Goal: Task Accomplishment & Management: Manage account settings

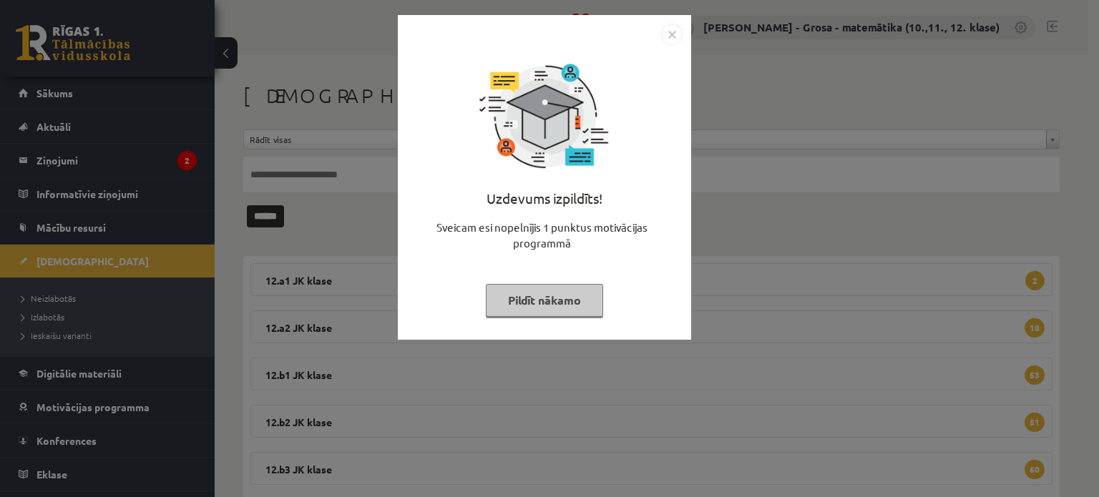
click at [583, 288] on button "Pildīt nākamo" at bounding box center [544, 300] width 117 height 33
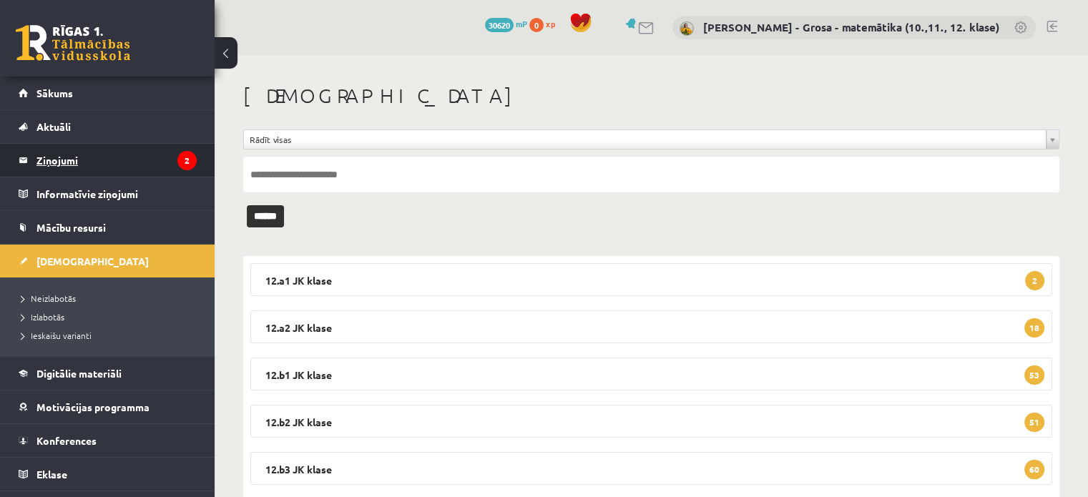
click at [177, 160] on icon "2" at bounding box center [186, 160] width 19 height 19
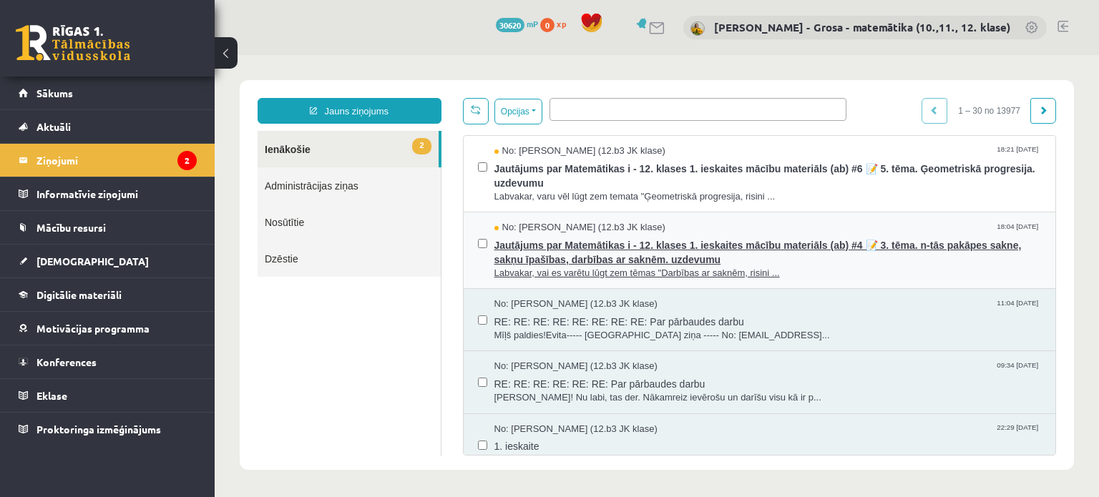
click at [764, 244] on span "Jautājums par Matemātikas i - 12. klases 1. ieskaites mācību materiāls (ab) #4 …" at bounding box center [767, 251] width 547 height 32
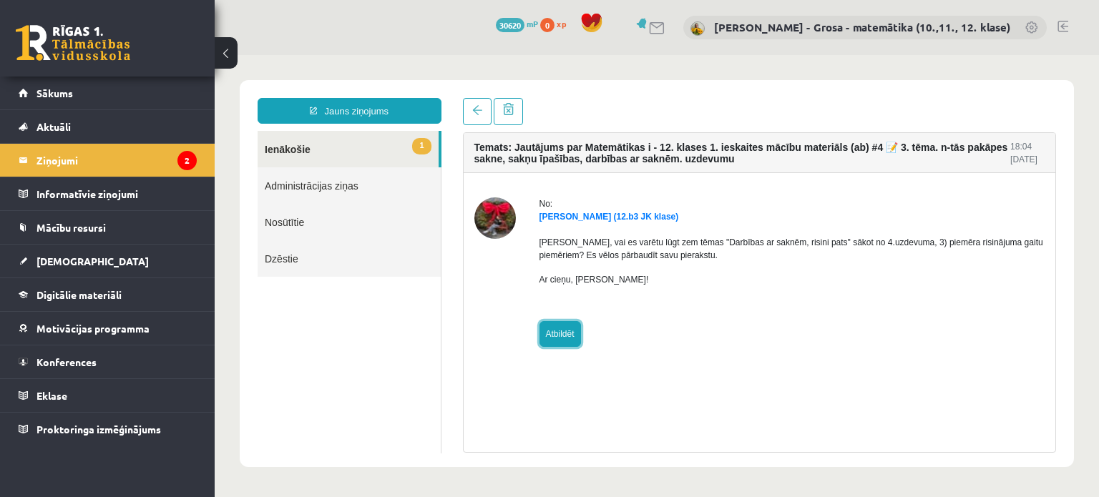
click at [569, 337] on link "Atbildēt" at bounding box center [559, 334] width 41 height 26
type input "**********"
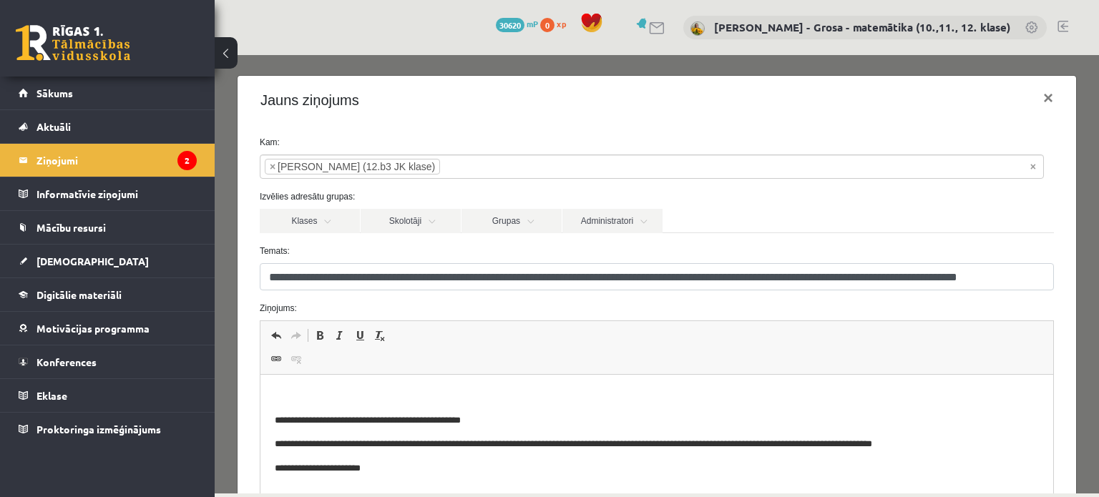
click at [329, 391] on p "Bagātinātā teksta redaktors, wiswyg-editor-47025029756660-1758179584-405" at bounding box center [656, 396] width 764 height 15
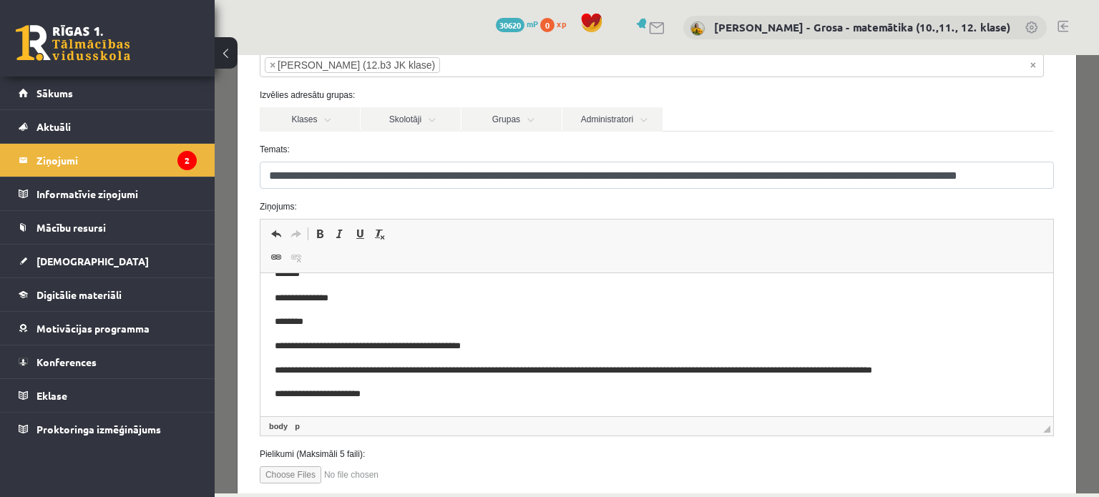
scroll to position [192, 0]
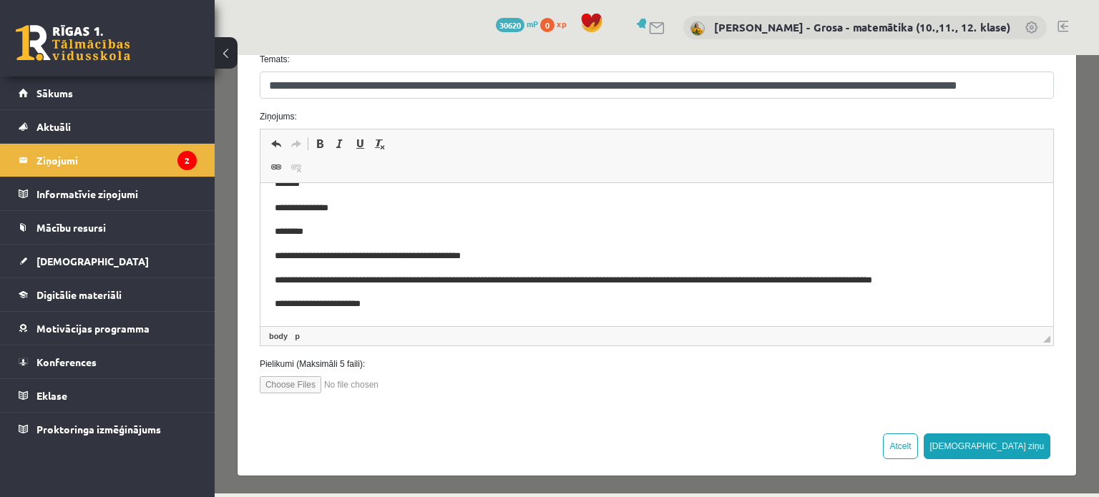
click at [295, 387] on input "file" at bounding box center [341, 384] width 162 height 17
type input "**********"
click at [1029, 446] on button "[DEMOGRAPHIC_DATA] ziņu" at bounding box center [986, 446] width 127 height 26
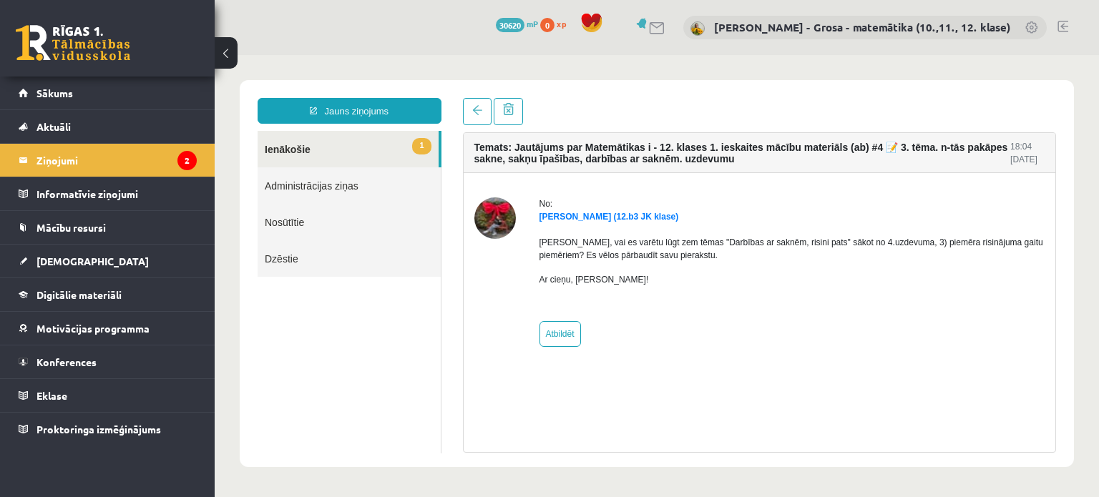
scroll to position [0, 0]
click at [394, 138] on link "1 Ienākošie" at bounding box center [347, 149] width 181 height 36
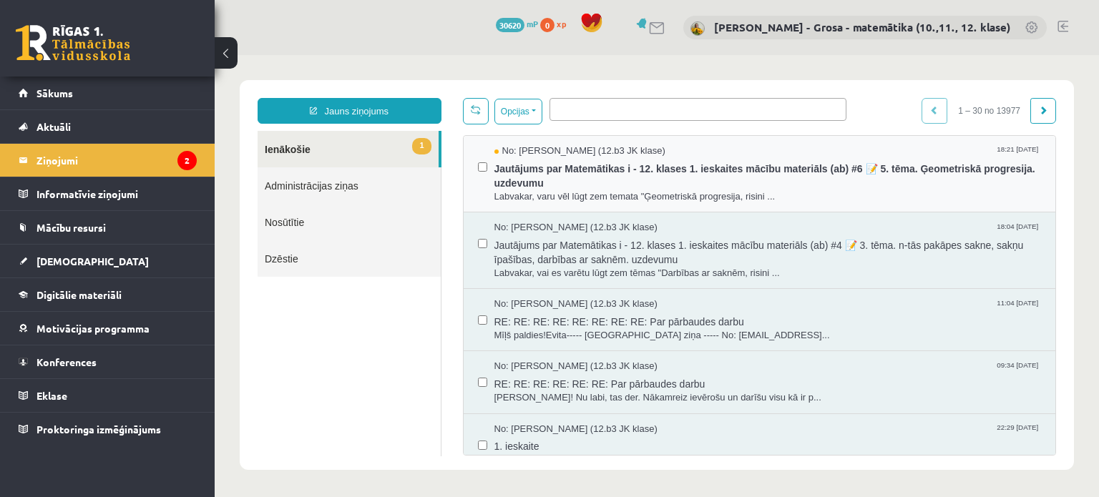
click at [532, 140] on div "No: Tīna Šneidere (12.b3 JK klase) 18:21 17/09/2025 Jautājums par Matemātikas i…" at bounding box center [759, 174] width 592 height 77
click at [535, 162] on span "Jautājums par Matemātikas i - 12. klases 1. ieskaites mācību materiāls (ab) #6 …" at bounding box center [767, 174] width 547 height 32
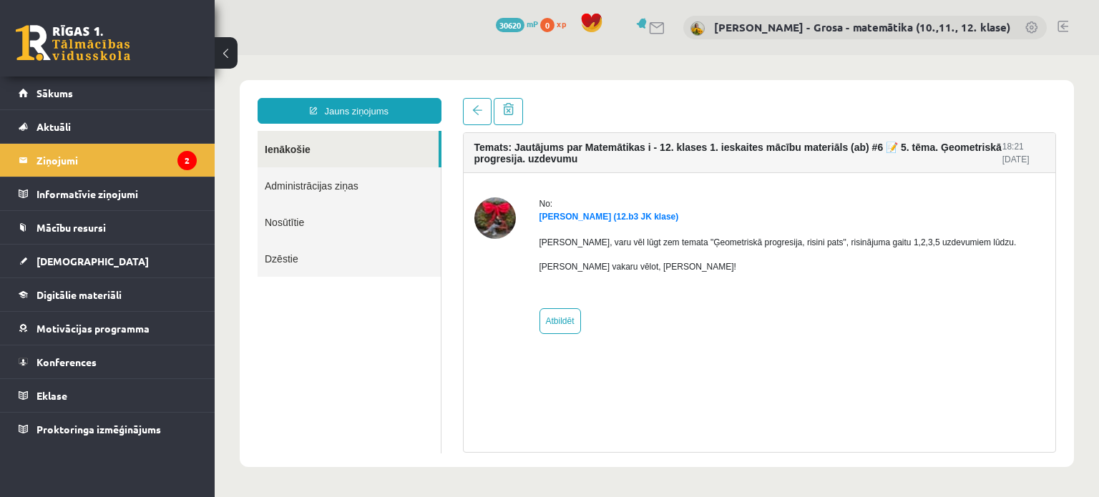
click at [589, 319] on div "No: Tīna Šneidere (12.b3 JK klase) Labvakar, varu vēl lūgt zem temata "Ģeometri…" at bounding box center [777, 265] width 477 height 137
click at [571, 325] on link "Atbildēt" at bounding box center [559, 321] width 41 height 26
type input "**********"
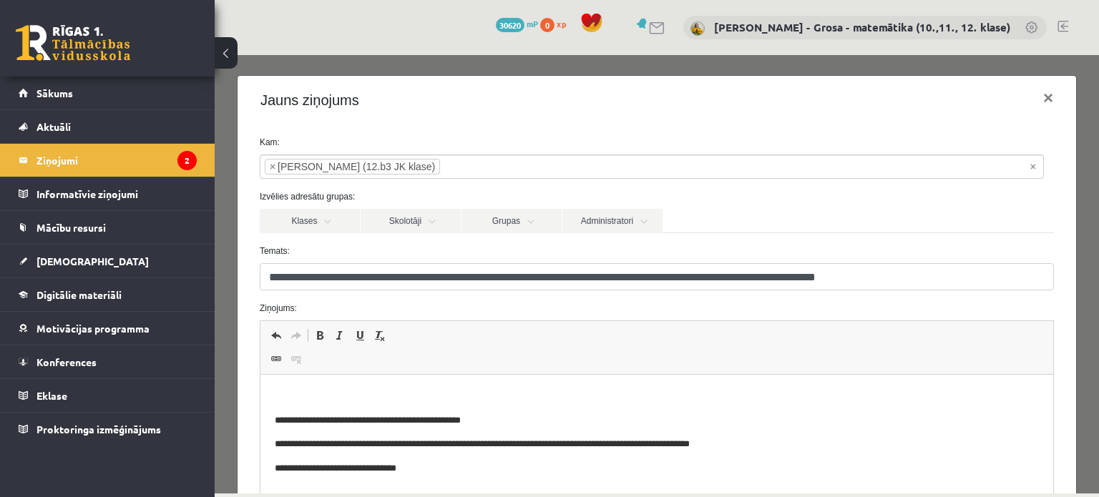
click at [523, 399] on p "Bagātinātā teksta redaktors, wiswyg-editor-47024826394740-1758179685-722" at bounding box center [656, 396] width 764 height 15
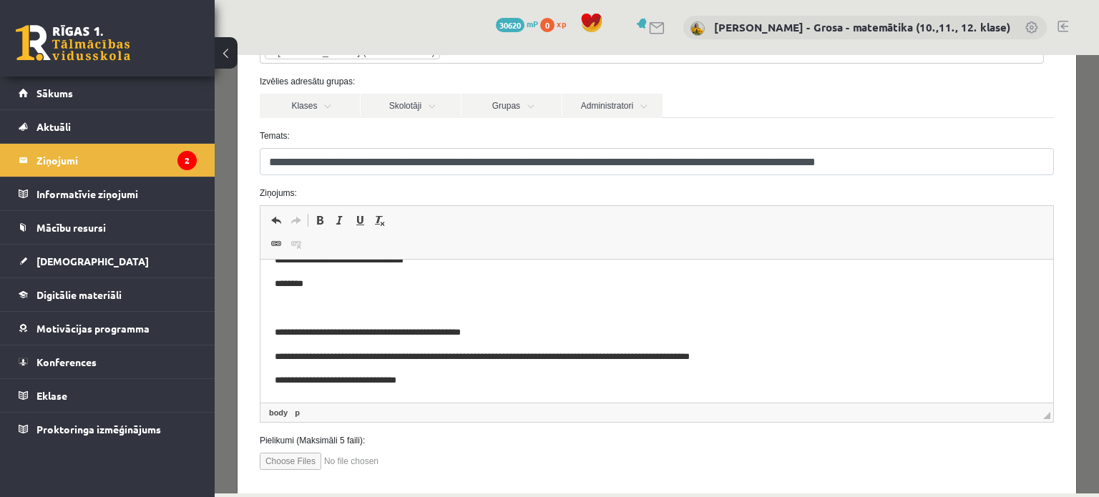
scroll to position [192, 0]
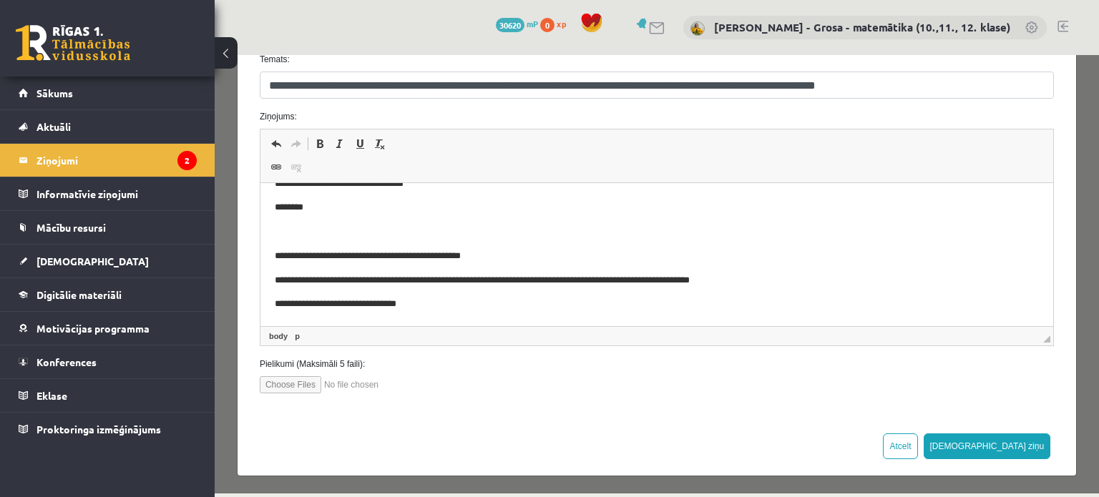
click at [323, 378] on input "file" at bounding box center [341, 384] width 162 height 17
type input "**********"
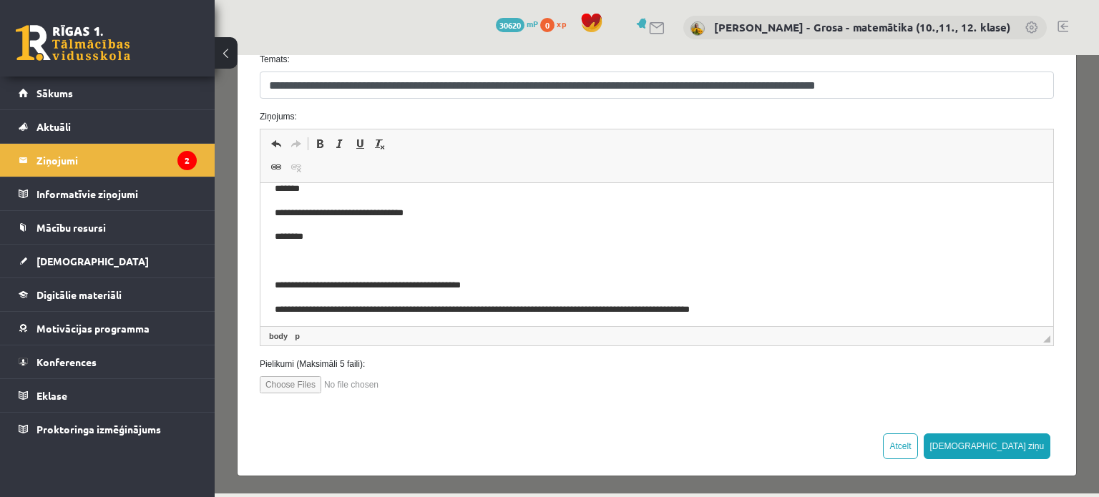
scroll to position [0, 0]
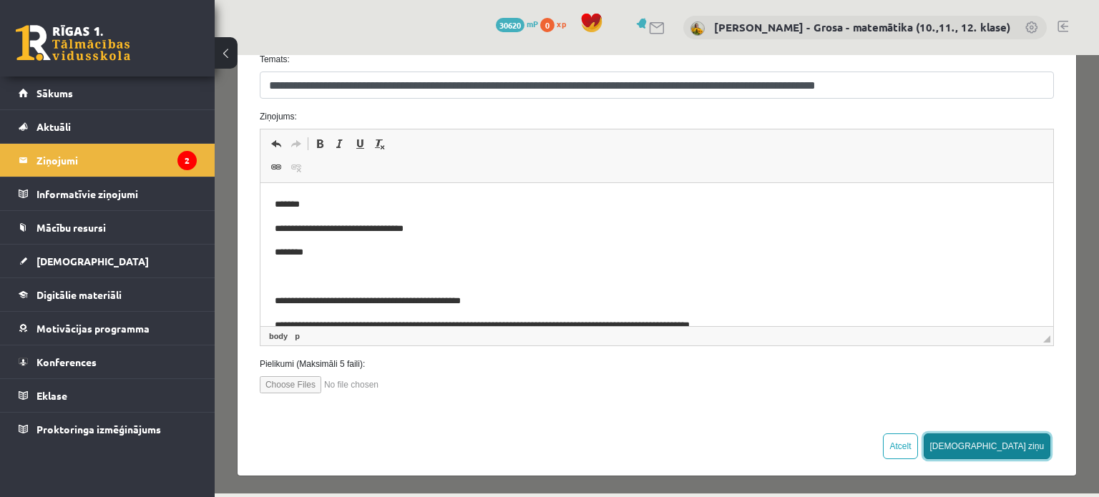
click at [1020, 446] on button "[DEMOGRAPHIC_DATA] ziņu" at bounding box center [986, 446] width 127 height 26
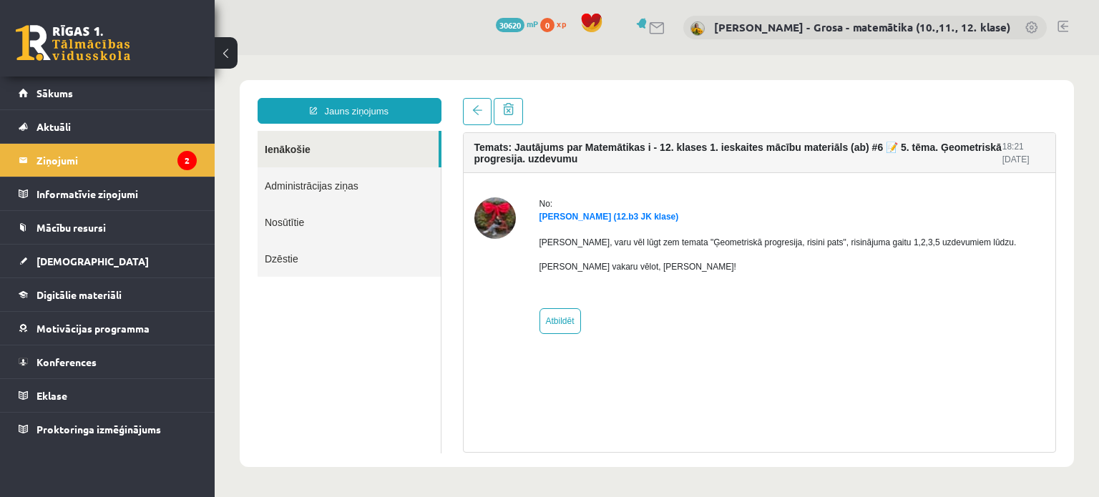
click at [351, 146] on link "Ienākošie" at bounding box center [347, 149] width 181 height 36
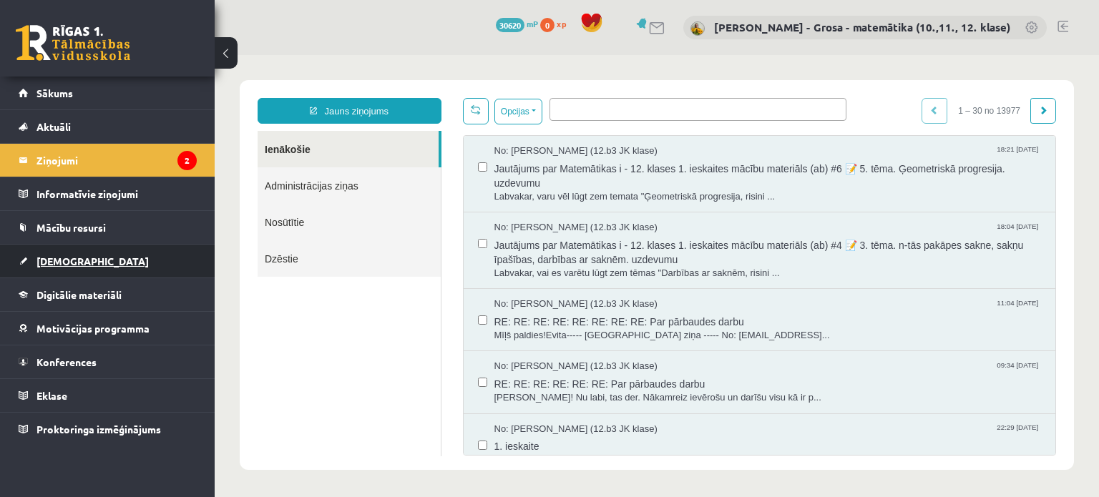
click at [134, 254] on link "[DEMOGRAPHIC_DATA]" at bounding box center [108, 261] width 178 height 33
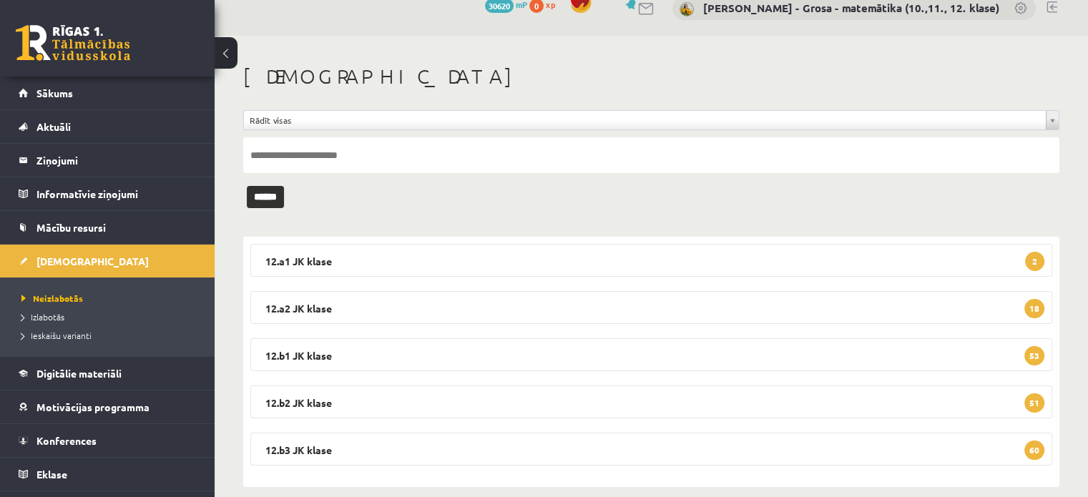
scroll to position [37, 0]
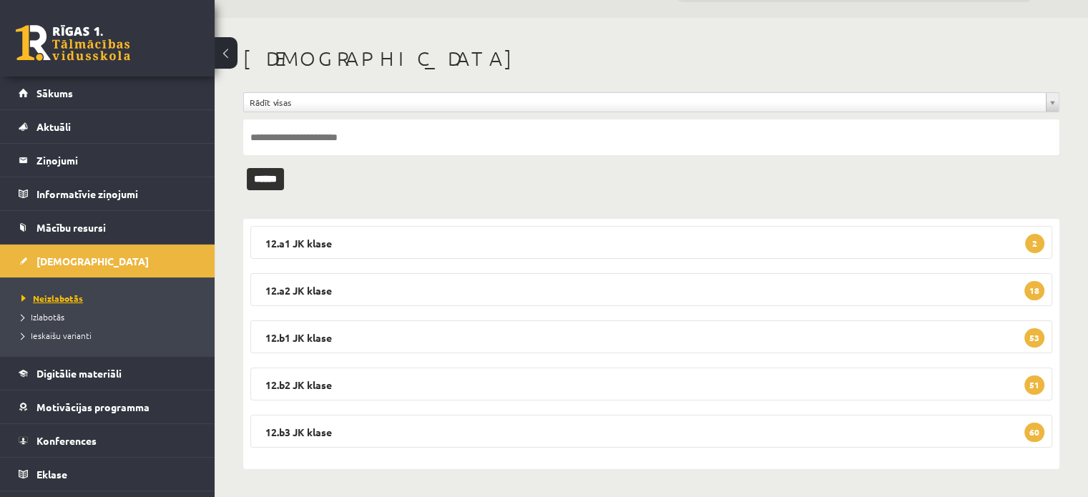
click at [58, 303] on link "Neizlabotās" at bounding box center [110, 298] width 179 height 13
click at [558, 278] on legend "12.a2 JK klase 18" at bounding box center [651, 289] width 802 height 33
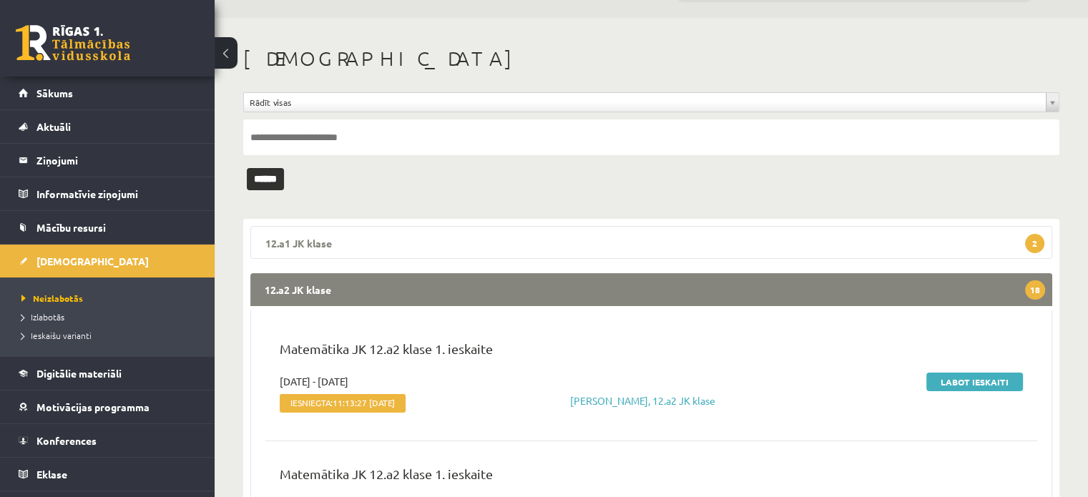
click at [555, 243] on legend "12.a1 JK klase 2" at bounding box center [651, 242] width 802 height 33
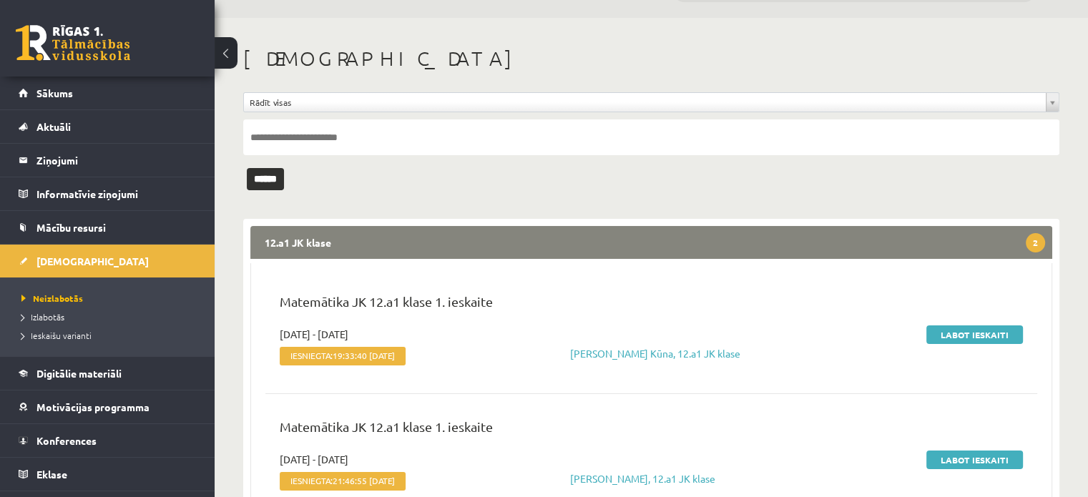
click at [543, 240] on legend "12.a1 JK klase 2" at bounding box center [651, 242] width 802 height 33
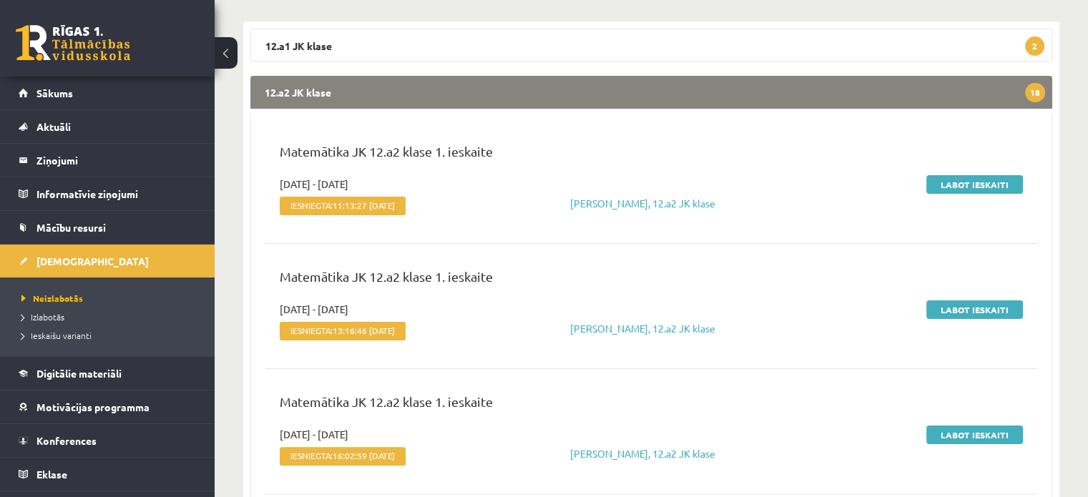
scroll to position [109, 0]
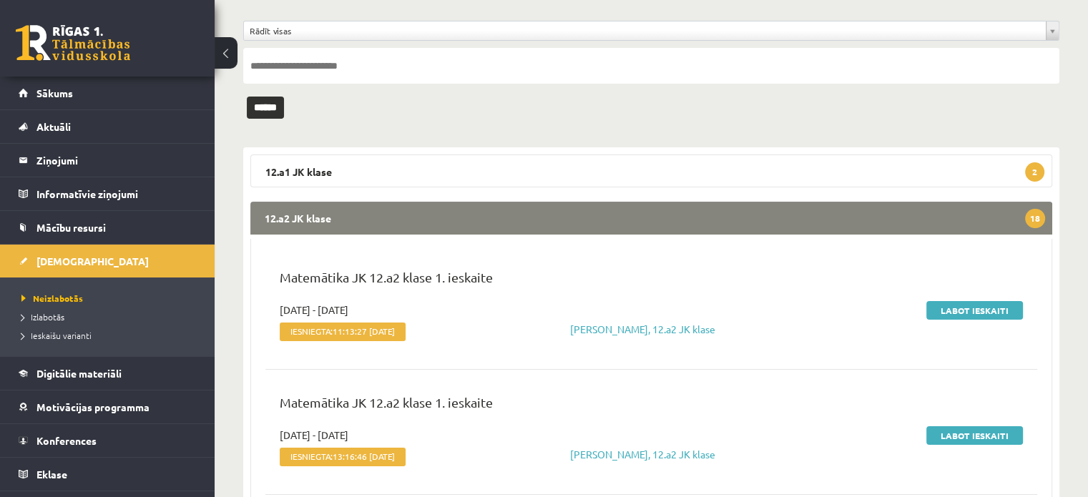
click at [526, 208] on legend "12.a2 JK klase 18" at bounding box center [651, 218] width 802 height 33
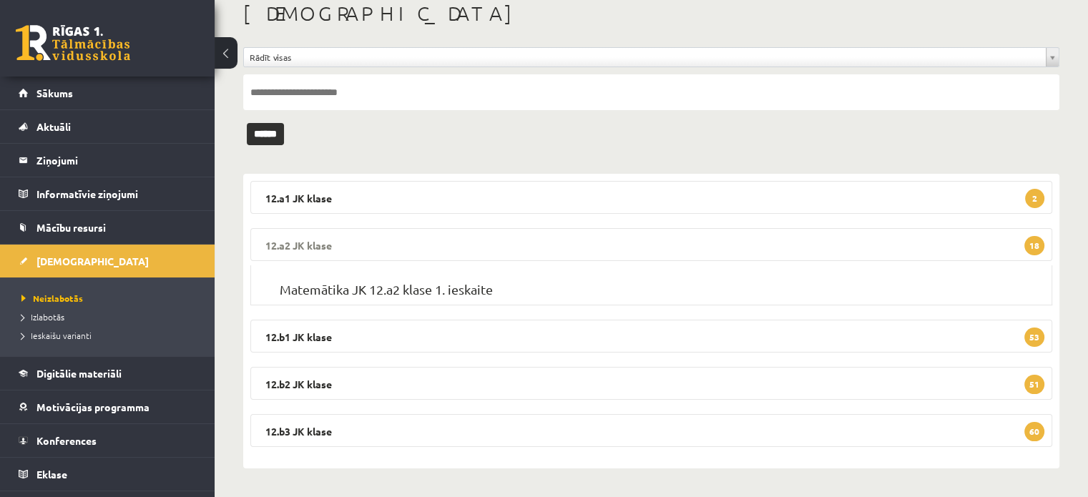
scroll to position [37, 0]
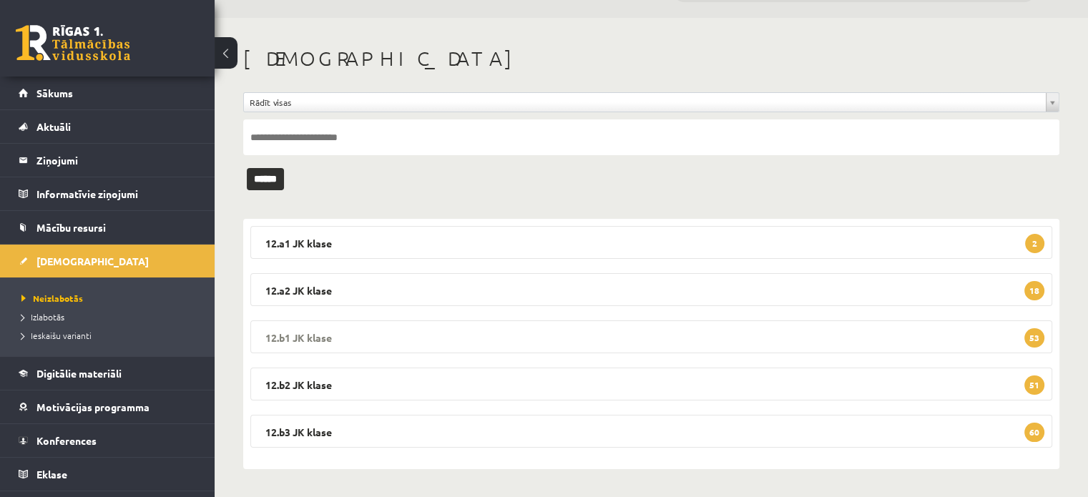
click at [604, 328] on legend "12.b1 JK klase 53" at bounding box center [651, 336] width 802 height 33
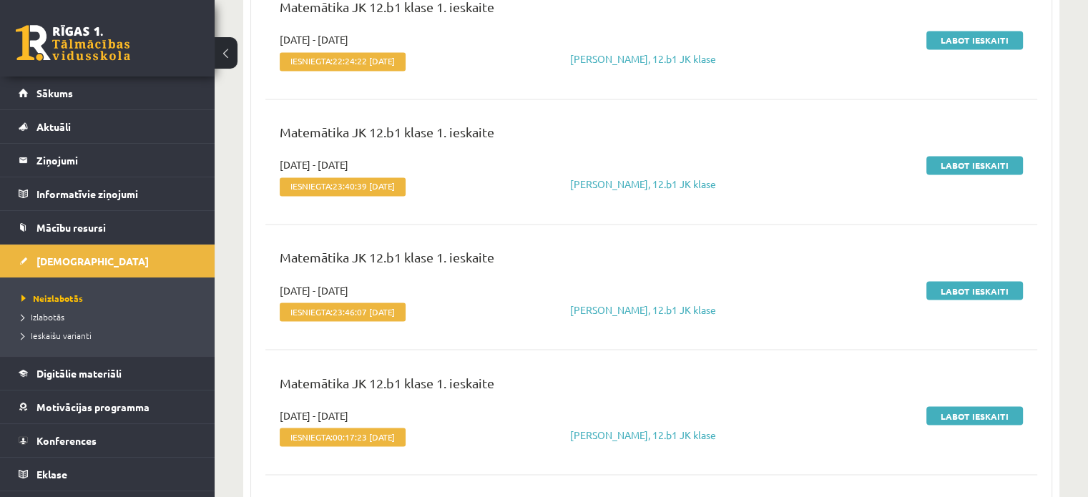
scroll to position [2469, 0]
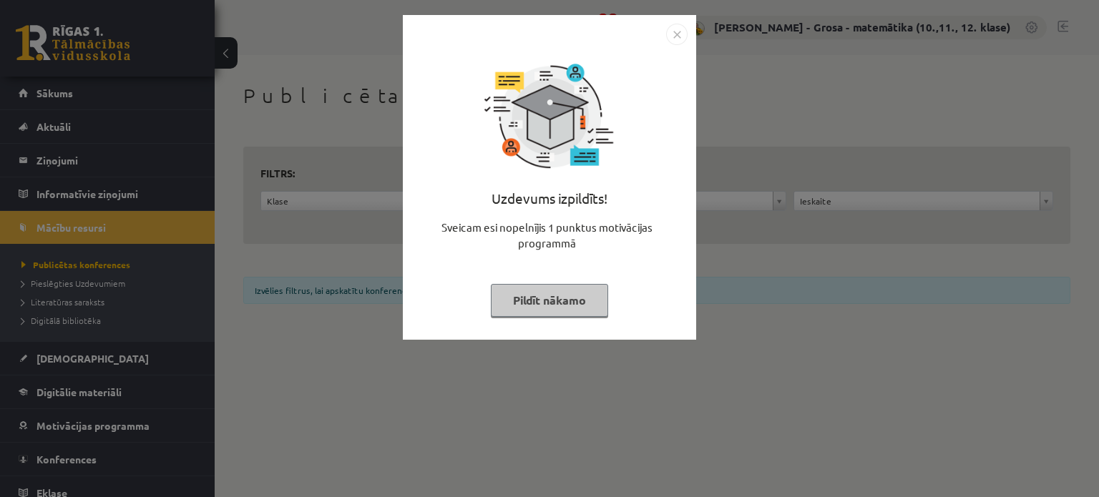
click at [544, 298] on button "Pildīt nākamo" at bounding box center [549, 300] width 117 height 33
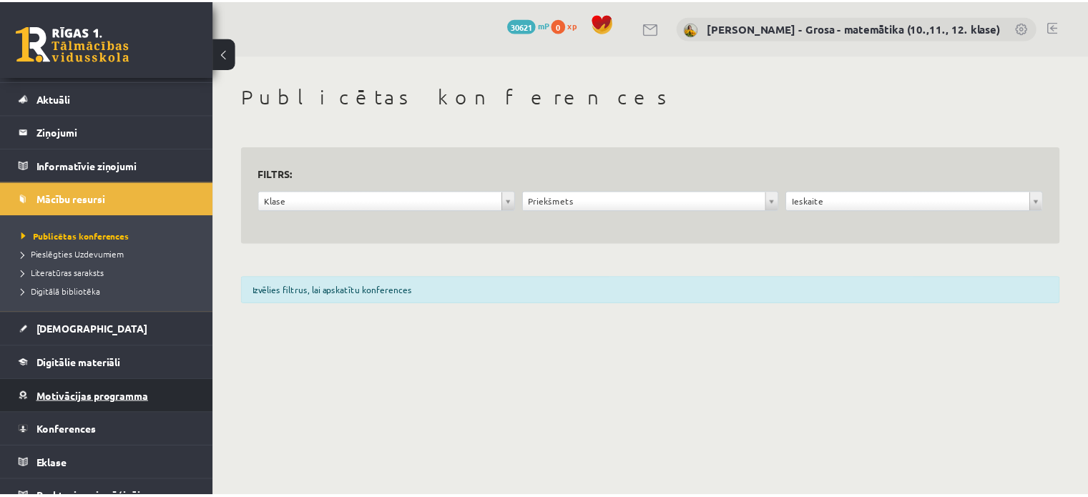
scroll to position [44, 0]
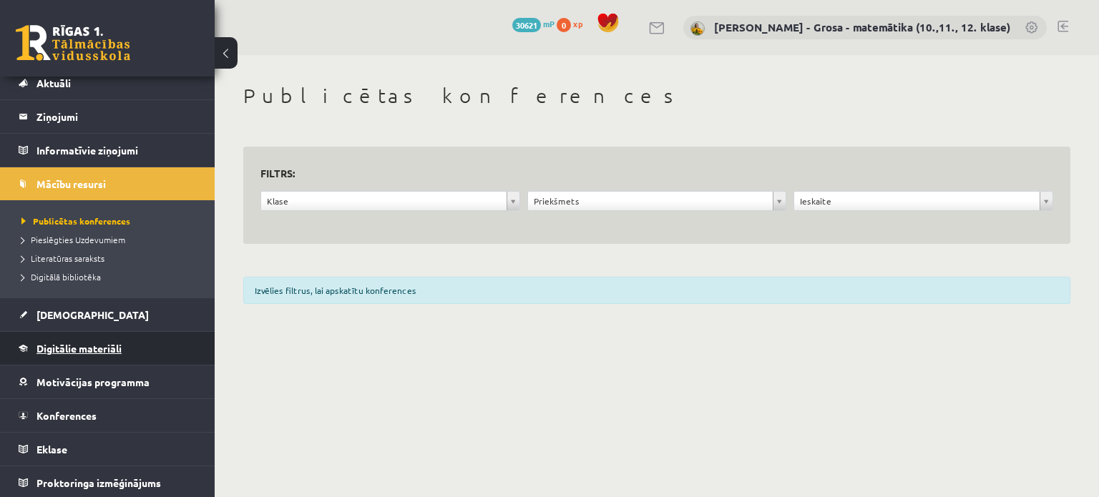
click at [101, 343] on span "Digitālie materiāli" at bounding box center [78, 348] width 85 height 13
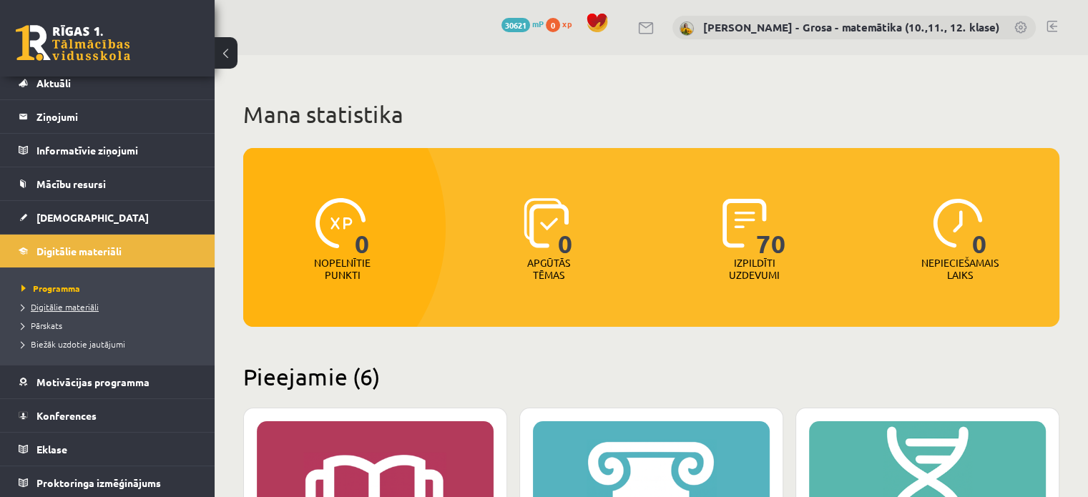
click at [86, 308] on span "Digitālie materiāli" at bounding box center [59, 306] width 77 height 11
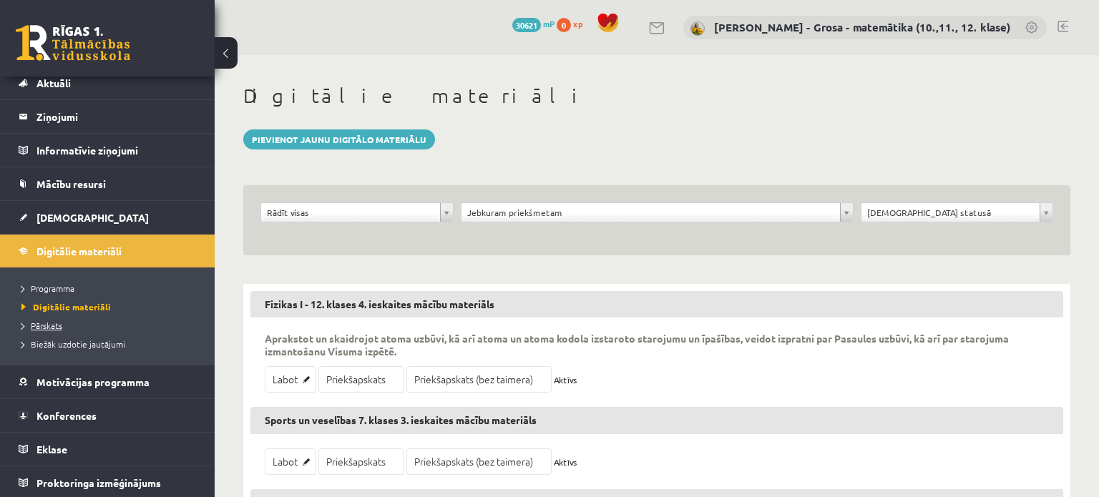
click at [44, 324] on span "Pārskats" at bounding box center [41, 325] width 41 height 11
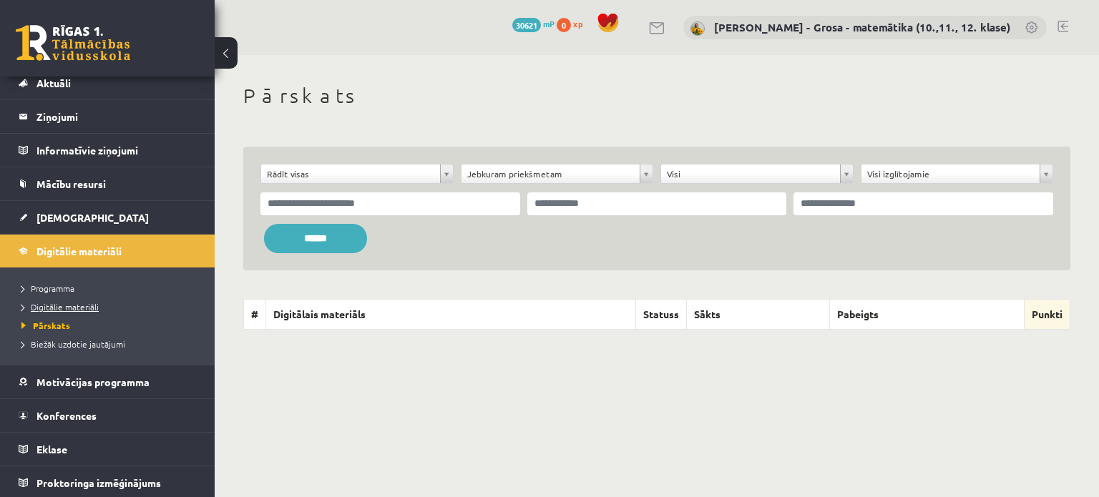
click at [69, 307] on span "Digitālie materiāli" at bounding box center [59, 306] width 77 height 11
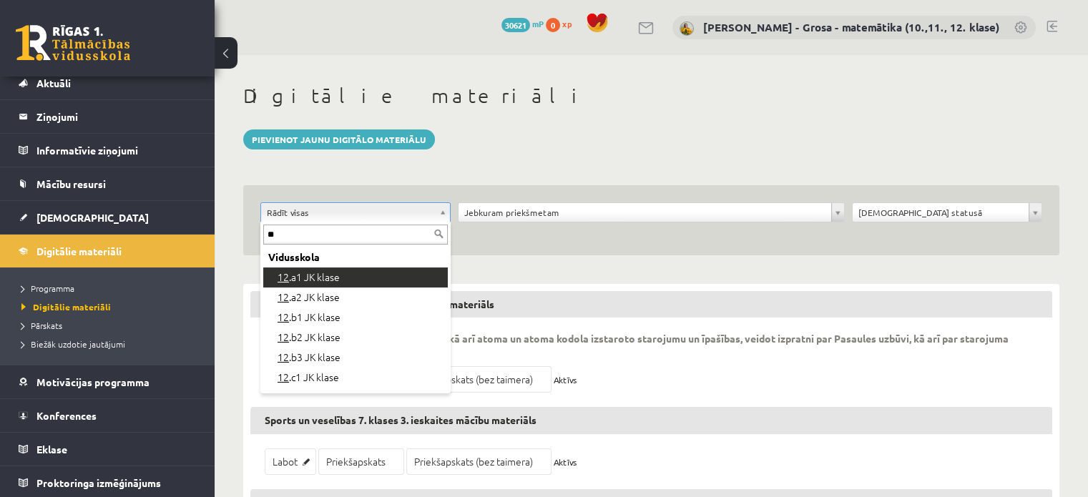
type input "**"
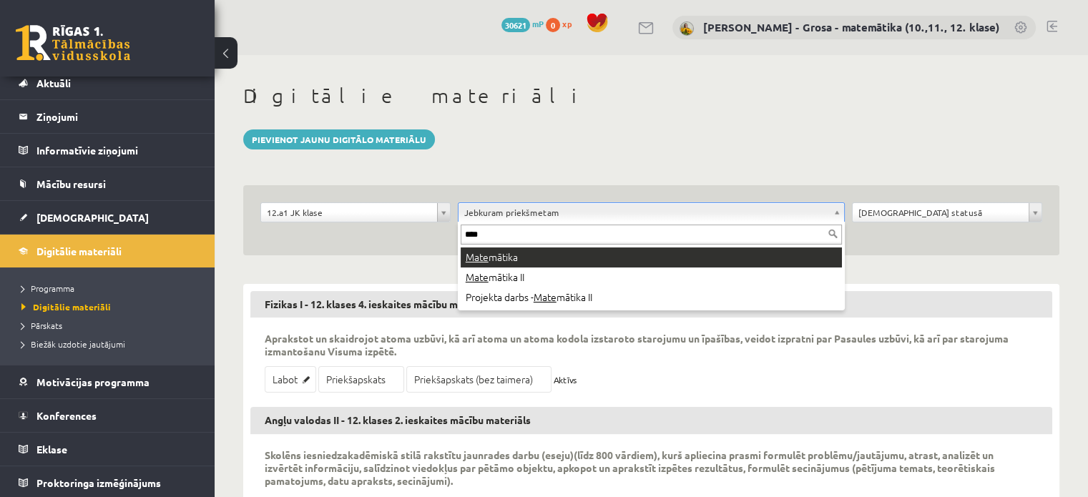
type input "****"
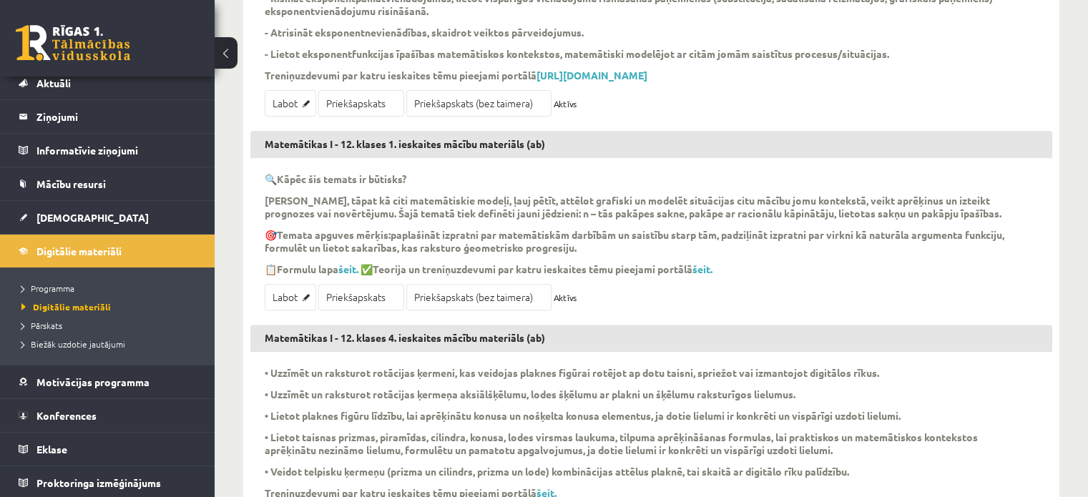
scroll to position [429, 0]
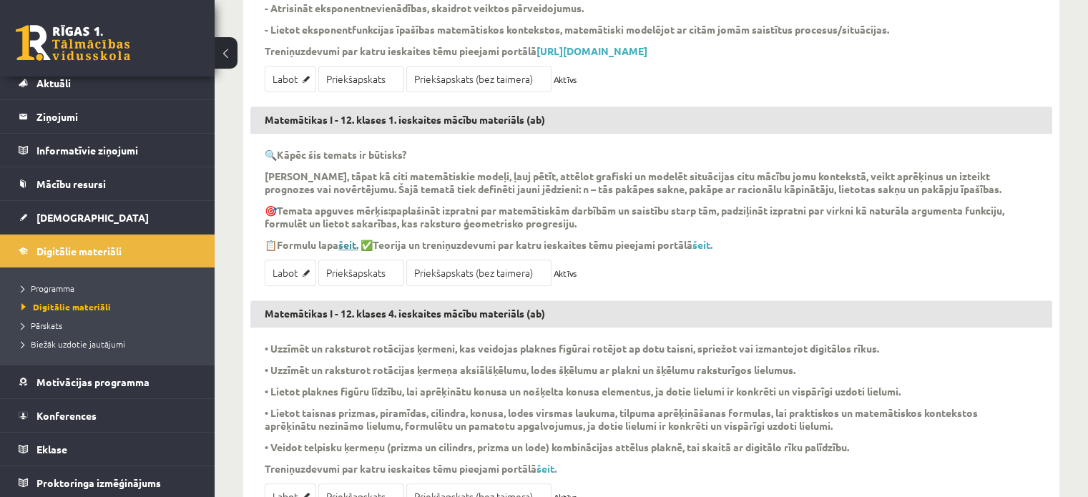
click at [358, 251] on link "šeit." at bounding box center [348, 244] width 20 height 13
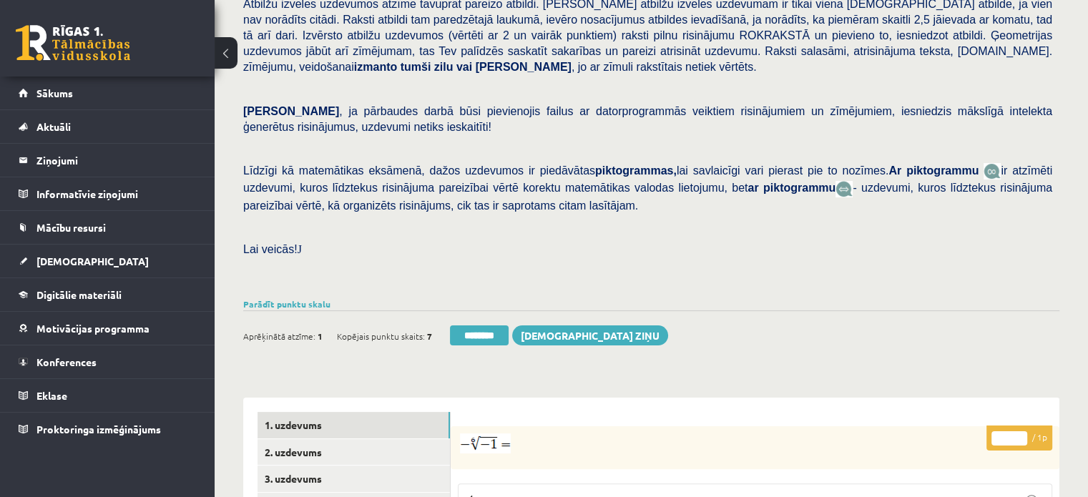
scroll to position [501, 0]
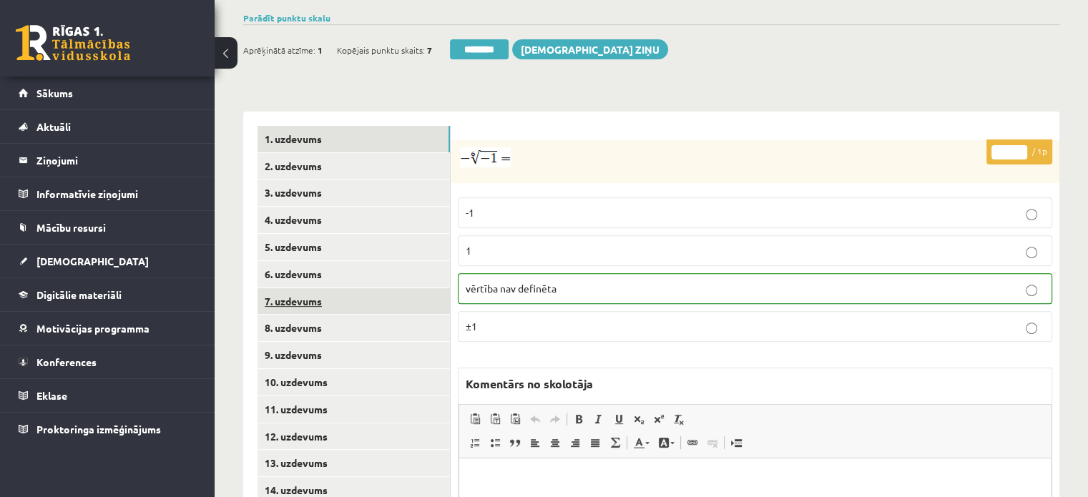
click at [408, 288] on link "7. uzdevums" at bounding box center [353, 301] width 192 height 26
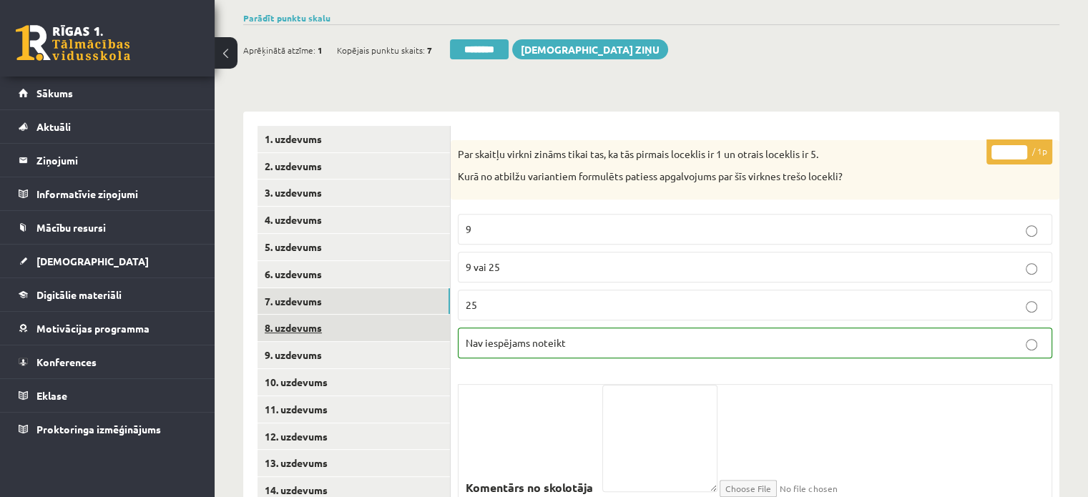
click at [401, 315] on link "8. uzdevums" at bounding box center [353, 328] width 192 height 26
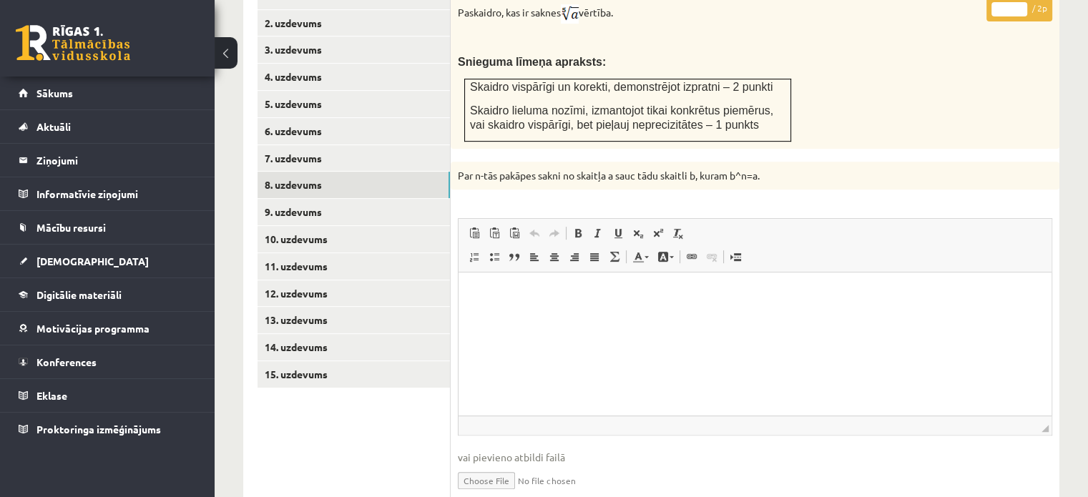
scroll to position [0, 0]
click at [514, 494] on link "Iesniegtā atbilde" at bounding box center [496, 501] width 77 height 15
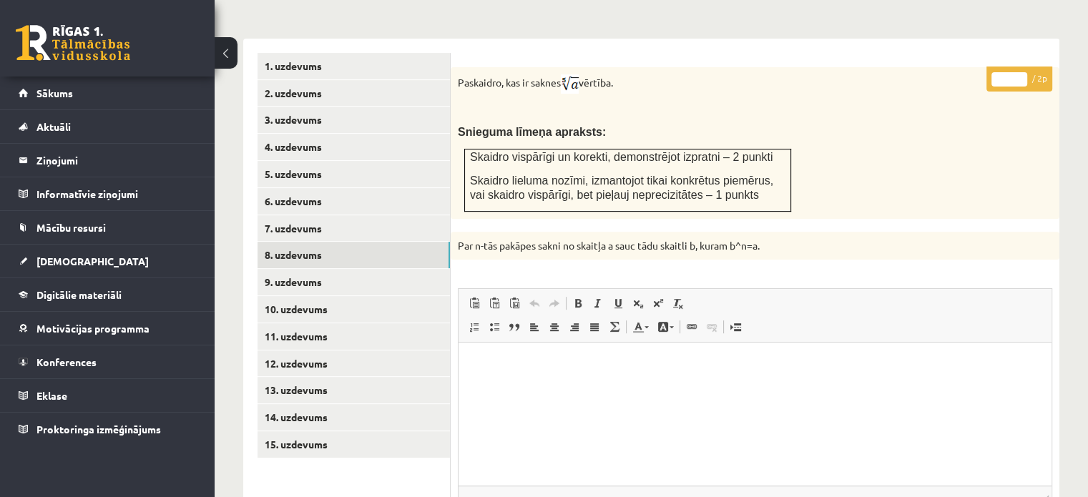
scroll to position [501, 0]
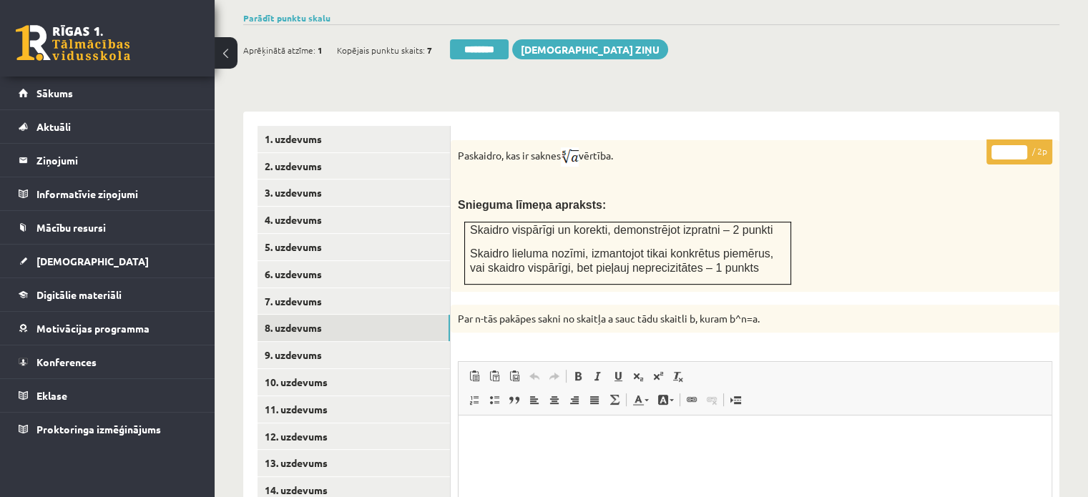
type input "*"
click at [1024, 145] on input "*" at bounding box center [1009, 152] width 36 height 14
click at [392, 342] on link "9. uzdevums" at bounding box center [353, 355] width 192 height 26
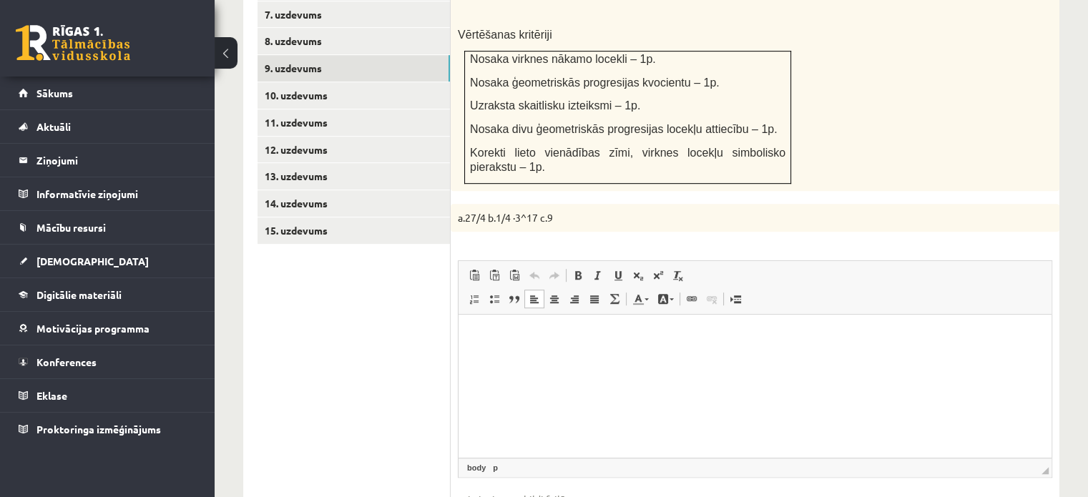
scroll to position [858, 0]
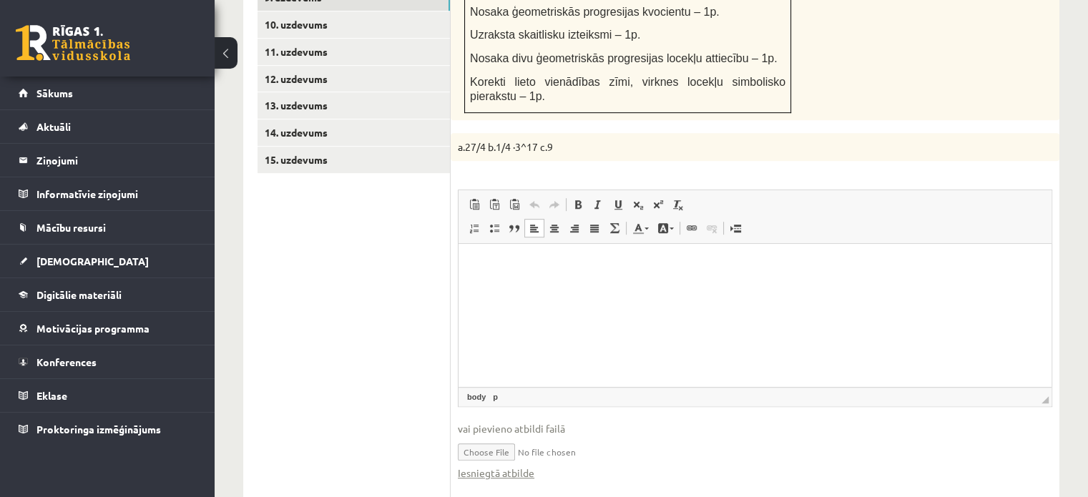
click at [521, 448] on fieldset "Rich Text Editor, wiswyg-editor-user-answer-47024819559540 Redaktora rīkjoslas …" at bounding box center [755, 342] width 594 height 305
click at [520, 466] on link "Iesniegtā atbilde" at bounding box center [496, 473] width 77 height 15
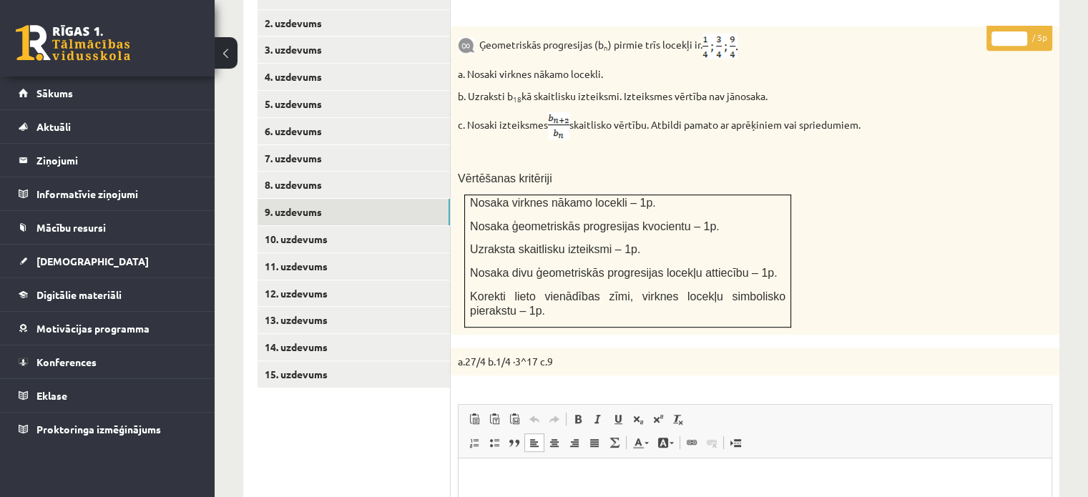
scroll to position [642, 0]
type input "*"
click at [1020, 33] on input "*" at bounding box center [1009, 40] width 36 height 14
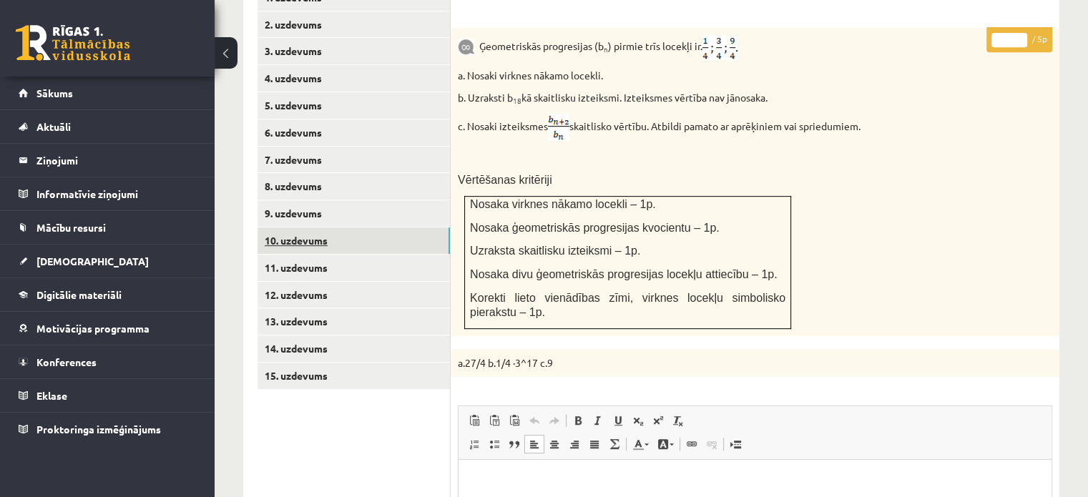
click at [423, 227] on link "10. uzdevums" at bounding box center [353, 240] width 192 height 26
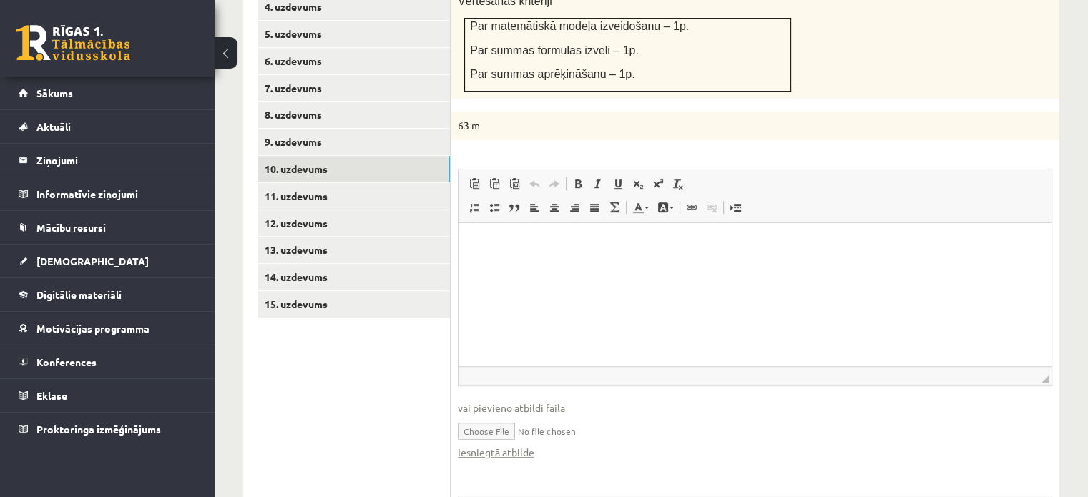
scroll to position [0, 0]
click at [526, 445] on link "Iesniegtā atbilde" at bounding box center [496, 452] width 77 height 15
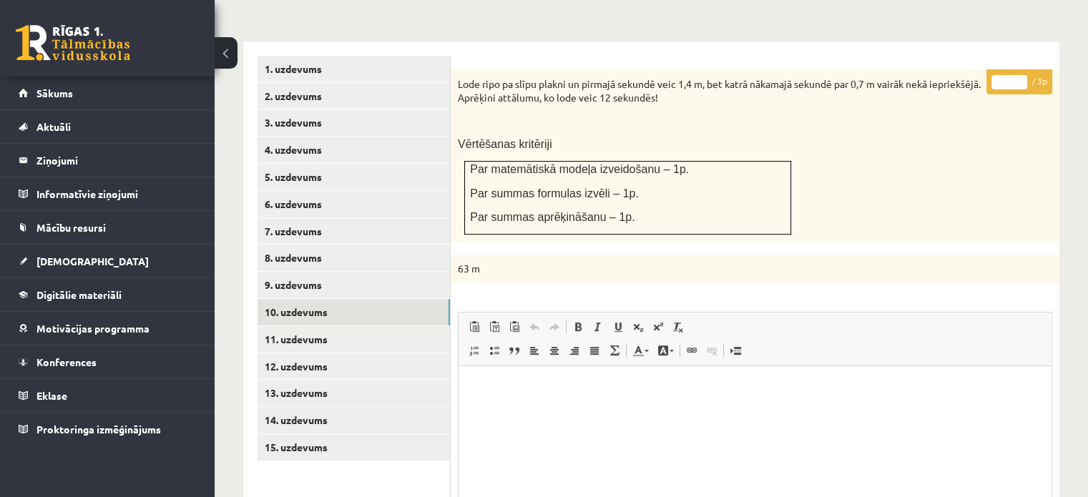
type input "*"
click at [1024, 75] on input "*" at bounding box center [1009, 82] width 36 height 14
click at [350, 326] on link "11. uzdevums" at bounding box center [353, 339] width 192 height 26
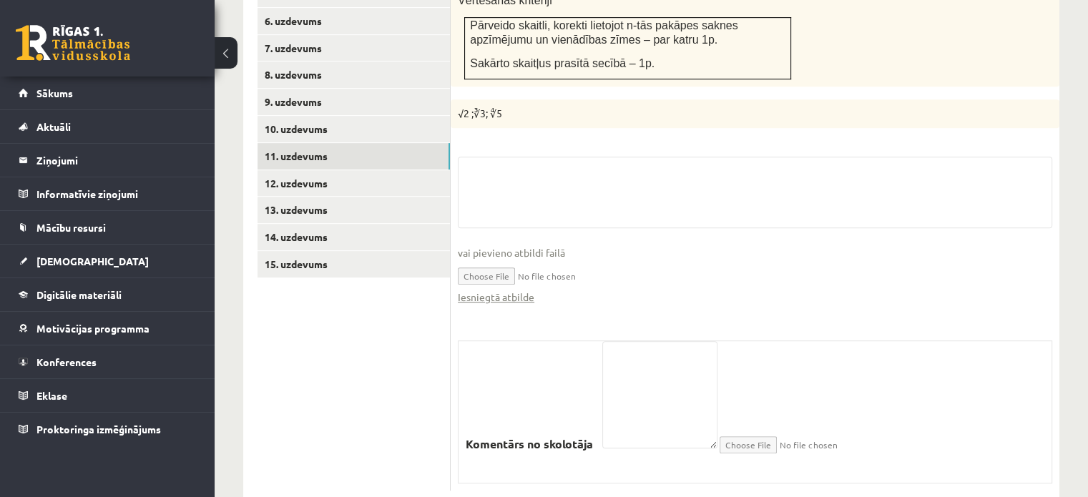
scroll to position [758, 0]
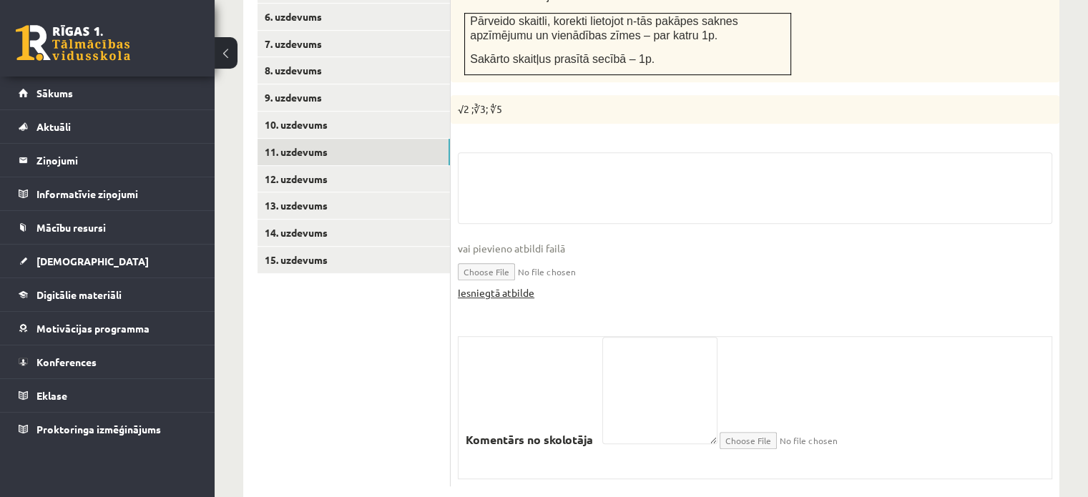
click at [521, 285] on link "Iesniegtā atbilde" at bounding box center [496, 292] width 77 height 15
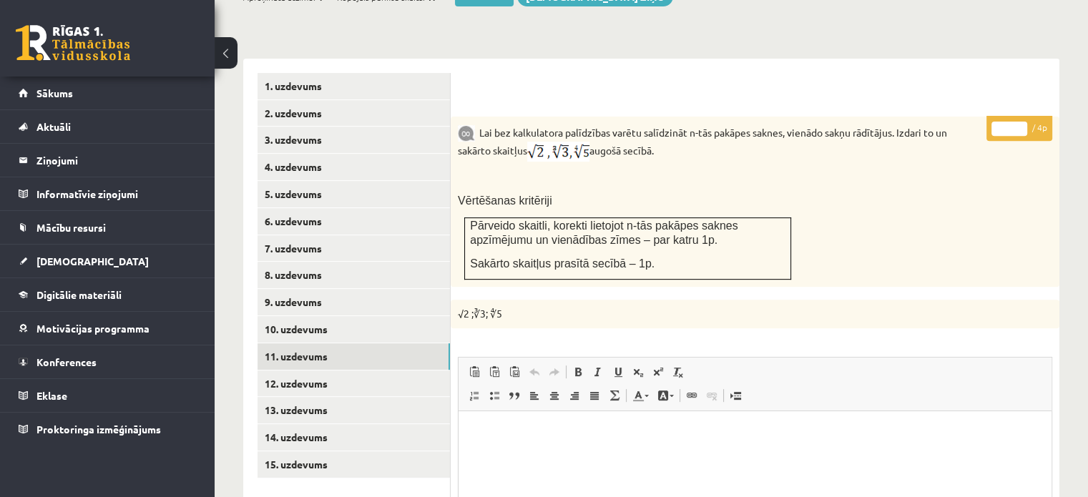
scroll to position [544, 0]
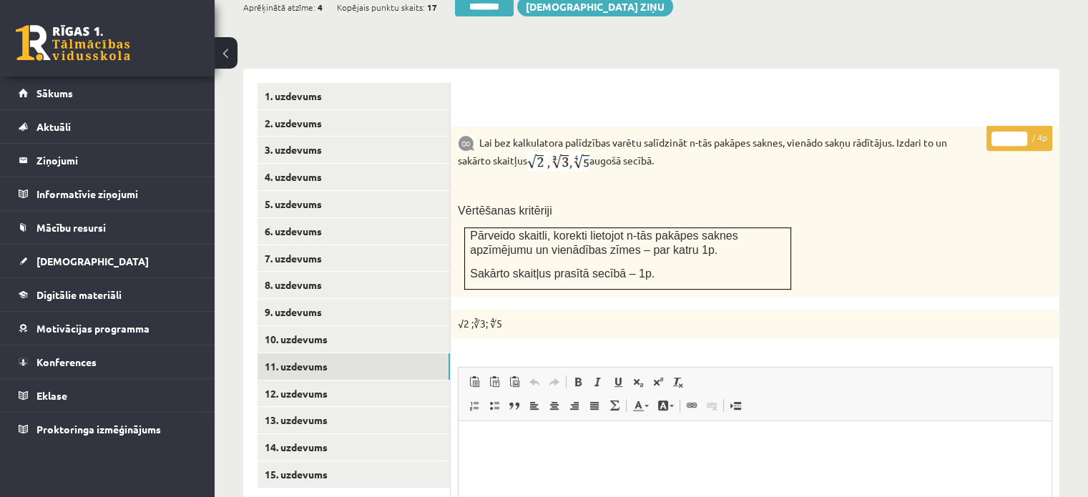
type input "*"
click at [1019, 132] on input "*" at bounding box center [1009, 139] width 36 height 14
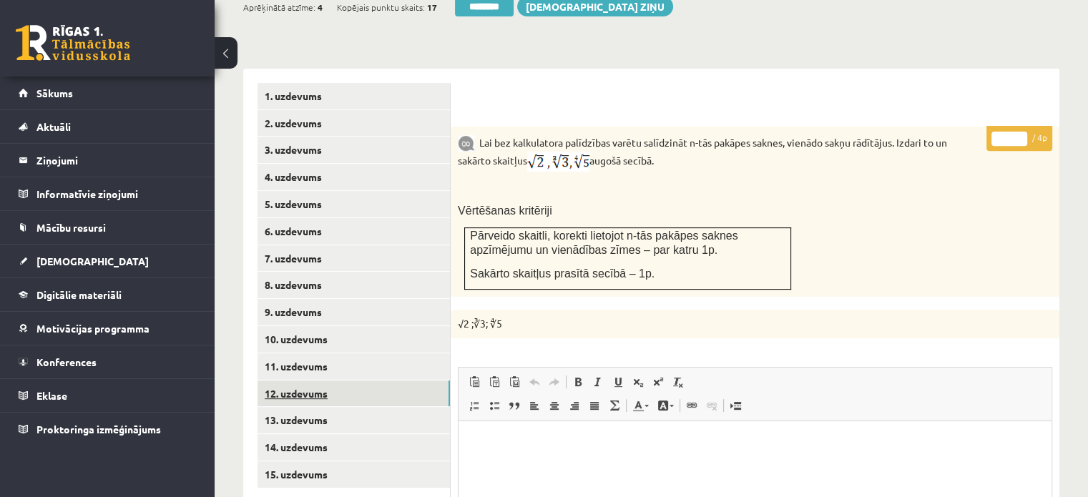
click at [439, 381] on link "12. uzdevums" at bounding box center [353, 394] width 192 height 26
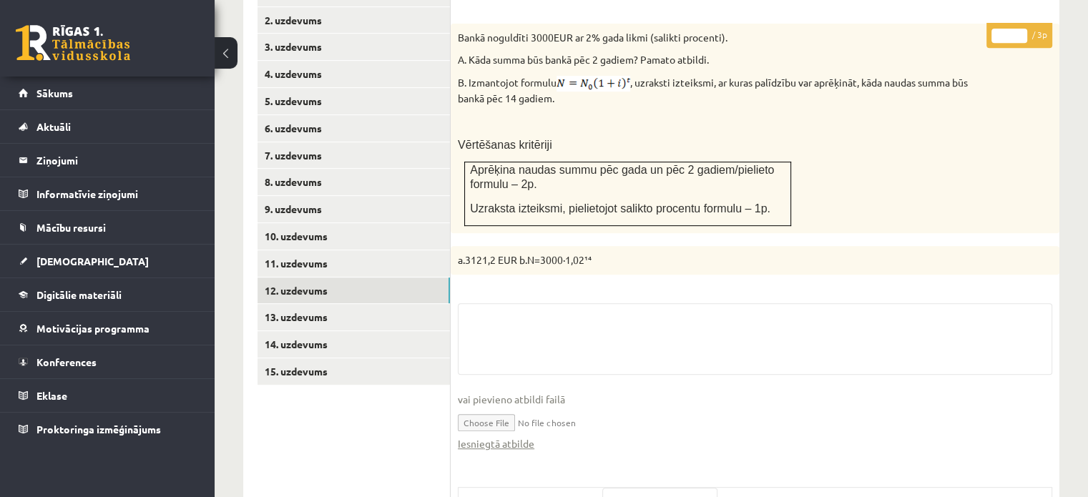
scroll to position [798, 0]
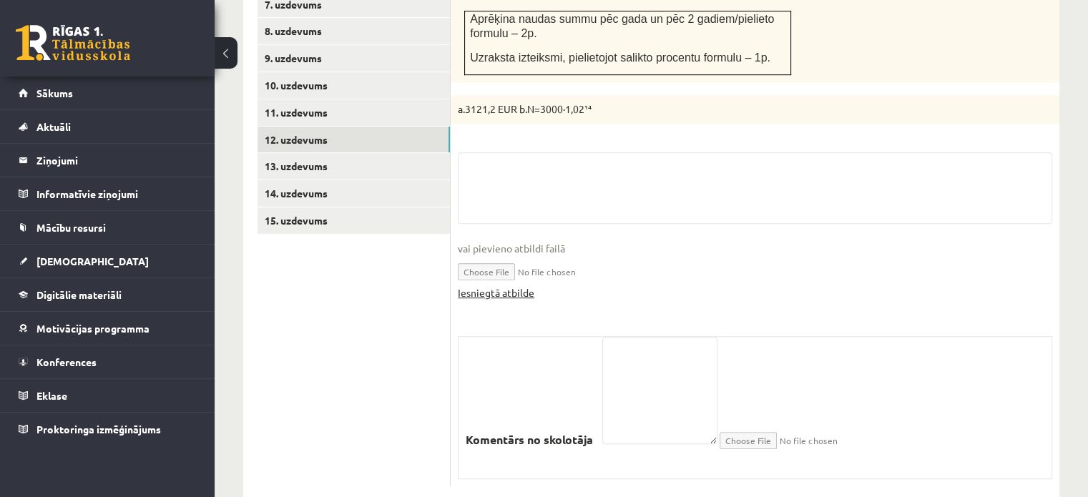
click at [513, 285] on link "Iesniegtā atbilde" at bounding box center [496, 292] width 77 height 15
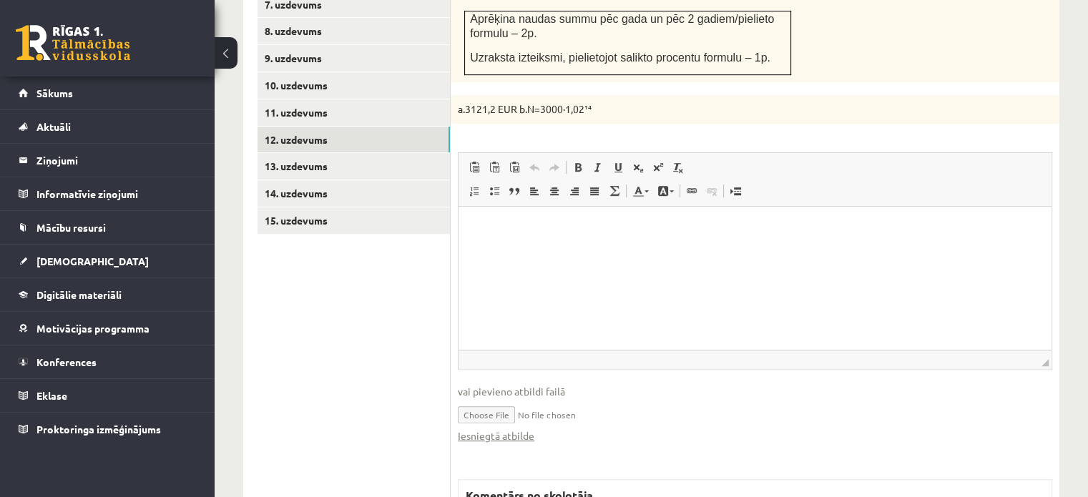
scroll to position [941, 0]
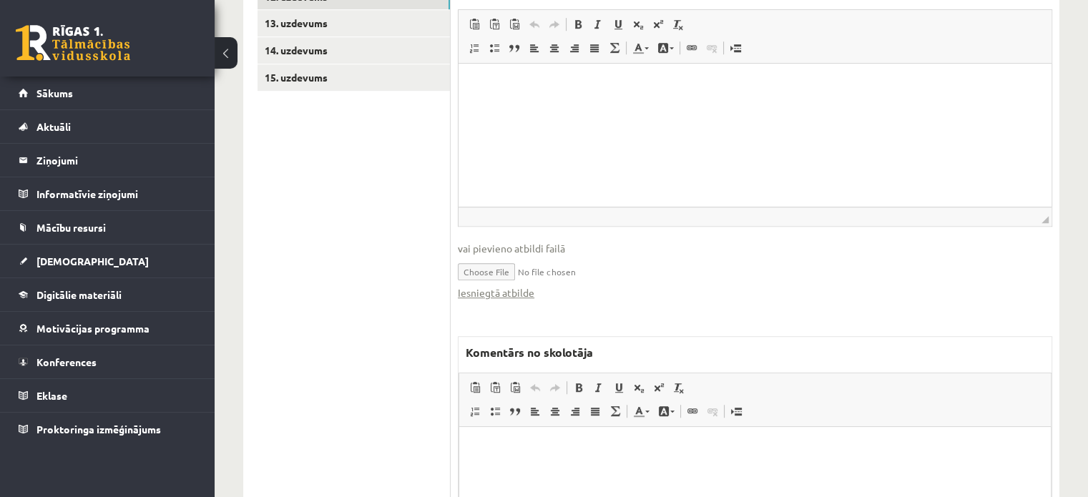
click at [628, 453] on p "Bagātinātā teksta redaktors, wiswyg-editor-47024758708080-1758183093-453" at bounding box center [755, 448] width 563 height 15
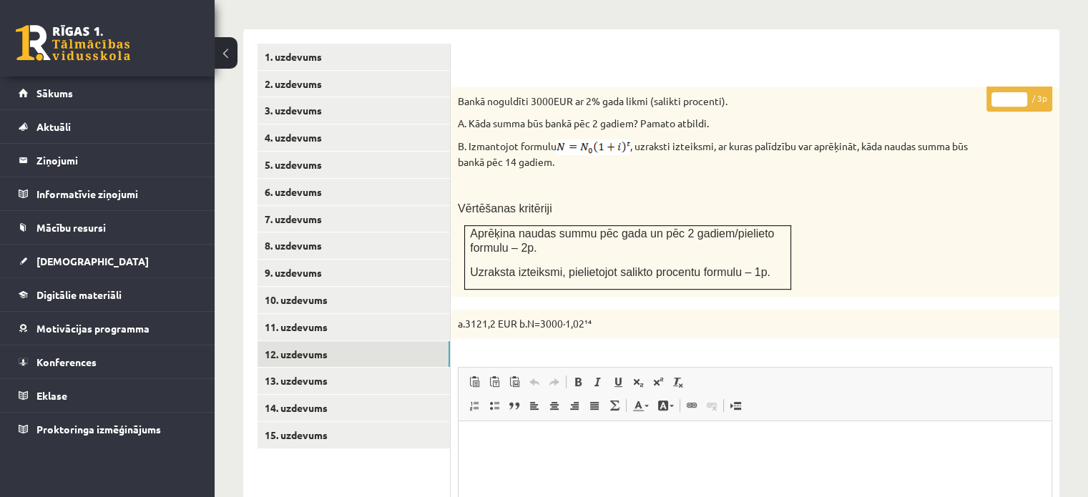
click at [1019, 92] on input "*" at bounding box center [1009, 99] width 36 height 14
type input "*"
click at [1019, 92] on input "*" at bounding box center [1009, 99] width 36 height 14
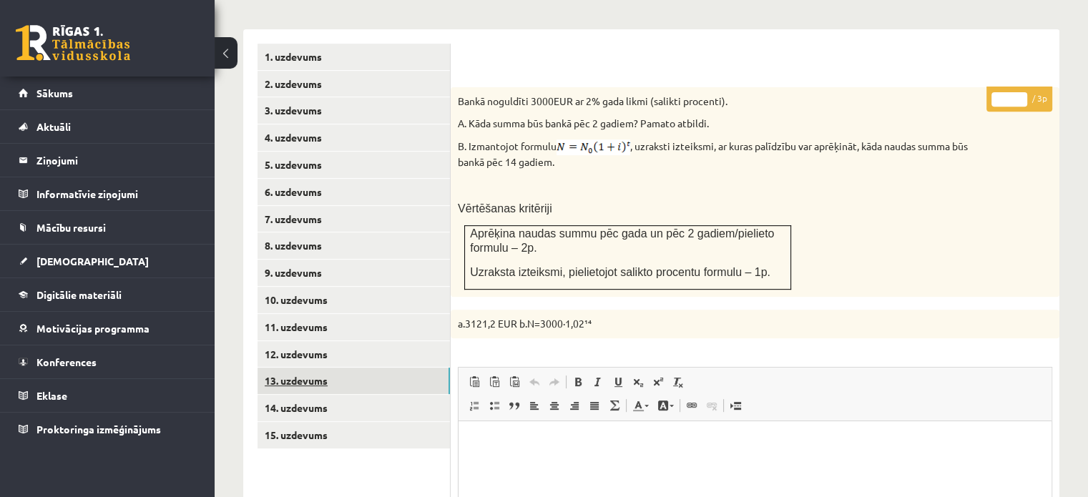
click at [372, 368] on link "13. uzdevums" at bounding box center [353, 381] width 192 height 26
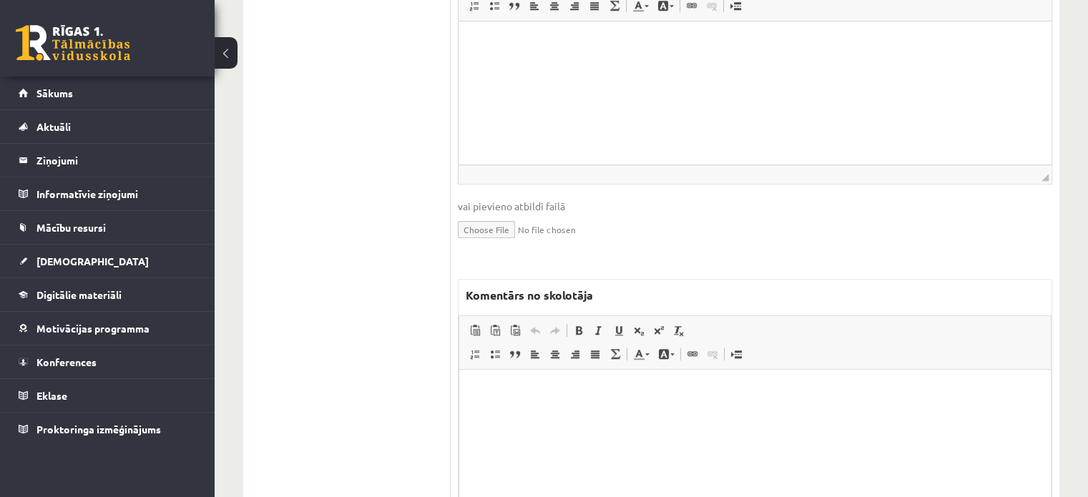
scroll to position [0, 0]
click at [536, 413] on html at bounding box center [755, 392] width 592 height 44
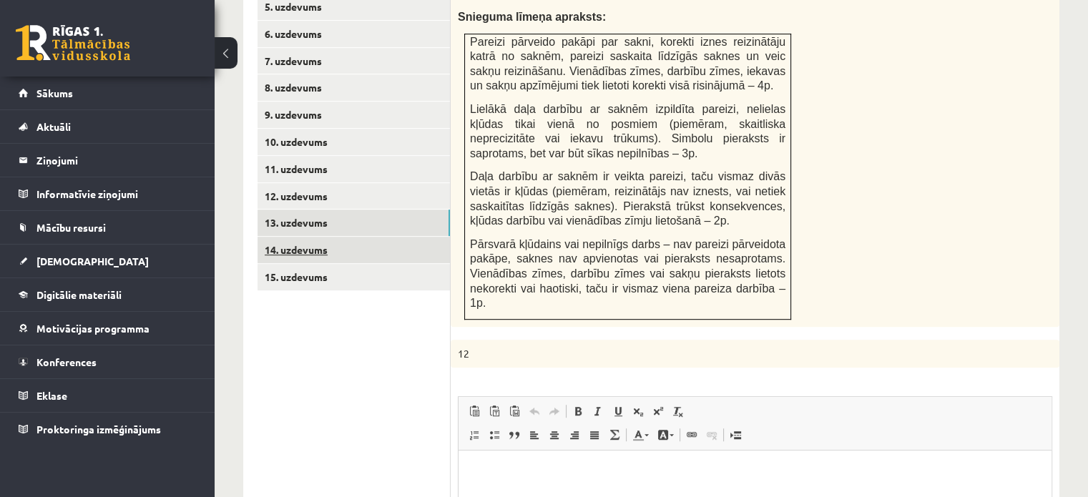
click at [423, 237] on link "14. uzdevums" at bounding box center [353, 250] width 192 height 26
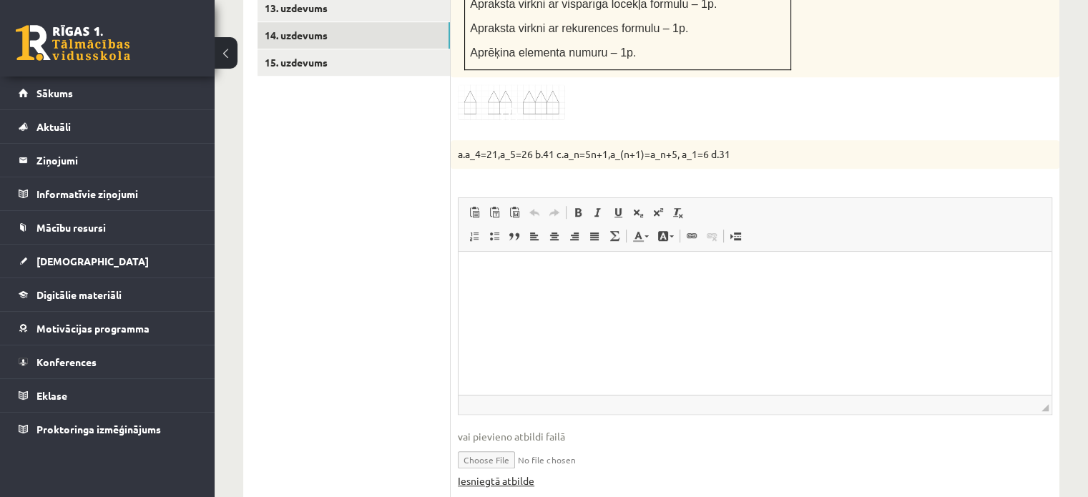
click at [516, 474] on link "Iesniegtā atbilde" at bounding box center [496, 481] width 77 height 15
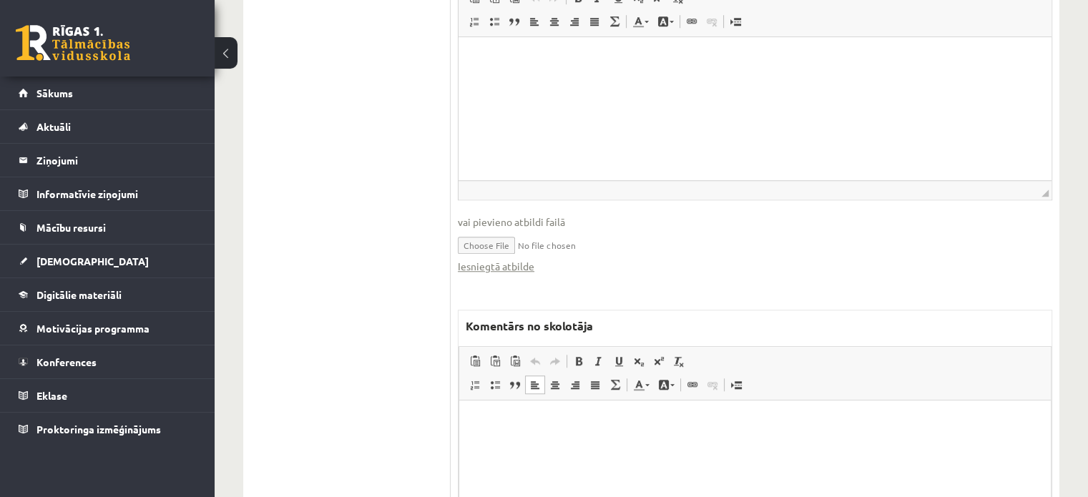
click at [622, 444] on html at bounding box center [755, 423] width 592 height 44
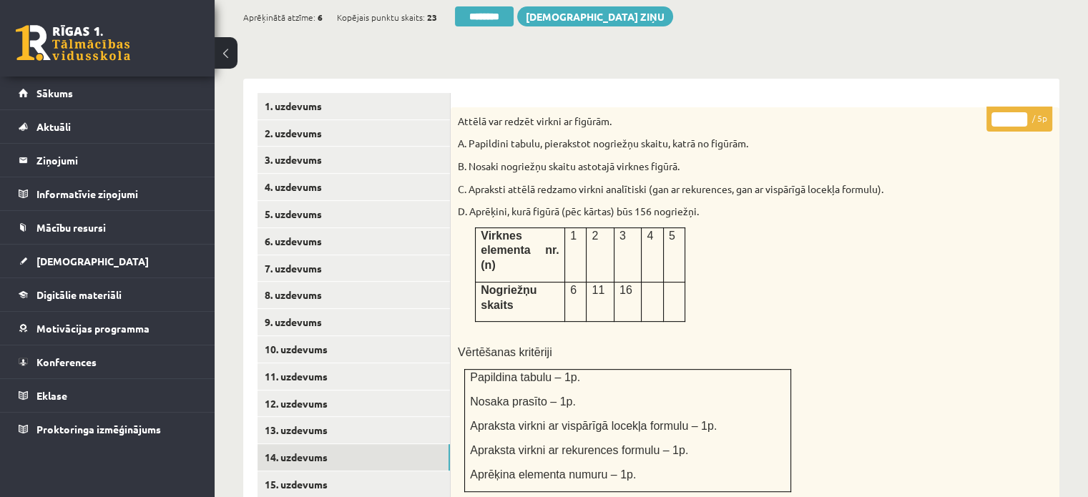
scroll to position [526, 0]
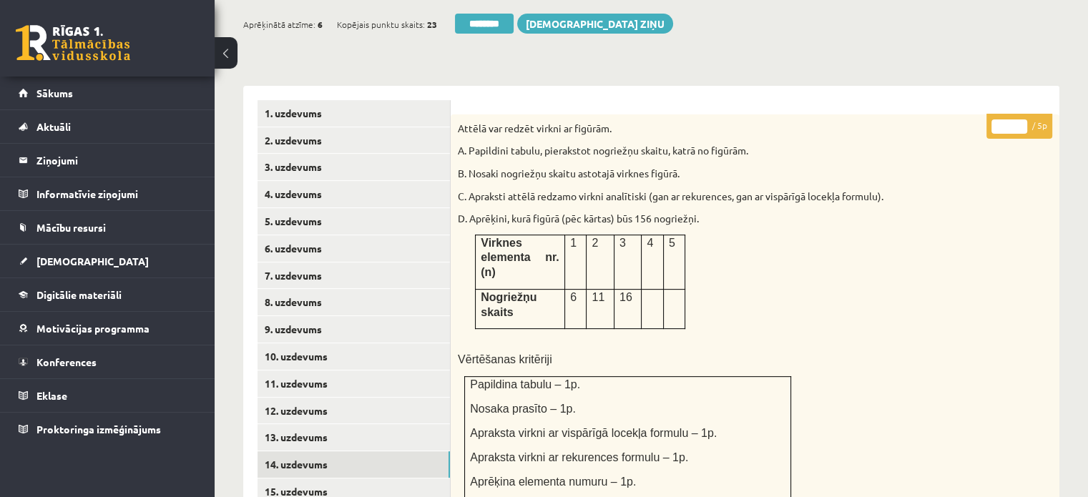
click at [1022, 119] on input "*" at bounding box center [1009, 126] width 36 height 14
type input "*"
click at [1022, 119] on input "*" at bounding box center [1009, 126] width 36 height 14
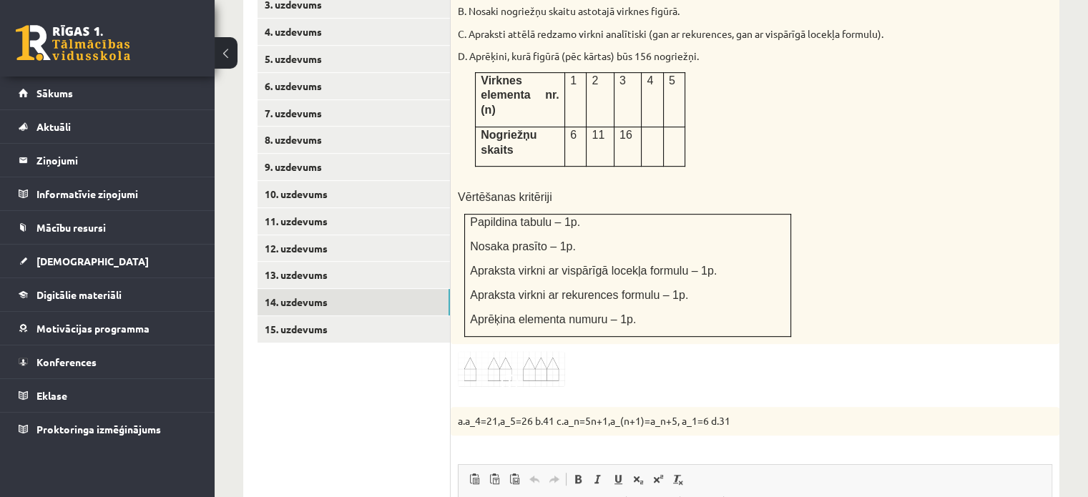
scroll to position [741, 0]
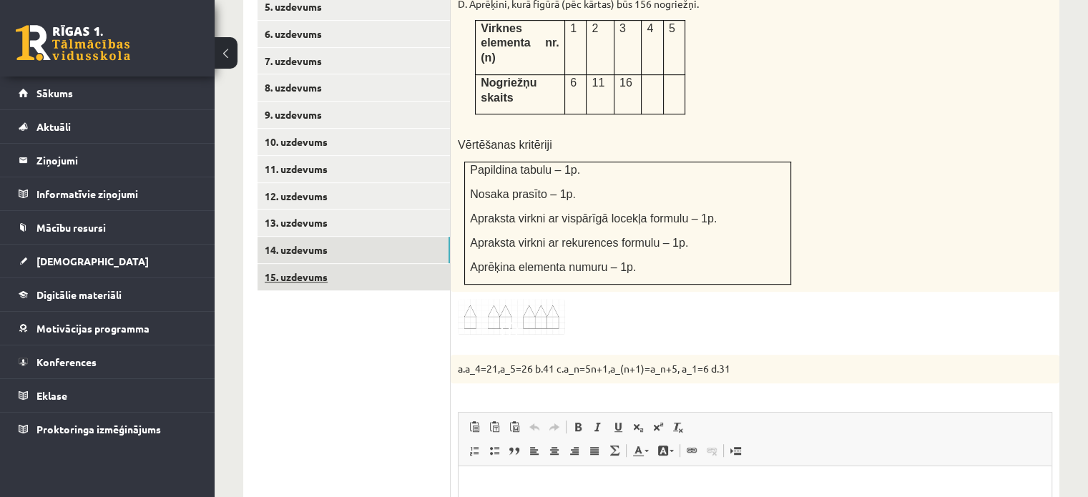
click at [390, 264] on link "15. uzdevums" at bounding box center [353, 277] width 192 height 26
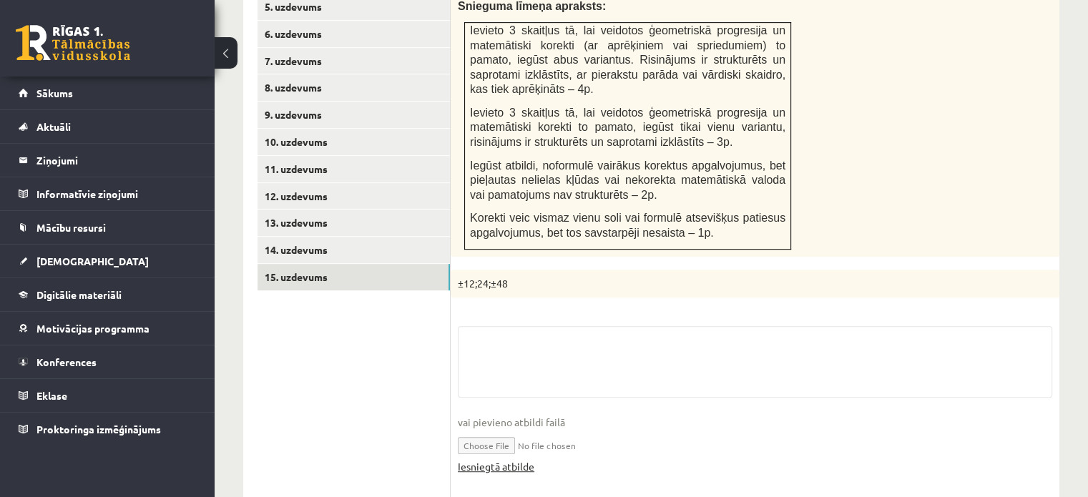
click at [517, 459] on link "Iesniegtā atbilde" at bounding box center [496, 466] width 77 height 15
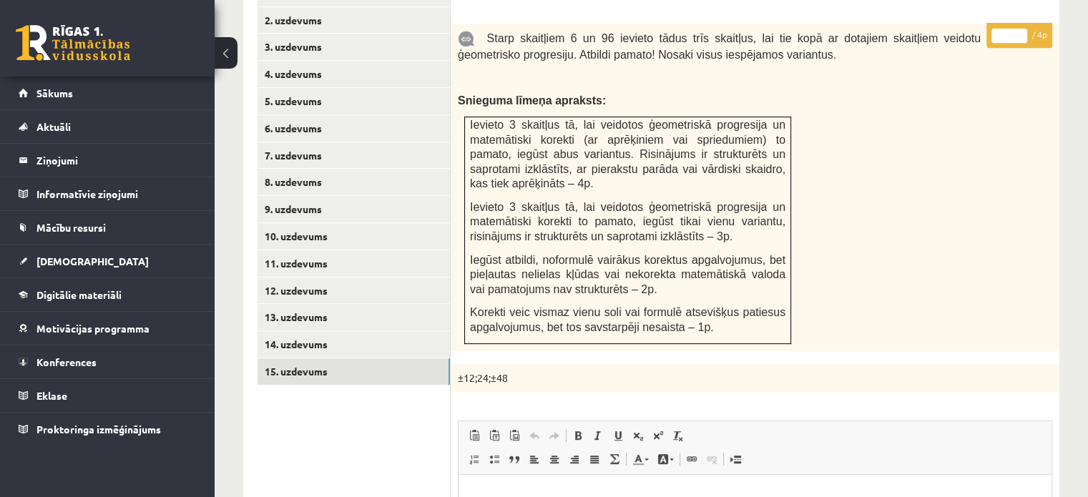
scroll to position [526, 0]
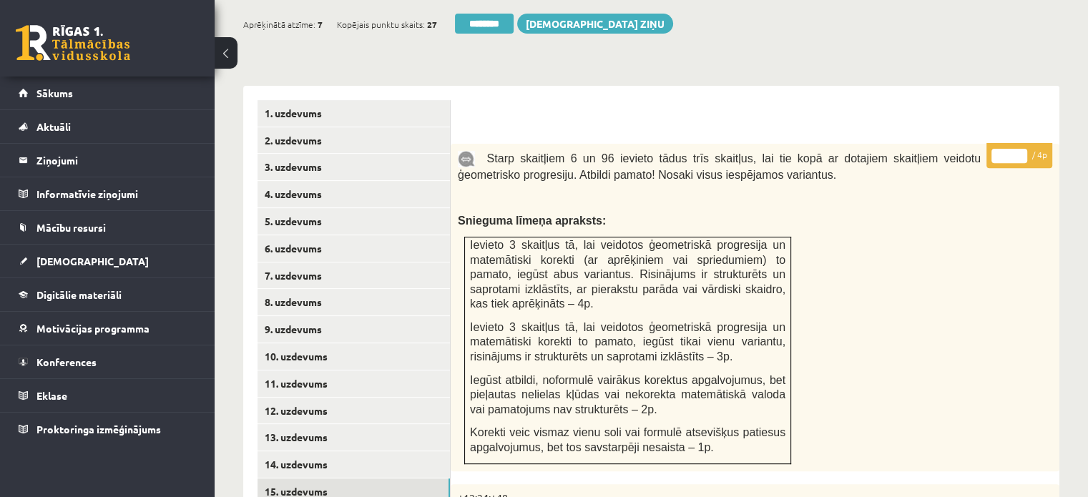
type input "*"
click at [1021, 149] on input "*" at bounding box center [1009, 156] width 36 height 14
drag, startPoint x: 503, startPoint y: 90, endPoint x: 415, endPoint y: 93, distance: 88.0
click at [502, 114] on div at bounding box center [755, 121] width 580 height 15
click at [379, 127] on link "2. uzdevums" at bounding box center [353, 140] width 192 height 26
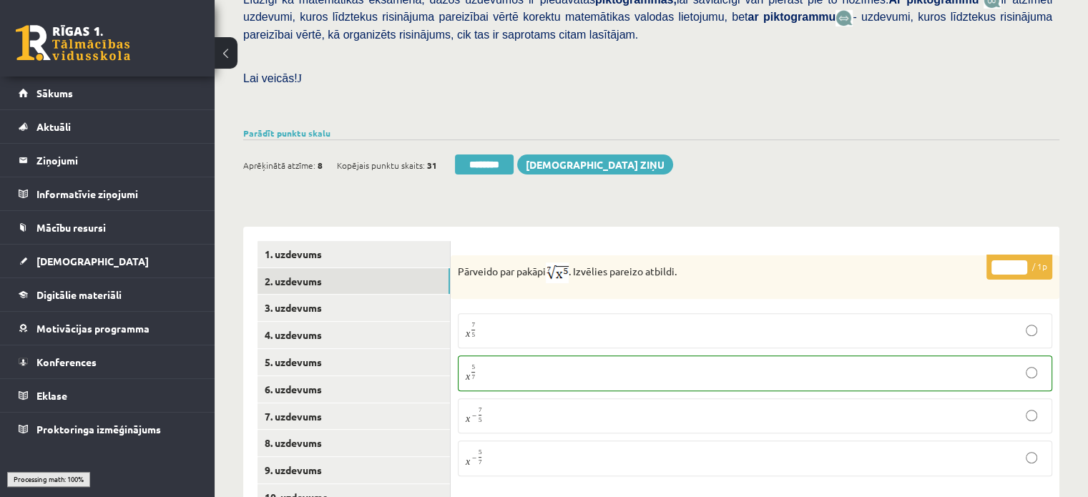
scroll to position [383, 0]
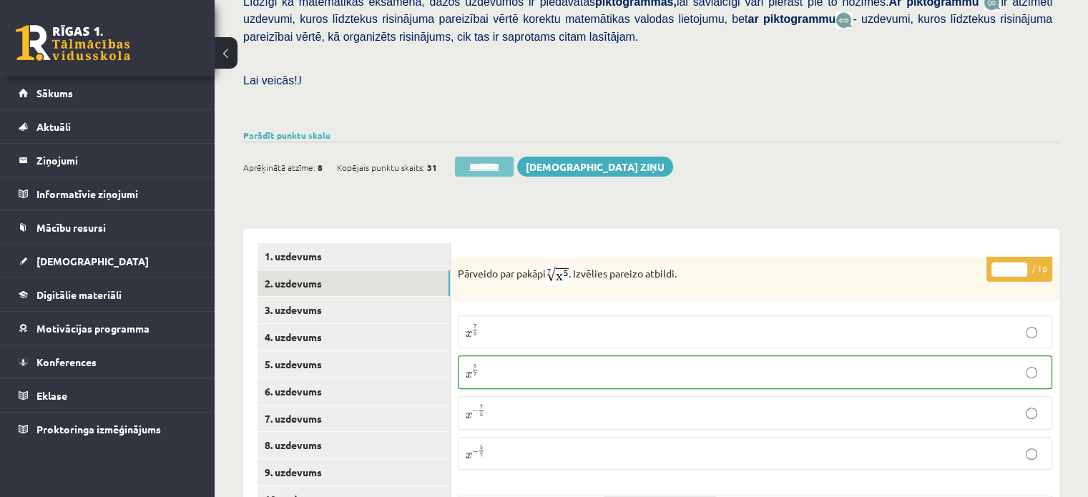
click at [502, 157] on input "********" at bounding box center [484, 167] width 59 height 20
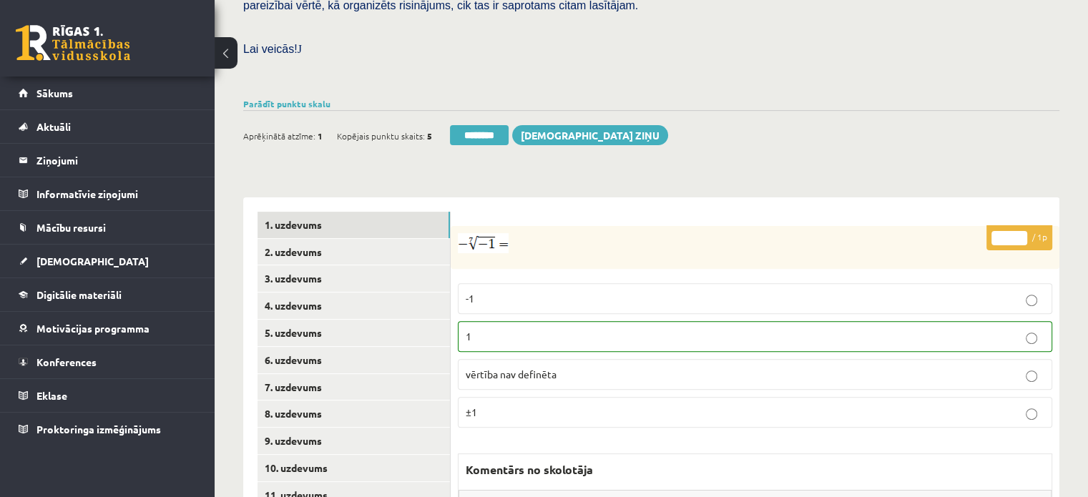
scroll to position [572, 0]
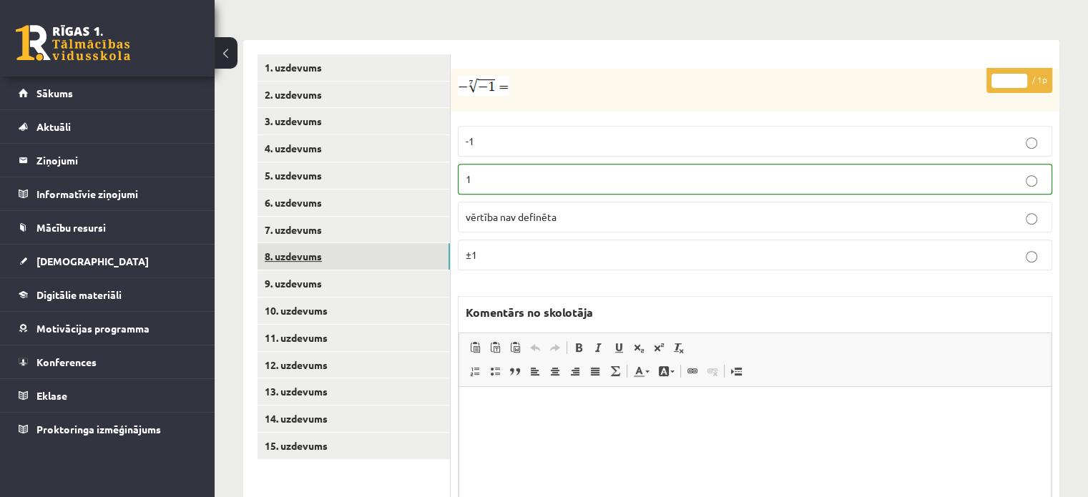
click at [355, 243] on link "8. uzdevums" at bounding box center [353, 256] width 192 height 26
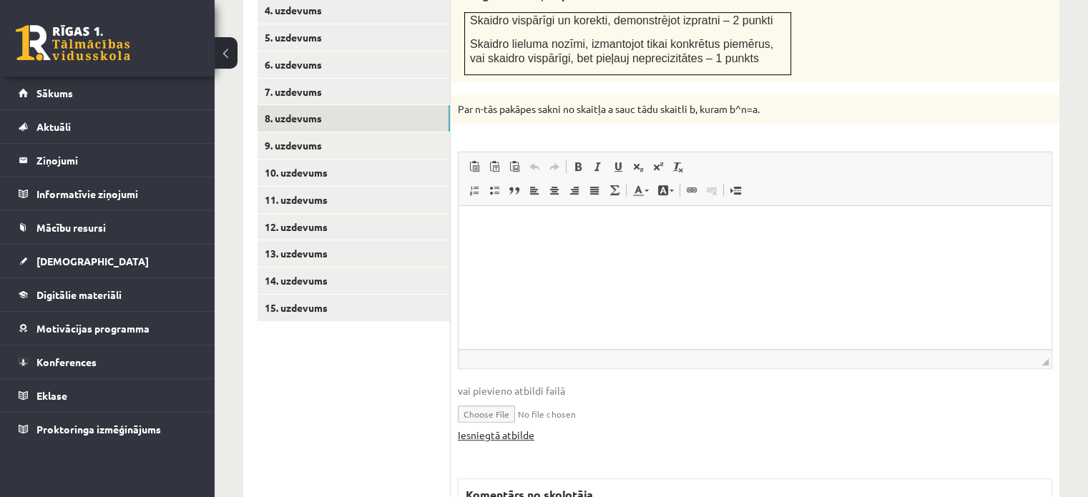
scroll to position [0, 0]
click at [524, 428] on link "Iesniegtā atbilde" at bounding box center [496, 435] width 77 height 15
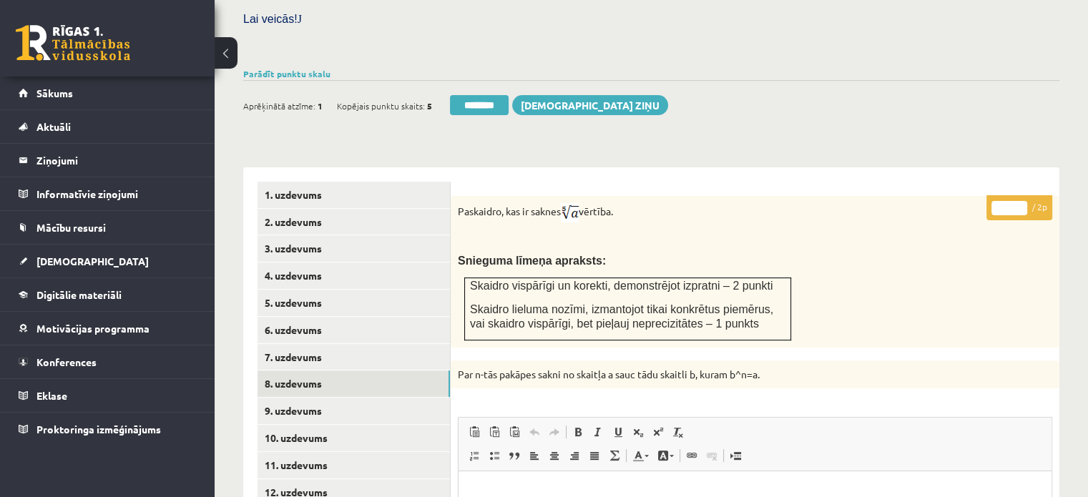
scroll to position [424, 0]
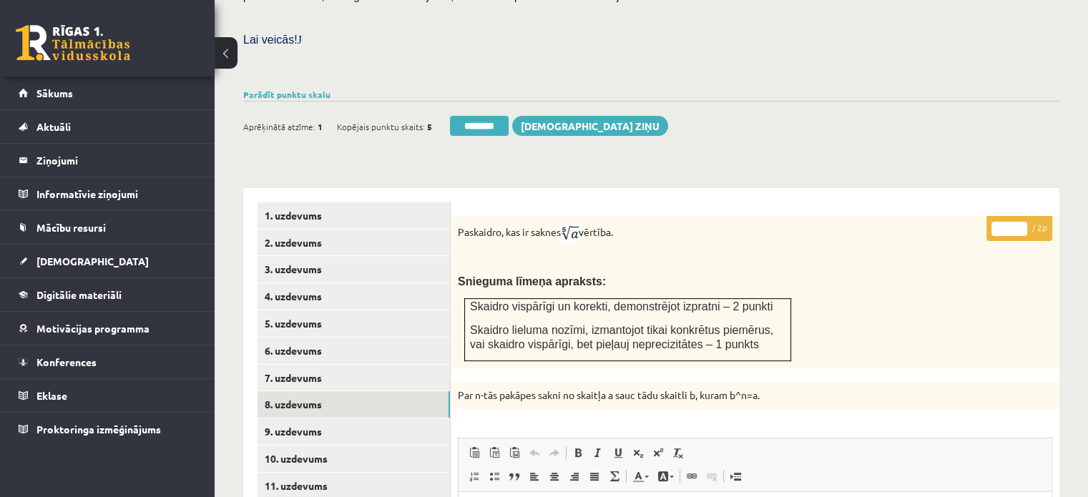
type input "*"
click at [1021, 222] on input "*" at bounding box center [1009, 229] width 36 height 14
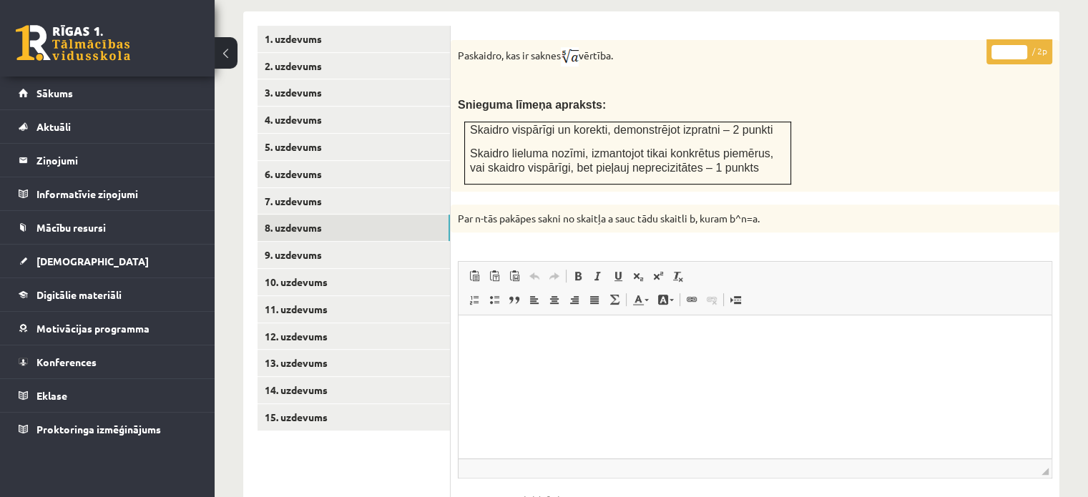
scroll to position [710, 0]
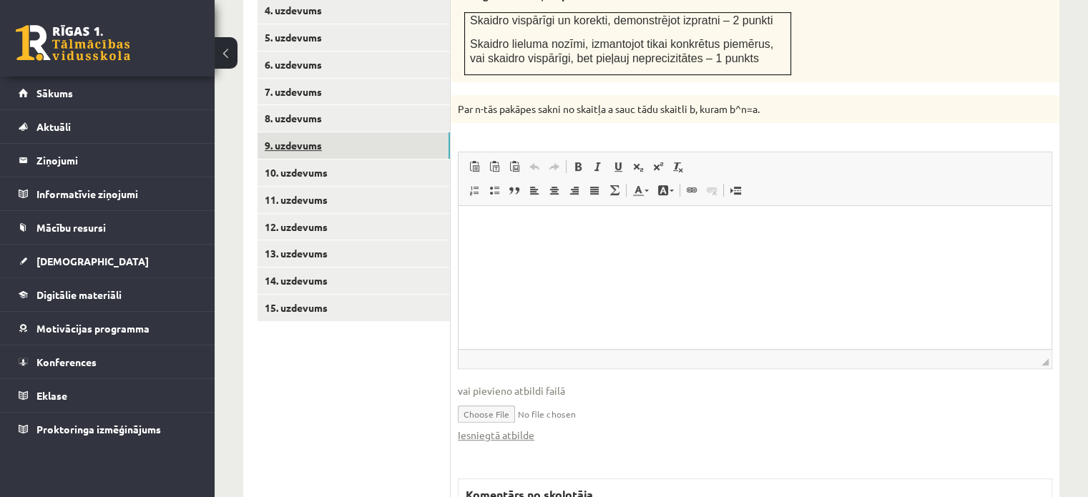
click at [379, 132] on link "9. uzdevums" at bounding box center [353, 145] width 192 height 26
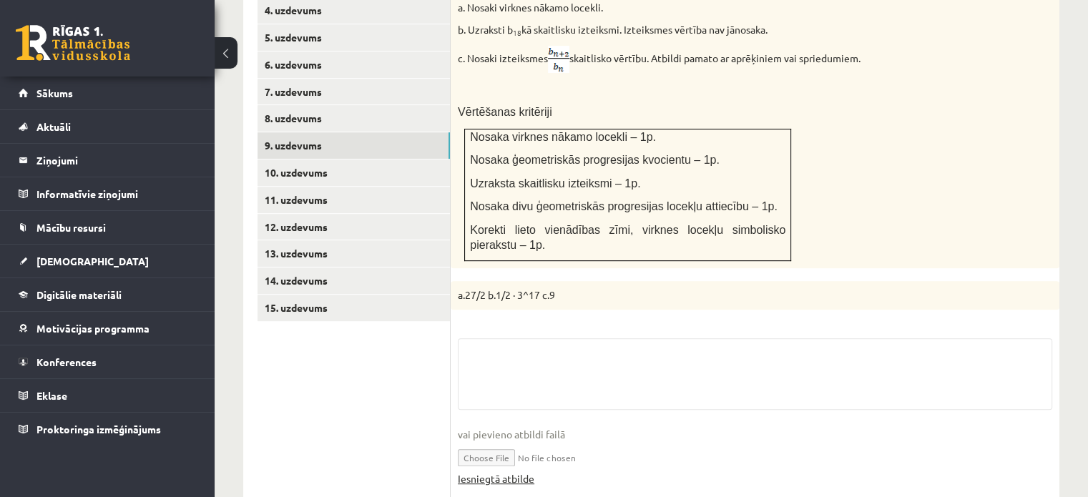
click at [500, 471] on link "Iesniegtā atbilde" at bounding box center [496, 478] width 77 height 15
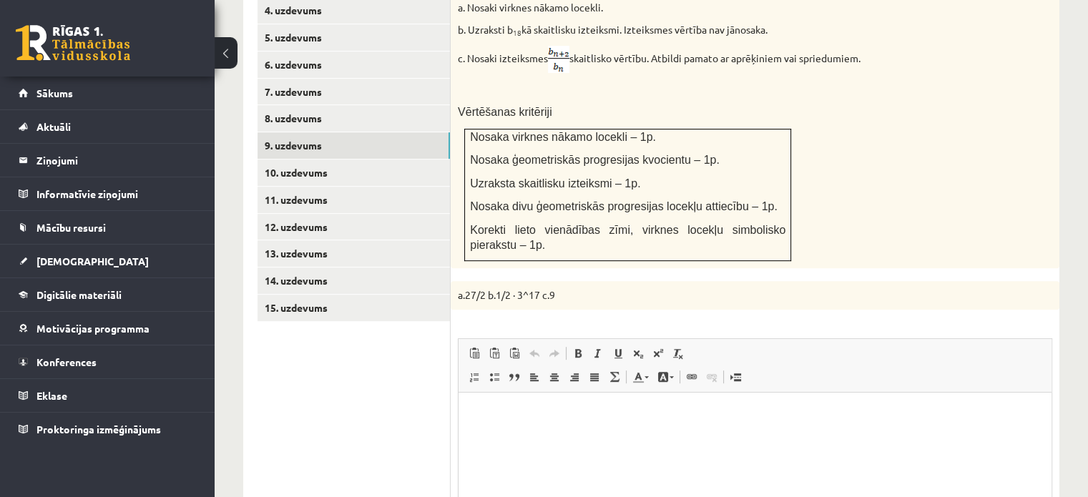
scroll to position [496, 0]
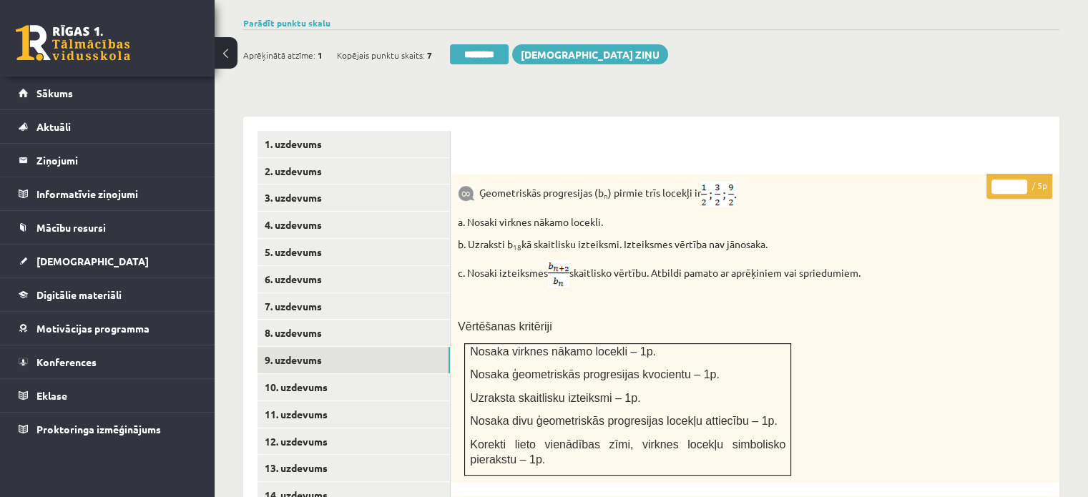
type input "*"
click at [1019, 180] on input "*" at bounding box center [1009, 187] width 36 height 14
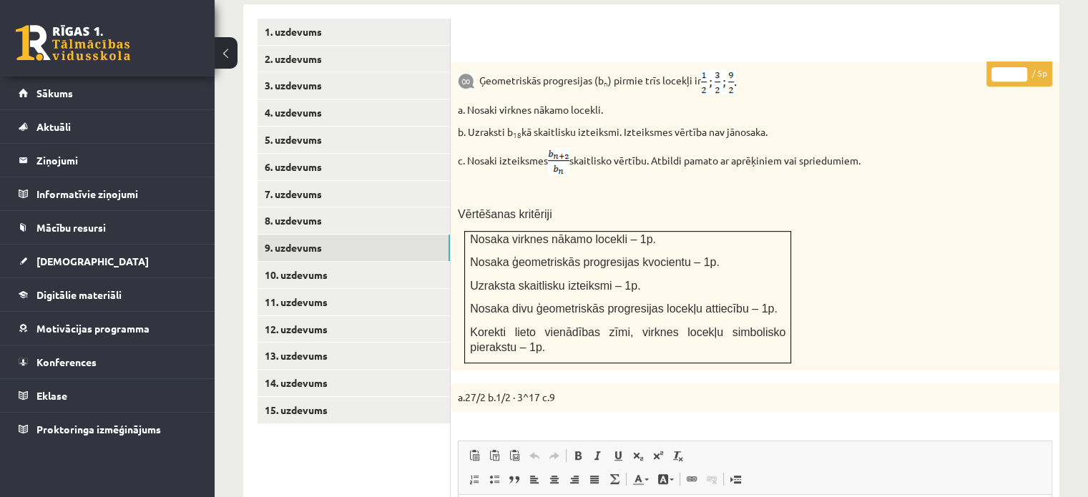
scroll to position [710, 0]
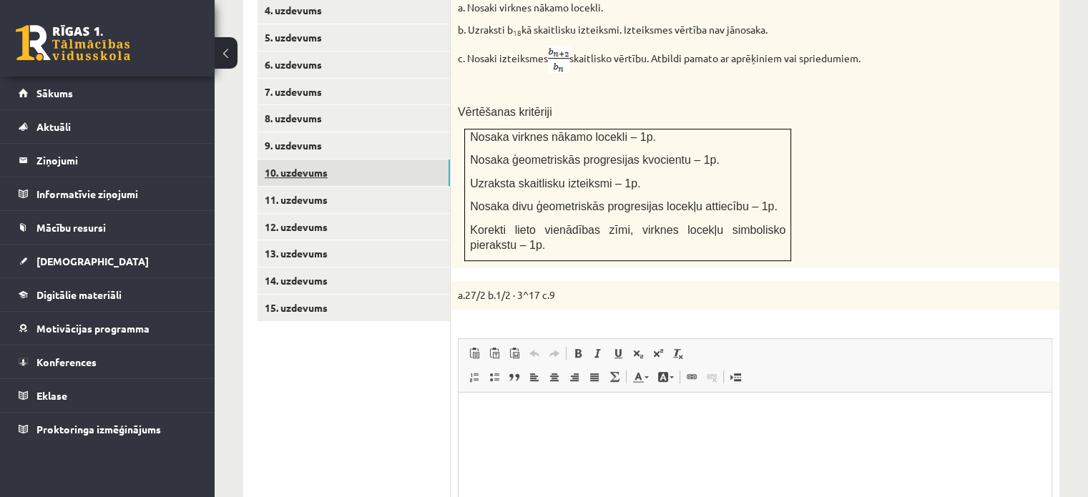
click at [441, 160] on link "10. uzdevums" at bounding box center [353, 173] width 192 height 26
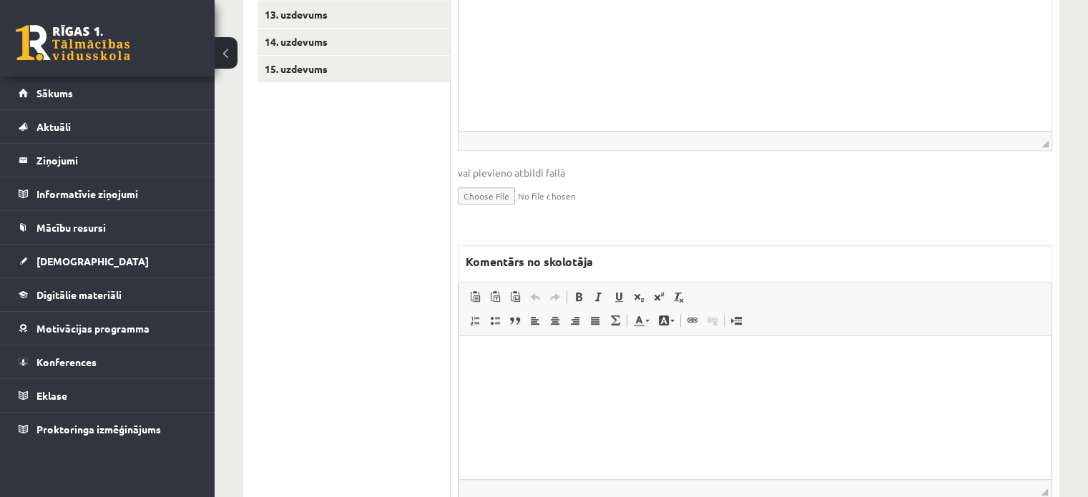
scroll to position [999, 0]
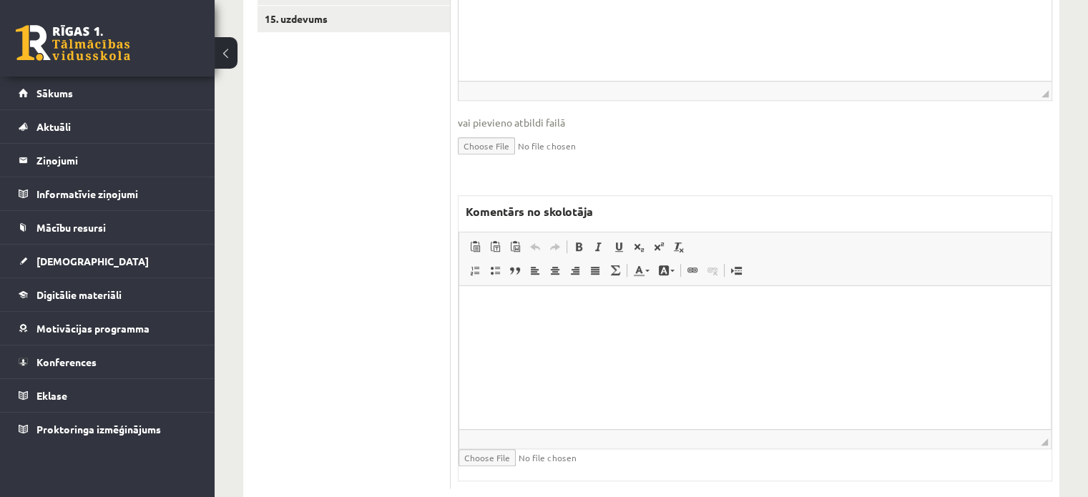
click at [514, 329] on html at bounding box center [755, 307] width 592 height 44
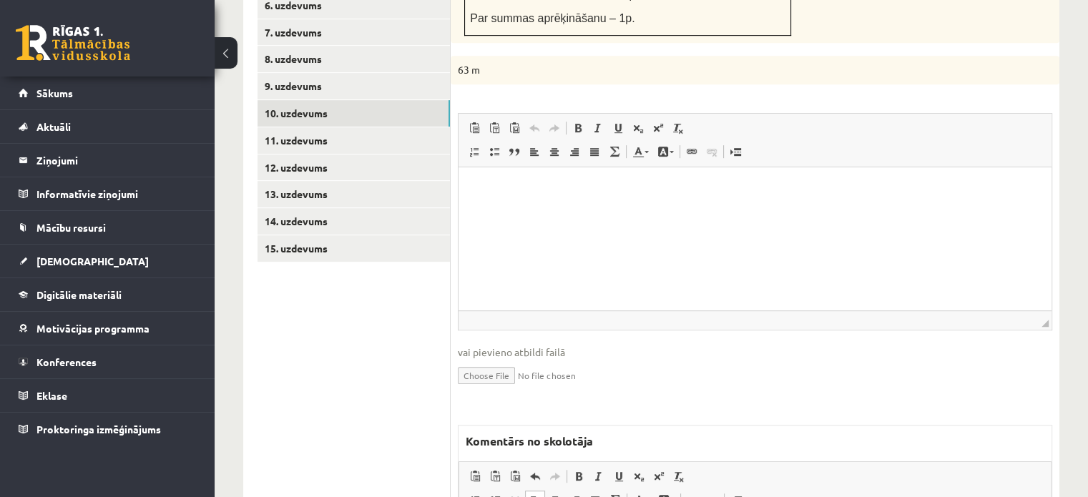
scroll to position [570, 0]
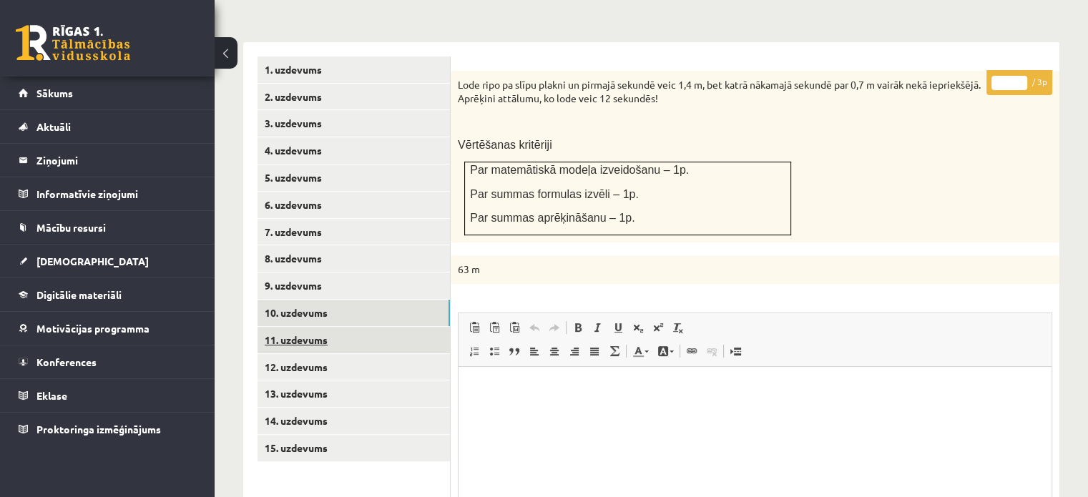
click at [431, 327] on link "11. uzdevums" at bounding box center [353, 340] width 192 height 26
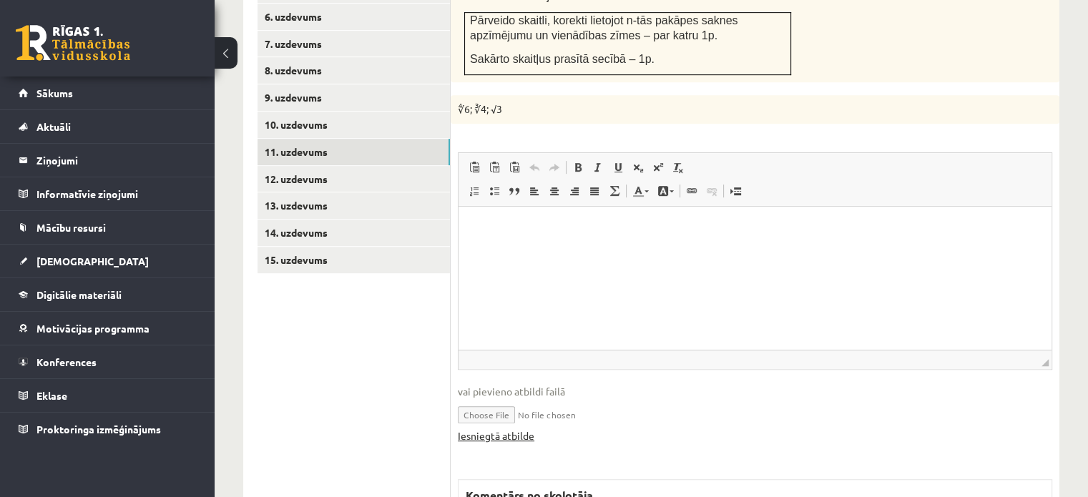
scroll to position [0, 0]
click at [515, 413] on fieldset "Rich Text Editor, wiswyg-editor-user-answer-47024830475660 Redaktora rīkjoslas …" at bounding box center [755, 304] width 594 height 305
click at [512, 428] on link "Iesniegtā atbilde" at bounding box center [496, 435] width 77 height 15
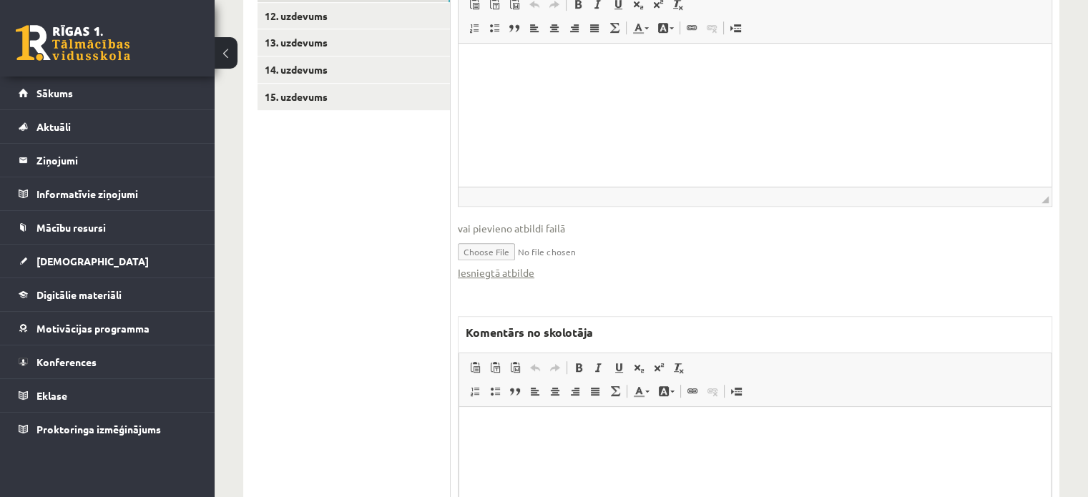
scroll to position [973, 0]
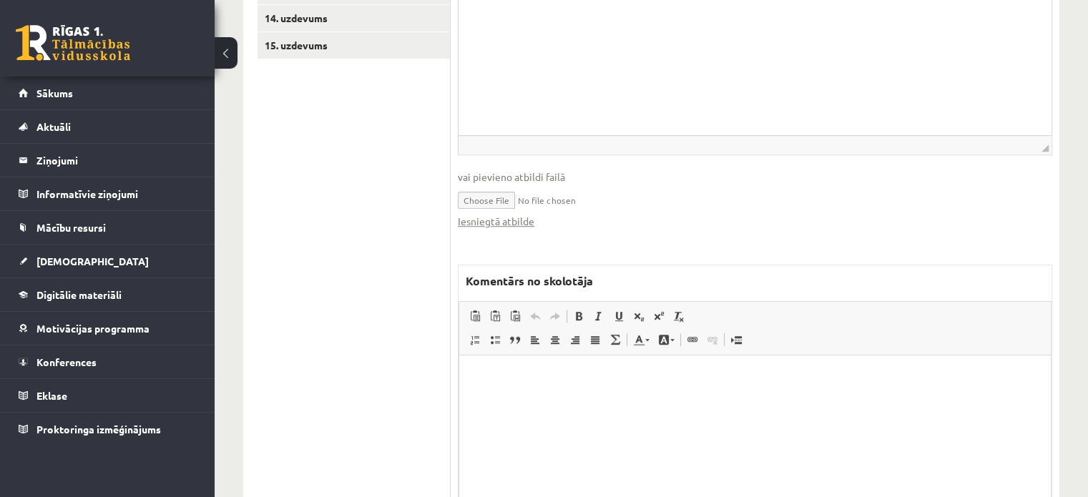
click at [602, 398] on html at bounding box center [755, 377] width 592 height 44
drag, startPoint x: 661, startPoint y: 422, endPoint x: 488, endPoint y: 388, distance: 176.5
click at [488, 388] on body "**********" at bounding box center [755, 400] width 563 height 63
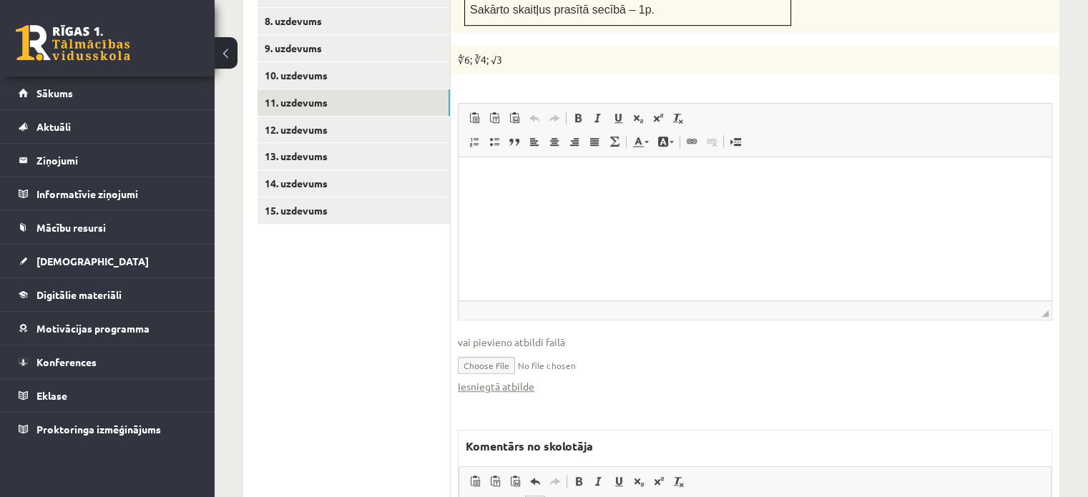
scroll to position [615, 0]
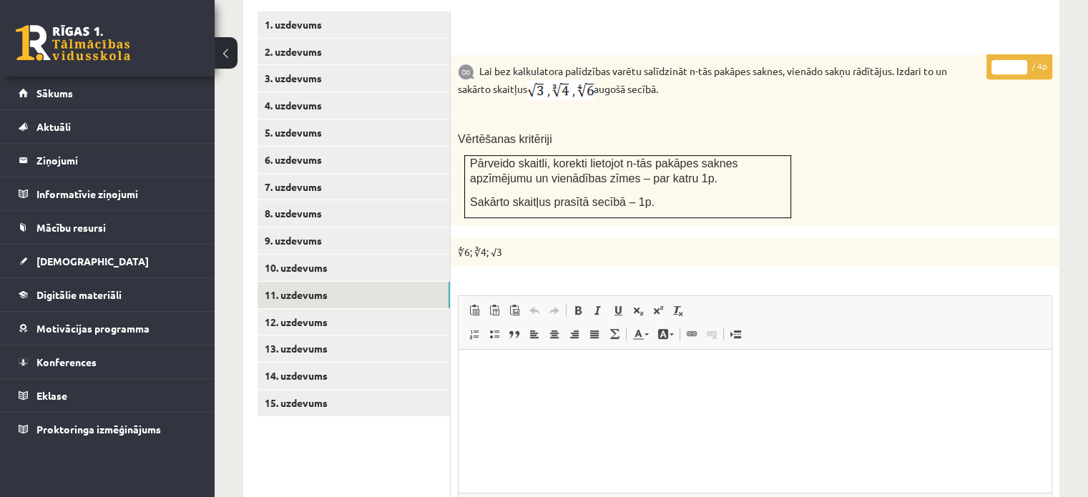
click at [1016, 60] on input "*" at bounding box center [1009, 67] width 36 height 14
type input "*"
click at [1016, 60] on input "*" at bounding box center [1009, 67] width 36 height 14
click at [391, 309] on link "12. uzdevums" at bounding box center [353, 322] width 192 height 26
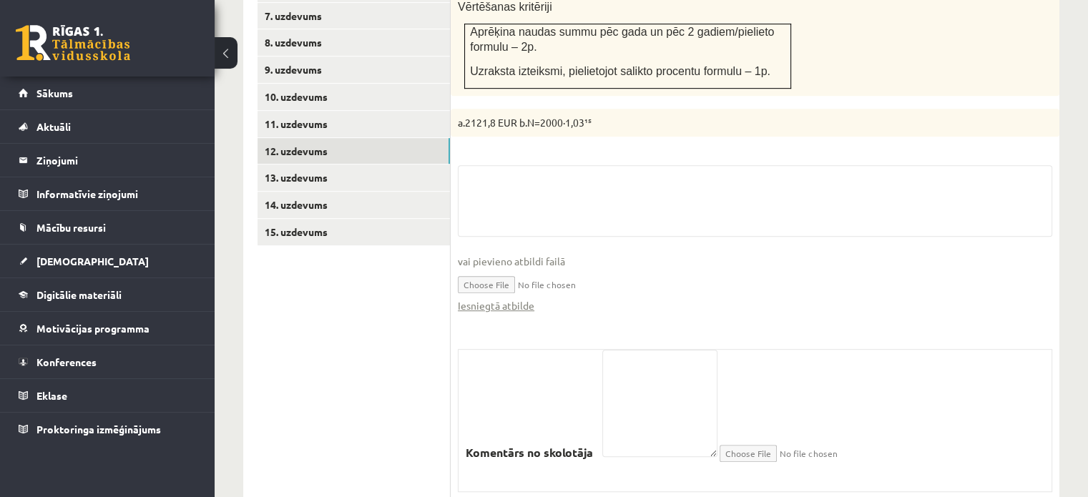
scroll to position [800, 0]
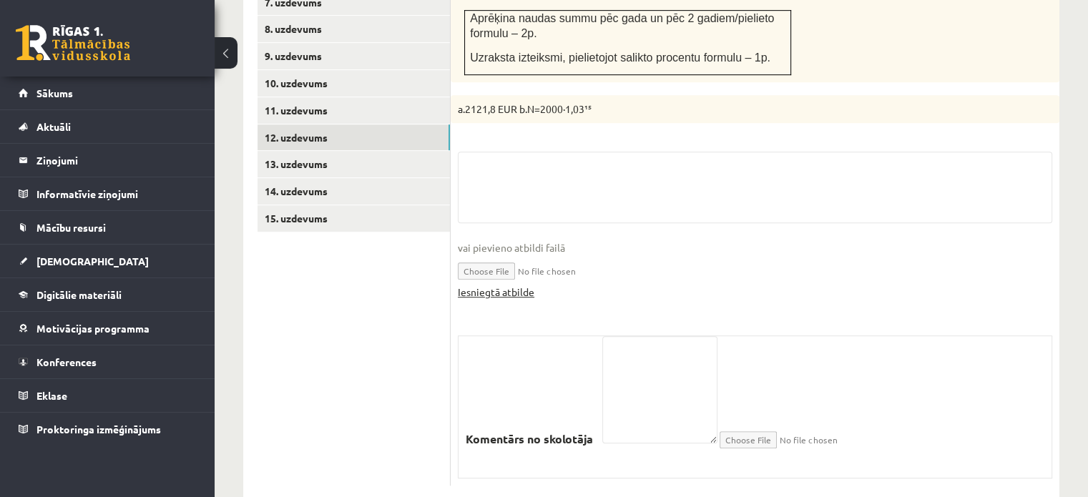
click at [486, 285] on link "Iesniegtā atbilde" at bounding box center [496, 292] width 77 height 15
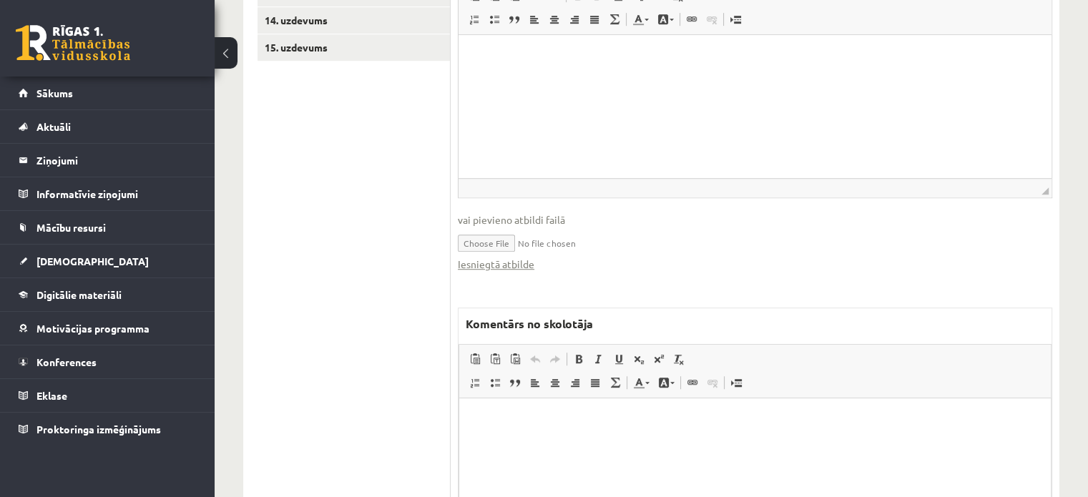
scroll to position [1083, 0]
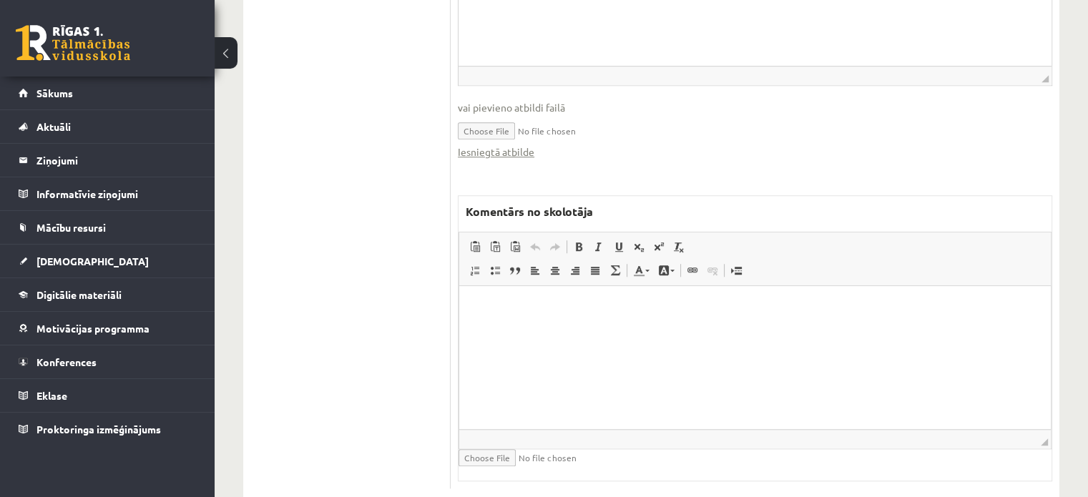
click at [588, 330] on html at bounding box center [755, 308] width 592 height 44
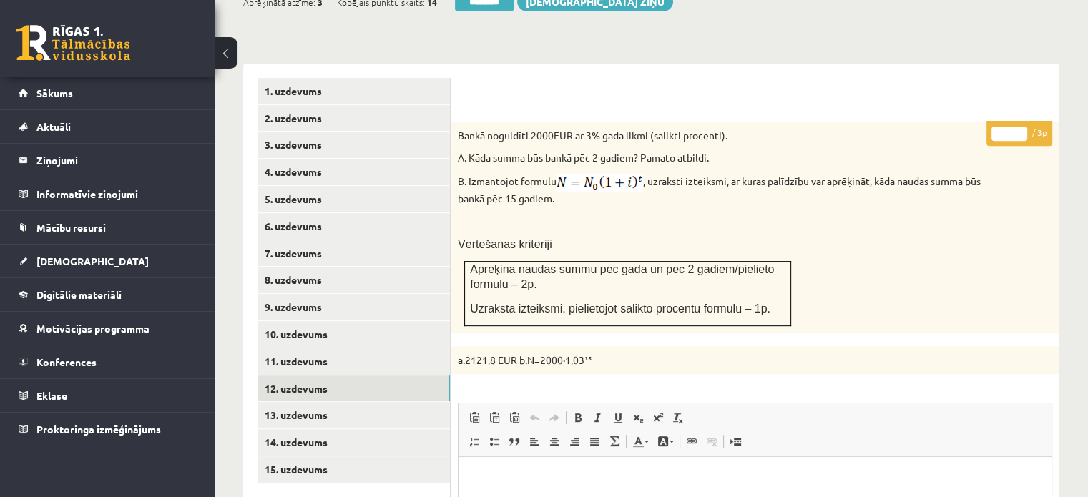
scroll to position [439, 0]
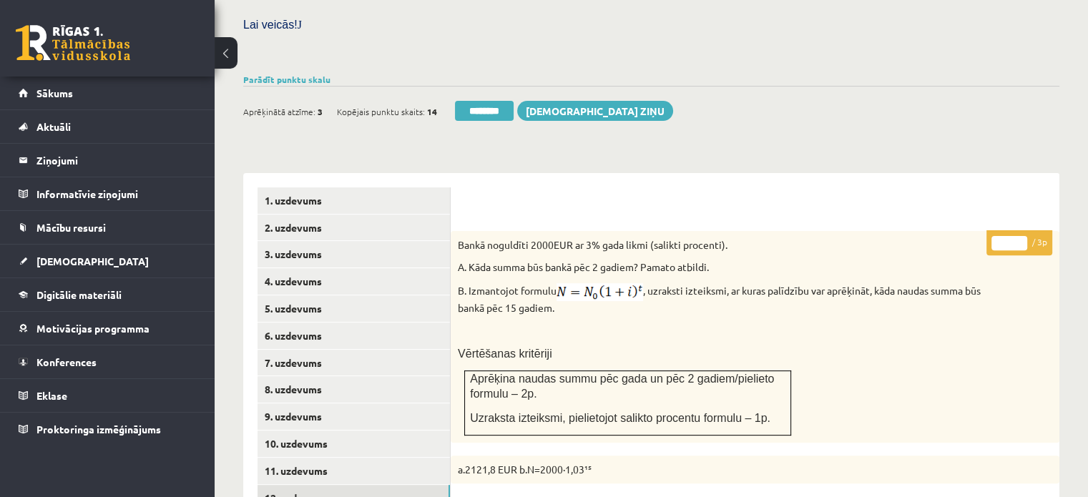
click at [1019, 236] on input "*" at bounding box center [1009, 243] width 36 height 14
type input "*"
click at [1019, 236] on input "*" at bounding box center [1009, 243] width 36 height 14
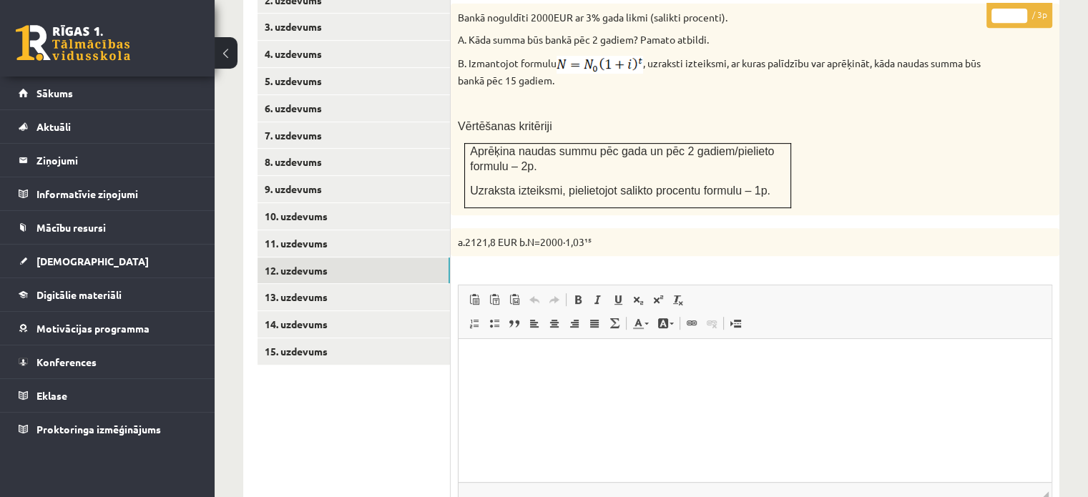
scroll to position [725, 0]
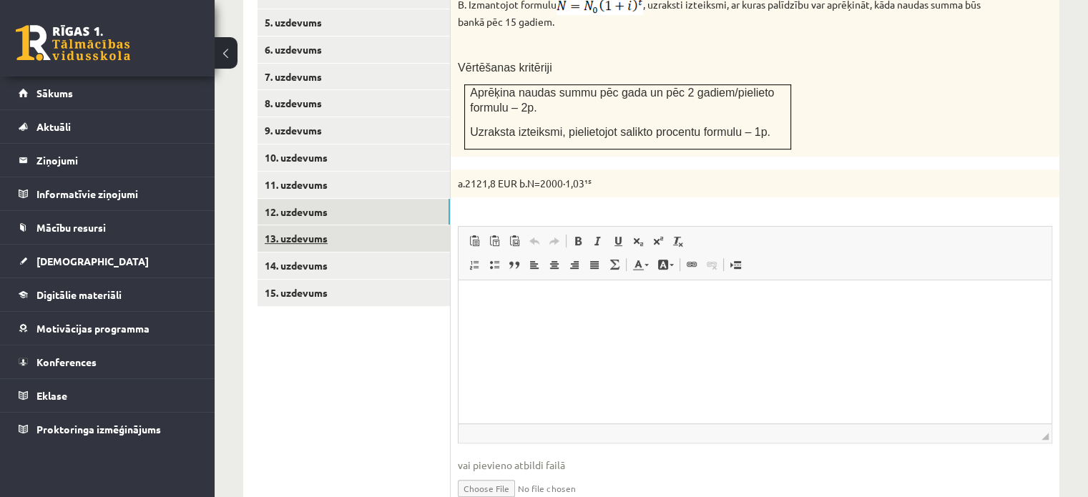
click at [406, 225] on link "13. uzdevums" at bounding box center [353, 238] width 192 height 26
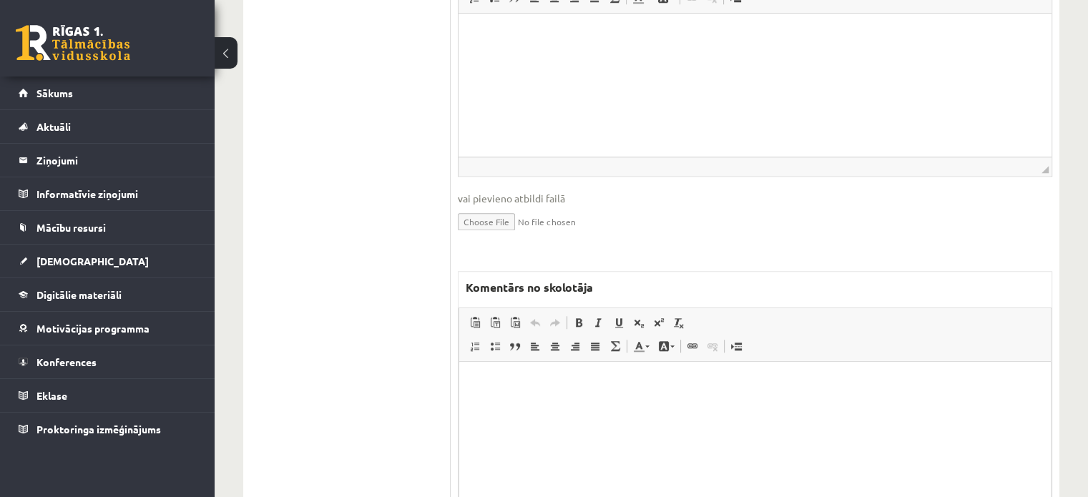
scroll to position [1239, 0]
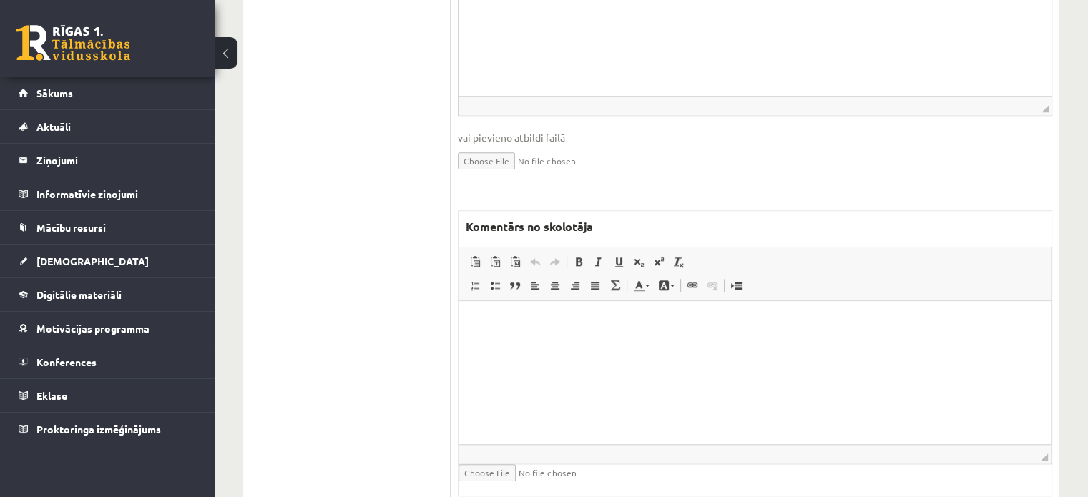
click at [524, 345] on html at bounding box center [755, 323] width 592 height 44
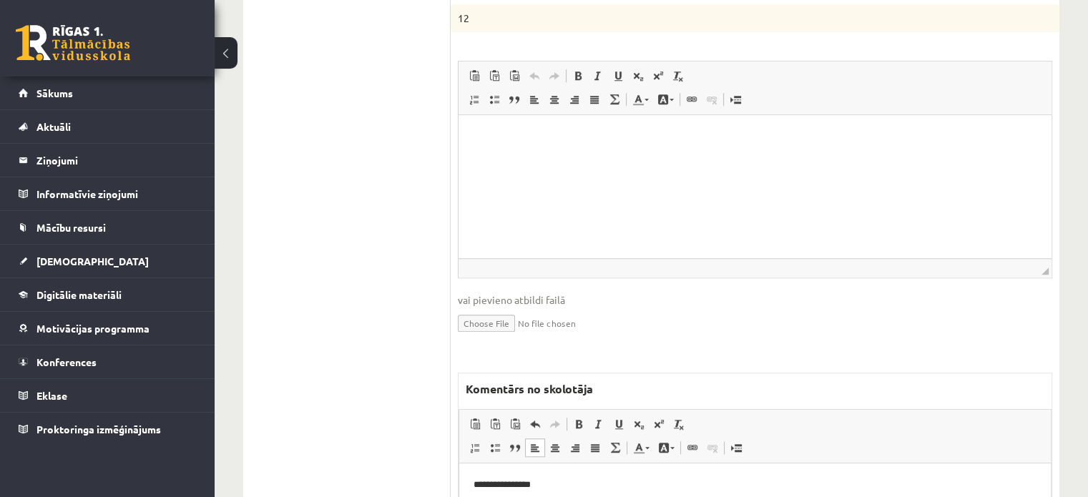
scroll to position [881, 0]
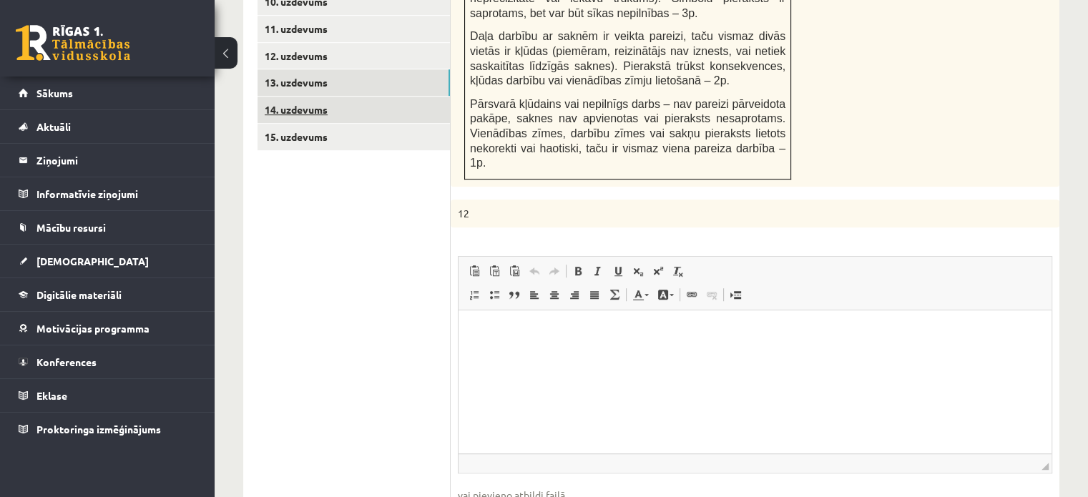
click at [404, 97] on link "14. uzdevums" at bounding box center [353, 110] width 192 height 26
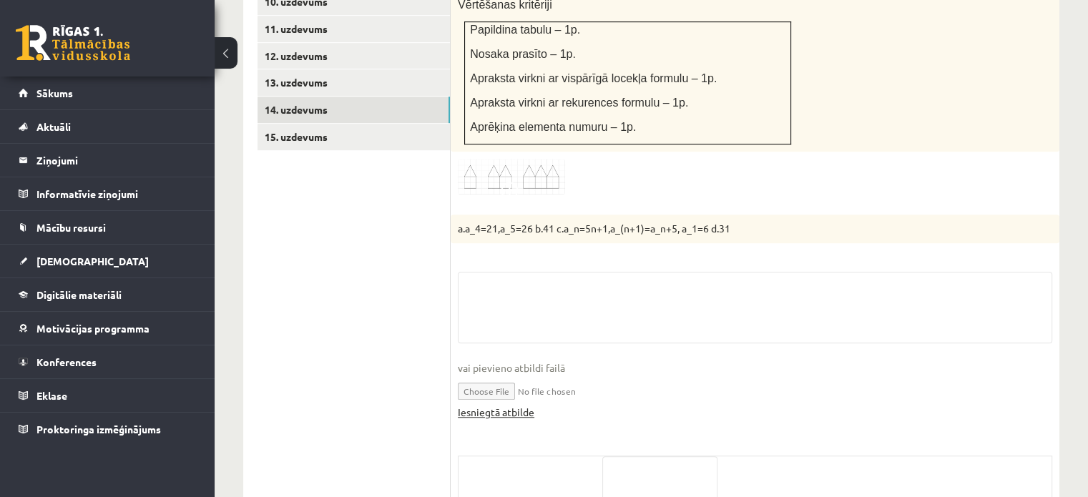
click at [526, 405] on link "Iesniegtā atbilde" at bounding box center [496, 412] width 77 height 15
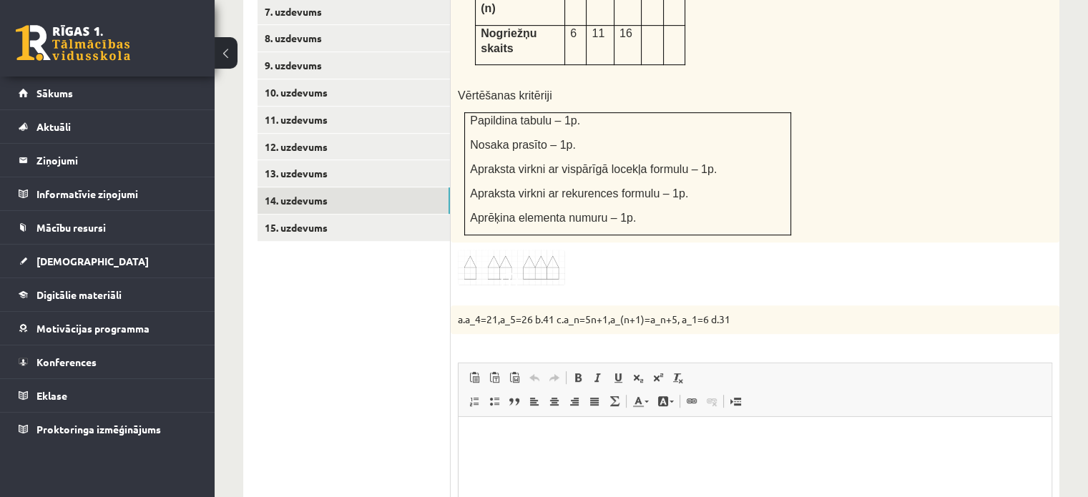
scroll to position [595, 0]
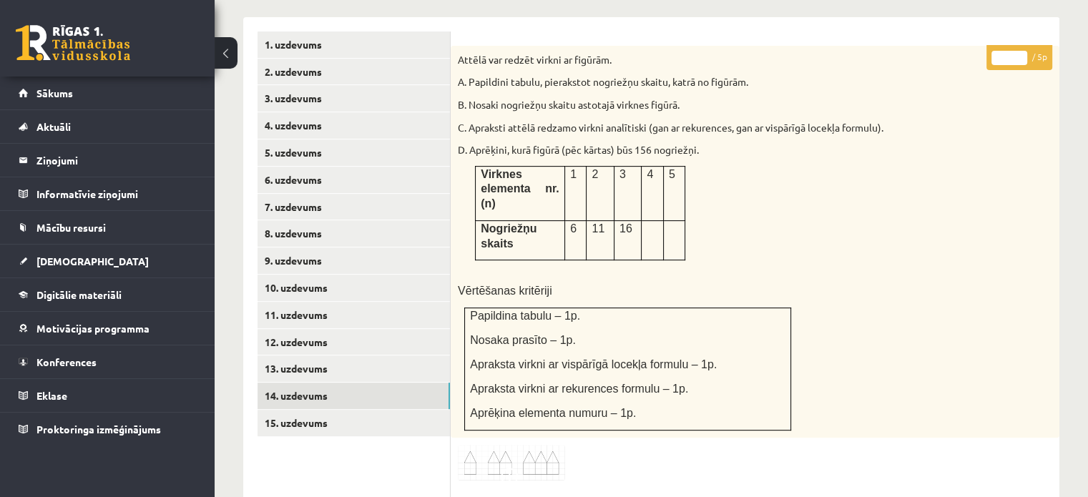
type input "*"
click at [1021, 51] on input "*" at bounding box center [1009, 58] width 36 height 14
click at [414, 410] on link "15. uzdevums" at bounding box center [353, 423] width 192 height 26
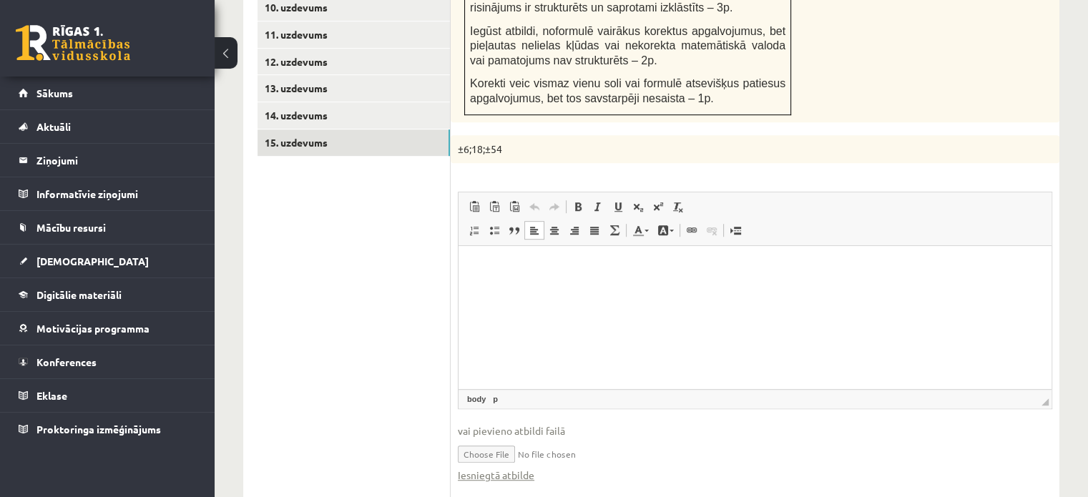
scroll to position [953, 0]
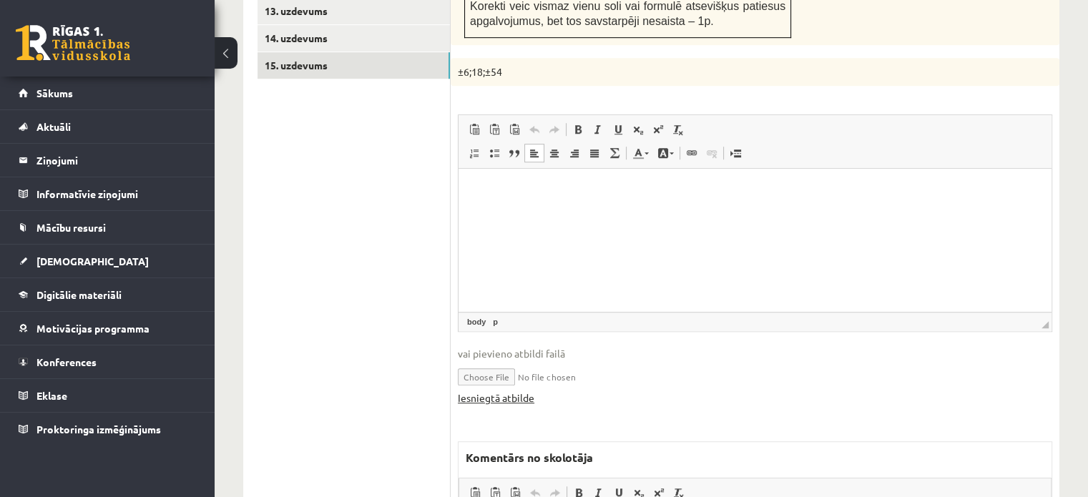
click at [517, 391] on link "Iesniegtā atbilde" at bounding box center [496, 398] width 77 height 15
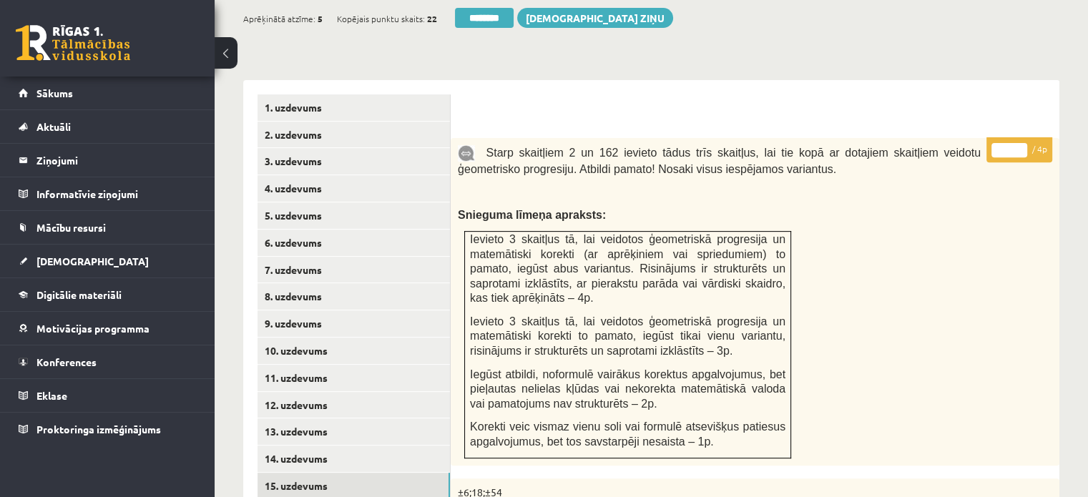
scroll to position [524, 0]
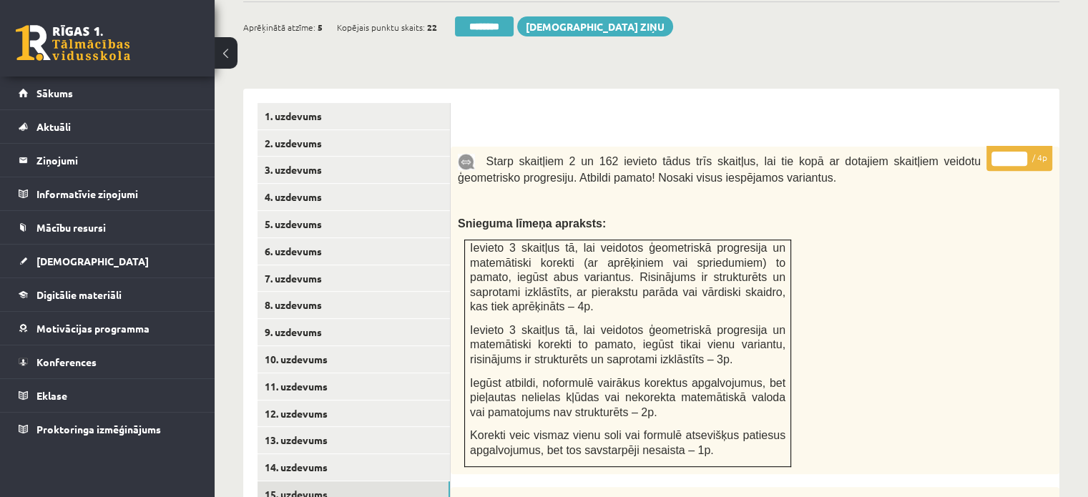
click at [1024, 146] on p "* / 4p" at bounding box center [1019, 158] width 66 height 25
type input "*"
click at [1021, 152] on input "*" at bounding box center [1009, 159] width 36 height 14
click at [412, 130] on link "2. uzdevums" at bounding box center [353, 143] width 192 height 26
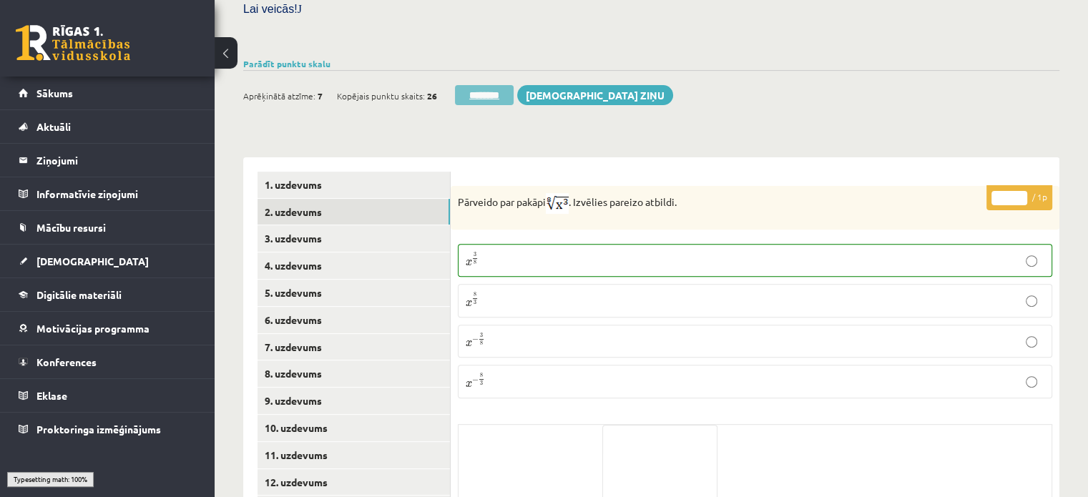
scroll to position [309, 0]
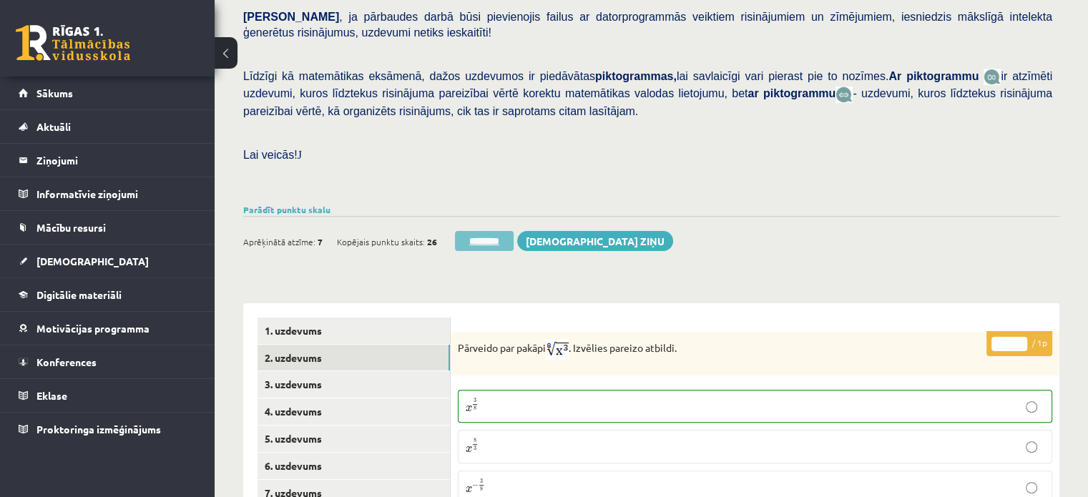
click at [496, 231] on input "********" at bounding box center [484, 241] width 59 height 20
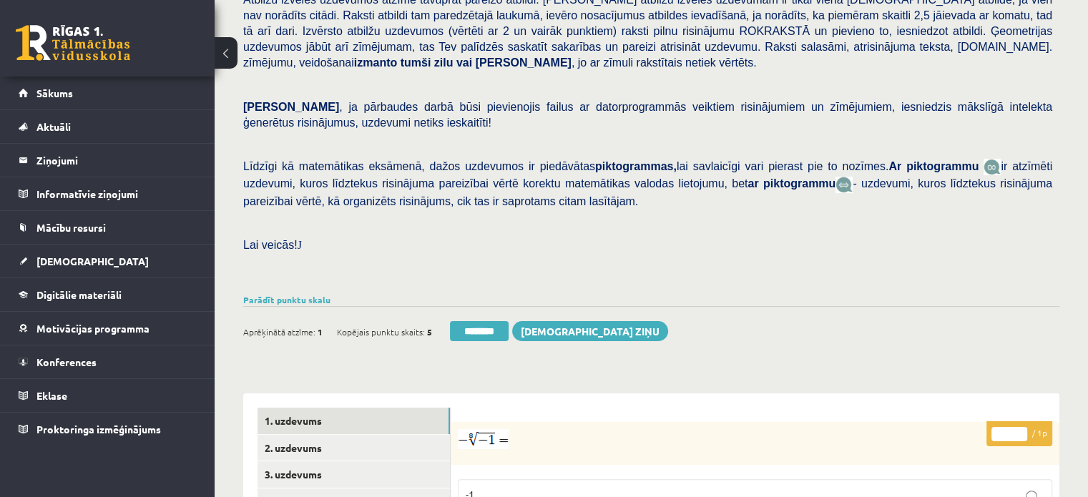
scroll to position [501, 0]
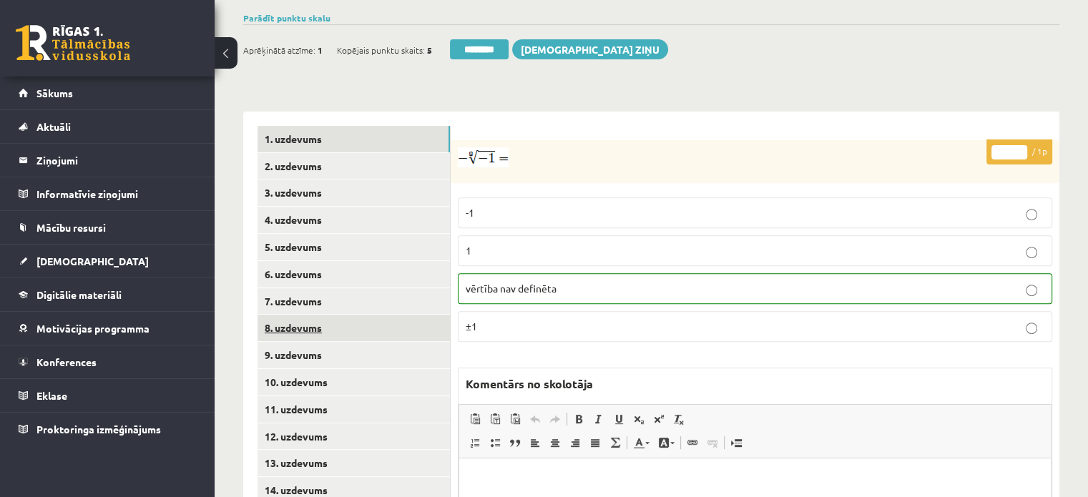
click at [378, 315] on link "8. uzdevums" at bounding box center [353, 328] width 192 height 26
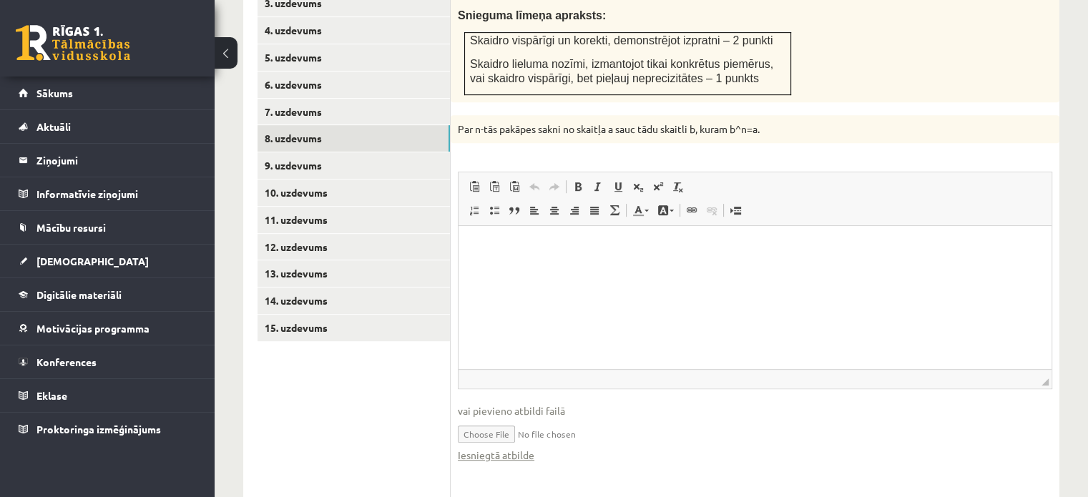
scroll to position [715, 0]
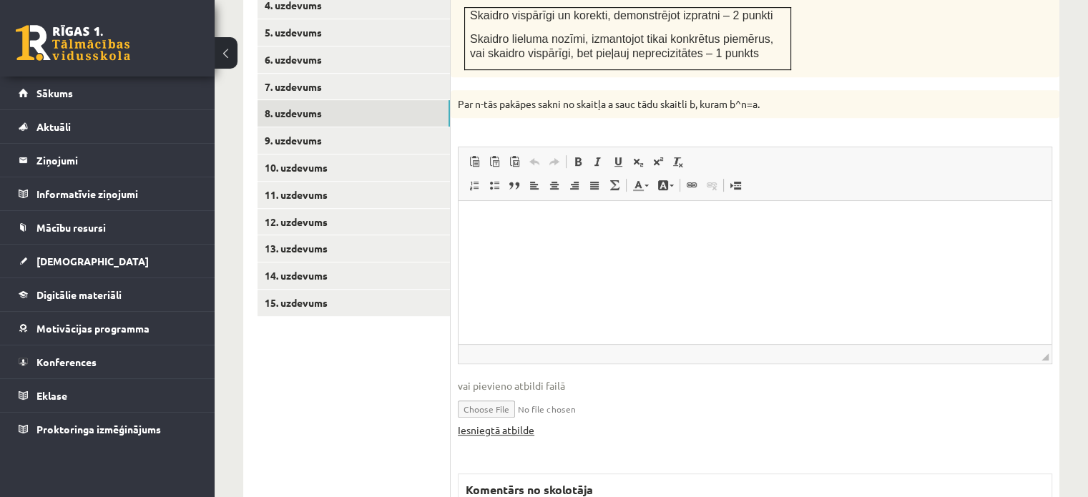
click at [475, 423] on link "Iesniegtā atbilde" at bounding box center [496, 430] width 77 height 15
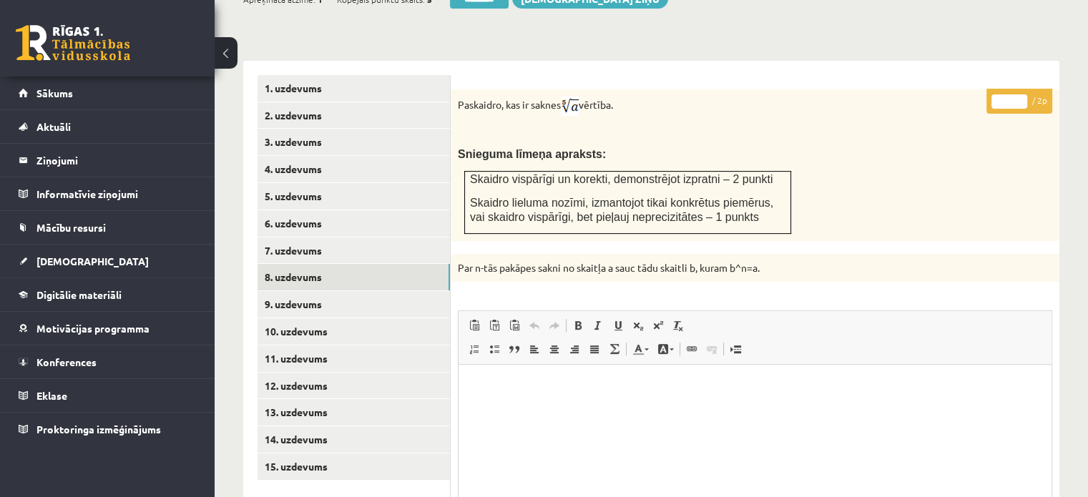
scroll to position [429, 0]
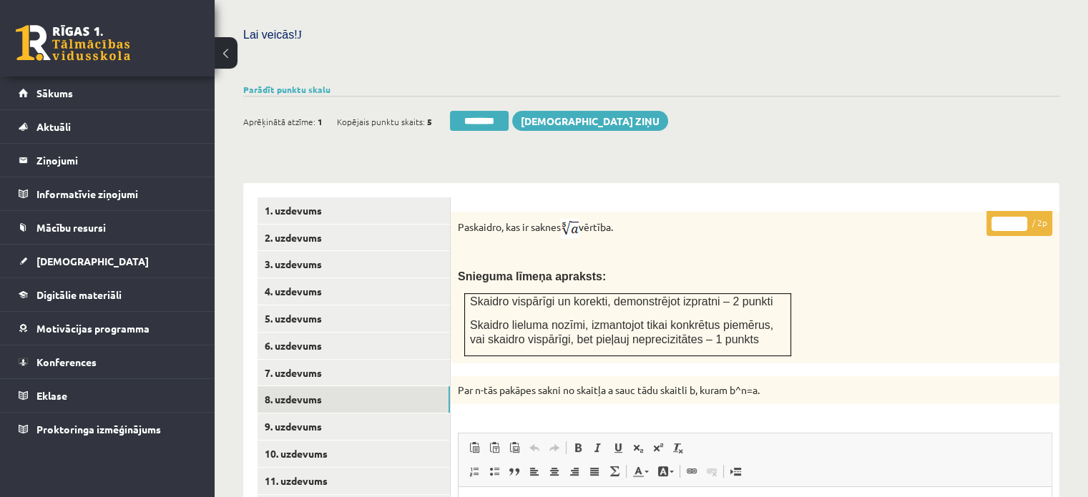
type input "*"
click at [1016, 217] on input "*" at bounding box center [1009, 224] width 36 height 14
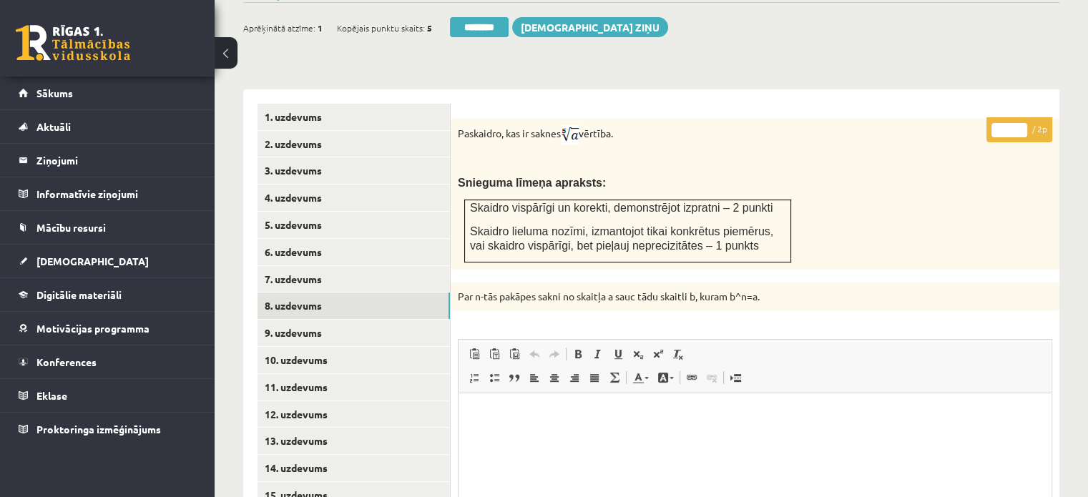
scroll to position [572, 0]
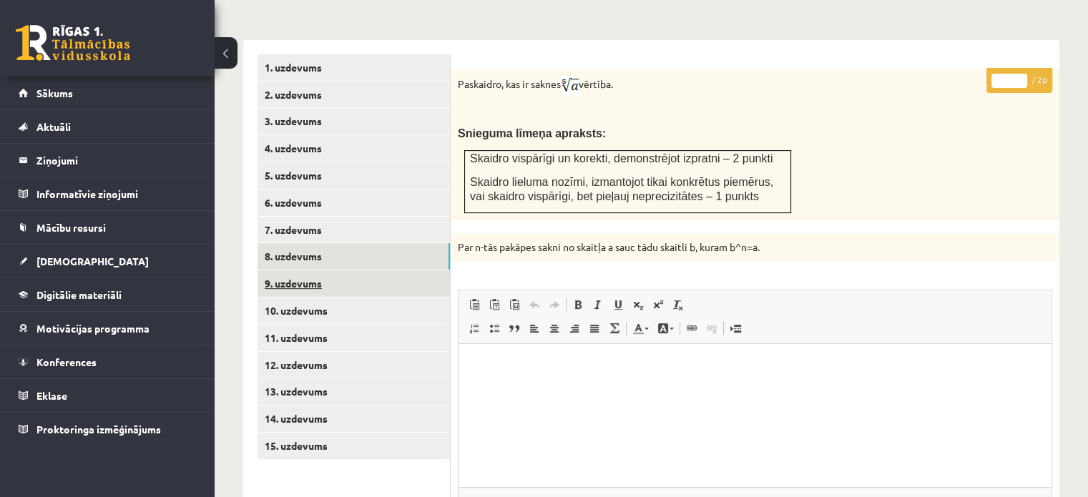
click at [364, 270] on link "9. uzdevums" at bounding box center [353, 283] width 192 height 26
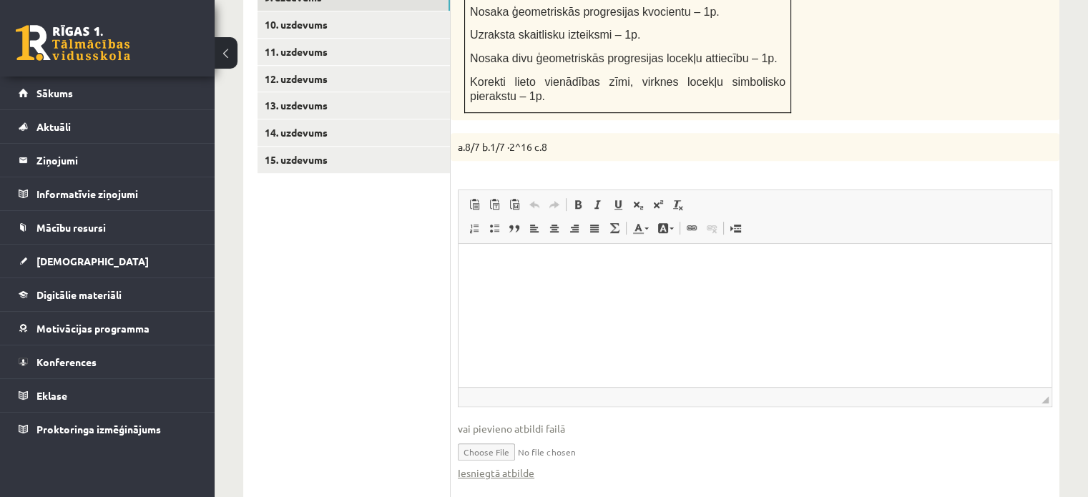
scroll to position [0, 0]
click at [524, 466] on link "Iesniegtā atbilde" at bounding box center [496, 473] width 77 height 15
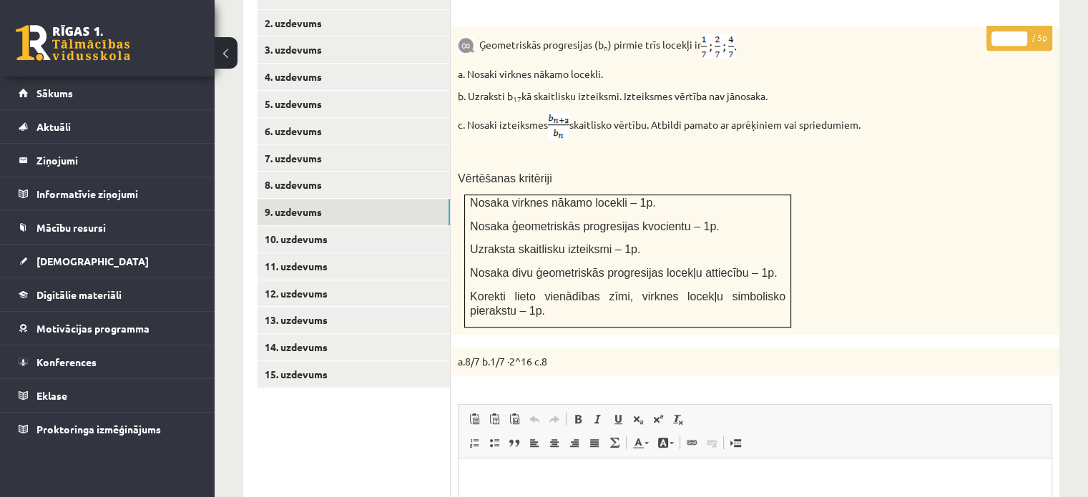
scroll to position [642, 0]
type input "*"
click at [1021, 33] on input "*" at bounding box center [1009, 40] width 36 height 14
click at [375, 227] on link "10. uzdevums" at bounding box center [353, 240] width 192 height 26
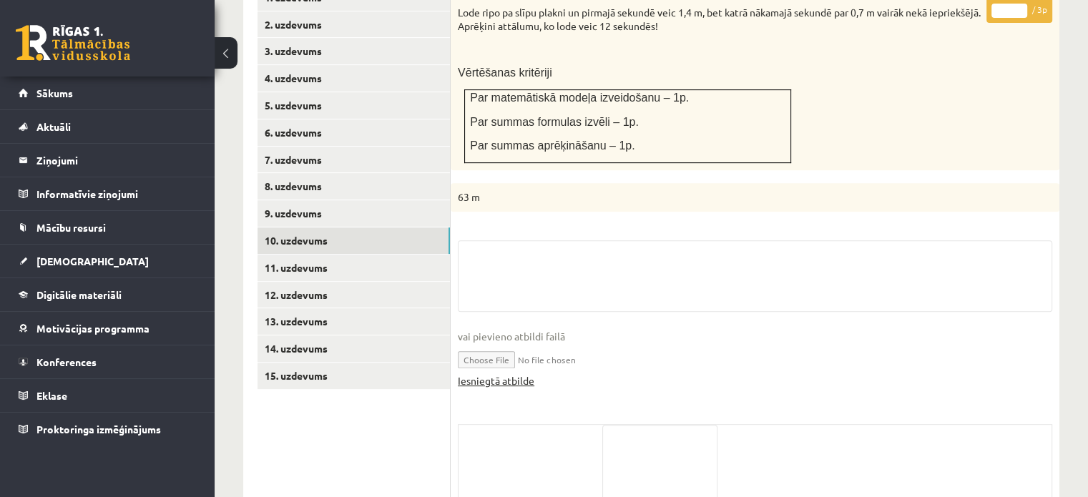
click at [508, 373] on link "Iesniegtā atbilde" at bounding box center [496, 380] width 77 height 15
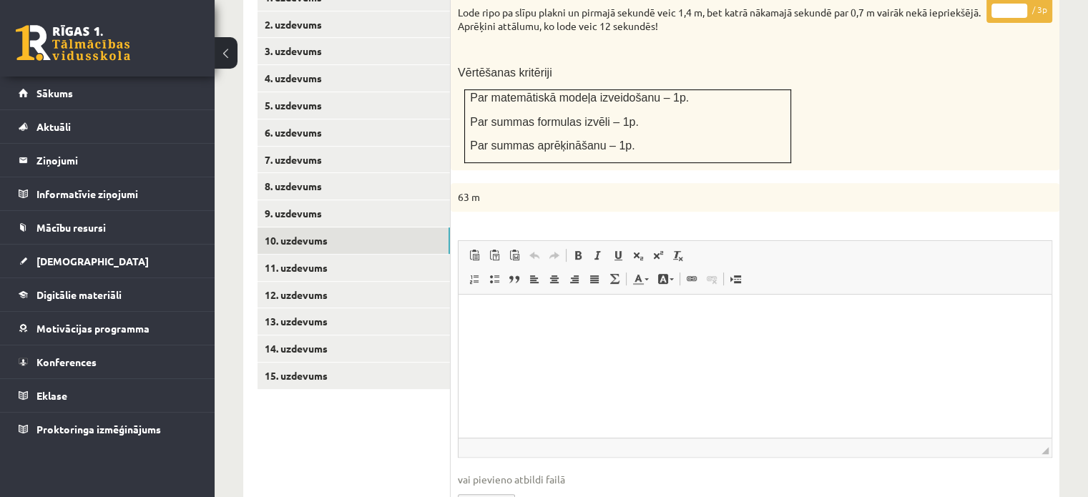
scroll to position [356, 0]
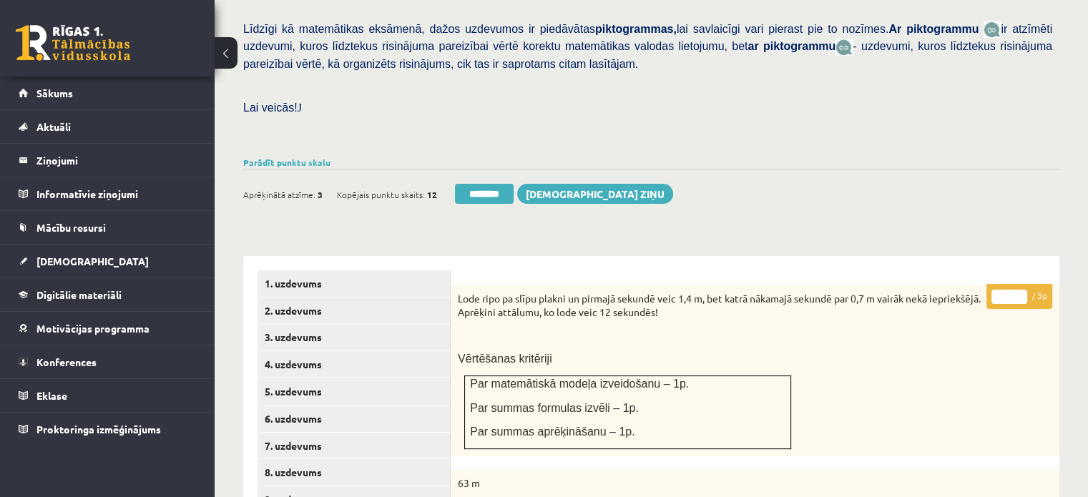
type input "*"
click at [1019, 290] on input "*" at bounding box center [1009, 297] width 36 height 14
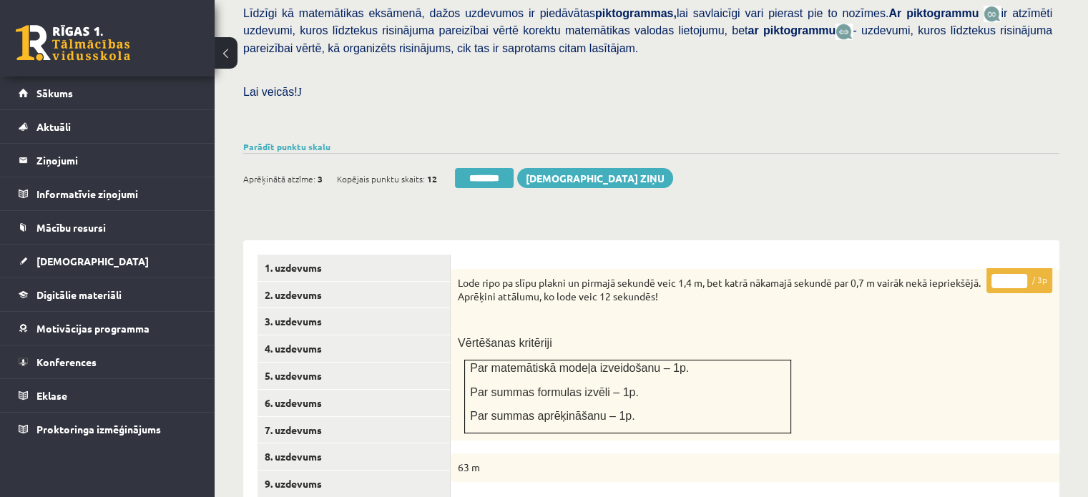
scroll to position [571, 0]
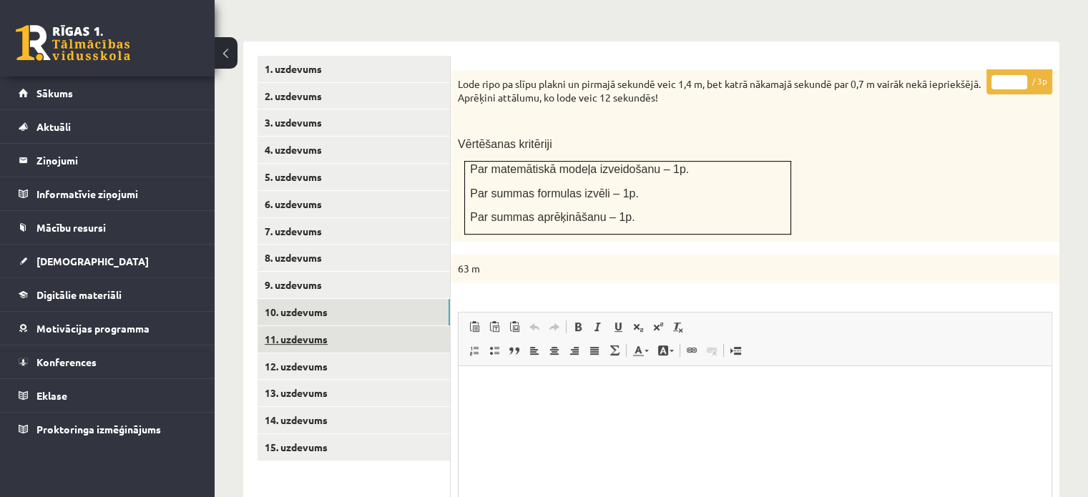
click at [396, 326] on link "11. uzdevums" at bounding box center [353, 339] width 192 height 26
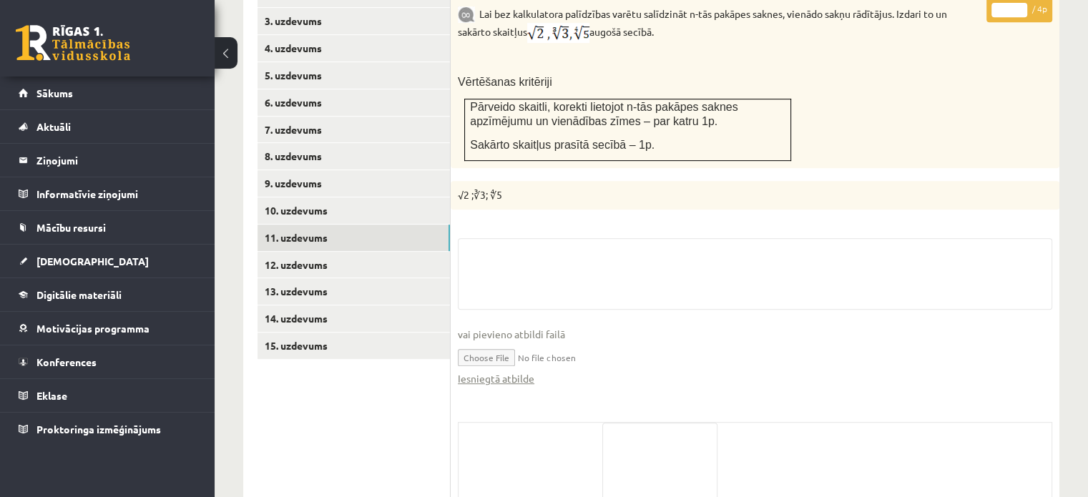
scroll to position [758, 0]
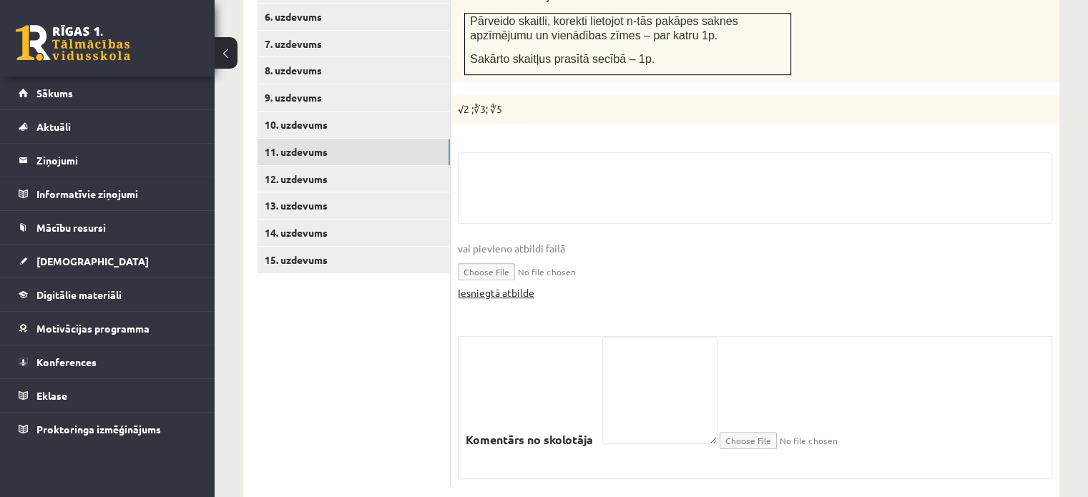
click at [478, 285] on link "Iesniegtā atbilde" at bounding box center [496, 292] width 77 height 15
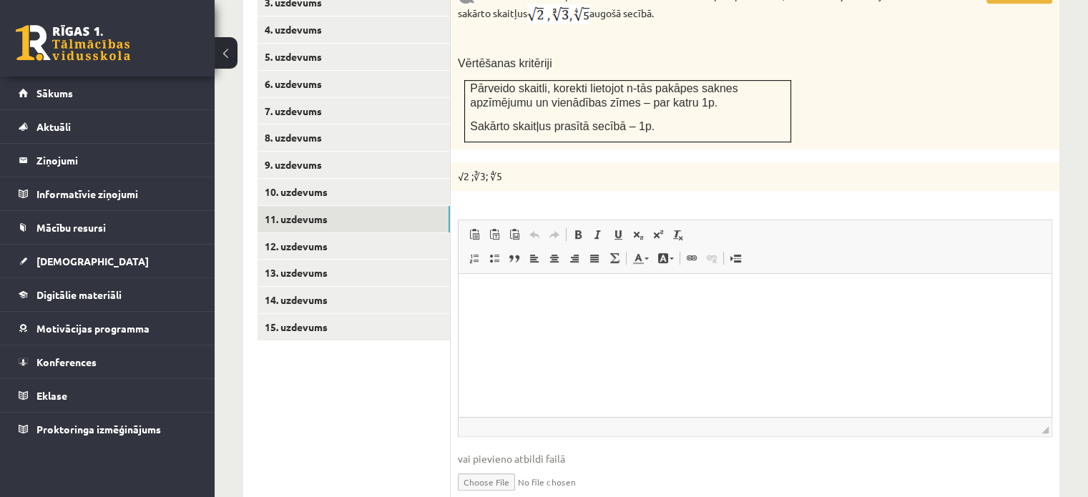
scroll to position [615, 0]
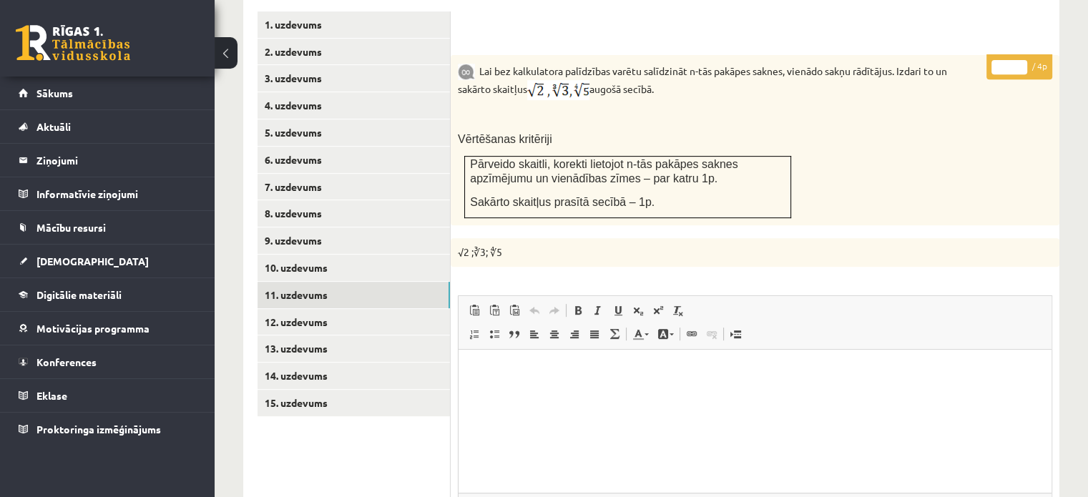
type input "*"
click at [1021, 60] on input "*" at bounding box center [1009, 67] width 36 height 14
drag, startPoint x: 367, startPoint y: 288, endPoint x: 380, endPoint y: 285, distance: 13.2
click at [367, 309] on link "12. uzdevums" at bounding box center [353, 322] width 192 height 26
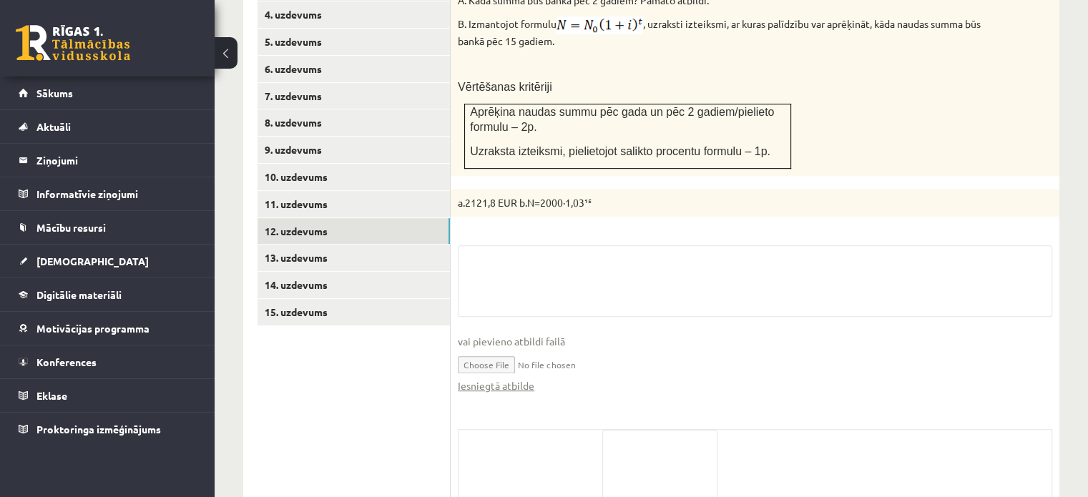
scroll to position [800, 0]
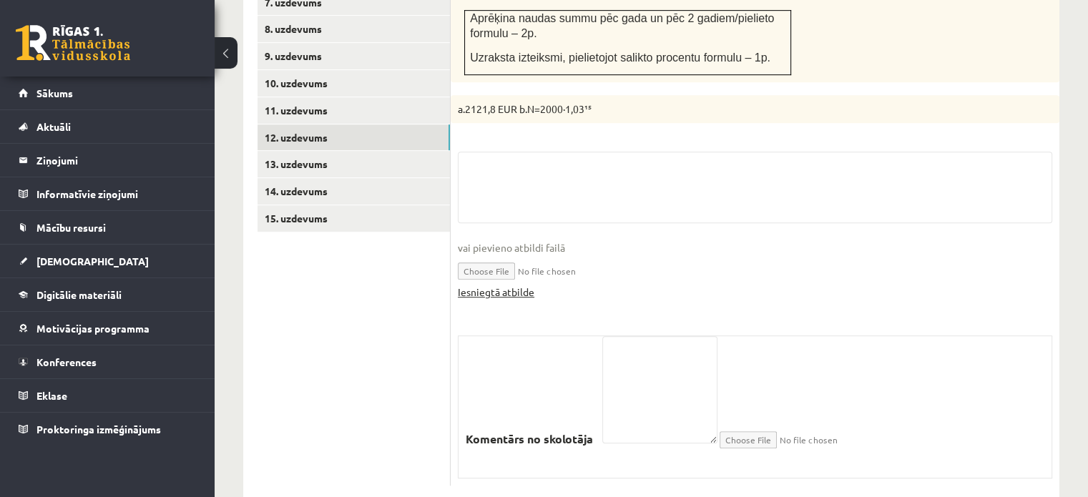
click at [525, 285] on link "Iesniegtā atbilde" at bounding box center [496, 292] width 77 height 15
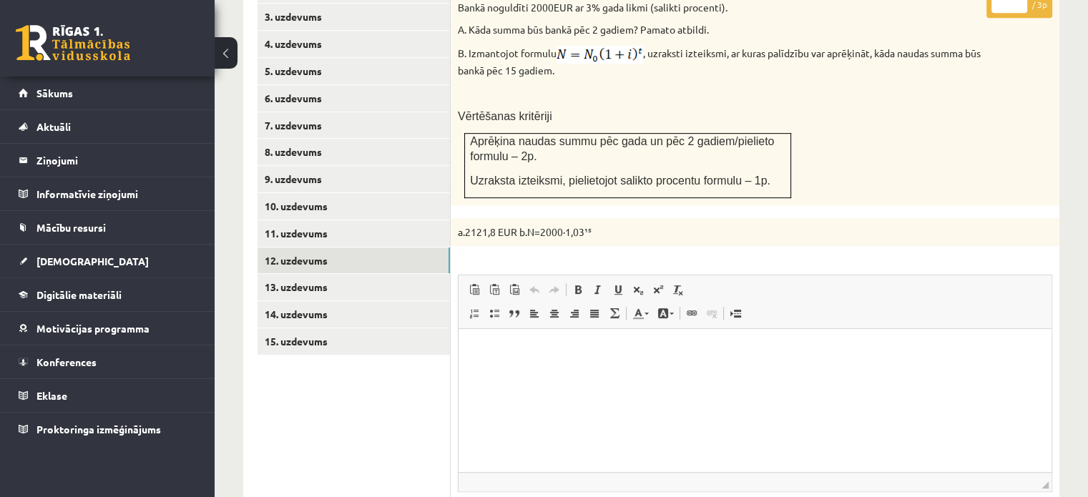
scroll to position [514, 0]
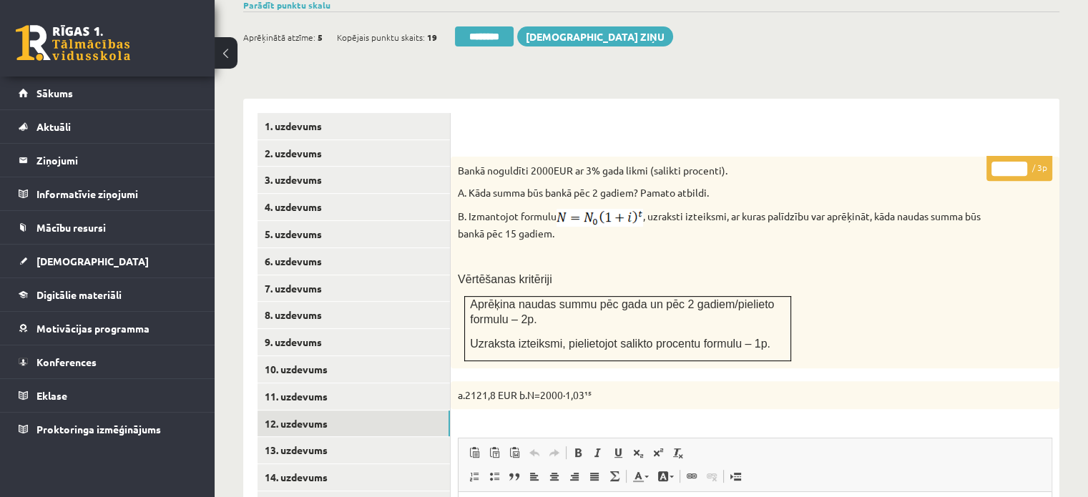
type input "*"
click at [1018, 162] on input "*" at bounding box center [1009, 169] width 36 height 14
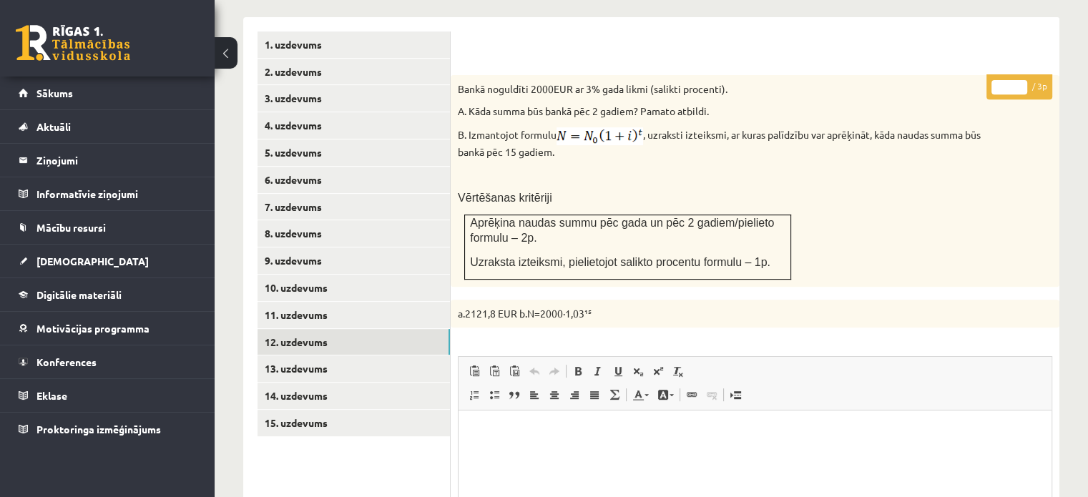
scroll to position [657, 0]
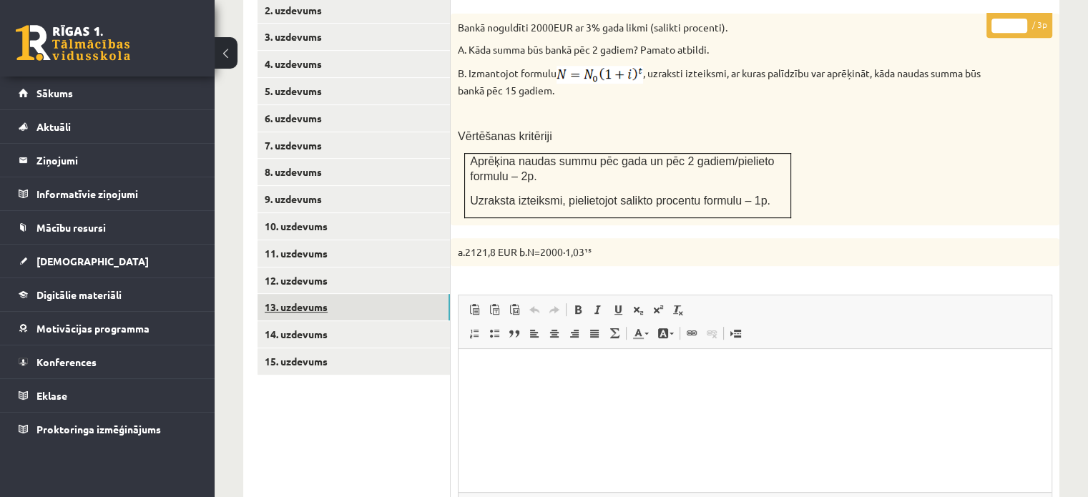
click at [343, 294] on link "13. uzdevums" at bounding box center [353, 307] width 192 height 26
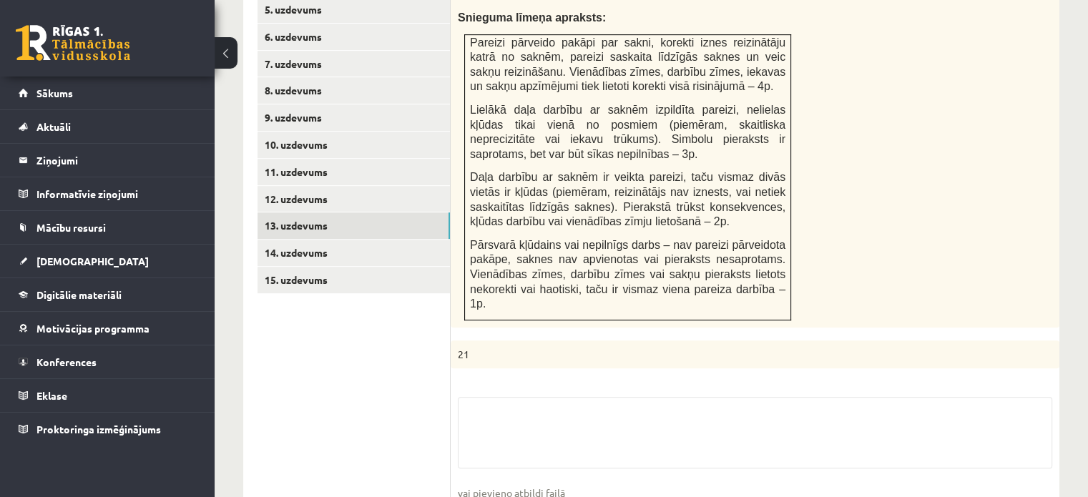
scroll to position [800, 0]
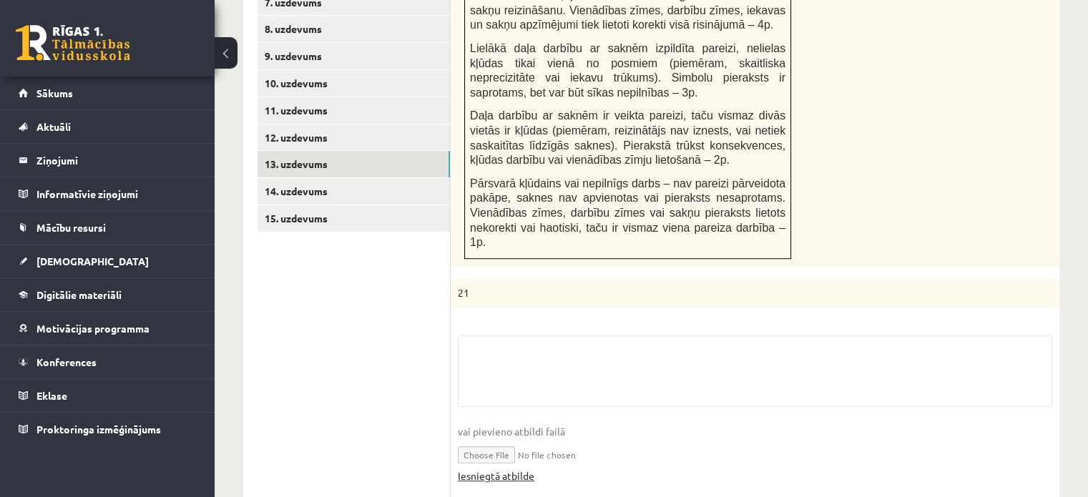
click at [479, 468] on link "Iesniegtā atbilde" at bounding box center [496, 475] width 77 height 15
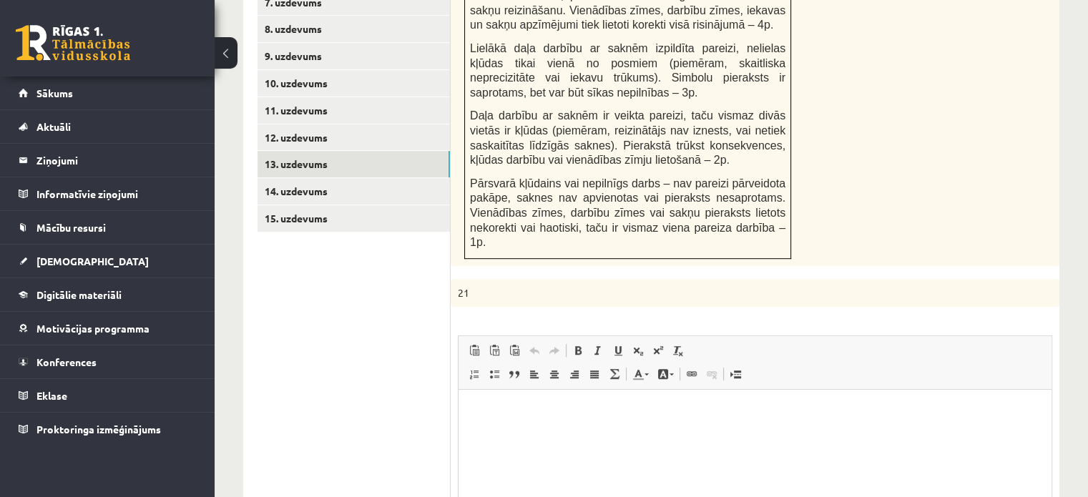
scroll to position [0, 0]
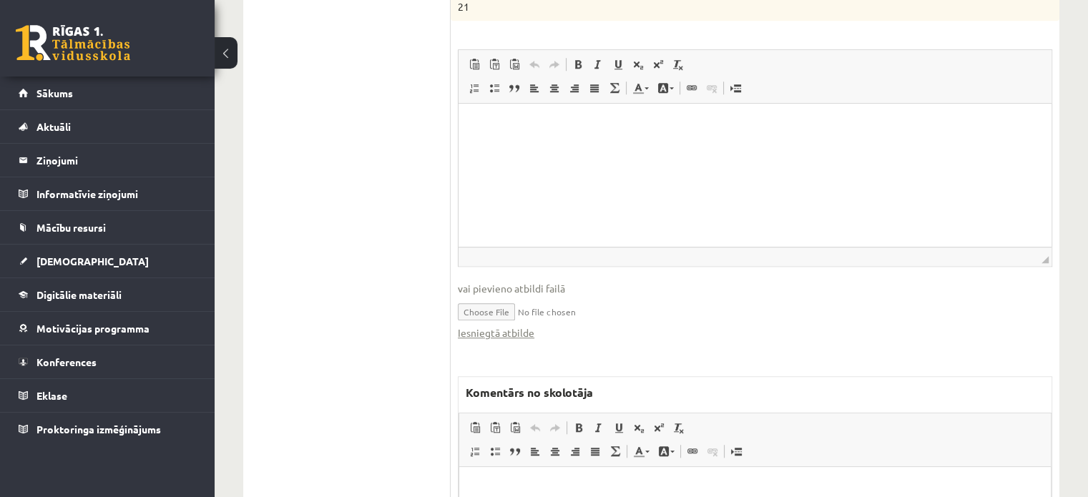
click at [533, 496] on html at bounding box center [755, 489] width 592 height 44
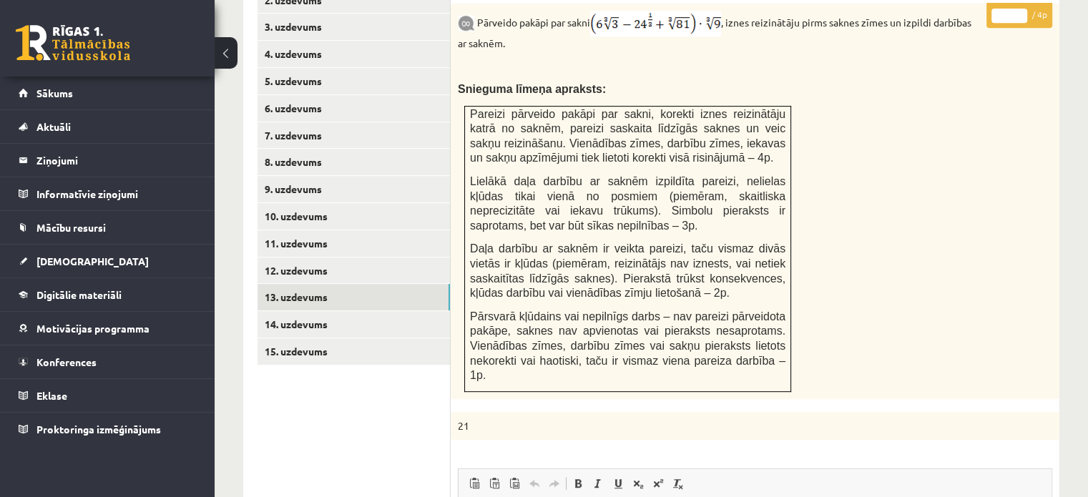
scroll to position [608, 0]
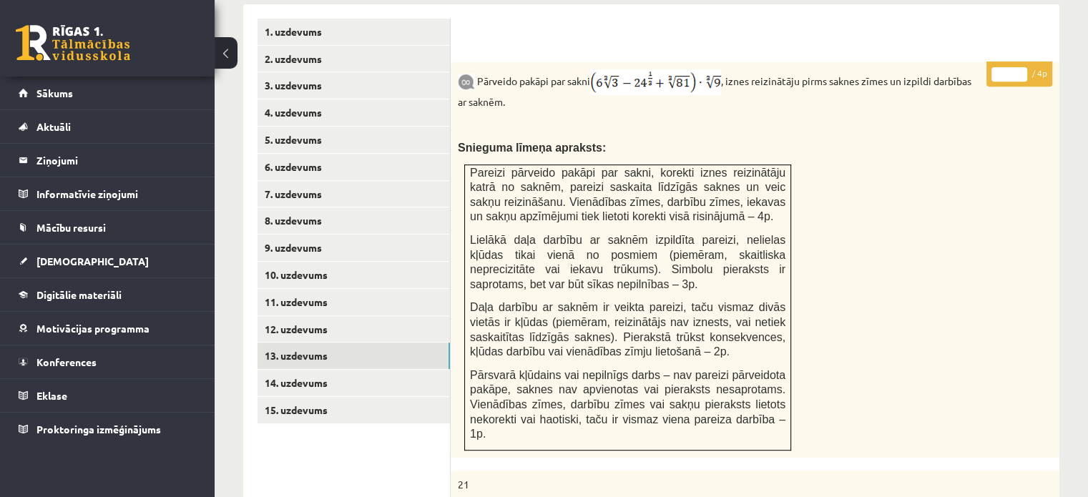
click at [1019, 67] on input "*" at bounding box center [1009, 74] width 36 height 14
type input "*"
click at [1019, 67] on input "*" at bounding box center [1009, 74] width 36 height 14
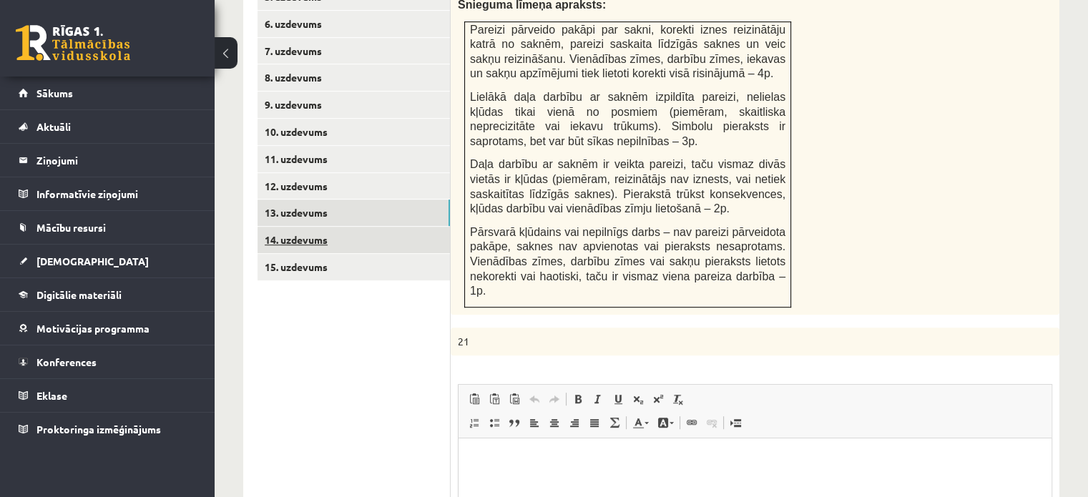
click at [368, 227] on link "14. uzdevums" at bounding box center [353, 240] width 192 height 26
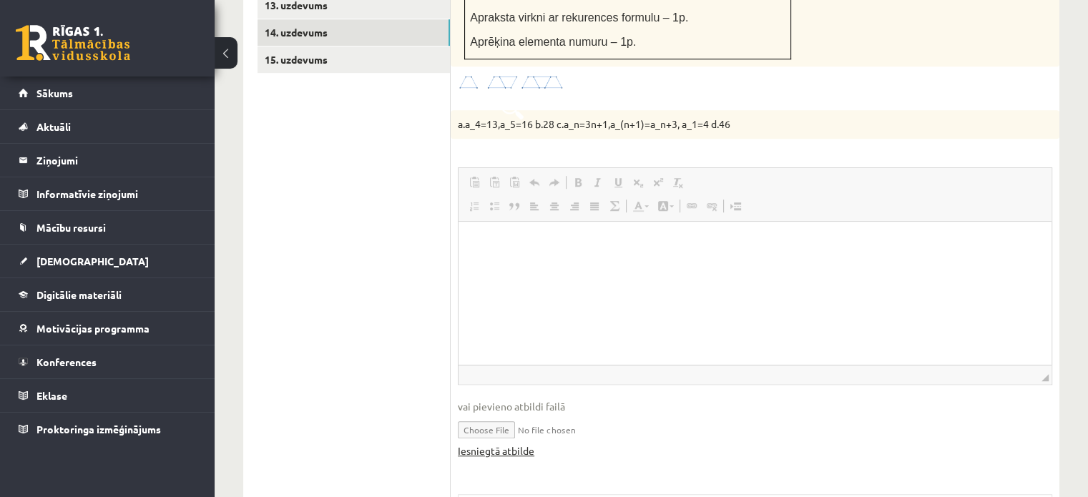
scroll to position [0, 0]
click at [506, 443] on link "Iesniegtā atbilde" at bounding box center [496, 450] width 77 height 15
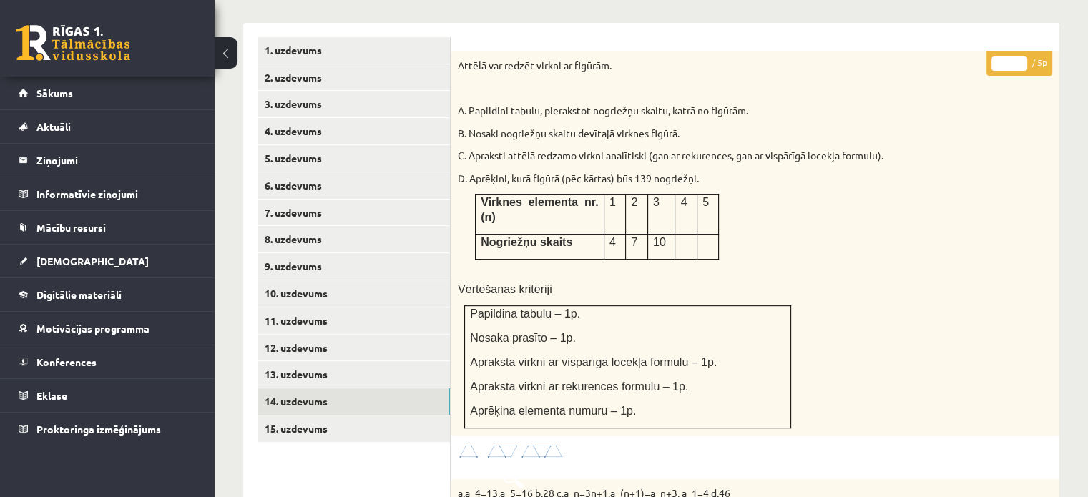
scroll to position [529, 0]
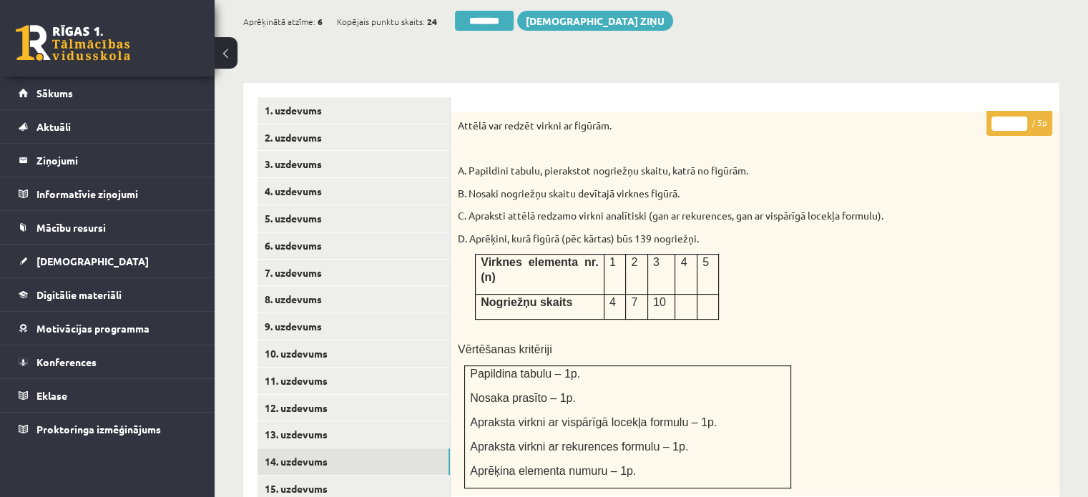
type input "*"
click at [1019, 117] on input "*" at bounding box center [1009, 124] width 36 height 14
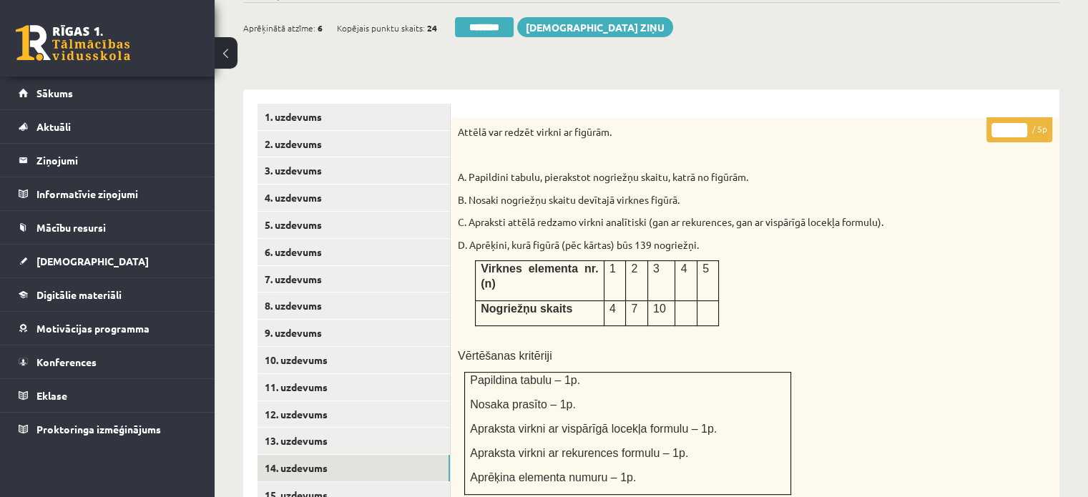
scroll to position [601, 0]
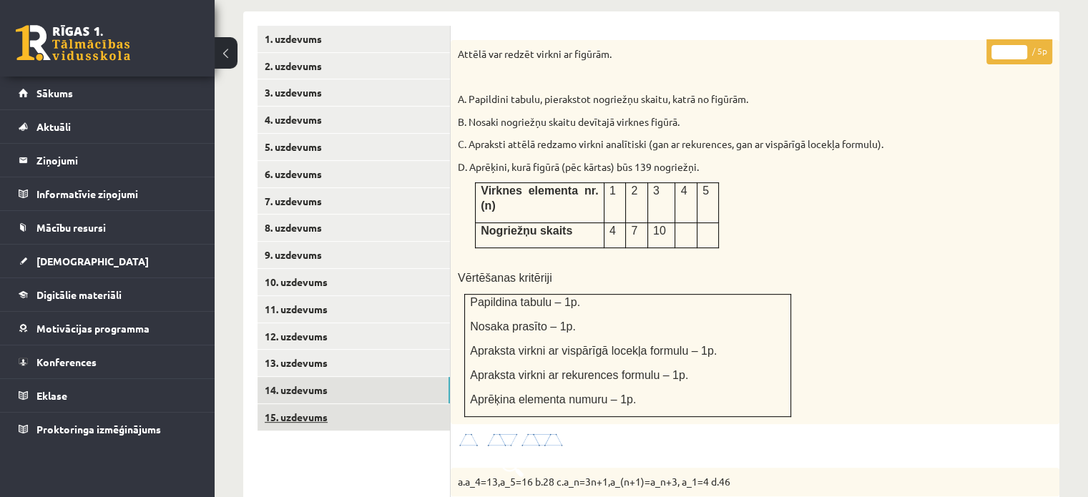
click at [368, 404] on link "15. uzdevums" at bounding box center [353, 417] width 192 height 26
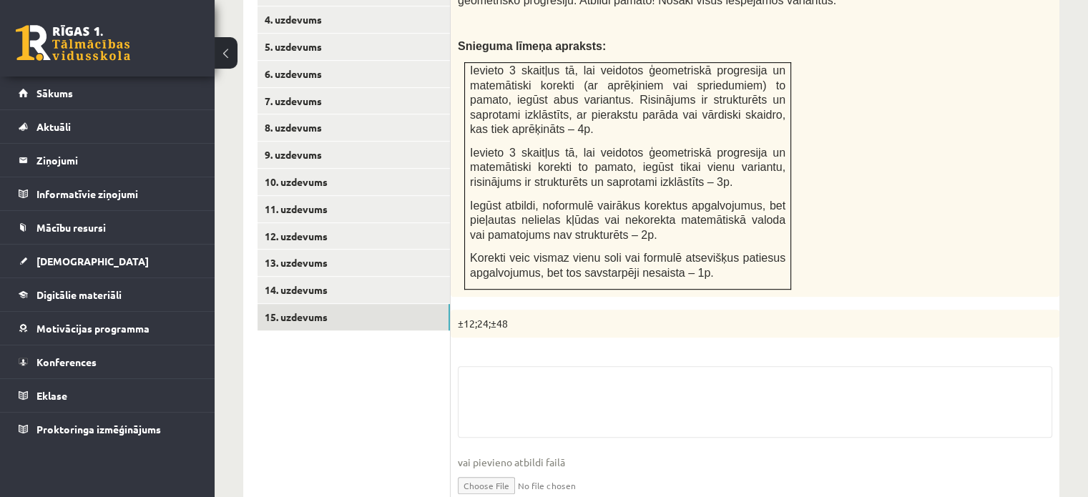
scroll to position [815, 0]
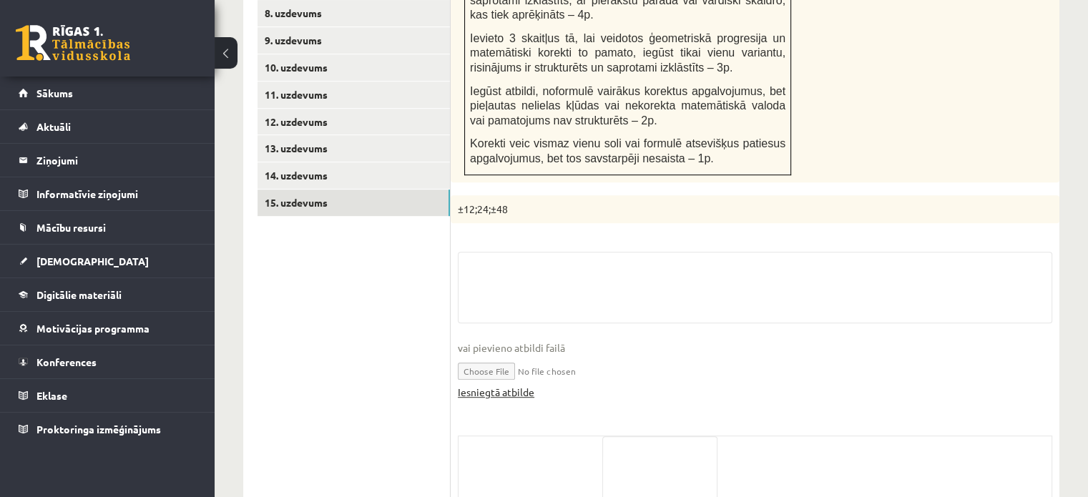
click at [524, 385] on link "Iesniegtā atbilde" at bounding box center [496, 392] width 77 height 15
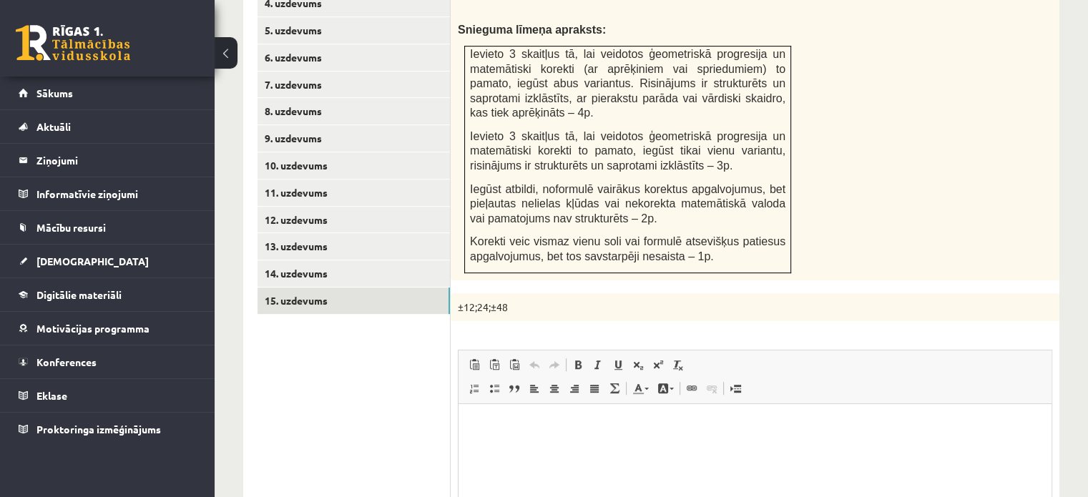
scroll to position [529, 0]
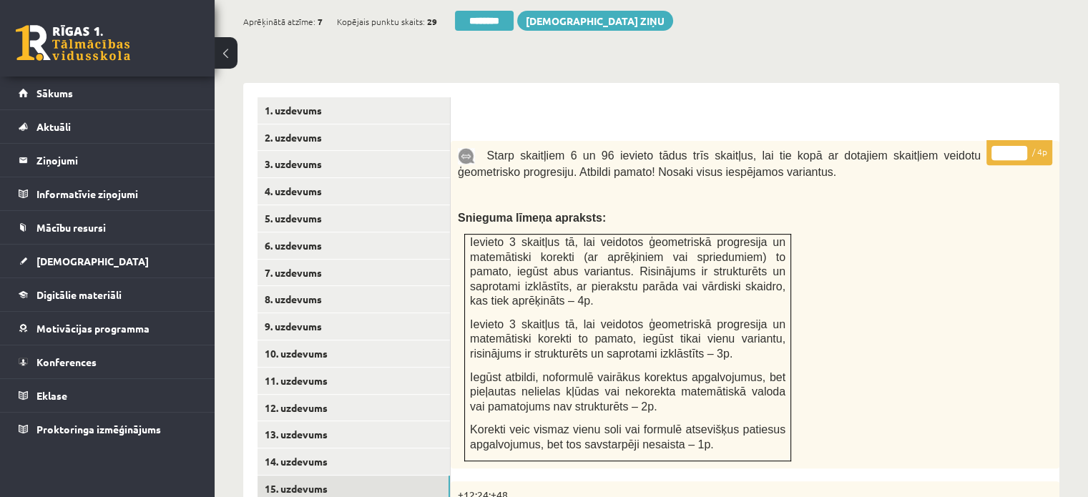
type input "*"
click at [1019, 146] on input "*" at bounding box center [1009, 153] width 36 height 14
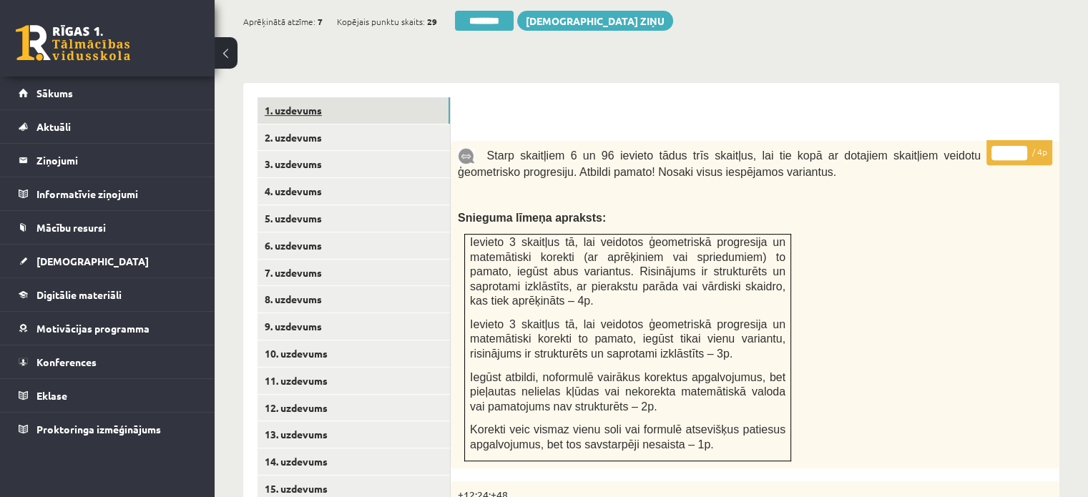
click at [400, 97] on link "1. uzdevums" at bounding box center [353, 110] width 192 height 26
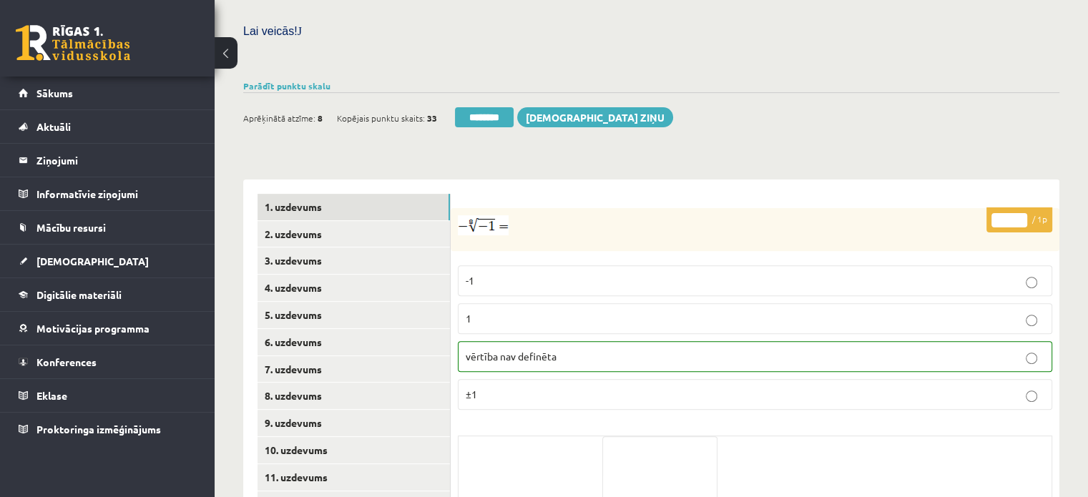
scroll to position [315, 0]
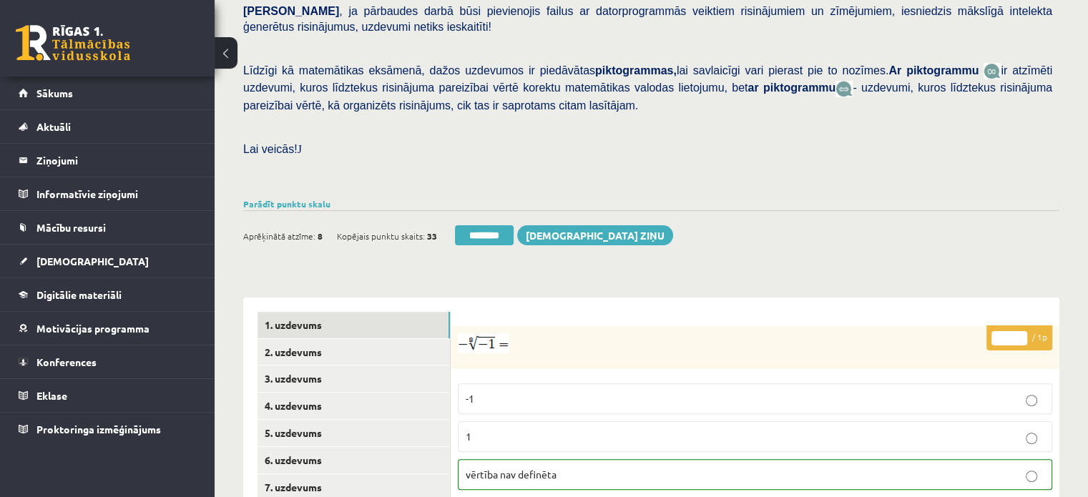
click at [483, 210] on div "Ieskaite saglabāta! Aprēķinātā atzīme: 8 Kopējais punktu skaits: 33 ******** Sū…" at bounding box center [651, 230] width 816 height 40
click at [489, 225] on input "********" at bounding box center [484, 235] width 59 height 20
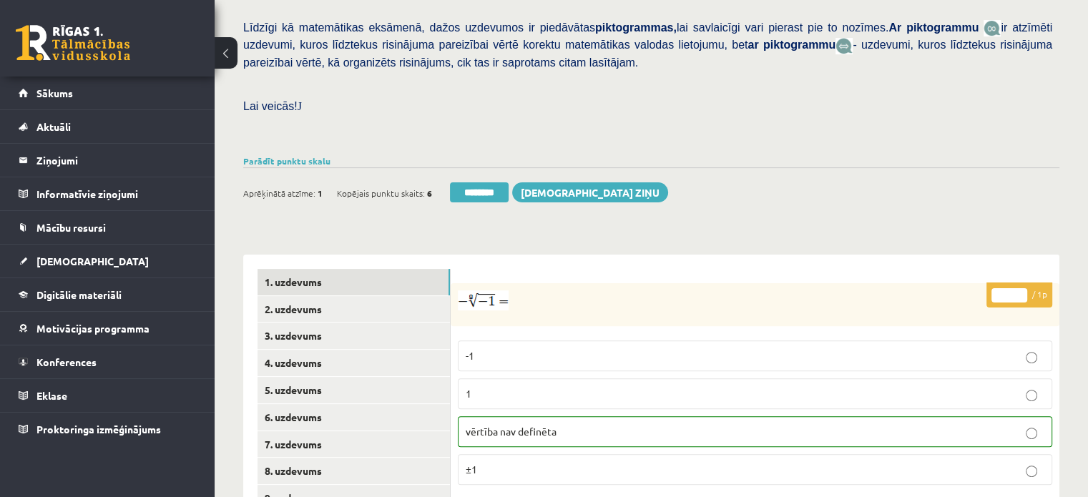
scroll to position [572, 0]
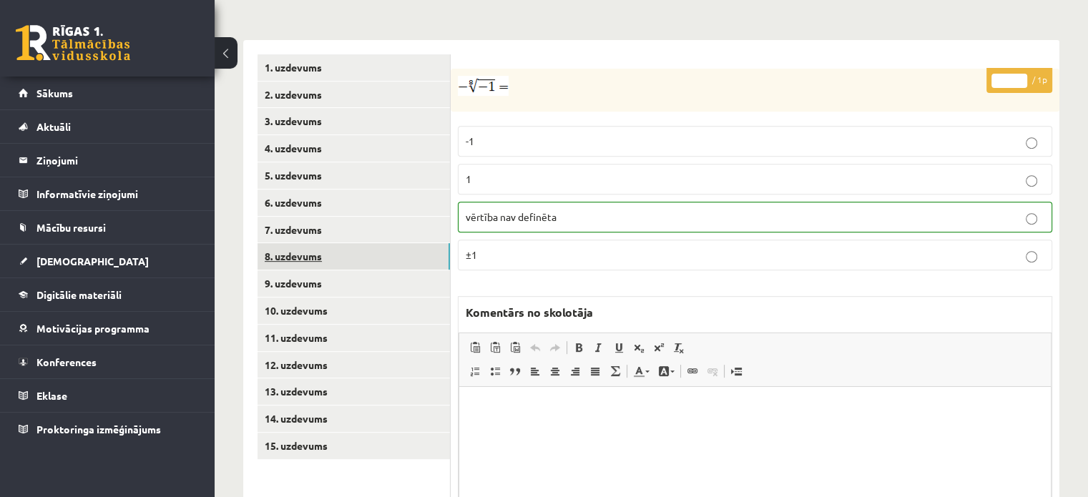
click at [360, 243] on link "8. uzdevums" at bounding box center [353, 256] width 192 height 26
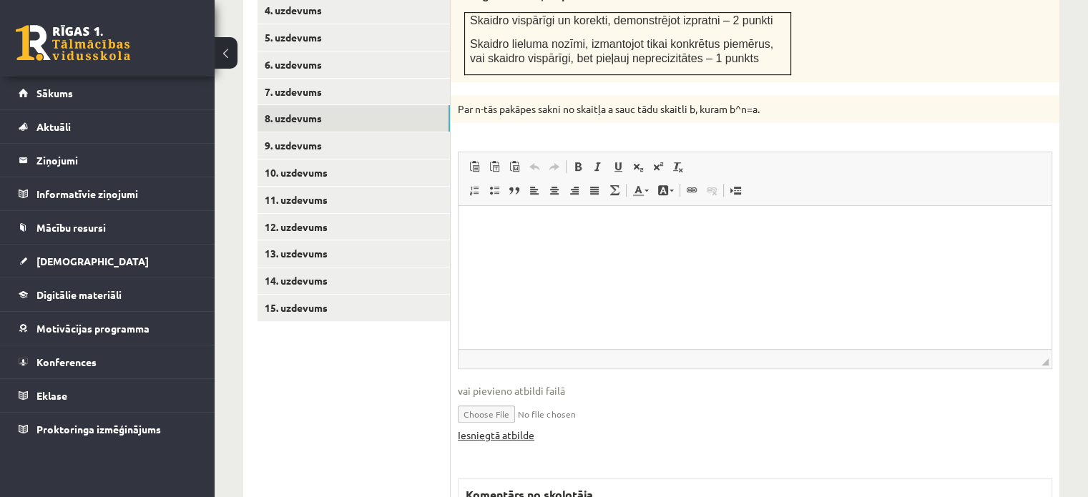
scroll to position [0, 0]
click at [521, 428] on link "Iesniegtā atbilde" at bounding box center [496, 435] width 77 height 15
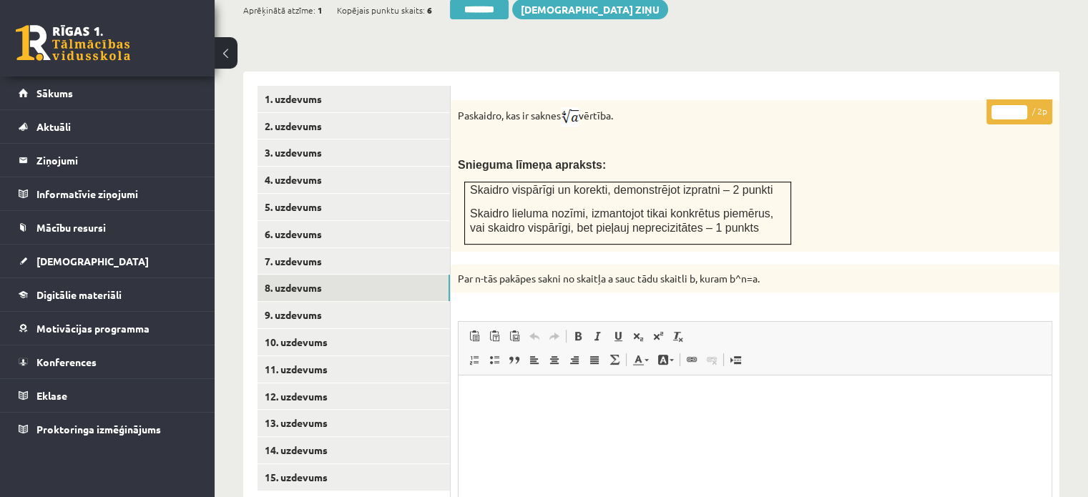
scroll to position [424, 0]
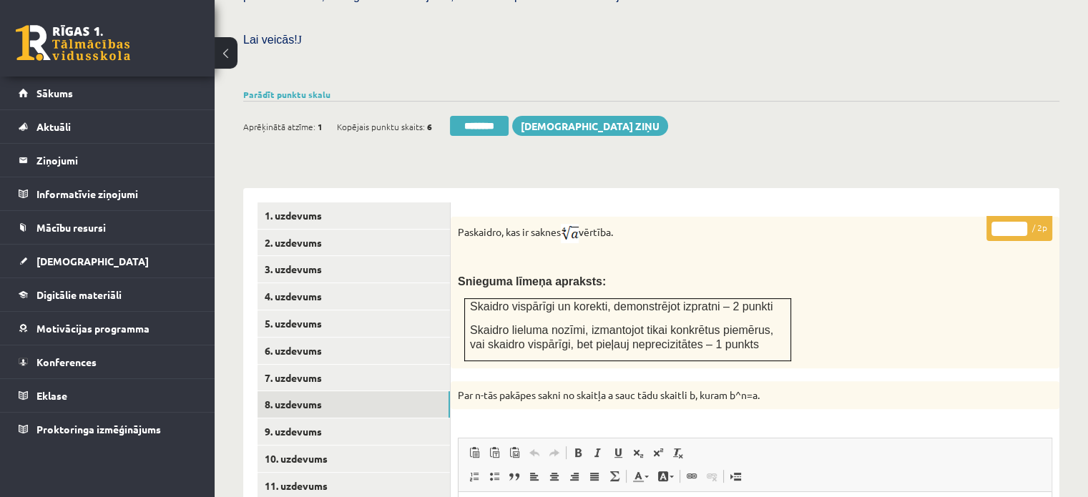
type input "*"
click at [1021, 222] on input "*" at bounding box center [1009, 229] width 36 height 14
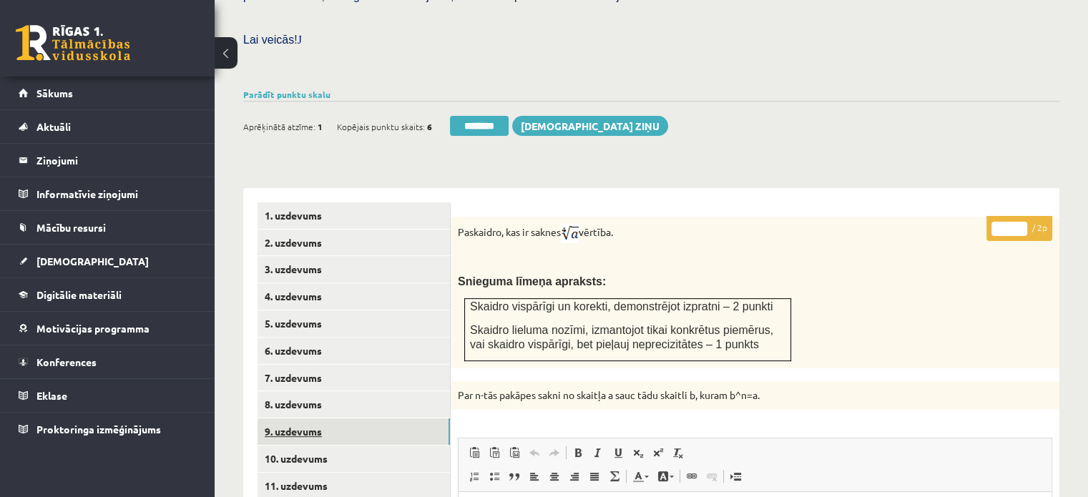
click at [426, 418] on link "9. uzdevums" at bounding box center [353, 431] width 192 height 26
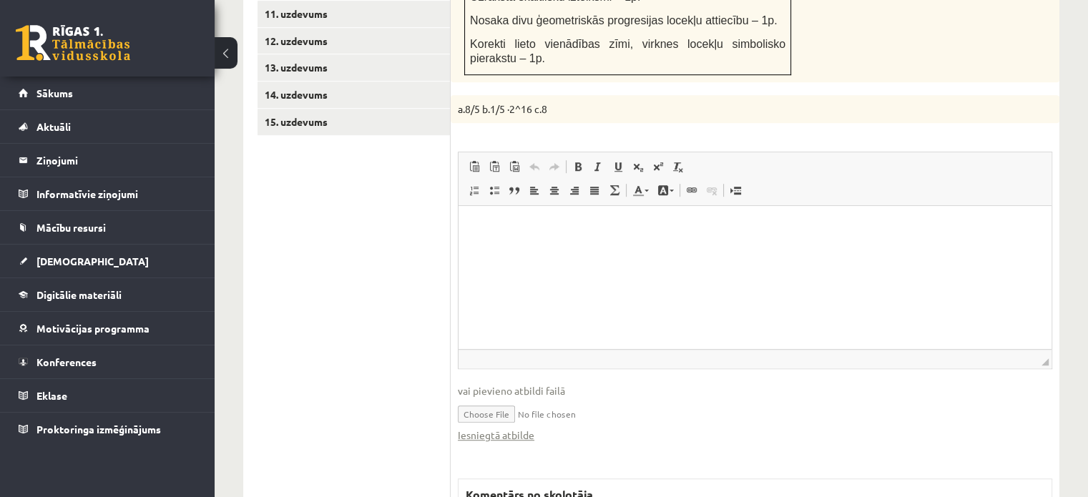
scroll to position [0, 0]
click at [524, 428] on link "Iesniegtā atbilde" at bounding box center [496, 435] width 77 height 15
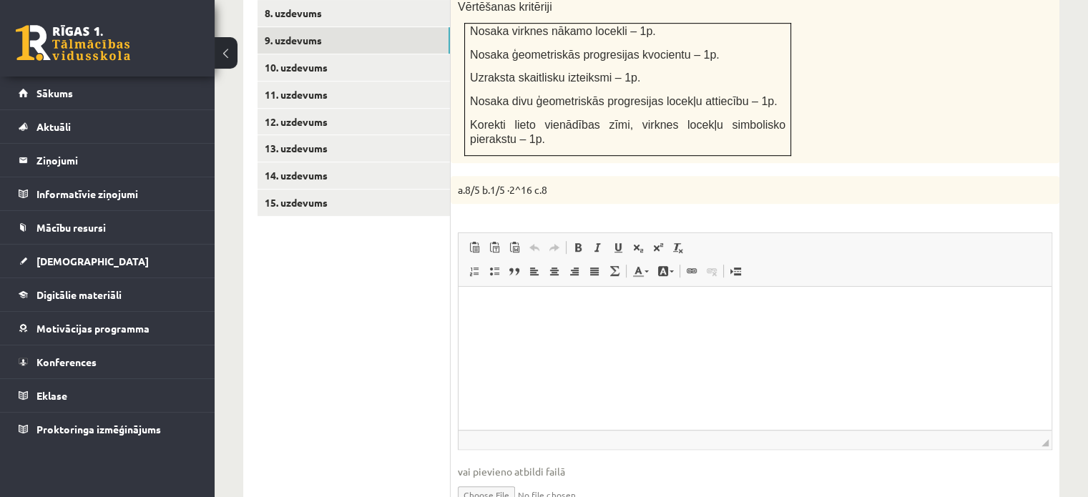
scroll to position [610, 0]
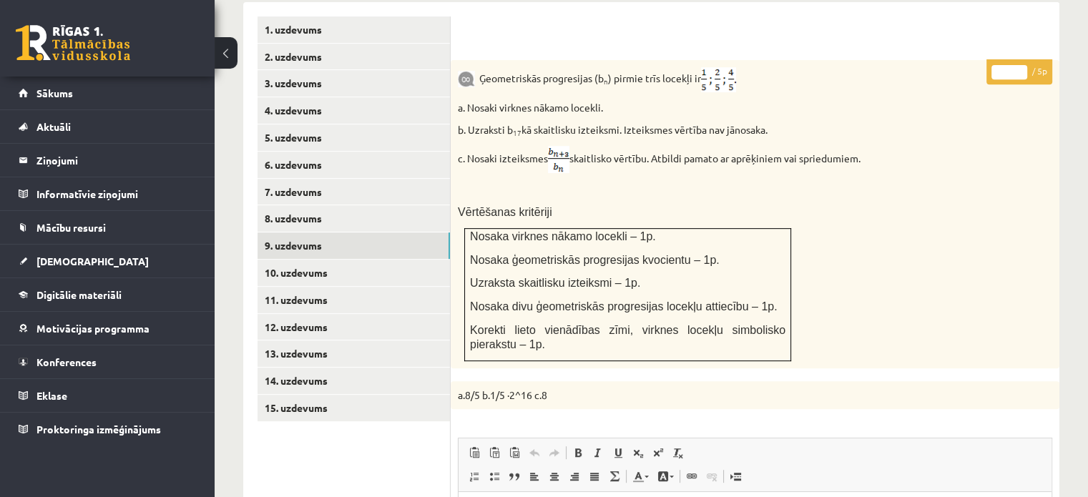
type input "*"
click at [1019, 65] on input "*" at bounding box center [1009, 72] width 36 height 14
click at [432, 260] on link "10. uzdevums" at bounding box center [353, 273] width 192 height 26
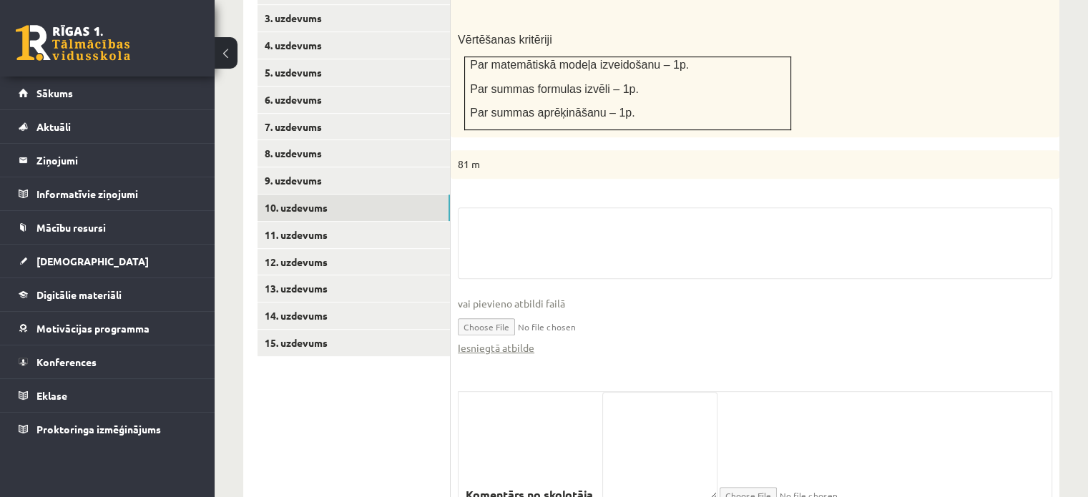
scroll to position [731, 0]
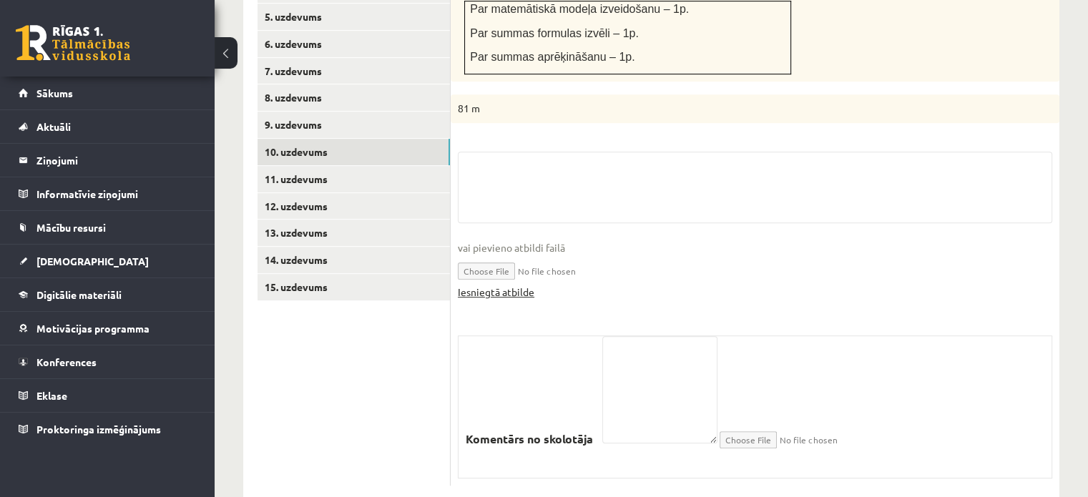
click at [499, 285] on link "Iesniegtā atbilde" at bounding box center [496, 292] width 77 height 15
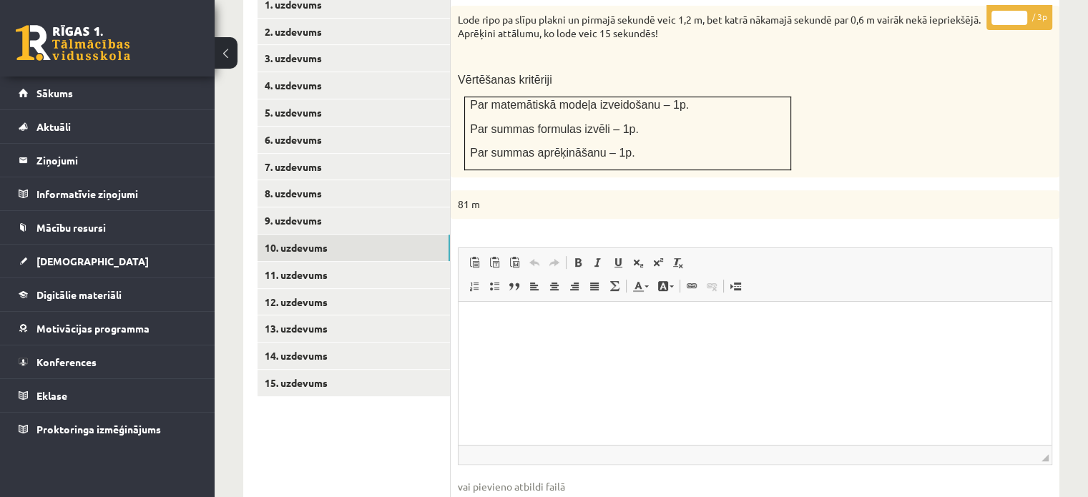
scroll to position [516, 0]
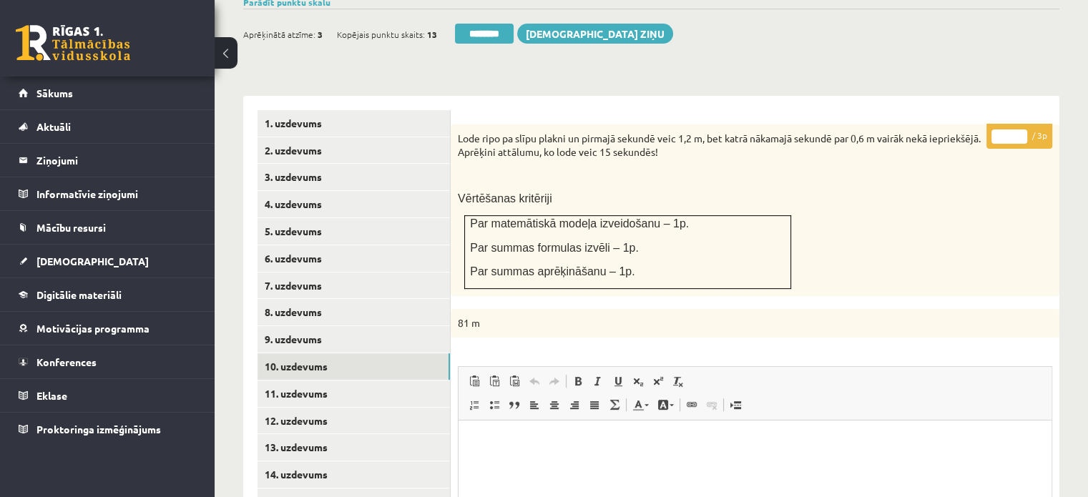
type input "*"
click at [1020, 129] on input "*" at bounding box center [1009, 136] width 36 height 14
click at [401, 381] on link "11. uzdevums" at bounding box center [353, 394] width 192 height 26
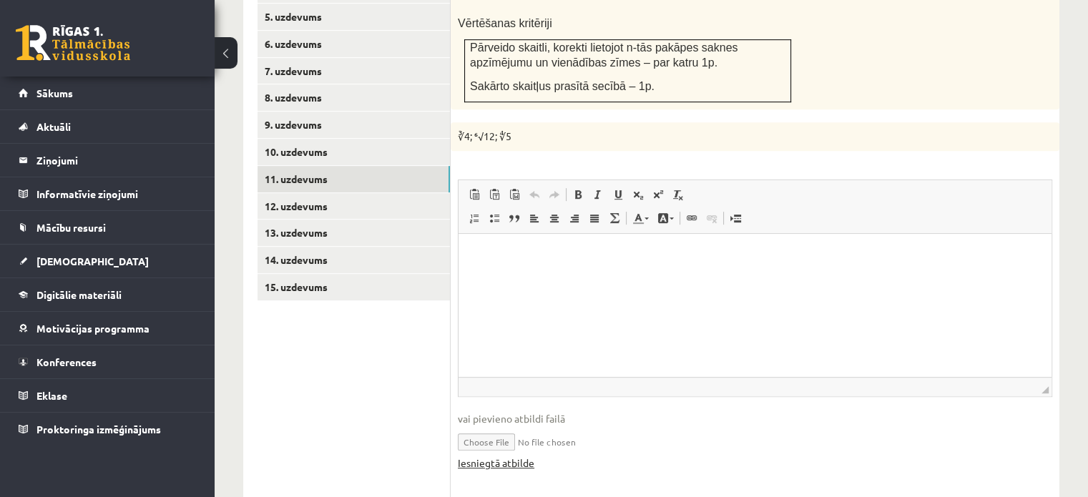
scroll to position [0, 0]
click at [512, 456] on link "Iesniegtā atbilde" at bounding box center [496, 463] width 77 height 15
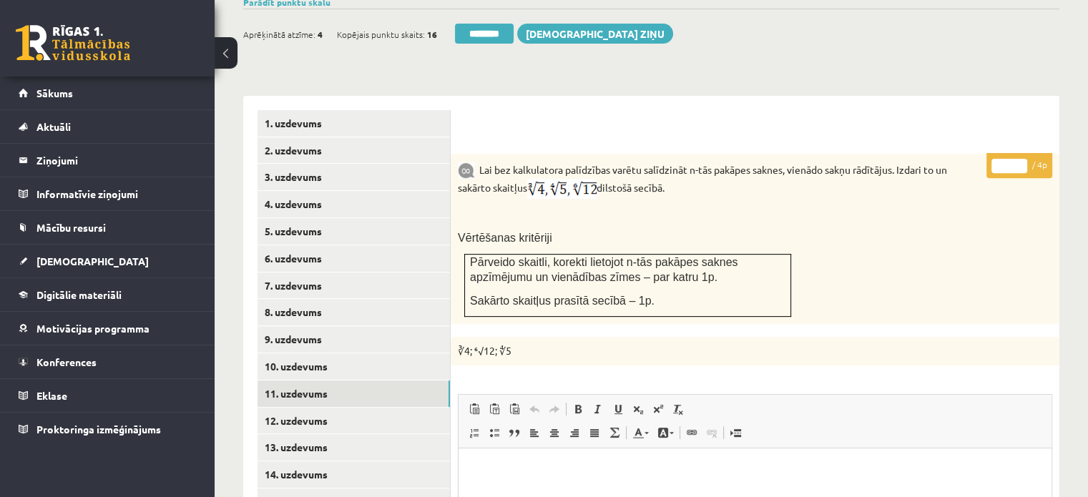
type input "*"
click at [1021, 159] on input "*" at bounding box center [1009, 166] width 36 height 14
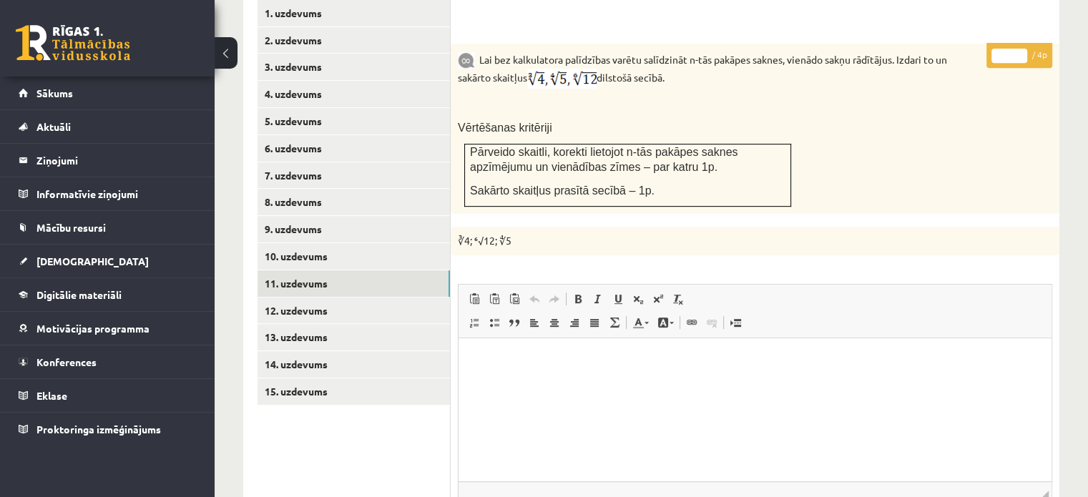
scroll to position [731, 0]
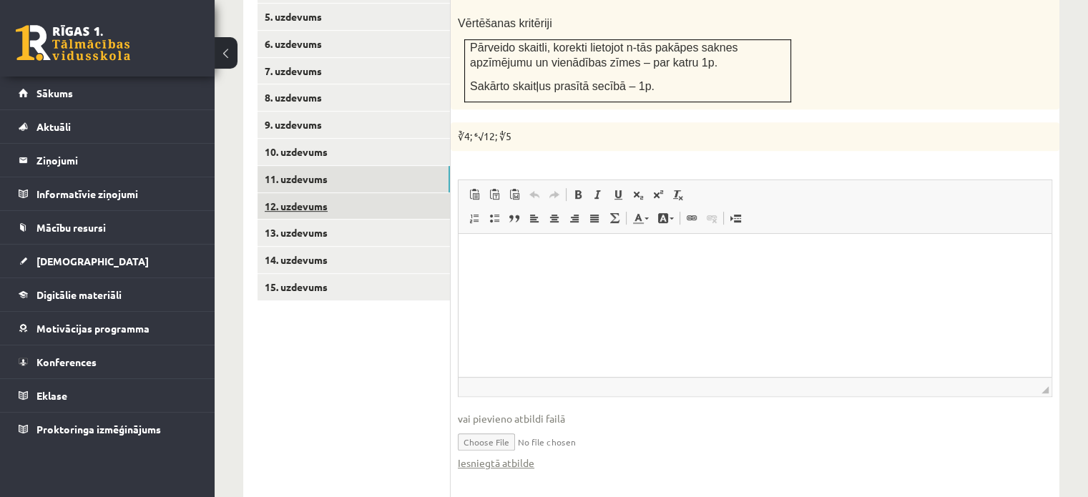
click at [431, 193] on link "12. uzdevums" at bounding box center [353, 206] width 192 height 26
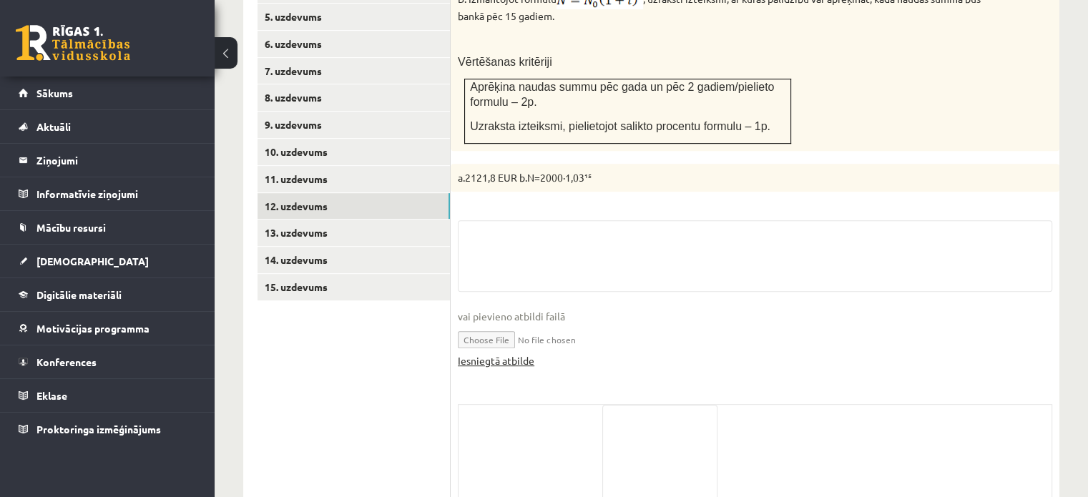
click at [523, 353] on link "Iesniegtā atbilde" at bounding box center [496, 360] width 77 height 15
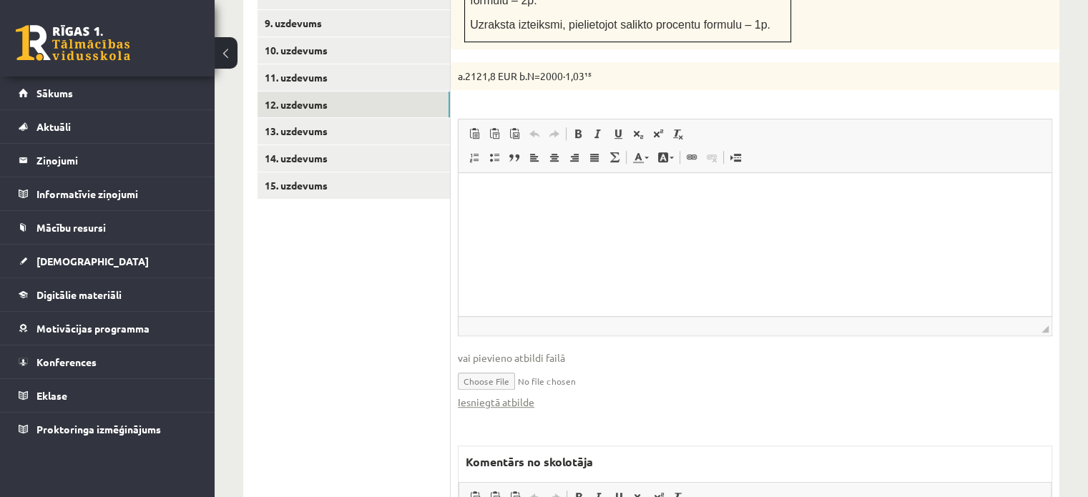
scroll to position [874, 0]
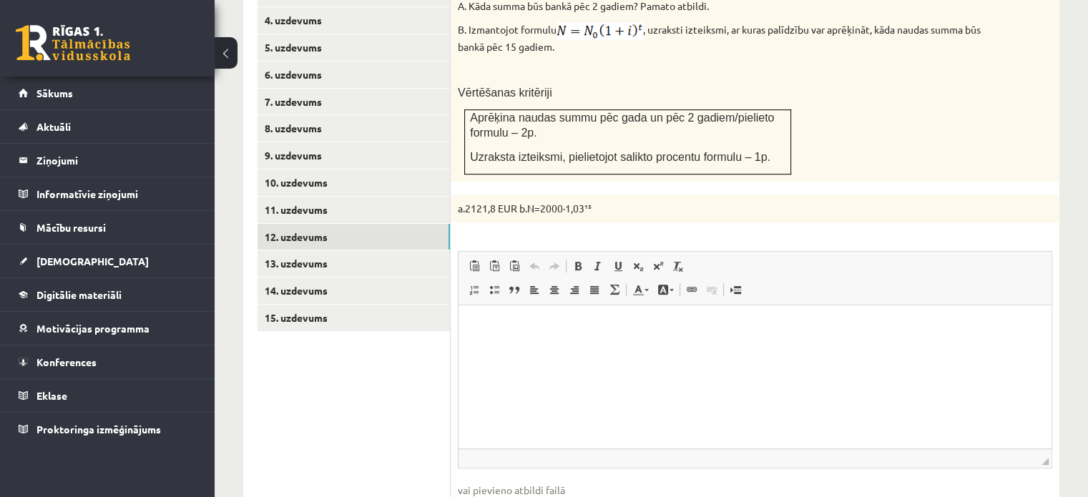
scroll to position [531, 0]
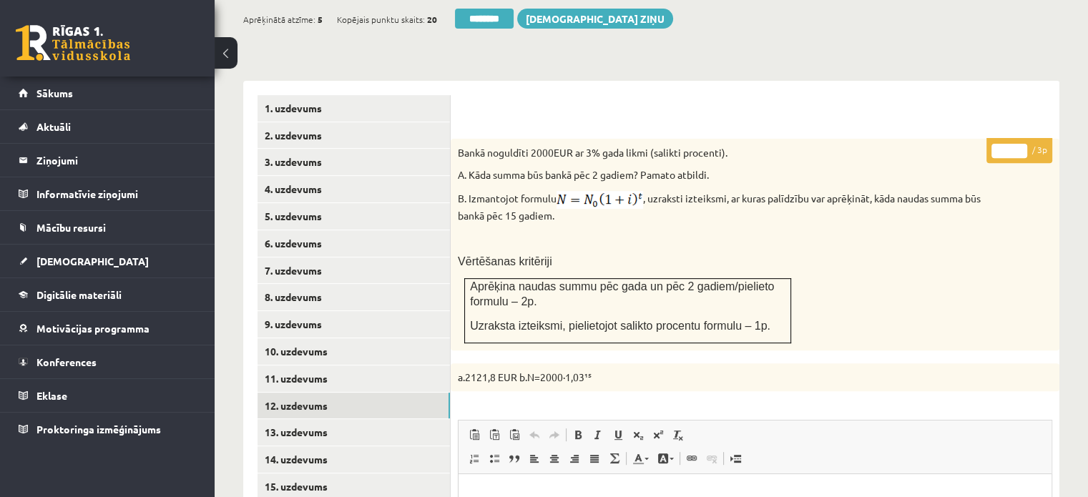
click at [1023, 144] on input "*" at bounding box center [1009, 151] width 36 height 14
type input "*"
click at [1023, 144] on input "*" at bounding box center [1009, 151] width 36 height 14
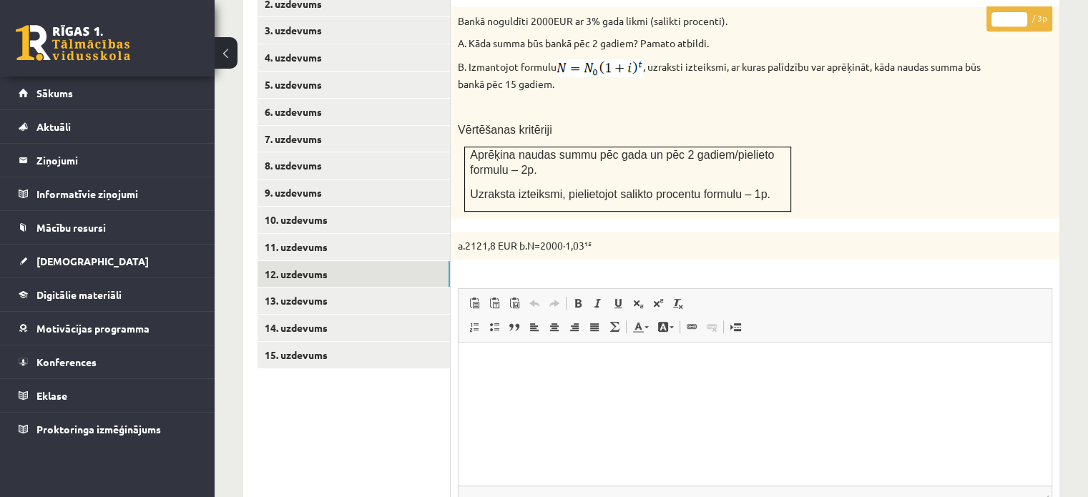
scroll to position [746, 0]
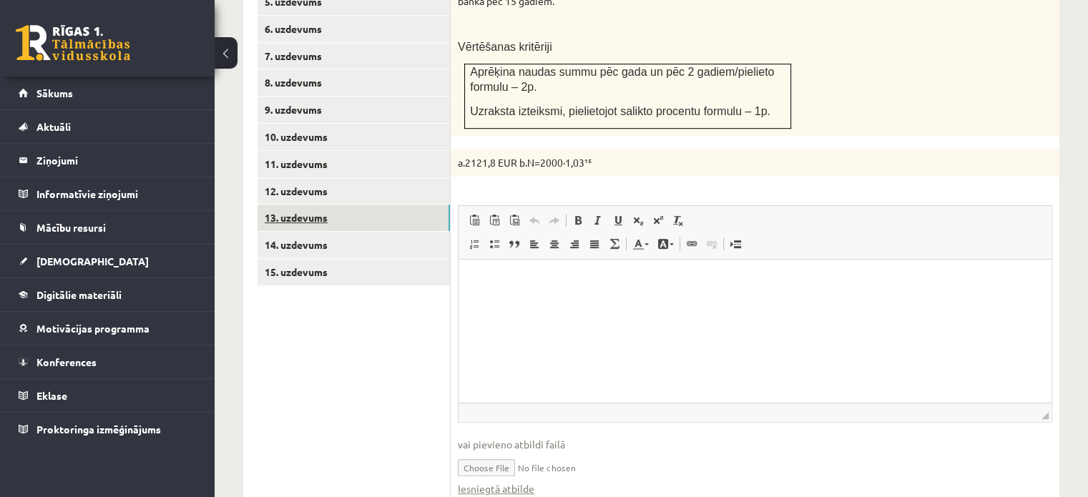
click at [389, 205] on link "13. uzdevums" at bounding box center [353, 218] width 192 height 26
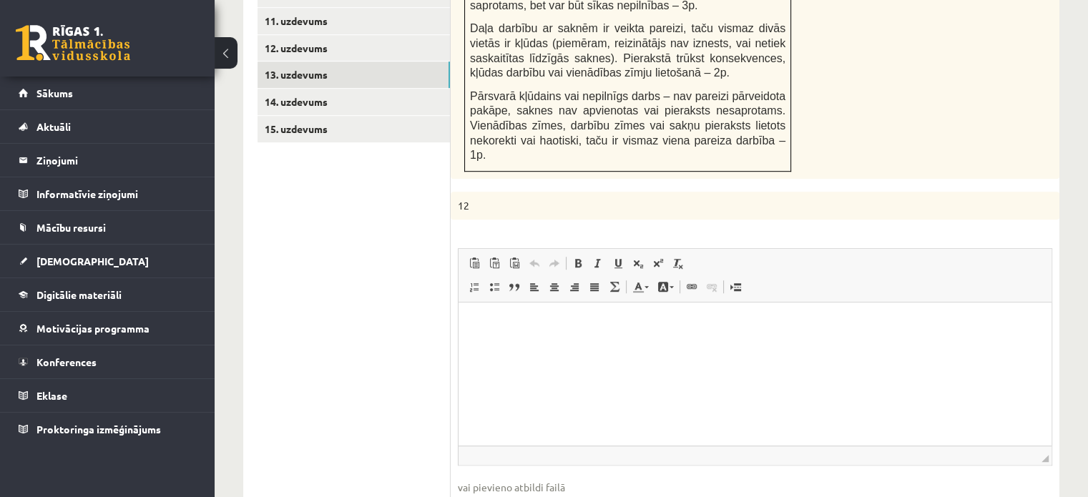
scroll to position [0, 0]
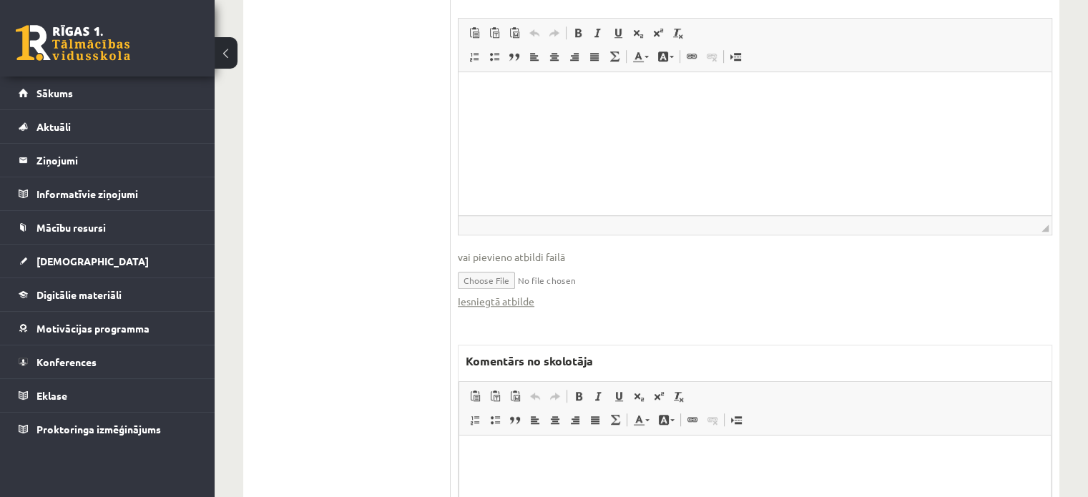
scroll to position [1175, 0]
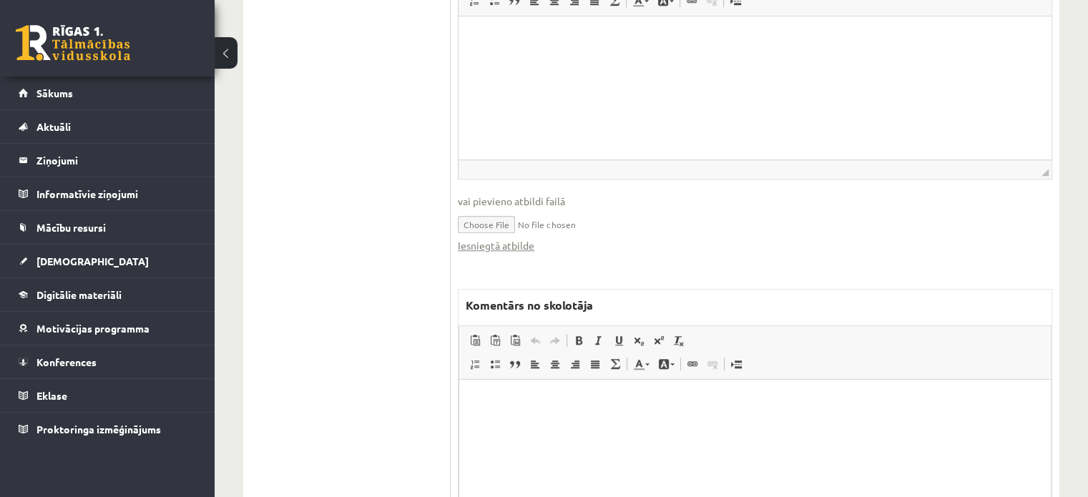
click at [591, 423] on html at bounding box center [755, 402] width 592 height 44
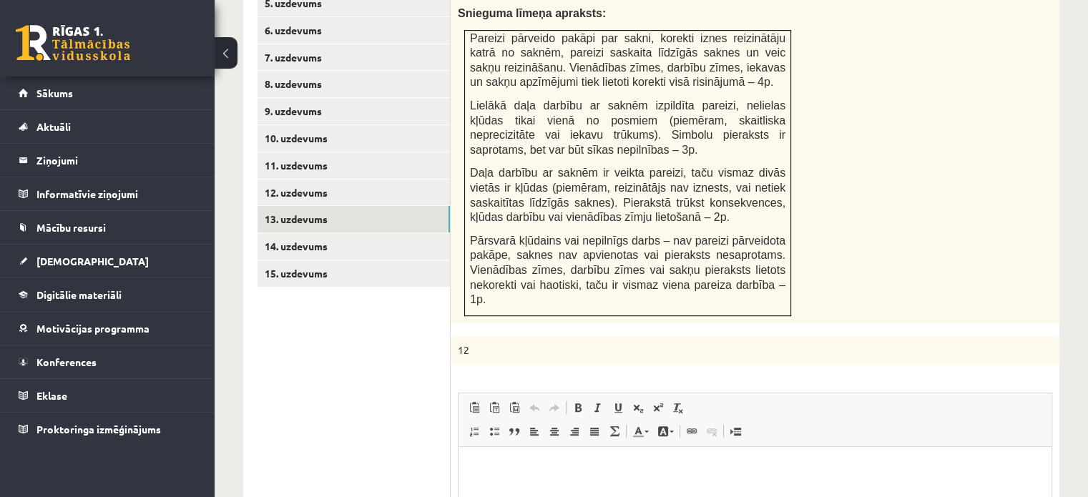
scroll to position [531, 0]
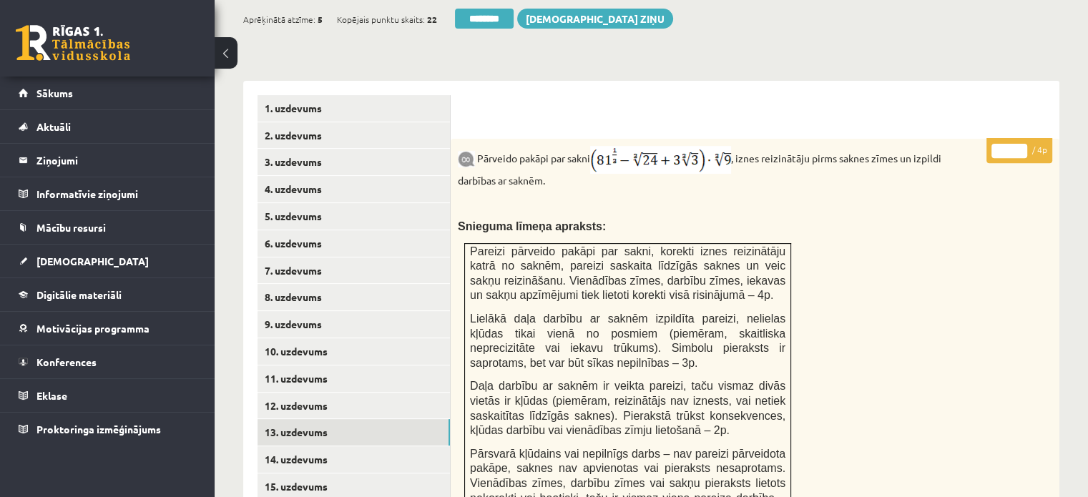
click at [1015, 144] on input "*" at bounding box center [1009, 151] width 36 height 14
type input "*"
click at [1016, 144] on input "*" at bounding box center [1009, 151] width 36 height 14
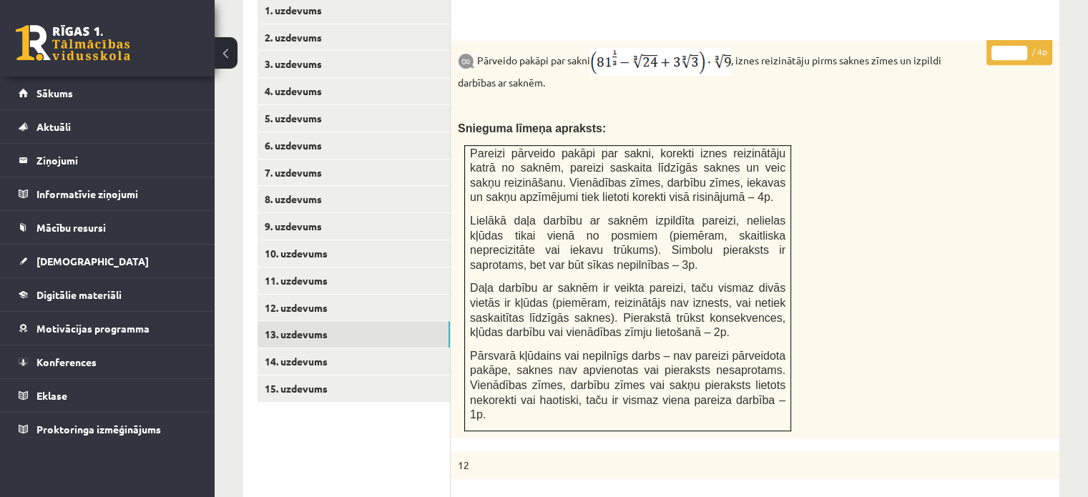
scroll to position [746, 0]
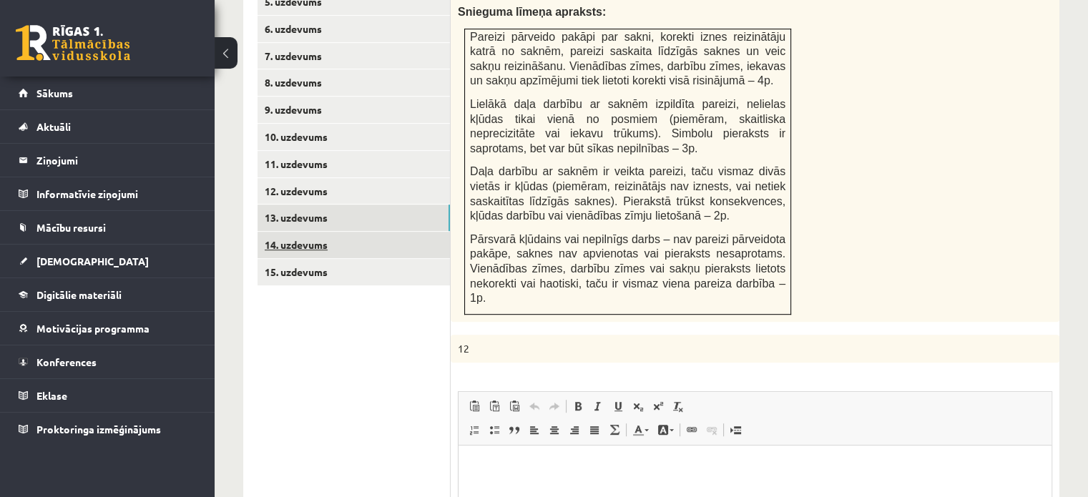
click at [401, 232] on link "14. uzdevums" at bounding box center [353, 245] width 192 height 26
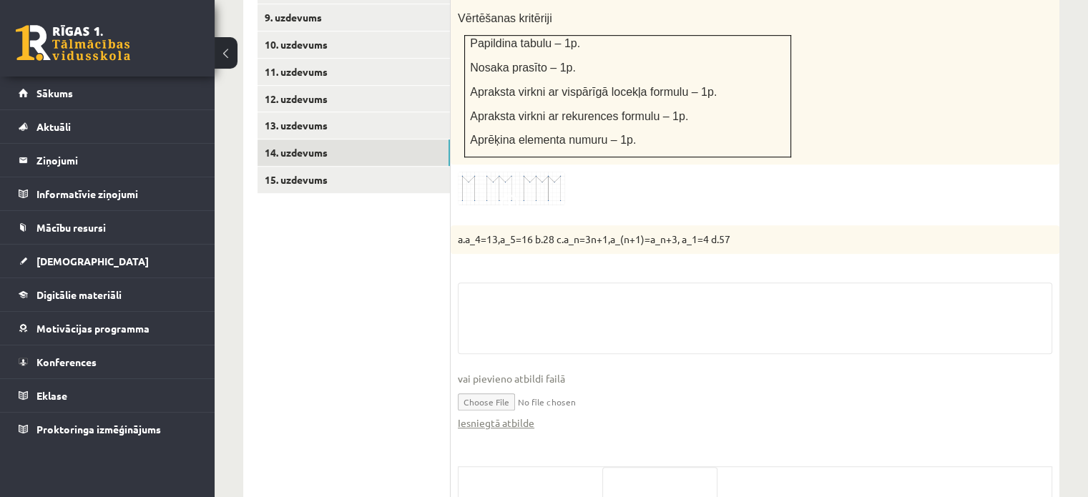
scroll to position [953, 0]
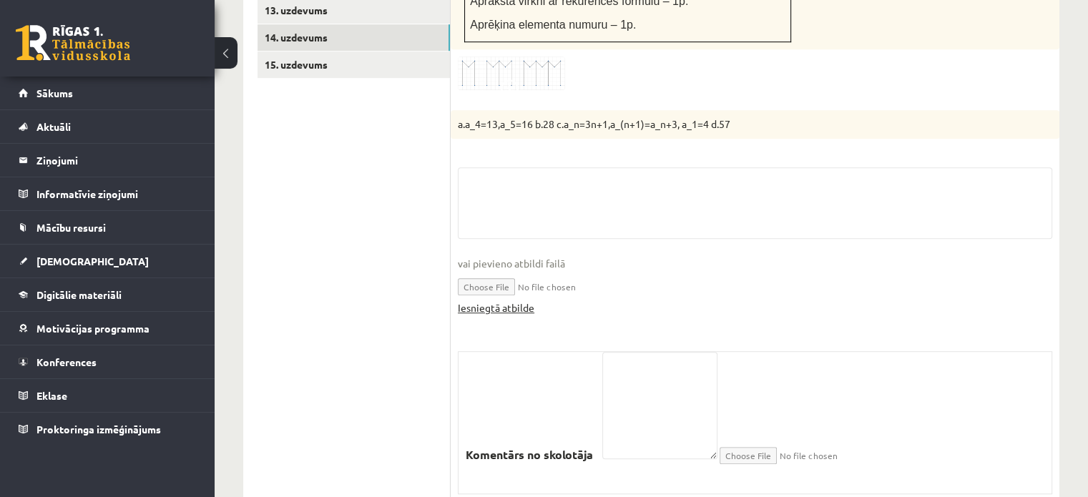
click at [507, 300] on link "Iesniegtā atbilde" at bounding box center [496, 307] width 77 height 15
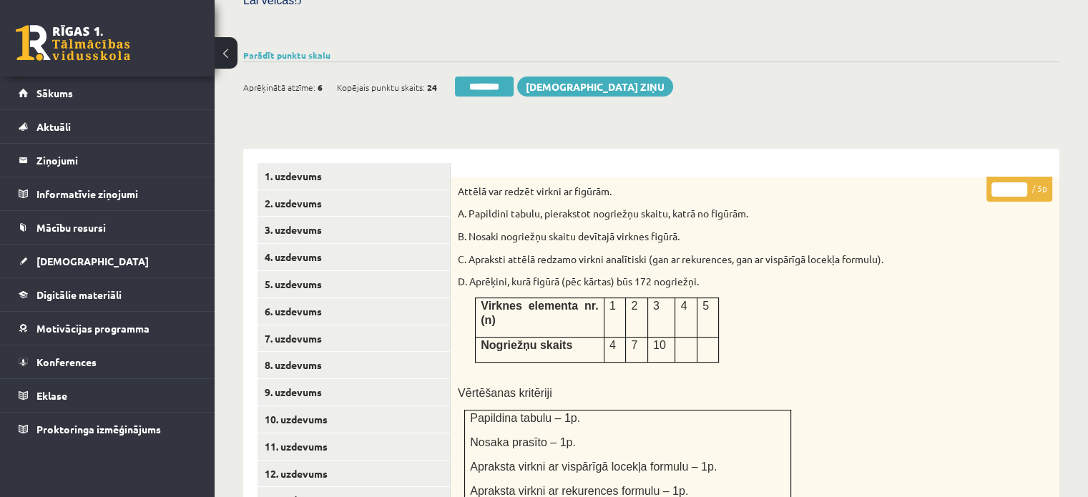
scroll to position [453, 0]
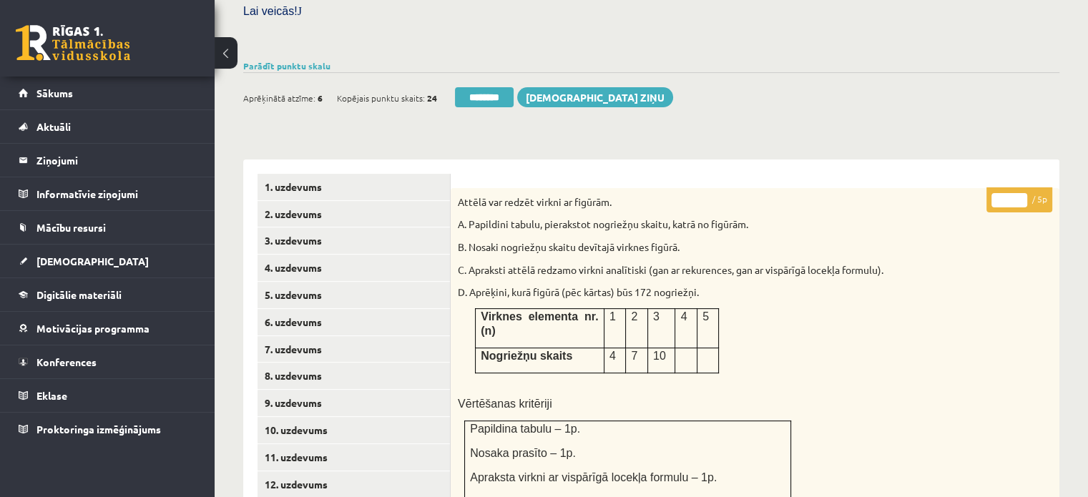
type input "*"
click at [1019, 193] on input "*" at bounding box center [1009, 200] width 36 height 14
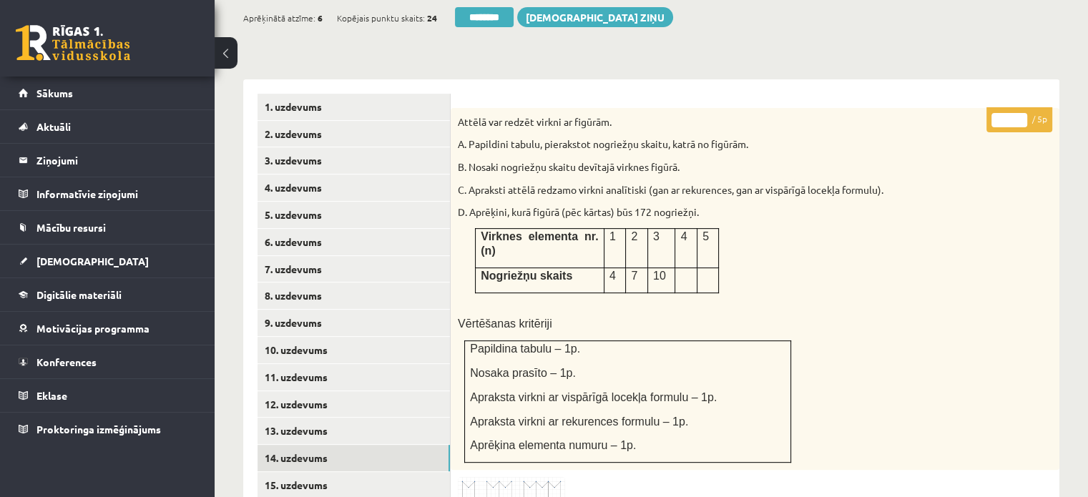
scroll to position [667, 0]
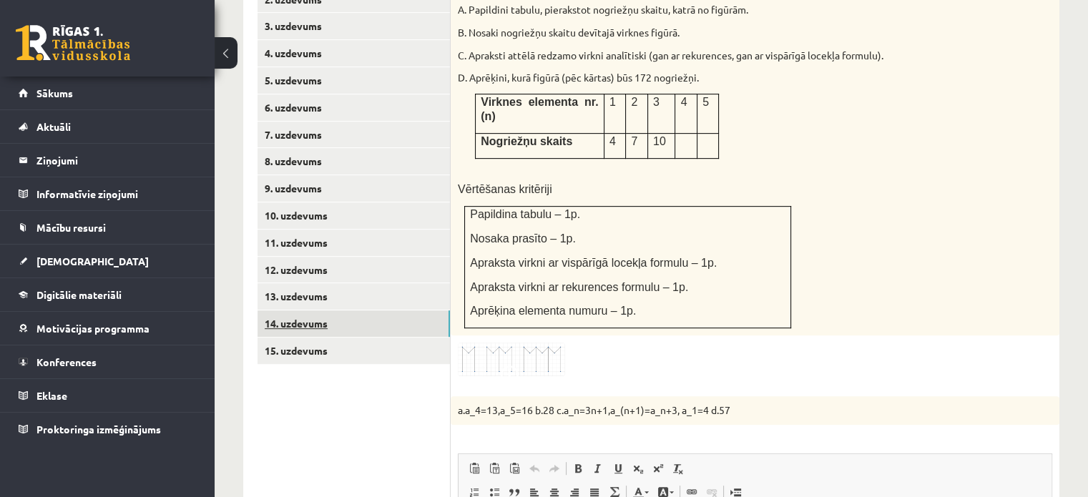
click at [440, 310] on link "14. uzdevums" at bounding box center [353, 323] width 192 height 26
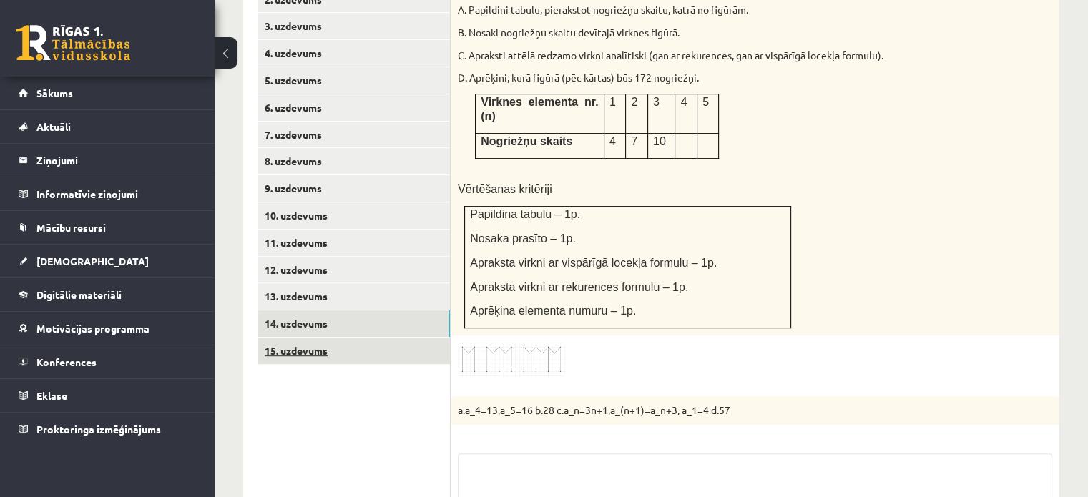
click at [436, 338] on link "15. uzdevums" at bounding box center [353, 351] width 192 height 26
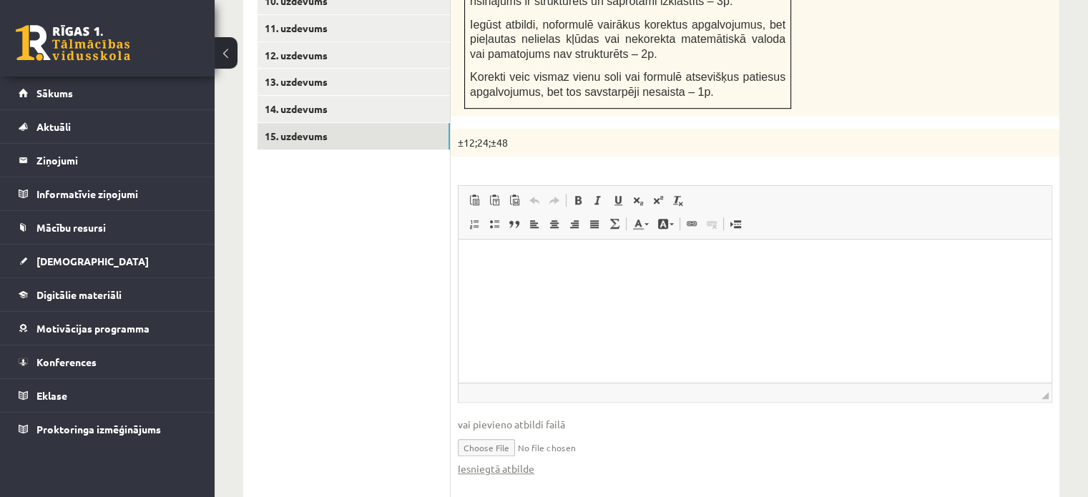
scroll to position [0, 0]
click at [518, 461] on link "Iesniegtā atbilde" at bounding box center [496, 468] width 77 height 15
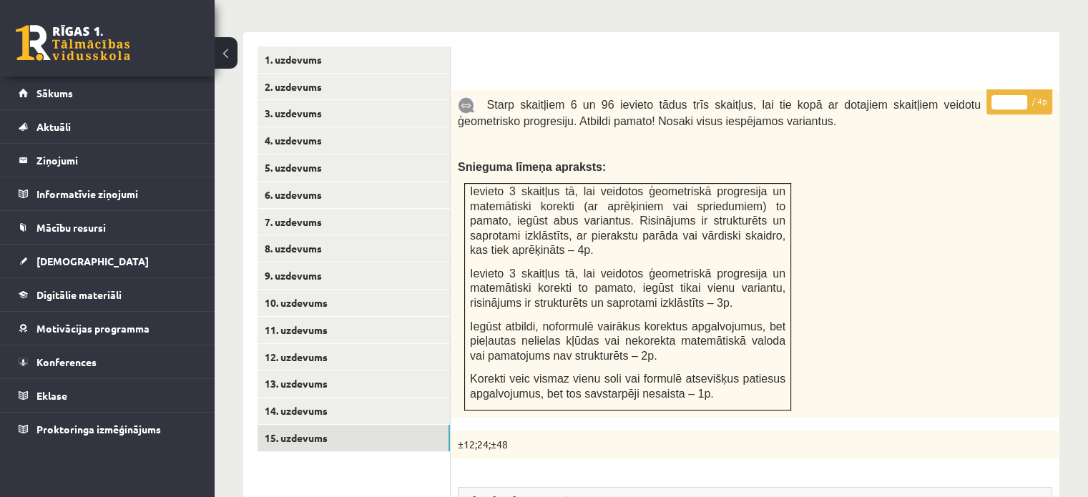
scroll to position [453, 0]
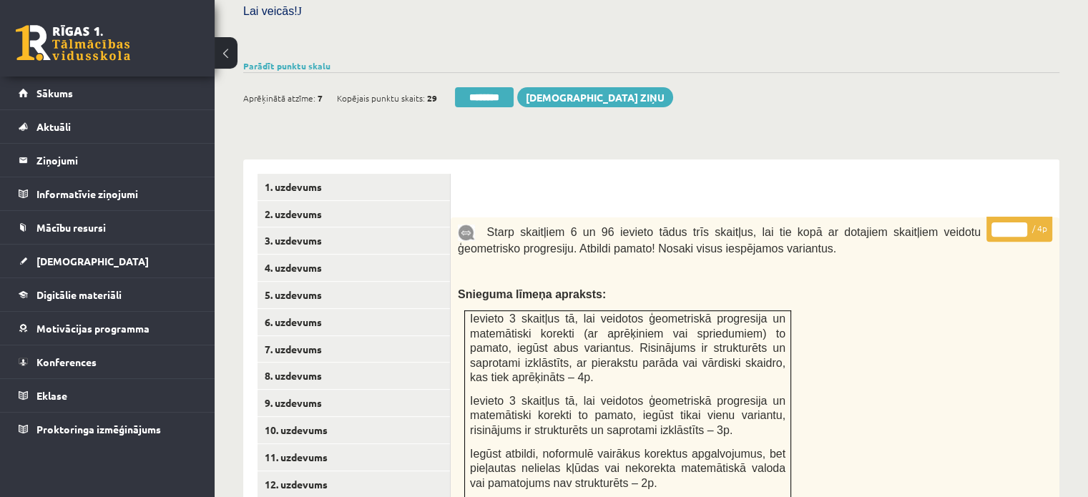
type input "*"
click at [1019, 222] on input "*" at bounding box center [1009, 229] width 36 height 14
click at [425, 174] on link "1. uzdevums" at bounding box center [353, 187] width 192 height 26
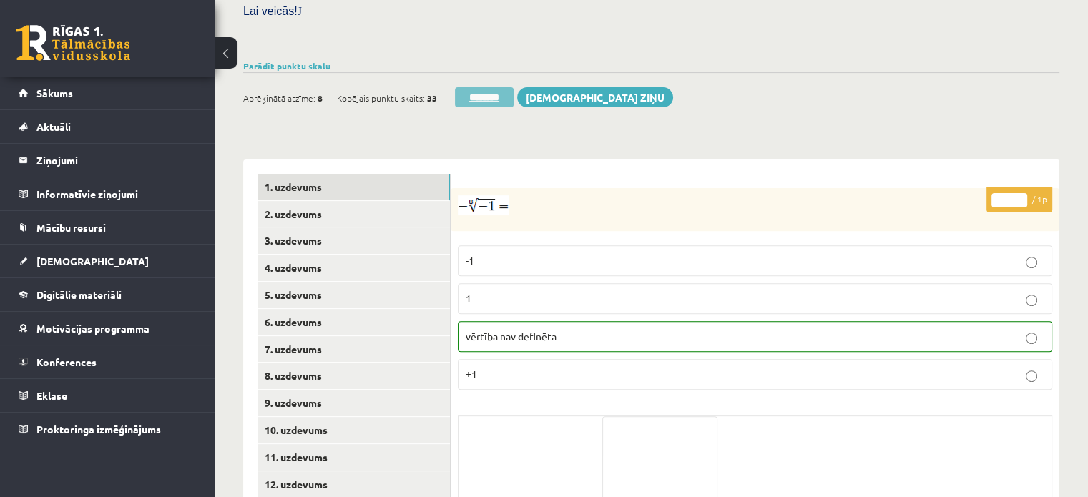
click at [478, 87] on input "********" at bounding box center [484, 97] width 59 height 20
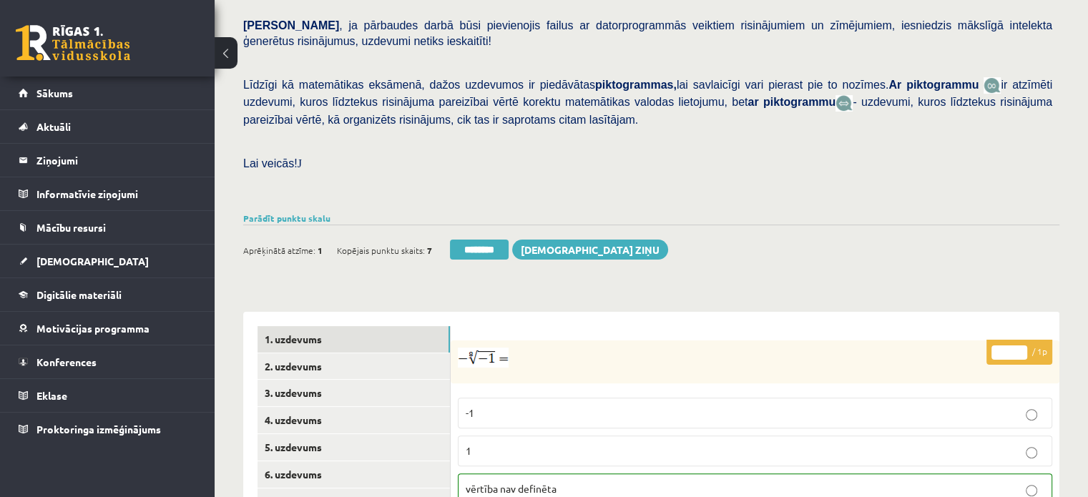
scroll to position [572, 0]
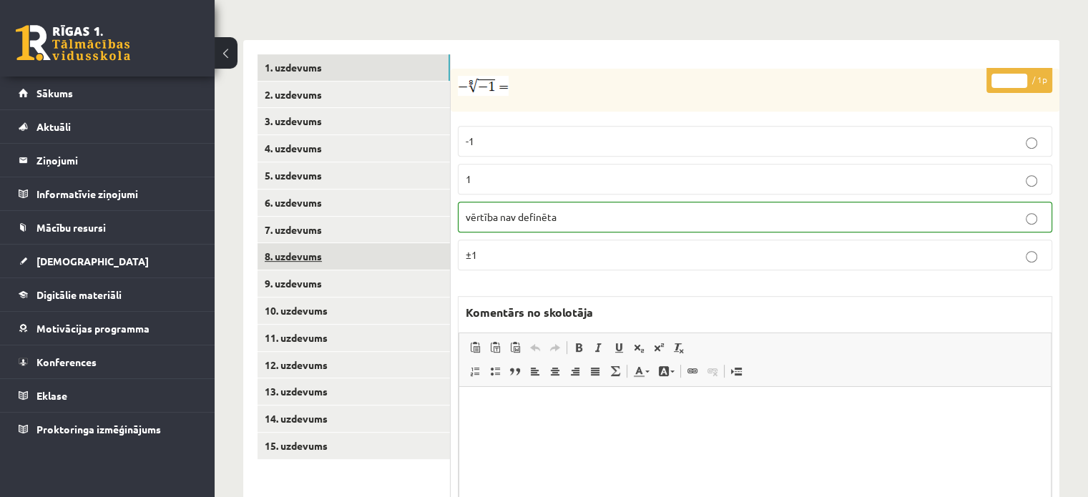
click at [338, 243] on link "8. uzdevums" at bounding box center [353, 256] width 192 height 26
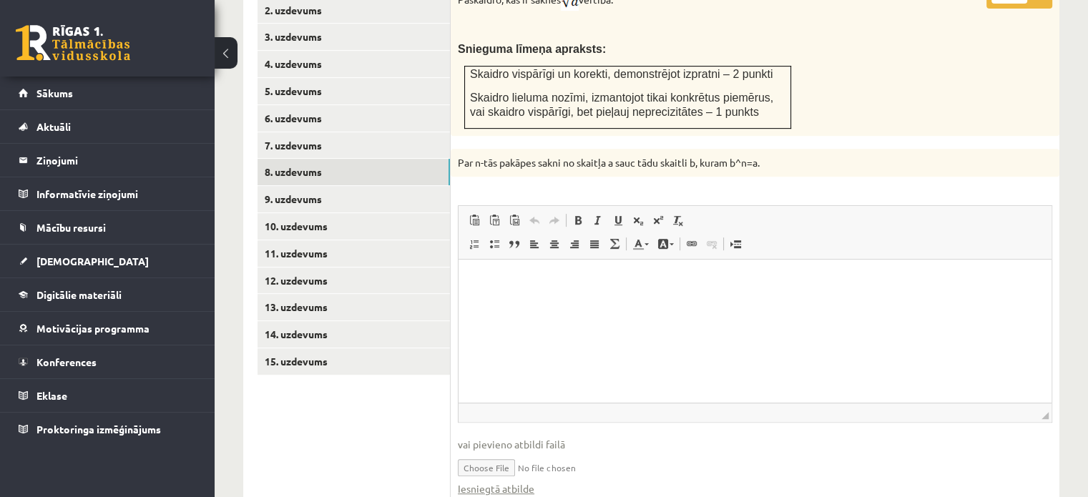
scroll to position [858, 0]
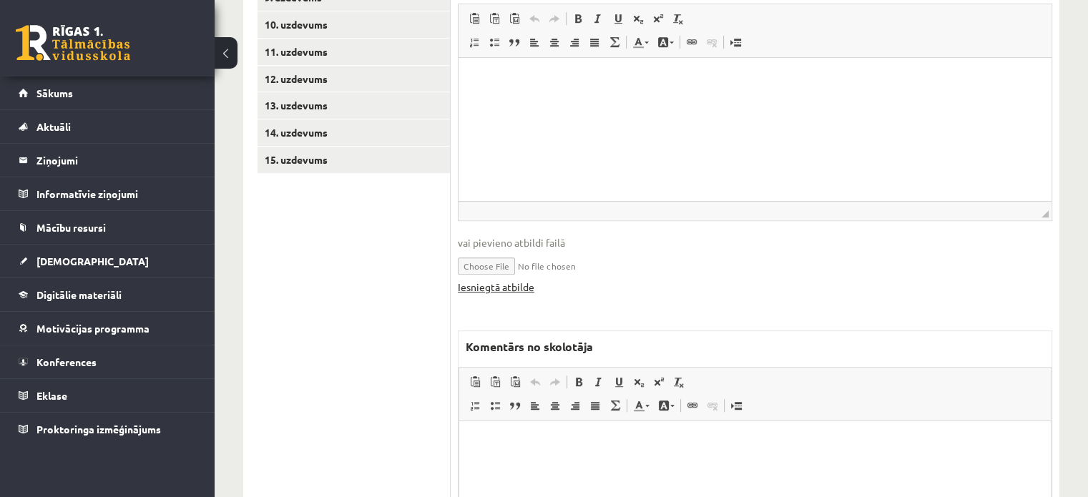
click at [525, 280] on link "Iesniegtā atbilde" at bounding box center [496, 287] width 77 height 15
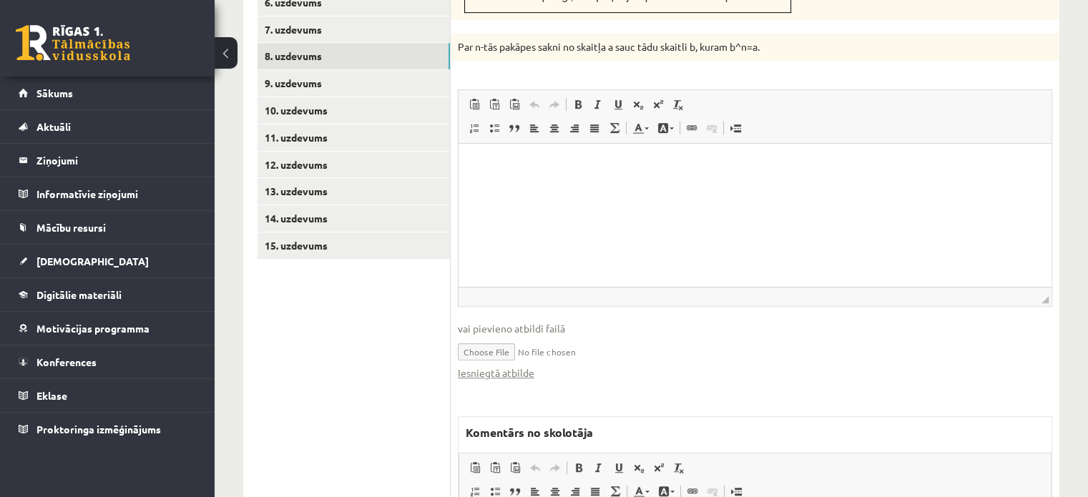
scroll to position [572, 0]
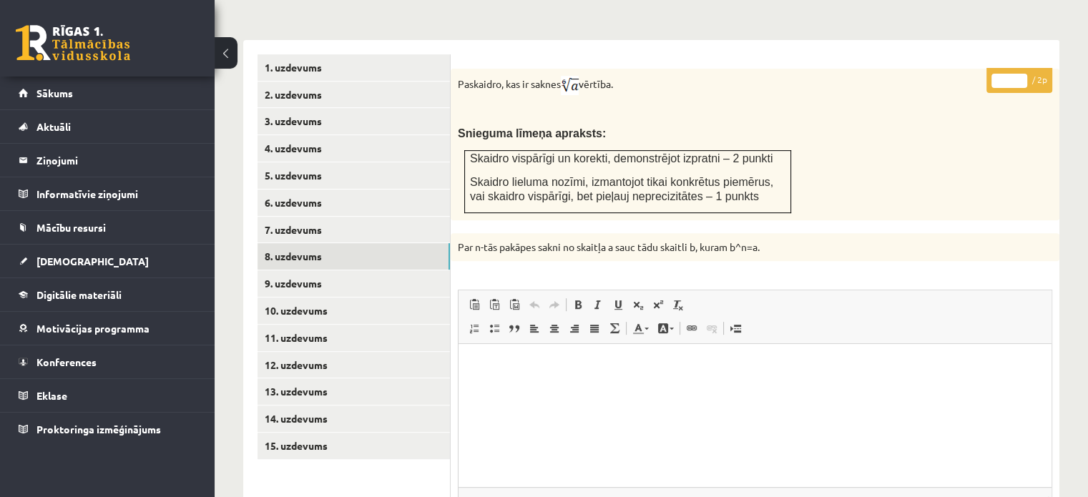
type input "*"
click at [1016, 74] on input "*" at bounding box center [1009, 81] width 36 height 14
click at [422, 270] on link "9. uzdevums" at bounding box center [353, 283] width 192 height 26
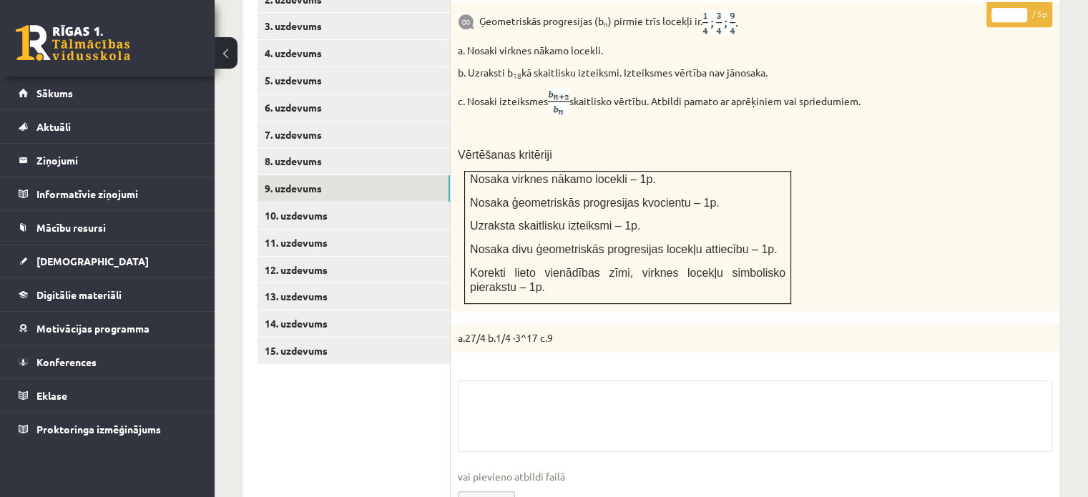
scroll to position [787, 0]
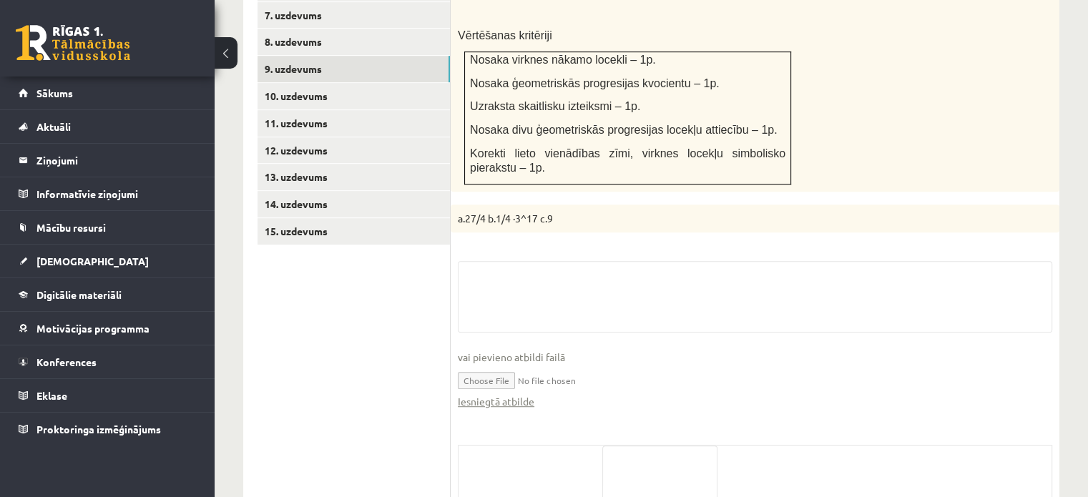
click at [536, 394] on div "Iesniegtā atbilde" at bounding box center [755, 401] width 594 height 15
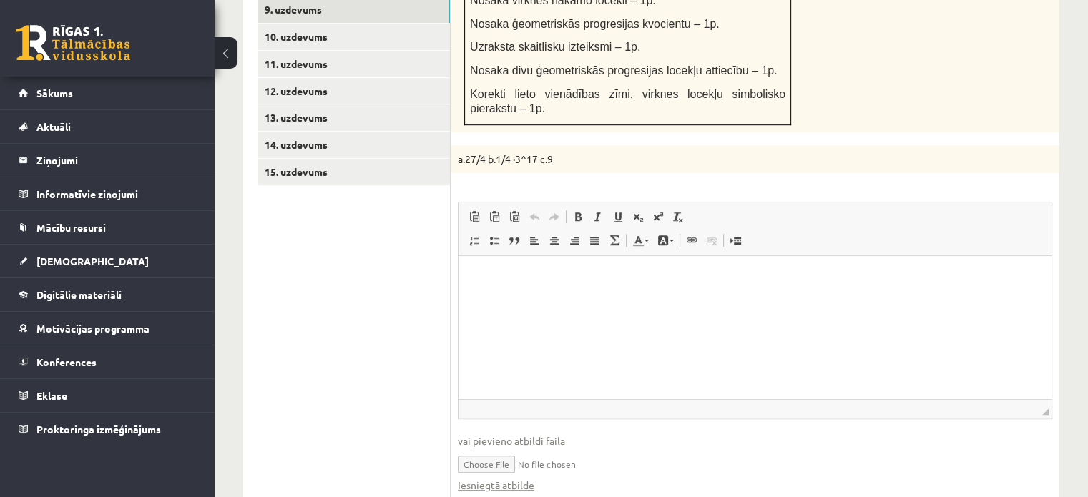
scroll to position [930, 0]
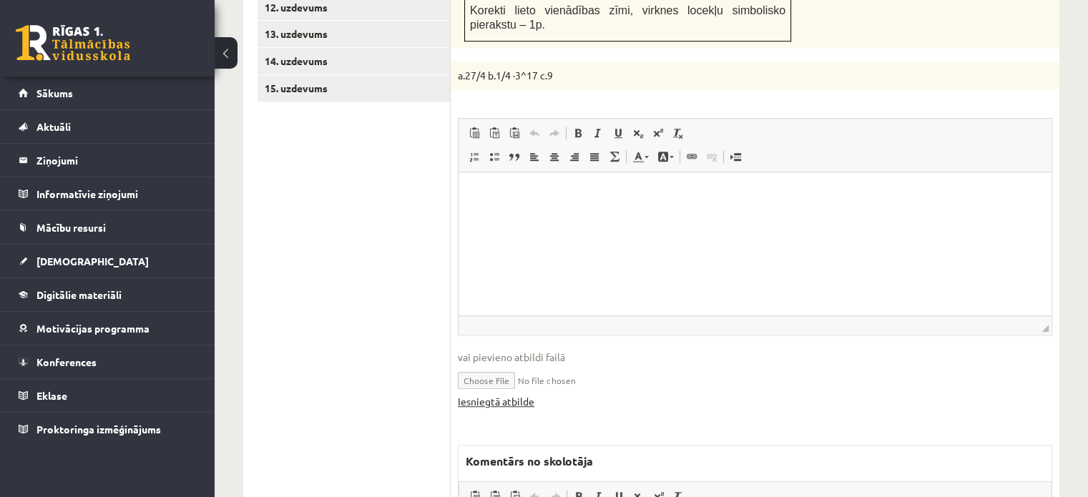
click at [524, 394] on link "Iesniegtā atbilde" at bounding box center [496, 401] width 77 height 15
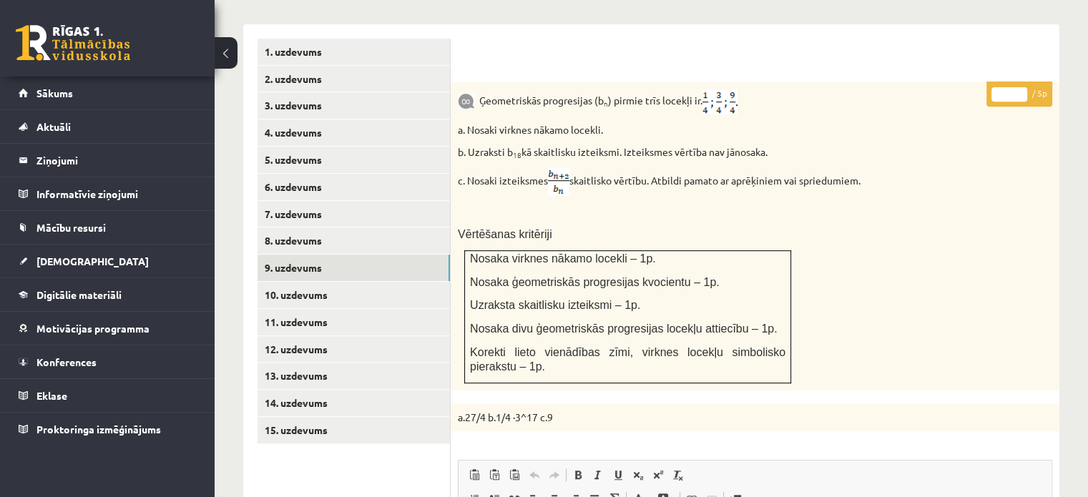
scroll to position [501, 0]
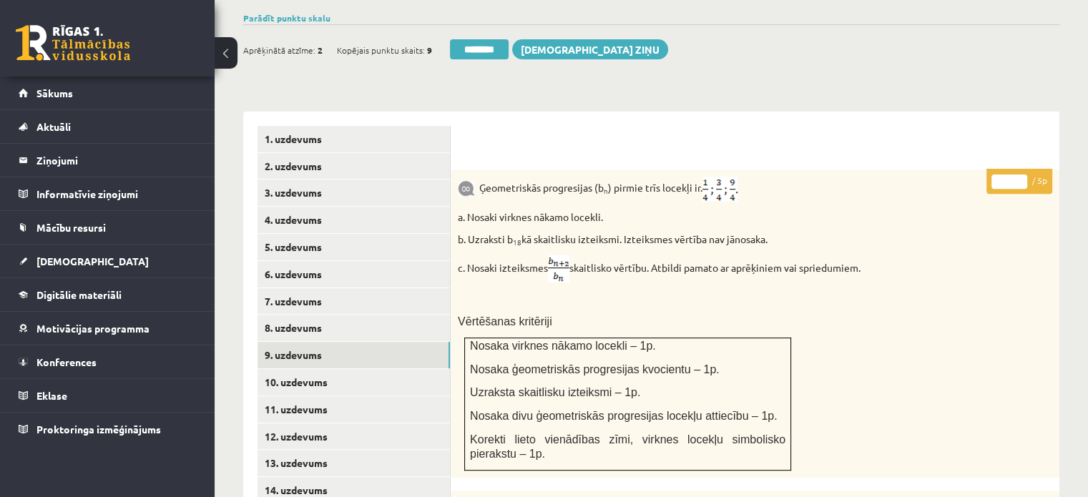
click at [1014, 175] on input "*" at bounding box center [1009, 182] width 36 height 14
type input "*"
click at [1017, 175] on input "*" at bounding box center [1009, 182] width 36 height 14
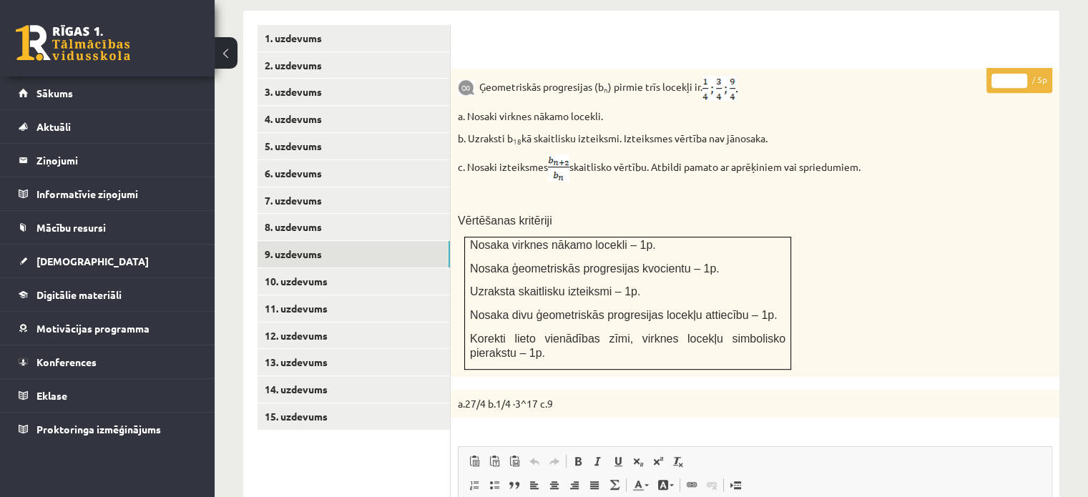
scroll to position [787, 0]
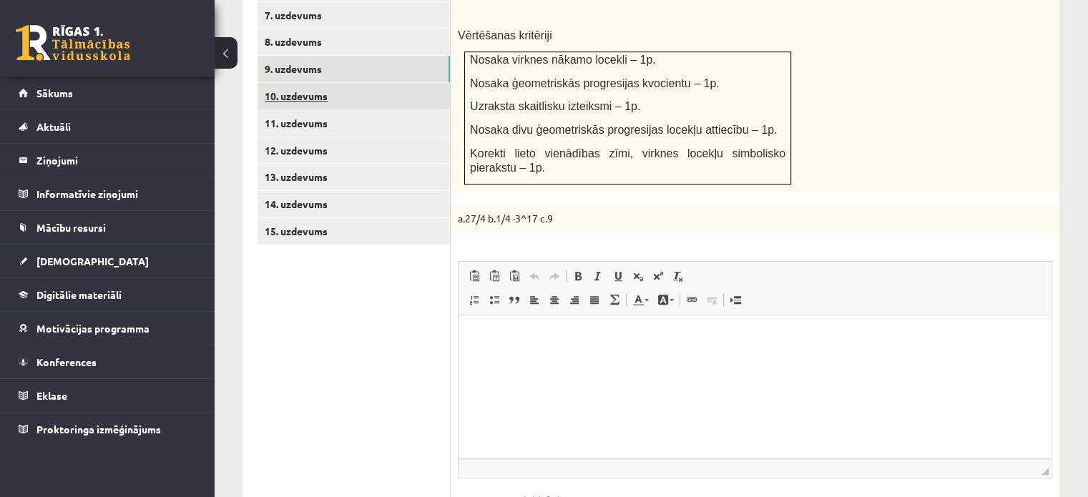
click at [423, 83] on link "10. uzdevums" at bounding box center [353, 96] width 192 height 26
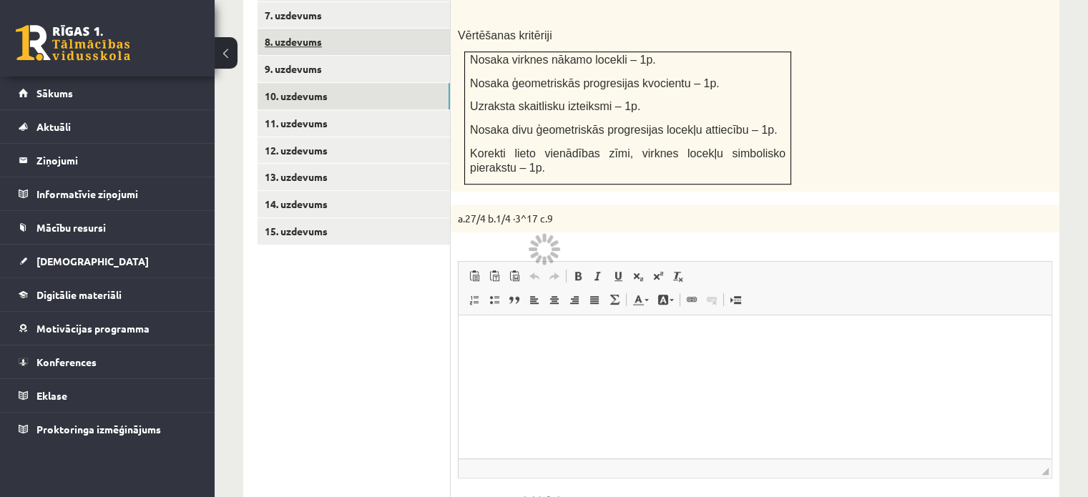
scroll to position [731, 0]
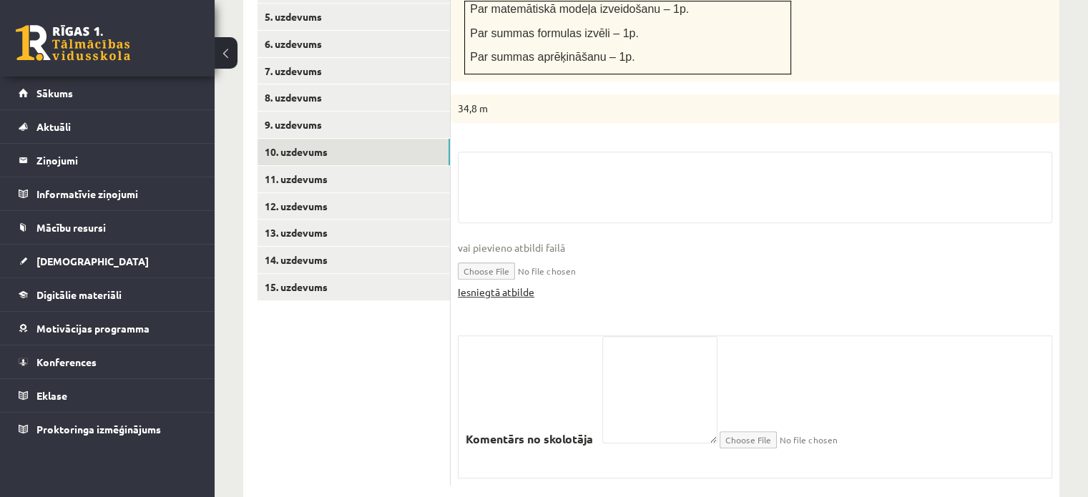
click at [526, 285] on link "Iesniegtā atbilde" at bounding box center [496, 292] width 77 height 15
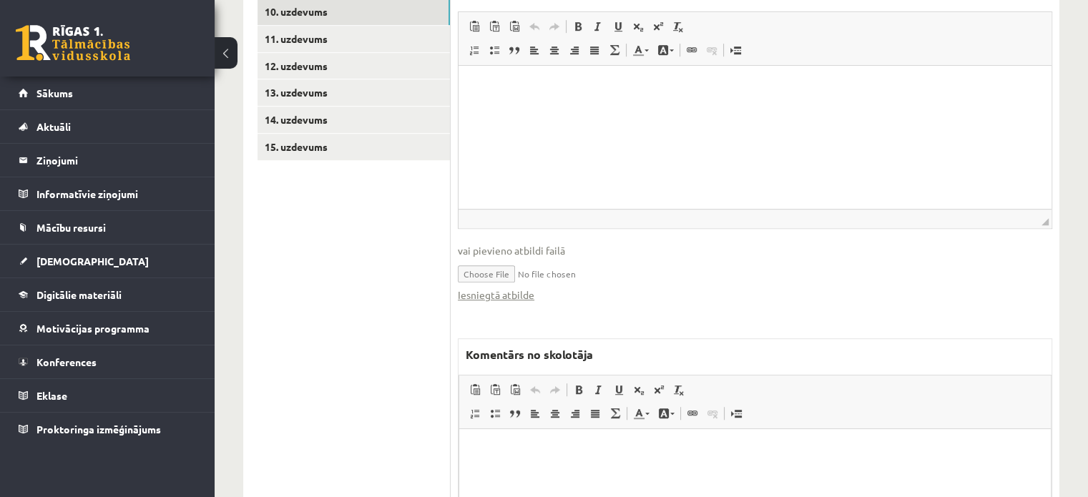
scroll to position [946, 0]
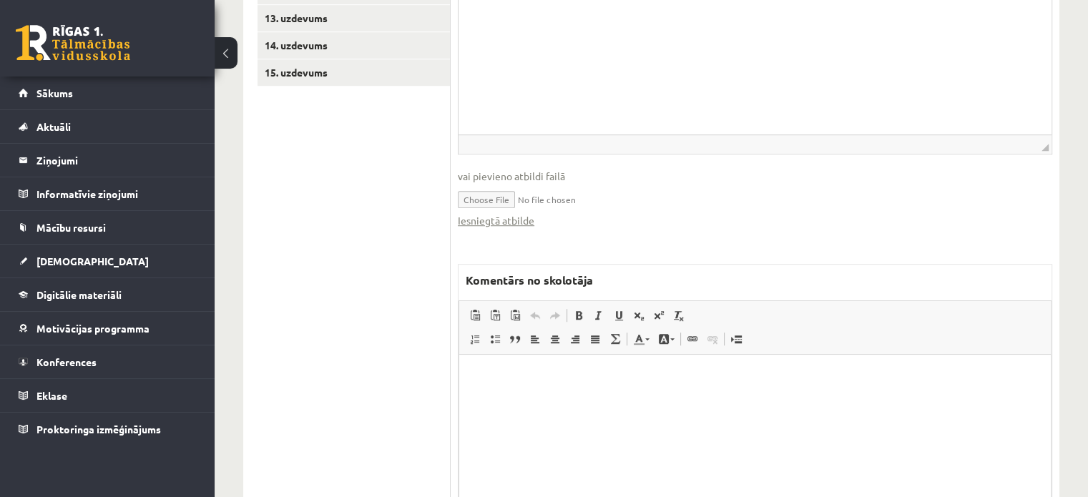
click at [645, 396] on html at bounding box center [755, 377] width 592 height 44
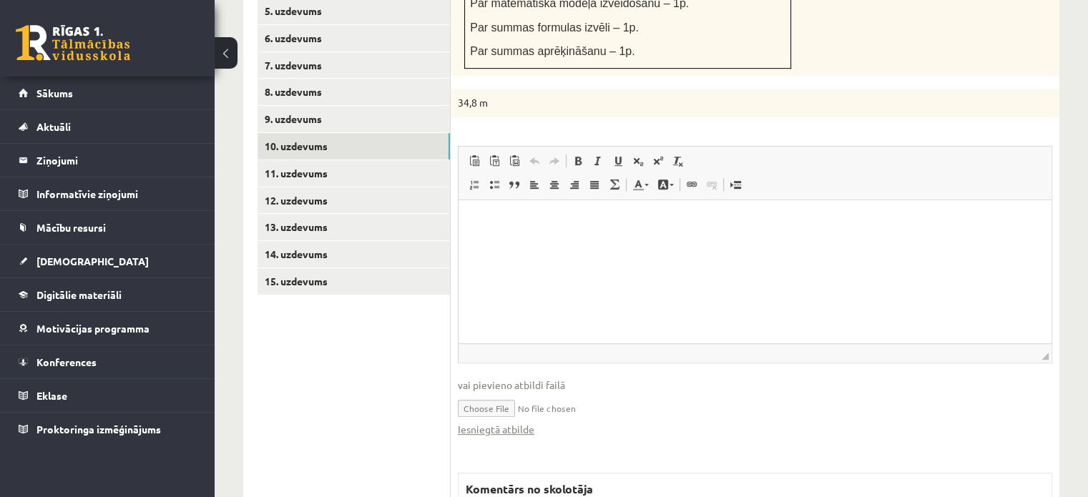
scroll to position [588, 0]
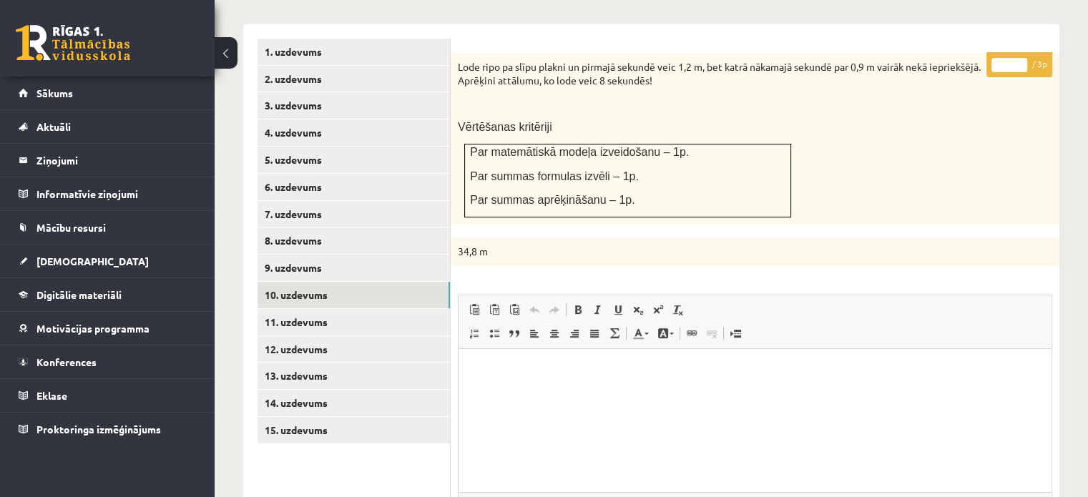
click at [1021, 58] on input "*" at bounding box center [1009, 65] width 36 height 14
type input "*"
click at [1021, 58] on input "*" at bounding box center [1009, 65] width 36 height 14
click at [421, 309] on link "11. uzdevums" at bounding box center [353, 322] width 192 height 26
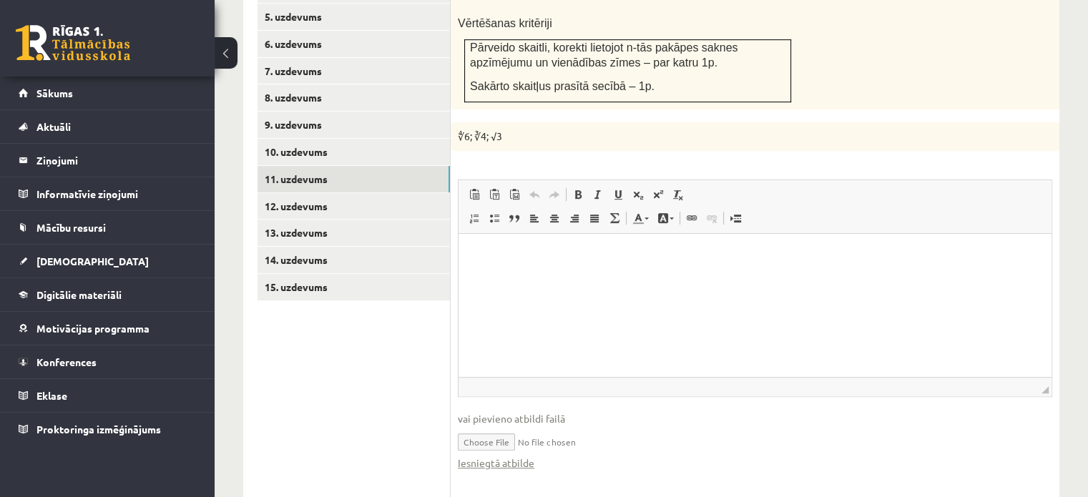
scroll to position [0, 0]
click at [515, 456] on link "Iesniegtā atbilde" at bounding box center [496, 463] width 77 height 15
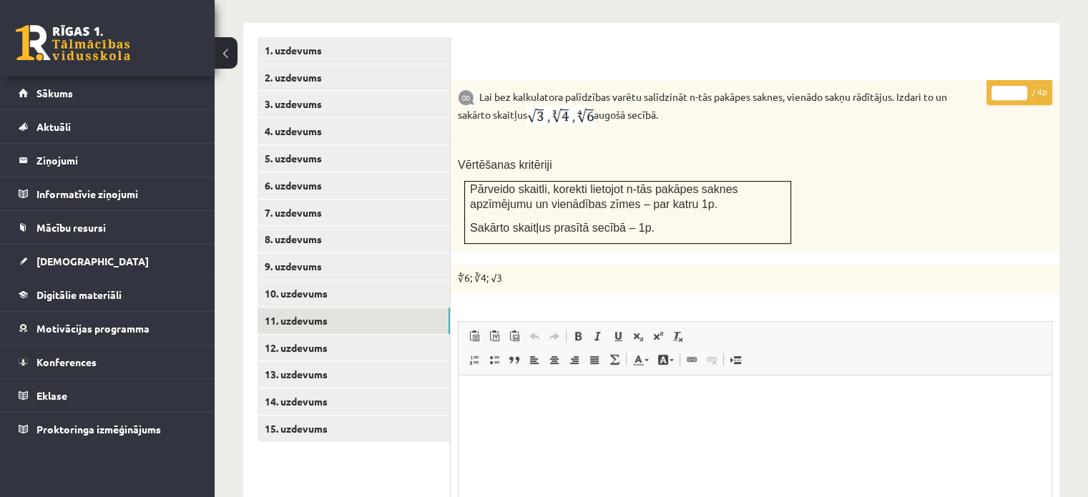
scroll to position [588, 0]
type input "*"
click at [1021, 87] on input "*" at bounding box center [1009, 94] width 36 height 14
click at [441, 336] on link "12. uzdevums" at bounding box center [353, 349] width 192 height 26
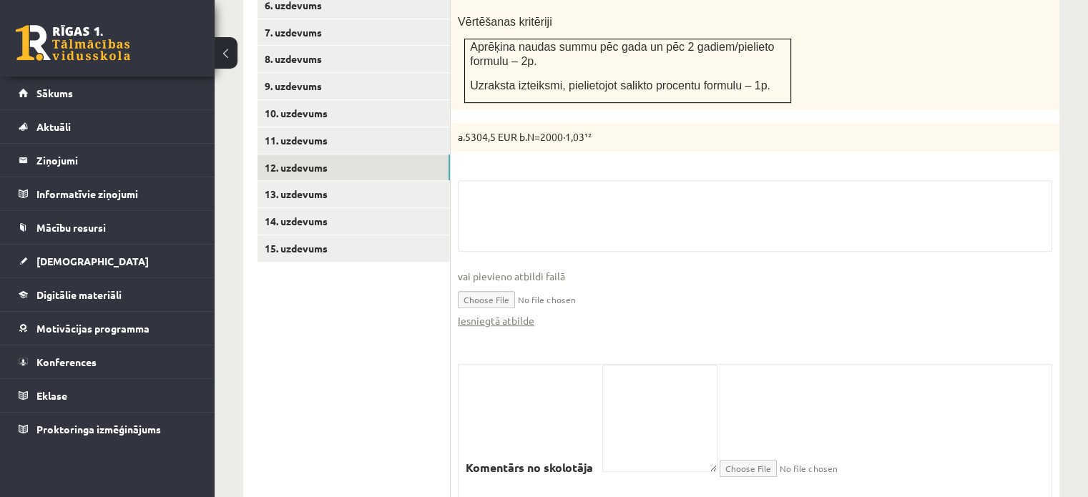
scroll to position [798, 0]
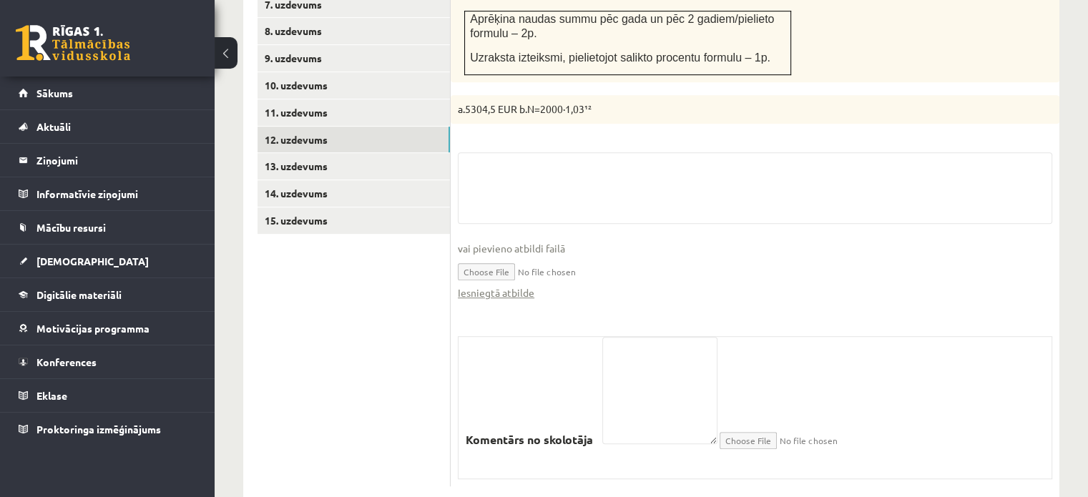
click at [496, 268] on fieldset "vai pievieno atbildi failā Iesniegtā atbilde" at bounding box center [755, 233] width 594 height 162
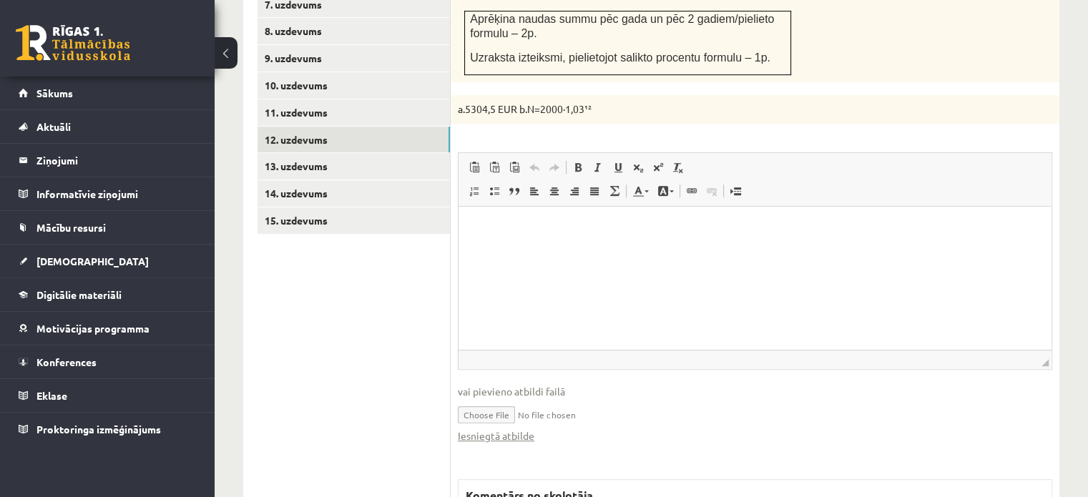
scroll to position [0, 0]
click at [527, 428] on link "Iesniegtā atbilde" at bounding box center [496, 435] width 77 height 15
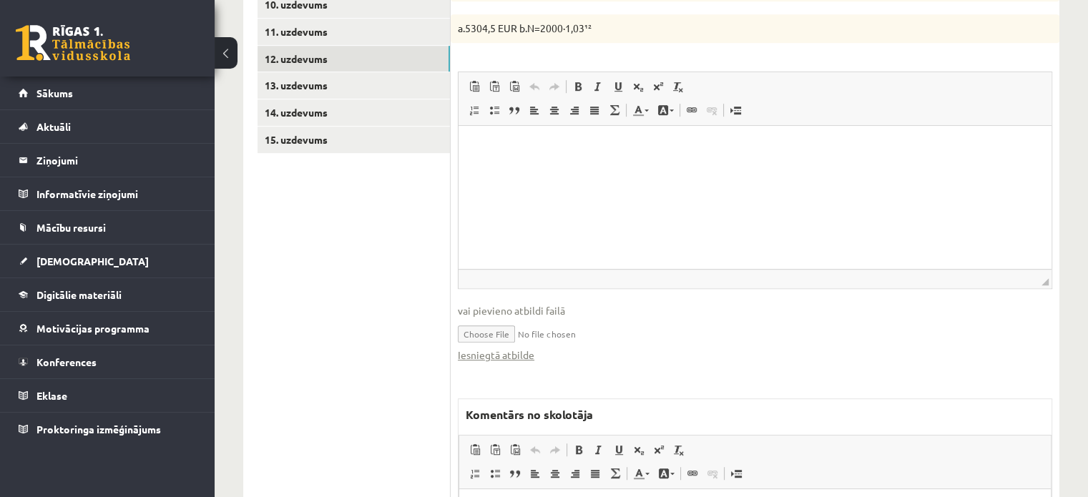
scroll to position [1012, 0]
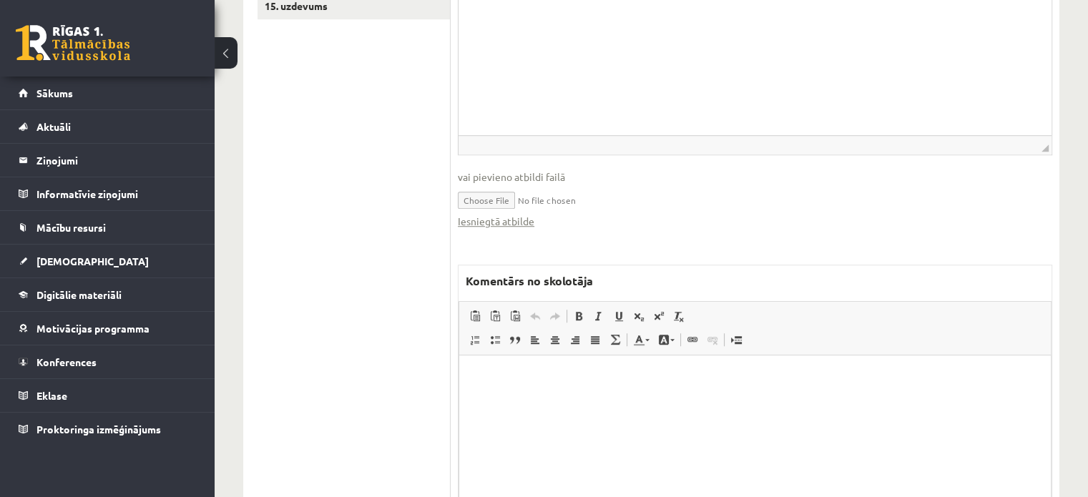
drag, startPoint x: 625, startPoint y: 476, endPoint x: 623, endPoint y: 468, distance: 8.2
click at [624, 398] on html at bounding box center [755, 377] width 592 height 44
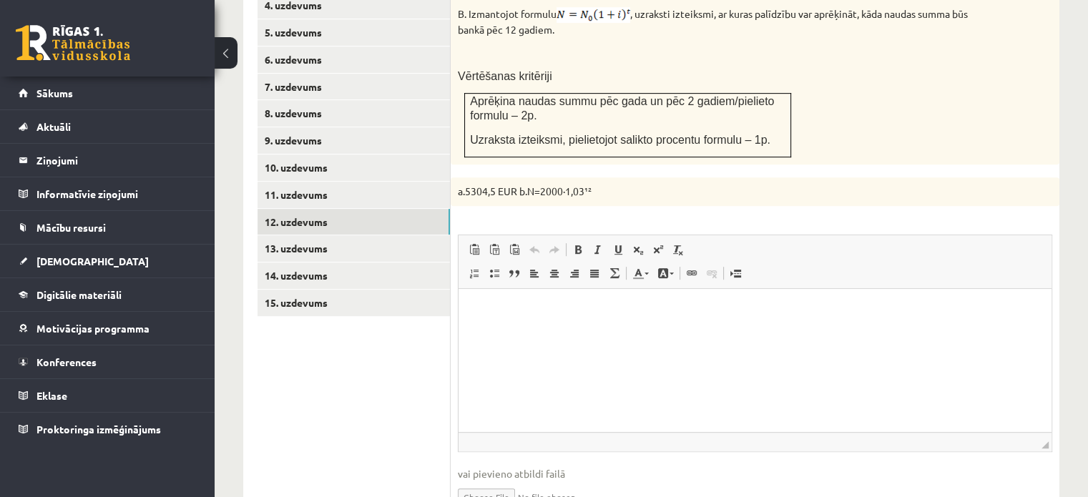
scroll to position [583, 0]
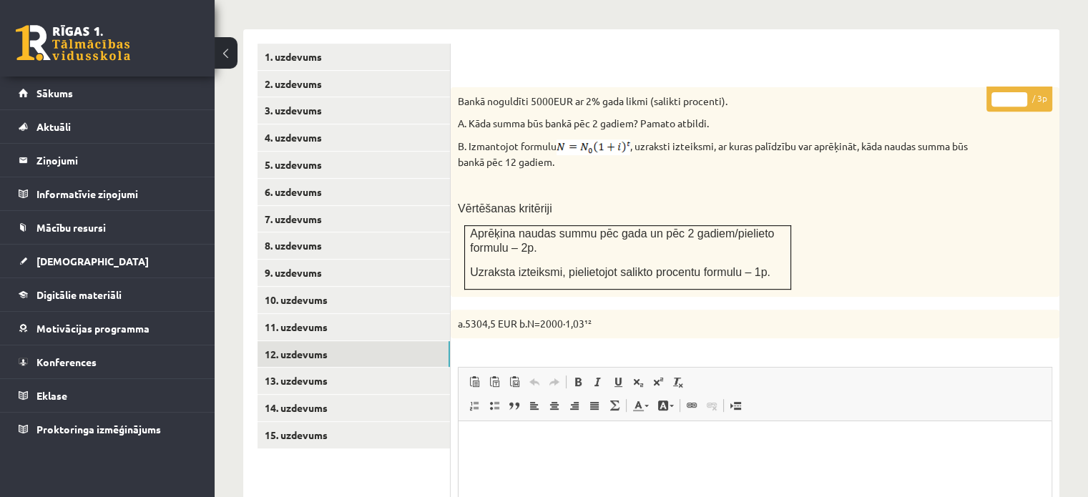
click at [1023, 92] on input "*" at bounding box center [1009, 99] width 36 height 14
type input "*"
click at [1023, 92] on input "*" at bounding box center [1009, 99] width 36 height 14
click at [429, 368] on link "13. uzdevums" at bounding box center [353, 381] width 192 height 26
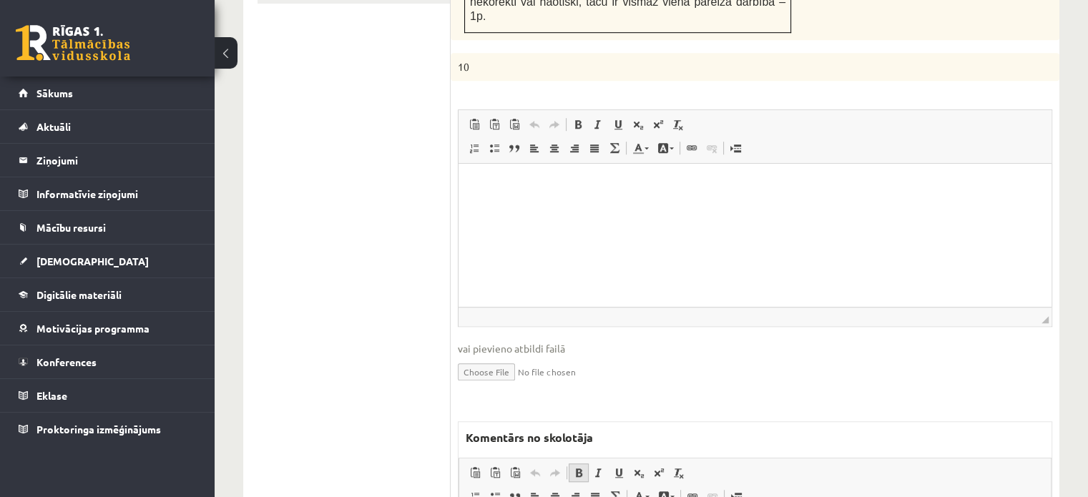
scroll to position [1084, 0]
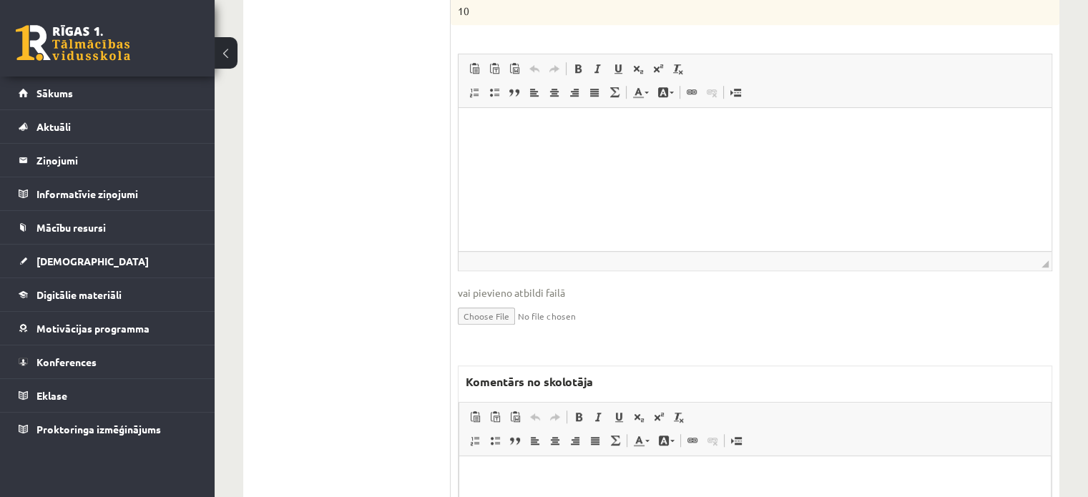
click at [524, 496] on html at bounding box center [755, 478] width 592 height 44
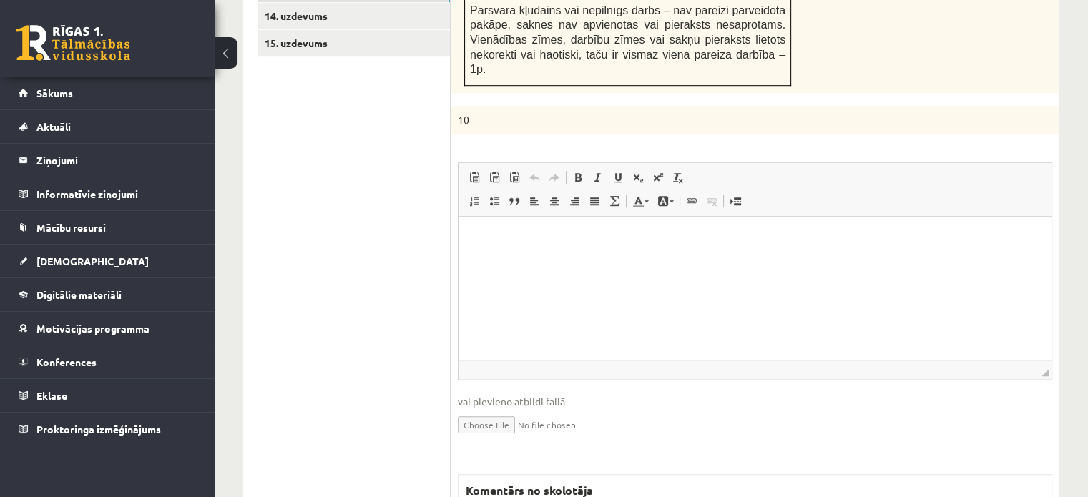
scroll to position [869, 0]
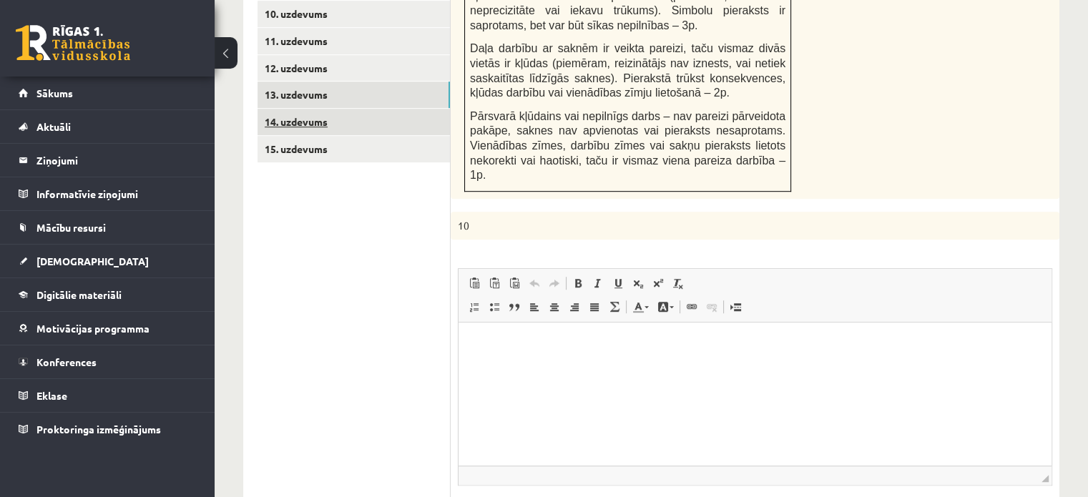
click at [429, 109] on link "14. uzdevums" at bounding box center [353, 122] width 192 height 26
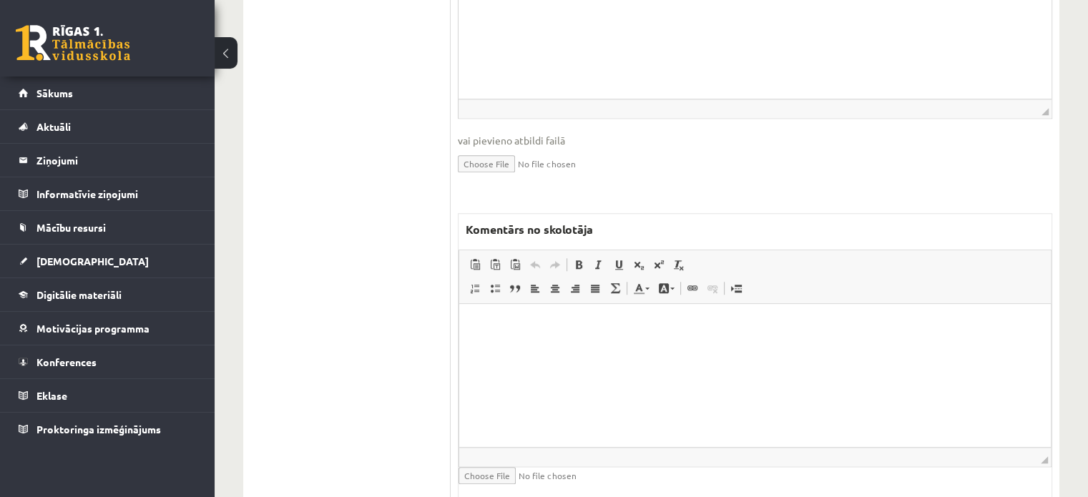
scroll to position [0, 0]
click at [542, 345] on html at bounding box center [755, 324] width 592 height 44
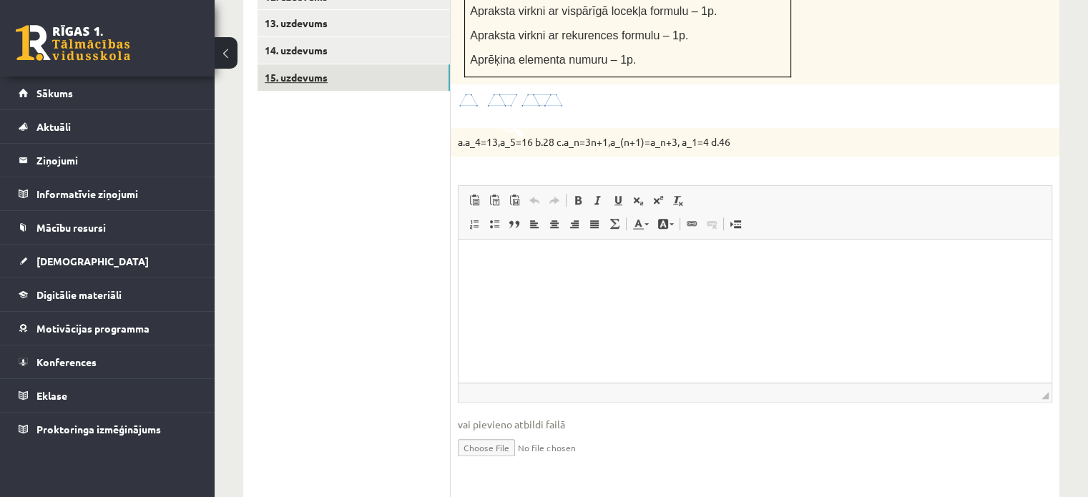
click at [338, 64] on link "15. uzdevums" at bounding box center [353, 77] width 192 height 26
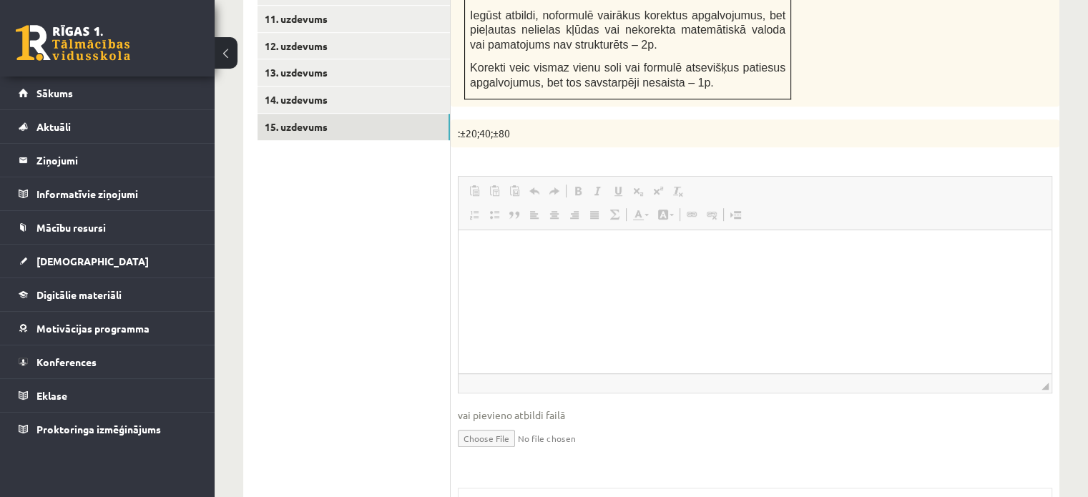
scroll to position [0, 0]
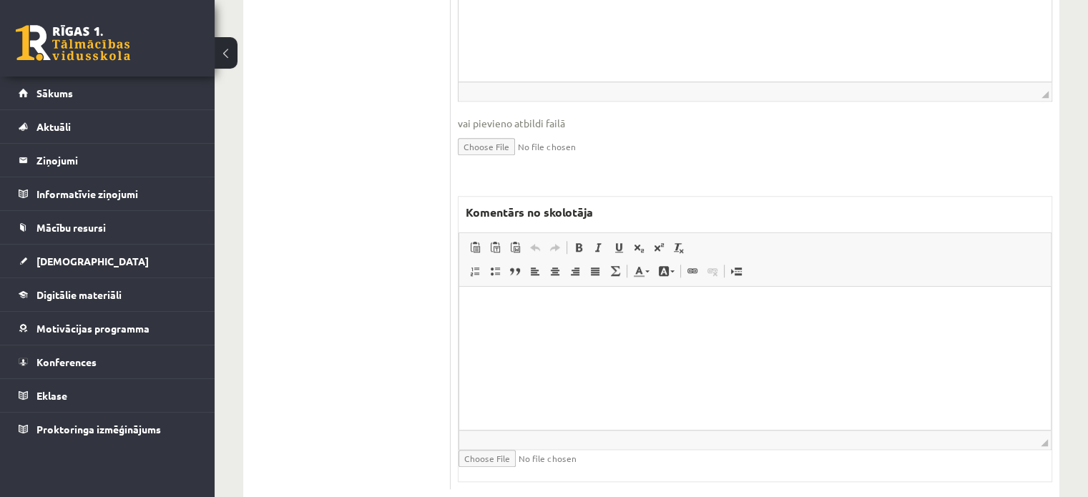
click at [563, 330] on html at bounding box center [755, 309] width 592 height 44
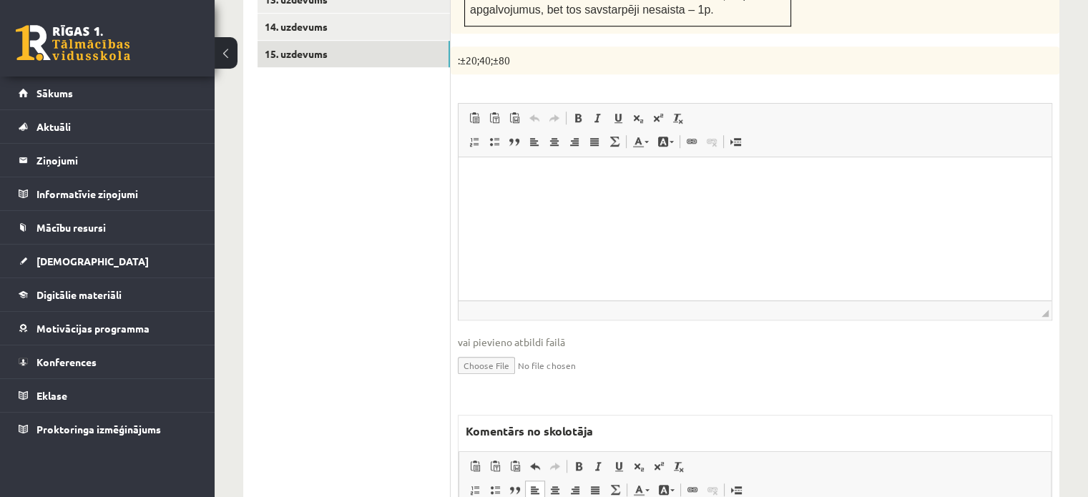
scroll to position [1040, 0]
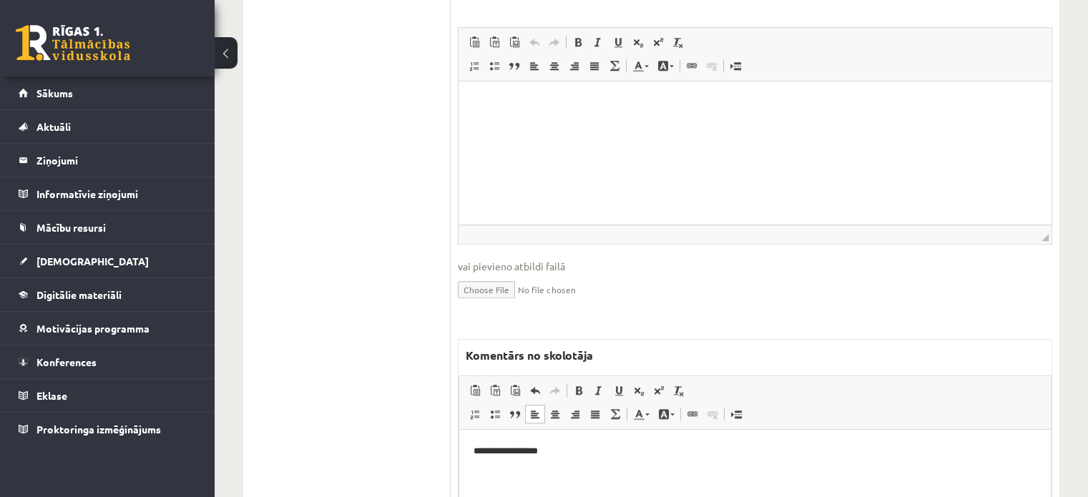
click at [542, 454] on p "**********" at bounding box center [756, 451] width 564 height 15
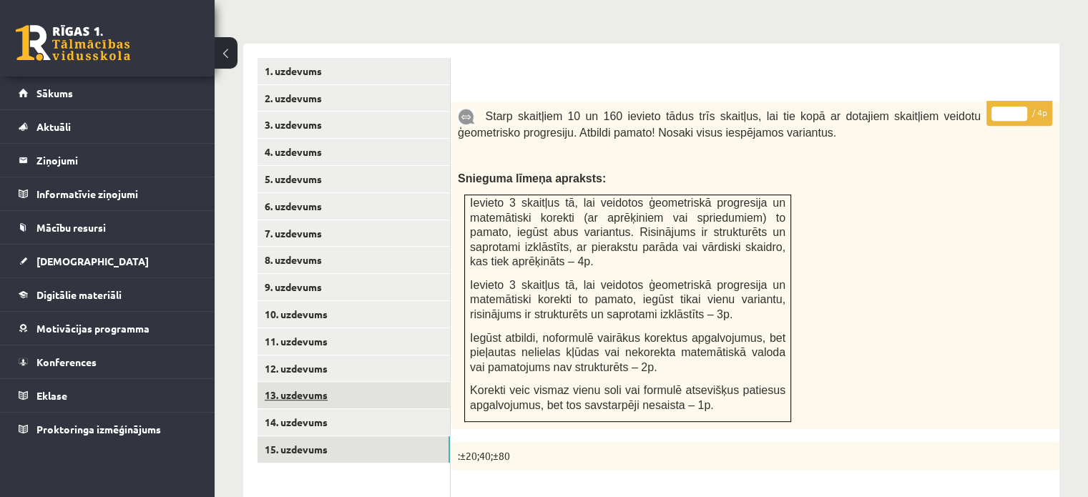
scroll to position [468, 0]
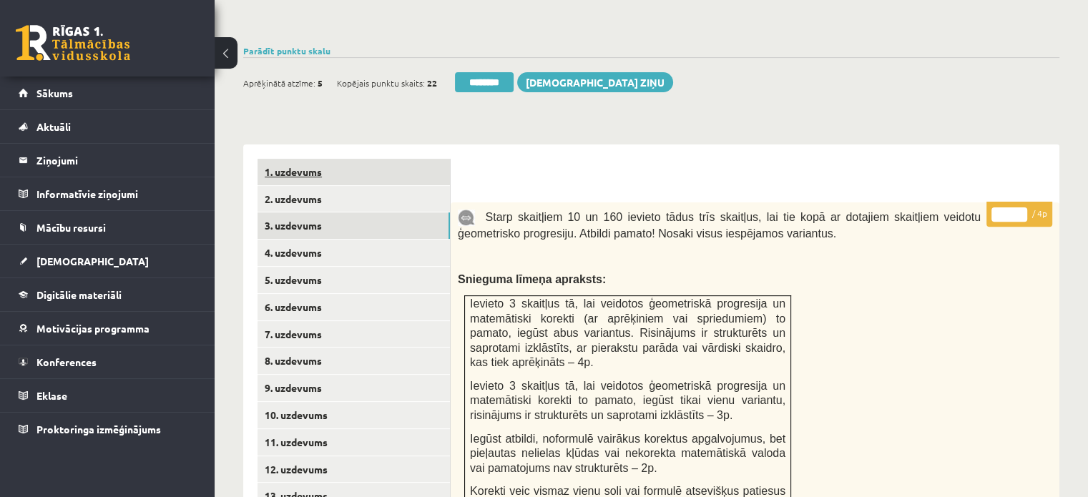
click at [391, 159] on link "1. uzdevums" at bounding box center [353, 172] width 192 height 26
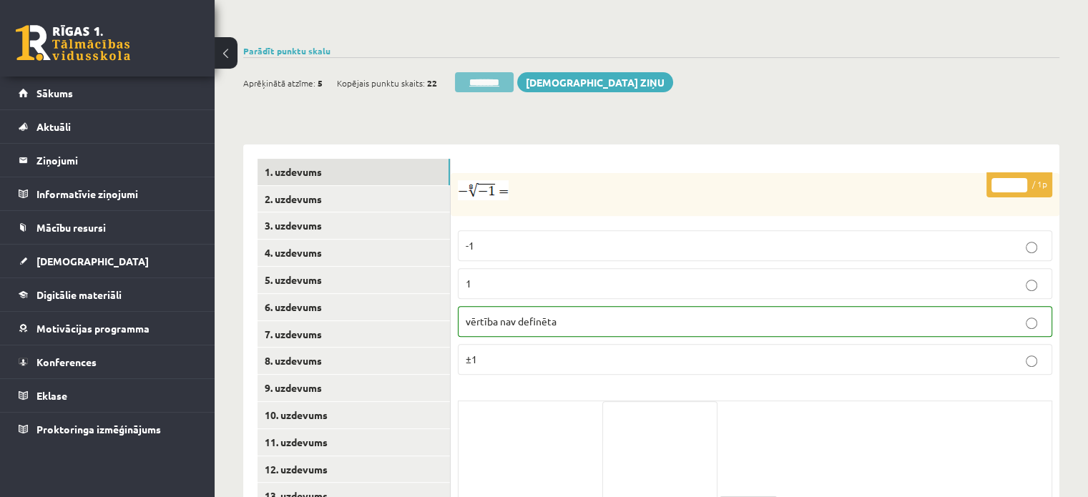
click at [471, 72] on input "********" at bounding box center [484, 82] width 59 height 20
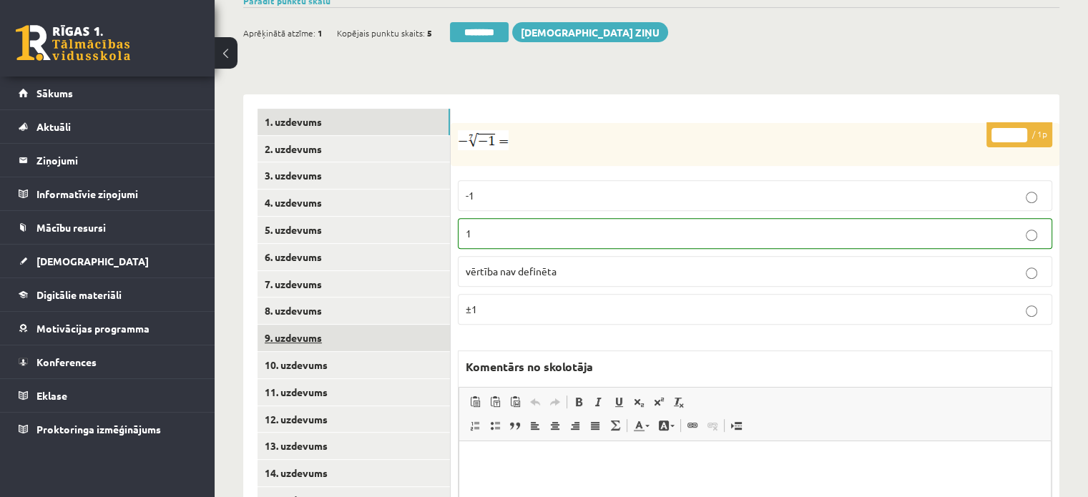
scroll to position [572, 0]
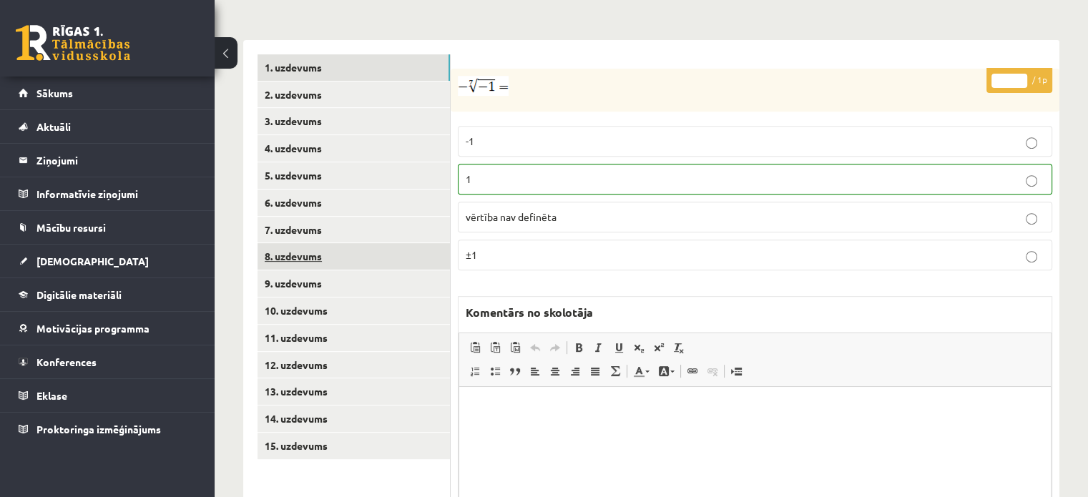
click at [332, 243] on link "8. uzdevums" at bounding box center [353, 256] width 192 height 26
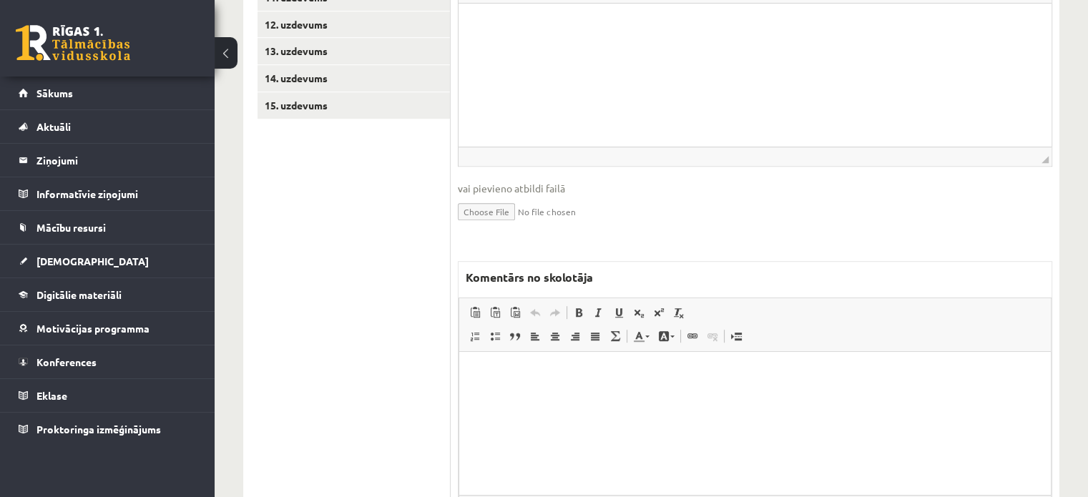
scroll to position [978, 0]
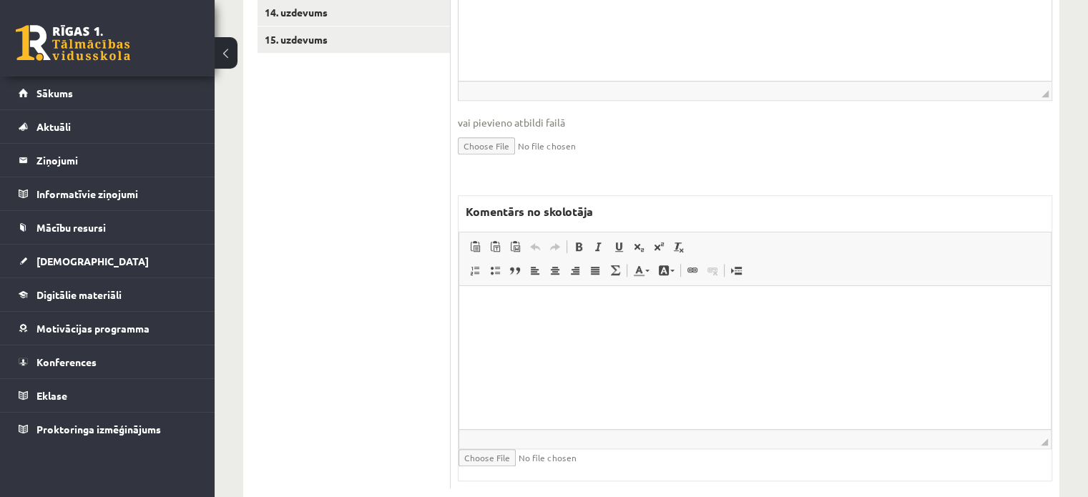
click at [533, 330] on html at bounding box center [755, 308] width 592 height 44
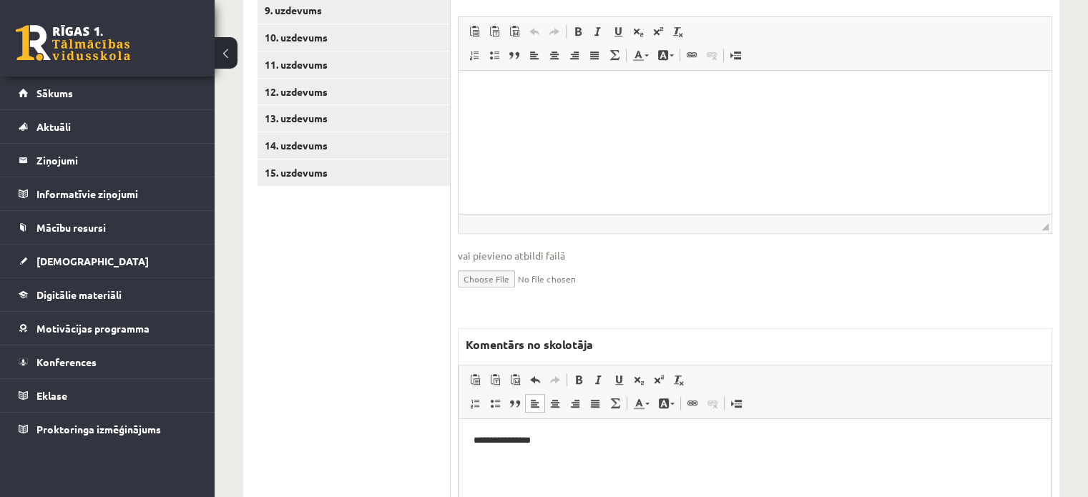
scroll to position [549, 0]
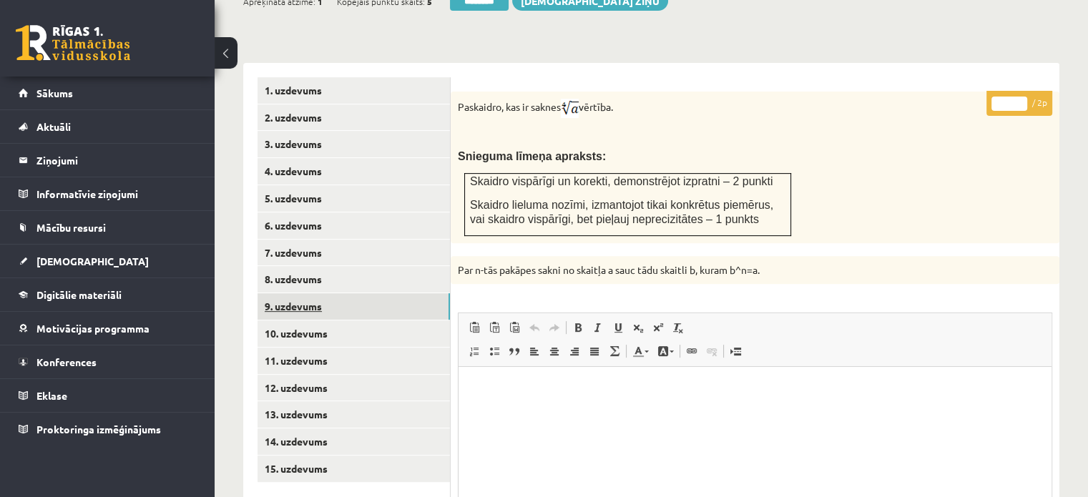
click at [401, 293] on link "9. uzdevums" at bounding box center [353, 306] width 192 height 26
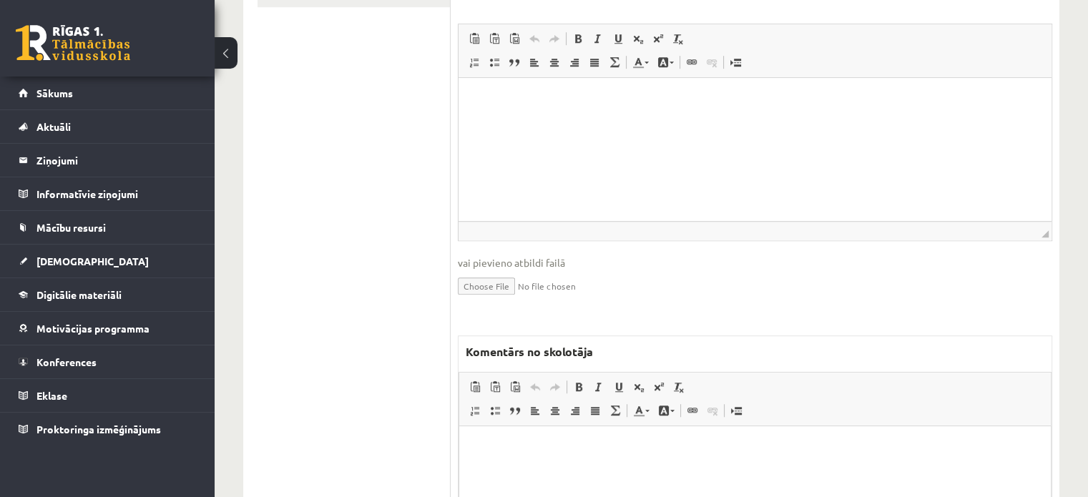
scroll to position [1164, 0]
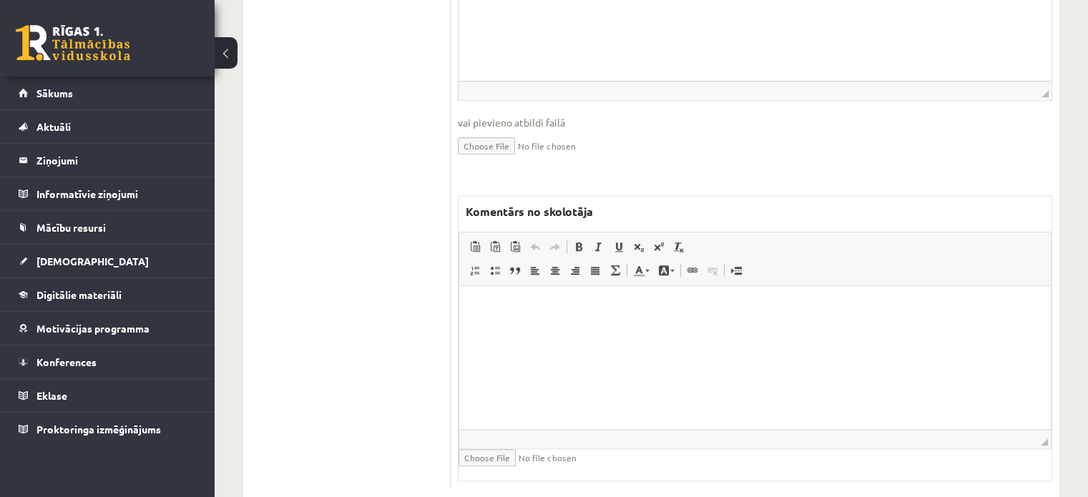
click at [582, 330] on html at bounding box center [755, 308] width 592 height 44
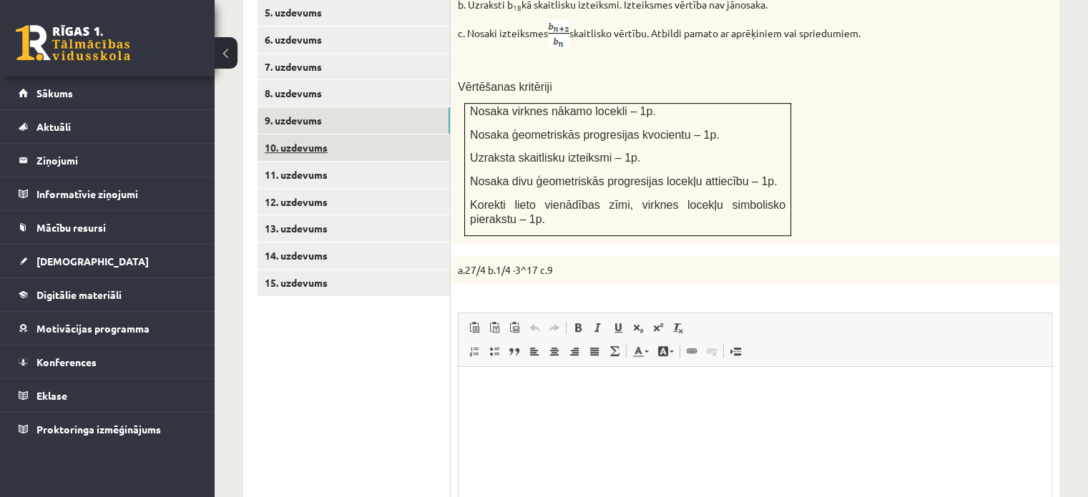
click at [421, 134] on link "10. uzdevums" at bounding box center [353, 147] width 192 height 26
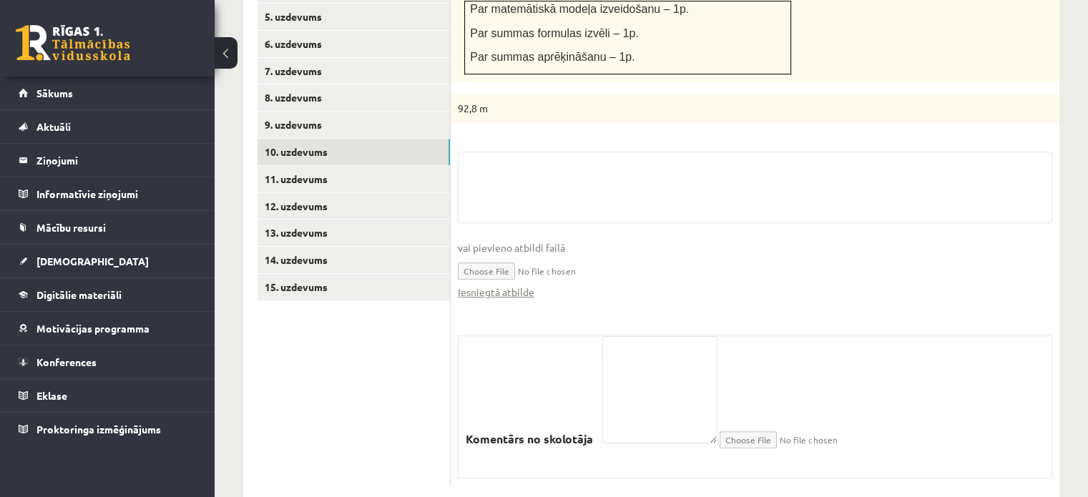
click at [494, 270] on fieldset "vai pievieno atbildi failā Iesniegtā atbilde" at bounding box center [755, 233] width 594 height 162
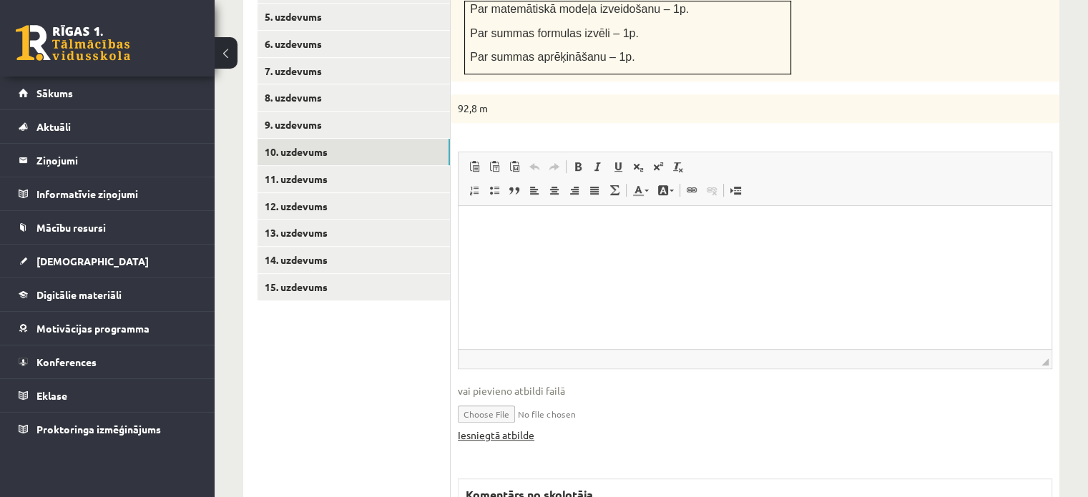
scroll to position [0, 0]
click at [494, 249] on html at bounding box center [754, 227] width 593 height 44
click at [524, 428] on link "Iesniegtā atbilde" at bounding box center [496, 435] width 77 height 15
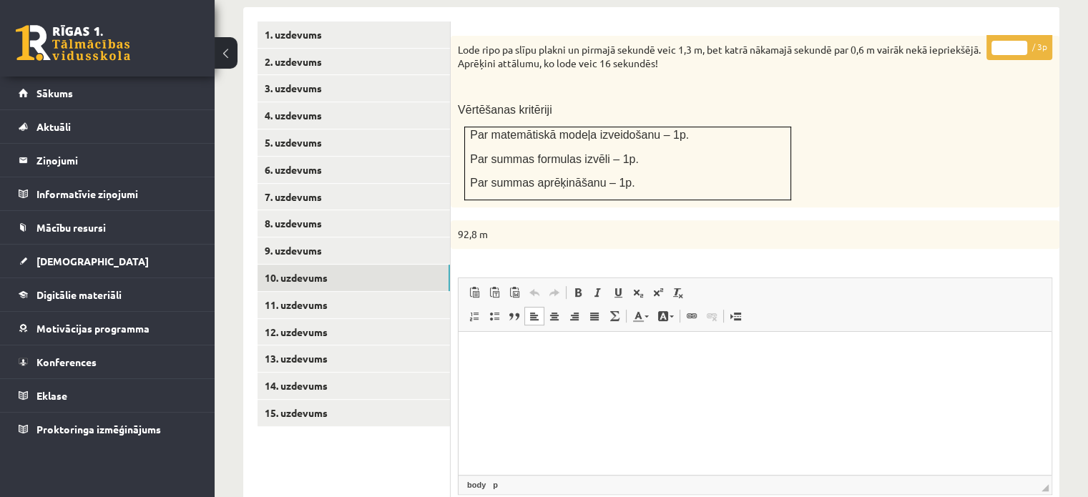
scroll to position [445, 0]
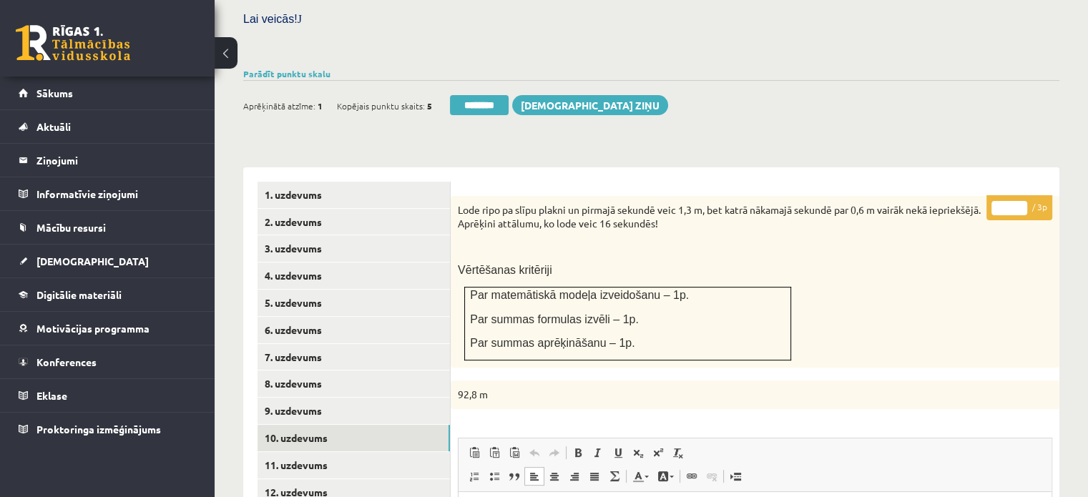
type input "*"
click at [1020, 201] on input "*" at bounding box center [1009, 208] width 36 height 14
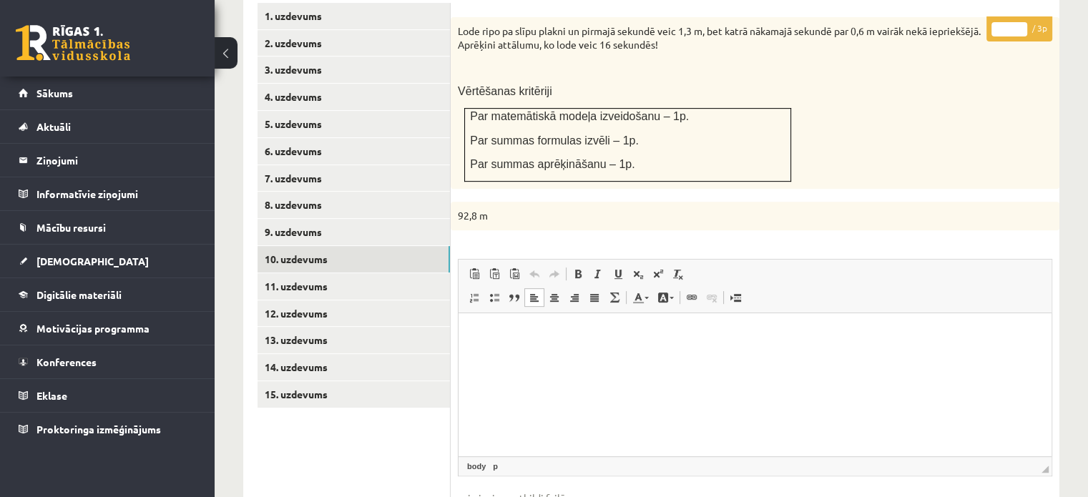
scroll to position [731, 0]
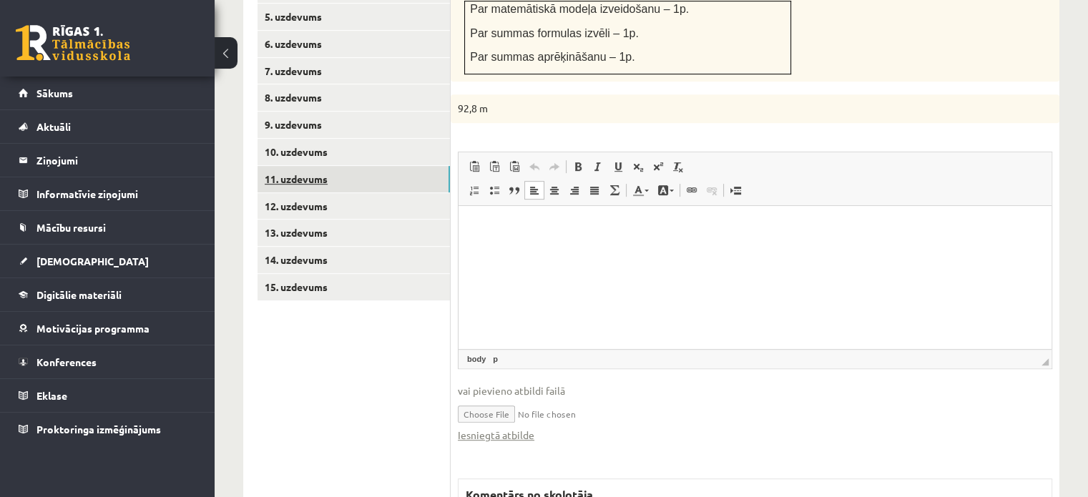
click at [398, 166] on link "11. uzdevums" at bounding box center [353, 179] width 192 height 26
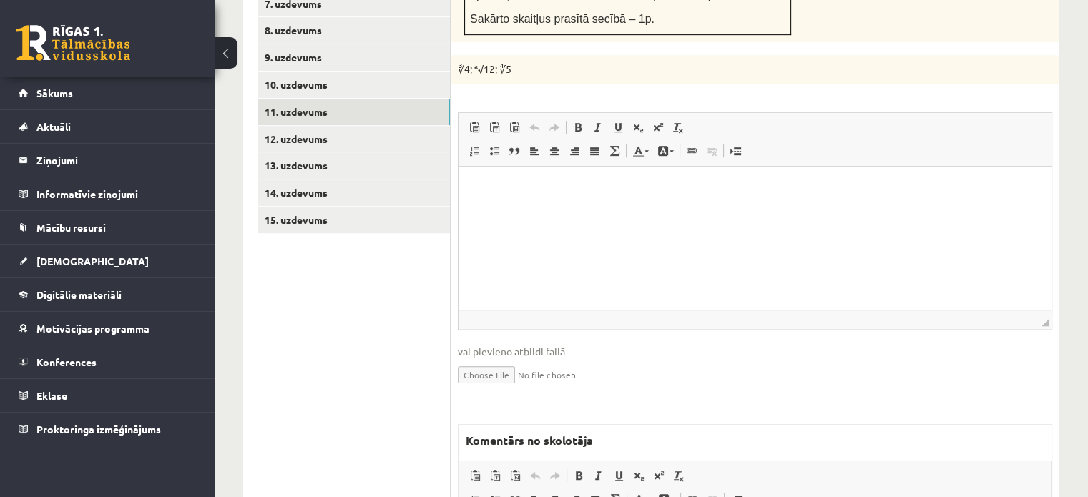
scroll to position [815, 0]
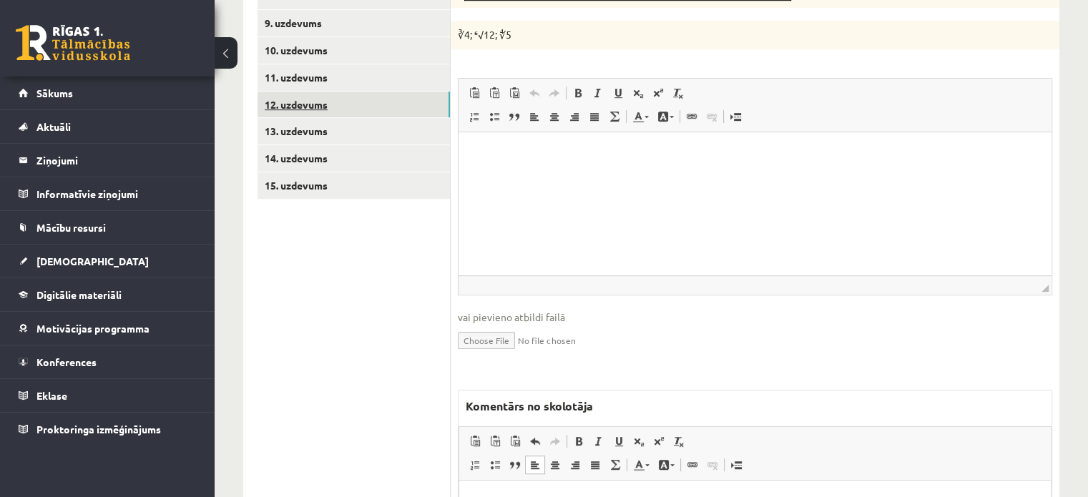
click at [409, 92] on link "12. uzdevums" at bounding box center [353, 105] width 192 height 26
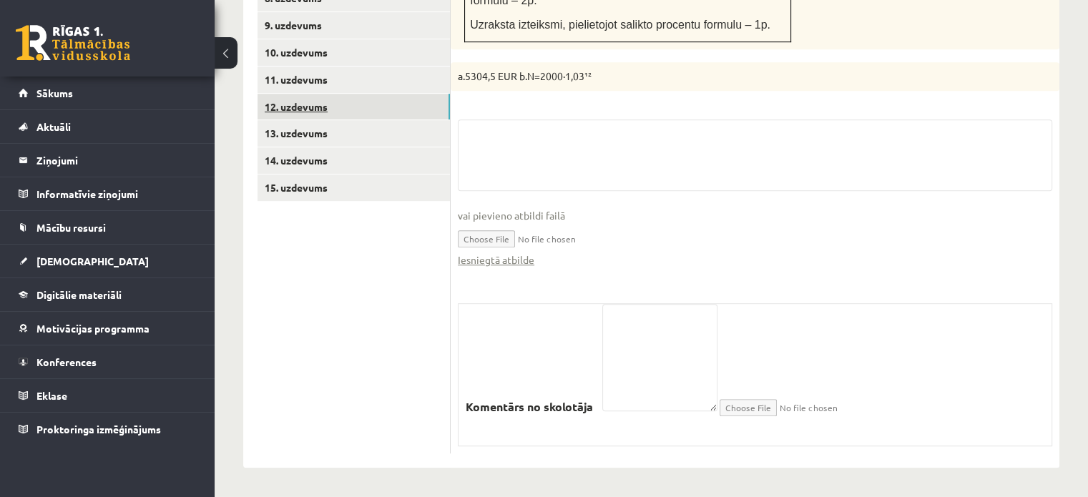
scroll to position [798, 0]
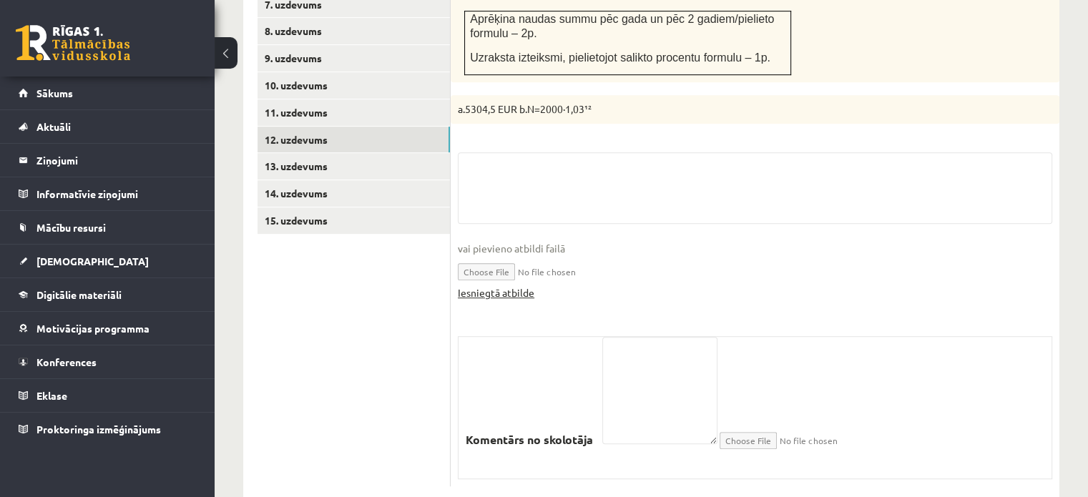
click at [522, 285] on link "Iesniegtā atbilde" at bounding box center [496, 292] width 77 height 15
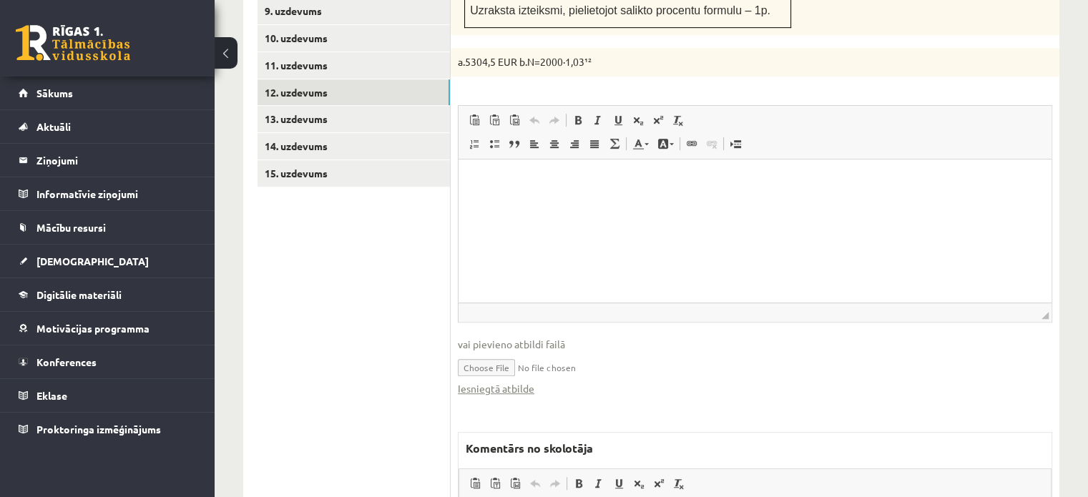
scroll to position [869, 0]
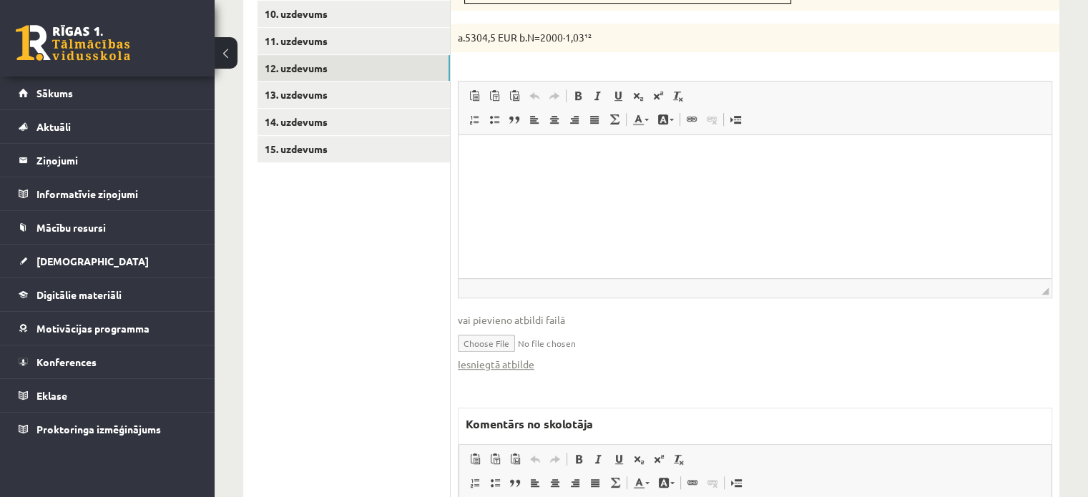
click at [494, 473] on span "Ievietot/noņemt numurētu sarakstu Ievietot/noņemt sarakstu ar aizzīmēm Bloka ci…" at bounding box center [547, 485] width 164 height 24
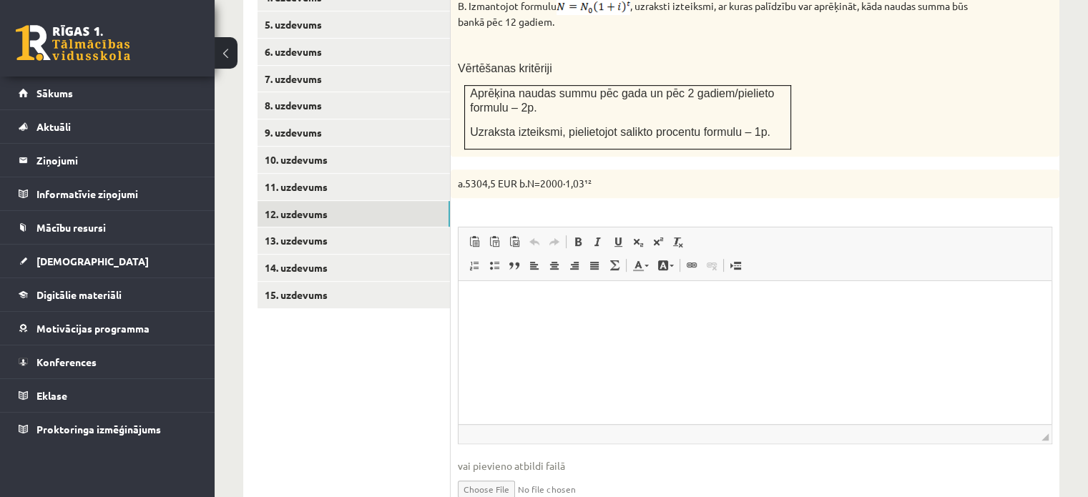
scroll to position [601, 0]
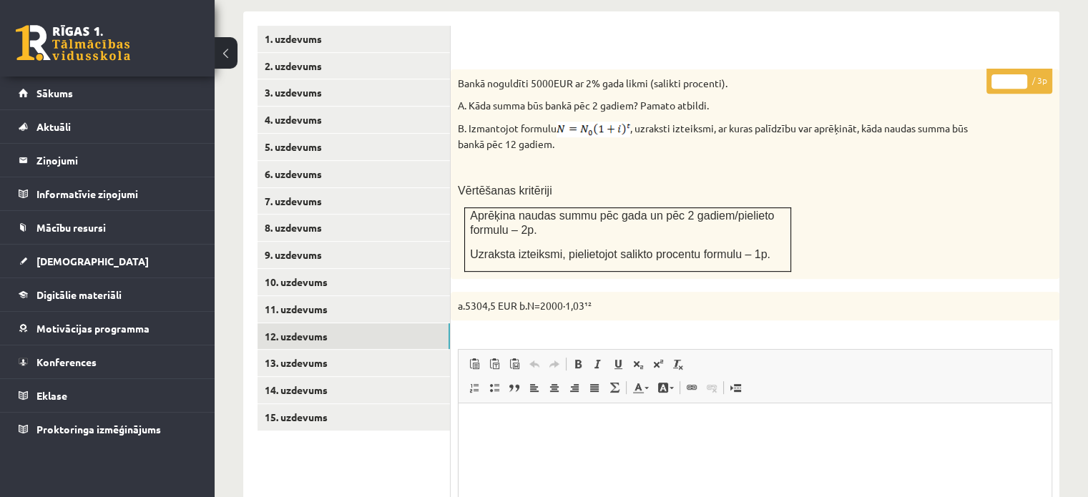
click at [1019, 74] on input "*" at bounding box center [1009, 81] width 36 height 14
type input "*"
click at [1019, 74] on input "*" at bounding box center [1009, 81] width 36 height 14
click at [340, 350] on link "13. uzdevums" at bounding box center [353, 363] width 192 height 26
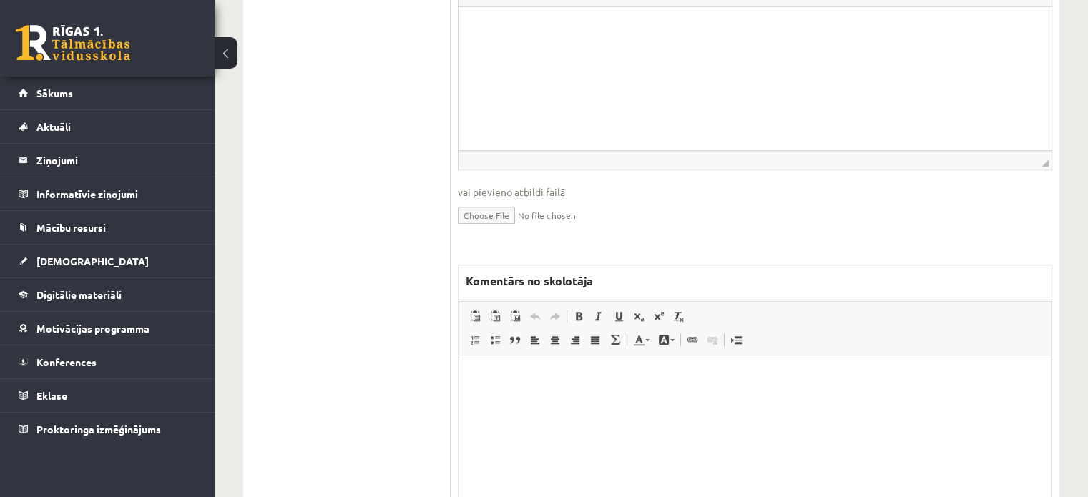
scroll to position [1239, 0]
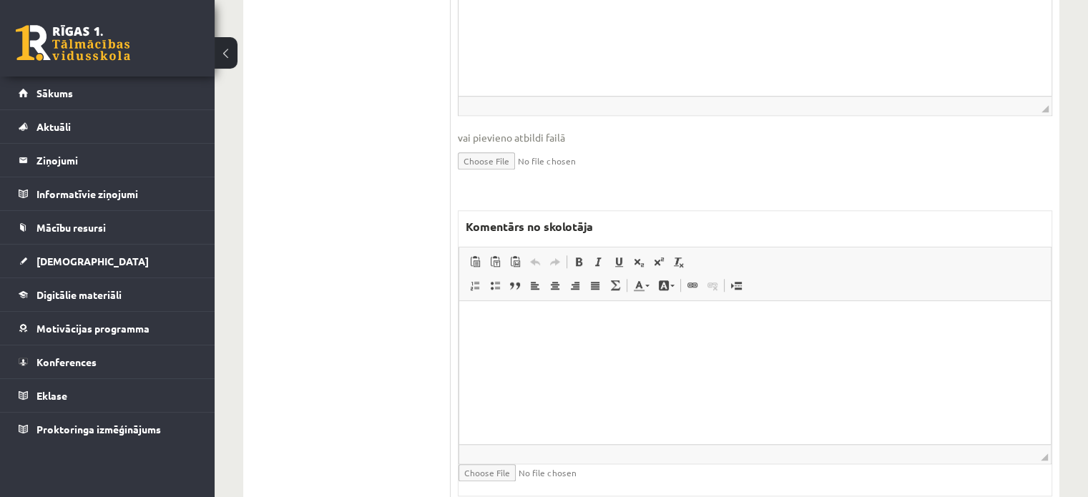
click at [530, 345] on html at bounding box center [755, 323] width 592 height 44
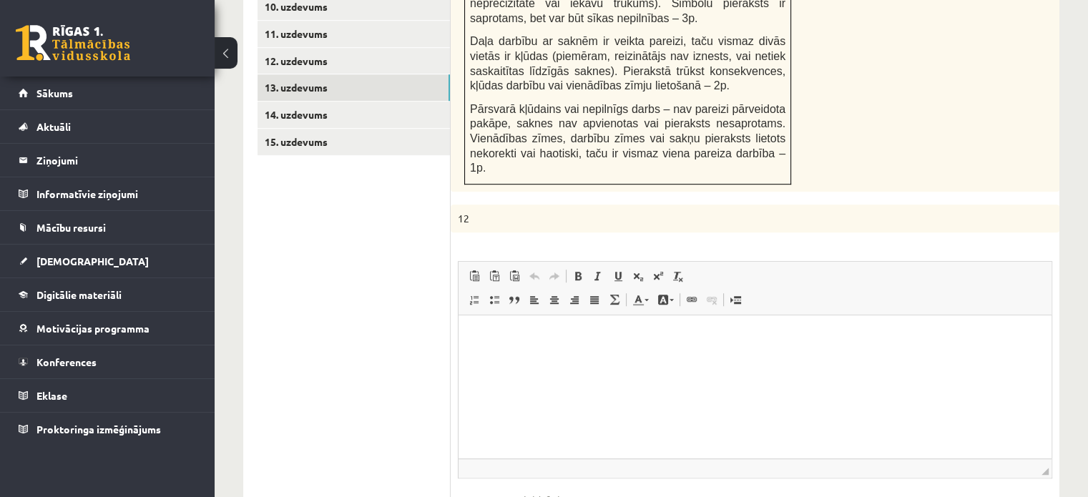
scroll to position [667, 0]
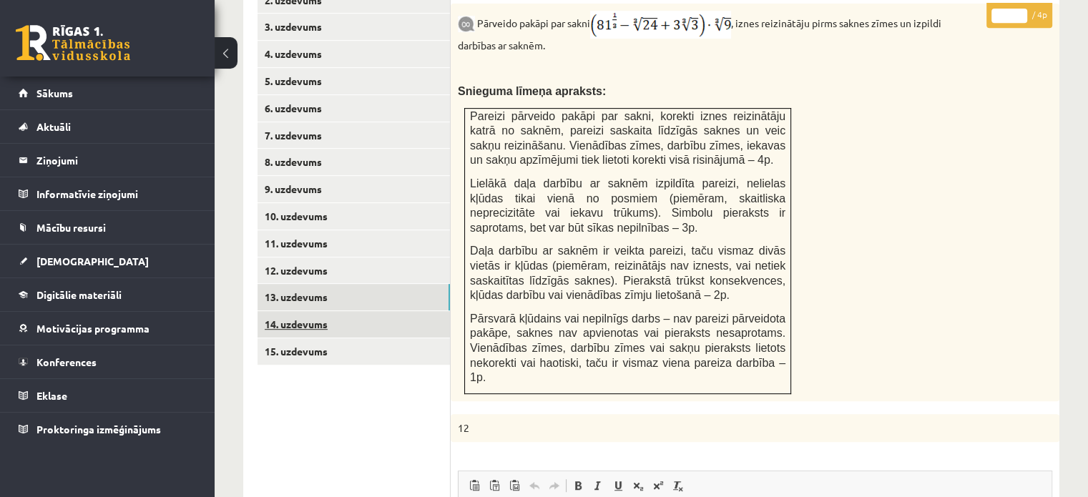
click at [425, 311] on link "14. uzdevums" at bounding box center [353, 324] width 192 height 26
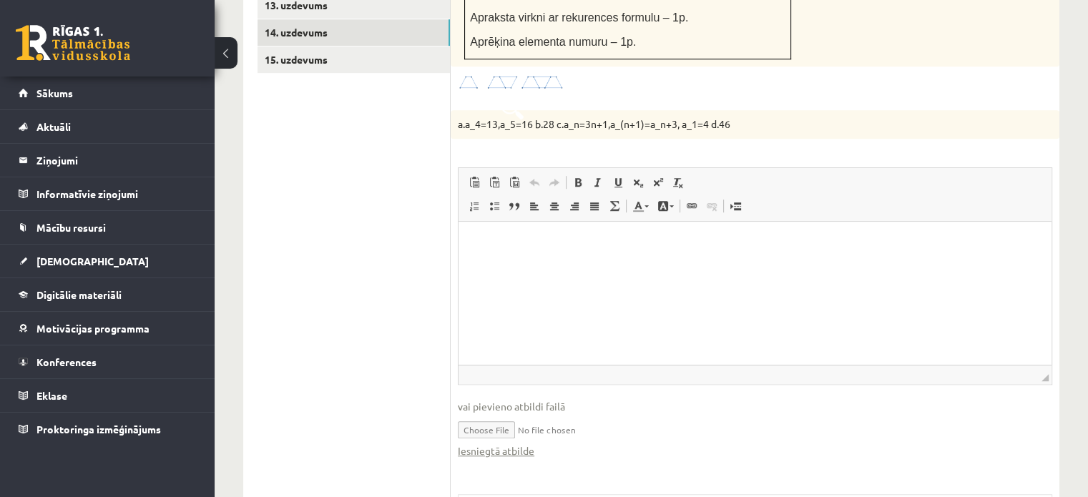
scroll to position [0, 0]
click at [514, 443] on link "Iesniegtā atbilde" at bounding box center [496, 450] width 77 height 15
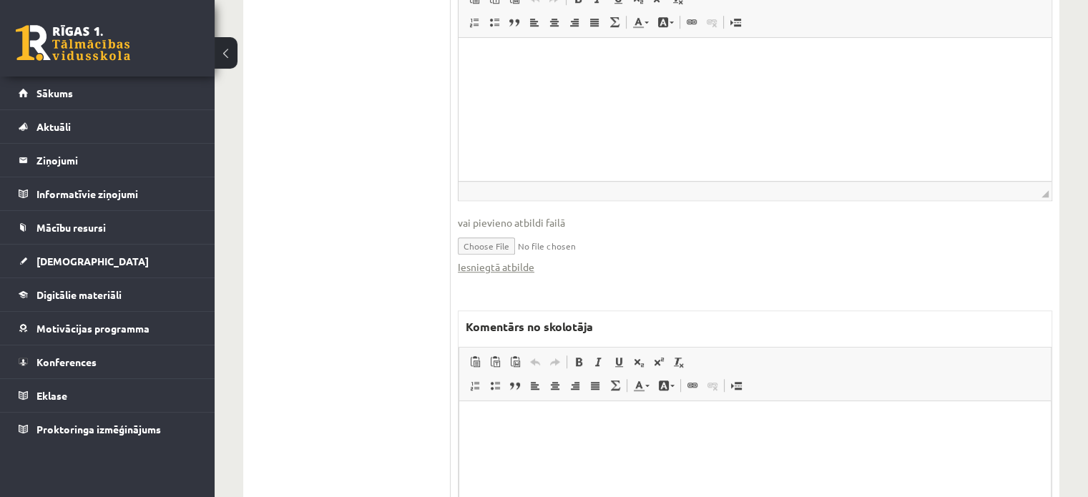
scroll to position [1242, 0]
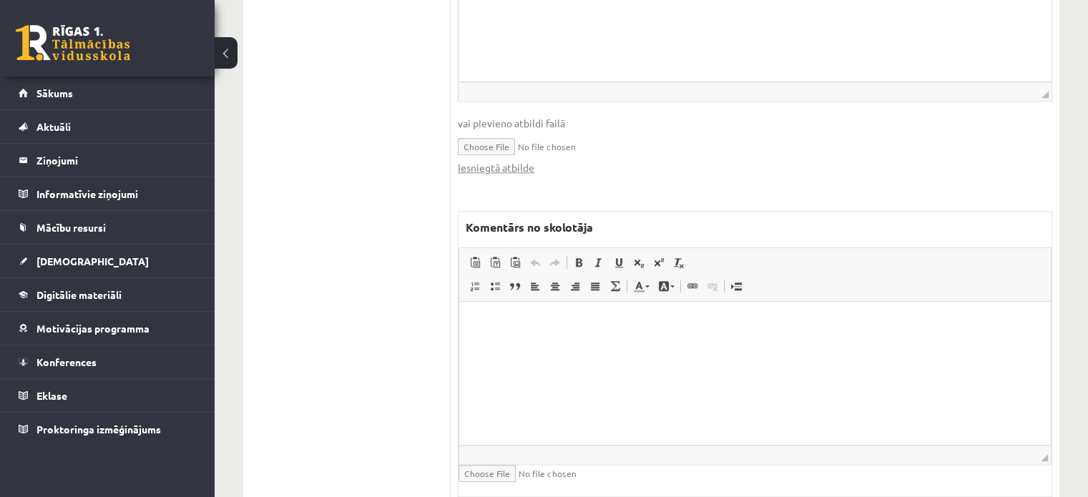
click at [548, 345] on html at bounding box center [755, 324] width 592 height 44
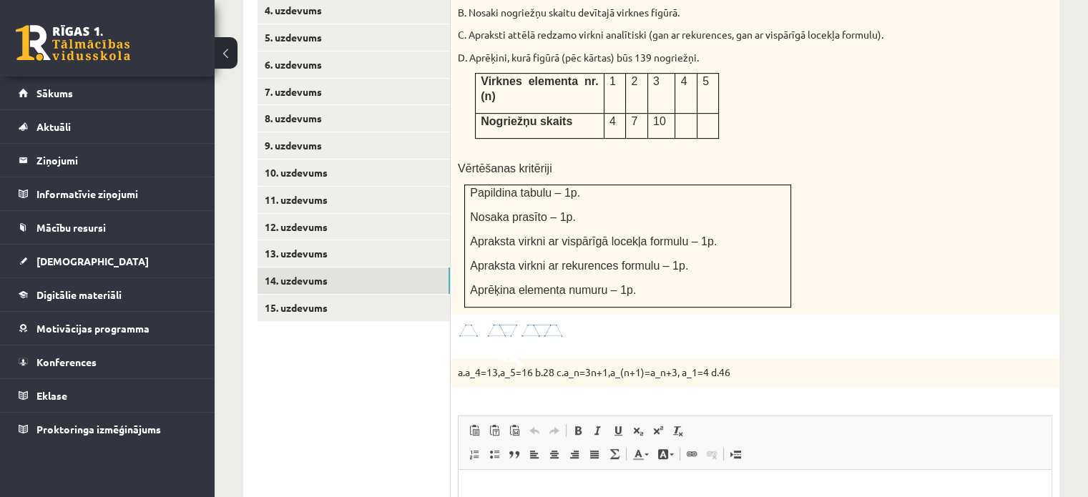
scroll to position [598, 0]
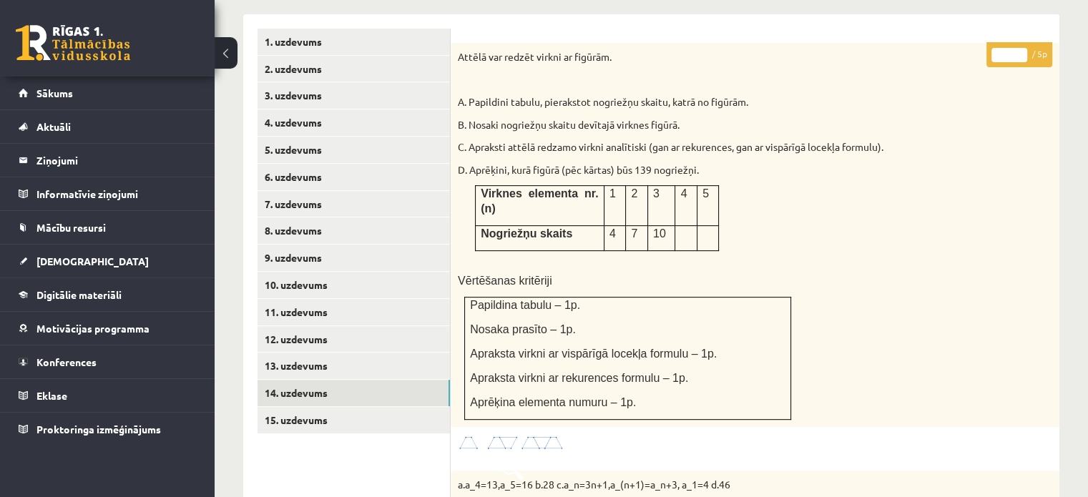
click at [1019, 48] on input "*" at bounding box center [1009, 55] width 36 height 14
type input "*"
click at [1019, 48] on input "*" at bounding box center [1009, 55] width 36 height 14
click at [297, 407] on link "15. uzdevums" at bounding box center [353, 420] width 192 height 26
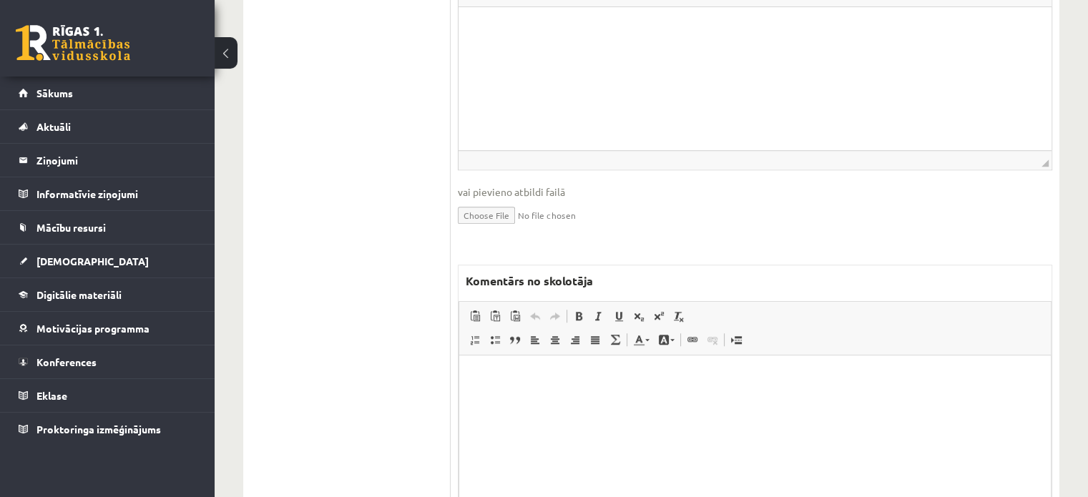
scroll to position [0, 0]
click at [517, 399] on html at bounding box center [755, 377] width 592 height 44
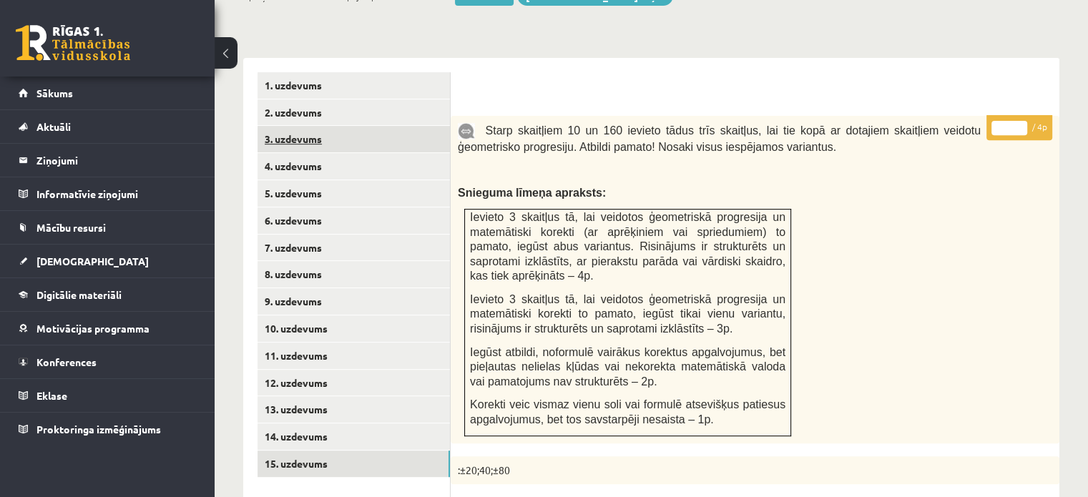
scroll to position [471, 0]
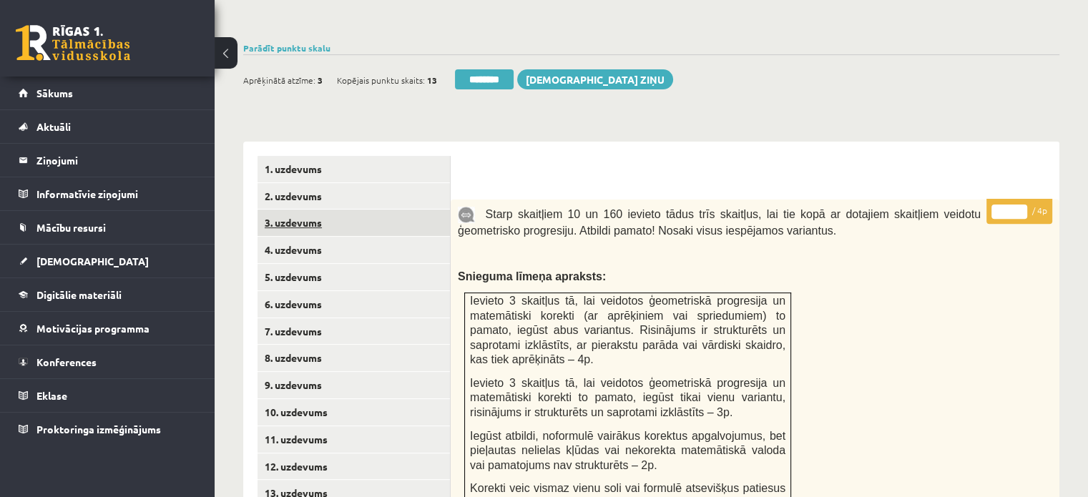
click at [340, 210] on link "3. uzdevums" at bounding box center [353, 223] width 192 height 26
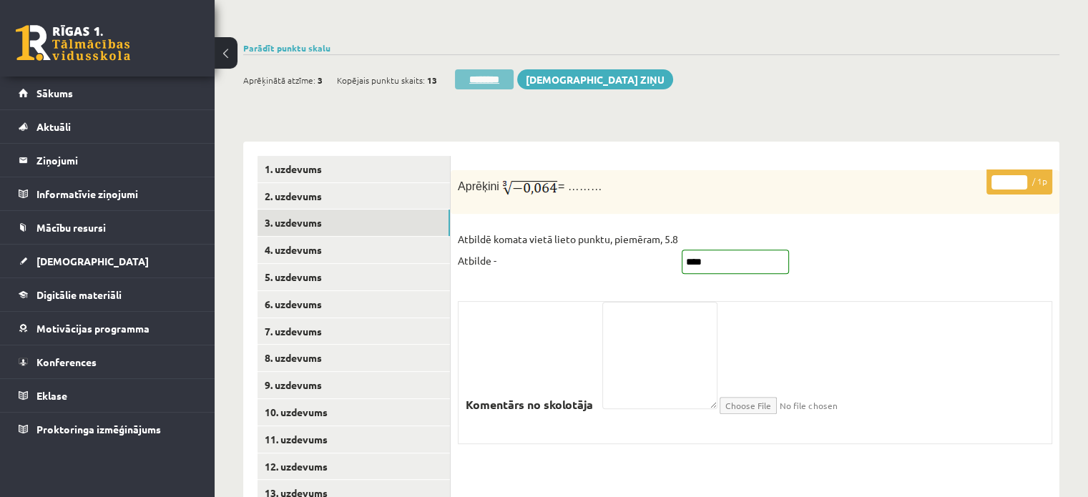
click at [484, 69] on input "********" at bounding box center [484, 79] width 59 height 20
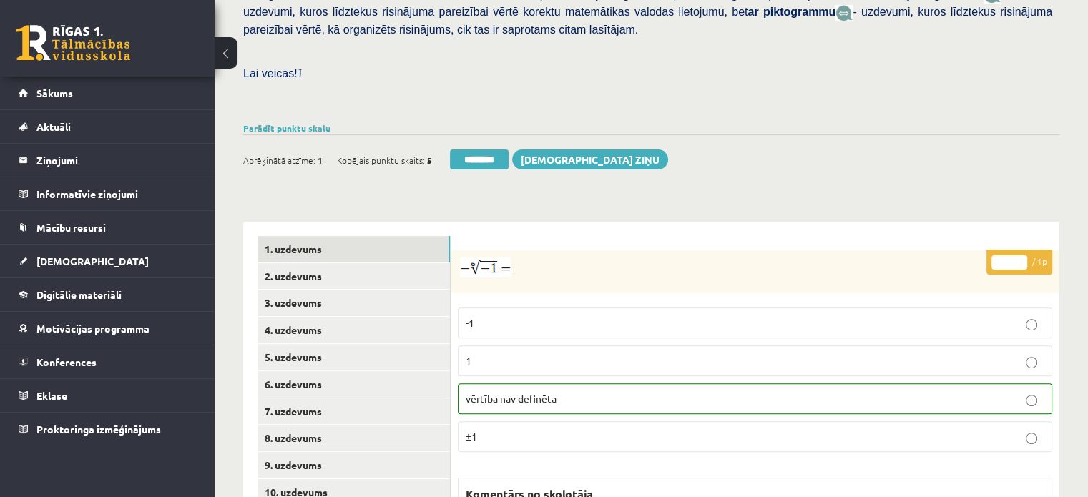
scroll to position [501, 0]
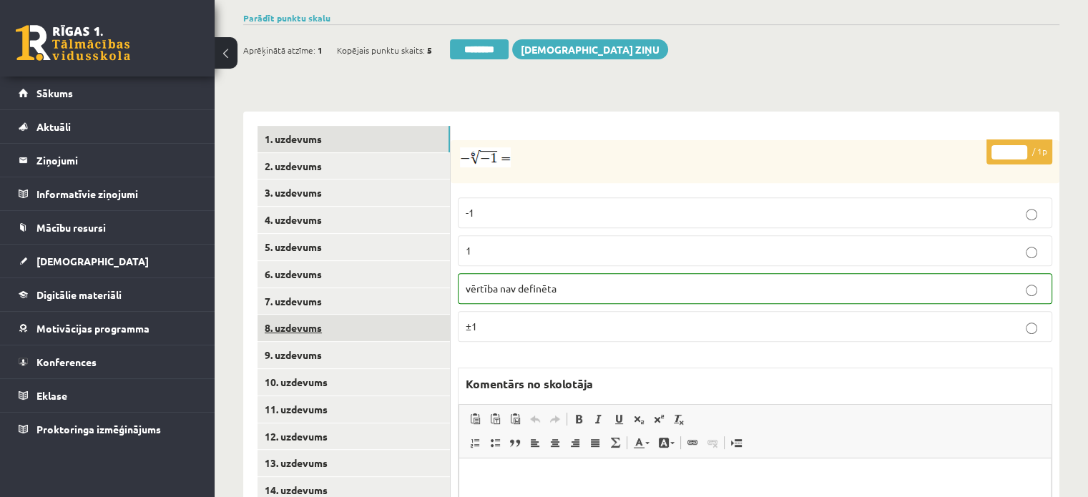
click at [322, 315] on link "8. uzdevums" at bounding box center [353, 328] width 192 height 26
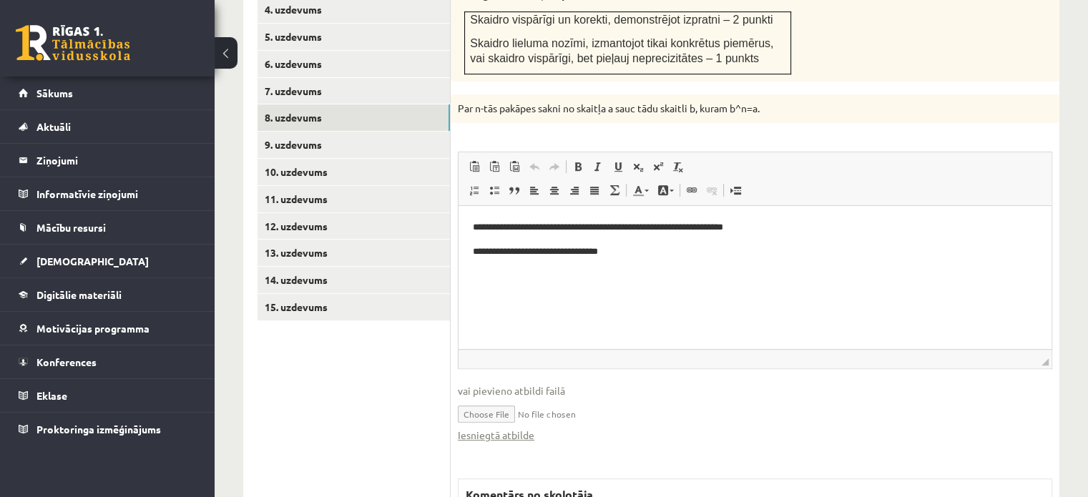
scroll to position [496, 0]
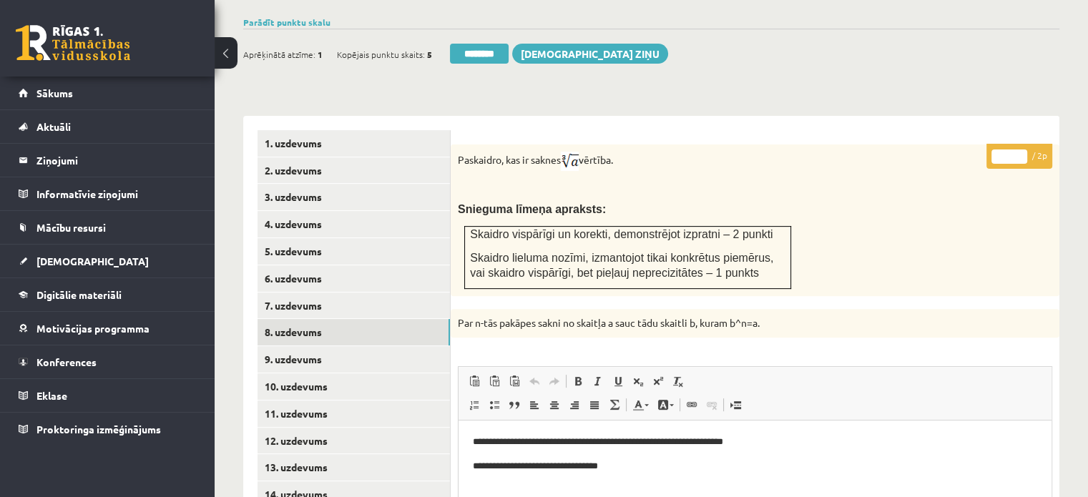
click at [1019, 149] on input "*" at bounding box center [1009, 156] width 36 height 14
type input "*"
click at [1019, 149] on input "*" at bounding box center [1009, 156] width 36 height 14
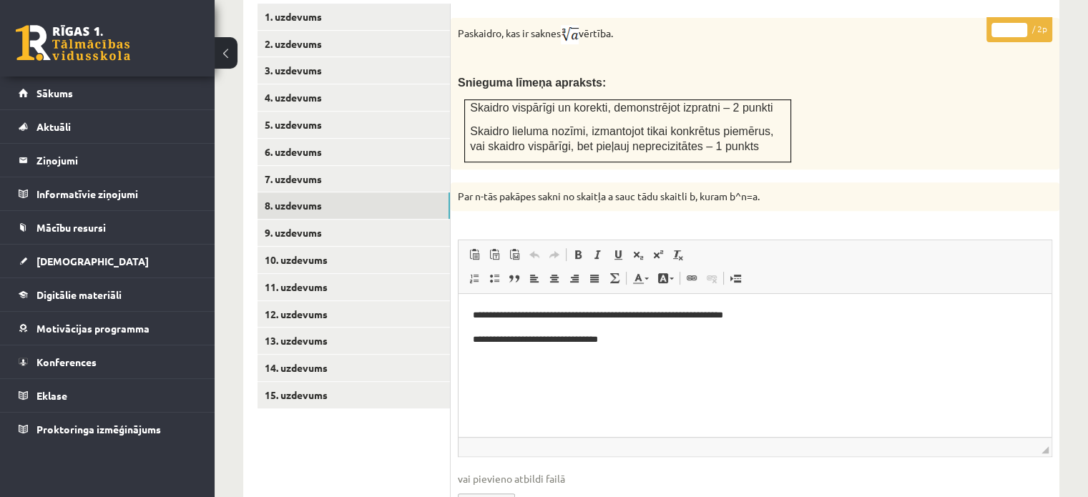
scroll to position [711, 0]
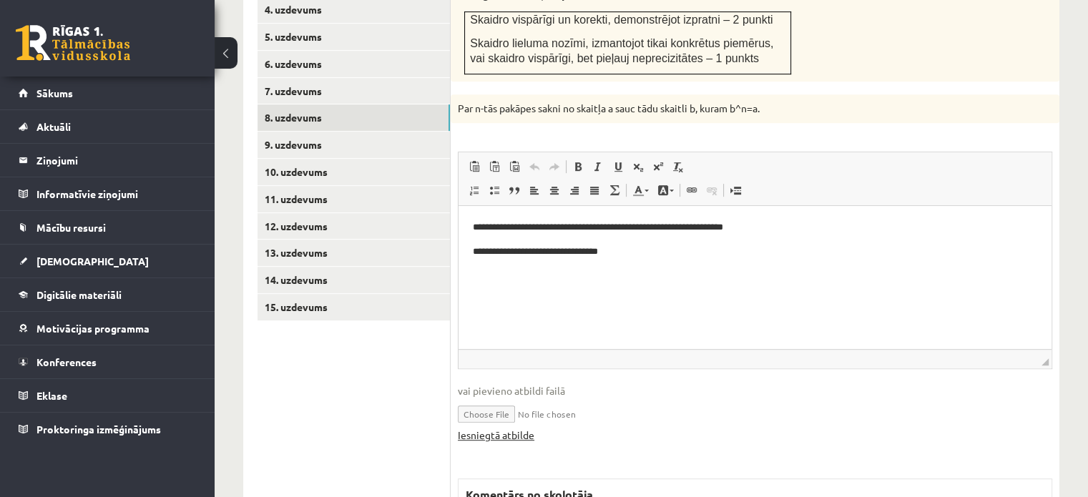
click at [494, 428] on link "Iesniegtā atbilde" at bounding box center [496, 435] width 77 height 15
click at [366, 132] on link "9. uzdevums" at bounding box center [353, 145] width 192 height 26
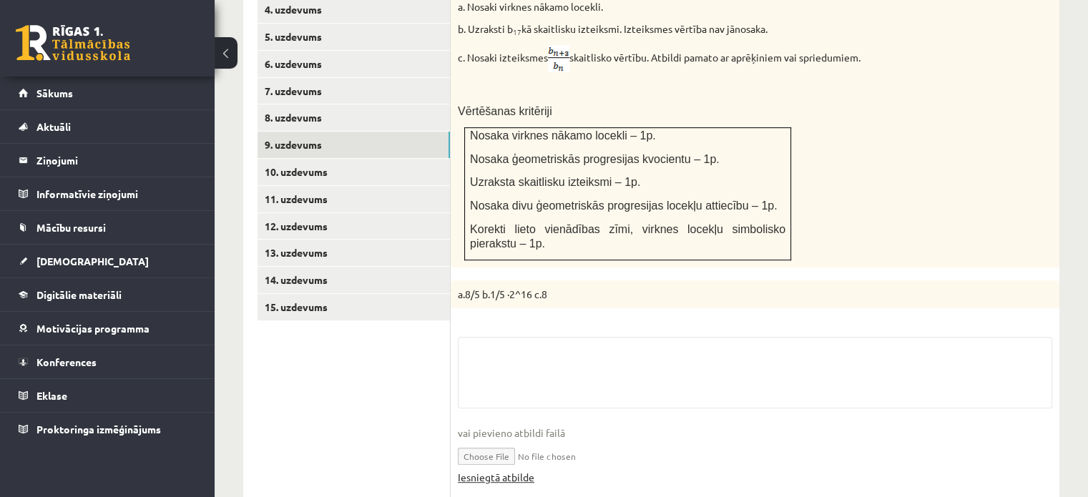
click at [509, 470] on link "Iesniegtā atbilde" at bounding box center [496, 477] width 77 height 15
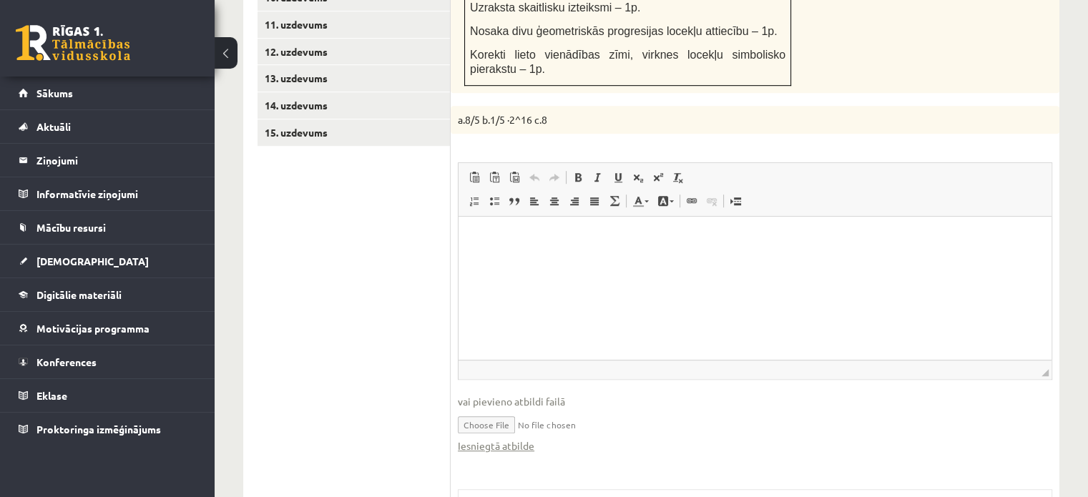
scroll to position [997, 0]
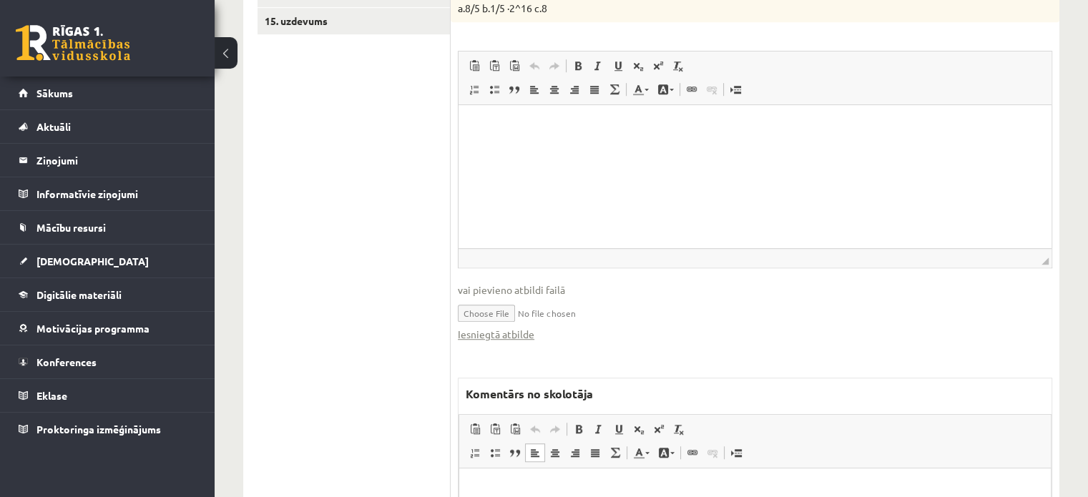
click at [577, 471] on html at bounding box center [755, 490] width 592 height 44
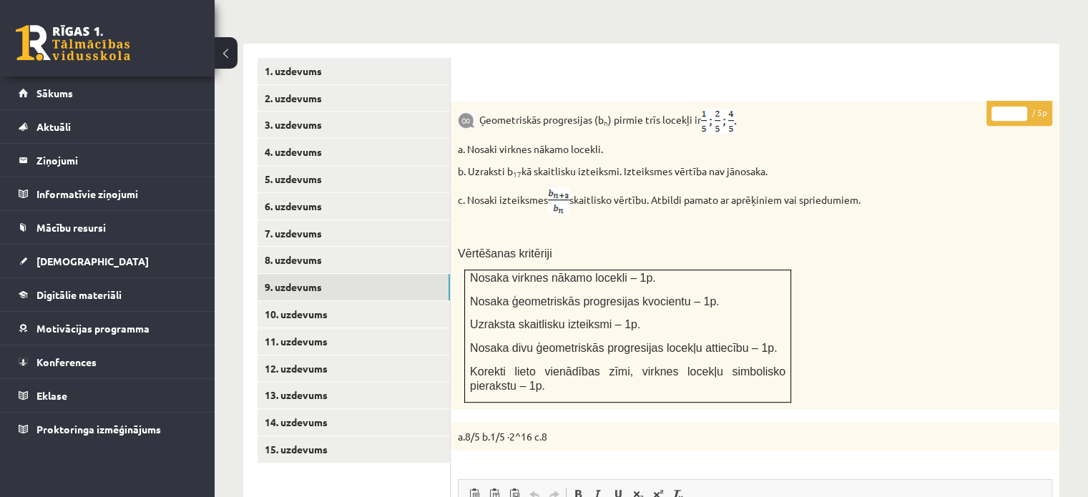
scroll to position [568, 0]
drag, startPoint x: 1001, startPoint y: 79, endPoint x: 1014, endPoint y: 82, distance: 12.5
click at [1014, 107] on input "*" at bounding box center [1009, 114] width 36 height 14
type input "*"
click at [376, 302] on link "10. uzdevums" at bounding box center [353, 315] width 192 height 26
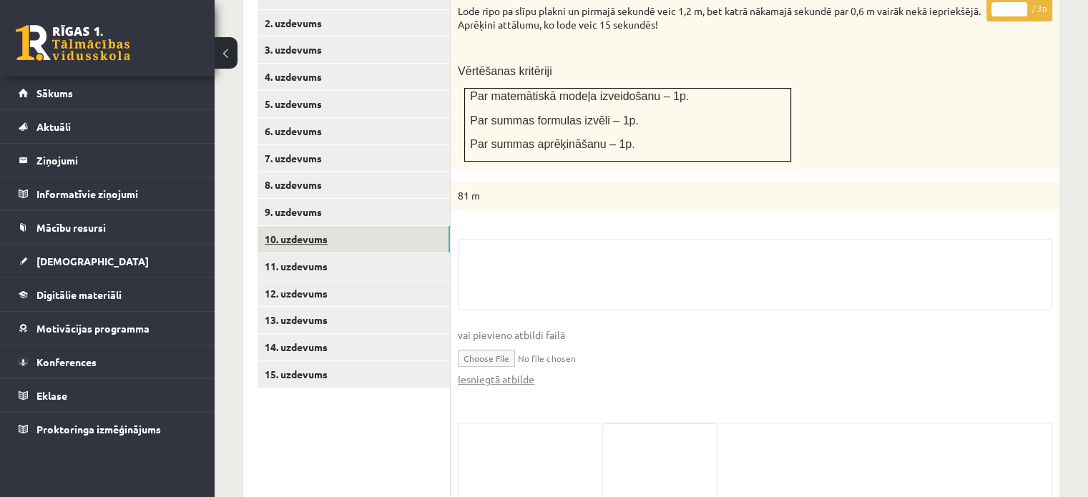
scroll to position [731, 0]
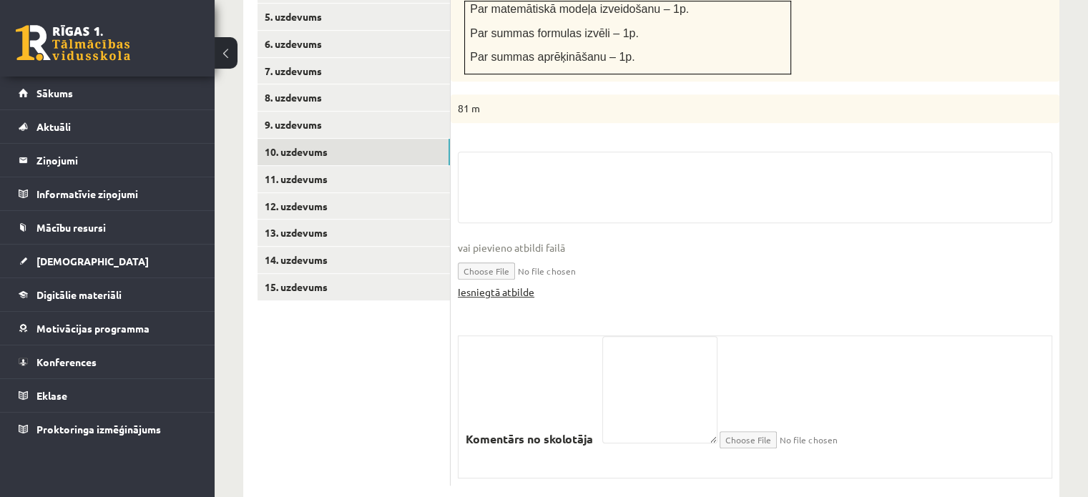
click at [461, 285] on link "Iesniegtā atbilde" at bounding box center [496, 292] width 77 height 15
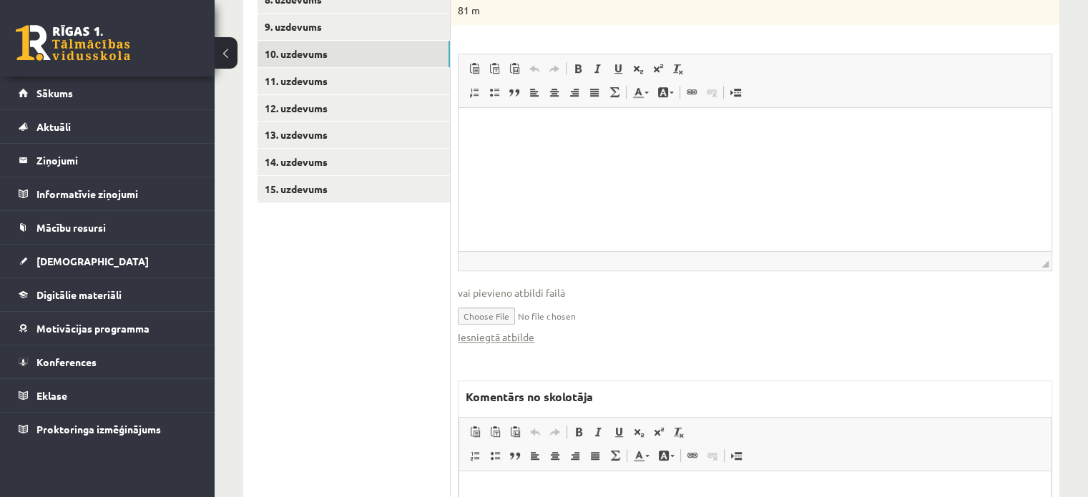
scroll to position [946, 0]
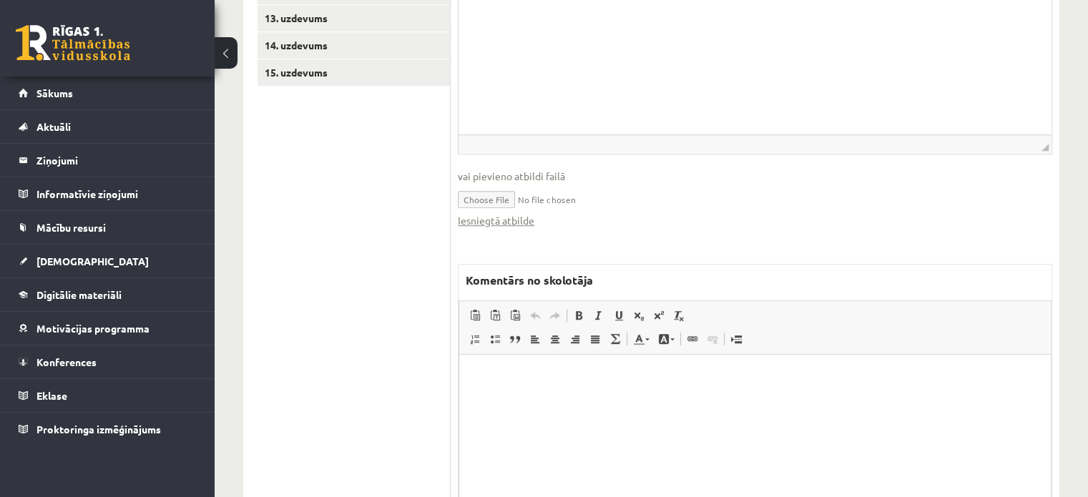
click at [565, 398] on html at bounding box center [755, 377] width 592 height 44
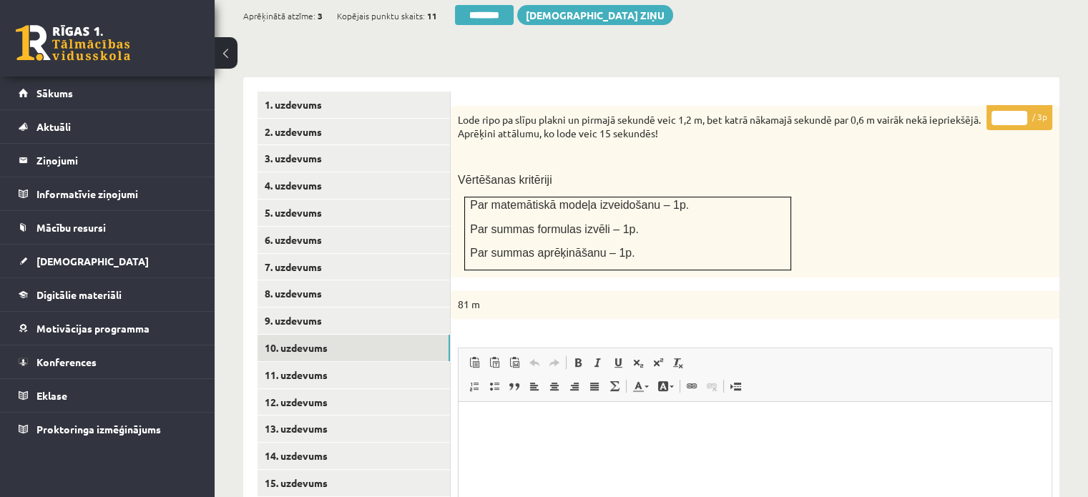
scroll to position [445, 0]
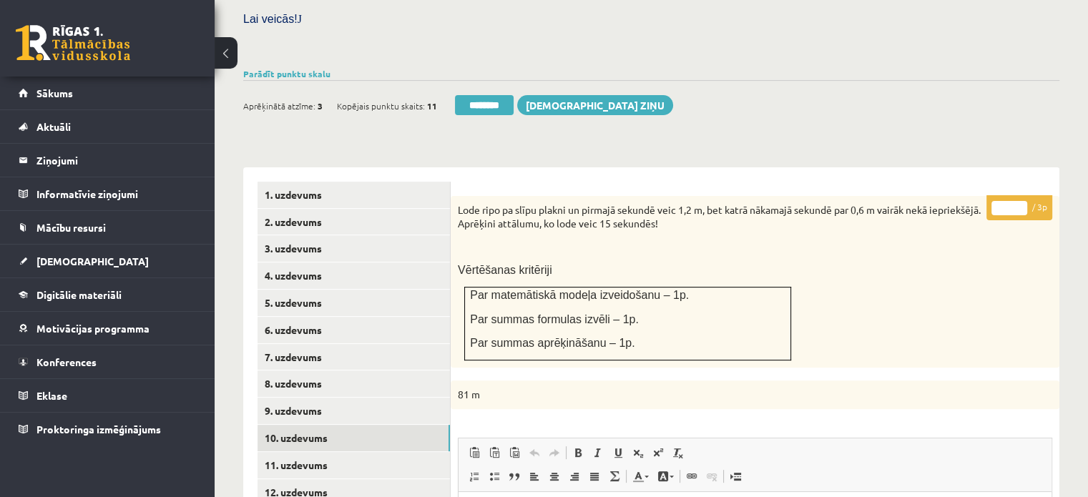
type input "*"
click at [1020, 201] on input "*" at bounding box center [1009, 208] width 36 height 14
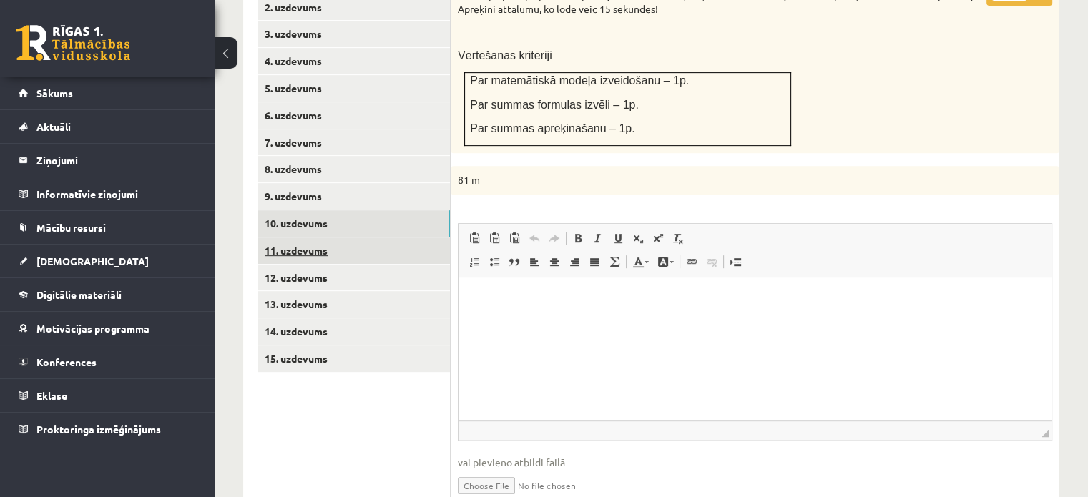
click at [422, 237] on link "11. uzdevums" at bounding box center [353, 250] width 192 height 26
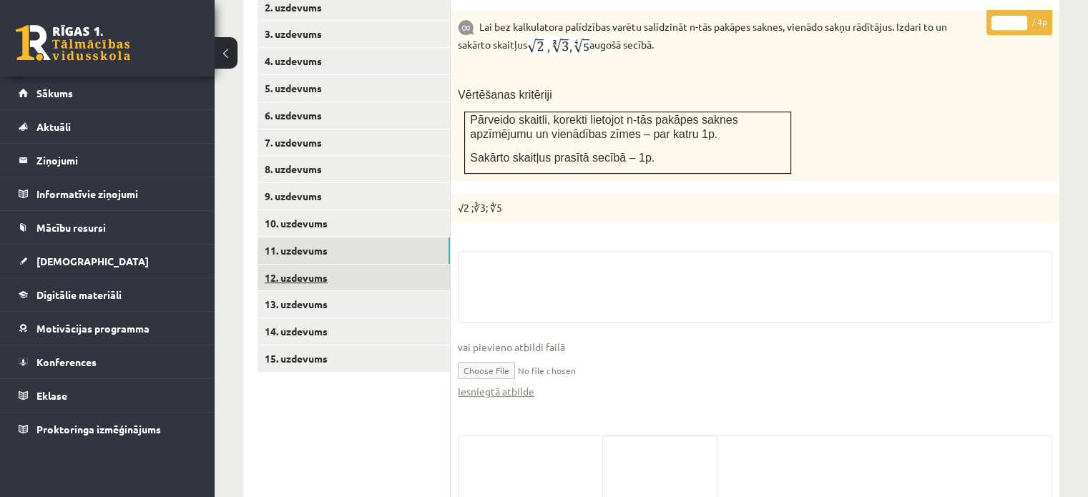
scroll to position [758, 0]
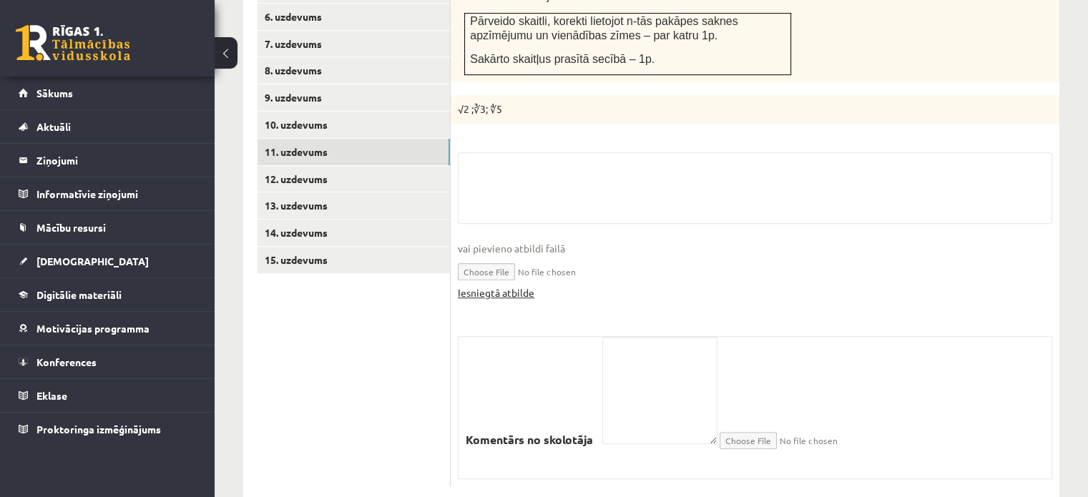
click at [486, 285] on link "Iesniegtā atbilde" at bounding box center [496, 292] width 77 height 15
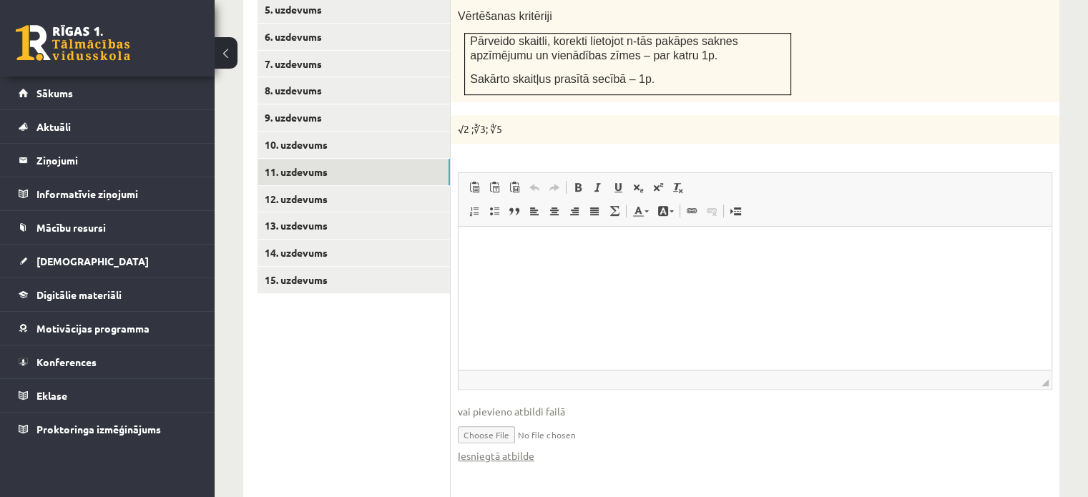
scroll to position [472, 0]
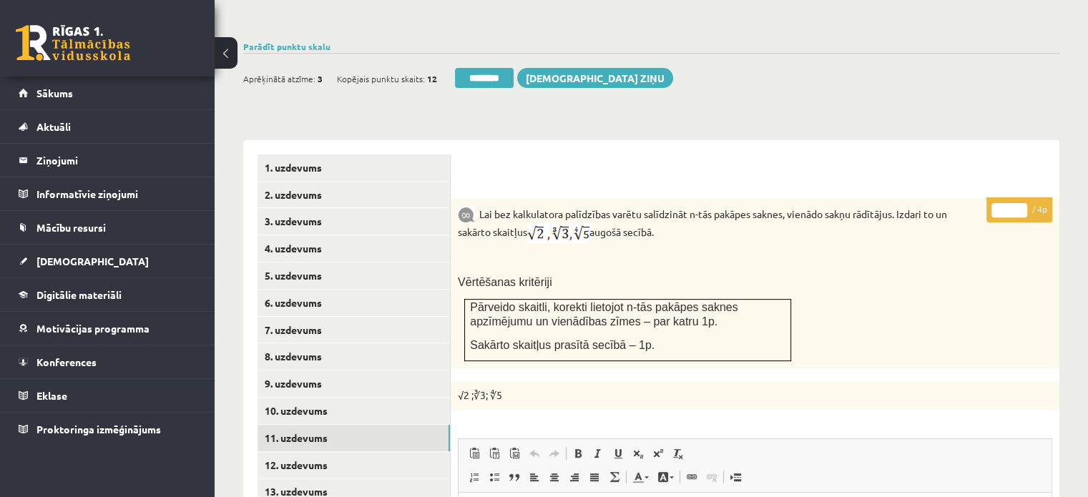
type input "*"
click at [1019, 203] on input "*" at bounding box center [1009, 210] width 36 height 14
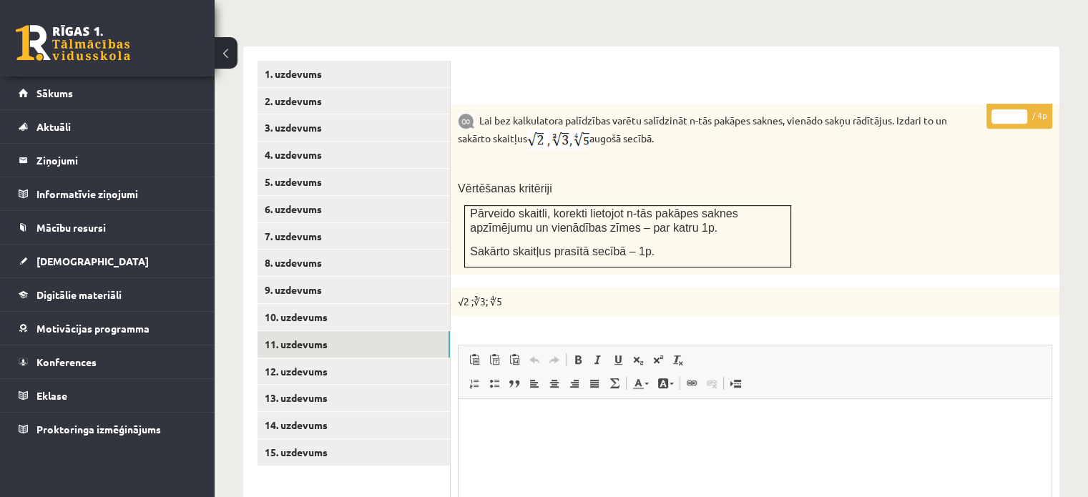
scroll to position [687, 0]
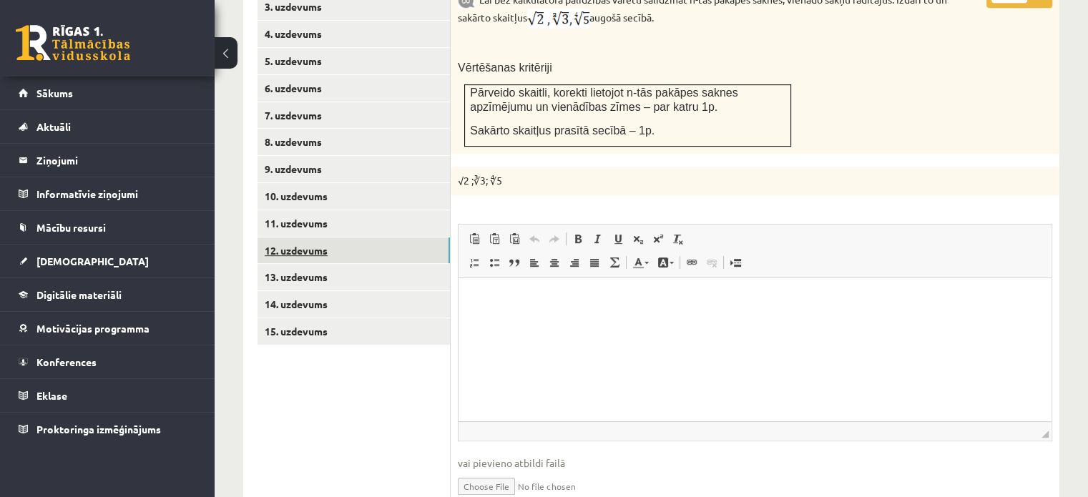
click at [414, 237] on link "12. uzdevums" at bounding box center [353, 250] width 192 height 26
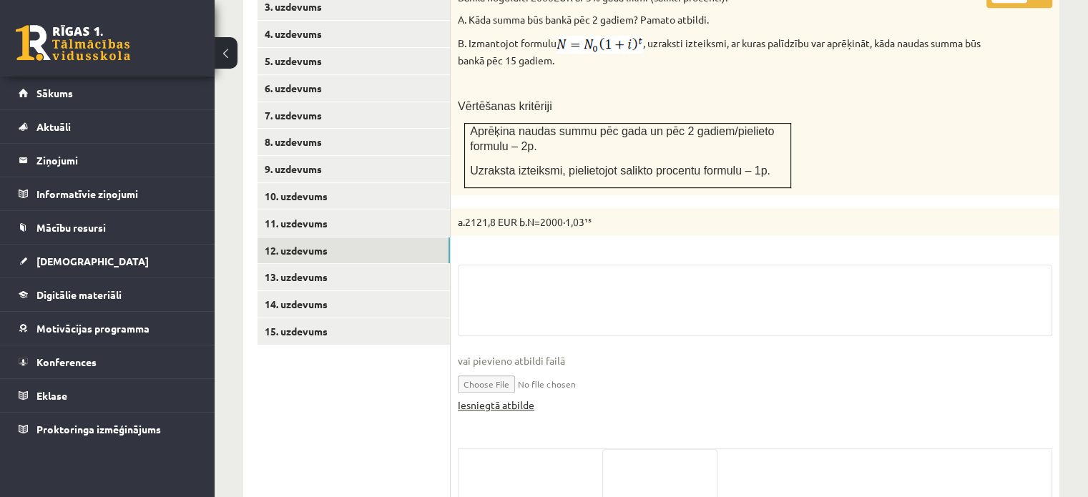
click at [498, 398] on link "Iesniegtā atbilde" at bounding box center [496, 405] width 77 height 15
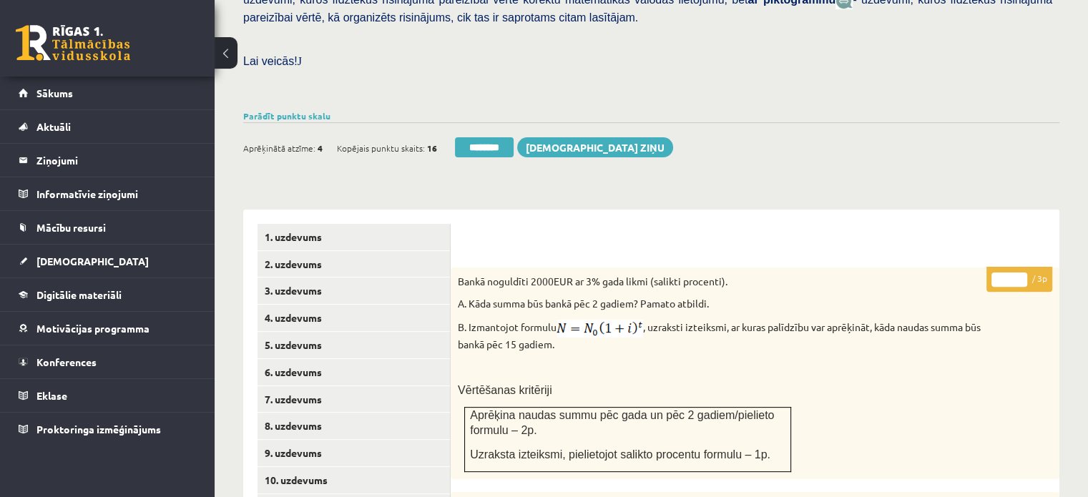
scroll to position [401, 0]
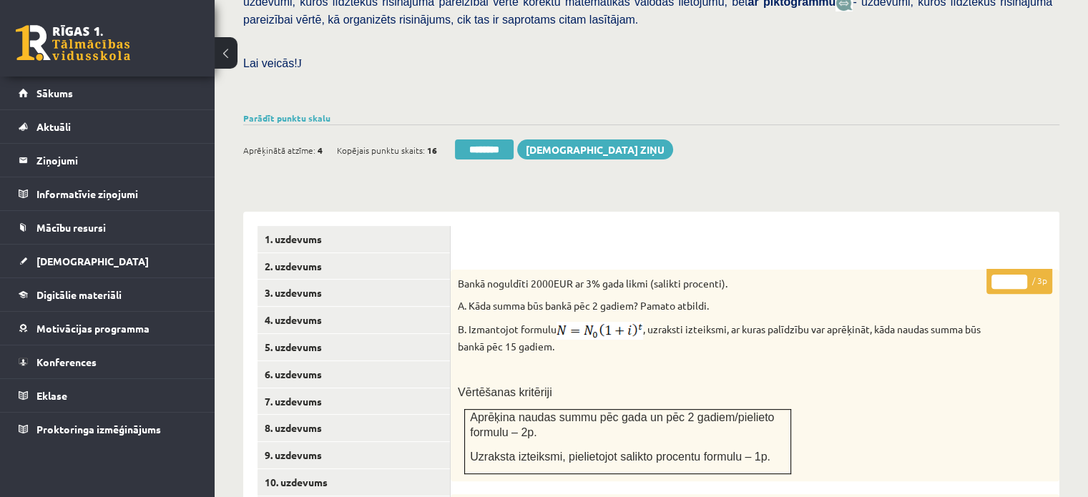
type input "*"
click at [1018, 275] on input "*" at bounding box center [1009, 282] width 36 height 14
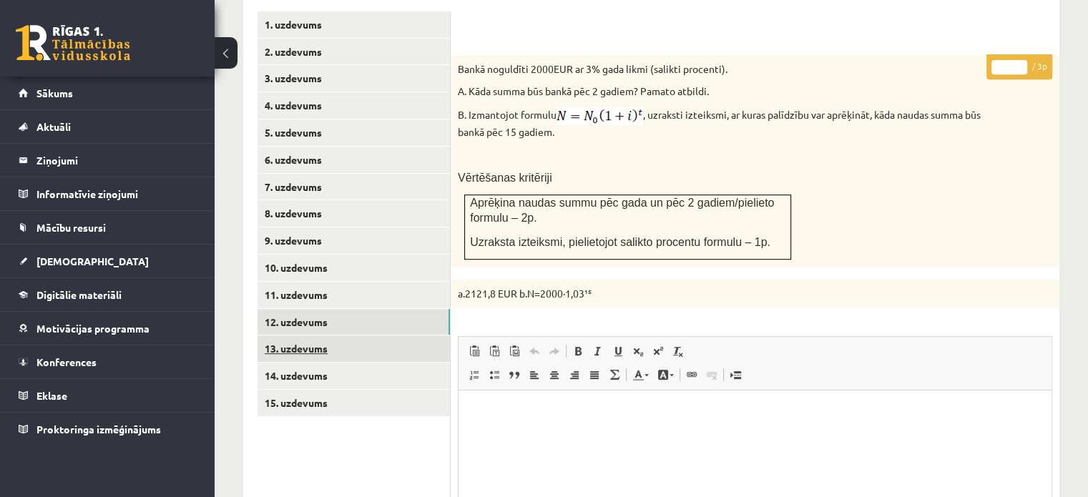
click at [428, 335] on link "13. uzdevums" at bounding box center [353, 348] width 192 height 26
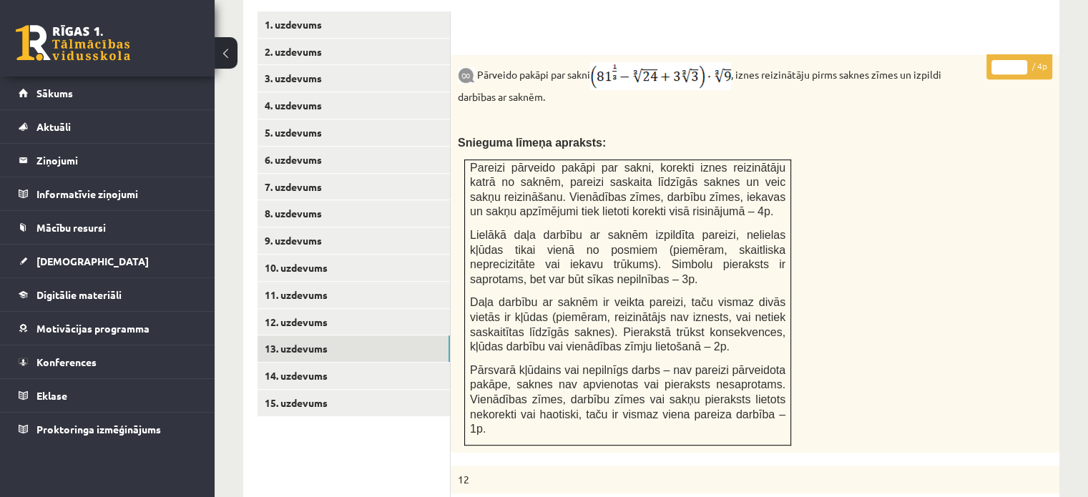
scroll to position [901, 0]
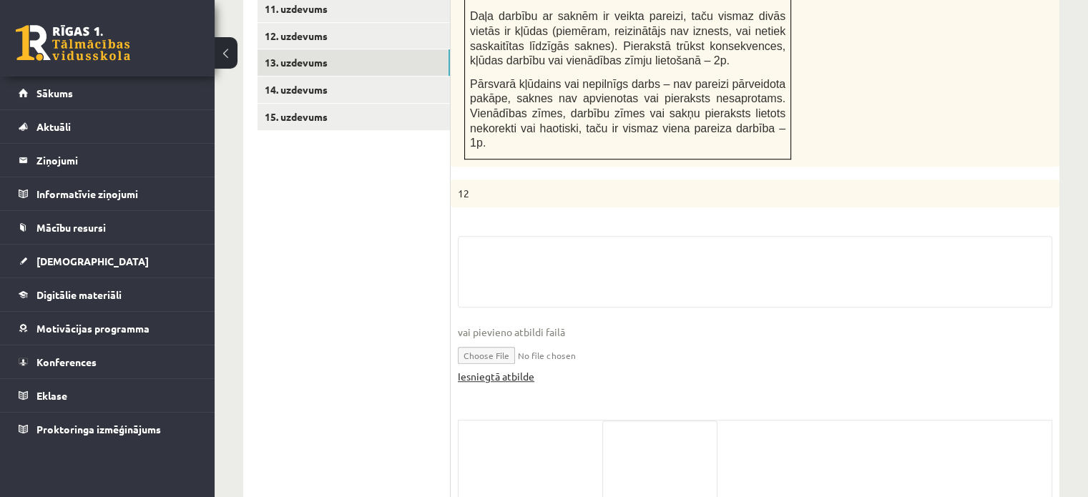
click at [496, 369] on link "Iesniegtā atbilde" at bounding box center [496, 376] width 77 height 15
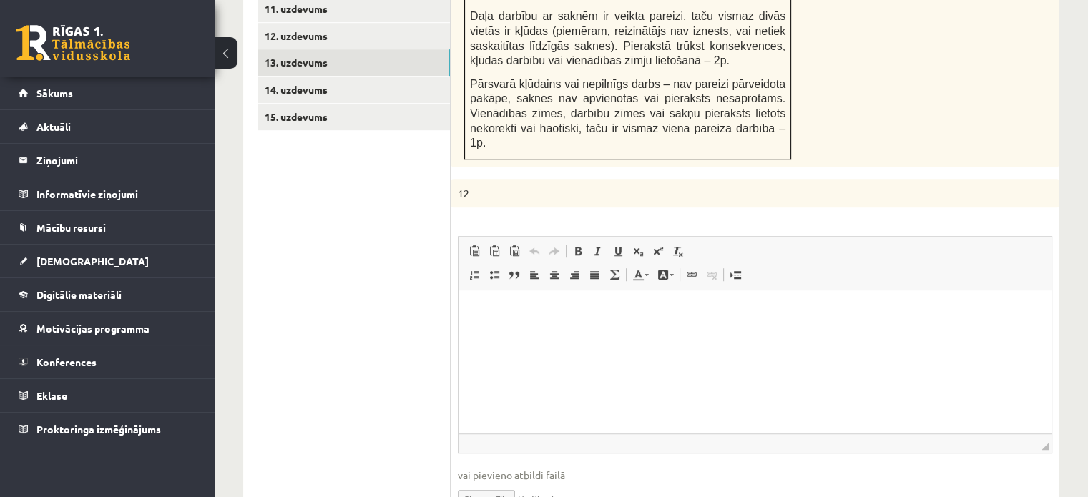
scroll to position [615, 0]
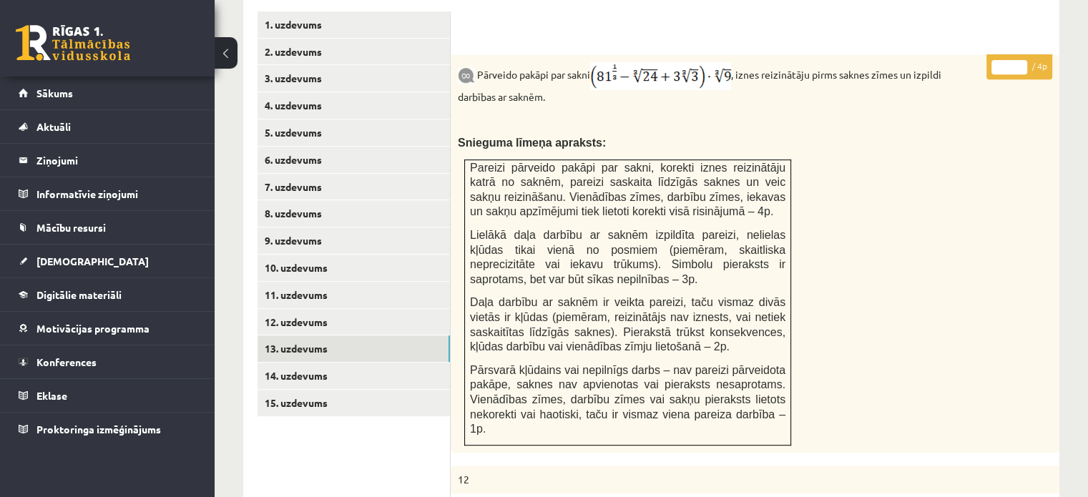
click at [1021, 60] on input "*" at bounding box center [1009, 67] width 36 height 14
type input "*"
click at [1021, 60] on input "*" at bounding box center [1009, 67] width 36 height 14
click at [429, 363] on link "14. uzdevums" at bounding box center [353, 376] width 192 height 26
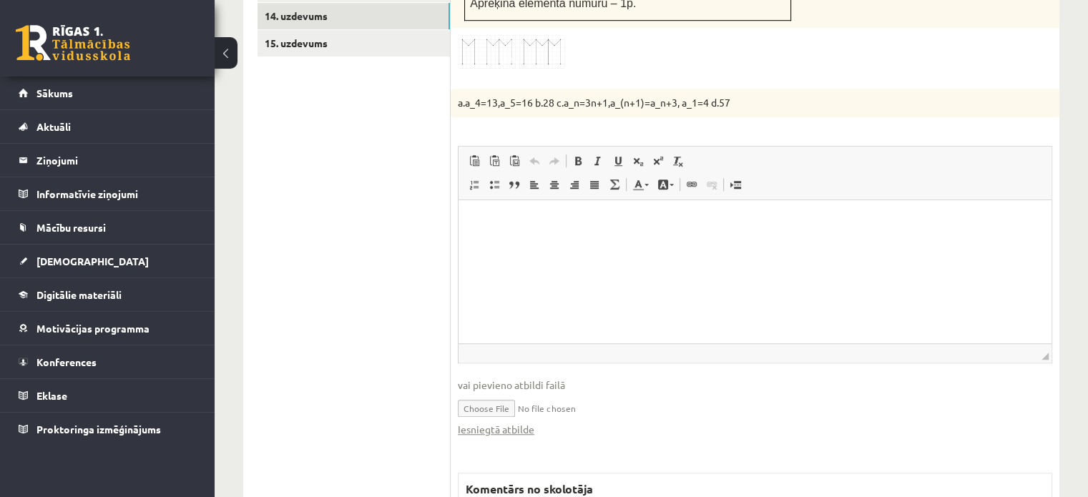
scroll to position [1044, 0]
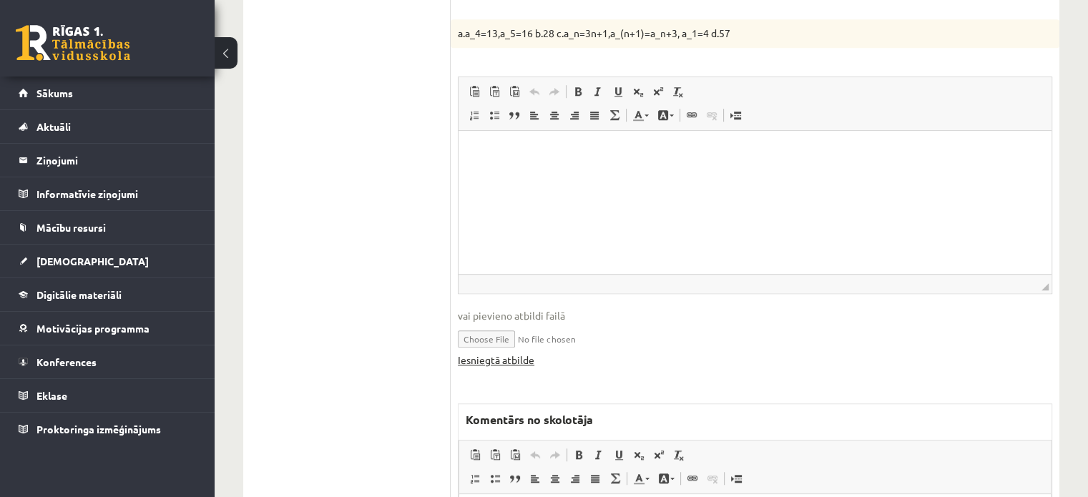
click at [506, 353] on link "Iesniegtā atbilde" at bounding box center [496, 360] width 77 height 15
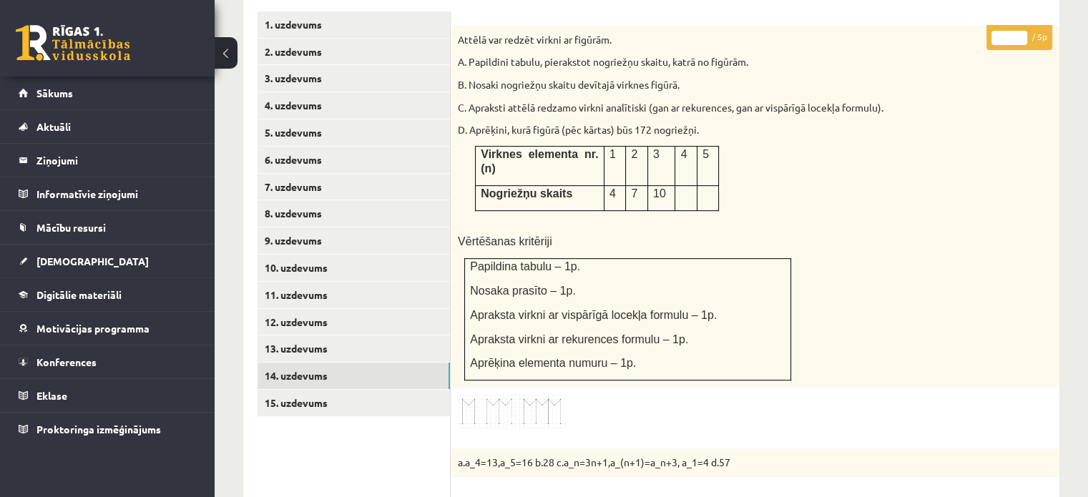
scroll to position [613, 0]
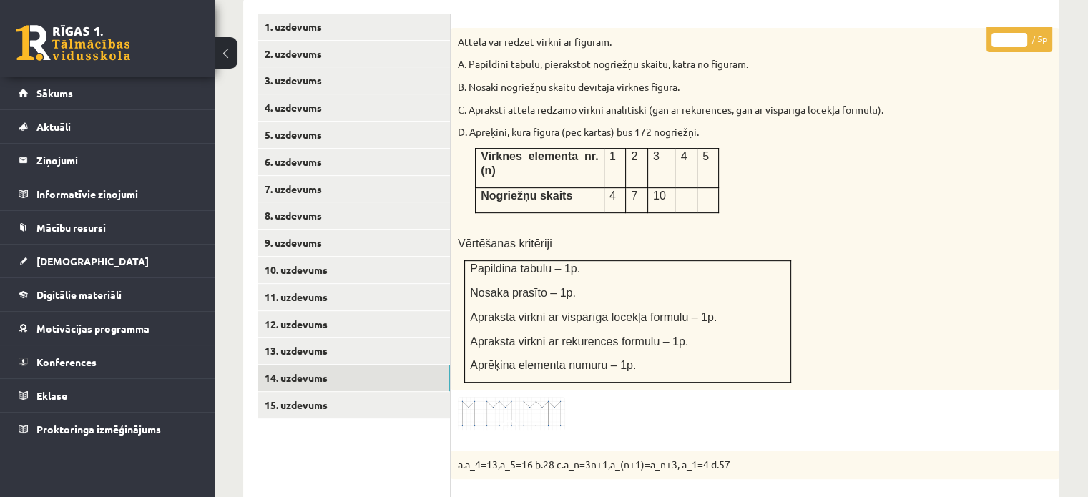
type input "*"
click at [1019, 33] on input "*" at bounding box center [1009, 40] width 36 height 14
click at [303, 392] on link "15. uzdevums" at bounding box center [353, 405] width 192 height 26
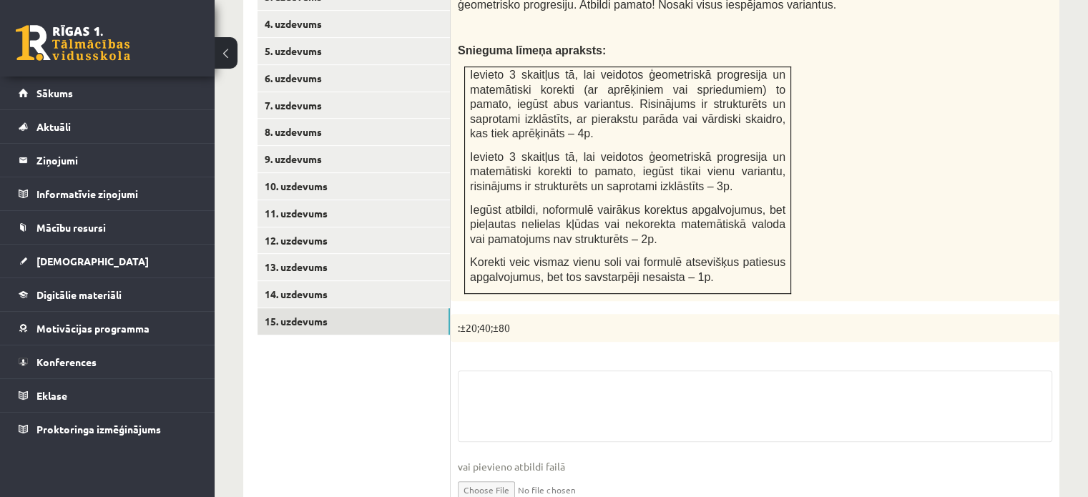
scroll to position [828, 0]
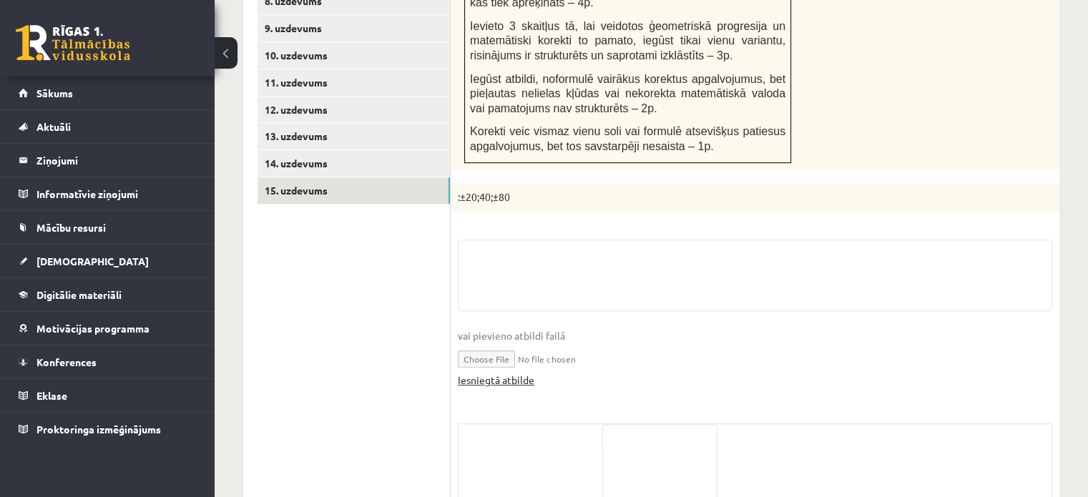
click at [529, 373] on link "Iesniegtā atbilde" at bounding box center [496, 380] width 77 height 15
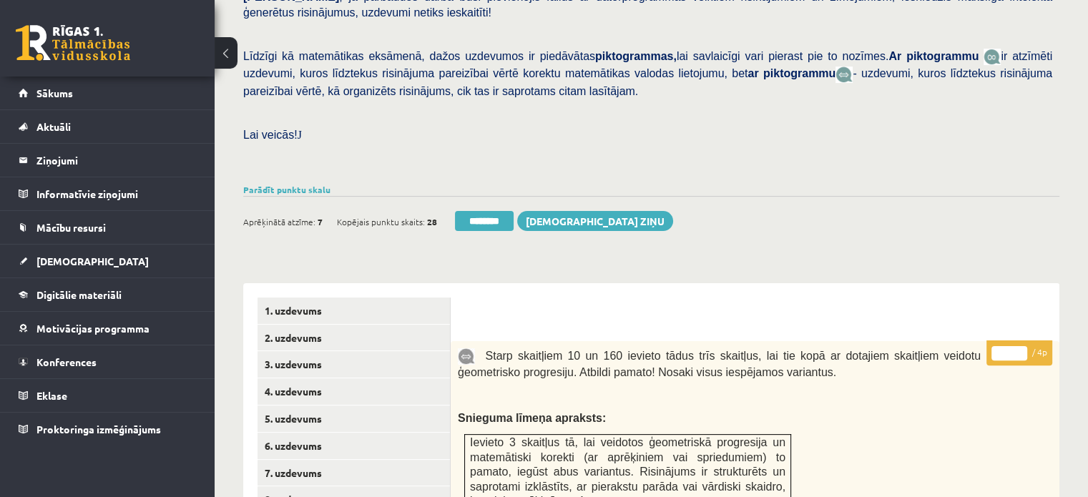
scroll to position [327, 0]
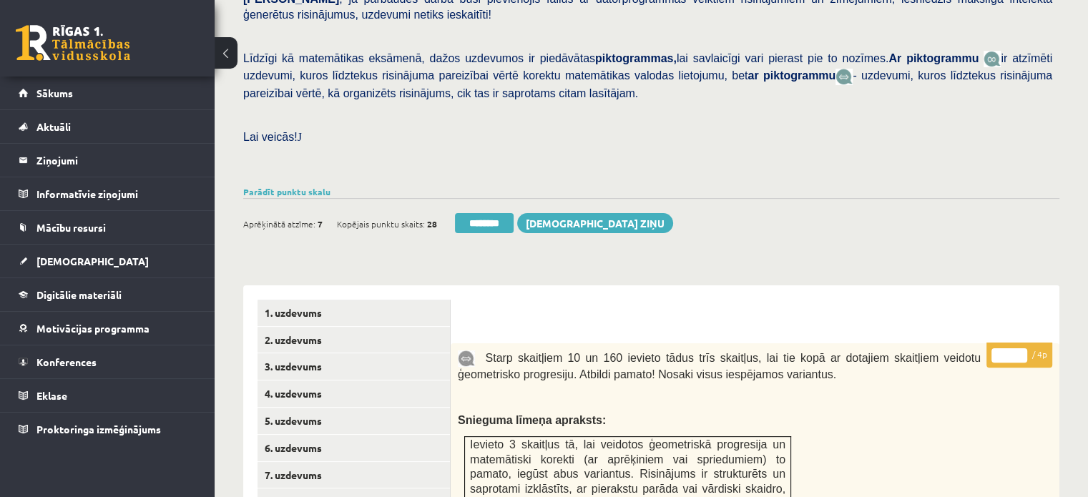
type input "*"
click at [1025, 348] on input "*" at bounding box center [1009, 355] width 36 height 14
click at [367, 381] on link "4. uzdevums" at bounding box center [353, 394] width 192 height 26
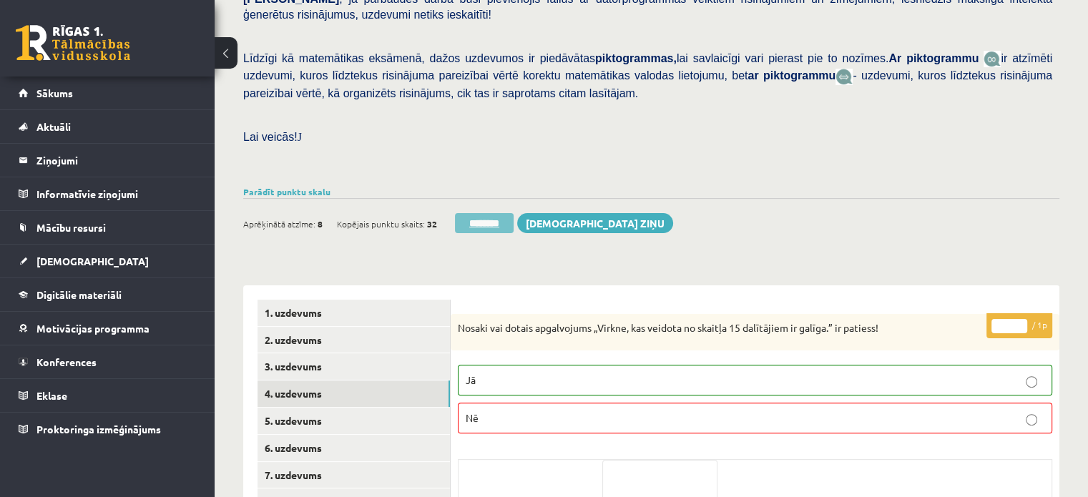
click at [491, 213] on input "********" at bounding box center [484, 223] width 59 height 20
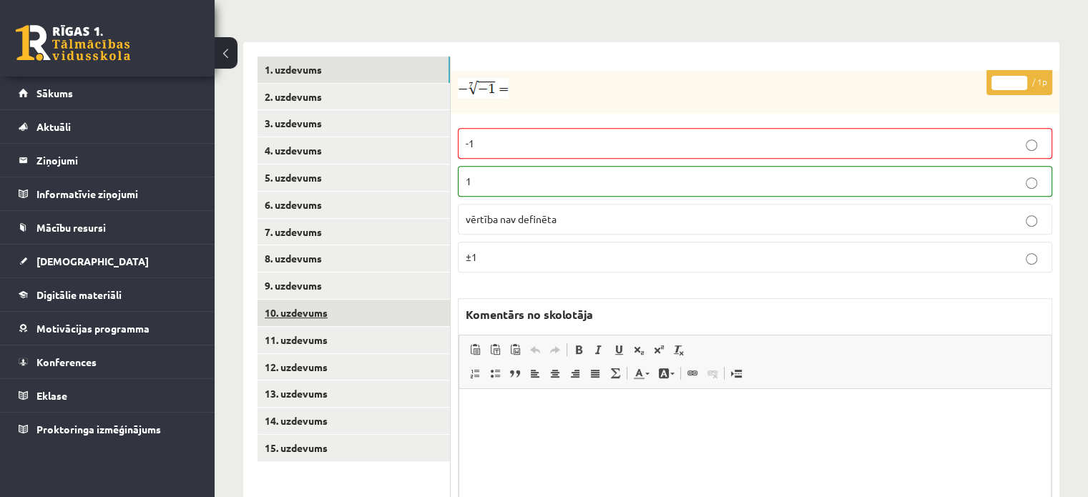
scroll to position [572, 0]
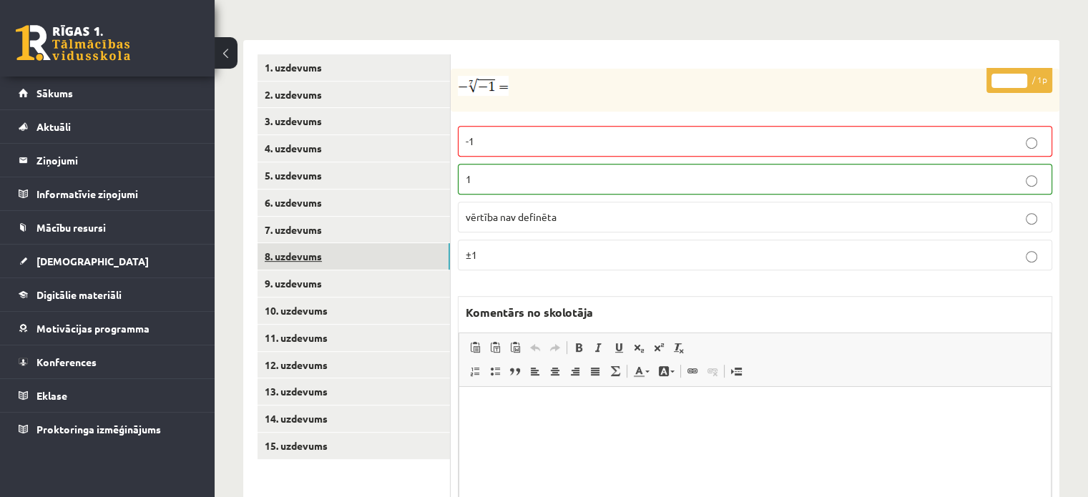
click at [381, 243] on link "8. uzdevums" at bounding box center [353, 256] width 192 height 26
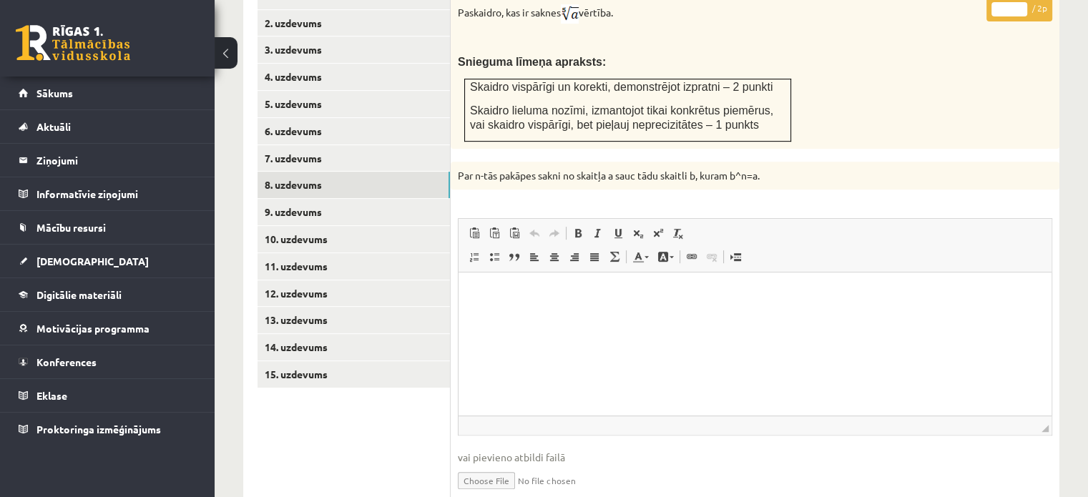
scroll to position [0, 0]
click at [525, 494] on link "Iesniegtā atbilde" at bounding box center [496, 501] width 77 height 15
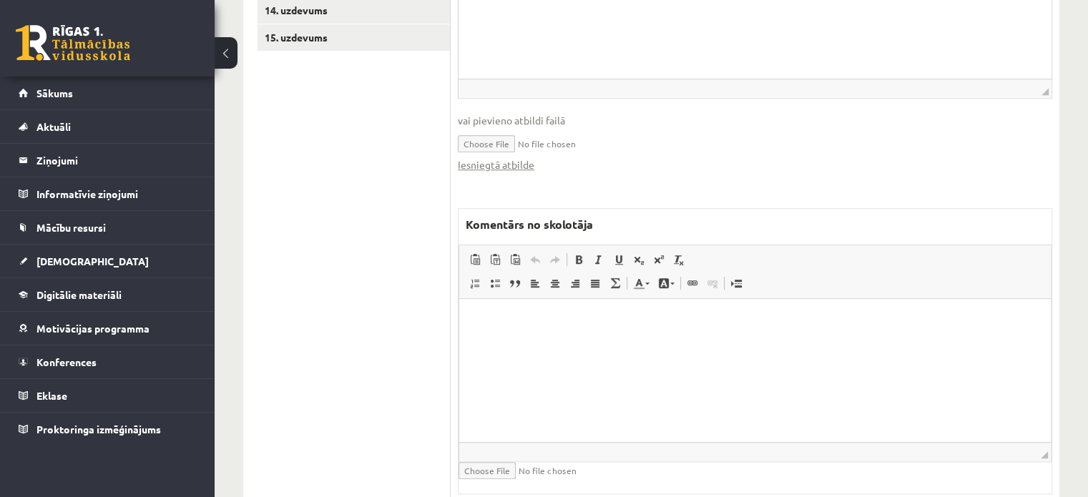
scroll to position [993, 0]
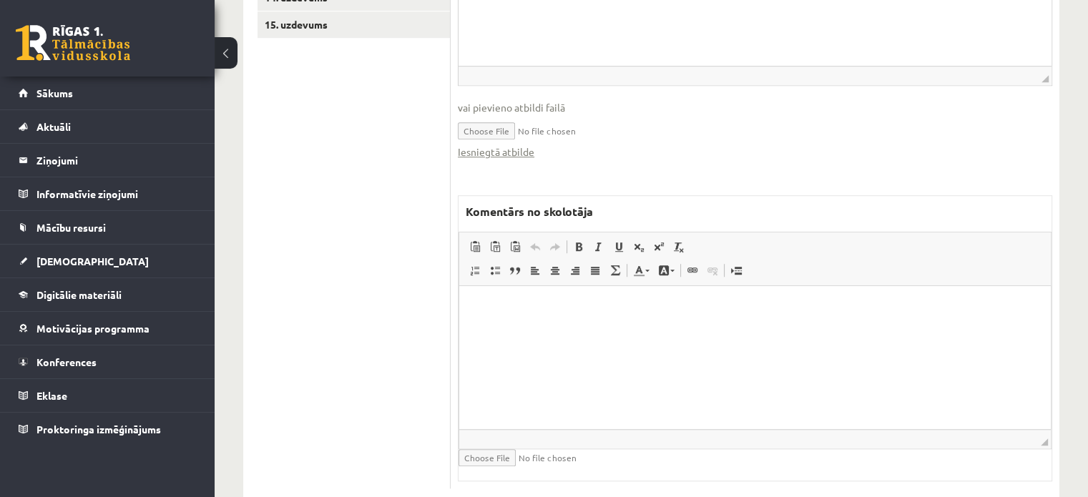
click at [622, 330] on html at bounding box center [755, 308] width 592 height 44
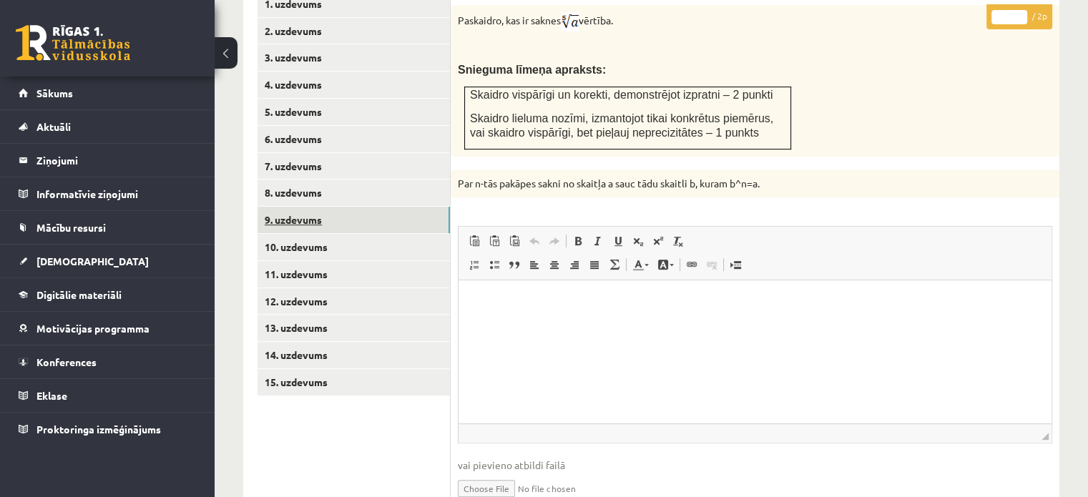
click at [292, 207] on link "9. uzdevums" at bounding box center [353, 220] width 192 height 26
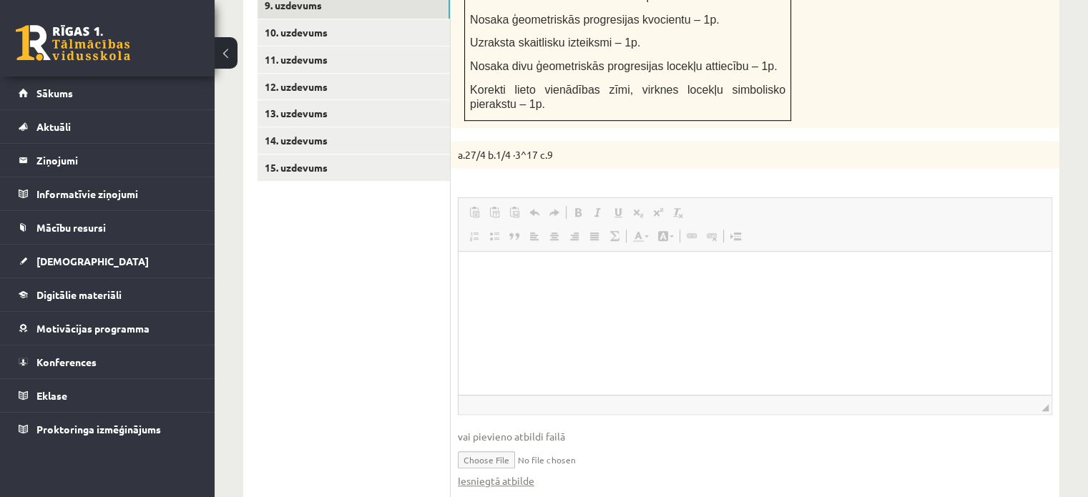
scroll to position [0, 0]
click at [506, 474] on link "Iesniegtā atbilde" at bounding box center [496, 481] width 77 height 15
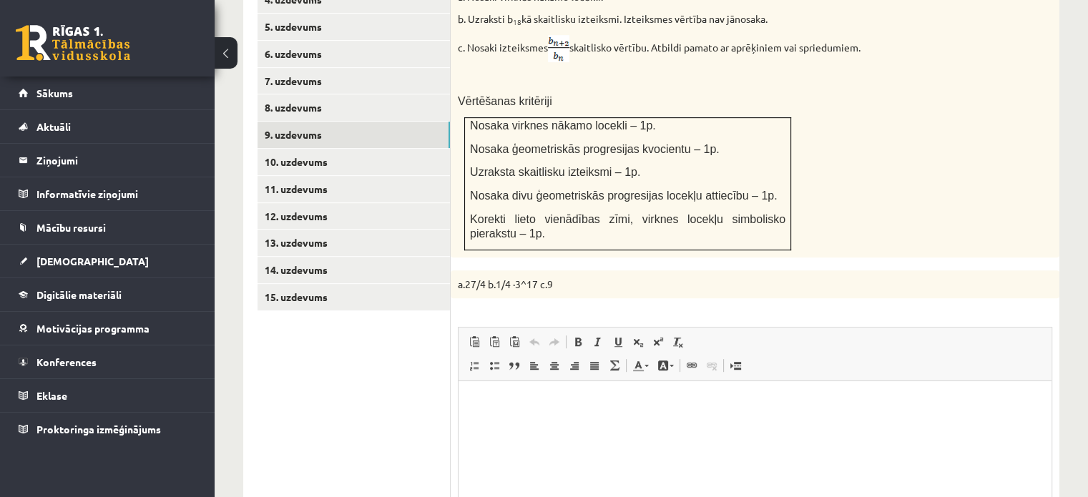
scroll to position [564, 0]
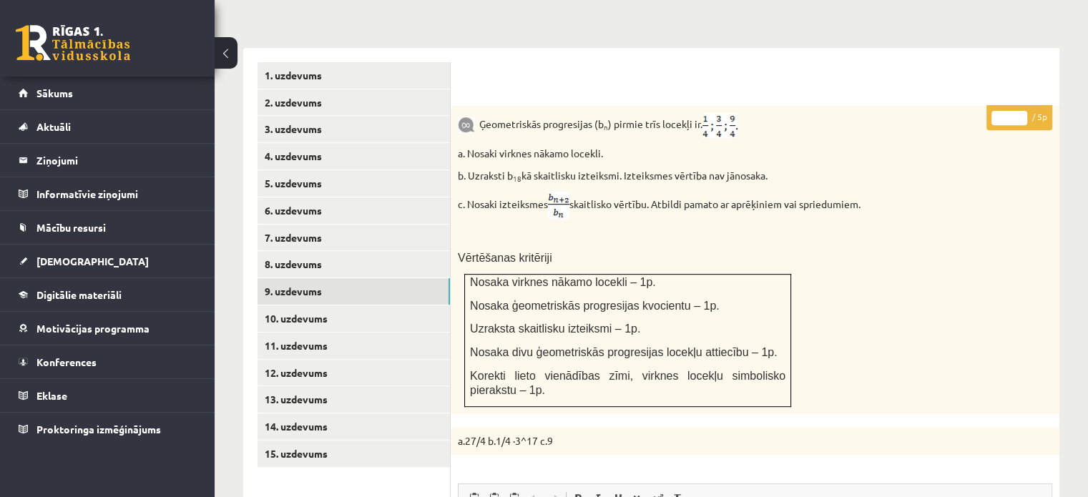
type input "*"
click at [1017, 111] on input "*" at bounding box center [1009, 118] width 36 height 14
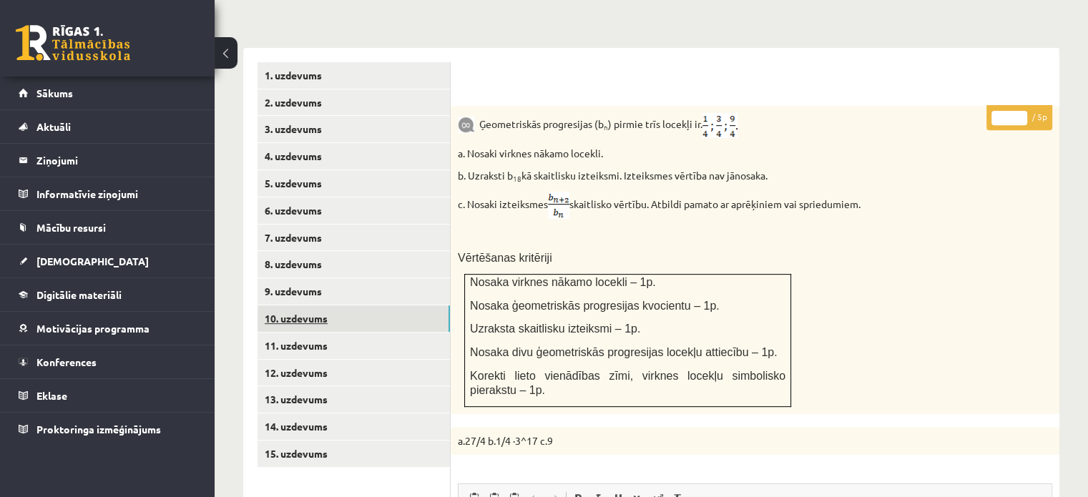
click at [372, 305] on link "10. uzdevums" at bounding box center [353, 318] width 192 height 26
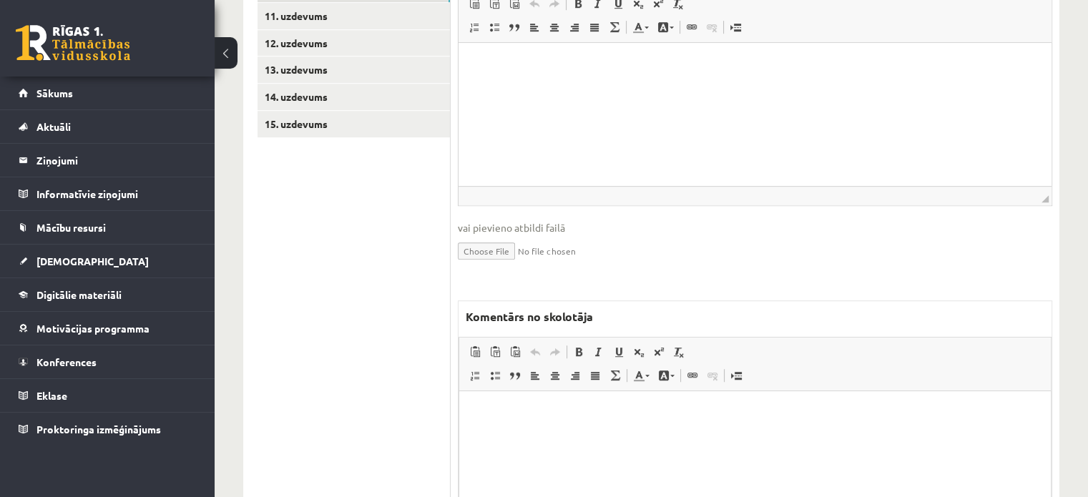
scroll to position [999, 0]
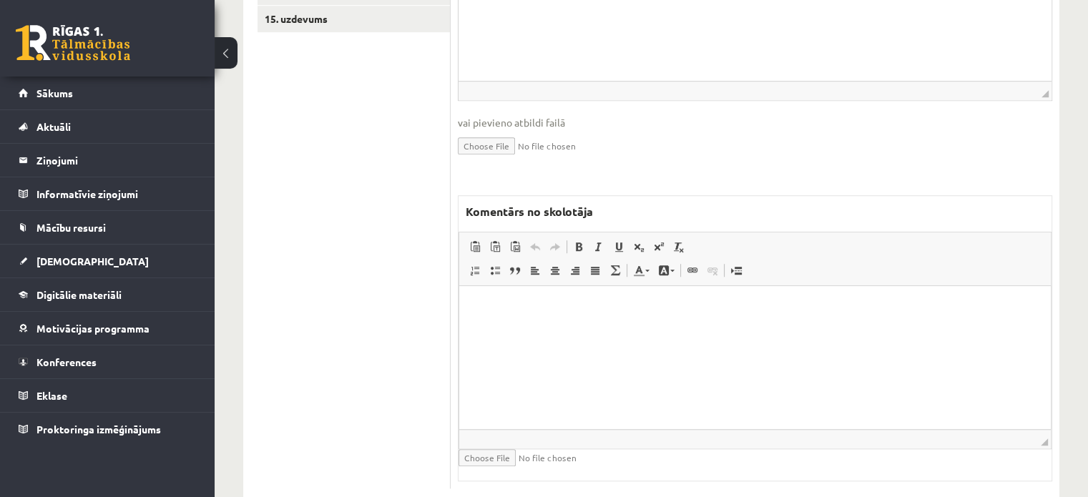
drag, startPoint x: 954, startPoint y: 636, endPoint x: 496, endPoint y: 383, distance: 522.8
click at [496, 329] on html at bounding box center [755, 307] width 592 height 44
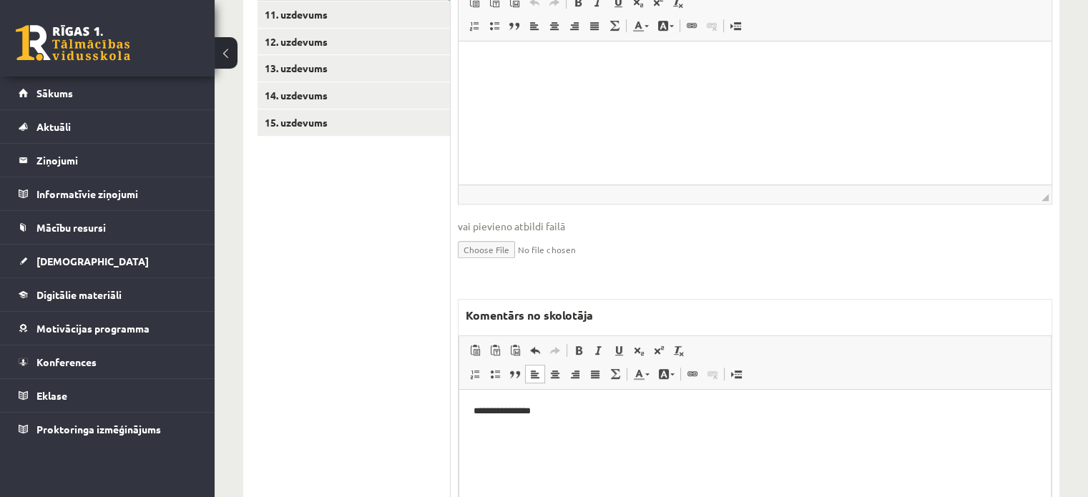
scroll to position [785, 0]
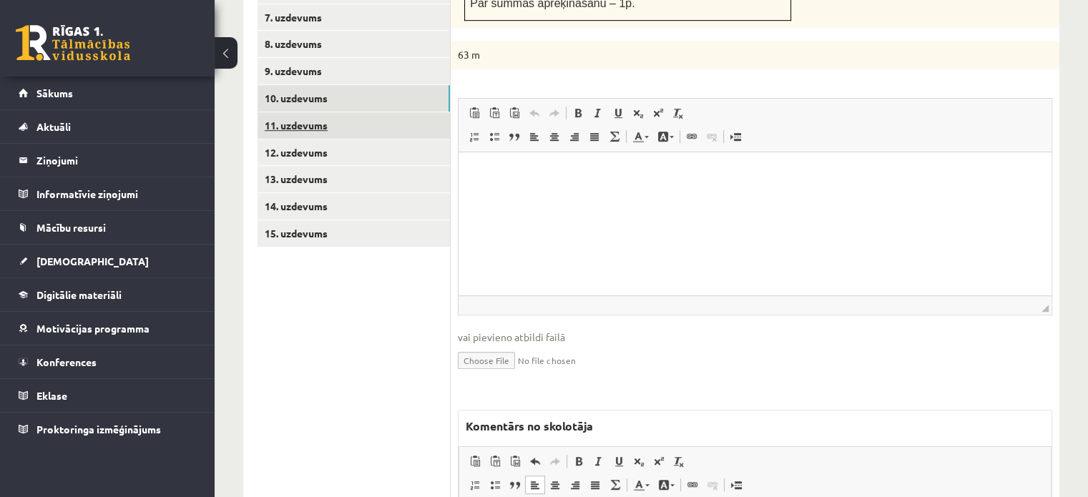
click at [355, 112] on link "11. uzdevums" at bounding box center [353, 125] width 192 height 26
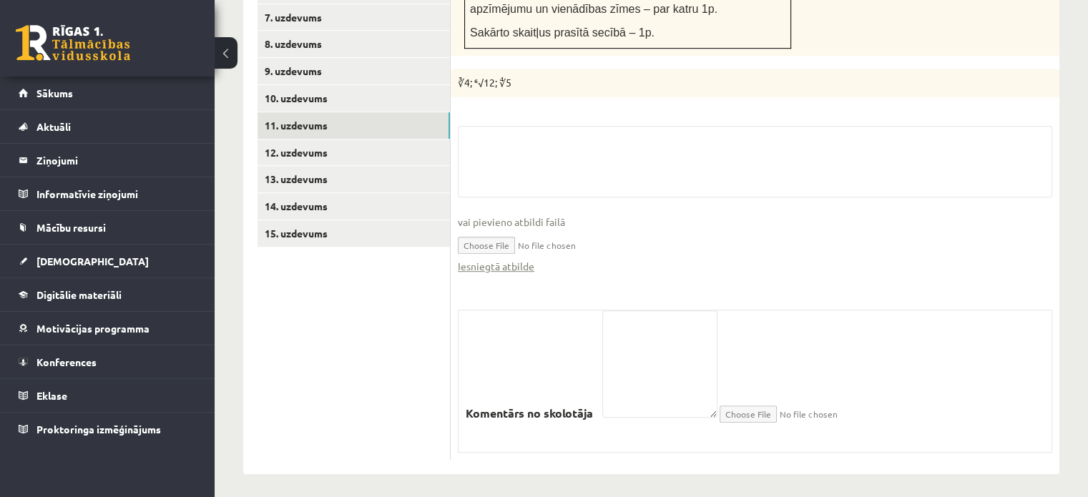
scroll to position [758, 0]
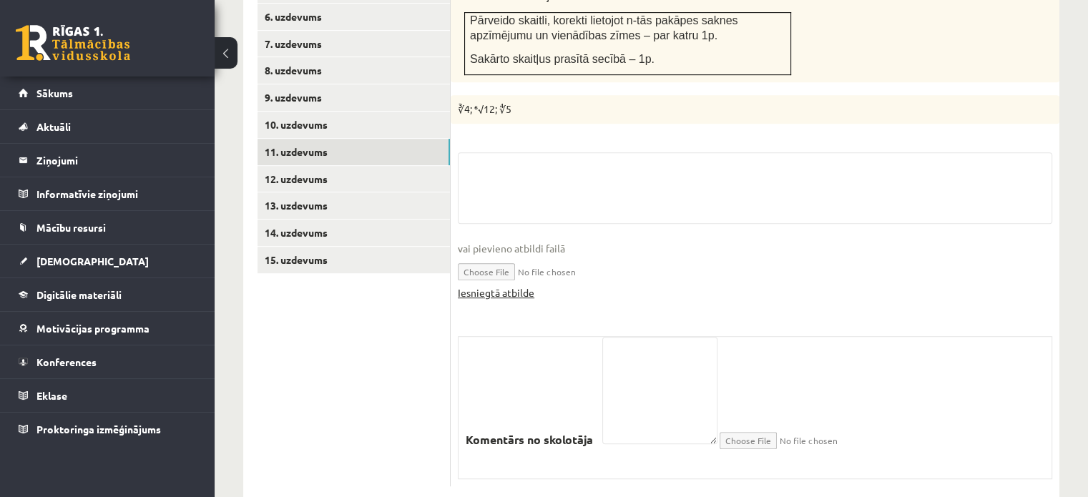
click at [500, 285] on link "Iesniegtā atbilde" at bounding box center [496, 292] width 77 height 15
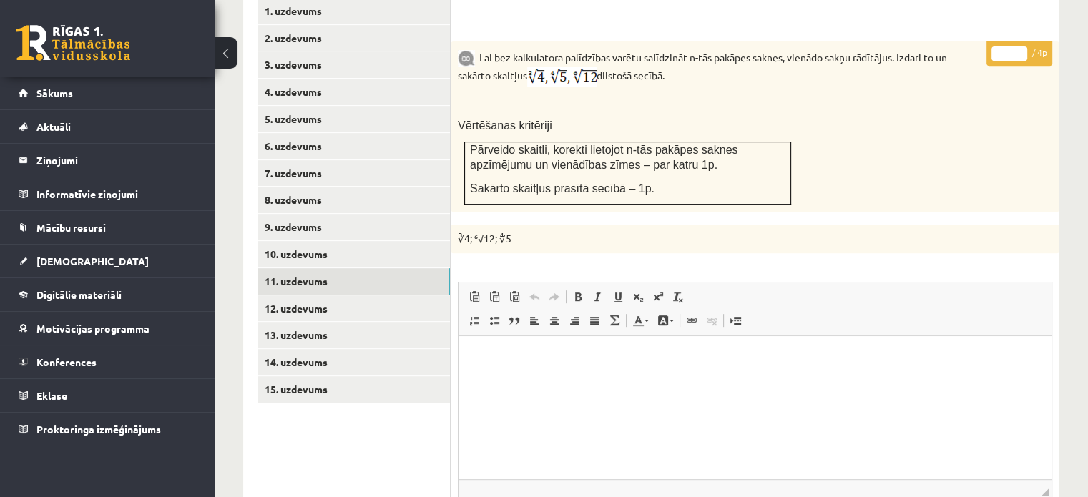
scroll to position [472, 0]
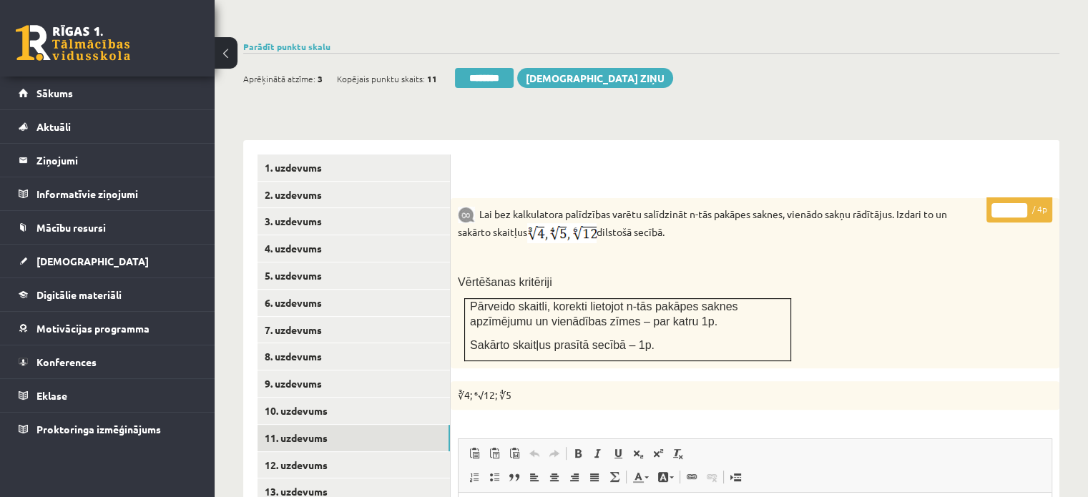
click at [1027, 203] on input "*" at bounding box center [1009, 210] width 36 height 14
type input "*"
click at [1019, 203] on input "*" at bounding box center [1009, 210] width 36 height 14
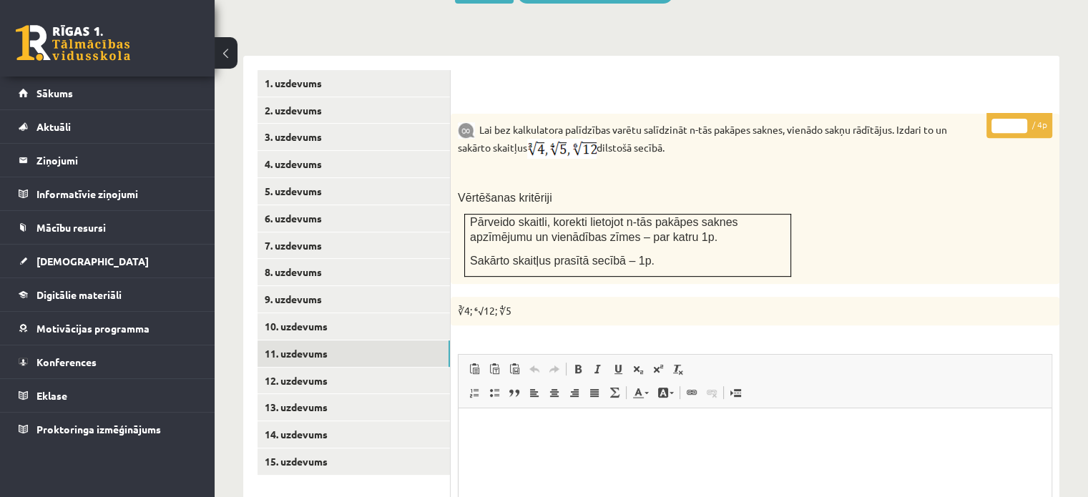
scroll to position [687, 0]
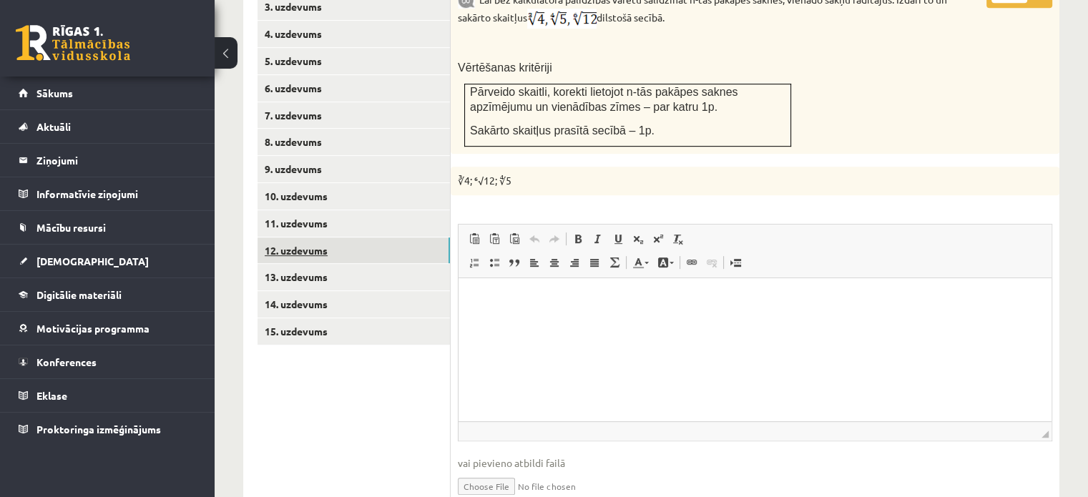
click at [441, 237] on link "12. uzdevums" at bounding box center [353, 250] width 192 height 26
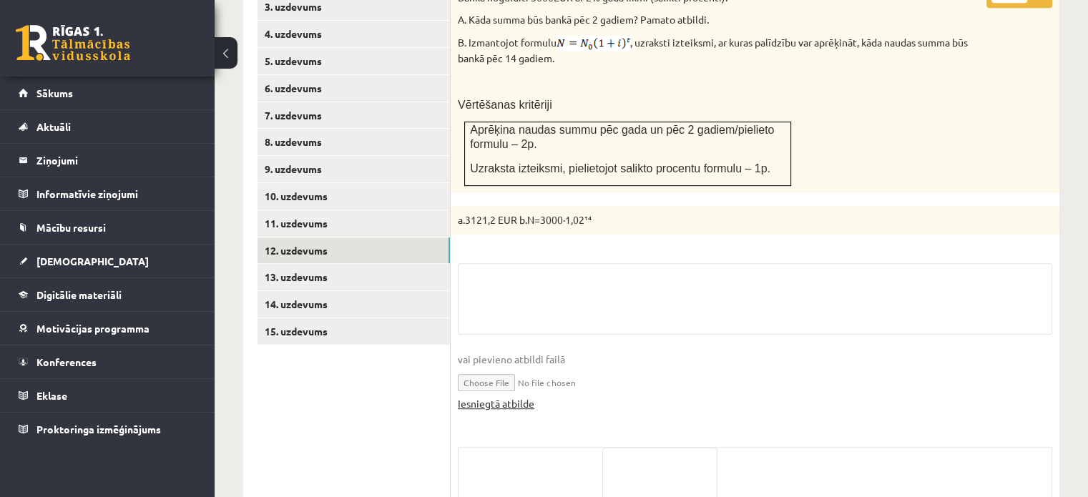
click at [521, 396] on link "Iesniegtā atbilde" at bounding box center [496, 403] width 77 height 15
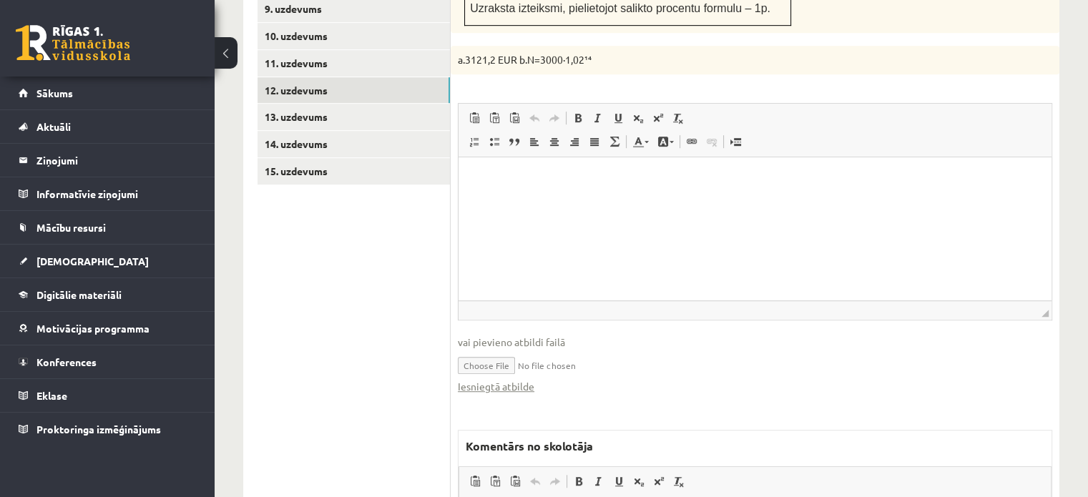
scroll to position [901, 0]
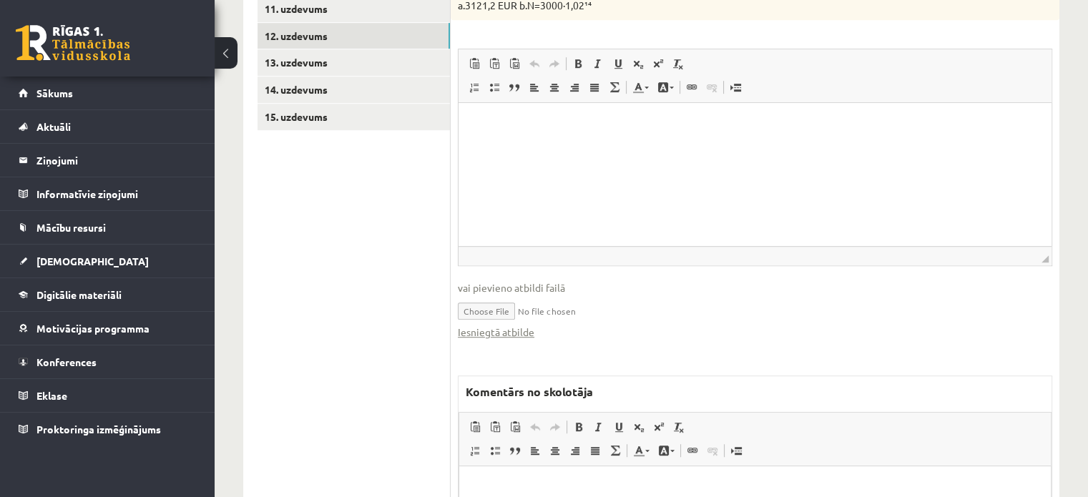
click at [526, 488] on p "Bagātinātā teksta redaktors, wiswyg-editor-47024833387440-1758181864-513" at bounding box center [755, 487] width 563 height 15
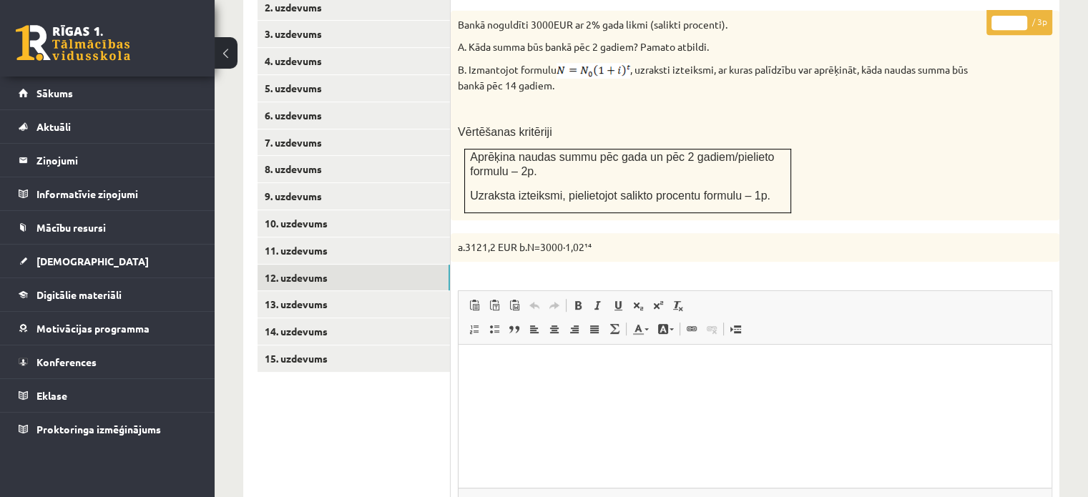
scroll to position [472, 0]
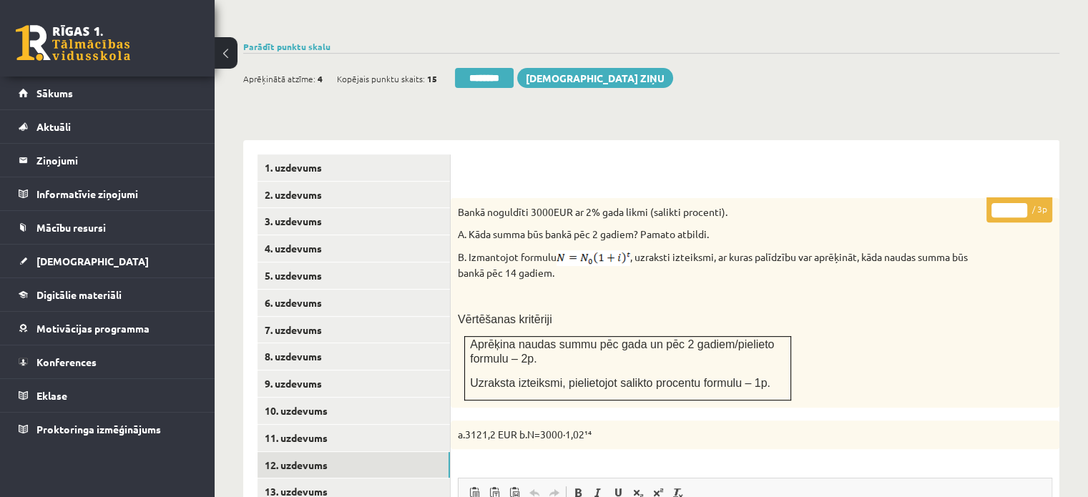
click at [1024, 203] on input "*" at bounding box center [1009, 210] width 36 height 14
type input "*"
click at [1024, 203] on input "*" at bounding box center [1009, 210] width 36 height 14
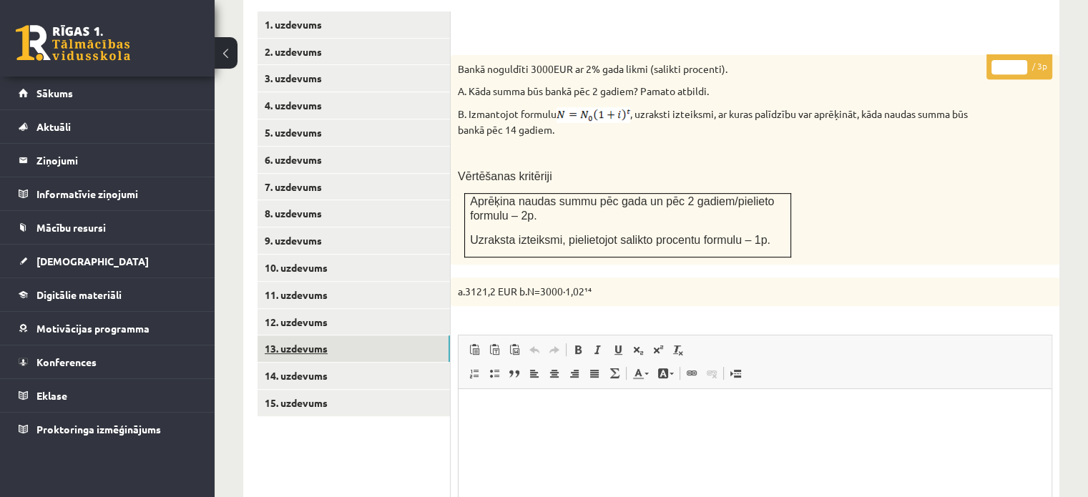
click at [421, 335] on link "13. uzdevums" at bounding box center [353, 348] width 192 height 26
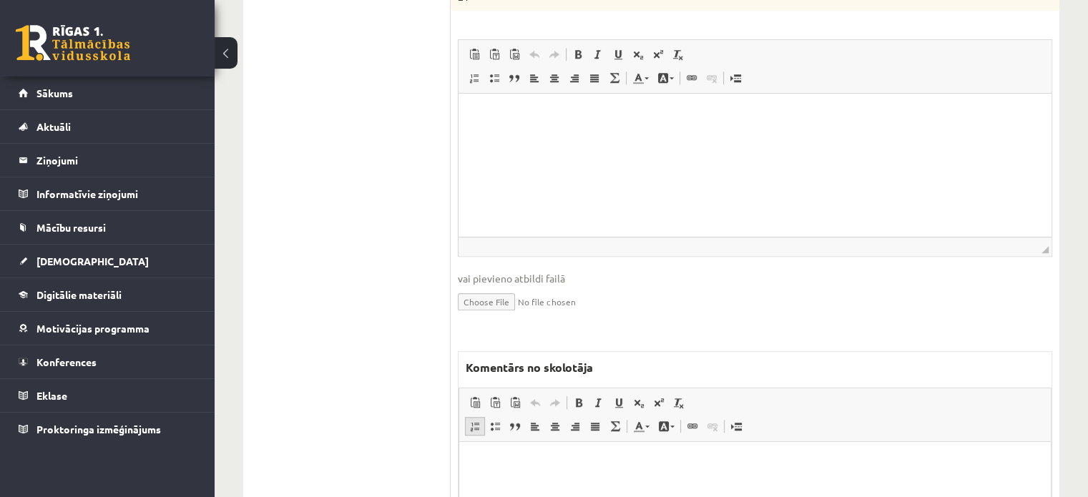
scroll to position [0, 0]
click at [484, 416] on span "Ievietot/noņemt numurētu sarakstu Ievietot/noņemt sarakstu ar aizzīmēm Bloka ci…" at bounding box center [547, 428] width 164 height 24
click at [499, 486] on html at bounding box center [755, 464] width 592 height 44
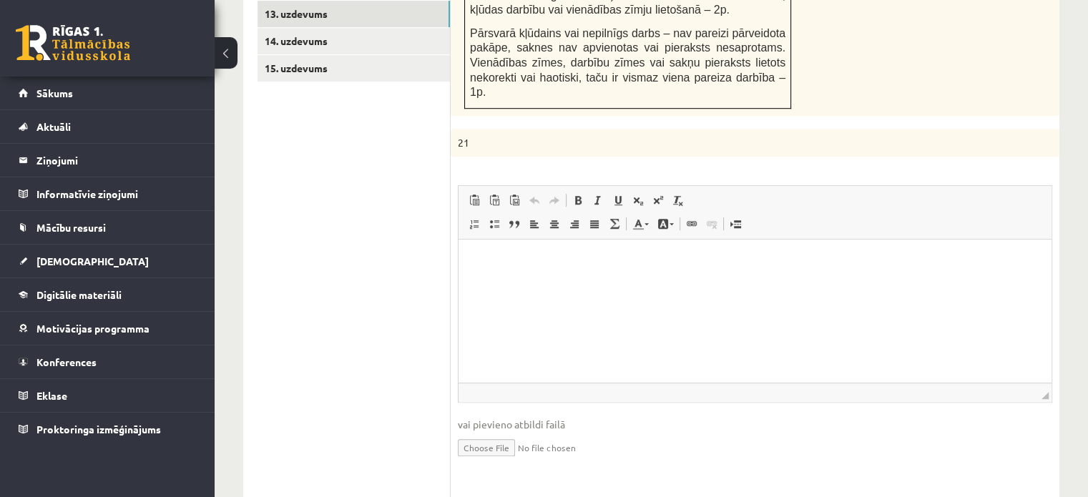
scroll to position [881, 0]
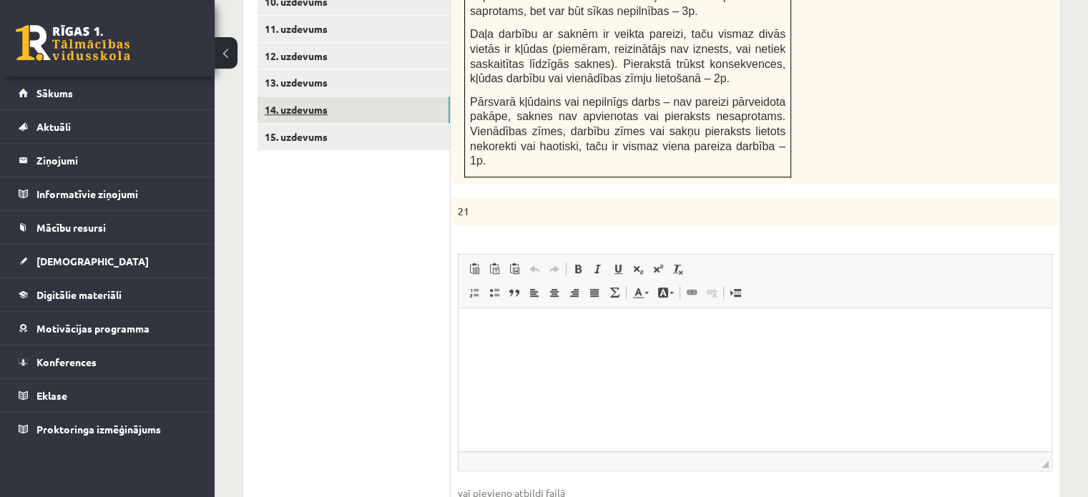
click at [393, 97] on link "14. uzdevums" at bounding box center [353, 110] width 192 height 26
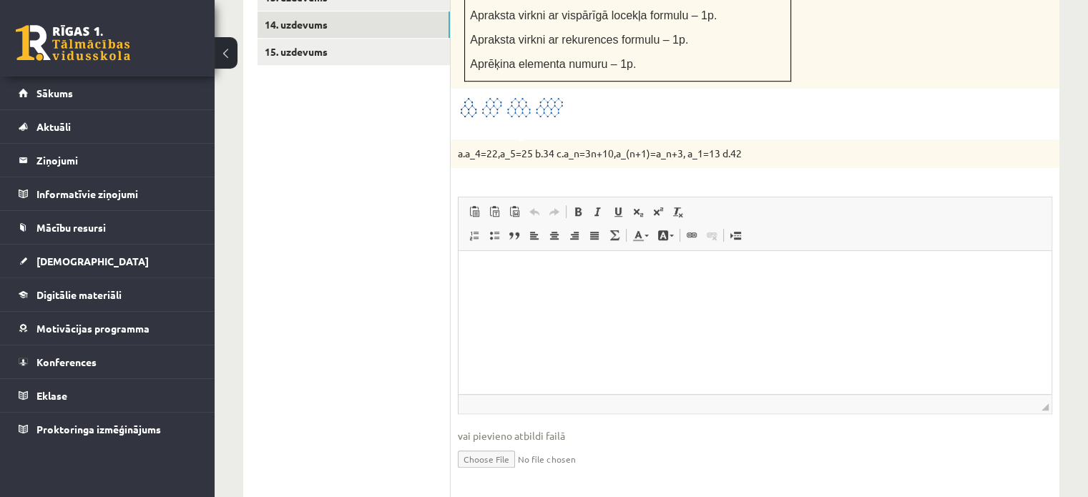
scroll to position [1181, 0]
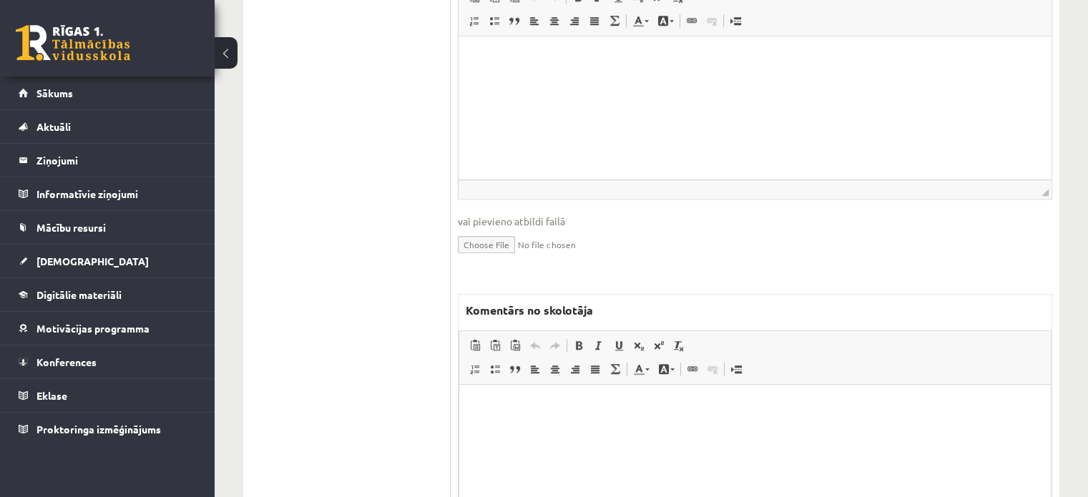
click at [548, 428] on html at bounding box center [755, 407] width 592 height 44
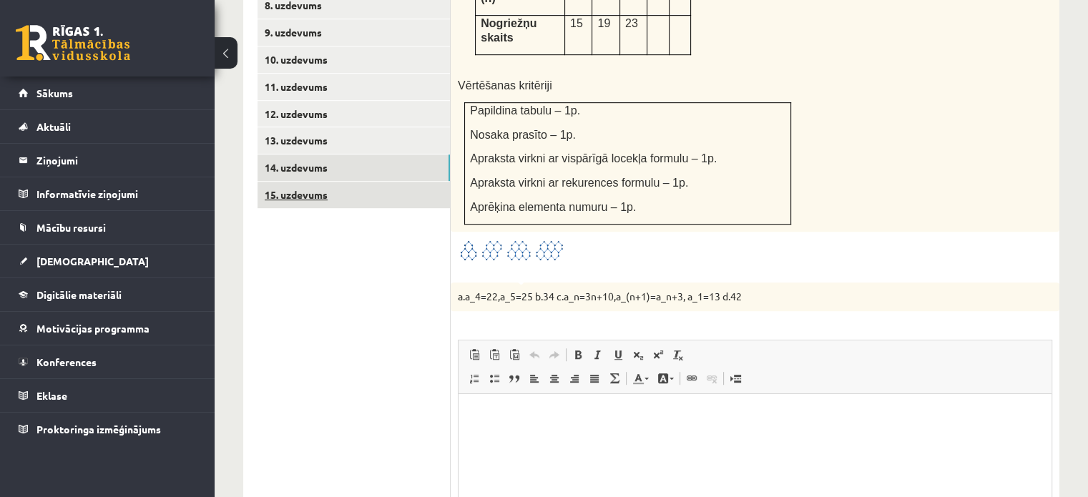
click at [411, 182] on link "15. uzdevums" at bounding box center [353, 195] width 192 height 26
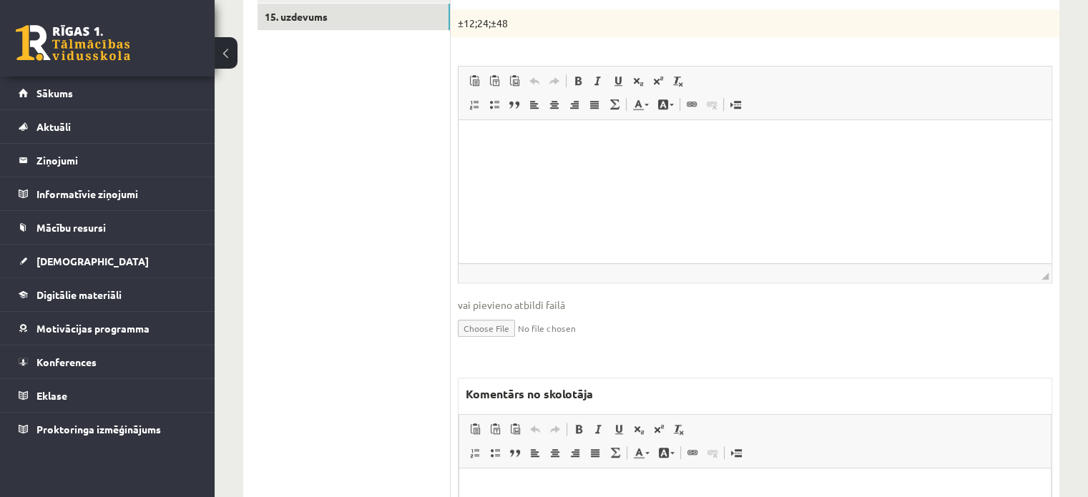
scroll to position [0, 0]
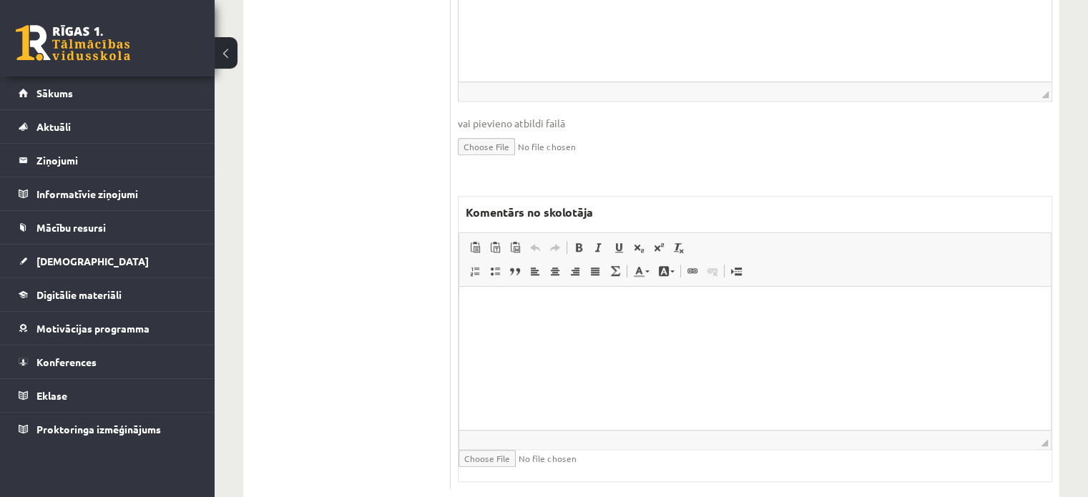
click at [504, 330] on html at bounding box center [755, 309] width 592 height 44
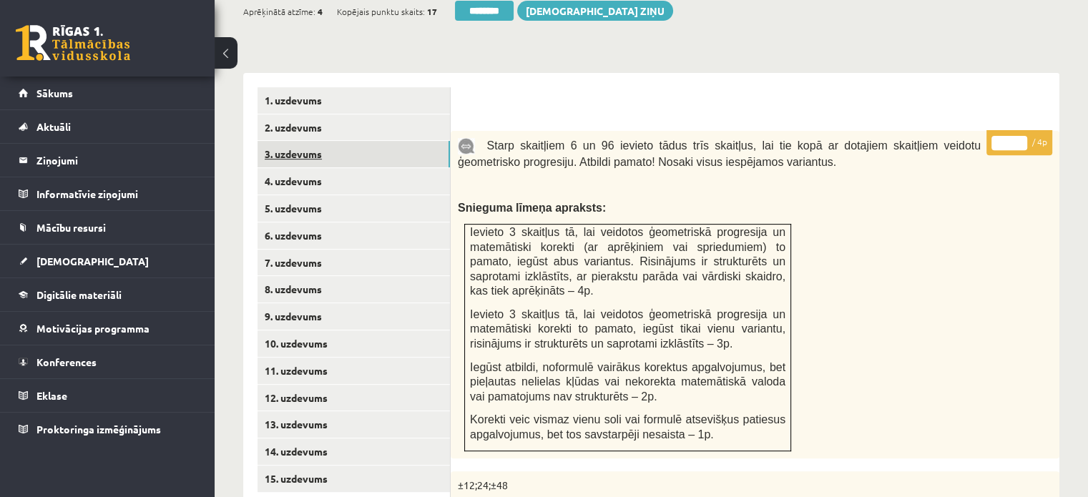
click at [377, 141] on link "3. uzdevums" at bounding box center [353, 154] width 192 height 26
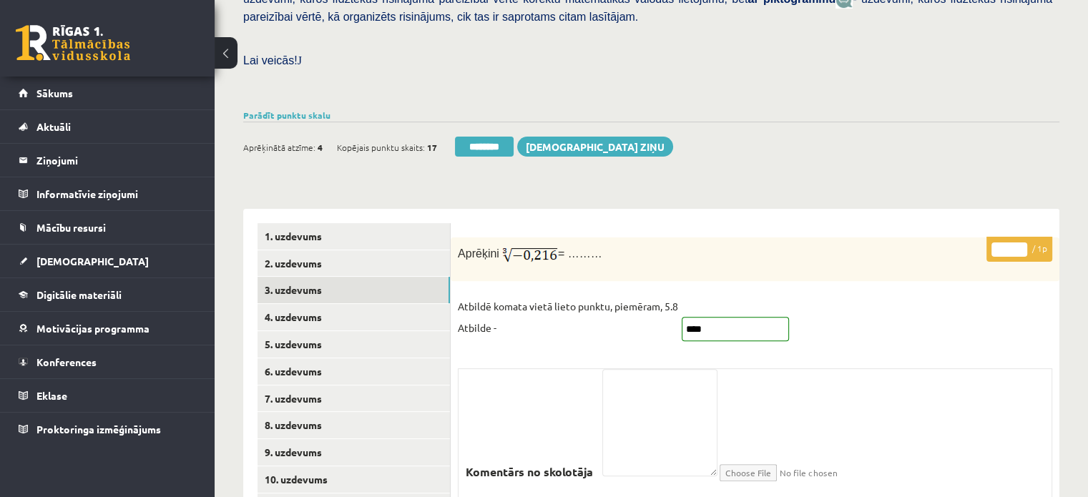
scroll to position [396, 0]
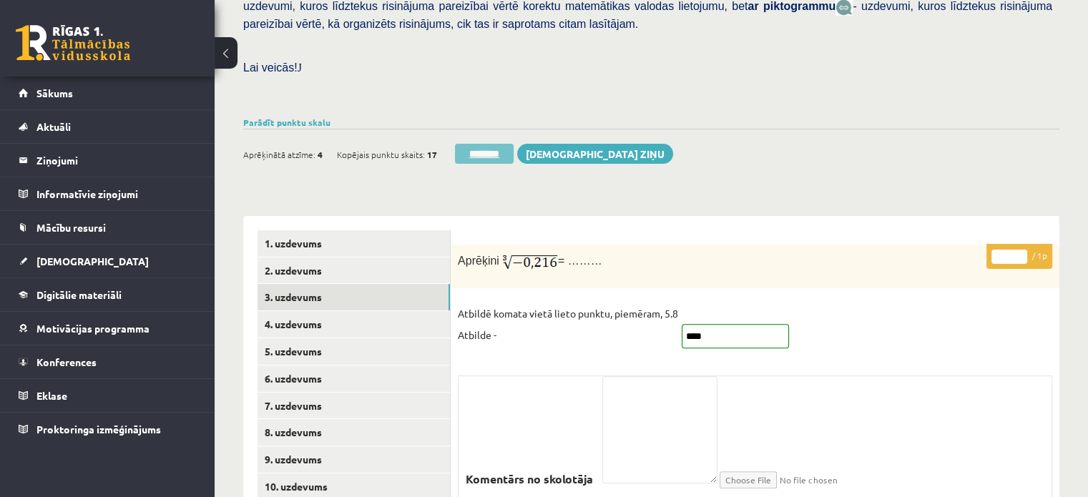
click at [508, 144] on input "********" at bounding box center [484, 154] width 59 height 20
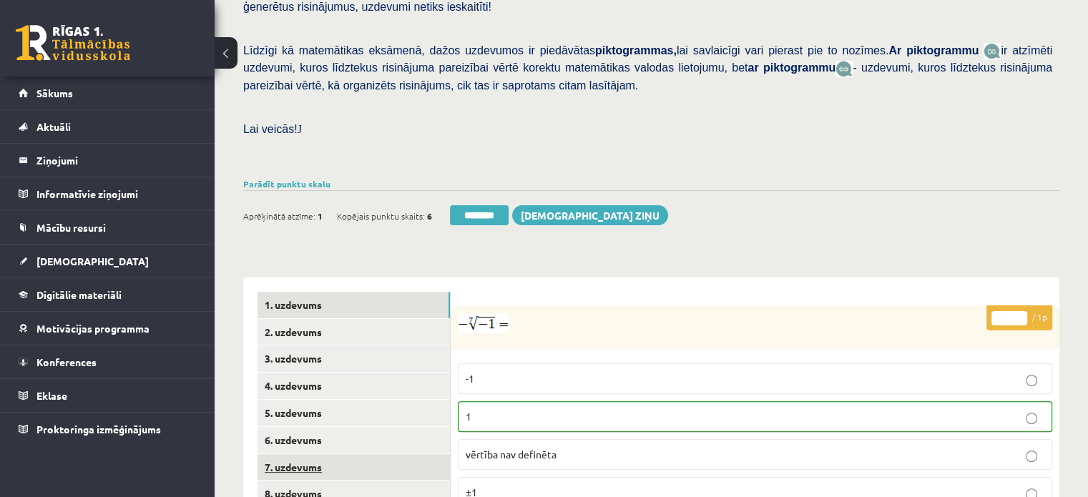
scroll to position [429, 0]
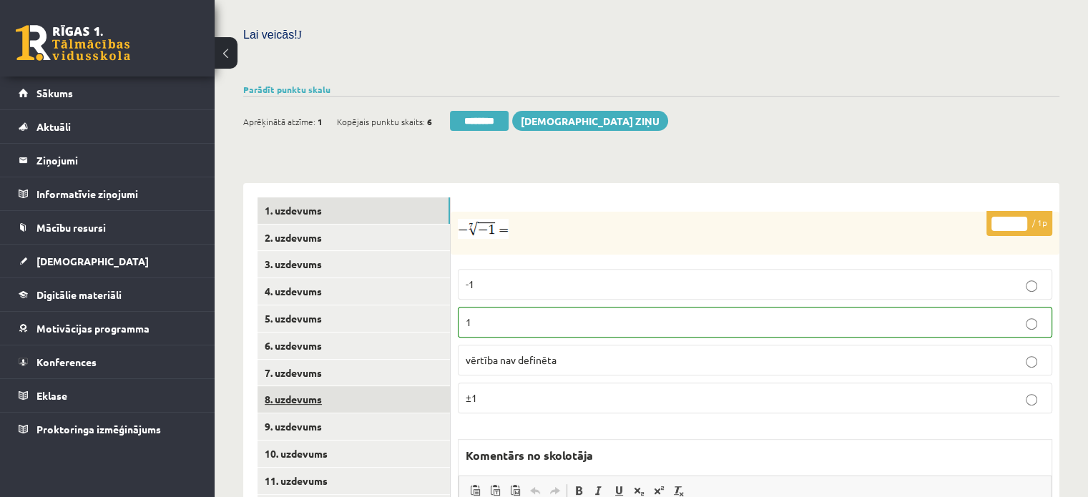
click at [315, 386] on link "8. uzdevums" at bounding box center [353, 399] width 192 height 26
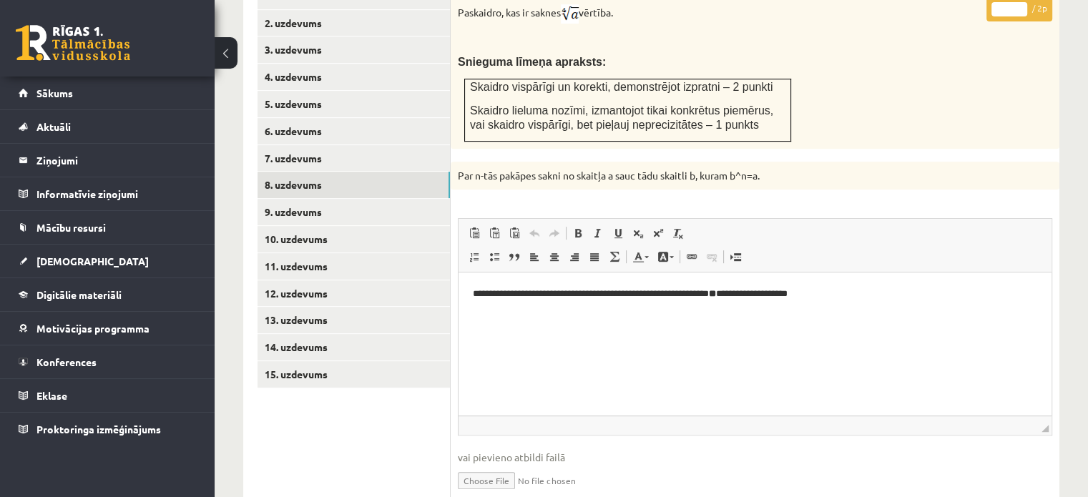
scroll to position [787, 0]
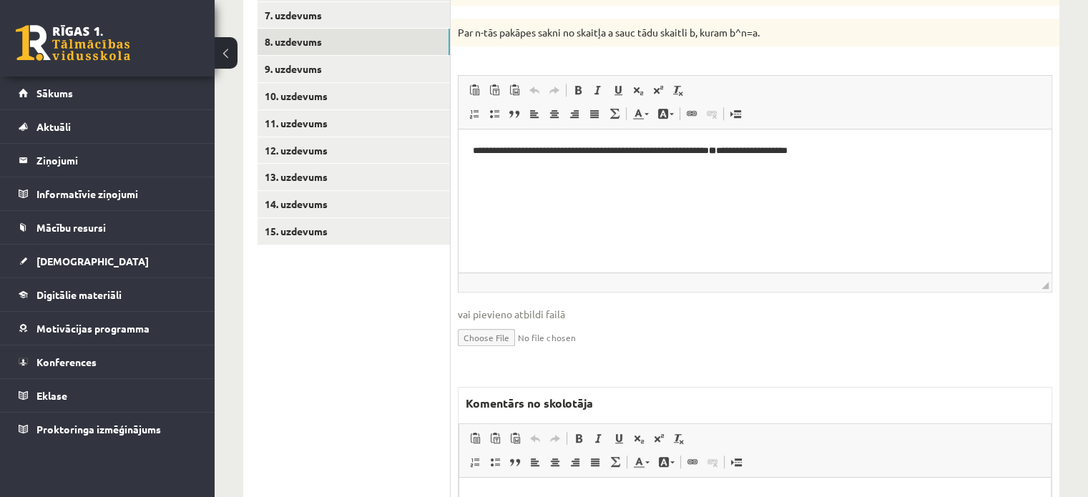
click at [737, 486] on html at bounding box center [755, 500] width 592 height 44
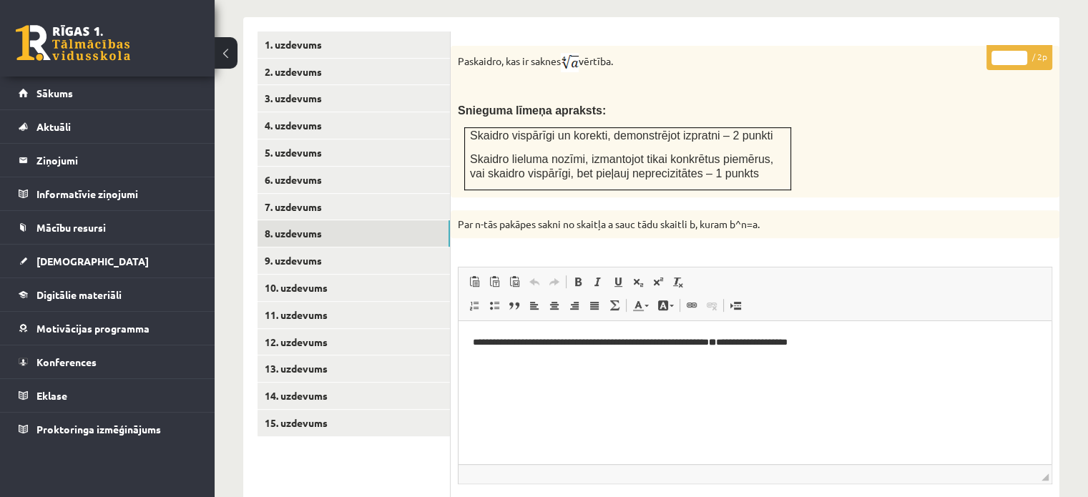
scroll to position [594, 0]
click at [414, 248] on link "9. uzdevums" at bounding box center [353, 261] width 192 height 26
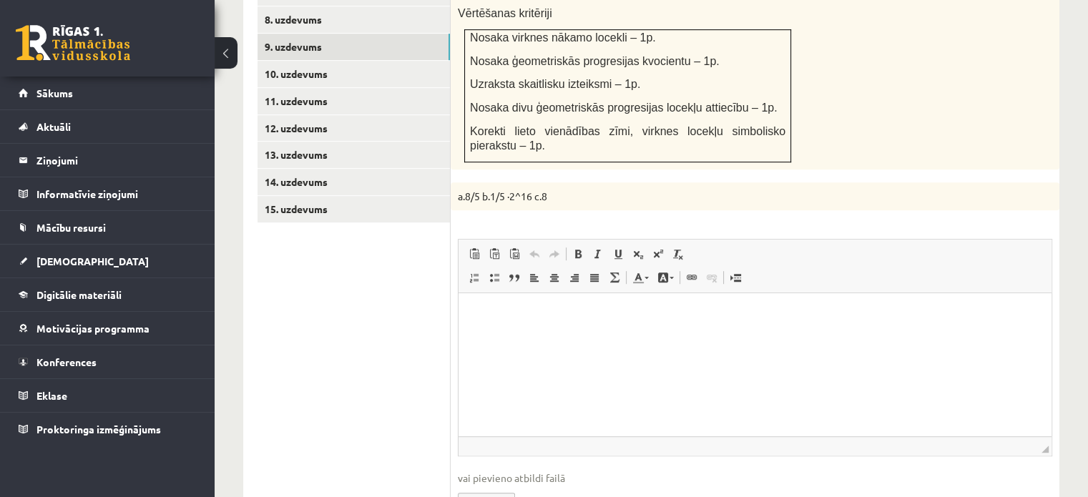
scroll to position [0, 0]
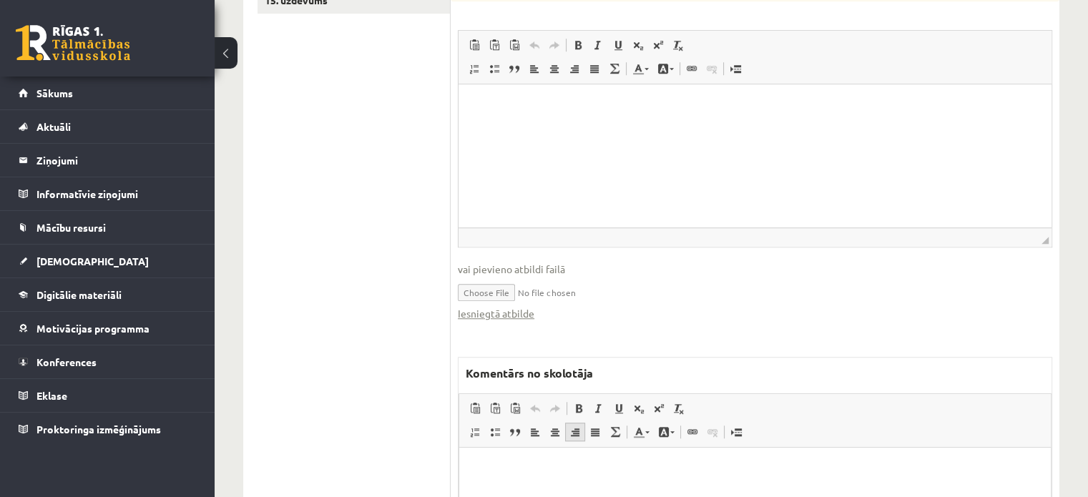
scroll to position [1024, 0]
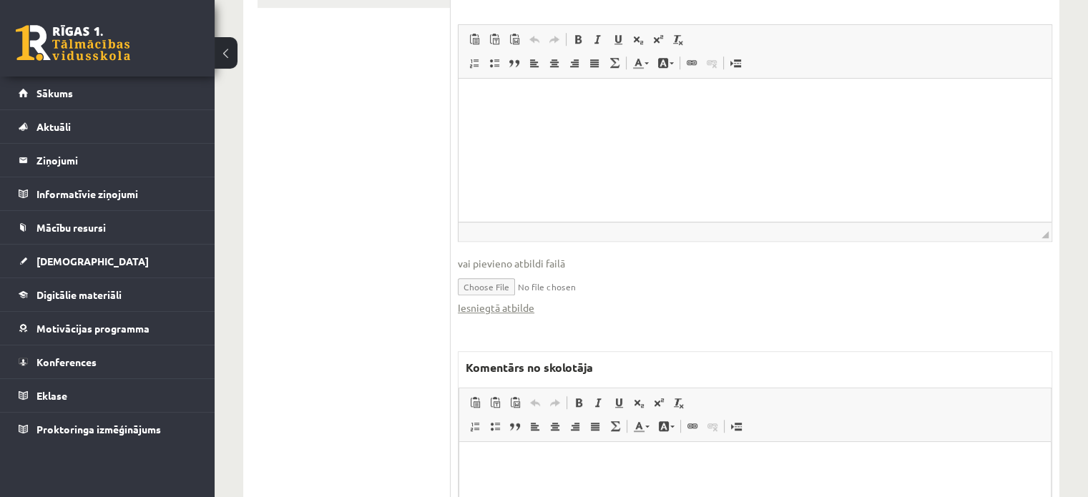
click at [561, 474] on html at bounding box center [755, 464] width 592 height 44
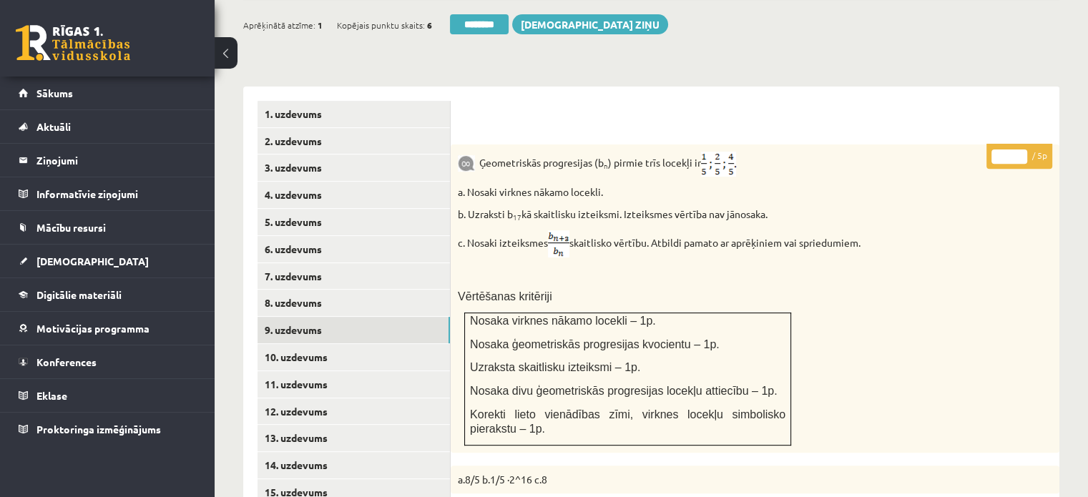
scroll to position [523, 0]
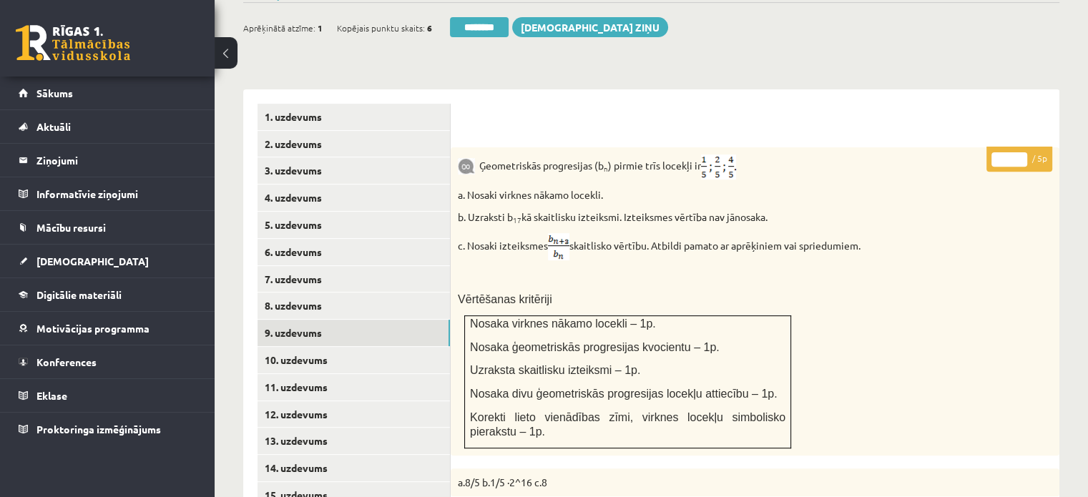
click at [1023, 152] on input "*" at bounding box center [1009, 159] width 36 height 14
click at [1021, 152] on input "*" at bounding box center [1009, 159] width 36 height 14
type input "*"
click at [1020, 152] on input "*" at bounding box center [1009, 159] width 36 height 14
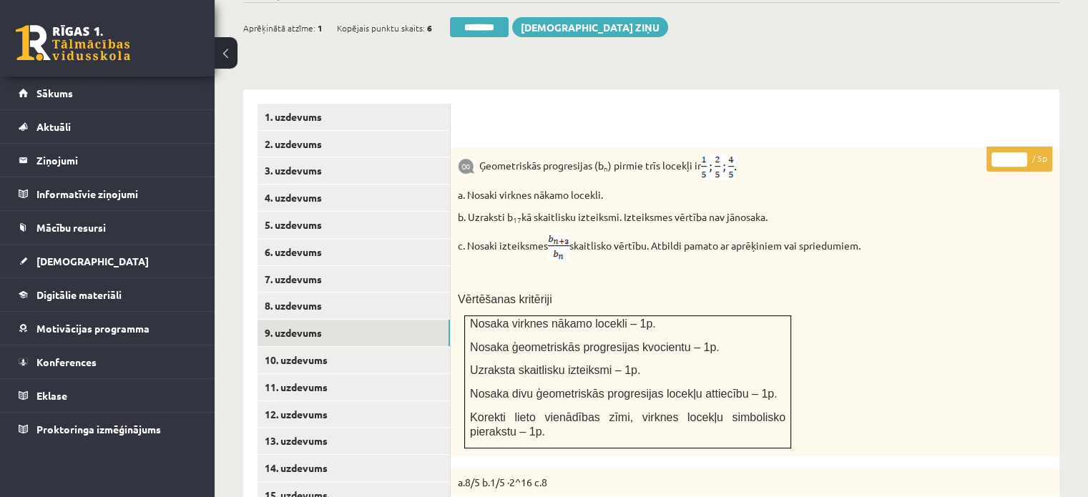
scroll to position [809, 0]
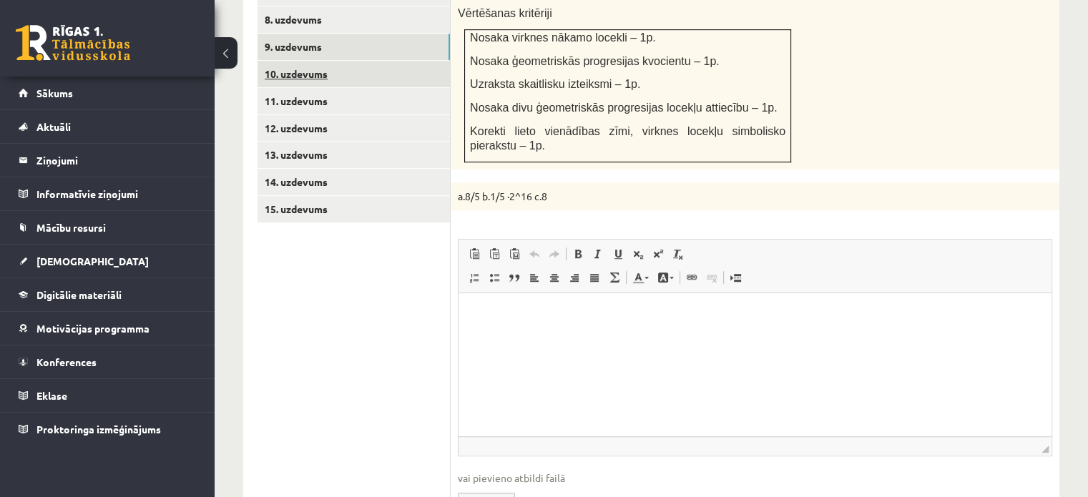
click at [368, 61] on link "10. uzdevums" at bounding box center [353, 74] width 192 height 26
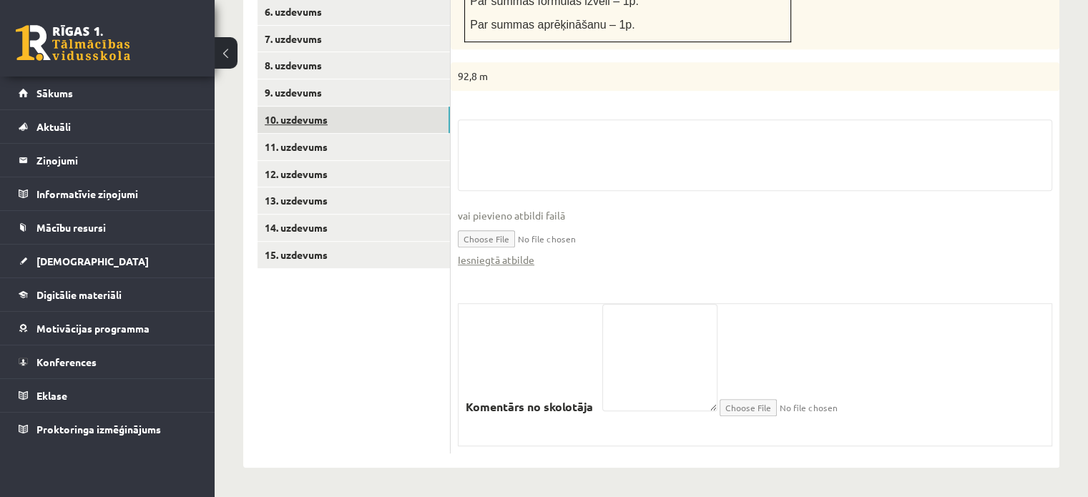
scroll to position [731, 0]
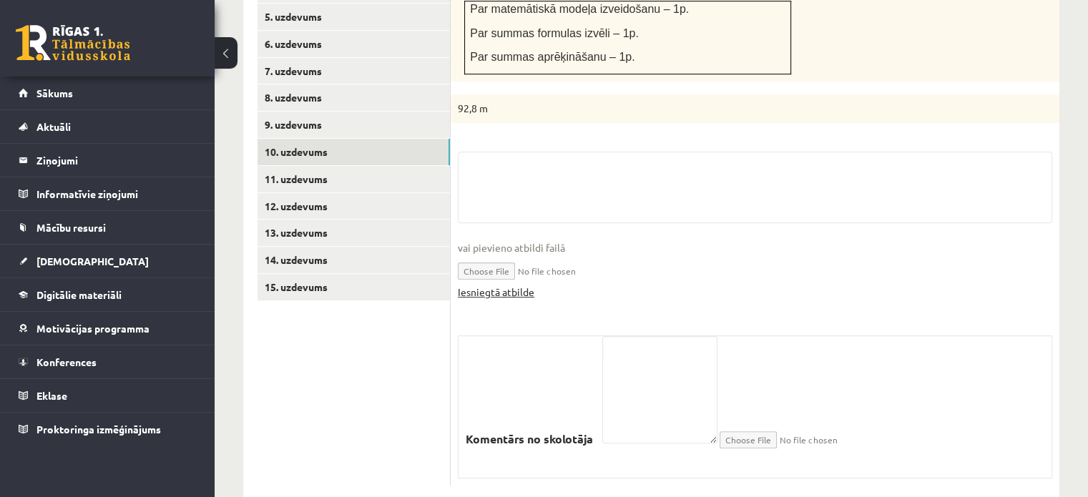
click at [526, 285] on link "Iesniegtā atbilde" at bounding box center [496, 292] width 77 height 15
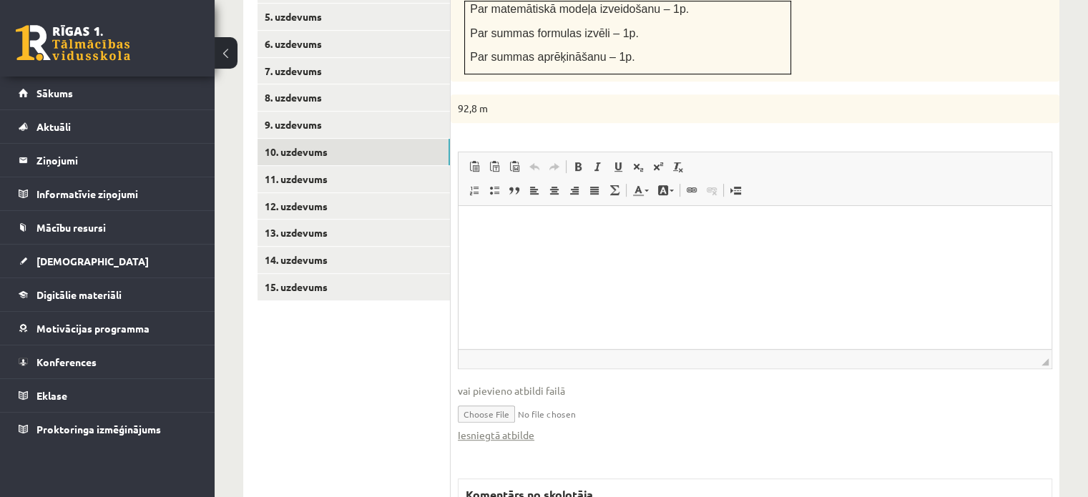
scroll to position [588, 0]
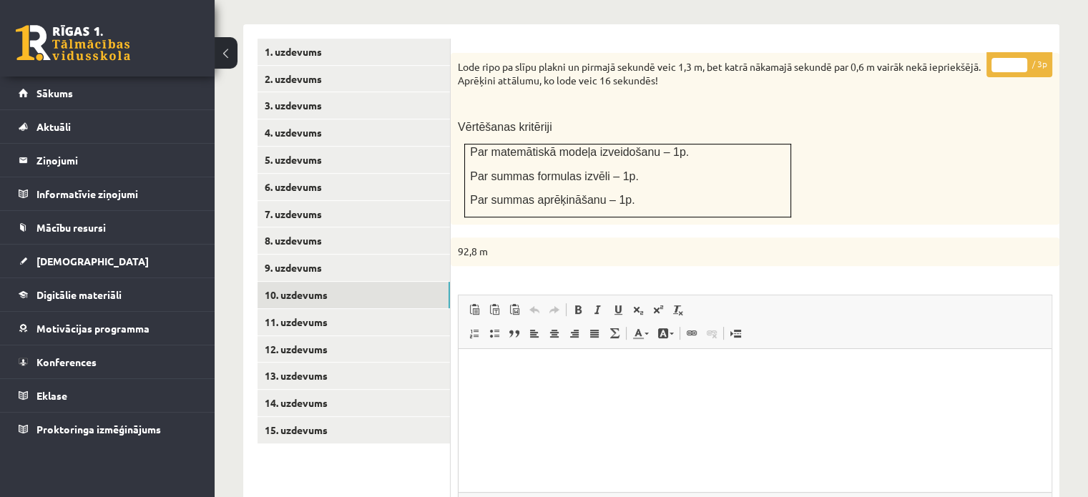
click at [1025, 58] on input "*" at bounding box center [1009, 65] width 36 height 14
type input "*"
click at [1022, 58] on input "*" at bounding box center [1009, 65] width 36 height 14
click at [303, 309] on link "11. uzdevums" at bounding box center [353, 322] width 192 height 26
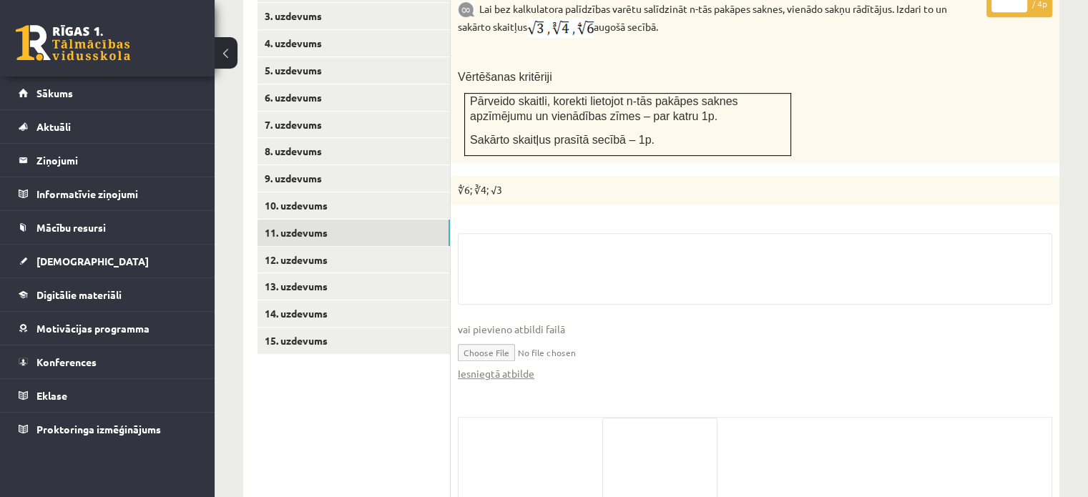
scroll to position [731, 0]
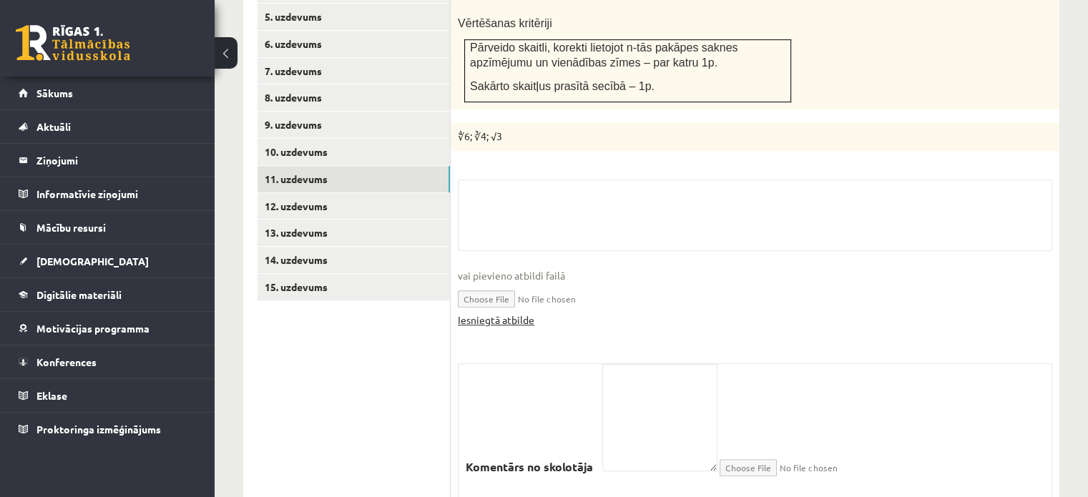
click at [499, 313] on link "Iesniegtā atbilde" at bounding box center [496, 320] width 77 height 15
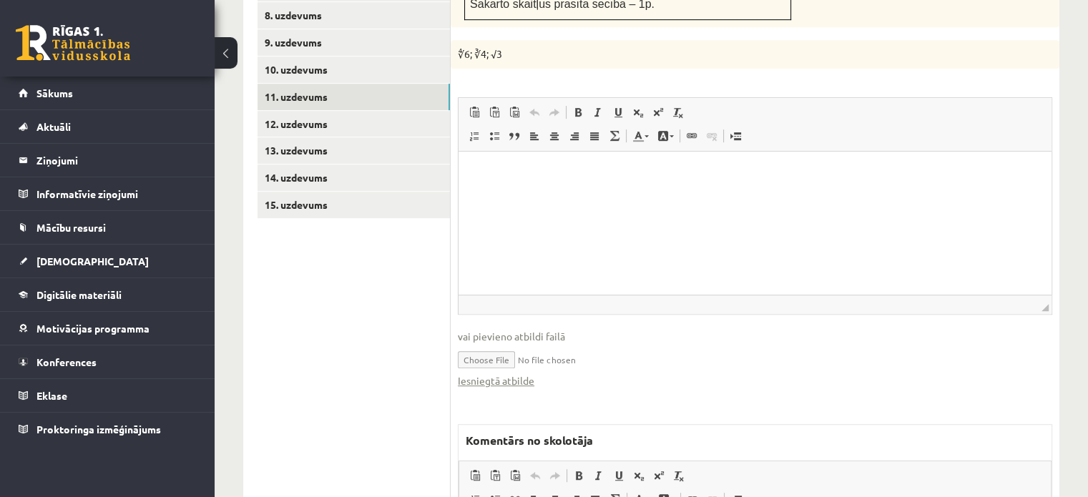
scroll to position [874, 0]
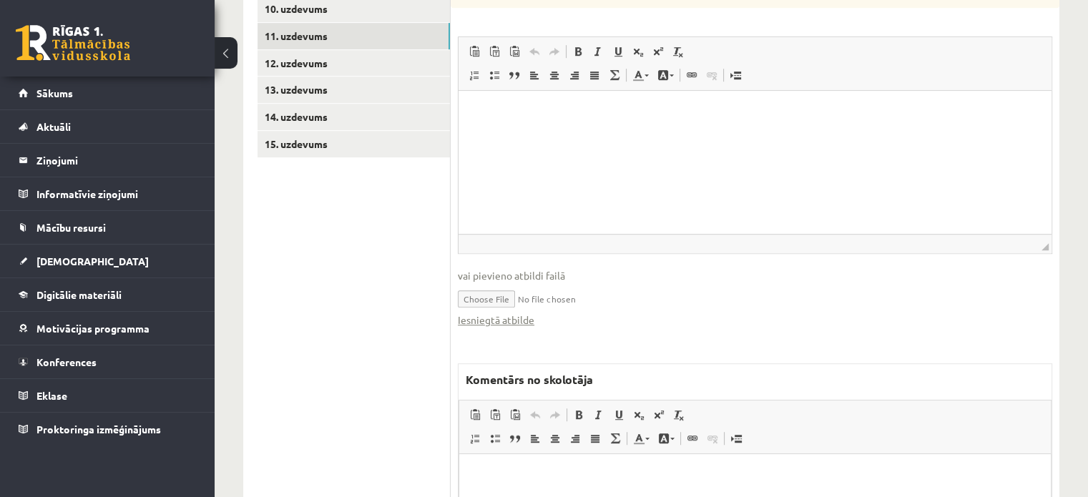
click at [548, 496] on html at bounding box center [755, 475] width 592 height 44
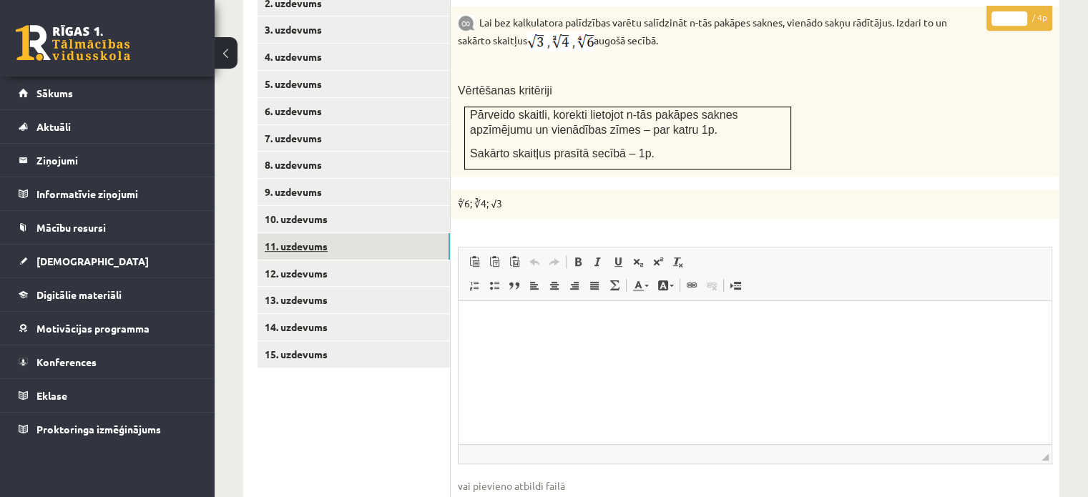
scroll to position [659, 0]
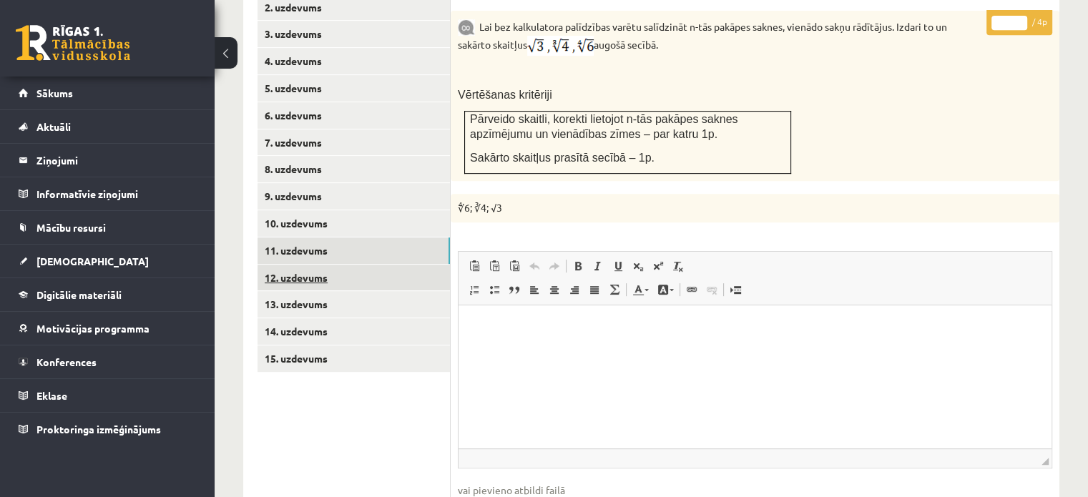
click at [399, 265] on link "12. uzdevums" at bounding box center [353, 278] width 192 height 26
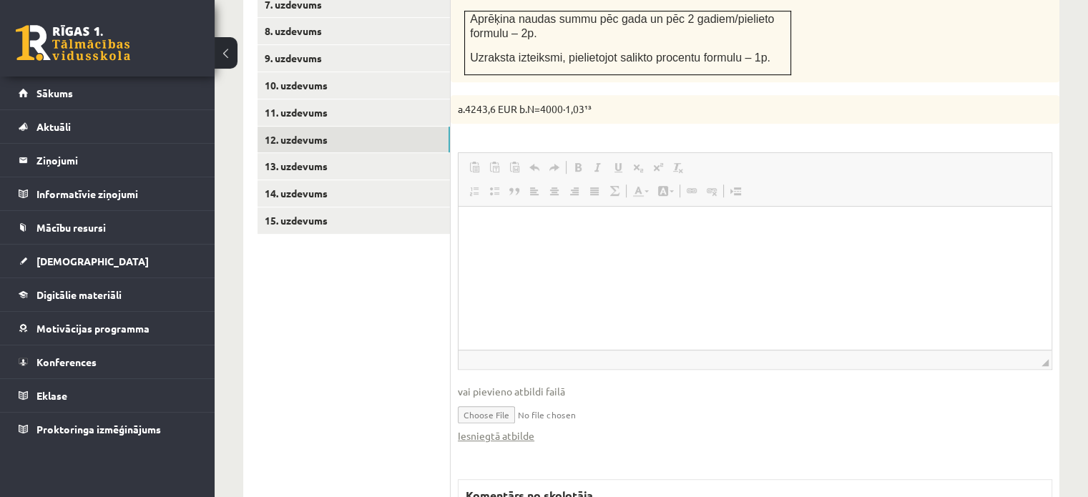
scroll to position [0, 0]
click at [511, 428] on link "Iesniegtā atbilde" at bounding box center [496, 435] width 77 height 15
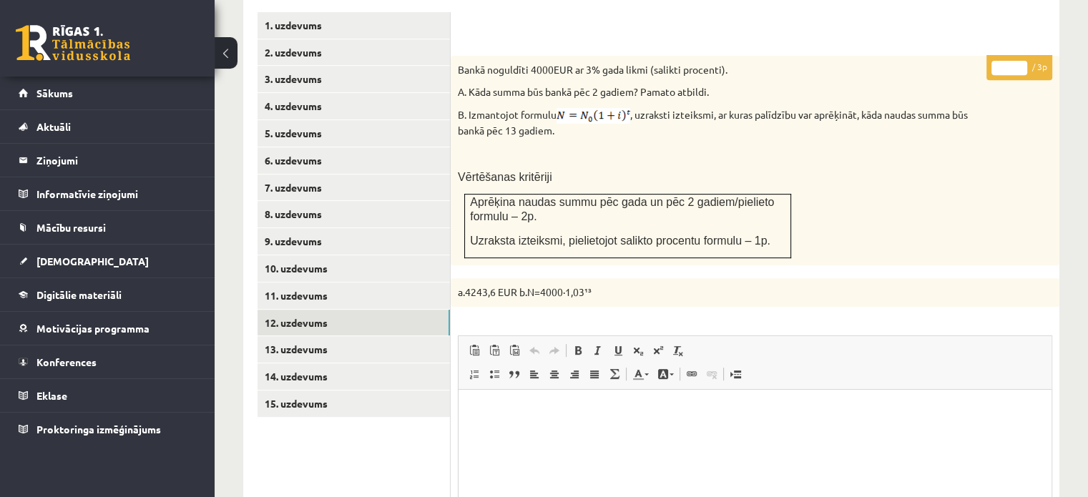
scroll to position [583, 0]
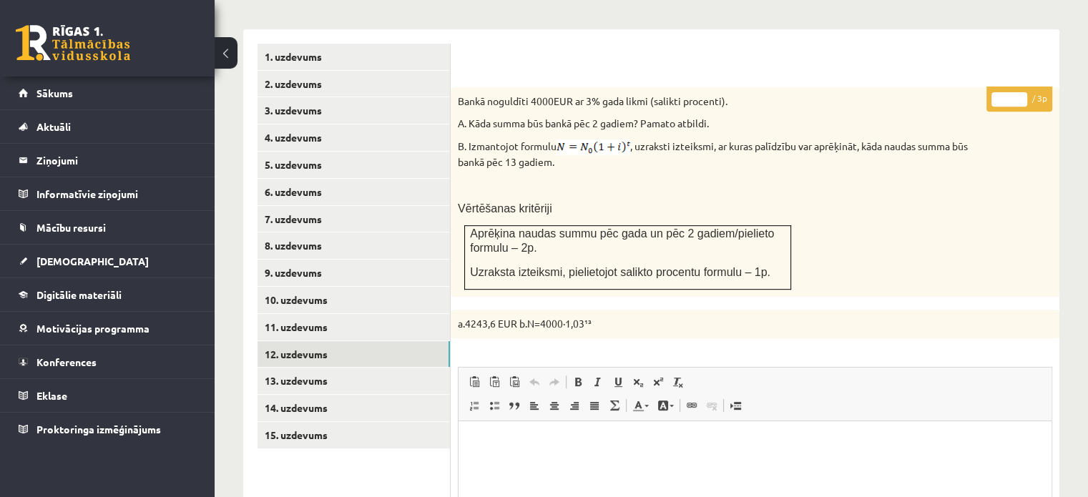
type input "*"
click at [1019, 92] on input "*" at bounding box center [1009, 99] width 36 height 14
click at [360, 368] on link "13. uzdevums" at bounding box center [353, 381] width 192 height 26
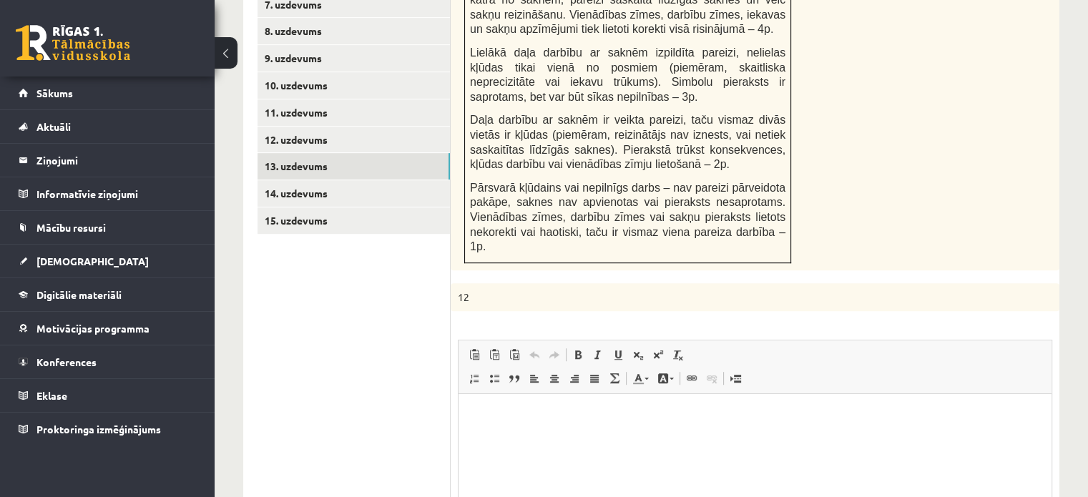
scroll to position [0, 0]
click at [518, 438] on html at bounding box center [754, 416] width 593 height 44
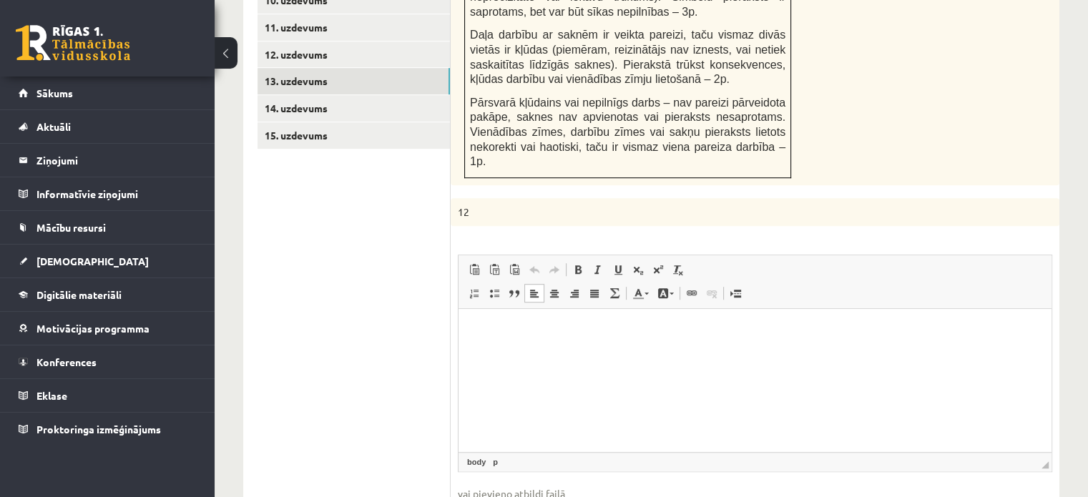
scroll to position [1012, 0]
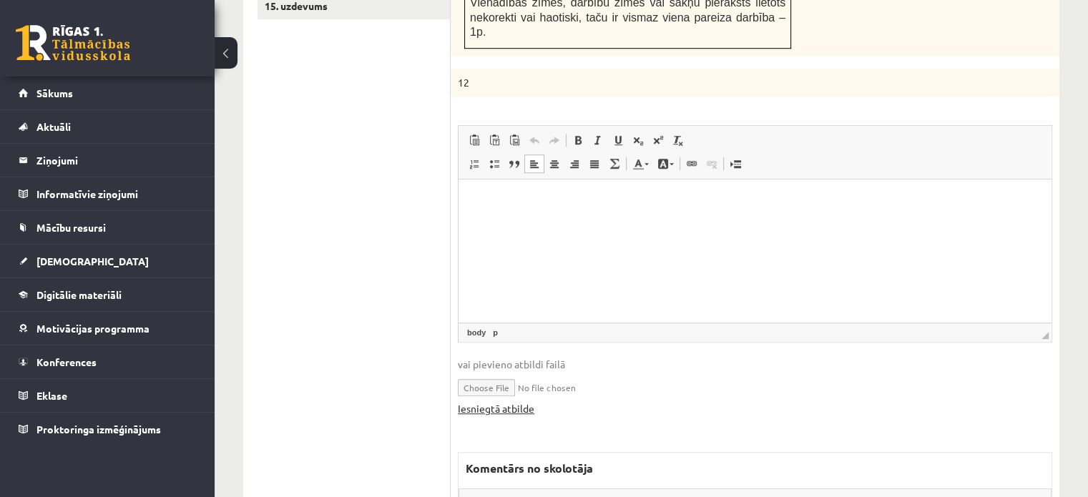
click at [521, 401] on link "Iesniegtā atbilde" at bounding box center [496, 408] width 77 height 15
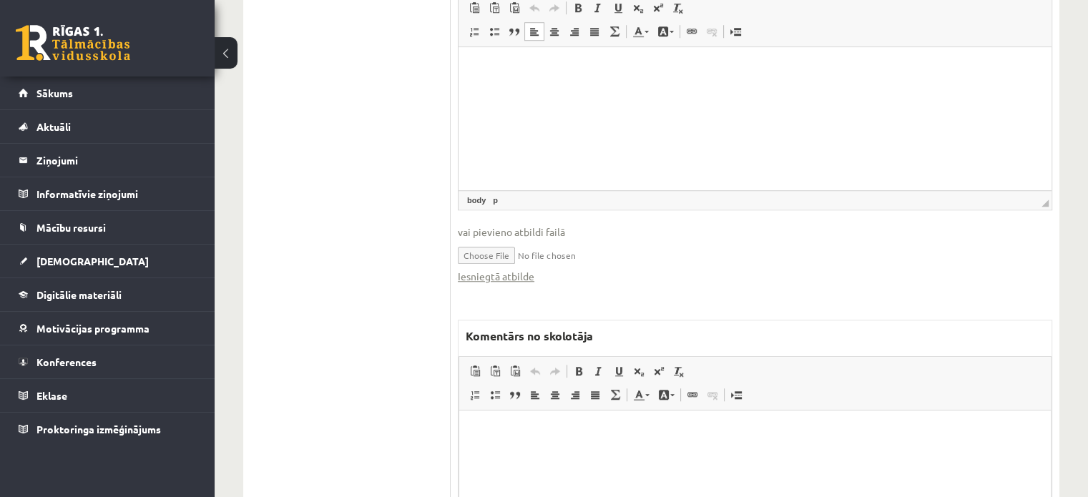
scroll to position [1253, 0]
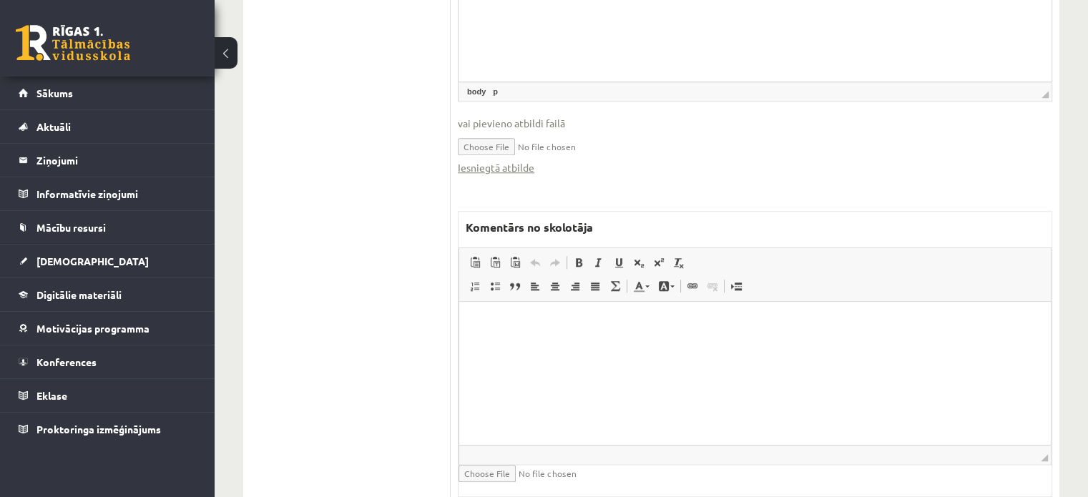
click at [602, 345] on html at bounding box center [755, 324] width 592 height 44
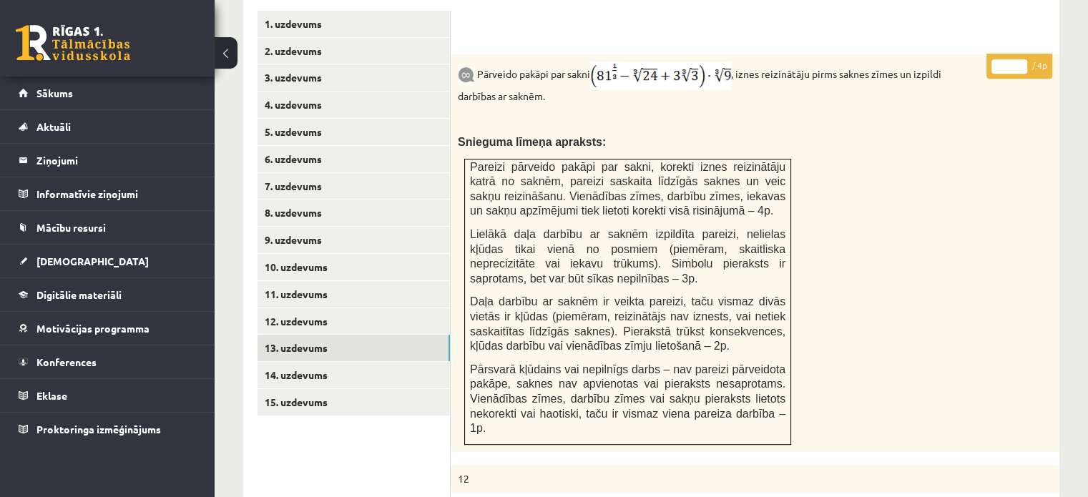
scroll to position [538, 0]
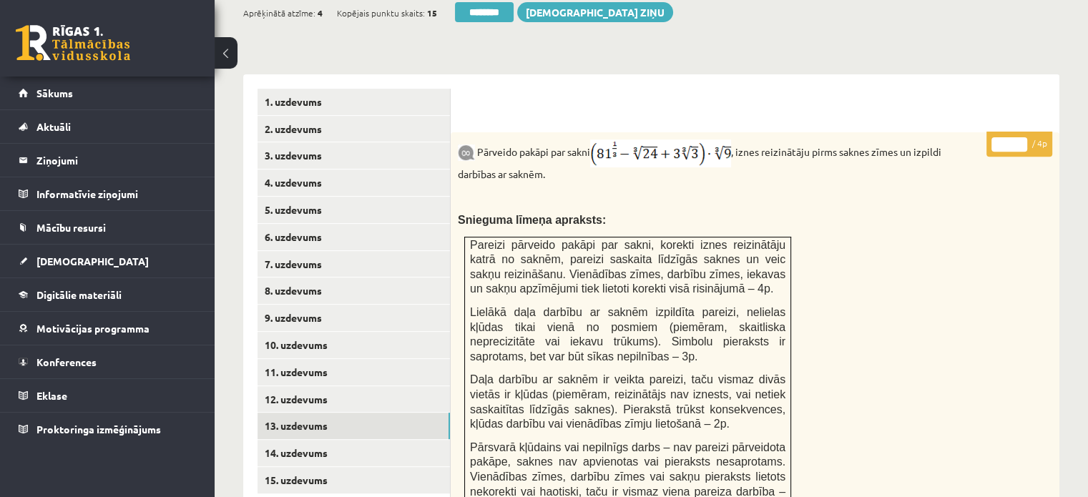
click at [1024, 137] on input "*" at bounding box center [1009, 144] width 36 height 14
type input "*"
click at [1024, 137] on input "*" at bounding box center [1009, 144] width 36 height 14
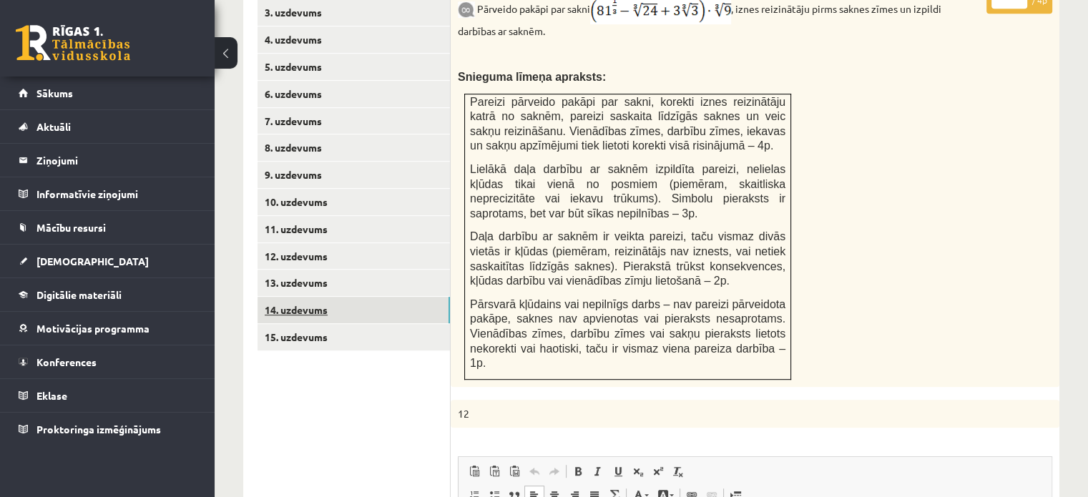
click at [392, 297] on link "14. uzdevums" at bounding box center [353, 310] width 192 height 26
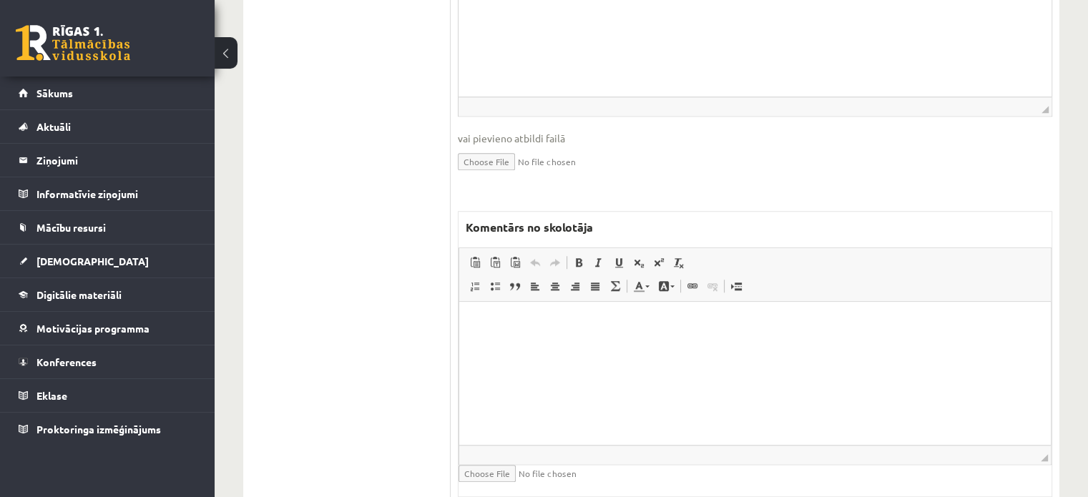
scroll to position [0, 0]
click at [531, 345] on html at bounding box center [755, 324] width 592 height 44
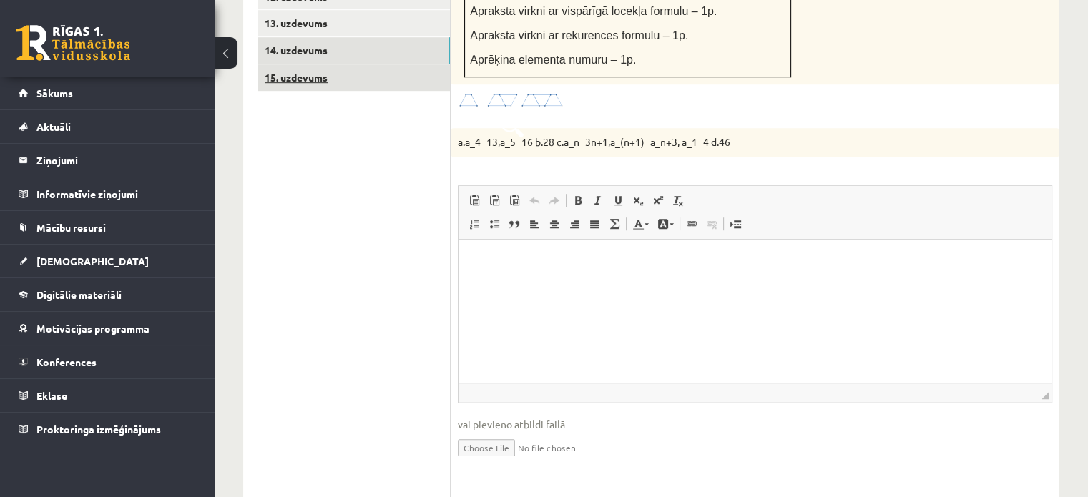
click at [312, 64] on link "15. uzdevums" at bounding box center [353, 77] width 192 height 26
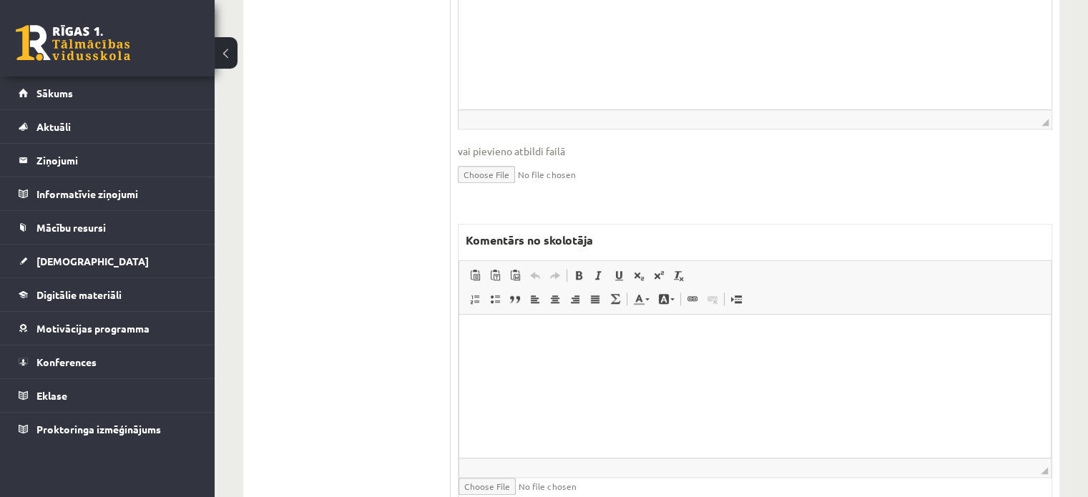
scroll to position [1183, 0]
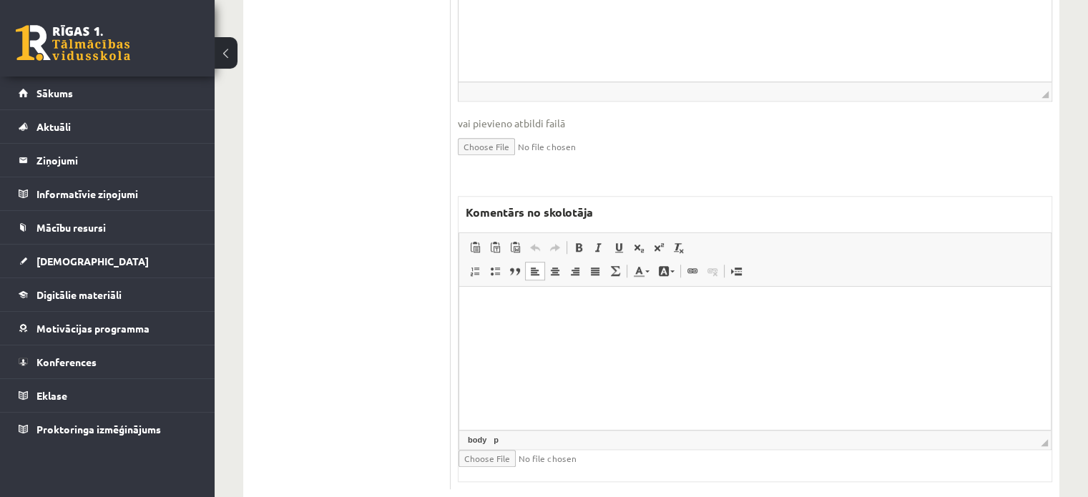
click at [595, 330] on html at bounding box center [755, 309] width 592 height 44
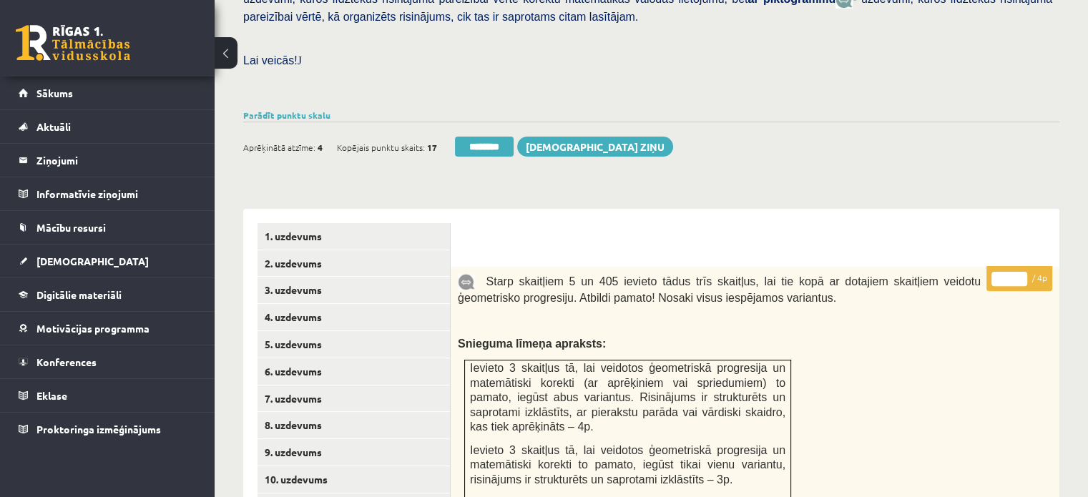
scroll to position [396, 0]
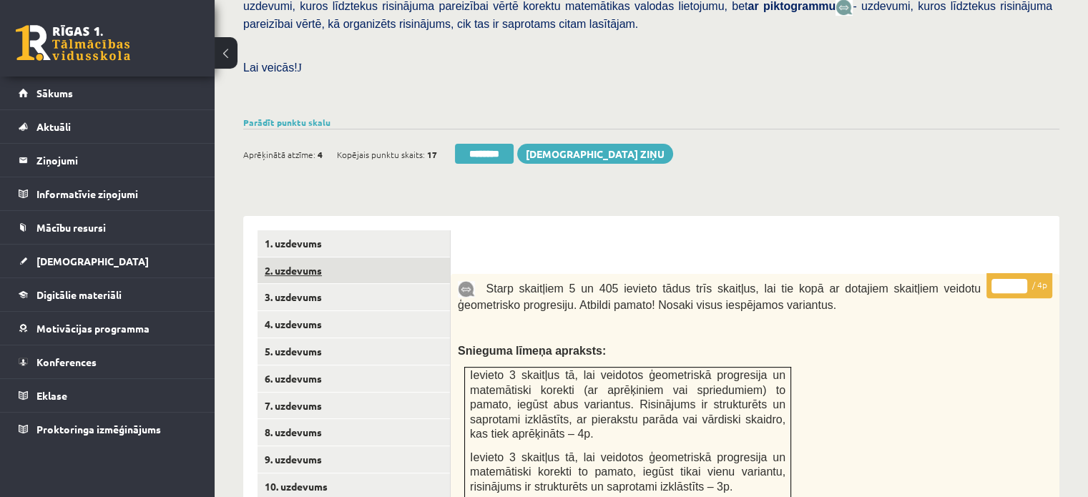
click at [352, 257] on link "2. uzdevums" at bounding box center [353, 270] width 192 height 26
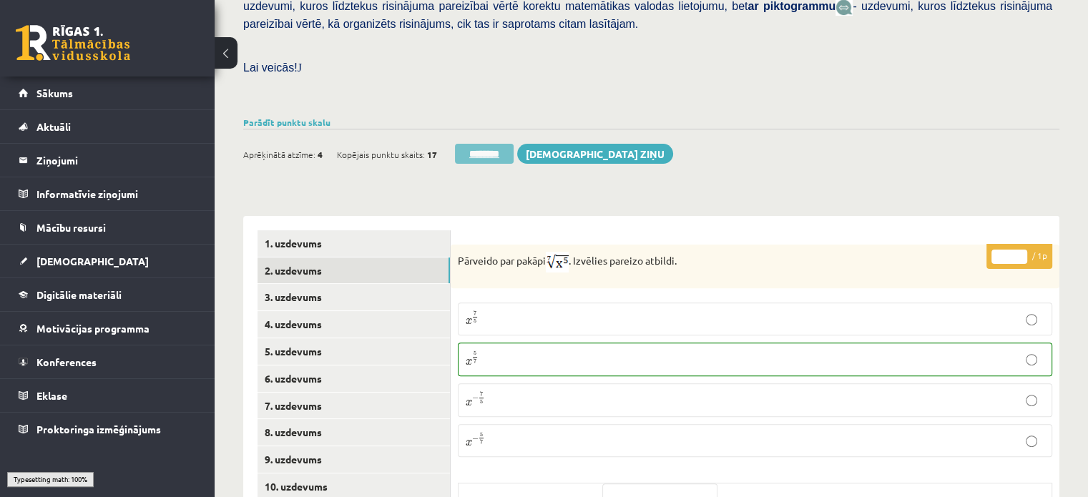
click at [503, 144] on input "********" at bounding box center [484, 154] width 59 height 20
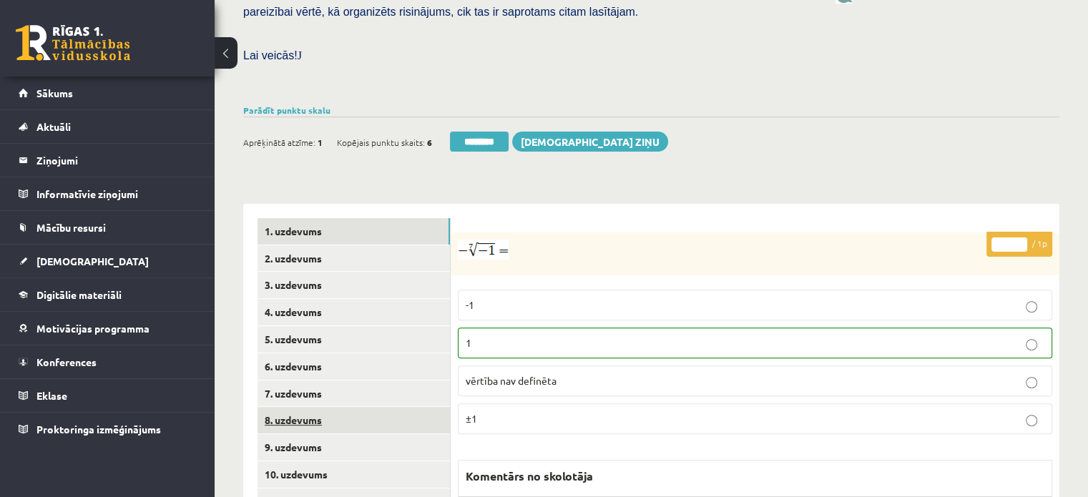
scroll to position [501, 0]
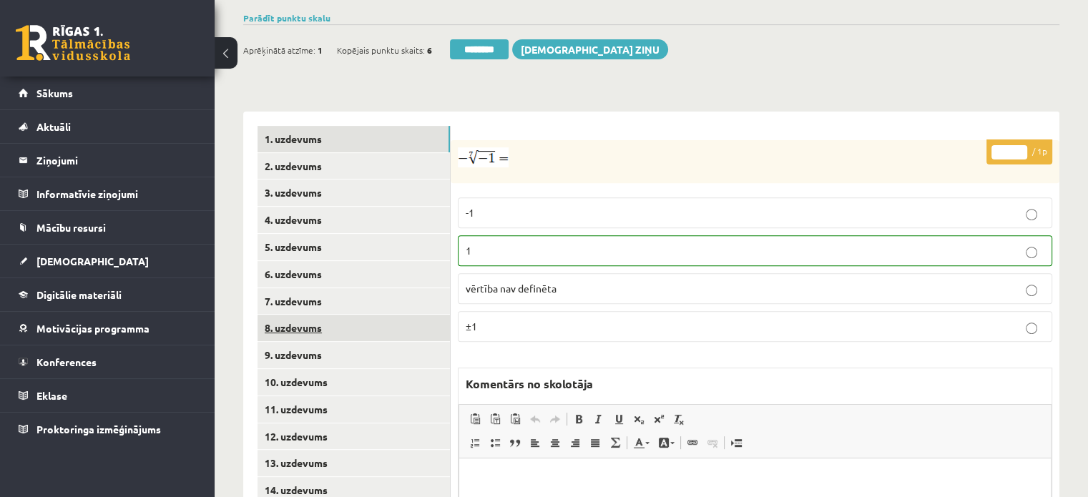
click at [384, 315] on link "8. uzdevums" at bounding box center [353, 328] width 192 height 26
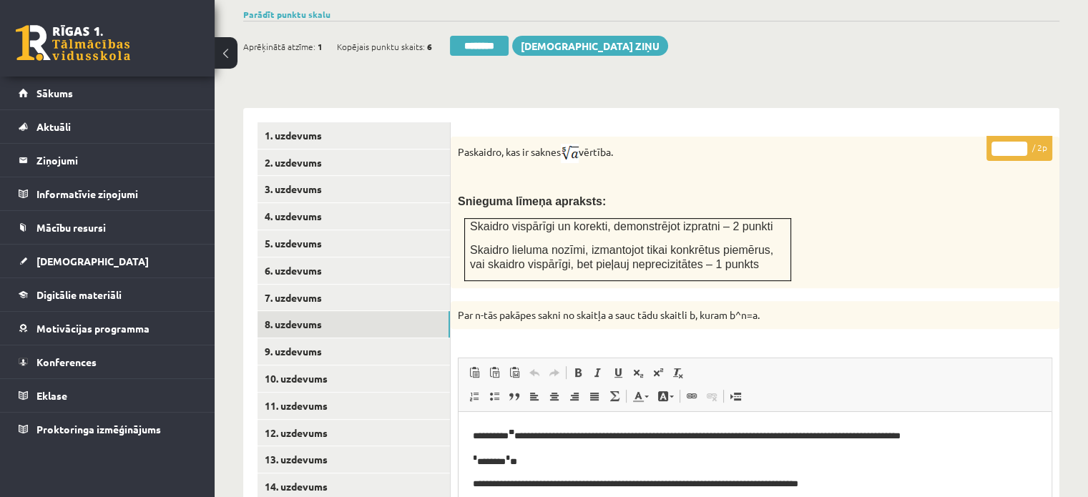
scroll to position [481, 0]
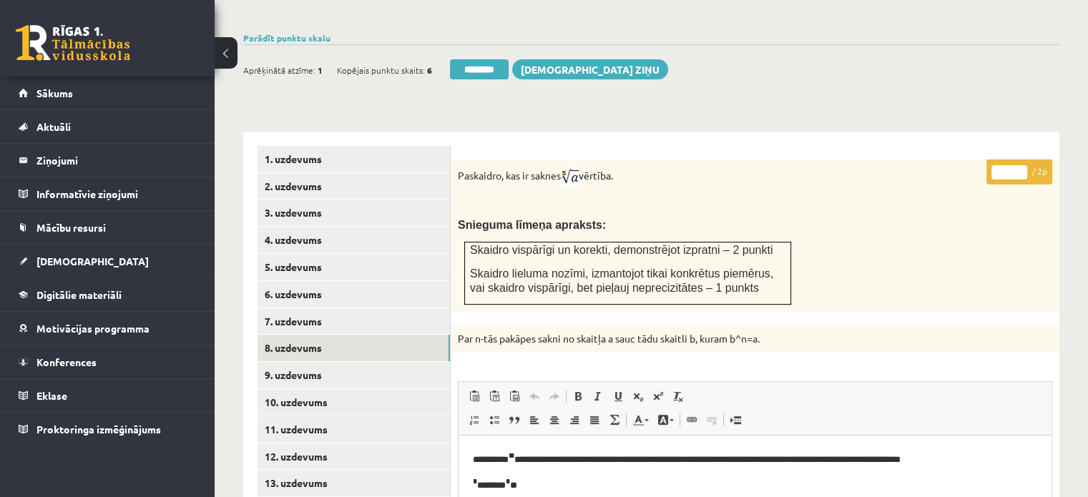
type input "*"
click at [1021, 165] on input "*" at bounding box center [1009, 172] width 36 height 14
click at [337, 362] on link "9. uzdevums" at bounding box center [353, 375] width 192 height 26
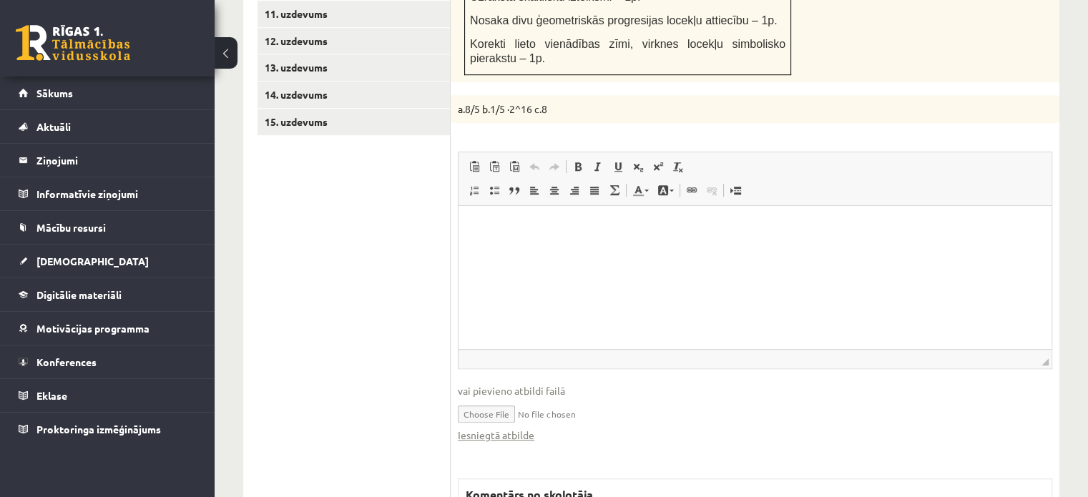
scroll to position [0, 0]
click at [524, 428] on link "Iesniegtā atbilde" at bounding box center [496, 435] width 77 height 15
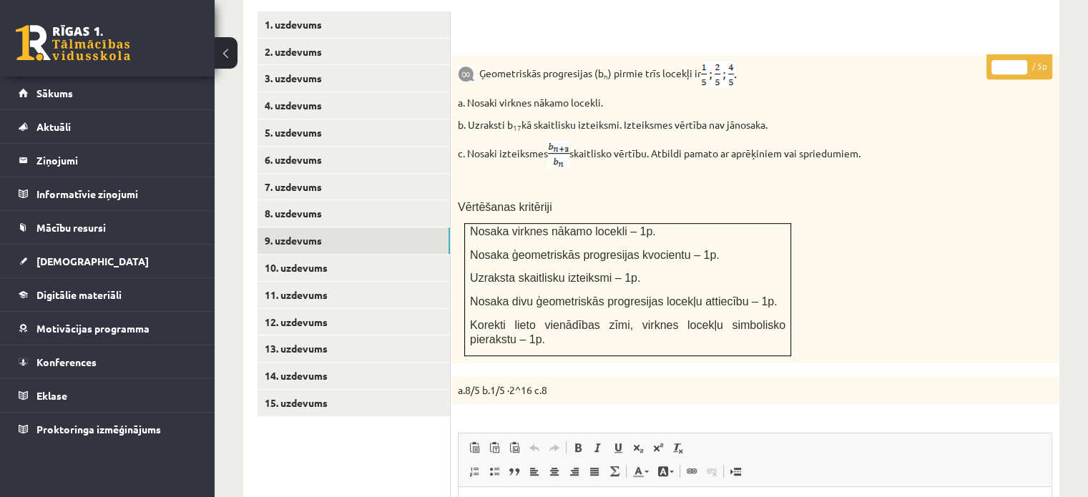
scroll to position [539, 0]
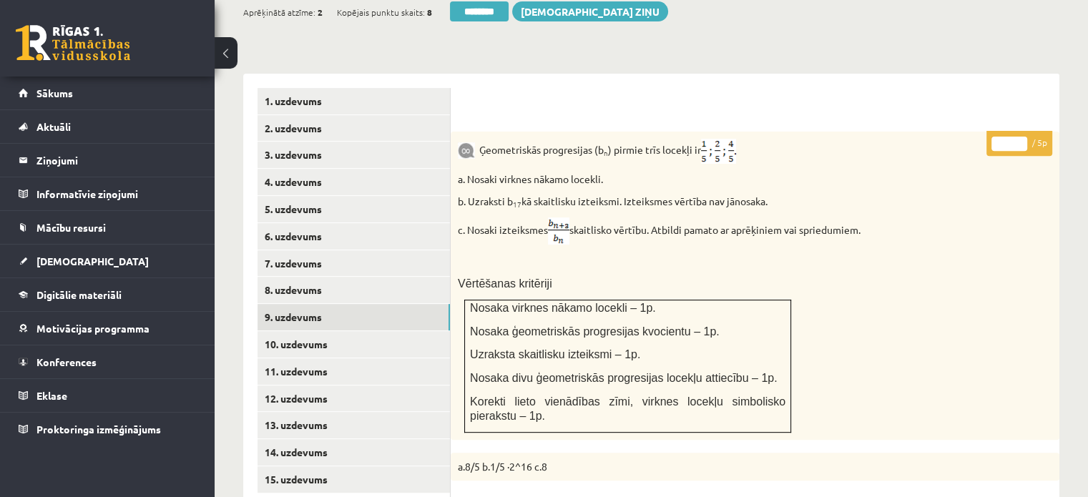
type input "*"
click at [1021, 137] on input "*" at bounding box center [1009, 144] width 36 height 14
click at [391, 331] on link "10. uzdevums" at bounding box center [353, 344] width 192 height 26
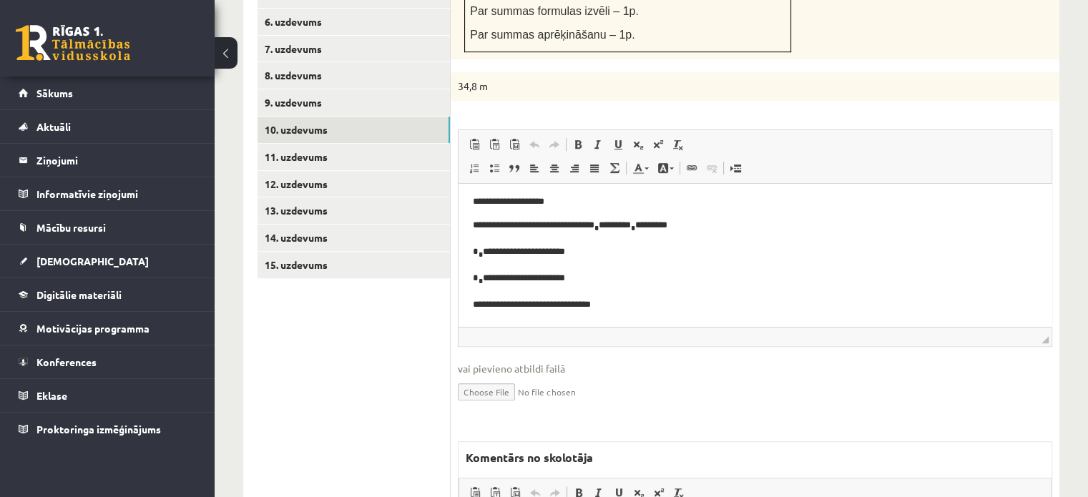
scroll to position [968, 0]
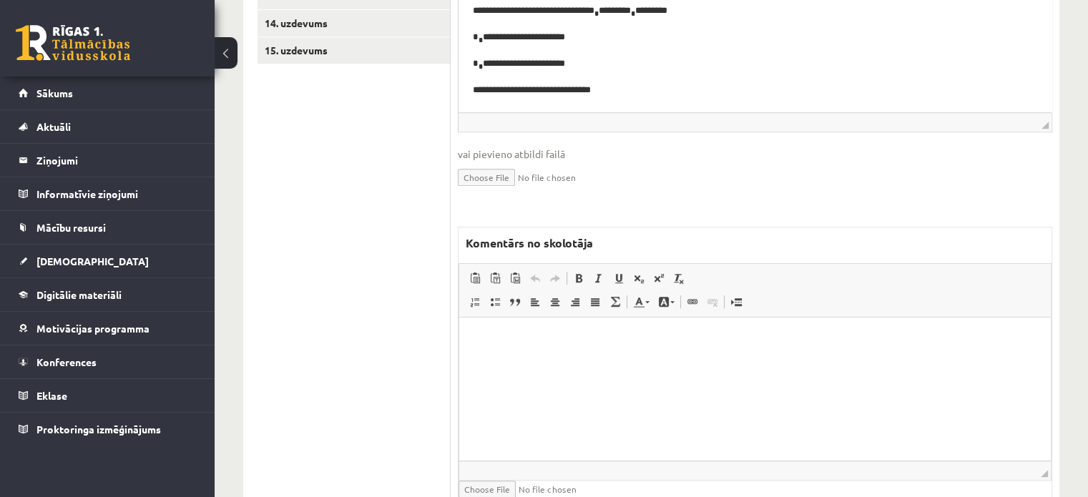
click at [654, 361] on html at bounding box center [755, 340] width 592 height 44
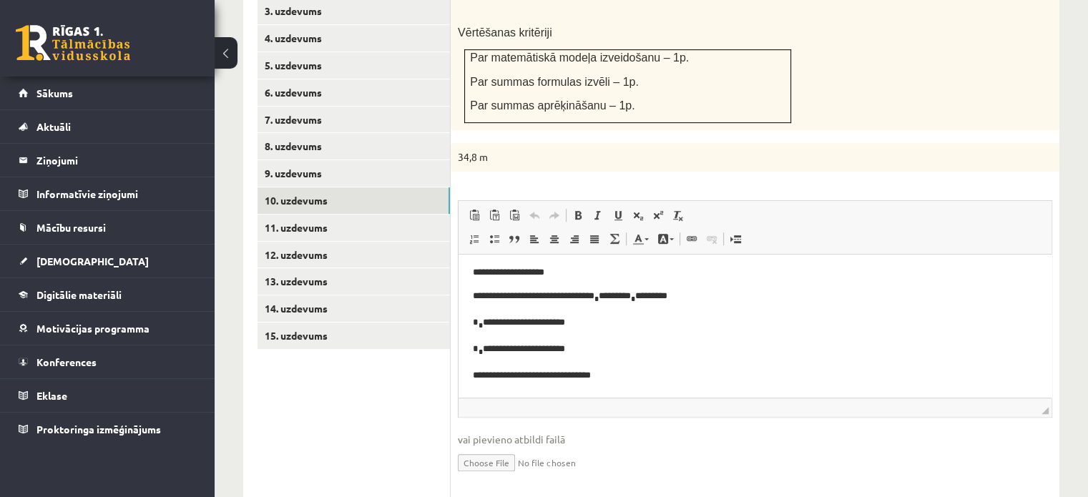
scroll to position [682, 0]
click at [414, 215] on link "11. uzdevums" at bounding box center [353, 228] width 192 height 26
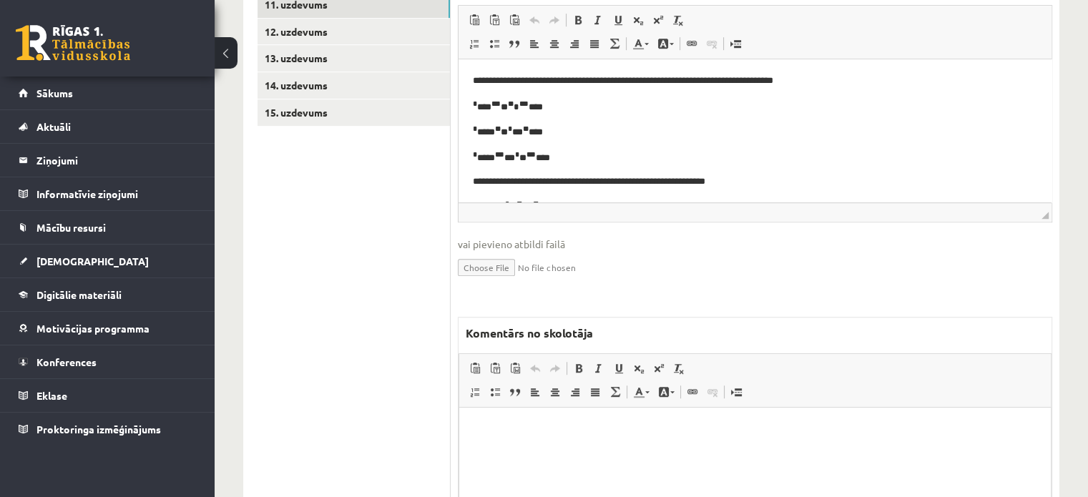
scroll to position [1026, 0]
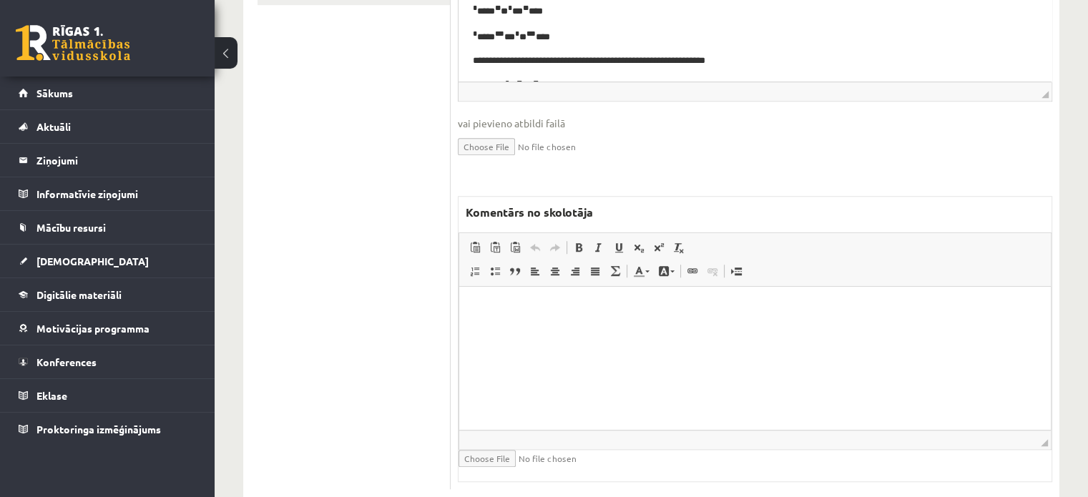
click at [585, 330] on html at bounding box center [755, 308] width 592 height 44
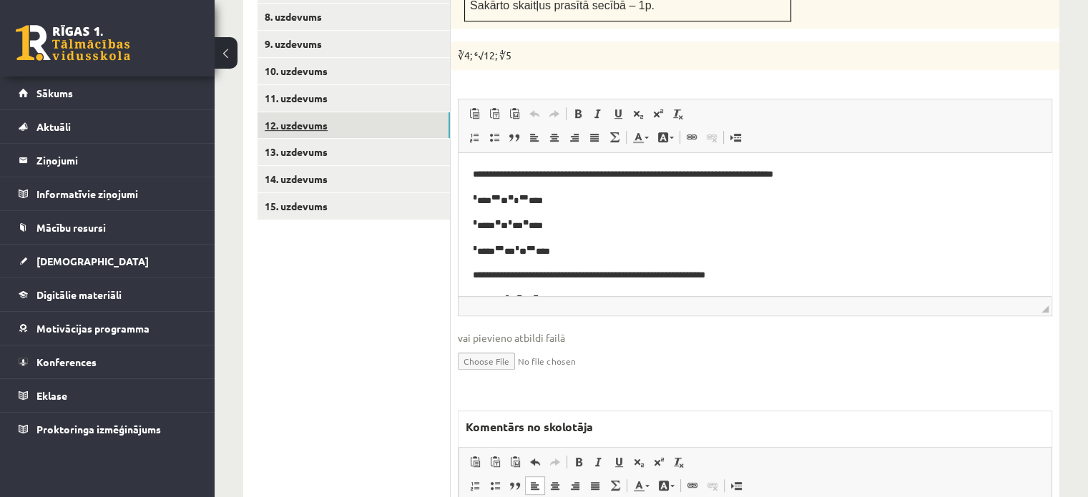
click at [418, 112] on link "12. uzdevums" at bounding box center [353, 125] width 192 height 26
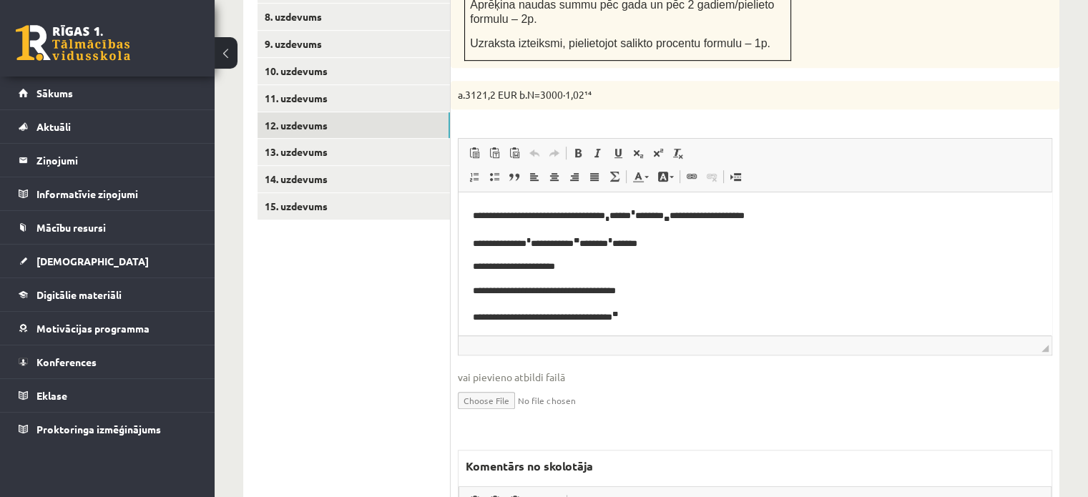
scroll to position [3, 0]
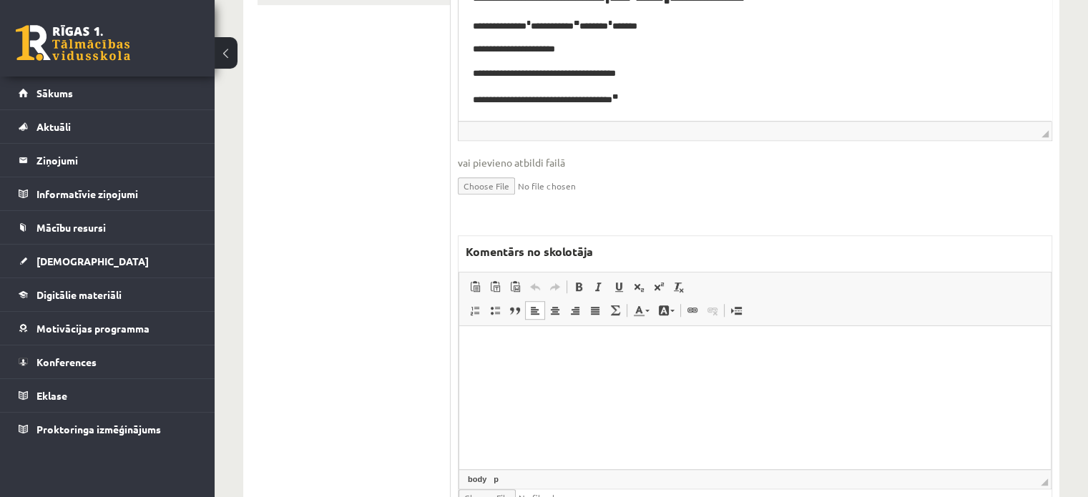
click at [579, 369] on html at bounding box center [755, 347] width 592 height 44
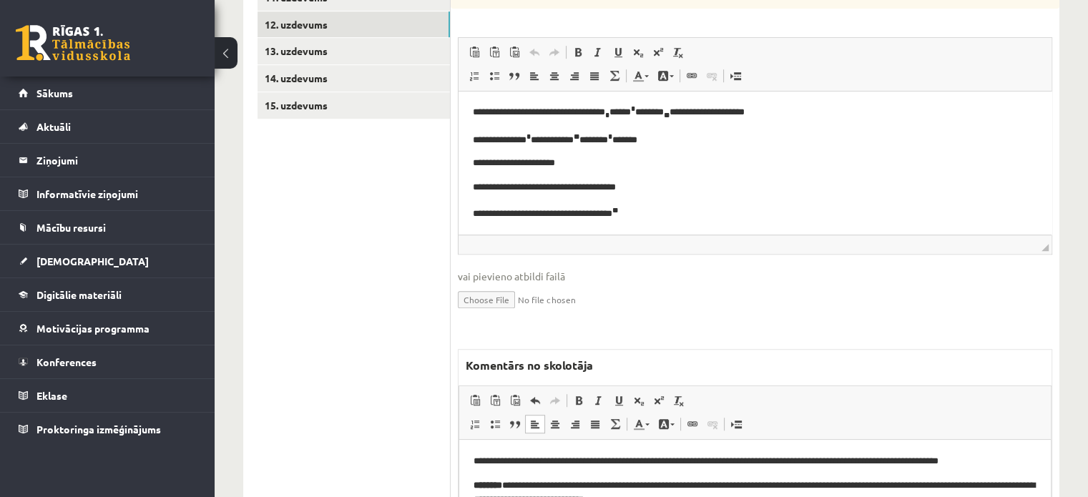
scroll to position [740, 0]
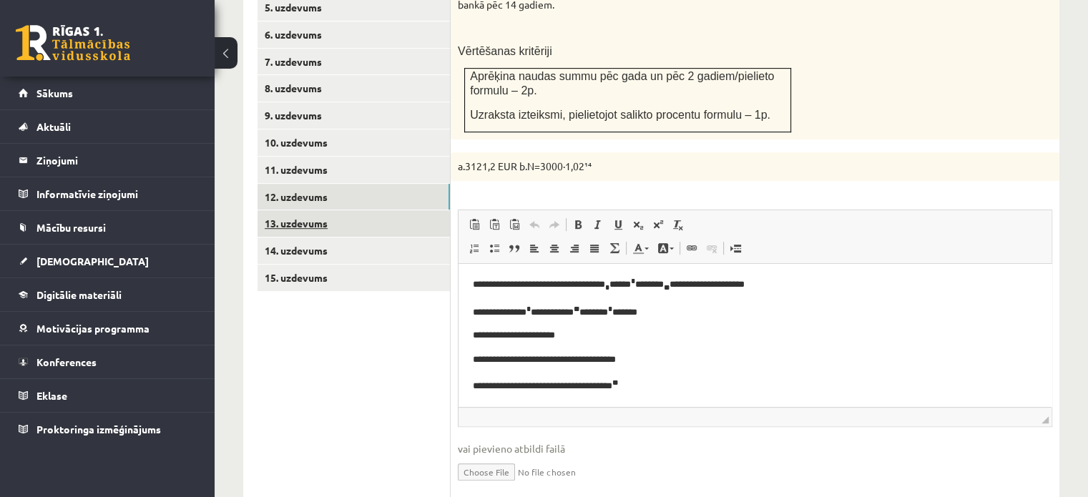
click at [388, 210] on link "13. uzdevums" at bounding box center [353, 223] width 192 height 26
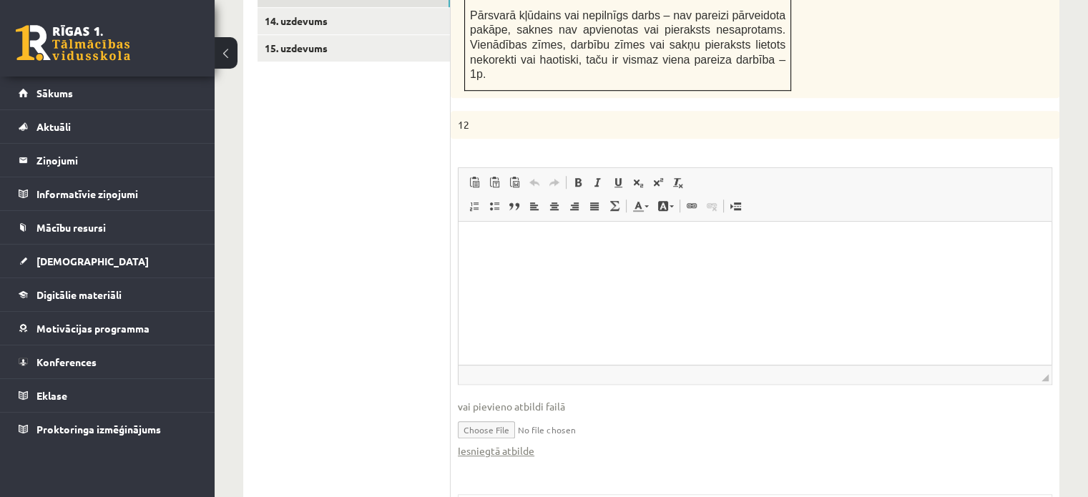
scroll to position [0, 0]
click at [509, 443] on link "Iesniegtā atbilde" at bounding box center [496, 450] width 77 height 15
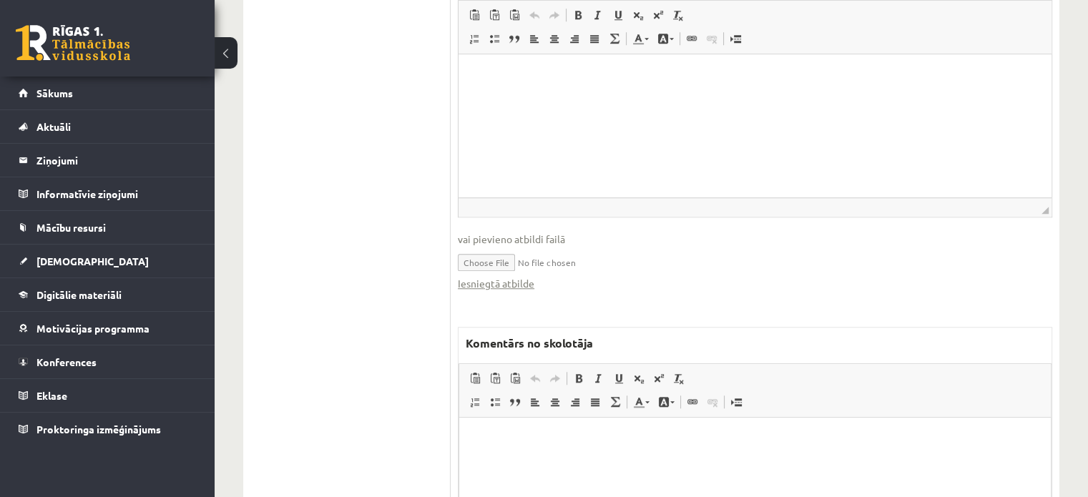
scroll to position [1253, 0]
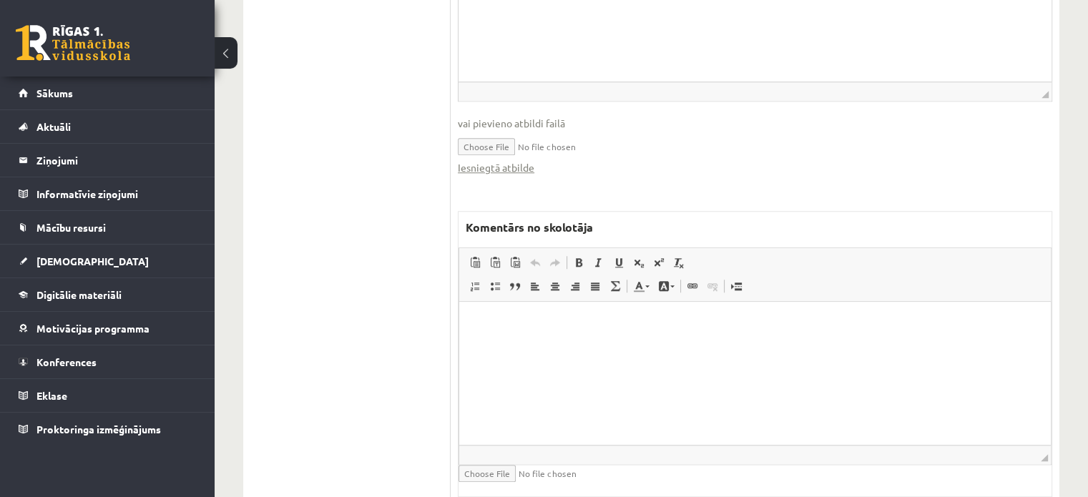
click at [623, 345] on html at bounding box center [755, 324] width 592 height 44
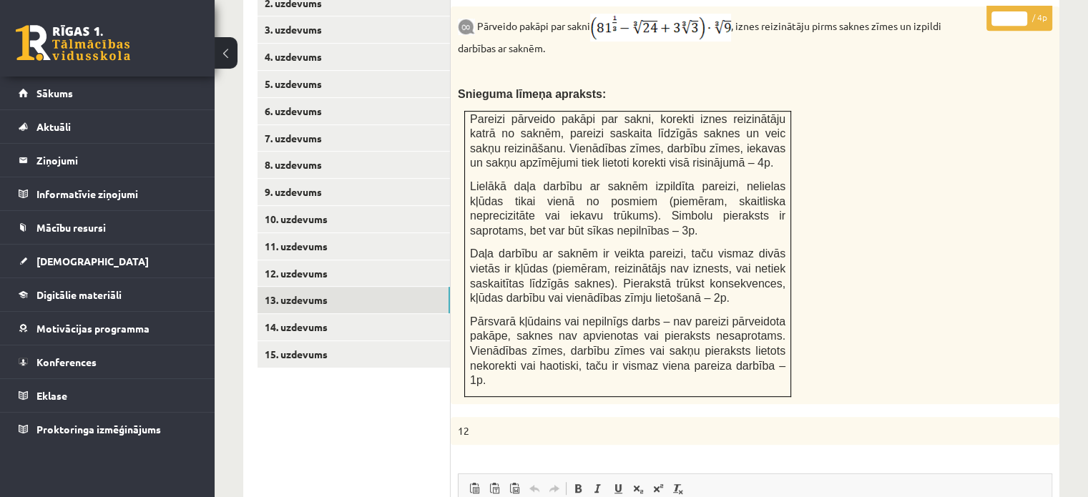
scroll to position [538, 0]
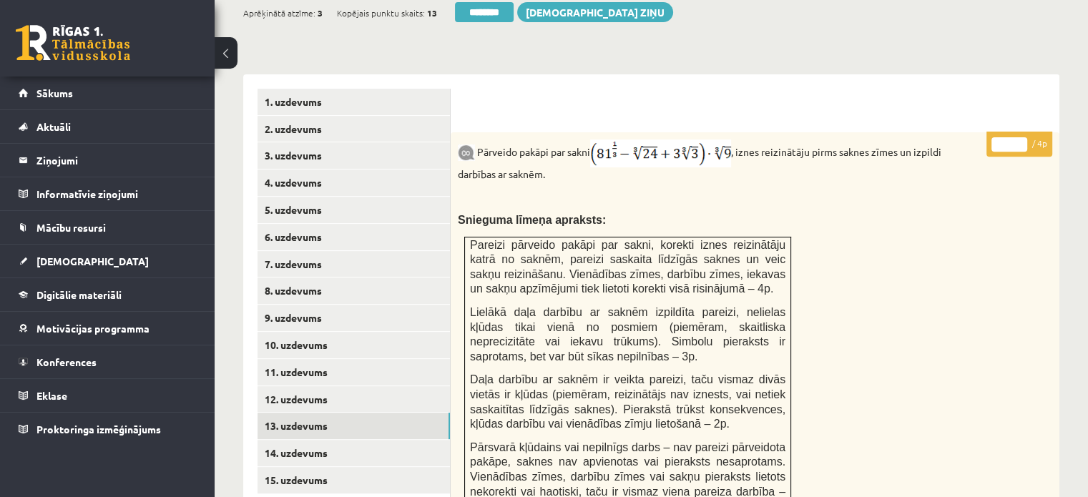
click at [1020, 137] on input "*" at bounding box center [1009, 144] width 36 height 14
type input "*"
click at [1020, 137] on input "*" at bounding box center [1009, 144] width 36 height 14
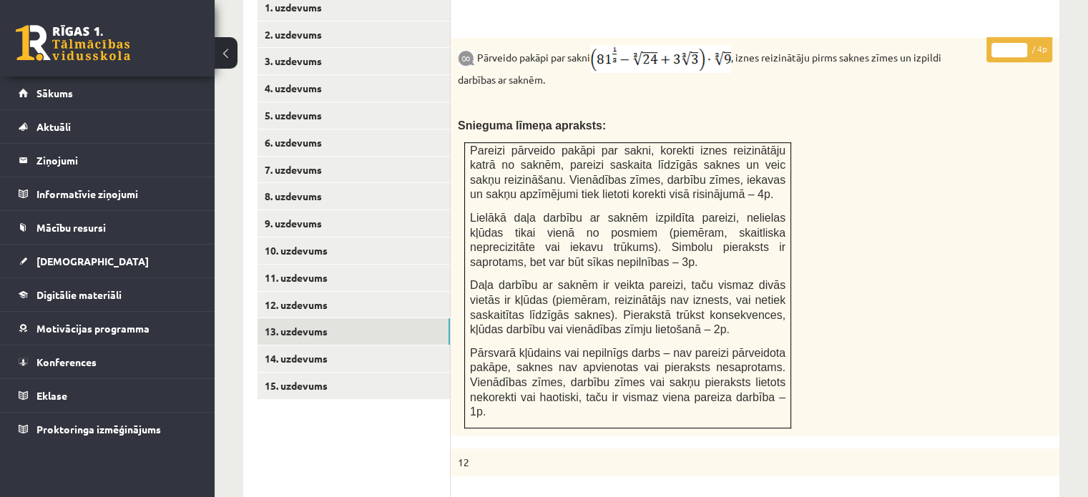
scroll to position [752, 0]
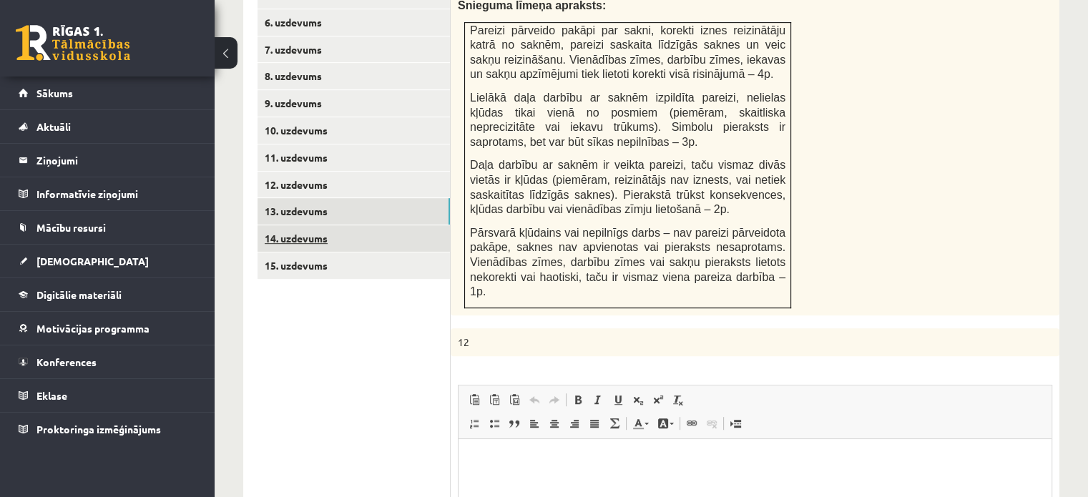
click at [360, 225] on link "14. uzdevums" at bounding box center [353, 238] width 192 height 26
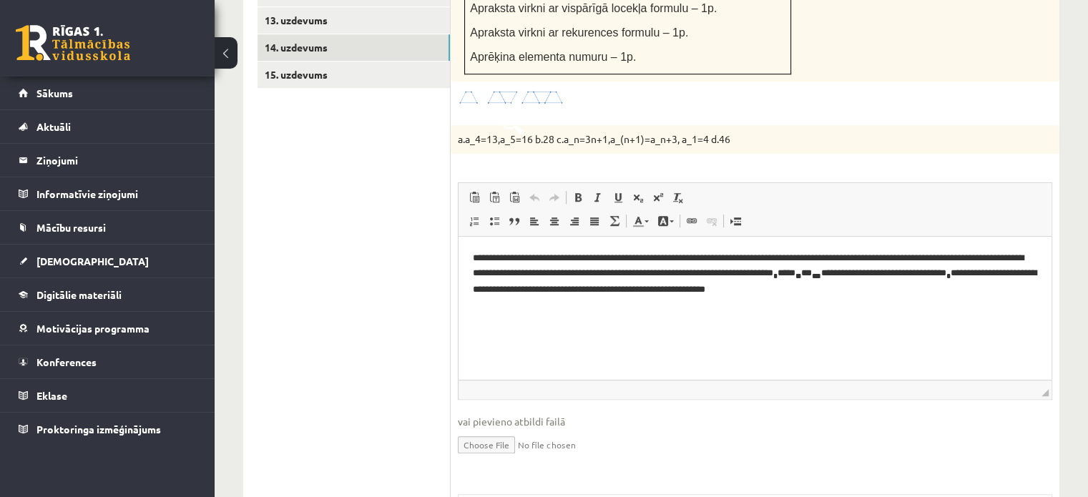
scroll to position [0, 0]
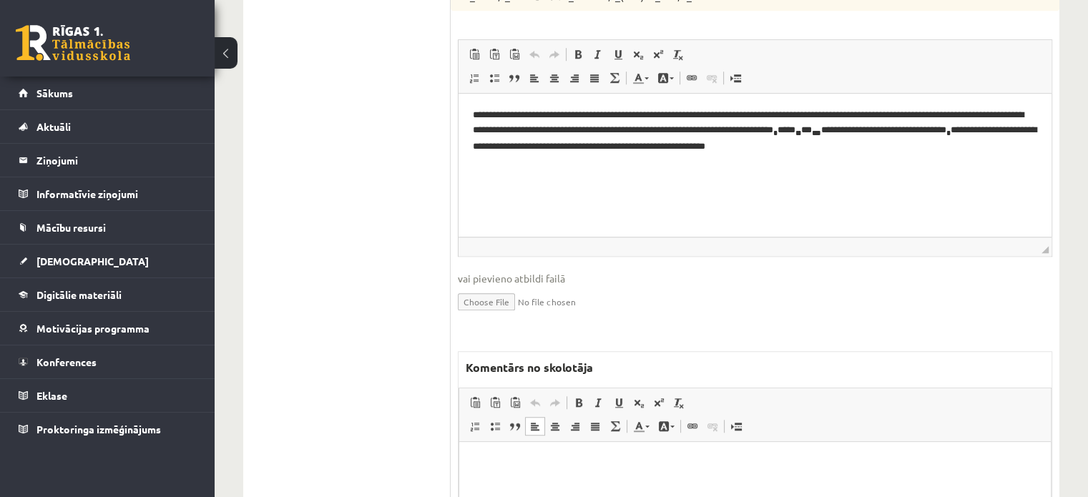
click at [522, 470] on p "Bagātinātā teksta redaktors, wiswyg-editor-47024867374200-1758181521-774" at bounding box center [755, 463] width 563 height 15
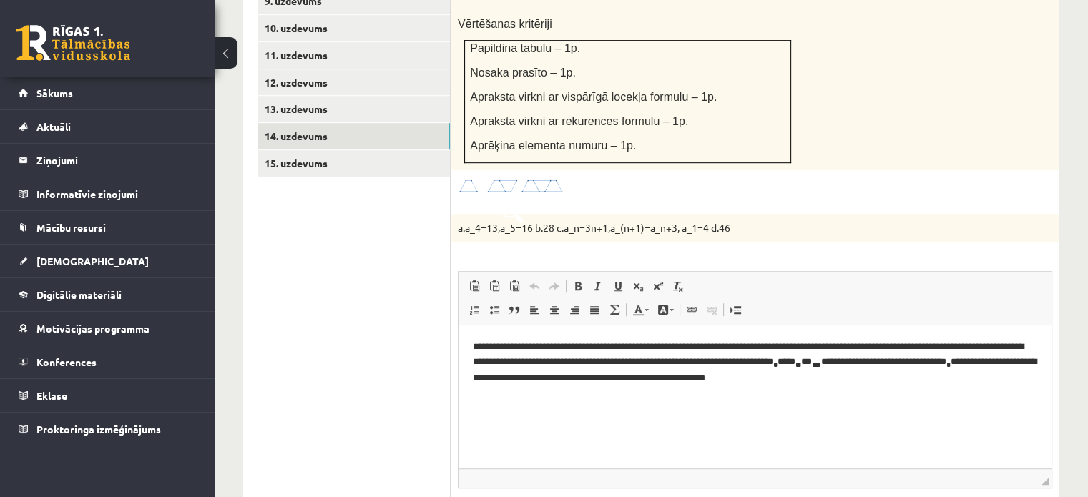
scroll to position [800, 0]
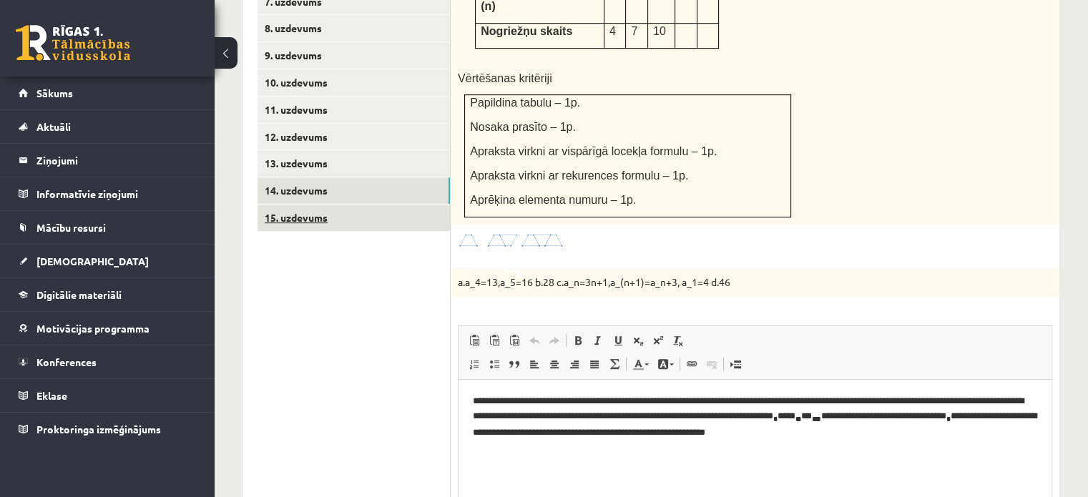
click at [441, 205] on link "15. uzdevums" at bounding box center [353, 218] width 192 height 26
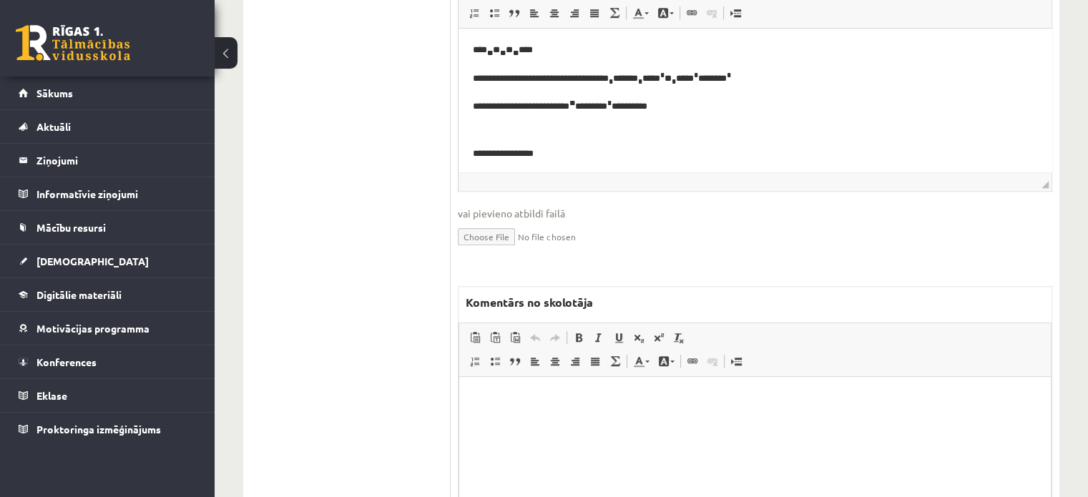
scroll to position [0, 0]
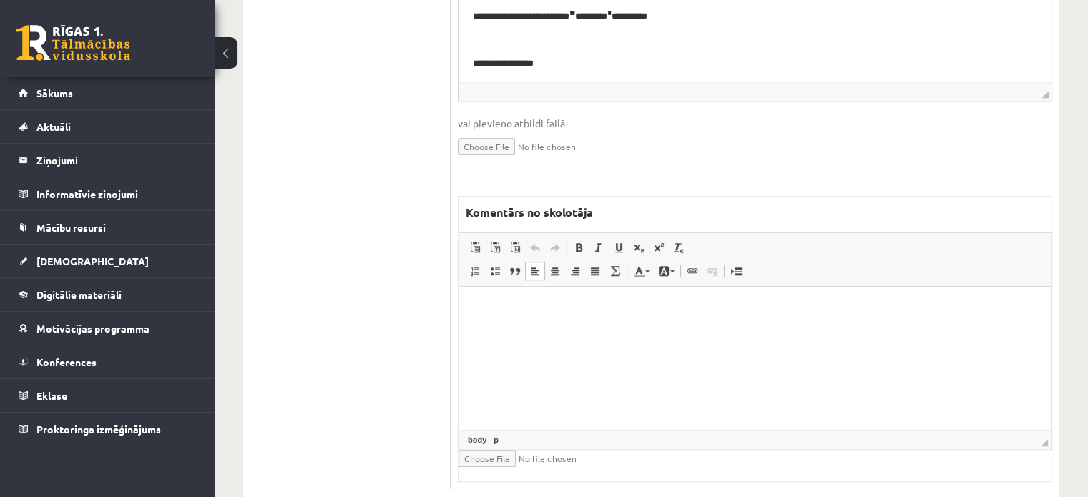
click at [592, 330] on html at bounding box center [755, 309] width 592 height 44
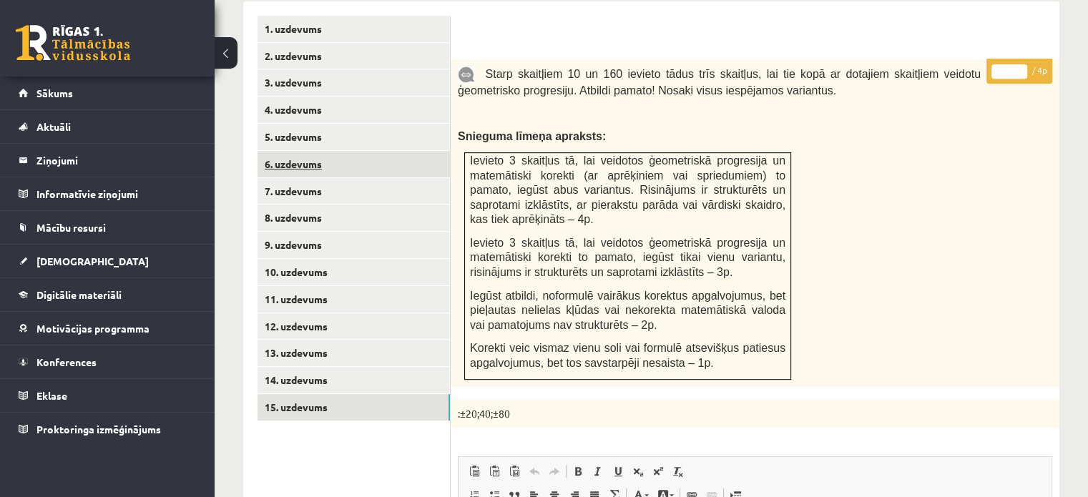
click at [386, 151] on link "6. uzdevums" at bounding box center [353, 164] width 192 height 26
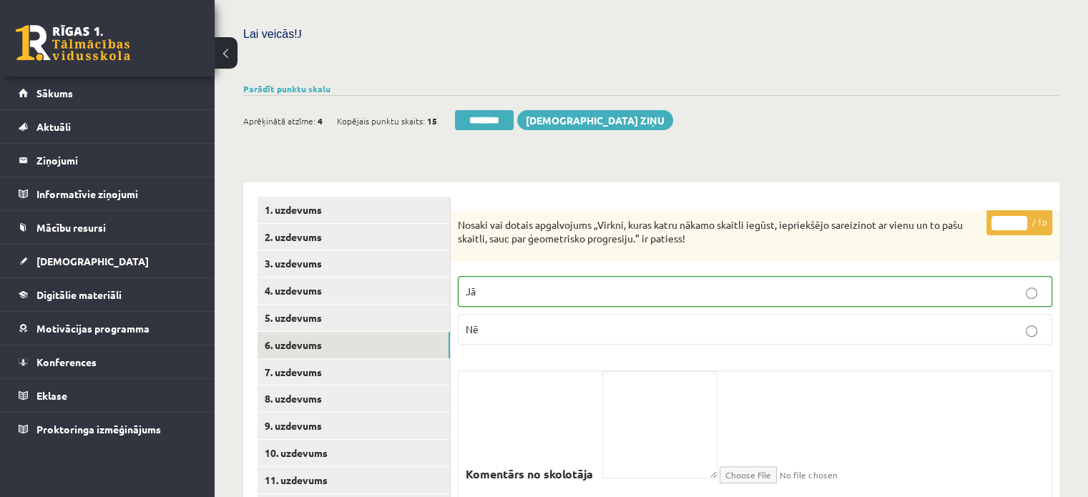
scroll to position [332, 0]
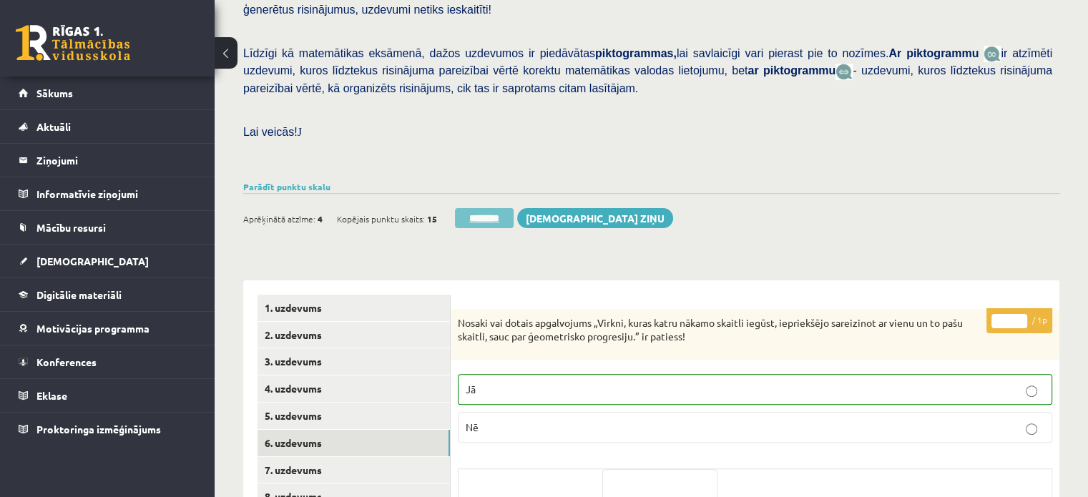
click at [502, 208] on input "********" at bounding box center [484, 218] width 59 height 20
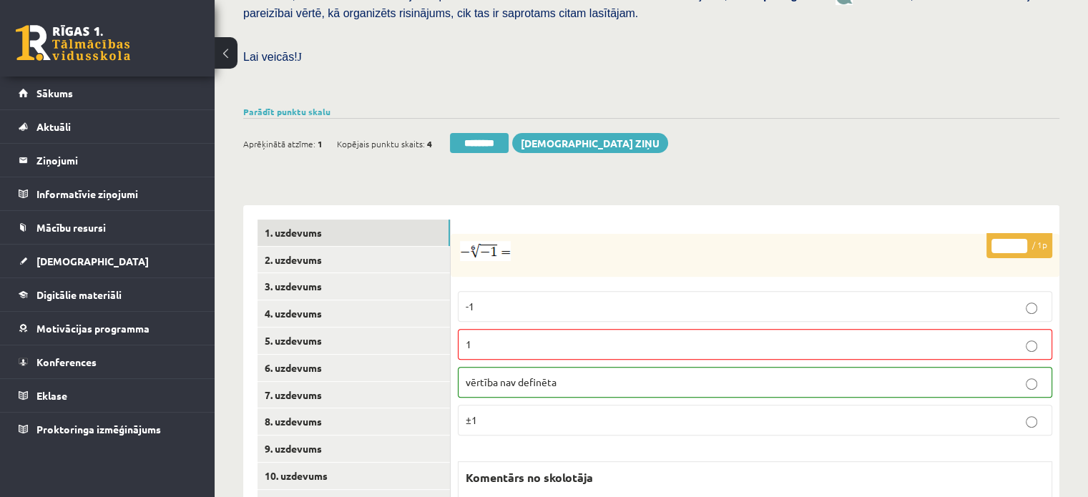
scroll to position [572, 0]
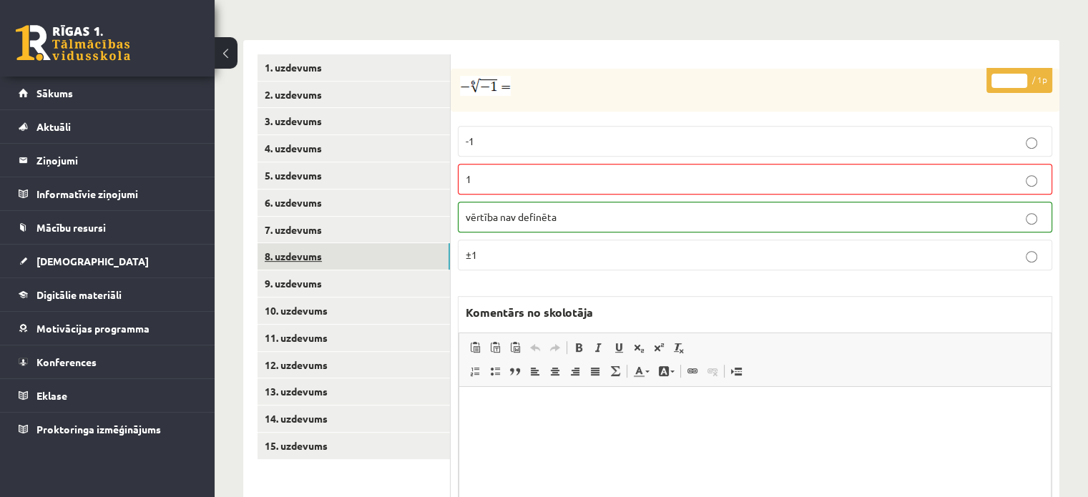
click at [368, 243] on link "8. uzdevums" at bounding box center [353, 256] width 192 height 26
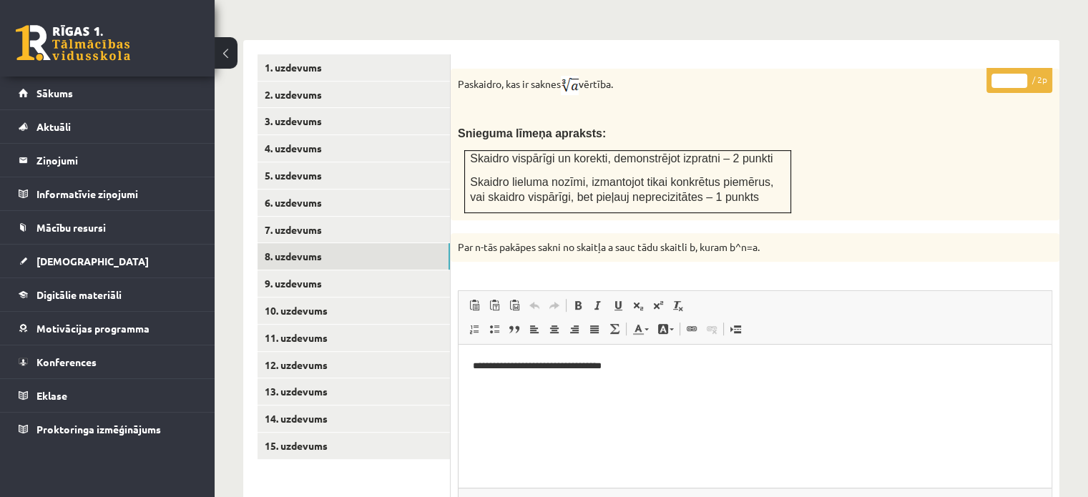
scroll to position [0, 0]
click at [1023, 74] on input "*" at bounding box center [1009, 81] width 36 height 14
type input "*"
click at [1023, 74] on input "*" at bounding box center [1009, 81] width 36 height 14
click at [335, 270] on link "9. uzdevums" at bounding box center [353, 283] width 192 height 26
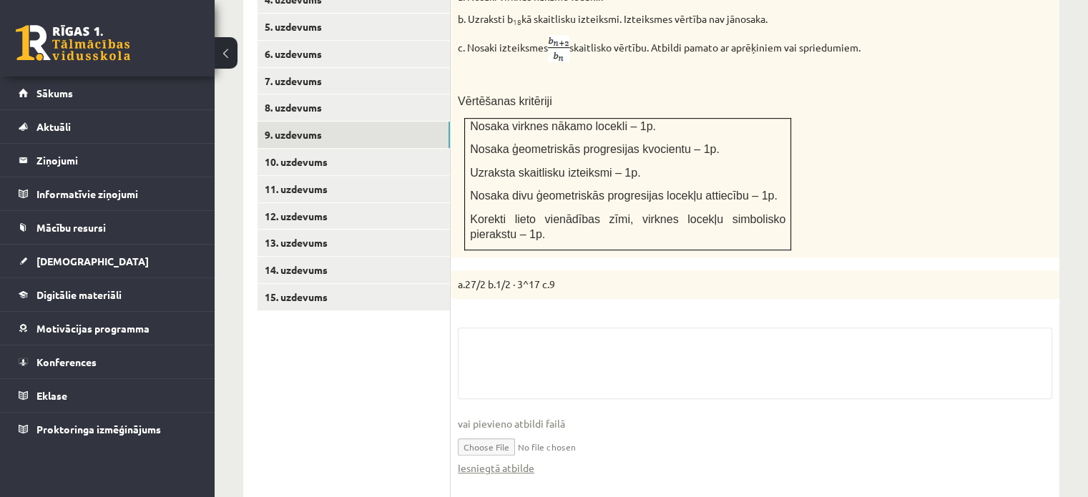
scroll to position [787, 0]
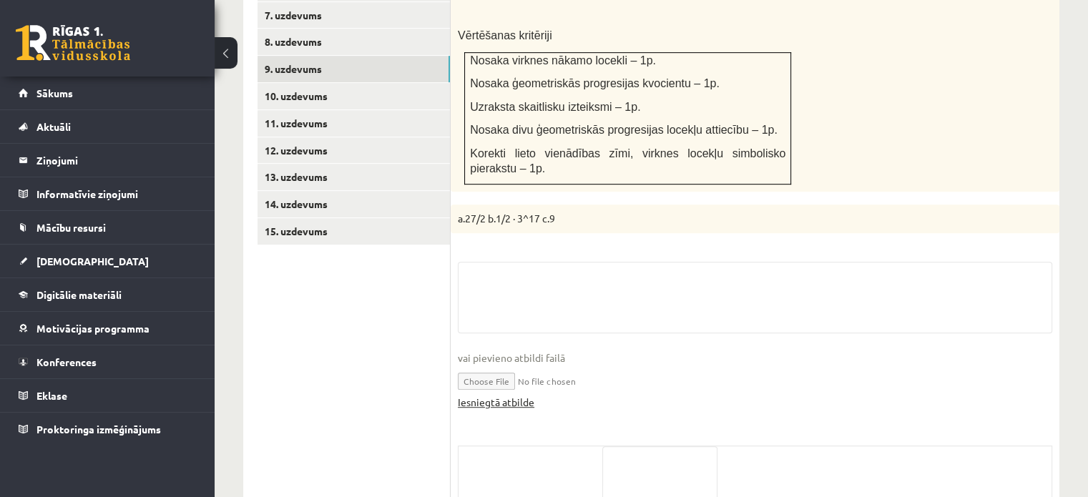
click at [519, 395] on link "Iesniegtā atbilde" at bounding box center [496, 402] width 77 height 15
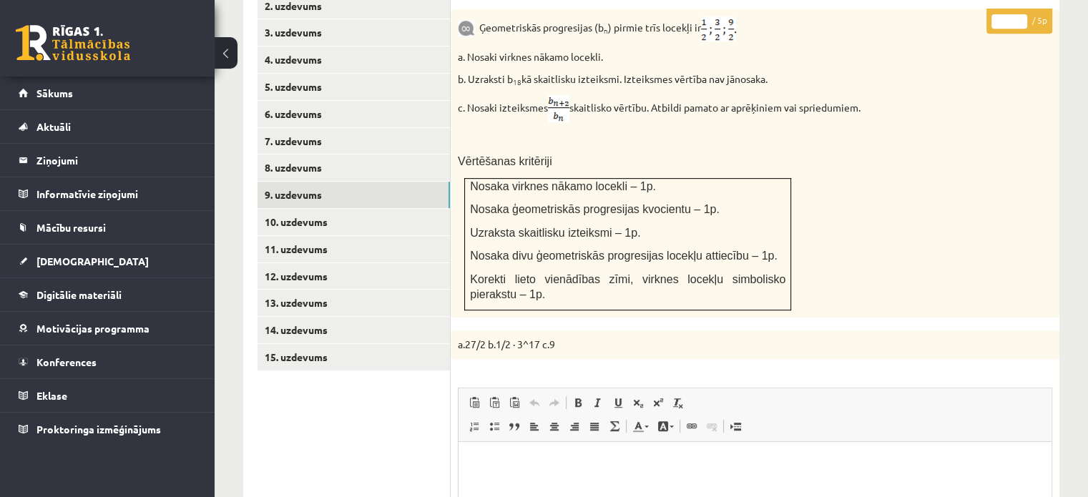
scroll to position [572, 0]
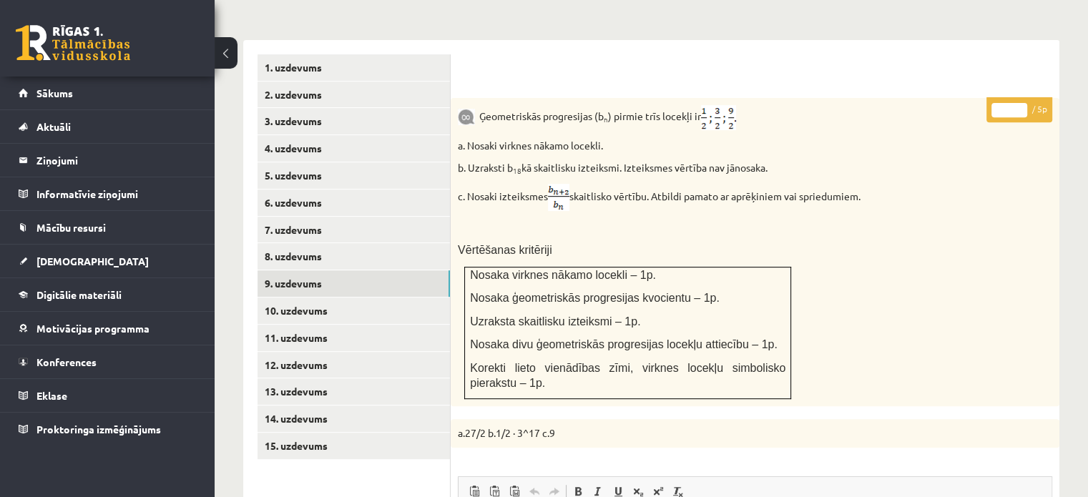
type input "*"
click at [1019, 103] on input "*" at bounding box center [1009, 110] width 36 height 14
click at [418, 298] on link "10. uzdevums" at bounding box center [353, 311] width 192 height 26
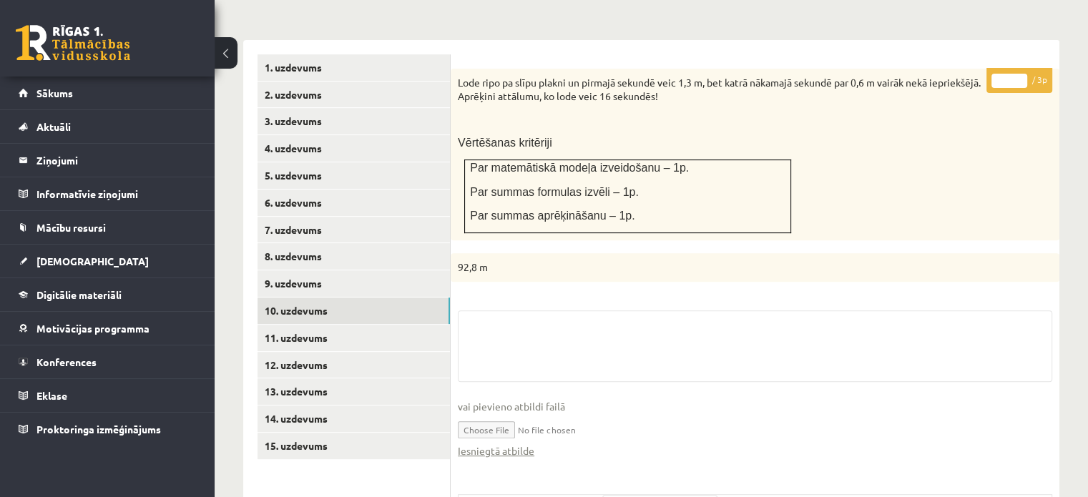
scroll to position [731, 0]
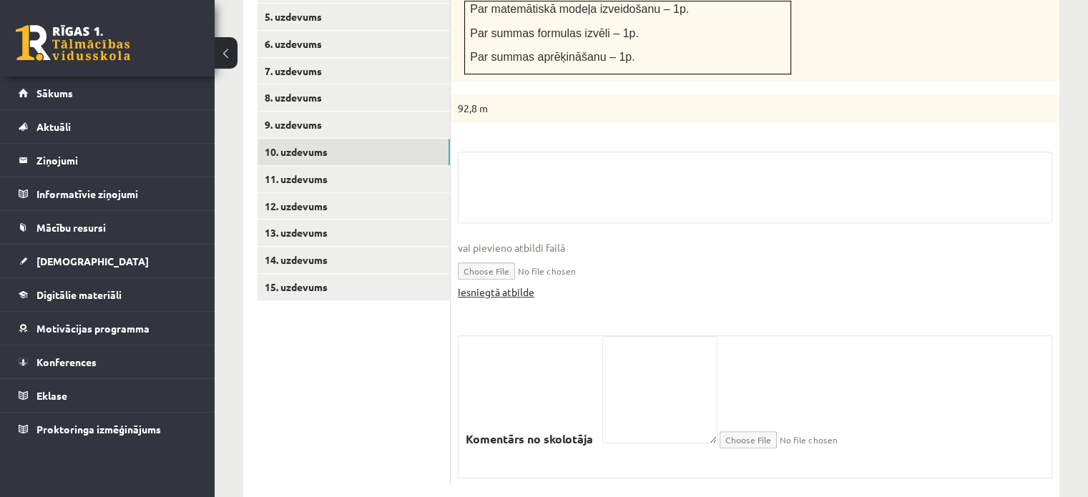
click at [491, 285] on link "Iesniegtā atbilde" at bounding box center [496, 292] width 77 height 15
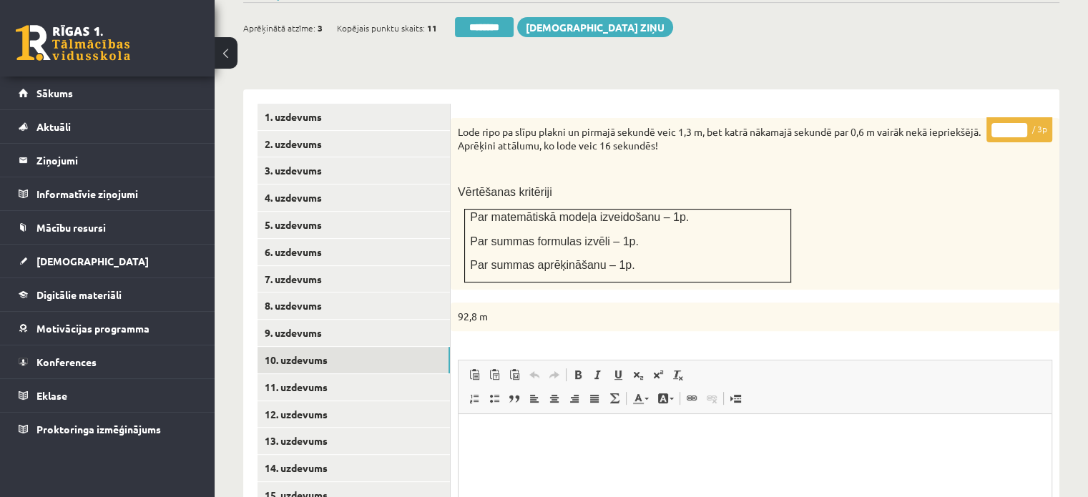
scroll to position [516, 0]
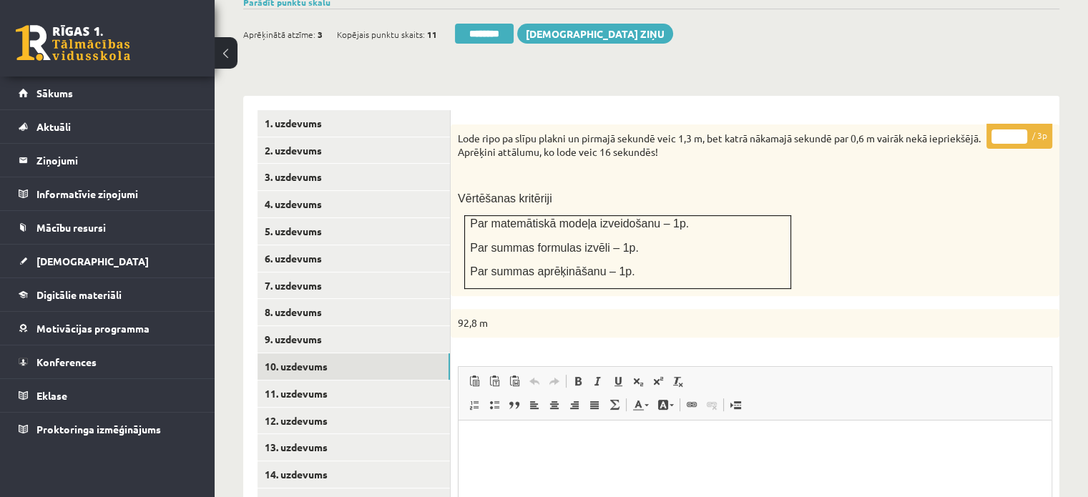
type input "*"
click at [1021, 129] on input "*" at bounding box center [1009, 136] width 36 height 14
click at [416, 381] on link "11. uzdevums" at bounding box center [353, 394] width 192 height 26
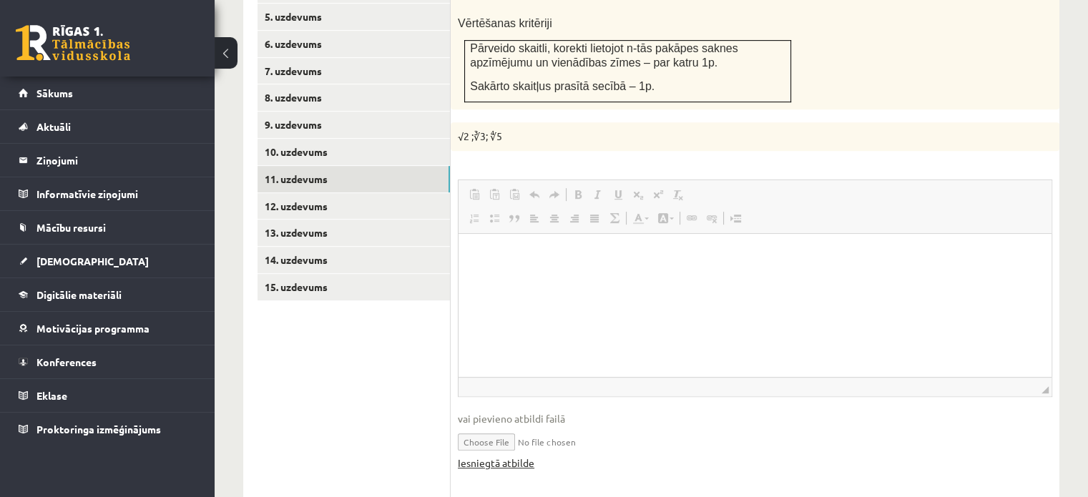
scroll to position [0, 0]
click at [519, 456] on link "Iesniegtā atbilde" at bounding box center [496, 463] width 77 height 15
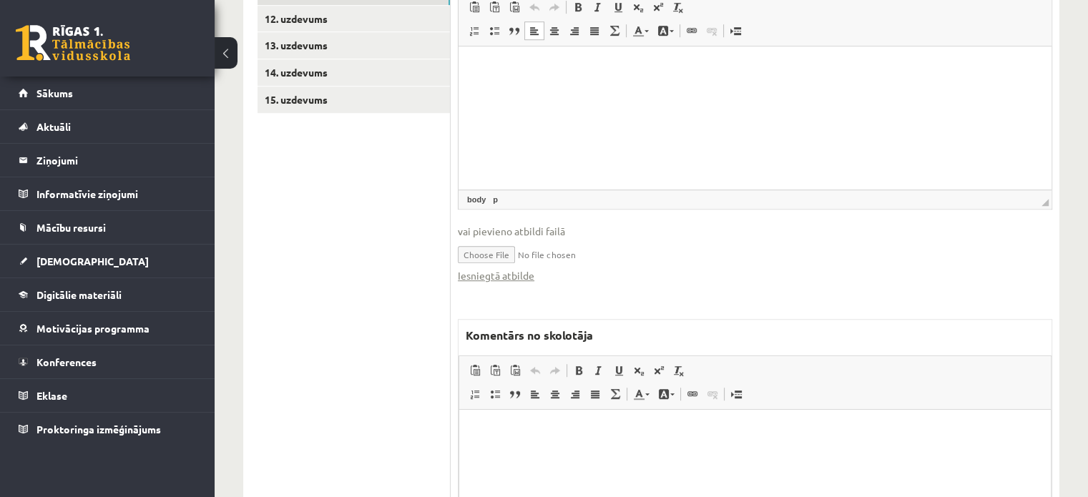
scroll to position [1041, 0]
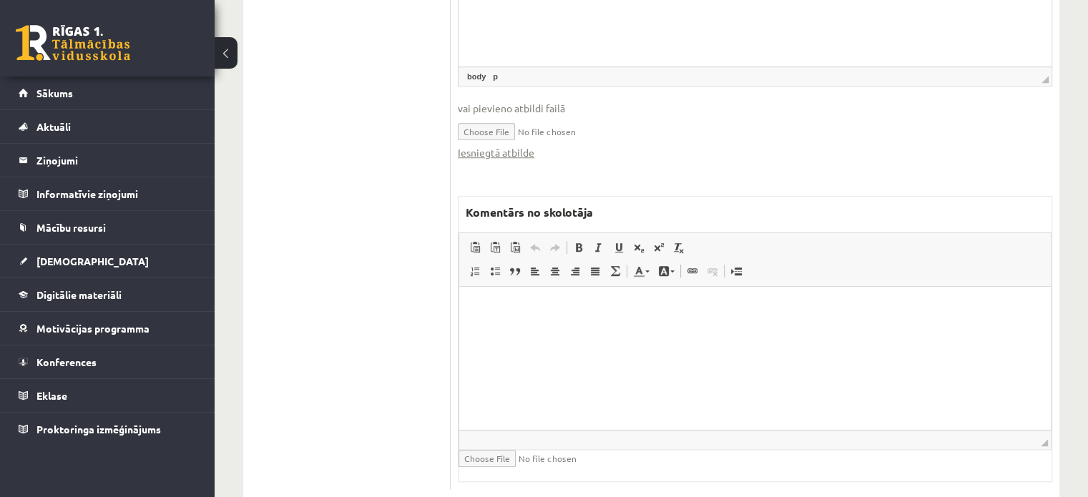
click at [639, 330] on html at bounding box center [755, 309] width 592 height 44
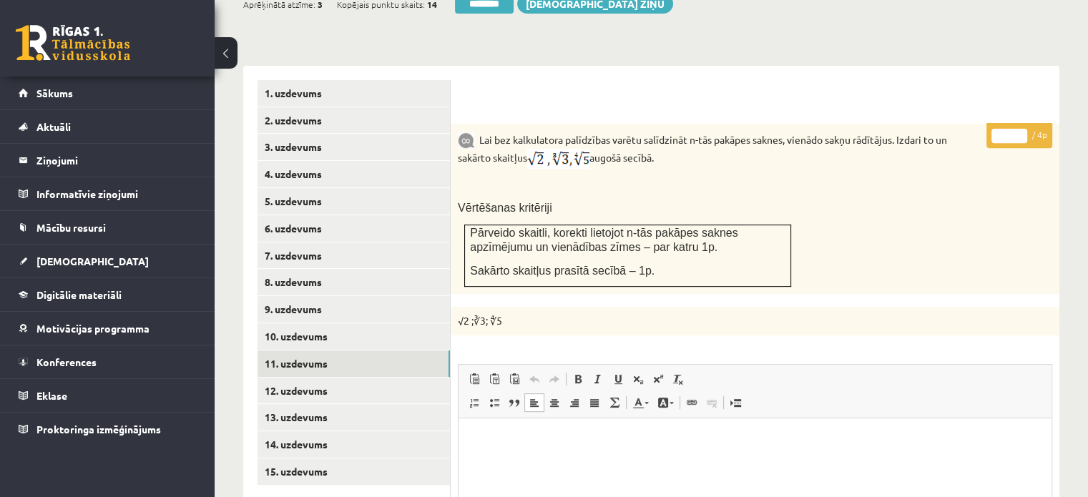
scroll to position [469, 0]
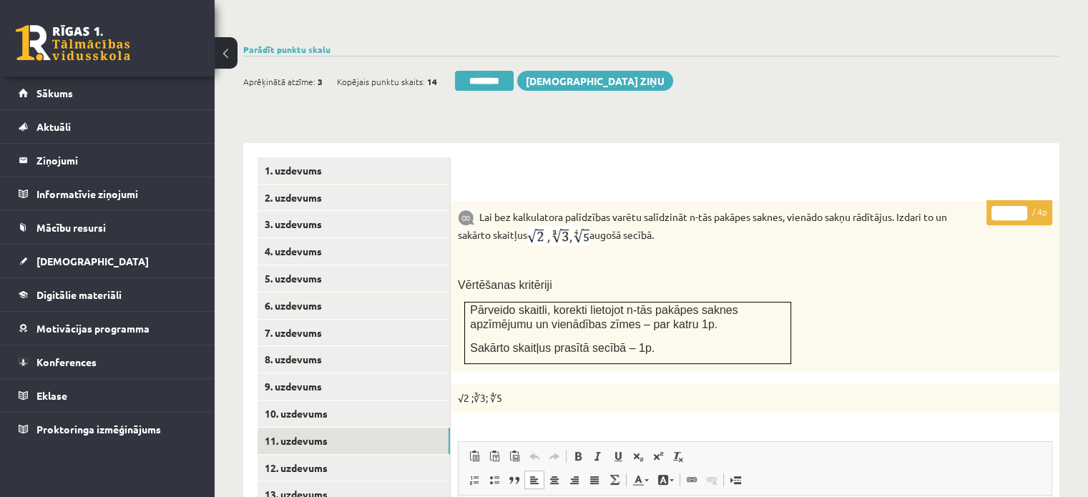
click at [1022, 206] on input "*" at bounding box center [1009, 213] width 36 height 14
type input "*"
click at [1022, 206] on input "*" at bounding box center [1009, 213] width 36 height 14
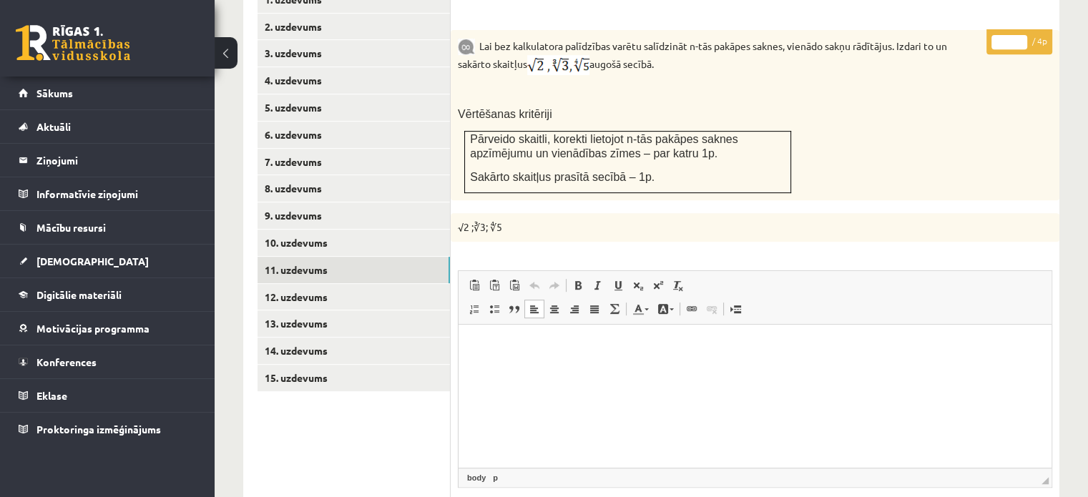
scroll to position [755, 0]
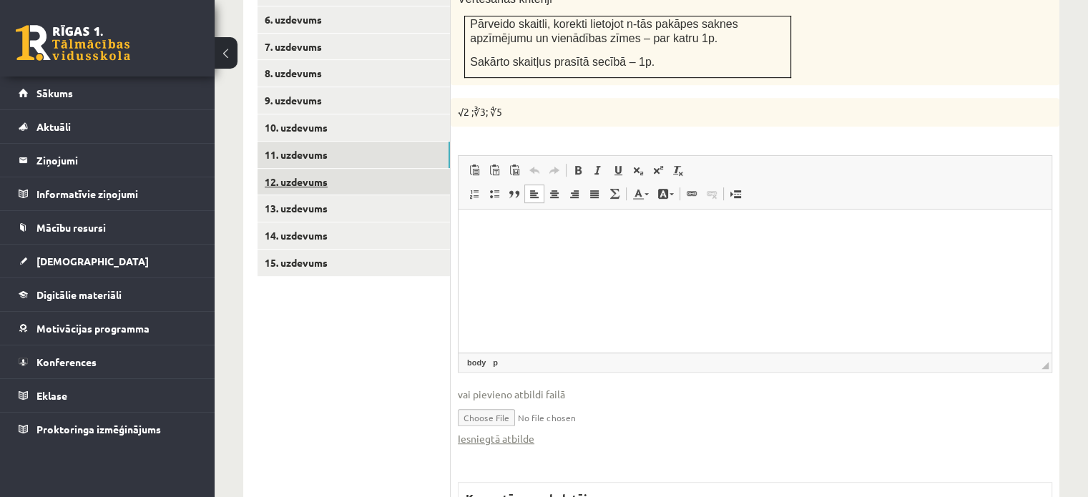
click at [420, 169] on link "12. uzdevums" at bounding box center [353, 182] width 192 height 26
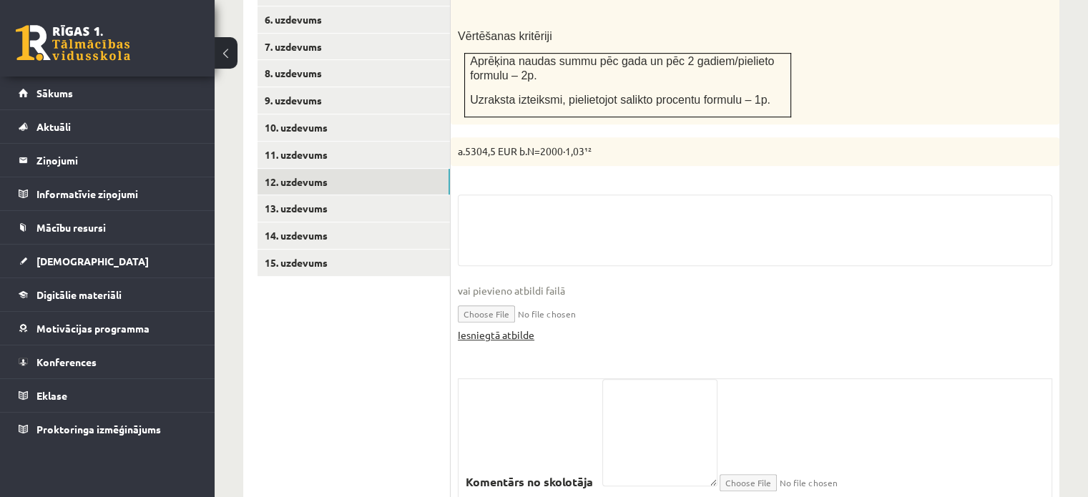
click at [507, 328] on link "Iesniegtā atbilde" at bounding box center [496, 335] width 77 height 15
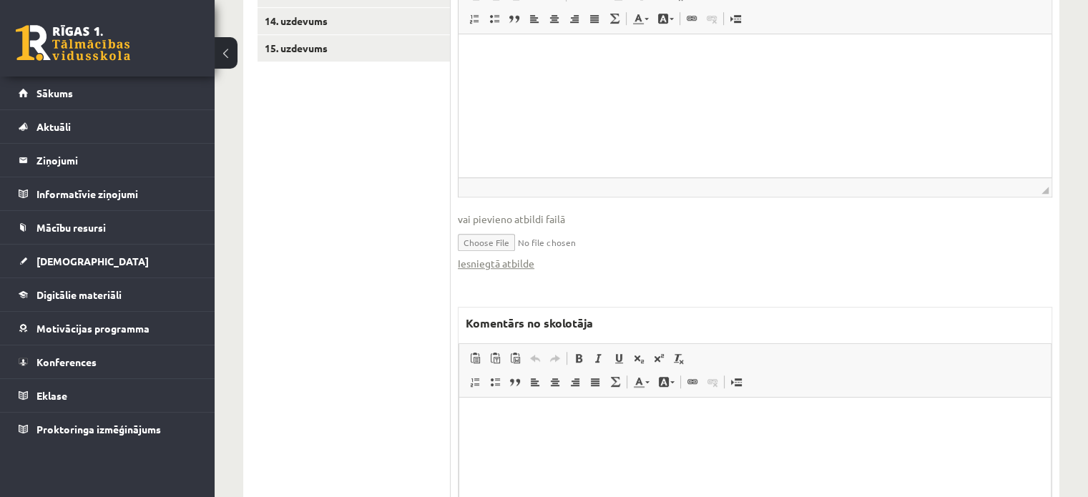
scroll to position [1081, 0]
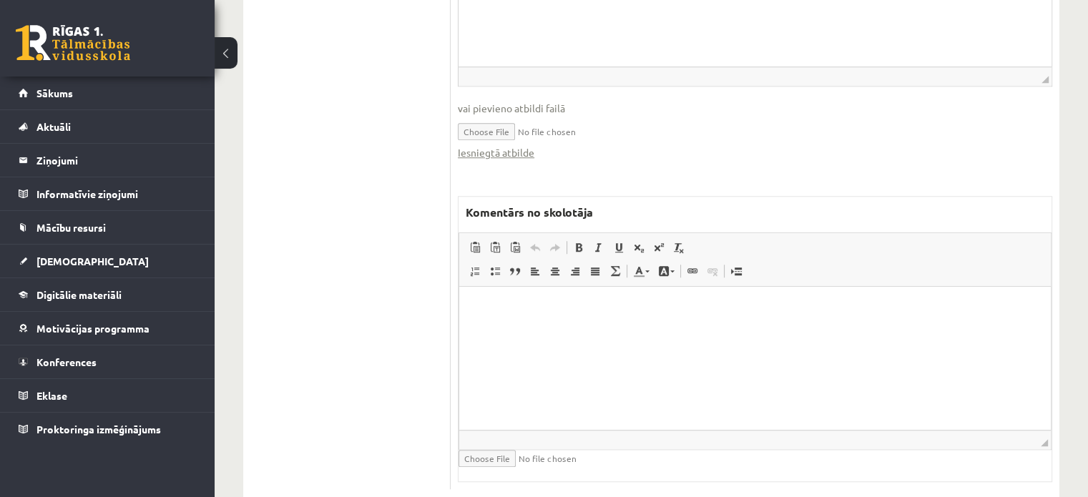
click at [651, 330] on html at bounding box center [755, 308] width 592 height 44
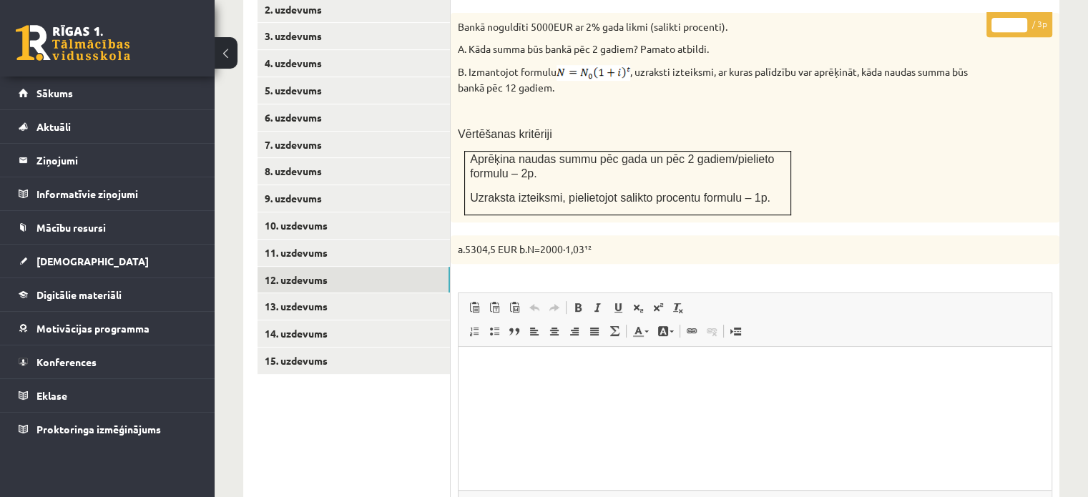
scroll to position [509, 0]
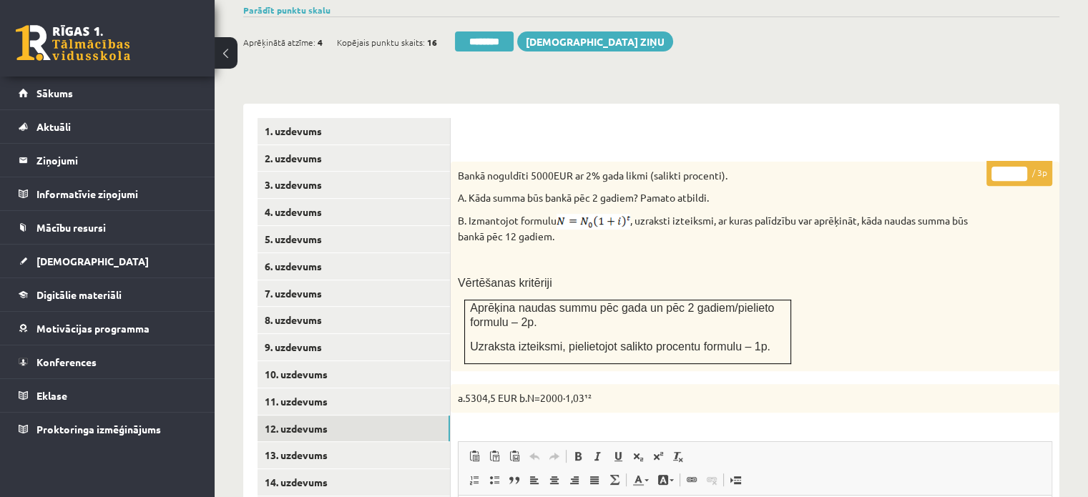
click at [1021, 167] on input "*" at bounding box center [1009, 174] width 36 height 14
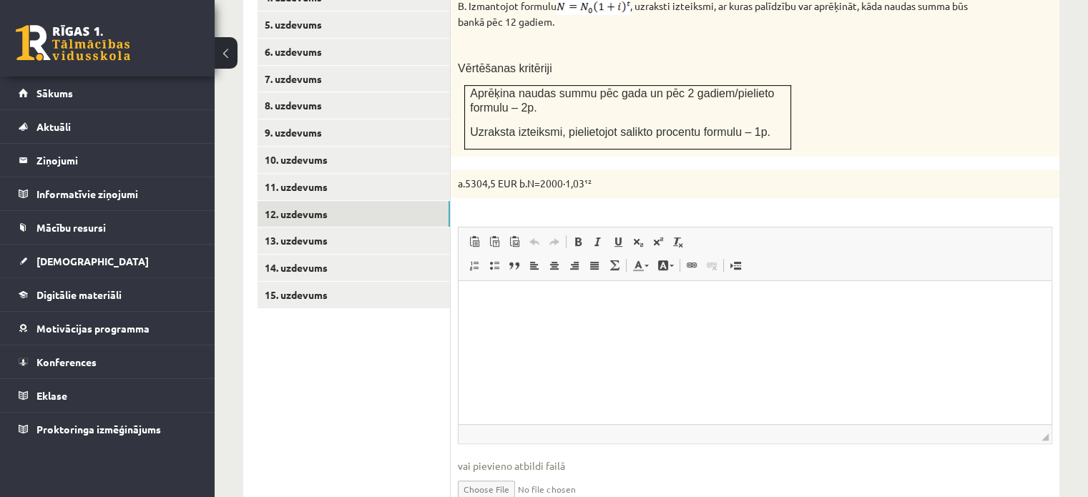
scroll to position [1009, 0]
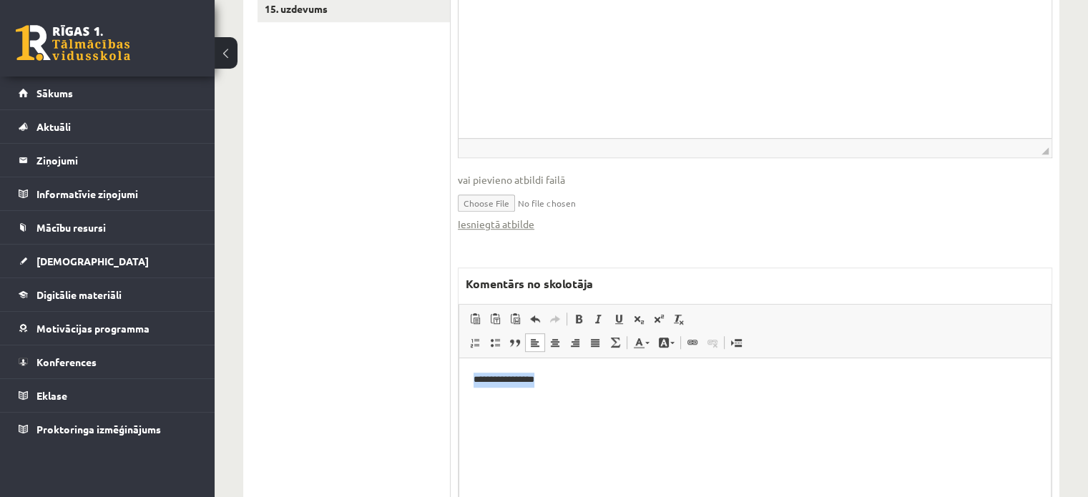
drag, startPoint x: 597, startPoint y: 381, endPoint x: 393, endPoint y: 381, distance: 203.9
click at [459, 381] on html "**********" at bounding box center [755, 391] width 592 height 67
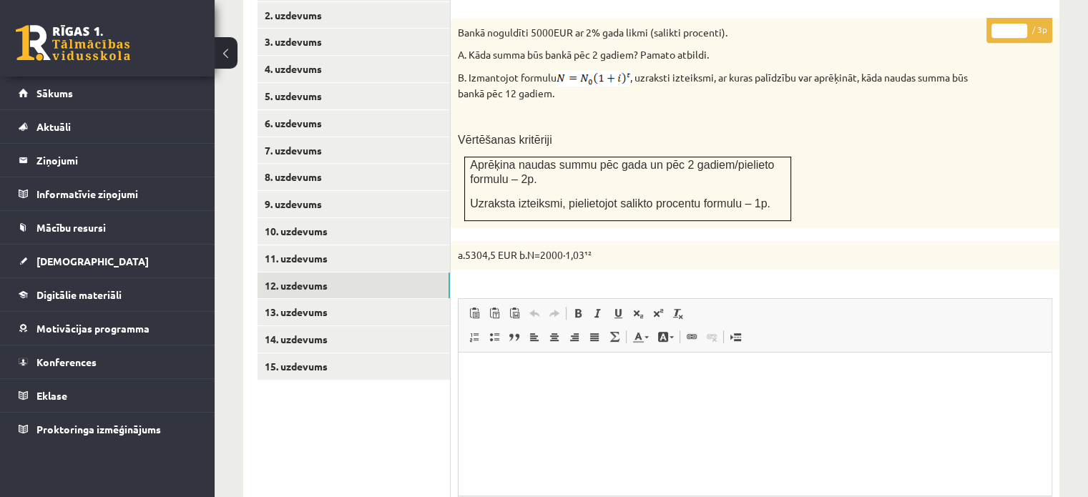
scroll to position [437, 0]
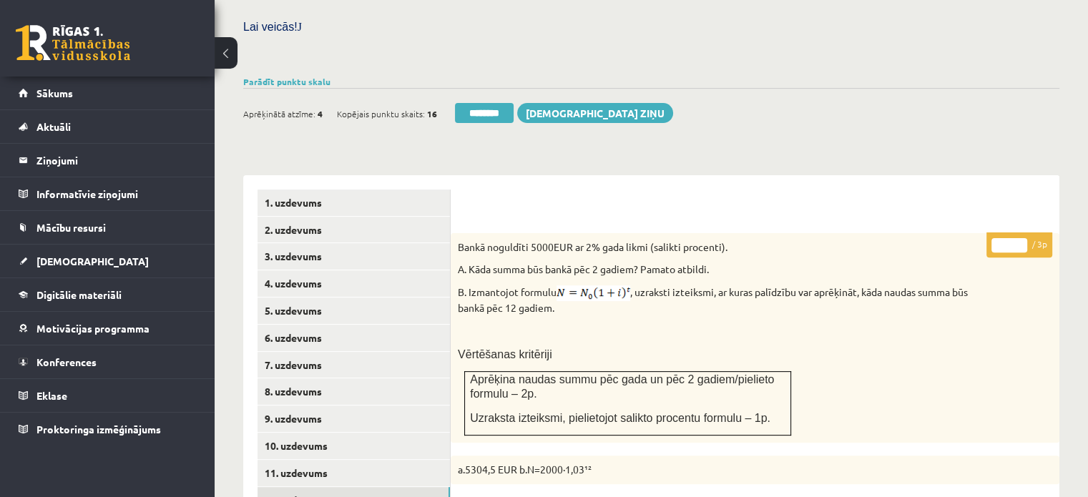
click at [1021, 238] on input "*" at bounding box center [1009, 245] width 36 height 14
type input "*"
click at [1021, 238] on input "*" at bounding box center [1009, 245] width 36 height 14
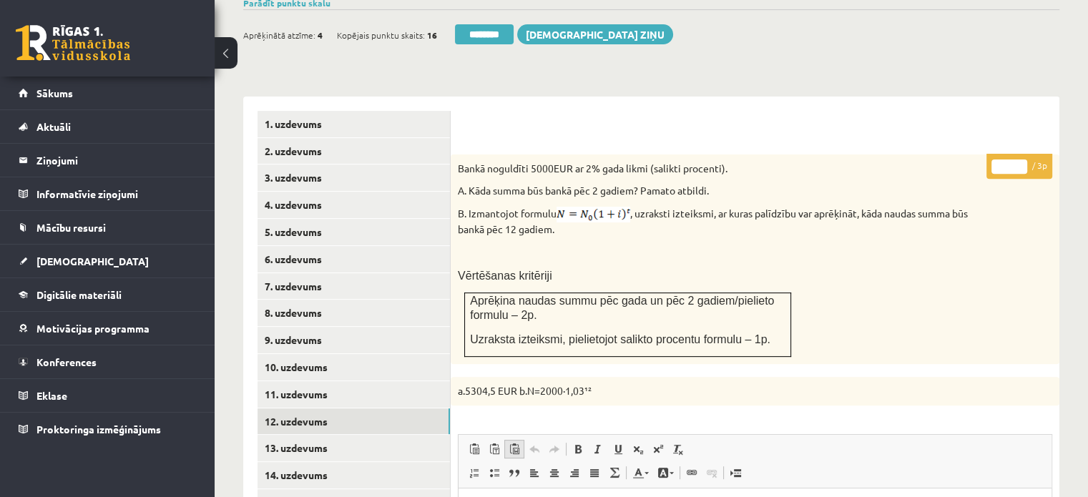
scroll to position [580, 0]
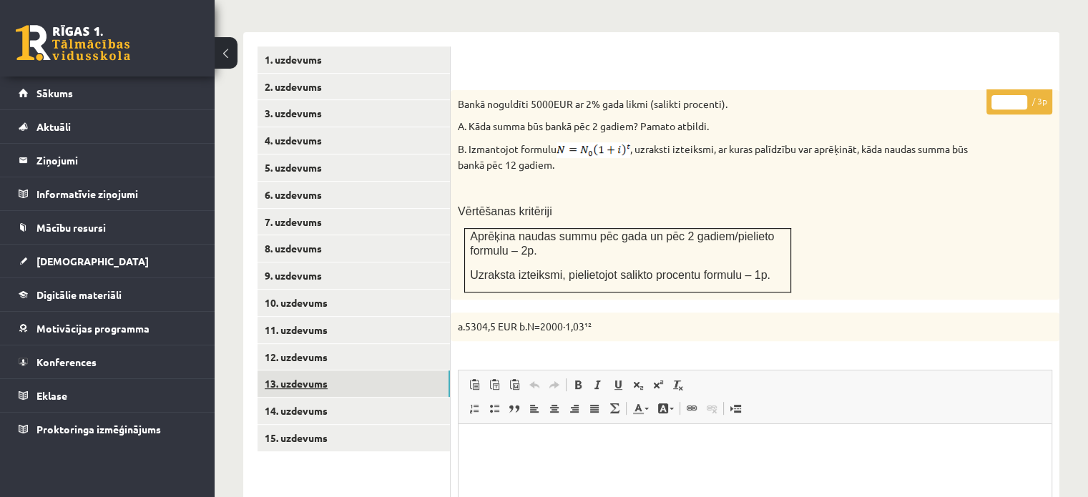
click at [431, 371] on link "13. uzdevums" at bounding box center [353, 384] width 192 height 26
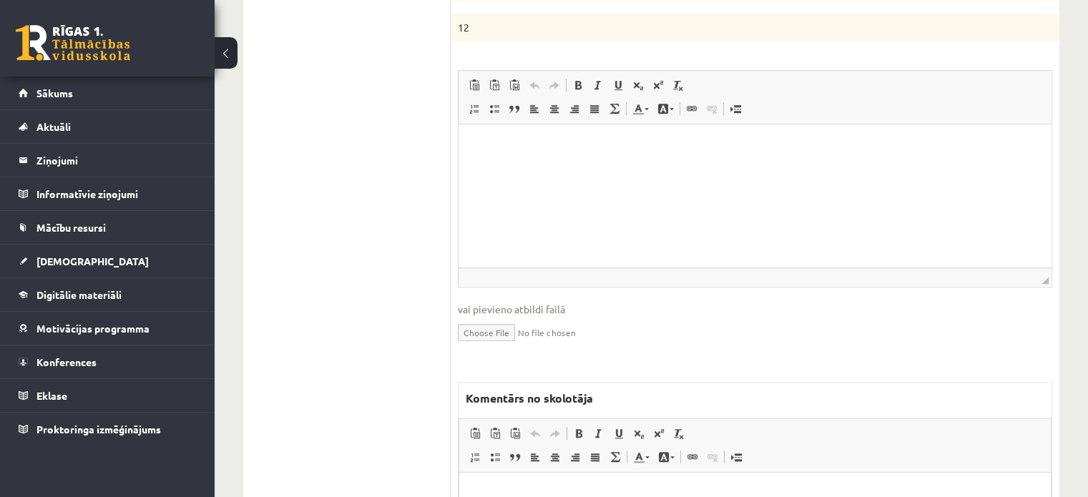
scroll to position [1152, 0]
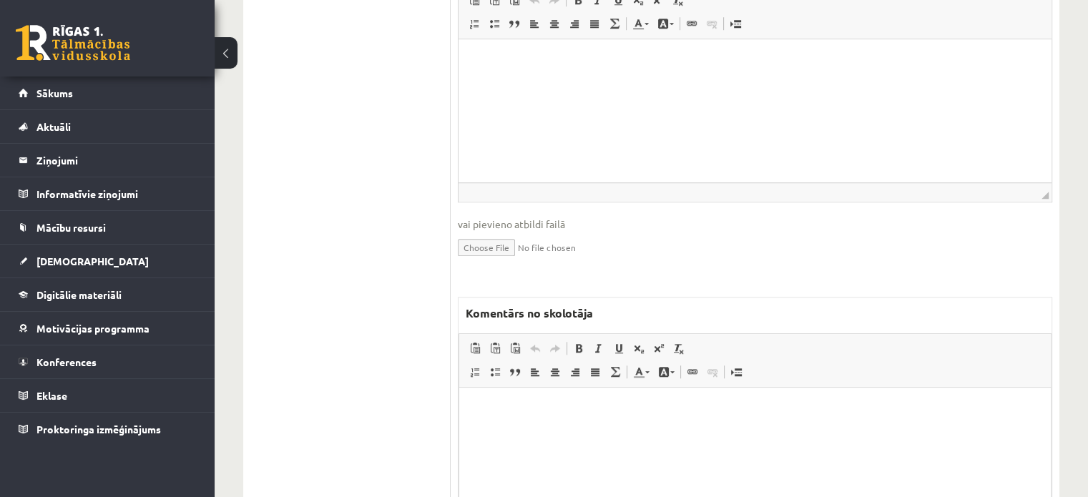
click at [597, 431] on html at bounding box center [755, 410] width 592 height 44
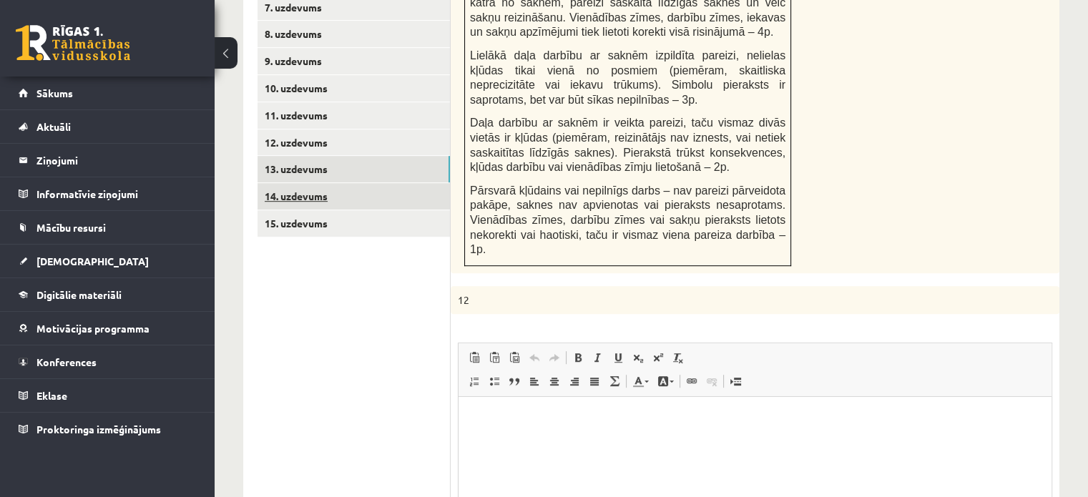
click at [426, 183] on link "14. uzdevums" at bounding box center [353, 196] width 192 height 26
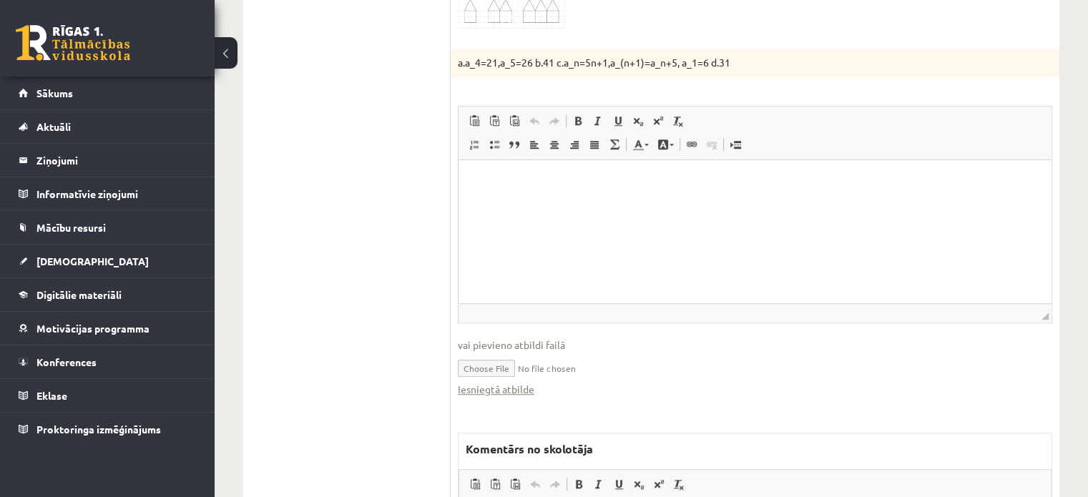
scroll to position [1152, 0]
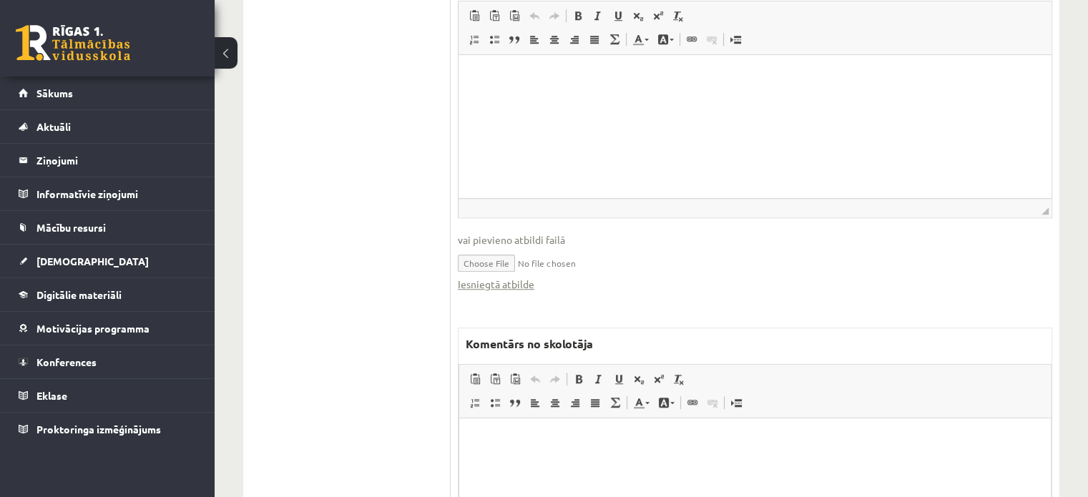
click at [583, 443] on p "Bagātinātā teksta redaktors, wiswyg-editor-47024838291920-1758181358-896" at bounding box center [755, 440] width 563 height 15
click at [526, 277] on link "Iesniegtā atbilde" at bounding box center [496, 284] width 77 height 15
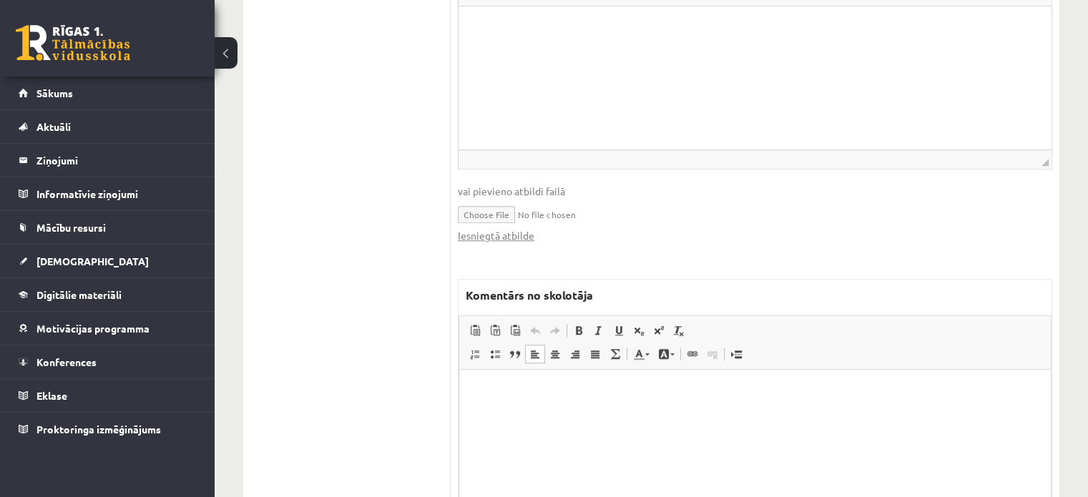
scroll to position [1255, 0]
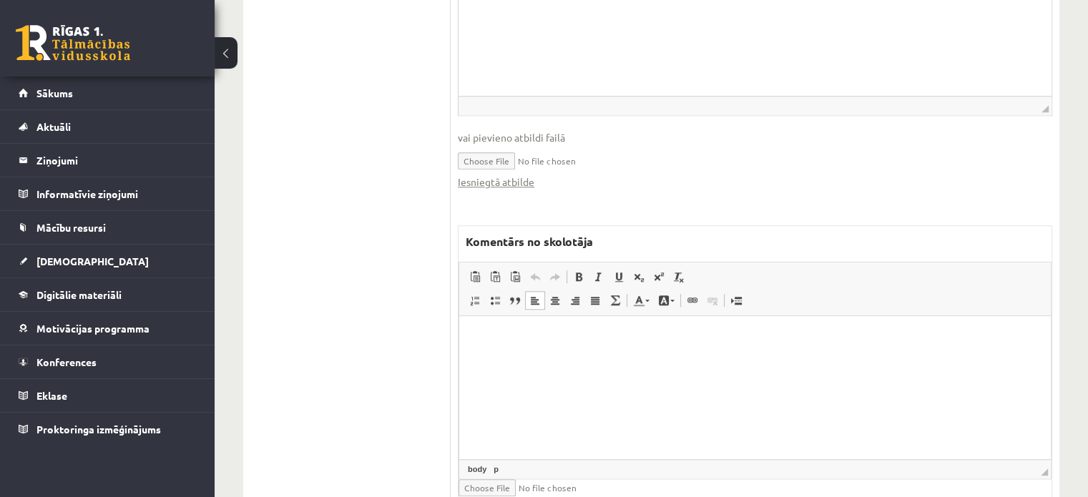
click at [584, 360] on html at bounding box center [755, 338] width 592 height 44
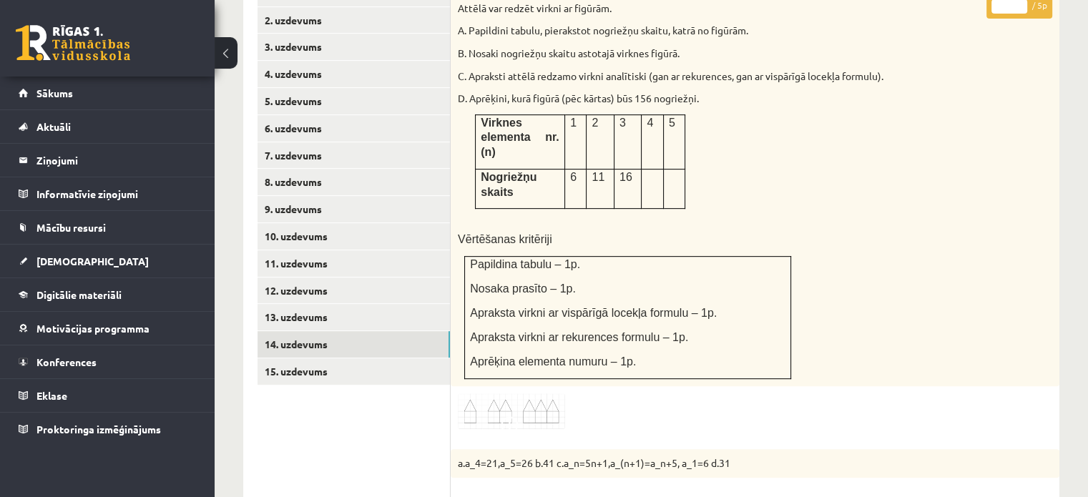
scroll to position [468, 0]
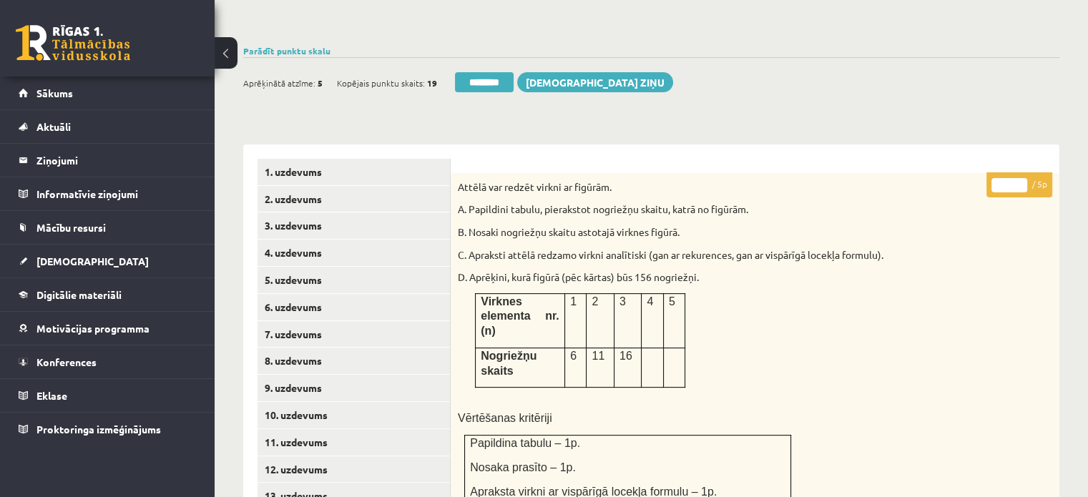
click at [1019, 178] on input "*" at bounding box center [1009, 185] width 36 height 14
click at [1021, 178] on input "*" at bounding box center [1009, 185] width 36 height 14
type input "*"
click at [1021, 178] on input "*" at bounding box center [1009, 185] width 36 height 14
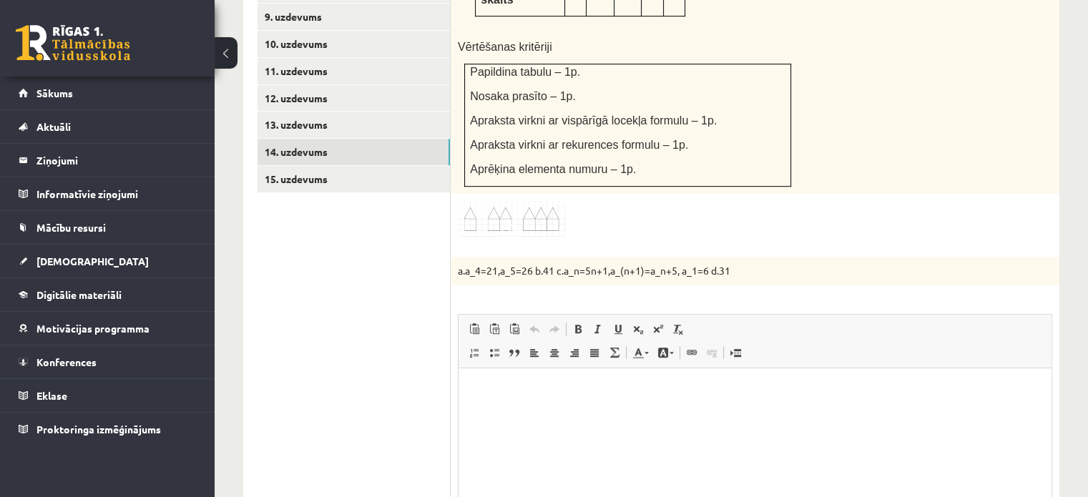
scroll to position [897, 0]
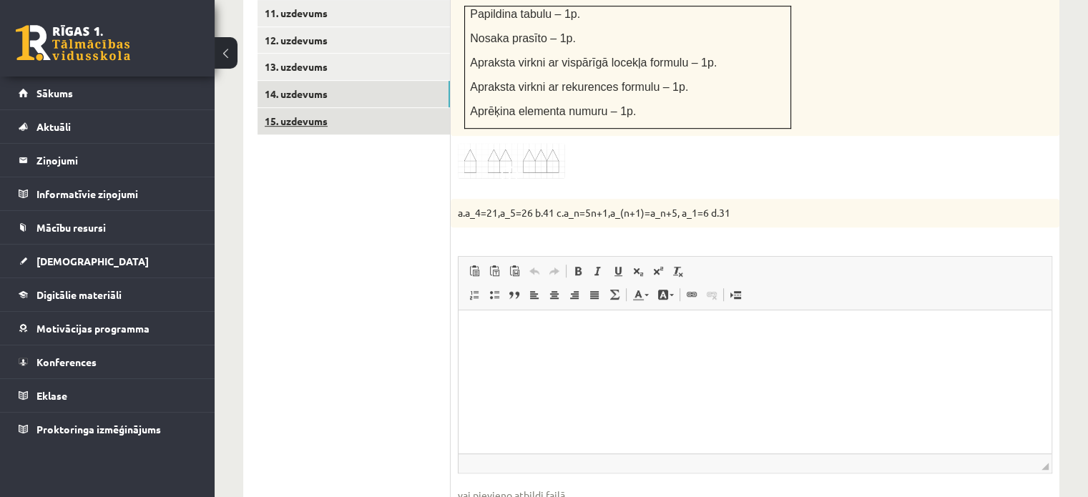
click at [386, 108] on link "15. uzdevums" at bounding box center [353, 121] width 192 height 26
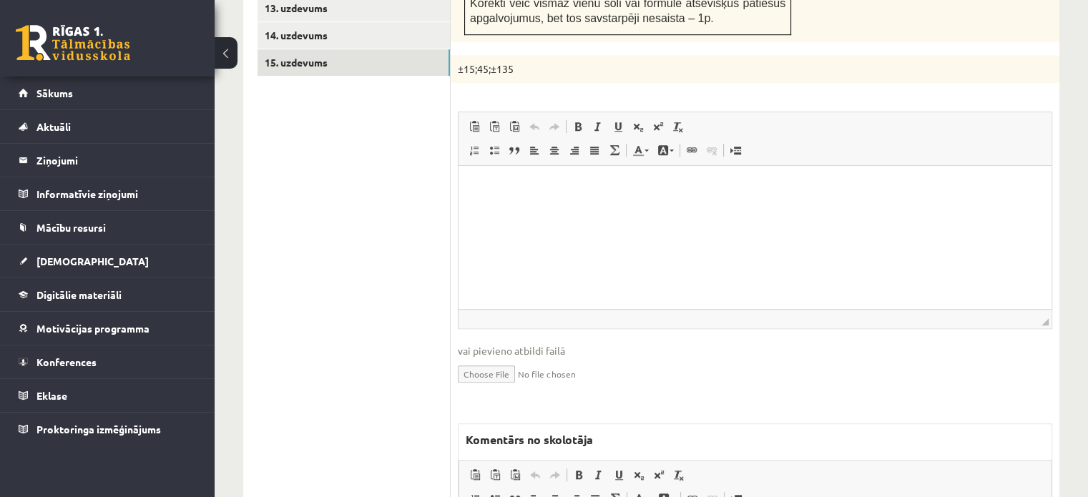
scroll to position [971, 0]
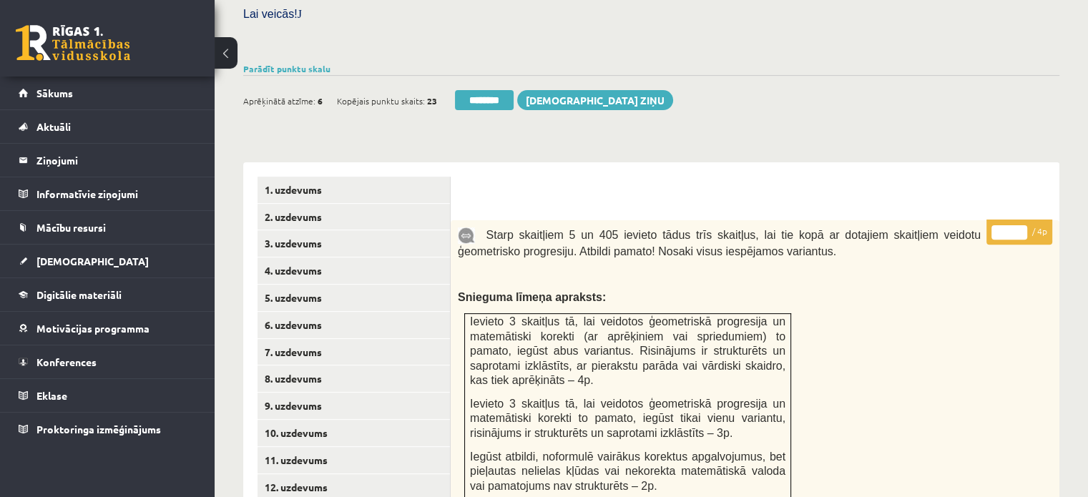
scroll to position [274, 0]
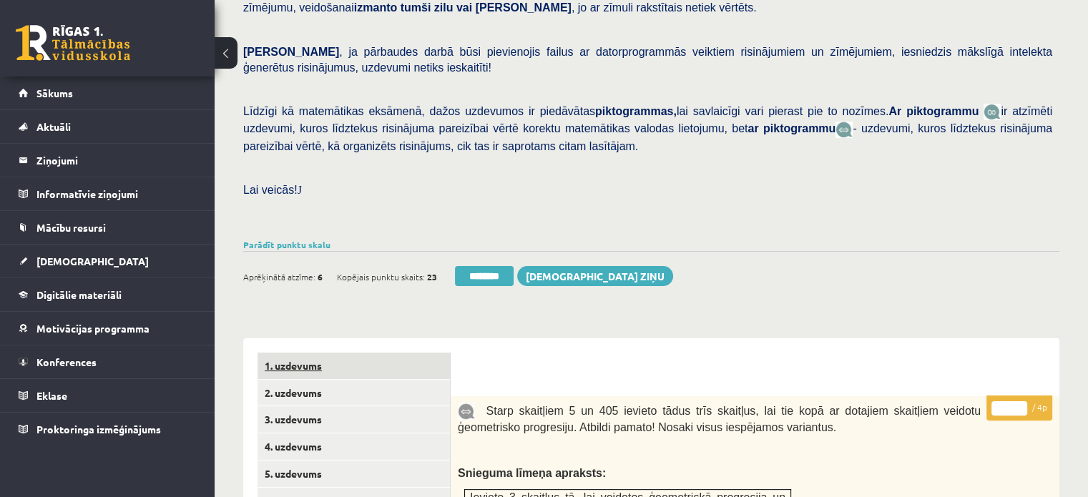
click at [387, 353] on link "1. uzdevums" at bounding box center [353, 366] width 192 height 26
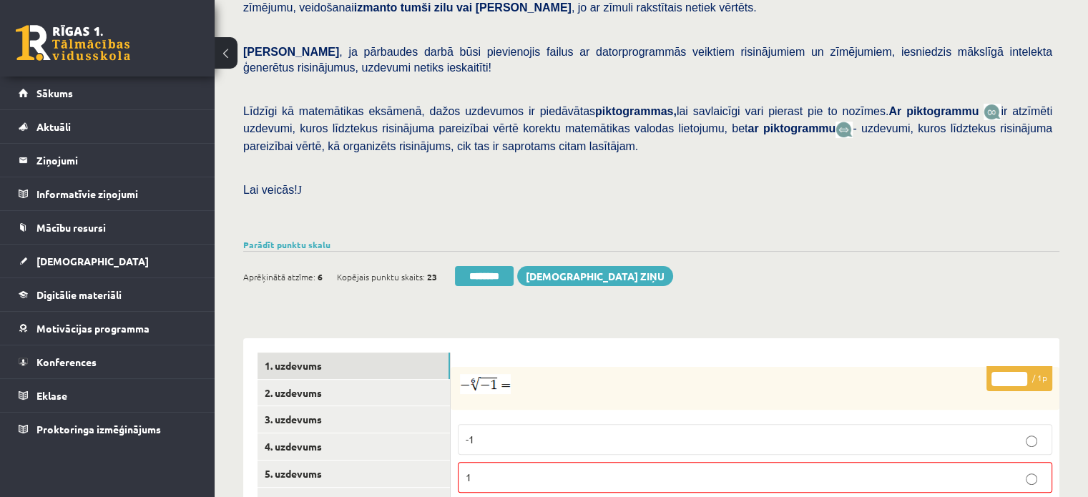
click at [498, 251] on div "Ieskaite saglabāta! Aprēķinātā atzīme: 6 Kopējais punktu skaits: 23 ******** Sū…" at bounding box center [651, 271] width 816 height 40
click at [373, 433] on link "4. uzdevums" at bounding box center [353, 446] width 192 height 26
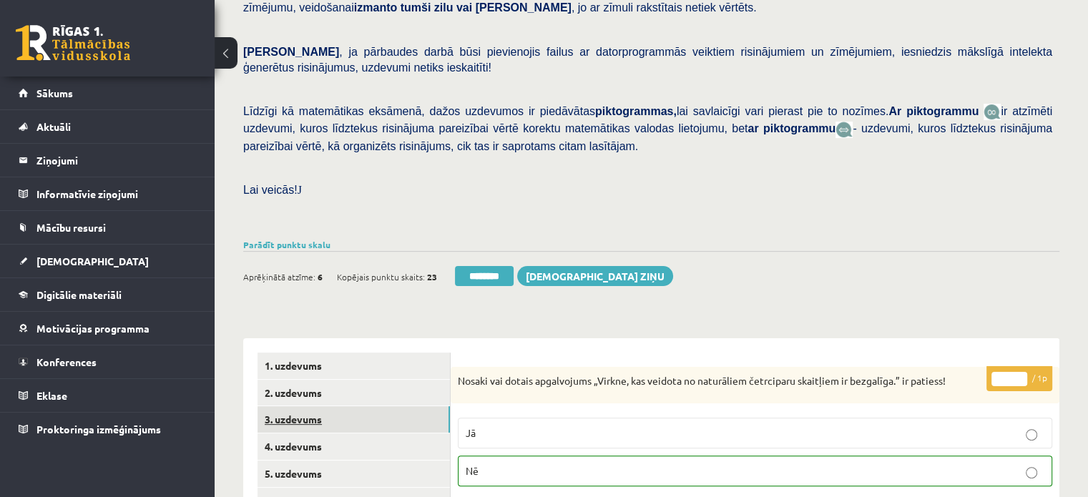
click at [375, 406] on link "3. uzdevums" at bounding box center [353, 419] width 192 height 26
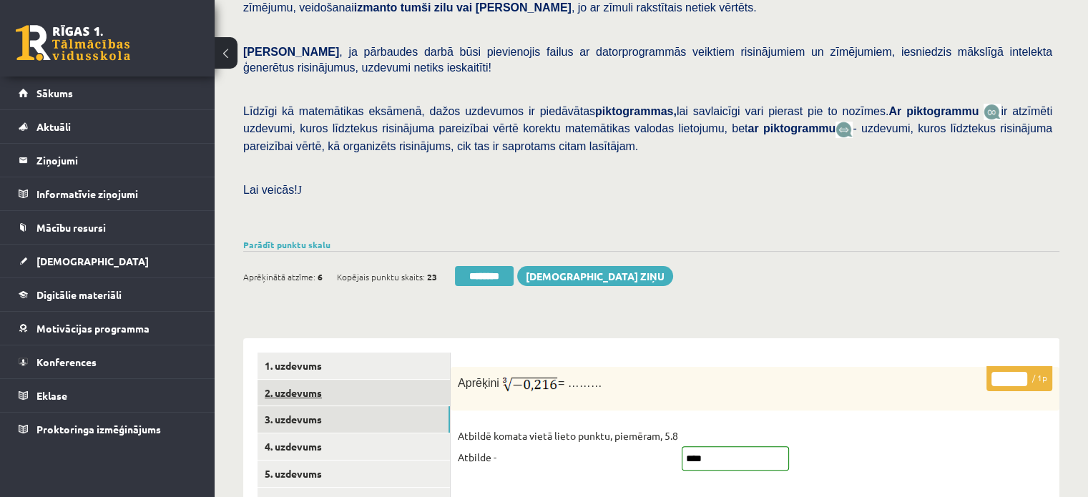
click at [370, 380] on link "2. uzdevums" at bounding box center [353, 393] width 192 height 26
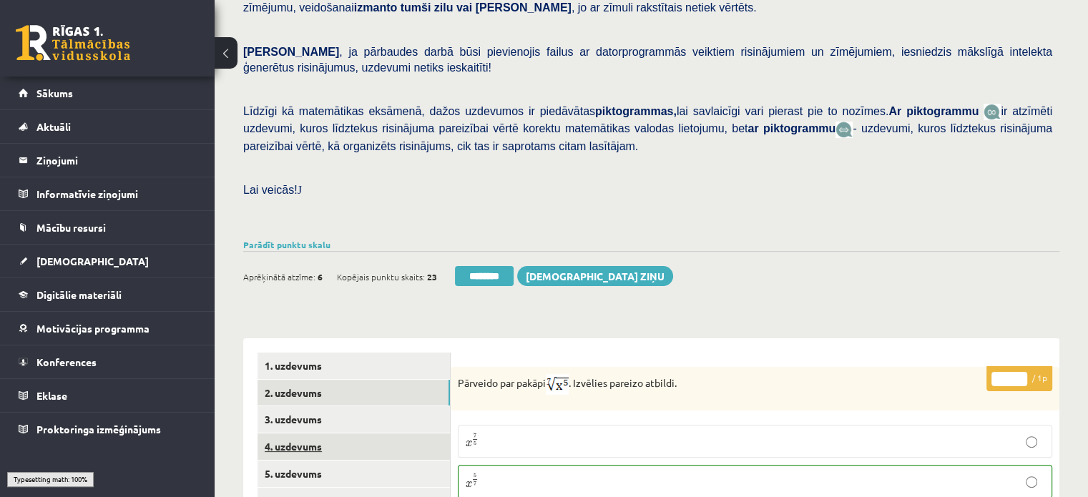
click at [385, 433] on link "4. uzdevums" at bounding box center [353, 446] width 192 height 26
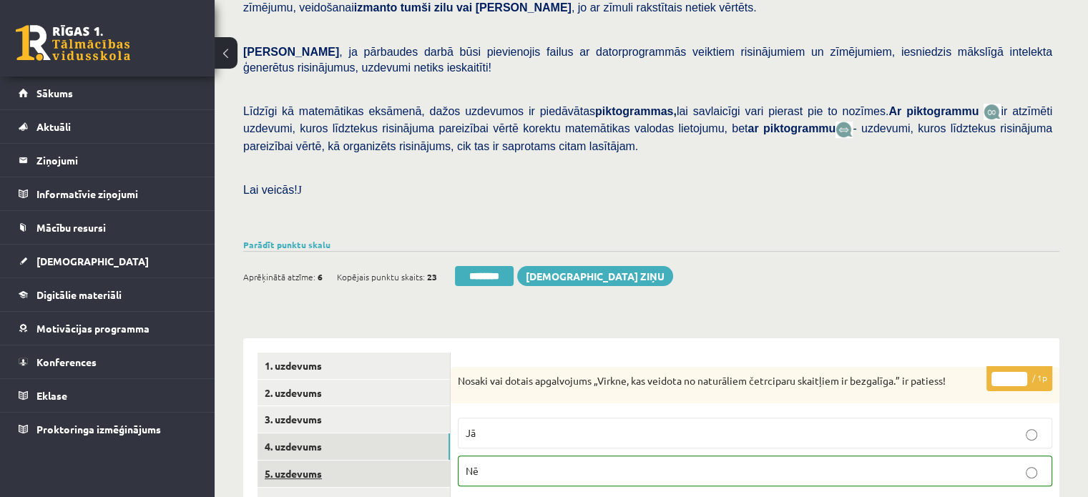
click at [382, 461] on link "5. uzdevums" at bounding box center [353, 474] width 192 height 26
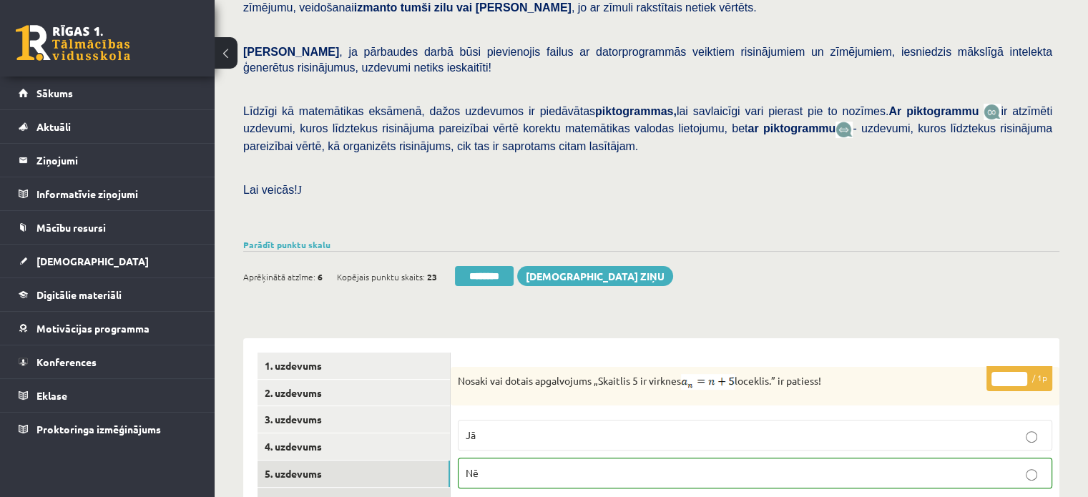
click at [377, 488] on link "6. uzdevums" at bounding box center [353, 501] width 192 height 26
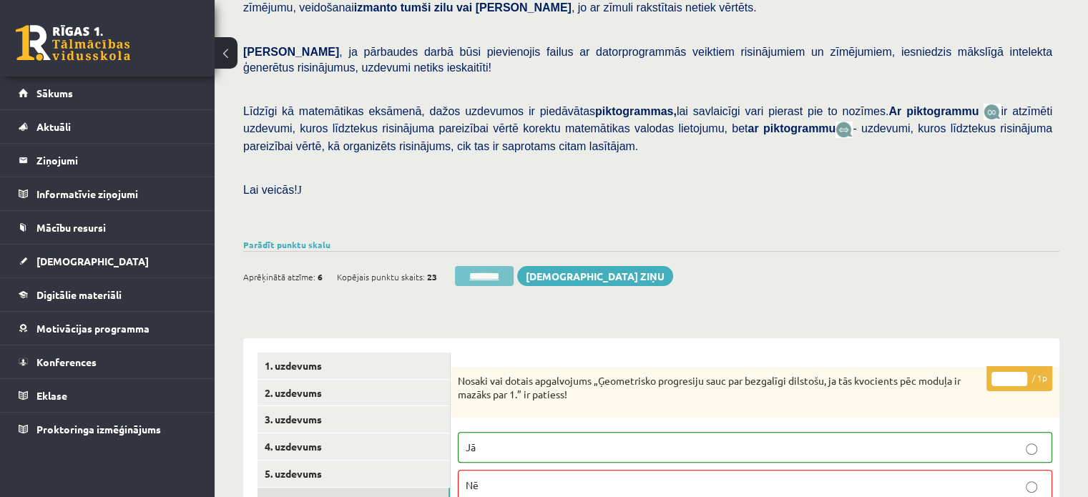
click at [498, 266] on input "********" at bounding box center [484, 276] width 59 height 20
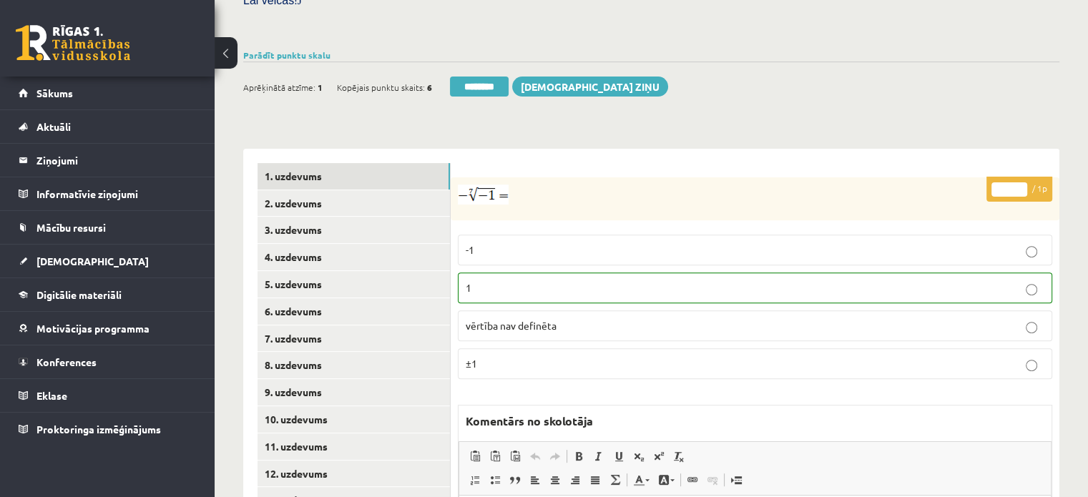
scroll to position [572, 0]
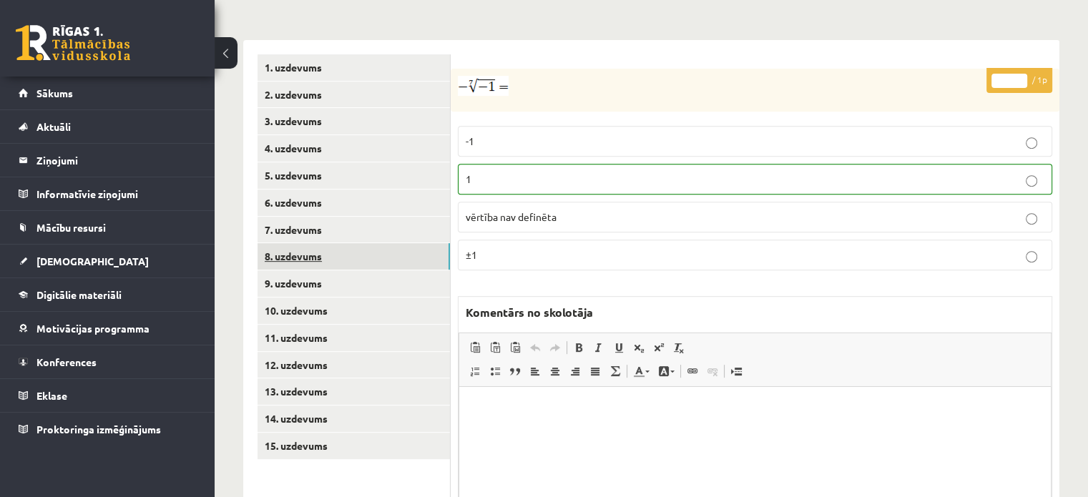
click at [396, 243] on link "8. uzdevums" at bounding box center [353, 256] width 192 height 26
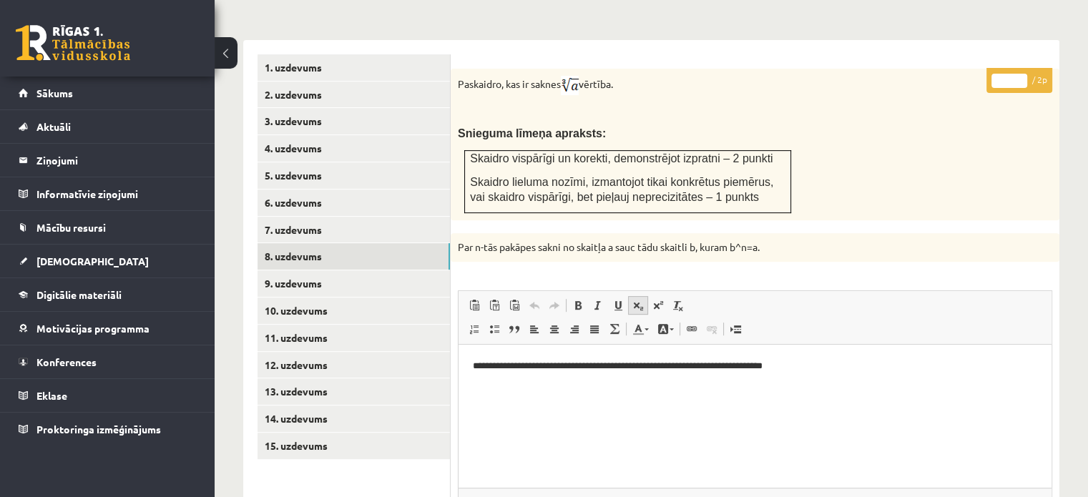
scroll to position [0, 0]
click at [1024, 74] on input "*" at bounding box center [1009, 81] width 36 height 14
type input "*"
click at [1024, 74] on input "*" at bounding box center [1009, 81] width 36 height 14
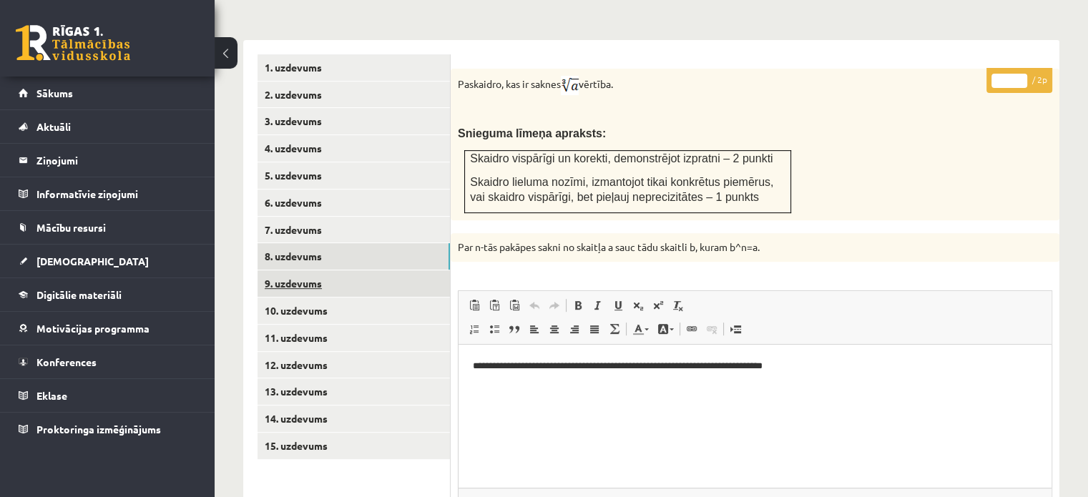
click at [379, 270] on link "9. uzdevums" at bounding box center [353, 283] width 192 height 26
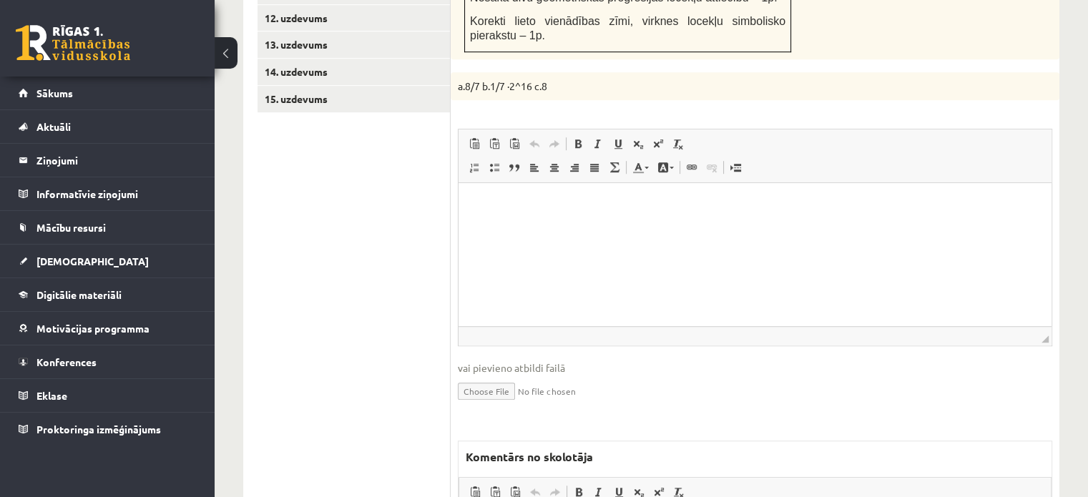
scroll to position [1001, 0]
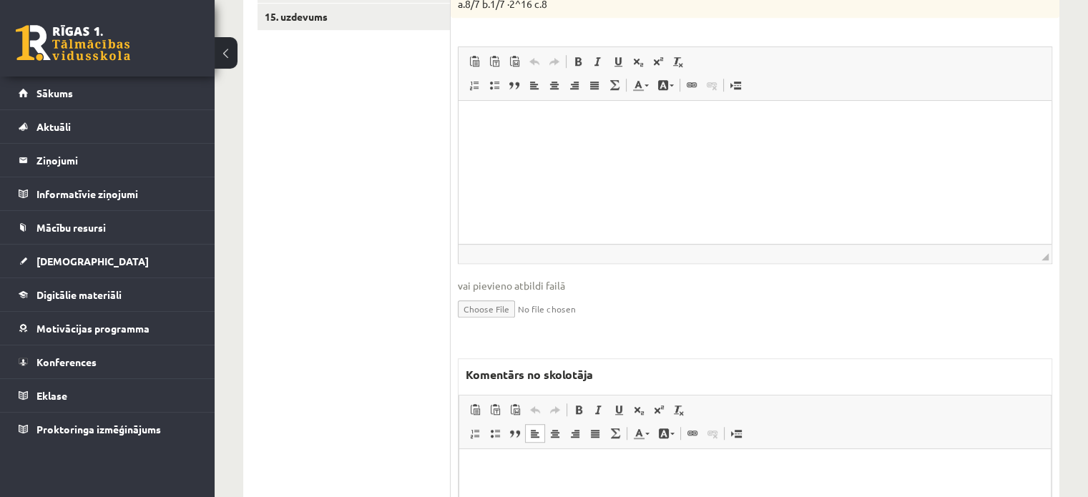
click at [554, 473] on p "Bagātinātā teksta redaktors, wiswyg-editor-47024812200560-1758181159-502" at bounding box center [755, 470] width 563 height 15
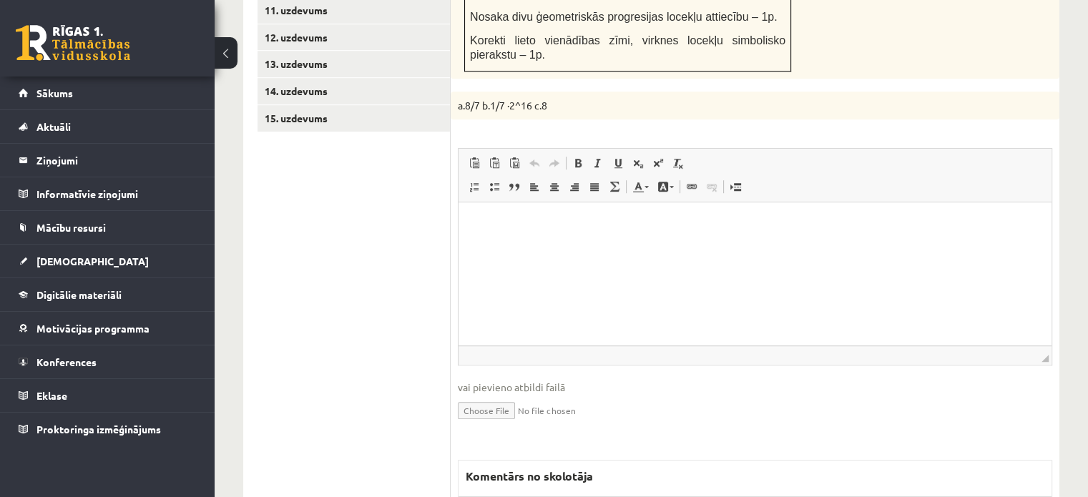
scroll to position [715, 0]
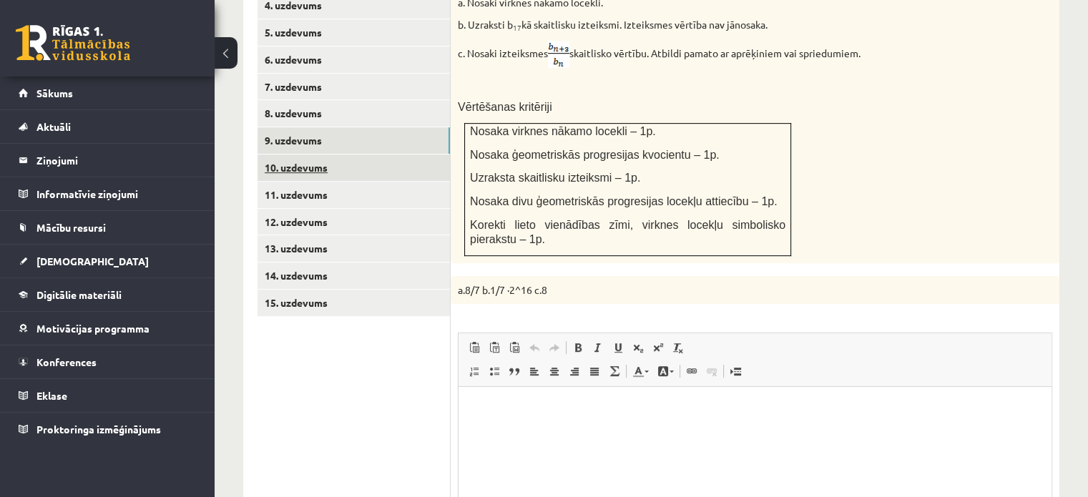
click at [348, 154] on link "10. uzdevums" at bounding box center [353, 167] width 192 height 26
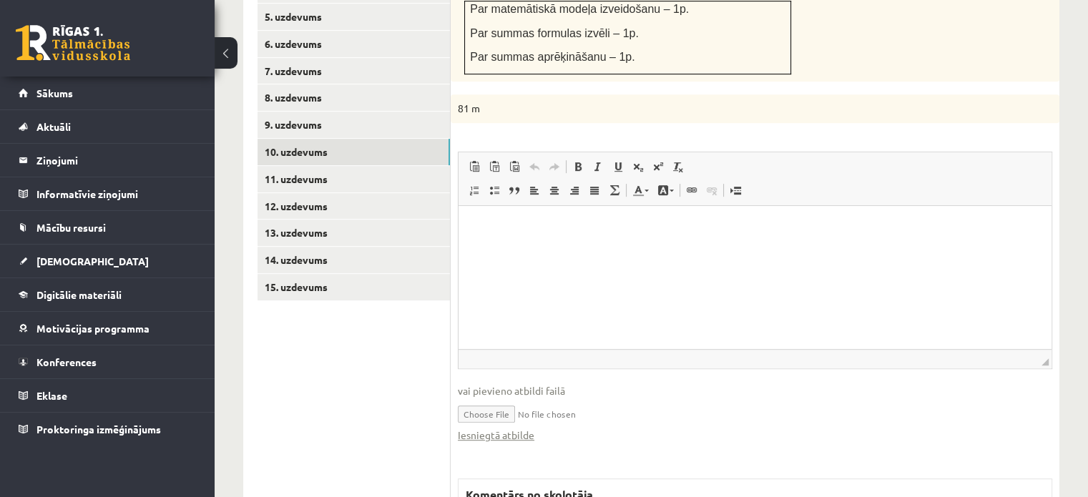
scroll to position [0, 0]
click at [515, 428] on link "Iesniegtā atbilde" at bounding box center [496, 435] width 77 height 15
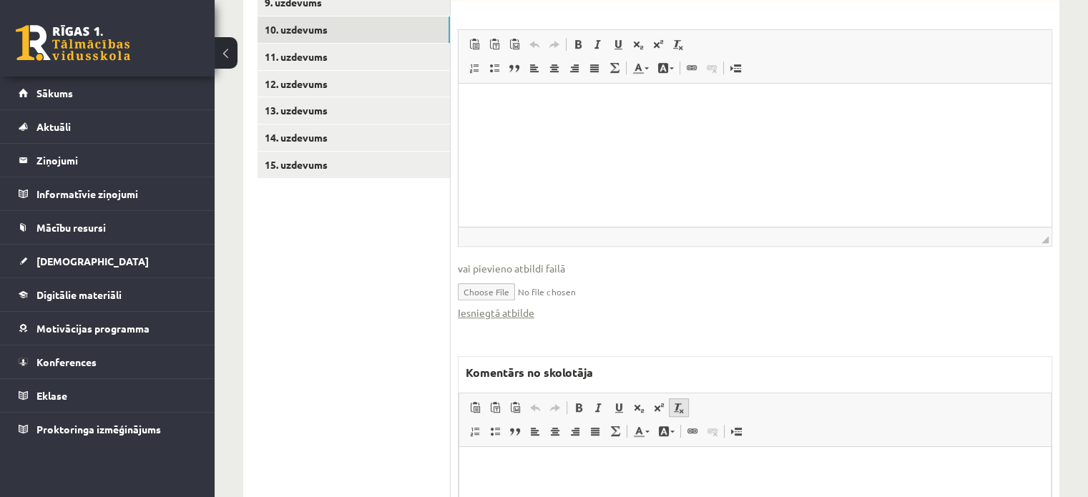
scroll to position [946, 0]
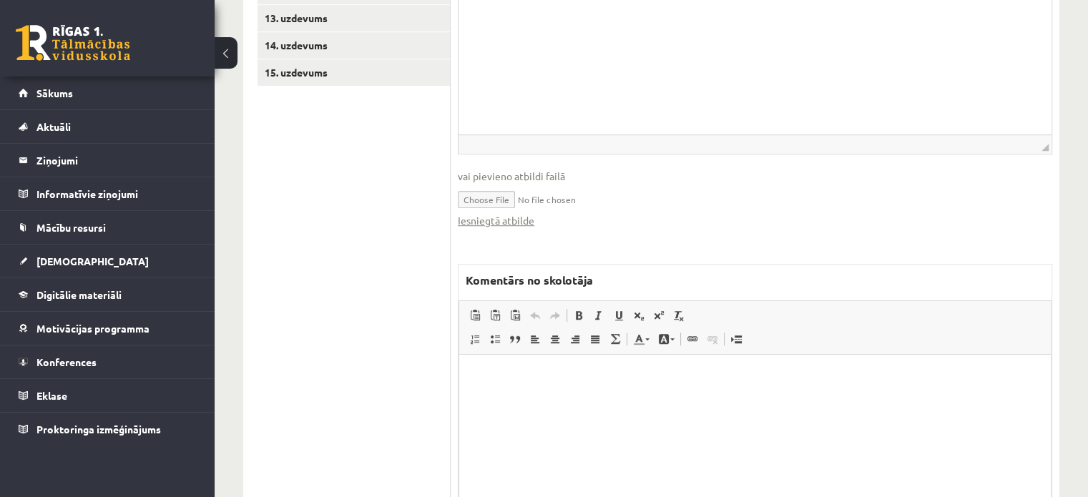
click at [577, 398] on html at bounding box center [755, 377] width 592 height 44
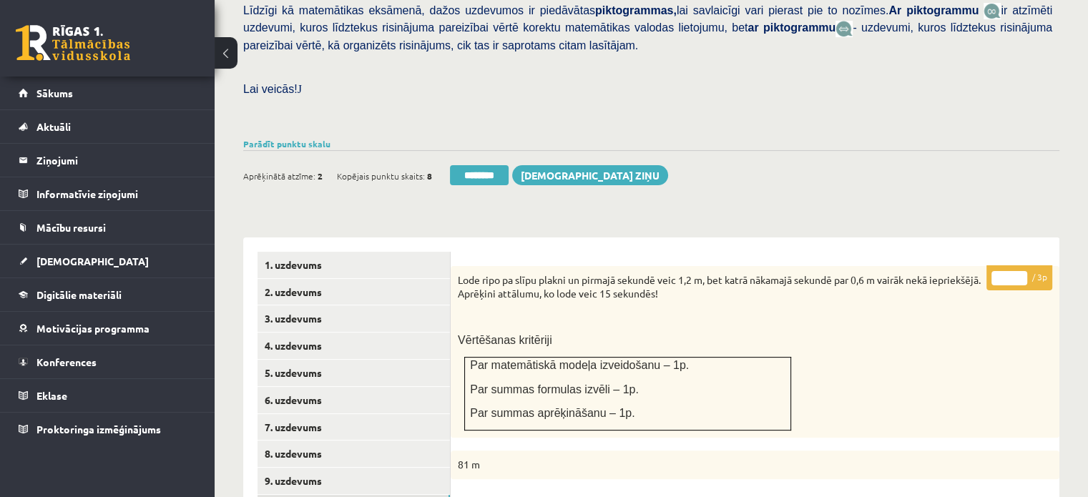
scroll to position [373, 0]
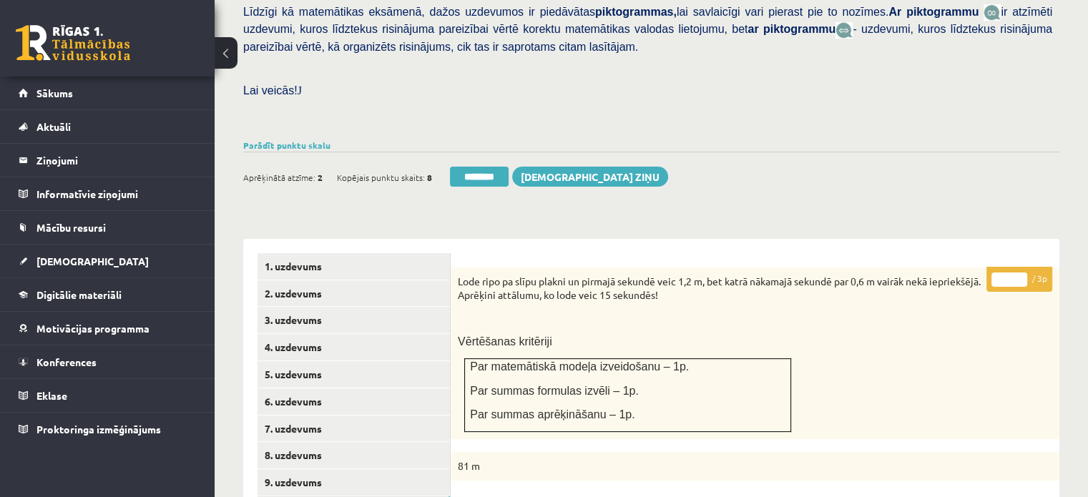
type input "*"
click at [1021, 273] on input "*" at bounding box center [1009, 280] width 36 height 14
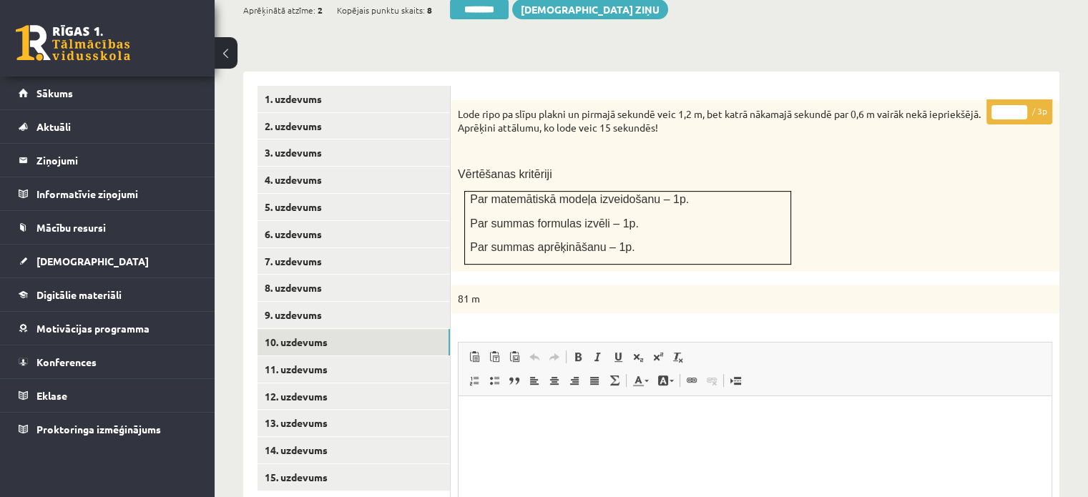
scroll to position [659, 0]
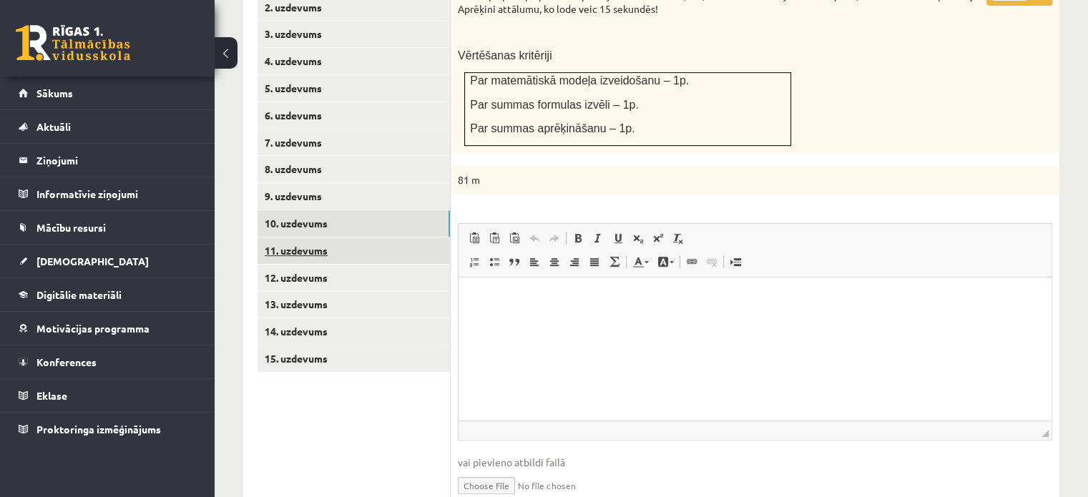
click at [438, 237] on link "11. uzdevums" at bounding box center [353, 250] width 192 height 26
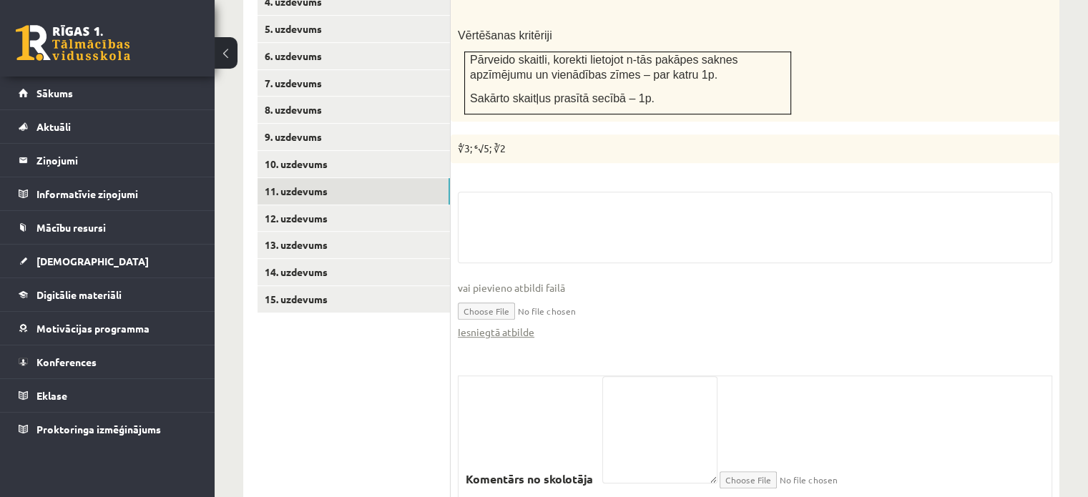
scroll to position [758, 0]
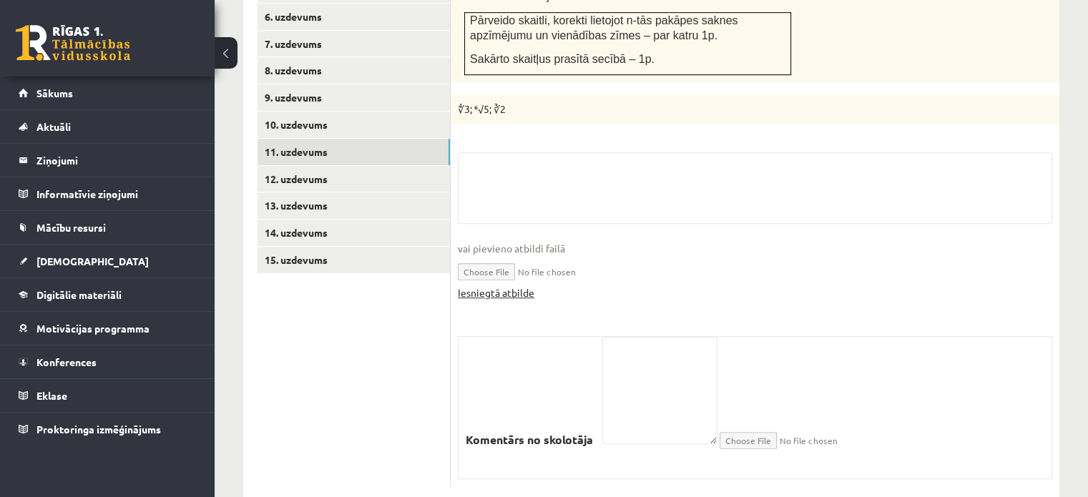
click at [484, 285] on link "Iesniegtā atbilde" at bounding box center [496, 292] width 77 height 15
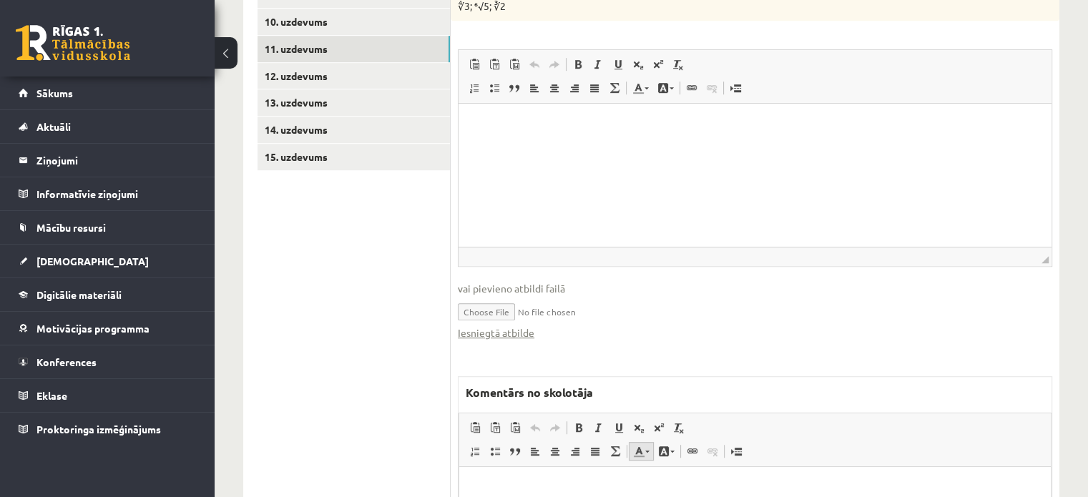
scroll to position [973, 0]
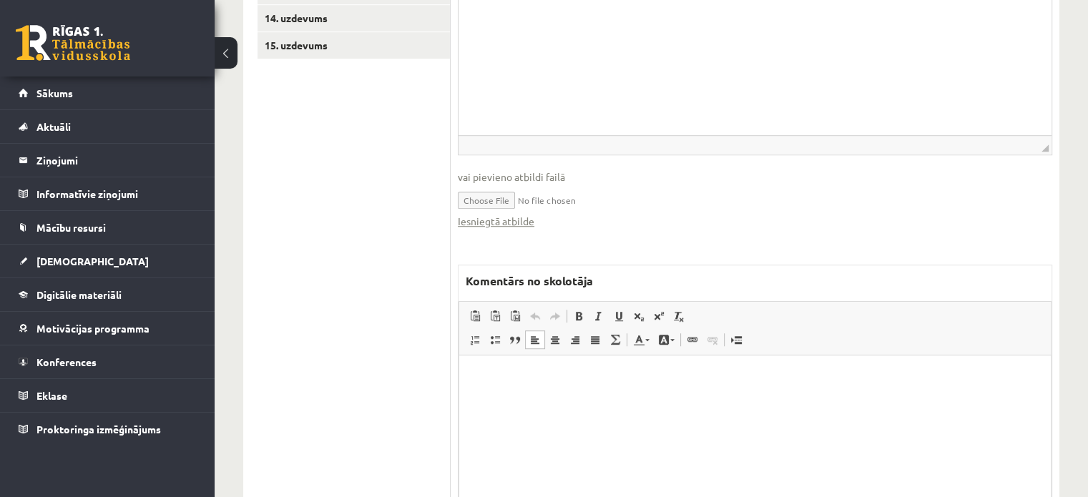
click at [622, 378] on p "Bagātinātā teksta redaktors, wiswyg-editor-47024773140700-1758181184-82" at bounding box center [755, 376] width 563 height 15
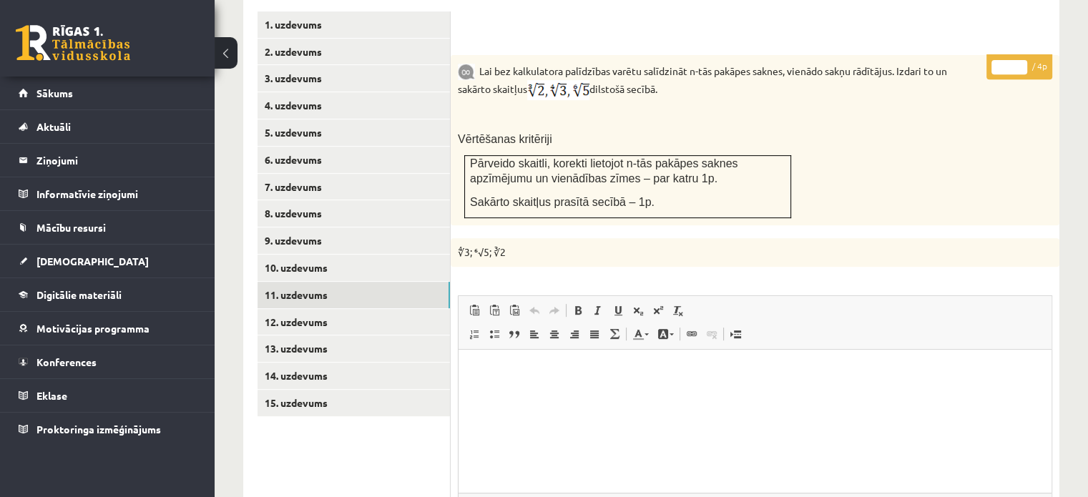
scroll to position [401, 0]
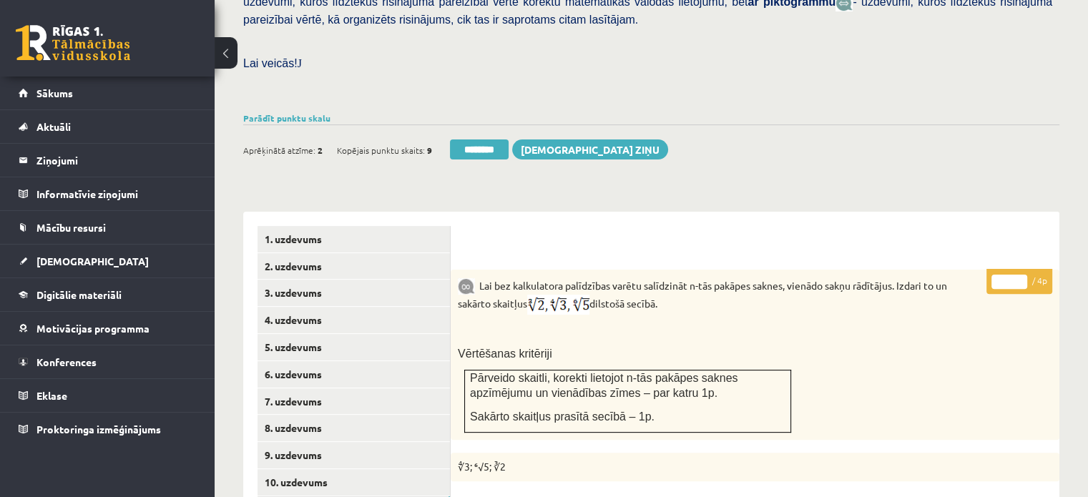
type input "*"
click at [1019, 275] on input "*" at bounding box center [1009, 282] width 36 height 14
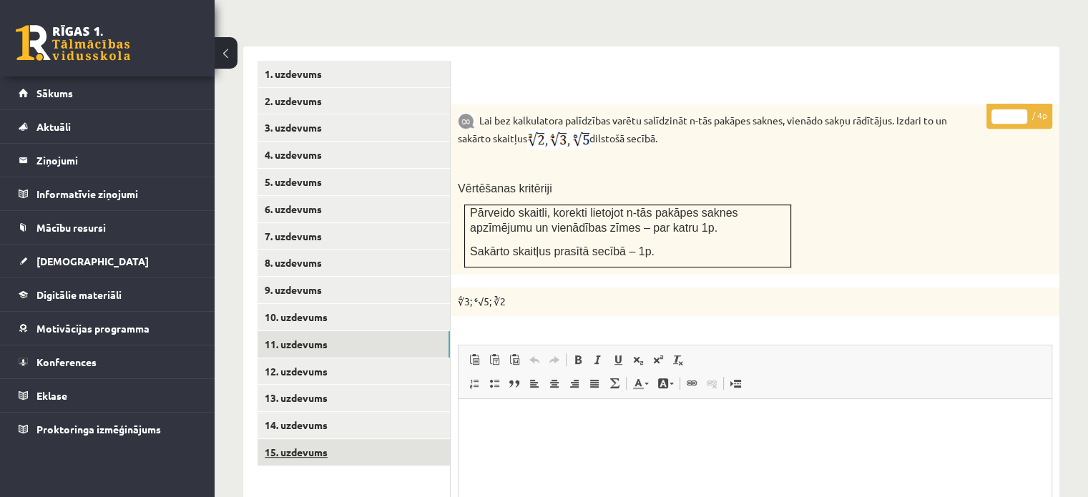
scroll to position [687, 0]
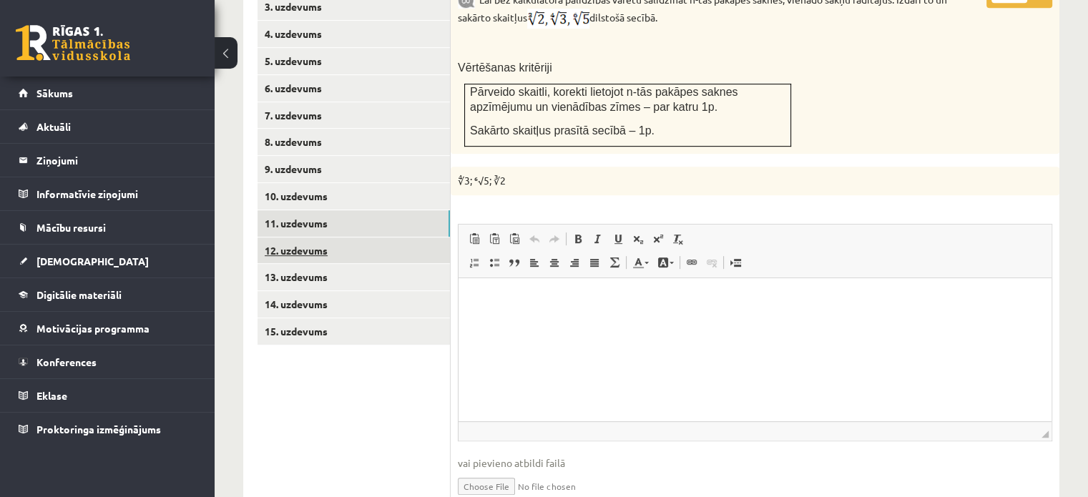
click at [409, 237] on link "12. uzdevums" at bounding box center [353, 250] width 192 height 26
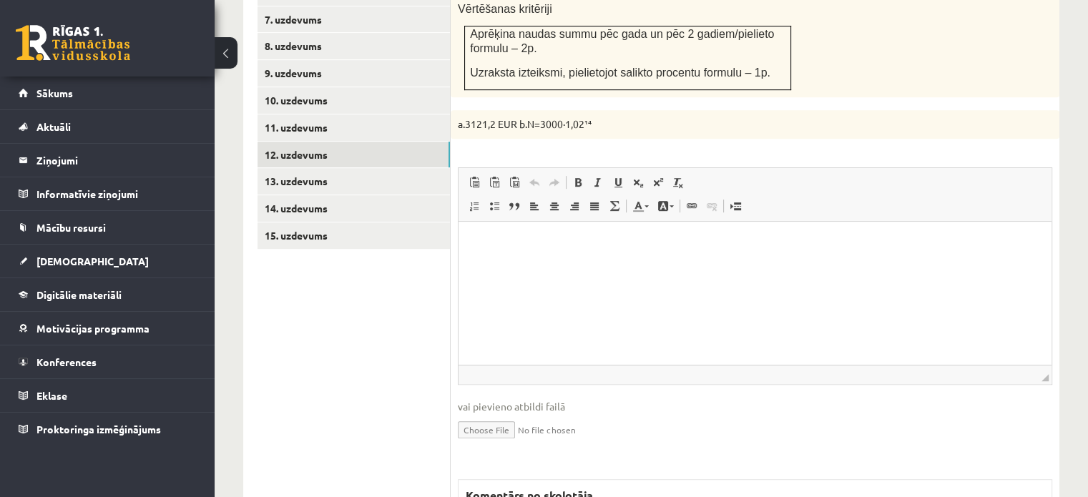
scroll to position [1066, 0]
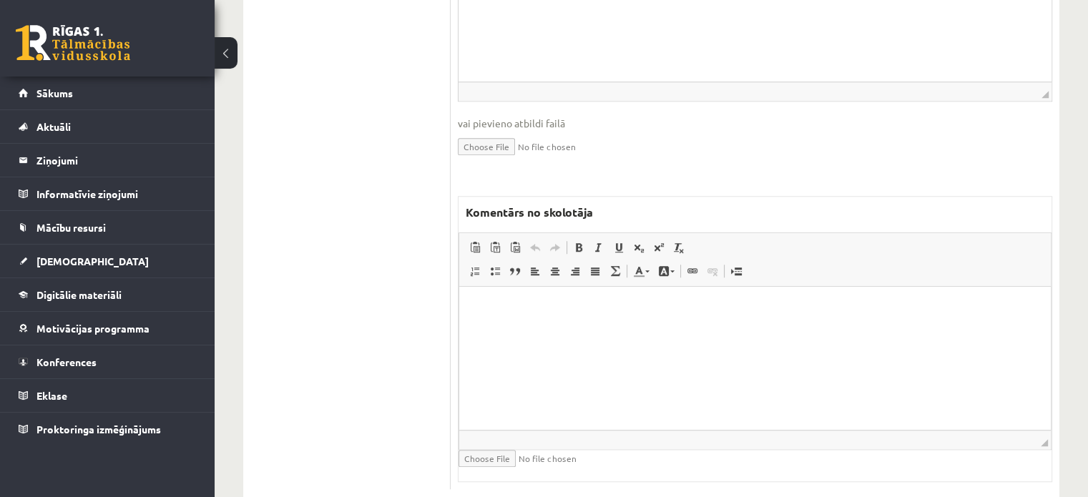
click at [525, 330] on html at bounding box center [755, 308] width 592 height 44
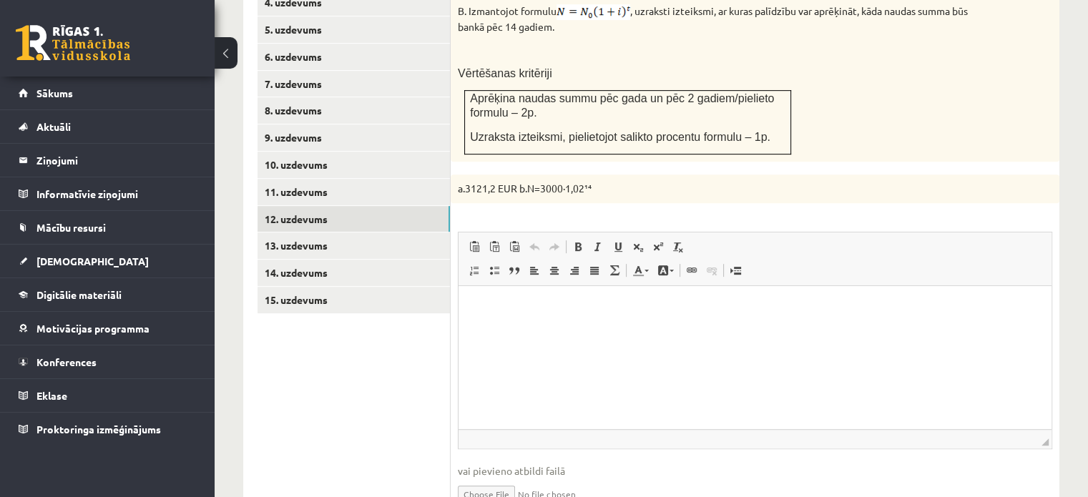
scroll to position [708, 0]
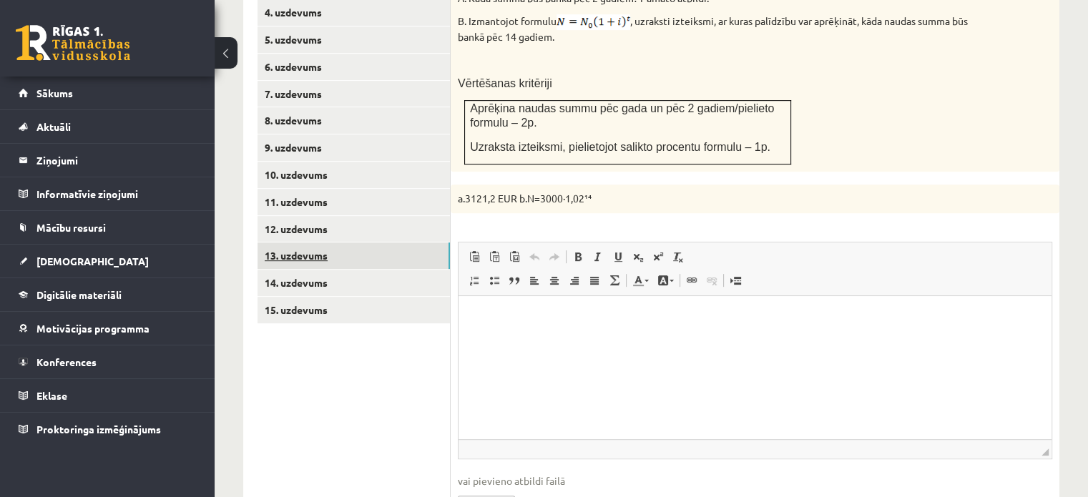
click at [436, 242] on link "13. uzdevums" at bounding box center [353, 255] width 192 height 26
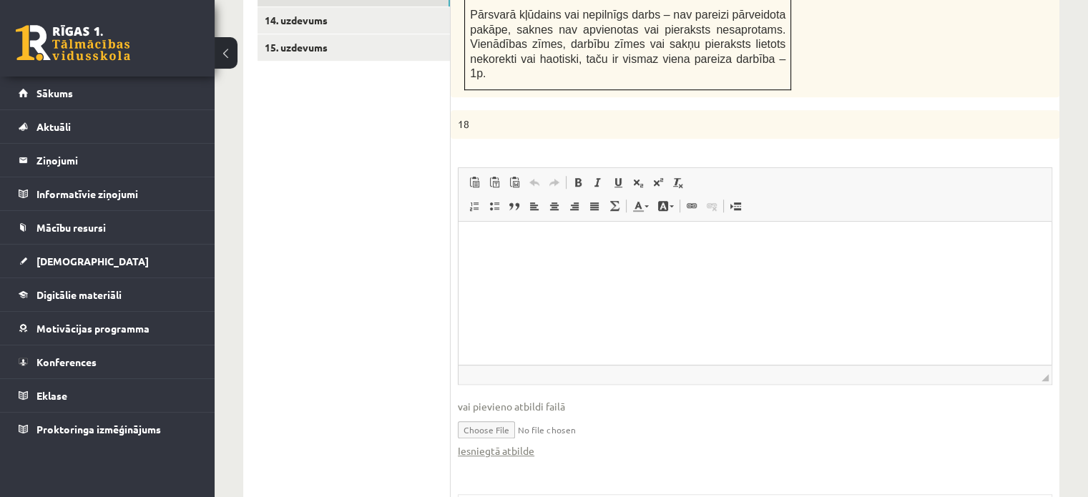
scroll to position [0, 0]
click at [522, 443] on link "Iesniegtā atbilde" at bounding box center [496, 450] width 77 height 15
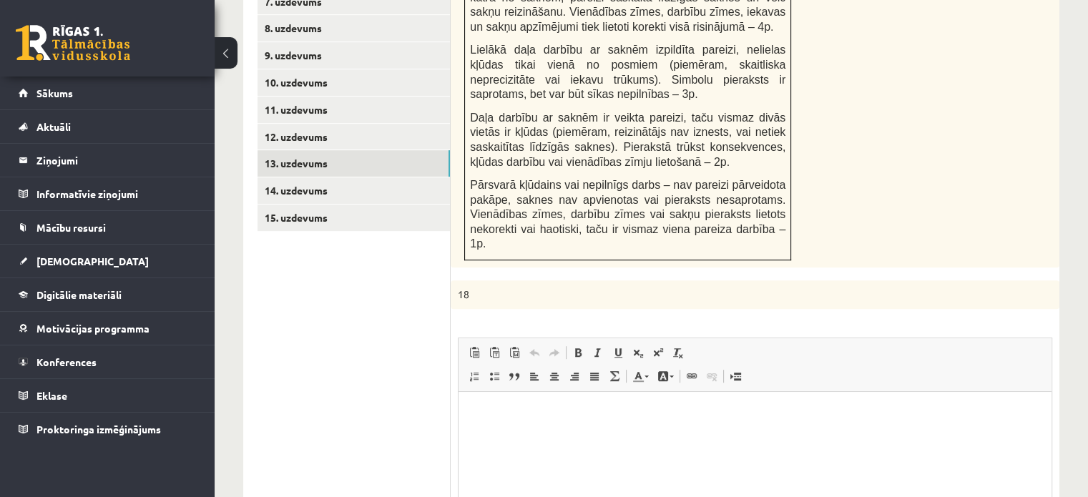
scroll to position [613, 0]
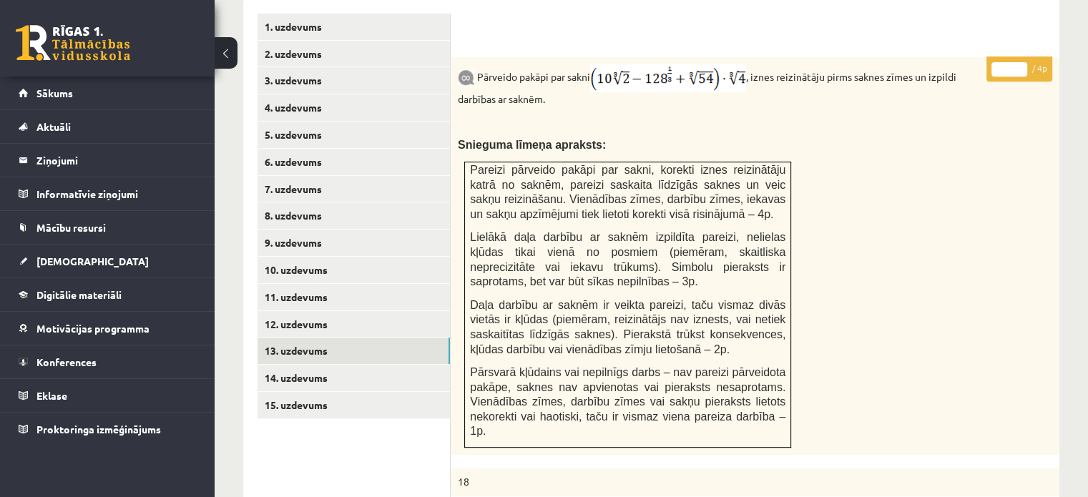
type input "*"
click at [1021, 62] on input "*" at bounding box center [1009, 69] width 36 height 14
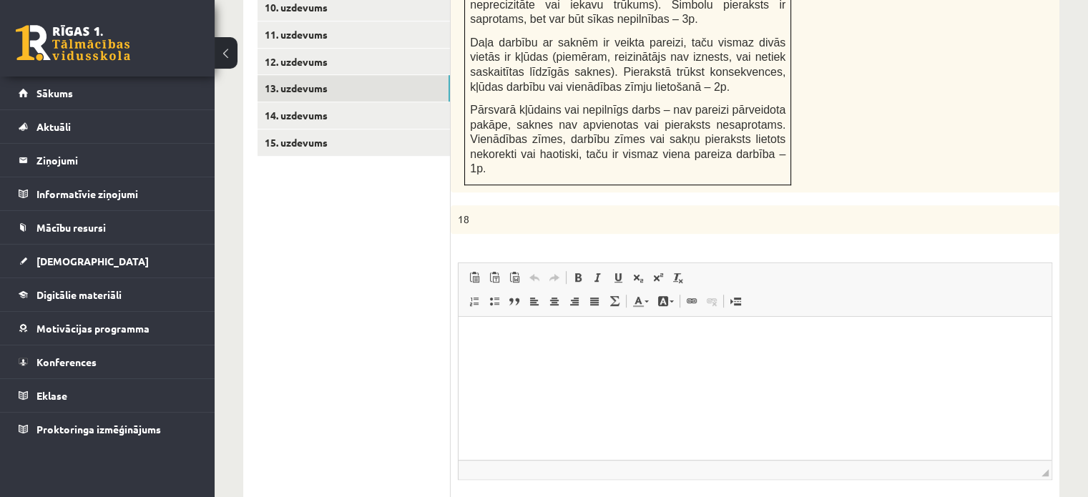
scroll to position [899, 0]
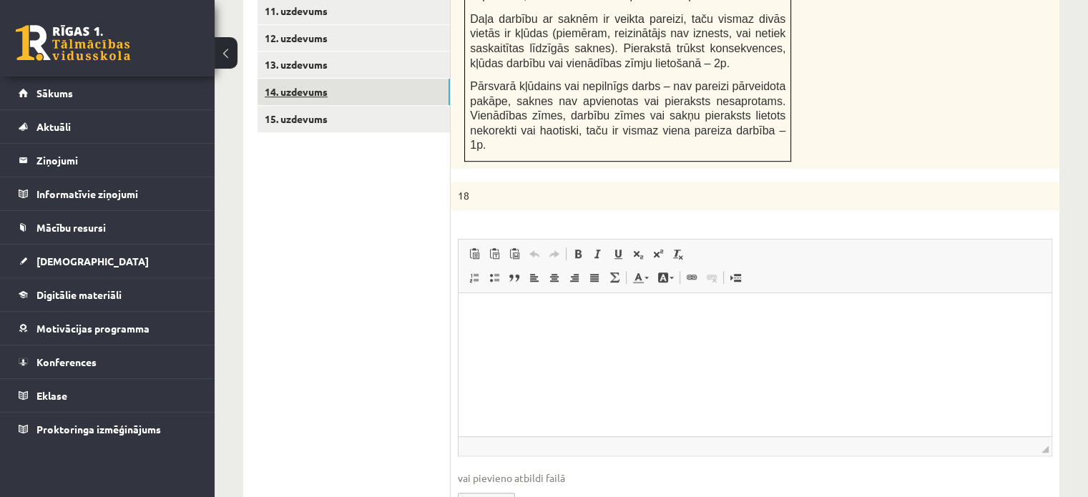
click at [413, 79] on link "14. uzdevums" at bounding box center [353, 92] width 192 height 26
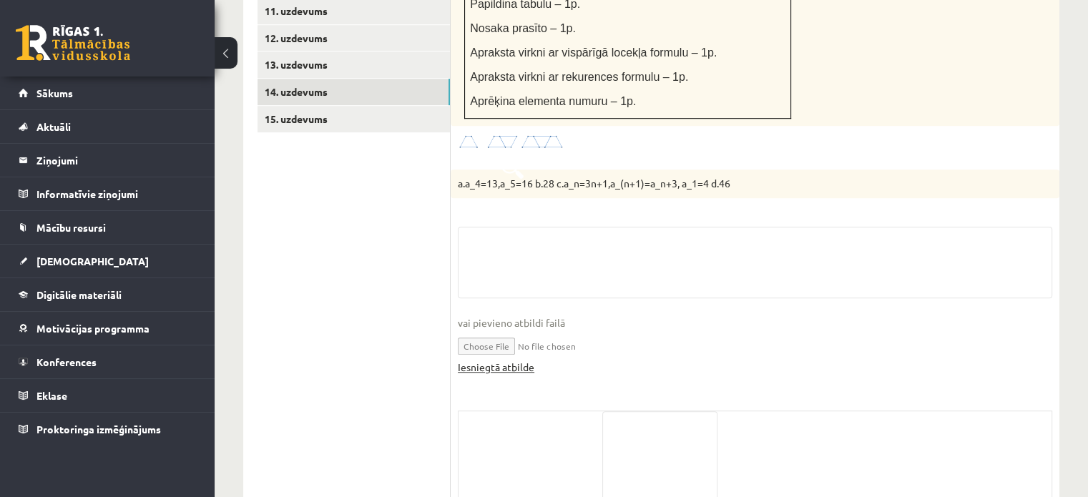
click at [478, 360] on link "Iesniegtā atbilde" at bounding box center [496, 367] width 77 height 15
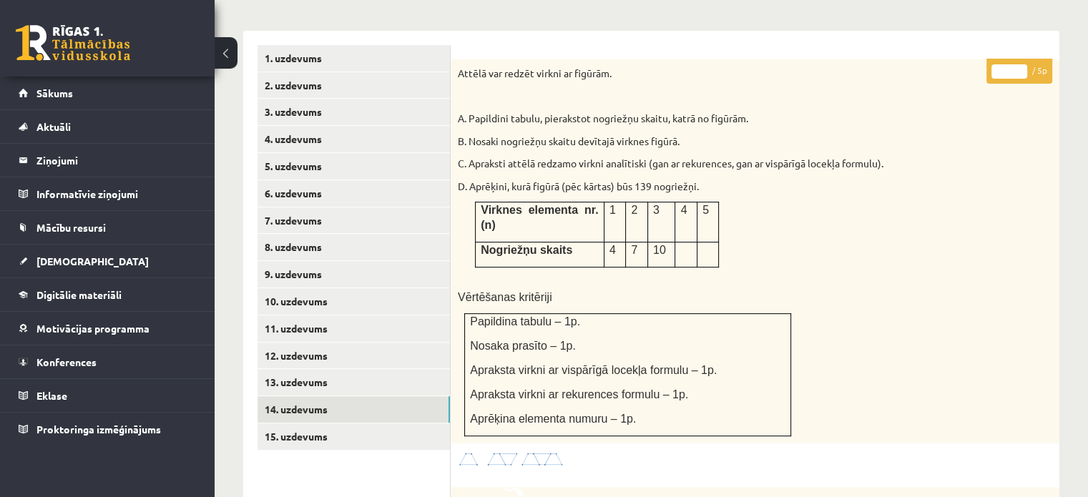
scroll to position [470, 0]
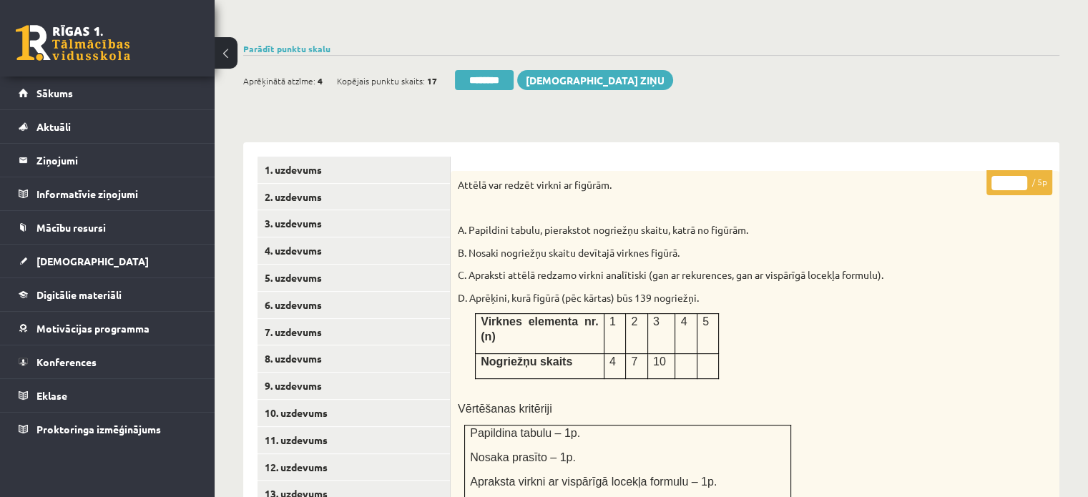
click at [1015, 176] on input "*" at bounding box center [1009, 183] width 36 height 14
type input "*"
click at [1015, 176] on input "*" at bounding box center [1009, 183] width 36 height 14
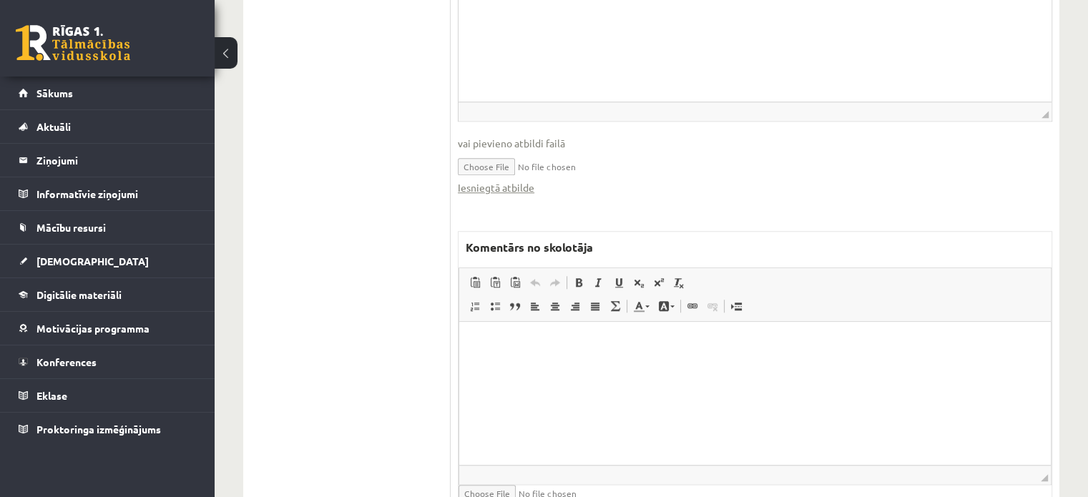
scroll to position [1242, 0]
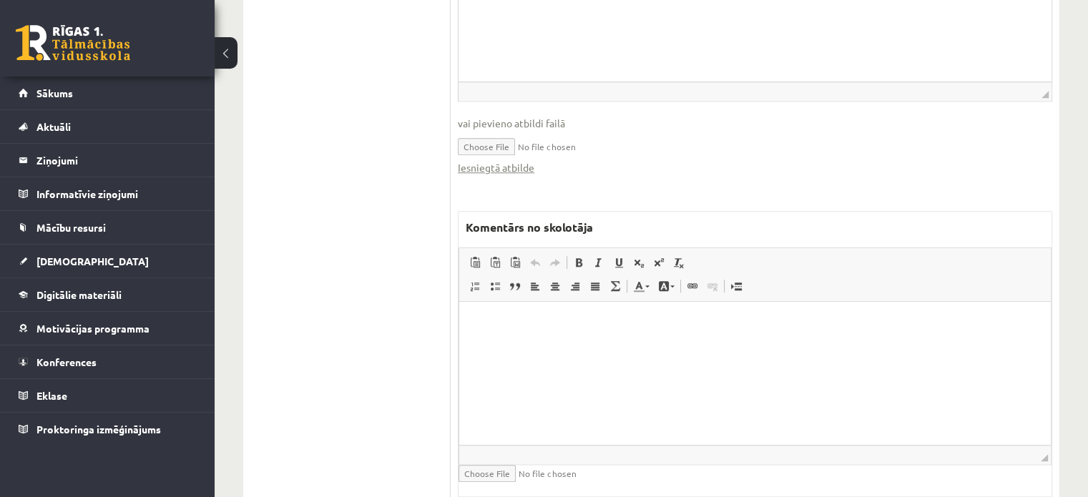
click at [554, 345] on html at bounding box center [755, 324] width 592 height 44
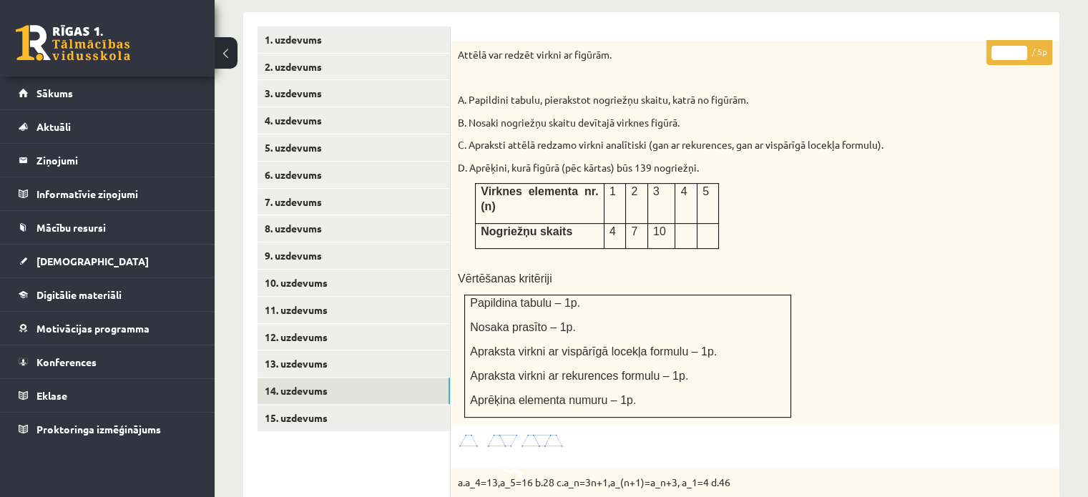
scroll to position [598, 0]
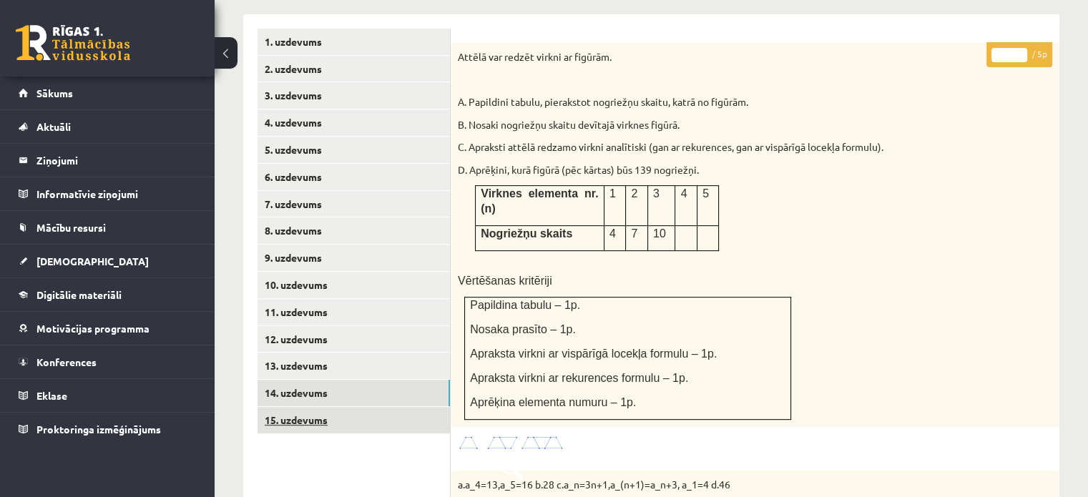
click at [386, 407] on link "15. uzdevums" at bounding box center [353, 420] width 192 height 26
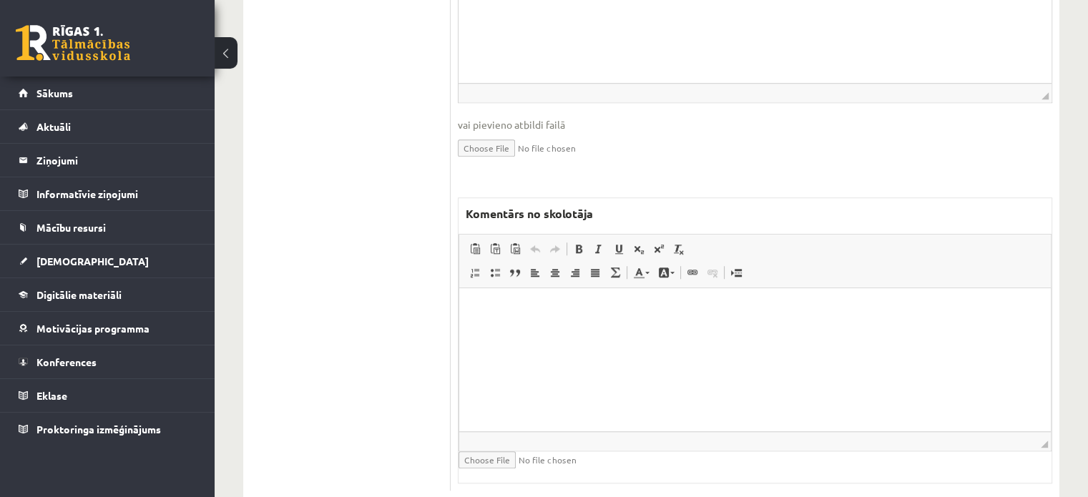
scroll to position [0, 0]
click at [608, 330] on html at bounding box center [755, 309] width 592 height 44
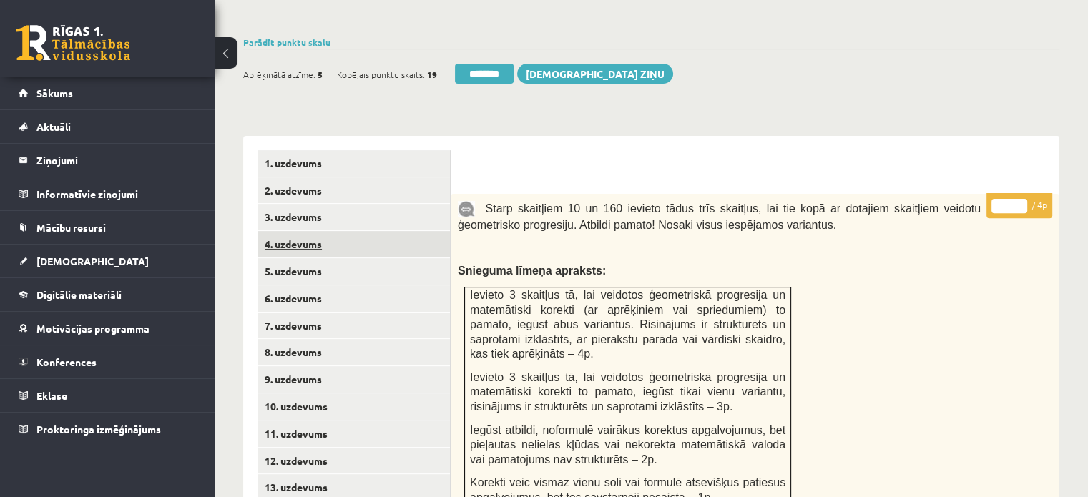
scroll to position [325, 0]
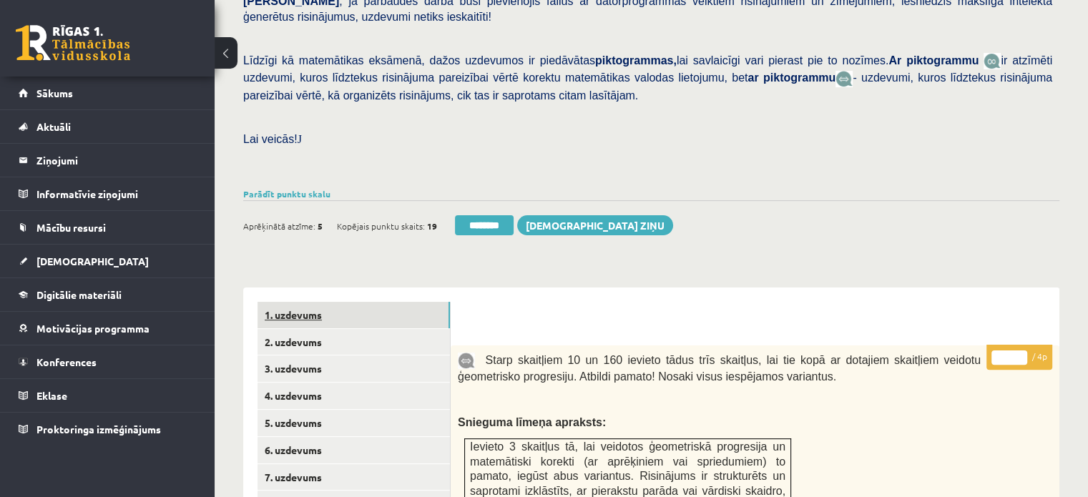
click at [355, 302] on link "1. uzdevums" at bounding box center [353, 315] width 192 height 26
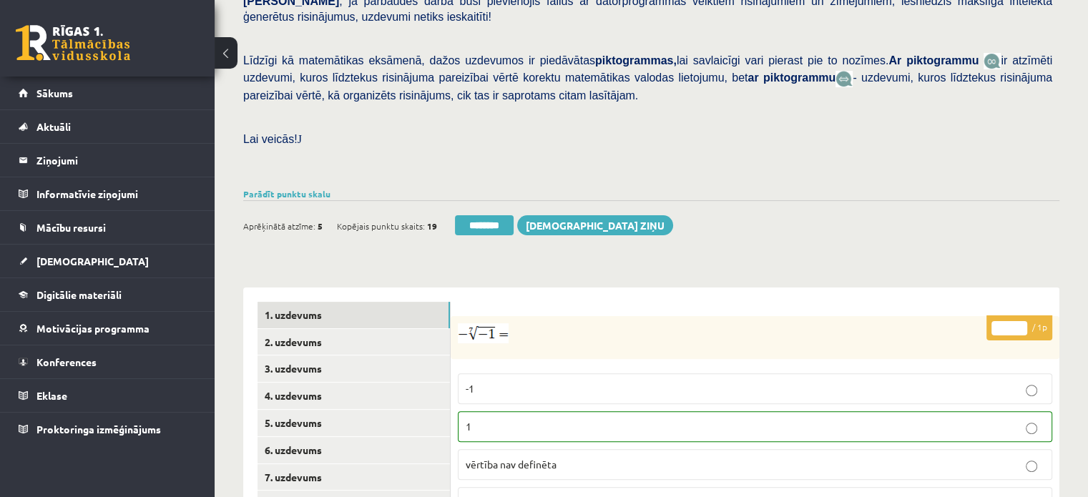
scroll to position [0, 0]
click at [483, 215] on input "********" at bounding box center [484, 225] width 59 height 20
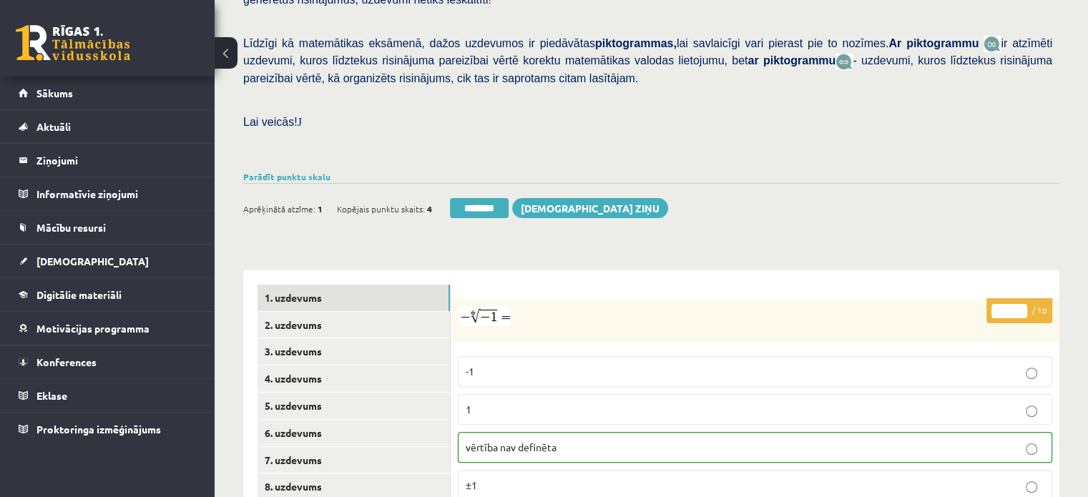
scroll to position [429, 0]
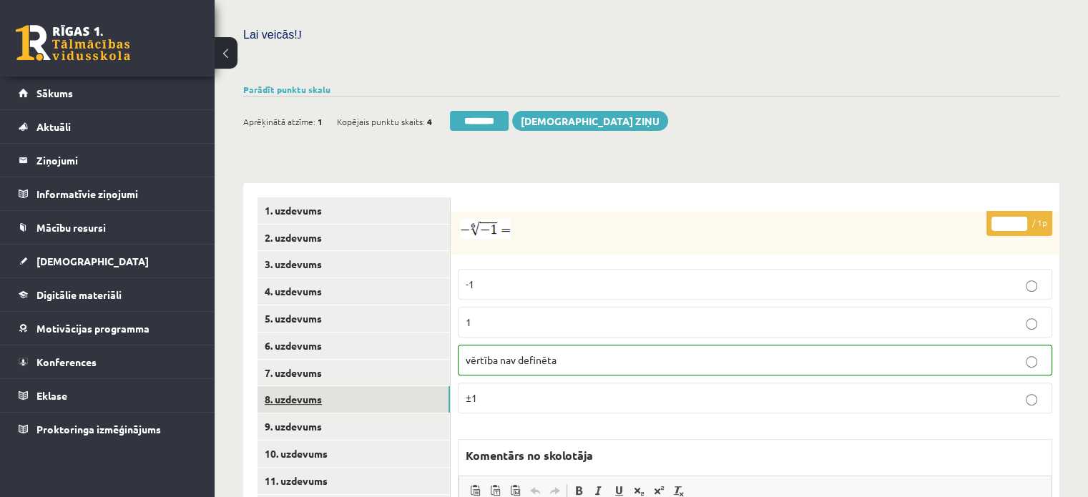
click at [351, 386] on link "8. uzdevums" at bounding box center [353, 399] width 192 height 26
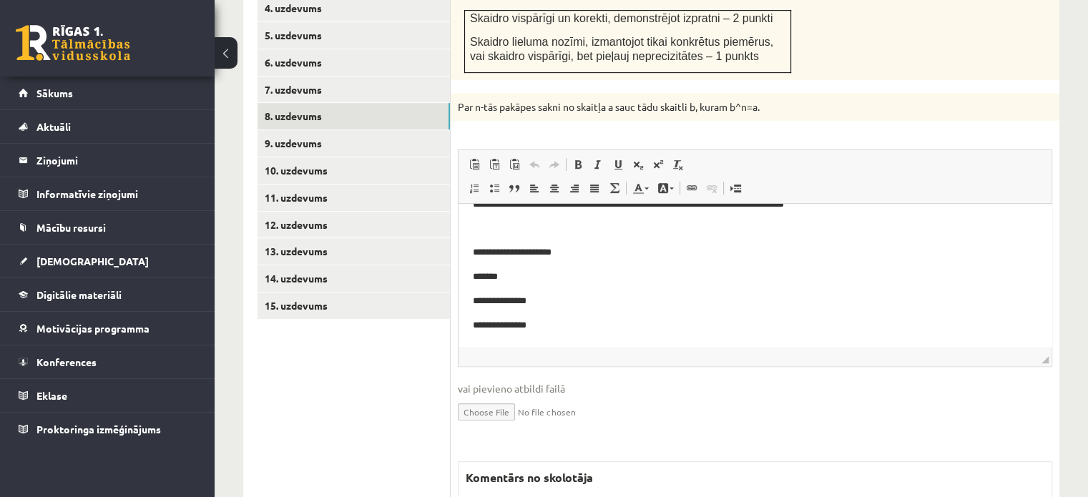
scroll to position [858, 0]
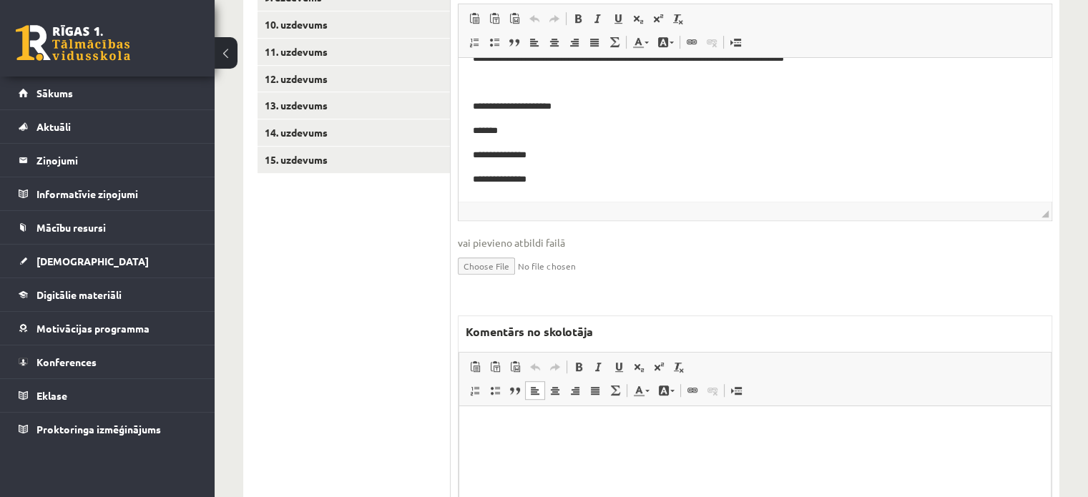
click at [568, 422] on p "Bagātinātā teksta redaktors, wiswyg-editor-47024985538940-1758181076-401" at bounding box center [755, 428] width 563 height 15
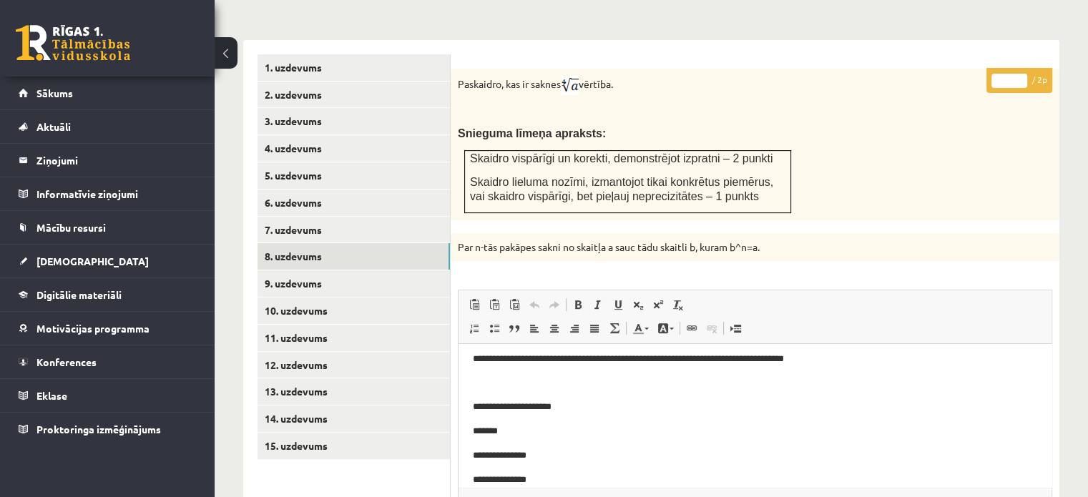
scroll to position [0, 0]
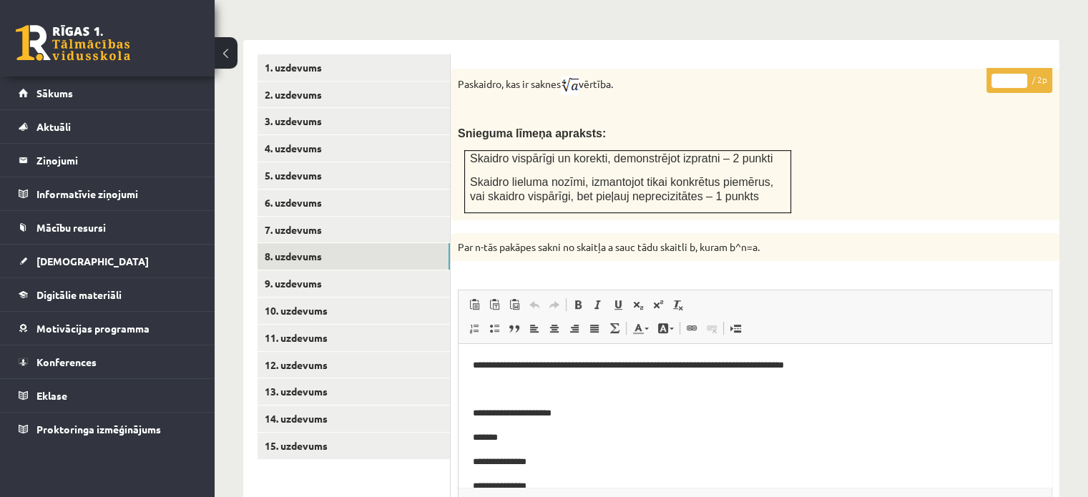
click at [1019, 74] on input "*" at bounding box center [1009, 81] width 36 height 14
type input "*"
click at [1019, 74] on input "*" at bounding box center [1009, 81] width 36 height 14
click at [362, 270] on link "9. uzdevums" at bounding box center [353, 283] width 192 height 26
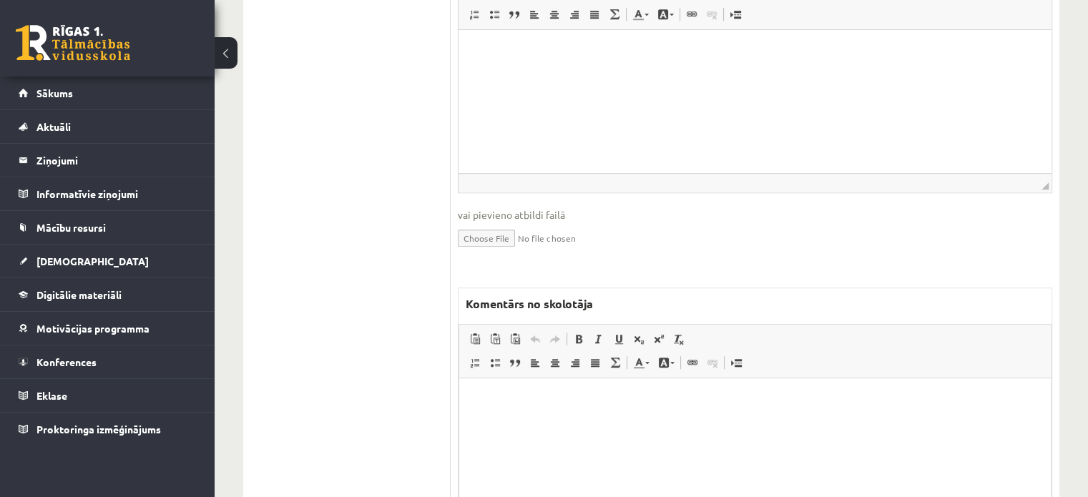
scroll to position [1164, 0]
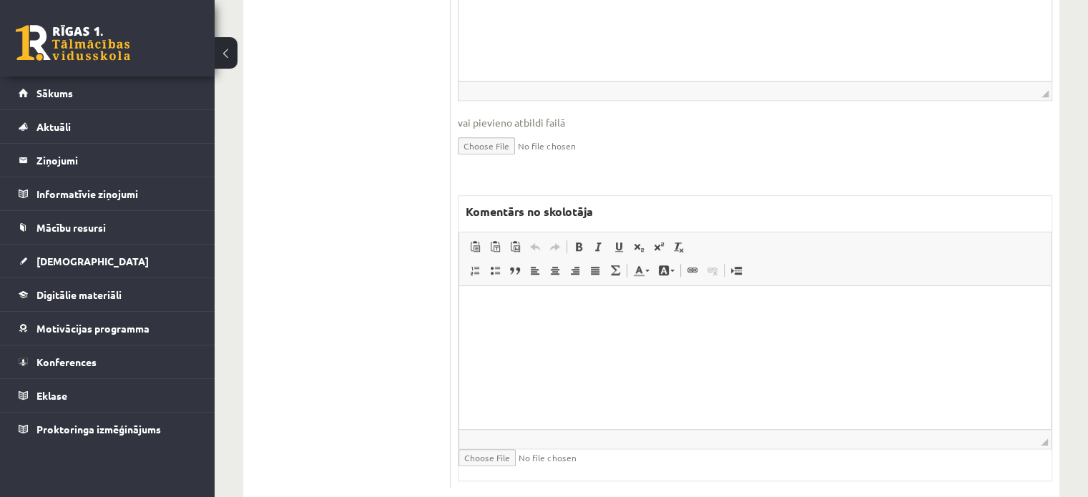
click at [546, 330] on html at bounding box center [755, 308] width 592 height 44
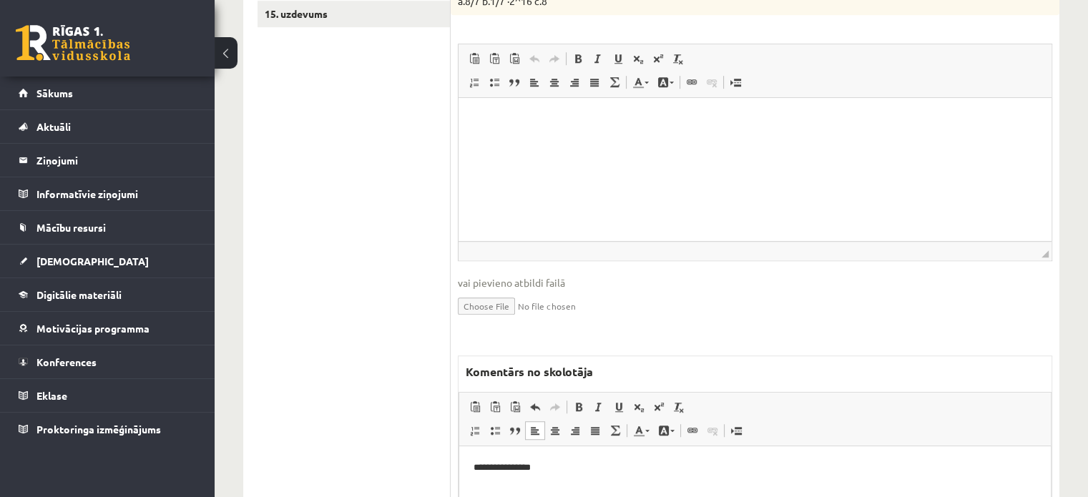
scroll to position [807, 0]
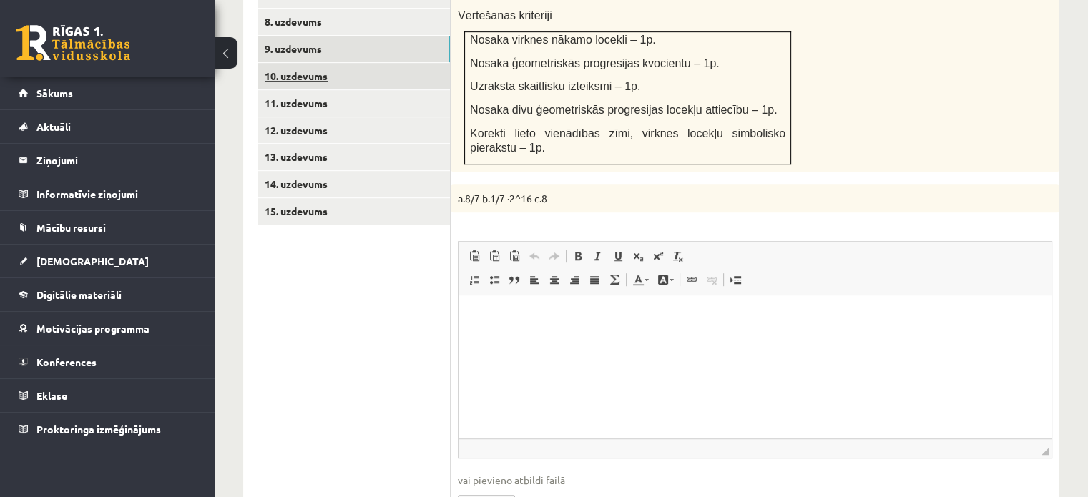
click at [429, 63] on link "10. uzdevums" at bounding box center [353, 76] width 192 height 26
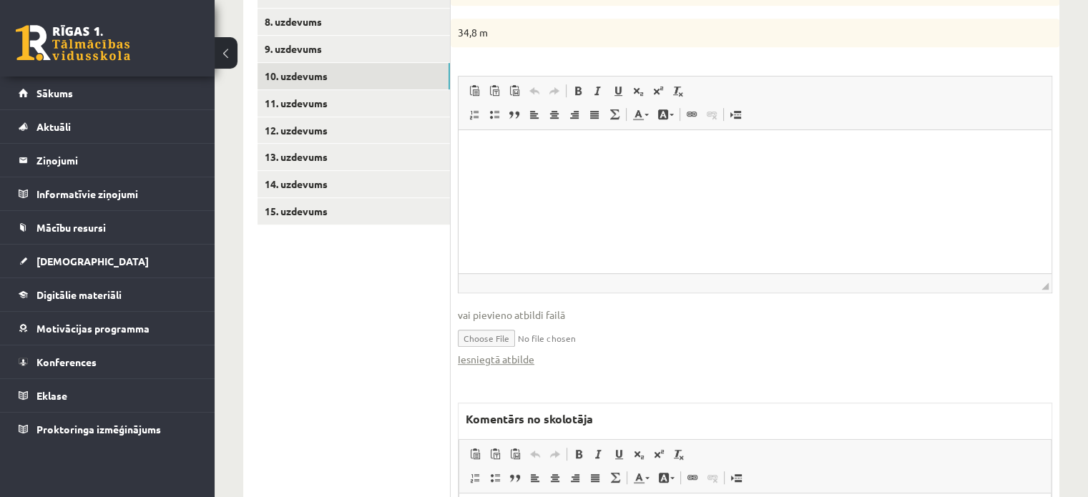
scroll to position [0, 0]
click at [526, 352] on link "Iesniegtā atbilde" at bounding box center [496, 359] width 77 height 15
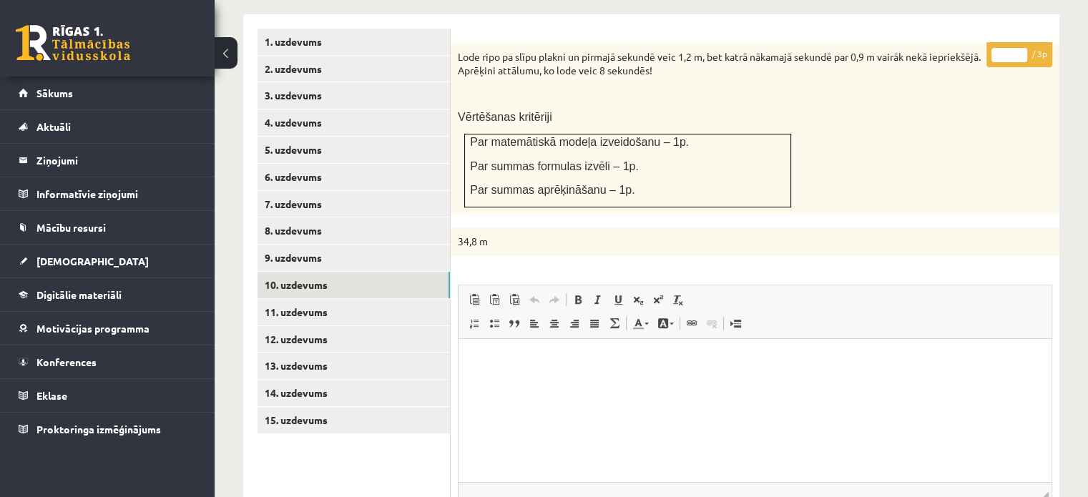
scroll to position [521, 0]
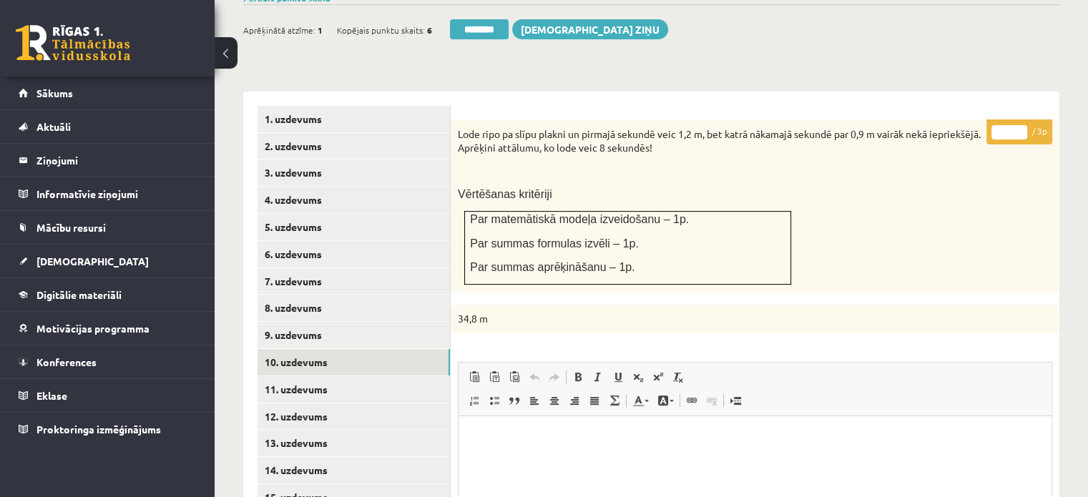
type input "*"
click at [1018, 125] on input "*" at bounding box center [1009, 132] width 36 height 14
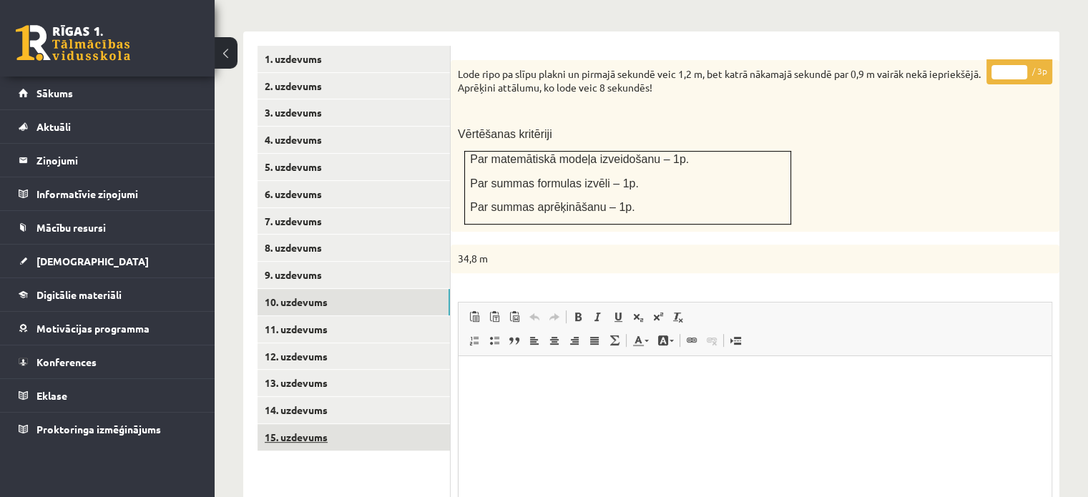
scroll to position [664, 0]
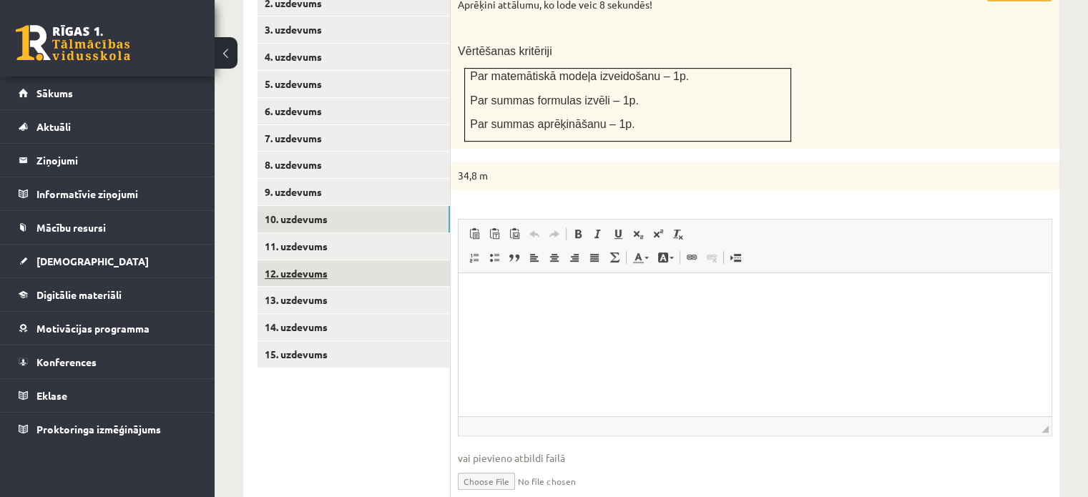
click at [438, 260] on link "12. uzdevums" at bounding box center [353, 273] width 192 height 26
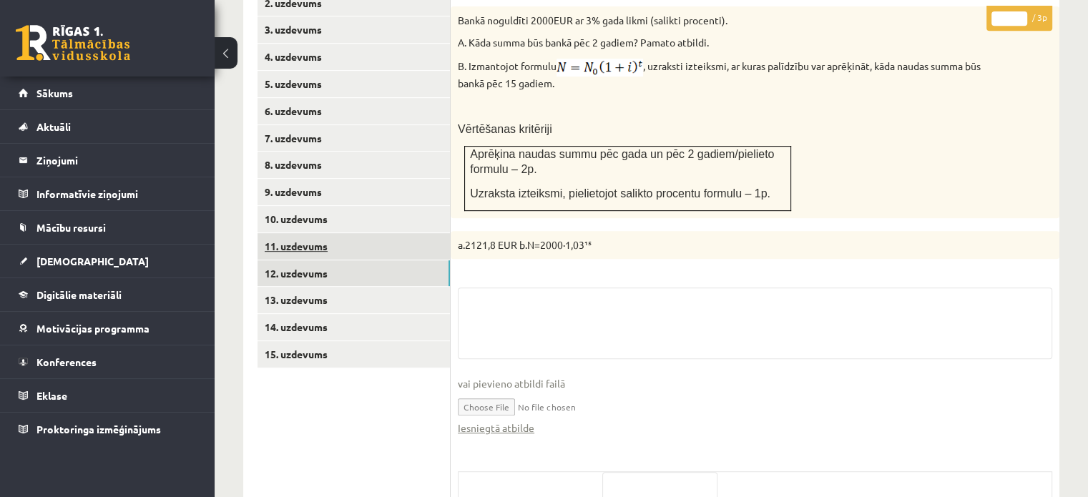
click at [437, 233] on link "11. uzdevums" at bounding box center [353, 246] width 192 height 26
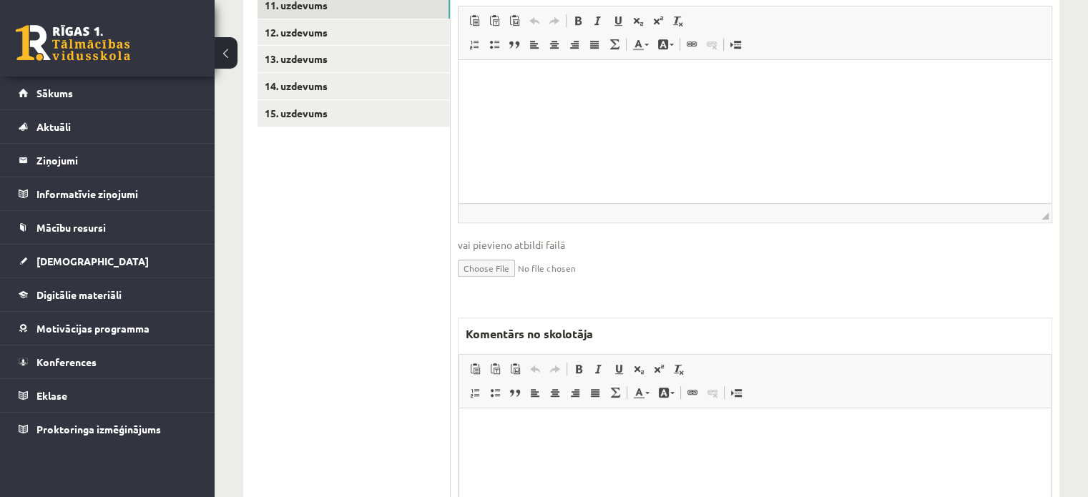
scroll to position [958, 0]
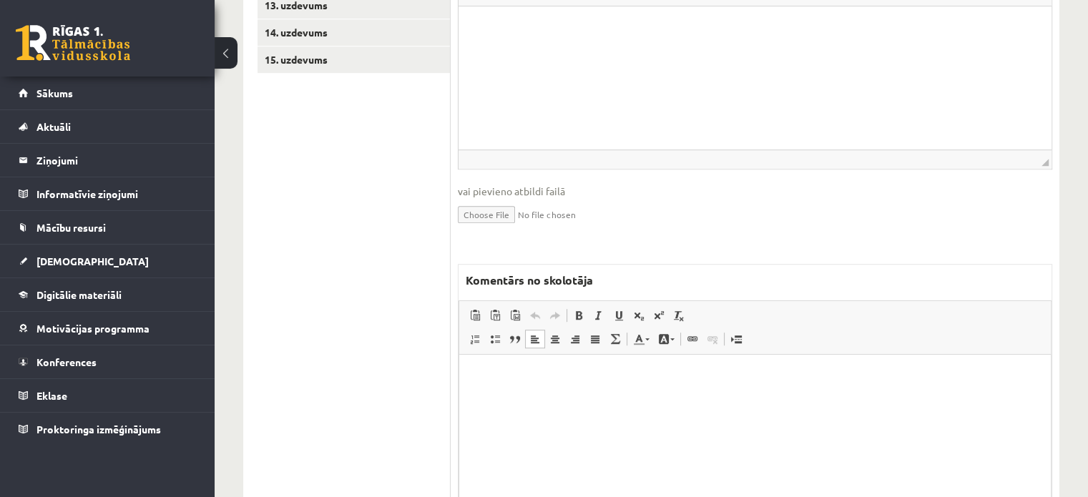
click at [516, 398] on html at bounding box center [755, 377] width 592 height 44
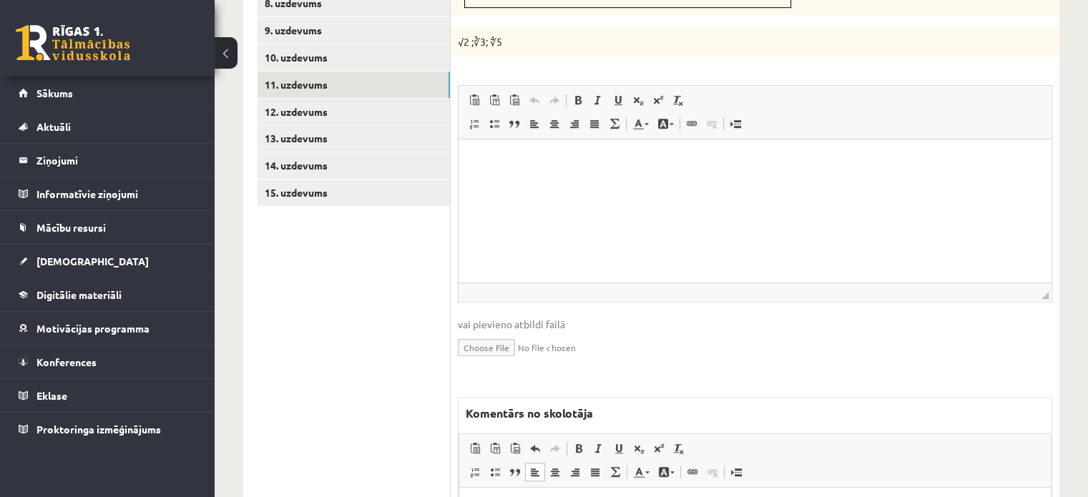
scroll to position [744, 0]
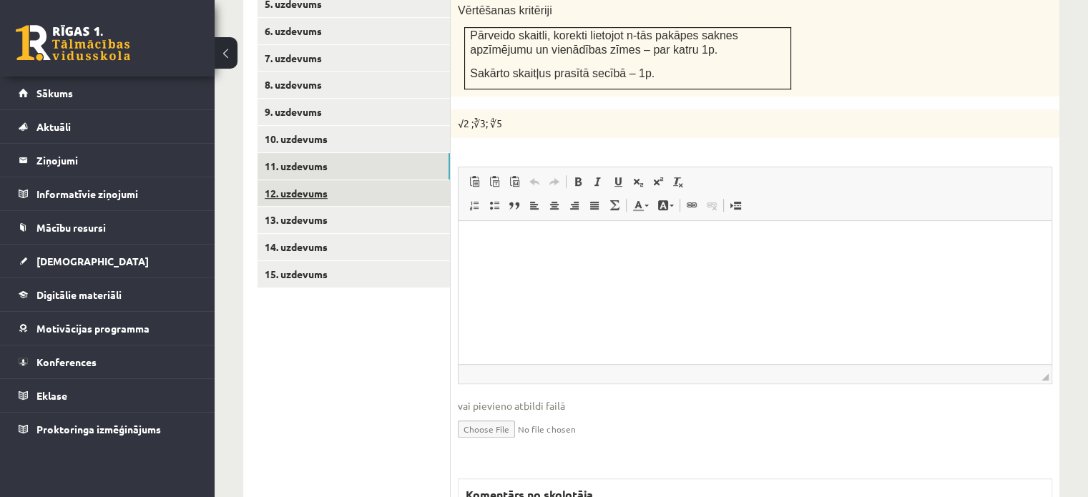
click at [330, 180] on link "12. uzdevums" at bounding box center [353, 193] width 192 height 26
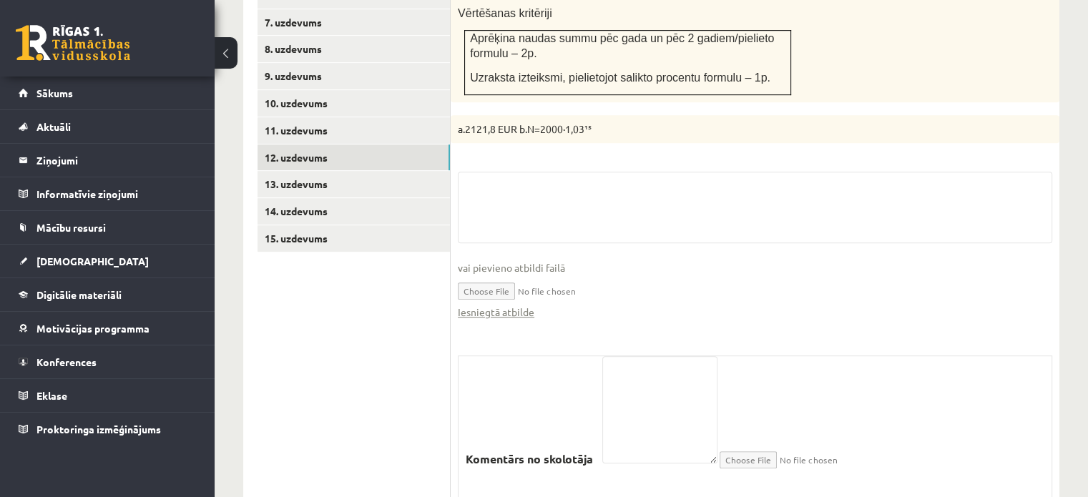
scroll to position [800, 0]
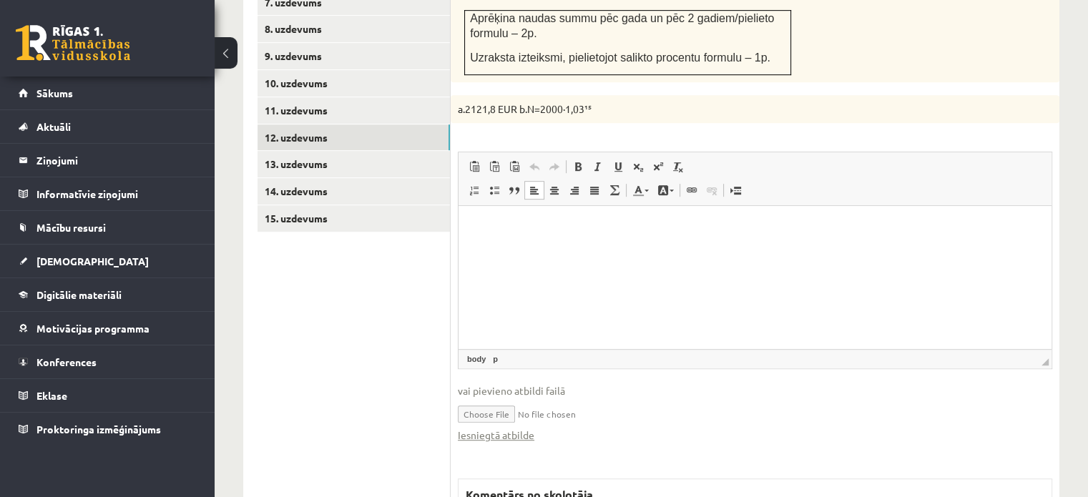
click at [490, 250] on html at bounding box center [754, 228] width 593 height 44
click at [504, 428] on link "Iesniegtā atbilde" at bounding box center [496, 435] width 77 height 15
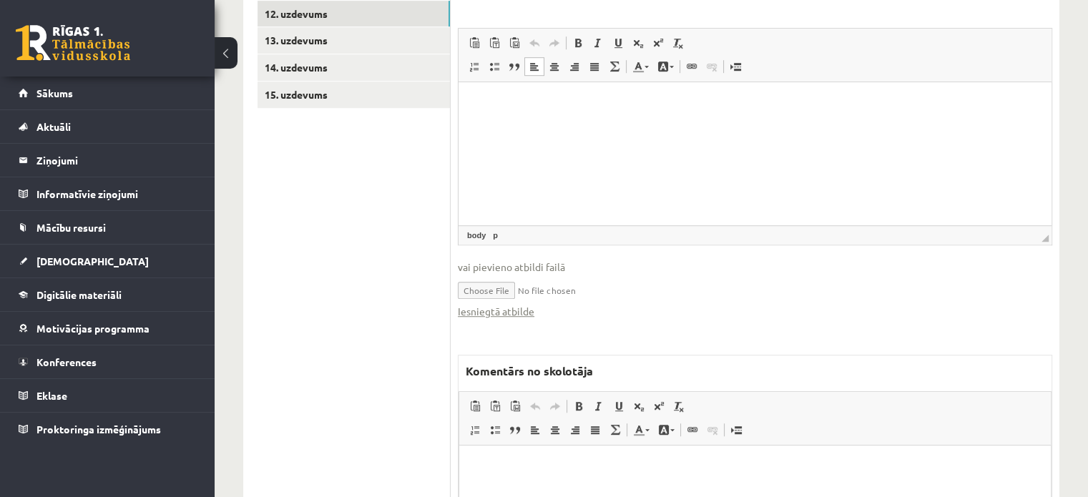
scroll to position [1014, 0]
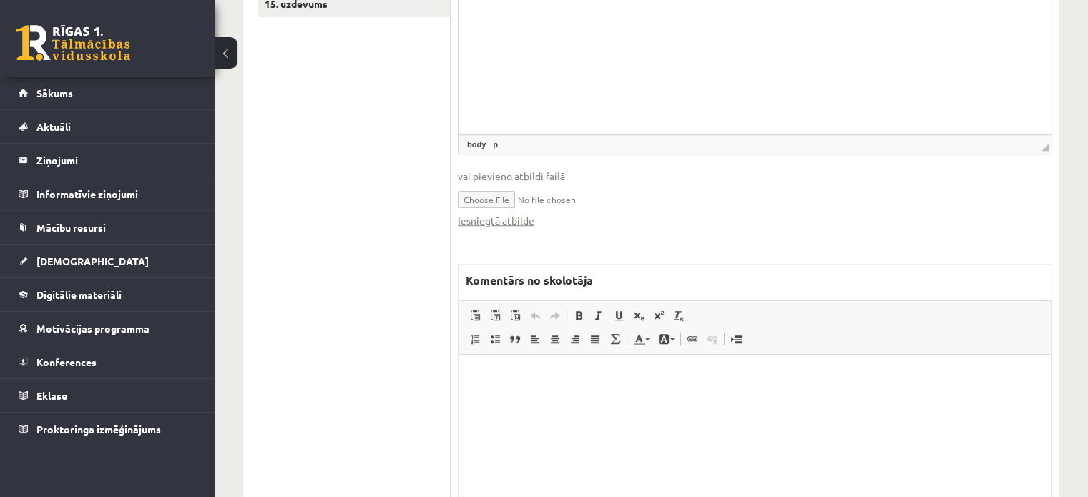
click at [641, 382] on p "Bagātinātā teksta redaktors, wiswyg-editor-47024981776900-1758181106-166" at bounding box center [755, 376] width 563 height 15
click at [518, 382] on p "**********" at bounding box center [756, 376] width 564 height 15
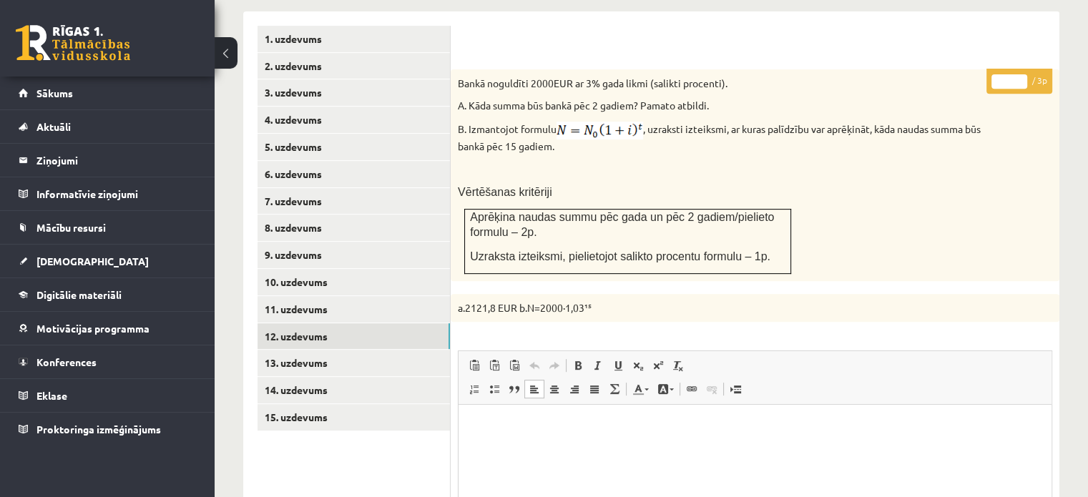
scroll to position [0, 0]
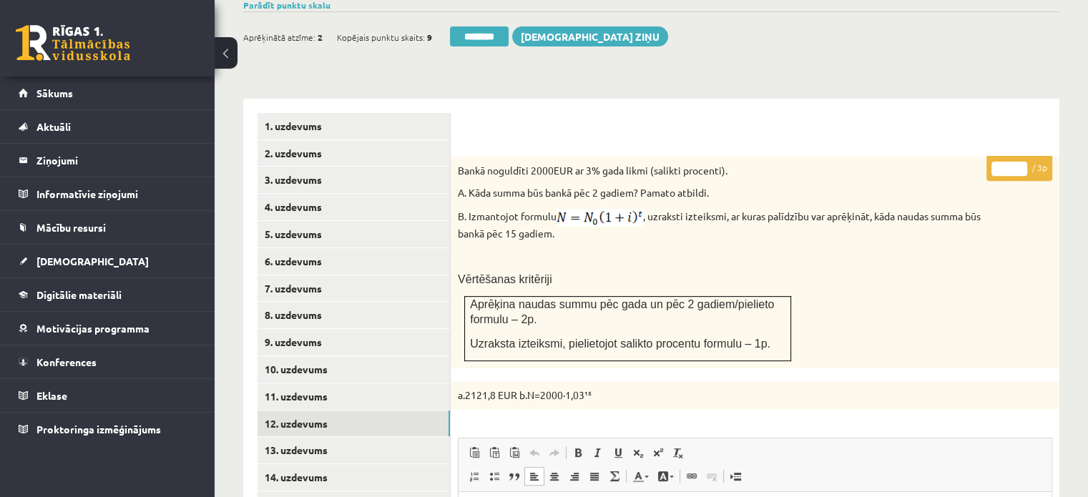
click at [1021, 162] on input "*" at bounding box center [1009, 169] width 36 height 14
type input "*"
click at [1021, 162] on input "*" at bounding box center [1009, 169] width 36 height 14
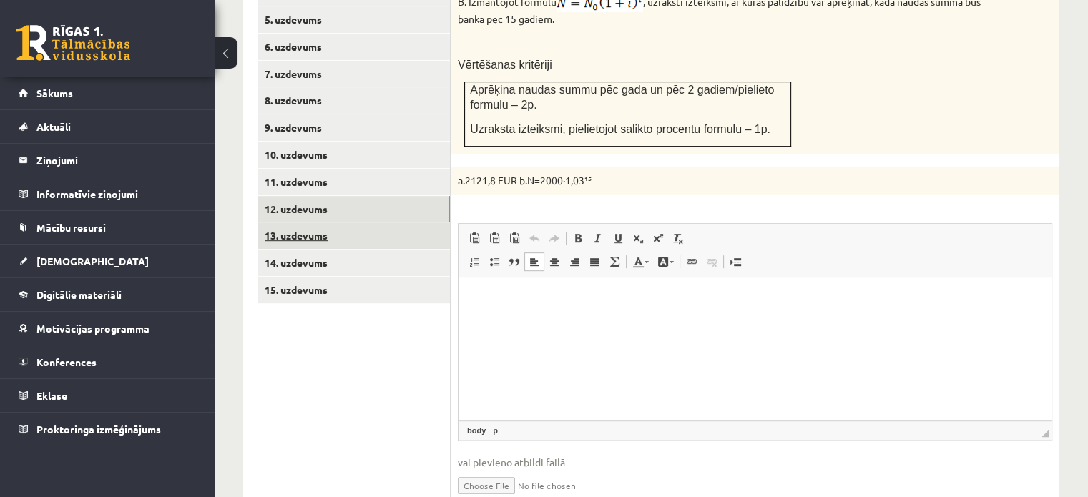
click at [411, 222] on link "13. uzdevums" at bounding box center [353, 235] width 192 height 26
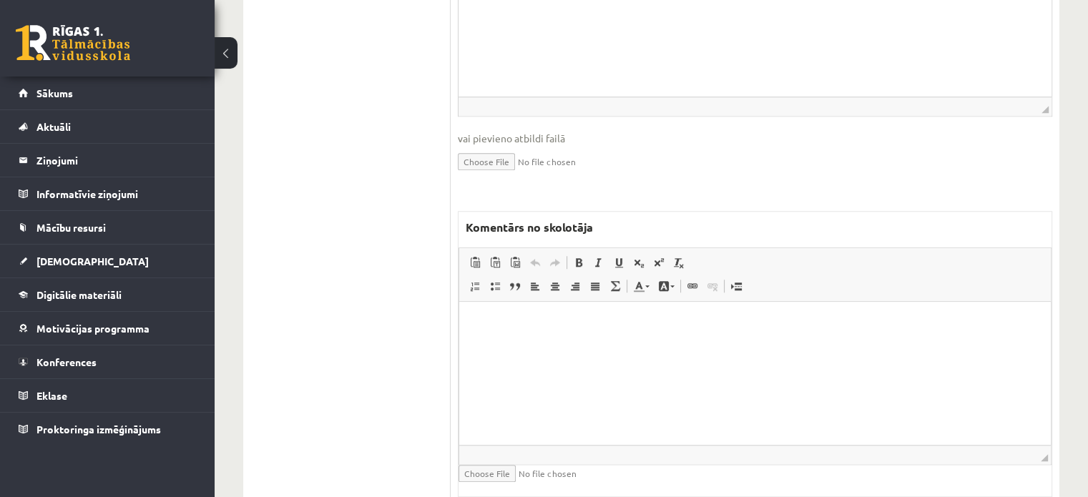
click at [507, 345] on html at bounding box center [755, 324] width 592 height 44
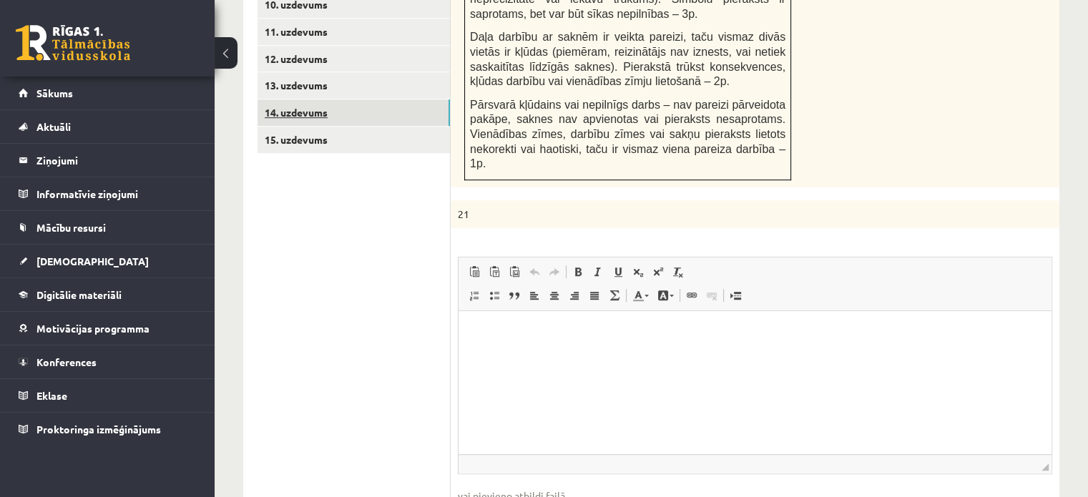
click at [378, 99] on link "14. uzdevums" at bounding box center [353, 112] width 192 height 26
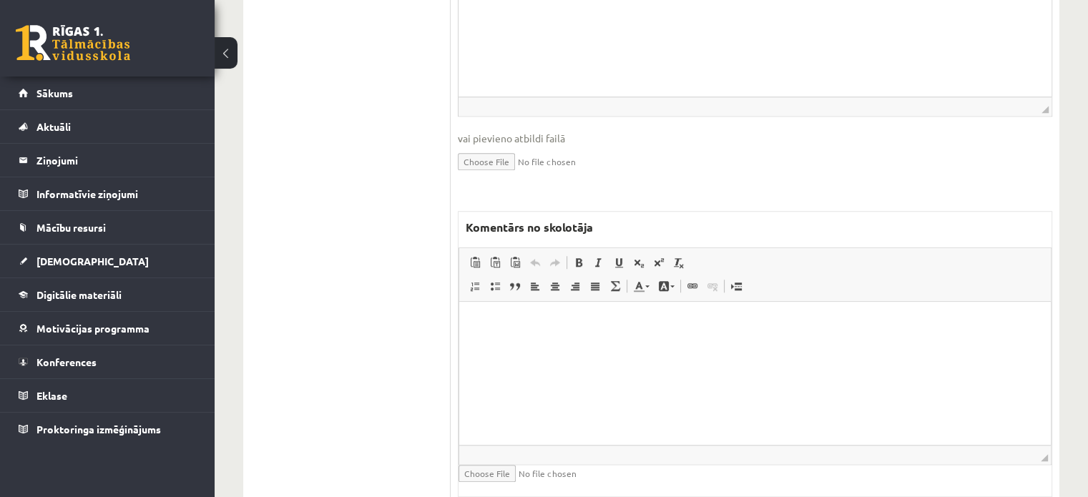
click at [496, 445] on span "◢ Elementa ceļš" at bounding box center [755, 454] width 592 height 19
click at [507, 345] on html at bounding box center [755, 323] width 592 height 44
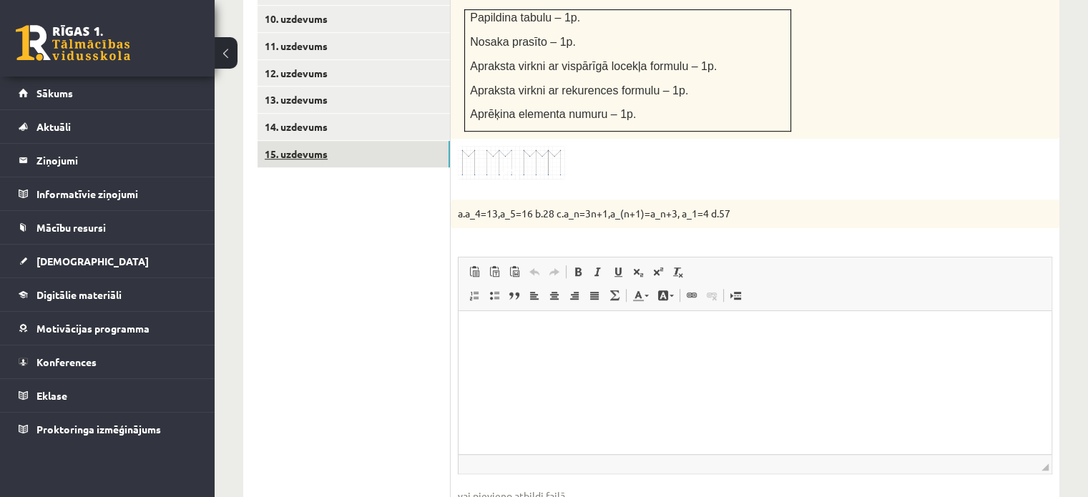
click at [362, 141] on link "15. uzdevums" at bounding box center [353, 154] width 192 height 26
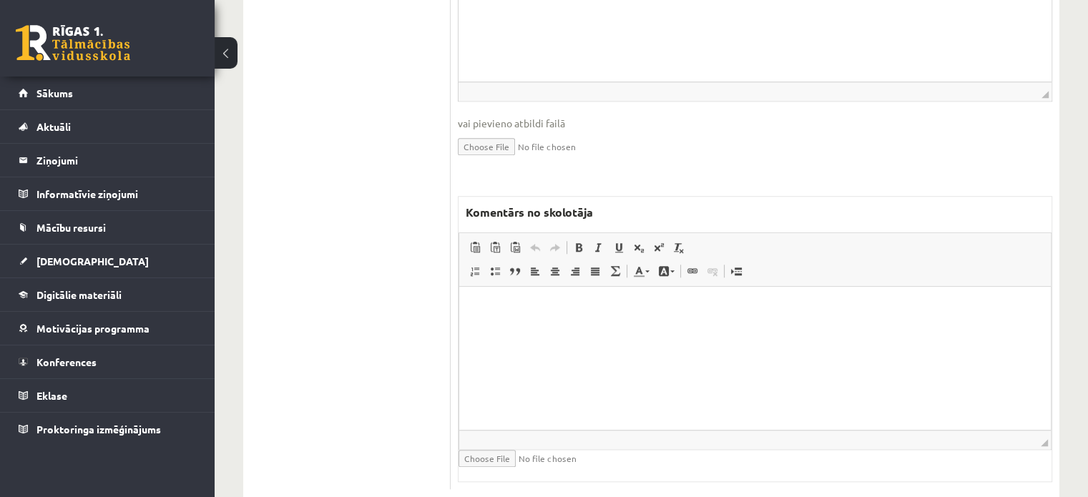
click at [572, 330] on html at bounding box center [755, 309] width 592 height 44
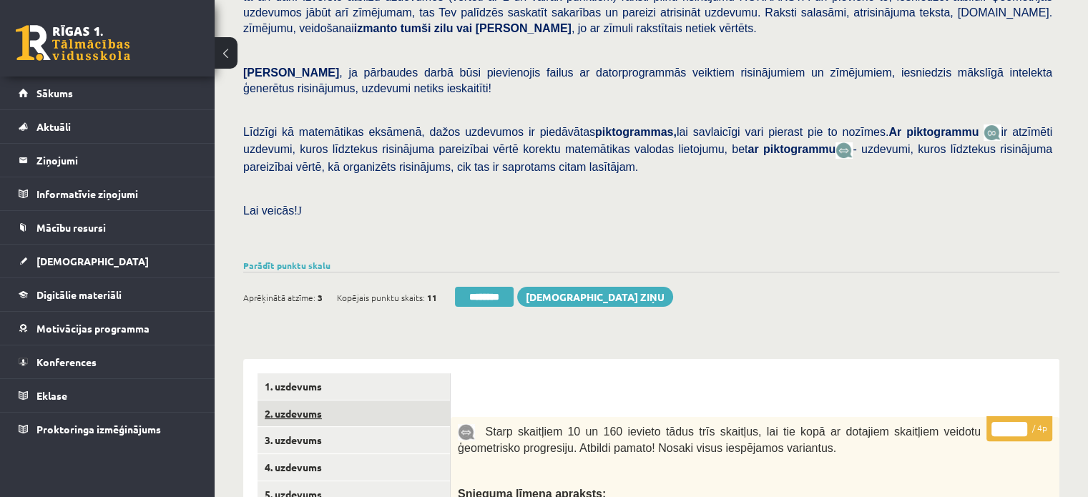
click at [323, 401] on link "2. uzdevums" at bounding box center [353, 414] width 192 height 26
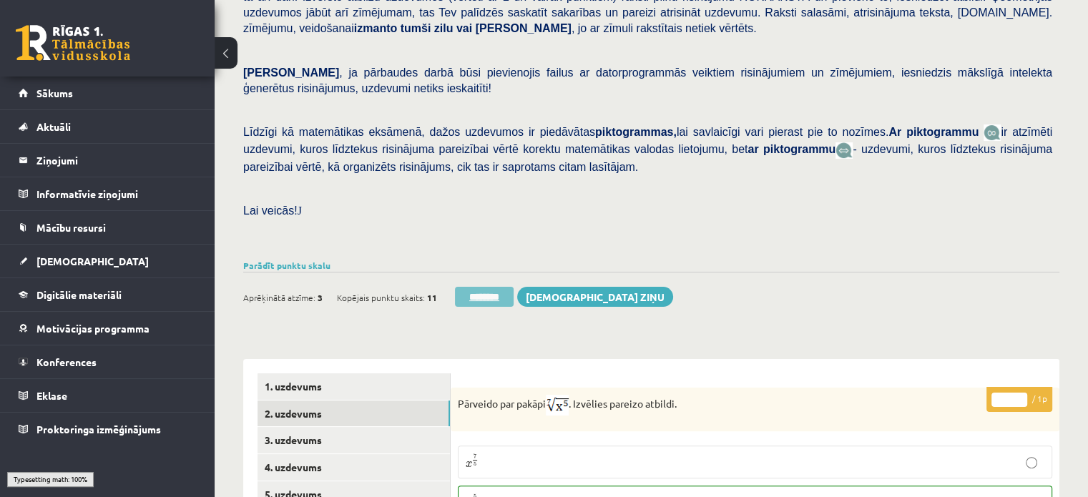
click at [463, 287] on input "********" at bounding box center [484, 297] width 59 height 20
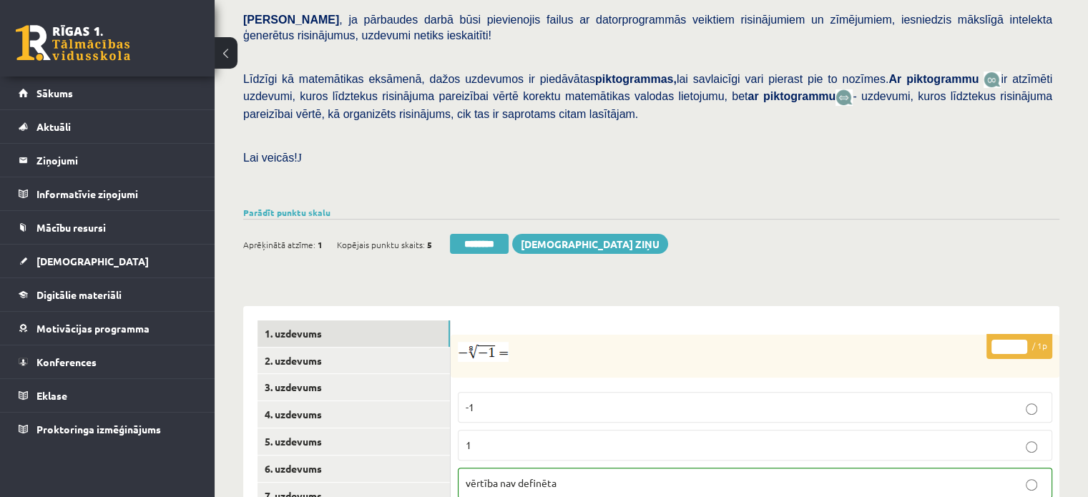
scroll to position [429, 0]
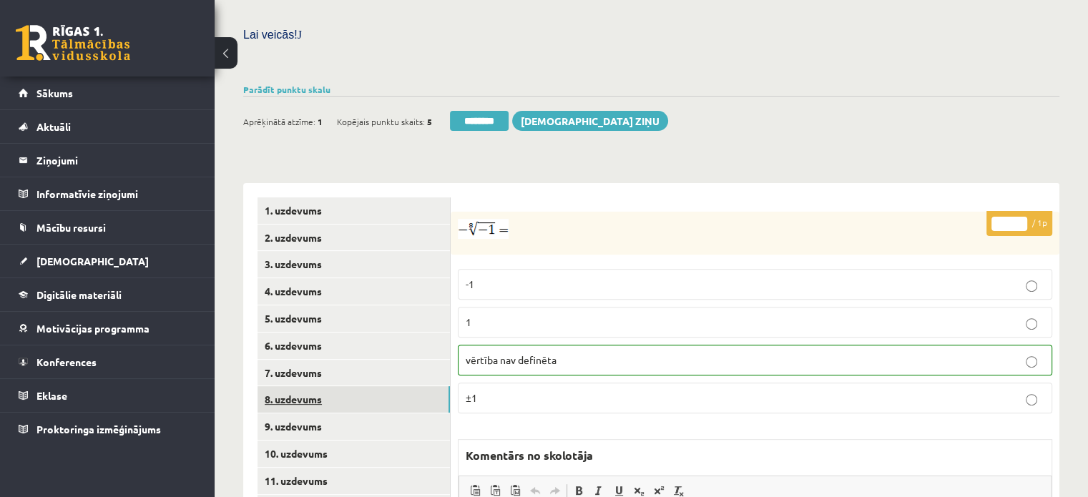
click at [369, 386] on link "8. uzdevums" at bounding box center [353, 399] width 192 height 26
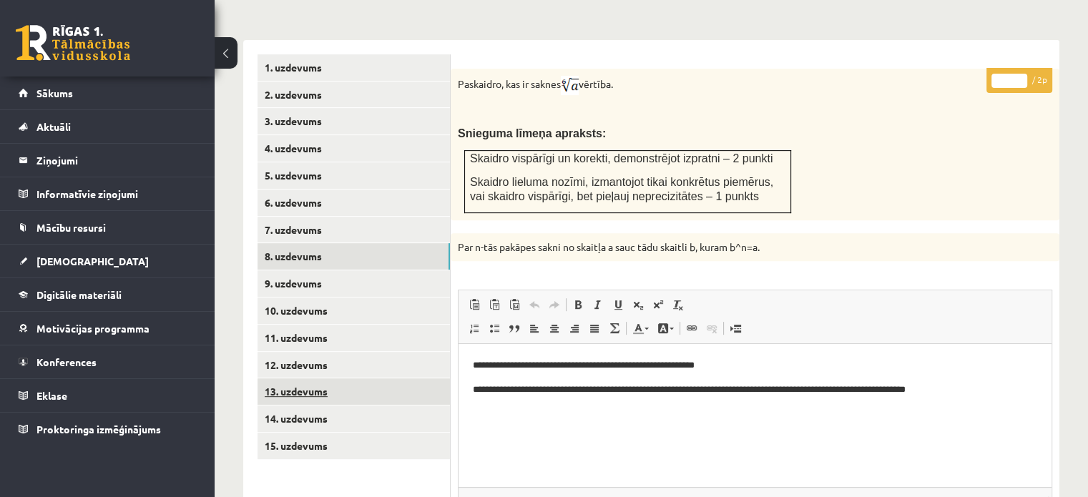
scroll to position [0, 0]
type input "*"
click at [1021, 74] on input "*" at bounding box center [1009, 81] width 36 height 14
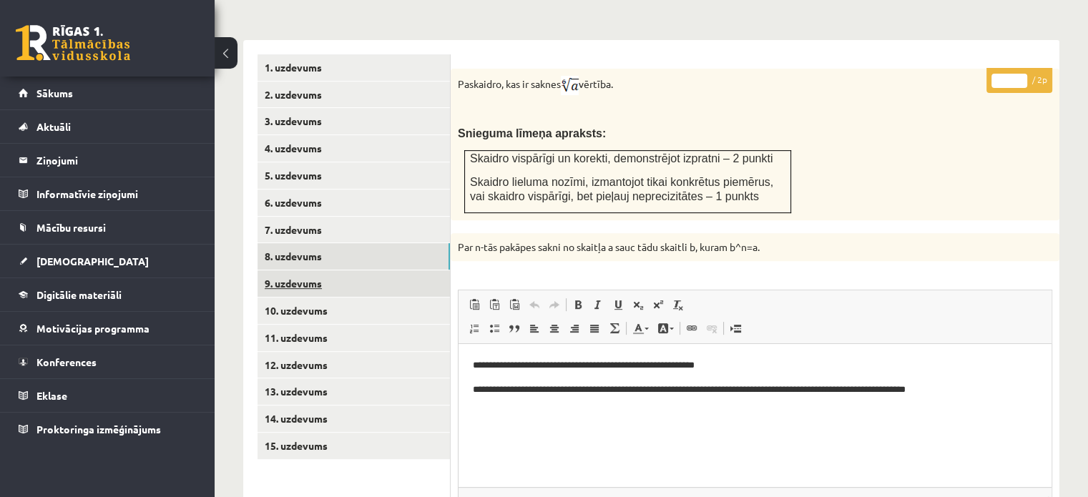
click at [404, 270] on link "9. uzdevums" at bounding box center [353, 283] width 192 height 26
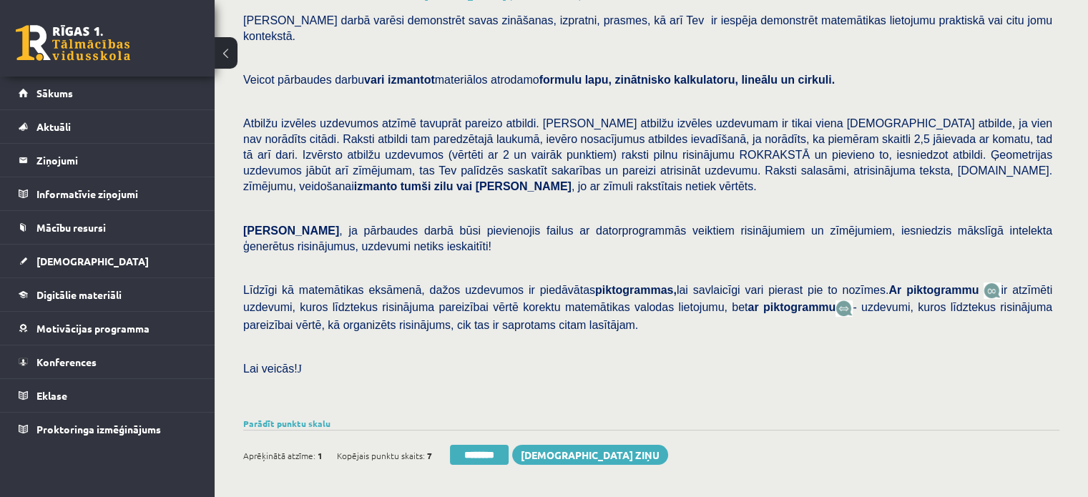
scroll to position [72, 0]
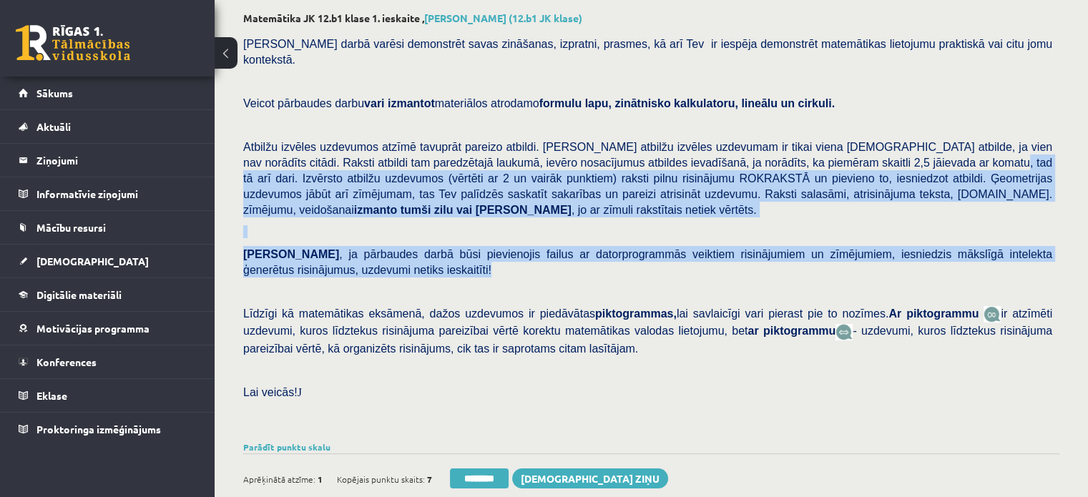
drag, startPoint x: 865, startPoint y: 150, endPoint x: 616, endPoint y: 224, distance: 259.6
click at [686, 236] on div "[PERSON_NAME] darbā varēsi demonstrēt savas zināšanas, izpratni, prasmes, kā ar…" at bounding box center [651, 233] width 816 height 408
copy div "Izvērsto atbilžu uzdevumos (vērtēti ar 2 un vairāk punktiem) raksti pilnu risin…"
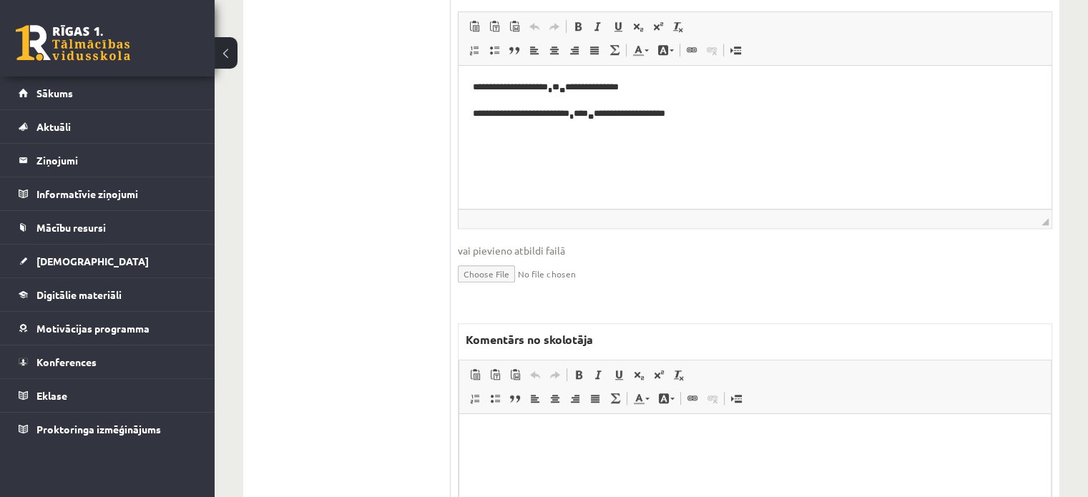
scroll to position [1144, 0]
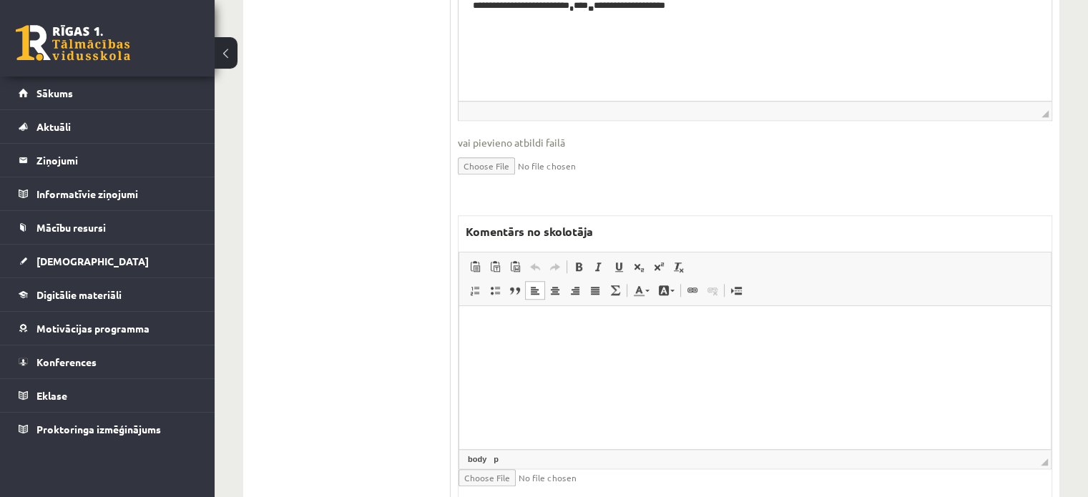
click at [597, 350] on html at bounding box center [755, 328] width 592 height 44
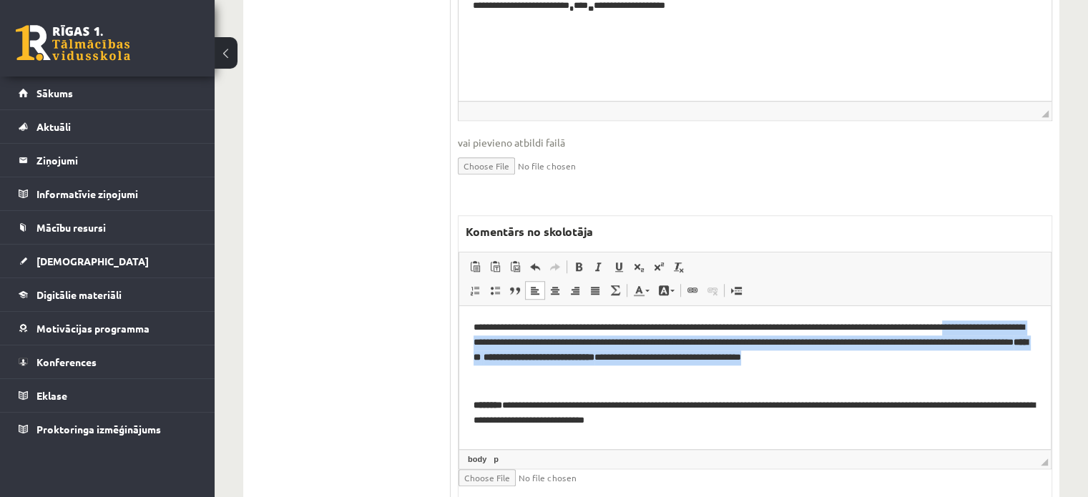
drag, startPoint x: 1004, startPoint y: 362, endPoint x: 439, endPoint y: 341, distance: 564.7
click at [459, 341] on html "**********" at bounding box center [755, 374] width 592 height 137
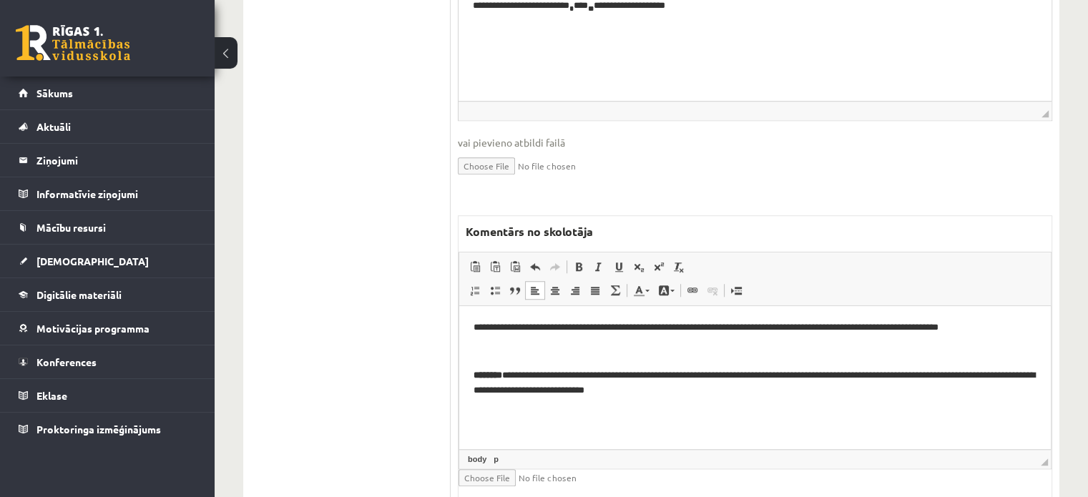
click at [488, 358] on p "Bagātinātā teksta redaktors, wiswyg-editor-47024936046800-1758180980-407" at bounding box center [755, 352] width 563 height 15
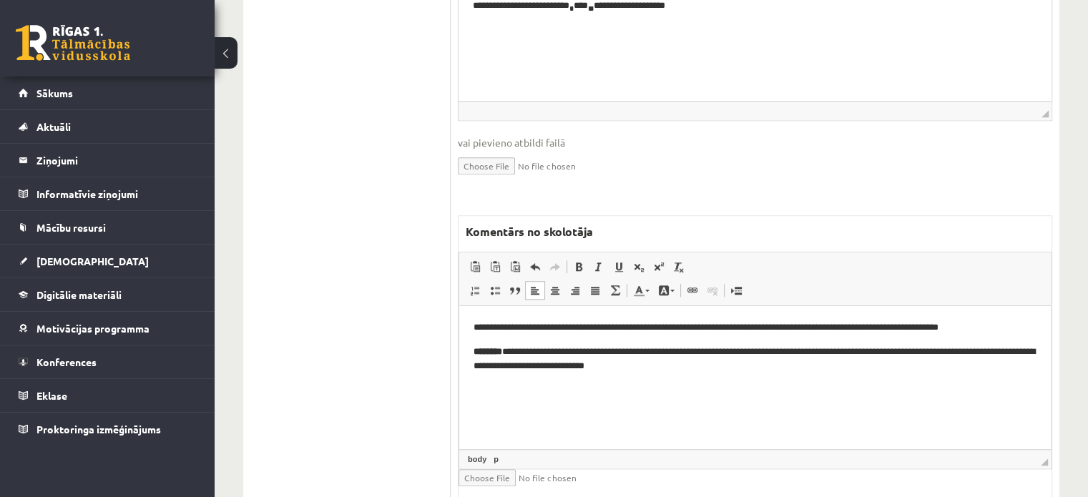
click at [476, 325] on p "**********" at bounding box center [756, 327] width 564 height 15
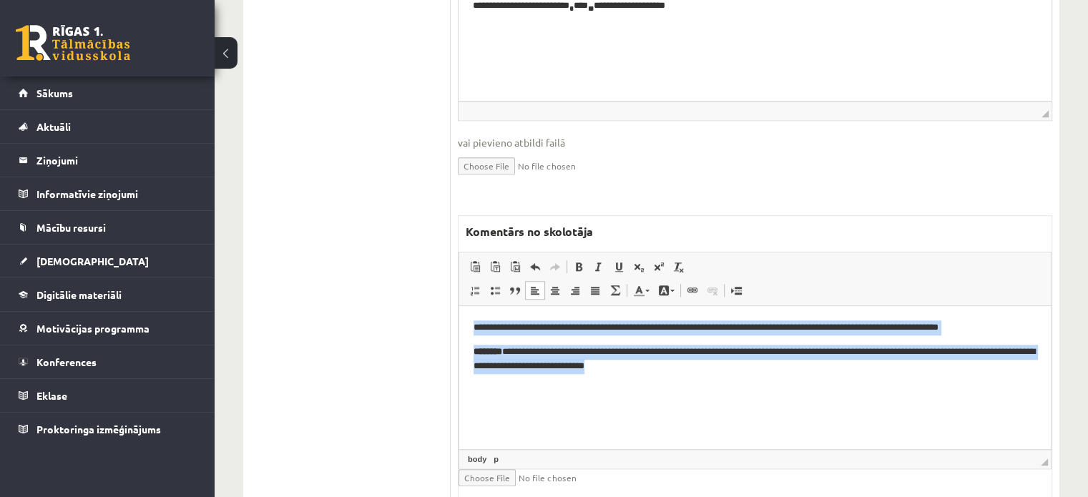
drag, startPoint x: 763, startPoint y: 363, endPoint x: 395, endPoint y: 287, distance: 376.2
click at [459, 306] on html "**********" at bounding box center [755, 347] width 592 height 82
copy body "**********"
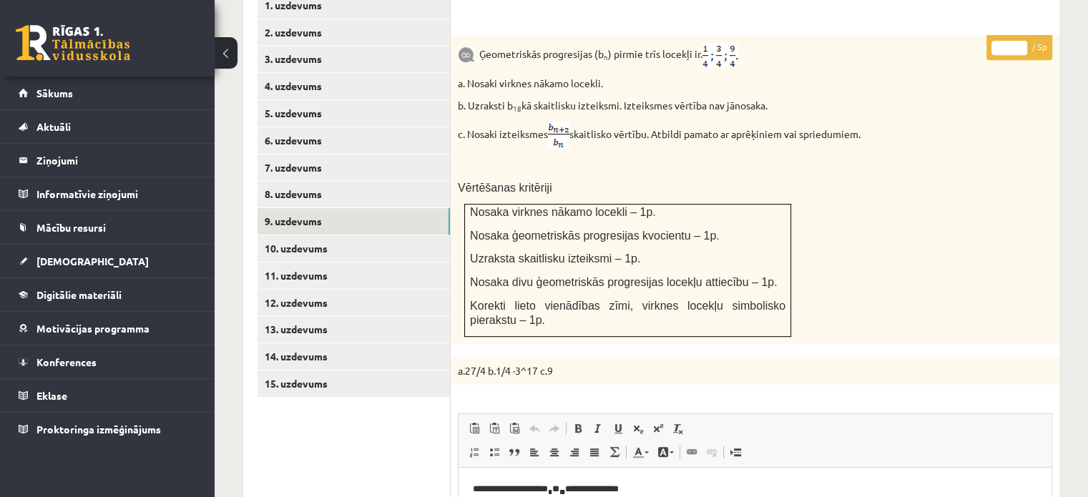
scroll to position [572, 0]
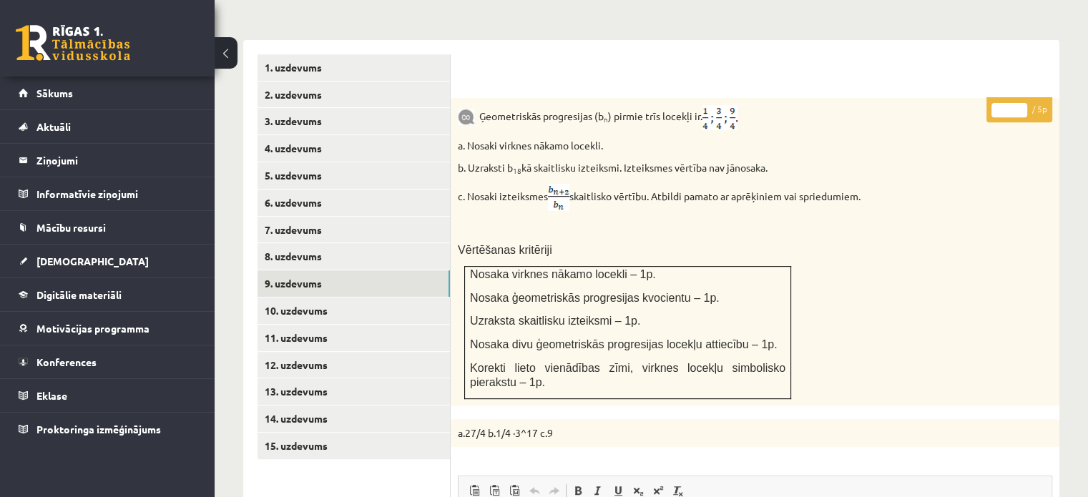
click at [1024, 103] on input "*" at bounding box center [1009, 110] width 36 height 14
type input "*"
click at [1024, 103] on input "*" at bounding box center [1009, 110] width 36 height 14
click at [396, 298] on link "10. uzdevums" at bounding box center [353, 311] width 192 height 26
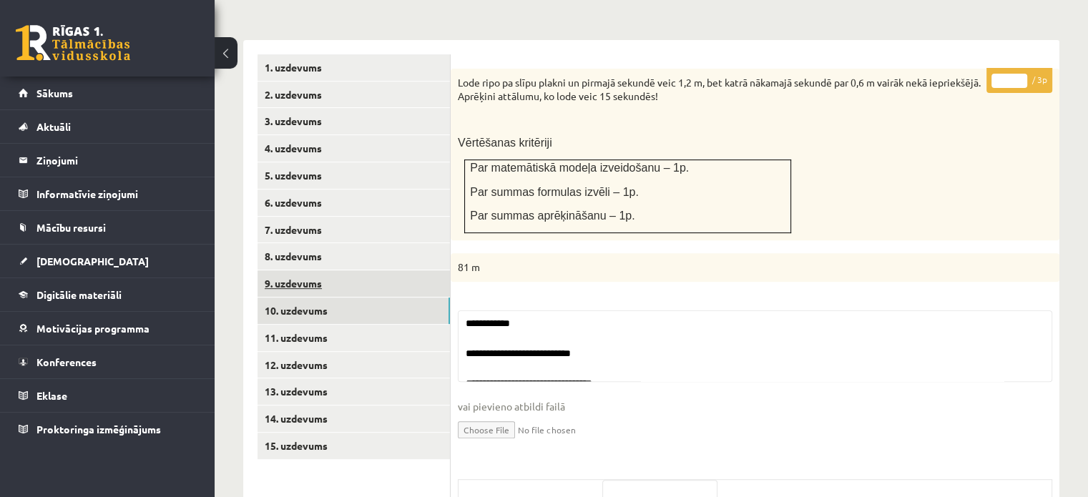
click at [391, 270] on link "9. uzdevums" at bounding box center [353, 283] width 192 height 26
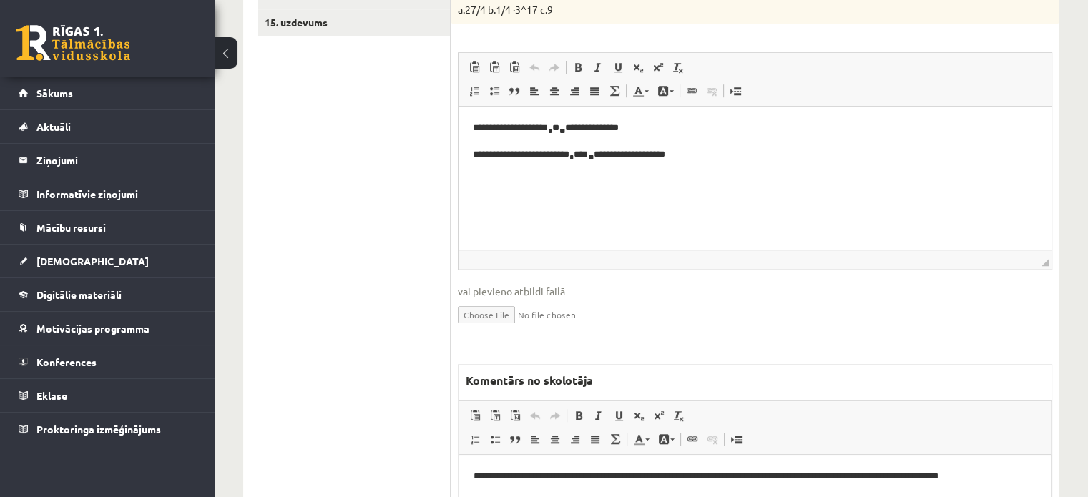
scroll to position [1164, 0]
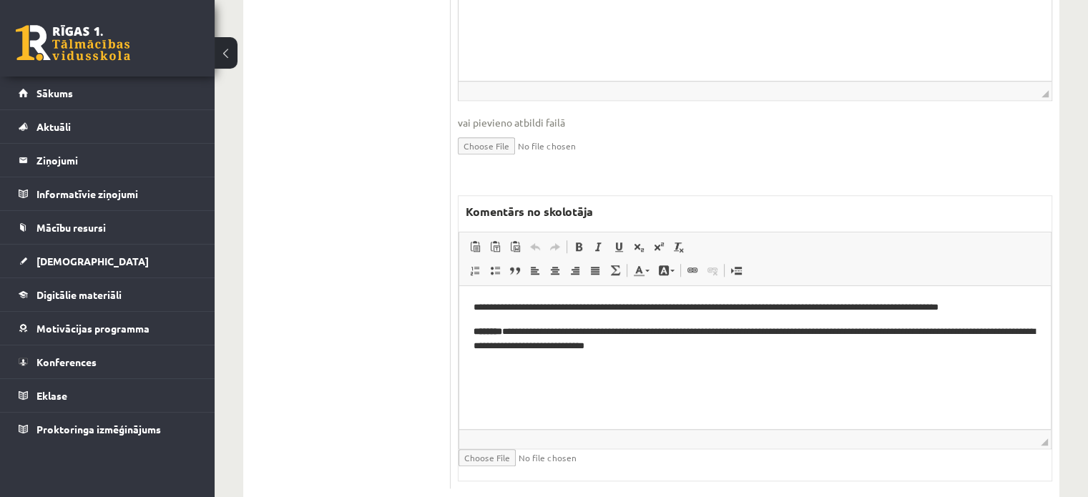
click at [745, 356] on html "**********" at bounding box center [755, 327] width 592 height 82
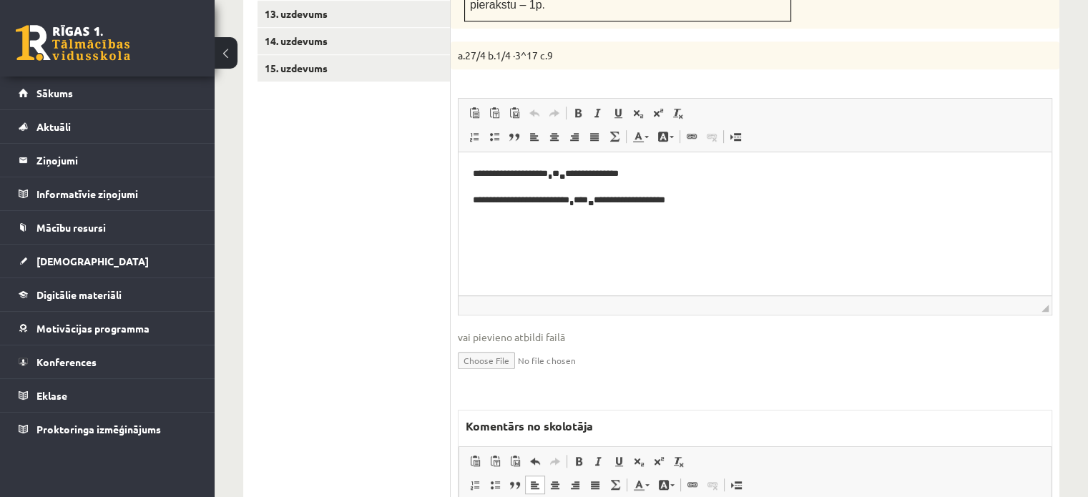
scroll to position [735, 0]
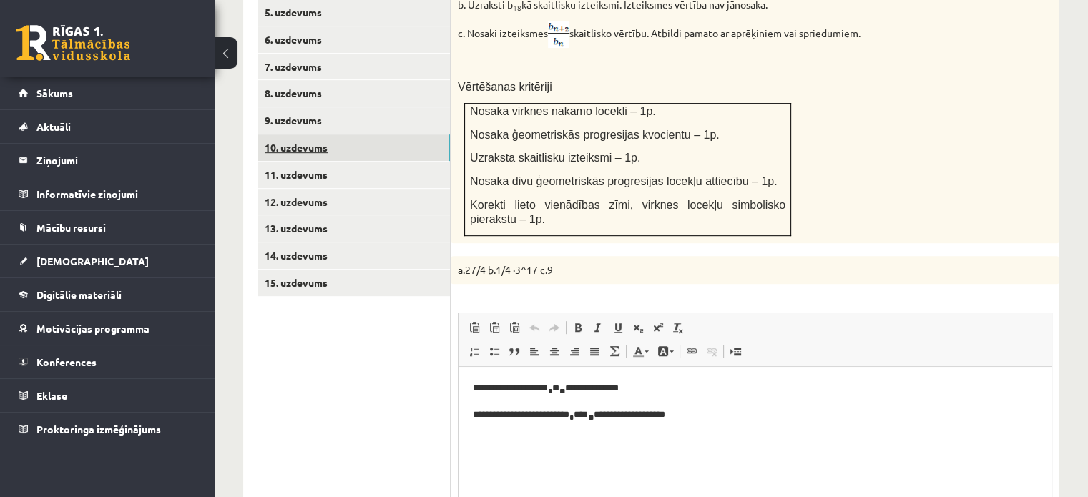
click at [349, 134] on link "10. uzdevums" at bounding box center [353, 147] width 192 height 26
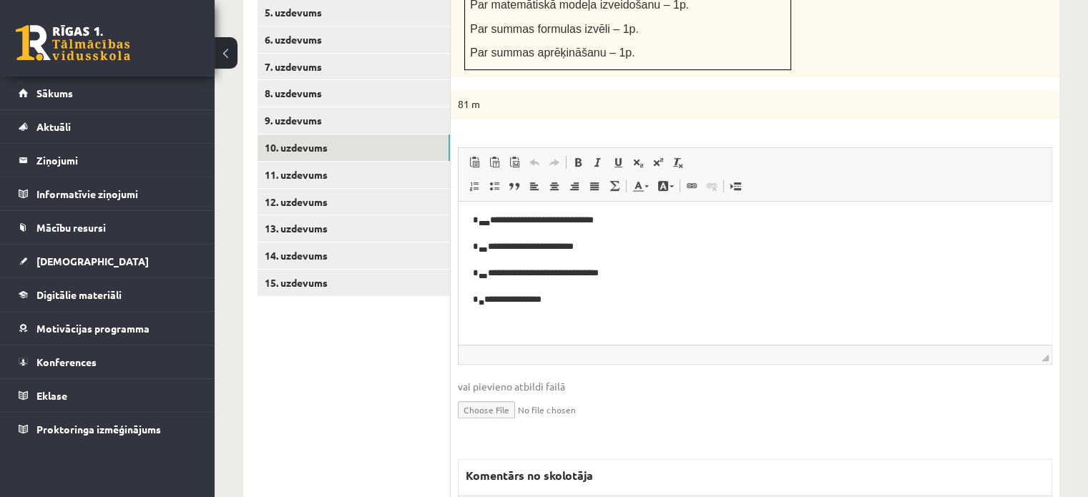
scroll to position [136, 0]
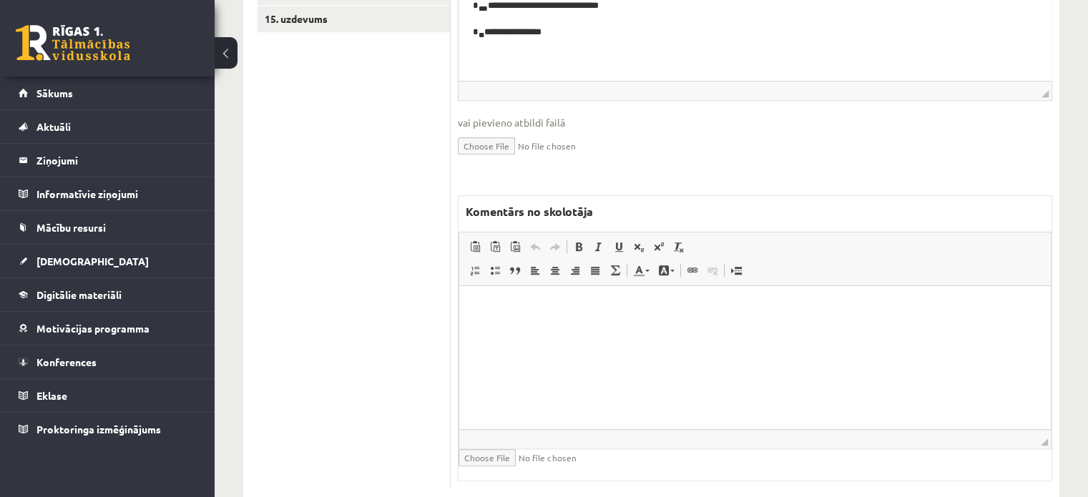
click at [566, 329] on html at bounding box center [755, 307] width 592 height 44
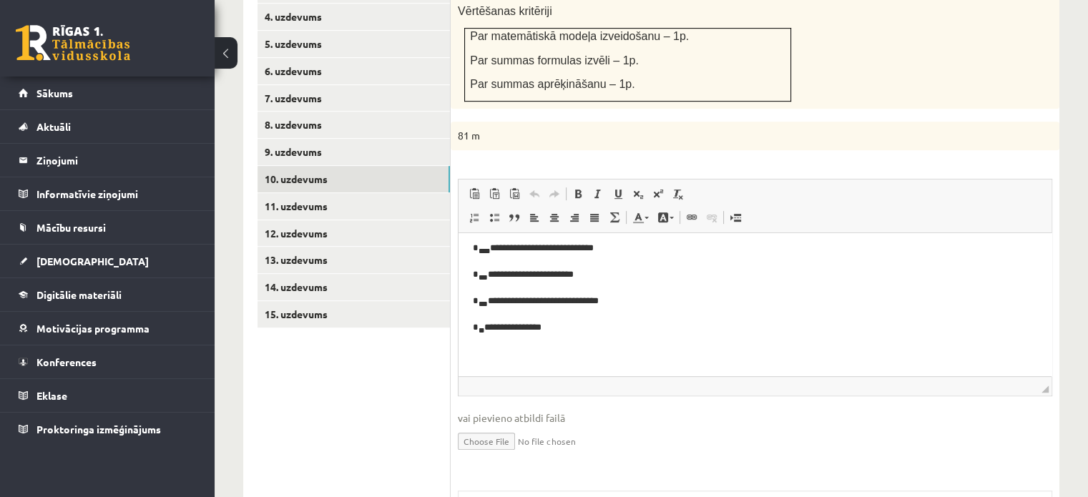
scroll to position [642, 0]
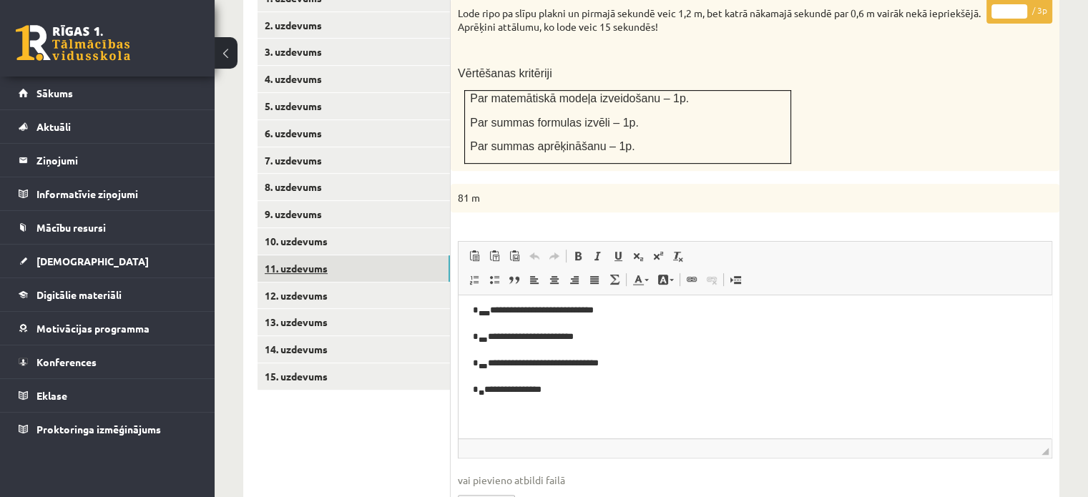
click at [355, 255] on link "11. uzdevums" at bounding box center [353, 268] width 192 height 26
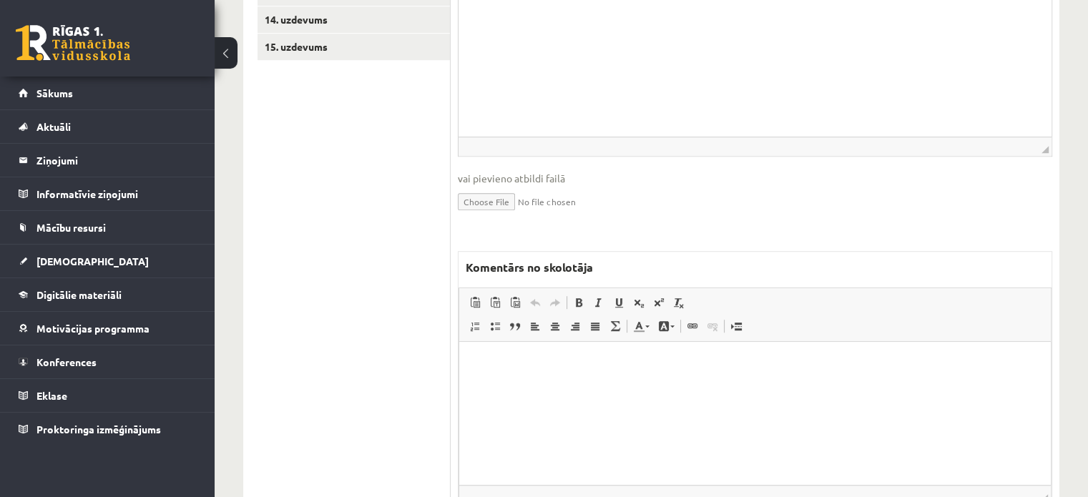
scroll to position [1026, 0]
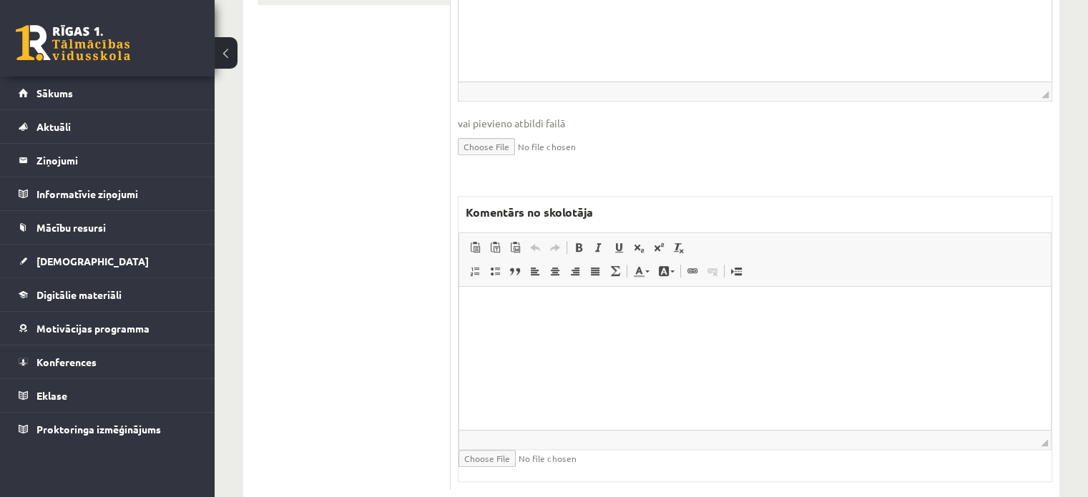
click at [546, 330] on html at bounding box center [755, 308] width 592 height 44
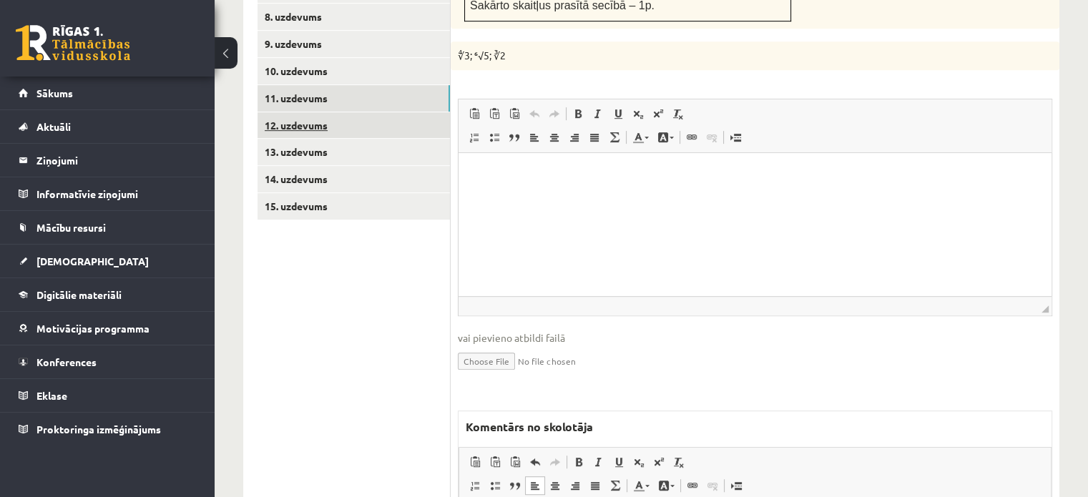
click at [400, 112] on link "12. uzdevums" at bounding box center [353, 125] width 192 height 26
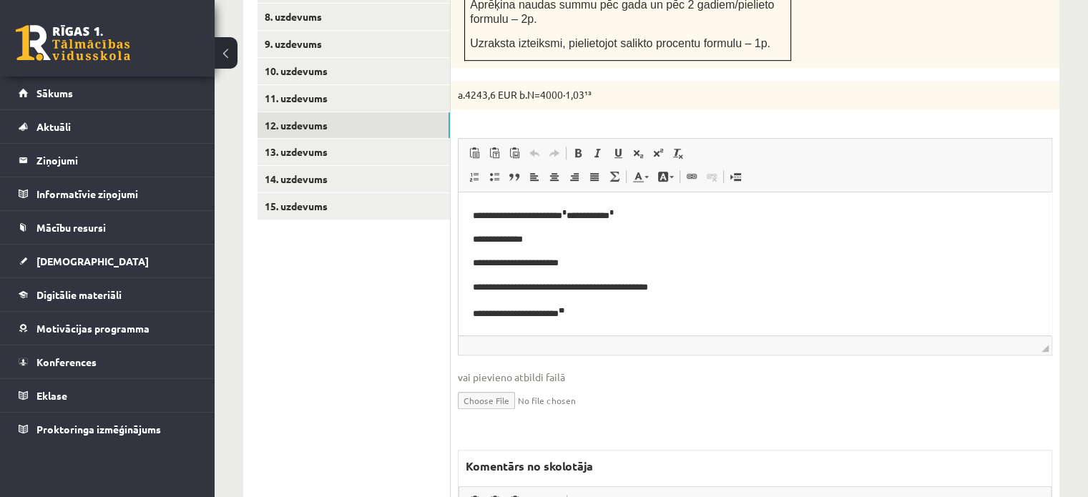
scroll to position [48, 0]
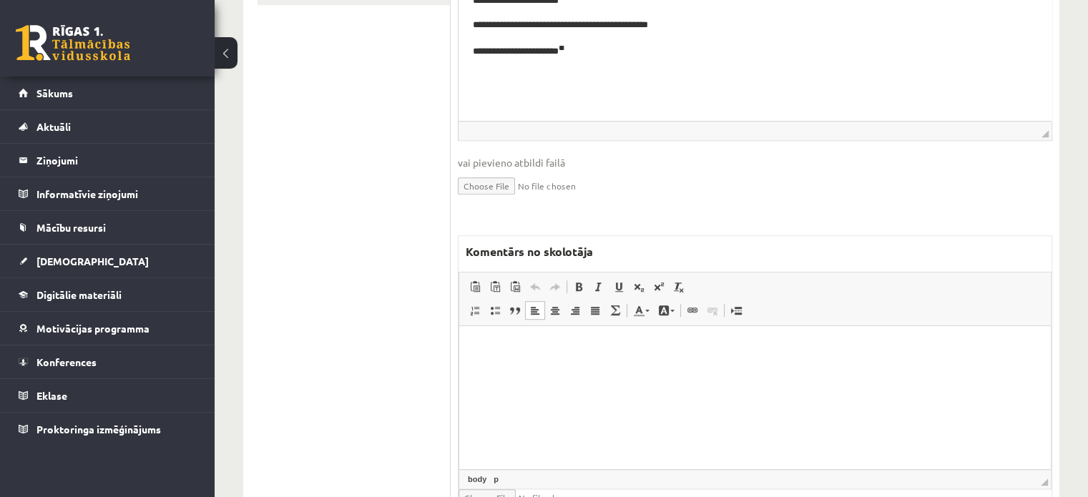
click at [609, 369] on html at bounding box center [755, 347] width 592 height 44
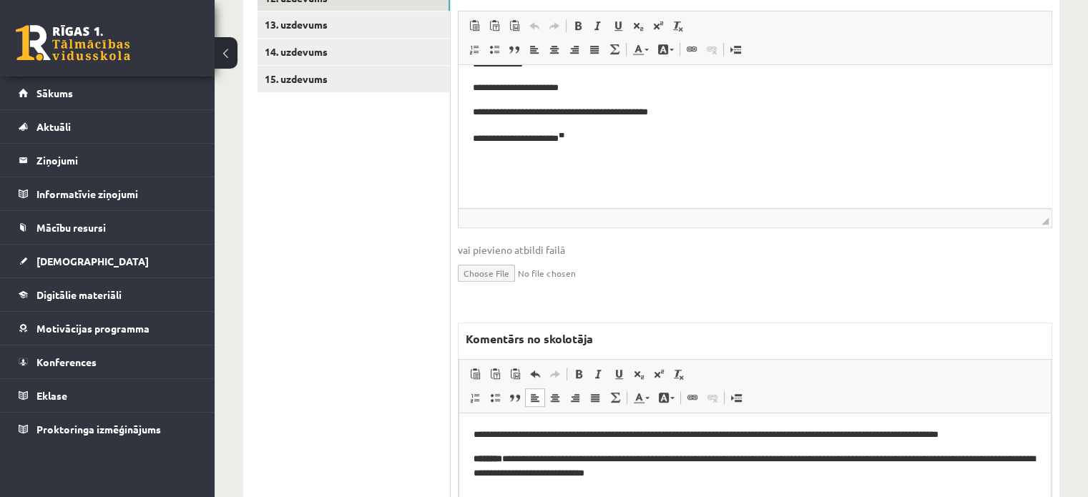
scroll to position [740, 0]
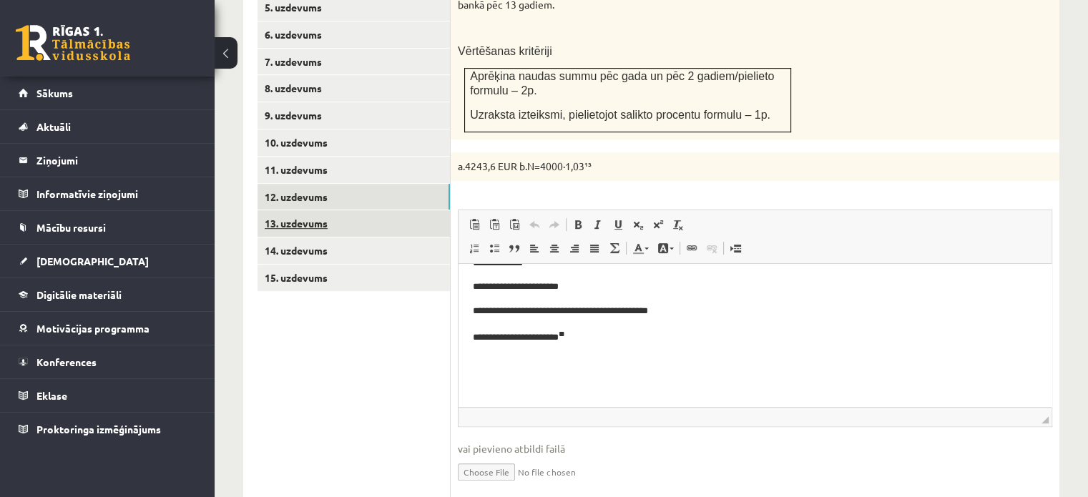
click at [381, 210] on link "13. uzdevums" at bounding box center [353, 223] width 192 height 26
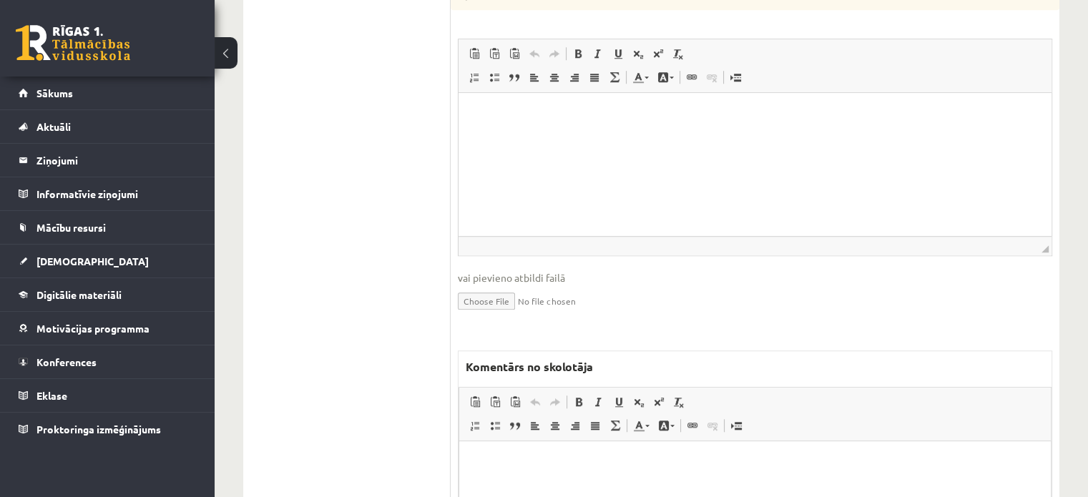
scroll to position [0, 0]
click at [609, 416] on span "Ievietot/noņemt numurētu sarakstu Ievietot/noņemt sarakstu ar aizzīmēm Bloka ci…" at bounding box center [547, 428] width 164 height 24
click at [590, 477] on html at bounding box center [755, 463] width 592 height 44
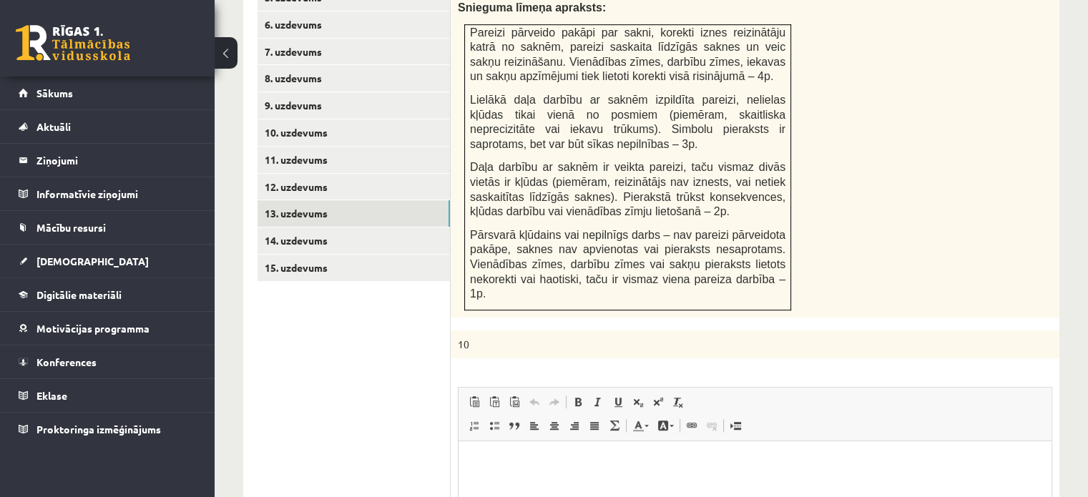
scroll to position [741, 0]
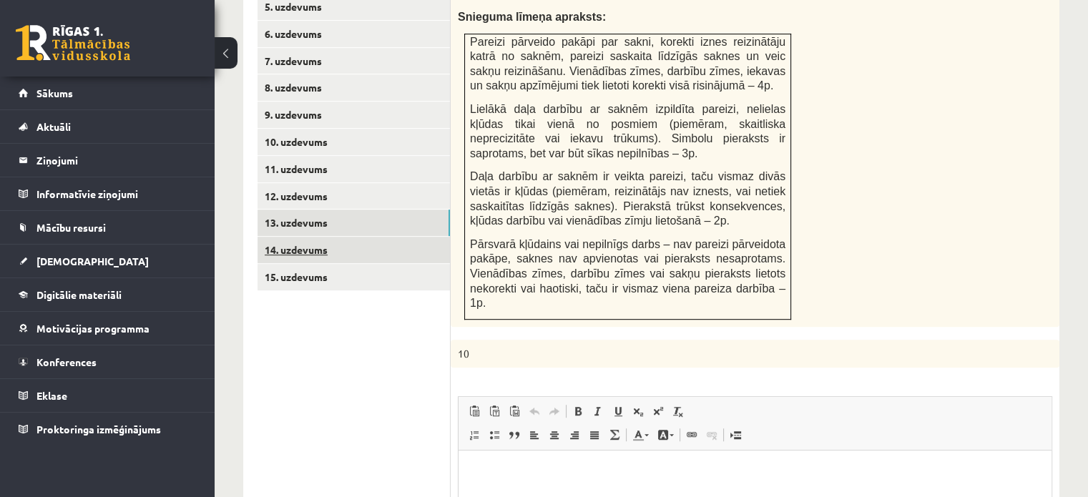
click at [406, 237] on link "14. uzdevums" at bounding box center [353, 250] width 192 height 26
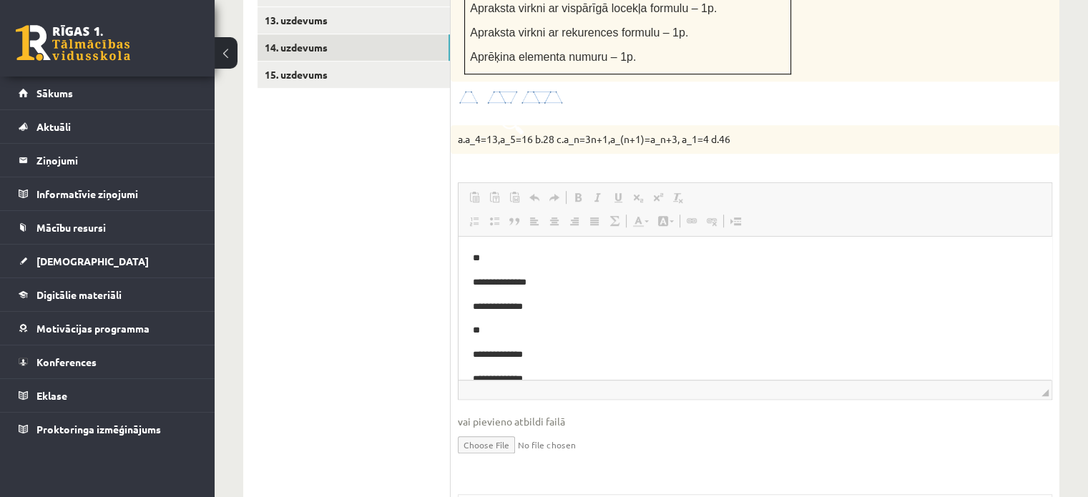
scroll to position [0, 0]
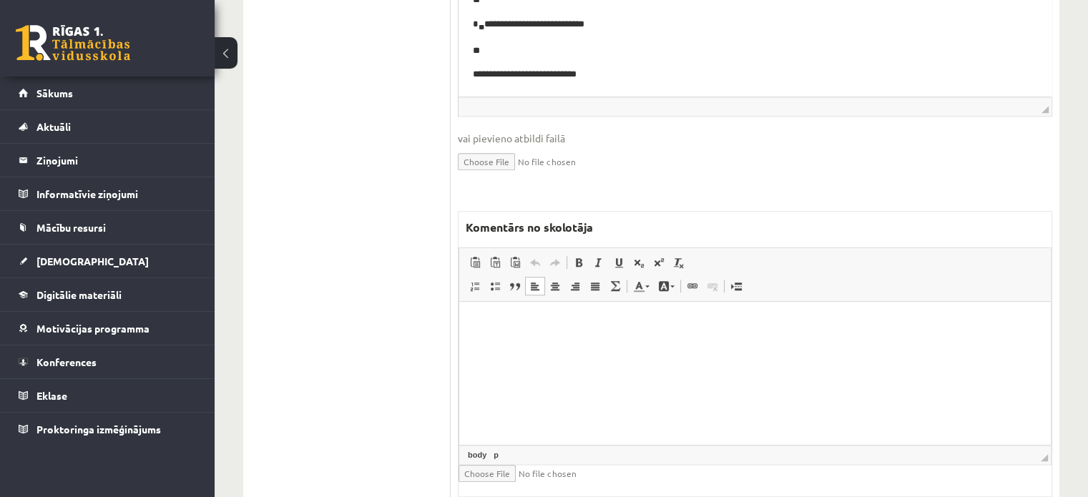
click at [561, 345] on html at bounding box center [755, 324] width 592 height 44
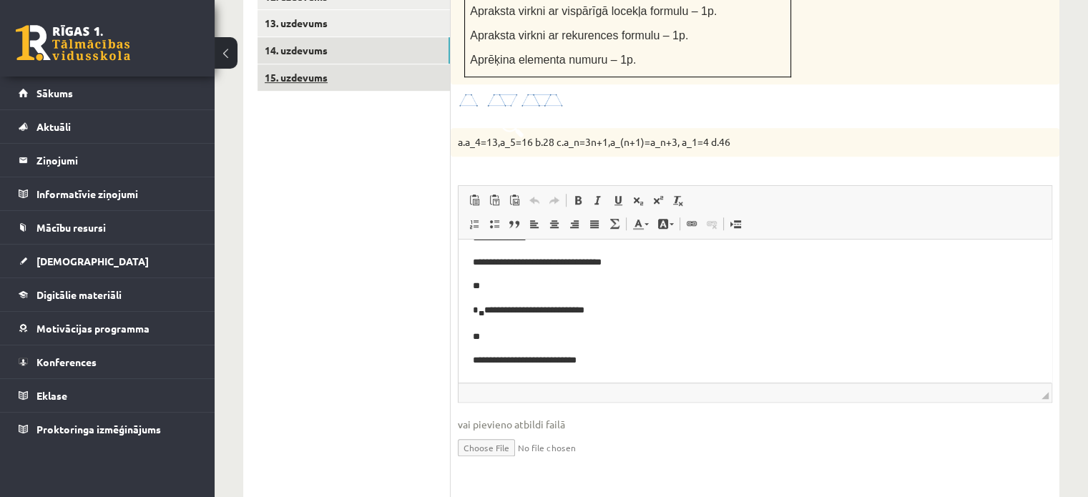
click at [343, 64] on link "15. uzdevums" at bounding box center [353, 77] width 192 height 26
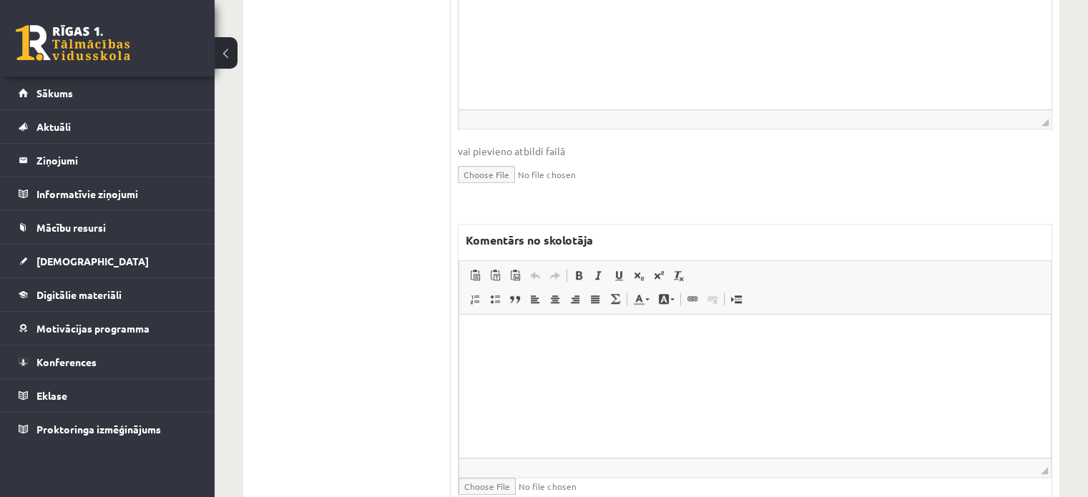
click at [526, 358] on html at bounding box center [755, 337] width 592 height 44
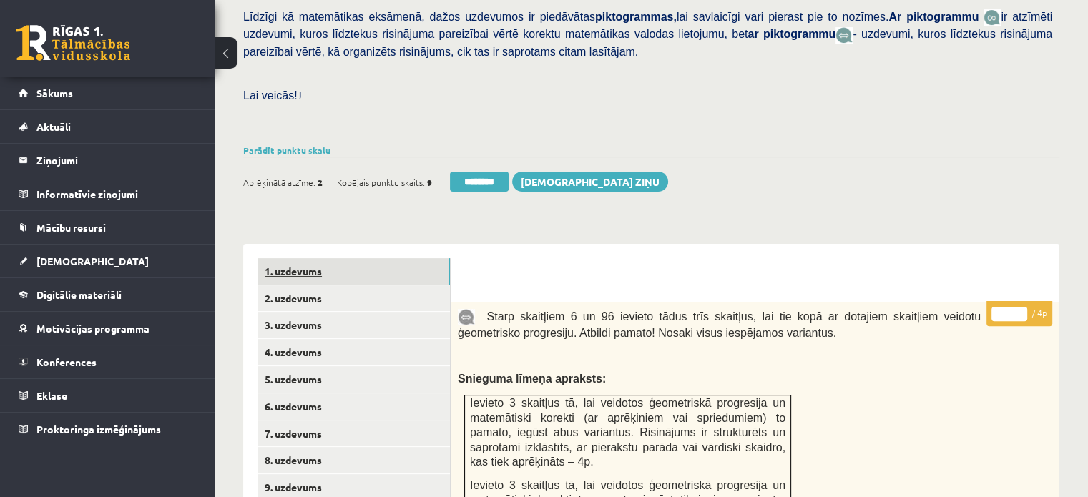
click at [394, 258] on link "1. uzdevums" at bounding box center [353, 271] width 192 height 26
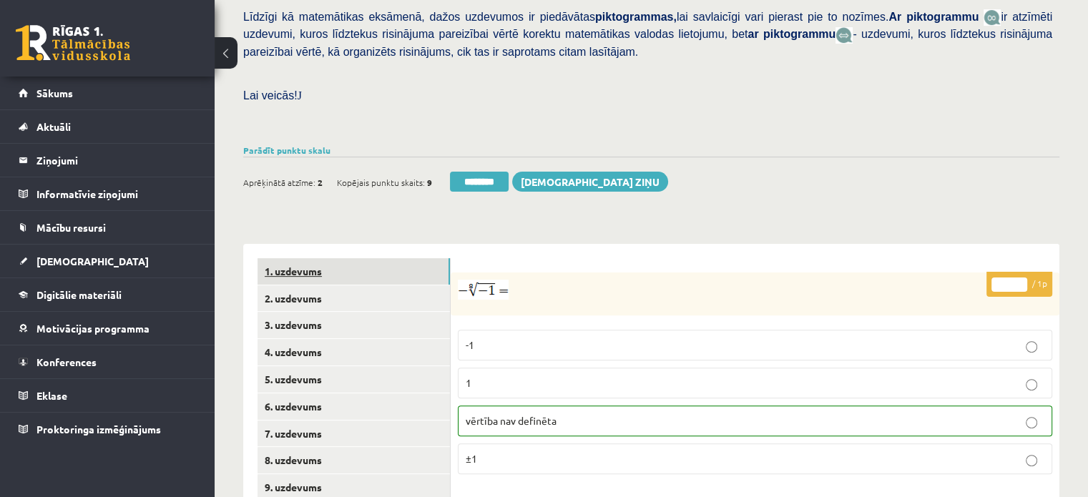
click at [429, 258] on link "1. uzdevums" at bounding box center [353, 271] width 192 height 26
click at [463, 172] on input "********" at bounding box center [479, 182] width 59 height 20
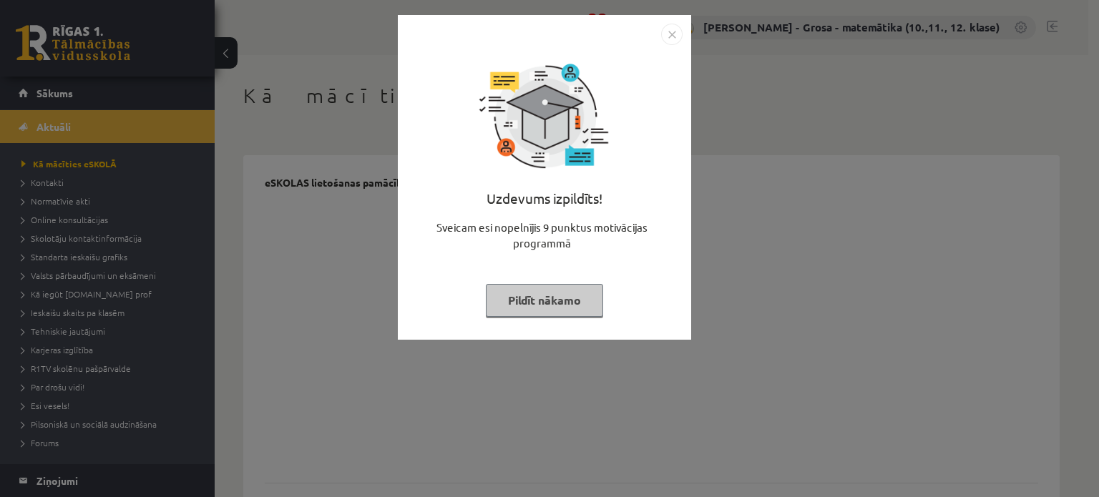
click at [576, 291] on button "Pildīt nākamo" at bounding box center [544, 300] width 117 height 33
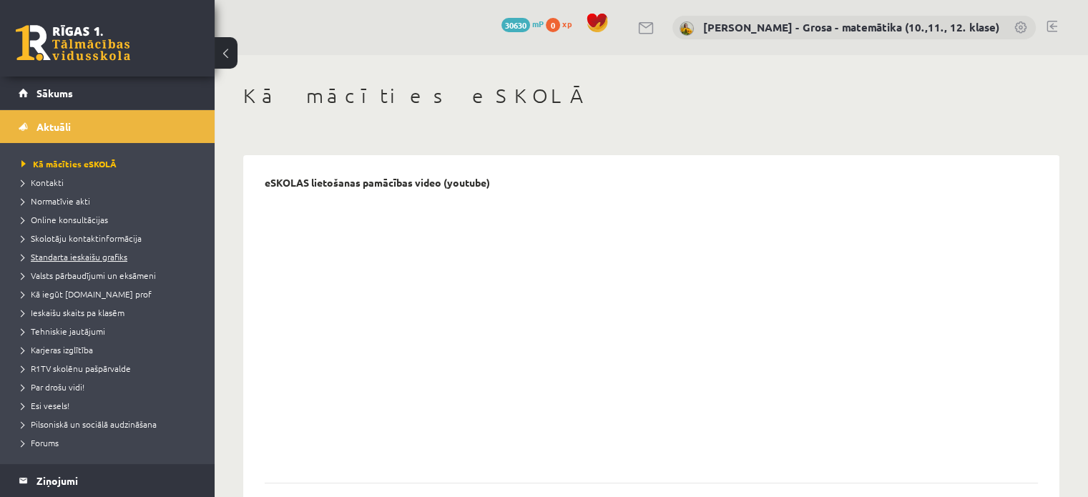
click at [112, 251] on span "Standarta ieskaišu grafiks" at bounding box center [74, 256] width 106 height 11
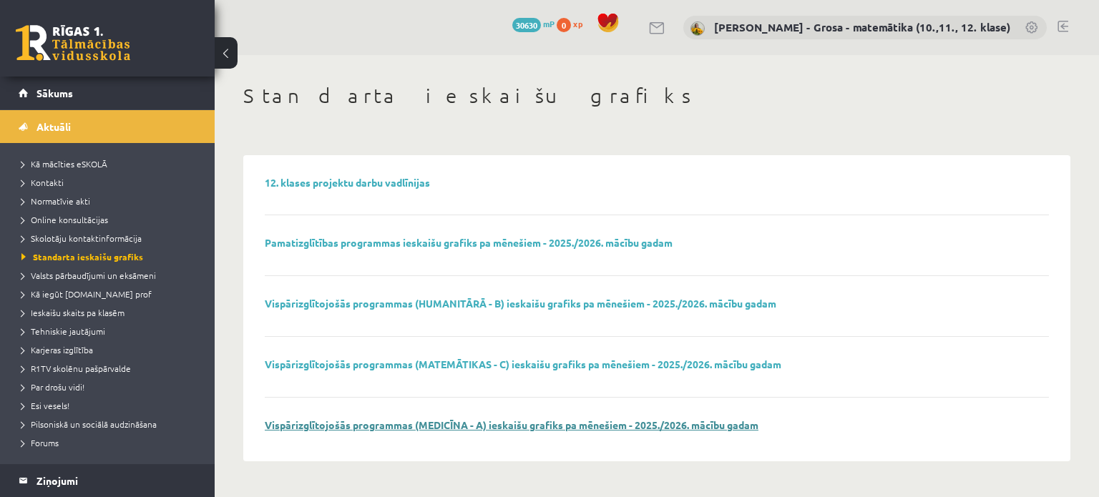
click at [572, 423] on link "Vispārizglītojošās programmas (MEDICĪNA - A) ieskaišu grafiks pa mēnešiem - 202…" at bounding box center [512, 424] width 494 height 13
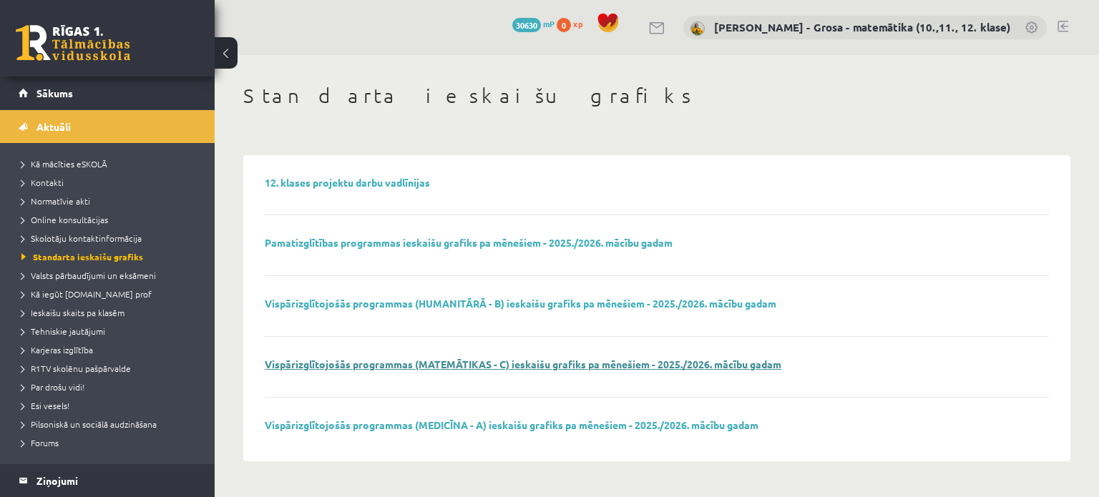
click at [483, 364] on link "Vispārizglītojošās programmas (MATEMĀTIKAS - C) ieskaišu grafiks pa mēnešiem - …" at bounding box center [523, 364] width 516 height 13
click at [683, 430] on p "Vispārizglītojošās programmas (MEDICĪNA - A) ieskaišu grafiks pa mēnešiem - 202…" at bounding box center [512, 425] width 494 height 12
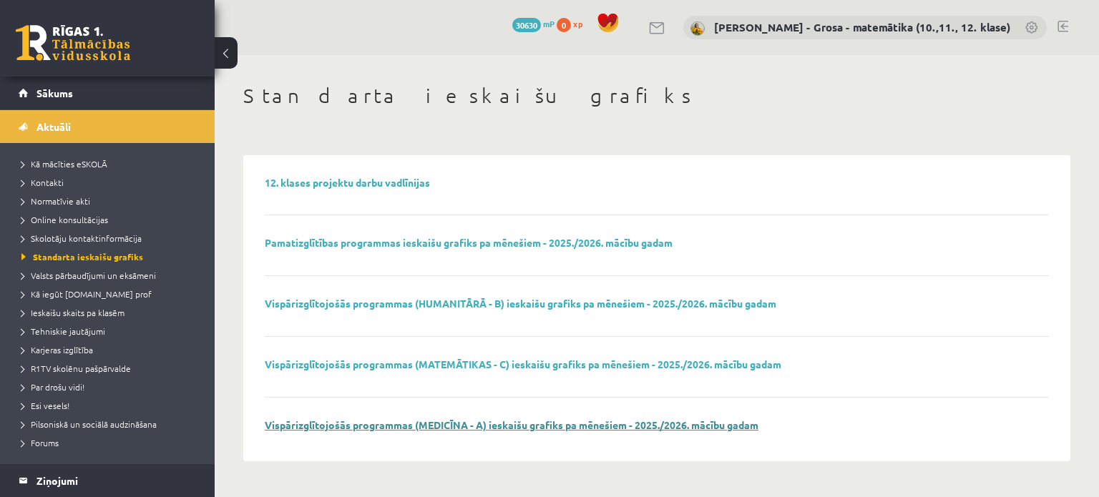
click at [683, 423] on link "Vispārizglītojošās programmas (MEDICĪNA - A) ieskaišu grafiks pa mēnešiem - 202…" at bounding box center [512, 424] width 494 height 13
click at [382, 175] on div "12. klases projektu darbu vadlīnijas Pamatizglītības programmas ieskaišu grafik…" at bounding box center [656, 308] width 813 height 292
click at [381, 179] on link "12. klases projektu darbu vadlīnijas" at bounding box center [347, 182] width 165 height 13
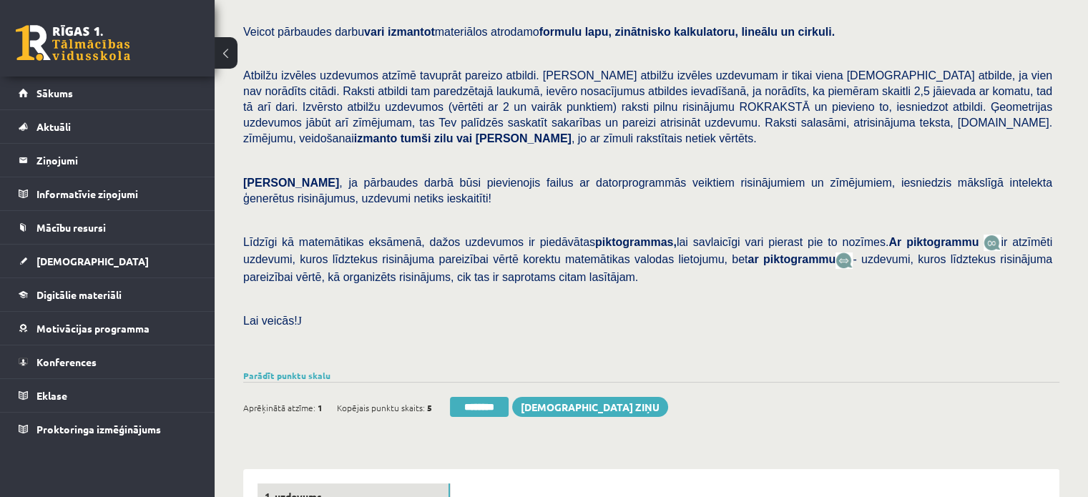
scroll to position [501, 0]
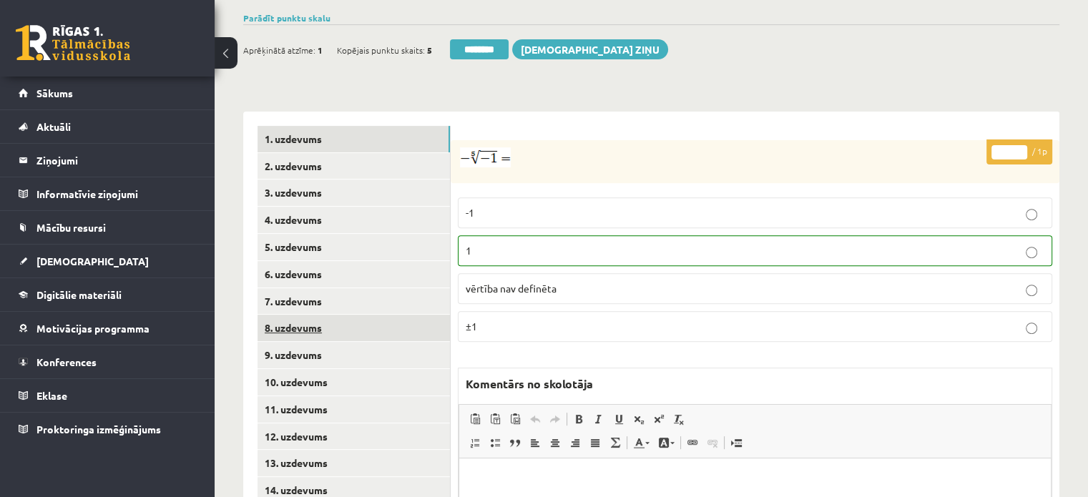
click at [382, 315] on link "8. uzdevums" at bounding box center [353, 328] width 192 height 26
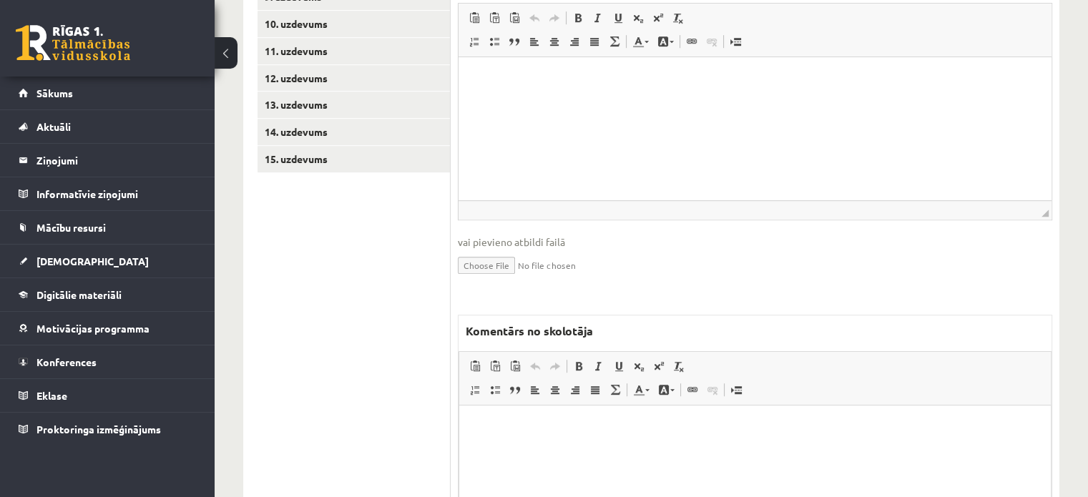
scroll to position [978, 0]
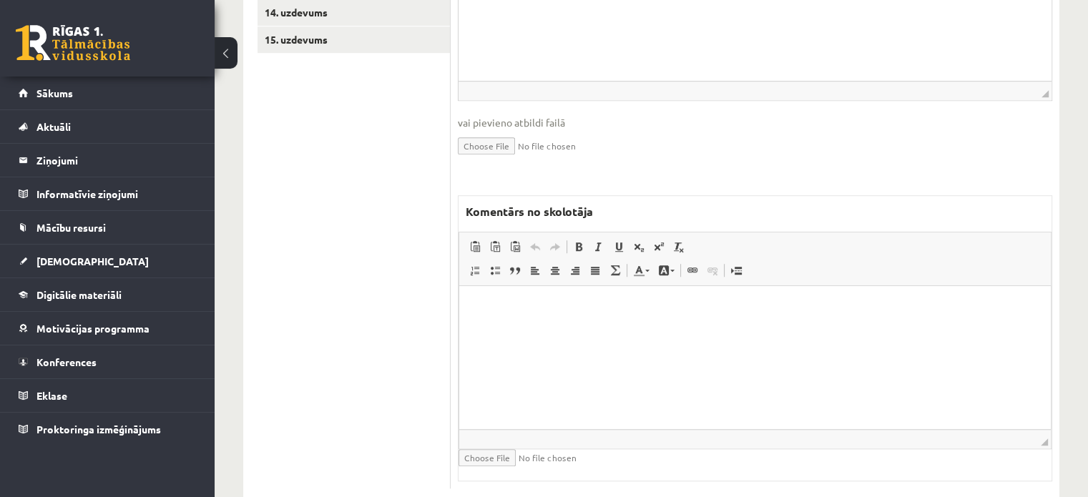
click at [585, 330] on html at bounding box center [755, 308] width 592 height 44
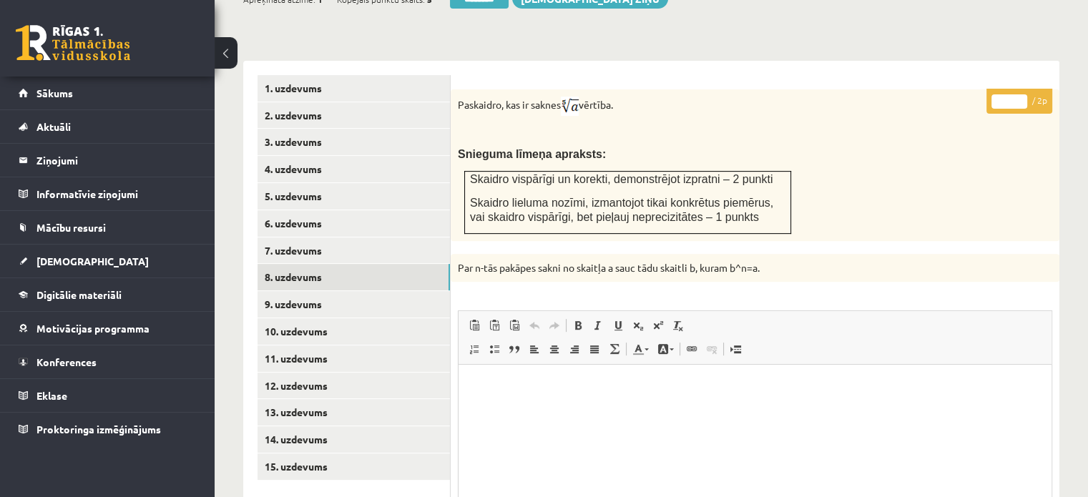
scroll to position [549, 0]
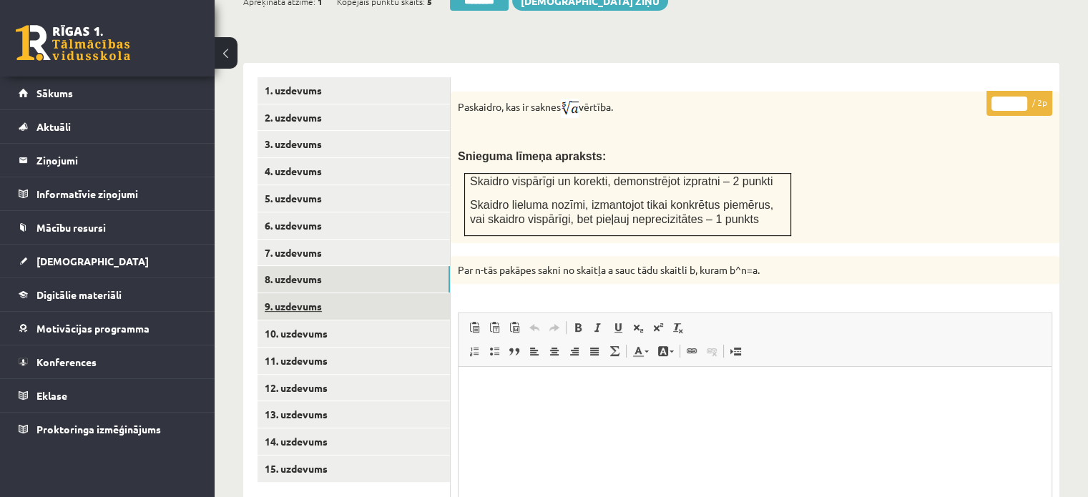
click at [409, 293] on link "9. uzdevums" at bounding box center [353, 306] width 192 height 26
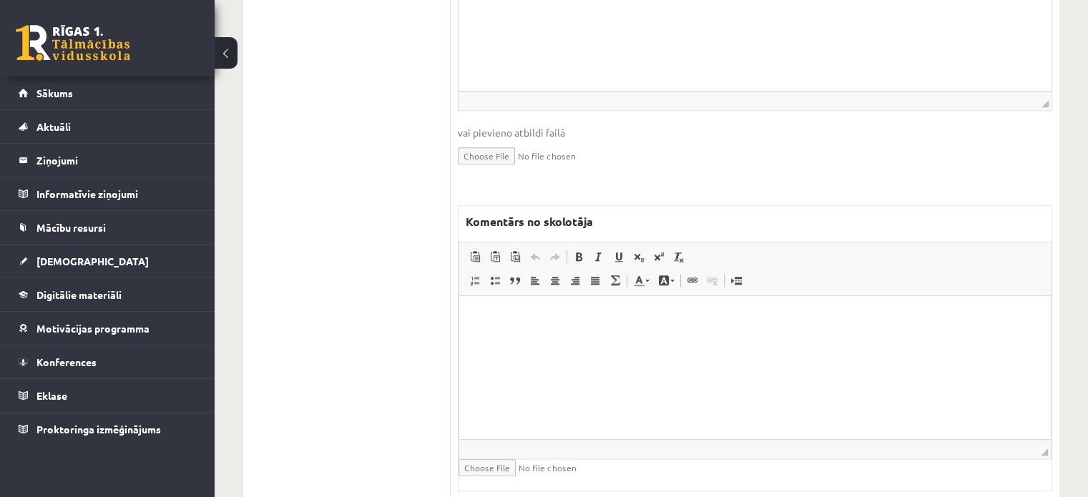
scroll to position [0, 0]
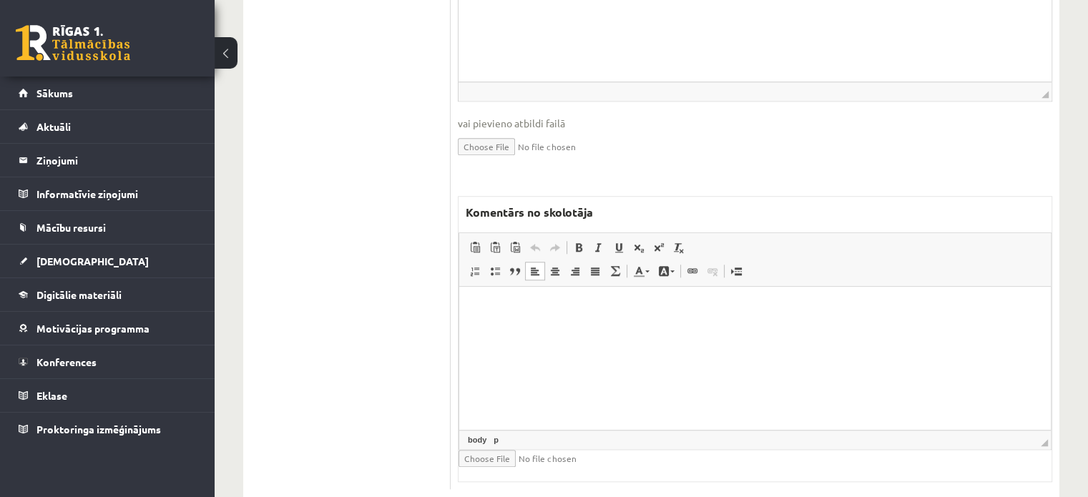
click at [531, 330] on html at bounding box center [755, 308] width 592 height 44
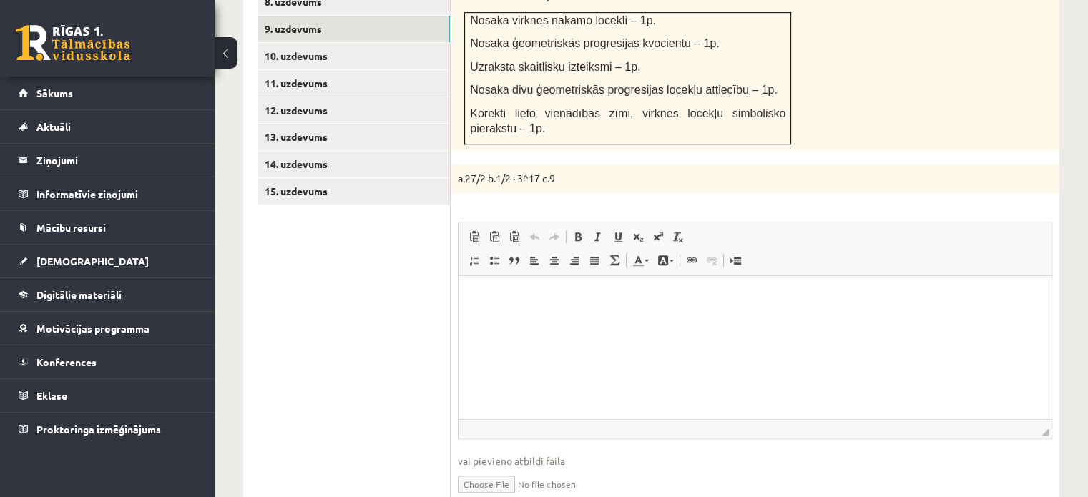
scroll to position [735, 0]
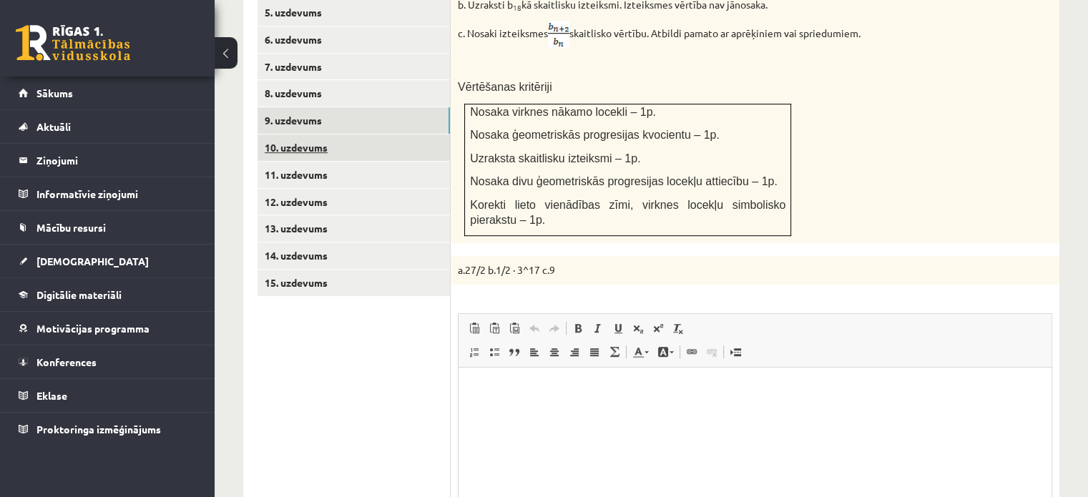
click at [382, 134] on link "10. uzdevums" at bounding box center [353, 147] width 192 height 26
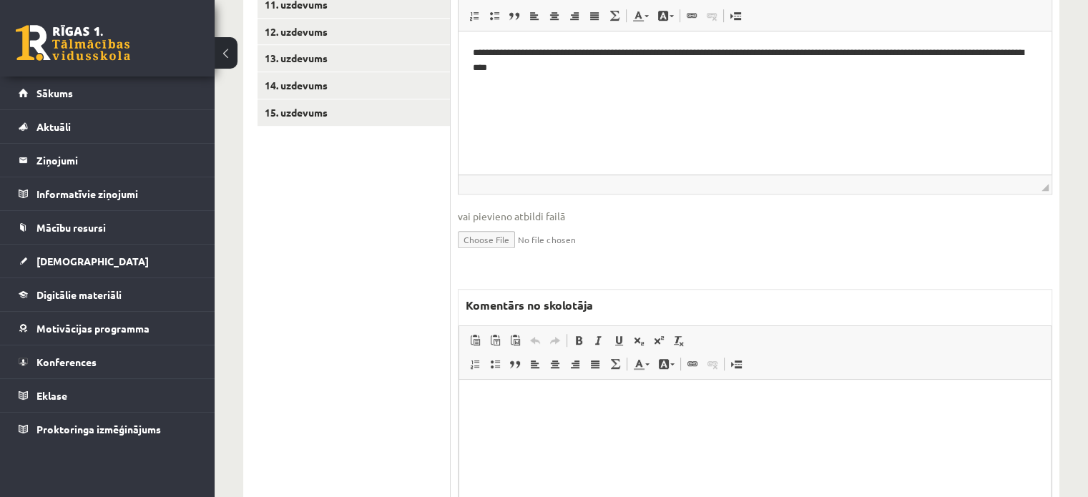
scroll to position [999, 0]
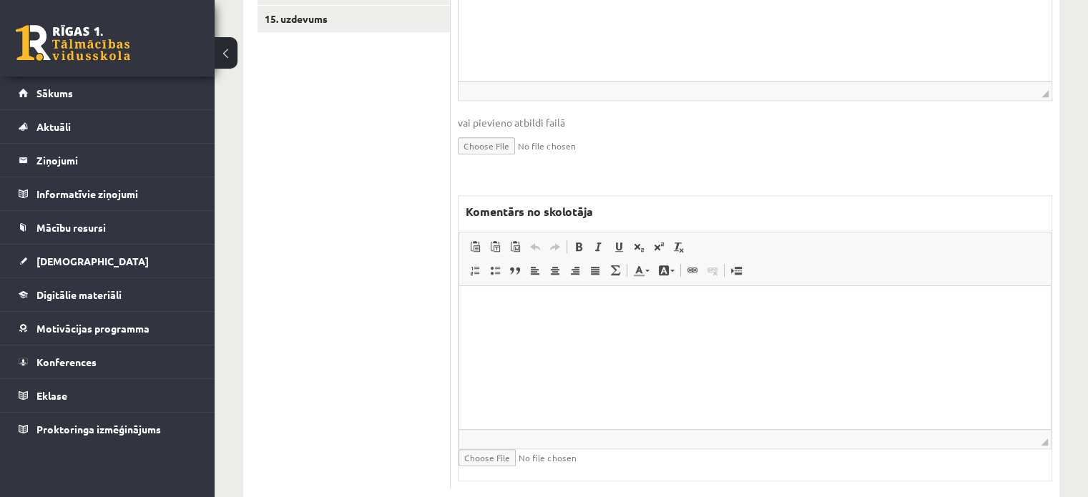
click at [592, 329] on html at bounding box center [755, 307] width 592 height 44
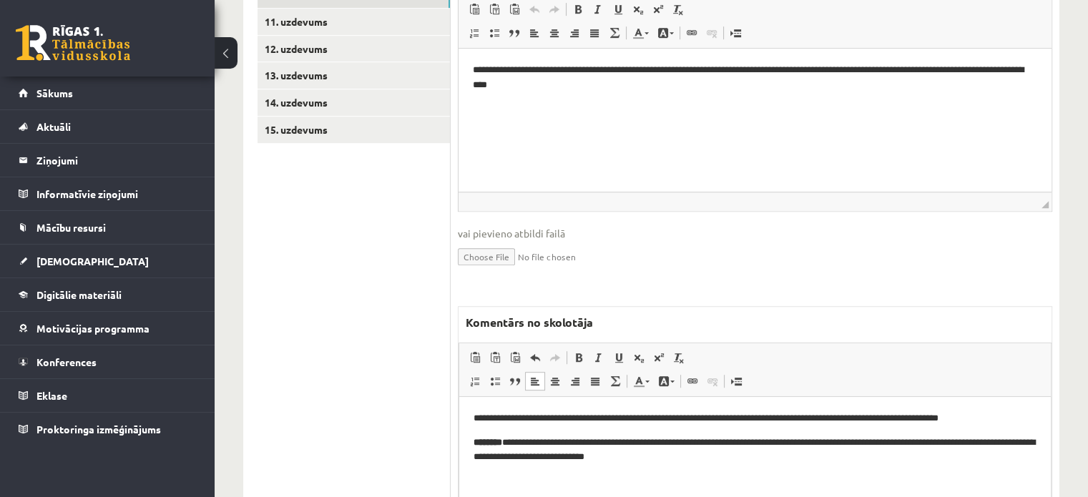
scroll to position [785, 0]
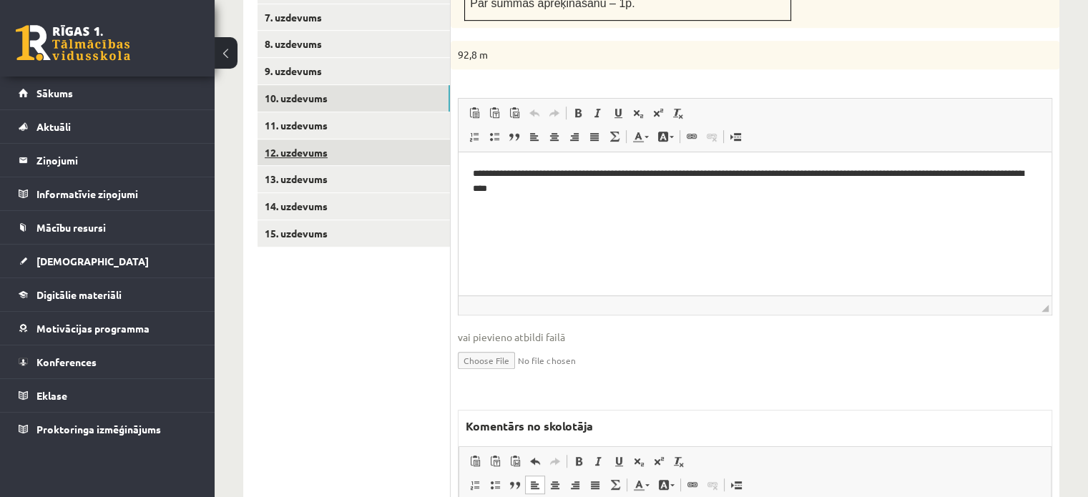
click at [416, 139] on link "12. uzdevums" at bounding box center [353, 152] width 192 height 26
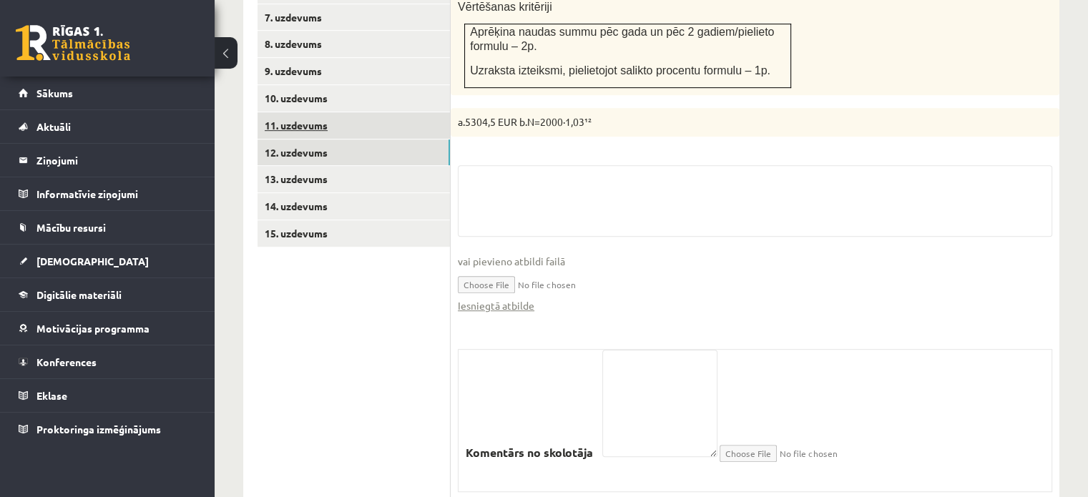
click at [418, 112] on link "11. uzdevums" at bounding box center [353, 125] width 192 height 26
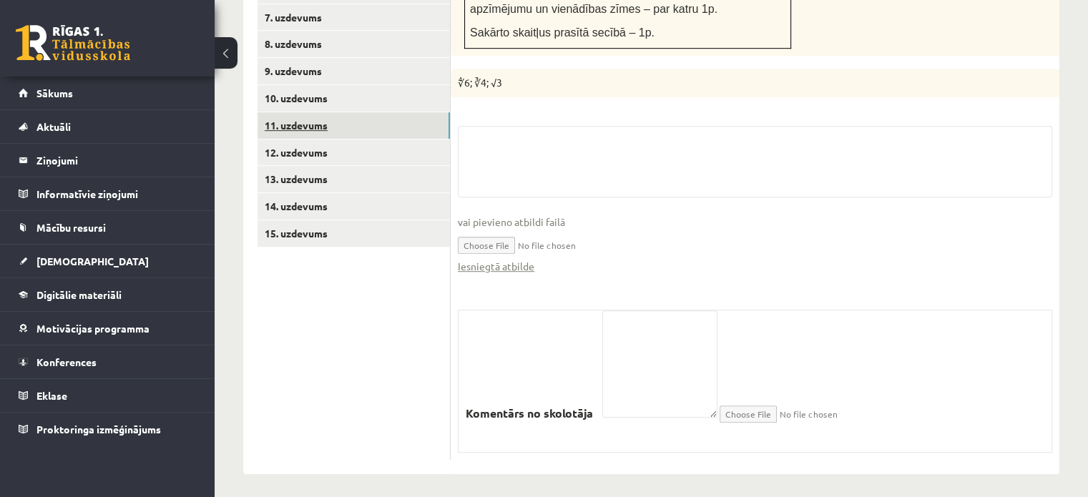
scroll to position [758, 0]
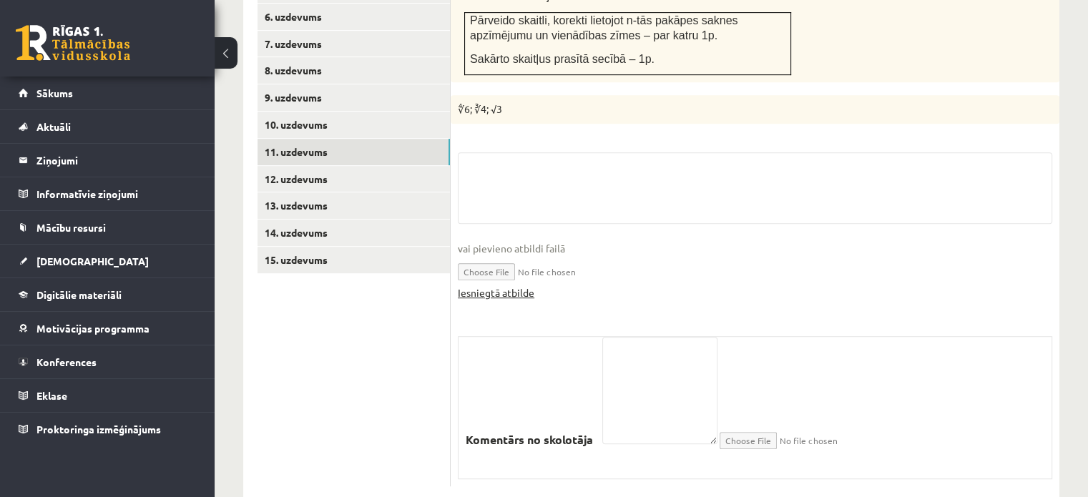
click at [516, 285] on link "Iesniegtā atbilde" at bounding box center [496, 292] width 77 height 15
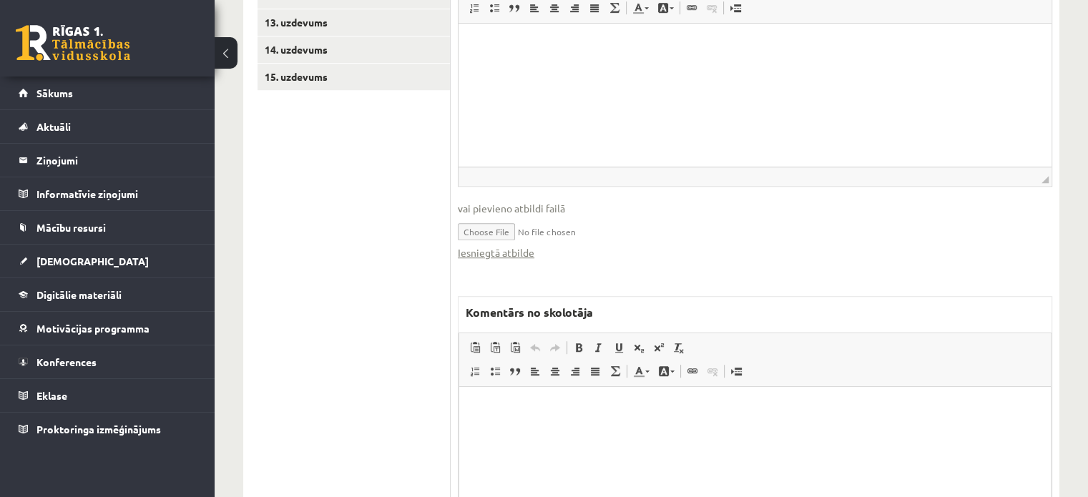
scroll to position [1041, 0]
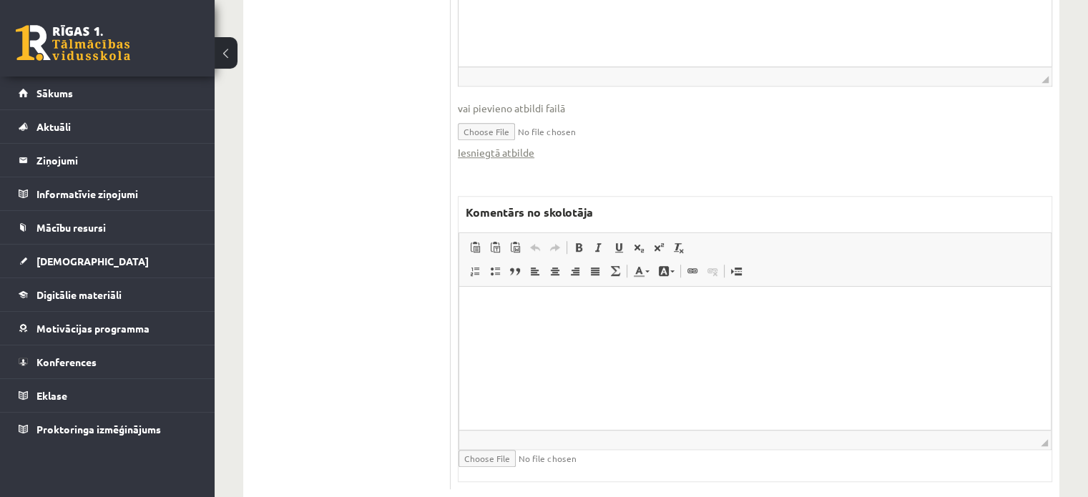
click at [681, 330] on html at bounding box center [755, 308] width 592 height 44
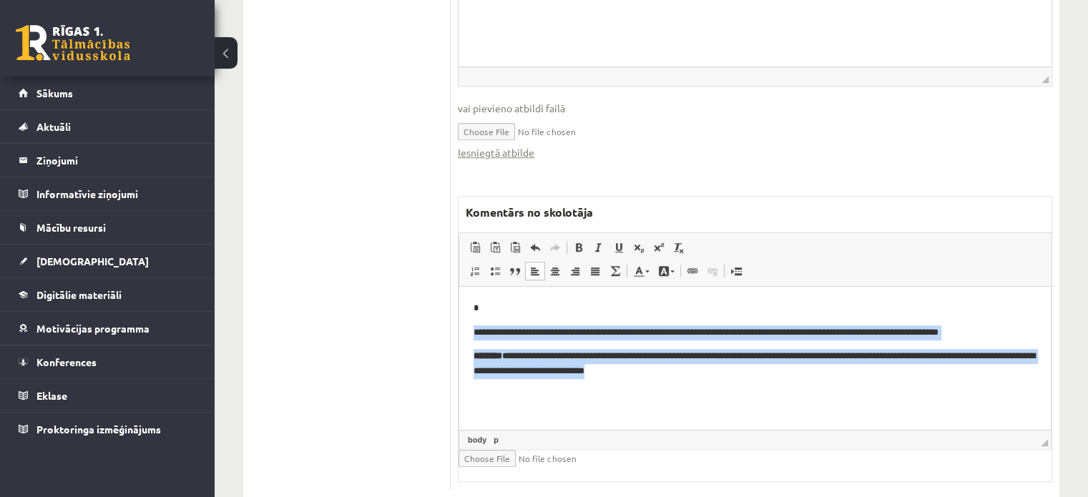
drag, startPoint x: 734, startPoint y: 385, endPoint x: 453, endPoint y: 330, distance: 285.6
click at [459, 330] on html "**********" at bounding box center [755, 339] width 592 height 107
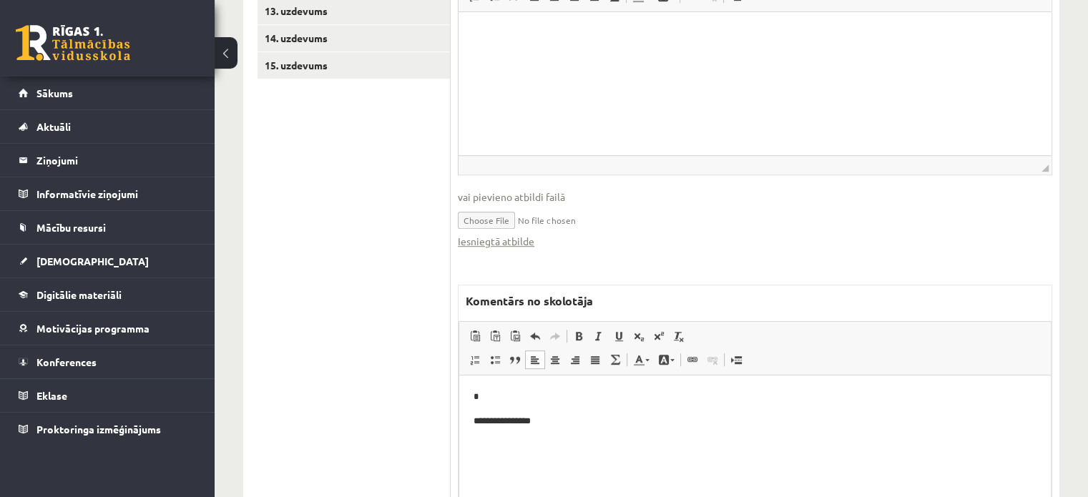
scroll to position [827, 0]
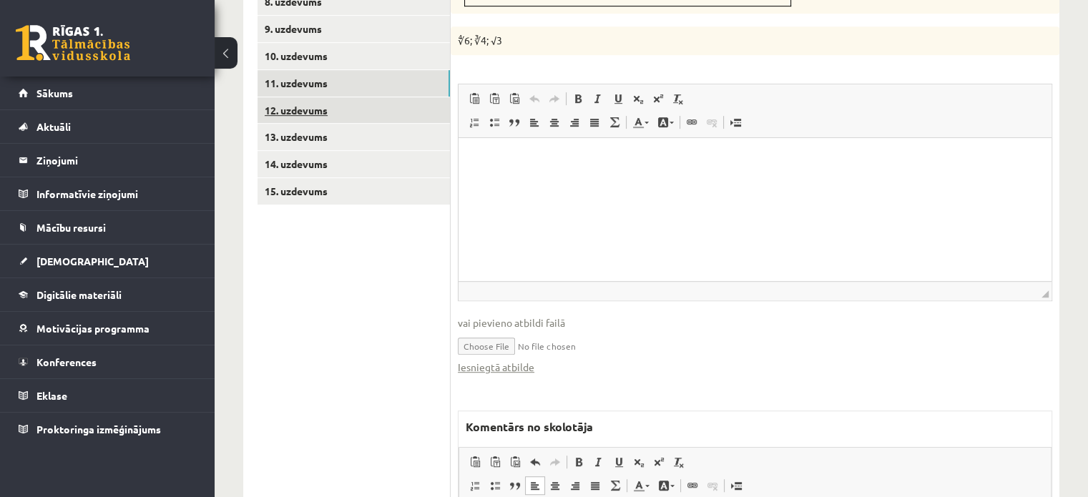
click at [414, 97] on link "12. uzdevums" at bounding box center [353, 110] width 192 height 26
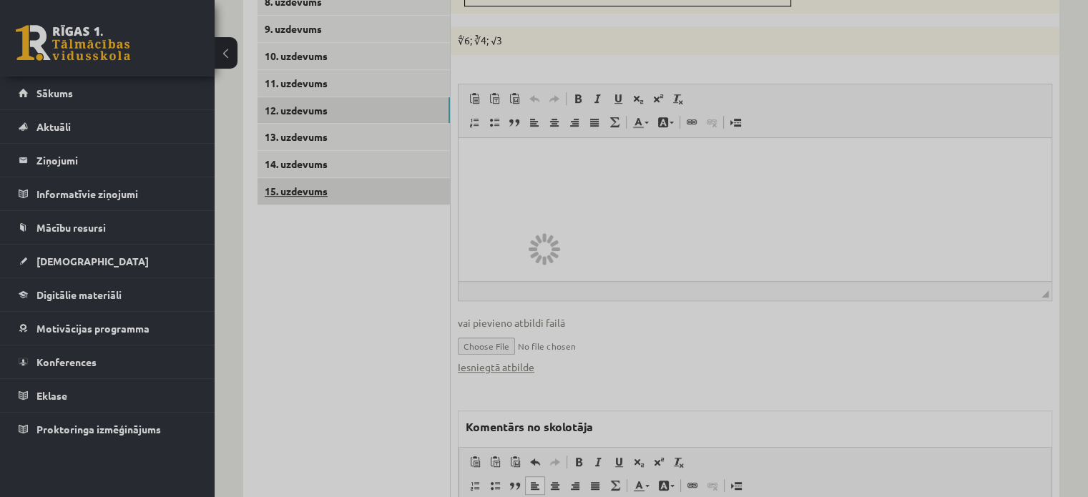
scroll to position [798, 0]
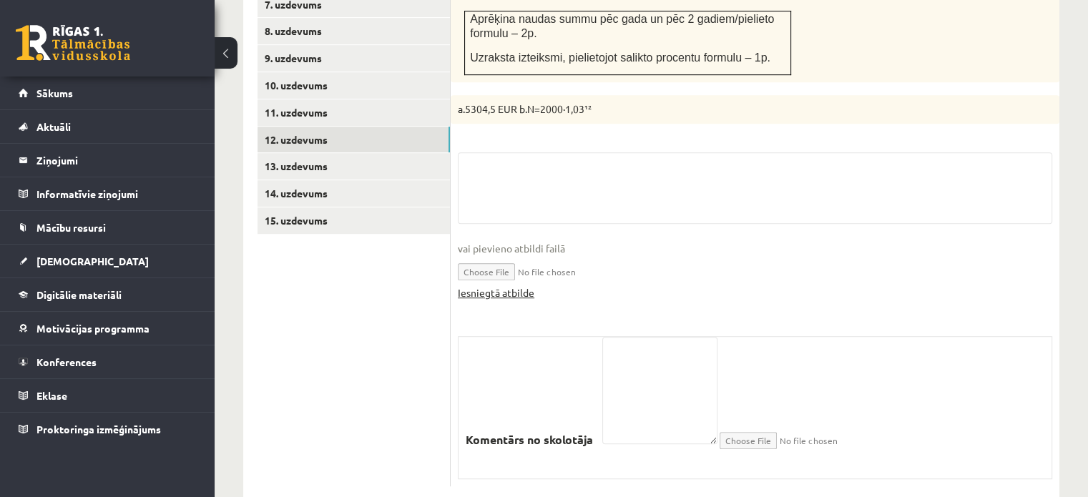
click at [486, 285] on link "Iesniegtā atbilde" at bounding box center [496, 292] width 77 height 15
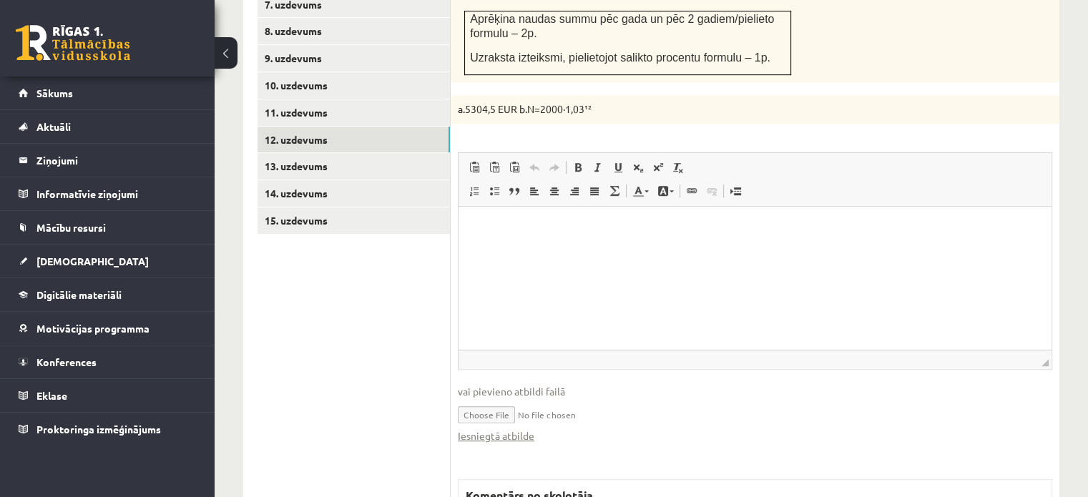
scroll to position [1012, 0]
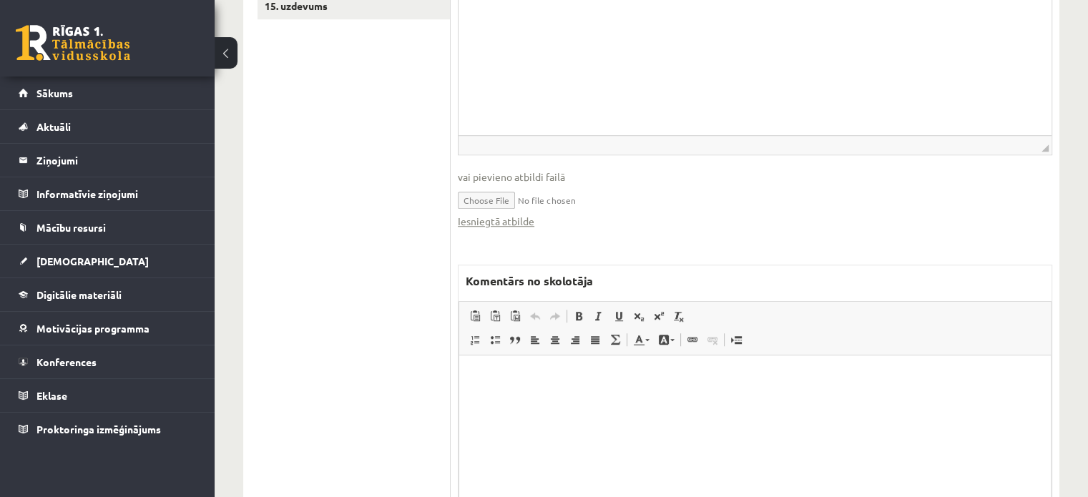
click at [614, 392] on html at bounding box center [755, 377] width 592 height 44
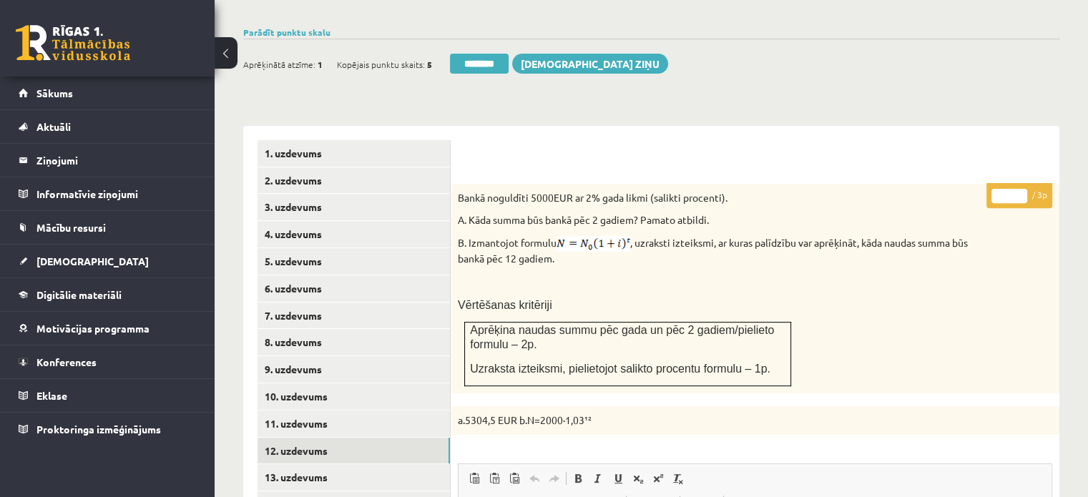
scroll to position [368, 0]
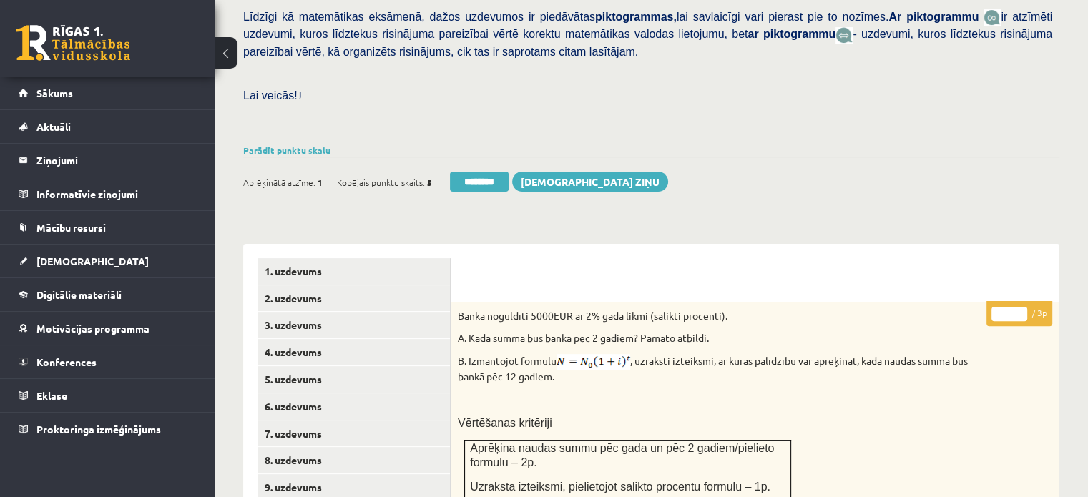
click at [1021, 307] on input "*" at bounding box center [1009, 314] width 36 height 14
type input "*"
click at [1021, 307] on input "*" at bounding box center [1009, 314] width 36 height 14
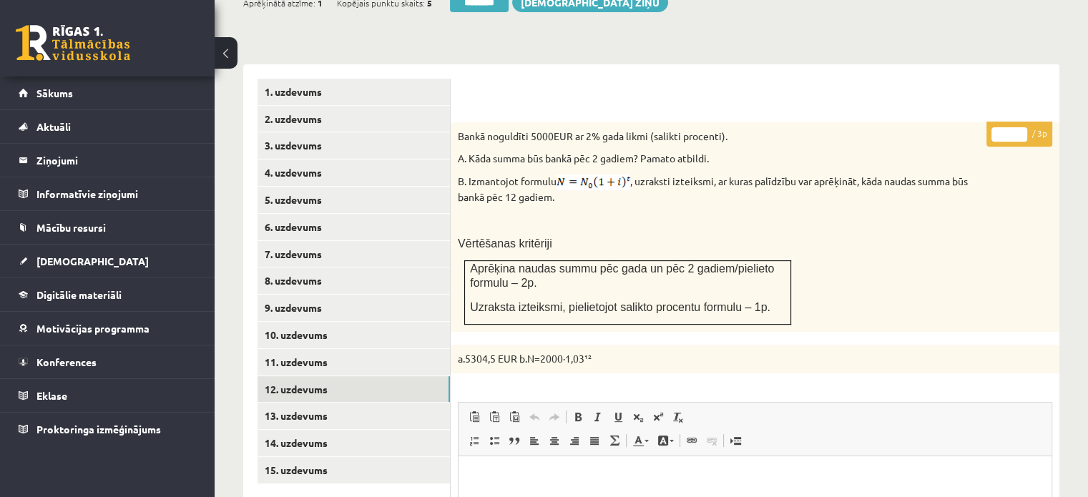
scroll to position [654, 0]
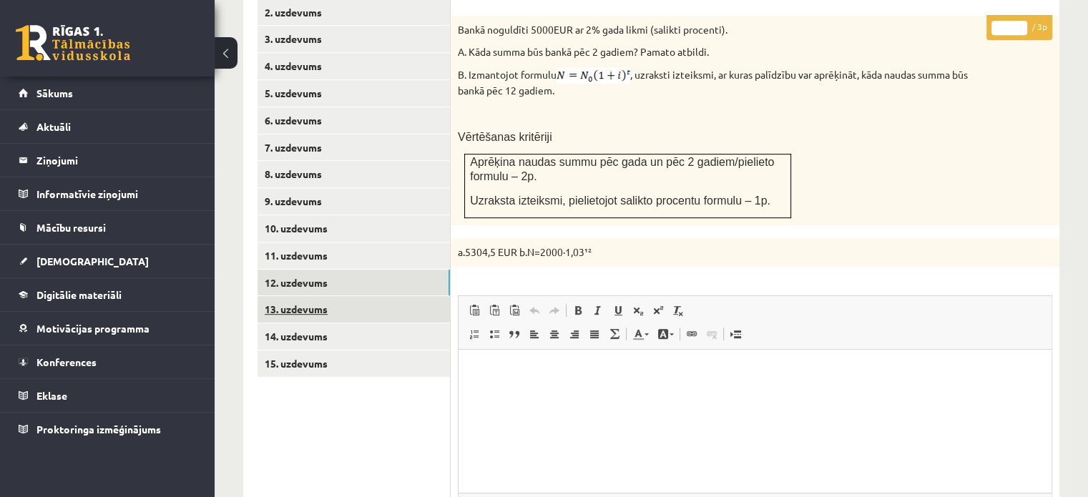
click at [414, 296] on link "13. uzdevums" at bounding box center [353, 309] width 192 height 26
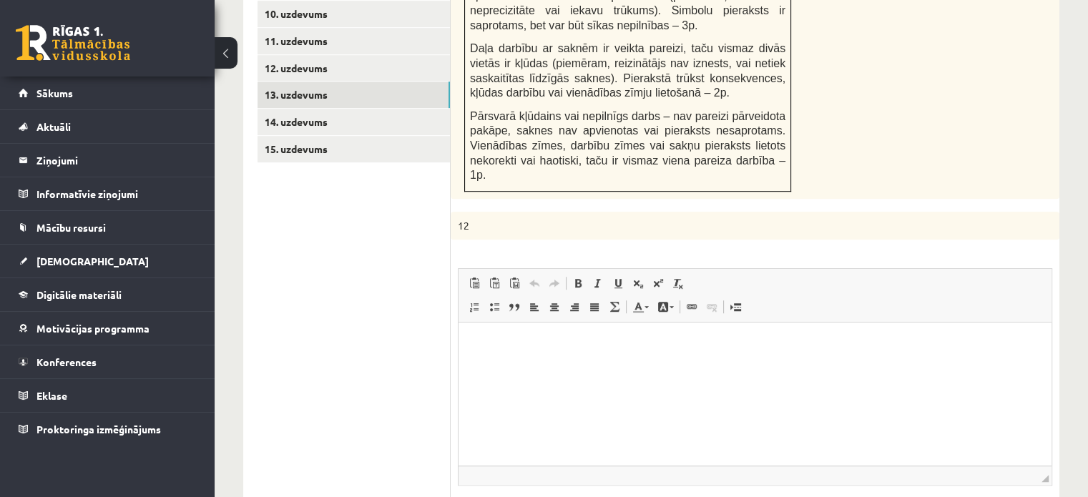
scroll to position [0, 0]
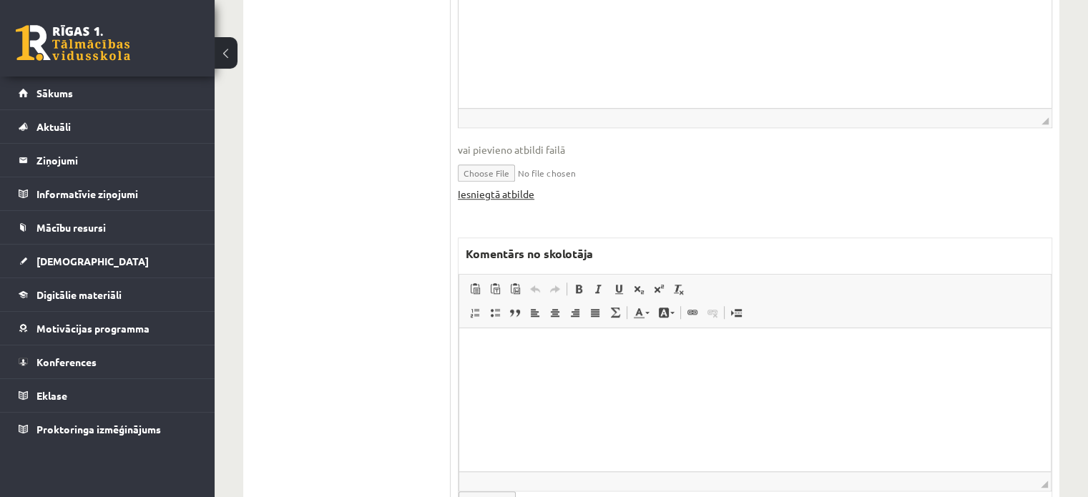
click at [522, 187] on link "Iesniegtā atbilde" at bounding box center [496, 194] width 77 height 15
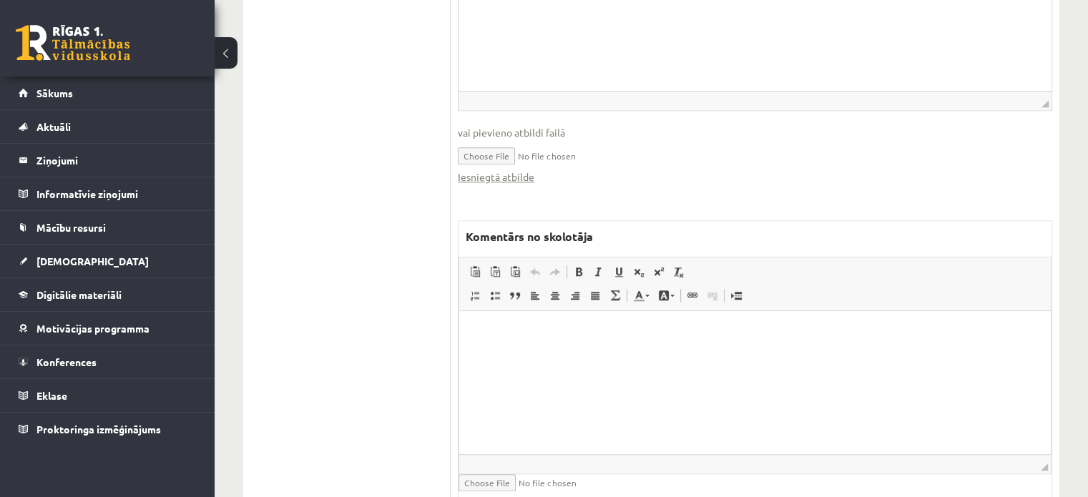
scroll to position [1253, 0]
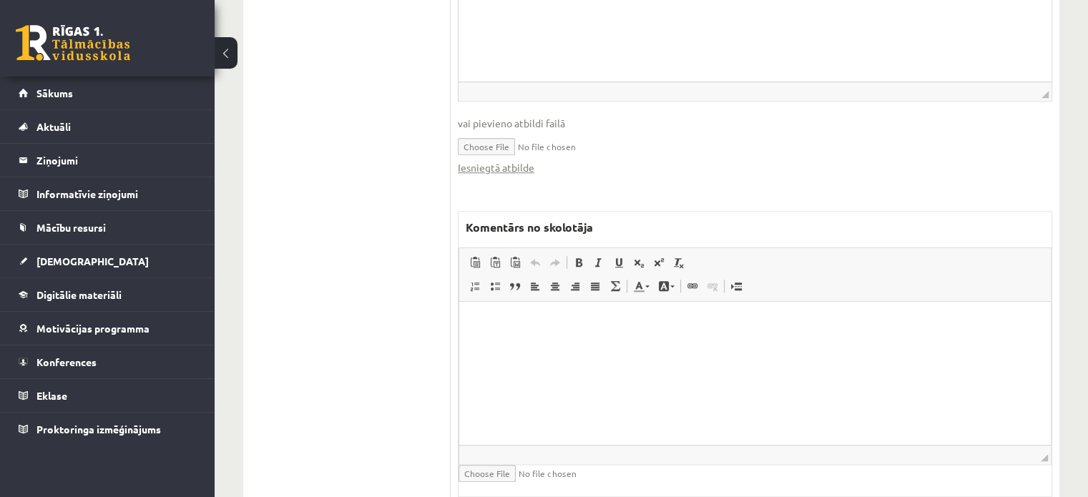
click at [591, 345] on html at bounding box center [755, 324] width 592 height 44
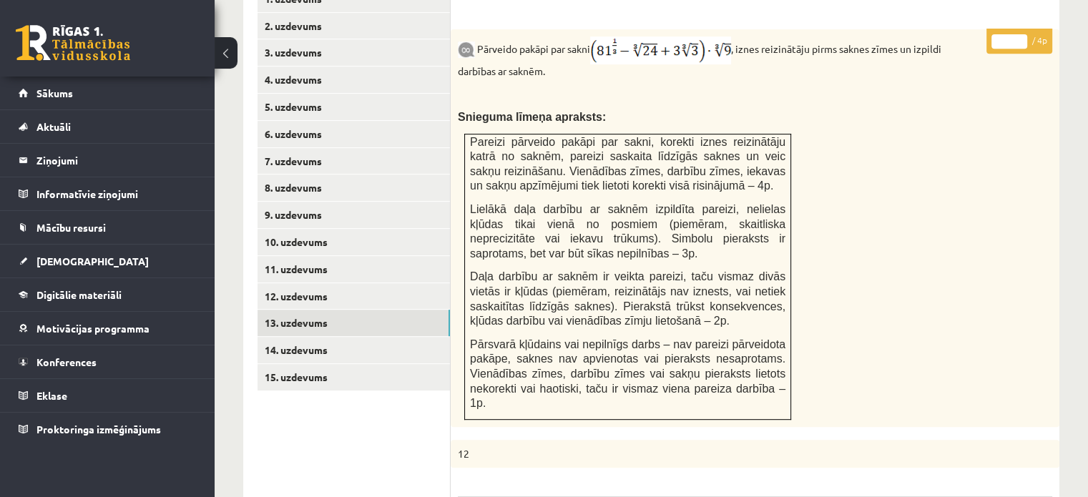
scroll to position [538, 0]
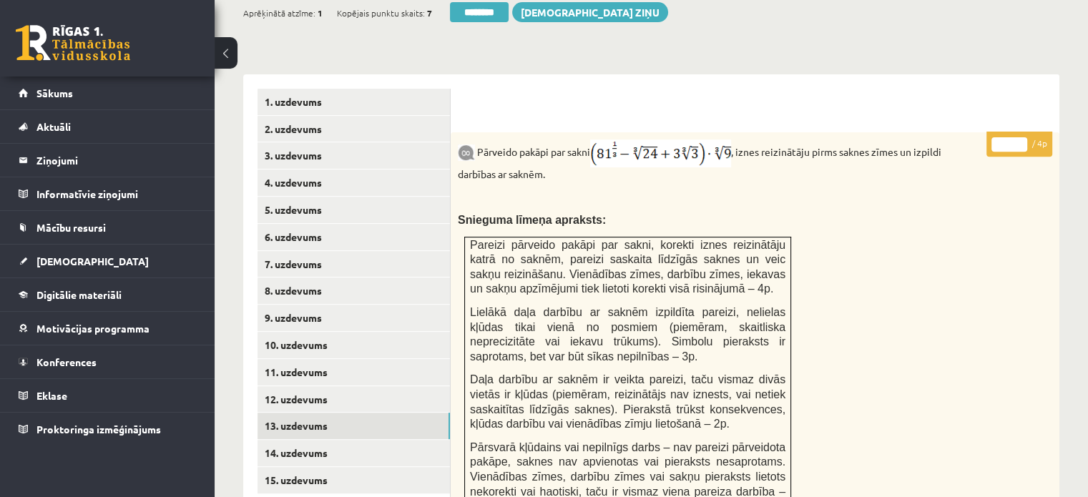
type input "*"
click at [1021, 137] on input "*" at bounding box center [1009, 144] width 36 height 14
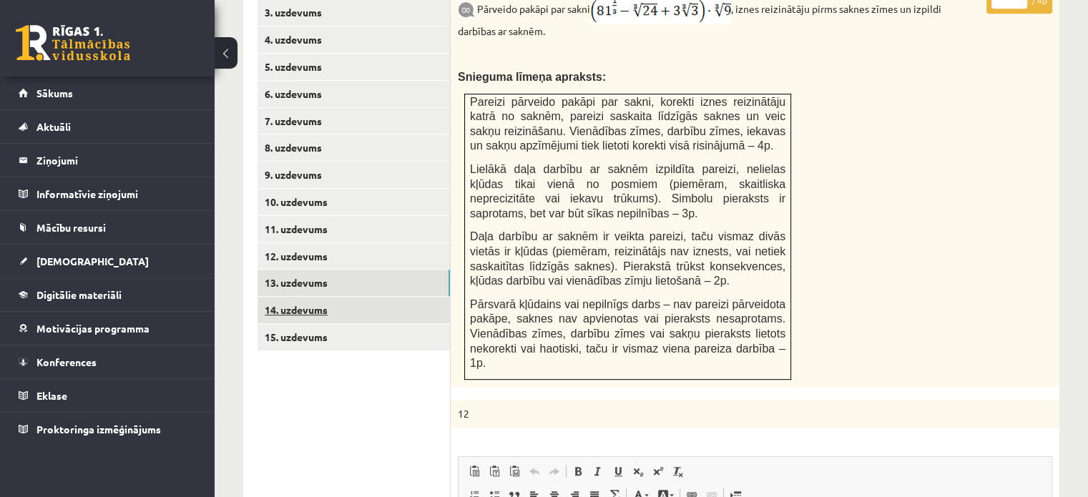
click at [423, 297] on link "14. uzdevums" at bounding box center [353, 310] width 192 height 26
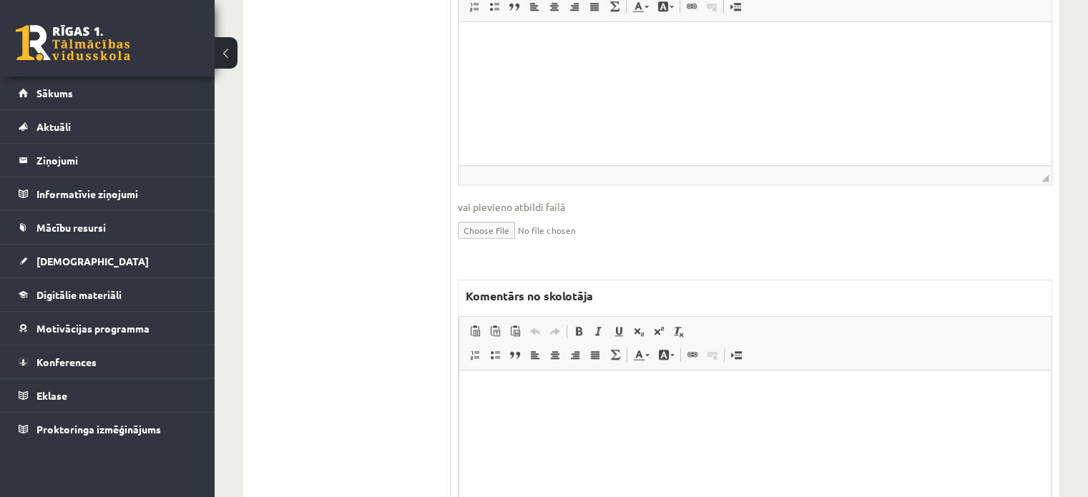
scroll to position [0, 0]
click at [514, 408] on html at bounding box center [755, 392] width 592 height 44
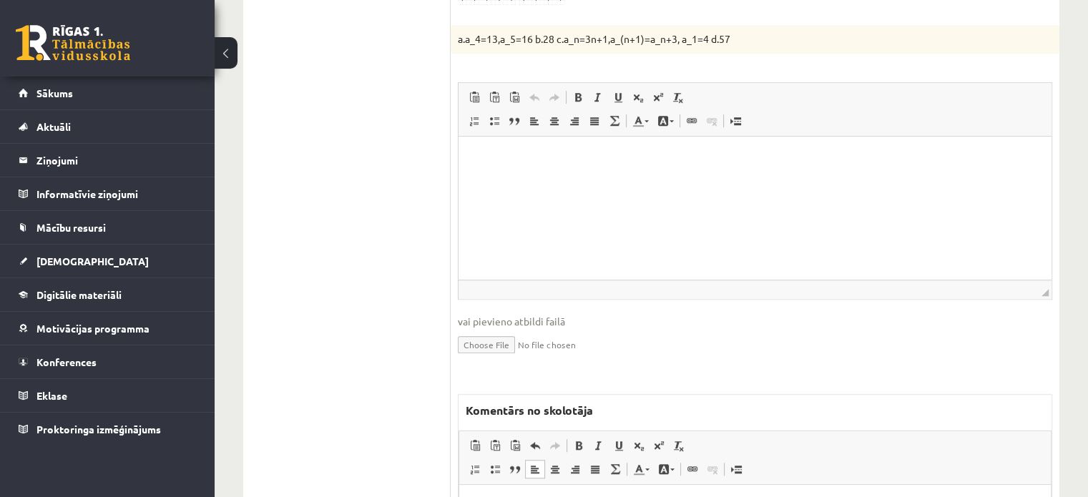
scroll to position [867, 0]
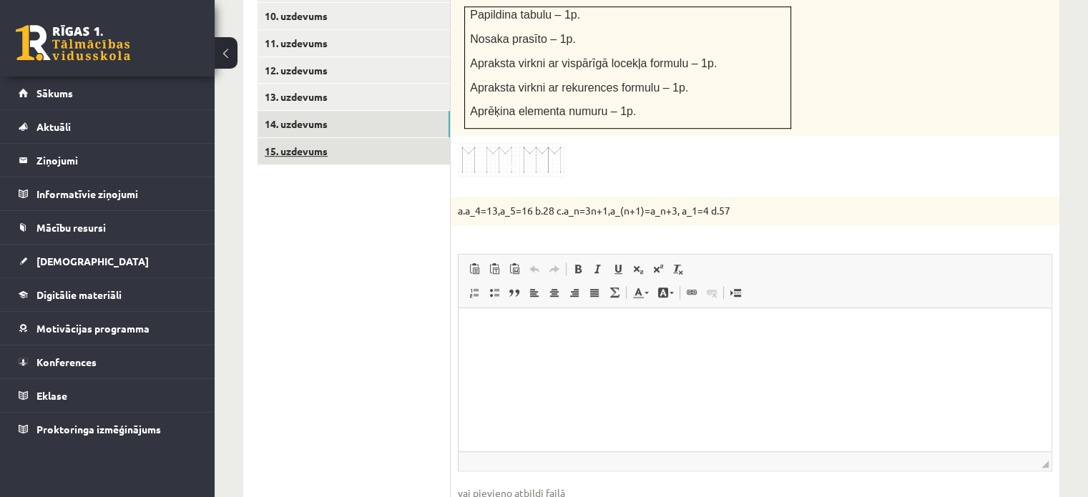
click at [411, 138] on link "15. uzdevums" at bounding box center [353, 151] width 192 height 26
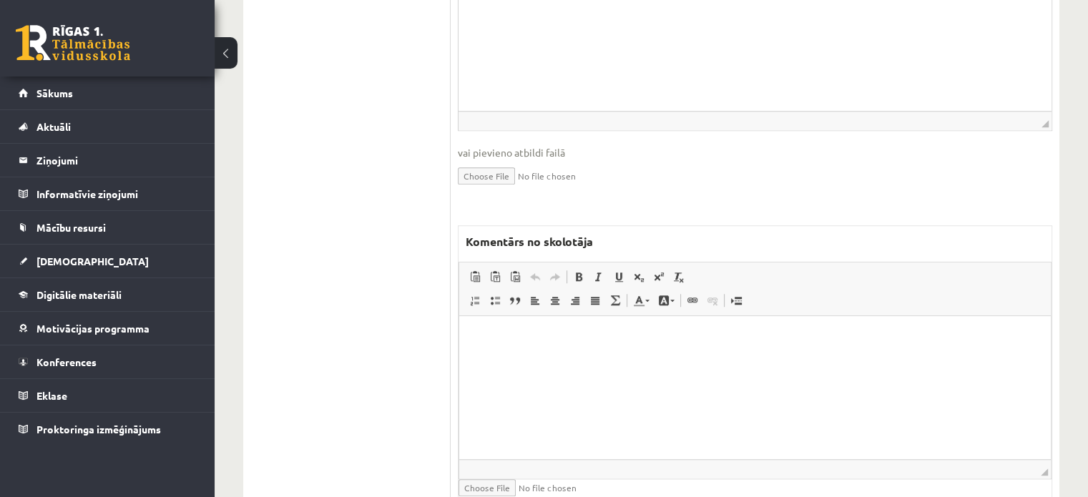
scroll to position [1183, 0]
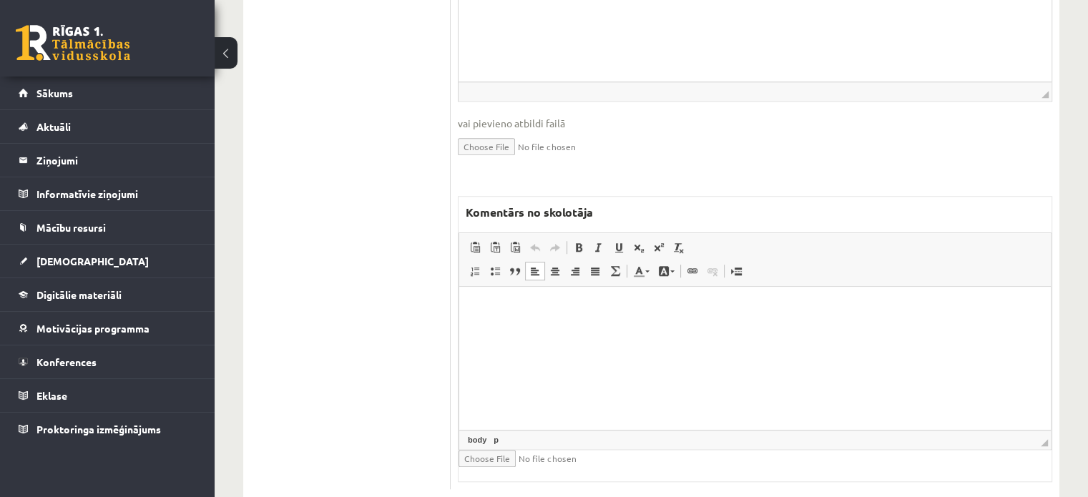
click at [496, 330] on html at bounding box center [755, 309] width 592 height 44
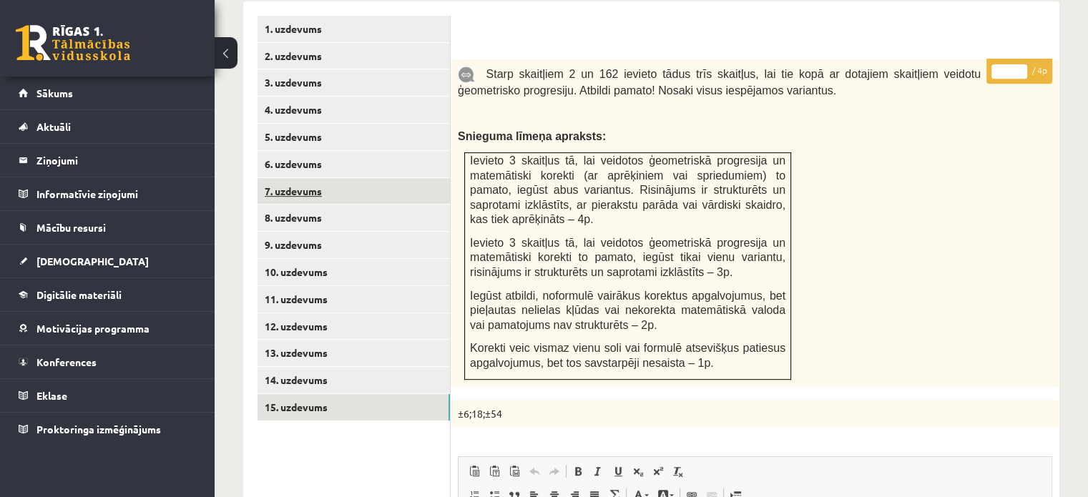
click at [412, 178] on link "7. uzdevums" at bounding box center [353, 191] width 192 height 26
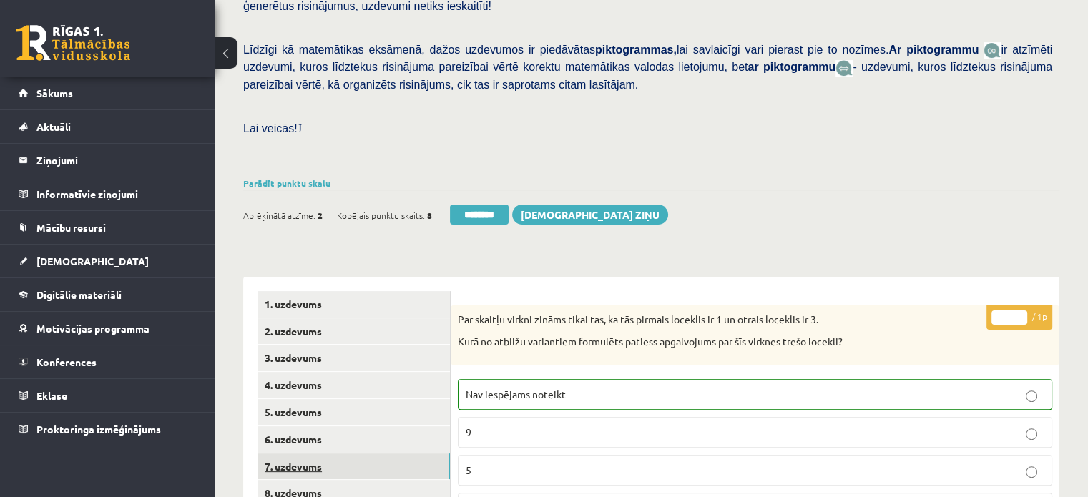
scroll to position [334, 0]
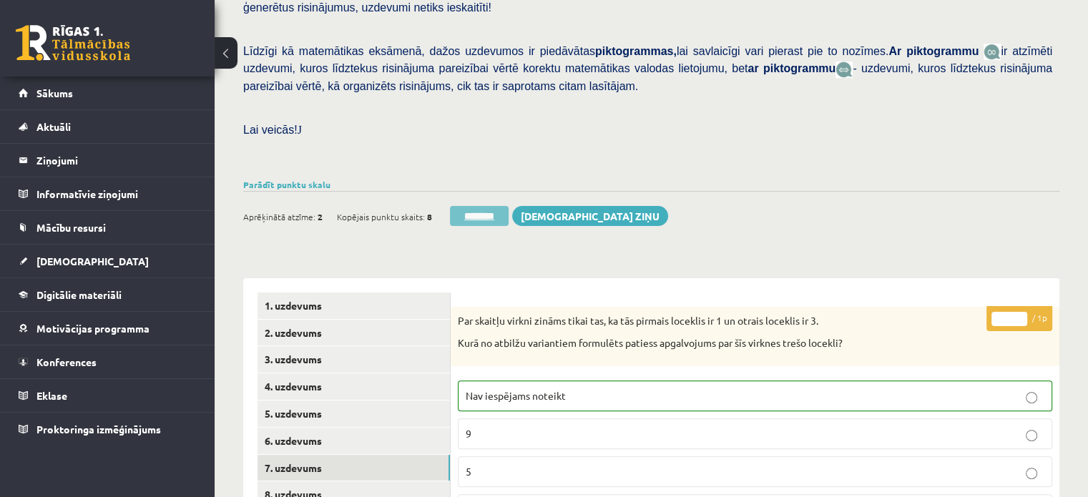
click at [469, 206] on input "********" at bounding box center [479, 216] width 59 height 20
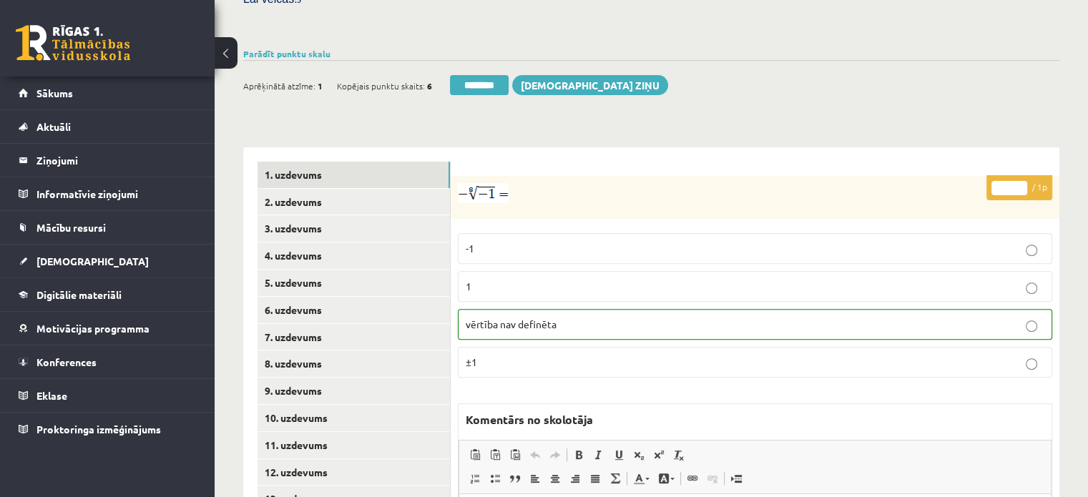
scroll to position [644, 0]
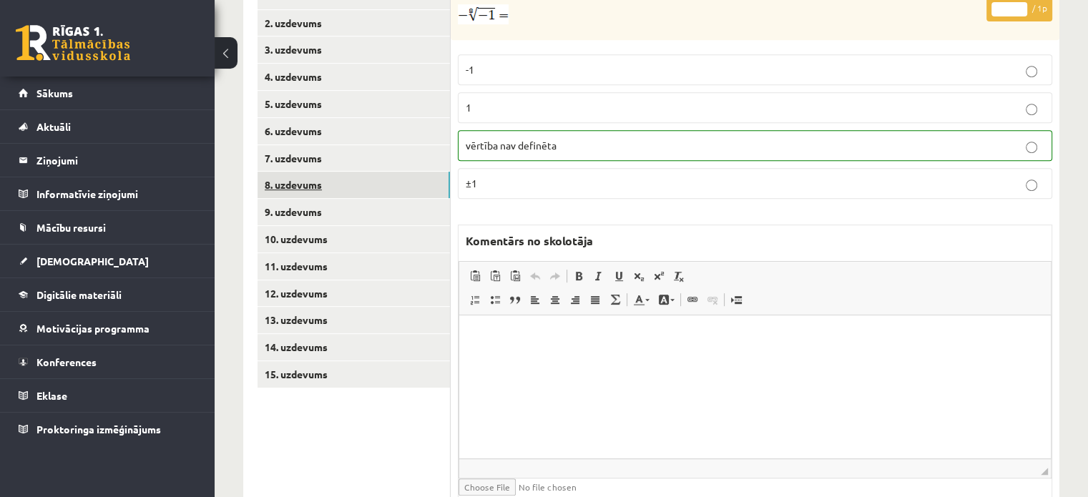
click at [429, 172] on link "8. uzdevums" at bounding box center [353, 185] width 192 height 26
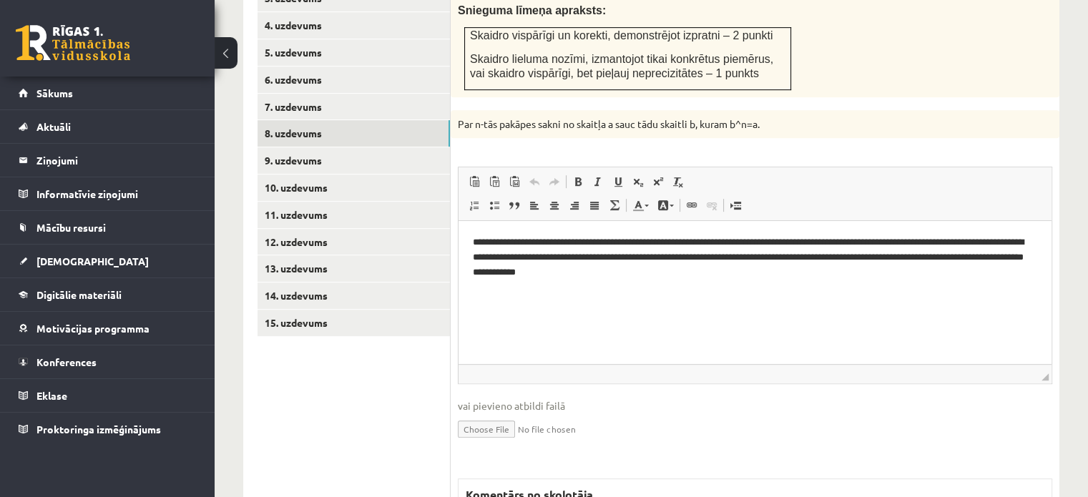
scroll to position [978, 0]
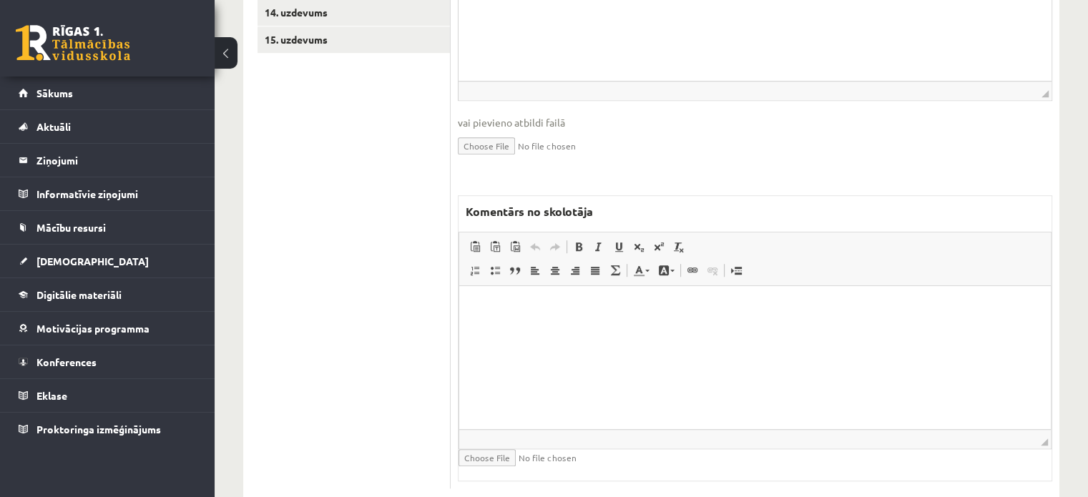
click at [670, 330] on html at bounding box center [755, 308] width 592 height 44
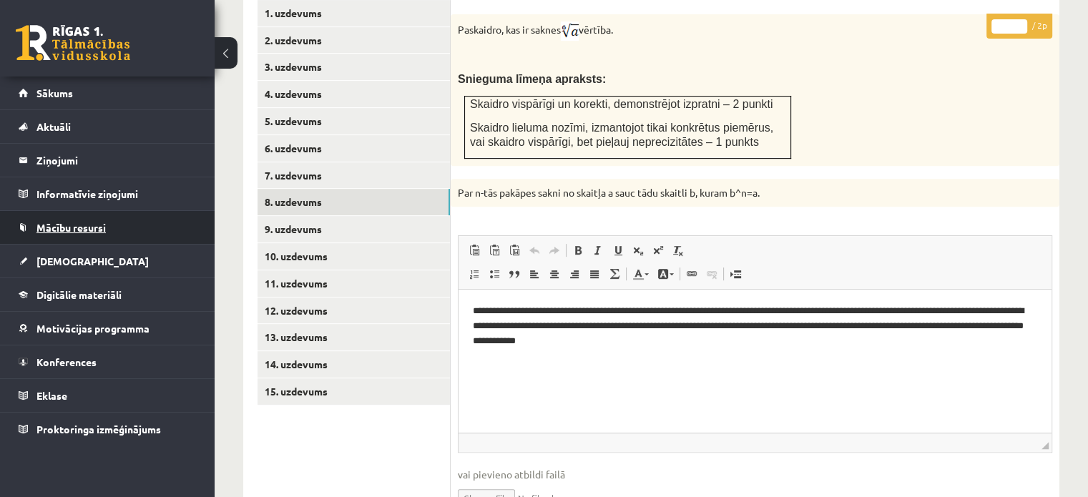
scroll to position [621, 0]
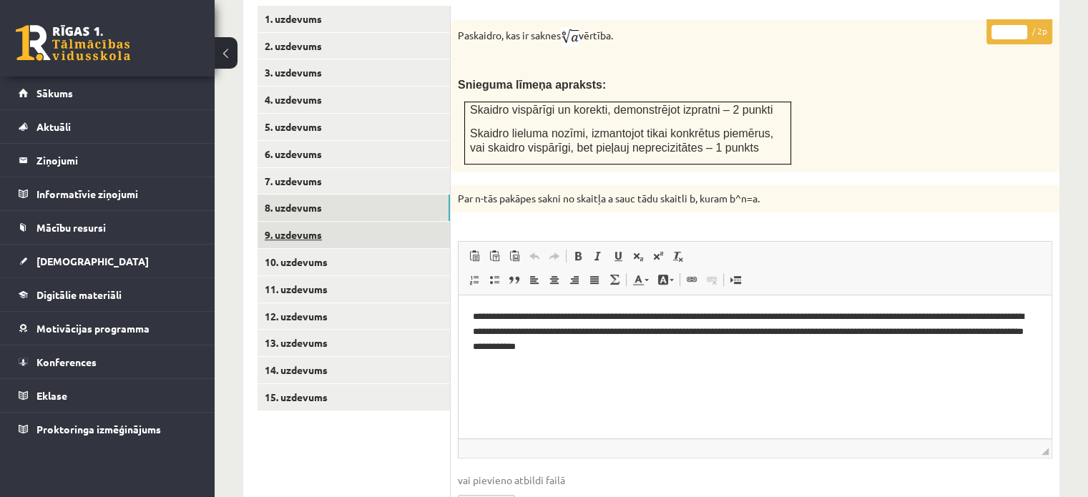
click at [347, 222] on link "9. uzdevums" at bounding box center [353, 235] width 192 height 26
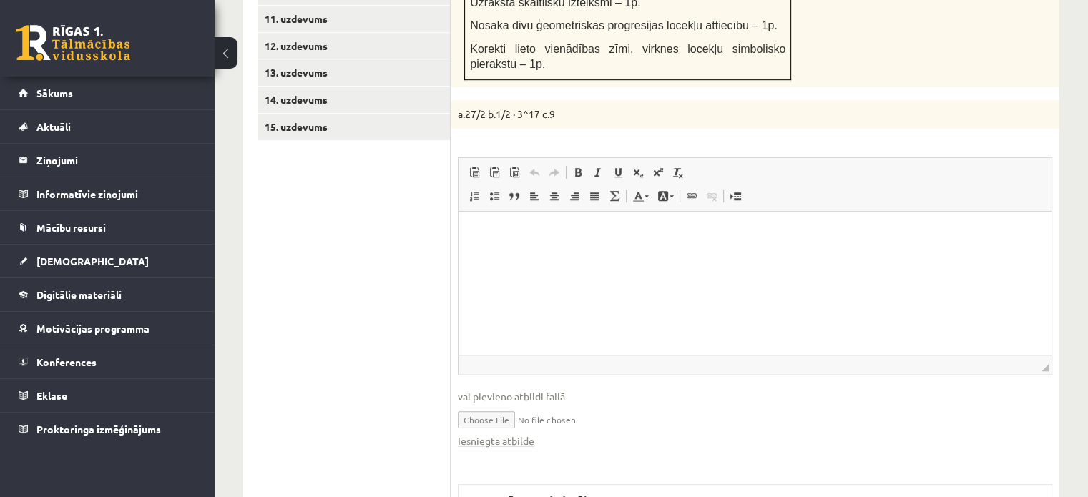
scroll to position [0, 0]
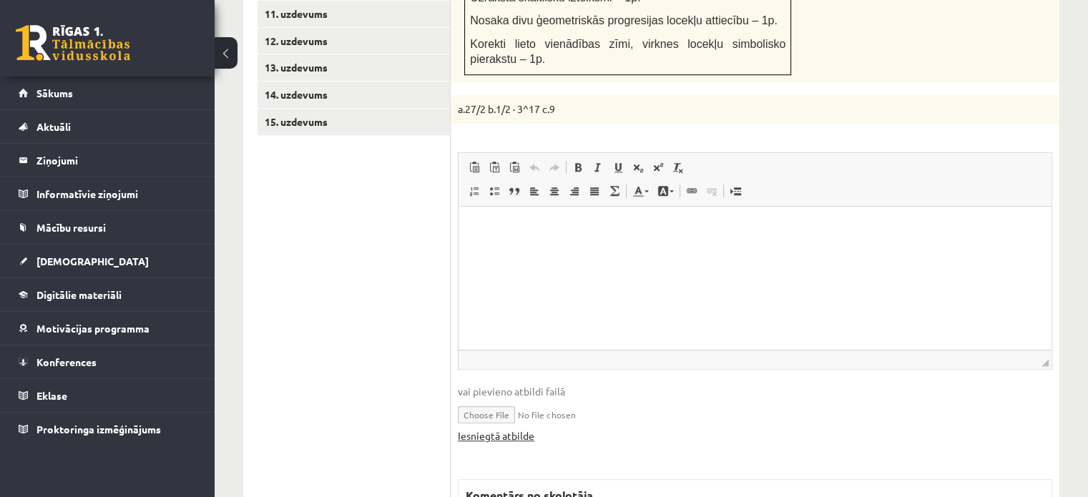
click at [527, 428] on link "Iesniegtā atbilde" at bounding box center [496, 435] width 77 height 15
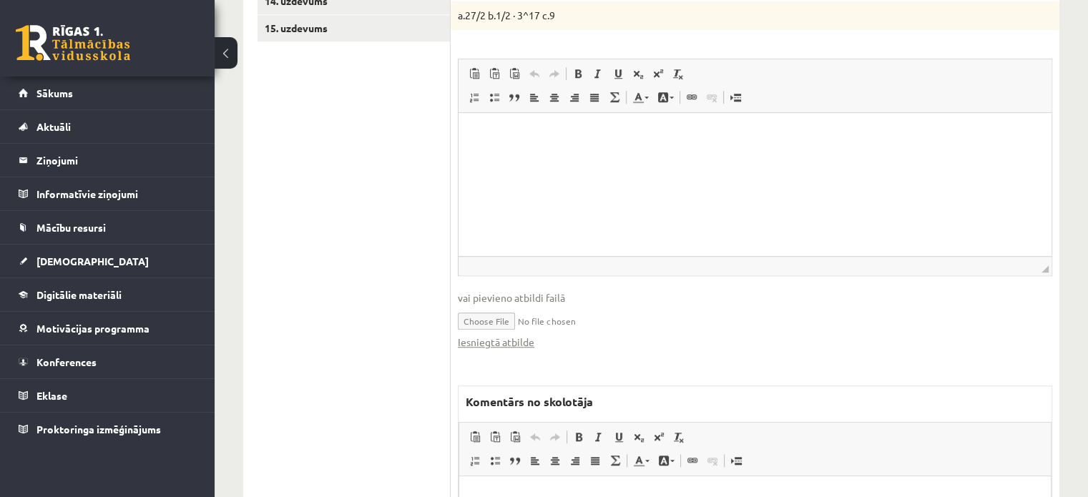
scroll to position [1039, 0]
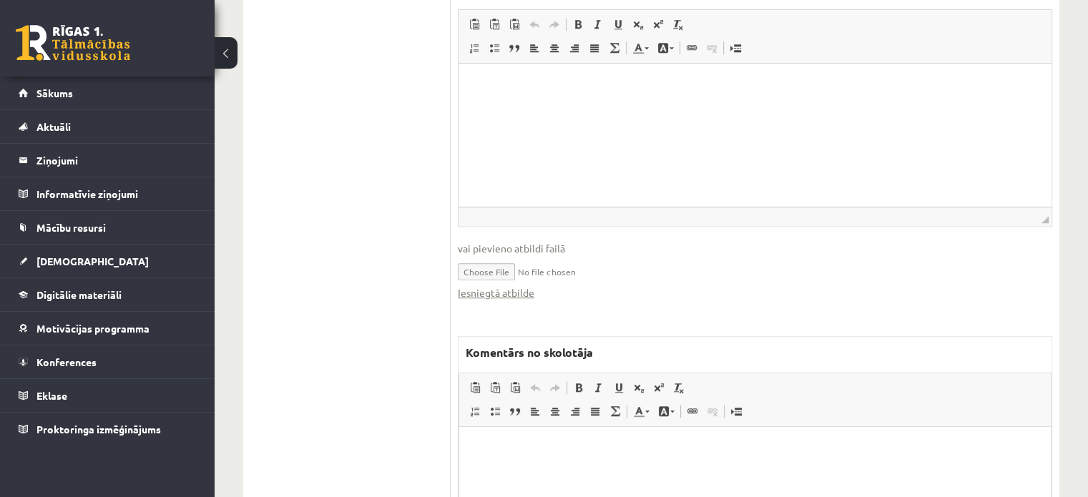
click at [538, 470] on html at bounding box center [755, 448] width 592 height 44
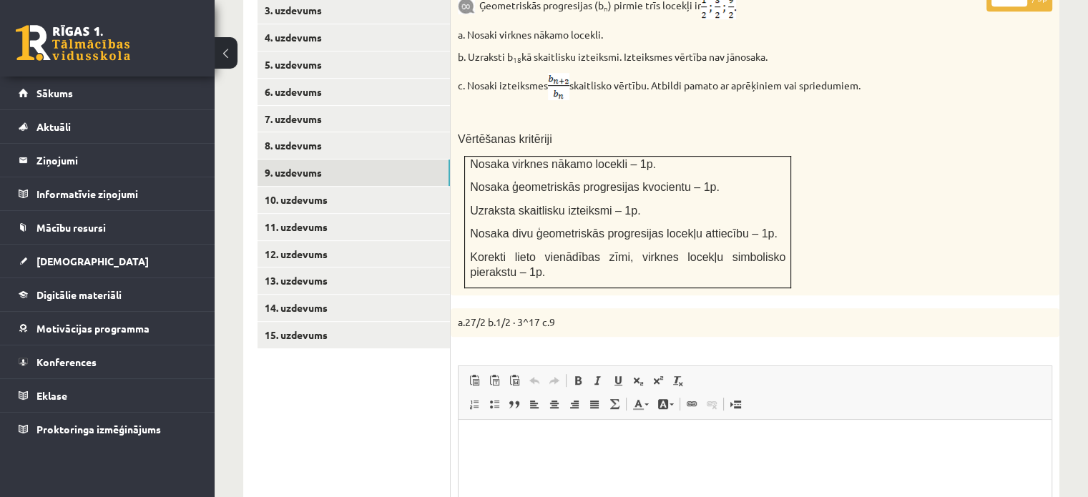
scroll to position [610, 0]
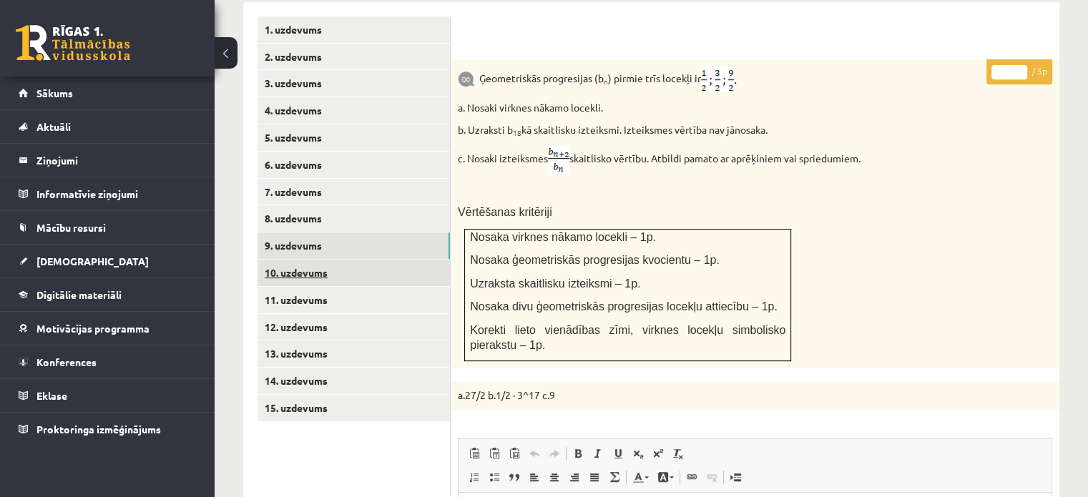
click at [440, 260] on link "10. uzdevums" at bounding box center [353, 273] width 192 height 26
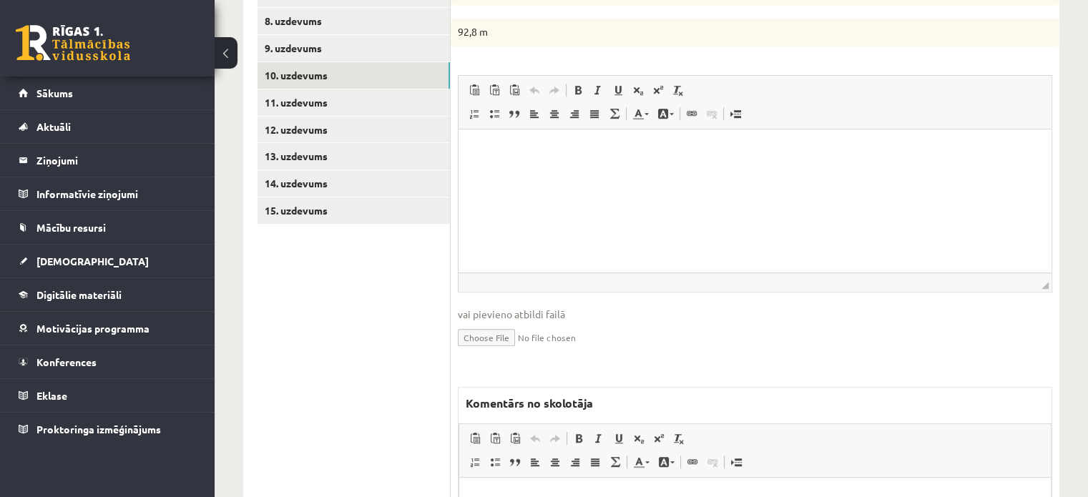
scroll to position [999, 0]
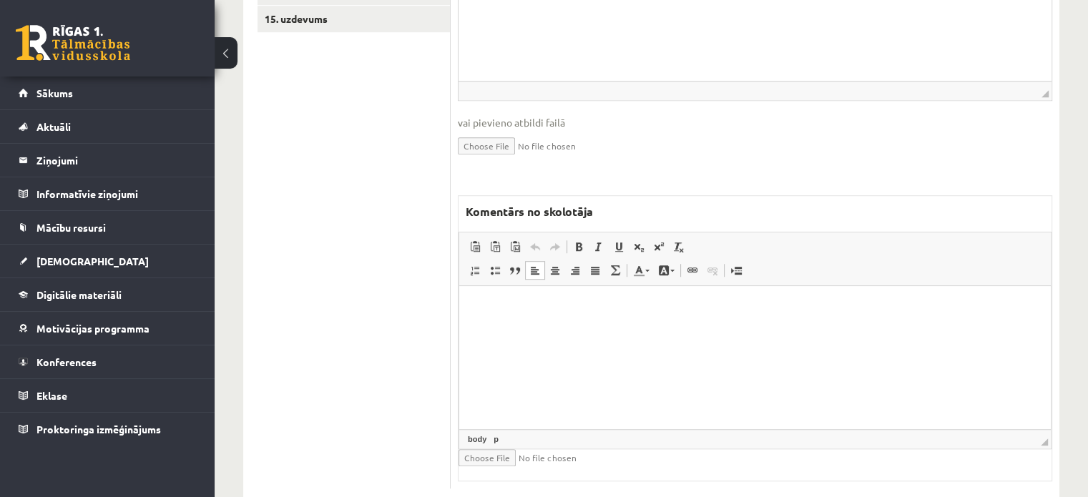
click at [546, 329] on html at bounding box center [755, 307] width 592 height 44
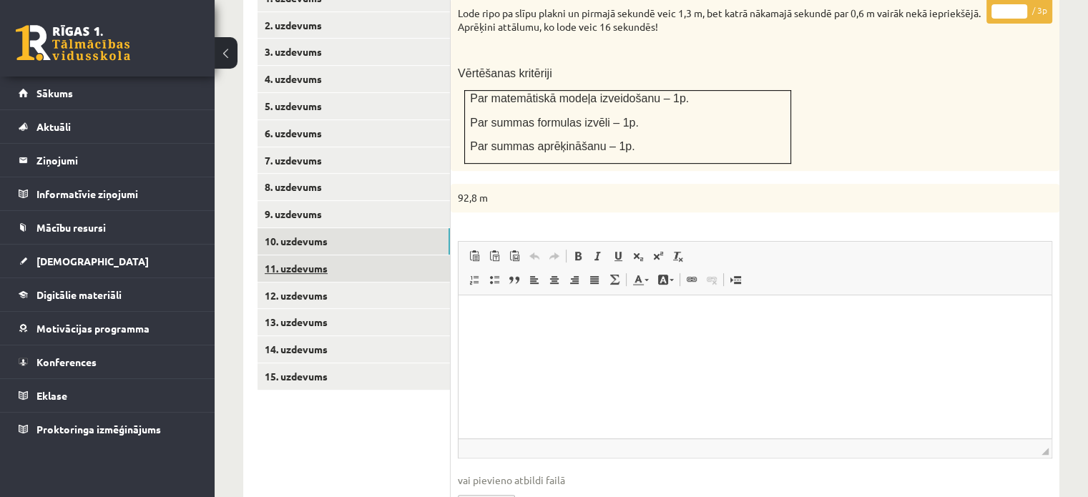
click at [420, 255] on link "11. uzdevums" at bounding box center [353, 268] width 192 height 26
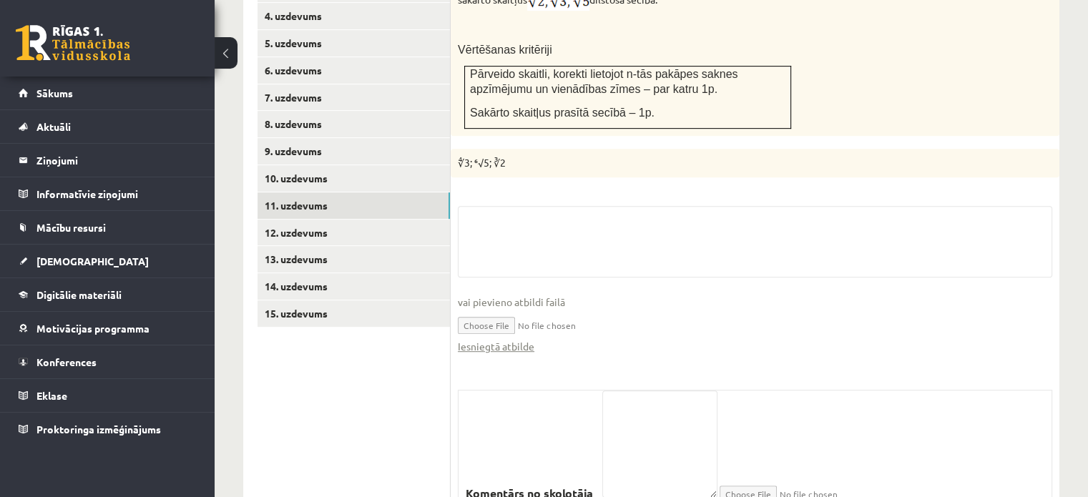
scroll to position [758, 0]
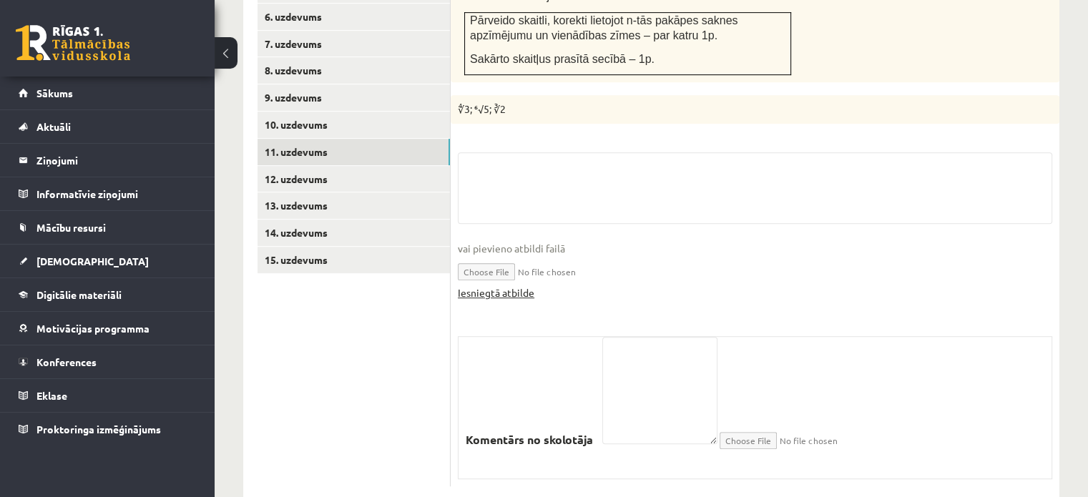
click at [515, 285] on link "Iesniegtā atbilde" at bounding box center [496, 292] width 77 height 15
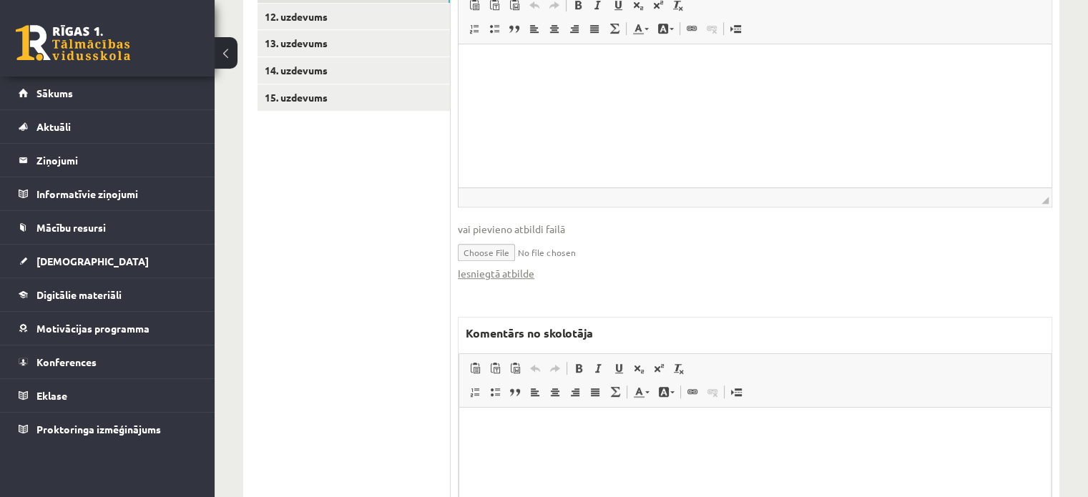
scroll to position [973, 0]
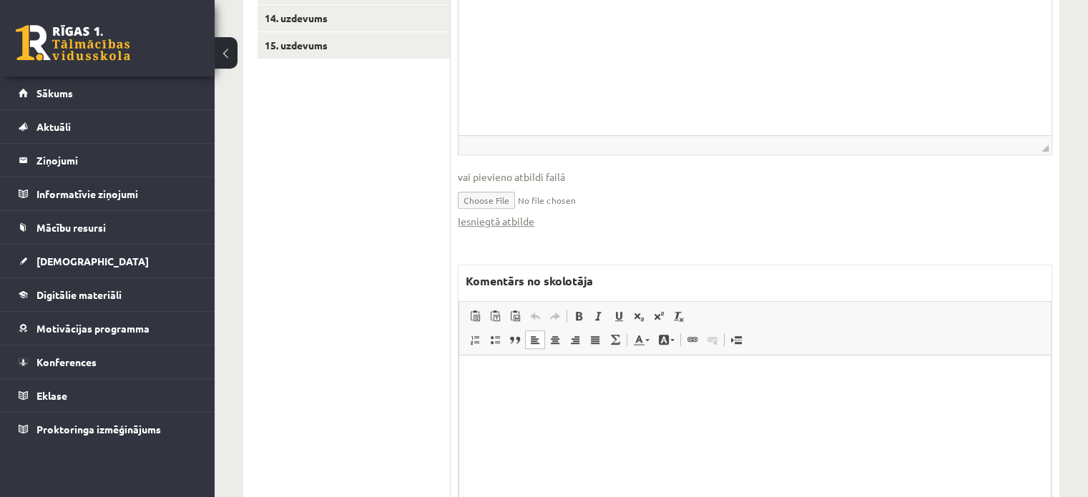
click at [563, 398] on html at bounding box center [755, 377] width 592 height 44
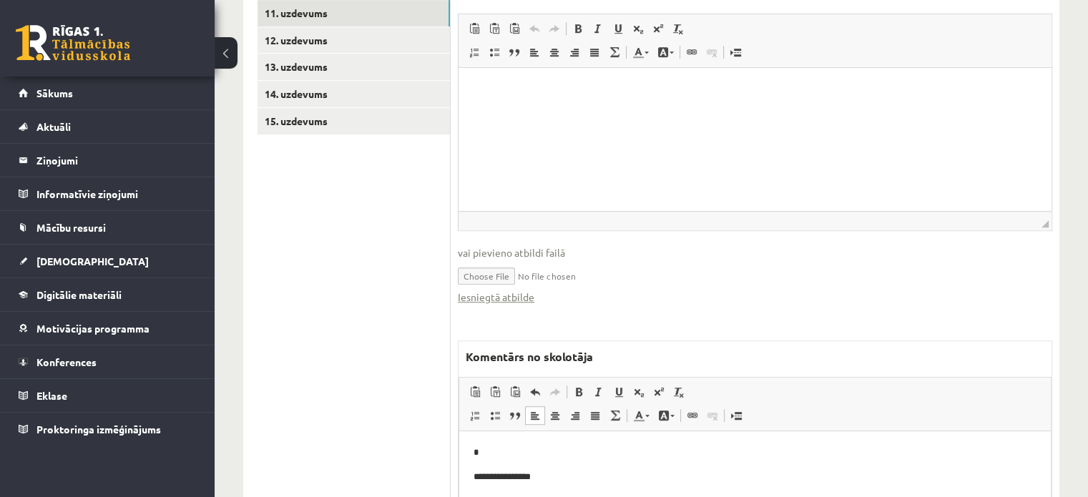
scroll to position [758, 0]
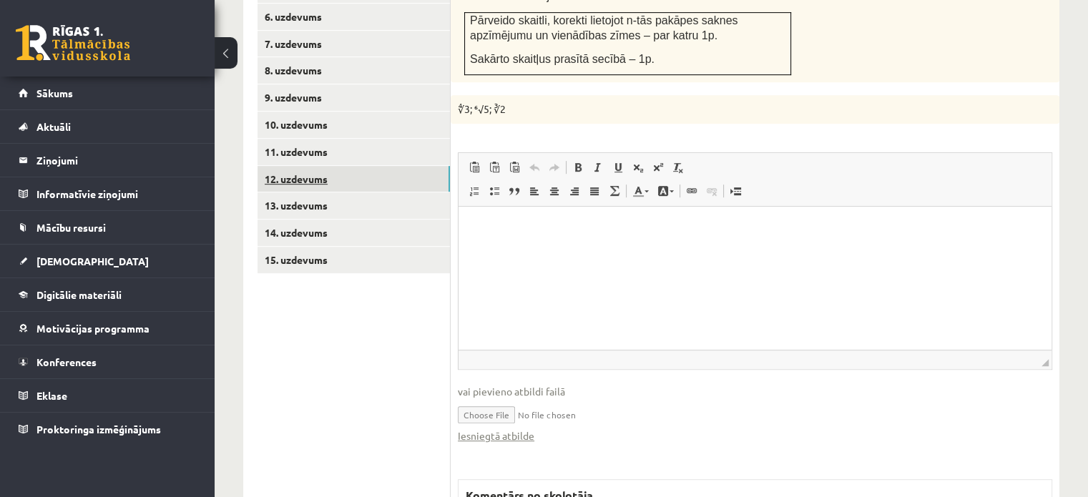
click at [375, 166] on link "12. uzdevums" at bounding box center [353, 179] width 192 height 26
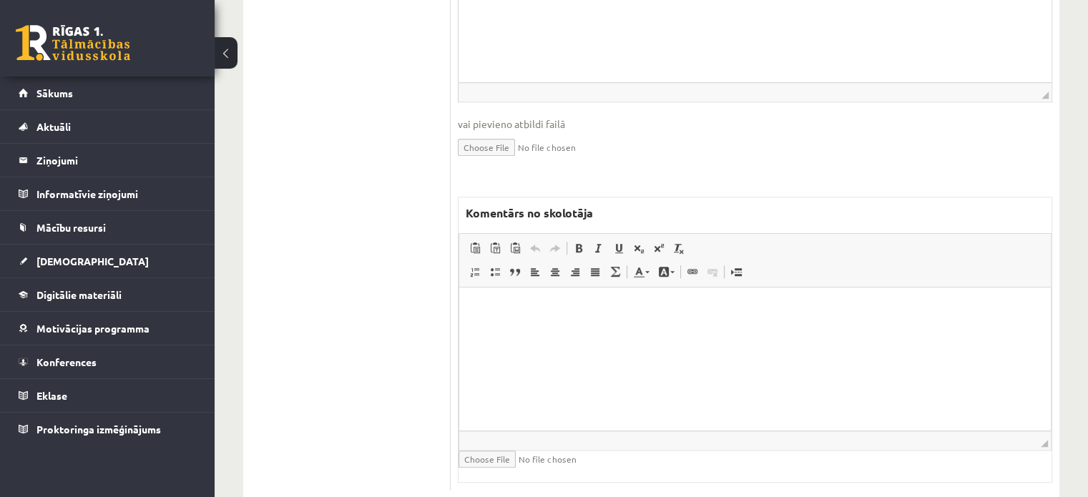
scroll to position [0, 0]
click at [575, 330] on html at bounding box center [755, 308] width 592 height 44
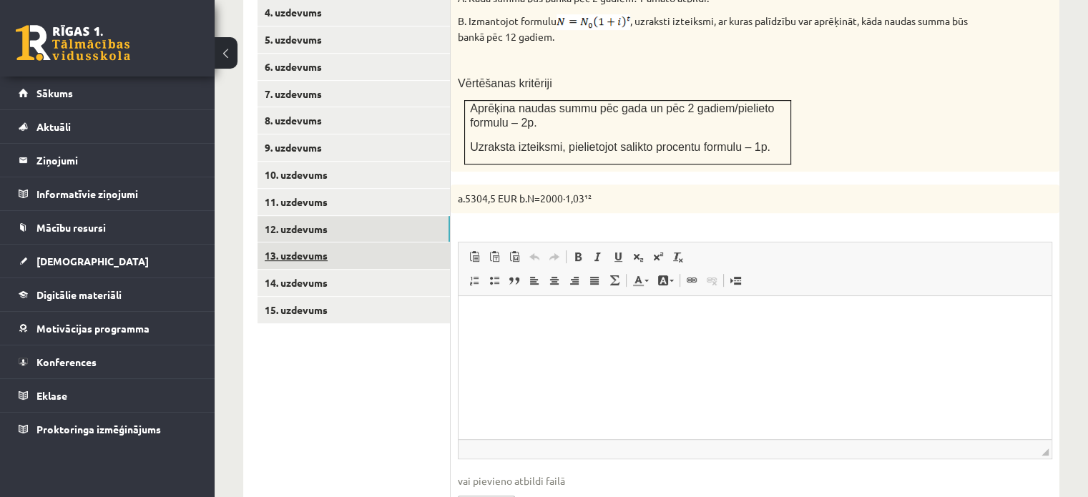
click at [423, 242] on link "13. uzdevums" at bounding box center [353, 255] width 192 height 26
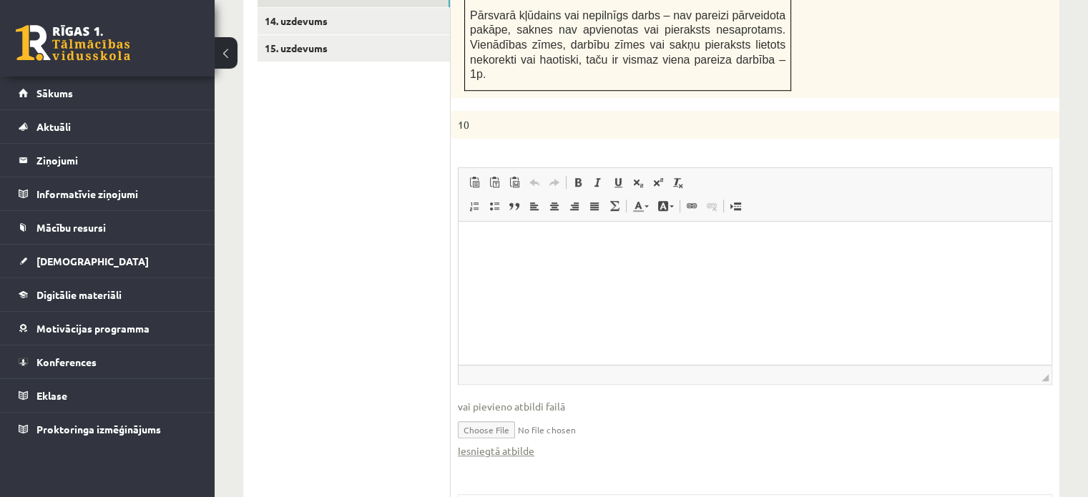
scroll to position [0, 0]
click at [528, 443] on link "Iesniegtā atbilde" at bounding box center [496, 450] width 77 height 15
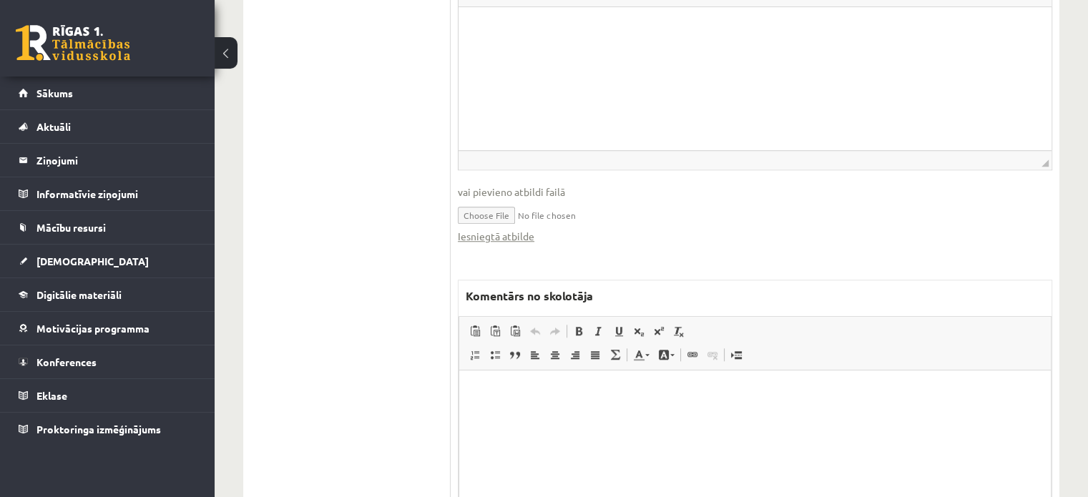
click at [605, 414] on html at bounding box center [755, 393] width 592 height 44
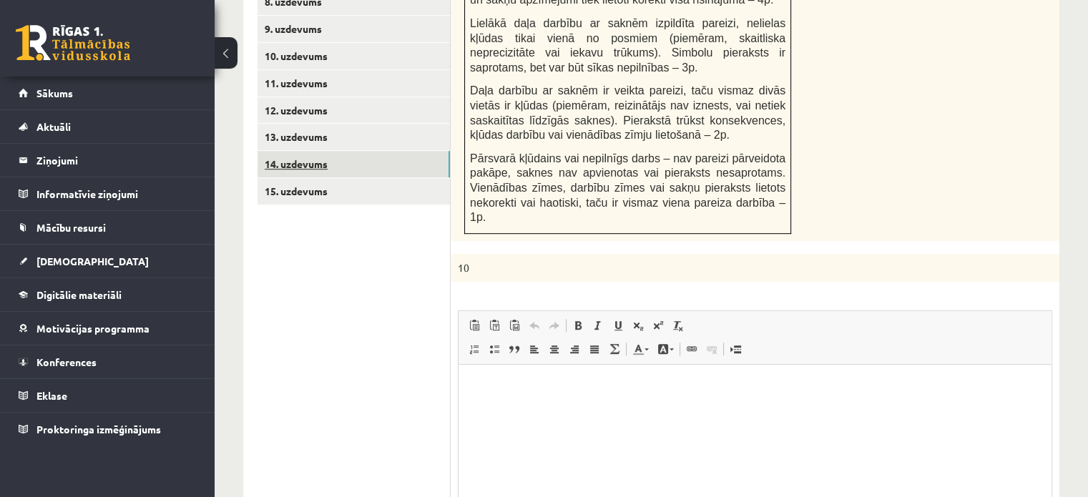
click at [386, 151] on link "14. uzdevums" at bounding box center [353, 164] width 192 height 26
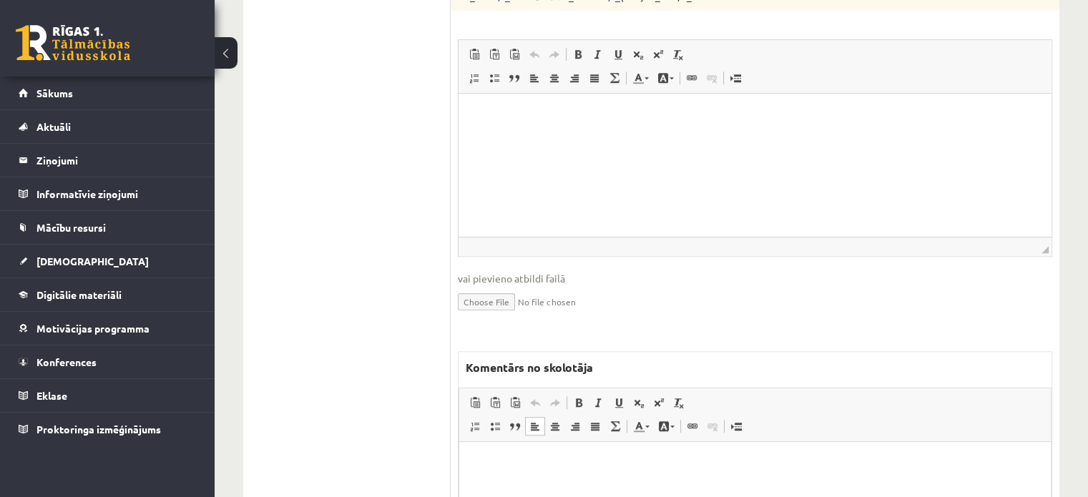
click at [546, 469] on p "Bagātinātā teksta redaktors, wiswyg-editor-47024866395360-1758183306-226" at bounding box center [755, 463] width 563 height 15
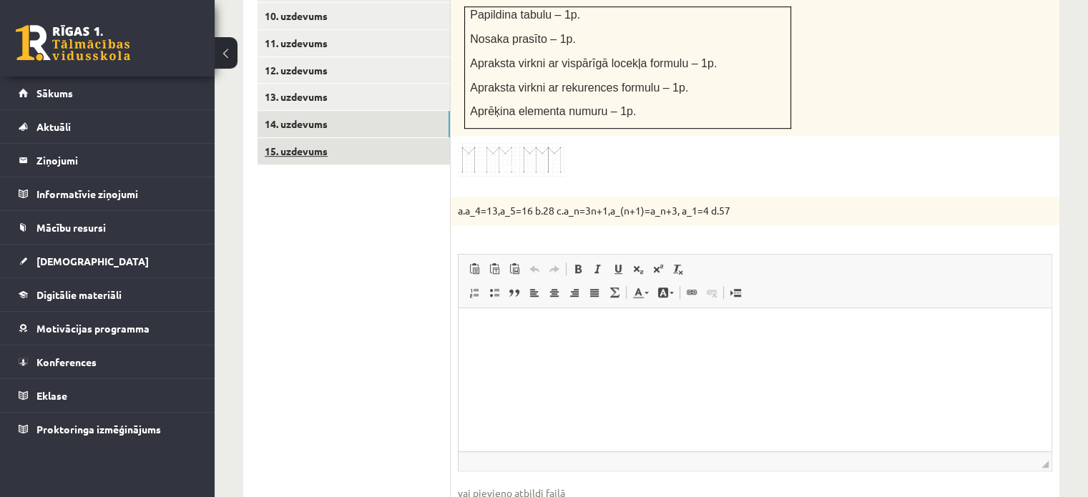
click at [392, 138] on link "15. uzdevums" at bounding box center [353, 151] width 192 height 26
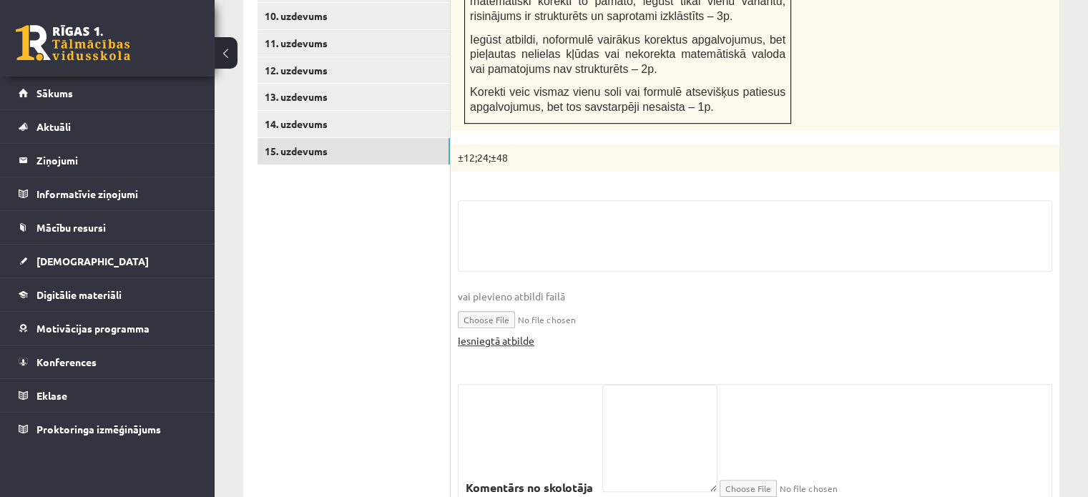
click at [526, 333] on link "Iesniegtā atbilde" at bounding box center [496, 340] width 77 height 15
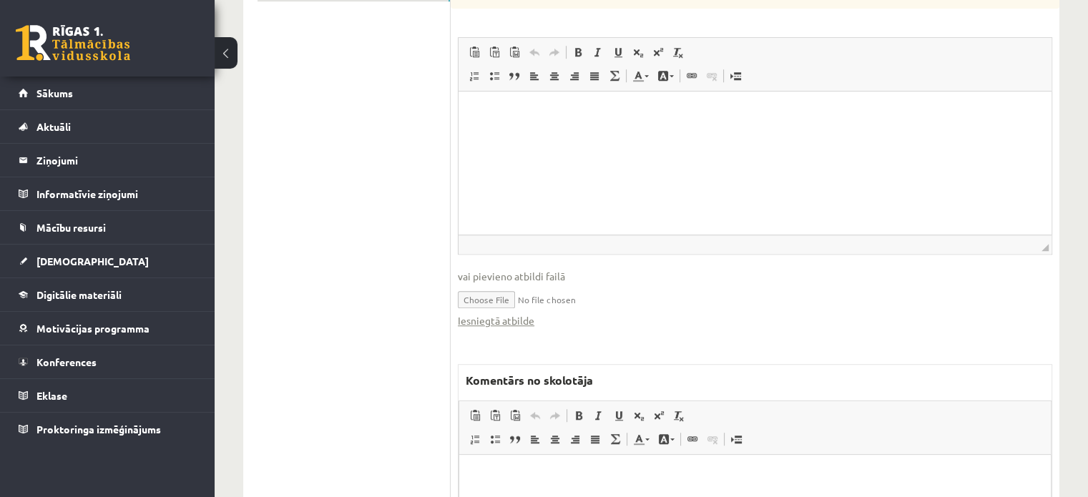
scroll to position [1081, 0]
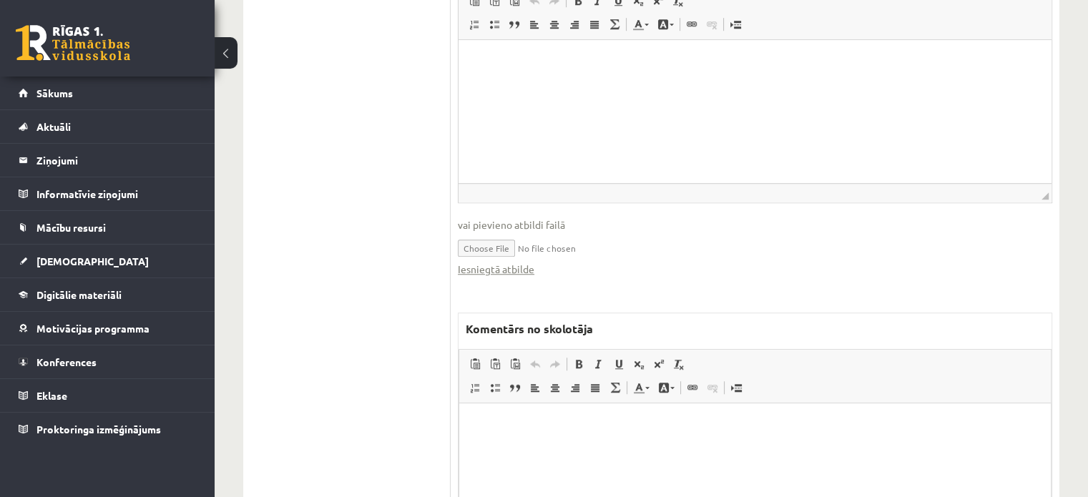
click at [572, 406] on html at bounding box center [755, 425] width 592 height 44
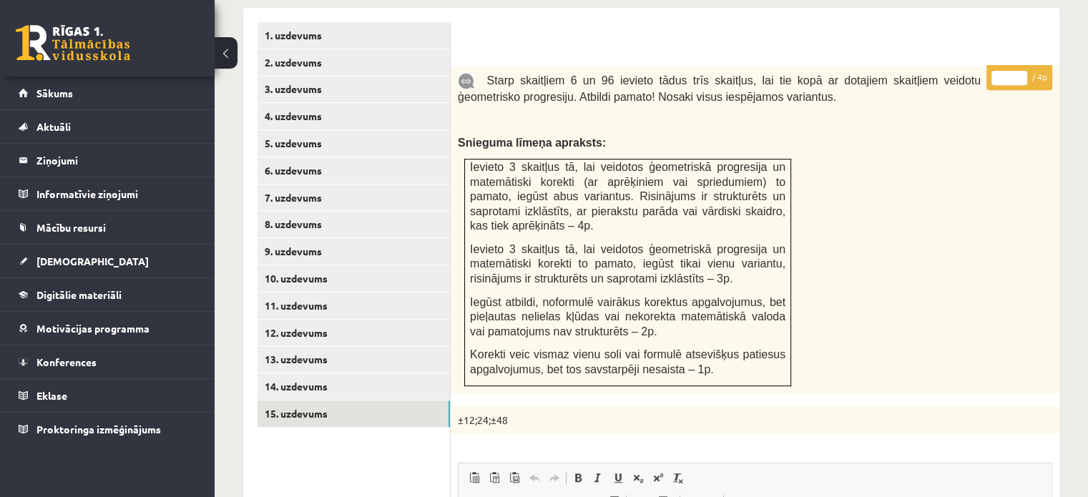
scroll to position [581, 0]
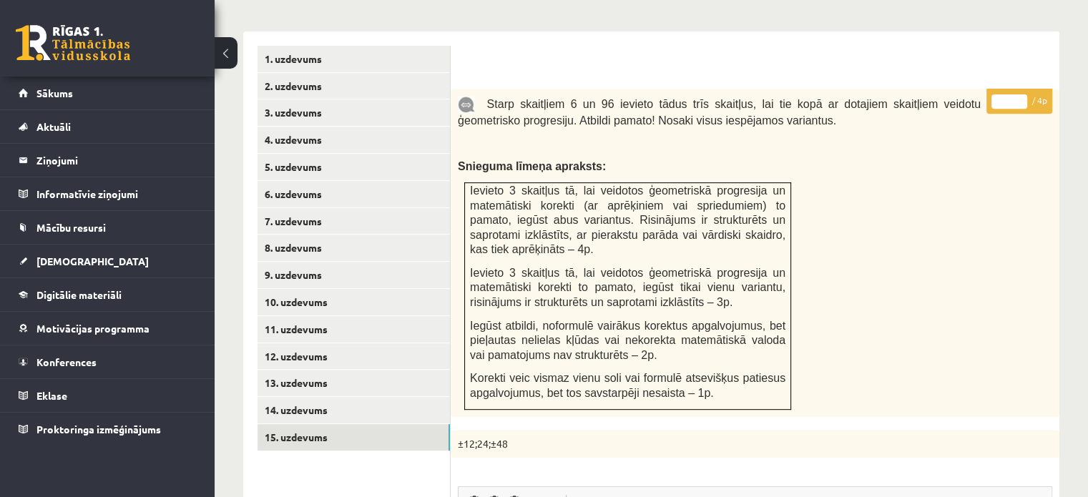
click at [1021, 94] on input "*" at bounding box center [1009, 101] width 36 height 14
click at [1020, 94] on input "*" at bounding box center [1009, 101] width 36 height 14
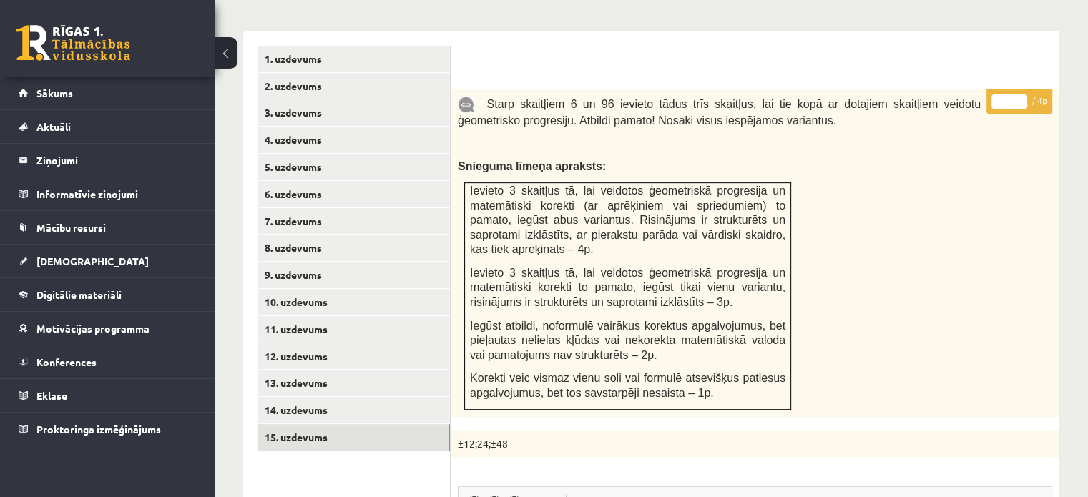
type input "*"
click at [1020, 94] on input "*" at bounding box center [1009, 101] width 36 height 14
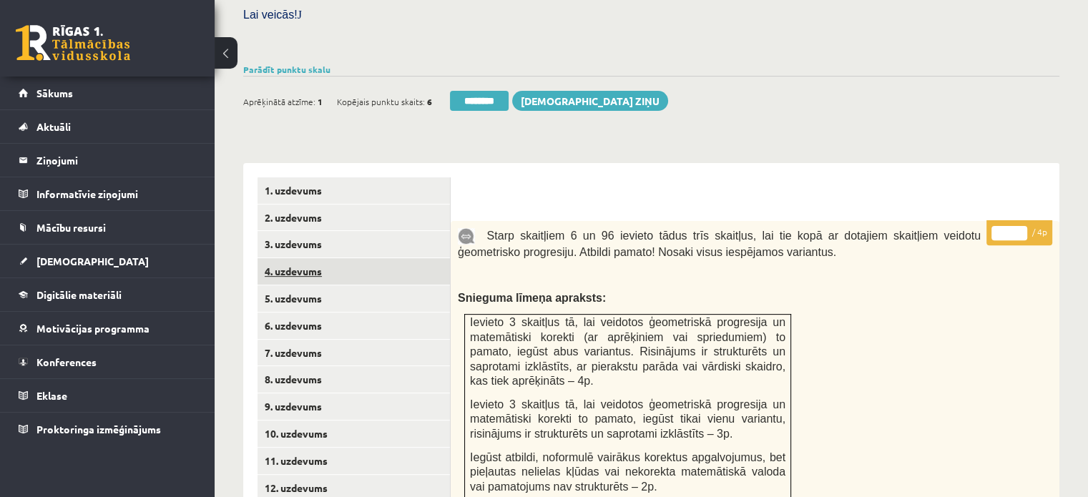
scroll to position [366, 0]
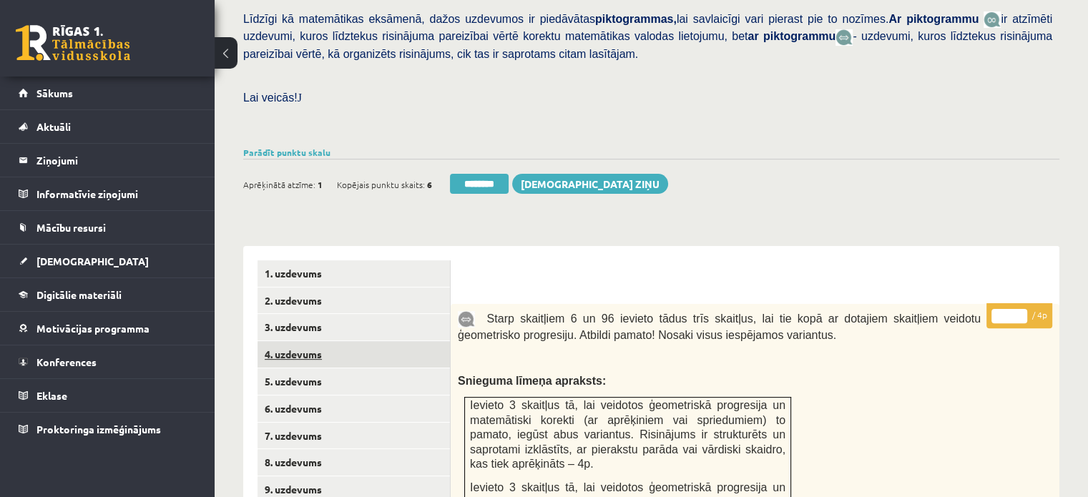
click at [391, 341] on link "4. uzdevums" at bounding box center [353, 354] width 192 height 26
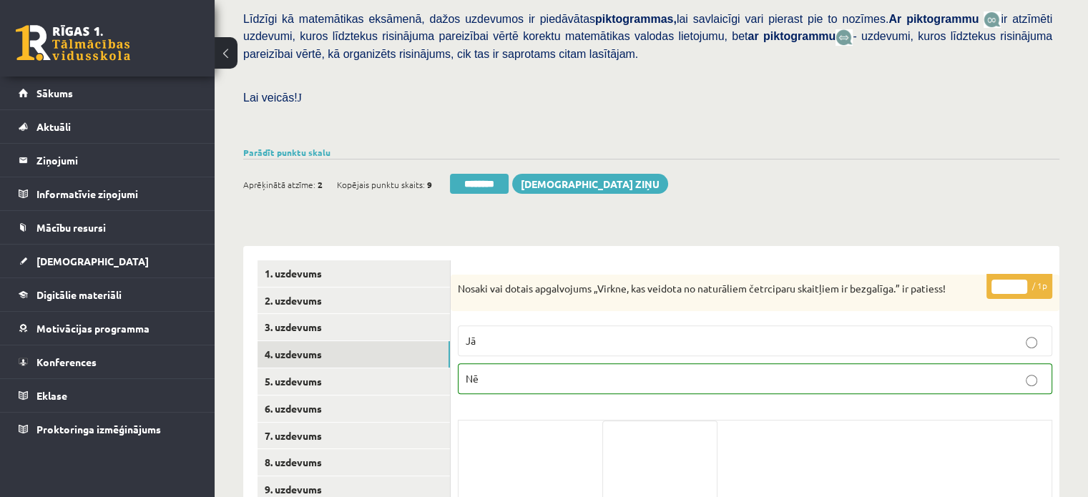
click at [477, 159] on div "Ieskaite saglabāta! Aprēķinātā atzīme: 2 Kopējais punktu skaits: 9 ******** Sūt…" at bounding box center [651, 179] width 816 height 40
click at [478, 174] on input "********" at bounding box center [479, 184] width 59 height 20
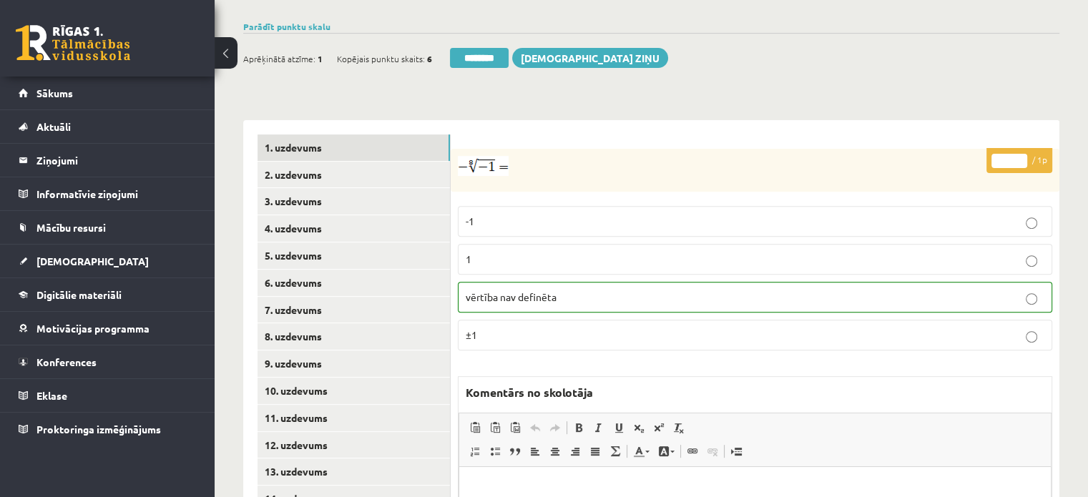
scroll to position [572, 0]
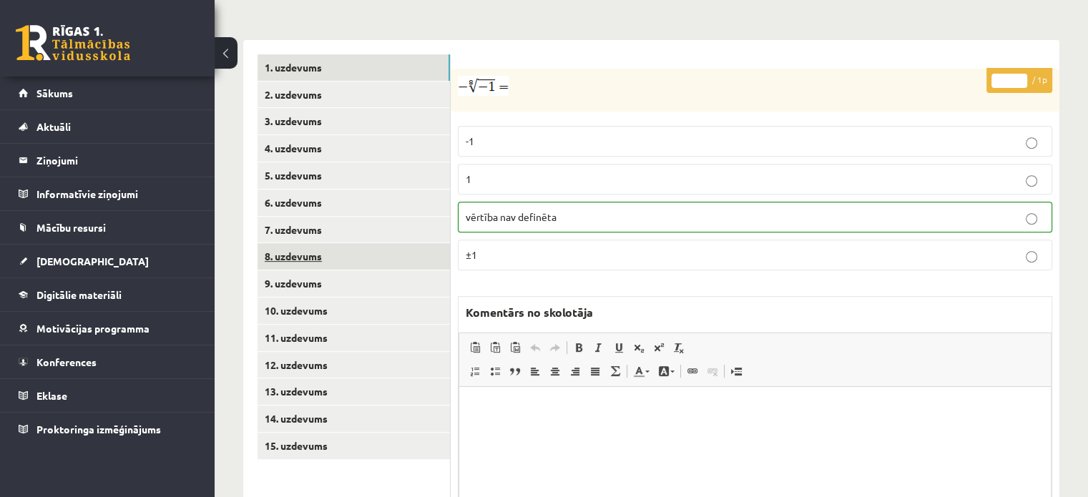
click at [303, 243] on link "8. uzdevums" at bounding box center [353, 256] width 192 height 26
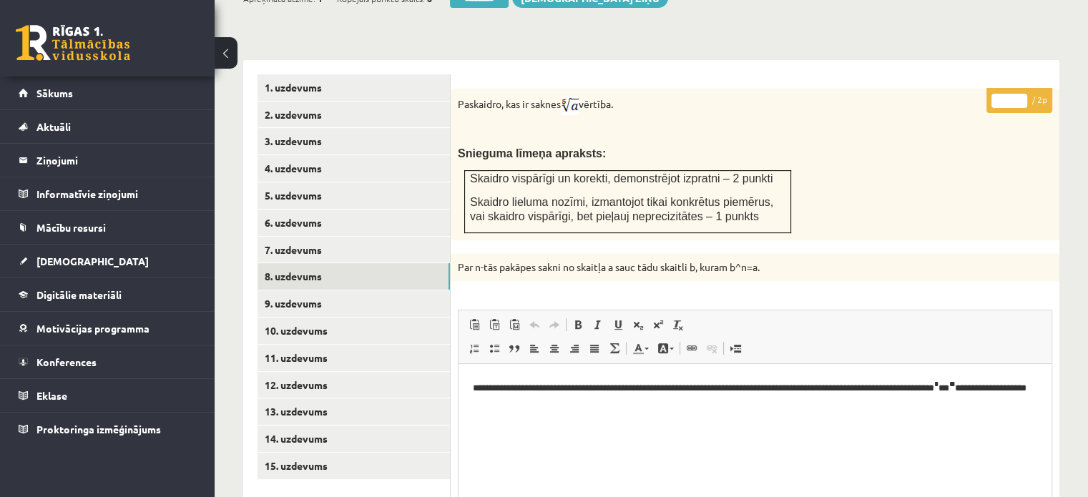
scroll to position [409, 0]
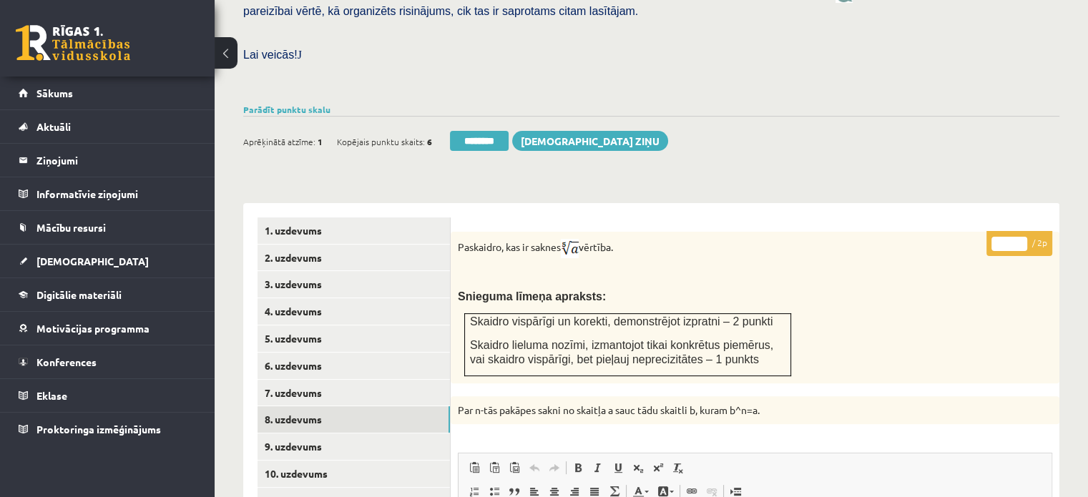
click at [1021, 237] on input "*" at bounding box center [1009, 244] width 36 height 14
type input "*"
click at [1021, 237] on input "*" at bounding box center [1009, 244] width 36 height 14
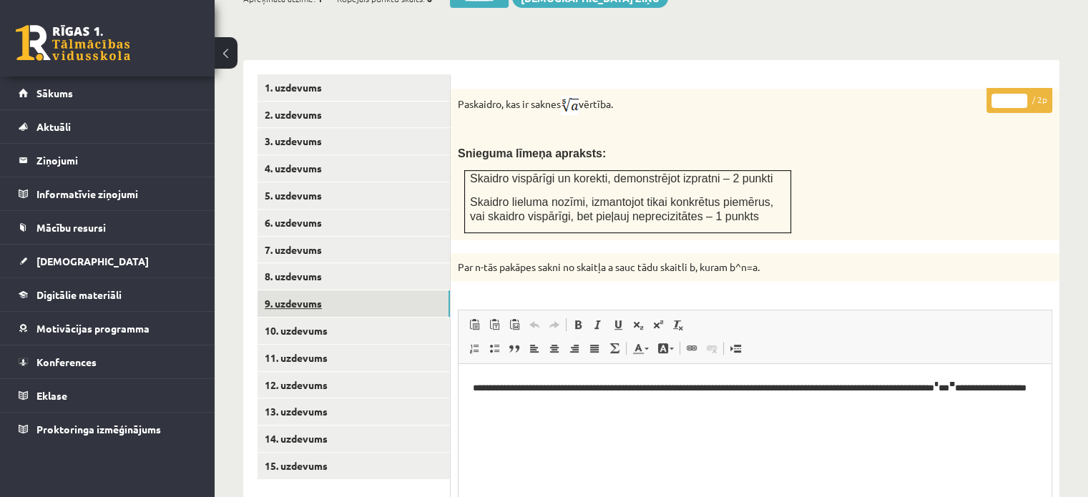
click at [371, 290] on link "9. uzdevums" at bounding box center [353, 303] width 192 height 26
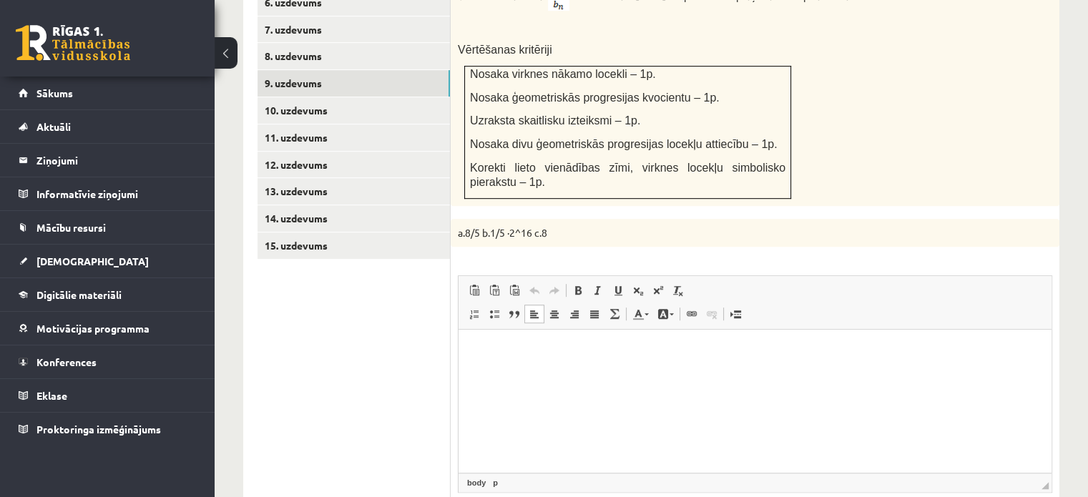
scroll to position [910, 0]
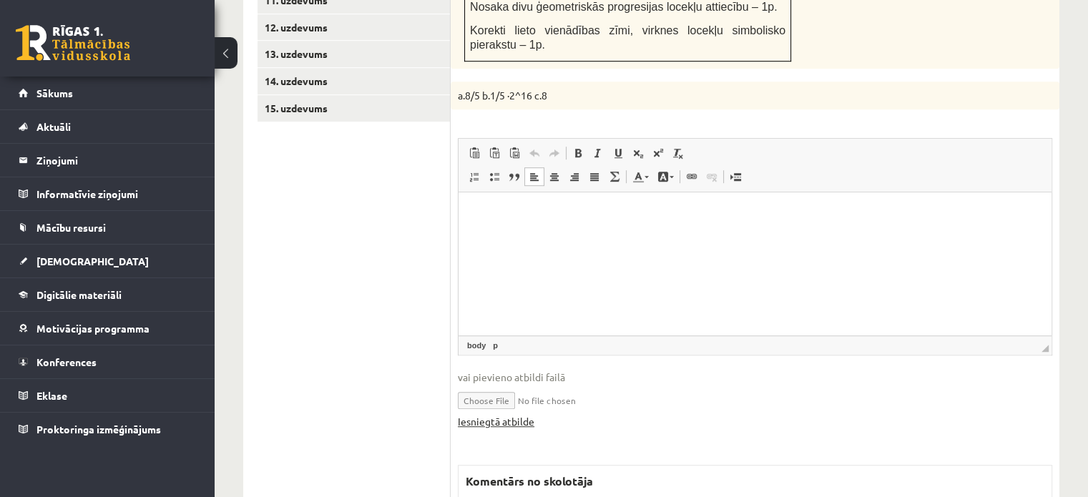
click at [529, 414] on link "Iesniegtā atbilde" at bounding box center [496, 421] width 77 height 15
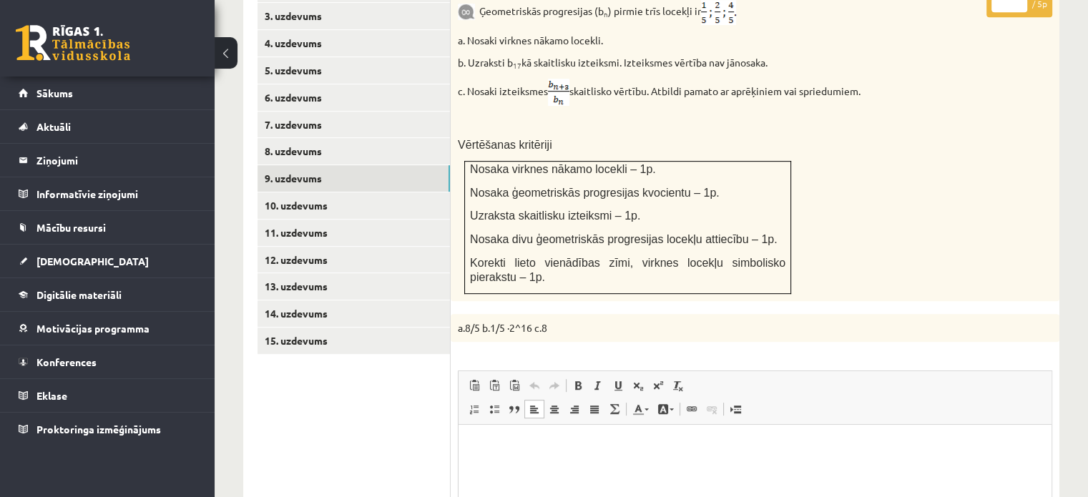
scroll to position [624, 0]
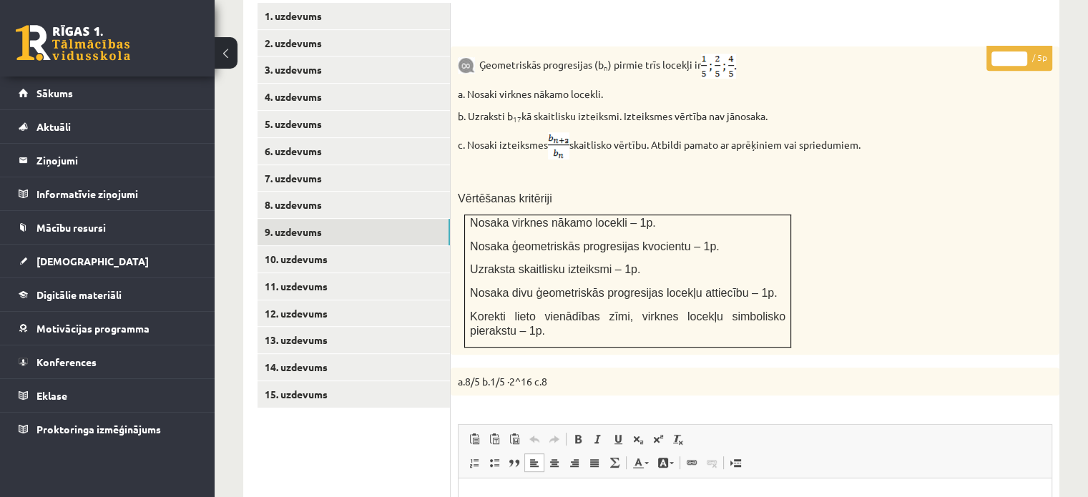
type input "*"
click at [1016, 51] on input "*" at bounding box center [1009, 58] width 36 height 14
click at [426, 246] on link "10. uzdevums" at bounding box center [353, 259] width 192 height 26
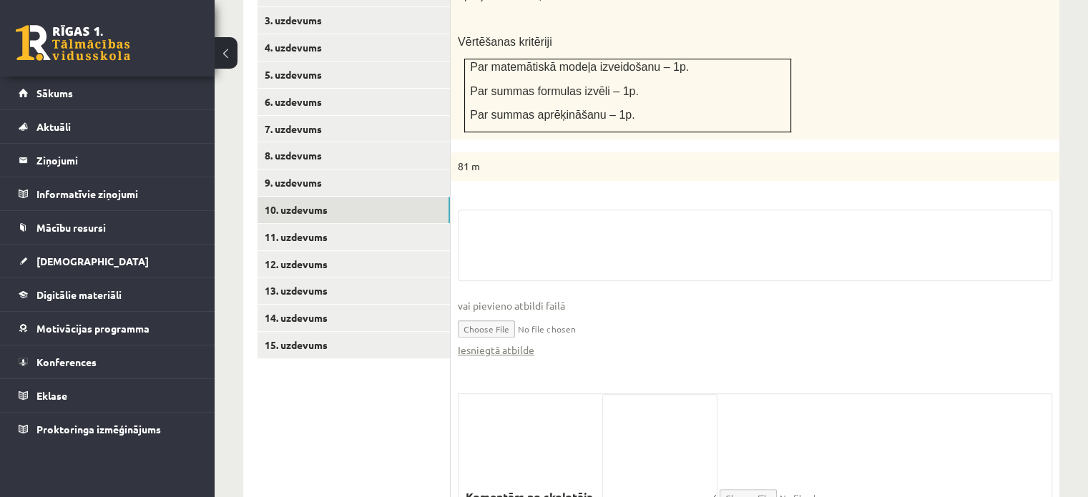
scroll to position [731, 0]
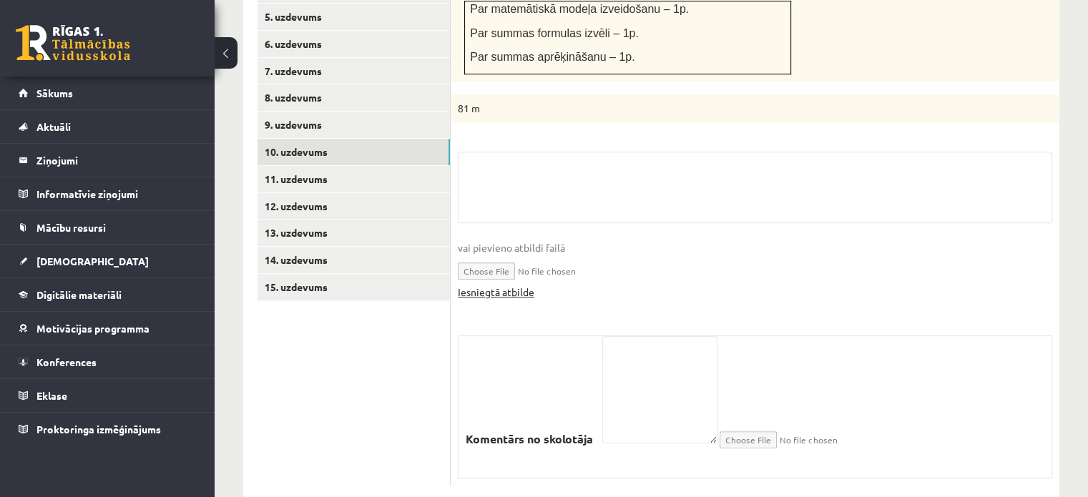
click at [511, 285] on link "Iesniegtā atbilde" at bounding box center [496, 292] width 77 height 15
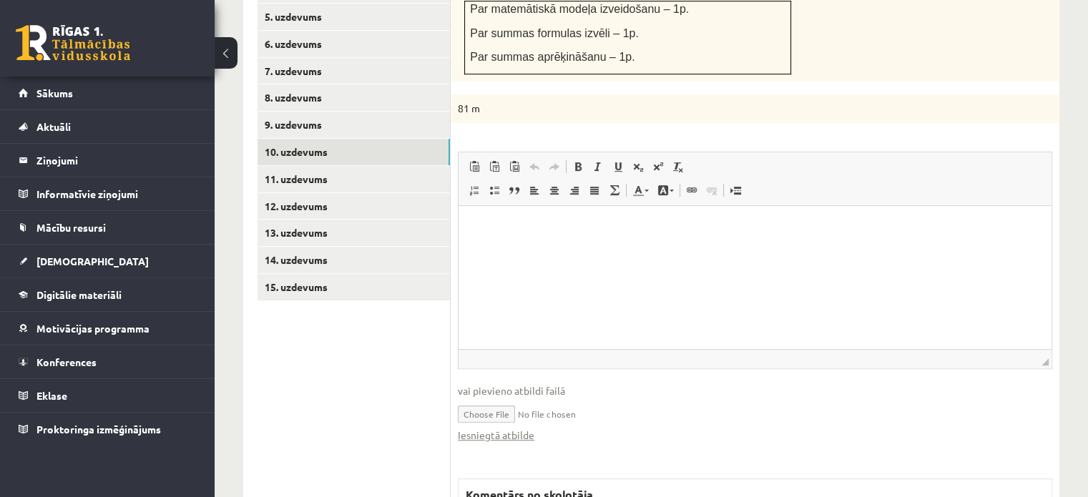
scroll to position [588, 0]
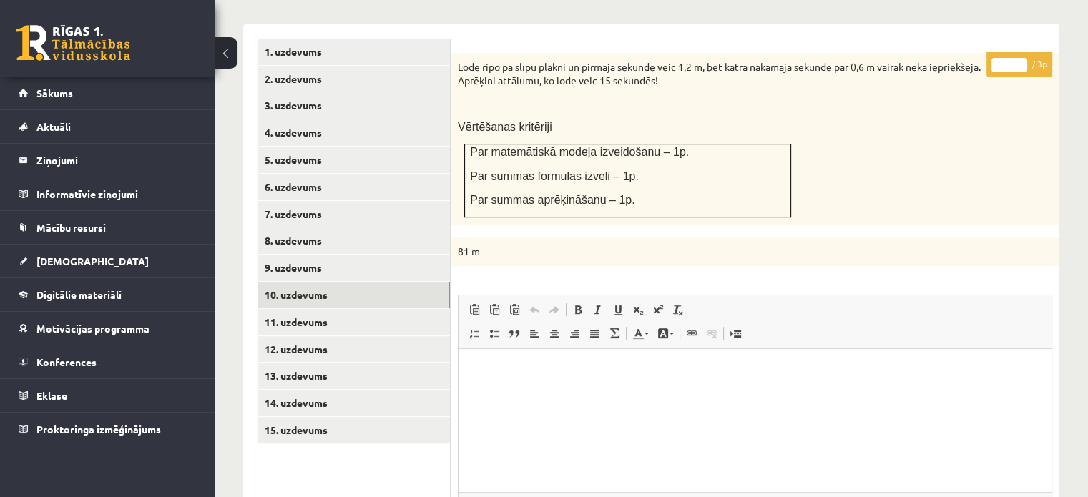
type input "*"
click at [1018, 58] on input "*" at bounding box center [1009, 65] width 36 height 14
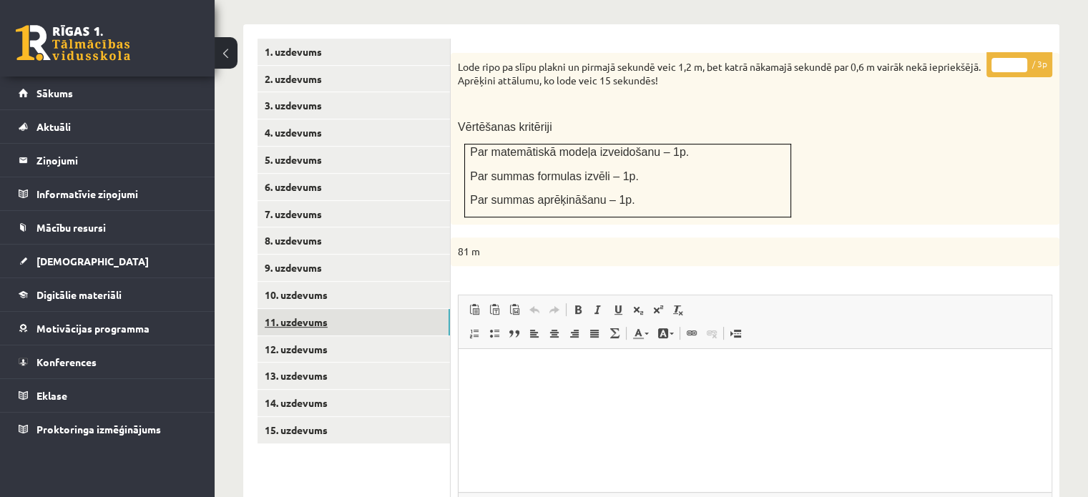
click at [344, 309] on link "11. uzdevums" at bounding box center [353, 322] width 192 height 26
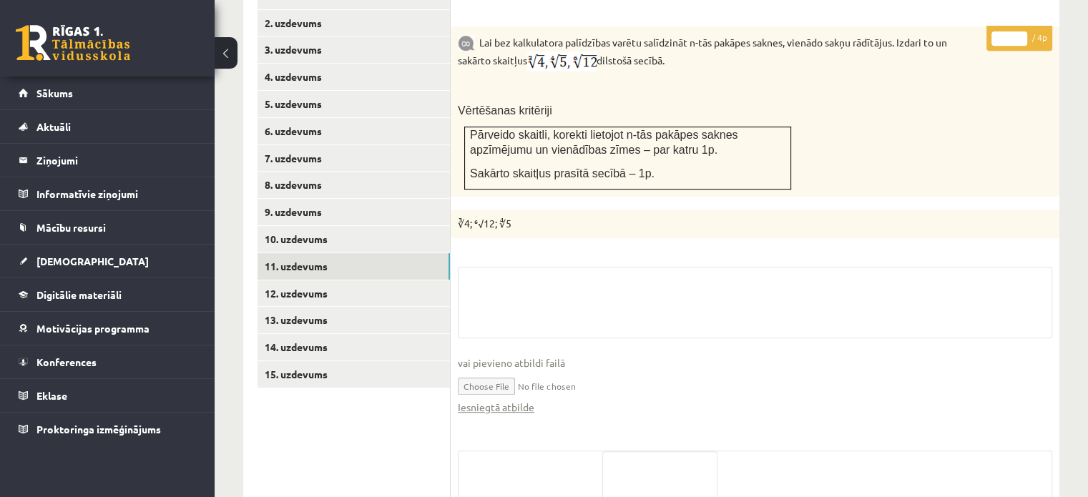
scroll to position [659, 0]
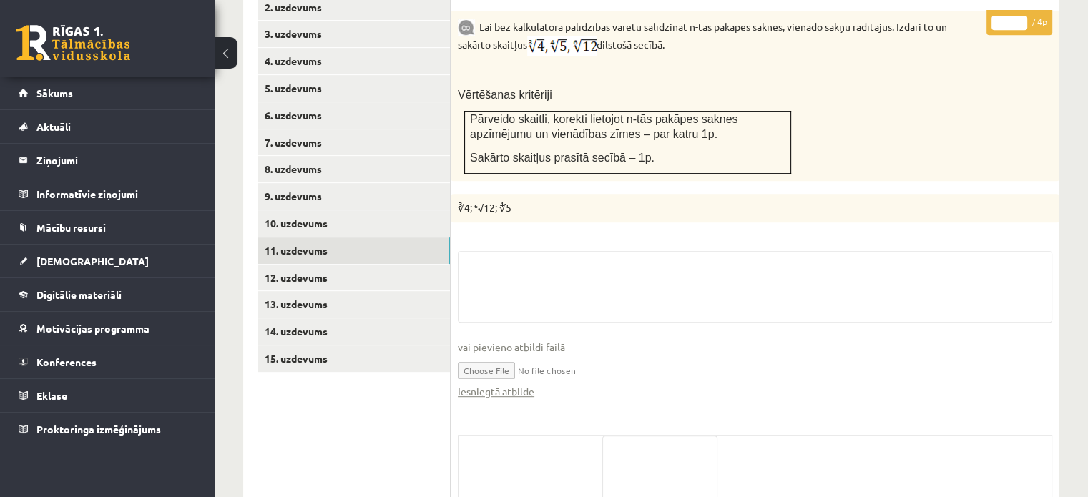
click at [476, 355] on input "file" at bounding box center [755, 369] width 594 height 29
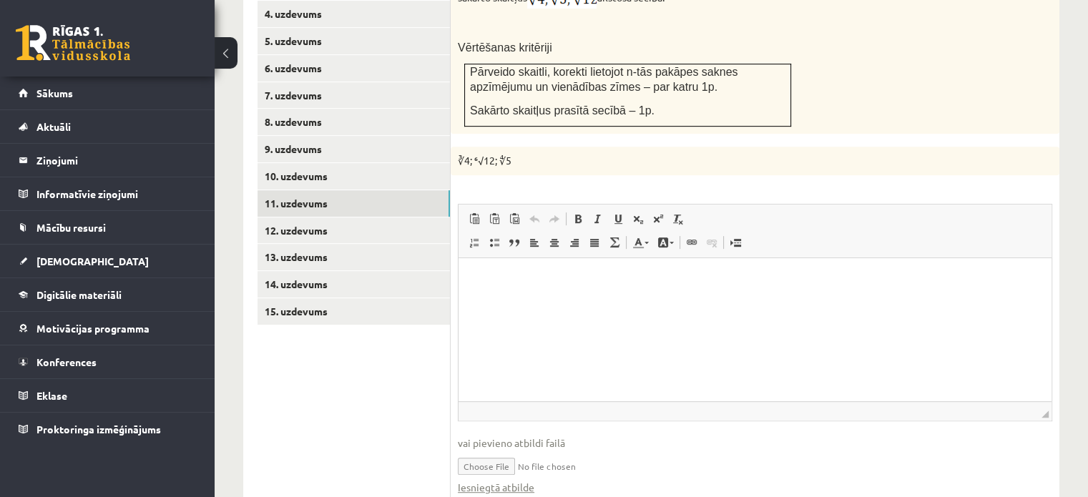
scroll to position [731, 0]
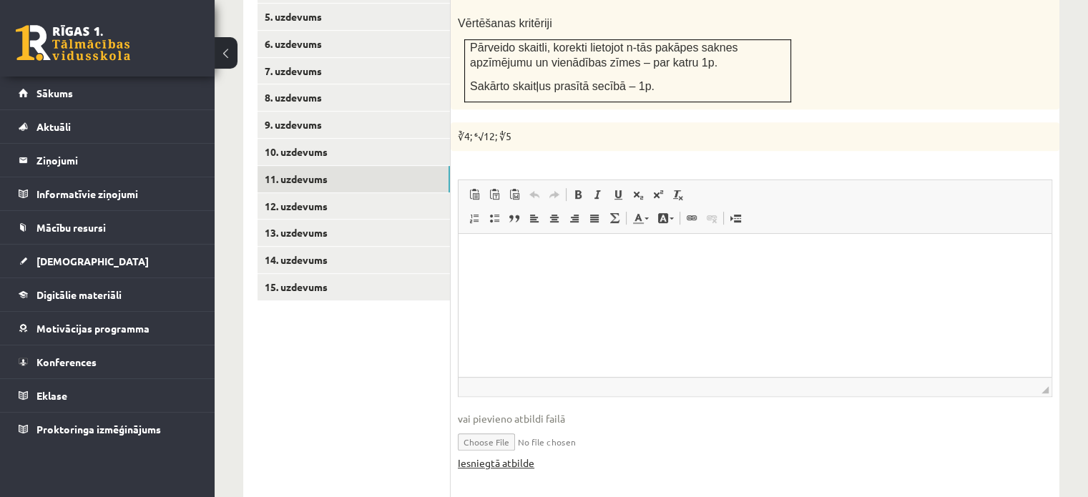
click at [464, 456] on link "Iesniegtā atbilde" at bounding box center [496, 463] width 77 height 15
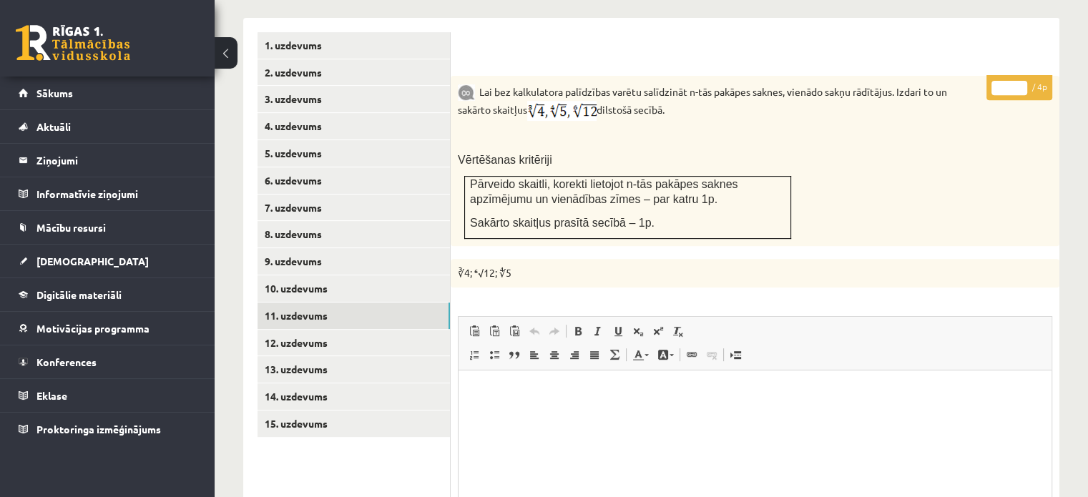
scroll to position [516, 0]
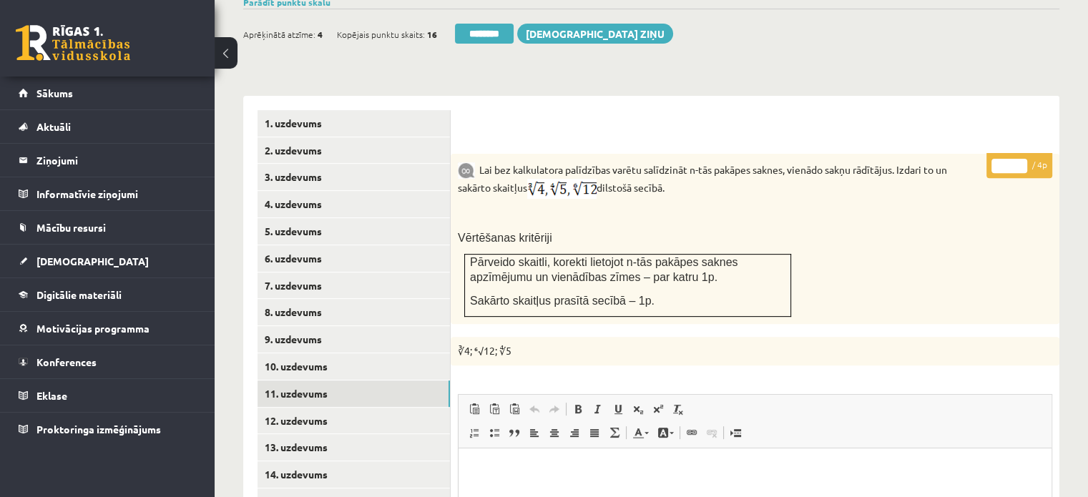
click at [1016, 159] on input "*" at bounding box center [1009, 166] width 36 height 14
type input "*"
click at [1019, 159] on input "*" at bounding box center [1009, 166] width 36 height 14
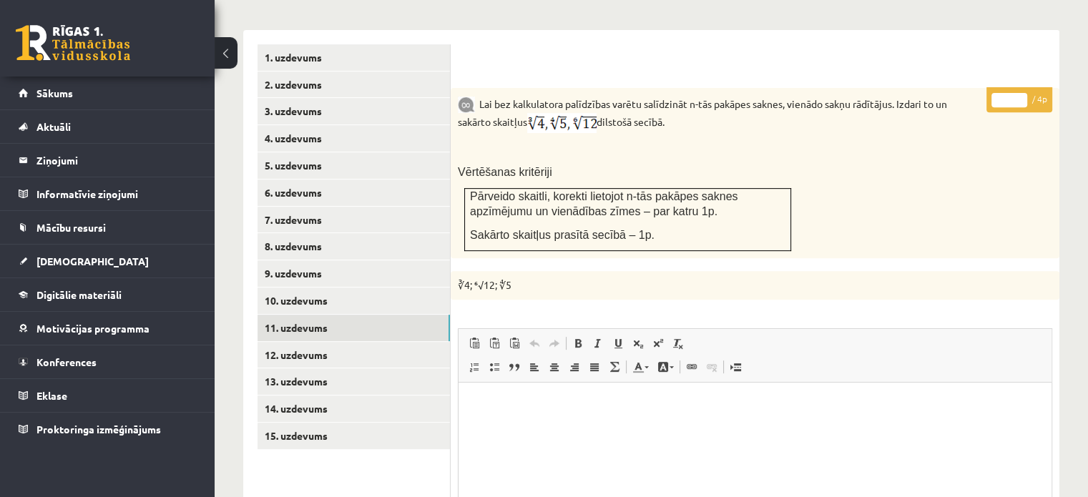
scroll to position [659, 0]
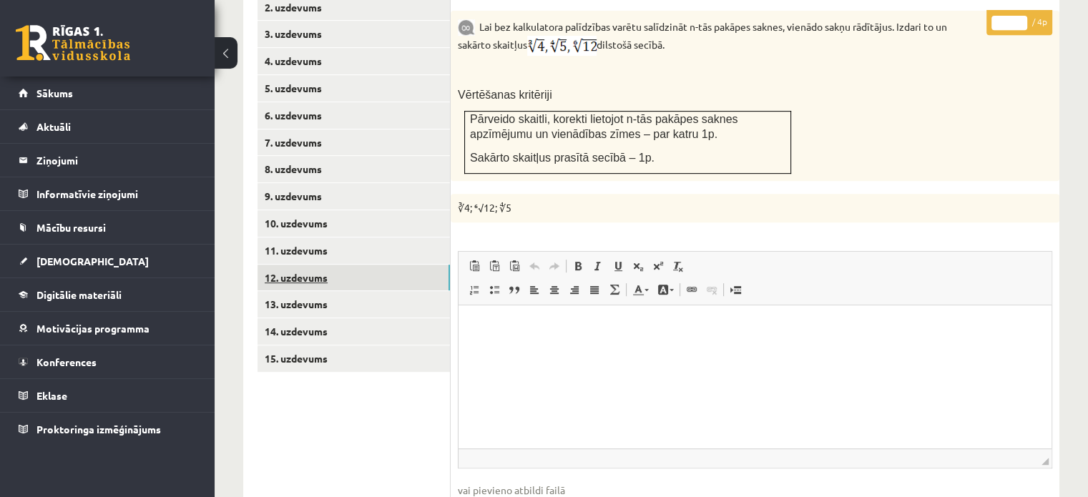
click at [442, 265] on link "12. uzdevums" at bounding box center [353, 278] width 192 height 26
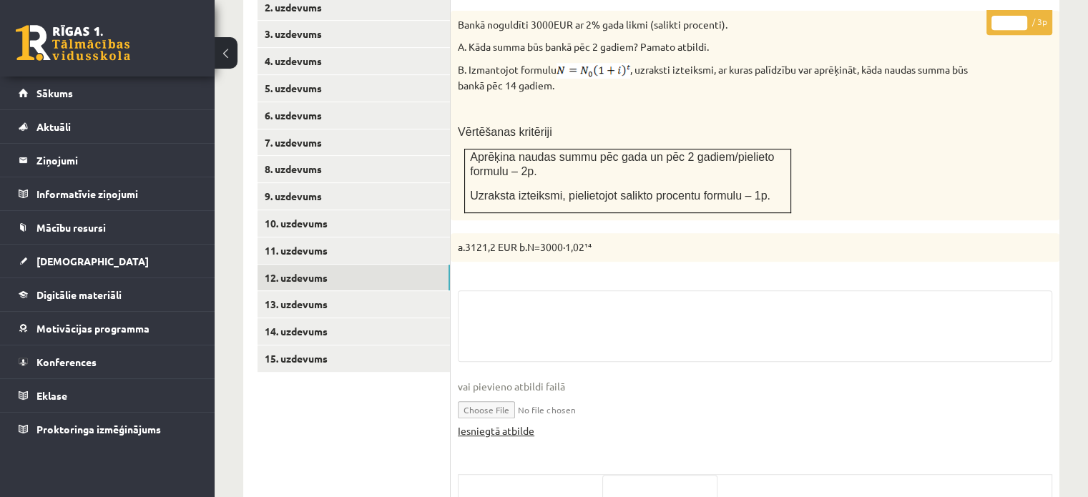
click at [514, 423] on link "Iesniegtā atbilde" at bounding box center [496, 430] width 77 height 15
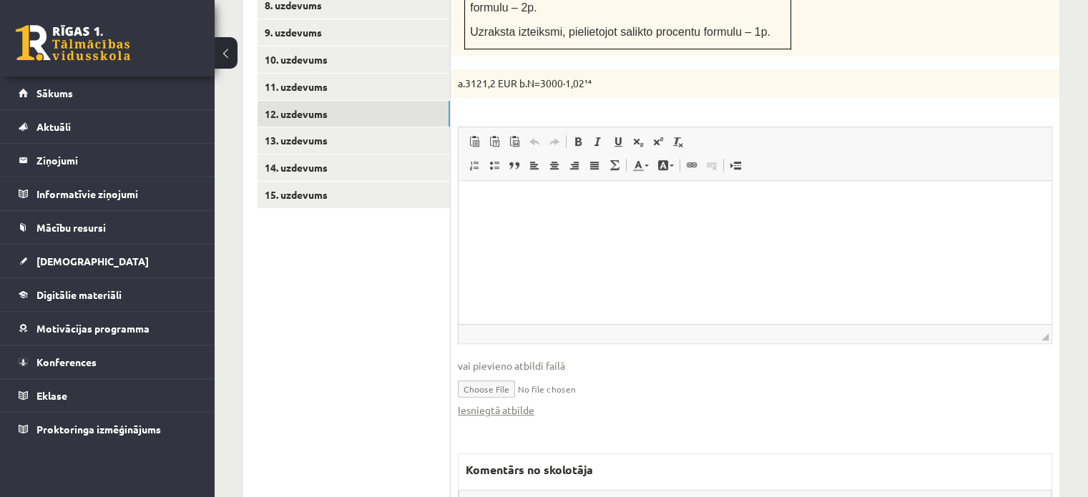
scroll to position [874, 0]
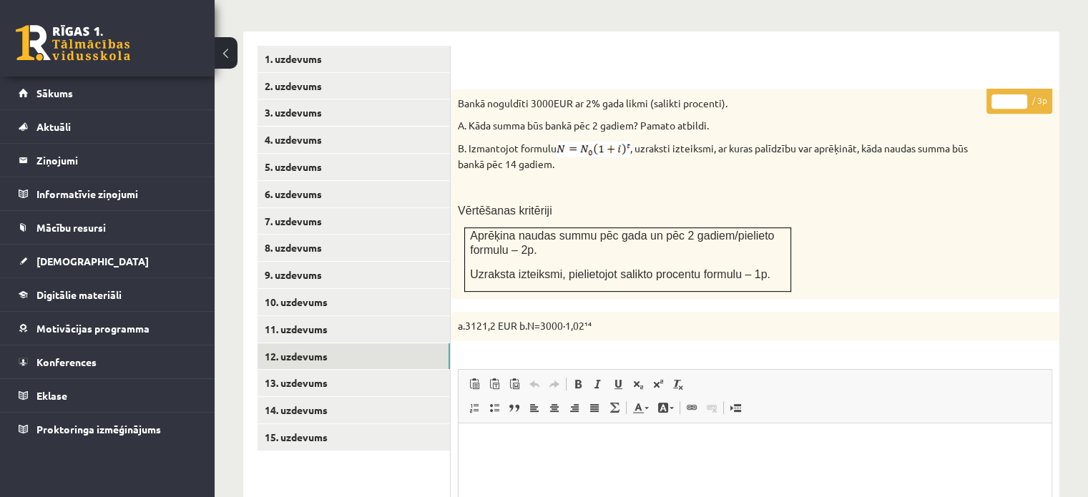
scroll to position [386, 0]
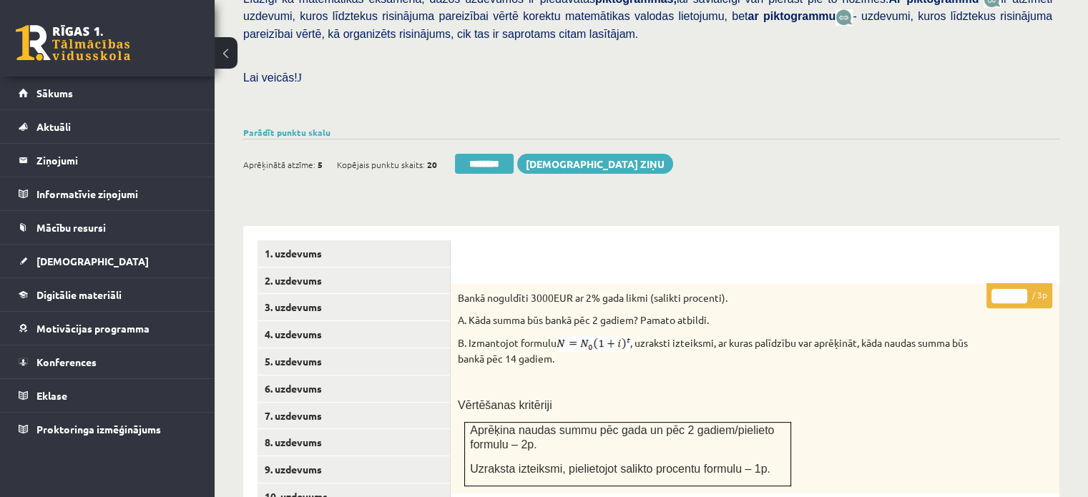
click at [1019, 289] on input "*" at bounding box center [1009, 296] width 36 height 14
type input "*"
click at [1024, 289] on input "*" at bounding box center [1009, 296] width 36 height 14
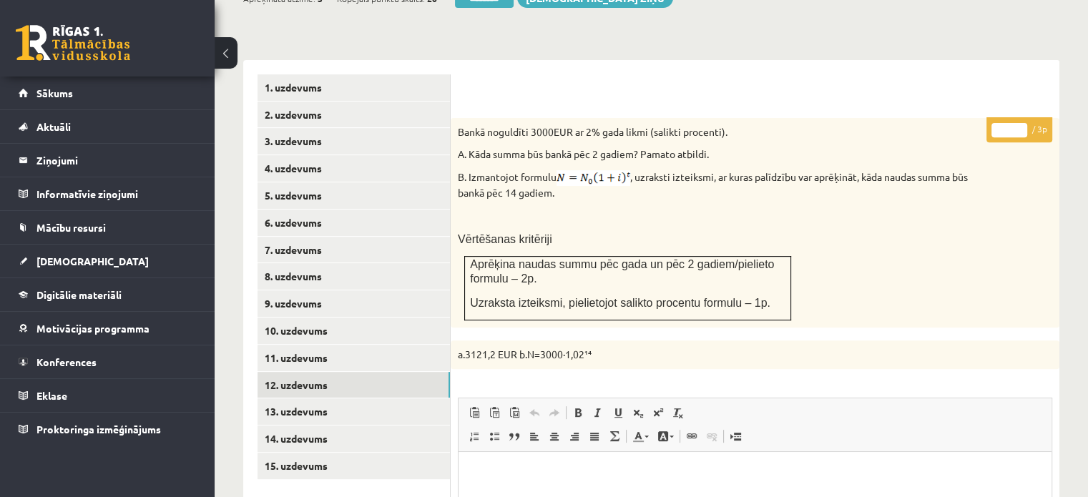
scroll to position [601, 0]
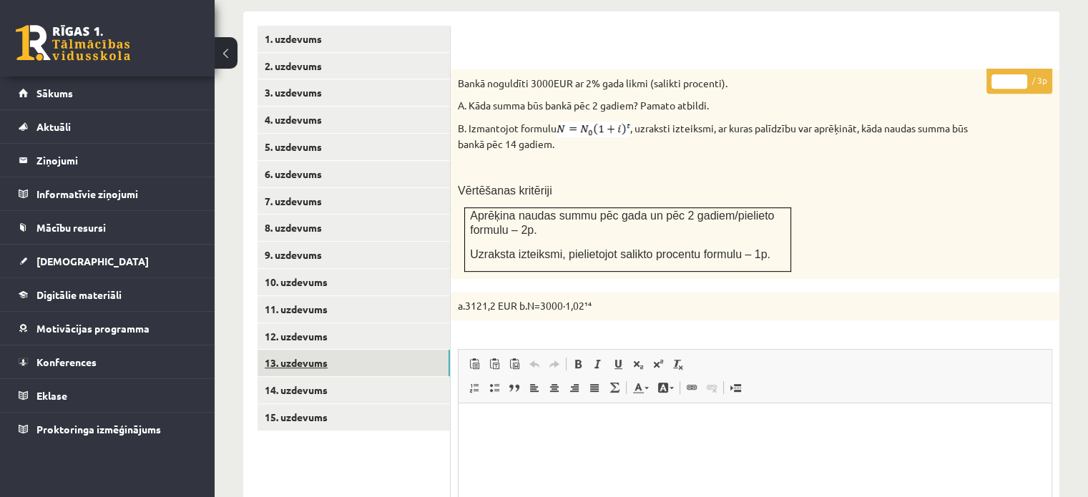
click at [434, 350] on link "13. uzdevums" at bounding box center [353, 363] width 192 height 26
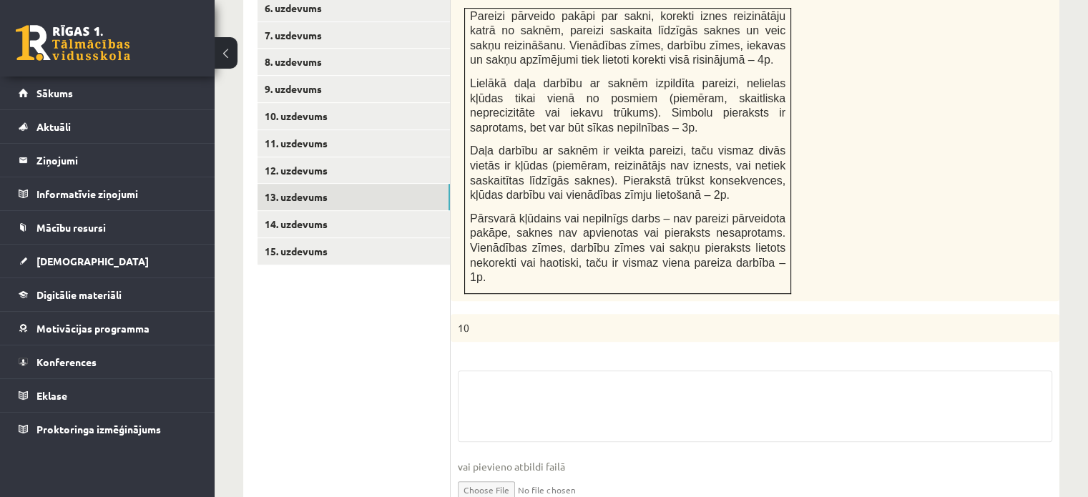
scroll to position [815, 0]
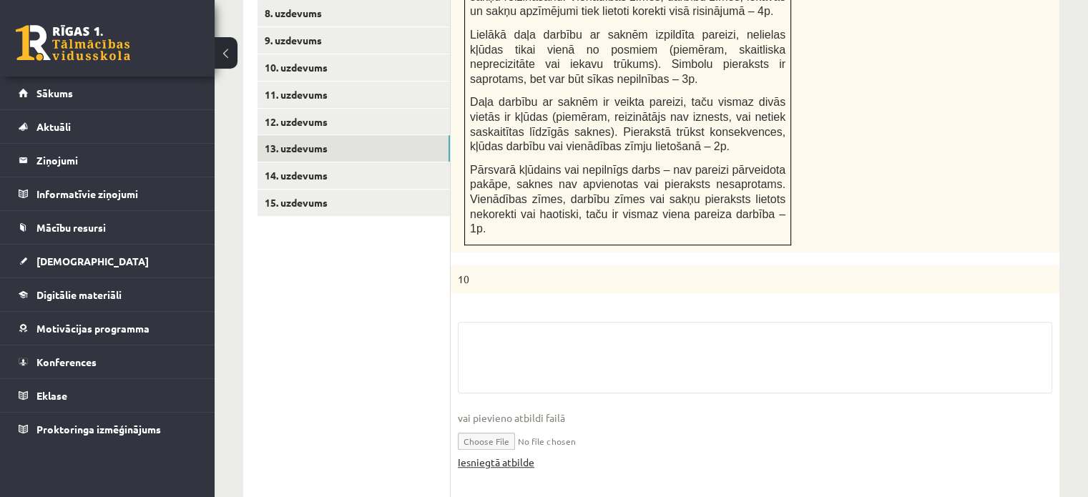
click at [519, 455] on link "Iesniegtā atbilde" at bounding box center [496, 462] width 77 height 15
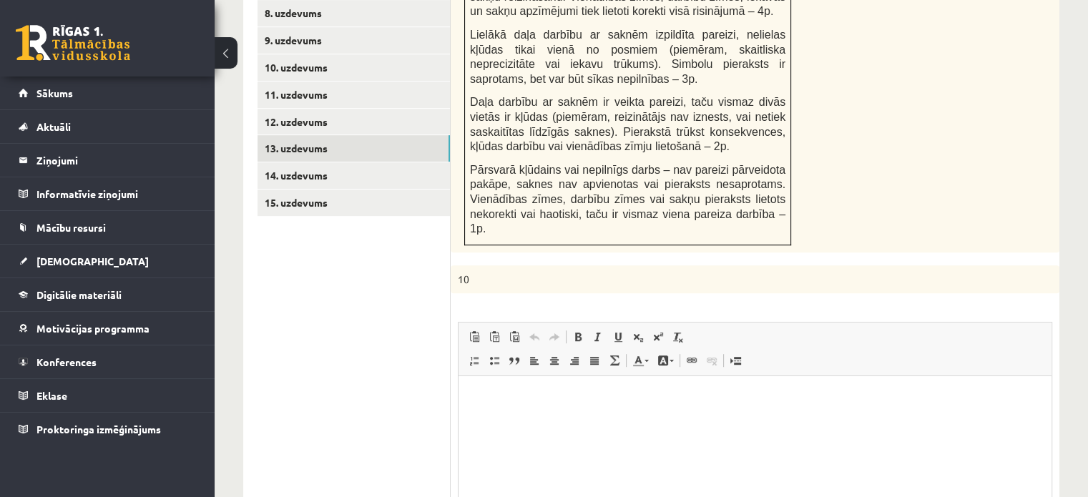
scroll to position [0, 0]
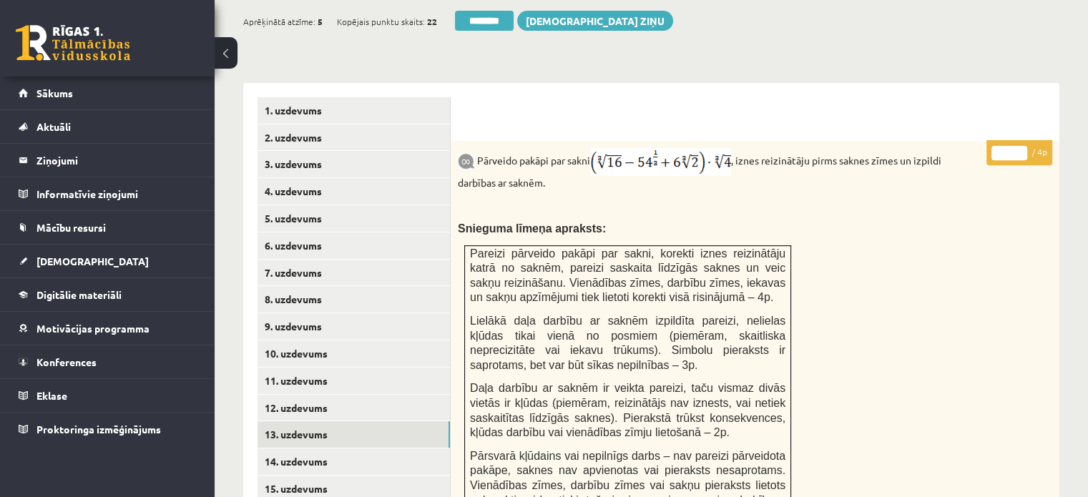
type input "*"
click at [1021, 146] on input "*" at bounding box center [1009, 153] width 36 height 14
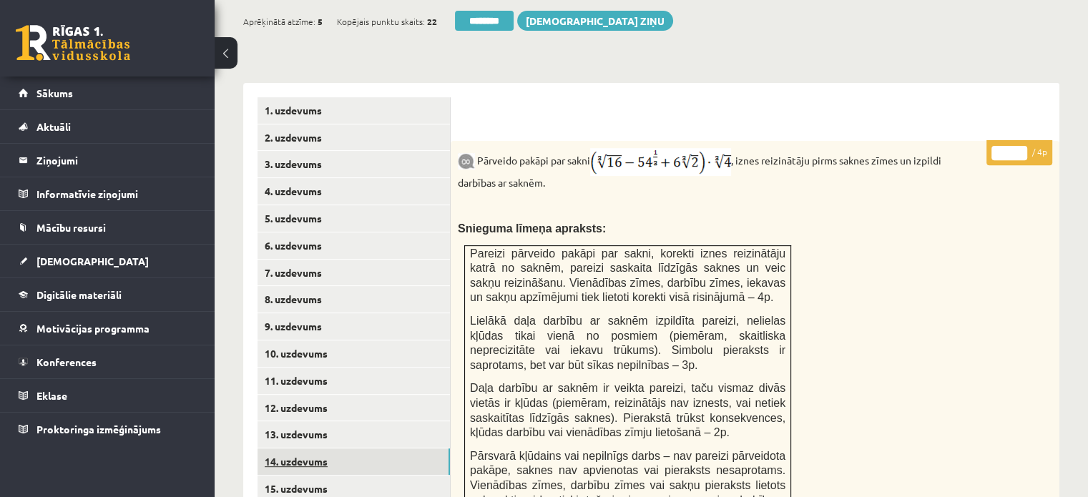
click at [390, 448] on link "14. uzdevums" at bounding box center [353, 461] width 192 height 26
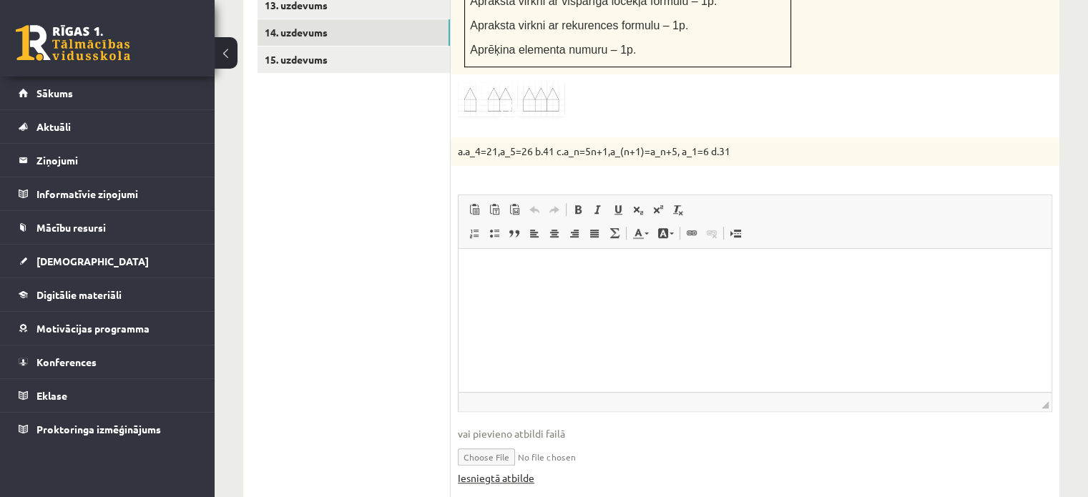
click at [520, 471] on link "Iesniegtā atbilde" at bounding box center [496, 478] width 77 height 15
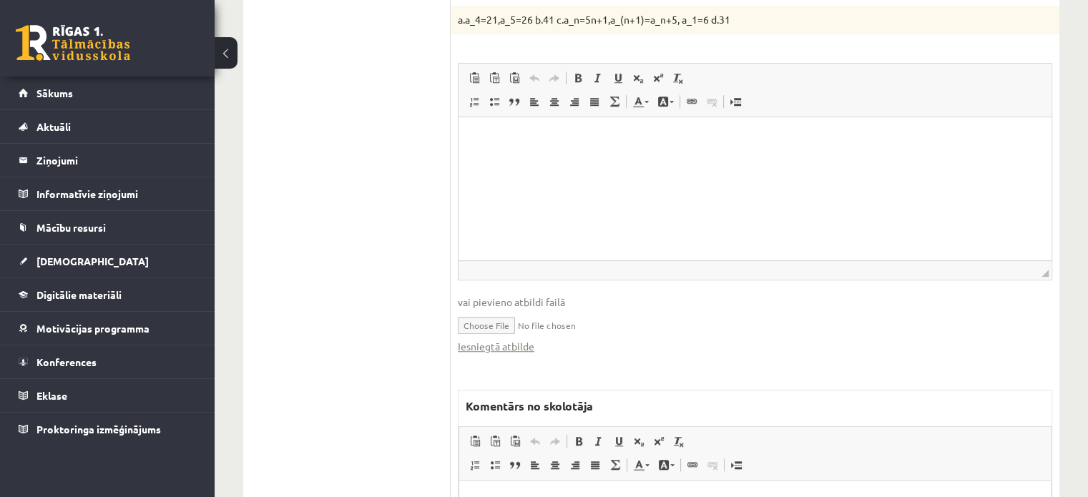
scroll to position [1173, 0]
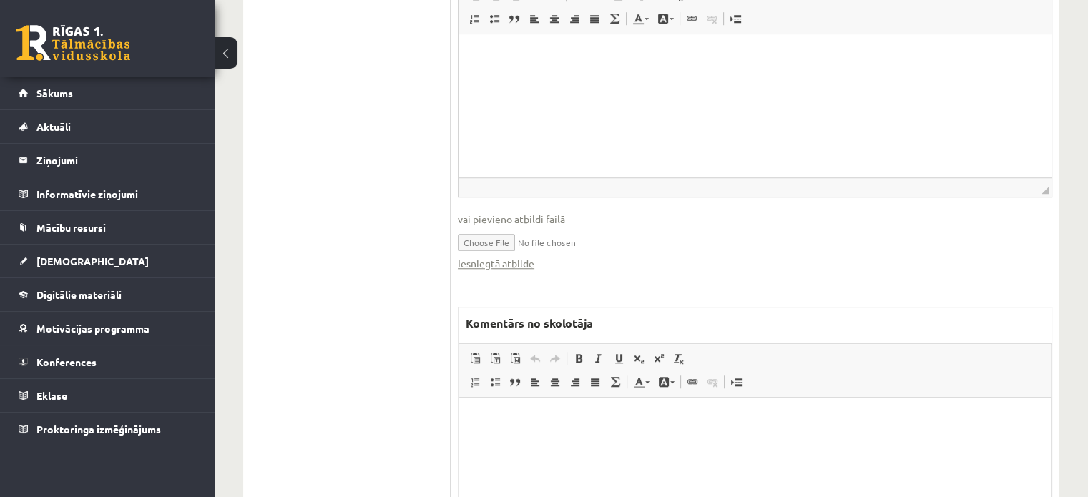
click at [596, 441] on html at bounding box center [755, 420] width 592 height 44
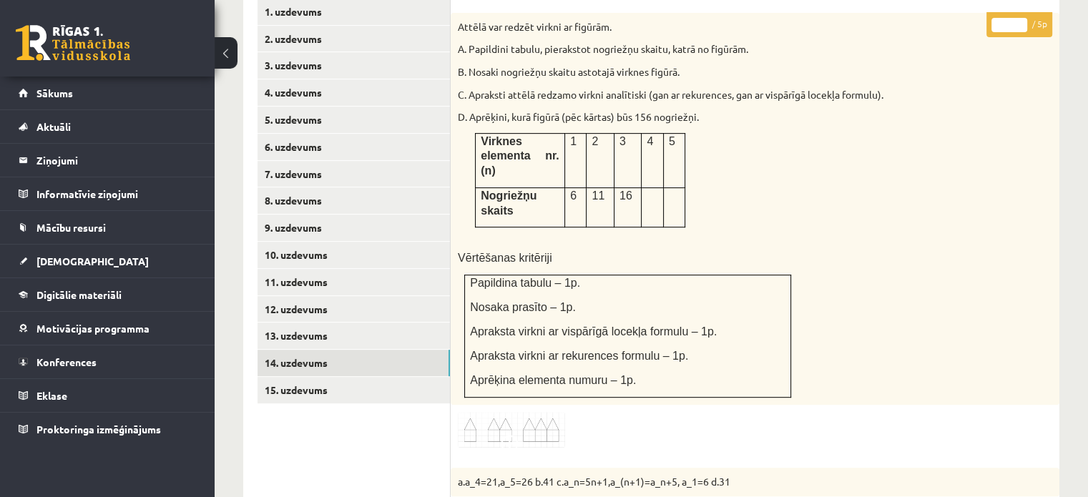
scroll to position [458, 0]
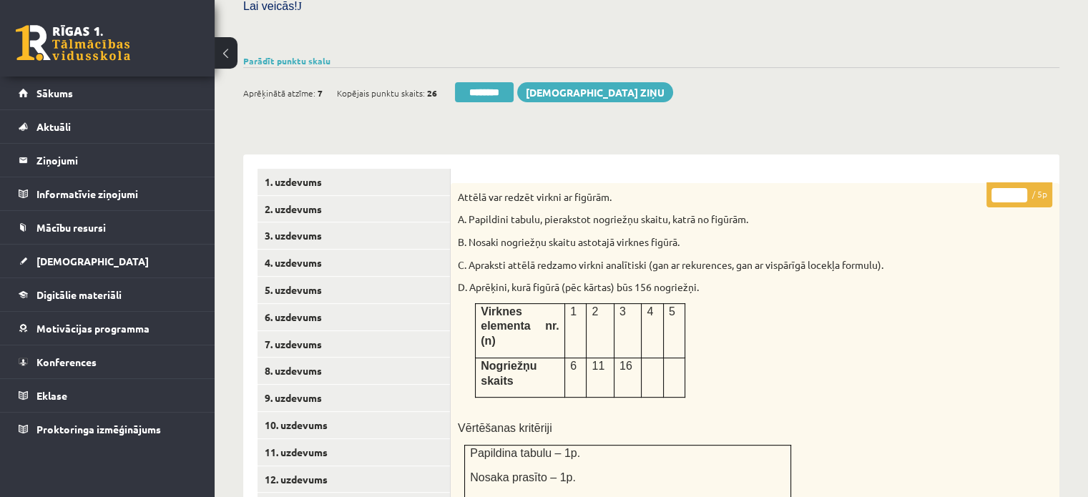
type input "*"
click at [1019, 188] on input "*" at bounding box center [1009, 195] width 36 height 14
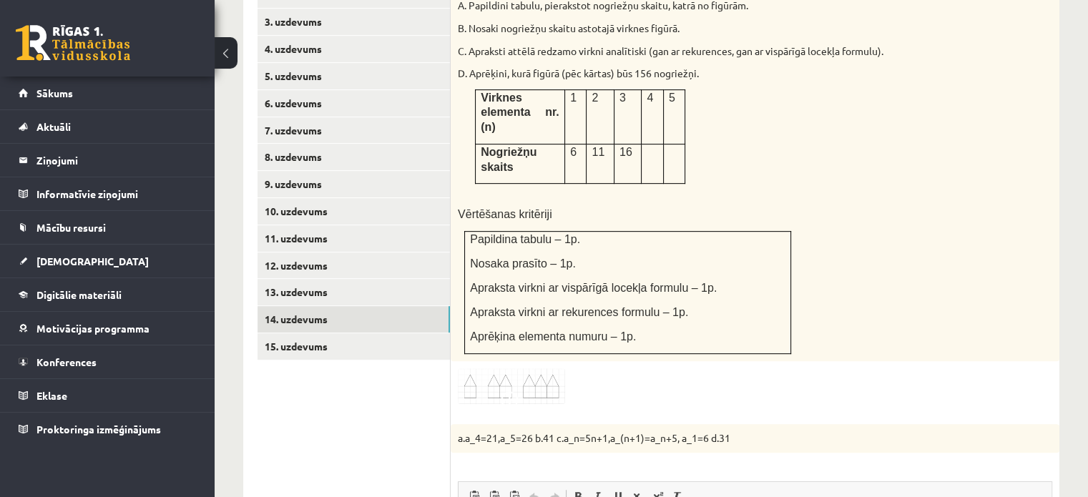
scroll to position [672, 0]
click at [421, 333] on link "15. uzdevums" at bounding box center [353, 346] width 192 height 26
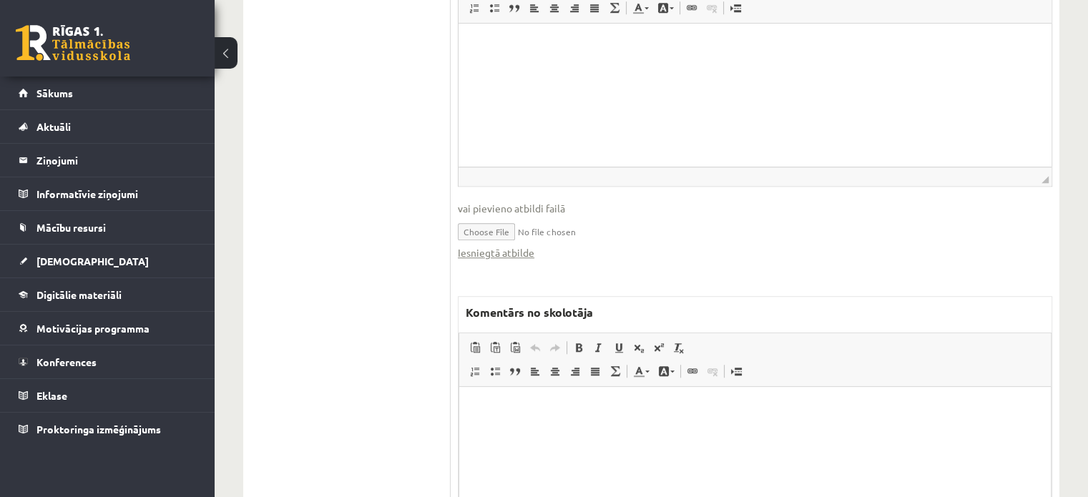
scroll to position [1102, 0]
click at [485, 242] on link "Iesniegtā atbilde" at bounding box center [496, 249] width 77 height 15
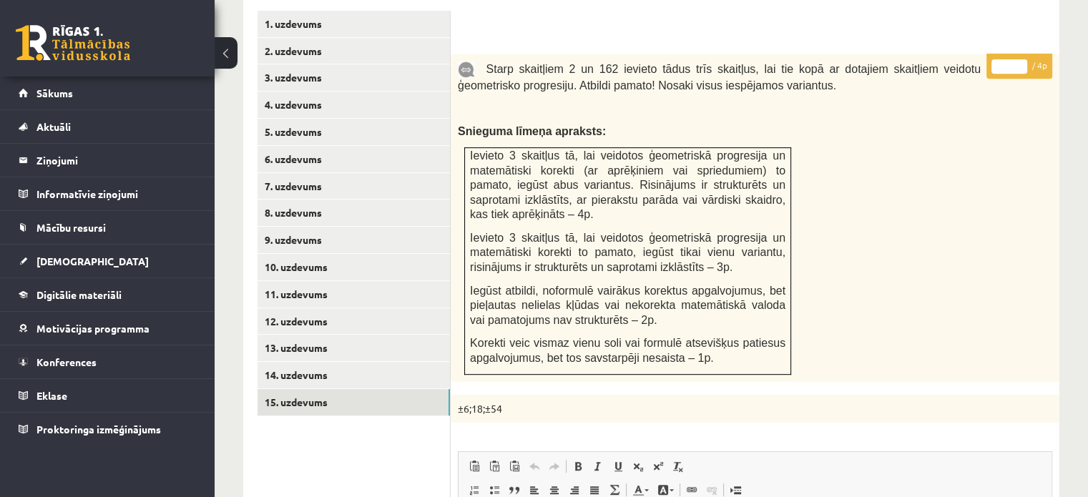
scroll to position [529, 0]
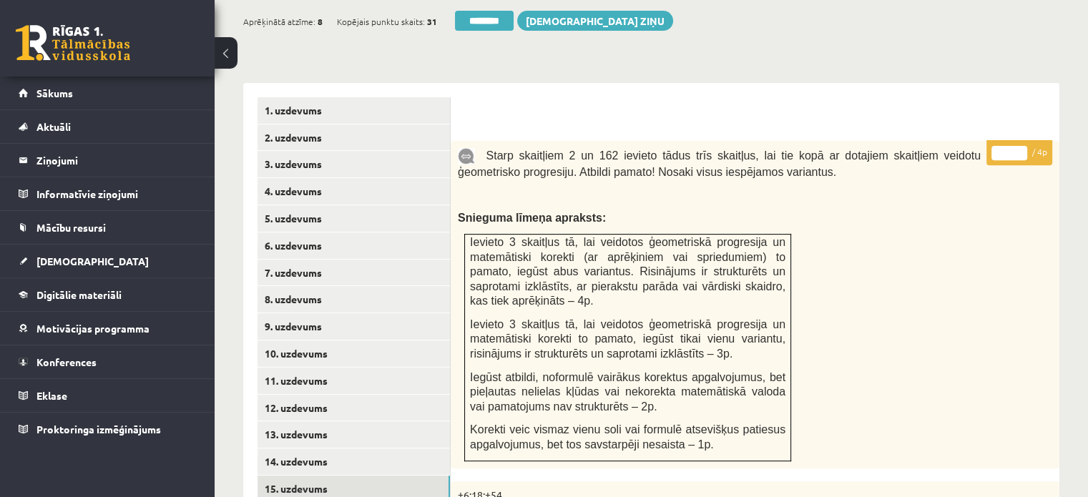
type input "*"
click at [1022, 146] on input "*" at bounding box center [1009, 153] width 36 height 14
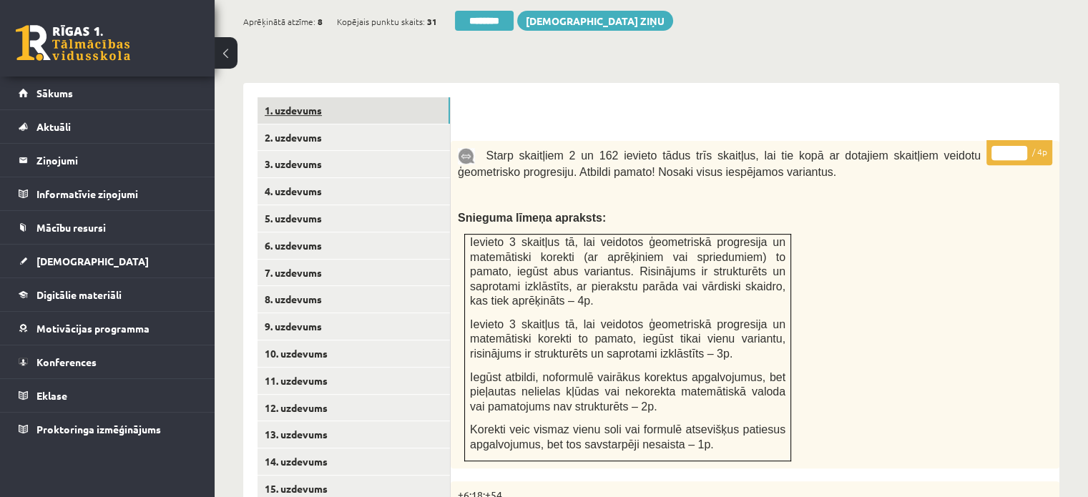
click at [403, 97] on link "1. uzdevums" at bounding box center [353, 110] width 192 height 26
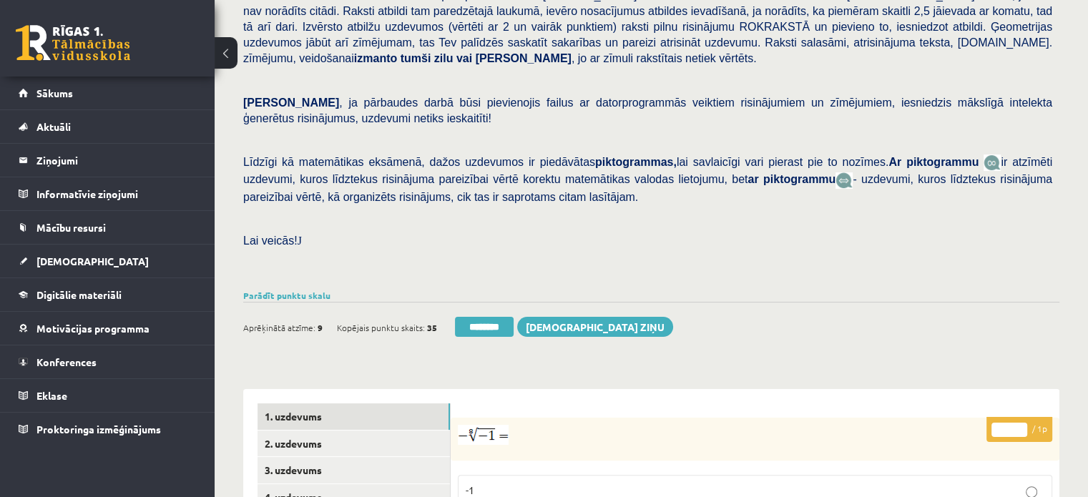
scroll to position [386, 0]
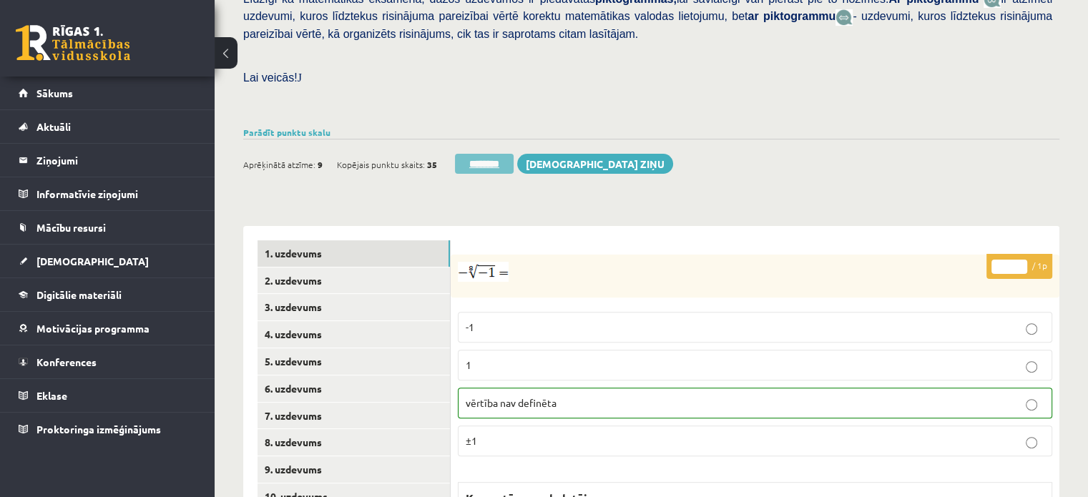
click at [504, 154] on input "********" at bounding box center [484, 164] width 59 height 20
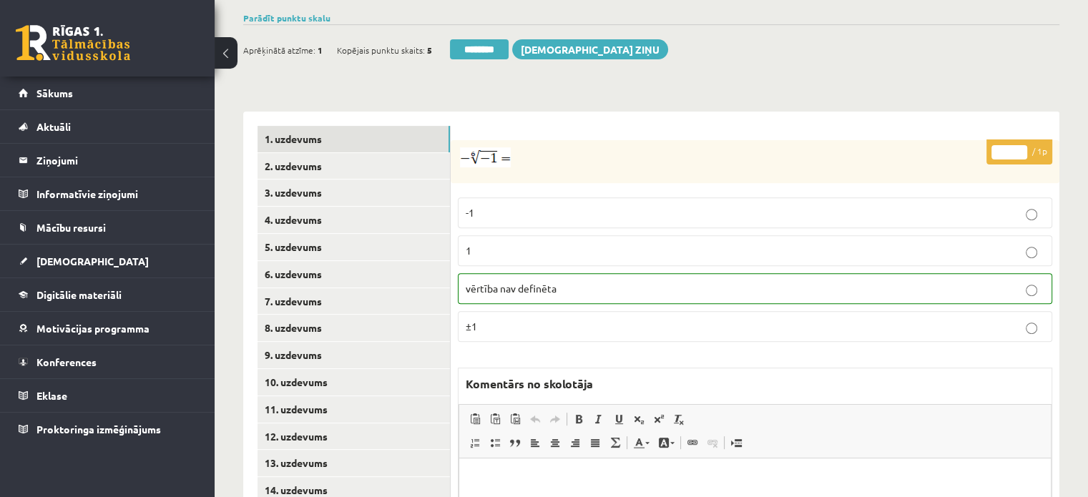
scroll to position [572, 0]
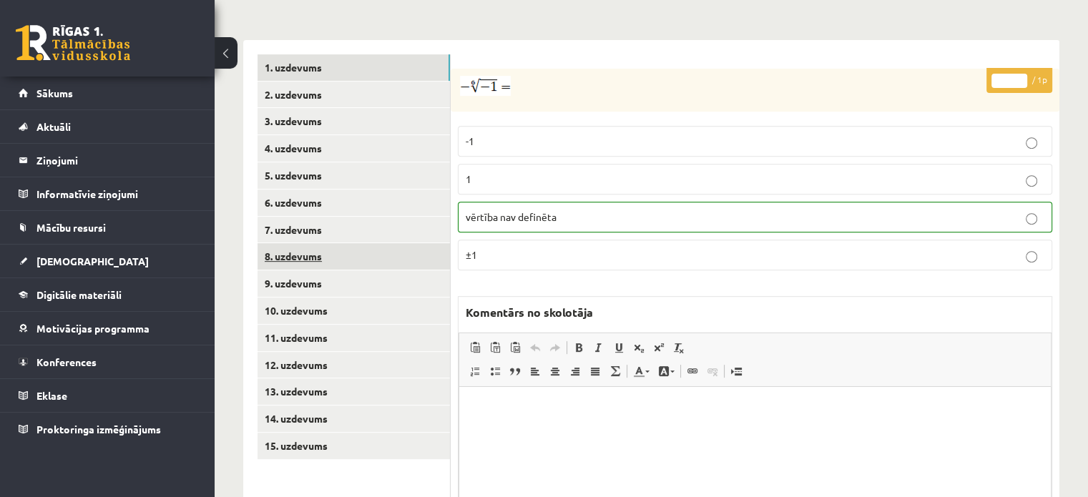
click at [379, 243] on link "8. uzdevums" at bounding box center [353, 256] width 192 height 26
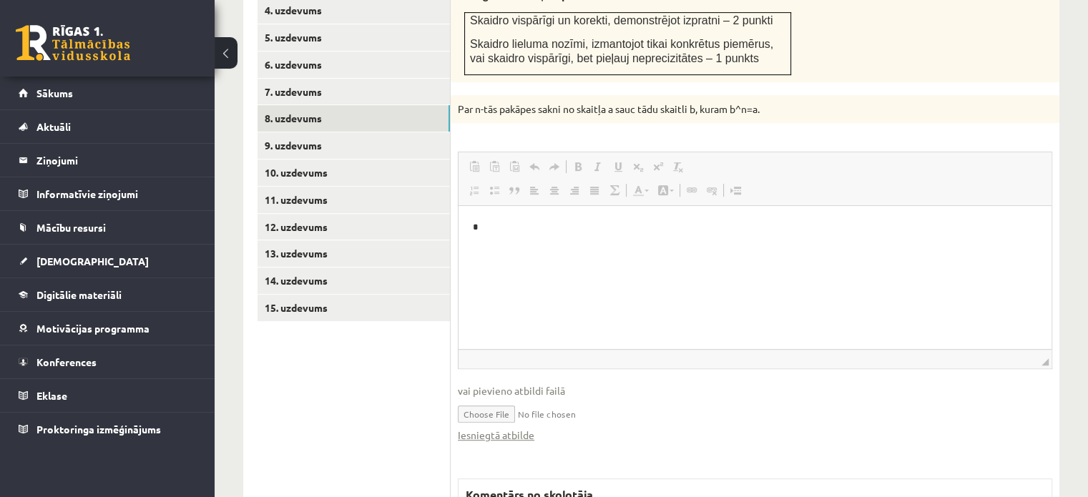
scroll to position [0, 0]
click at [524, 428] on link "Iesniegtā atbilde" at bounding box center [496, 435] width 77 height 15
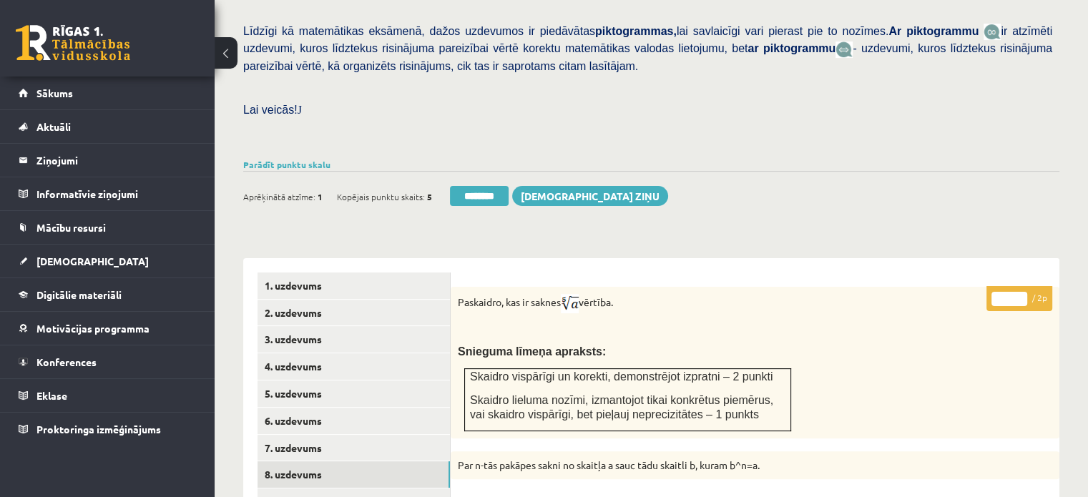
scroll to position [353, 0]
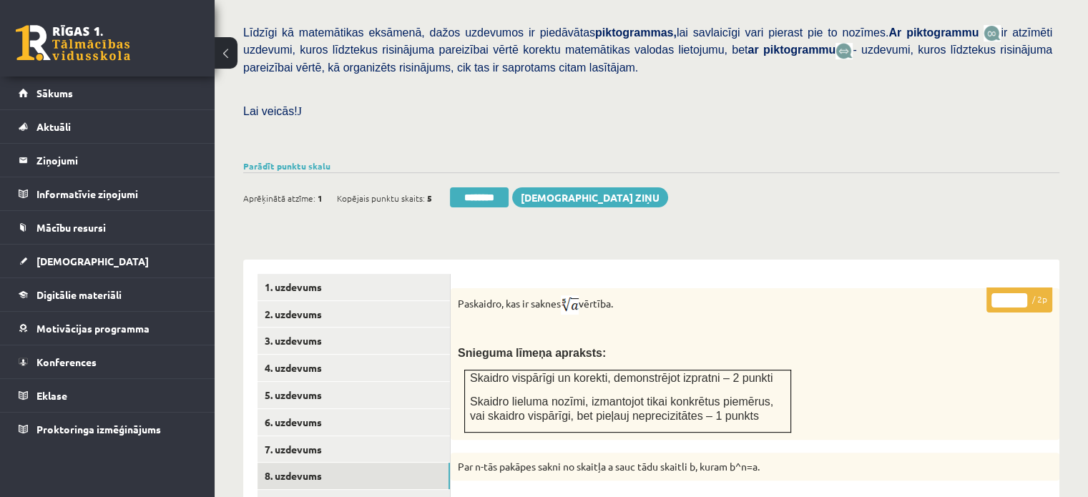
type input "*"
click at [1022, 293] on input "*" at bounding box center [1009, 300] width 36 height 14
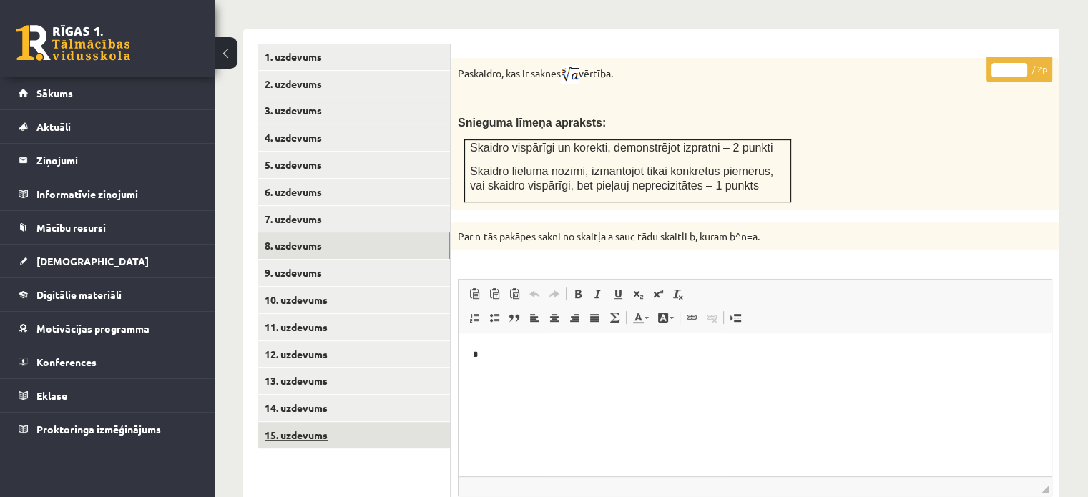
scroll to position [639, 0]
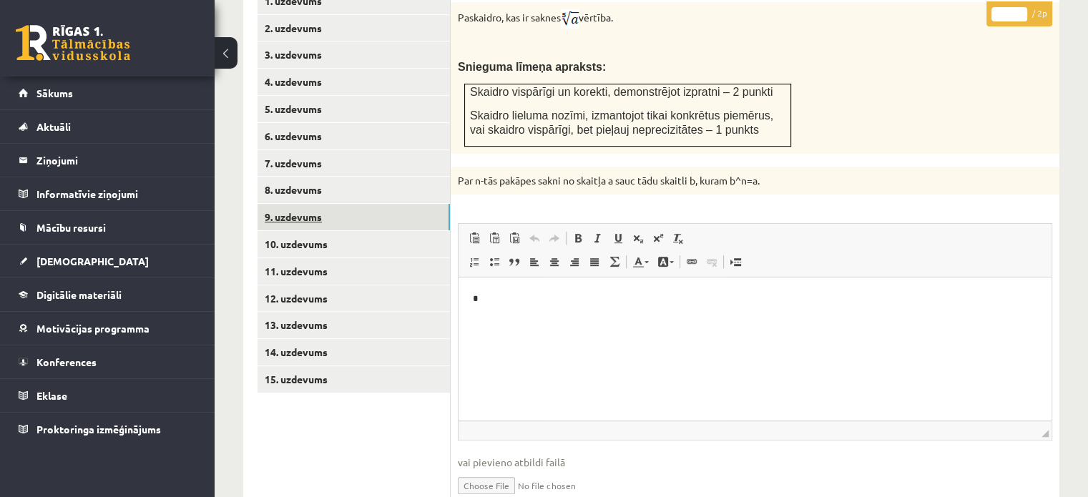
click at [397, 204] on link "9. uzdevums" at bounding box center [353, 217] width 192 height 26
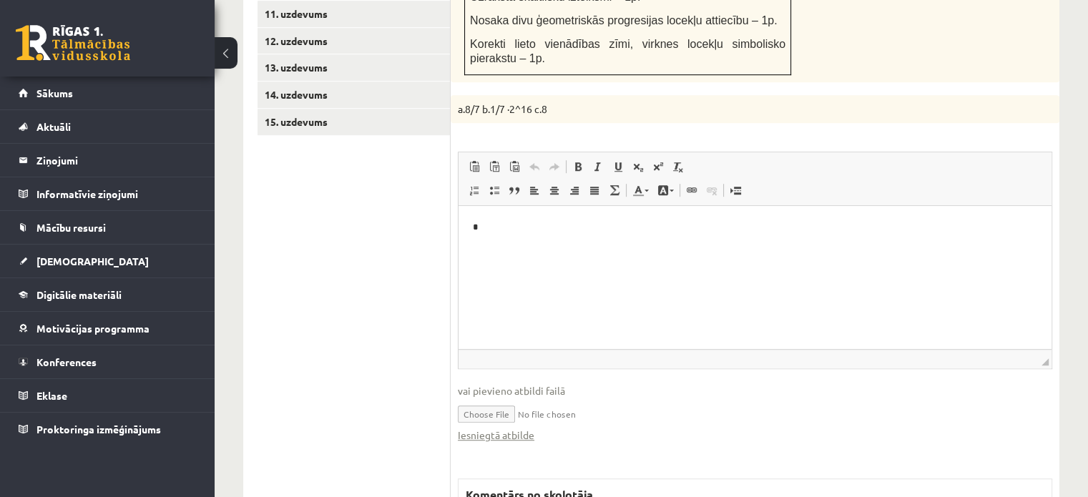
scroll to position [0, 0]
click at [531, 428] on link "Iesniegtā atbilde" at bounding box center [496, 435] width 77 height 15
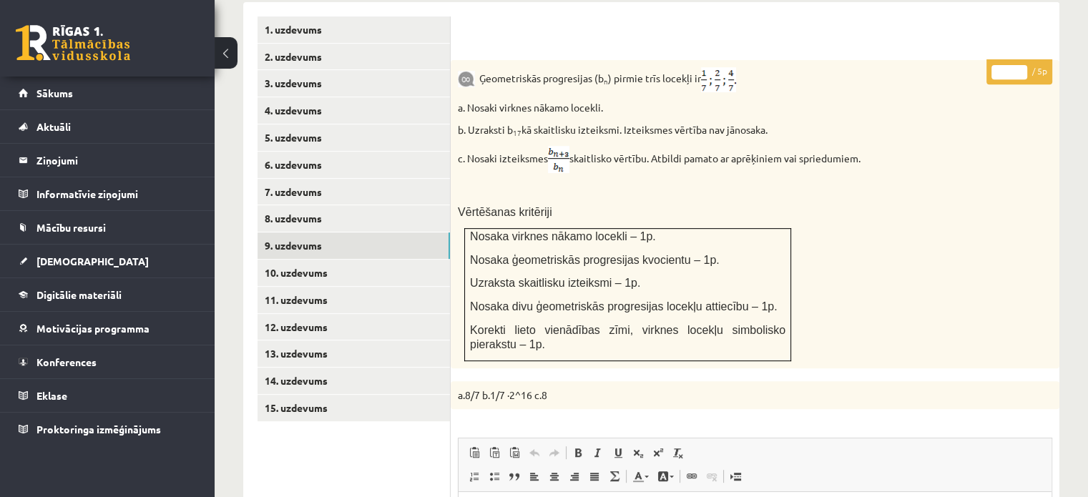
scroll to position [968, 0]
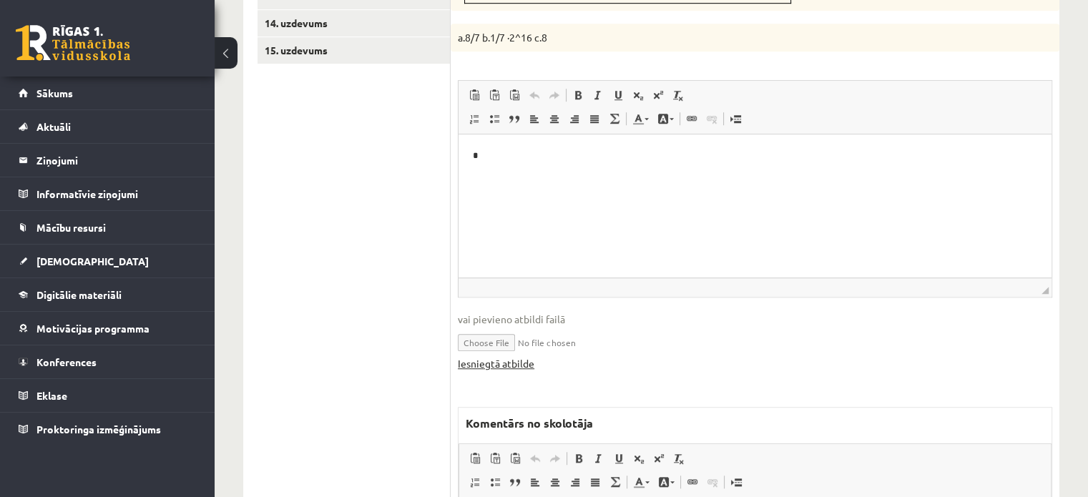
click at [511, 356] on link "Iesniegtā atbilde" at bounding box center [496, 363] width 77 height 15
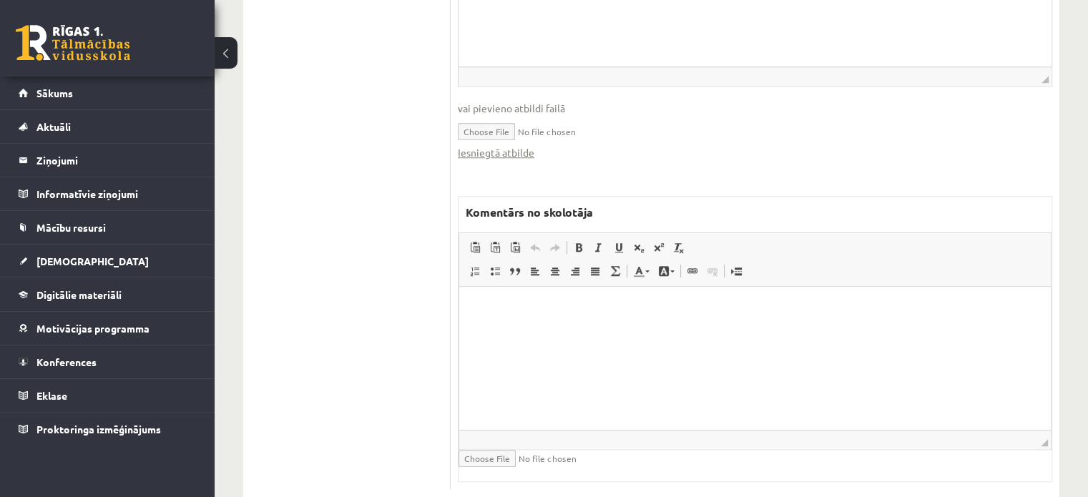
scroll to position [1179, 0]
click at [594, 330] on html at bounding box center [755, 308] width 592 height 44
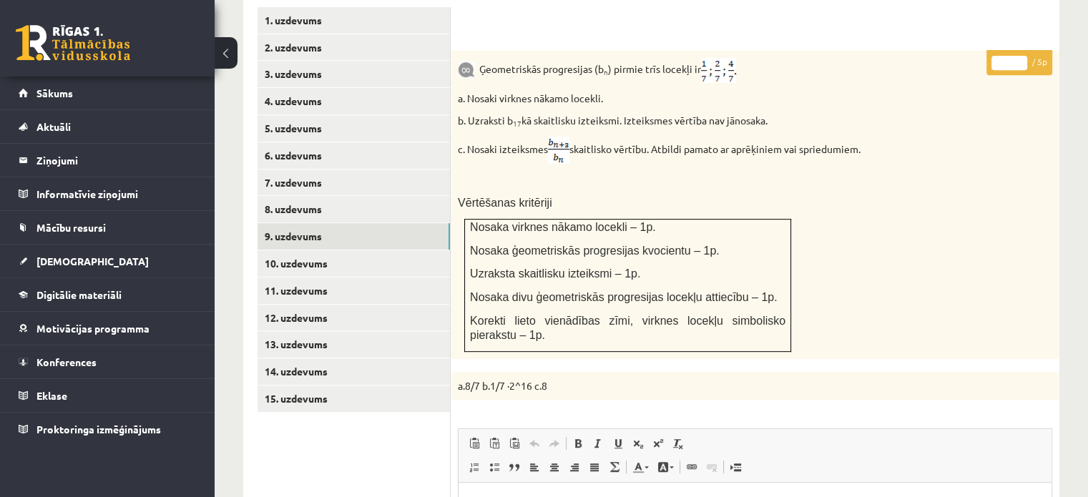
scroll to position [464, 0]
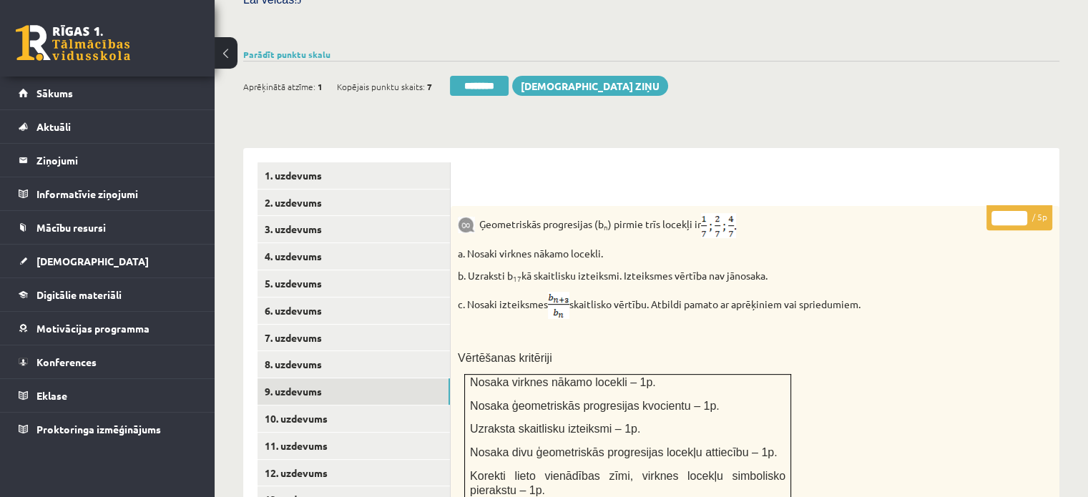
click at [1024, 211] on input "*" at bounding box center [1009, 218] width 36 height 14
type input "*"
click at [1024, 211] on input "*" at bounding box center [1009, 218] width 36 height 14
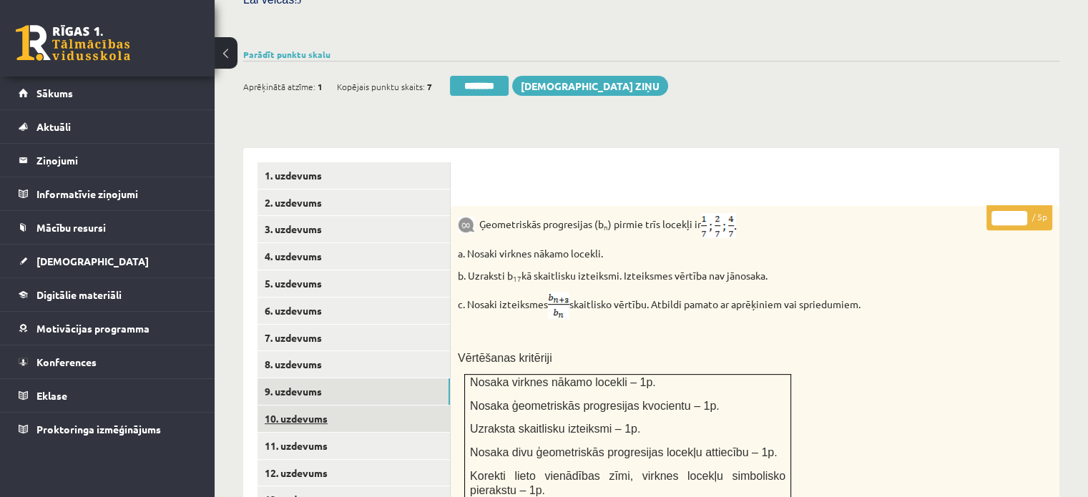
click at [431, 406] on link "10. uzdevums" at bounding box center [353, 419] width 192 height 26
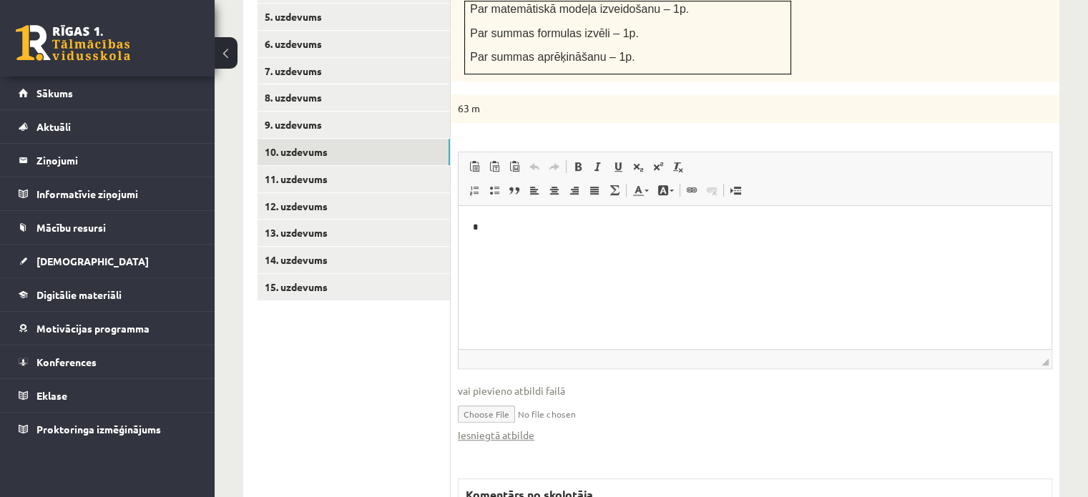
scroll to position [0, 0]
click at [521, 249] on html "*" at bounding box center [754, 227] width 593 height 44
click at [521, 428] on link "Iesniegtā atbilde" at bounding box center [496, 435] width 77 height 15
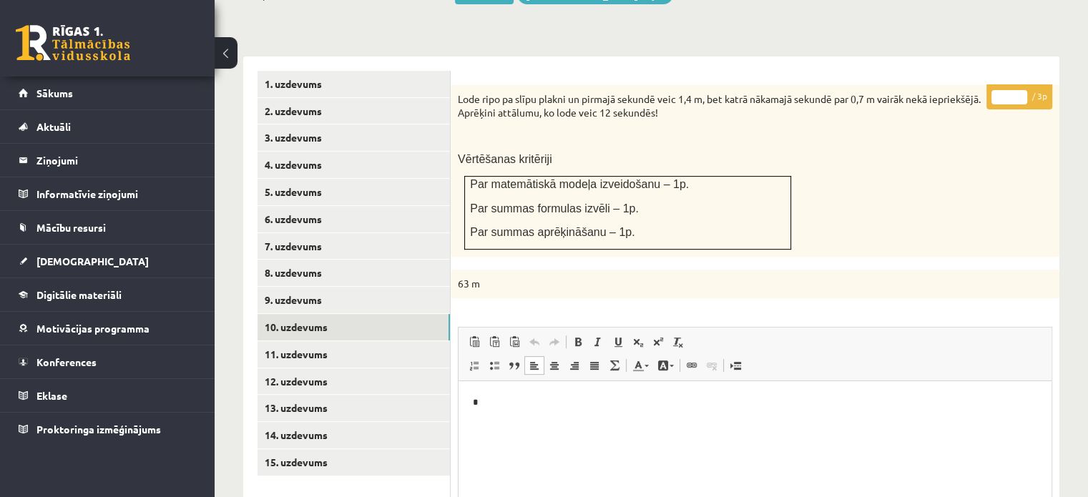
scroll to position [445, 0]
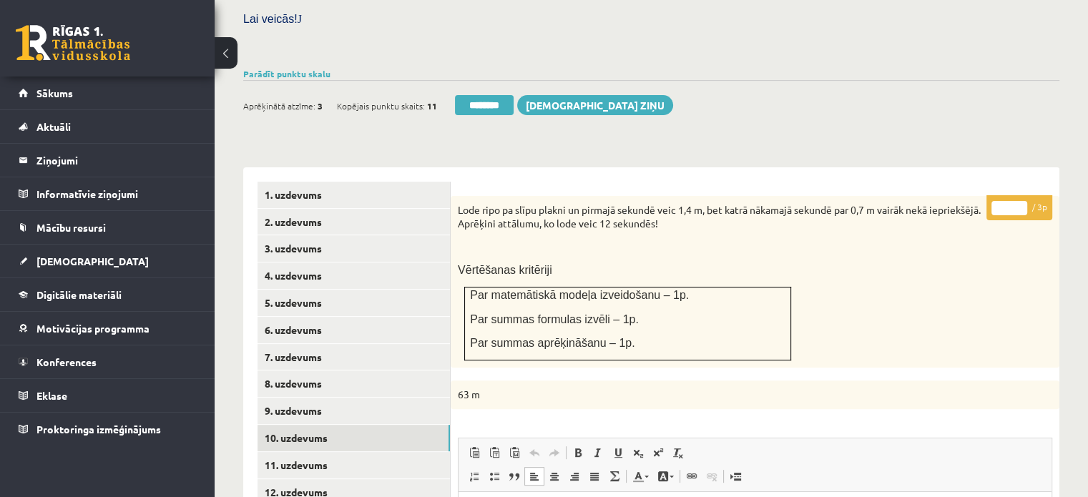
type input "*"
click at [1016, 201] on input "*" at bounding box center [1009, 208] width 36 height 14
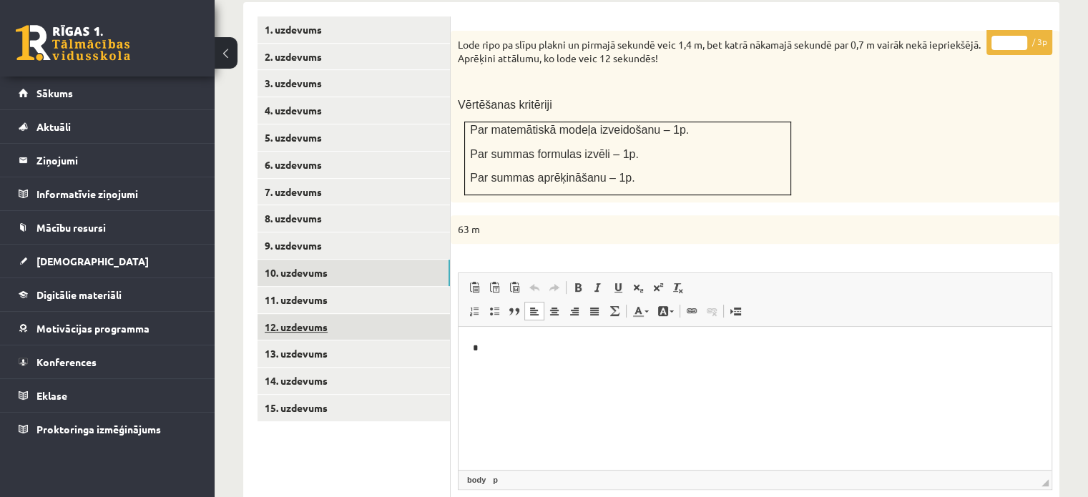
scroll to position [659, 0]
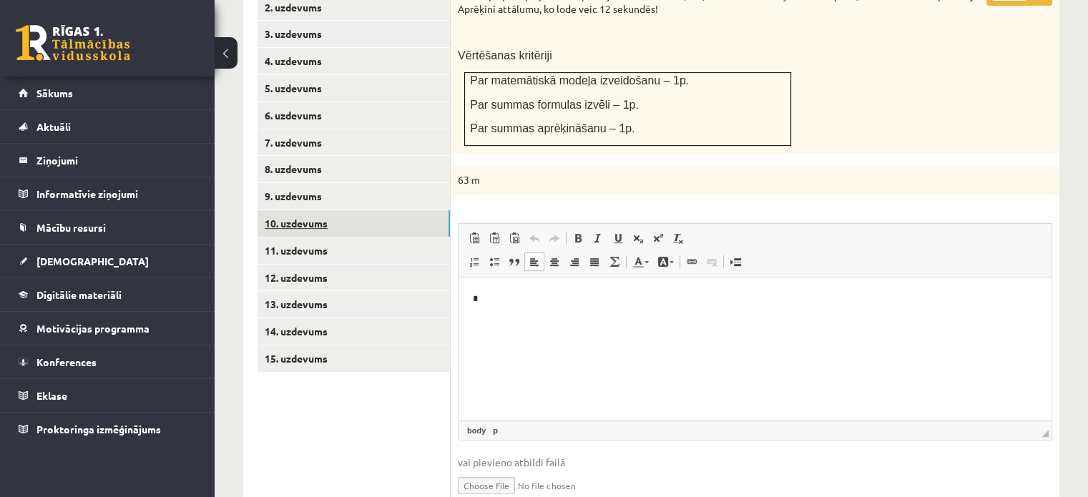
click at [375, 210] on link "10. uzdevums" at bounding box center [353, 223] width 192 height 26
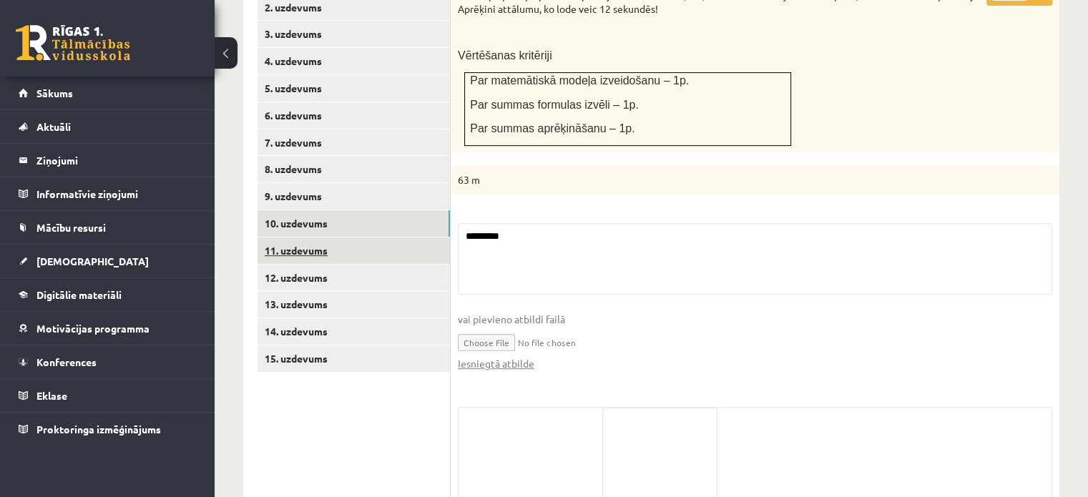
click at [381, 237] on link "11. uzdevums" at bounding box center [353, 250] width 192 height 26
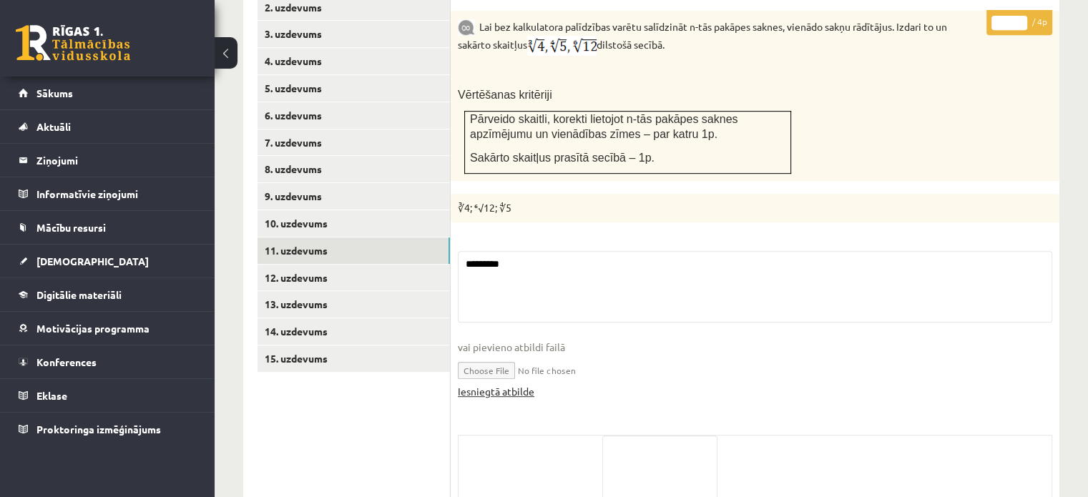
click at [521, 384] on link "Iesniegtā atbilde" at bounding box center [496, 391] width 77 height 15
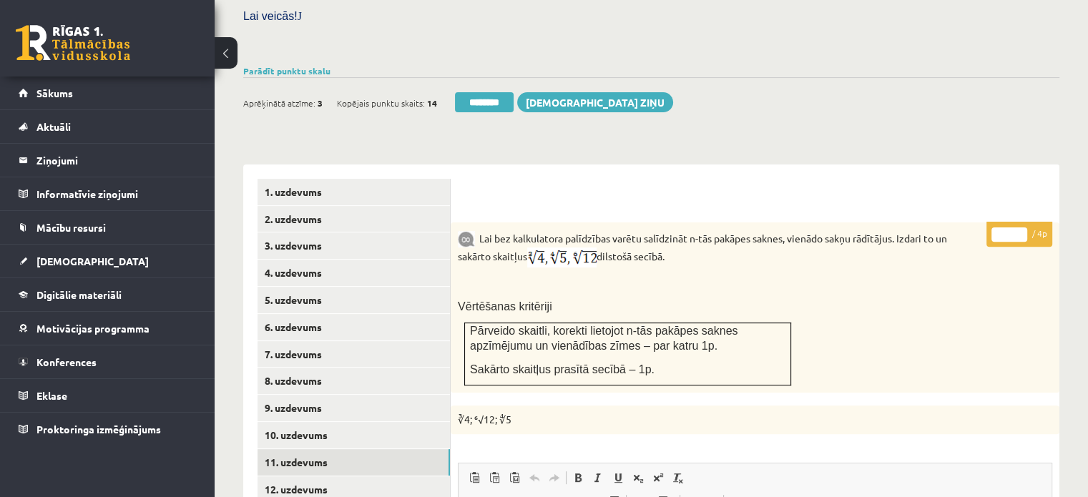
scroll to position [445, 0]
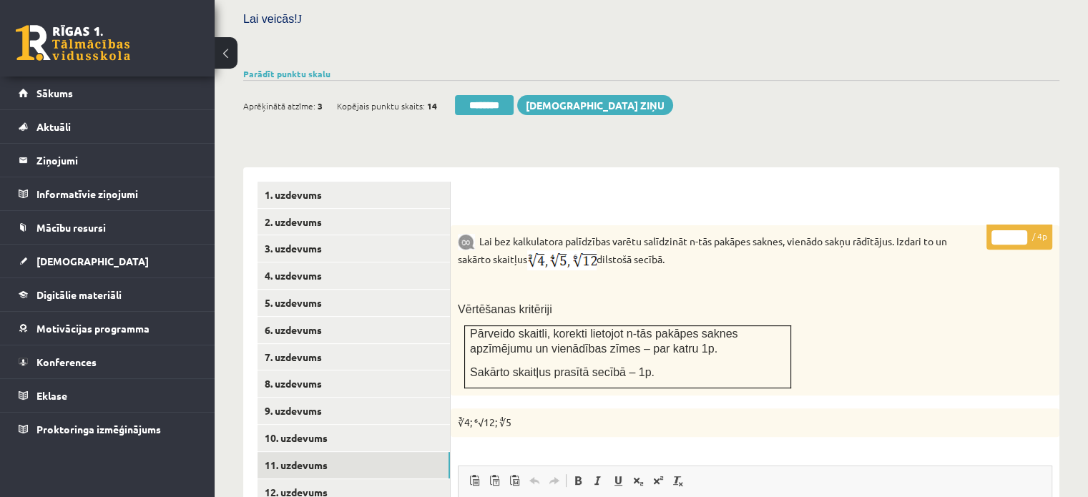
type input "*"
click at [1022, 230] on input "*" at bounding box center [1009, 237] width 36 height 14
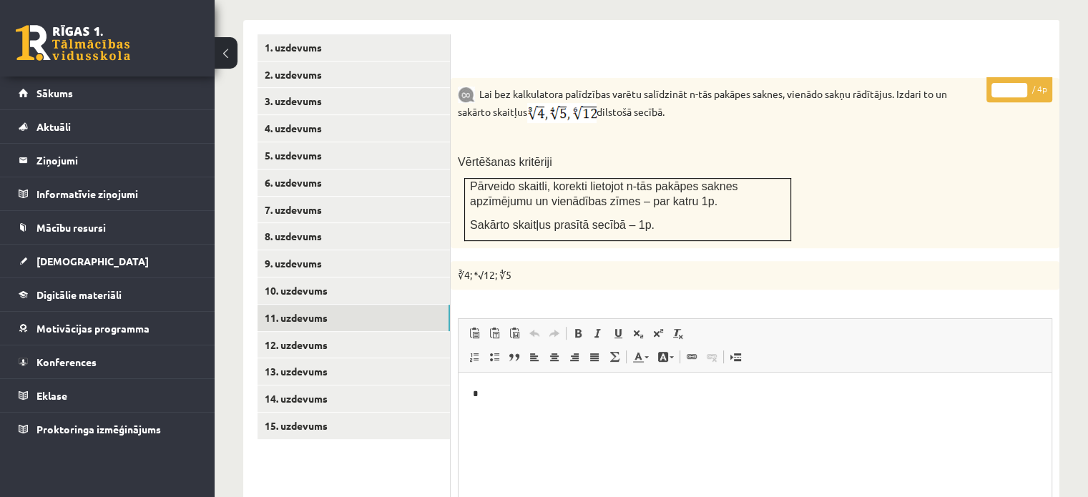
scroll to position [659, 0]
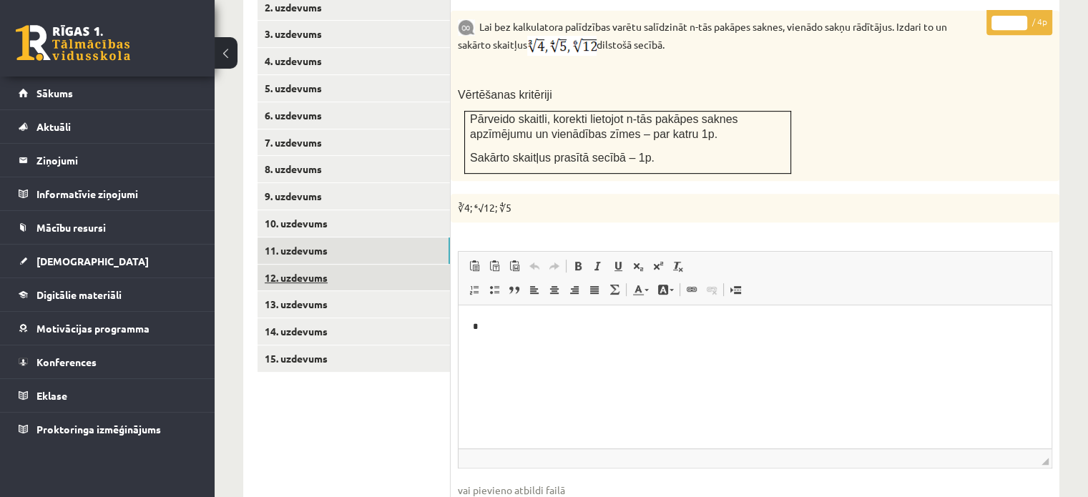
click at [412, 265] on link "12. uzdevums" at bounding box center [353, 278] width 192 height 26
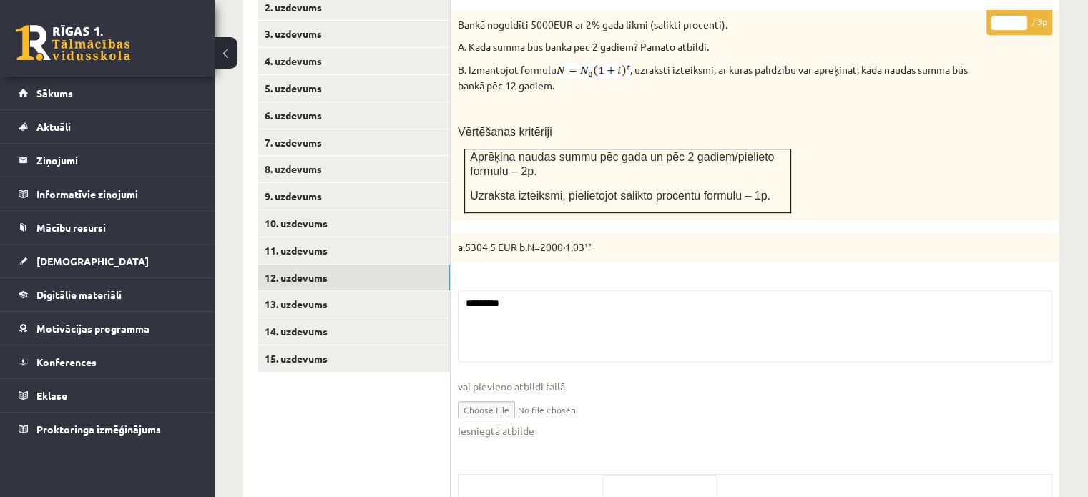
click at [519, 407] on fieldset "******** vai pievieno atbildi failā Iesniegtā atbilde" at bounding box center [755, 371] width 594 height 162
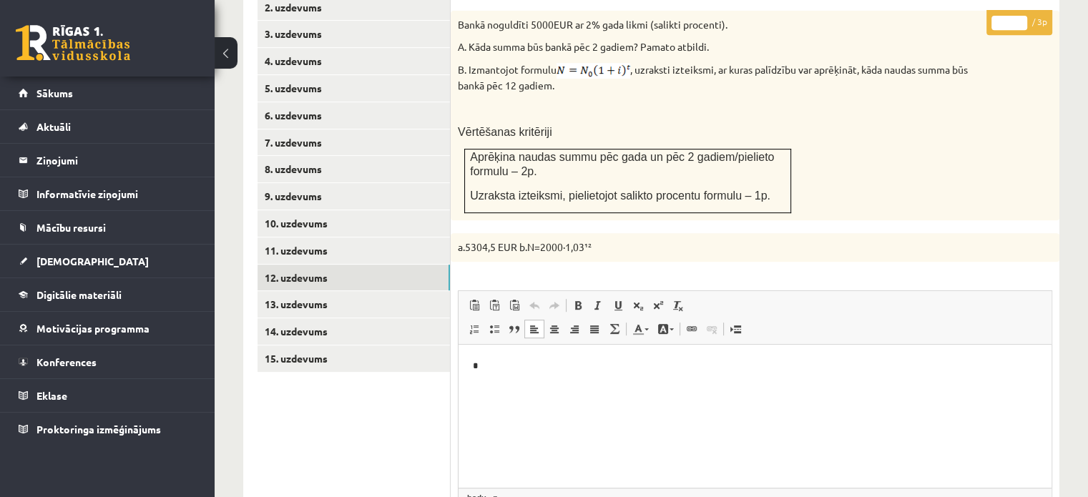
click at [519, 388] on html "*" at bounding box center [754, 366] width 593 height 44
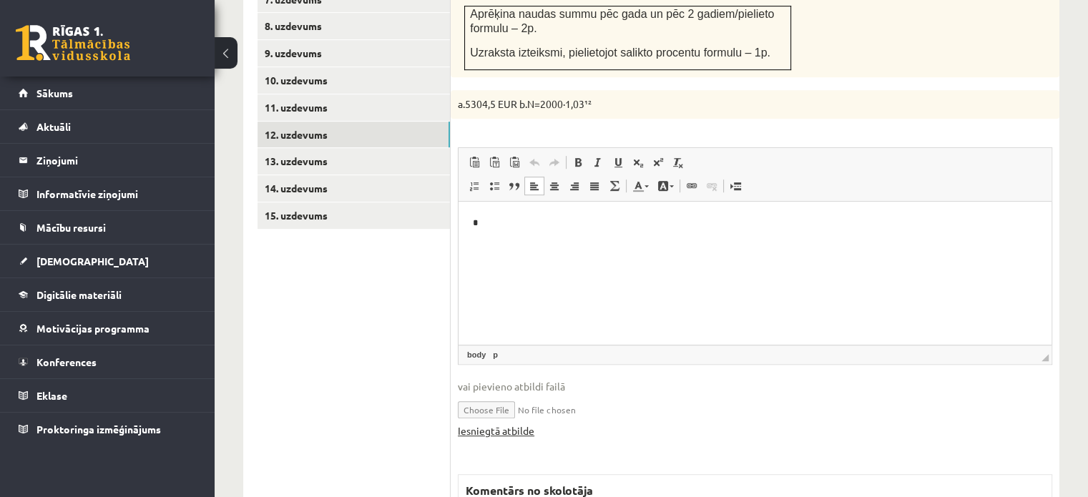
click at [529, 423] on link "Iesniegtā atbilde" at bounding box center [496, 430] width 77 height 15
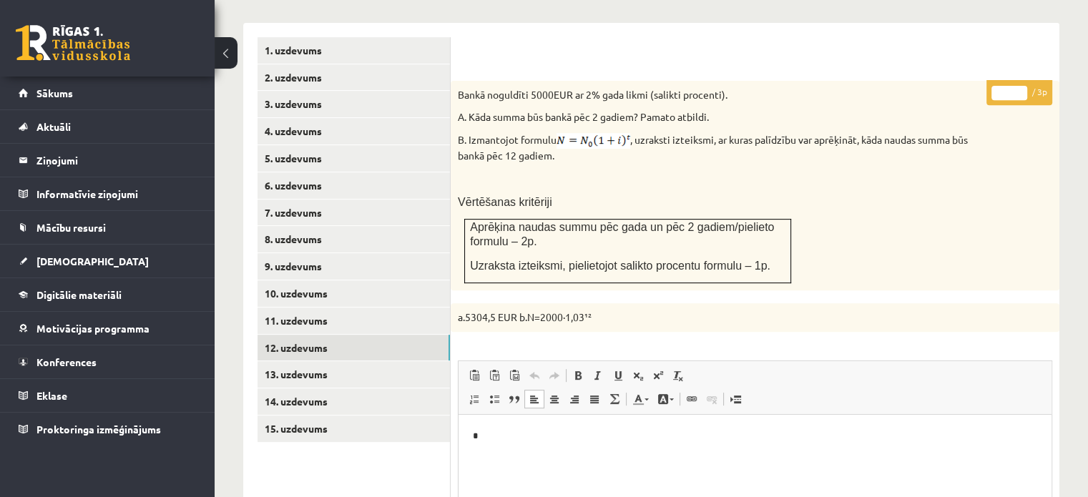
scroll to position [588, 0]
type input "*"
click at [1018, 87] on input "*" at bounding box center [1009, 94] width 36 height 14
click at [335, 363] on link "13. uzdevums" at bounding box center [353, 376] width 192 height 26
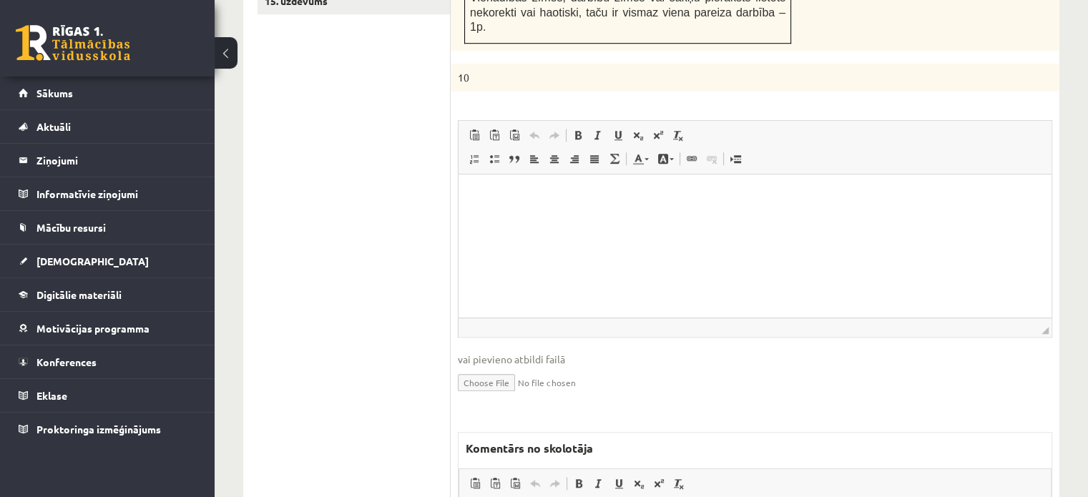
scroll to position [1160, 0]
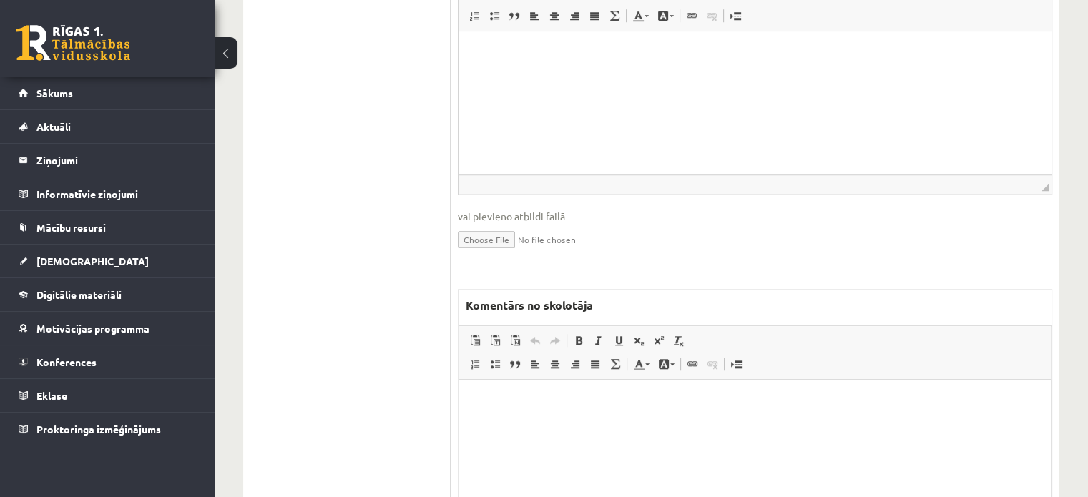
click at [566, 423] on html at bounding box center [755, 402] width 592 height 44
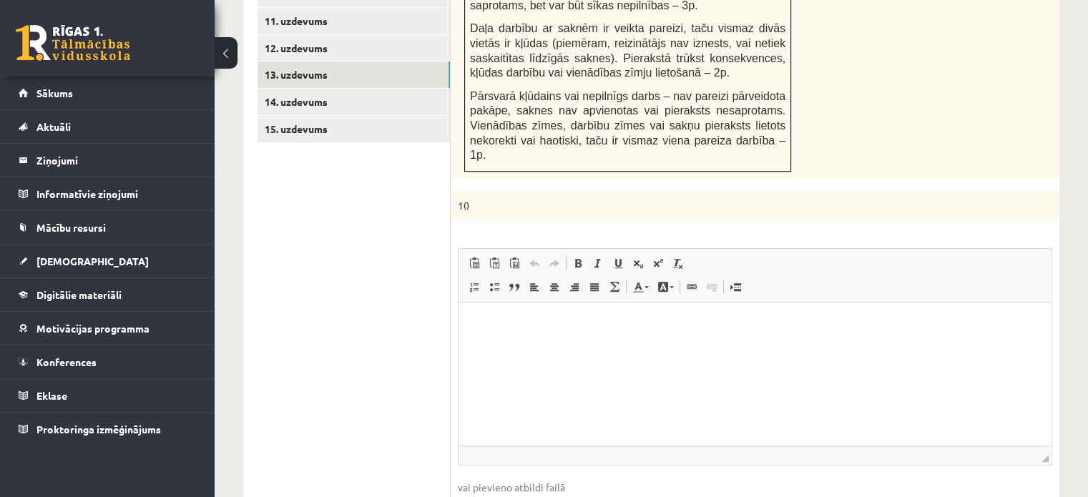
scroll to position [659, 0]
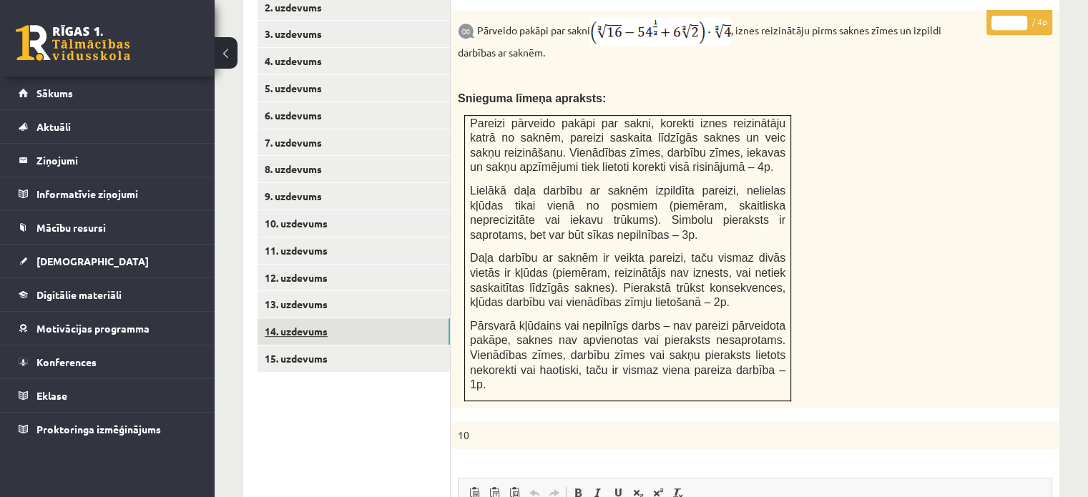
click at [299, 318] on link "14. uzdevums" at bounding box center [353, 331] width 192 height 26
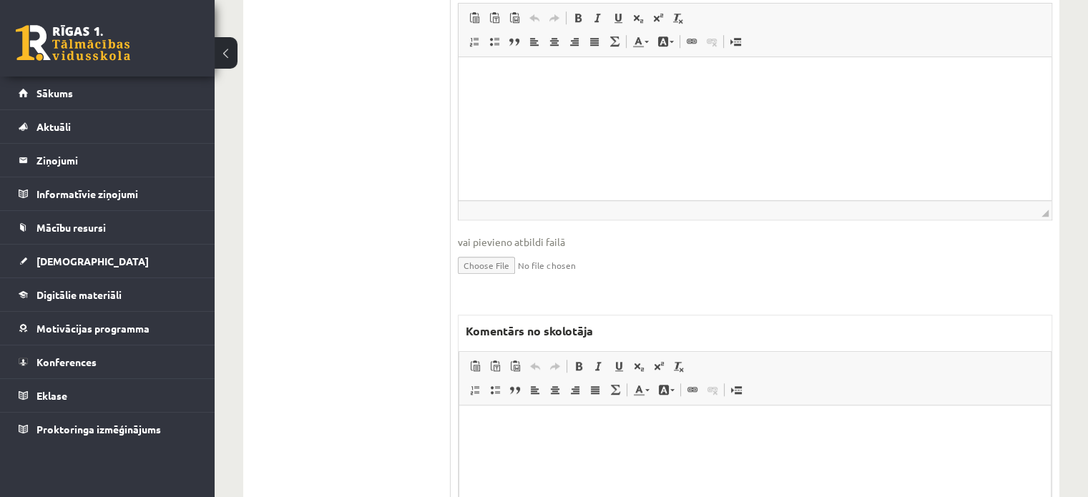
scroll to position [0, 0]
click at [657, 449] on html at bounding box center [755, 428] width 592 height 44
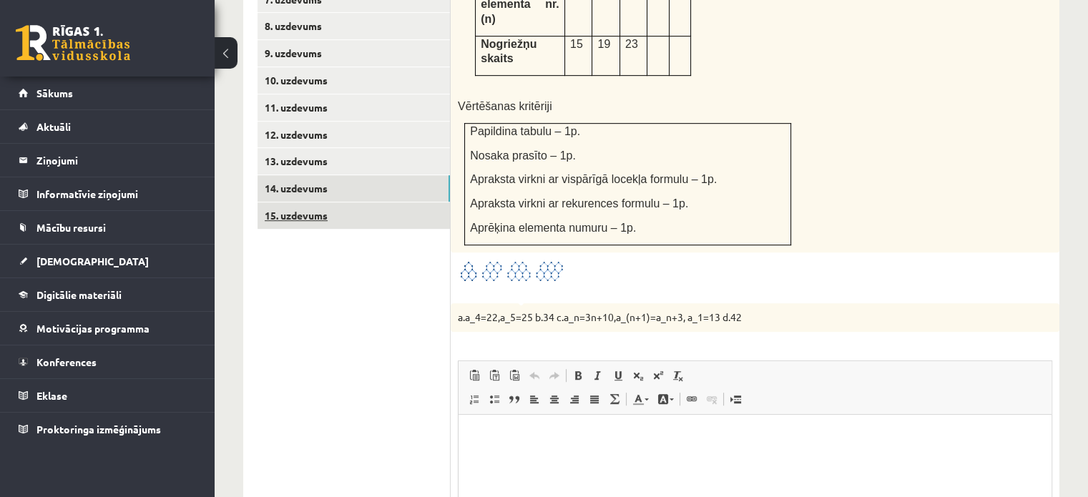
click at [283, 202] on link "15. uzdevums" at bounding box center [353, 215] width 192 height 26
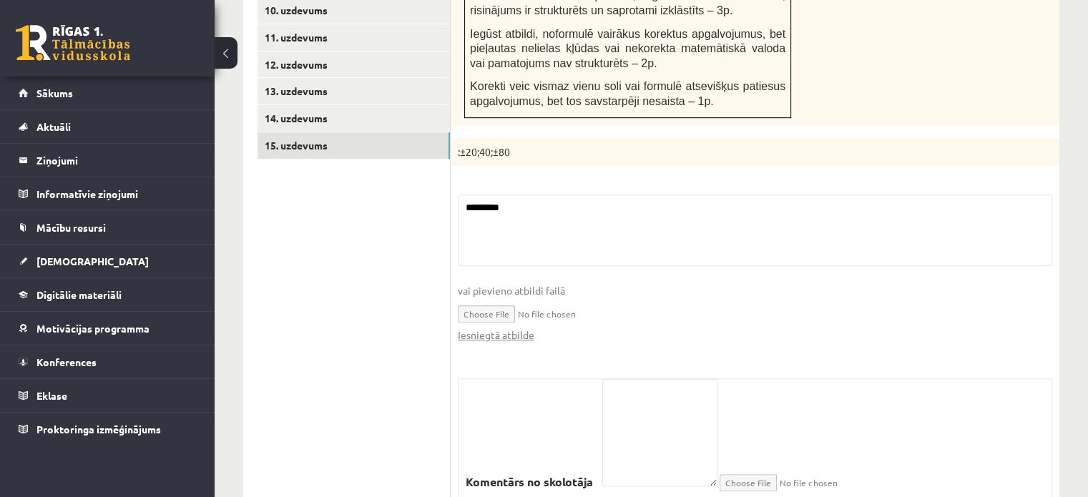
scroll to position [915, 0]
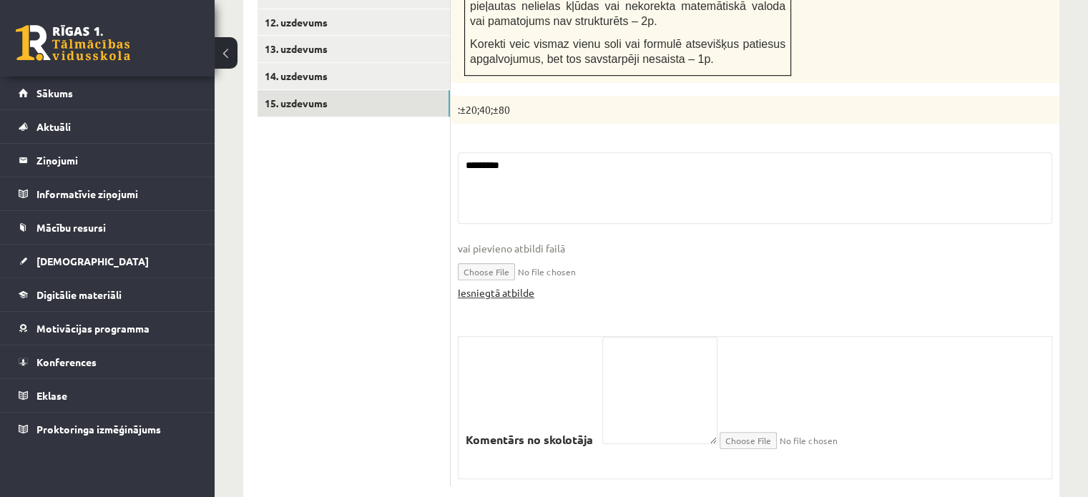
click at [489, 285] on link "Iesniegtā atbilde" at bounding box center [496, 292] width 77 height 15
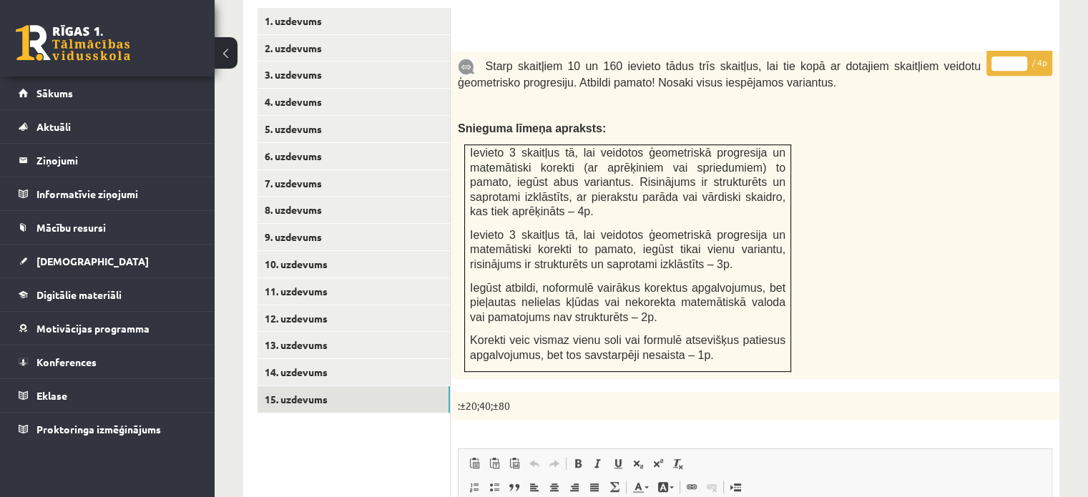
scroll to position [557, 0]
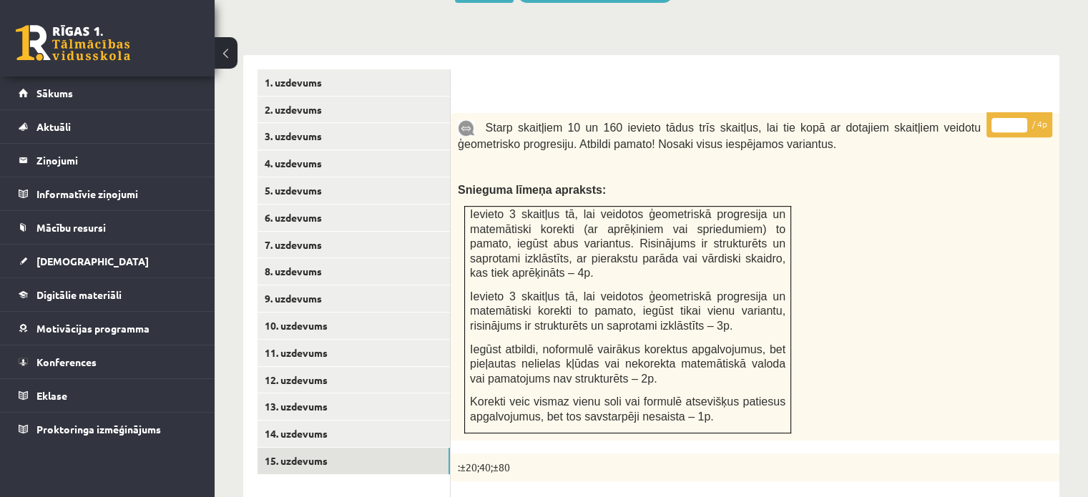
type input "*"
click at [1023, 118] on input "*" at bounding box center [1009, 125] width 36 height 14
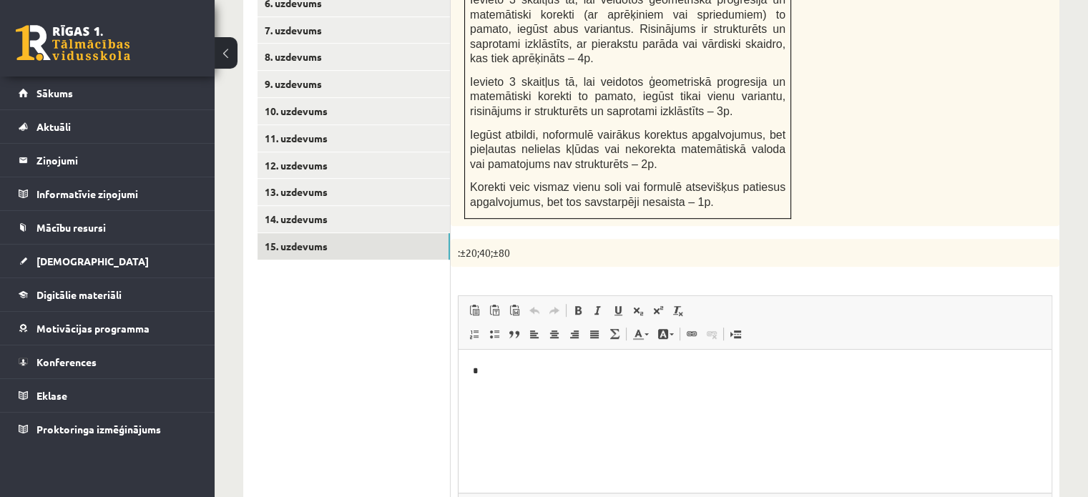
scroll to position [486, 0]
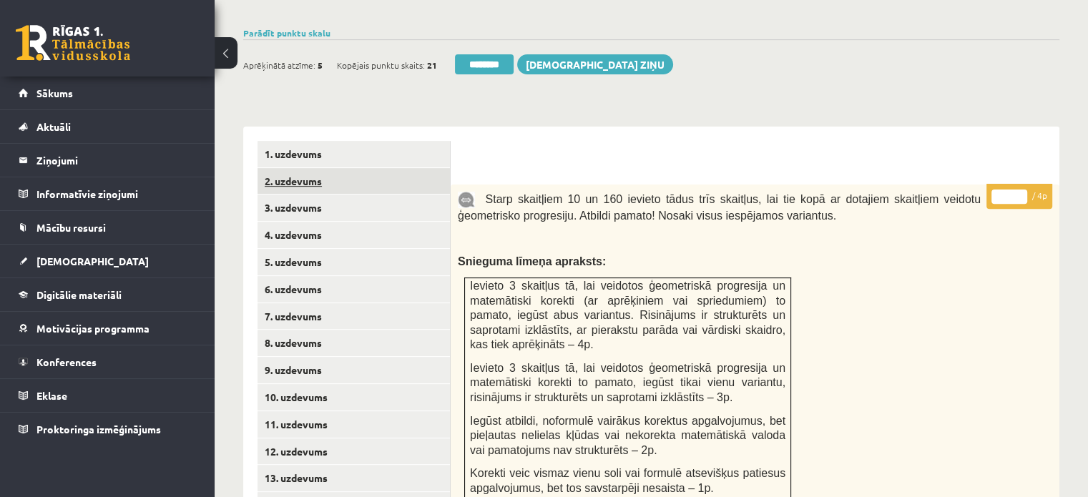
click at [383, 168] on link "2. uzdevums" at bounding box center [353, 181] width 192 height 26
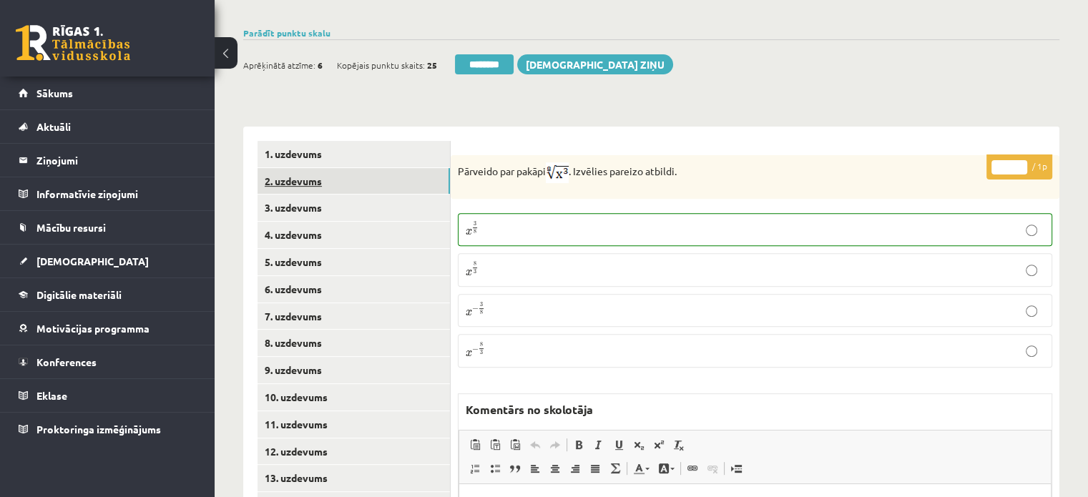
scroll to position [0, 0]
click at [512, 54] on input "********" at bounding box center [484, 64] width 59 height 20
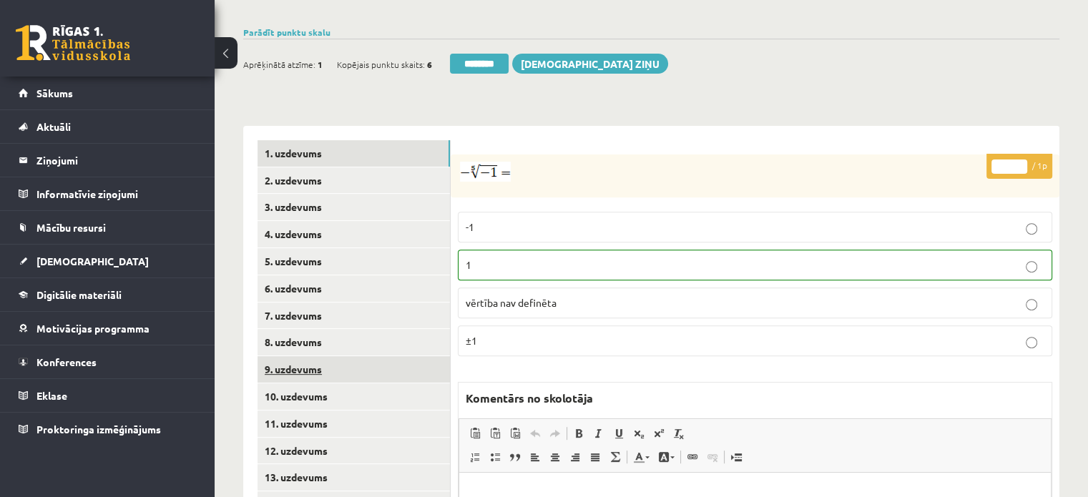
scroll to position [572, 0]
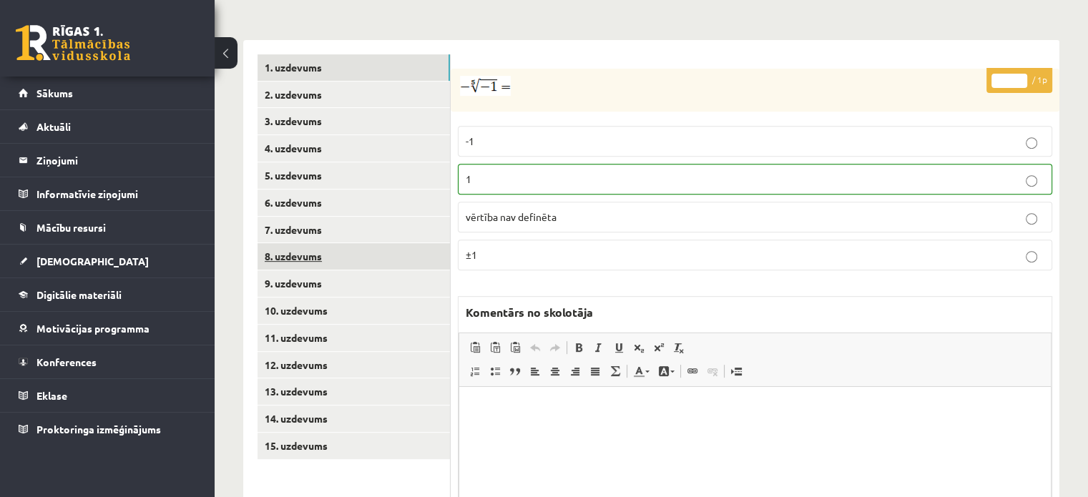
click at [378, 243] on link "8. uzdevums" at bounding box center [353, 256] width 192 height 26
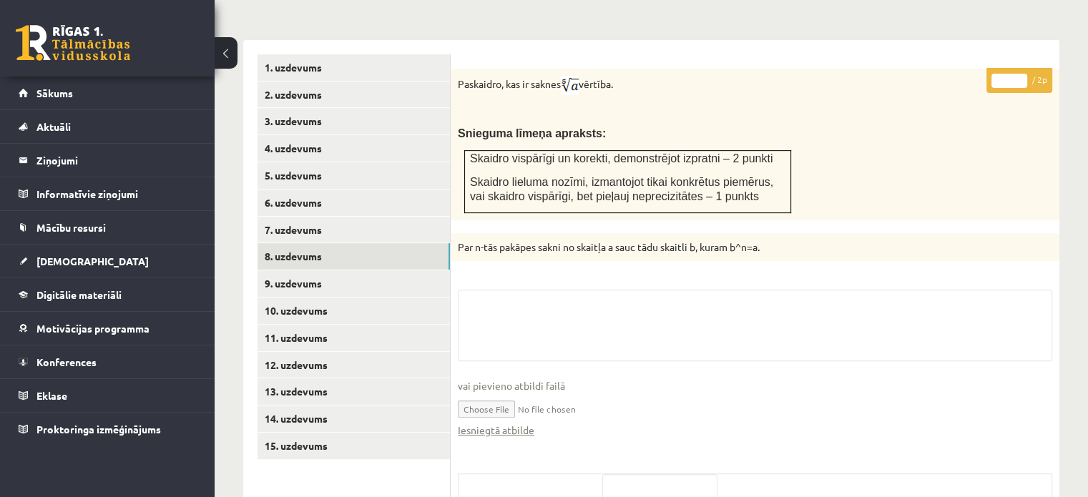
scroll to position [710, 0]
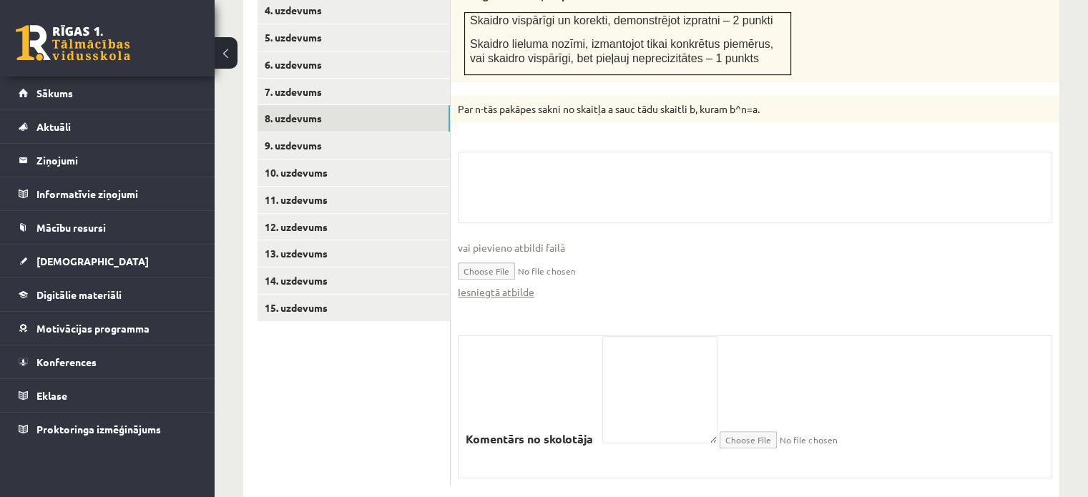
click at [506, 255] on input "file" at bounding box center [755, 269] width 594 height 29
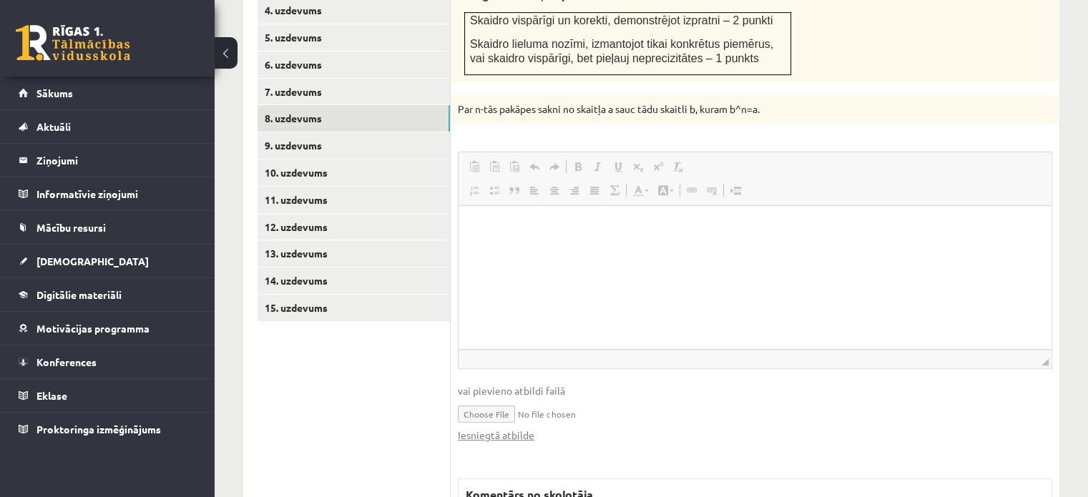
scroll to position [0, 0]
click at [478, 428] on link "Iesniegtā atbilde" at bounding box center [496, 435] width 77 height 15
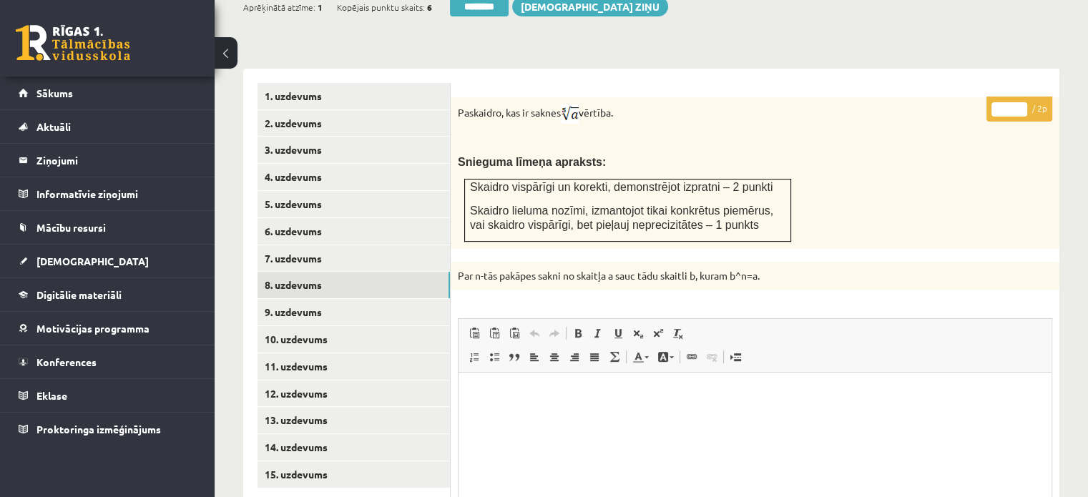
scroll to position [424, 0]
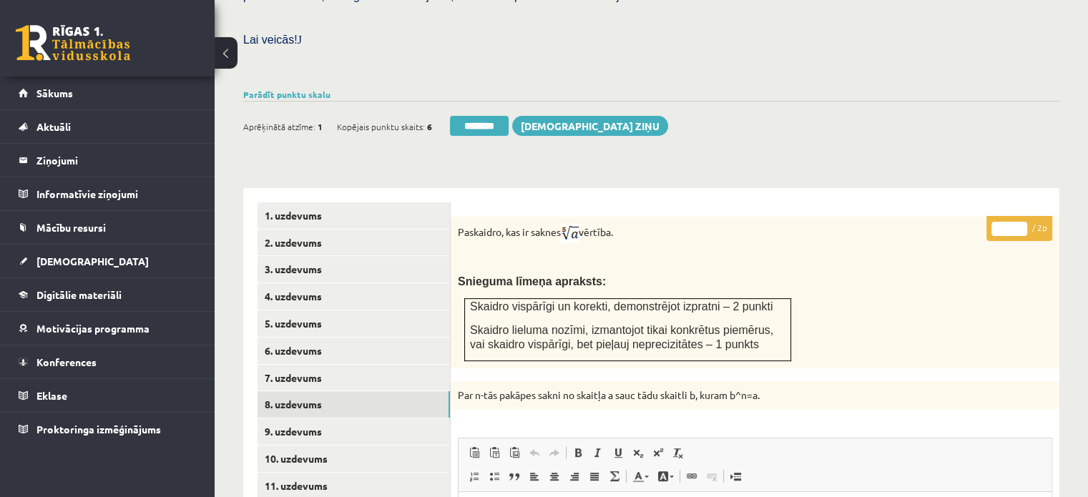
type input "*"
click at [1022, 222] on input "*" at bounding box center [1009, 229] width 36 height 14
click at [380, 418] on link "9. uzdevums" at bounding box center [353, 431] width 192 height 26
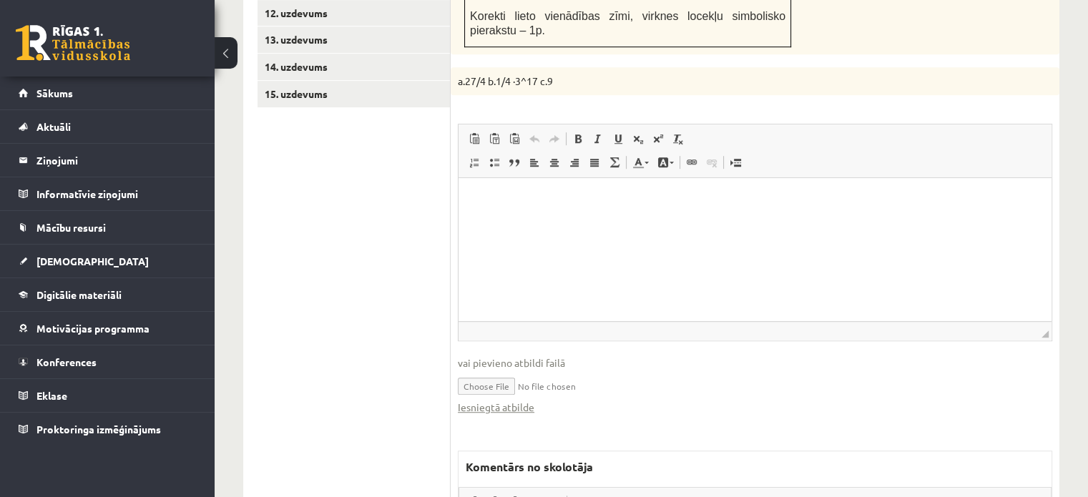
scroll to position [925, 0]
click at [498, 399] on link "Iesniegtā atbilde" at bounding box center [496, 406] width 77 height 15
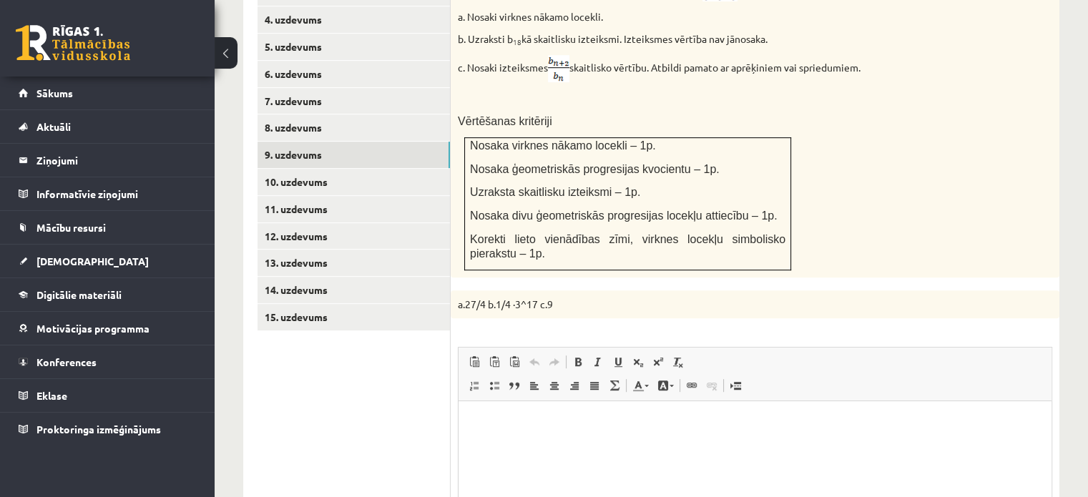
scroll to position [567, 0]
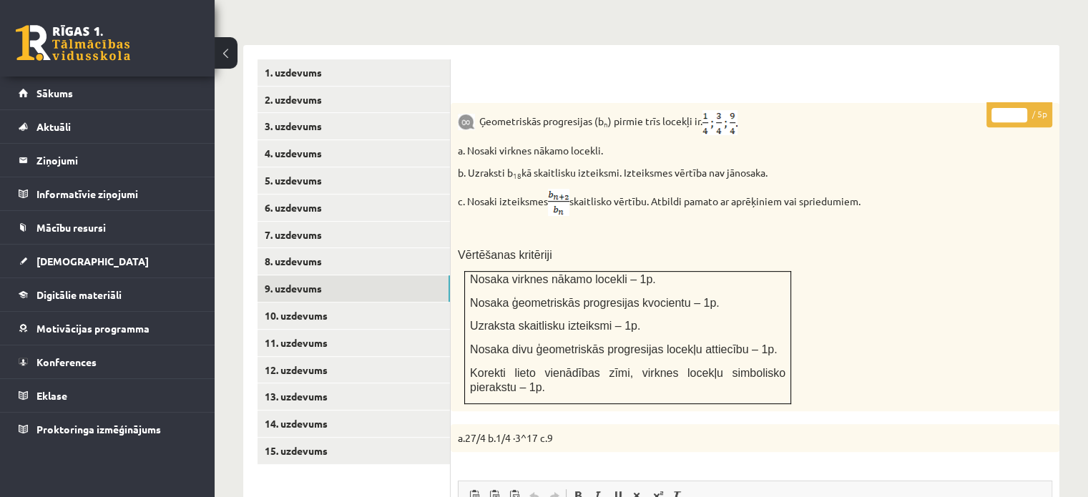
type input "*"
click at [1020, 108] on input "*" at bounding box center [1009, 115] width 36 height 14
click at [403, 303] on link "10. uzdevums" at bounding box center [353, 316] width 192 height 26
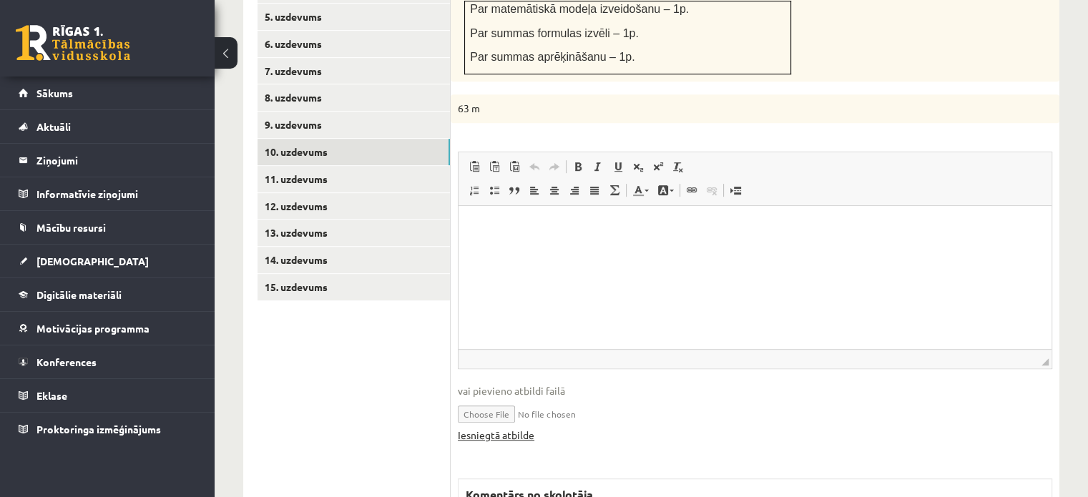
scroll to position [0, 0]
click at [501, 428] on link "Iesniegtā atbilde" at bounding box center [496, 435] width 77 height 15
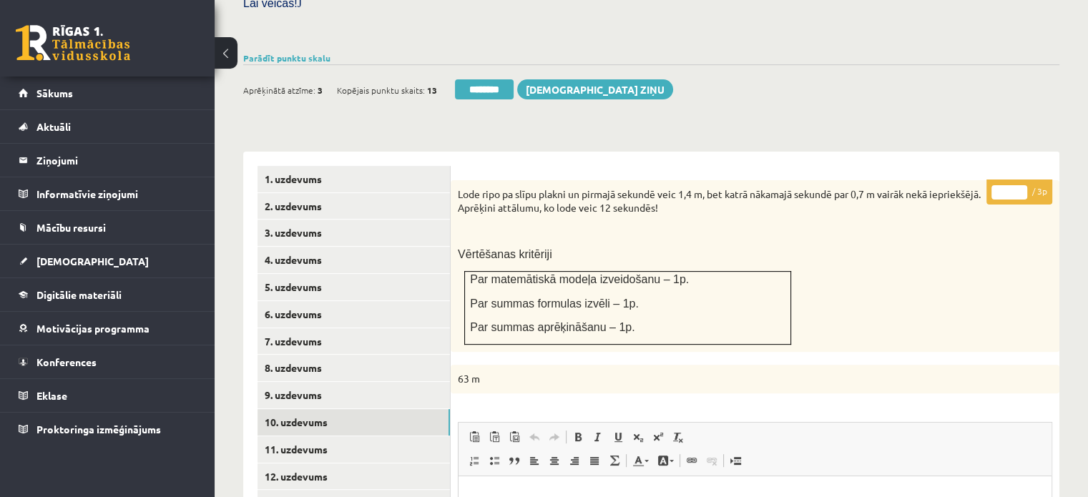
scroll to position [445, 0]
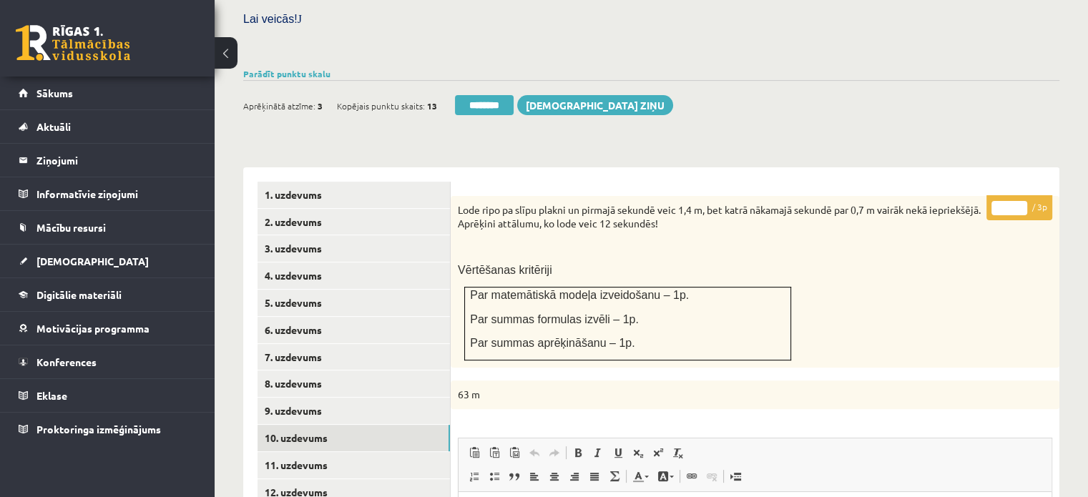
type input "*"
click at [1021, 201] on input "*" at bounding box center [1009, 208] width 36 height 14
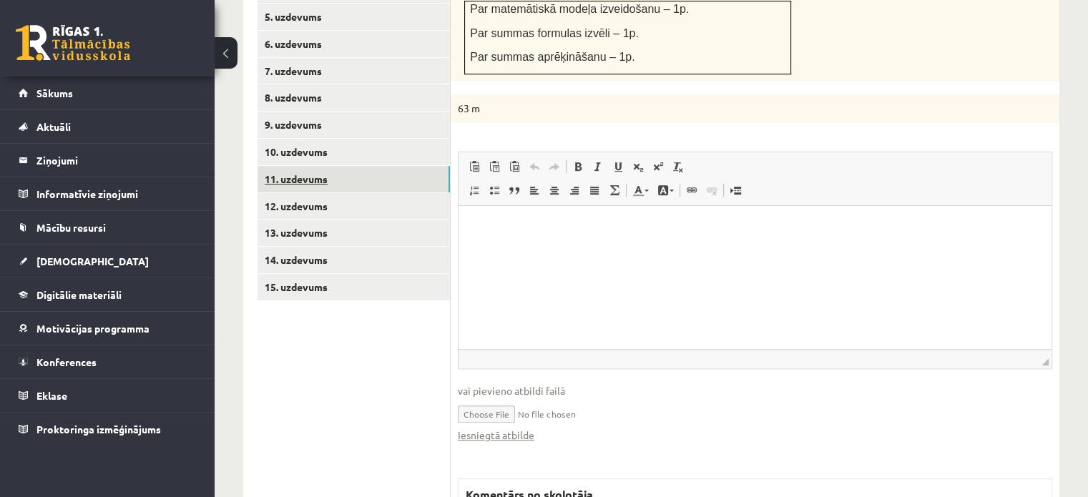
click at [395, 166] on link "11. uzdevums" at bounding box center [353, 179] width 192 height 26
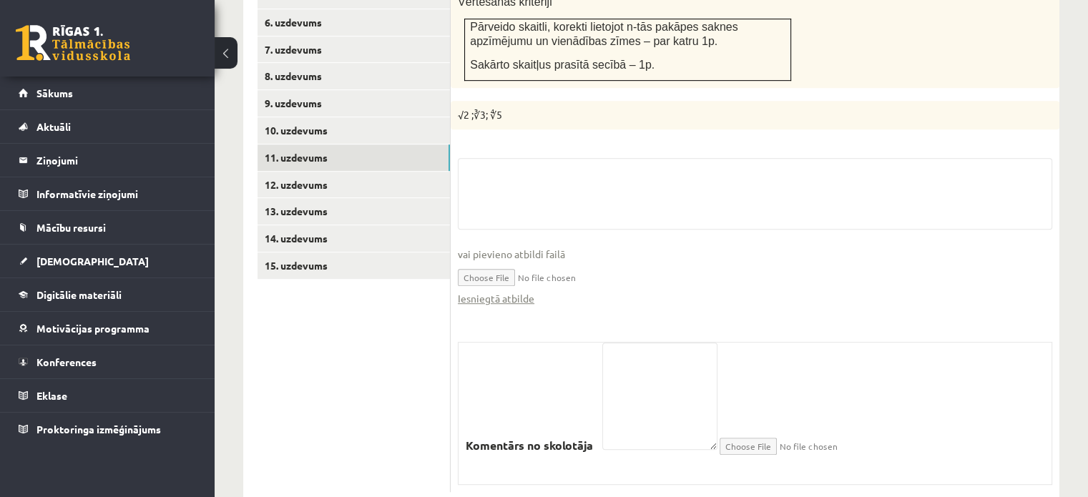
scroll to position [758, 0]
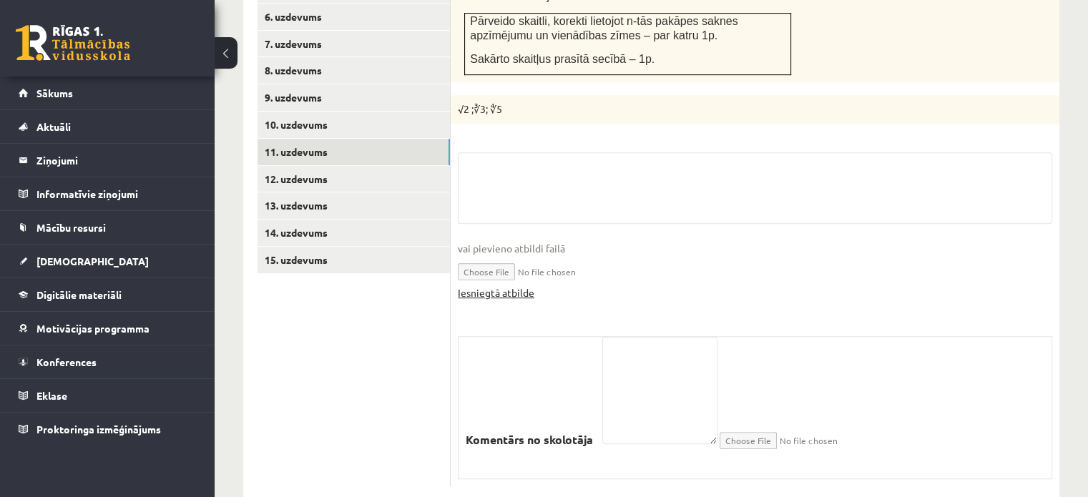
click at [524, 285] on link "Iesniegtā atbilde" at bounding box center [496, 292] width 77 height 15
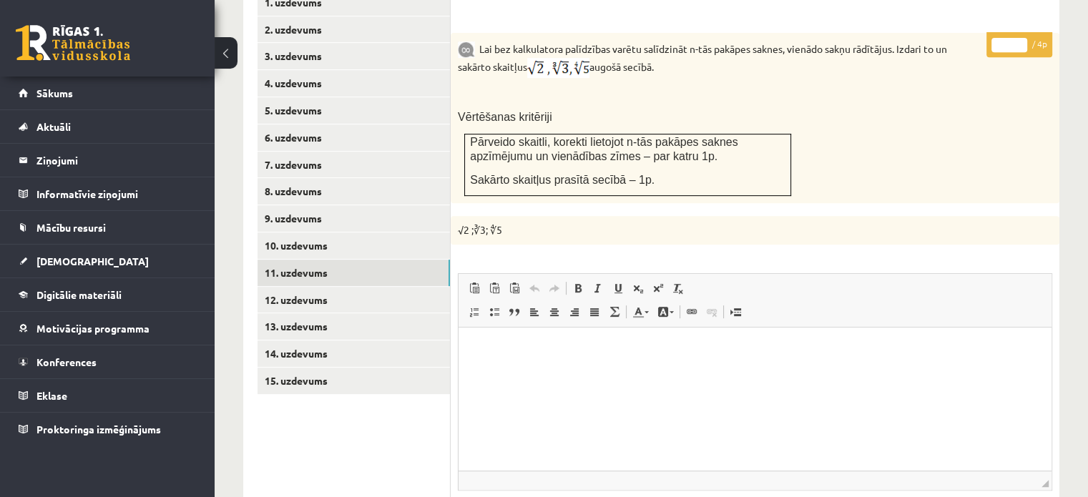
scroll to position [472, 0]
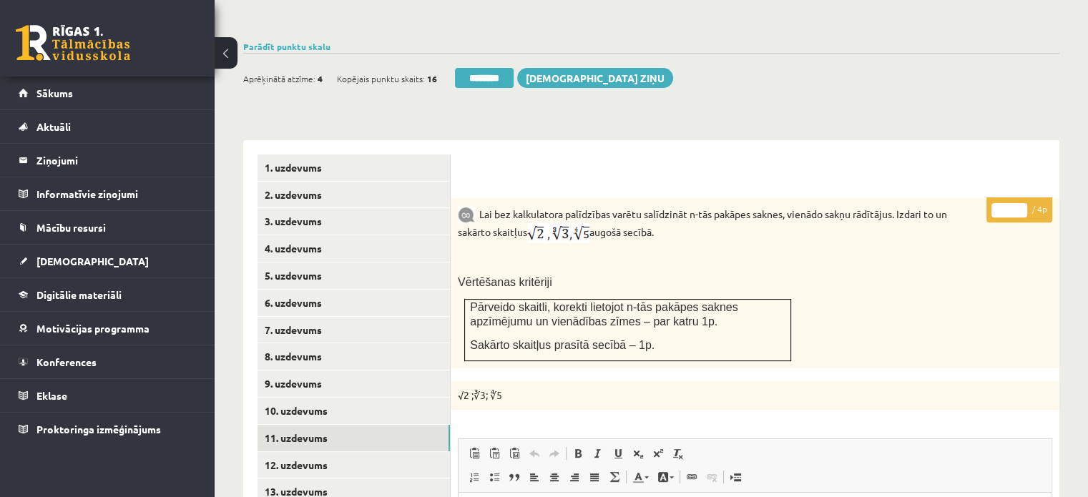
type input "*"
click at [1021, 203] on input "*" at bounding box center [1009, 210] width 36 height 14
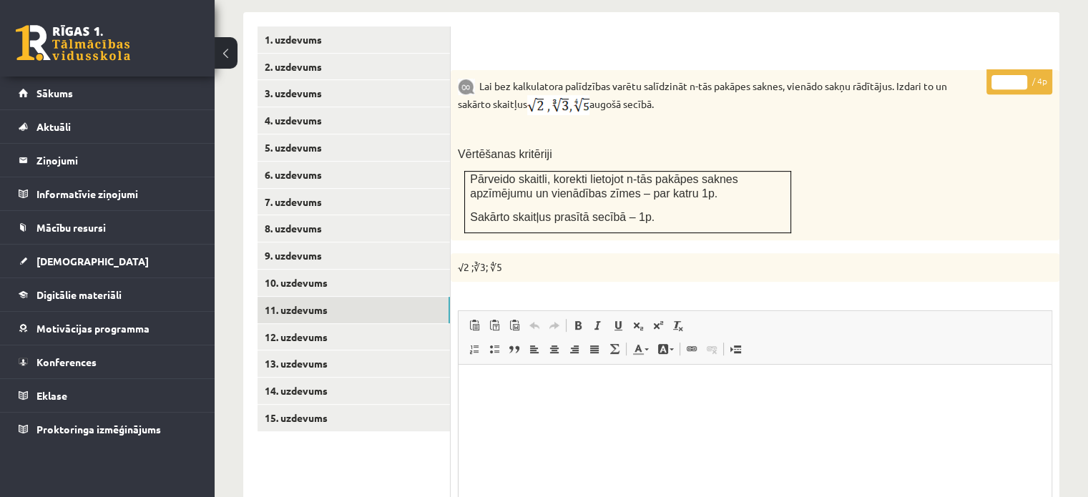
scroll to position [758, 0]
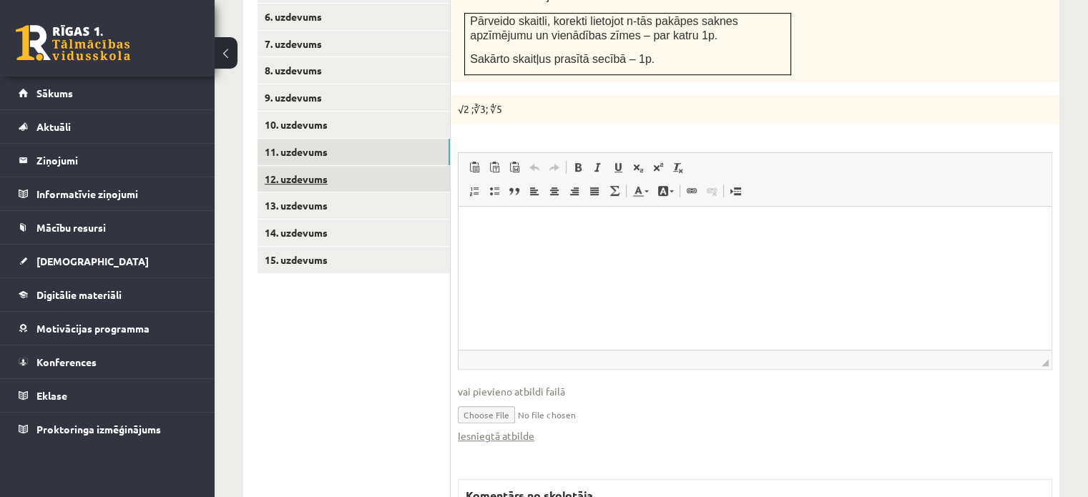
click at [405, 166] on link "12. uzdevums" at bounding box center [353, 179] width 192 height 26
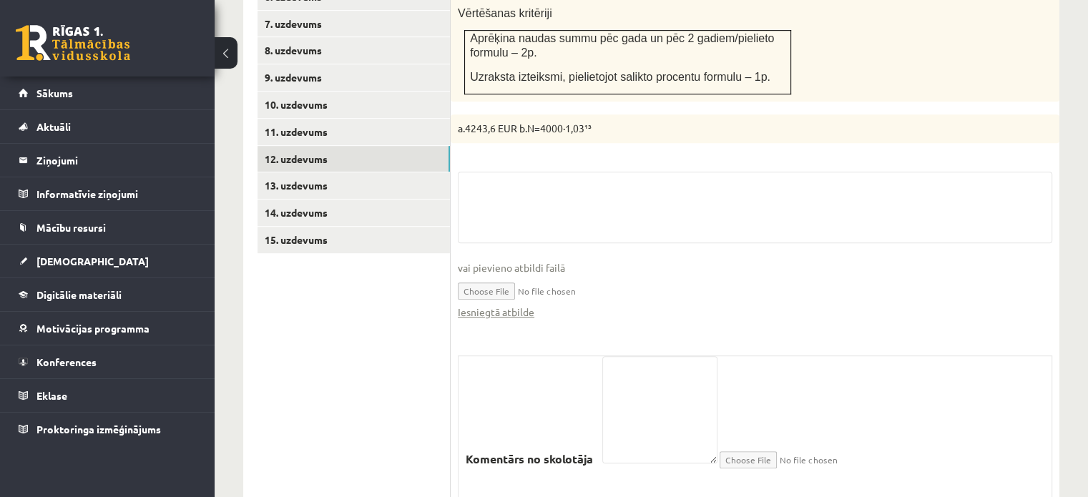
scroll to position [798, 0]
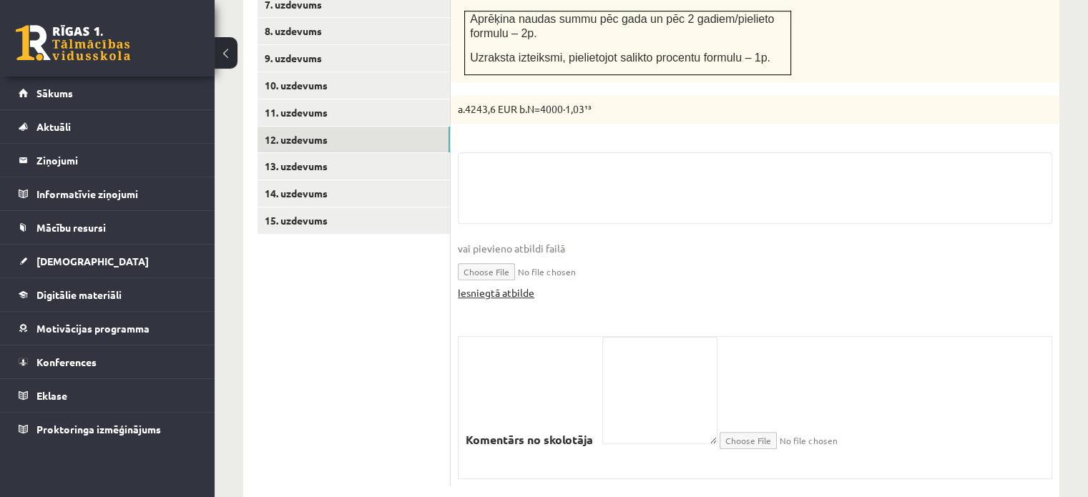
click at [517, 285] on link "Iesniegtā atbilde" at bounding box center [496, 292] width 77 height 15
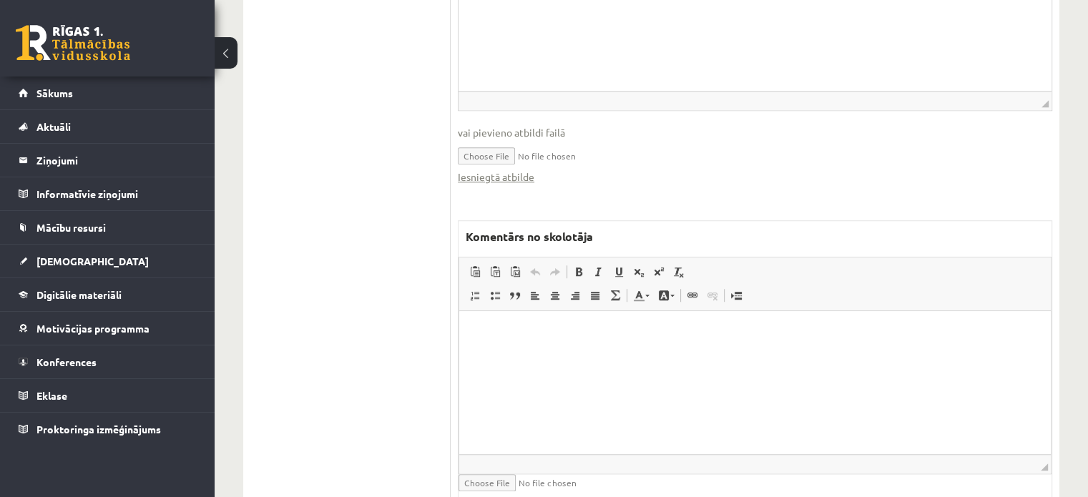
scroll to position [1081, 0]
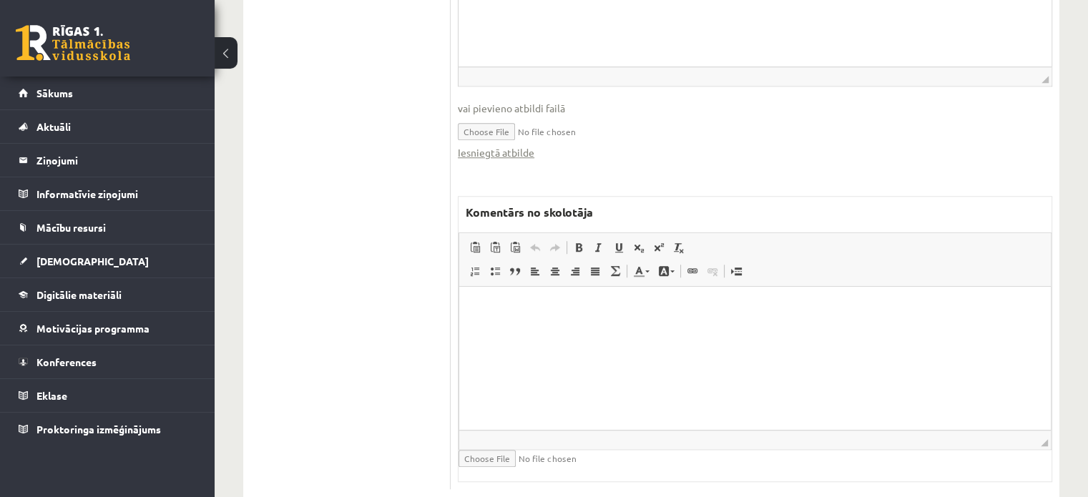
click at [502, 430] on span "◢ Elementa ceļš" at bounding box center [755, 439] width 592 height 19
click at [509, 330] on html at bounding box center [755, 308] width 592 height 44
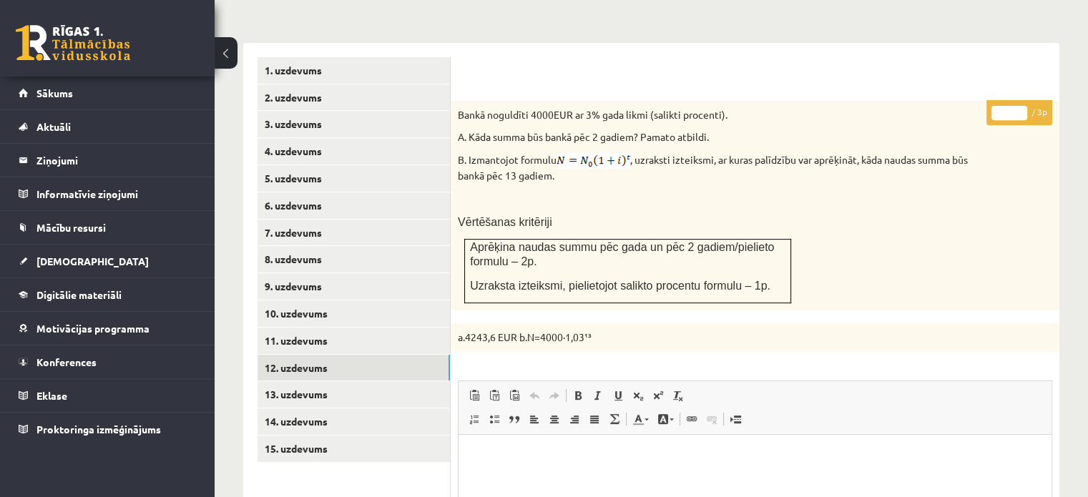
scroll to position [437, 0]
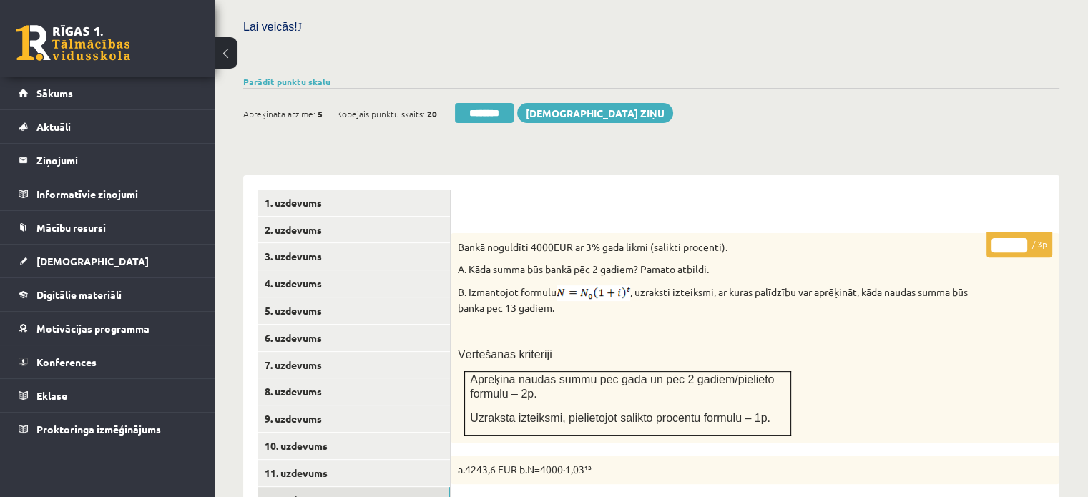
click at [1020, 238] on input "*" at bounding box center [1009, 245] width 36 height 14
type input "*"
click at [1020, 238] on input "*" at bounding box center [1009, 245] width 36 height 14
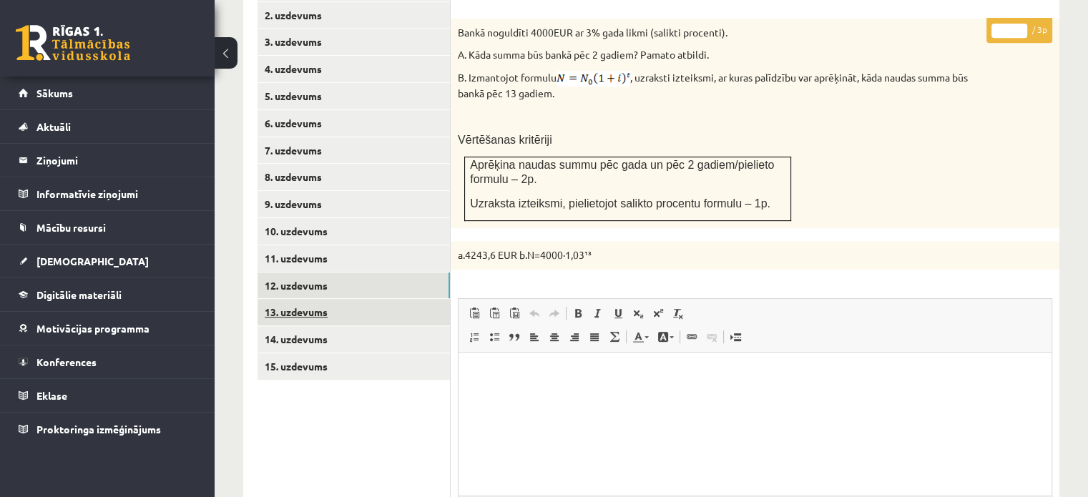
click at [383, 299] on link "13. uzdevums" at bounding box center [353, 312] width 192 height 26
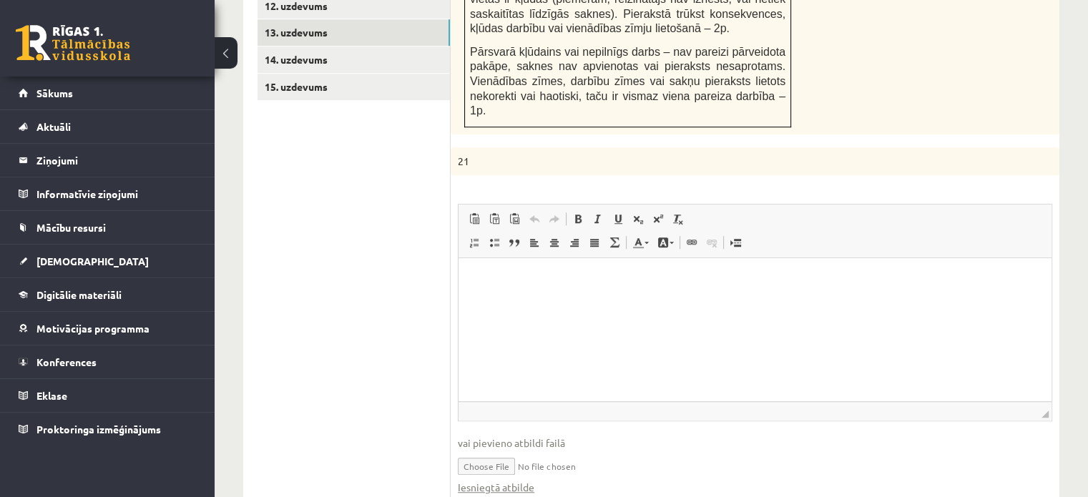
scroll to position [1081, 0]
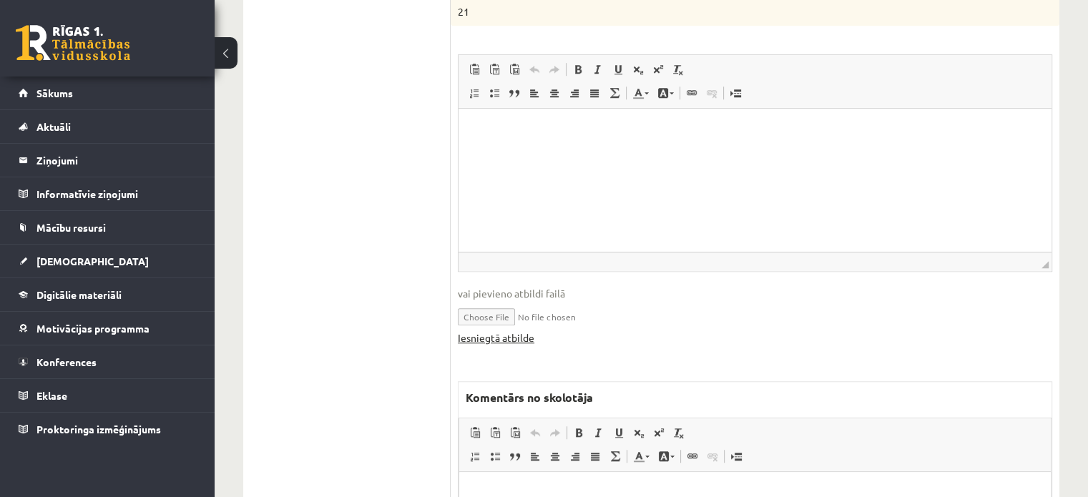
click at [525, 330] on link "Iesniegtā atbilde" at bounding box center [496, 337] width 77 height 15
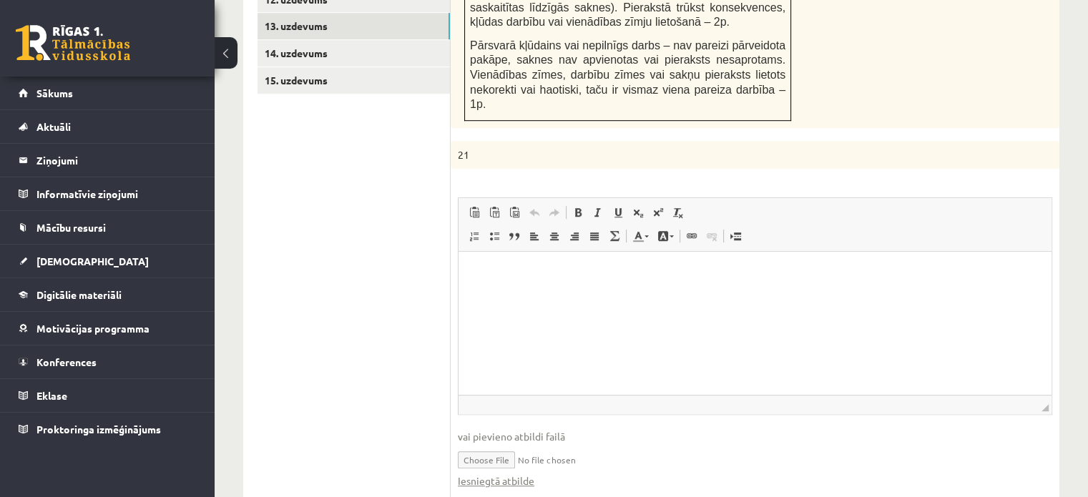
scroll to position [1224, 0]
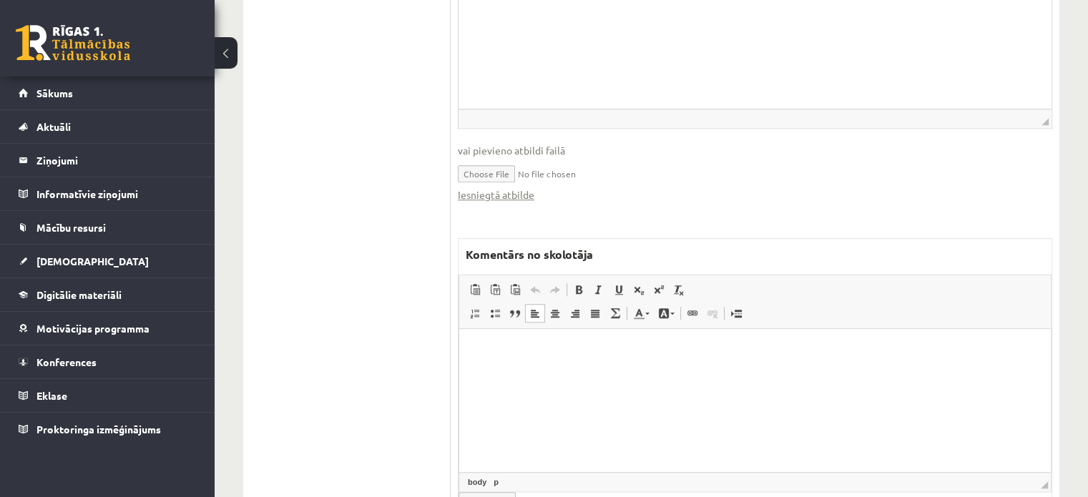
click at [571, 373] on html at bounding box center [755, 351] width 592 height 44
click at [652, 346] on p "**********" at bounding box center [756, 350] width 564 height 15
click at [653, 346] on p "**********" at bounding box center [756, 350] width 564 height 15
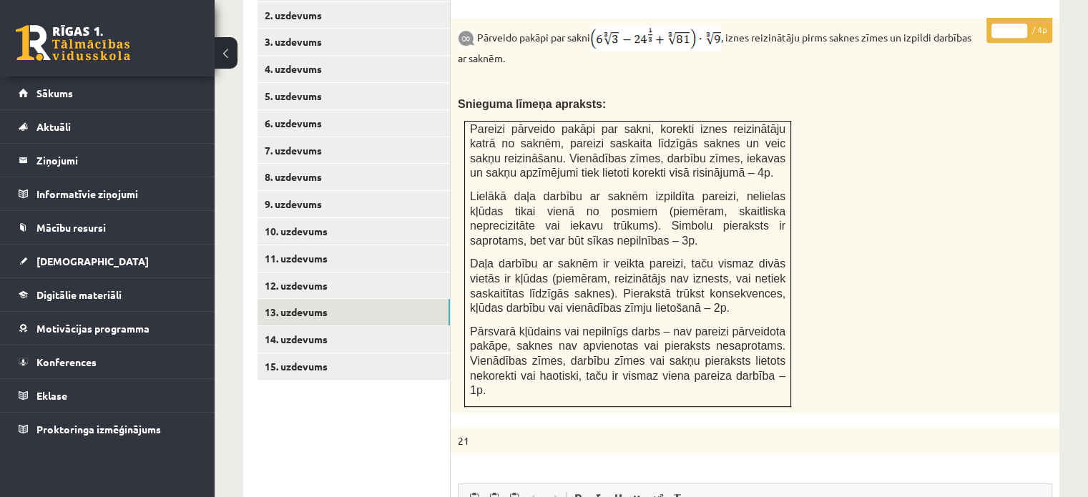
scroll to position [509, 0]
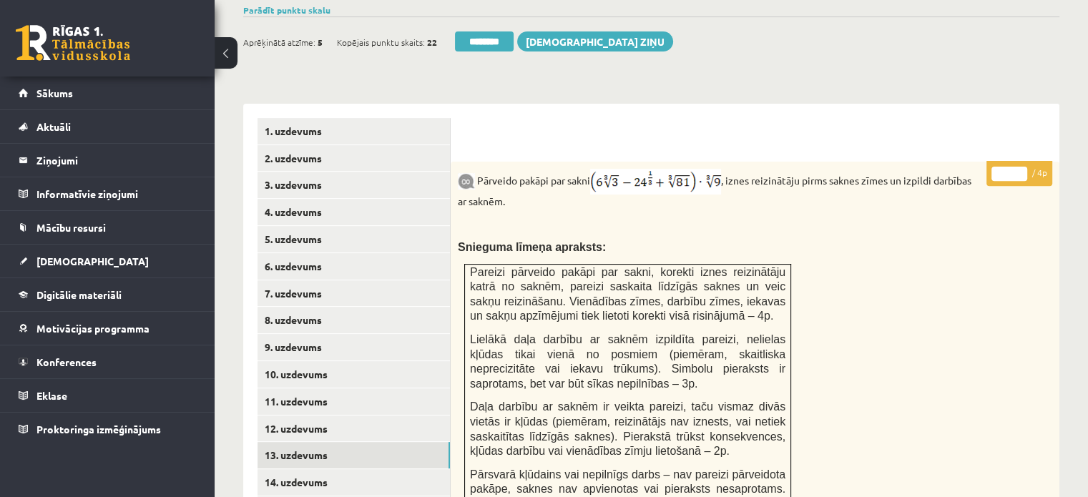
type input "*"
click at [1023, 167] on input "*" at bounding box center [1009, 174] width 36 height 14
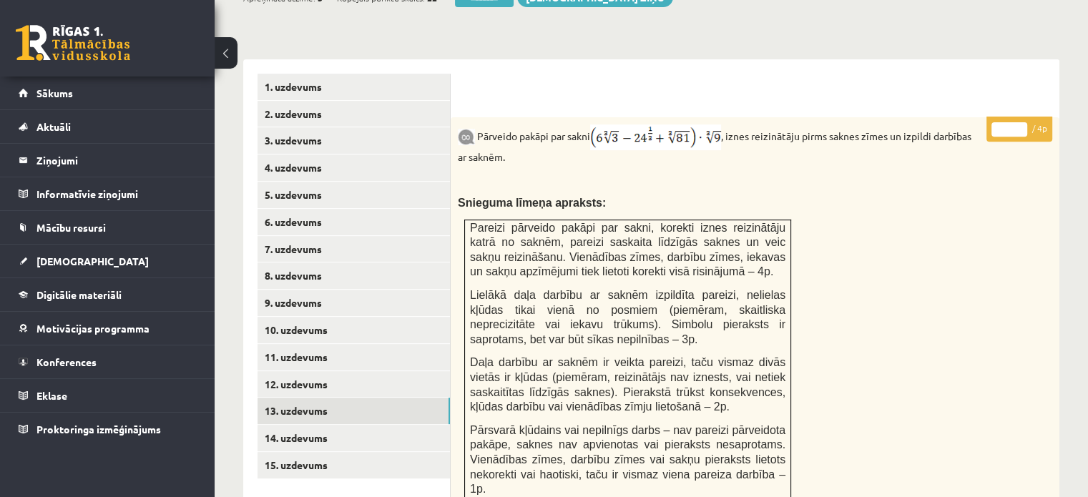
scroll to position [723, 0]
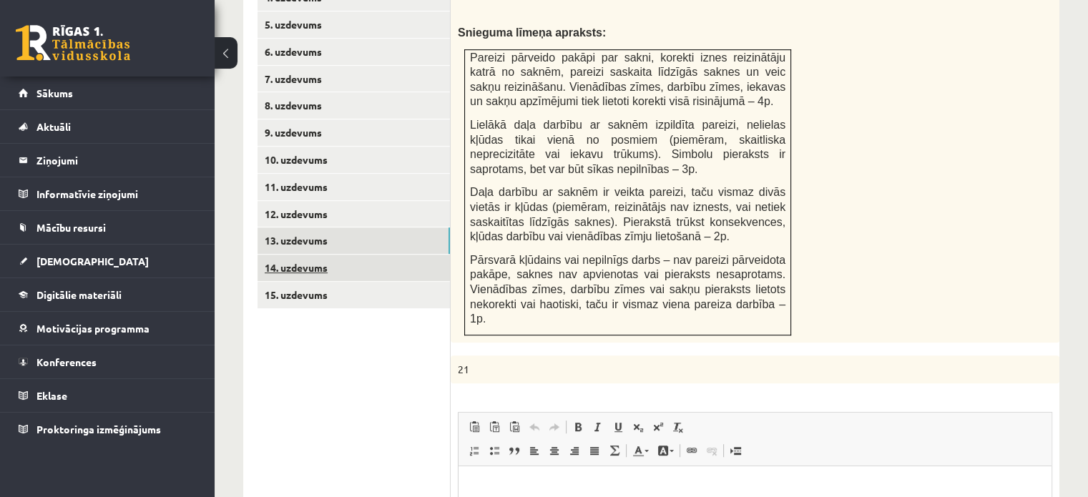
click at [395, 255] on link "14. uzdevums" at bounding box center [353, 268] width 192 height 26
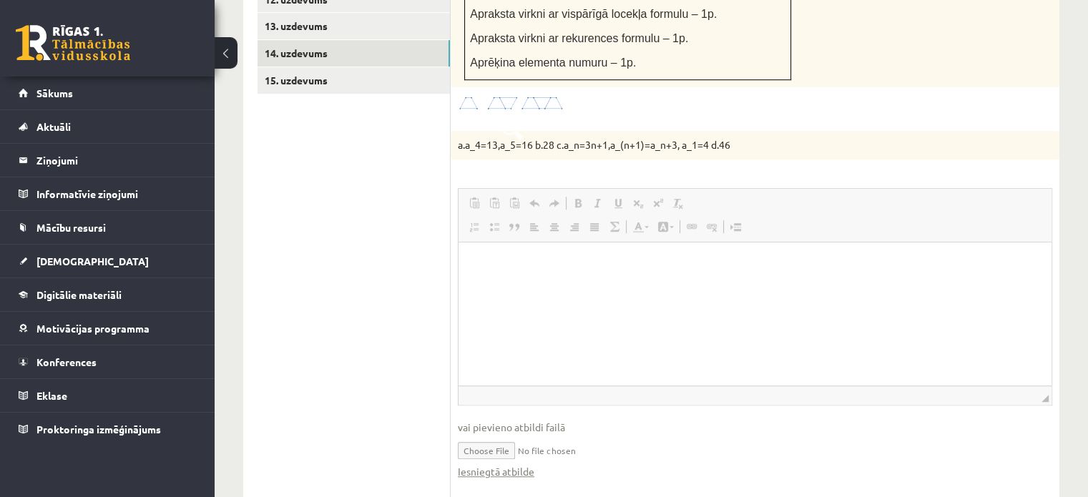
scroll to position [0, 0]
click at [504, 464] on link "Iesniegtā atbilde" at bounding box center [496, 471] width 77 height 15
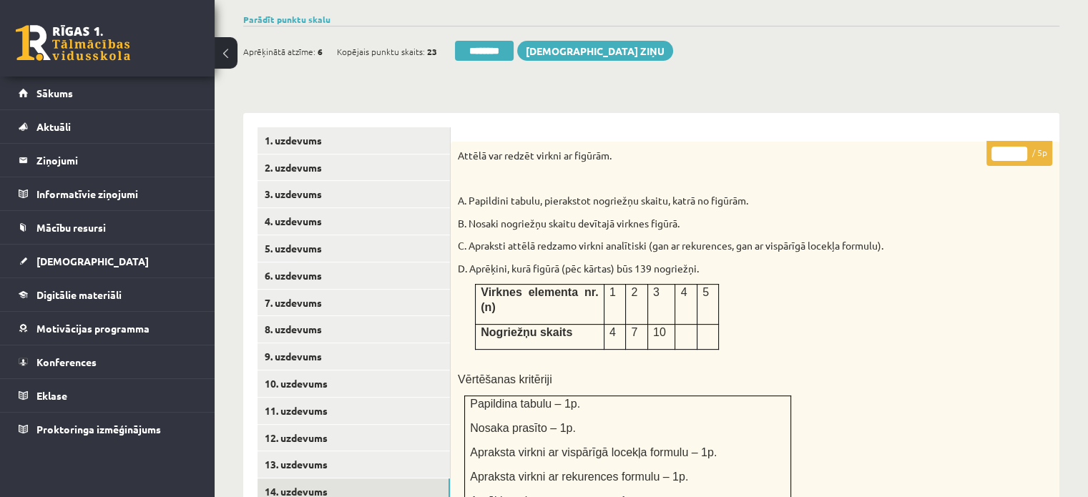
scroll to position [437, 0]
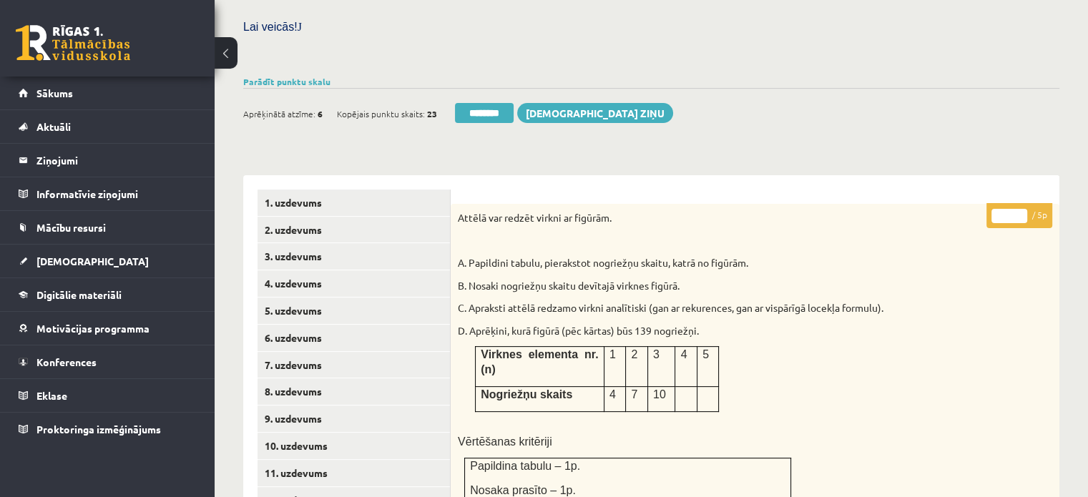
click at [1021, 209] on input "*" at bounding box center [1009, 216] width 36 height 14
type input "*"
click at [1021, 209] on input "*" at bounding box center [1009, 216] width 36 height 14
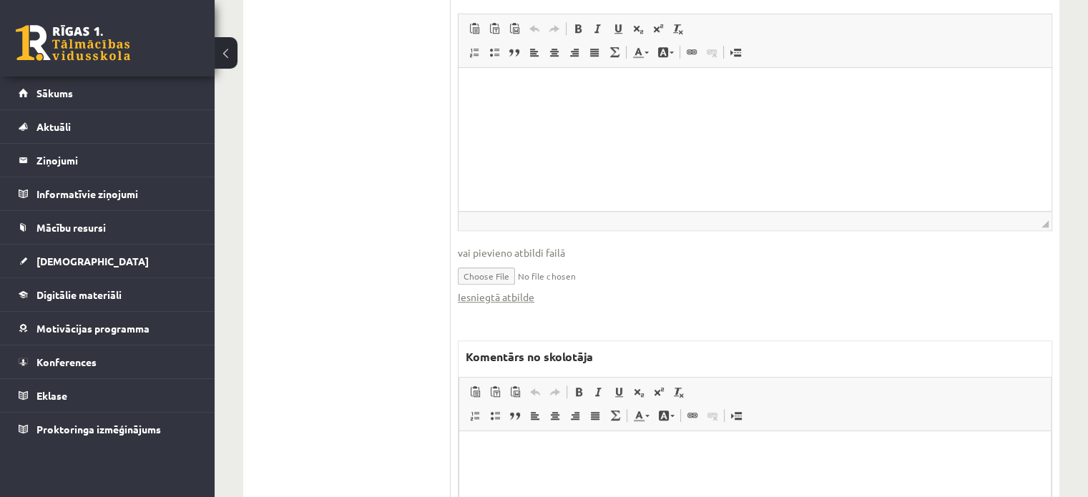
scroll to position [1242, 0]
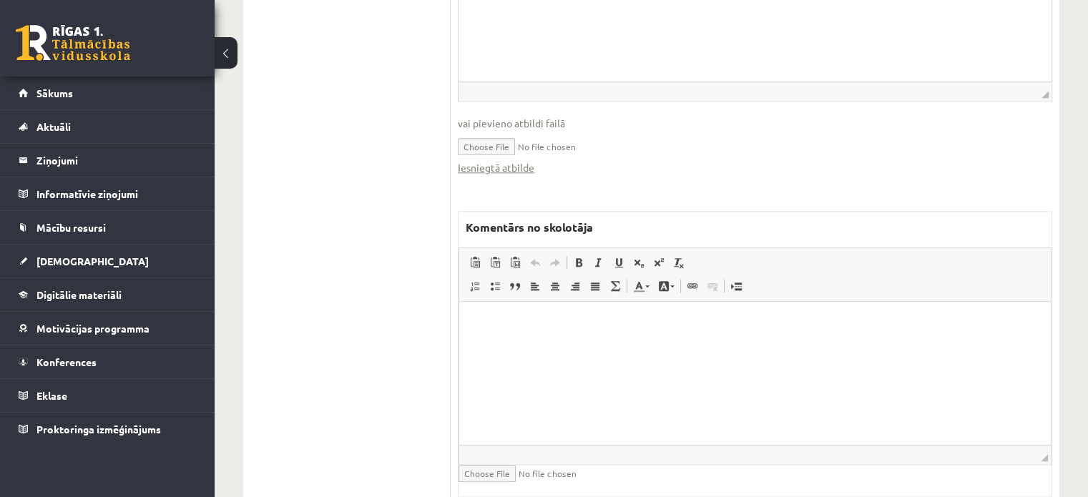
click at [578, 345] on html at bounding box center [755, 324] width 592 height 44
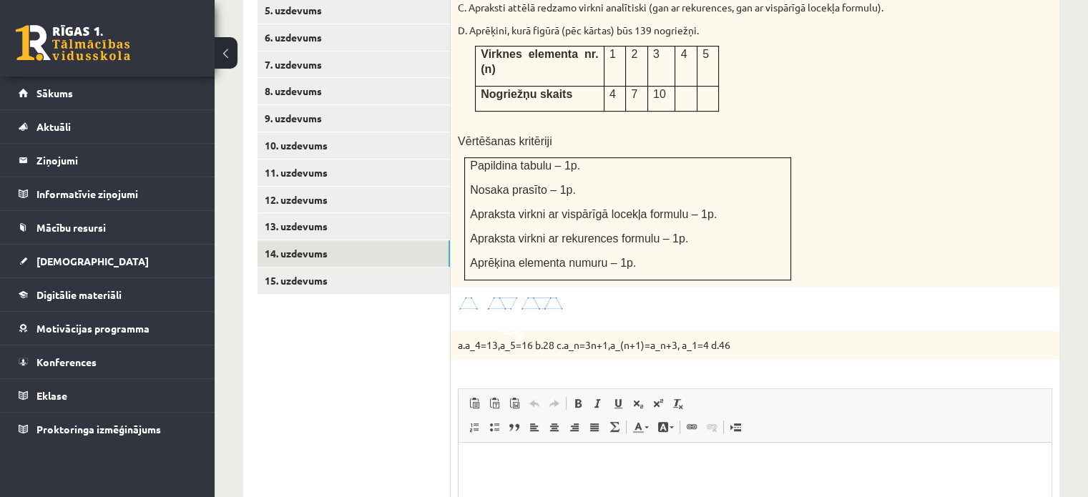
scroll to position [598, 0]
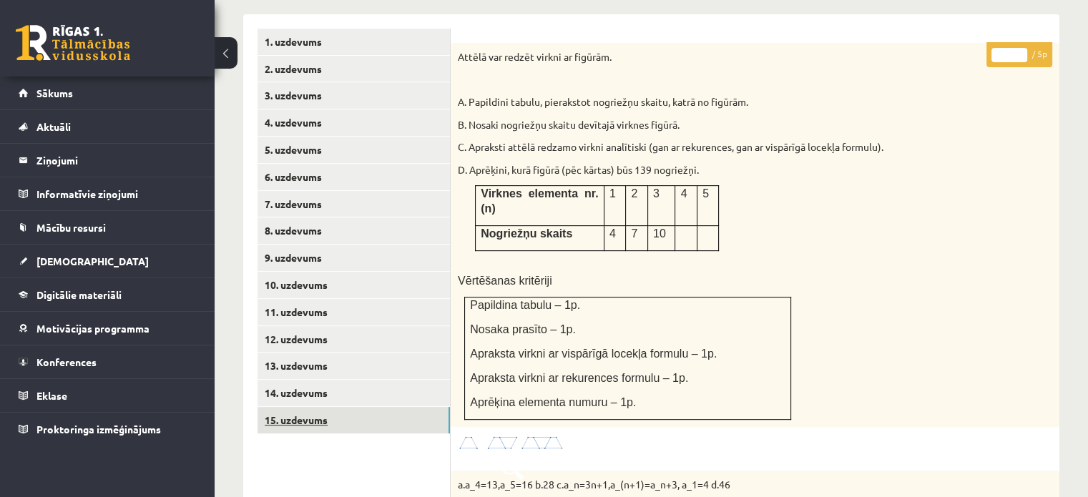
click at [369, 407] on link "15. uzdevums" at bounding box center [353, 420] width 192 height 26
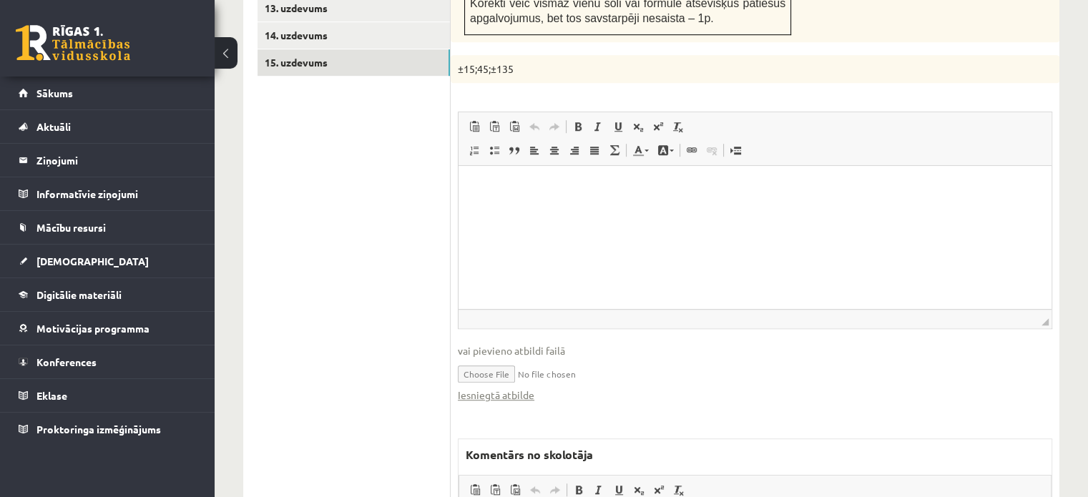
scroll to position [1027, 0]
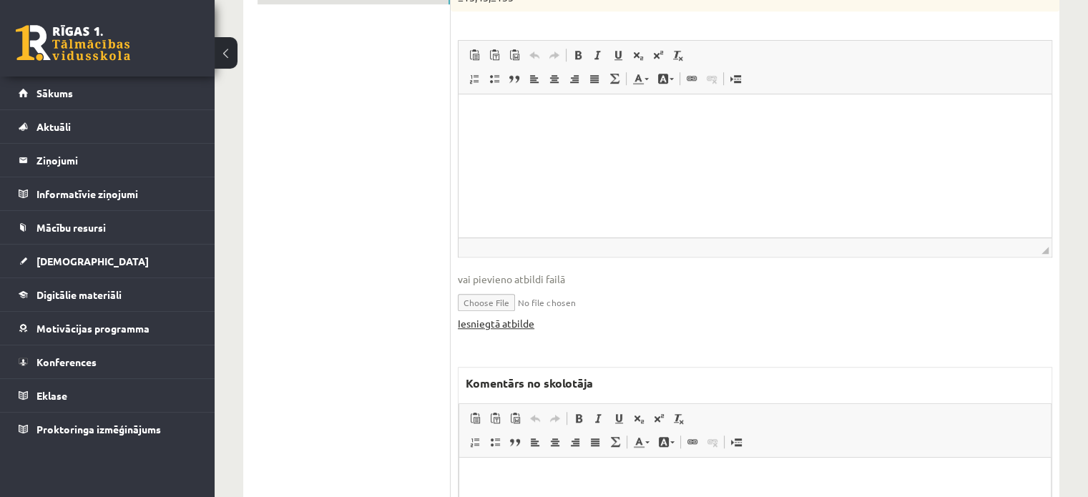
click at [531, 316] on link "Iesniegtā atbilde" at bounding box center [496, 323] width 77 height 15
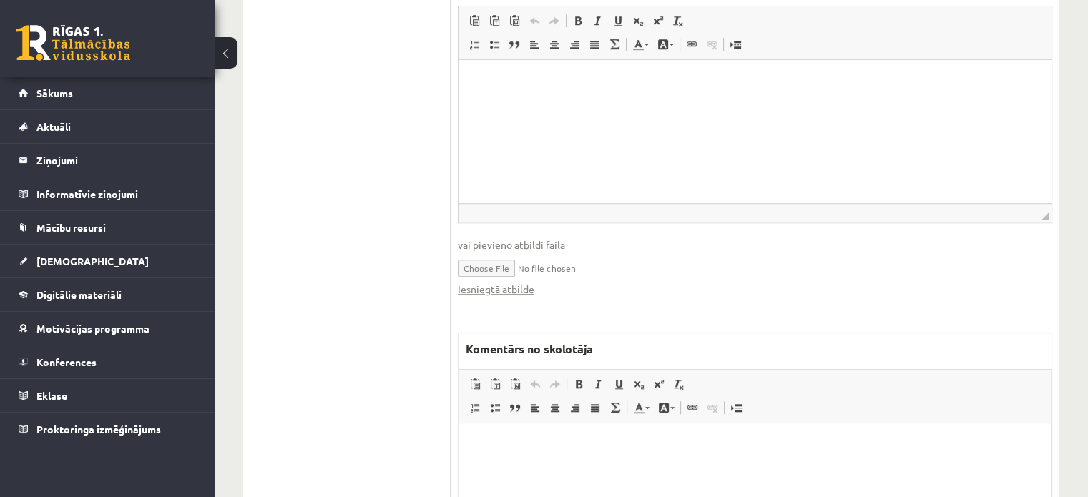
scroll to position [1198, 0]
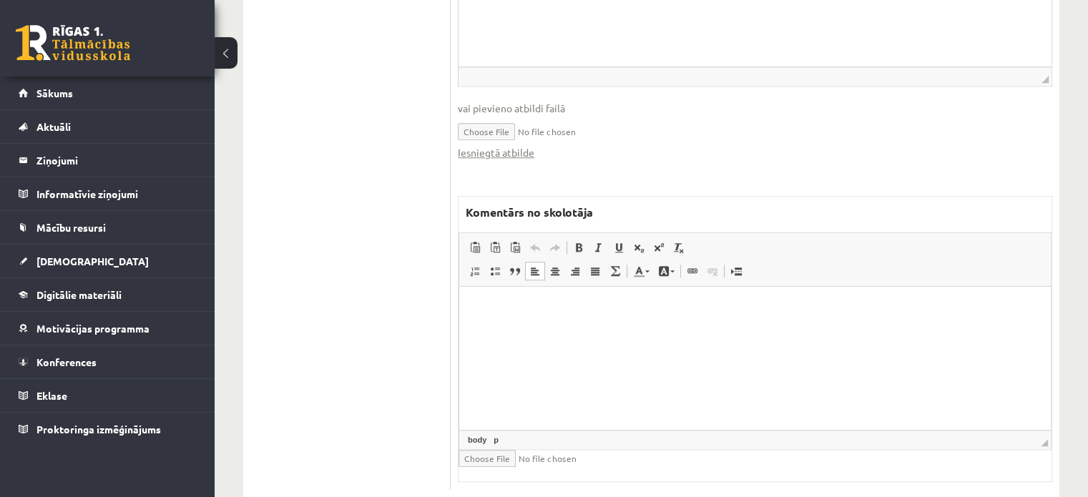
click at [545, 330] on html at bounding box center [755, 309] width 592 height 44
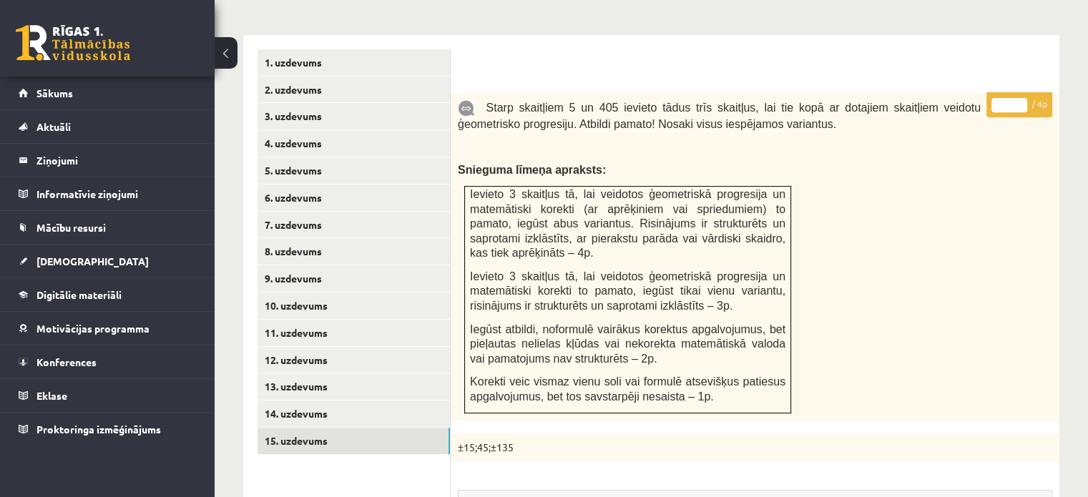
scroll to position [554, 0]
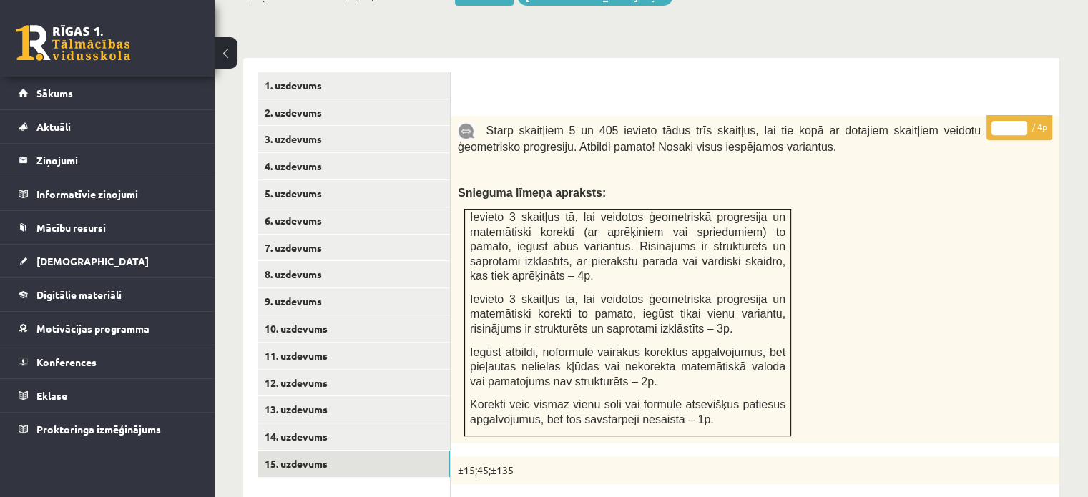
click at [1021, 121] on input "*" at bounding box center [1009, 128] width 36 height 14
type input "*"
click at [1021, 121] on input "*" at bounding box center [1009, 128] width 36 height 14
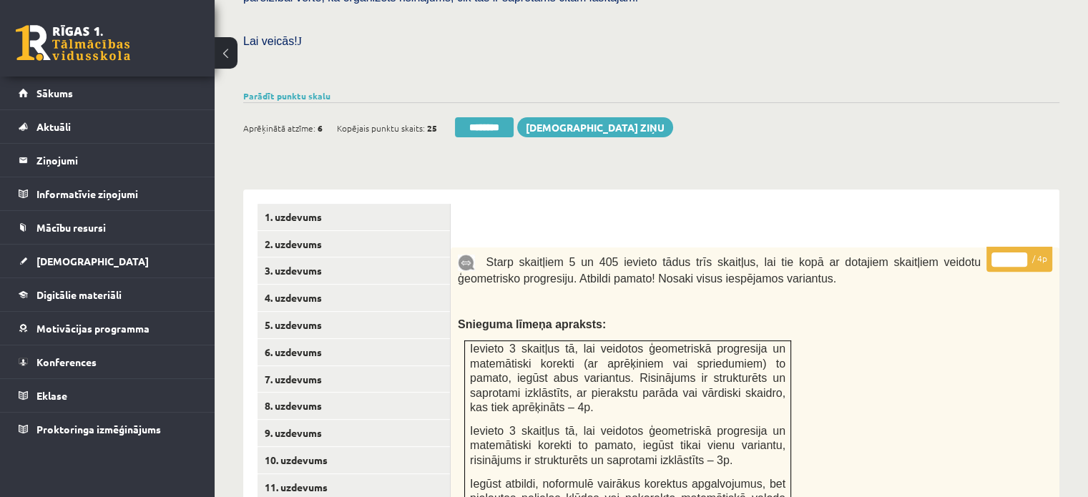
scroll to position [340, 0]
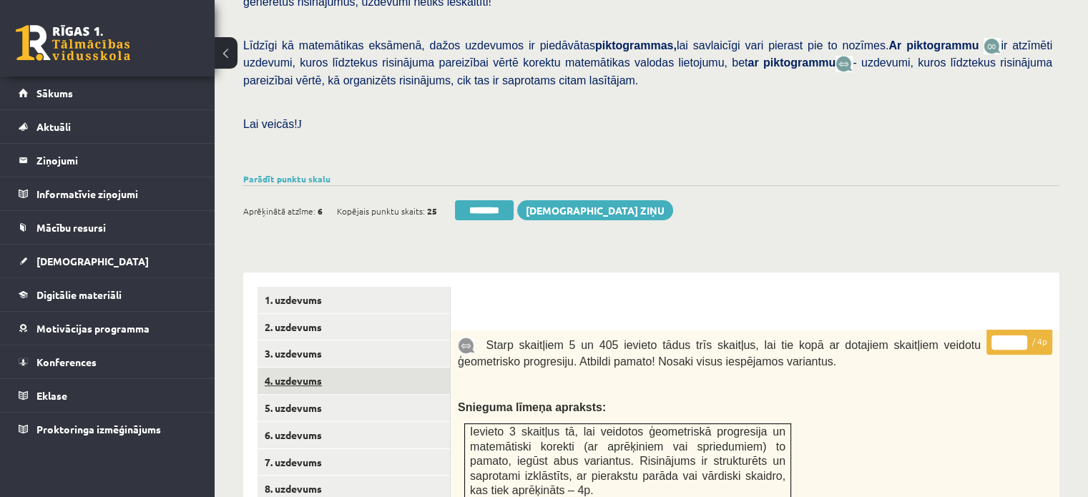
click at [343, 368] on link "4. uzdevums" at bounding box center [353, 381] width 192 height 26
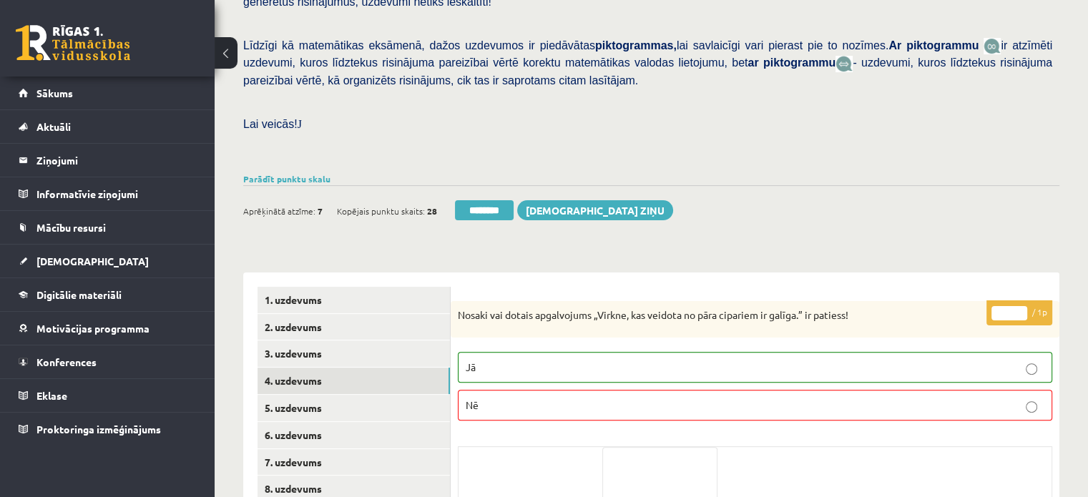
click at [463, 185] on div "Ieskaite saglabāta! Aprēķinātā atzīme: 7 Kopējais punktu skaits: 28 ******** [D…" at bounding box center [651, 205] width 816 height 40
click at [473, 200] on input "********" at bounding box center [484, 210] width 59 height 20
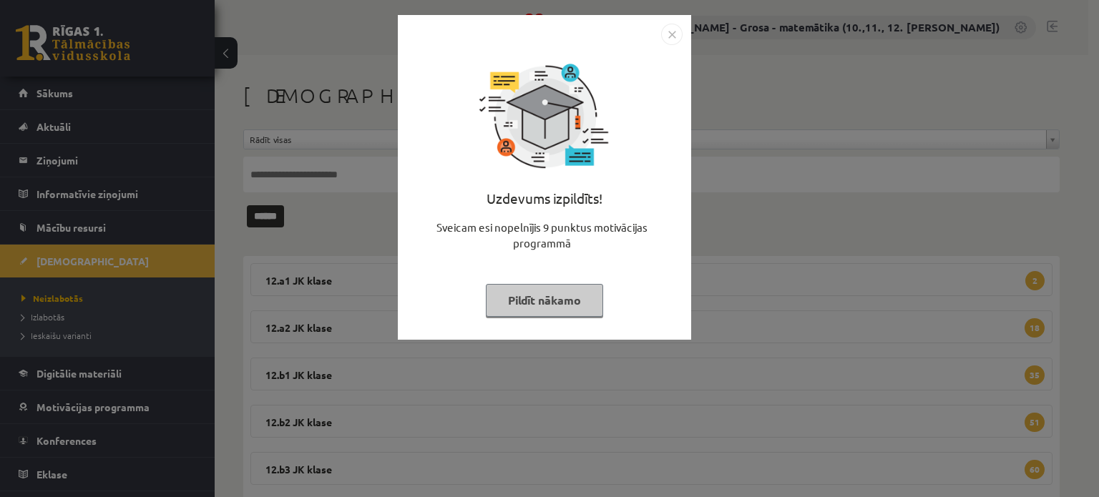
click at [534, 302] on button "Pildīt nākamo" at bounding box center [544, 300] width 117 height 33
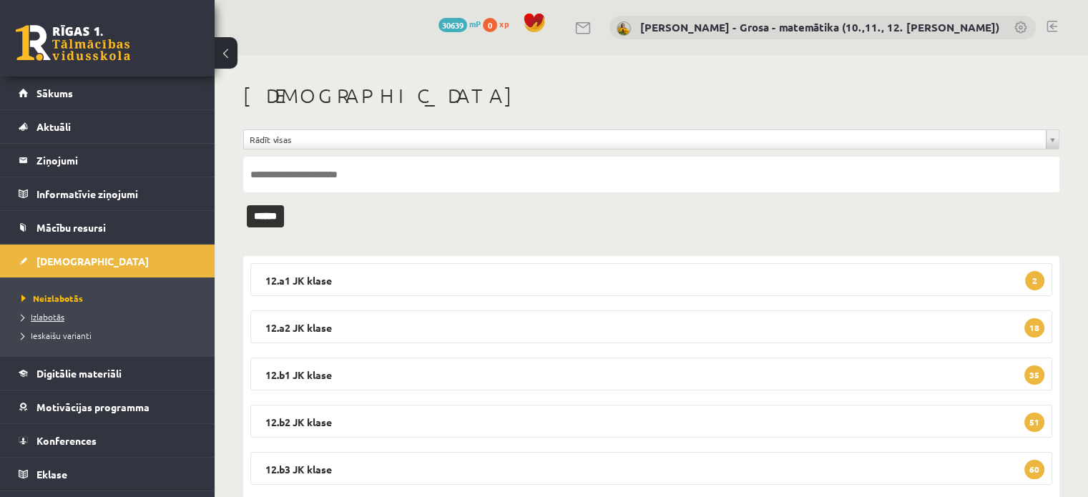
click at [53, 317] on span "Izlabotās" at bounding box center [42, 316] width 43 height 11
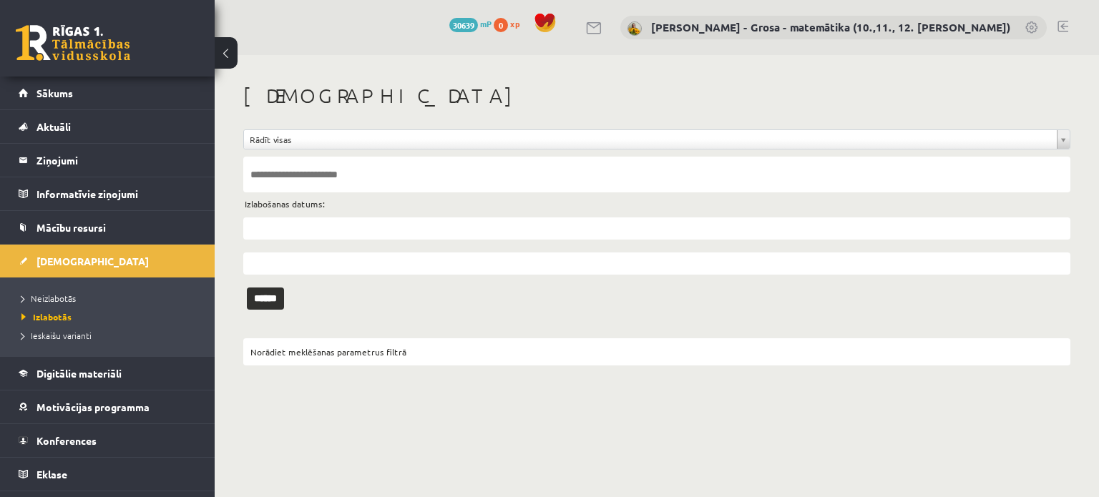
click at [278, 222] on input "text" at bounding box center [656, 228] width 827 height 22
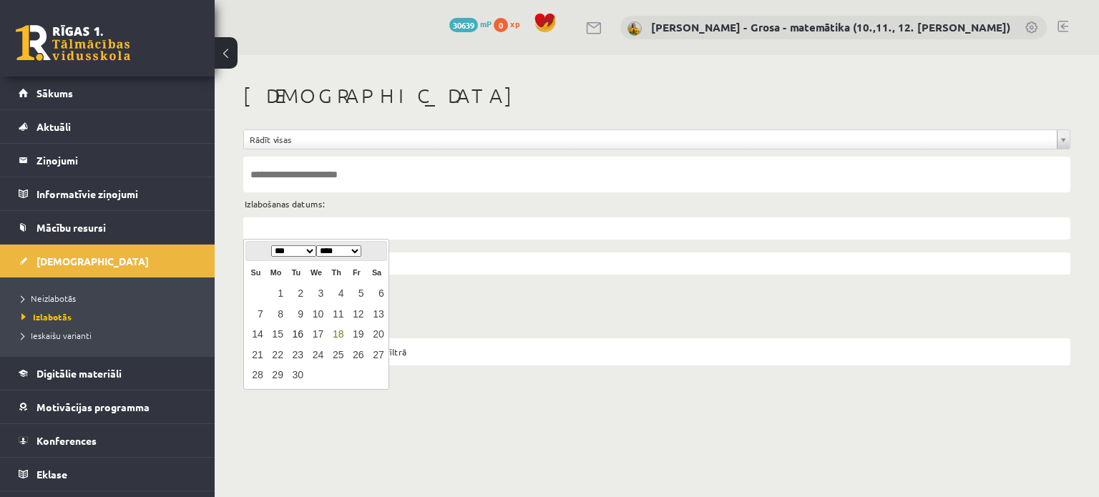
drag, startPoint x: 300, startPoint y: 333, endPoint x: 300, endPoint y: 325, distance: 7.2
click at [300, 332] on link "16" at bounding box center [296, 334] width 19 height 19
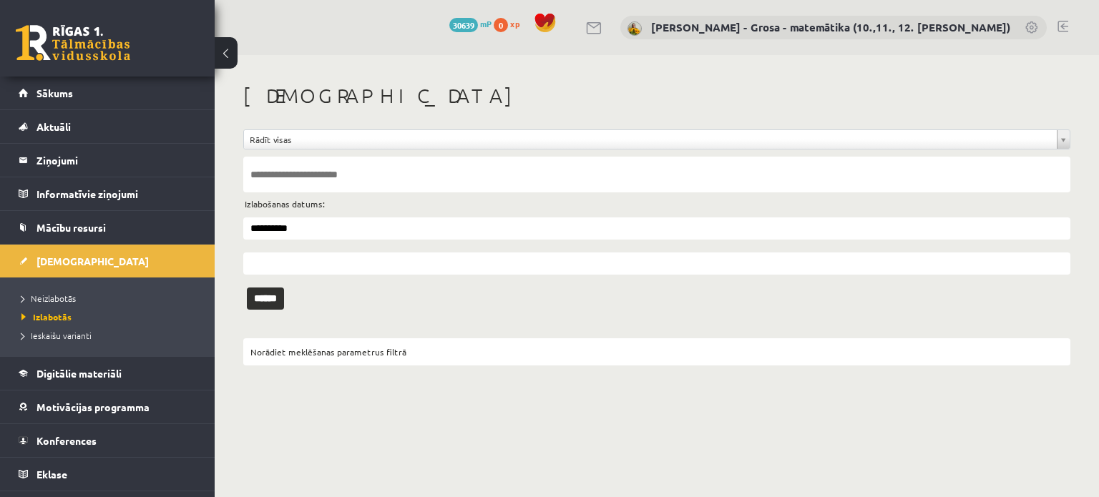
click at [291, 217] on input "**********" at bounding box center [656, 228] width 827 height 22
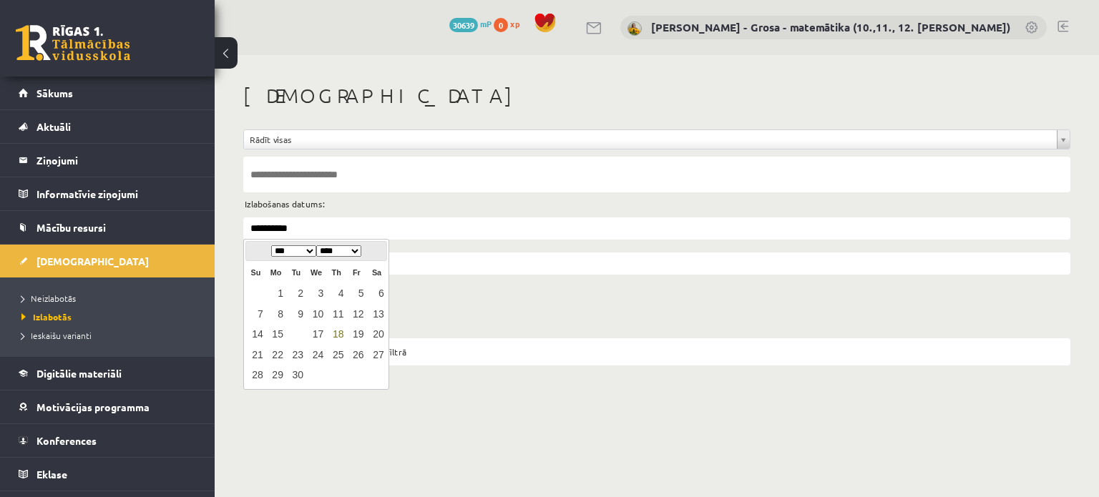
click at [341, 333] on link "18" at bounding box center [336, 334] width 19 height 19
type input "**********"
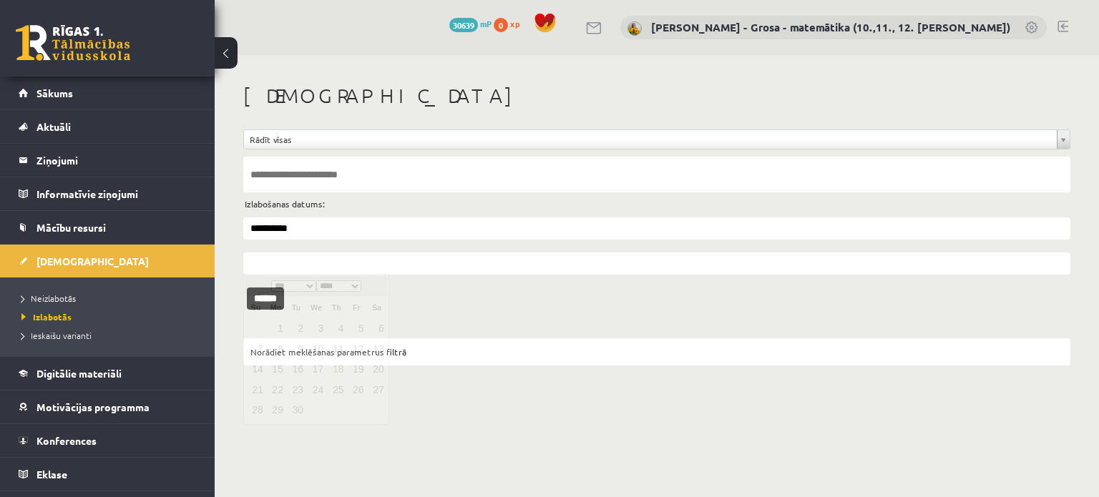
click at [305, 268] on input "text" at bounding box center [656, 263] width 827 height 22
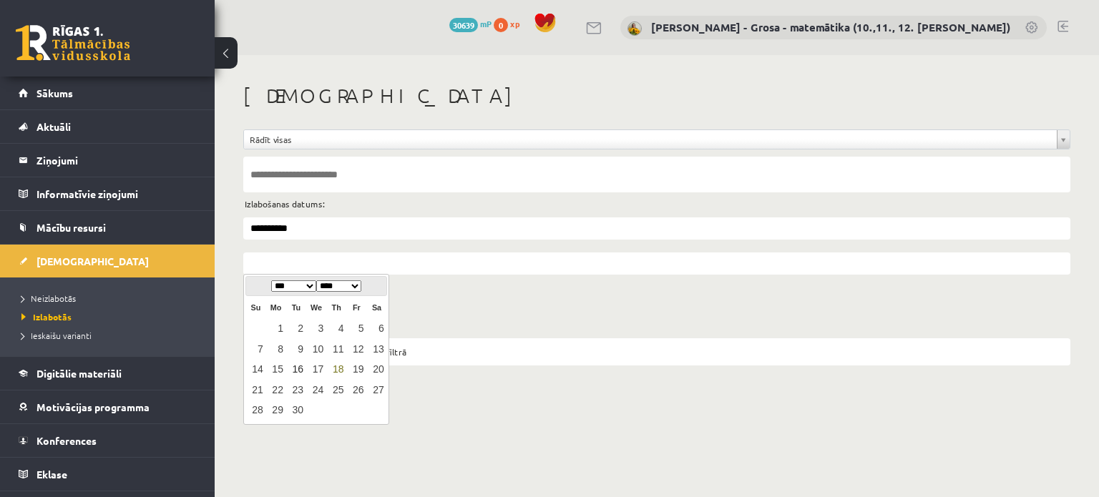
click at [300, 373] on link "16" at bounding box center [296, 369] width 19 height 19
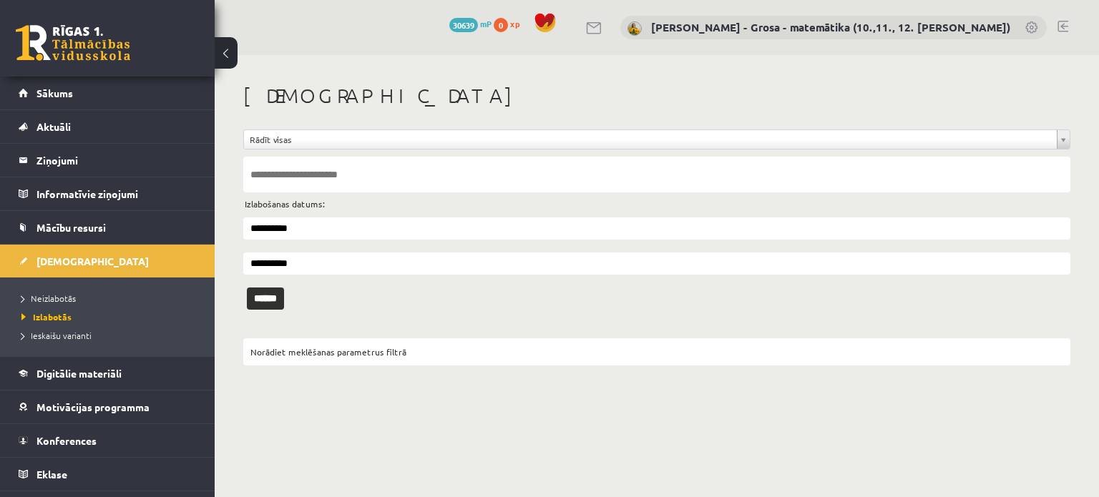
click at [303, 260] on input "**********" at bounding box center [656, 263] width 827 height 22
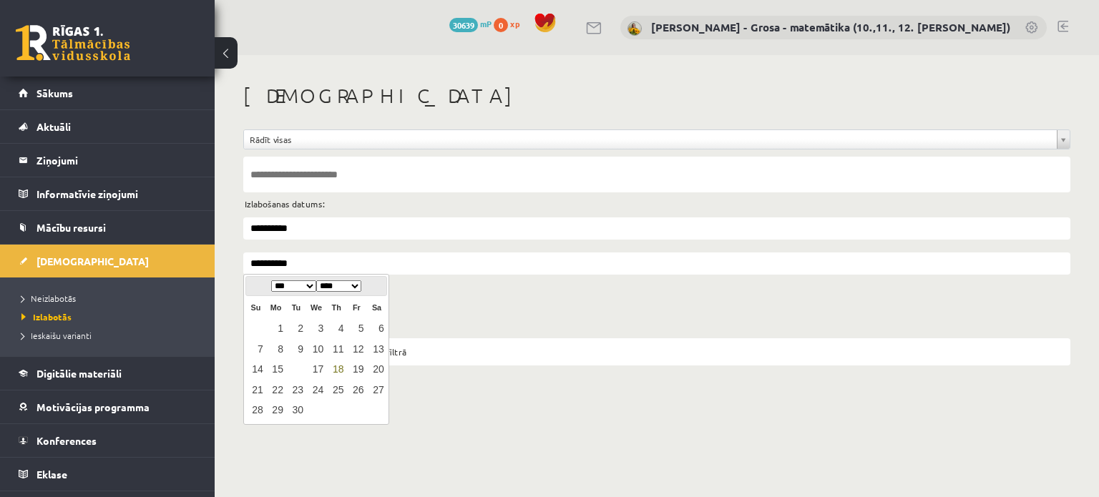
drag, startPoint x: 335, startPoint y: 373, endPoint x: 304, endPoint y: 334, distance: 50.4
click at [336, 373] on link "18" at bounding box center [336, 369] width 19 height 19
type input "**********"
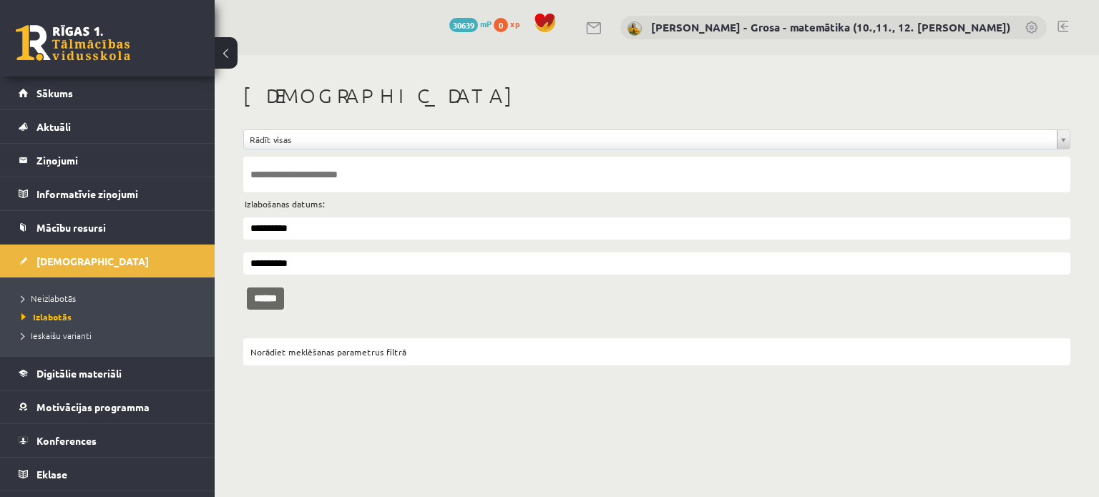
click at [284, 300] on input "******" at bounding box center [265, 299] width 37 height 22
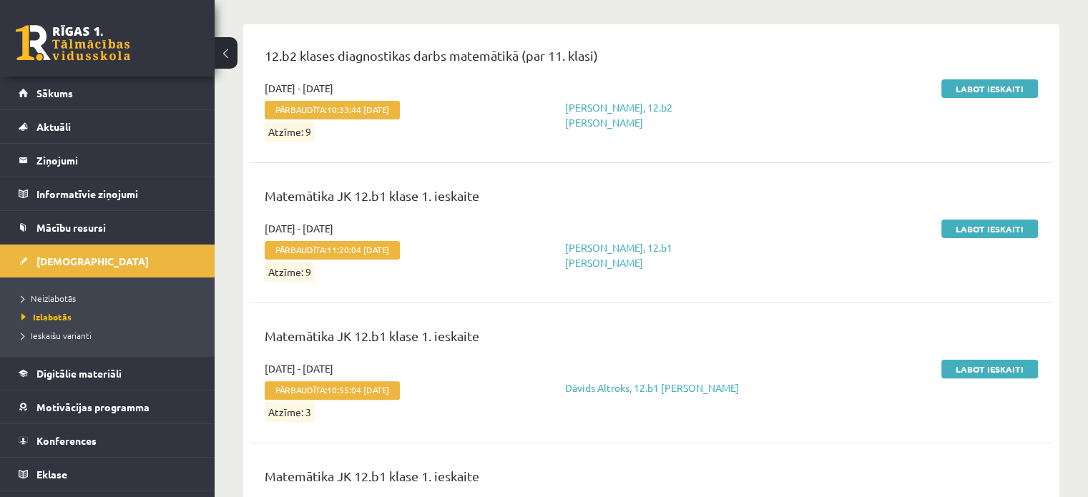
scroll to position [1853, 0]
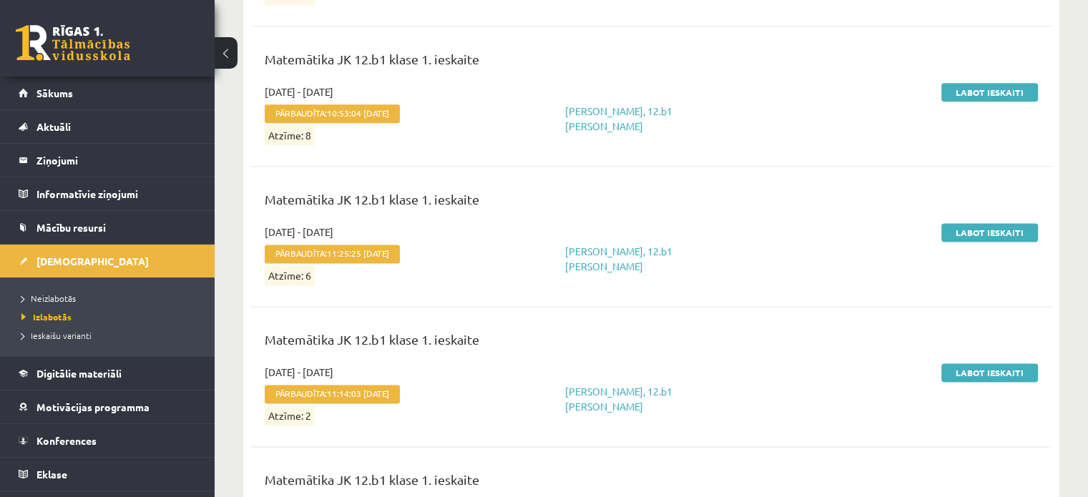
click at [993, 219] on div "Matemātika JK 12.b1 klase 1. ieskaite" at bounding box center [651, 207] width 795 height 35
click at [986, 223] on link "Labot ieskaiti" at bounding box center [989, 232] width 97 height 19
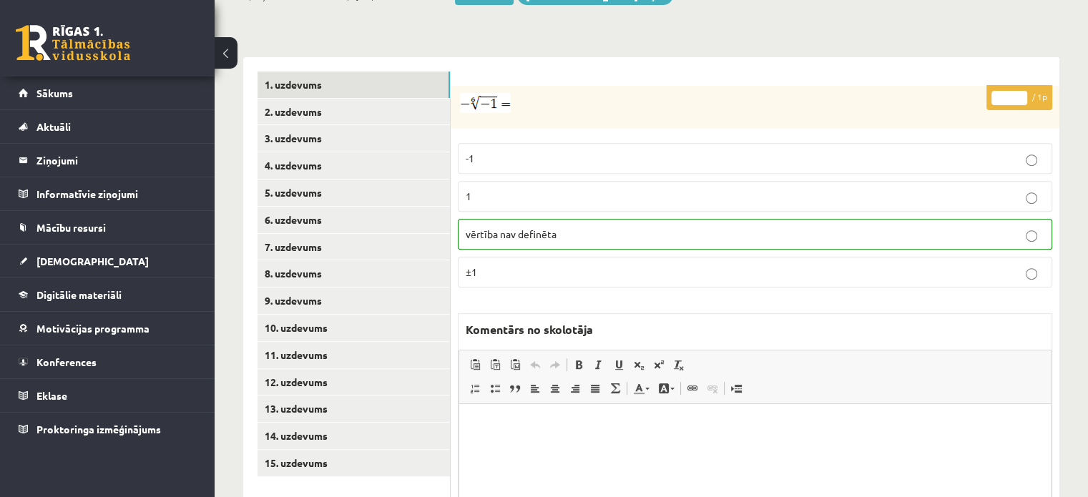
scroll to position [644, 0]
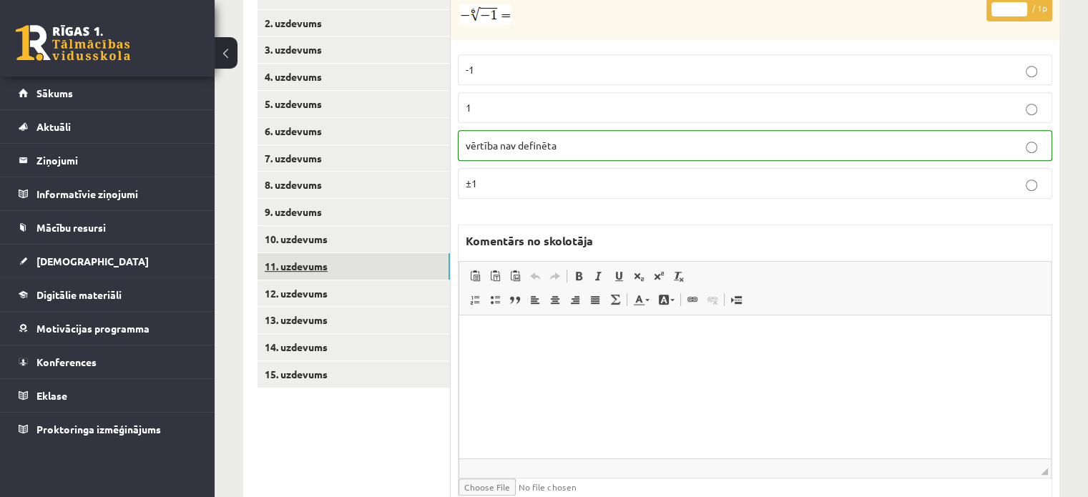
click at [355, 253] on link "11. uzdevums" at bounding box center [353, 266] width 192 height 26
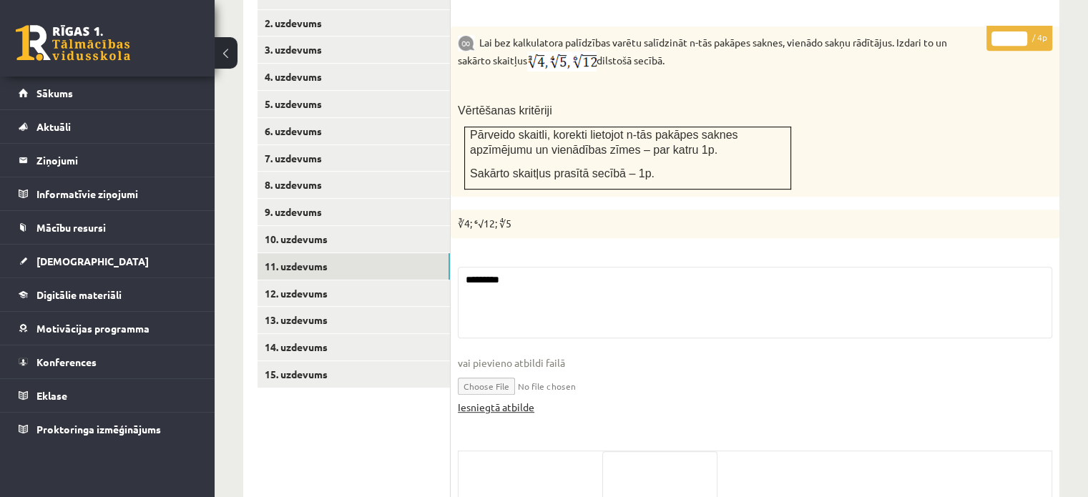
click at [512, 400] on link "Iesniegtā atbilde" at bounding box center [496, 407] width 77 height 15
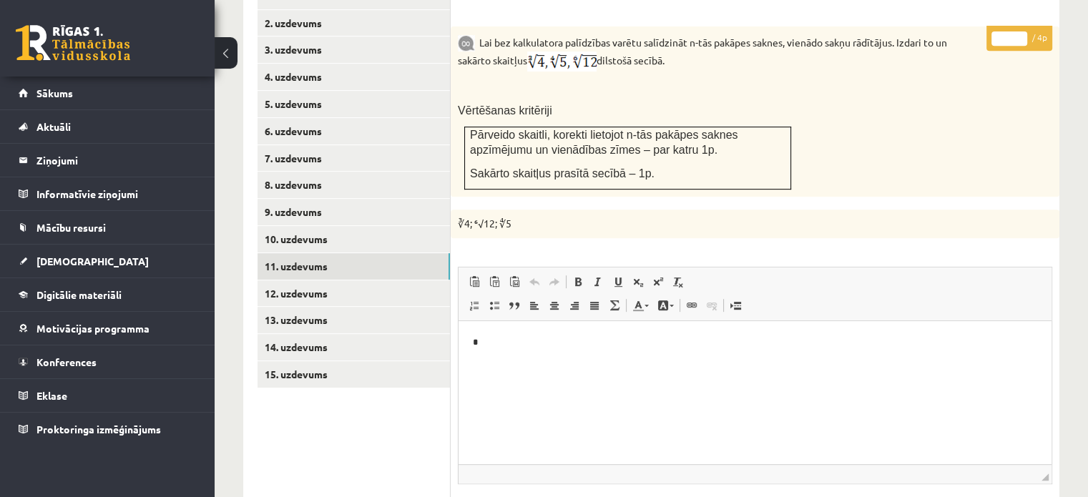
scroll to position [0, 0]
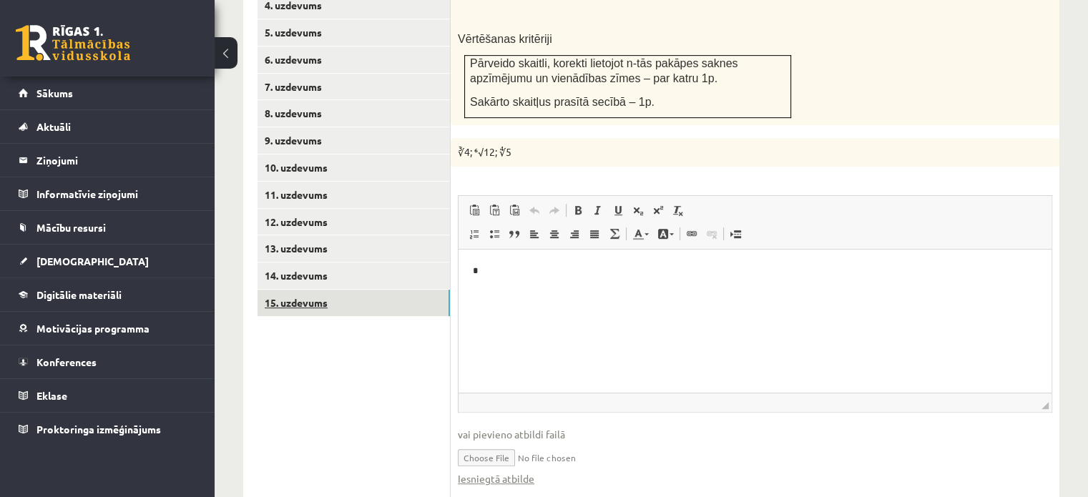
click at [392, 290] on link "15. uzdevums" at bounding box center [353, 303] width 192 height 26
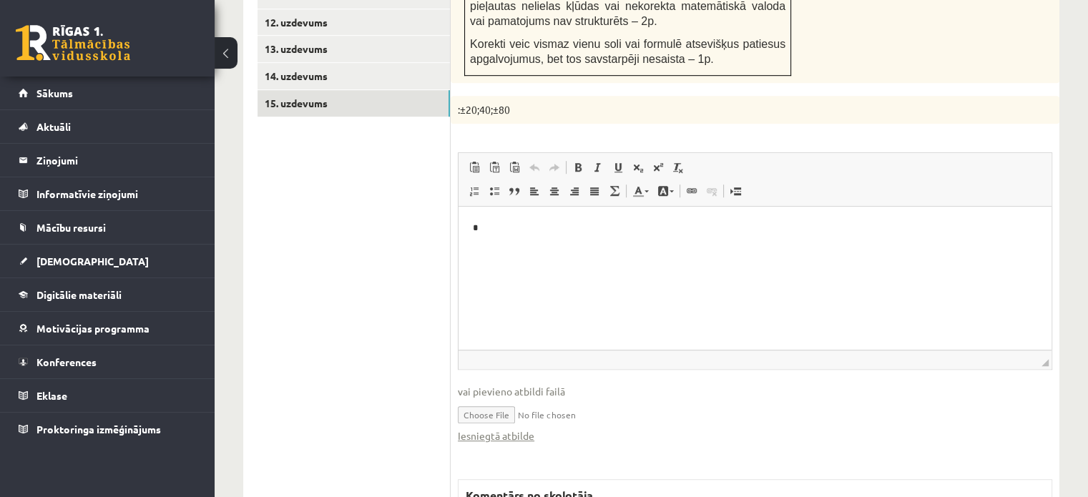
scroll to position [1198, 0]
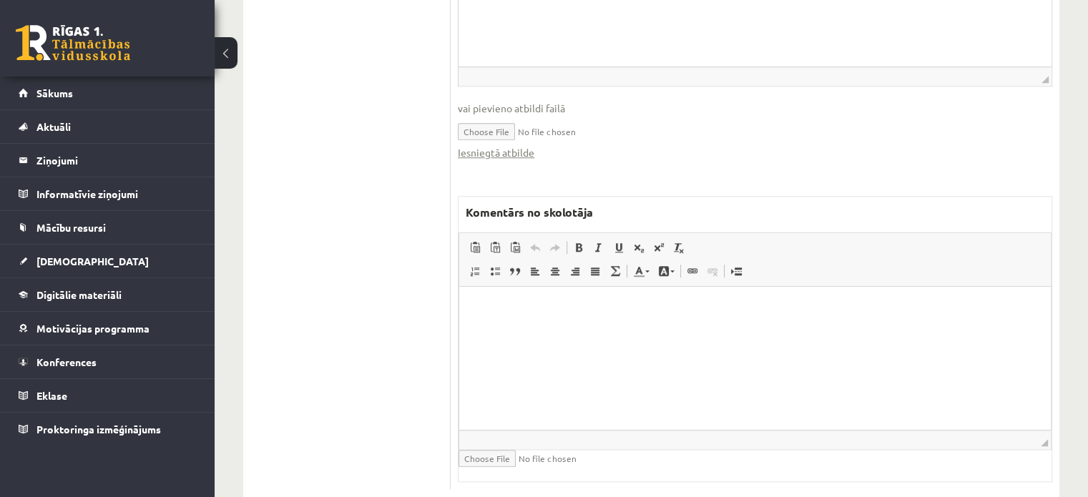
click at [579, 330] on html at bounding box center [755, 309] width 592 height 44
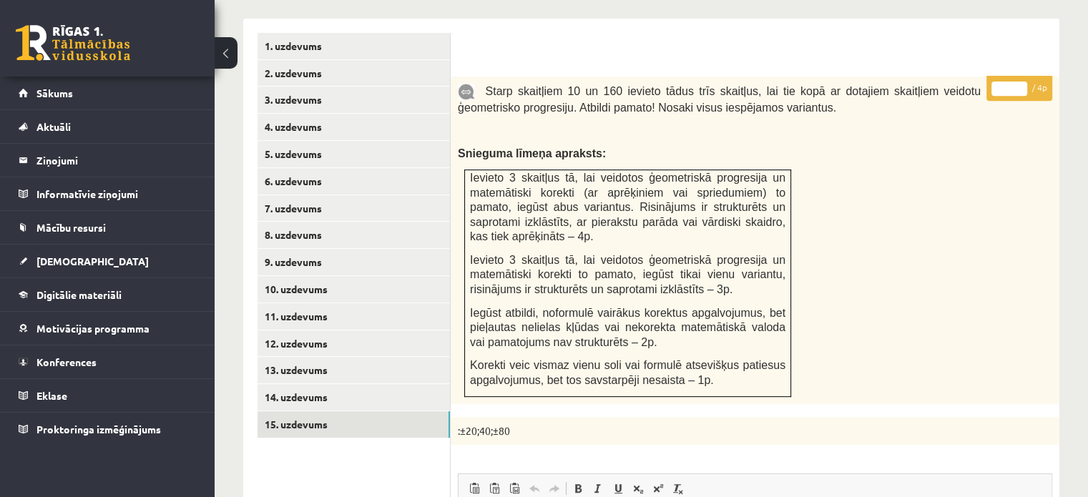
scroll to position [483, 0]
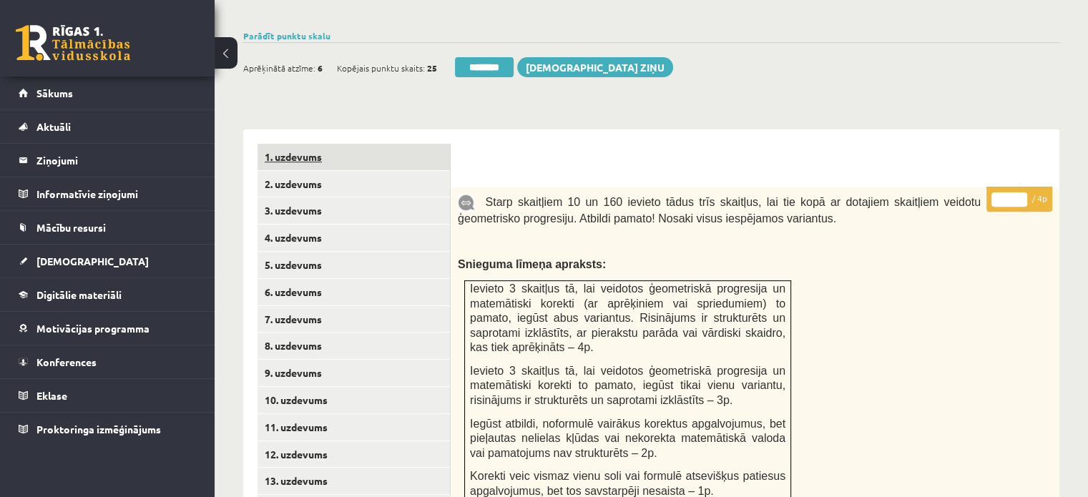
click at [396, 144] on link "1. uzdevums" at bounding box center [353, 157] width 192 height 26
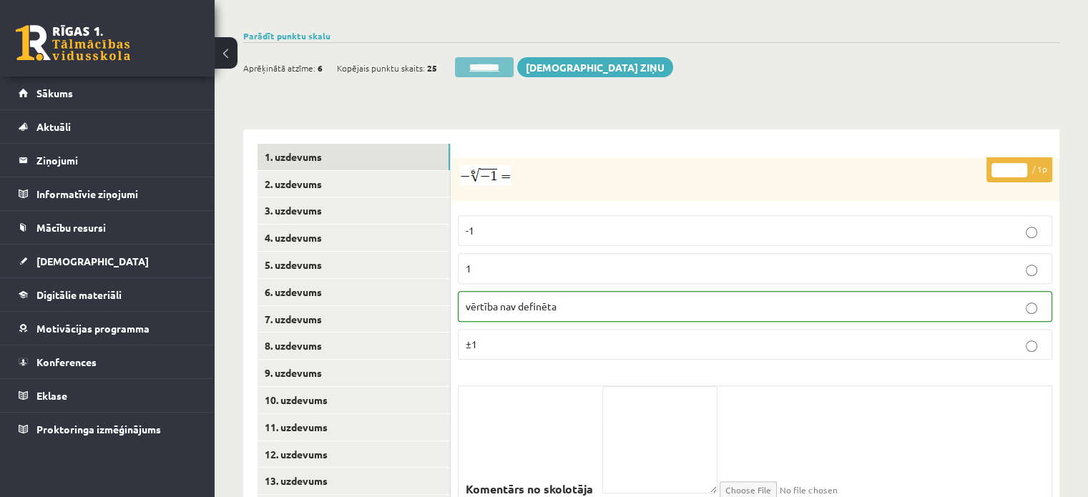
click at [480, 57] on input "********" at bounding box center [484, 67] width 59 height 20
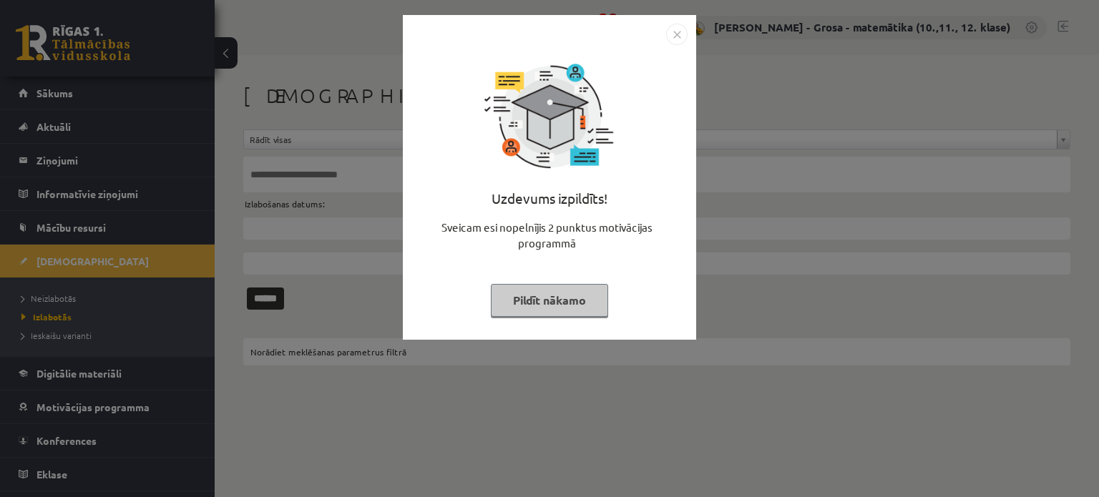
click at [541, 305] on button "Pildīt nākamo" at bounding box center [549, 300] width 117 height 33
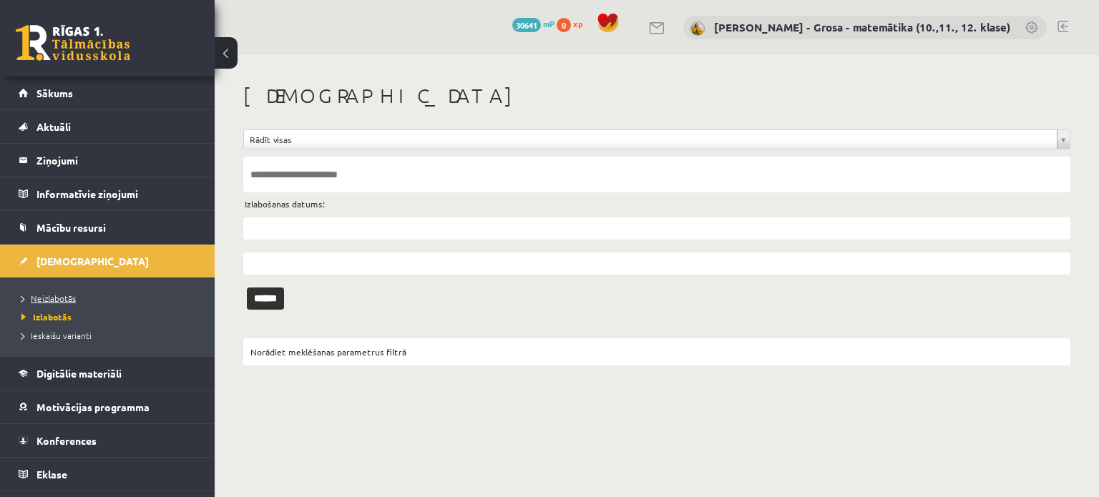
click at [64, 299] on span "Neizlabotās" at bounding box center [48, 298] width 54 height 11
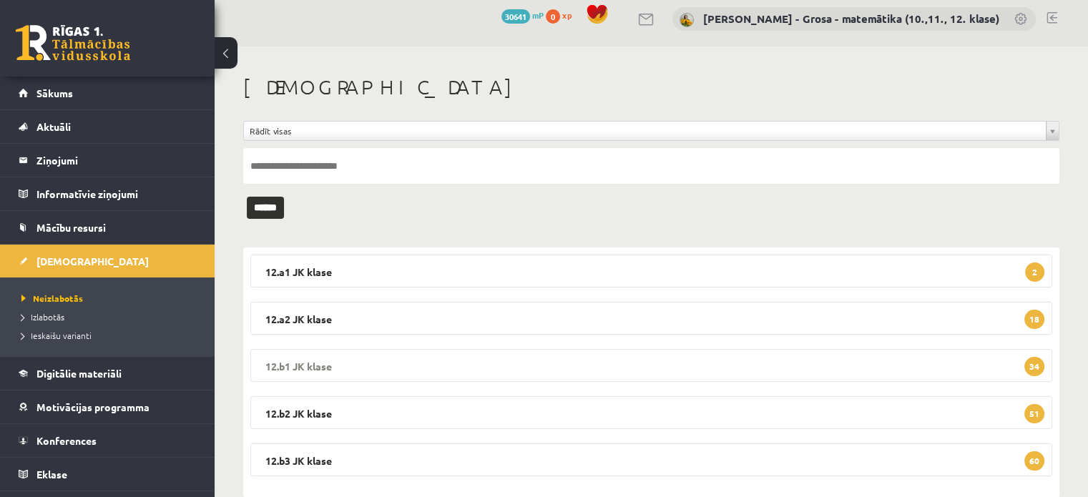
scroll to position [37, 0]
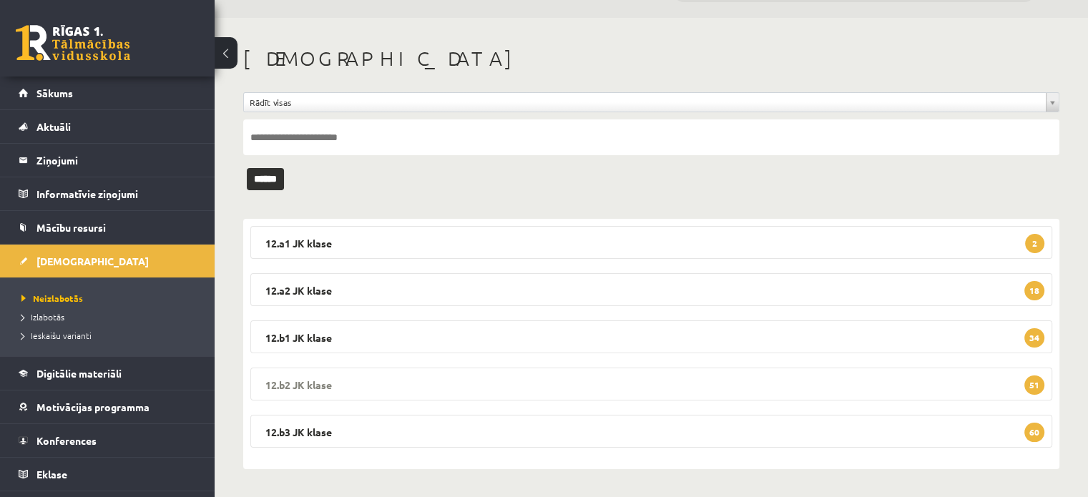
click at [807, 394] on legend "12.b2 JK klase 51" at bounding box center [651, 384] width 802 height 33
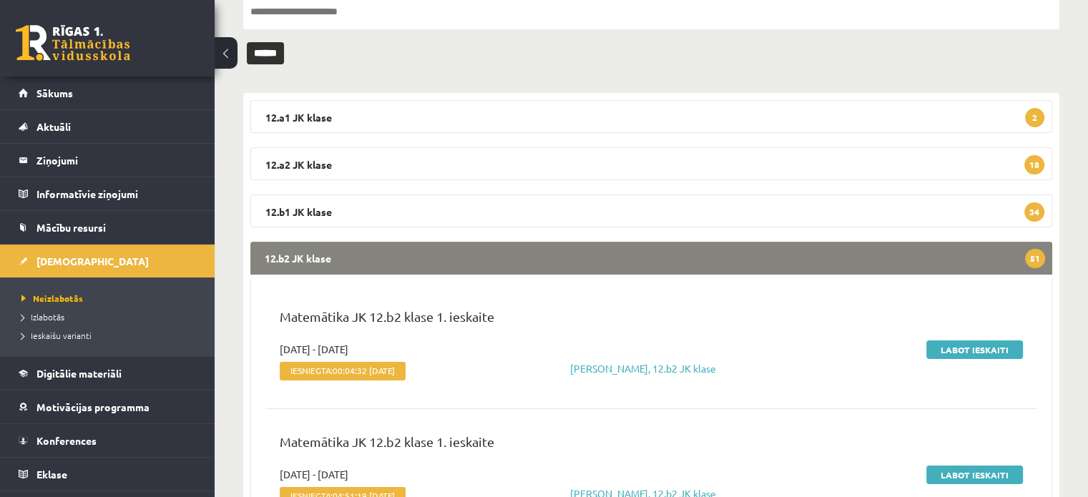
scroll to position [323, 0]
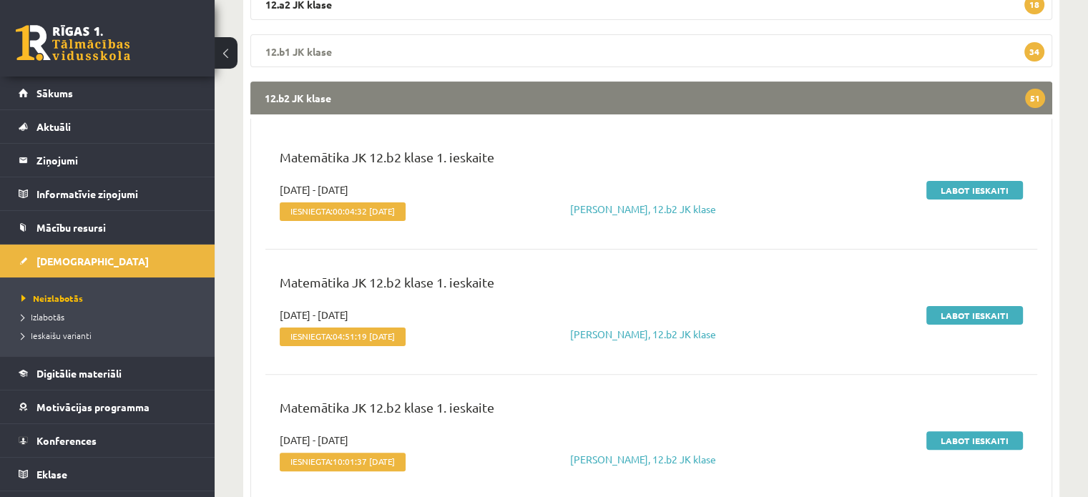
click at [744, 44] on legend "12.b1 JK klase 34" at bounding box center [651, 50] width 802 height 33
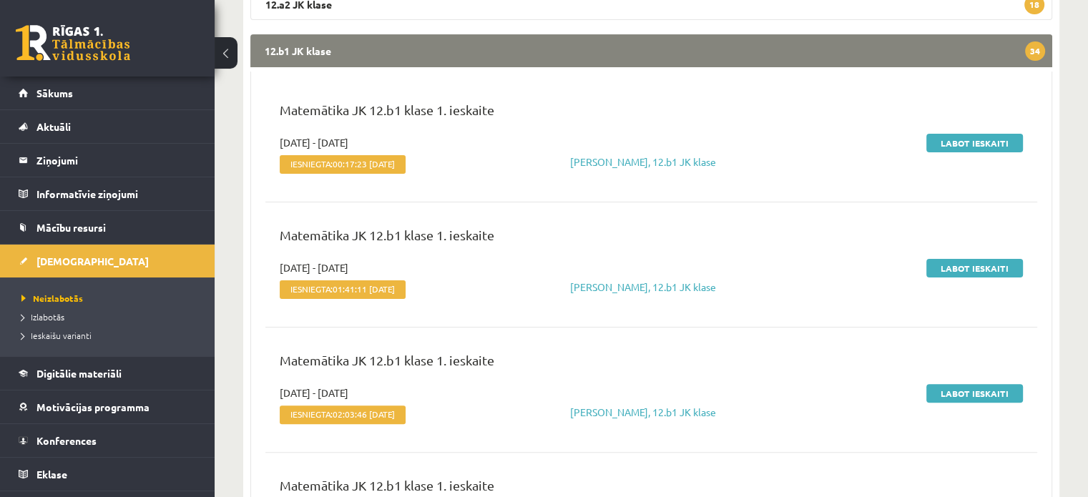
click at [744, 44] on legend "12.b1 JK klase 34" at bounding box center [651, 50] width 802 height 33
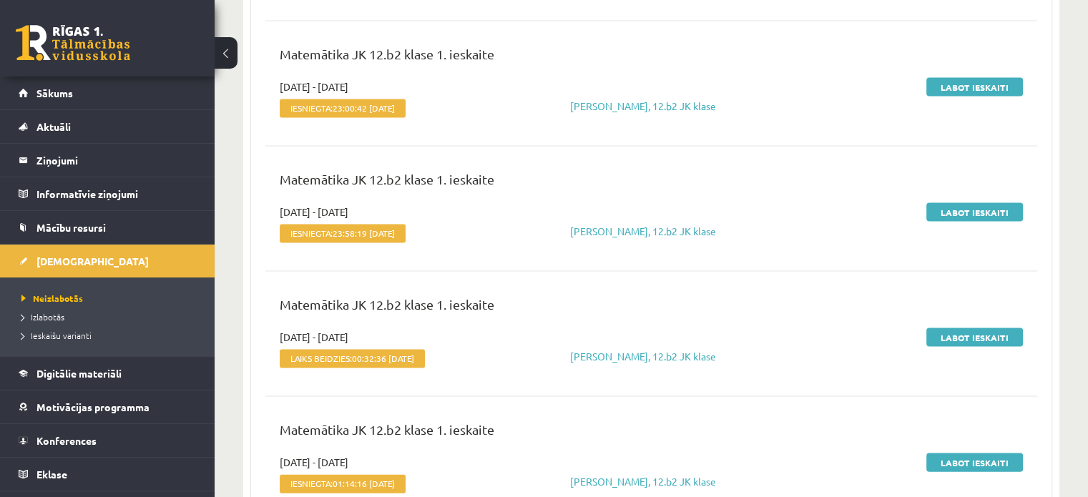
scroll to position [2970, 0]
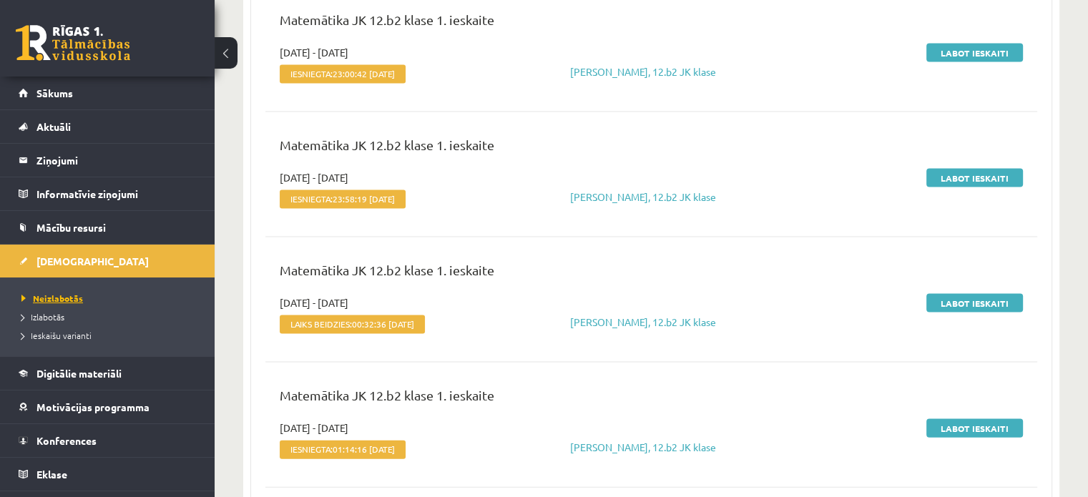
click at [87, 297] on link "Neizlabotās" at bounding box center [110, 298] width 179 height 13
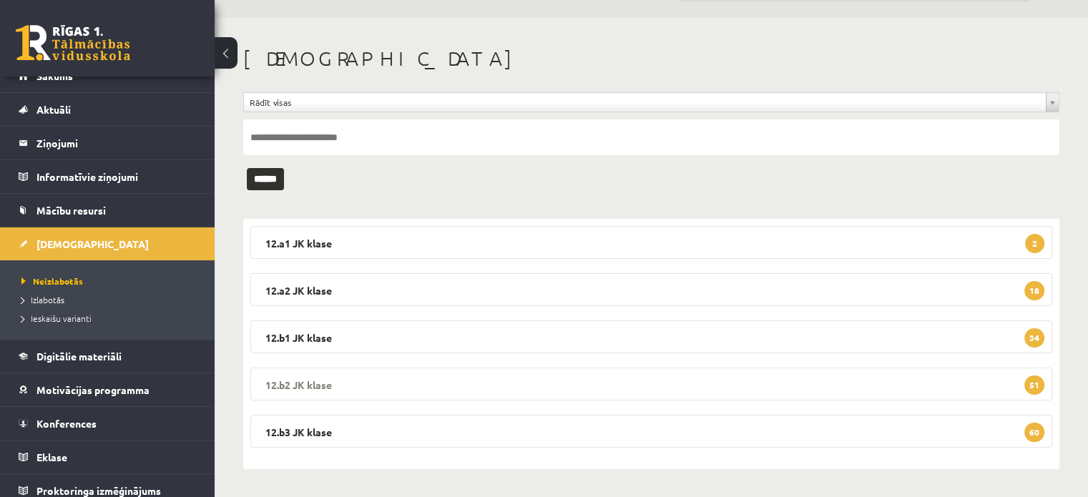
scroll to position [26, 0]
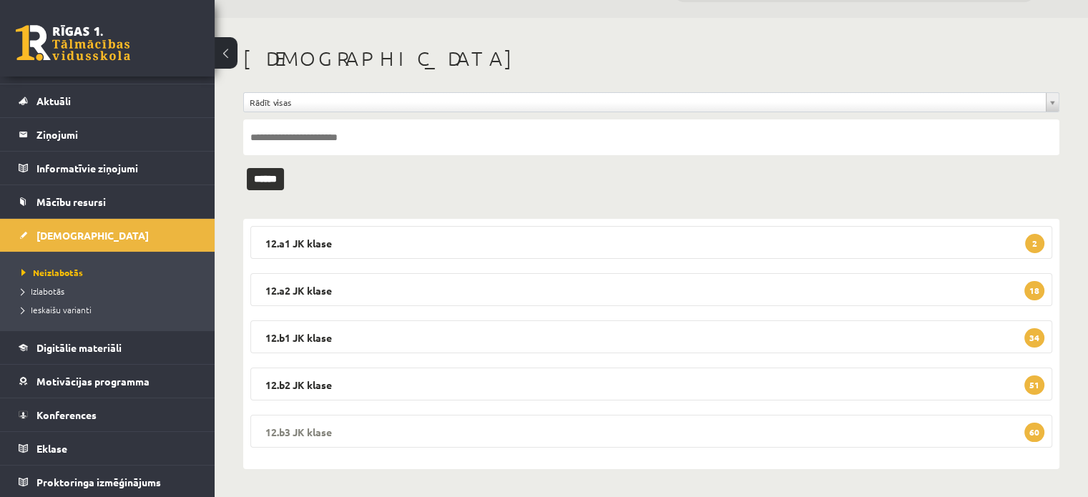
click at [609, 431] on legend "12.b3 JK klase 60" at bounding box center [651, 431] width 802 height 33
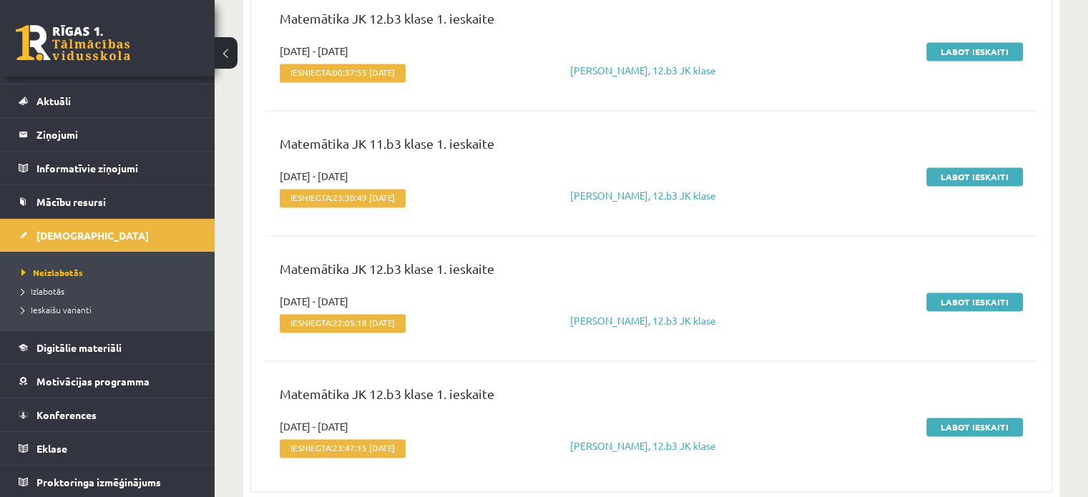
scroll to position [7557, 0]
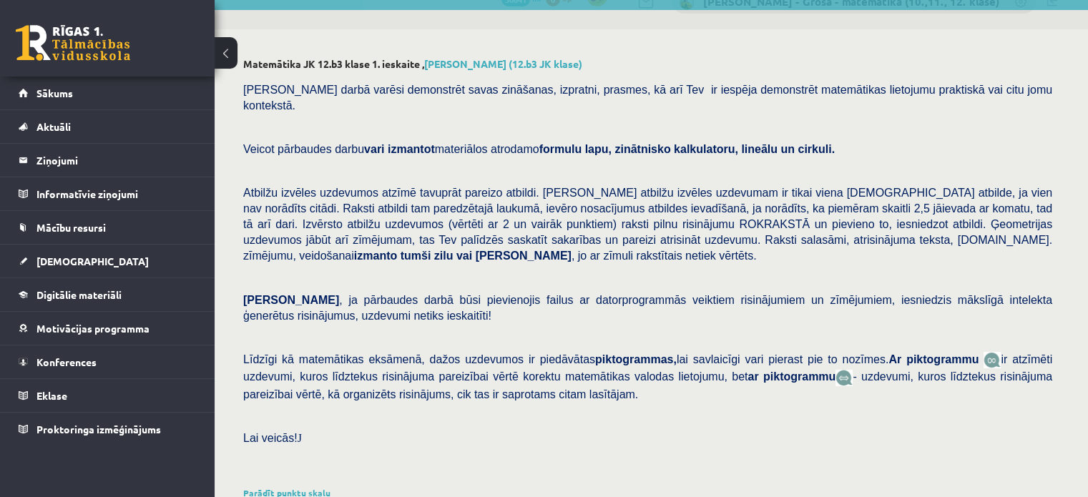
scroll to position [72, 0]
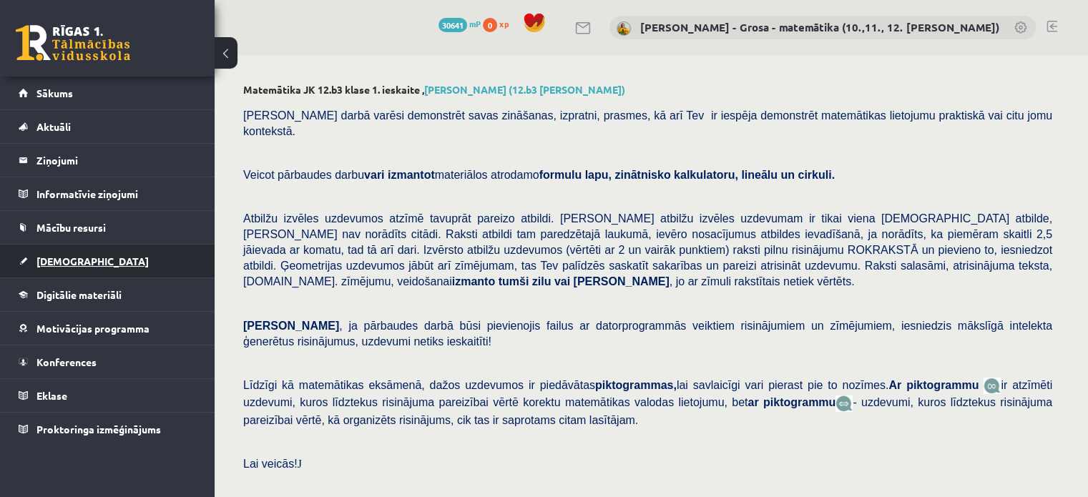
click at [163, 263] on link "[DEMOGRAPHIC_DATA]" at bounding box center [108, 261] width 178 height 33
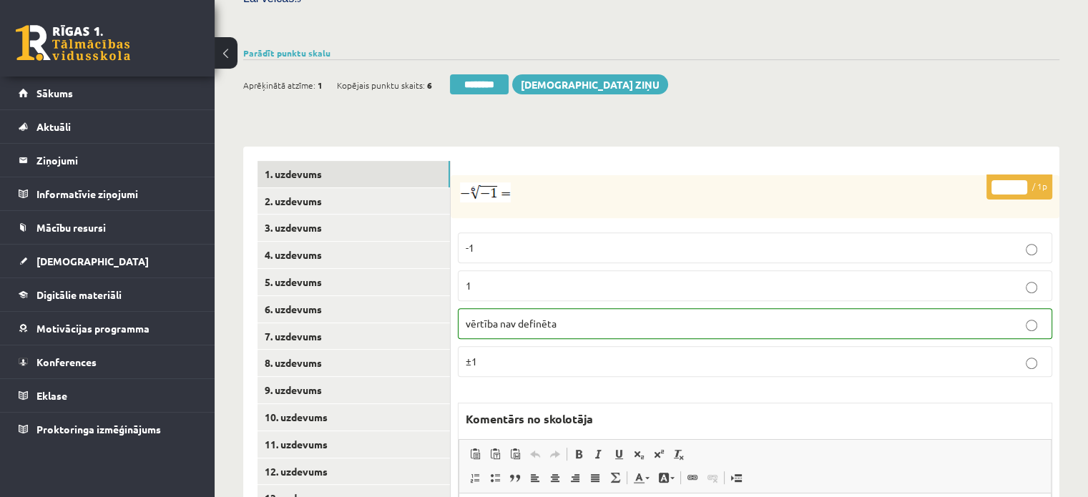
scroll to position [572, 0]
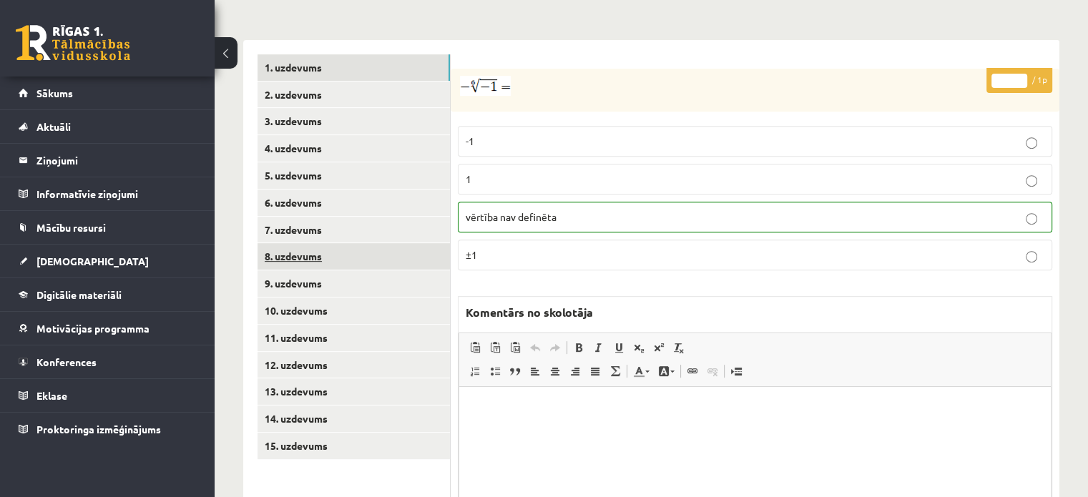
click at [373, 243] on link "8. uzdevums" at bounding box center [353, 256] width 192 height 26
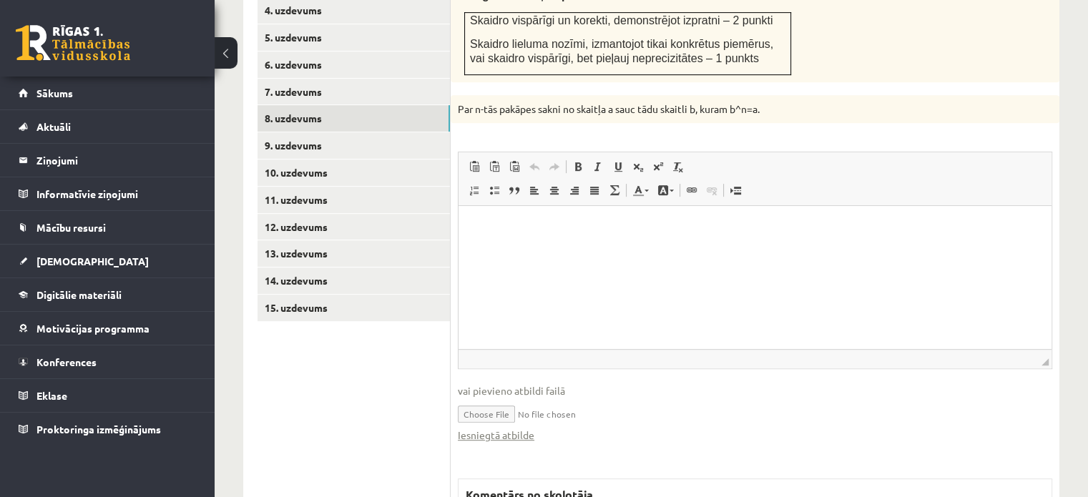
scroll to position [0, 0]
click at [469, 411] on fieldset "Rich Text Editor, wiswyg-editor-user-answer-47024876453000 Redaktora rīkjoslas …" at bounding box center [755, 304] width 594 height 305
click at [473, 428] on link "Iesniegtā atbilde" at bounding box center [496, 435] width 77 height 15
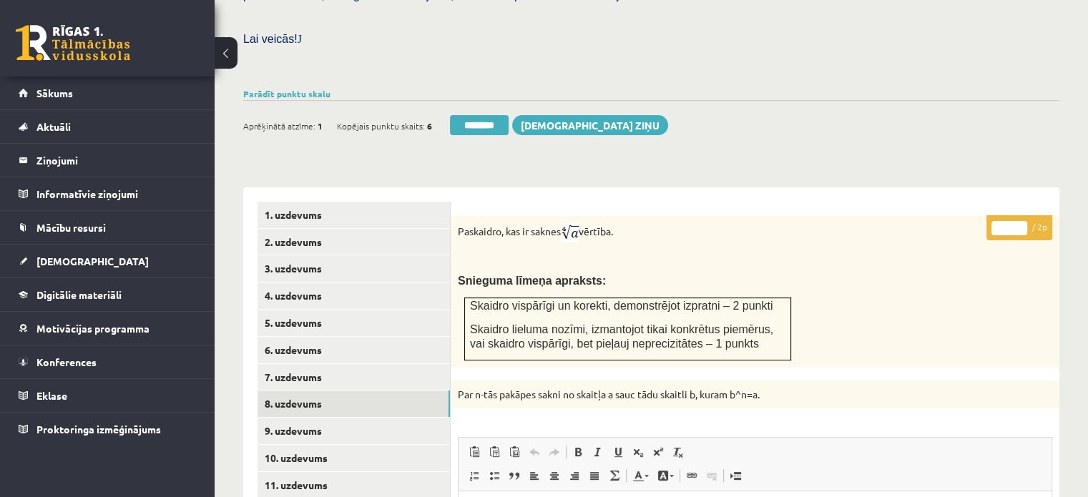
scroll to position [424, 0]
type input "*"
click at [1023, 222] on input "*" at bounding box center [1009, 229] width 36 height 14
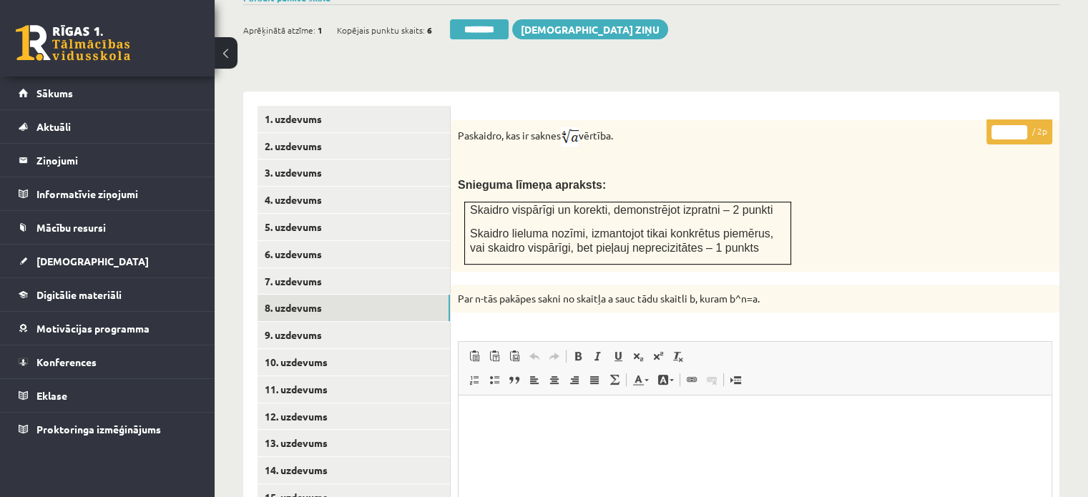
scroll to position [639, 0]
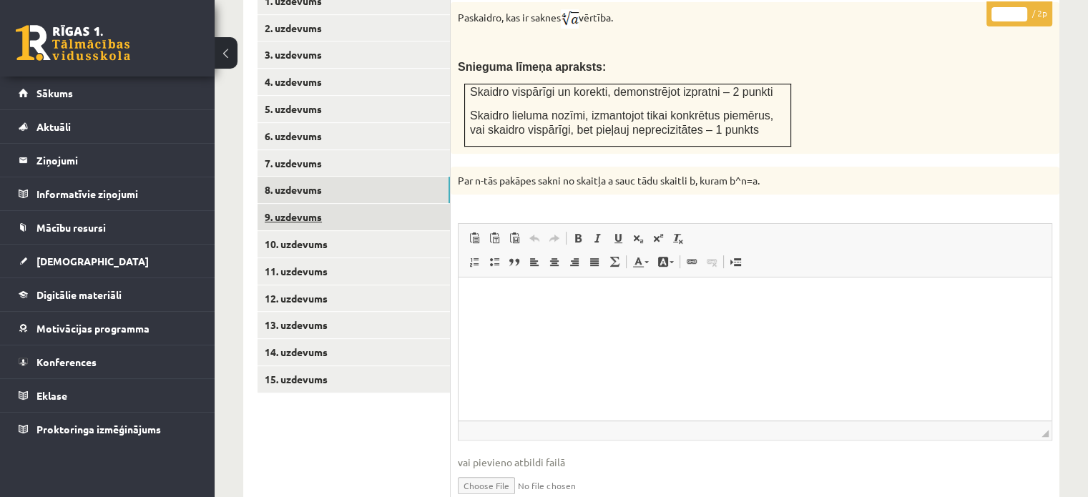
click at [412, 204] on link "9. uzdevums" at bounding box center [353, 217] width 192 height 26
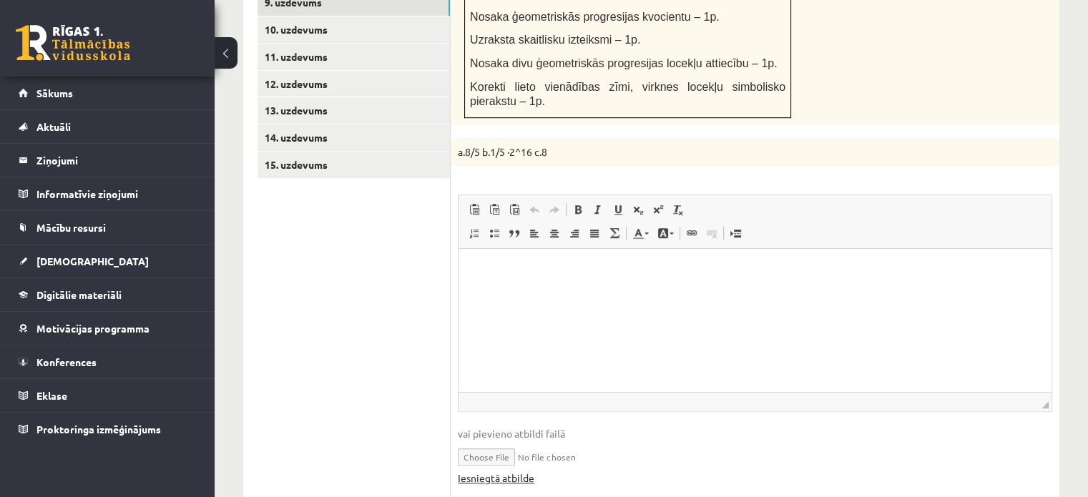
scroll to position [0, 0]
click at [524, 471] on link "Iesniegtā atbilde" at bounding box center [496, 478] width 77 height 15
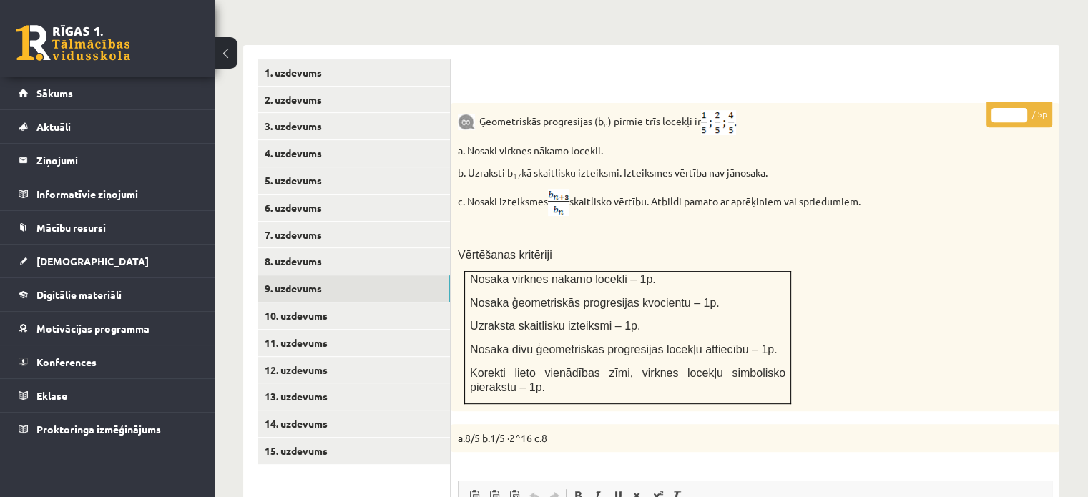
type input "*"
click at [1019, 108] on input "*" at bounding box center [1009, 115] width 36 height 14
click at [416, 303] on link "10. uzdevums" at bounding box center [353, 316] width 192 height 26
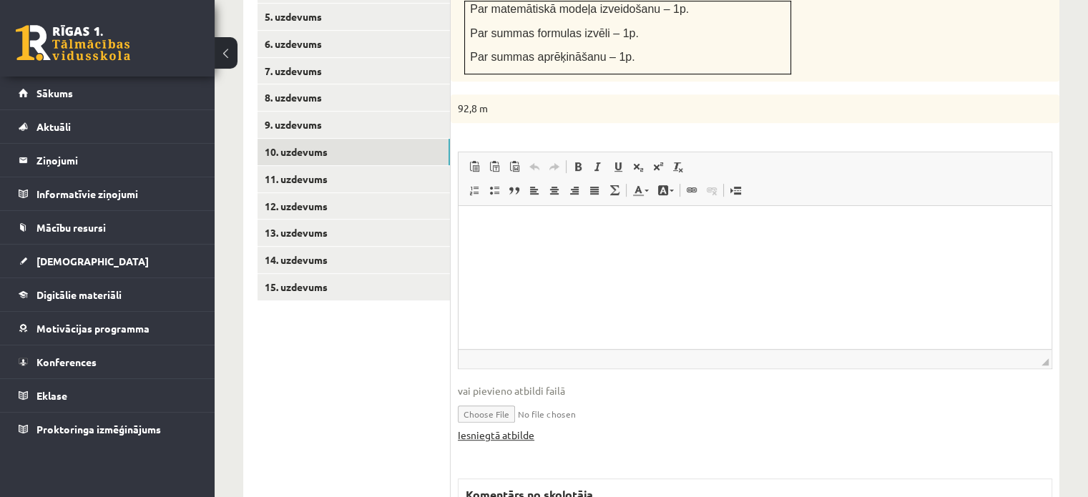
scroll to position [0, 0]
click at [524, 428] on link "Iesniegtā atbilde" at bounding box center [496, 435] width 77 height 15
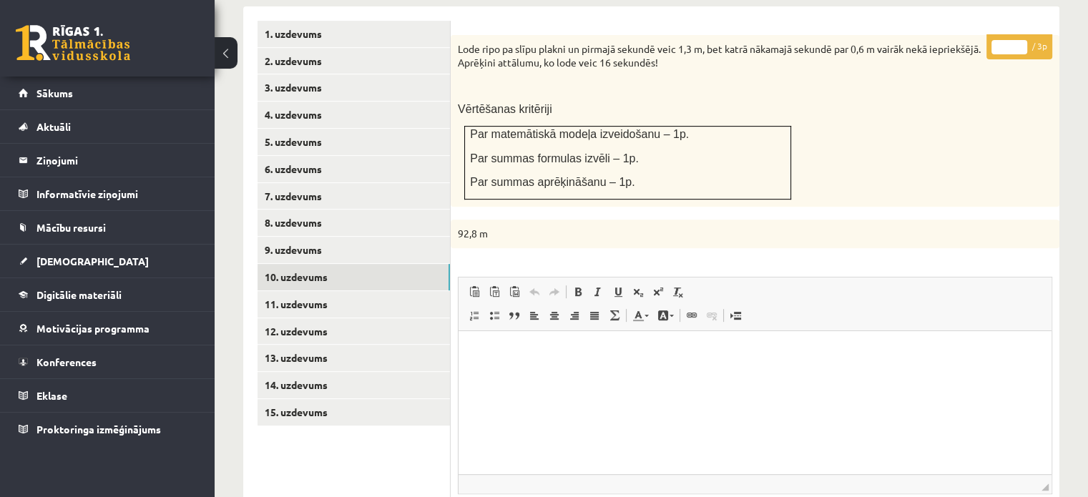
scroll to position [516, 0]
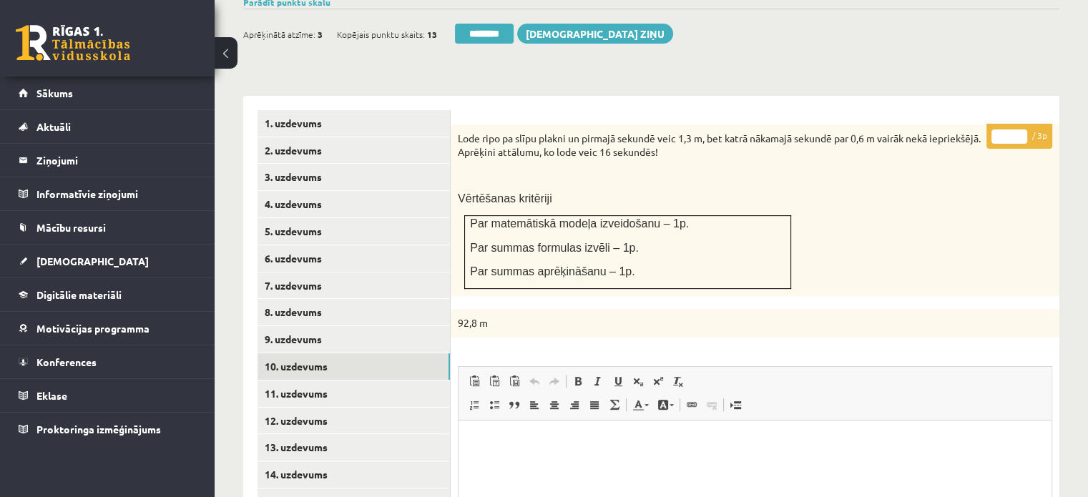
type input "*"
click at [1023, 129] on input "*" at bounding box center [1009, 136] width 36 height 14
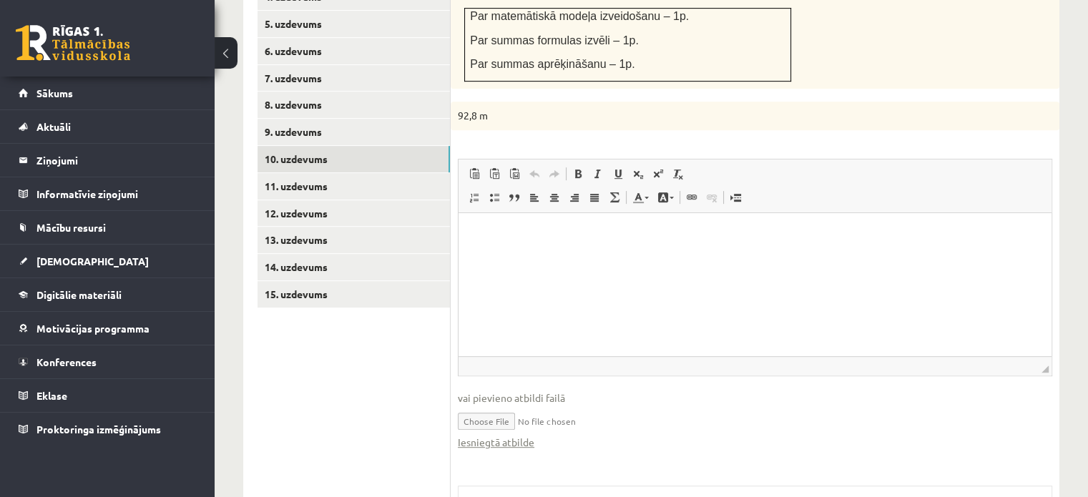
scroll to position [731, 0]
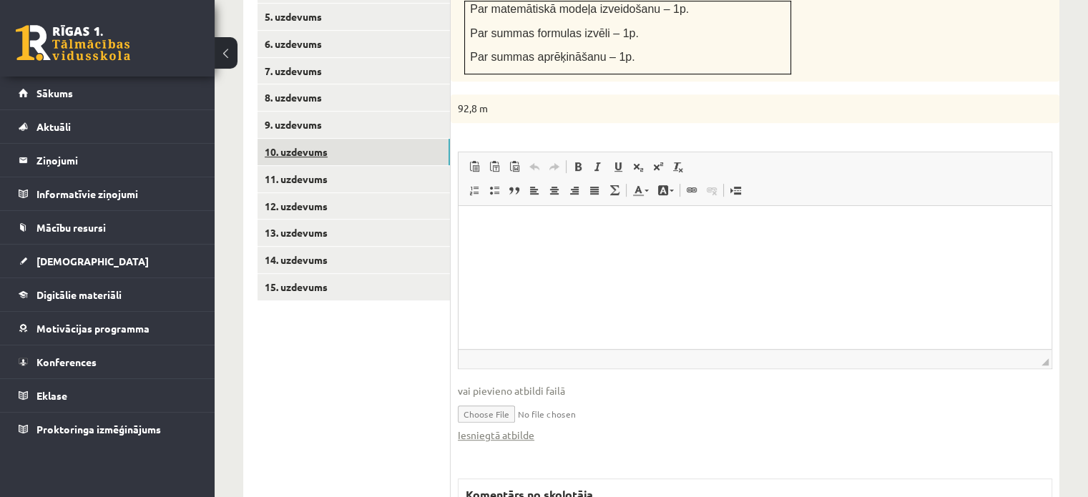
click at [416, 139] on link "10. uzdevums" at bounding box center [353, 152] width 192 height 26
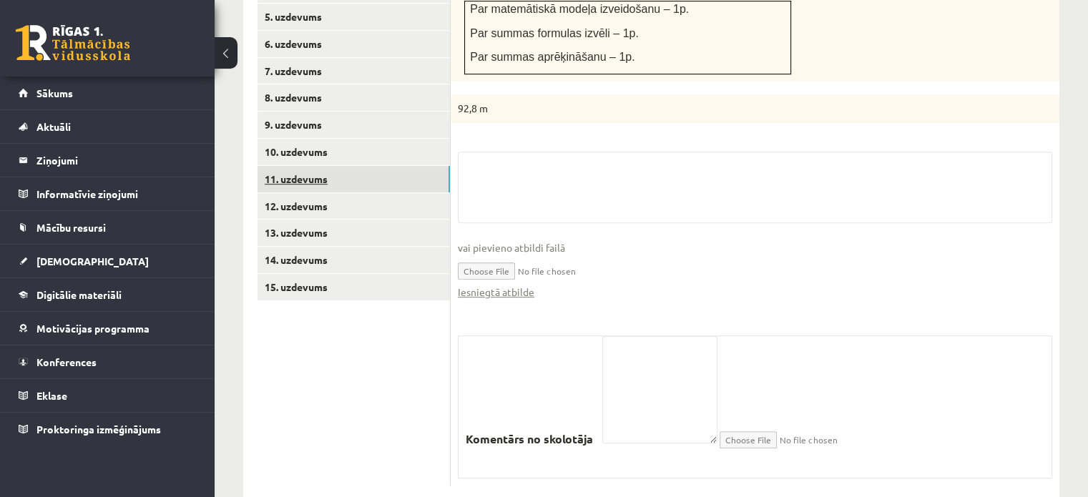
click at [418, 166] on link "11. uzdevums" at bounding box center [353, 179] width 192 height 26
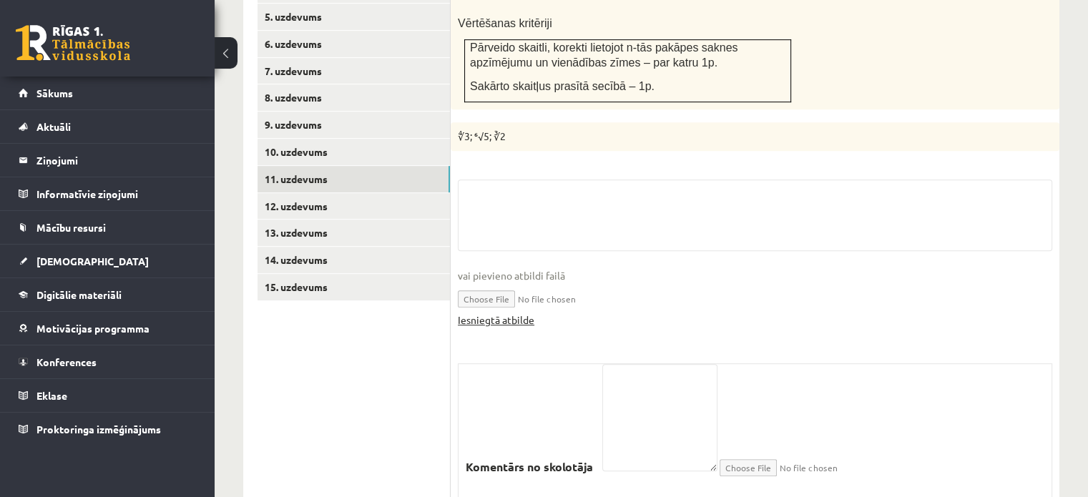
click at [520, 313] on link "Iesniegtā atbilde" at bounding box center [496, 320] width 77 height 15
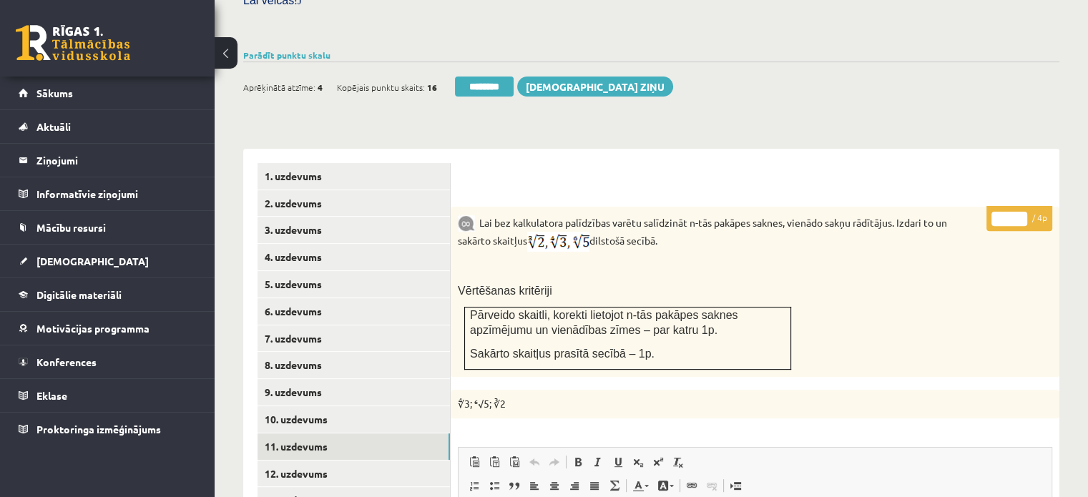
scroll to position [445, 0]
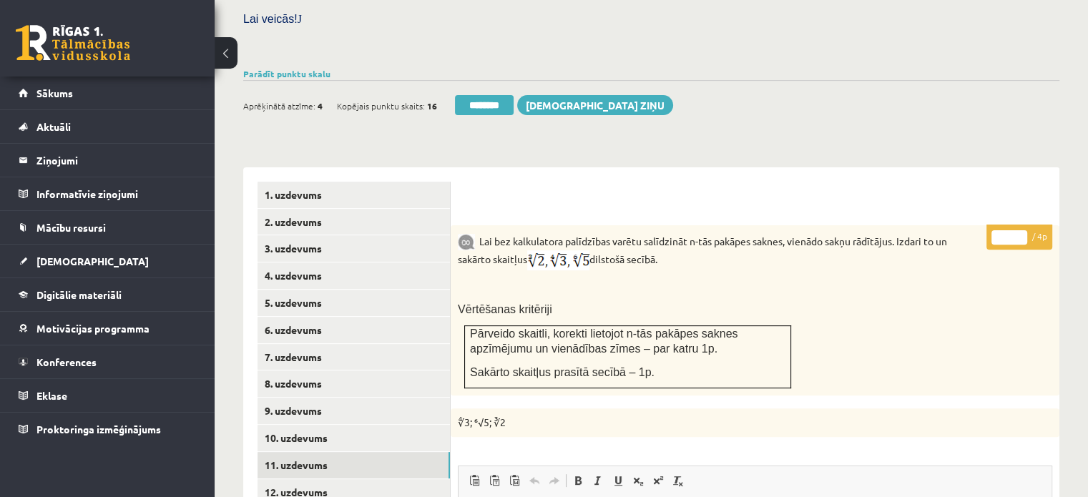
click at [1017, 225] on p "* / 4p" at bounding box center [1019, 237] width 66 height 25
click at [1020, 225] on p "* / 4p" at bounding box center [1019, 237] width 66 height 25
type input "*"
click at [1020, 230] on input "*" at bounding box center [1009, 237] width 36 height 14
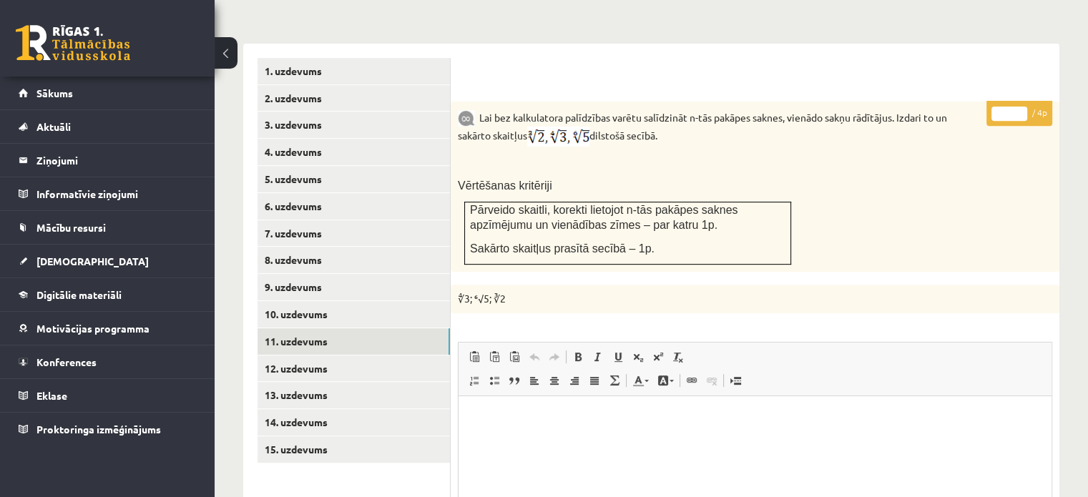
scroll to position [731, 0]
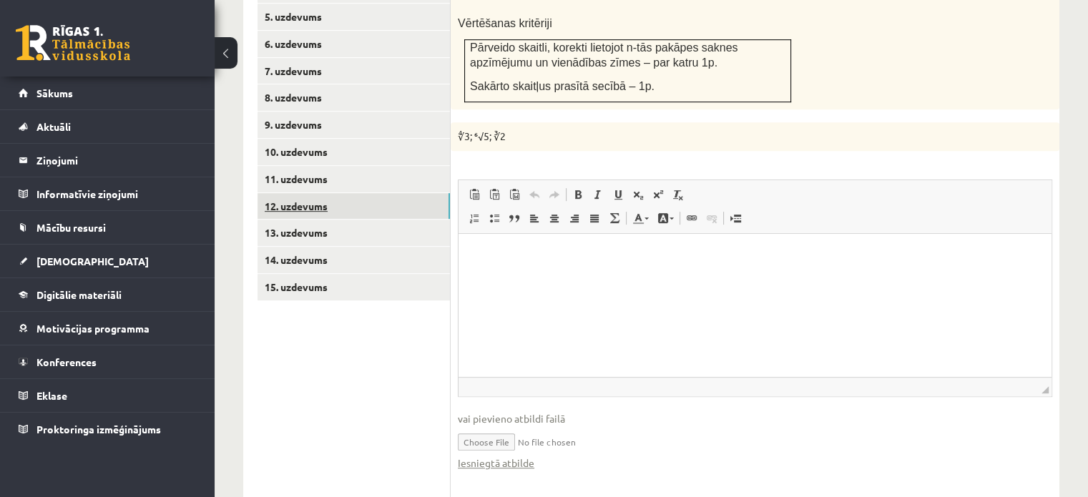
click at [366, 193] on link "12. uzdevums" at bounding box center [353, 206] width 192 height 26
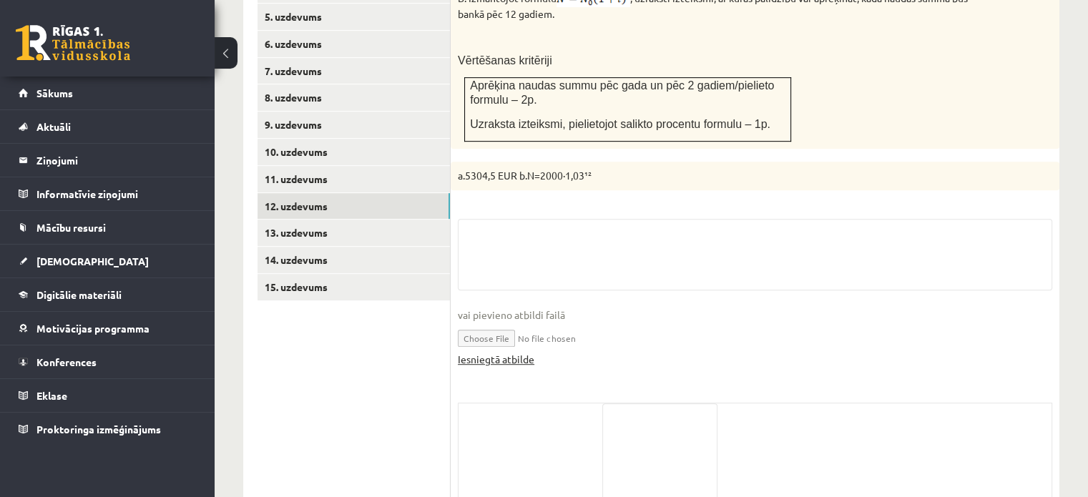
click at [519, 352] on link "Iesniegtā atbilde" at bounding box center [496, 359] width 77 height 15
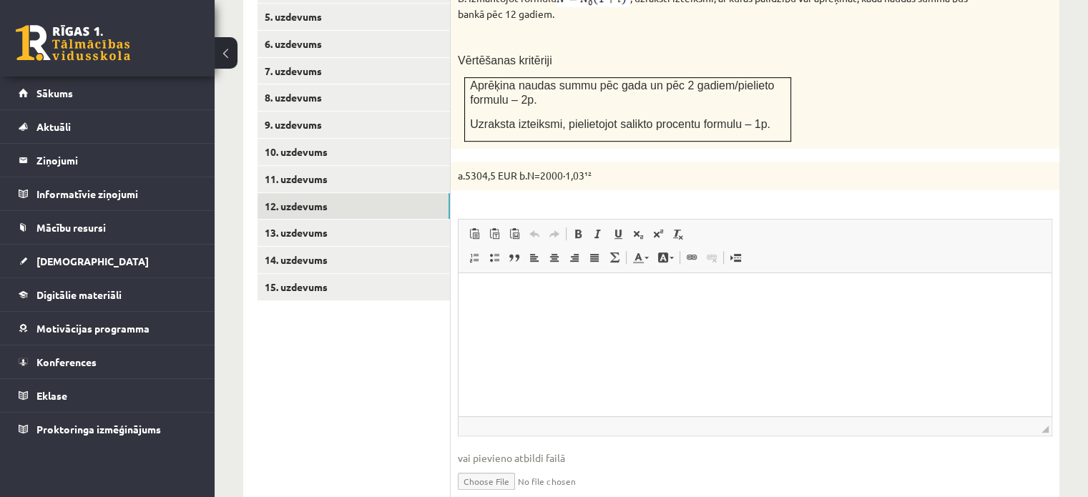
scroll to position [516, 0]
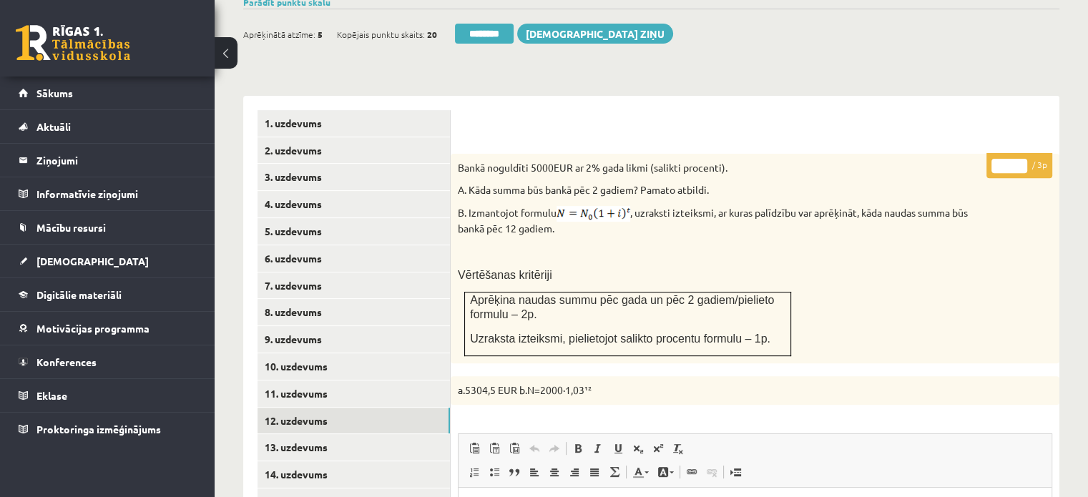
type input "*"
click at [1019, 159] on input "*" at bounding box center [1009, 166] width 36 height 14
click at [393, 434] on link "13. uzdevums" at bounding box center [353, 447] width 192 height 26
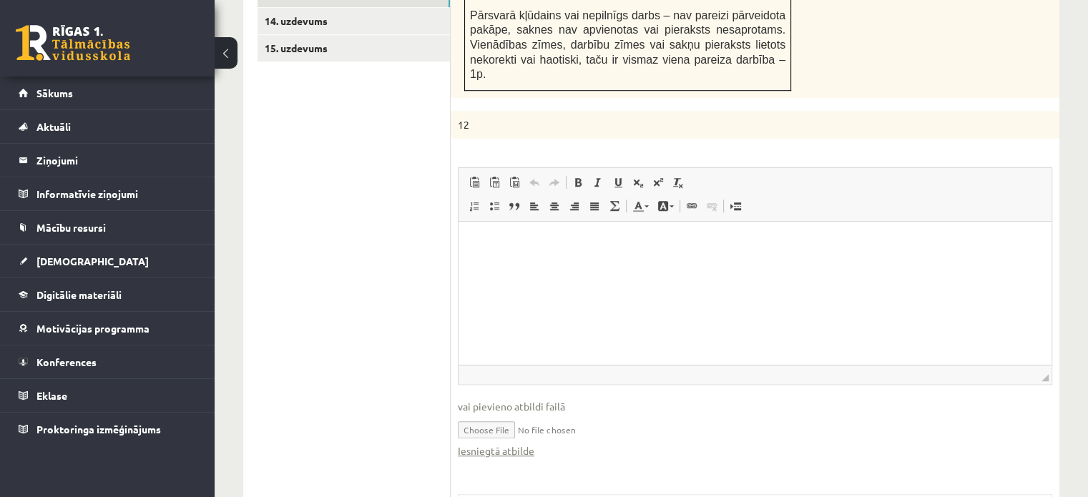
scroll to position [0, 0]
click at [528, 443] on link "Iesniegtā atbilde" at bounding box center [496, 450] width 77 height 15
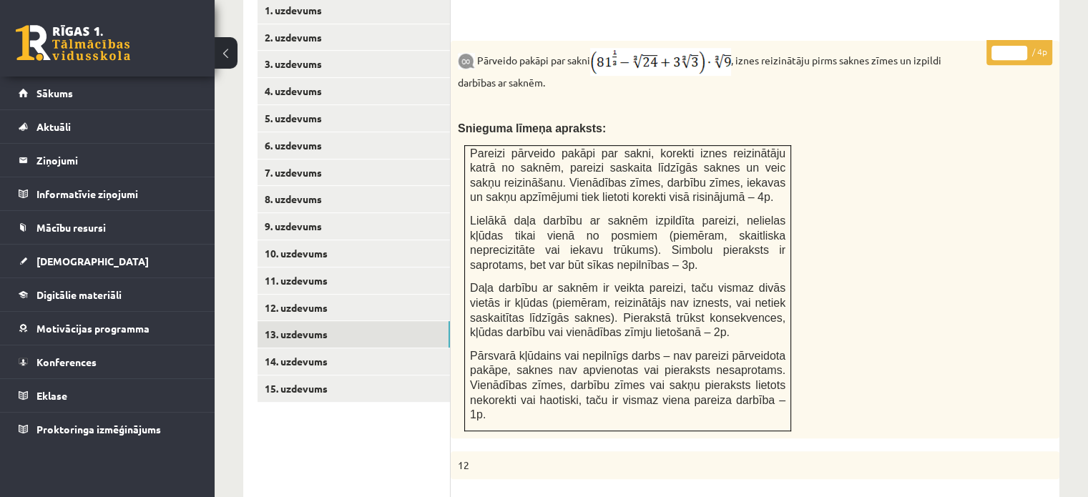
scroll to position [541, 0]
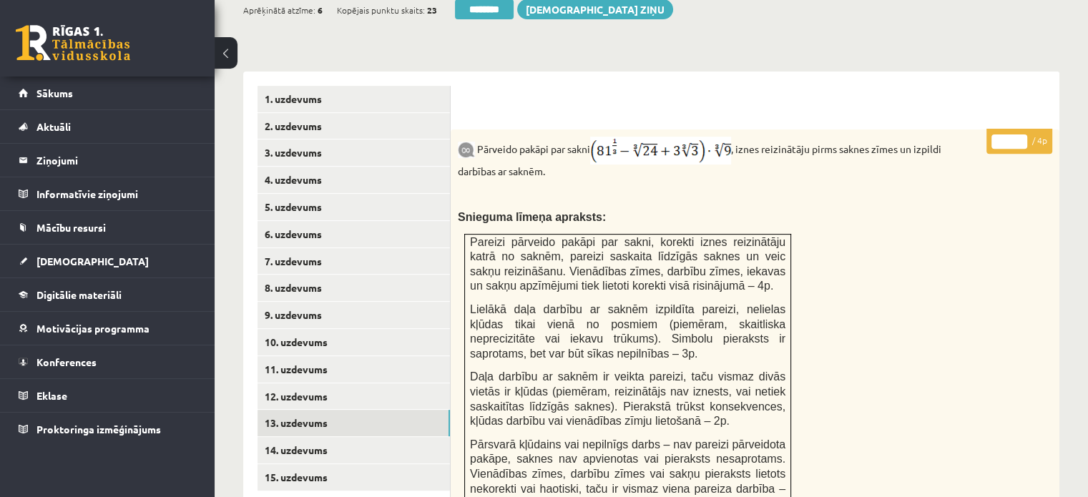
type input "*"
click at [1016, 134] on input "*" at bounding box center [1009, 141] width 36 height 14
click at [346, 437] on link "14. uzdevums" at bounding box center [353, 450] width 192 height 26
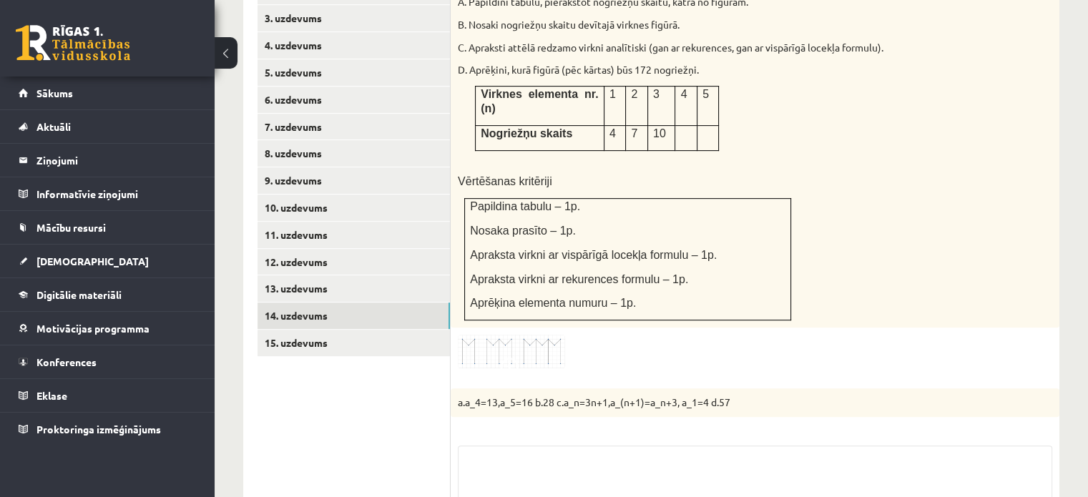
scroll to position [827, 0]
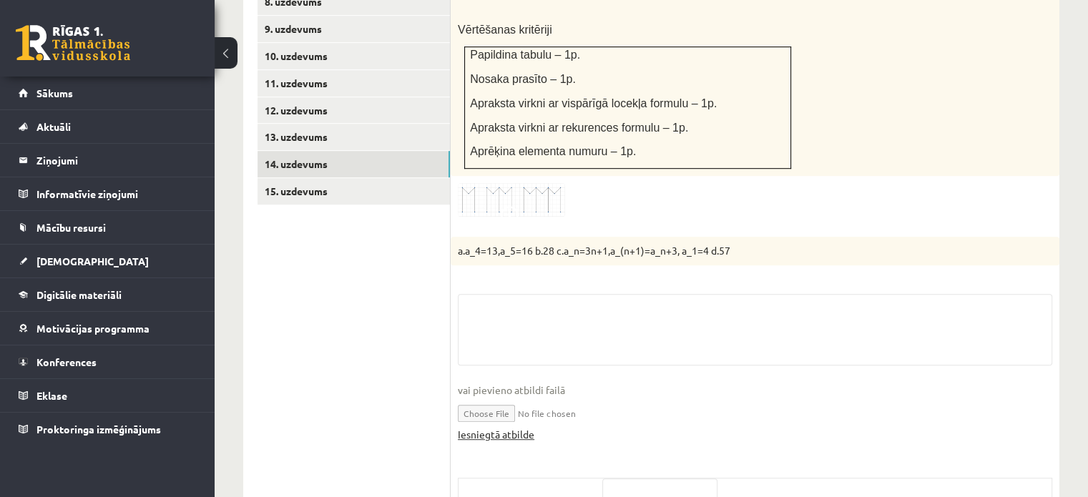
click at [514, 427] on link "Iesniegtā atbilde" at bounding box center [496, 434] width 77 height 15
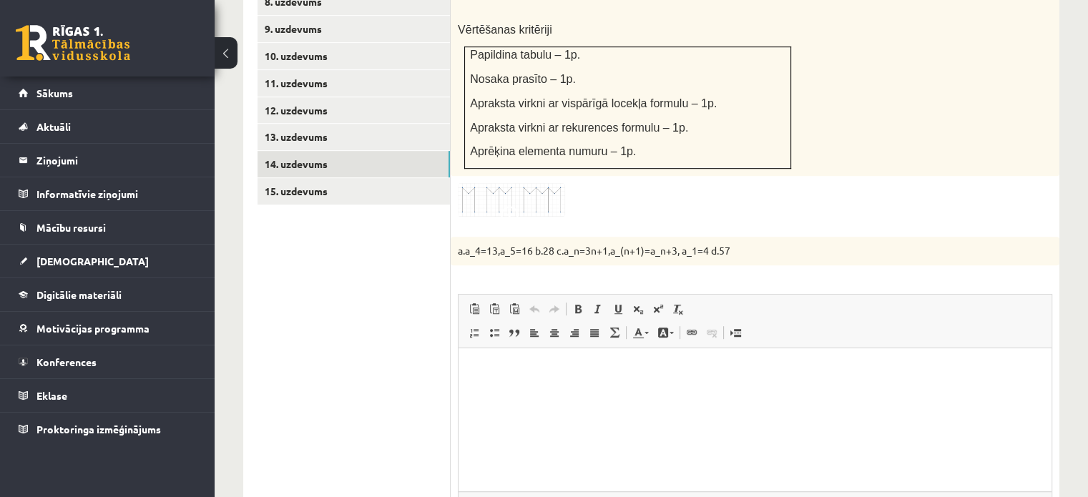
scroll to position [0, 0]
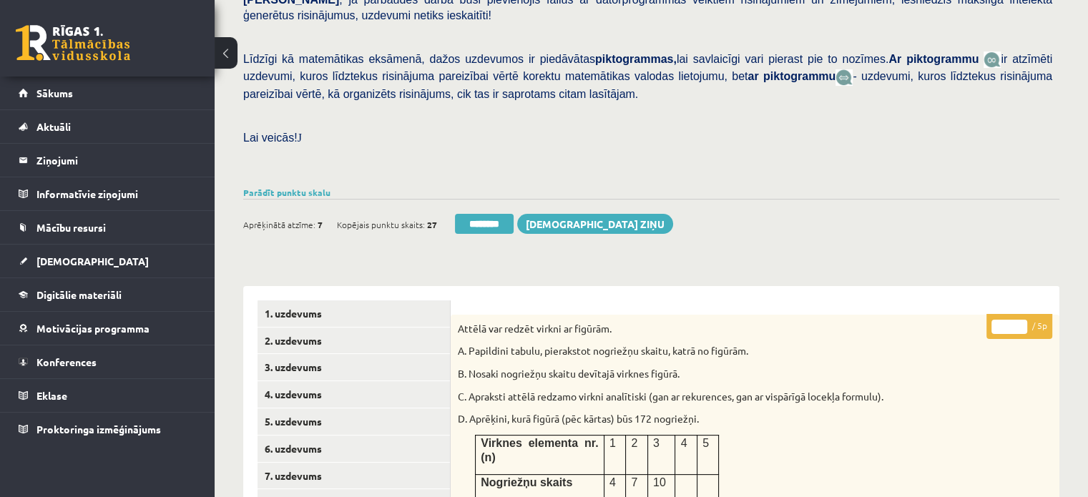
click at [1016, 314] on p "* / 5p" at bounding box center [1019, 326] width 66 height 25
type input "*"
click at [1021, 320] on input "*" at bounding box center [1009, 327] width 36 height 14
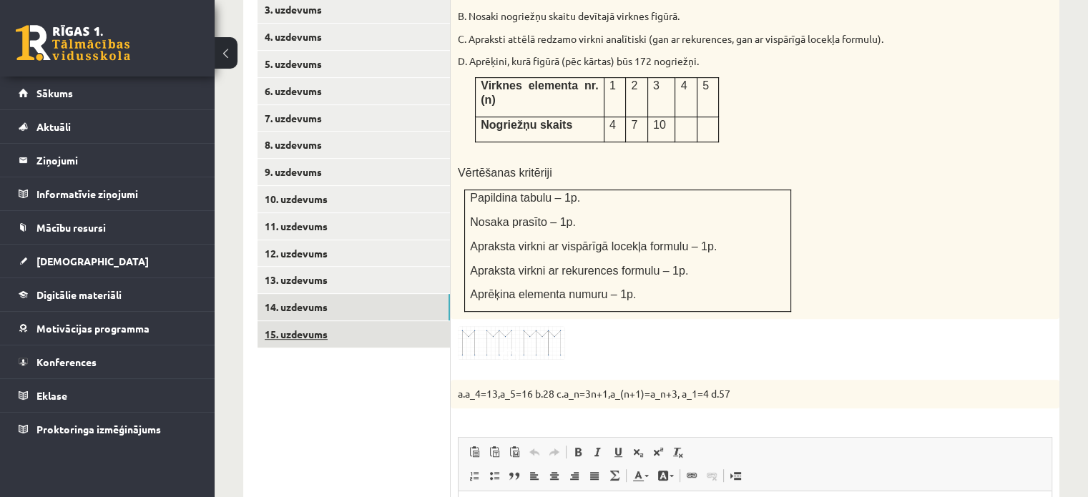
click at [353, 321] on link "15. uzdevums" at bounding box center [353, 334] width 192 height 26
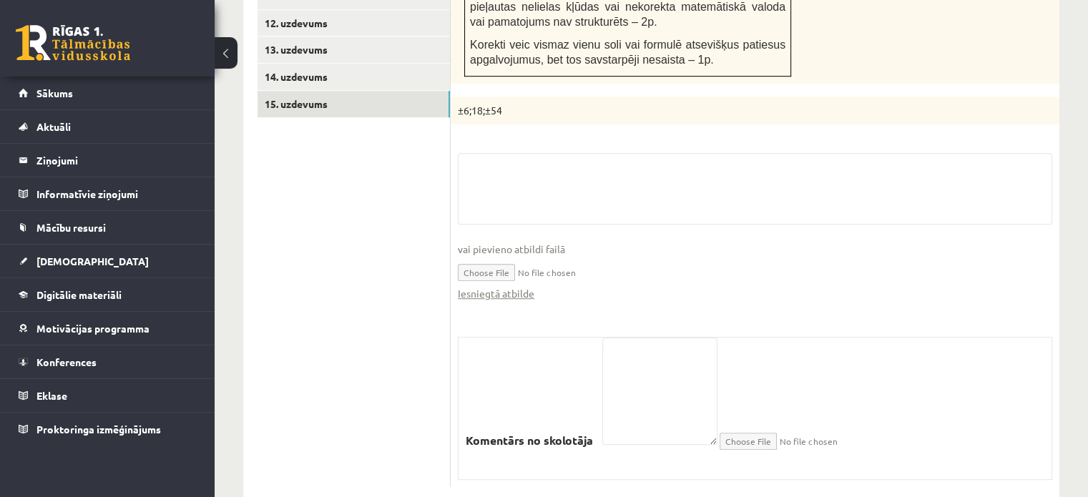
scroll to position [915, 0]
click at [529, 285] on link "Iesniegtā atbilde" at bounding box center [496, 292] width 77 height 15
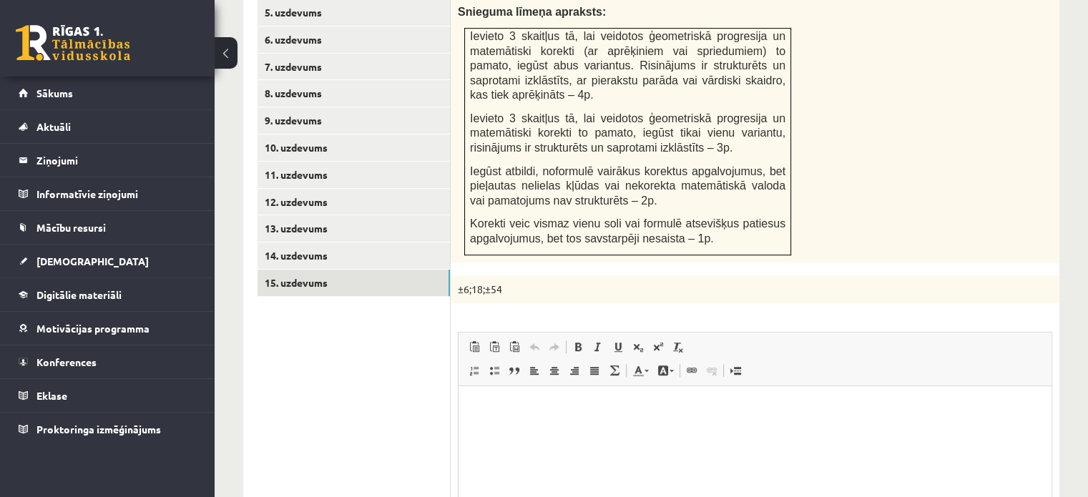
scroll to position [629, 0]
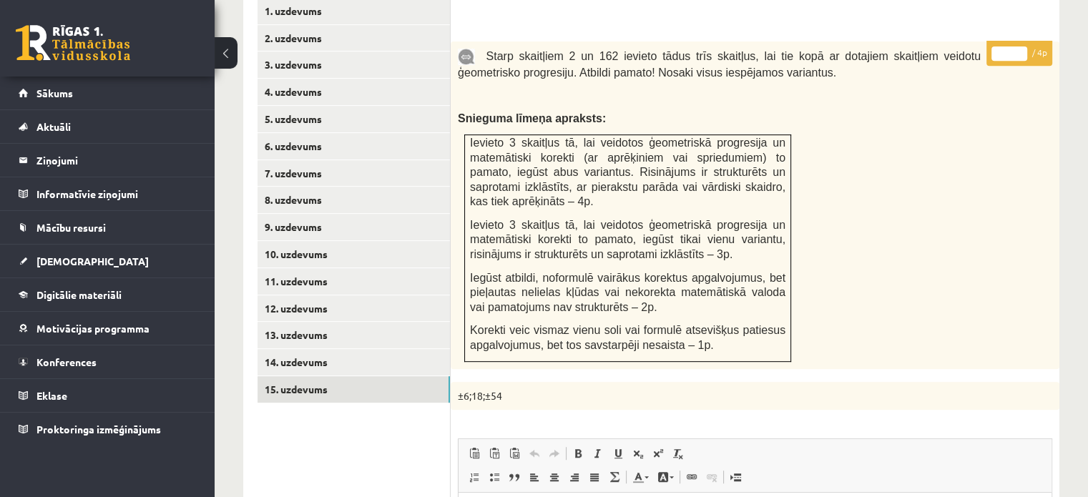
type input "*"
click at [1023, 46] on input "*" at bounding box center [1009, 53] width 36 height 14
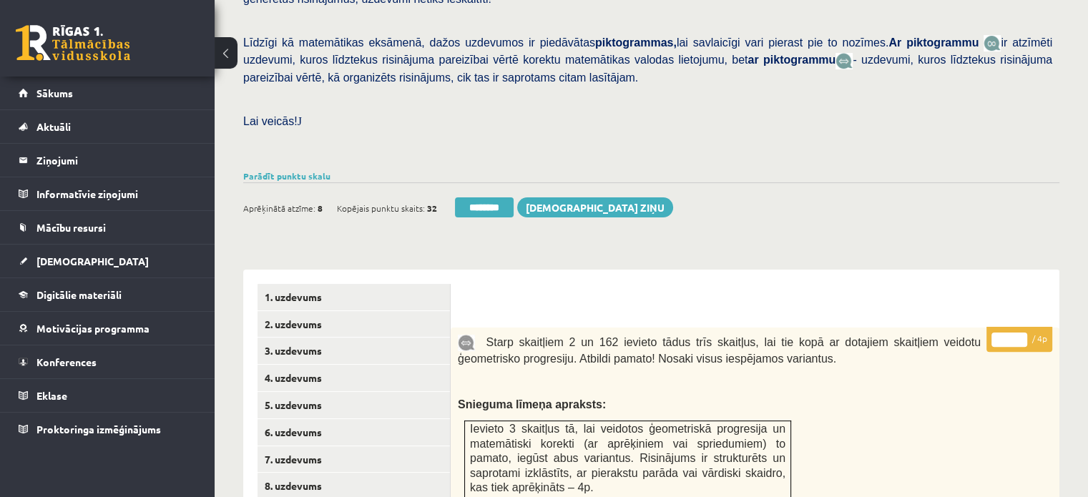
click at [368, 284] on link "1. uzdevums" at bounding box center [353, 297] width 192 height 26
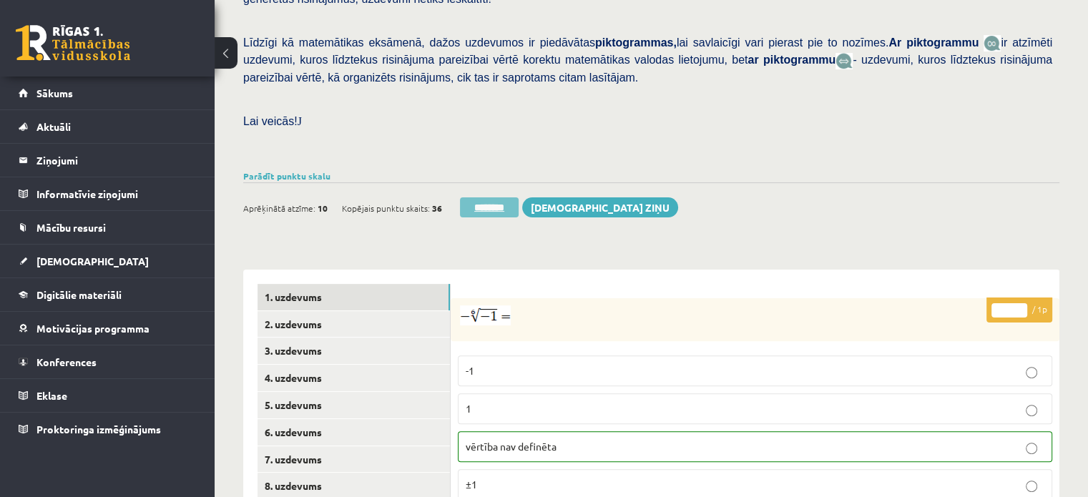
click at [463, 197] on input "********" at bounding box center [489, 207] width 59 height 20
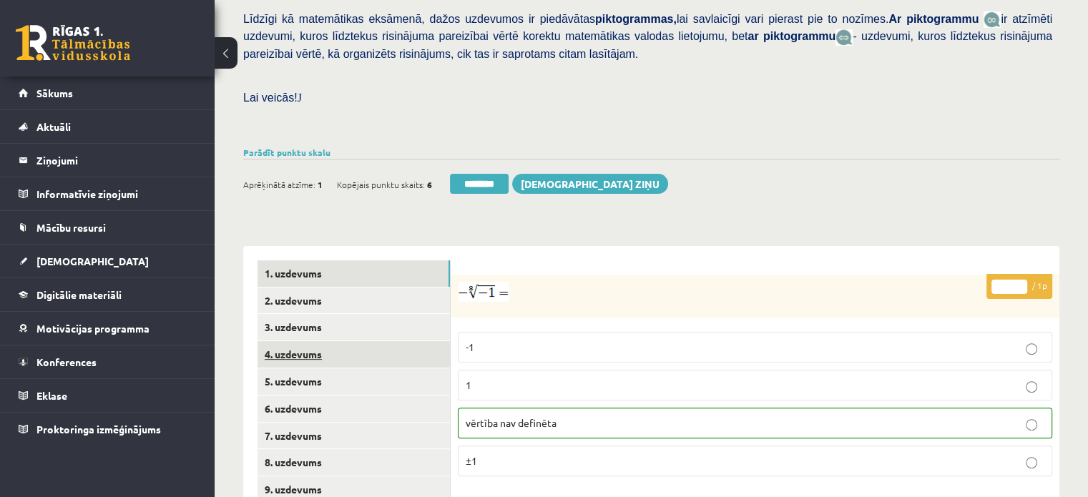
scroll to position [429, 0]
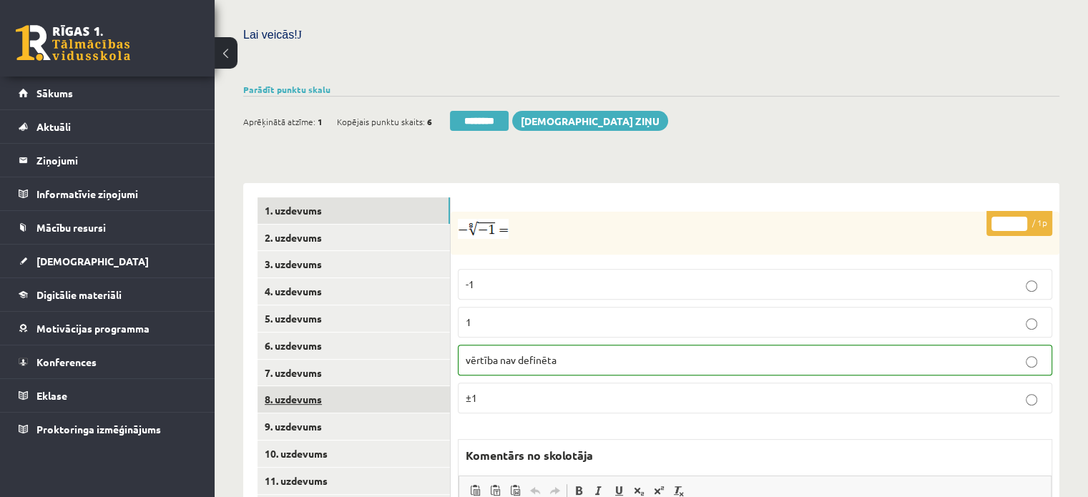
click at [325, 386] on link "8. uzdevums" at bounding box center [353, 399] width 192 height 26
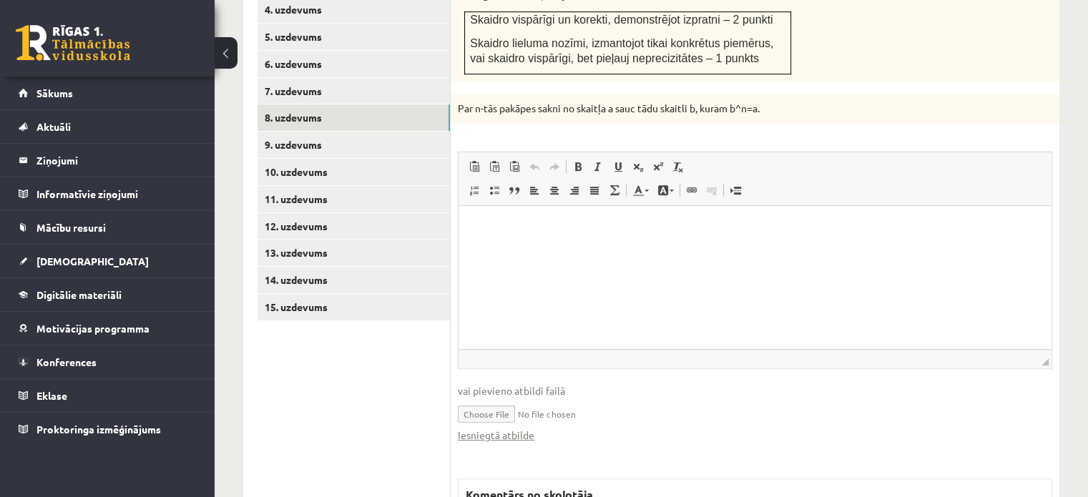
scroll to position [0, 0]
click at [512, 428] on link "Iesniegtā atbilde" at bounding box center [496, 435] width 77 height 15
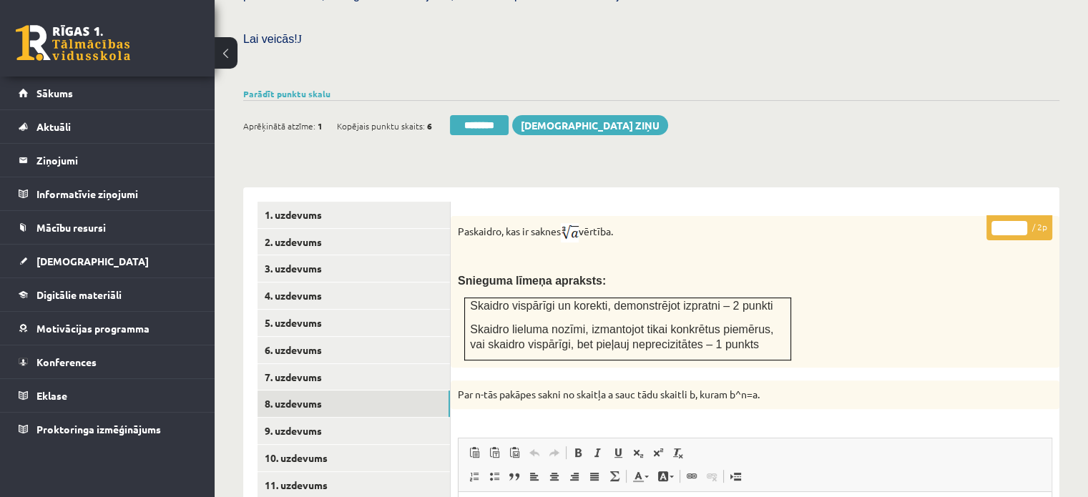
click at [1024, 221] on input "*" at bounding box center [1009, 228] width 36 height 14
click at [1023, 221] on input "*" at bounding box center [1009, 228] width 36 height 14
type input "*"
click at [1023, 221] on input "*" at bounding box center [1009, 228] width 36 height 14
drag, startPoint x: 1023, startPoint y: 192, endPoint x: 910, endPoint y: 210, distance: 114.4
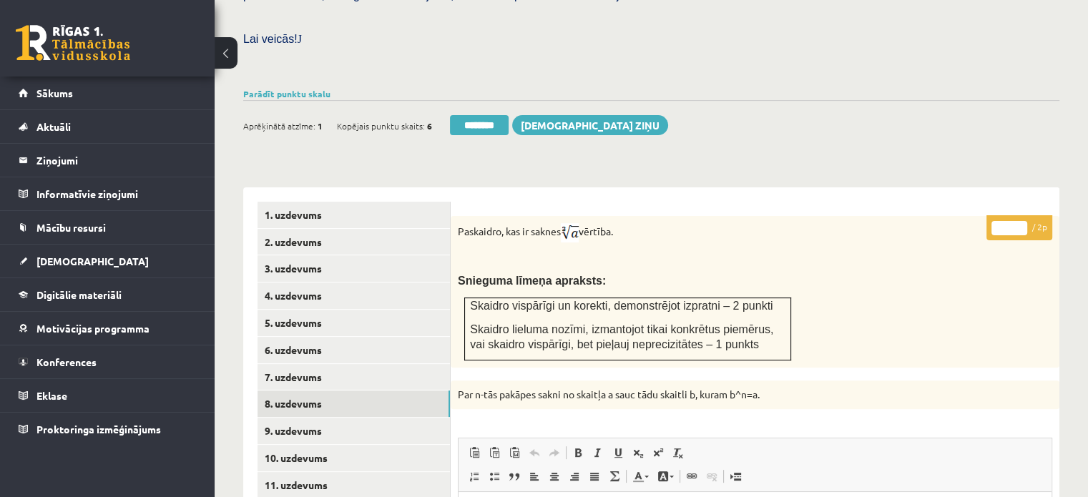
click at [1021, 221] on input "*" at bounding box center [1009, 228] width 36 height 14
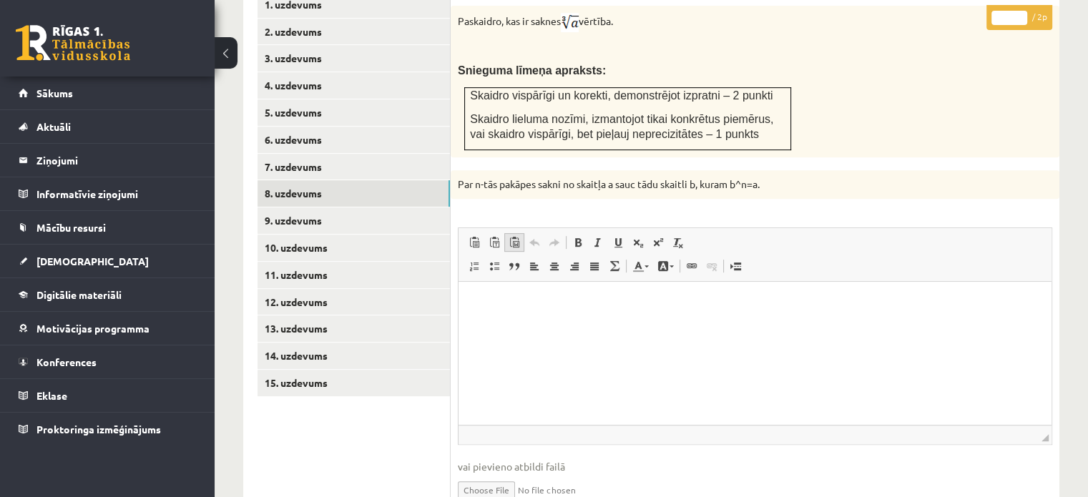
scroll to position [639, 0]
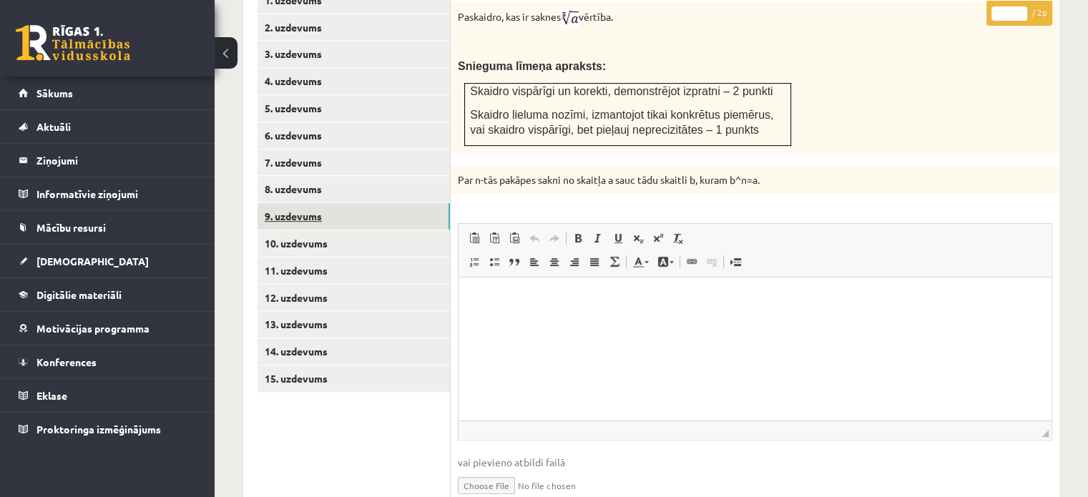
click at [421, 203] on link "9. uzdevums" at bounding box center [353, 216] width 192 height 26
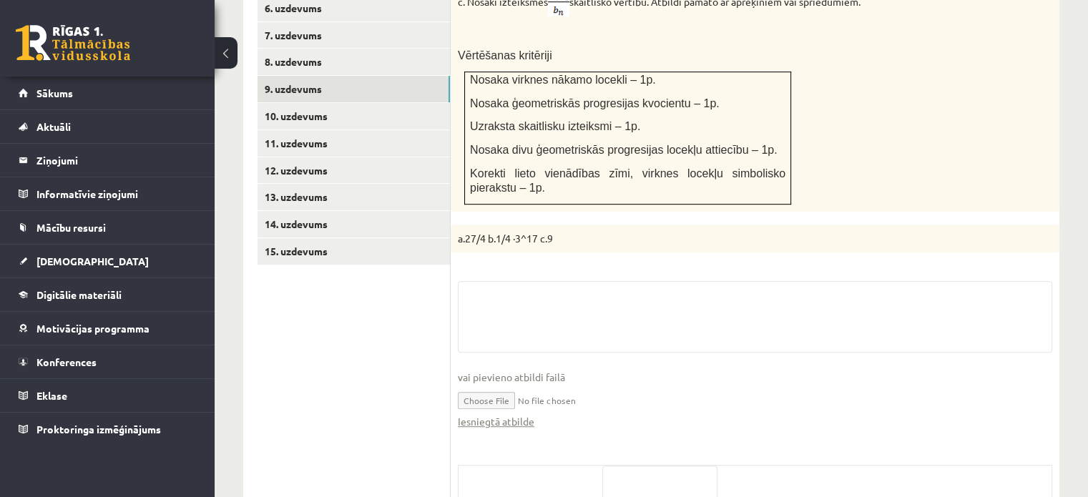
scroll to position [854, 0]
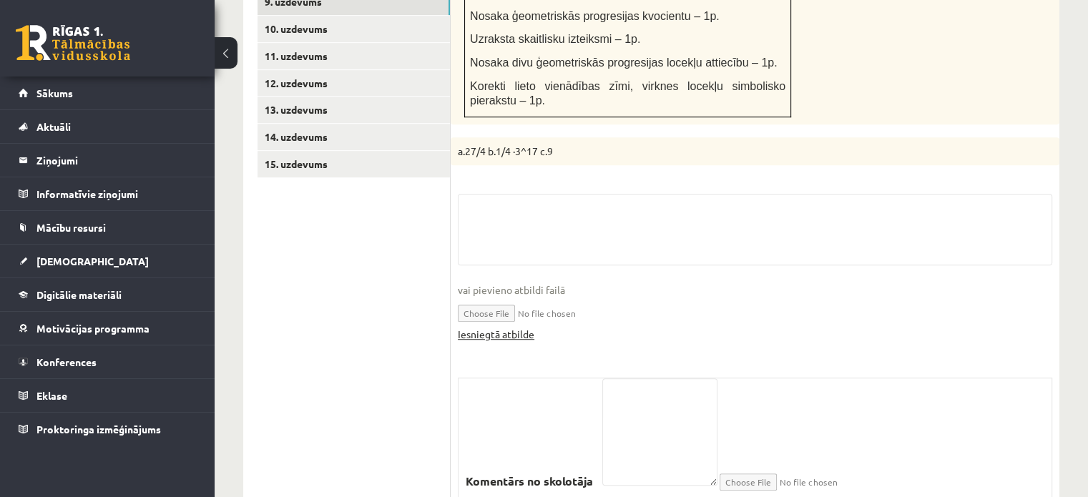
click at [522, 327] on link "Iesniegtā atbilde" at bounding box center [496, 334] width 77 height 15
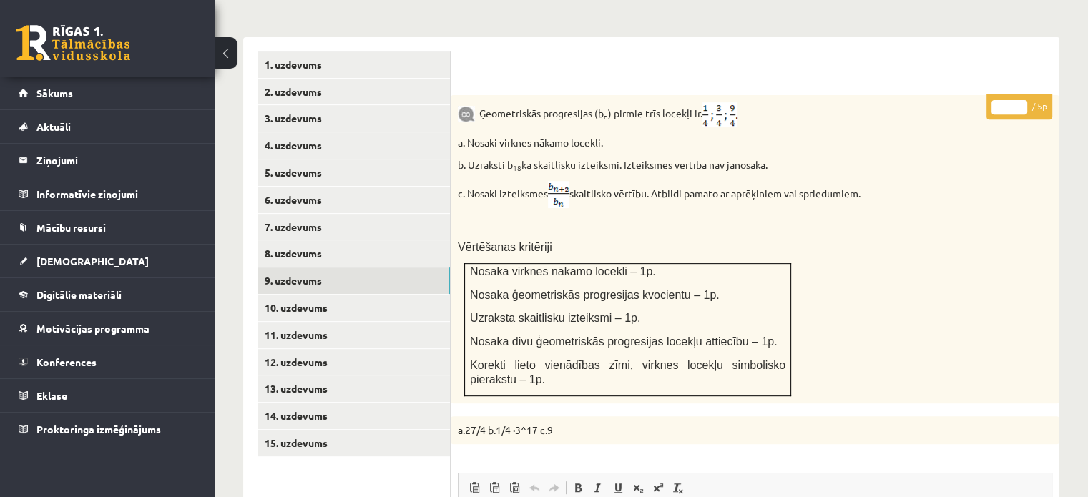
scroll to position [568, 0]
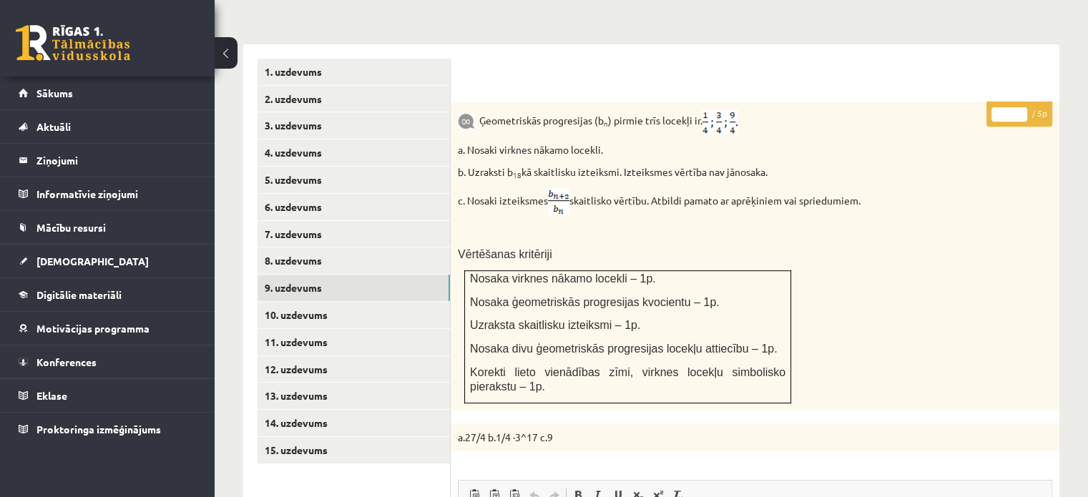
type input "*"
click at [1022, 107] on input "*" at bounding box center [1009, 114] width 36 height 14
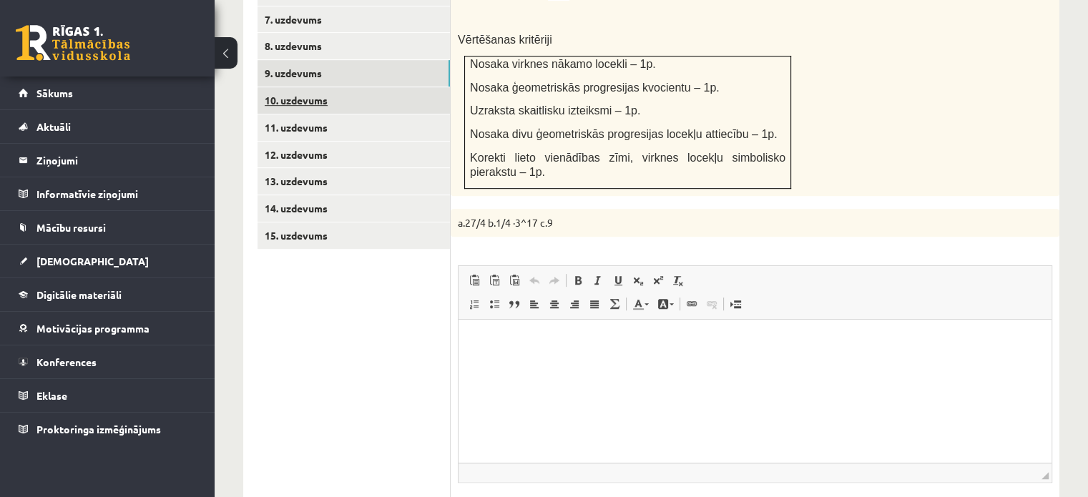
click at [429, 87] on link "10. uzdevums" at bounding box center [353, 100] width 192 height 26
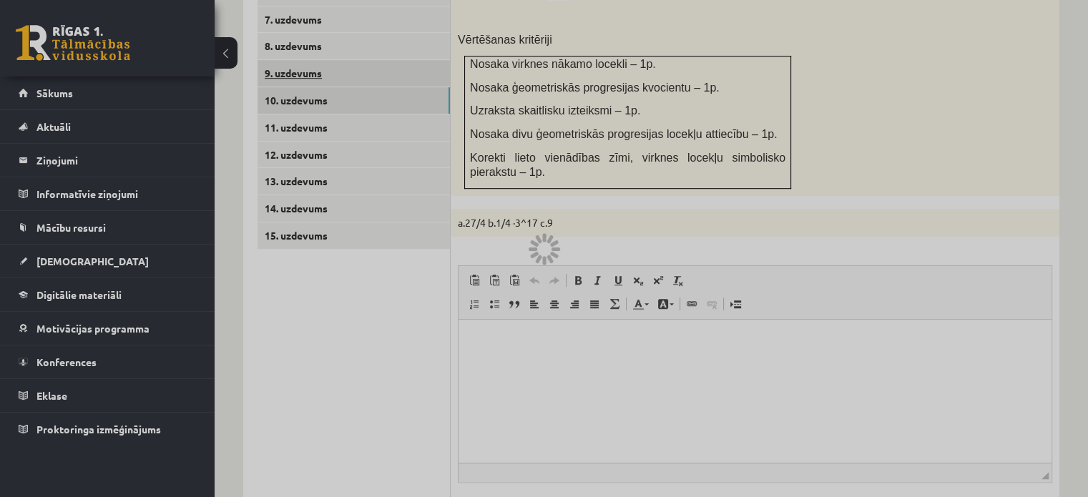
scroll to position [731, 0]
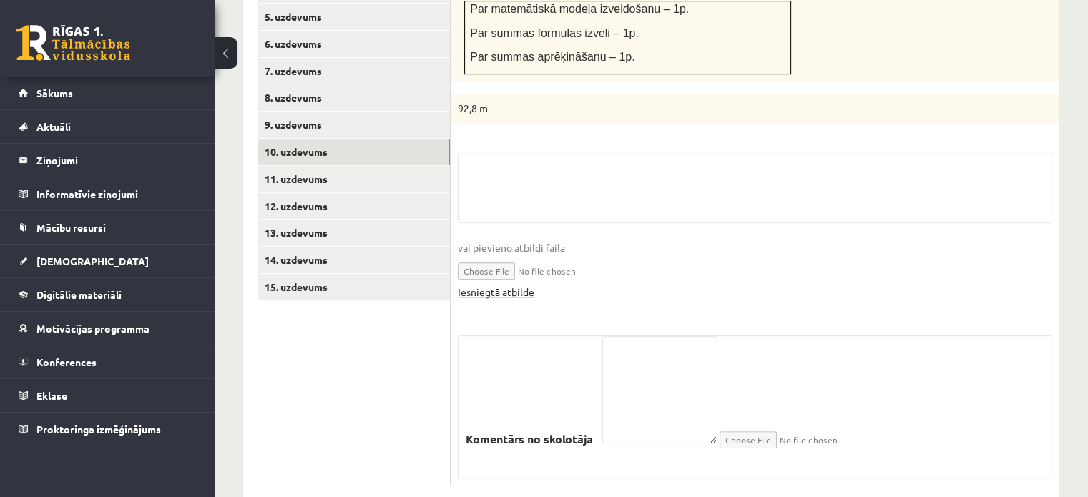
click at [513, 285] on link "Iesniegtā atbilde" at bounding box center [496, 292] width 77 height 15
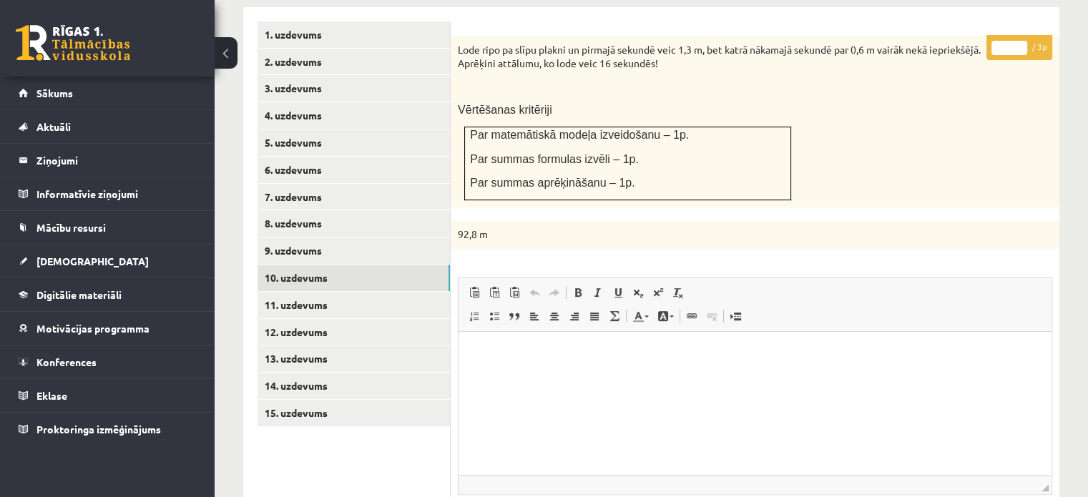
scroll to position [516, 0]
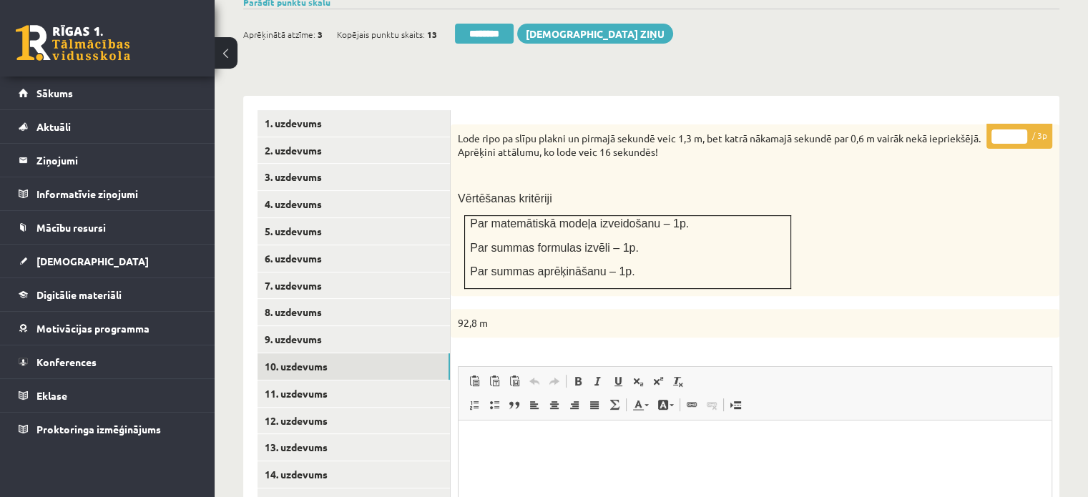
type input "*"
click at [1020, 129] on input "*" at bounding box center [1009, 136] width 36 height 14
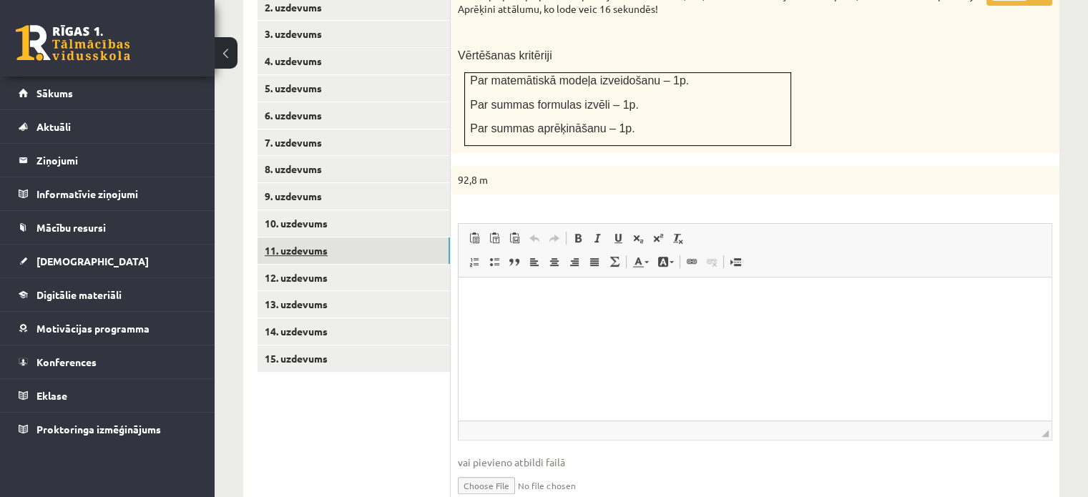
click at [398, 237] on link "11. uzdevums" at bounding box center [353, 250] width 192 height 26
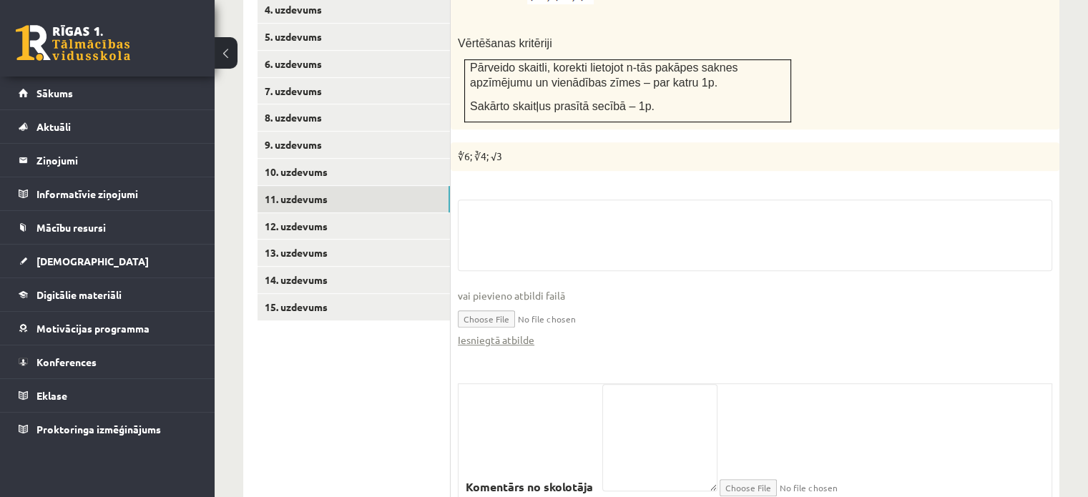
scroll to position [758, 0]
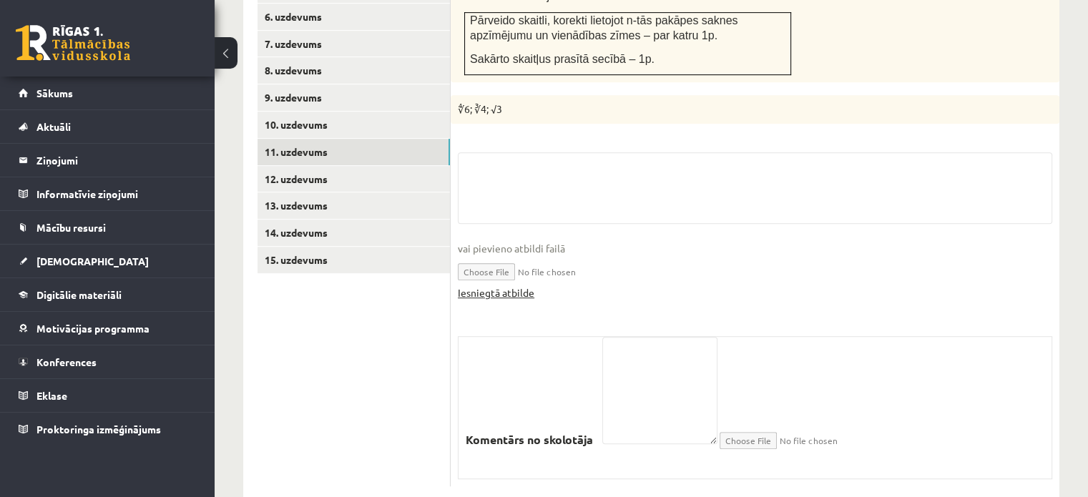
click at [509, 285] on link "Iesniegtā atbilde" at bounding box center [496, 292] width 77 height 15
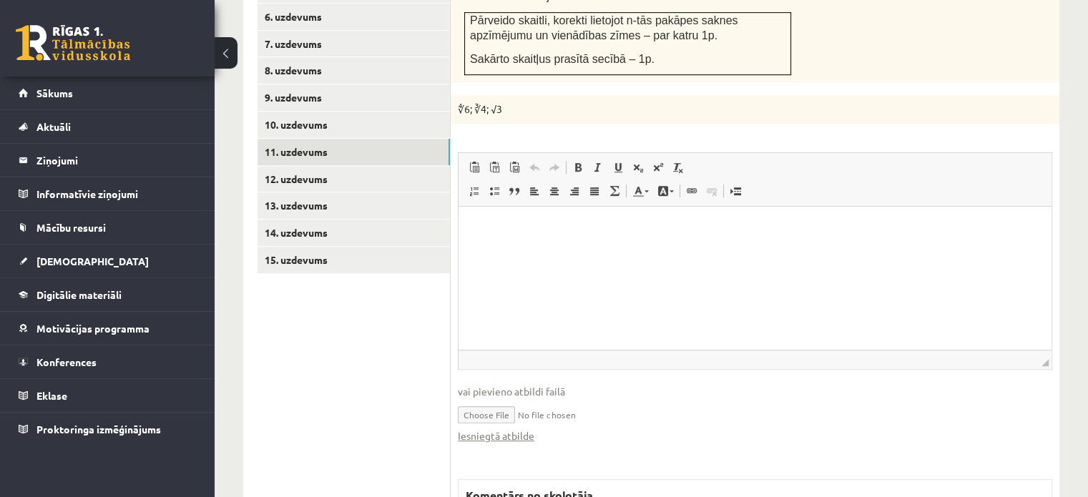
scroll to position [544, 0]
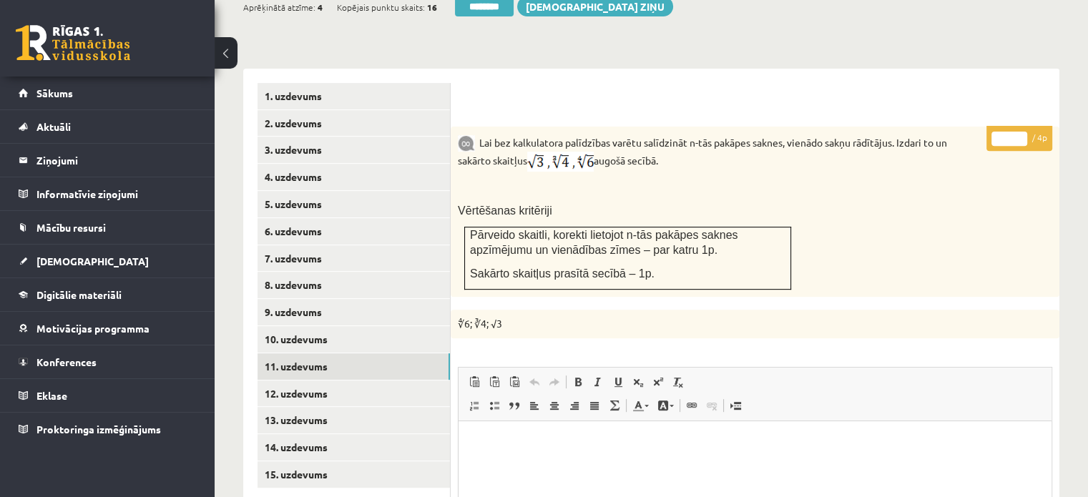
type input "*"
click at [1019, 132] on input "*" at bounding box center [1009, 139] width 36 height 14
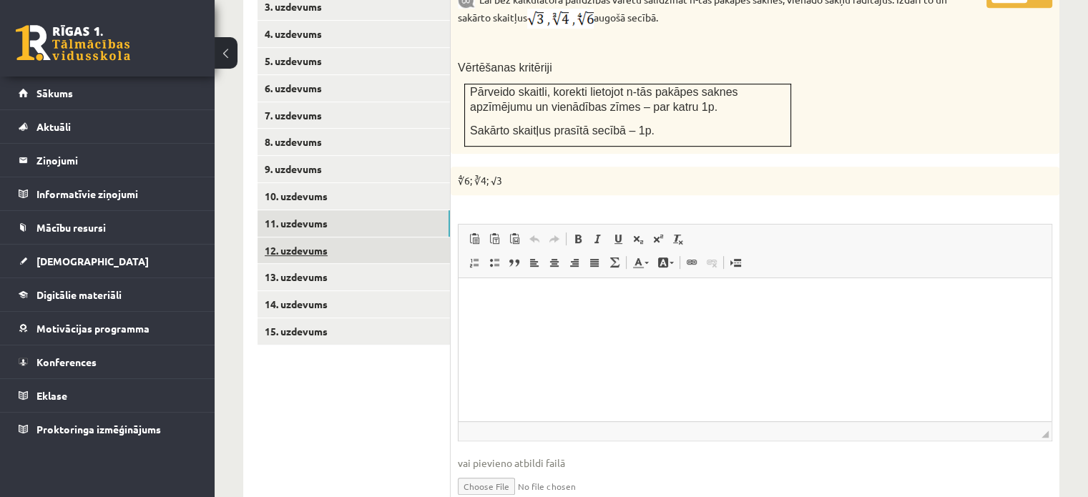
click at [386, 237] on link "12. uzdevums" at bounding box center [353, 250] width 192 height 26
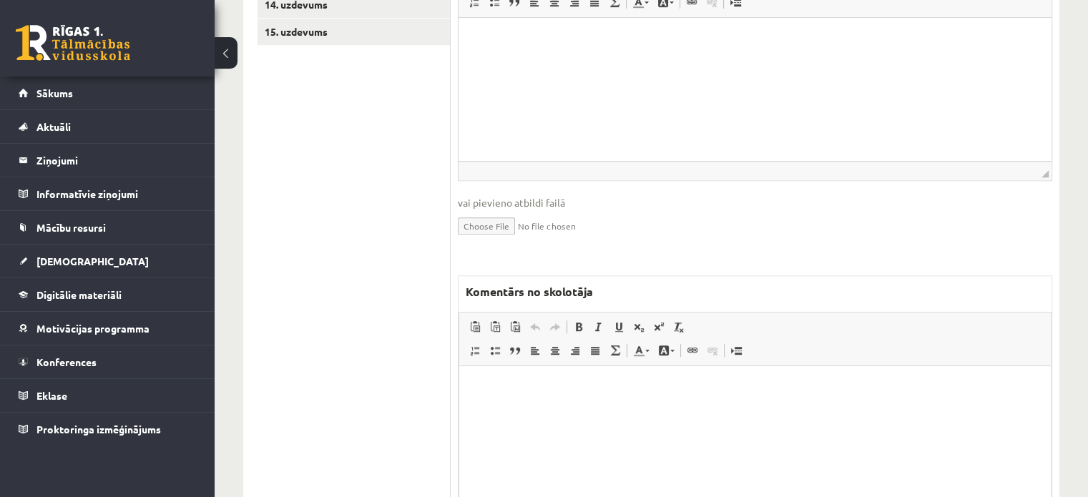
scroll to position [997, 0]
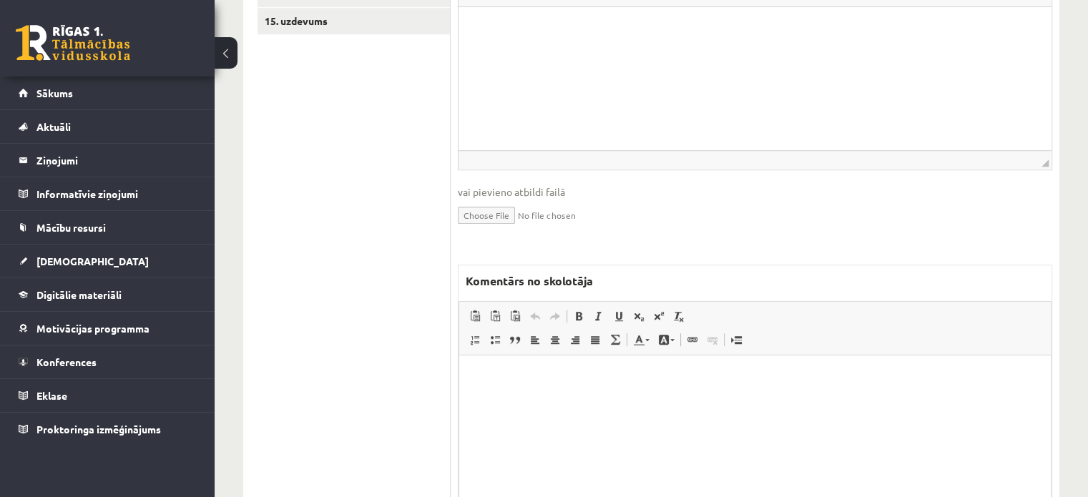
click at [539, 398] on html at bounding box center [755, 377] width 592 height 44
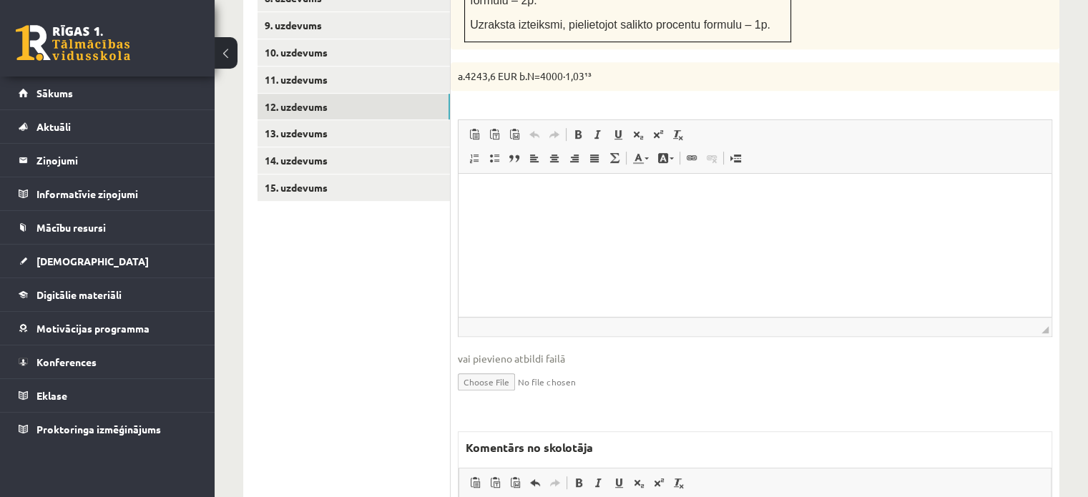
scroll to position [711, 0]
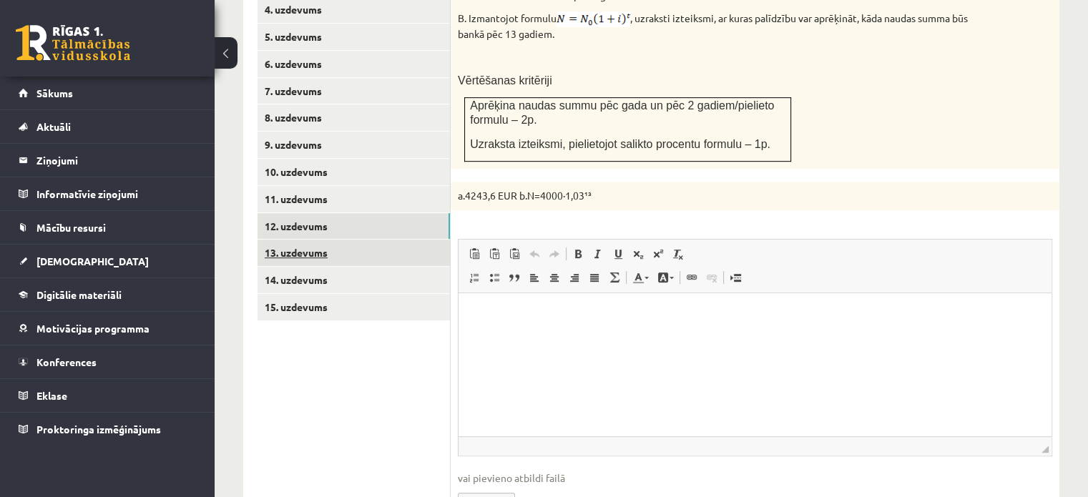
click at [393, 240] on link "13. uzdevums" at bounding box center [353, 253] width 192 height 26
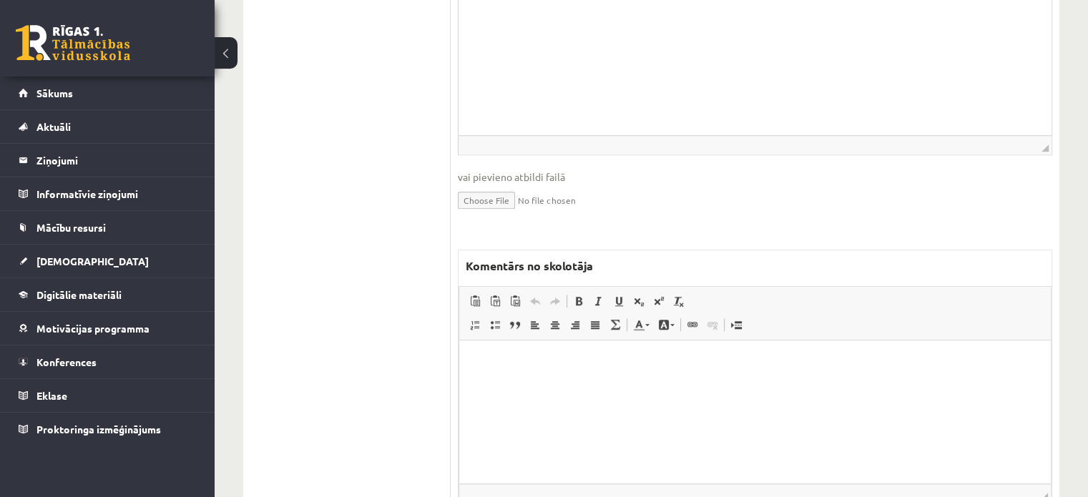
scroll to position [1239, 0]
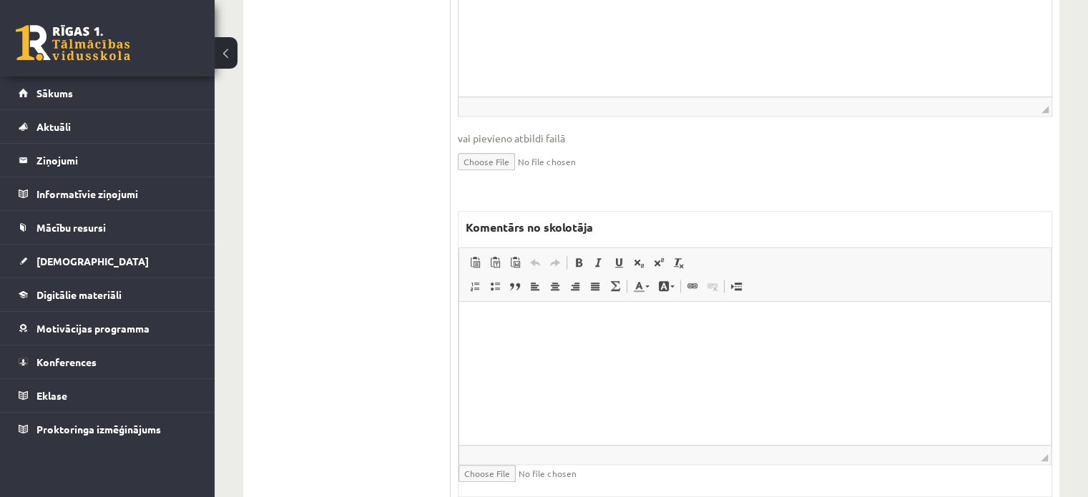
click at [602, 345] on html at bounding box center [755, 323] width 592 height 44
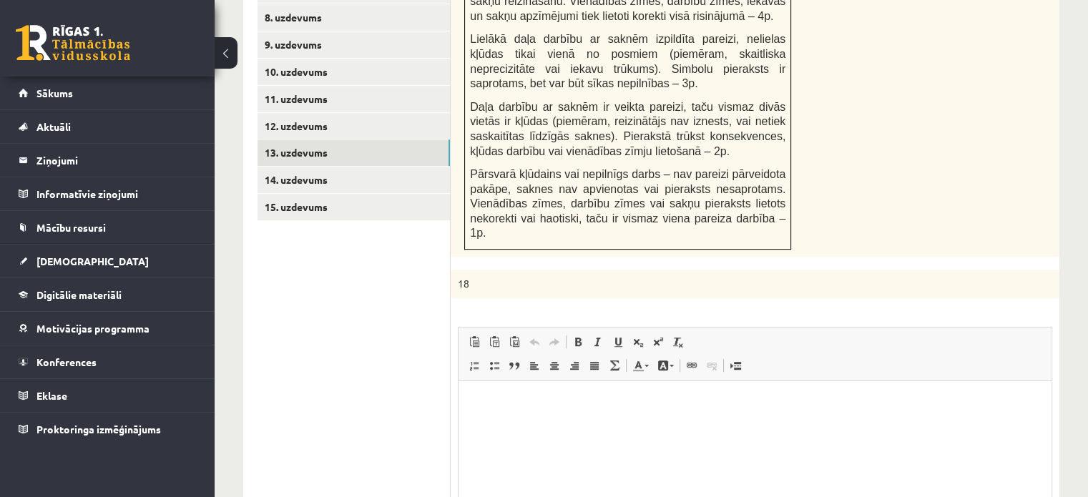
scroll to position [0, 0]
click at [359, 168] on link "14. uzdevums" at bounding box center [353, 181] width 192 height 26
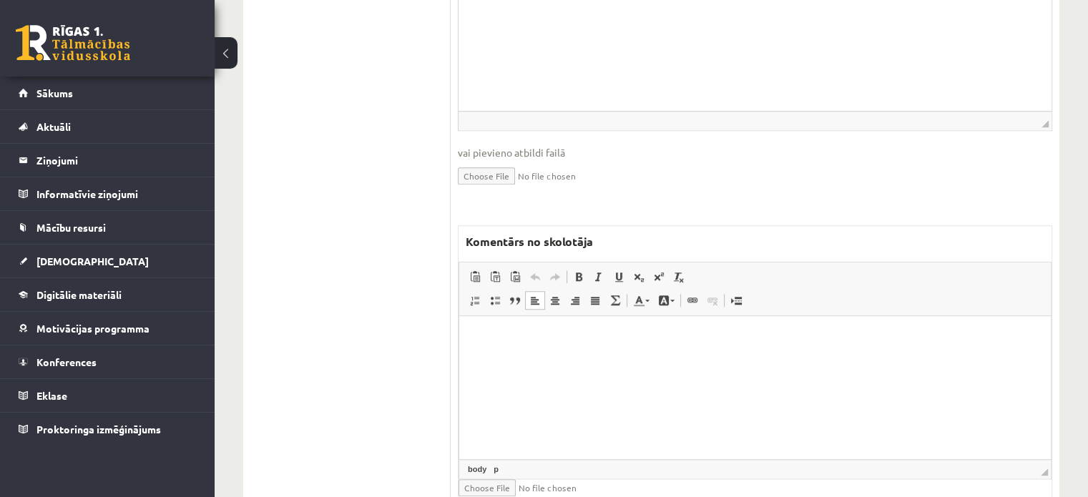
click at [576, 360] on html at bounding box center [755, 338] width 592 height 44
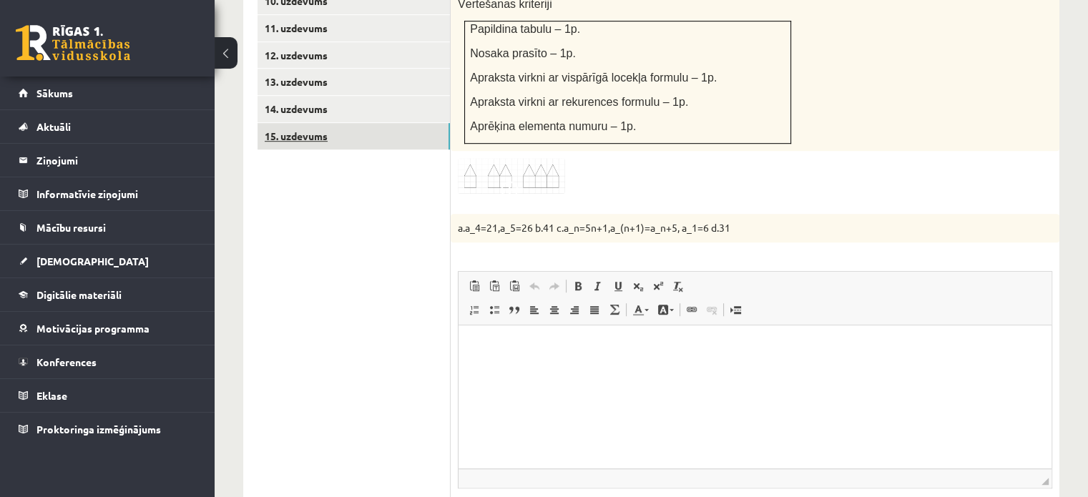
click at [406, 123] on link "15. uzdevums" at bounding box center [353, 136] width 192 height 26
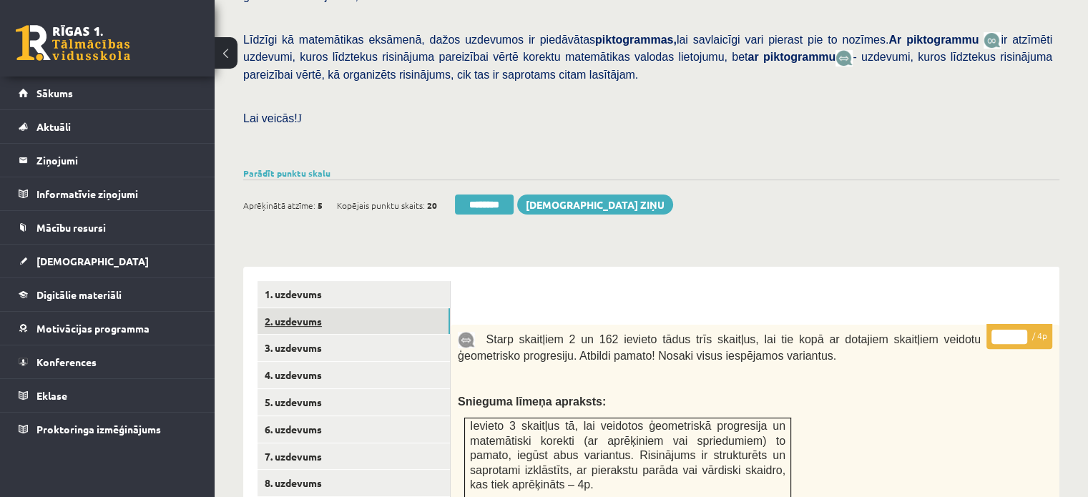
click at [395, 308] on link "2. uzdevums" at bounding box center [353, 321] width 192 height 26
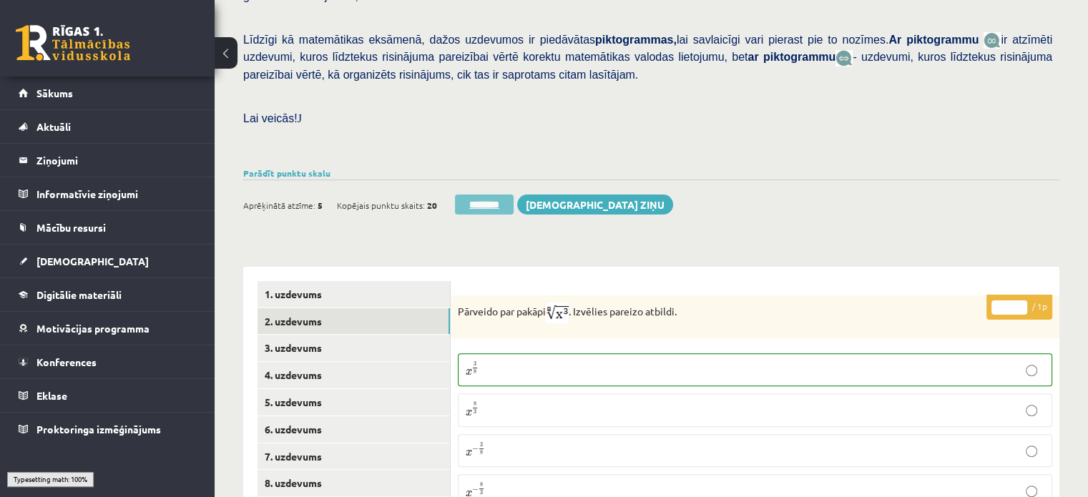
click at [486, 195] on input "********" at bounding box center [484, 205] width 59 height 20
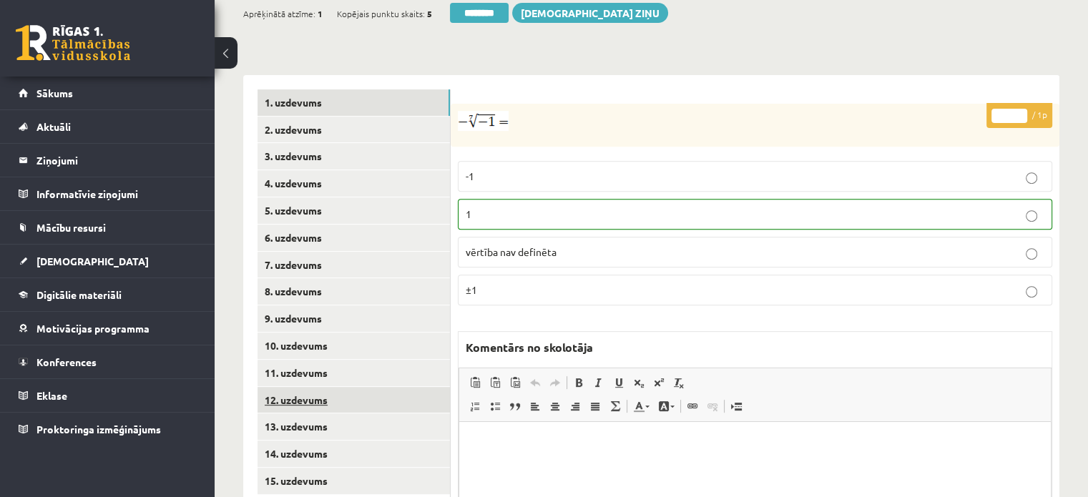
scroll to position [644, 0]
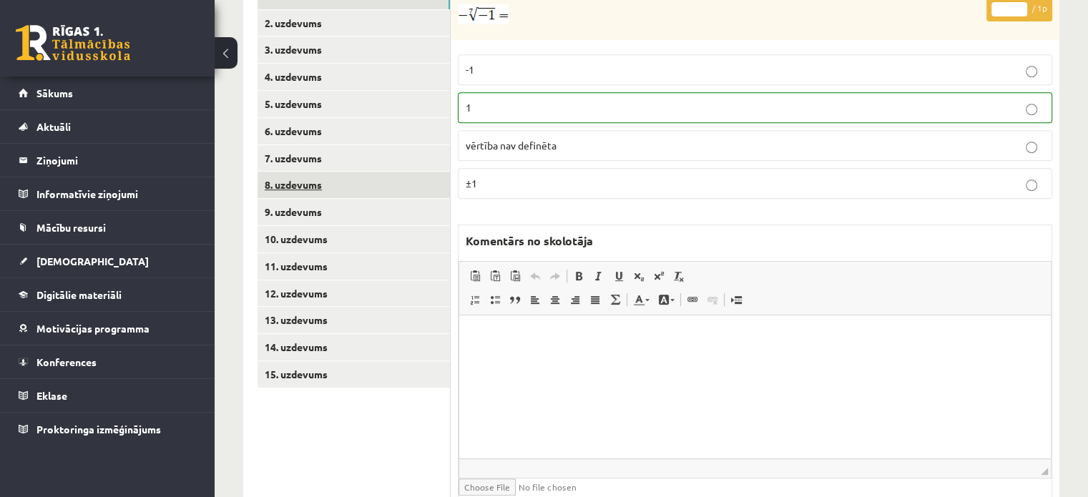
click at [384, 172] on link "8. uzdevums" at bounding box center [353, 185] width 192 height 26
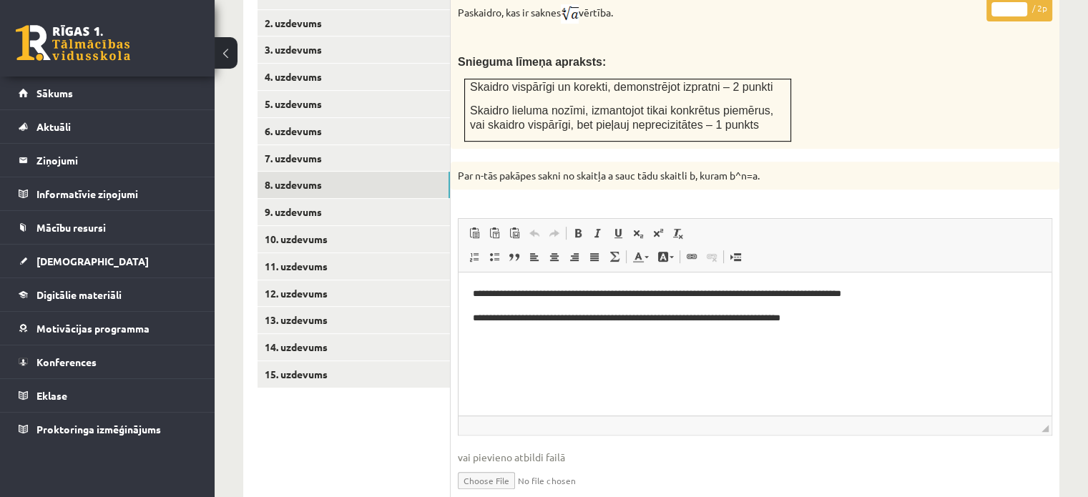
scroll to position [501, 0]
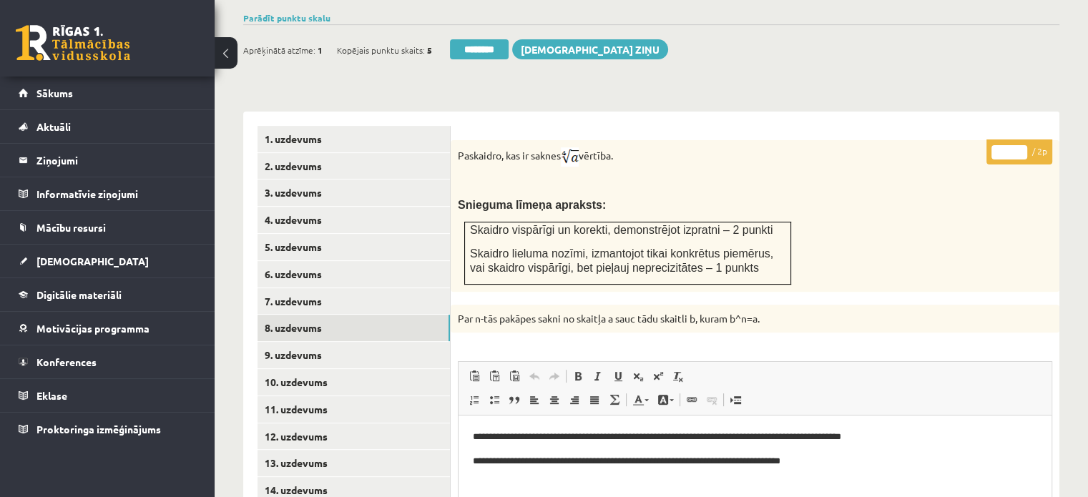
click at [1024, 145] on input "*" at bounding box center [1009, 152] width 36 height 14
type input "*"
click at [1024, 145] on input "*" at bounding box center [1009, 152] width 36 height 14
click at [422, 342] on link "9. uzdevums" at bounding box center [353, 355] width 192 height 26
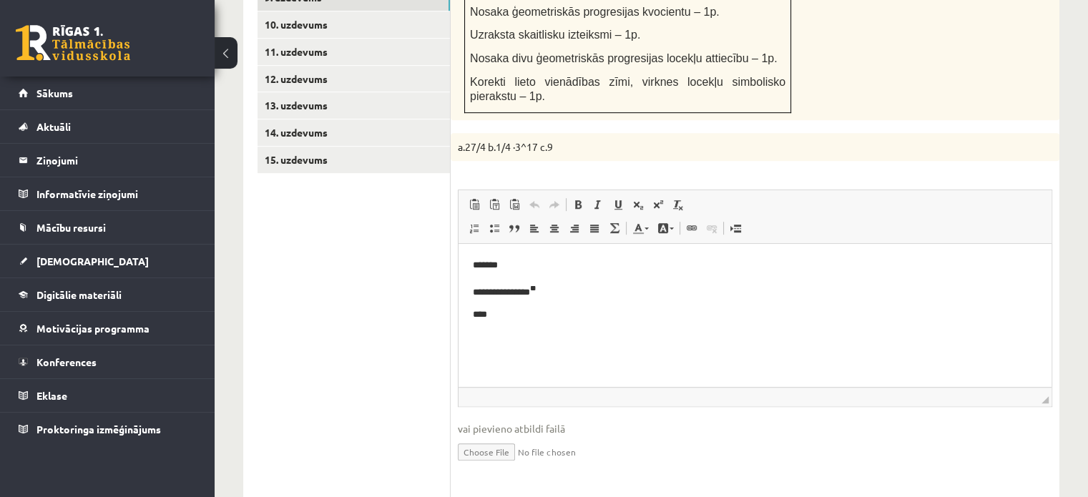
scroll to position [1073, 0]
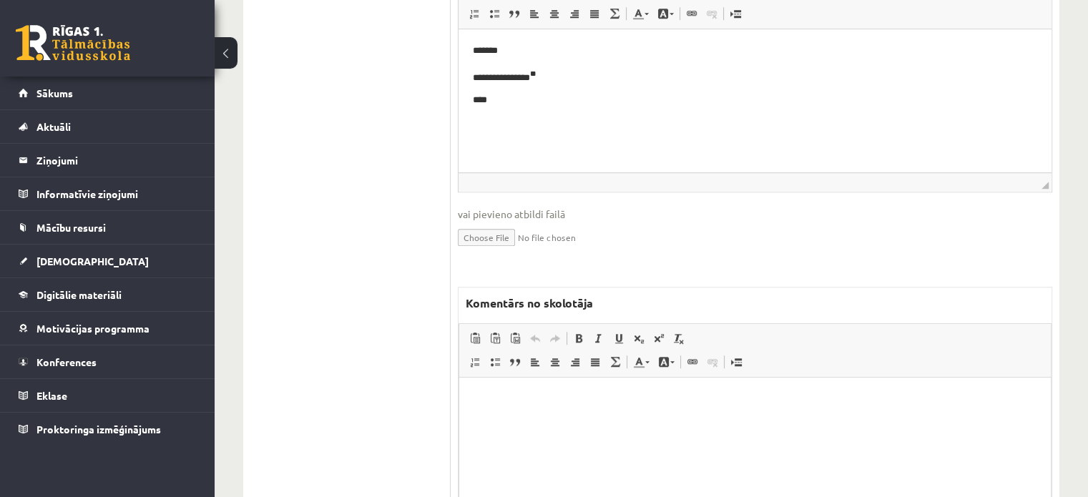
click at [525, 419] on html at bounding box center [755, 400] width 592 height 44
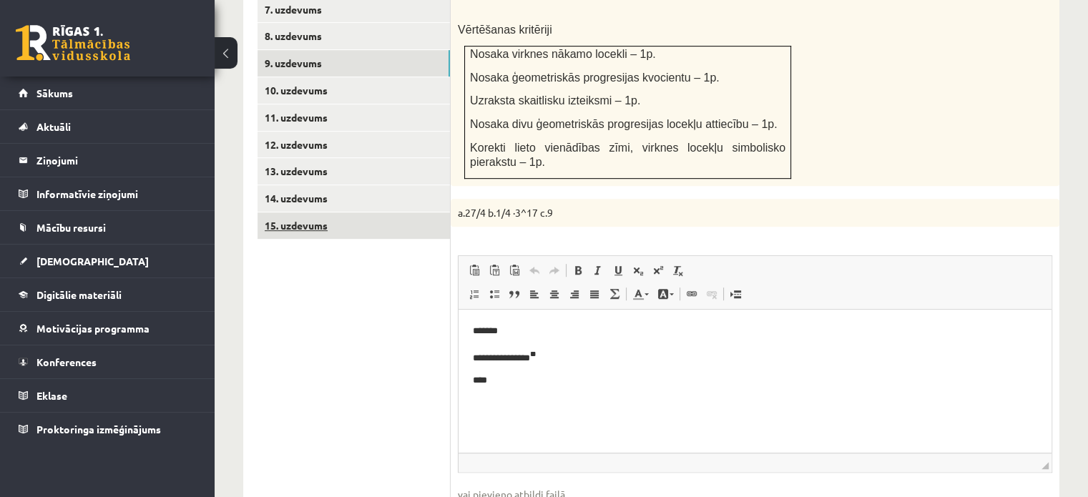
scroll to position [715, 0]
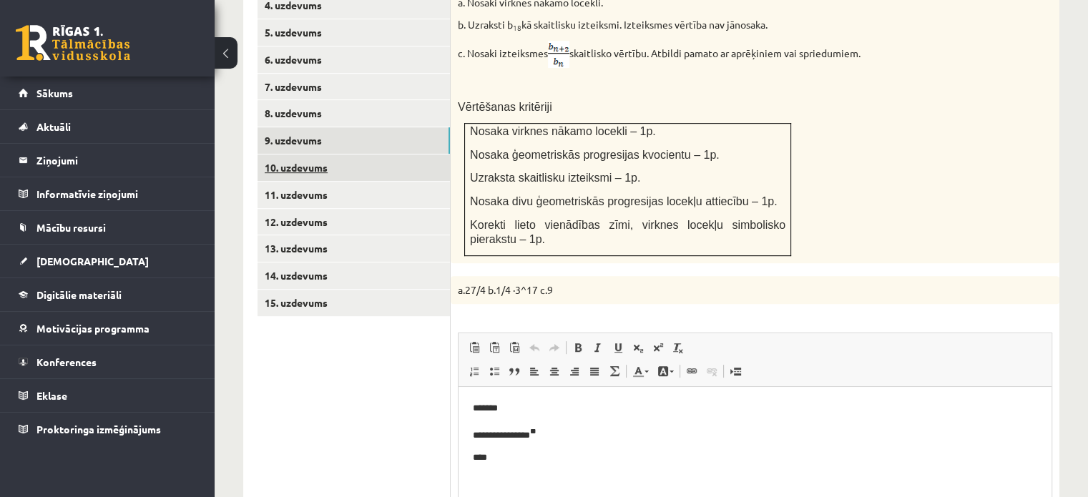
click at [412, 122] on ul "1. uzdevums 2. uzdevums 3. uzdevums 4. uzdevums 5. uzdevums 6. uzdevums 7. uzde…" at bounding box center [353, 424] width 193 height 1027
click at [388, 154] on link "10. uzdevums" at bounding box center [353, 167] width 192 height 26
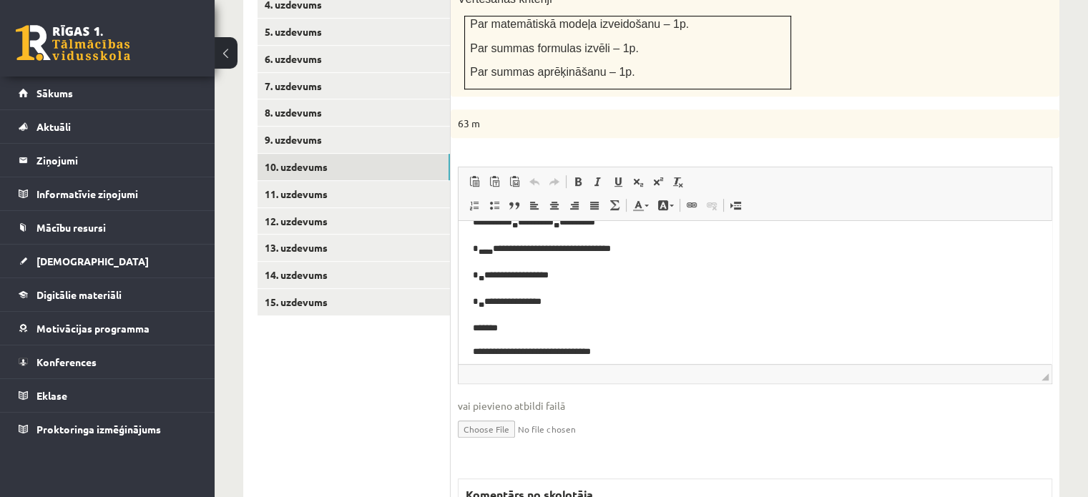
scroll to position [30, 0]
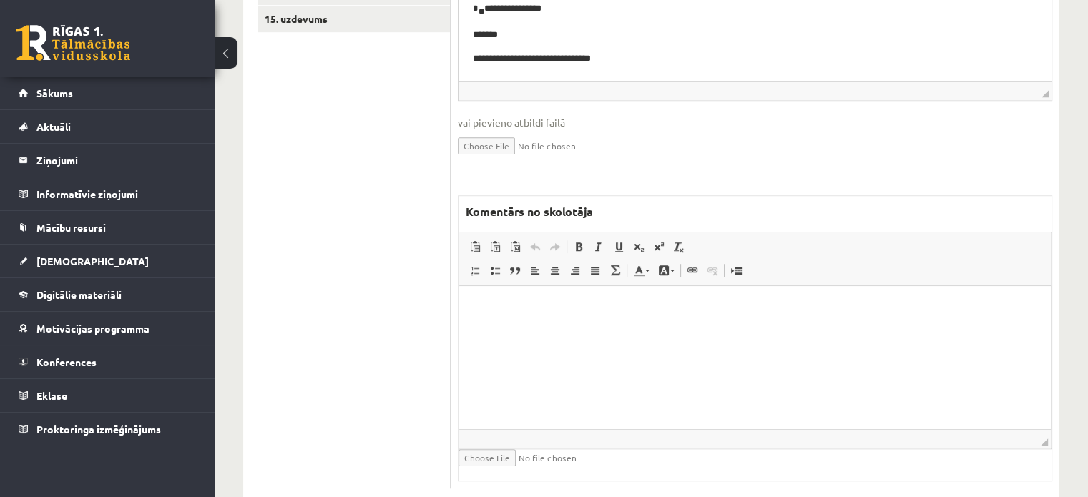
click at [572, 329] on html at bounding box center [755, 307] width 592 height 44
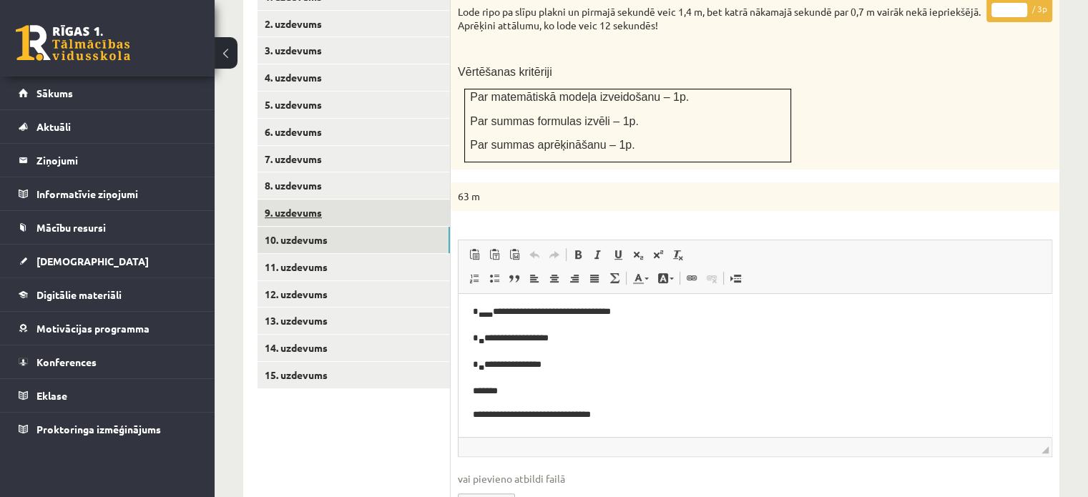
scroll to position [642, 0]
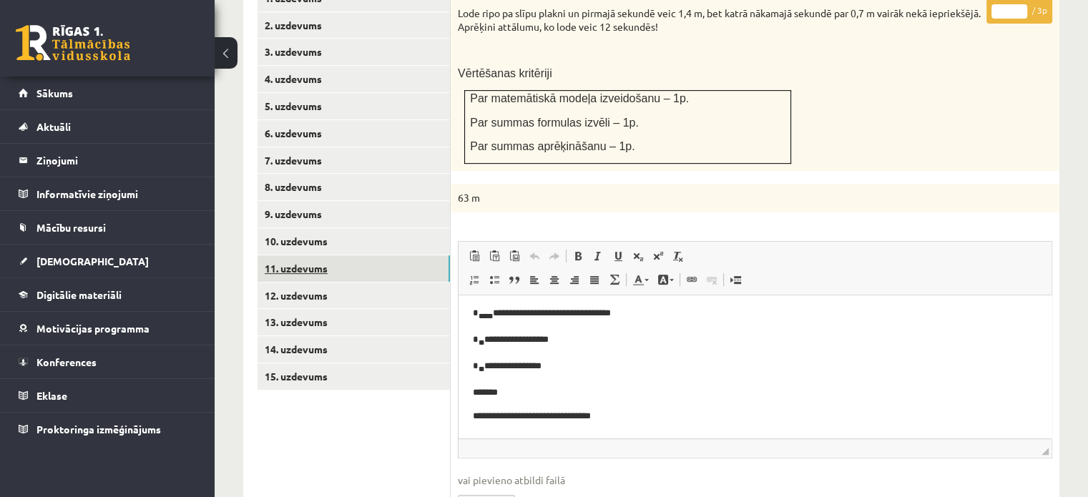
click at [391, 255] on link "11. uzdevums" at bounding box center [353, 268] width 192 height 26
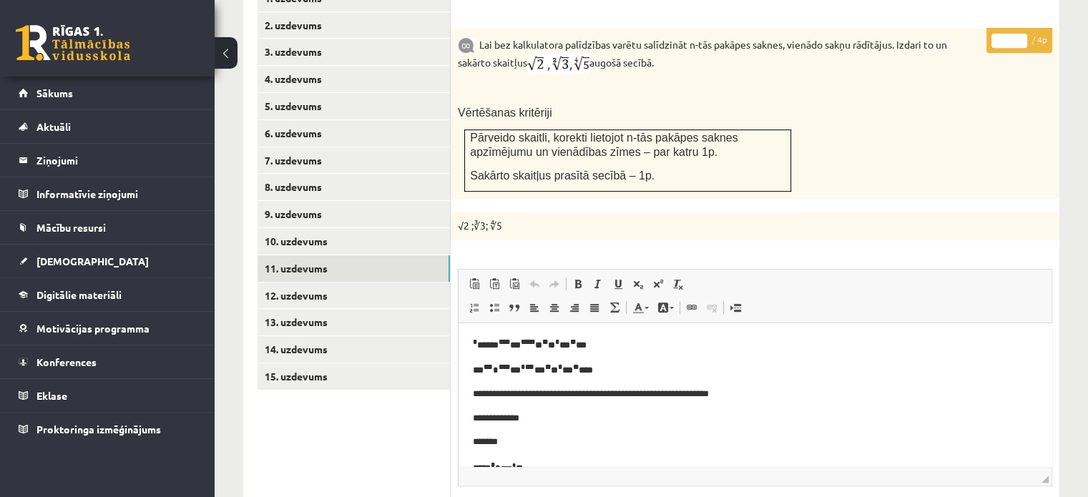
scroll to position [51, 0]
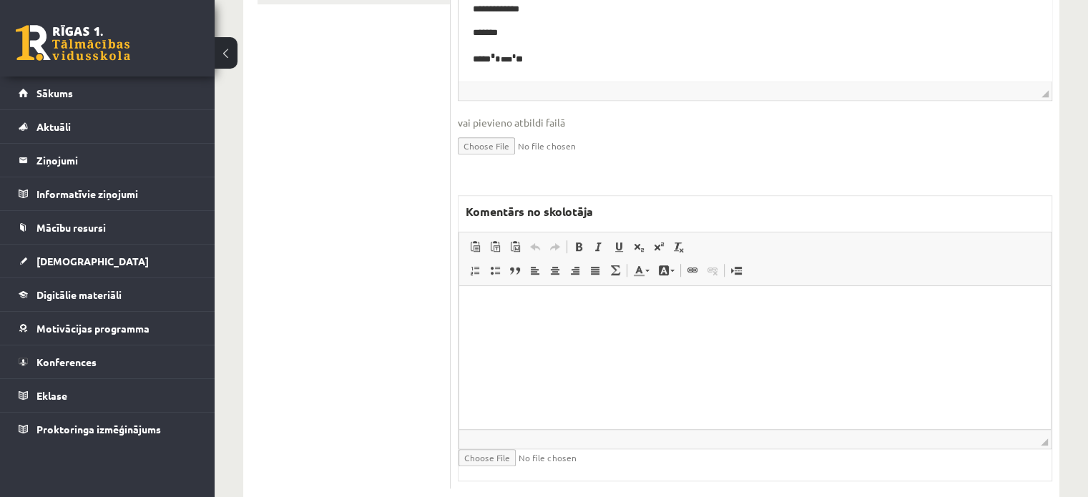
drag, startPoint x: 584, startPoint y: 393, endPoint x: 576, endPoint y: 383, distance: 13.2
click at [584, 330] on html at bounding box center [755, 308] width 592 height 44
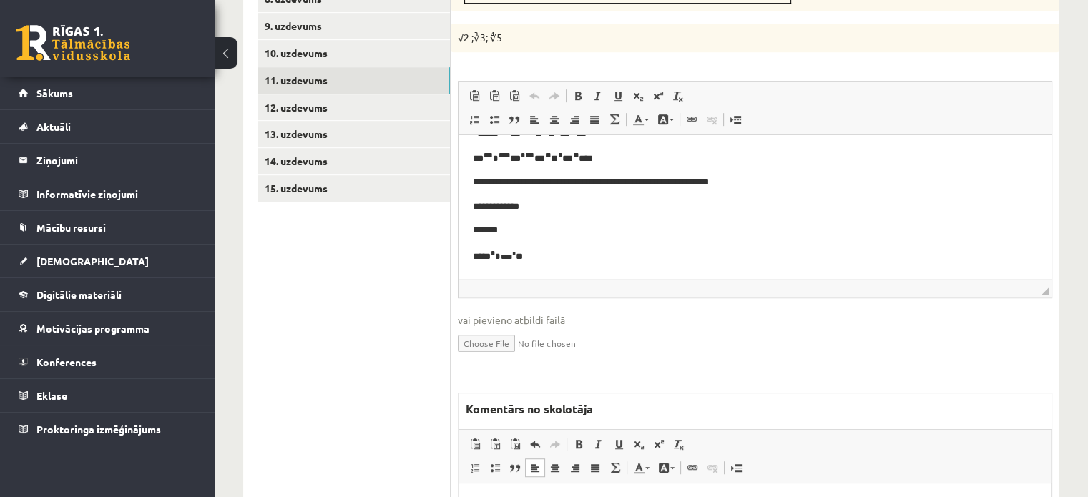
scroll to position [669, 0]
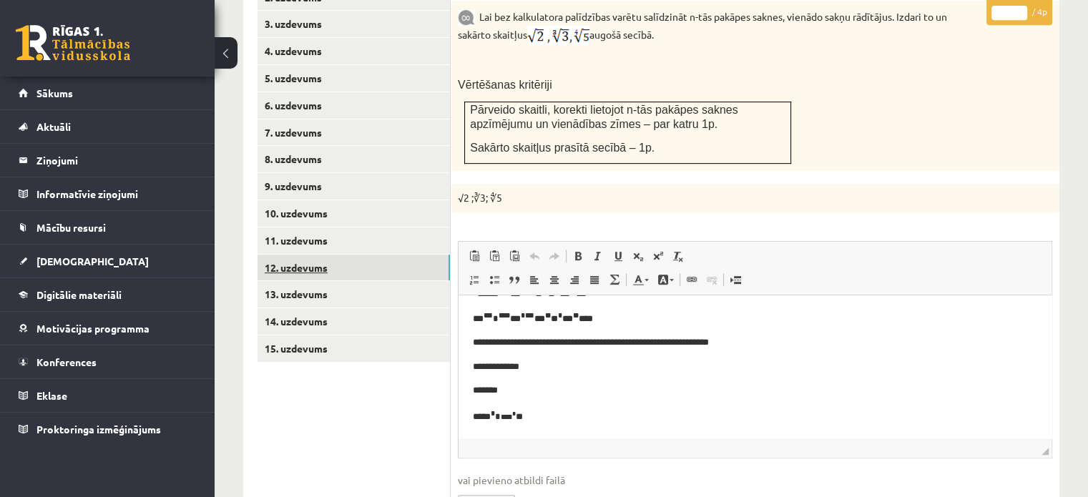
click at [391, 255] on link "12. uzdevums" at bounding box center [353, 268] width 192 height 26
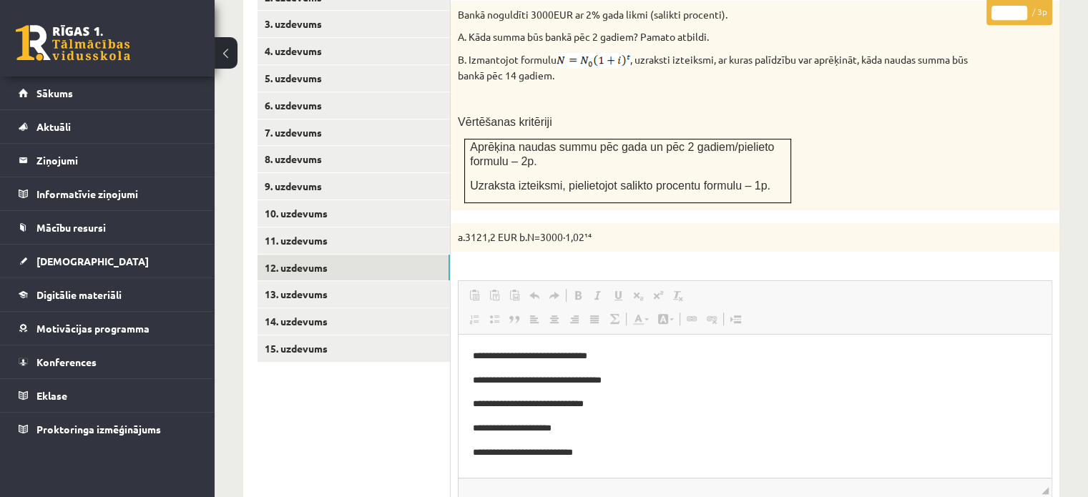
scroll to position [0, 0]
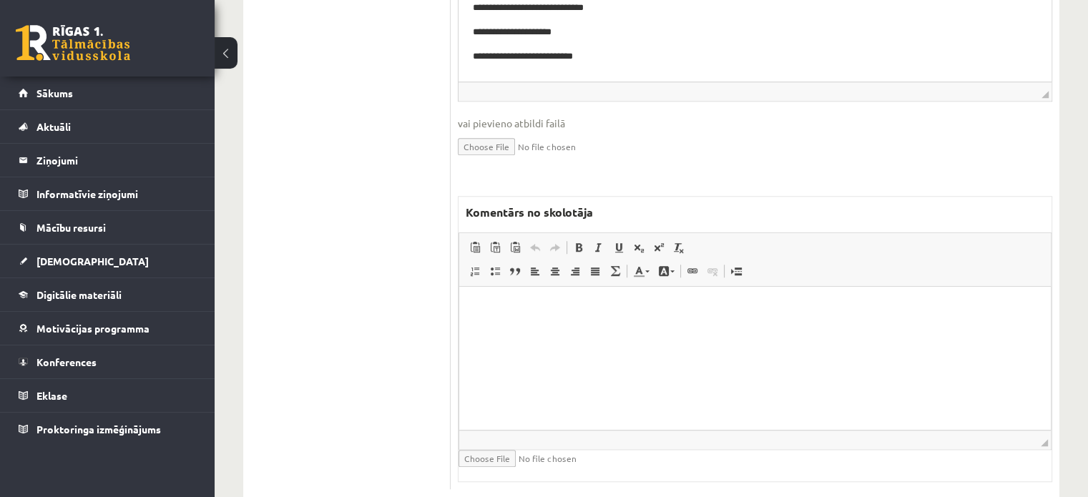
drag, startPoint x: 577, startPoint y: 377, endPoint x: 512, endPoint y: 364, distance: 66.3
click at [577, 330] on html at bounding box center [755, 308] width 592 height 44
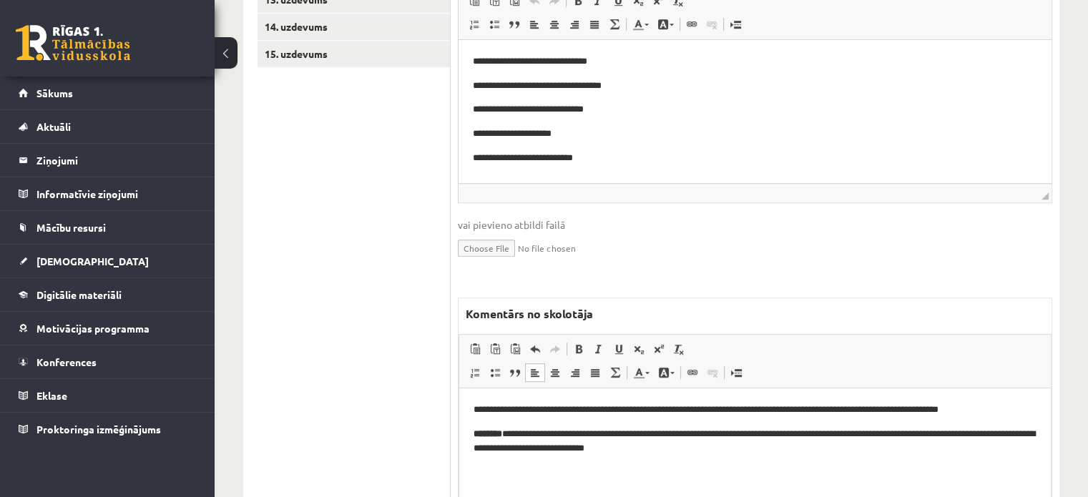
scroll to position [851, 0]
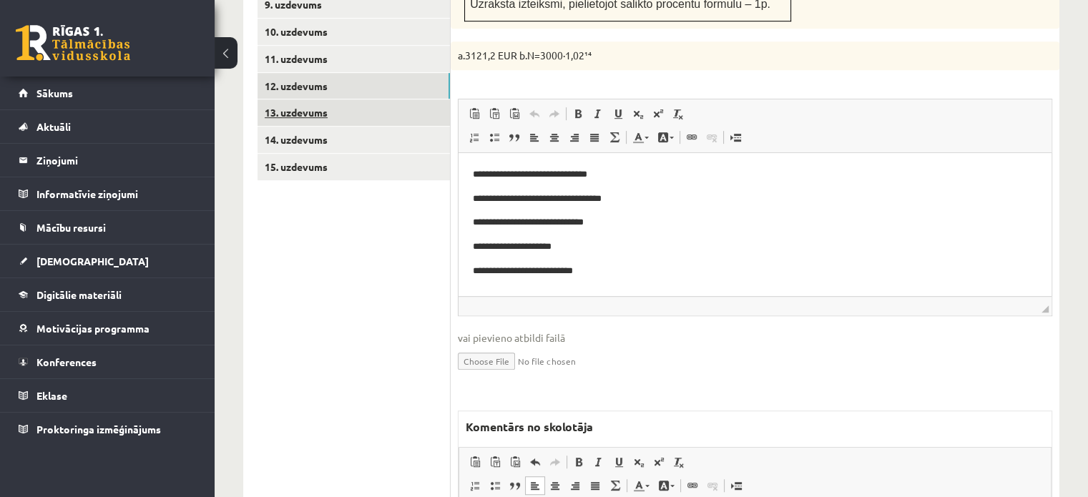
click at [384, 99] on link "13. uzdevums" at bounding box center [353, 112] width 192 height 26
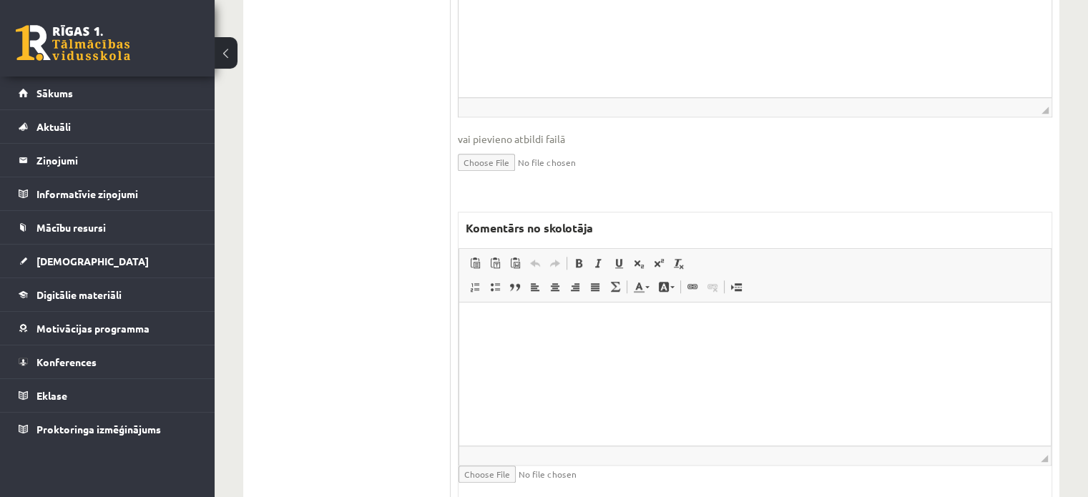
scroll to position [1239, 0]
click at [610, 345] on html at bounding box center [755, 323] width 592 height 44
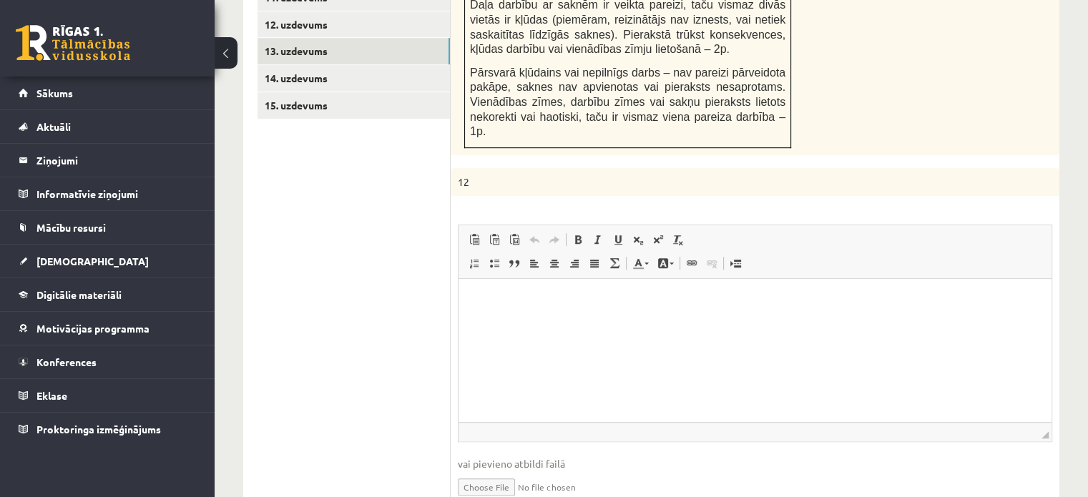
scroll to position [810, 0]
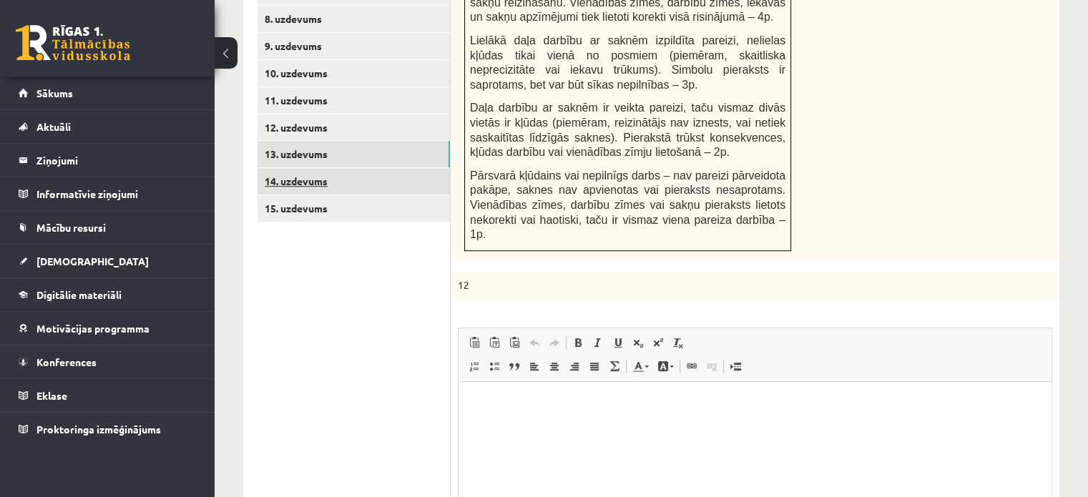
click at [426, 168] on link "14. uzdevums" at bounding box center [353, 181] width 192 height 26
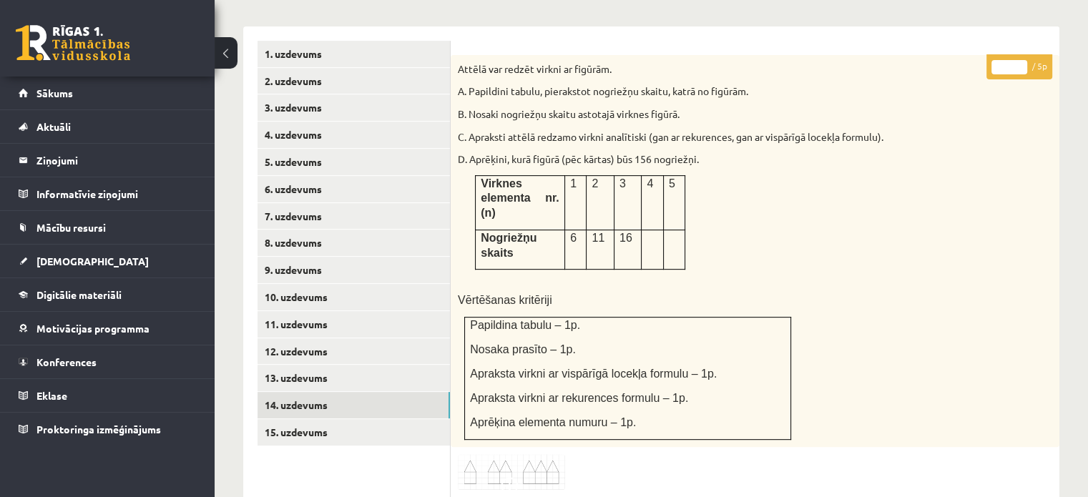
scroll to position [0, 0]
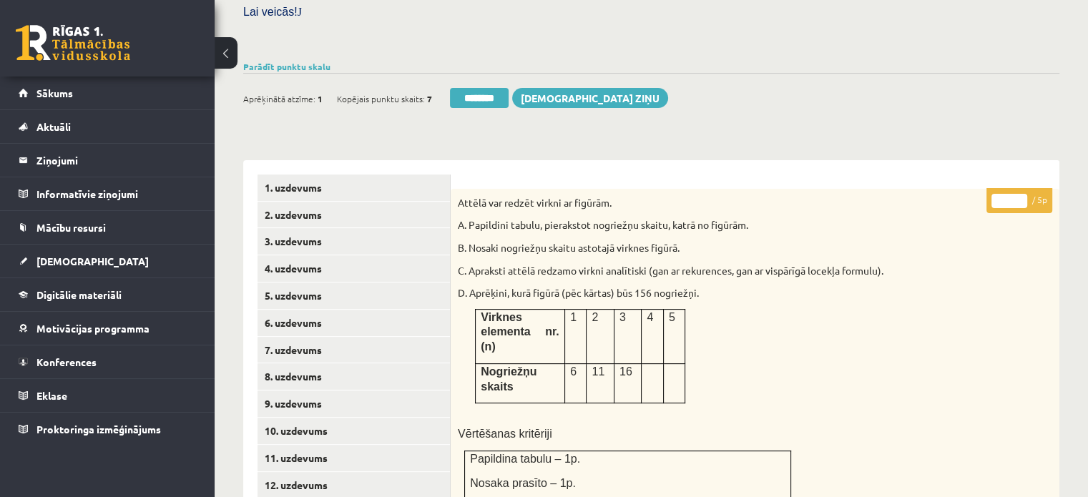
type input "*"
click at [1022, 194] on input "*" at bounding box center [1009, 201] width 36 height 14
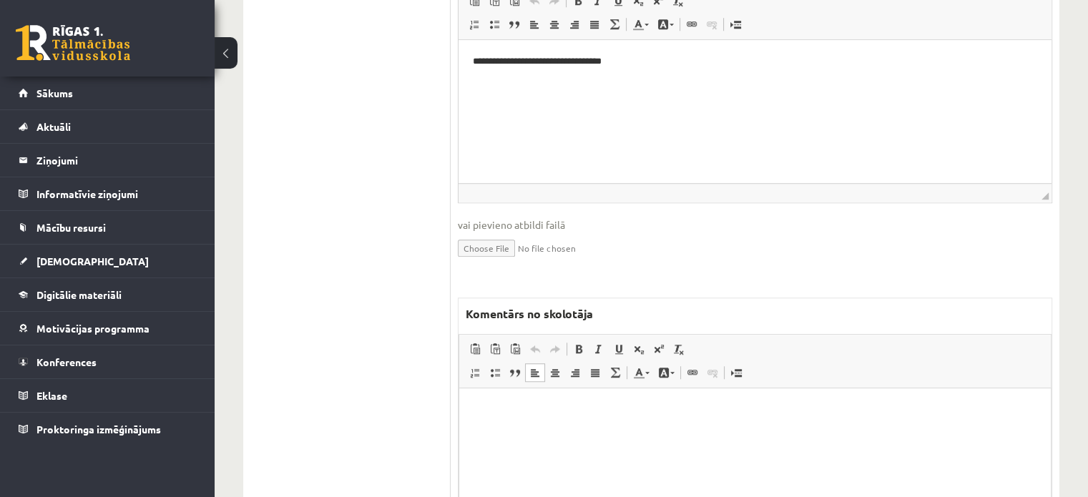
drag, startPoint x: 546, startPoint y: 453, endPoint x: 545, endPoint y: 444, distance: 8.7
click at [546, 432] on html at bounding box center [755, 410] width 592 height 44
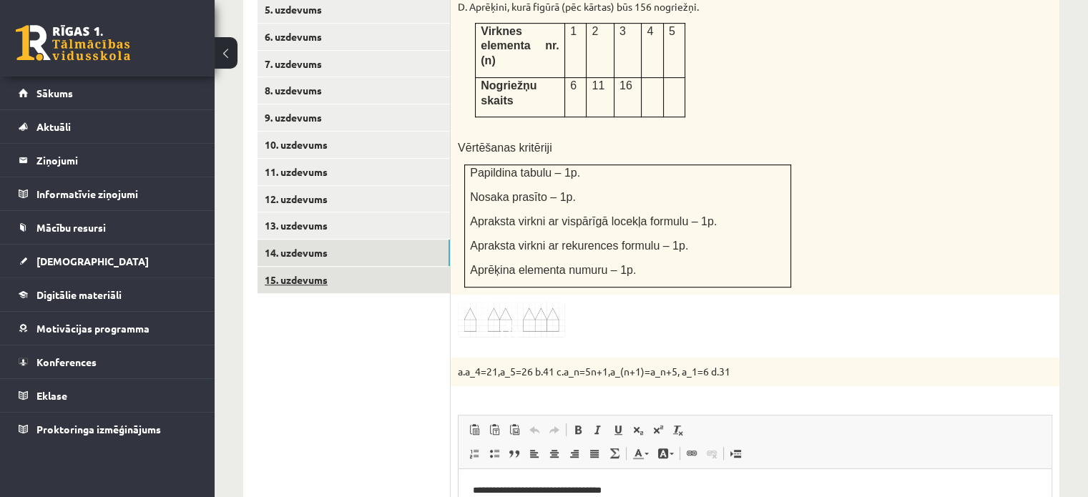
click at [406, 267] on link "15. uzdevums" at bounding box center [353, 280] width 192 height 26
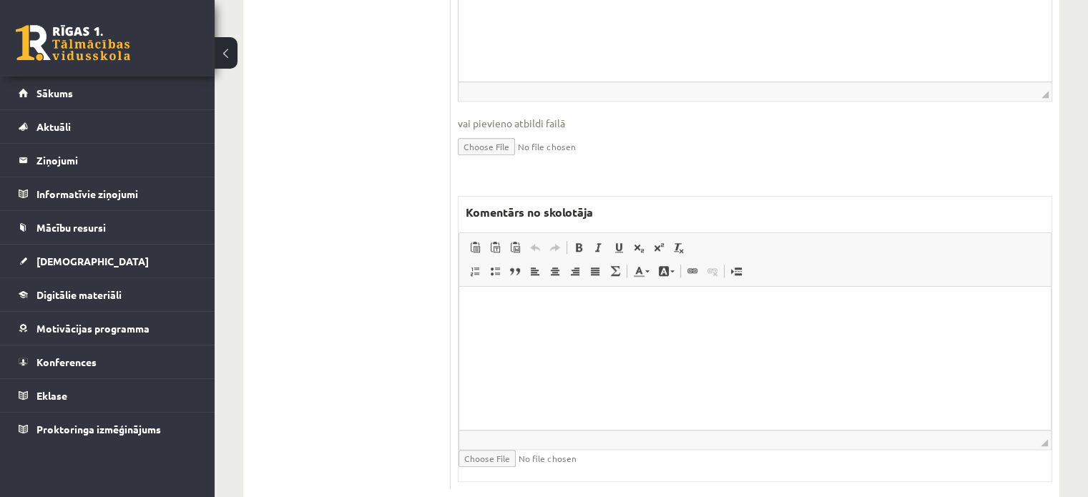
click at [529, 330] on html at bounding box center [755, 309] width 592 height 44
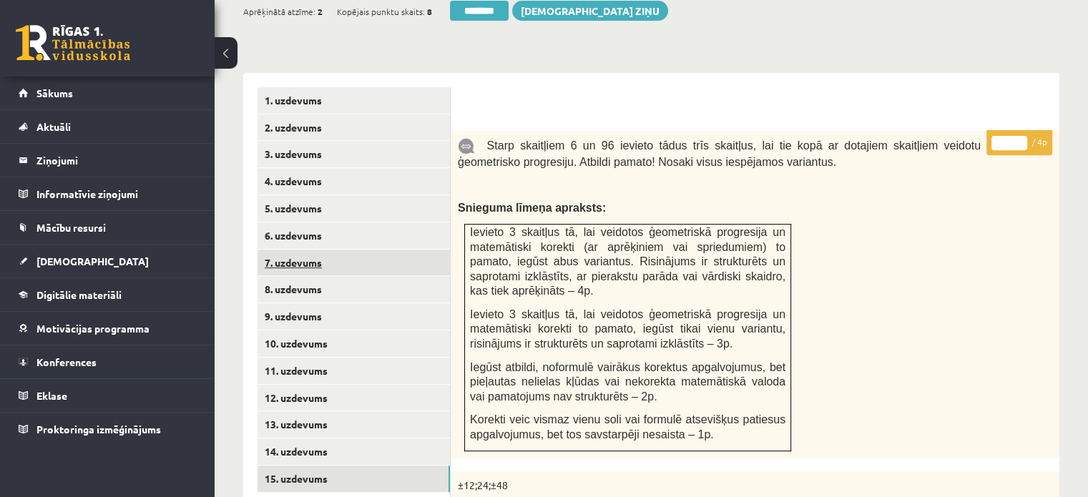
scroll to position [396, 0]
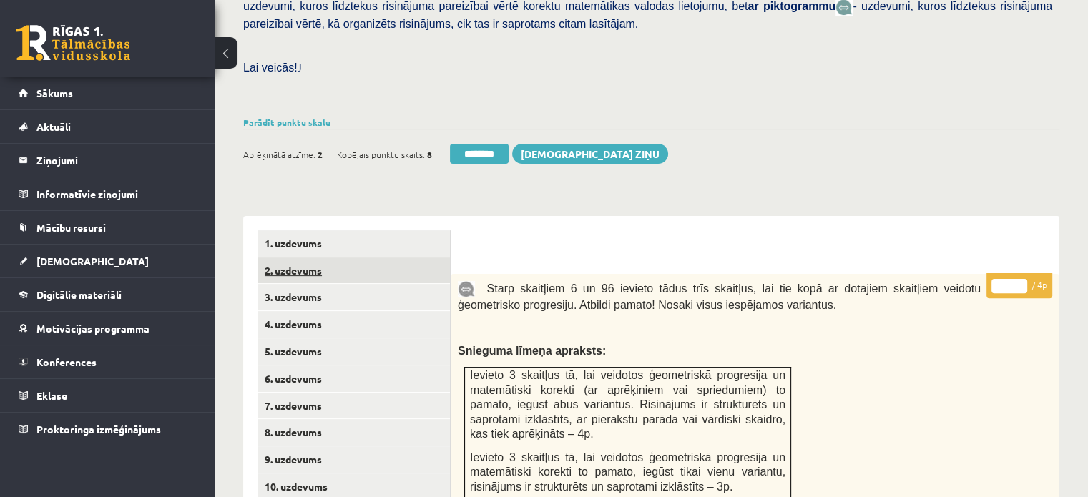
click at [332, 257] on link "2. uzdevums" at bounding box center [353, 270] width 192 height 26
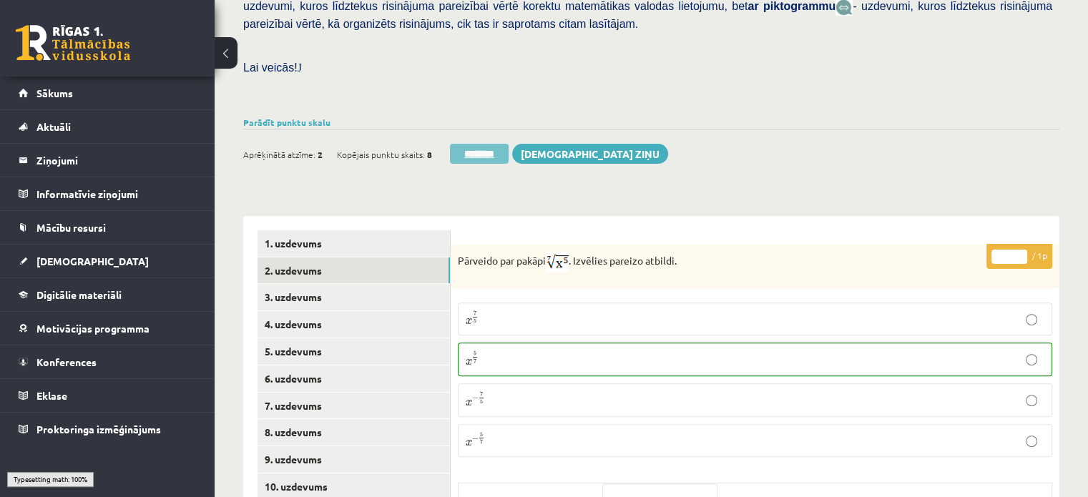
click at [478, 144] on input "********" at bounding box center [479, 154] width 59 height 20
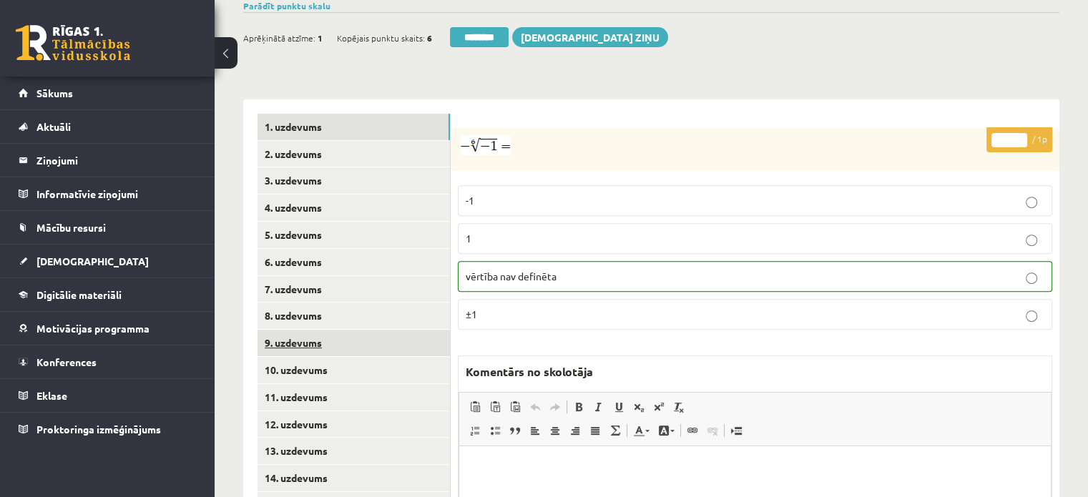
scroll to position [572, 0]
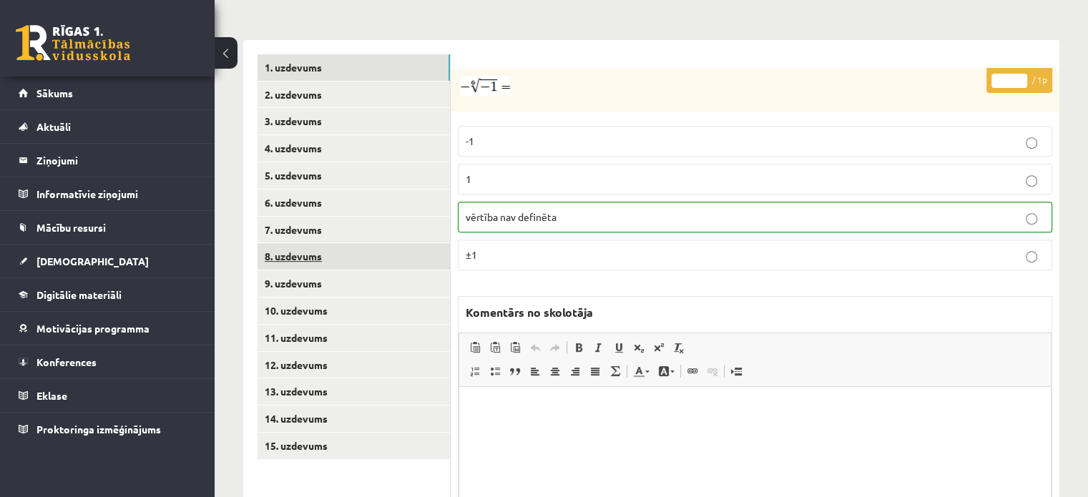
click at [339, 243] on link "8. uzdevums" at bounding box center [353, 256] width 192 height 26
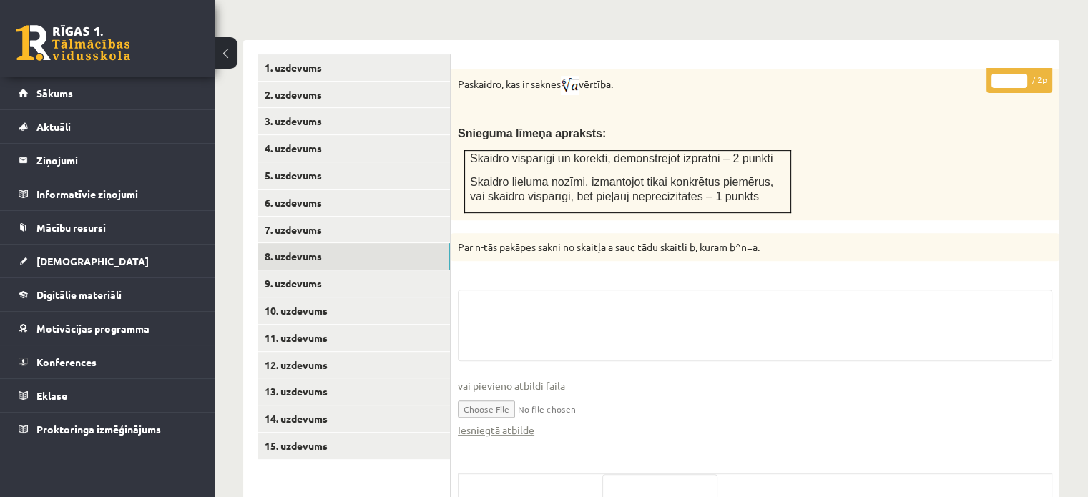
scroll to position [710, 0]
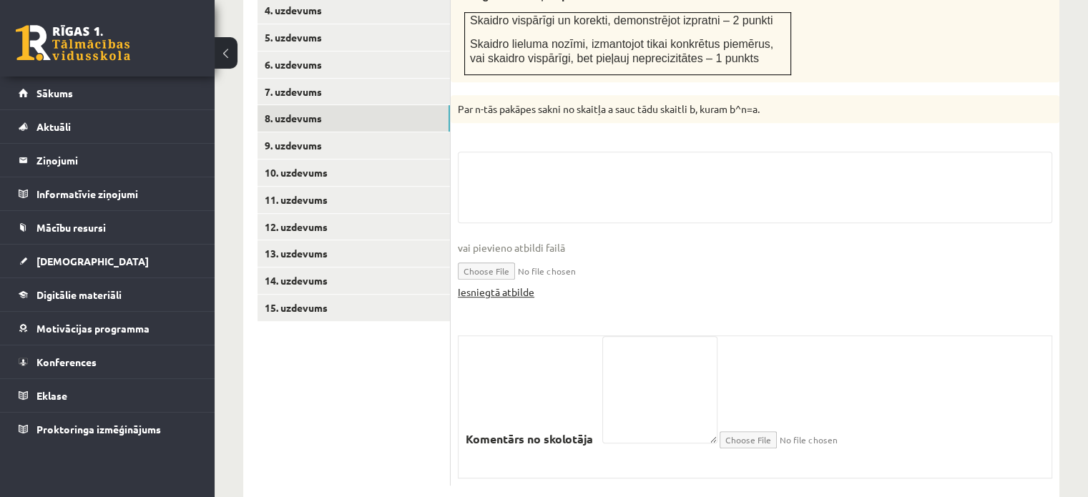
click at [523, 285] on link "Iesniegtā atbilde" at bounding box center [496, 292] width 77 height 15
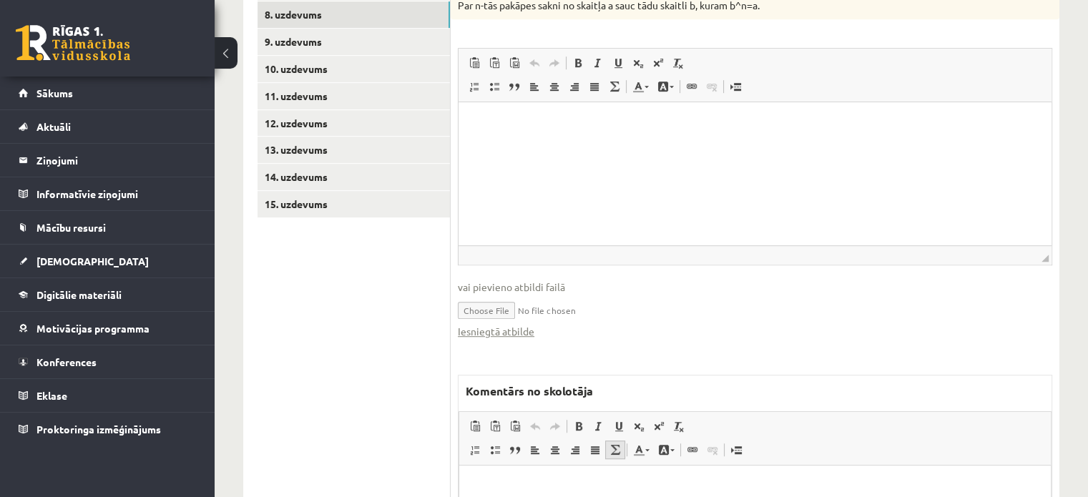
scroll to position [853, 0]
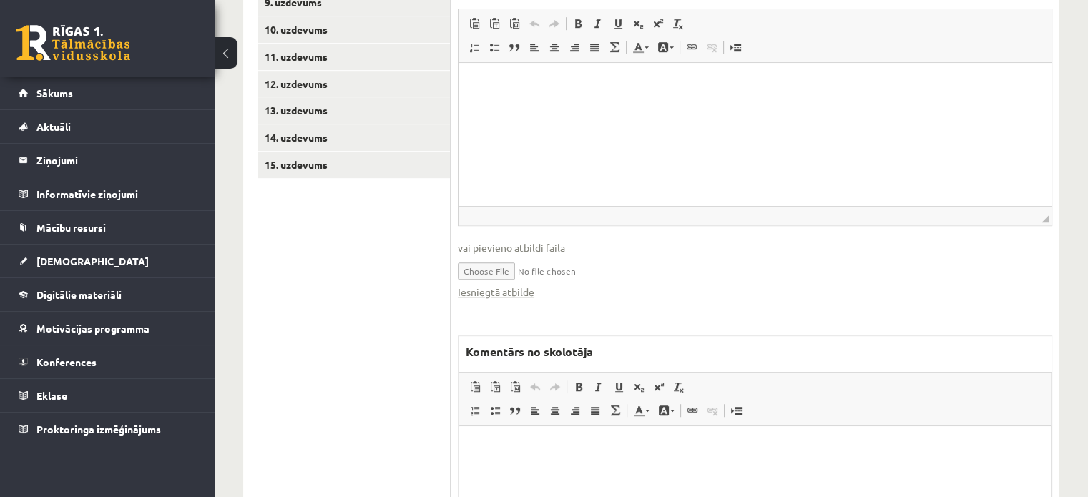
click at [599, 470] on html at bounding box center [755, 448] width 592 height 44
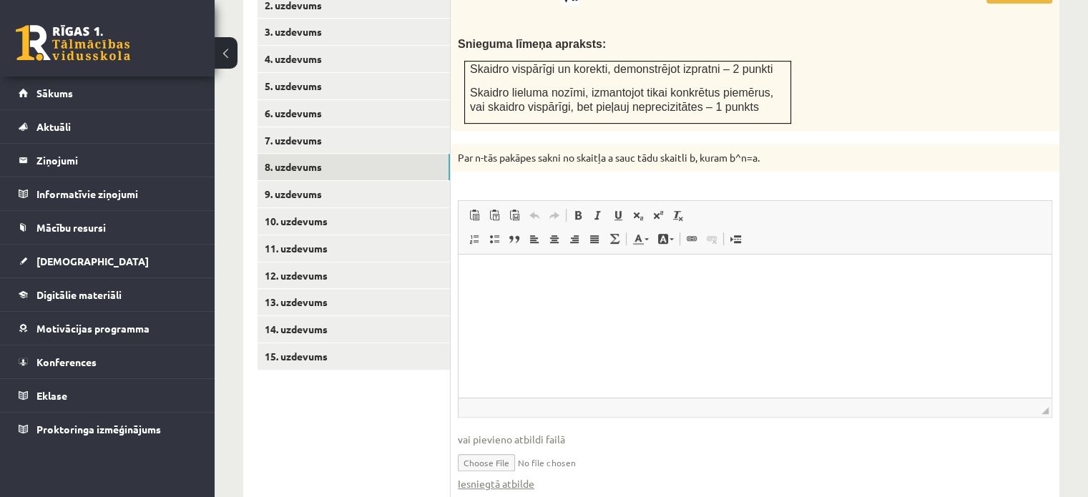
scroll to position [782, 0]
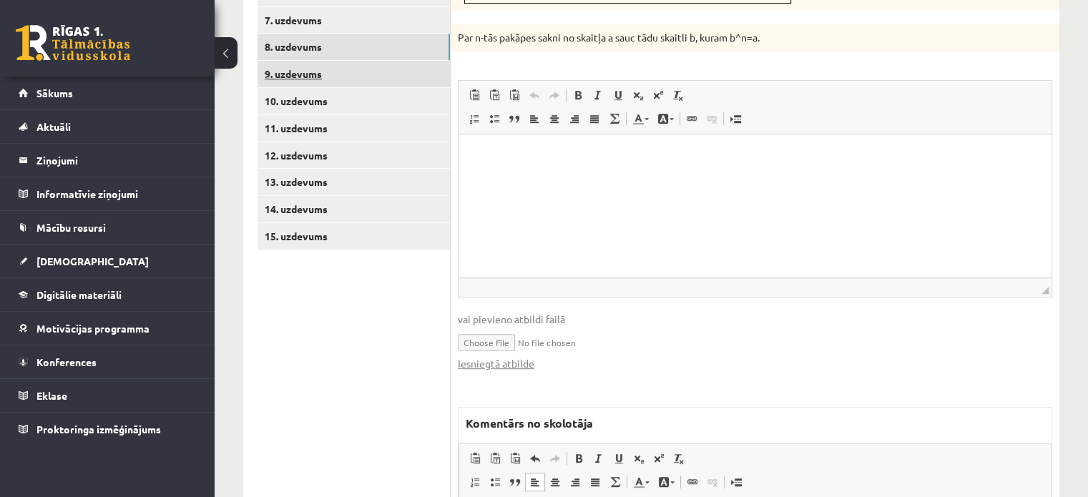
click at [441, 61] on link "9. uzdevums" at bounding box center [353, 74] width 192 height 26
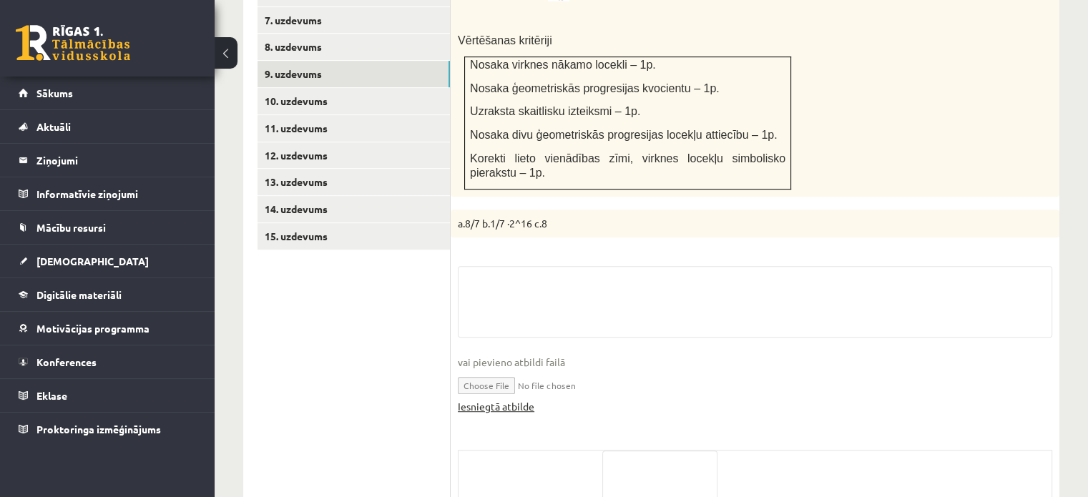
click at [526, 399] on link "Iesniegtā atbilde" at bounding box center [496, 406] width 77 height 15
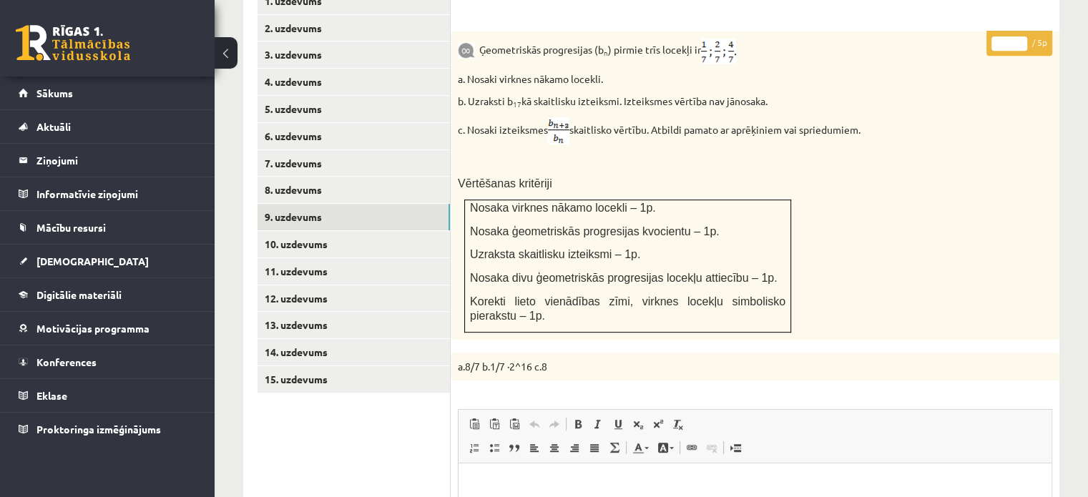
scroll to position [353, 0]
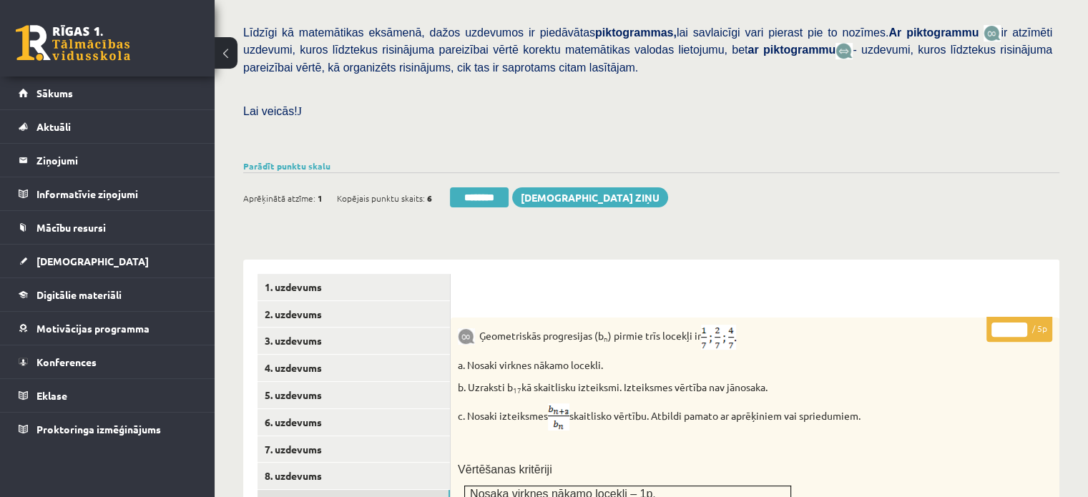
click at [1021, 323] on input "*" at bounding box center [1009, 330] width 36 height 14
type input "*"
click at [1018, 323] on input "*" at bounding box center [1009, 330] width 36 height 14
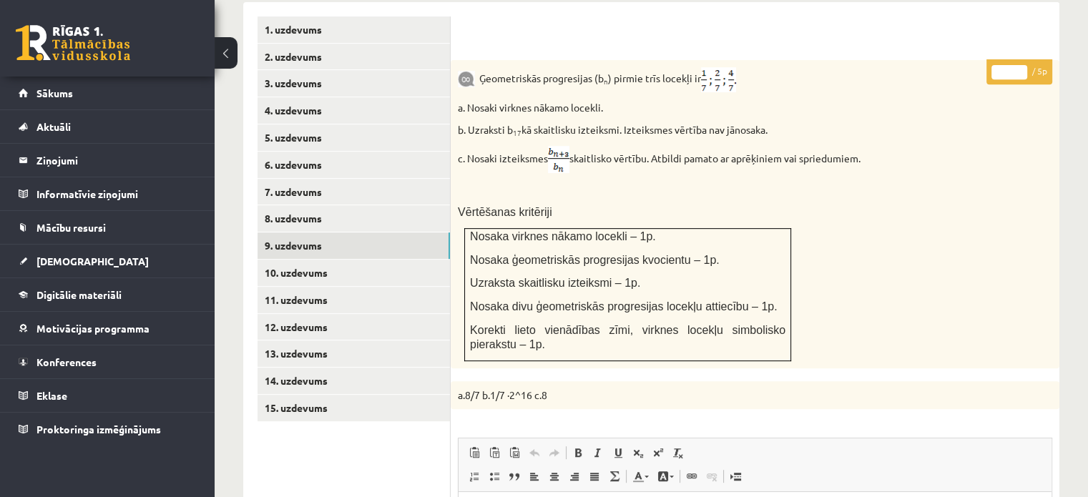
scroll to position [710, 0]
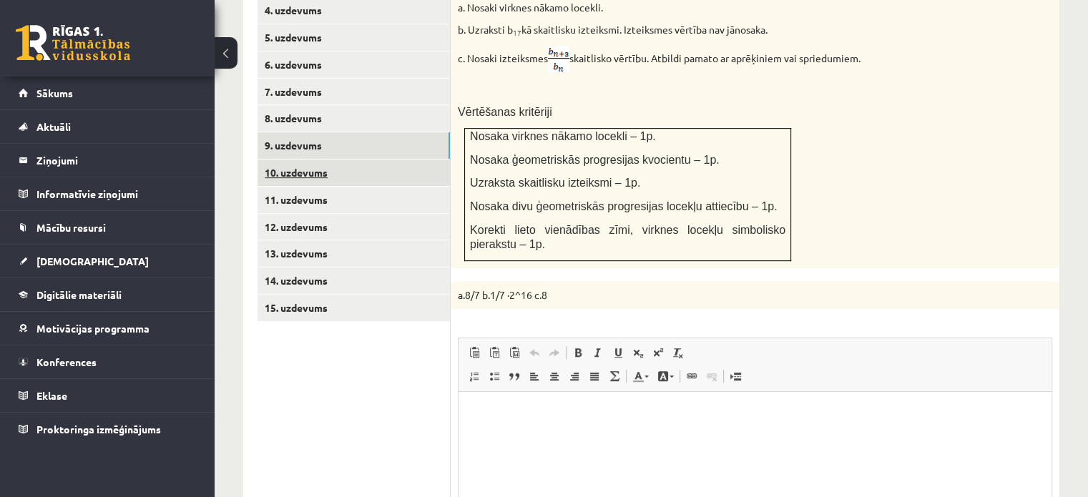
click at [418, 160] on link "10. uzdevums" at bounding box center [353, 173] width 192 height 26
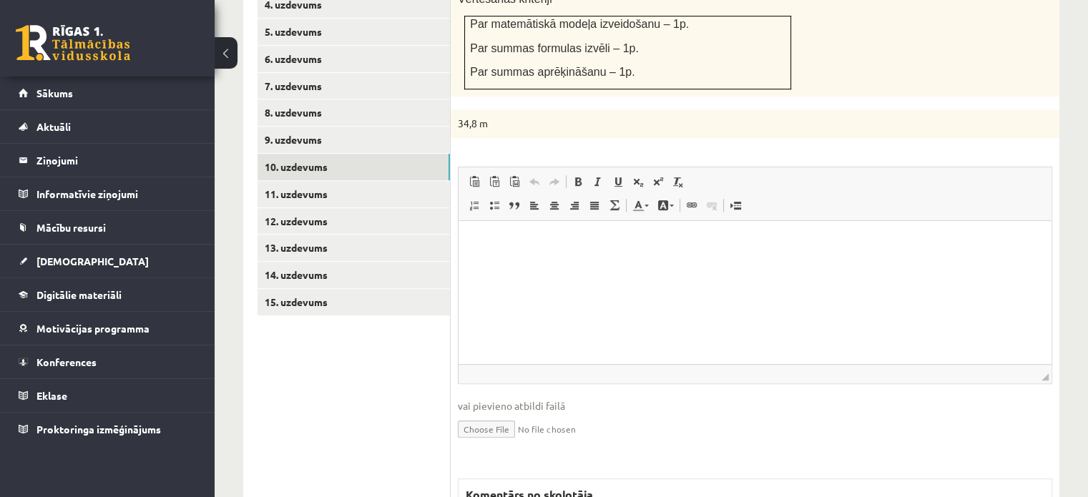
scroll to position [999, 0]
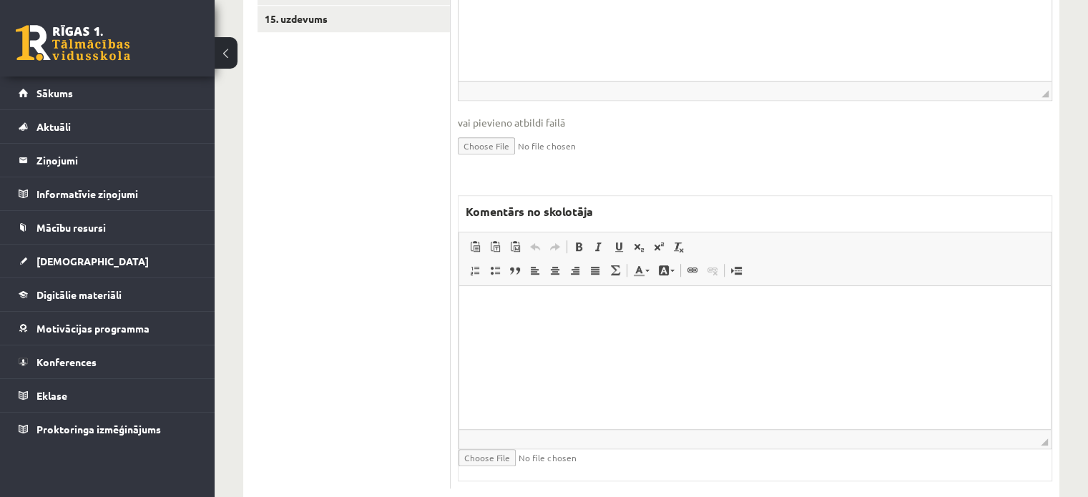
click at [539, 329] on html at bounding box center [755, 307] width 592 height 44
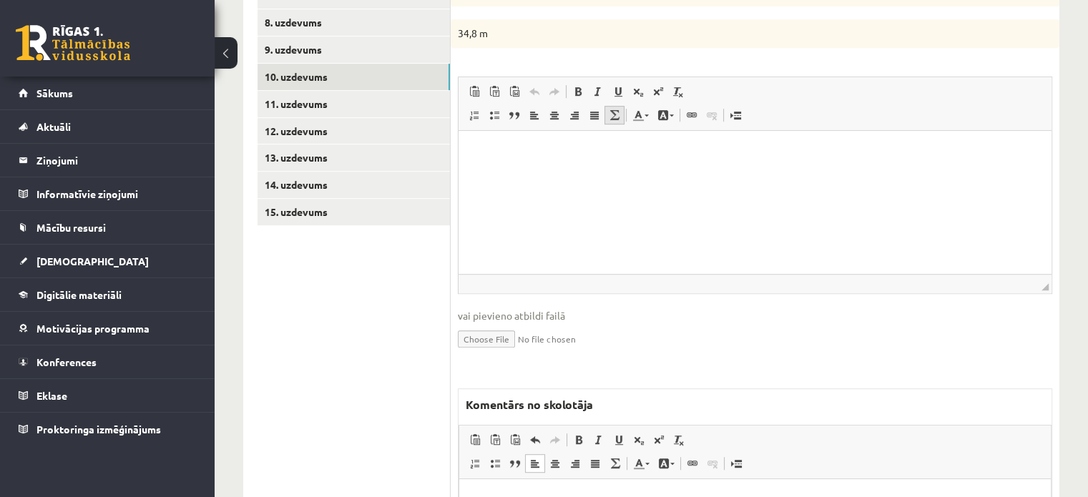
scroll to position [642, 0]
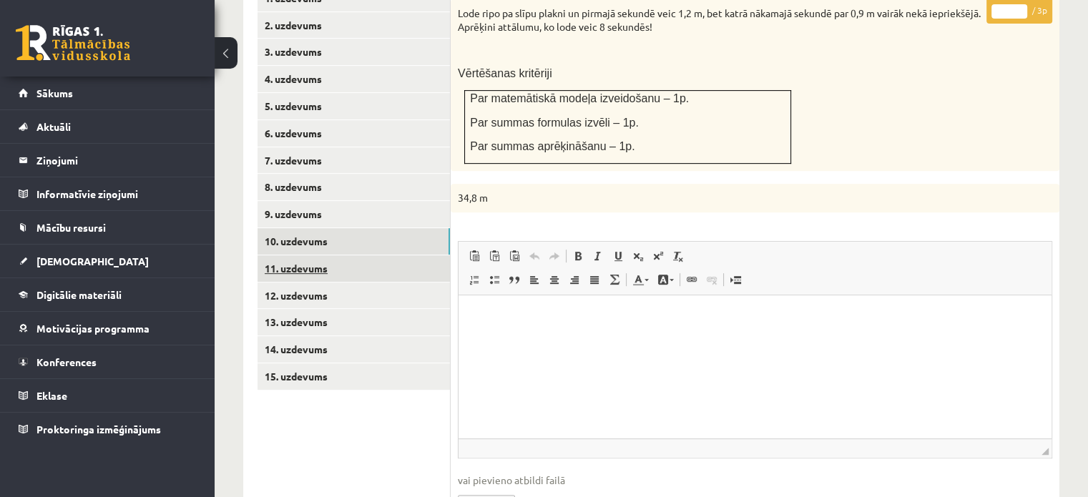
click at [429, 255] on link "11. uzdevums" at bounding box center [353, 268] width 192 height 26
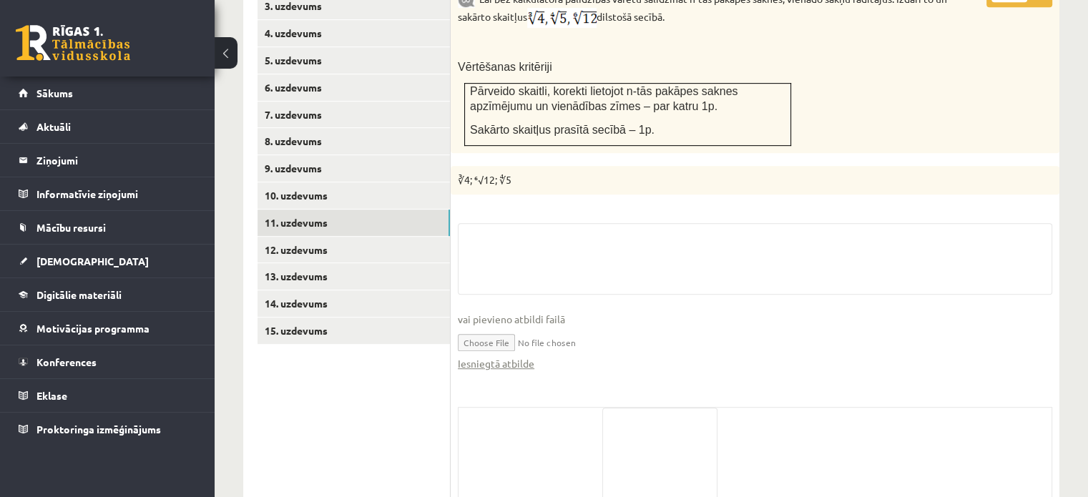
scroll to position [758, 0]
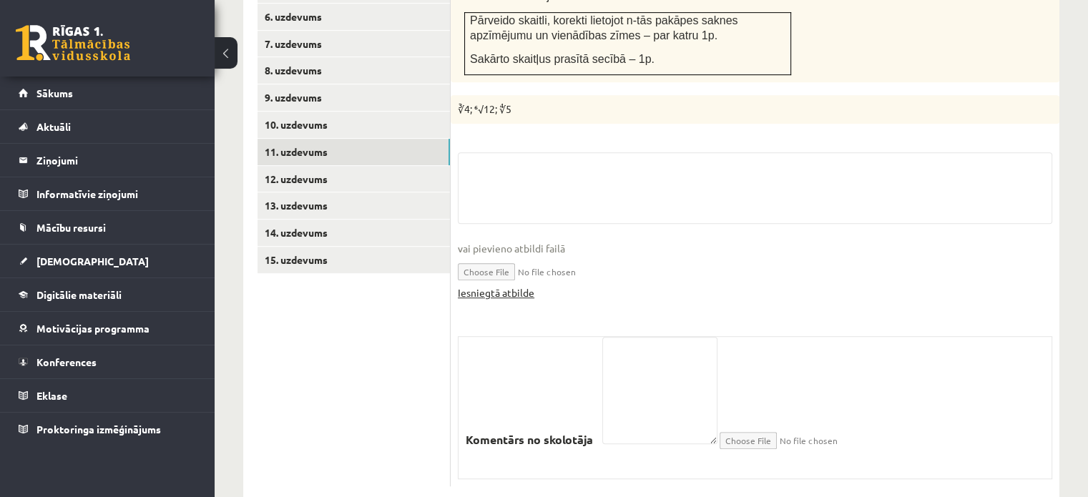
click at [526, 285] on link "Iesniegtā atbilde" at bounding box center [496, 292] width 77 height 15
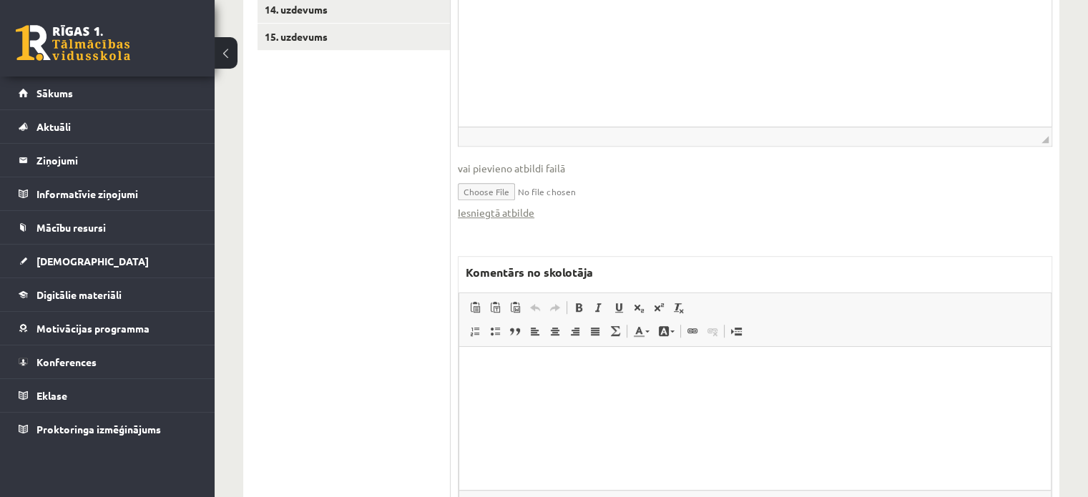
scroll to position [1041, 0]
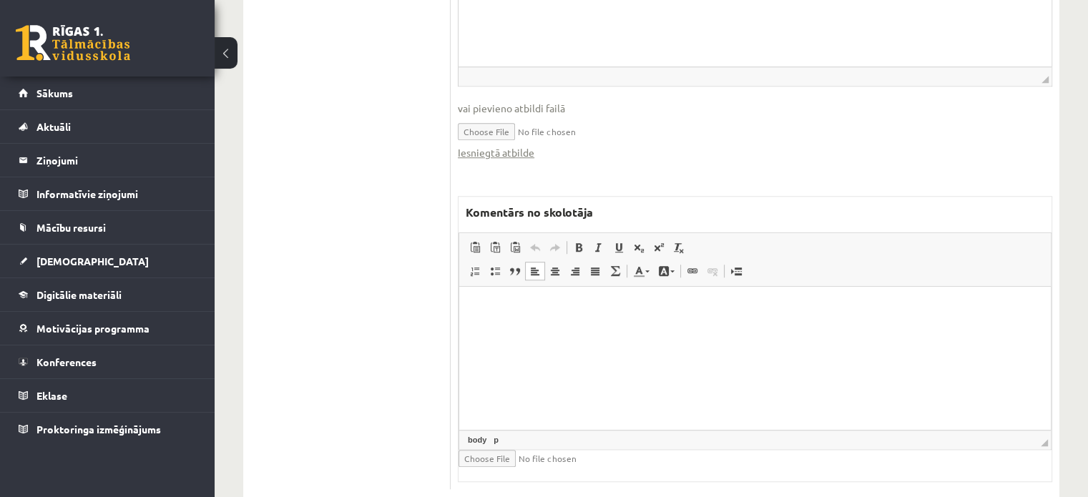
click at [643, 330] on html at bounding box center [755, 308] width 592 height 44
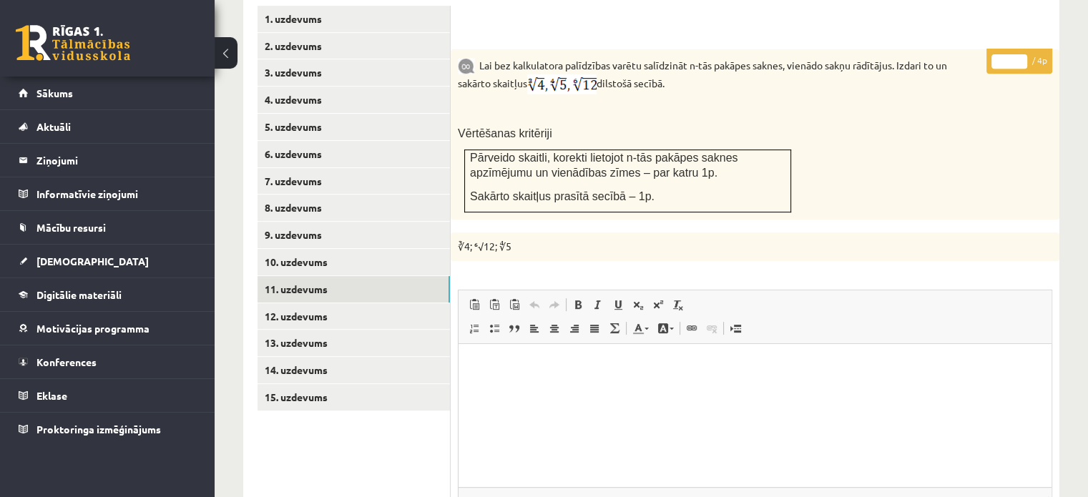
scroll to position [612, 0]
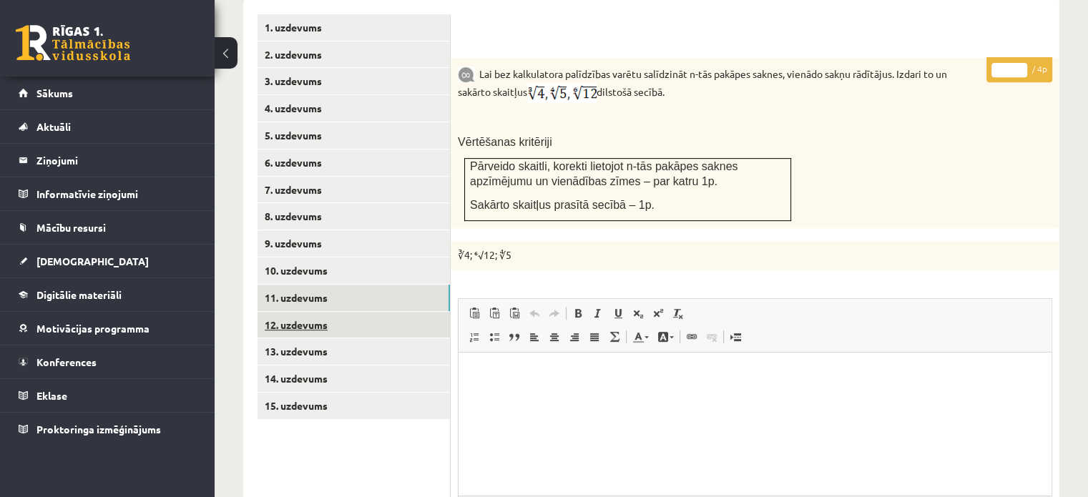
click at [429, 312] on link "12. uzdevums" at bounding box center [353, 325] width 192 height 26
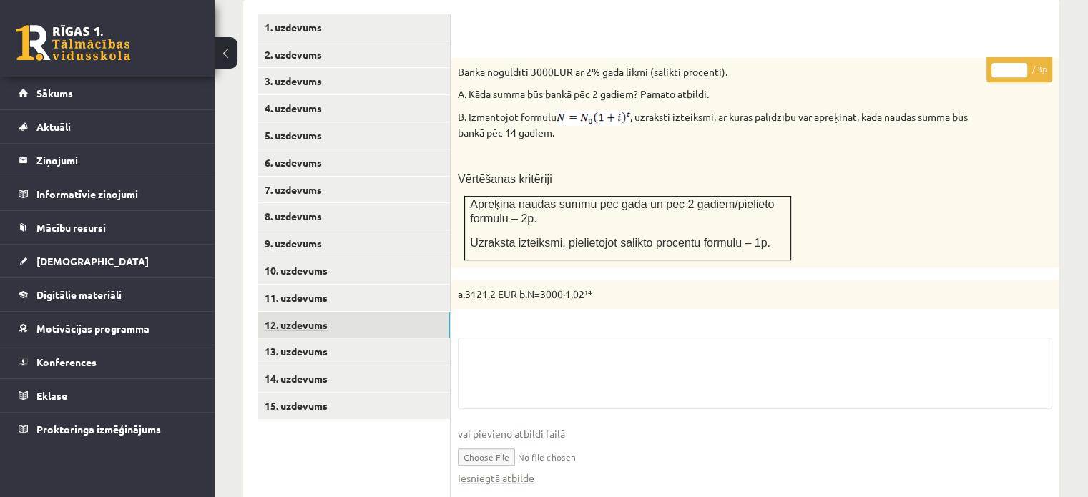
scroll to position [798, 0]
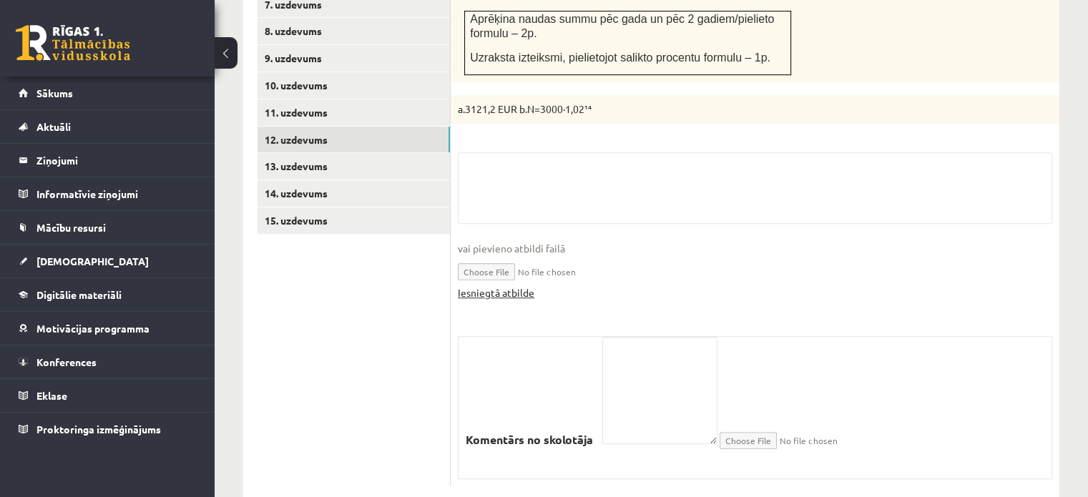
click at [516, 285] on link "Iesniegtā atbilde" at bounding box center [496, 292] width 77 height 15
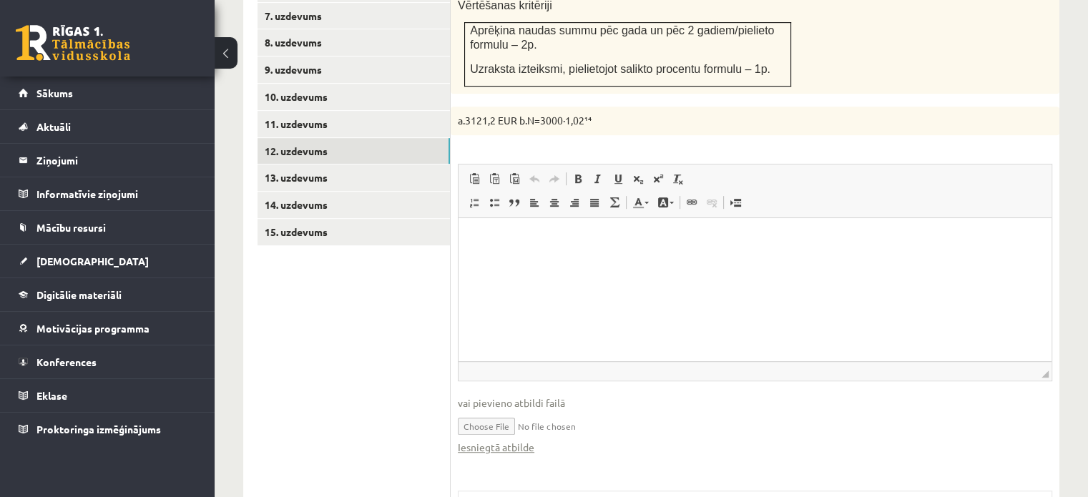
scroll to position [440, 0]
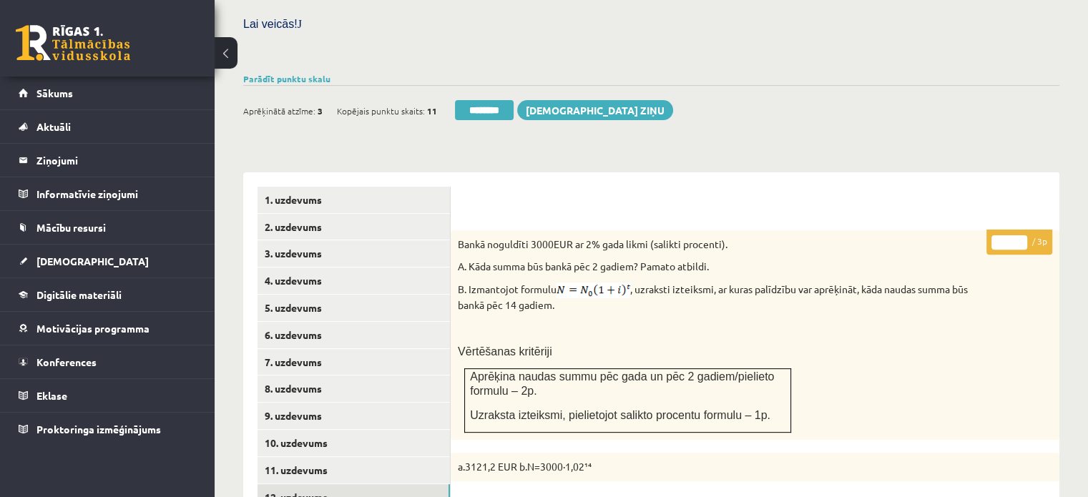
type input "*"
click at [1019, 235] on input "*" at bounding box center [1009, 242] width 36 height 14
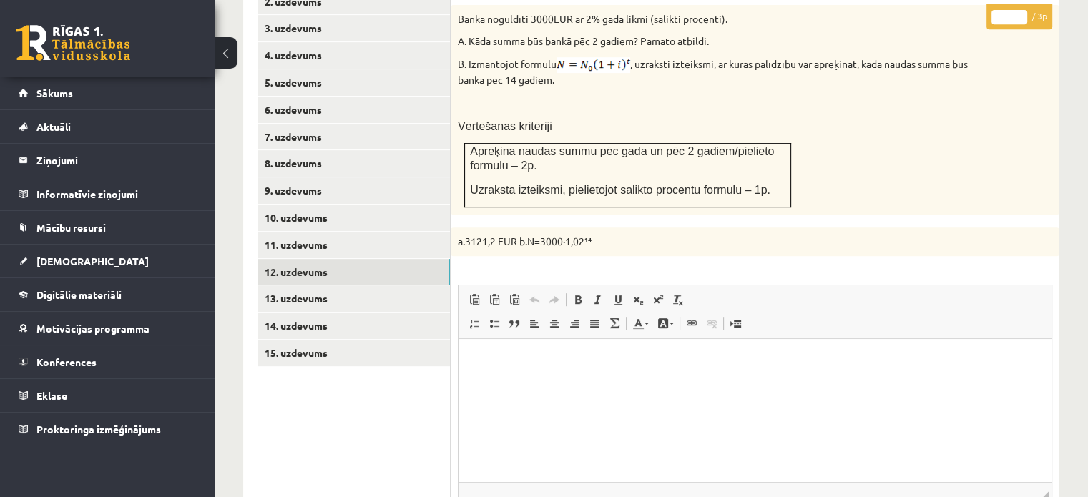
scroll to position [798, 0]
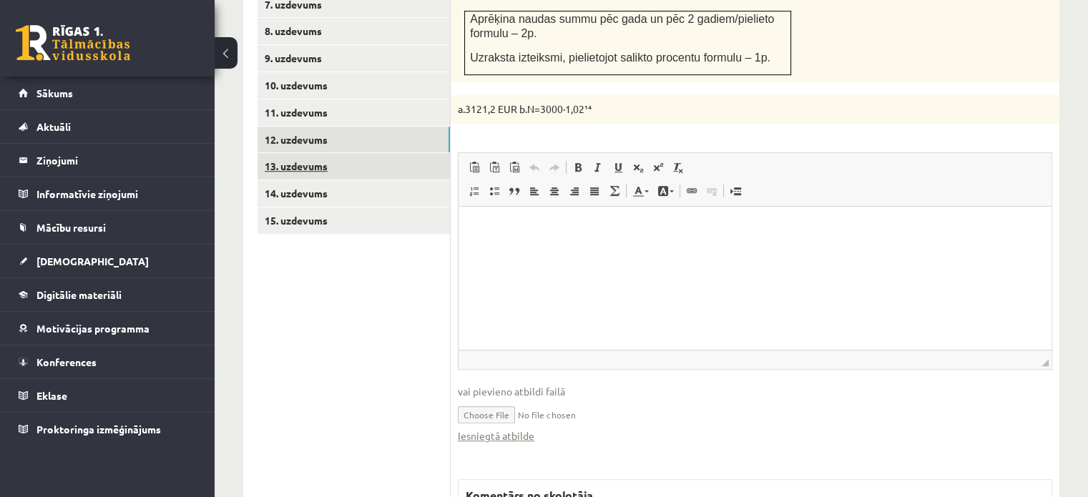
click at [395, 153] on link "13. uzdevums" at bounding box center [353, 166] width 192 height 26
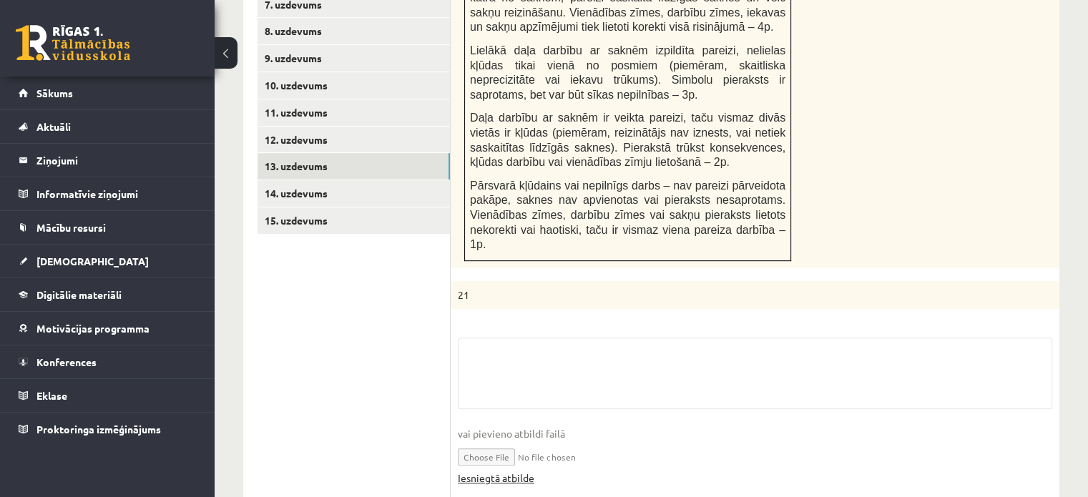
click at [526, 471] on link "Iesniegtā atbilde" at bounding box center [496, 478] width 77 height 15
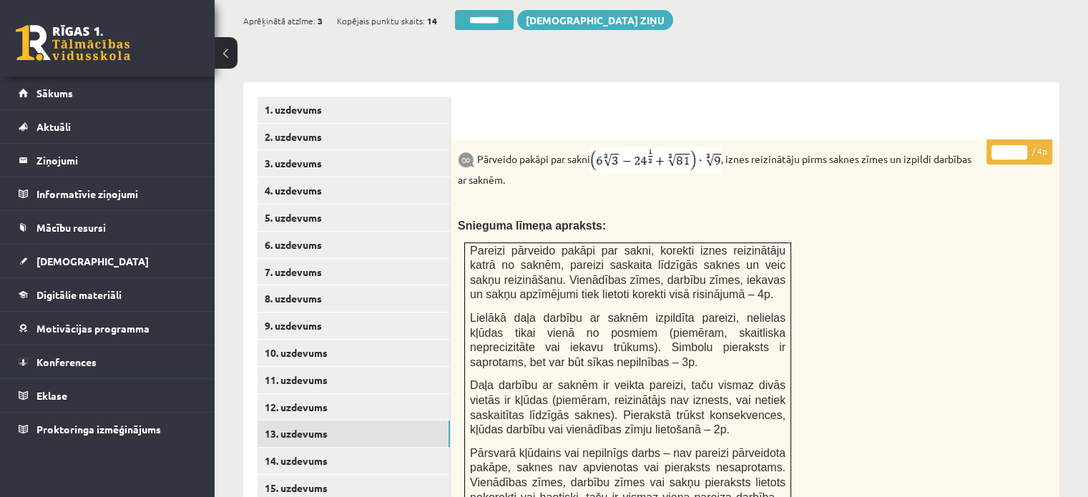
scroll to position [511, 0]
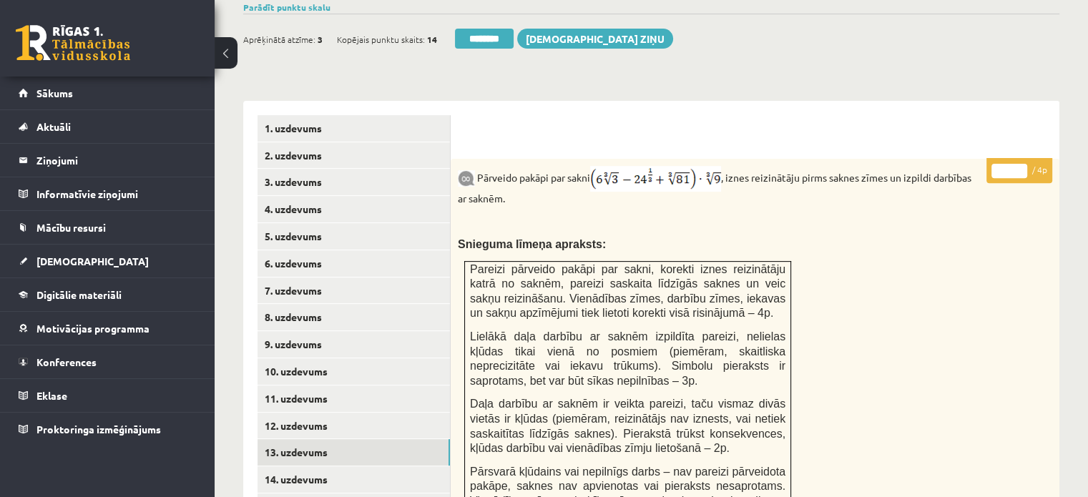
drag, startPoint x: 1024, startPoint y: 132, endPoint x: 622, endPoint y: 257, distance: 421.0
type input "*"
click at [1021, 164] on input "*" at bounding box center [1009, 171] width 36 height 14
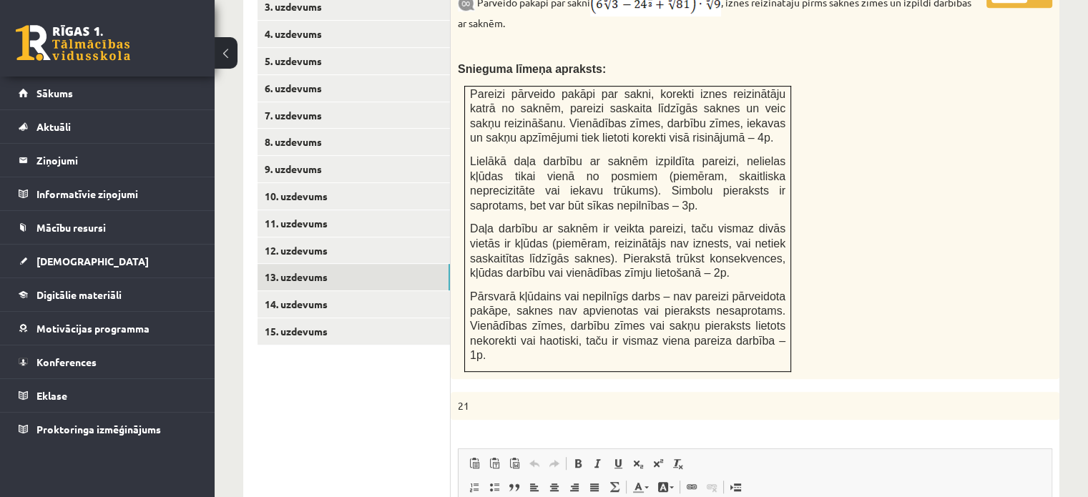
scroll to position [798, 0]
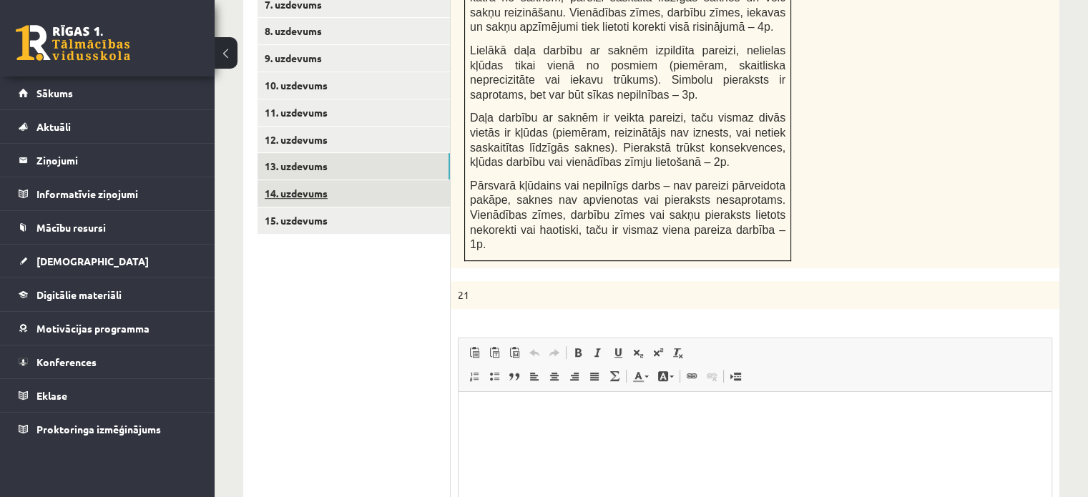
click at [436, 180] on link "14. uzdevums" at bounding box center [353, 193] width 192 height 26
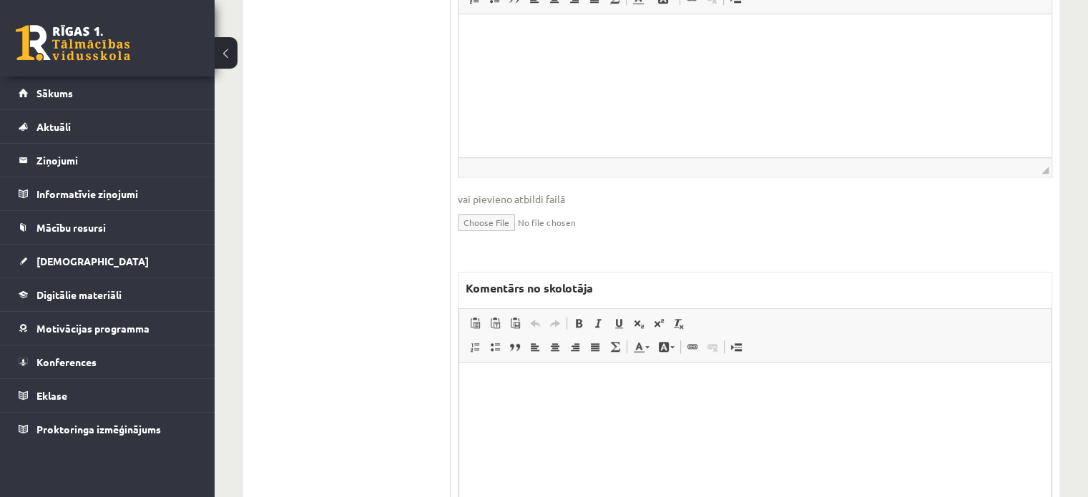
scroll to position [1240, 0]
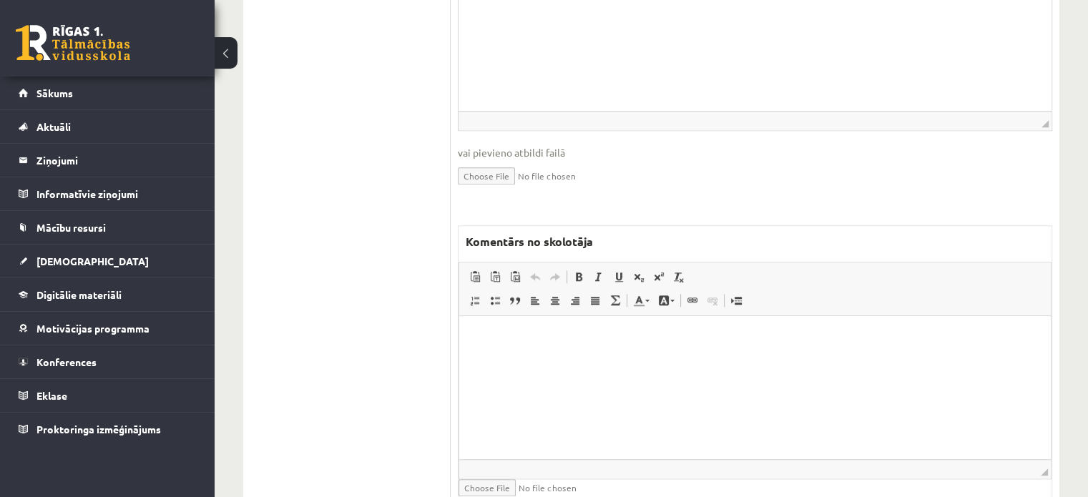
click at [524, 360] on html at bounding box center [755, 338] width 592 height 44
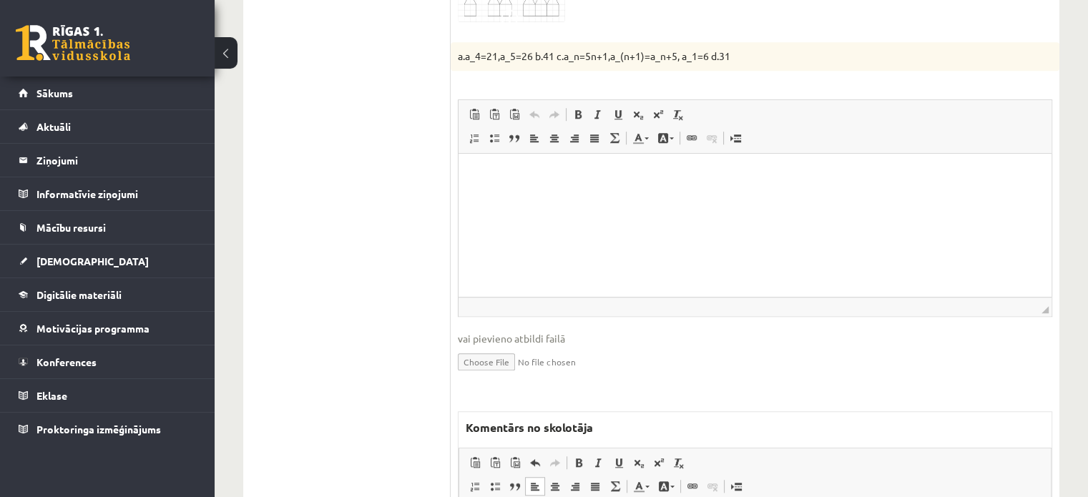
scroll to position [882, 0]
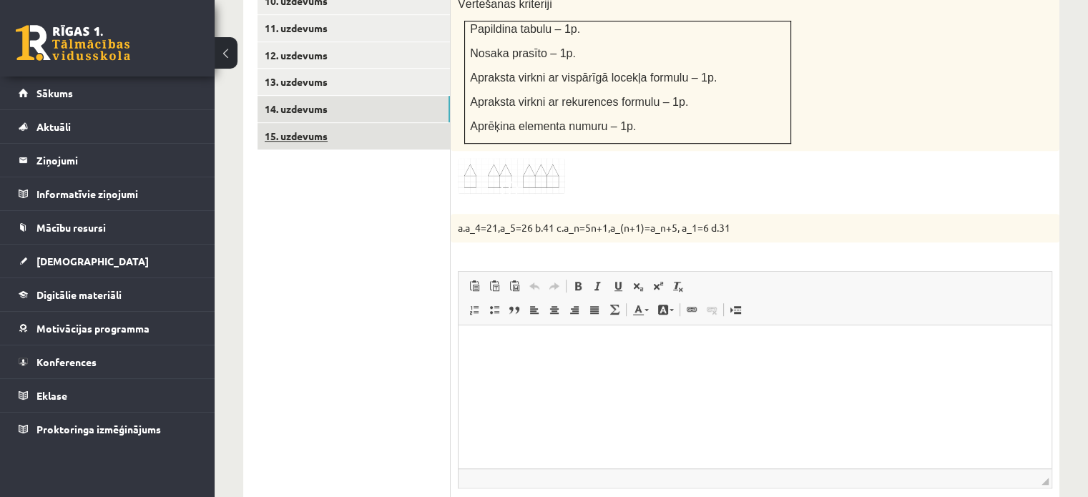
click at [395, 123] on link "15. uzdevums" at bounding box center [353, 136] width 192 height 26
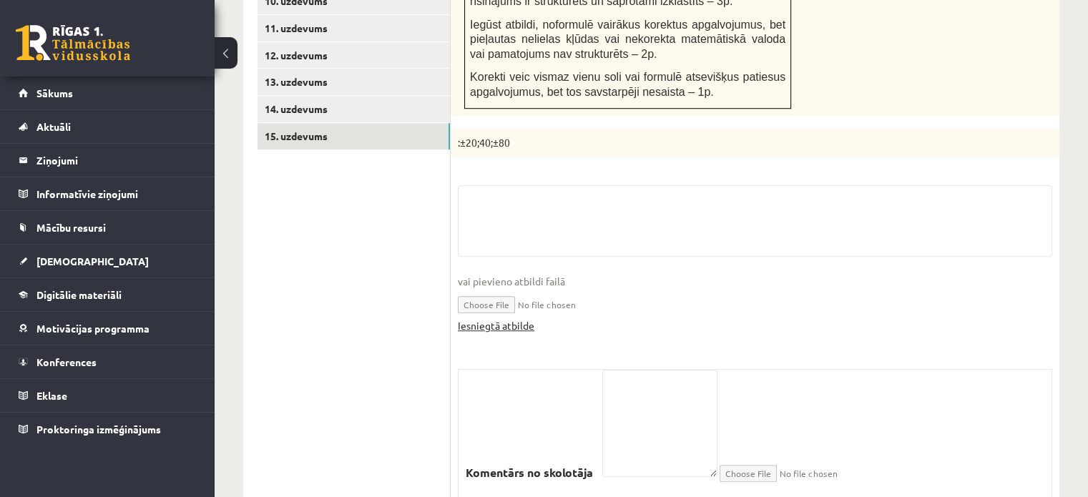
click at [514, 318] on link "Iesniegtā atbilde" at bounding box center [496, 325] width 77 height 15
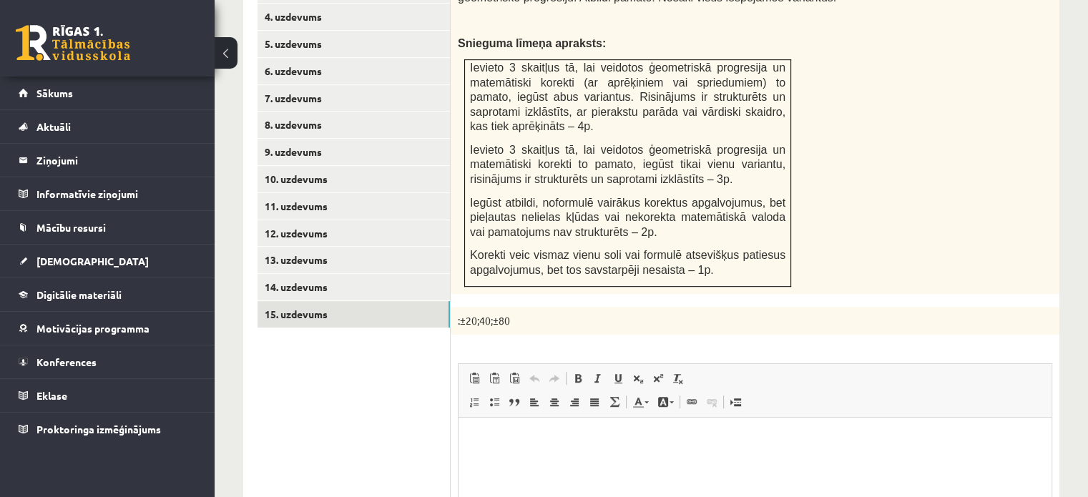
scroll to position [0, 0]
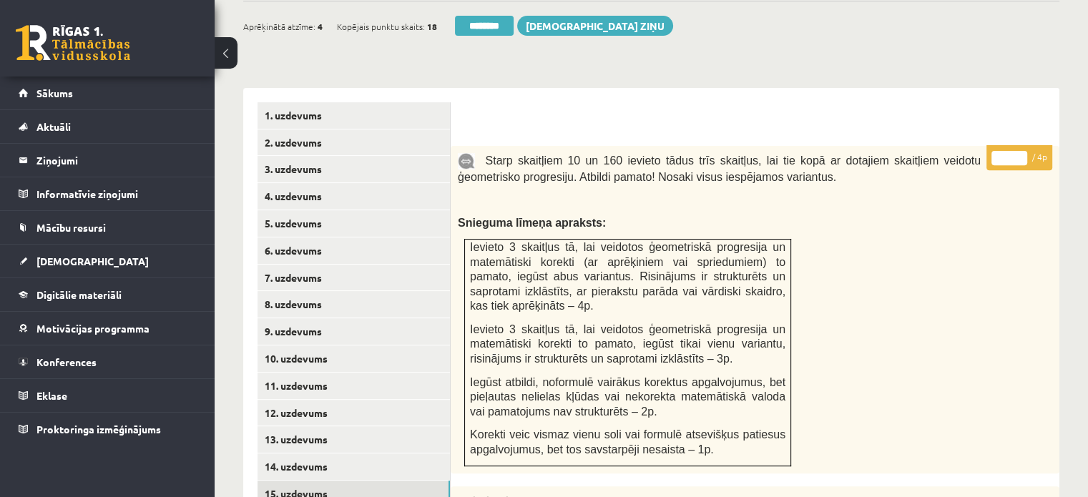
type input "*"
click at [1016, 151] on input "*" at bounding box center [1009, 158] width 36 height 14
click at [264, 129] on link "2. uzdevums" at bounding box center [353, 142] width 192 height 26
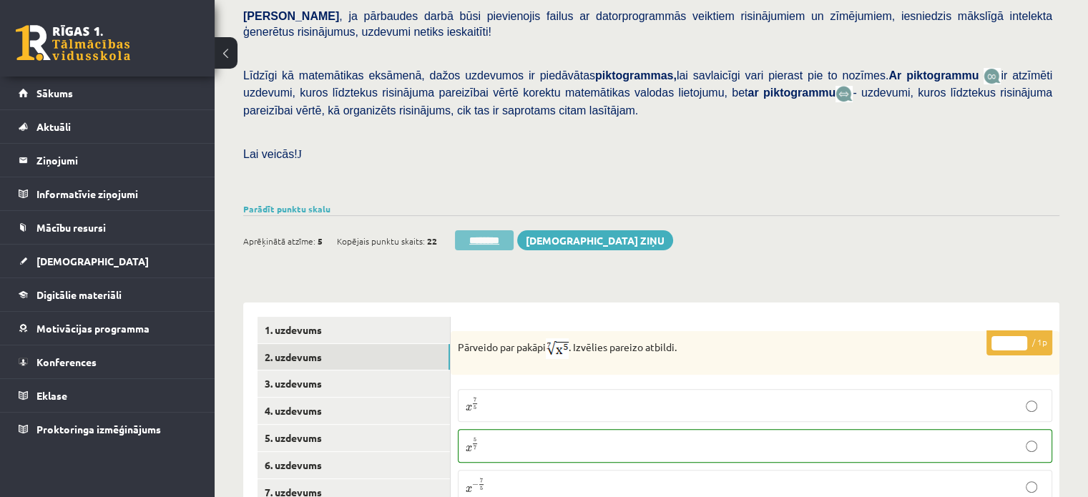
click at [506, 230] on input "********" at bounding box center [484, 240] width 59 height 20
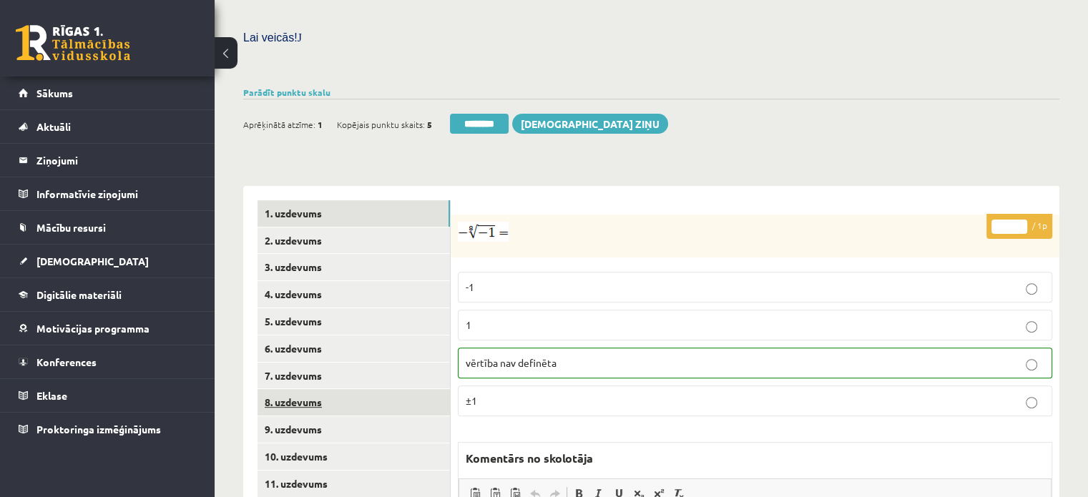
scroll to position [501, 0]
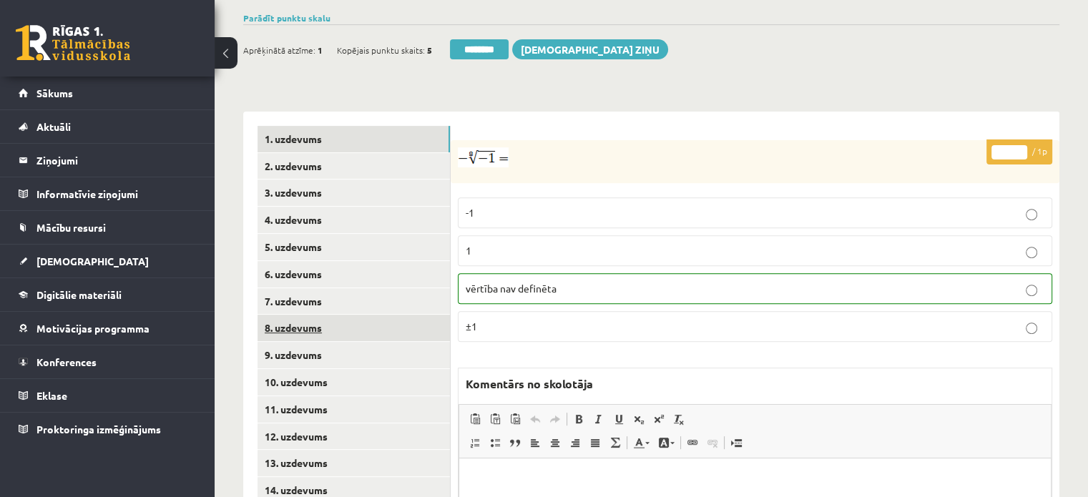
click at [366, 315] on link "8. uzdevums" at bounding box center [353, 328] width 192 height 26
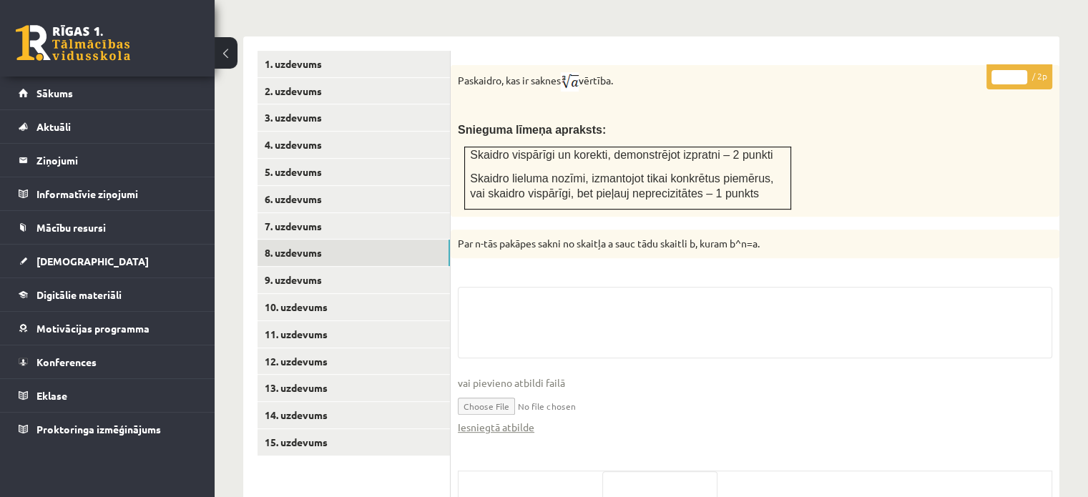
scroll to position [711, 0]
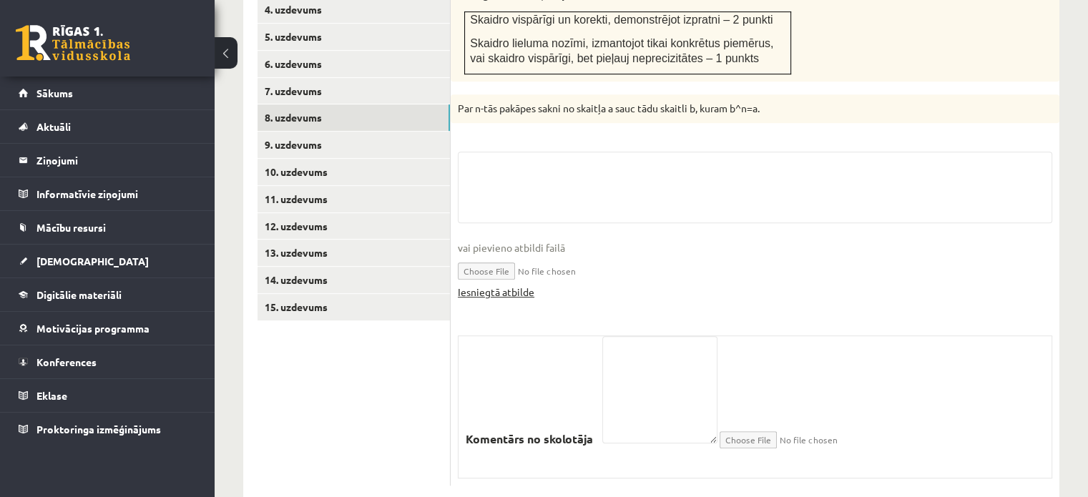
click at [523, 285] on link "Iesniegtā atbilde" at bounding box center [496, 292] width 77 height 15
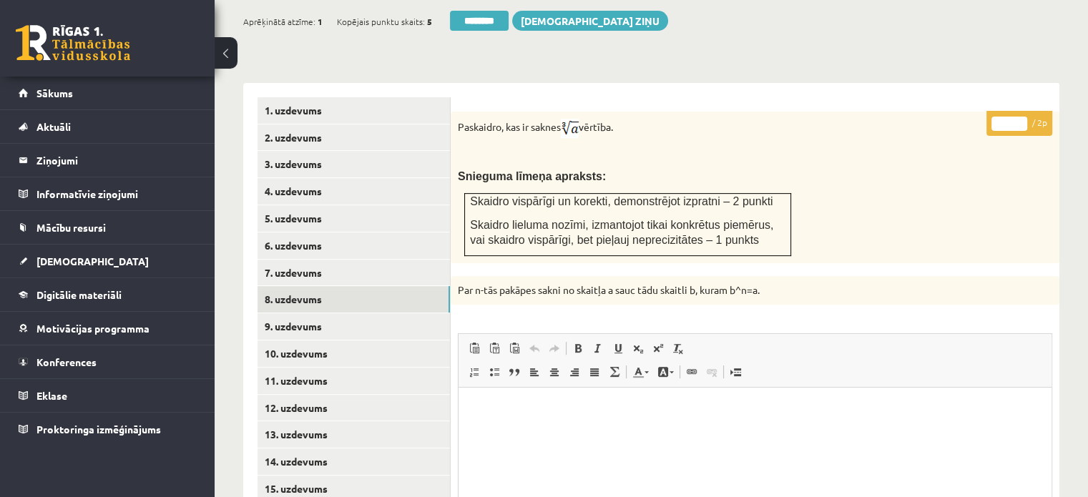
scroll to position [425, 0]
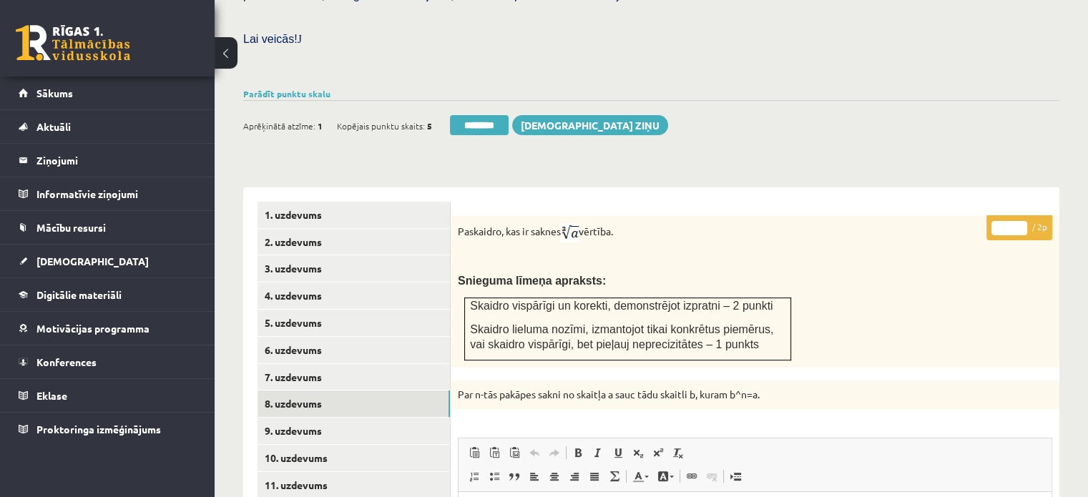
type input "*"
click at [1017, 221] on input "*" at bounding box center [1009, 228] width 36 height 14
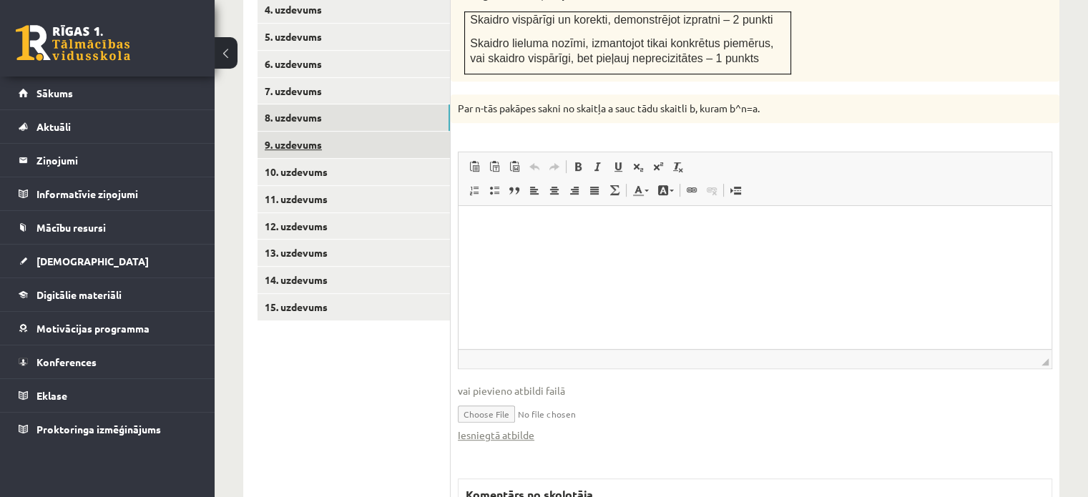
click at [398, 132] on link "9. uzdevums" at bounding box center [353, 145] width 192 height 26
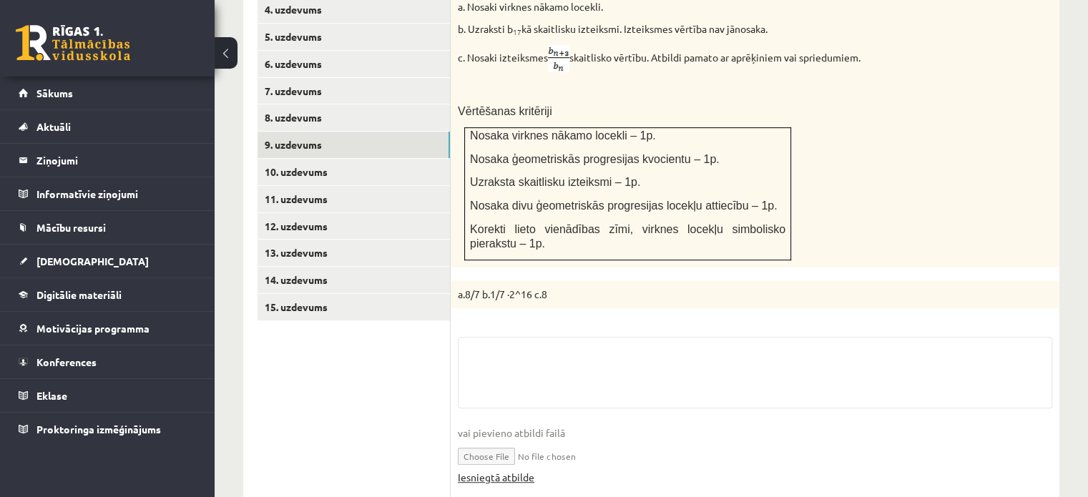
click at [527, 470] on link "Iesniegtā atbilde" at bounding box center [496, 477] width 77 height 15
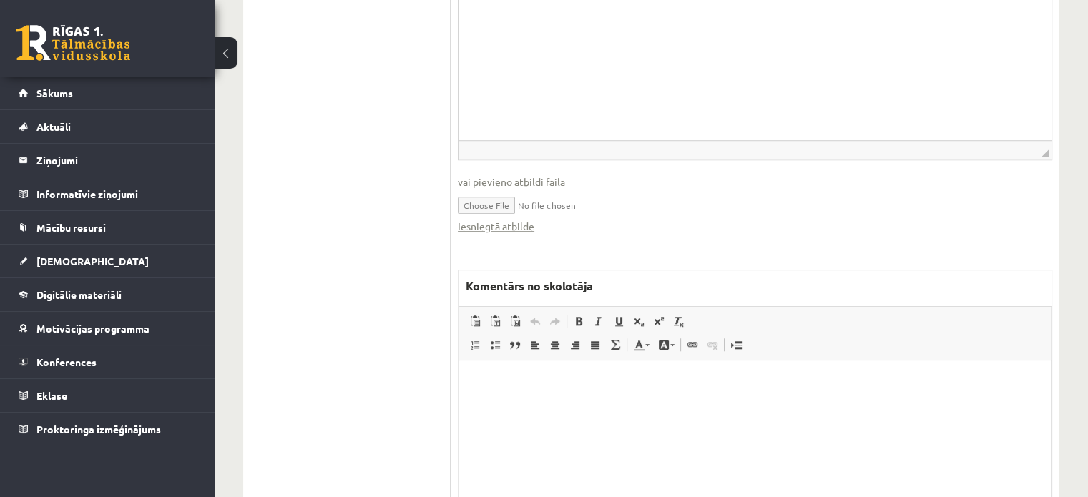
scroll to position [1179, 0]
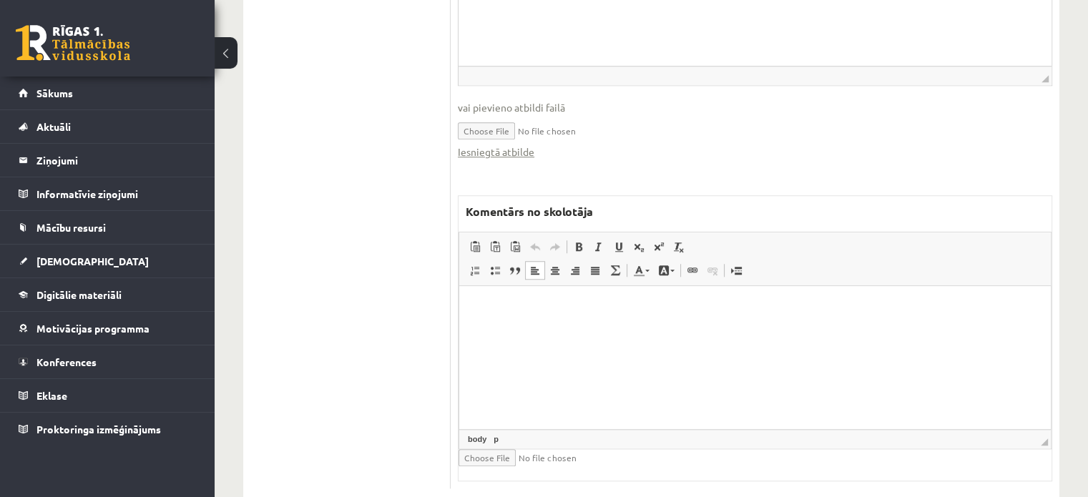
drag, startPoint x: 707, startPoint y: 415, endPoint x: 1166, endPoint y: 682, distance: 531.4
click at [707, 330] on html at bounding box center [755, 308] width 592 height 44
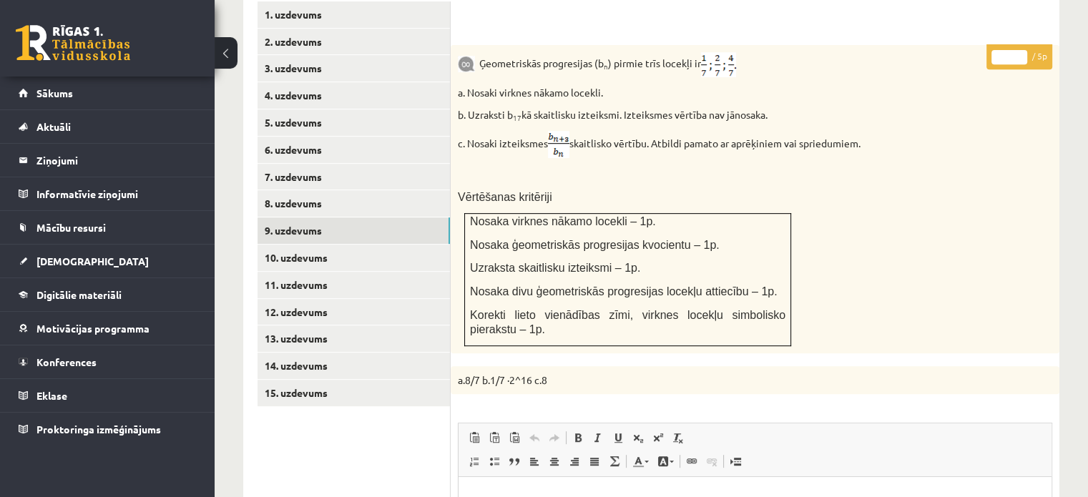
scroll to position [536, 0]
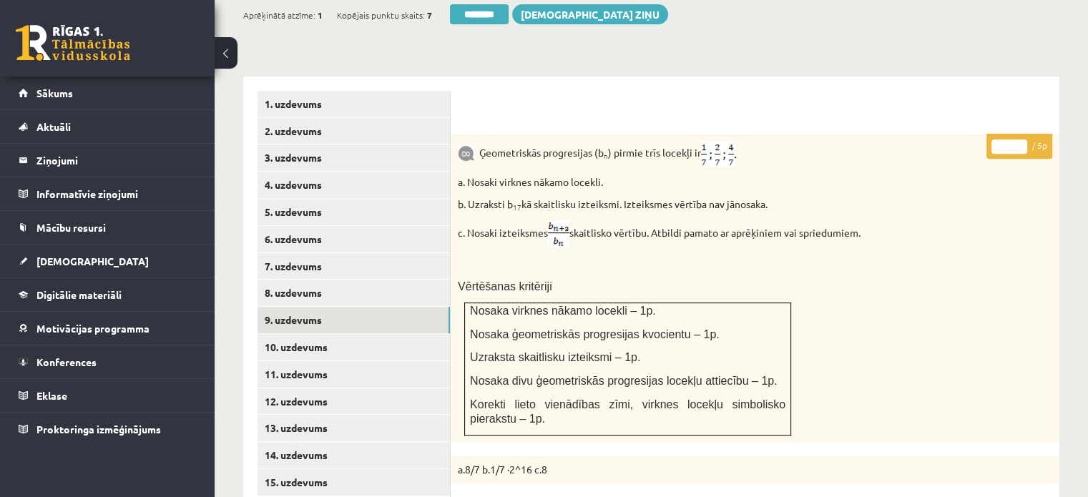
click at [1020, 139] on input "*" at bounding box center [1009, 146] width 36 height 14
type input "*"
click at [1020, 139] on input "*" at bounding box center [1009, 146] width 36 height 14
click at [413, 334] on link "10. uzdevums" at bounding box center [353, 347] width 192 height 26
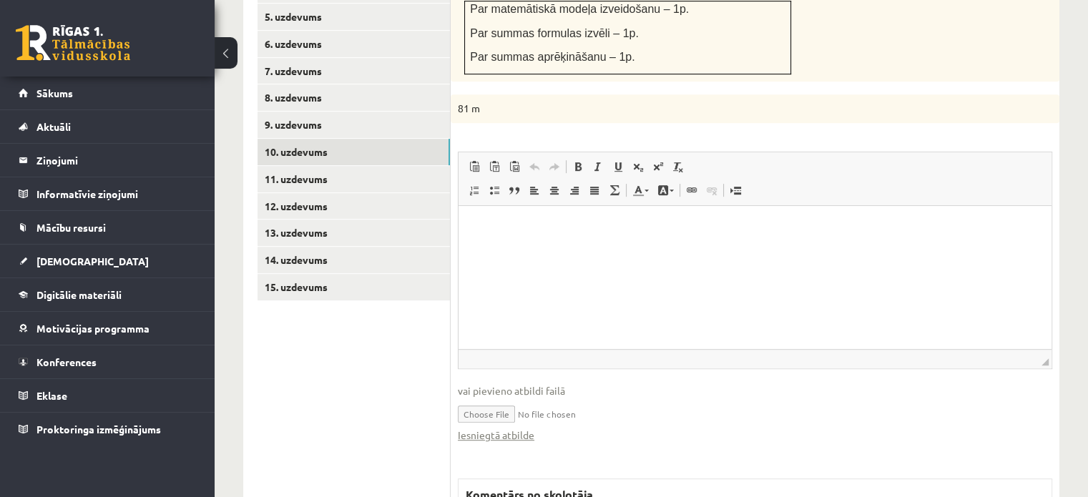
scroll to position [0, 0]
click at [499, 428] on link "Iesniegtā atbilde" at bounding box center [496, 435] width 77 height 15
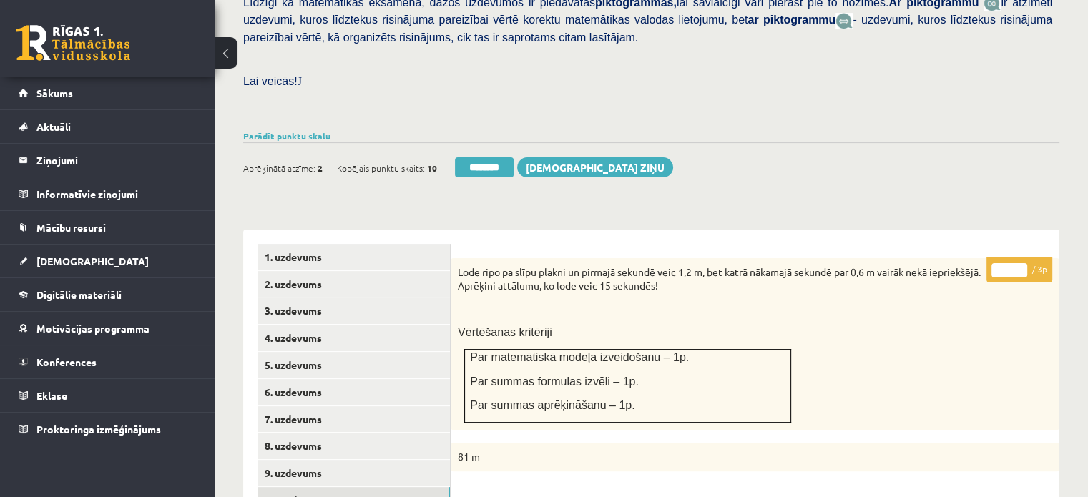
scroll to position [373, 0]
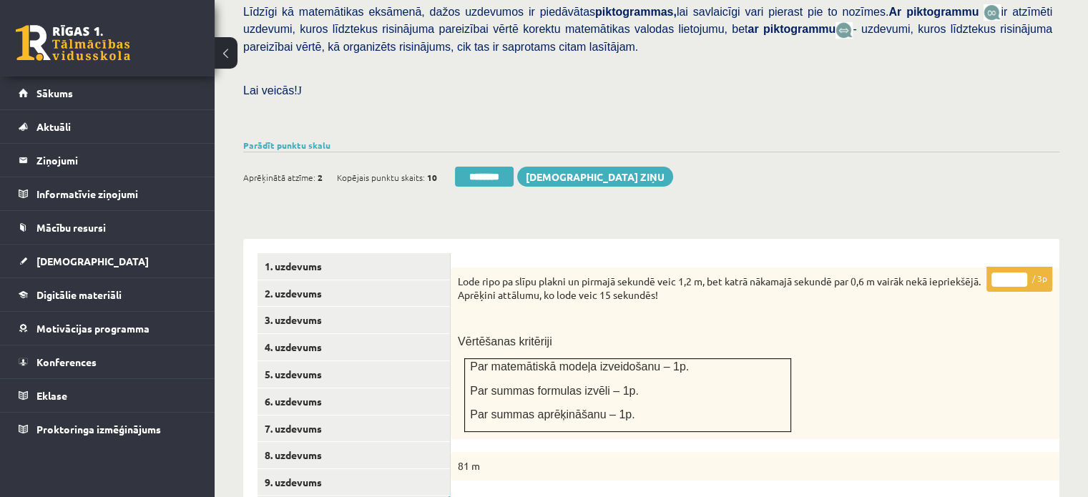
type input "*"
click at [1016, 273] on input "*" at bounding box center [1009, 280] width 36 height 14
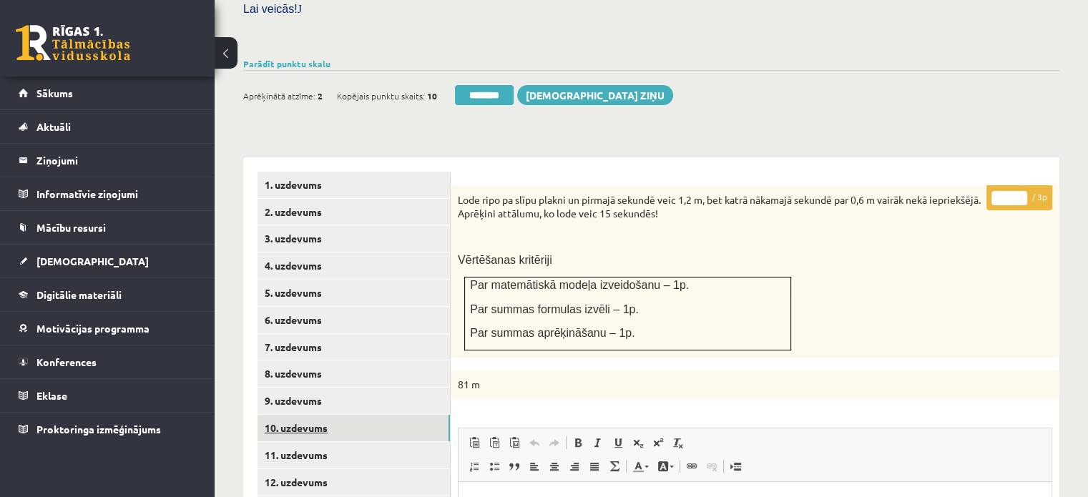
scroll to position [516, 0]
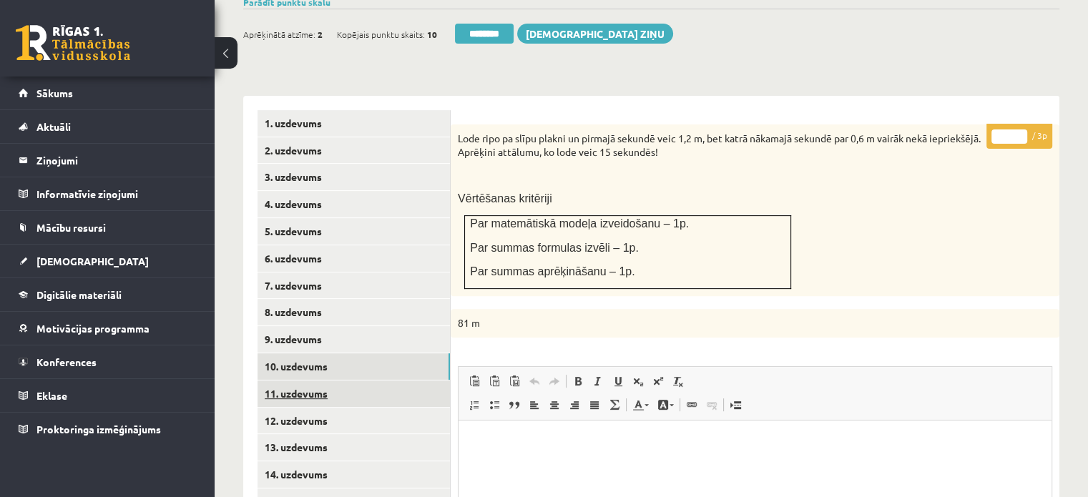
click at [381, 381] on link "11. uzdevums" at bounding box center [353, 394] width 192 height 26
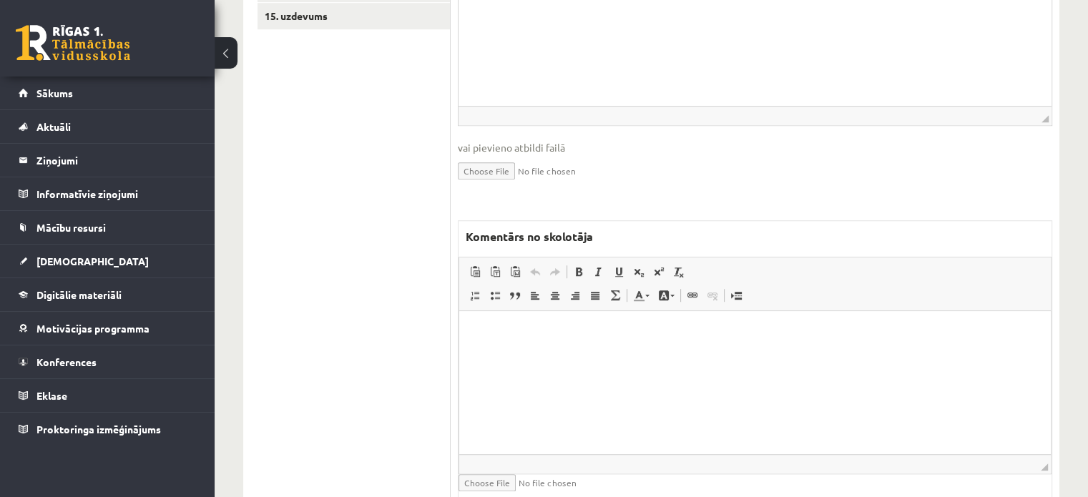
scroll to position [1027, 0]
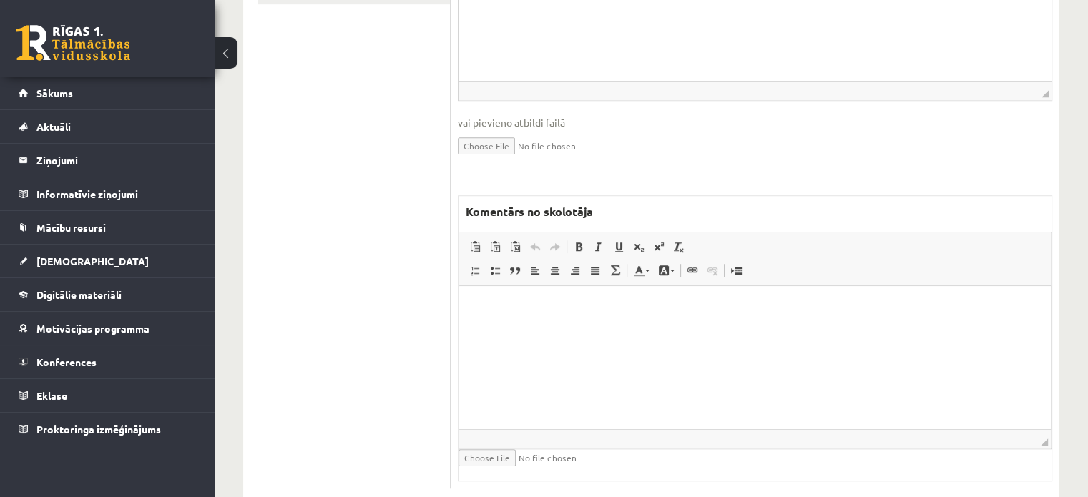
click at [548, 330] on html at bounding box center [755, 308] width 592 height 44
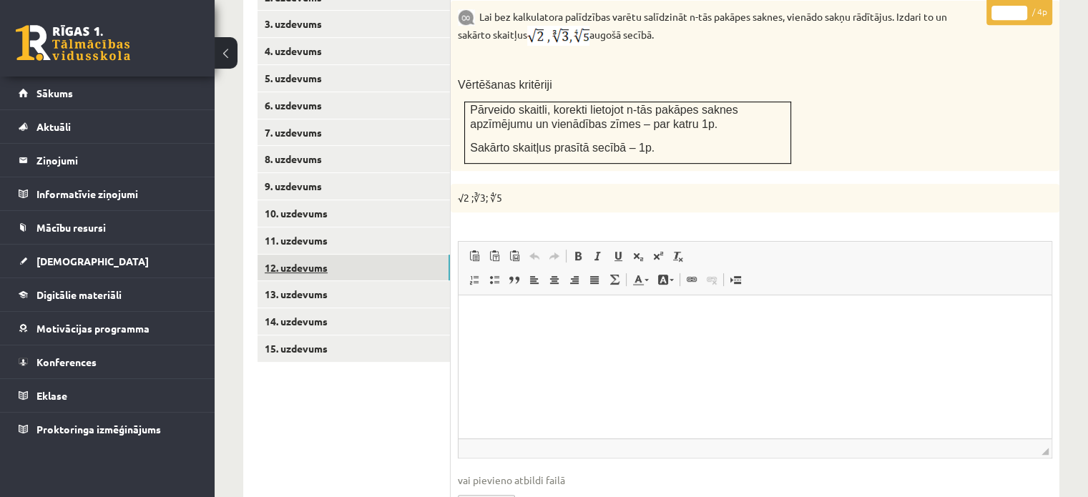
click at [419, 255] on link "12. uzdevums" at bounding box center [353, 268] width 192 height 26
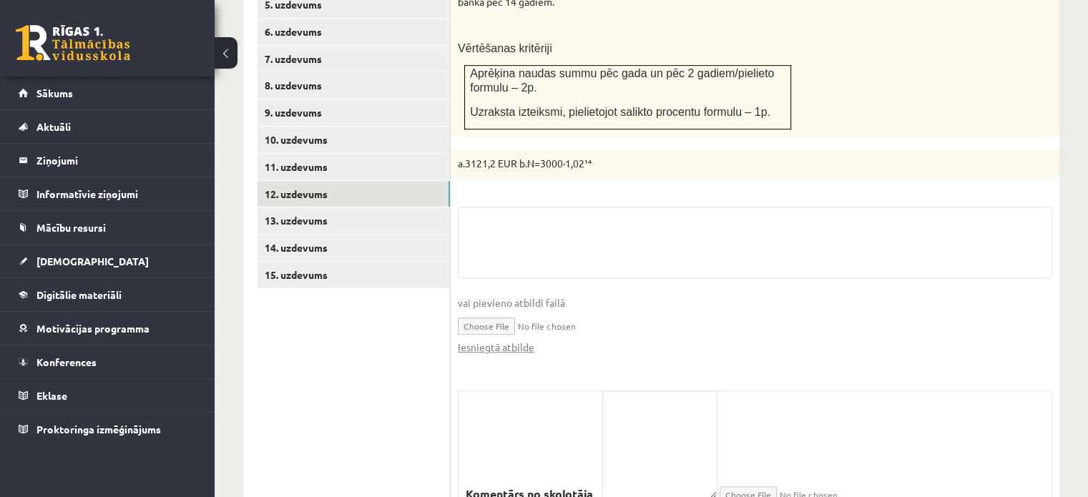
scroll to position [798, 0]
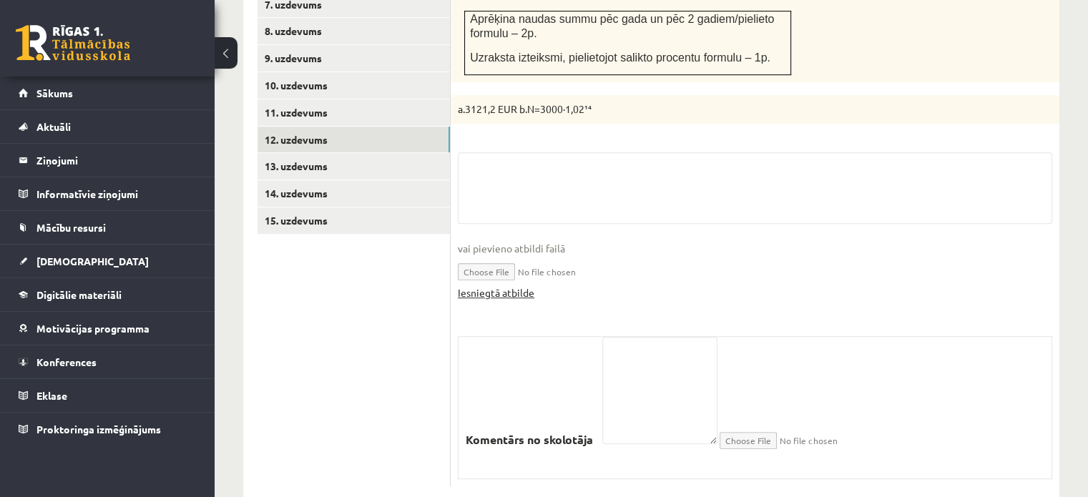
click at [492, 285] on link "Iesniegtā atbilde" at bounding box center [496, 292] width 77 height 15
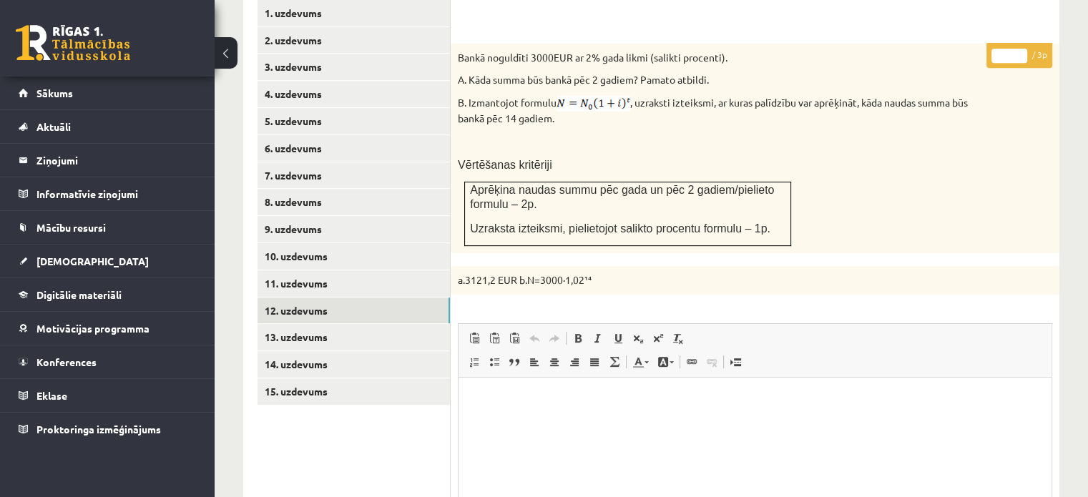
scroll to position [511, 0]
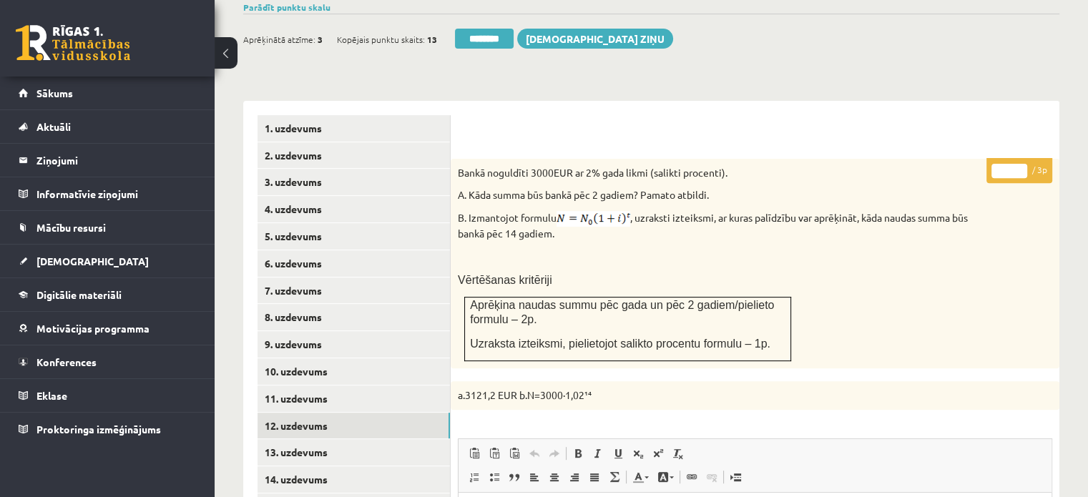
type input "*"
click at [1017, 164] on input "*" at bounding box center [1009, 171] width 36 height 14
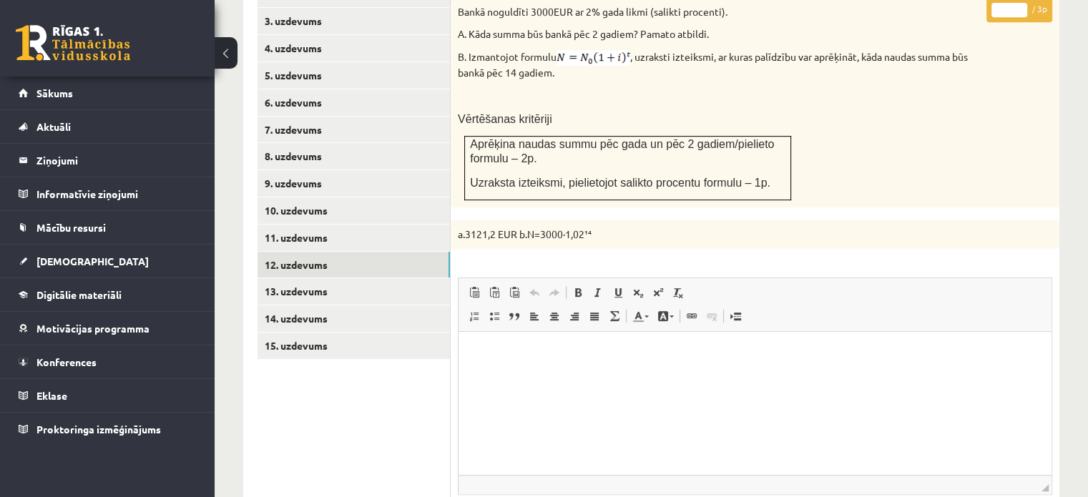
scroll to position [726, 0]
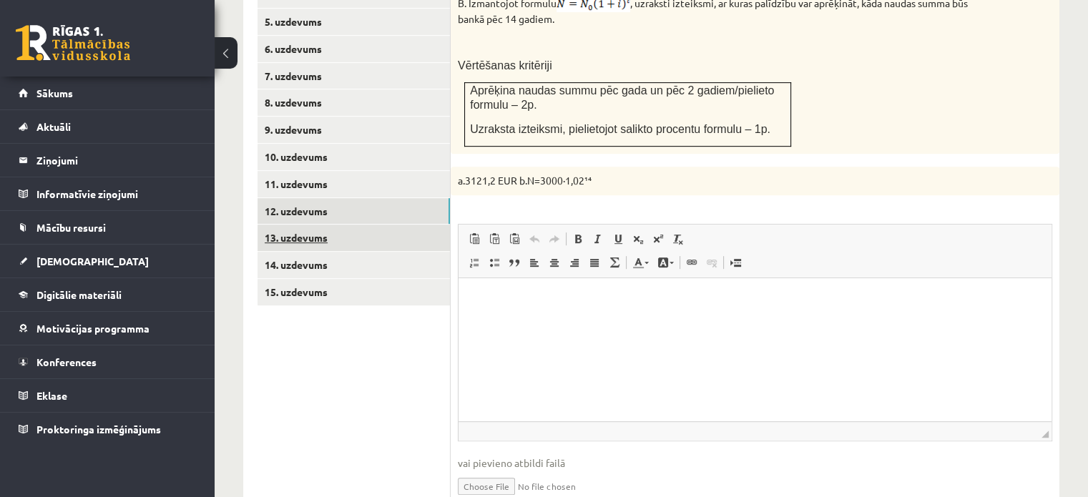
click at [355, 225] on link "13. uzdevums" at bounding box center [353, 238] width 192 height 26
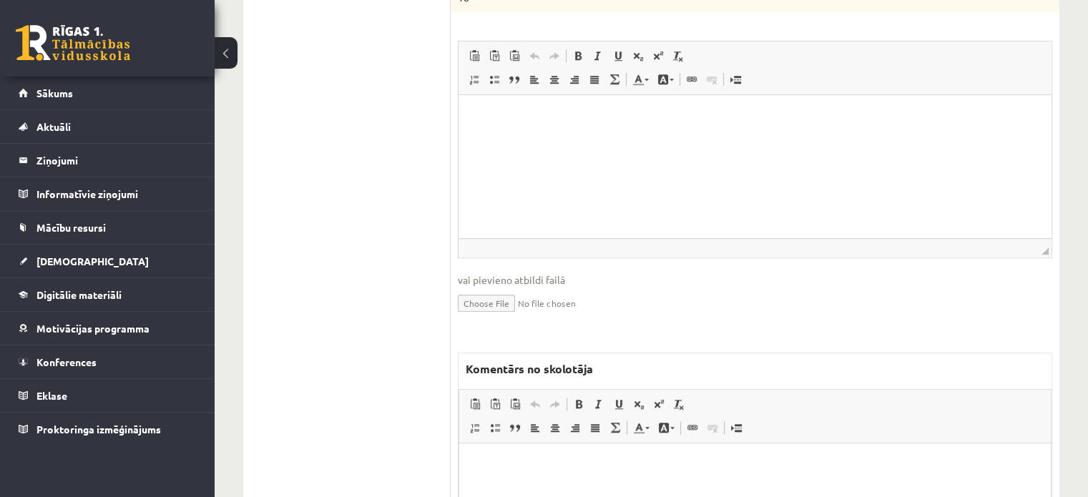
scroll to position [1170, 0]
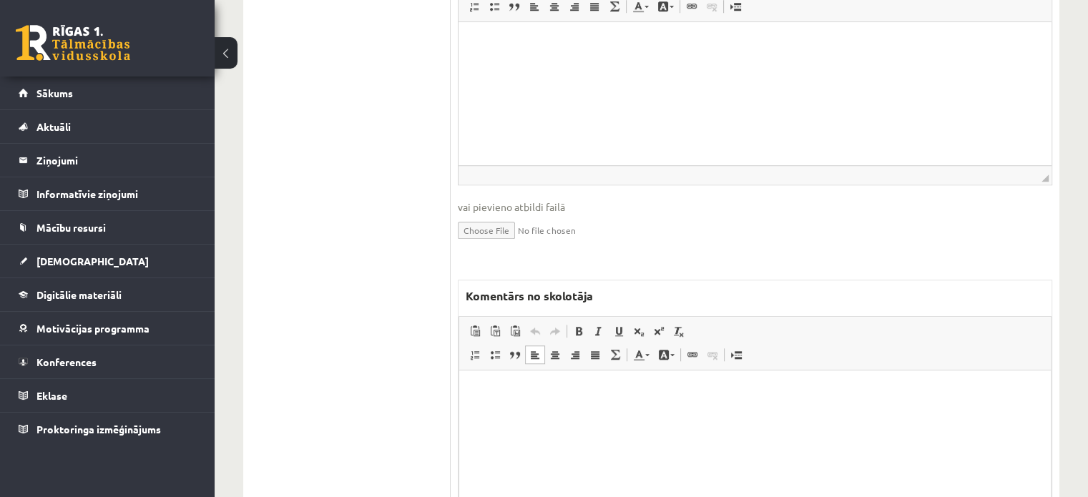
click at [505, 411] on html at bounding box center [755, 392] width 592 height 44
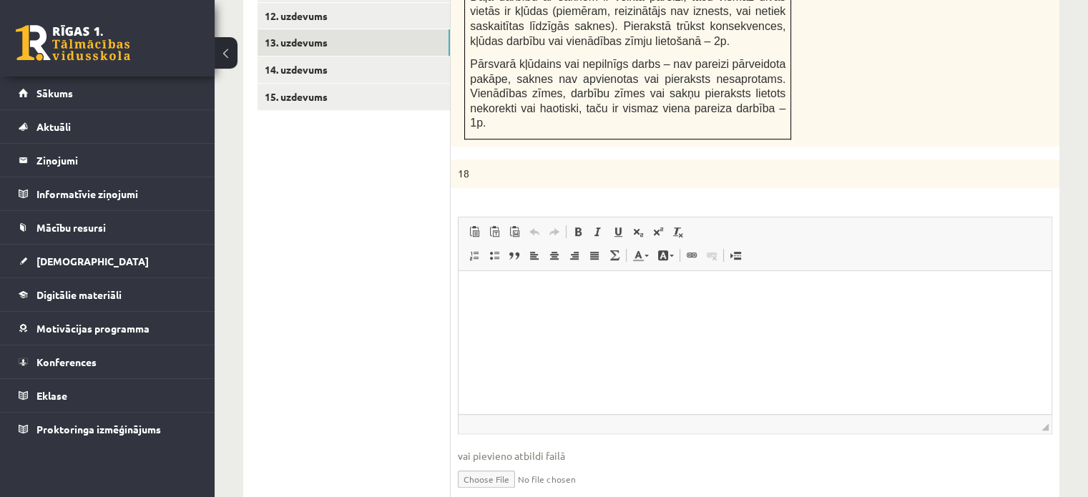
scroll to position [0, 0]
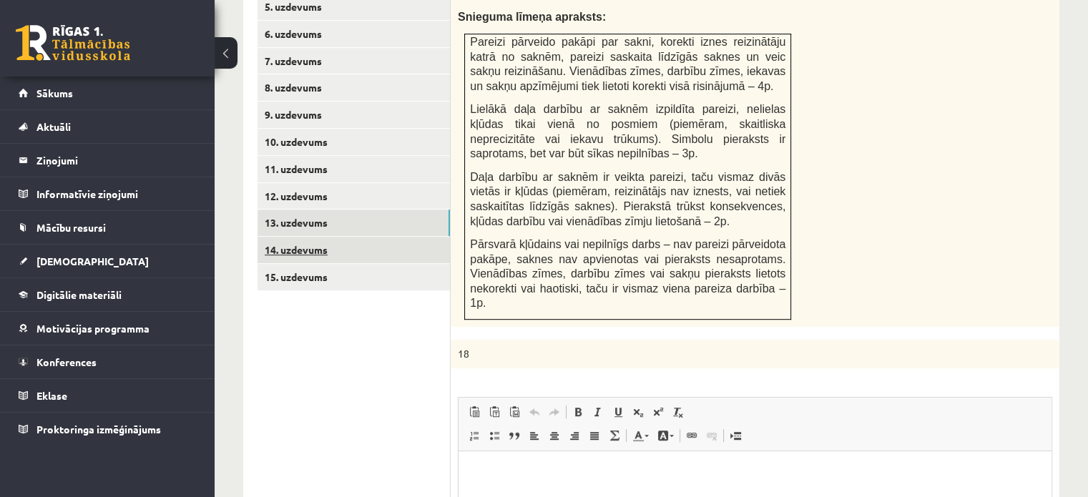
click at [423, 237] on link "14. uzdevums" at bounding box center [353, 250] width 192 height 26
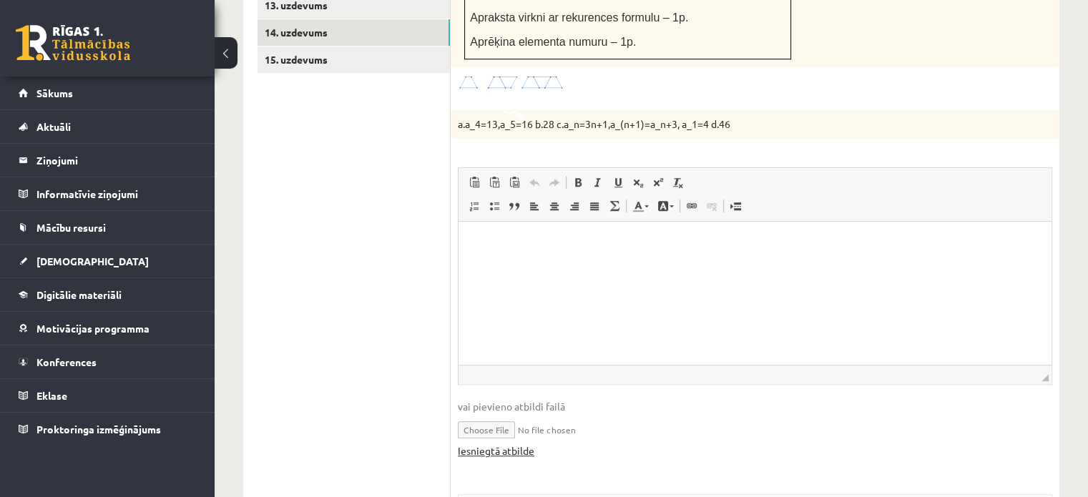
click at [524, 443] on link "Iesniegtā atbilde" at bounding box center [496, 450] width 77 height 15
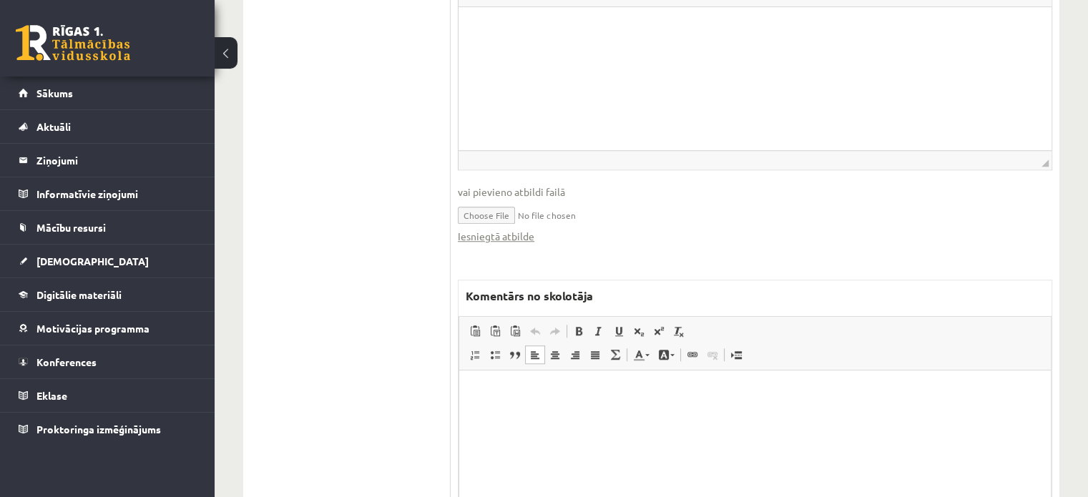
click at [756, 383] on html at bounding box center [755, 393] width 592 height 44
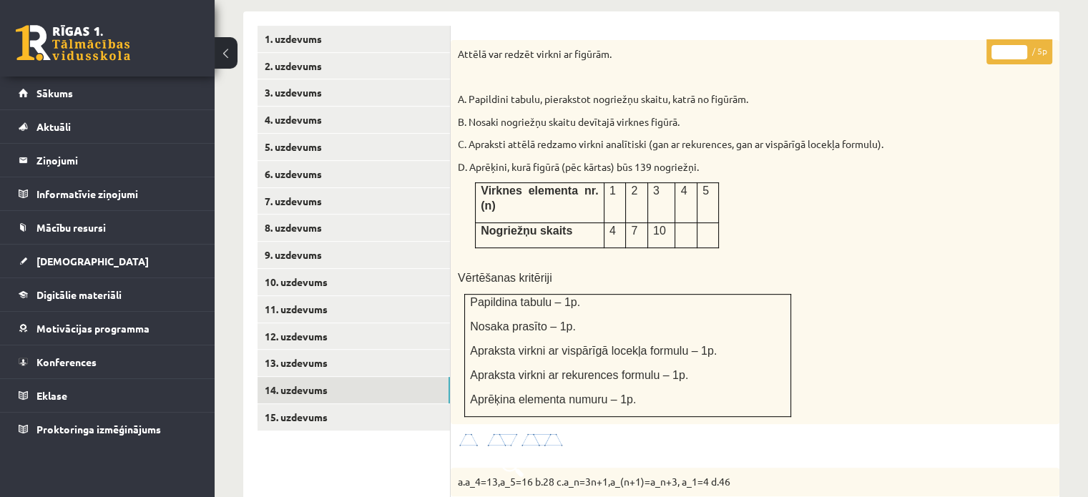
click at [1019, 45] on input "*" at bounding box center [1009, 52] width 36 height 14
type input "*"
click at [1022, 45] on input "*" at bounding box center [1009, 52] width 36 height 14
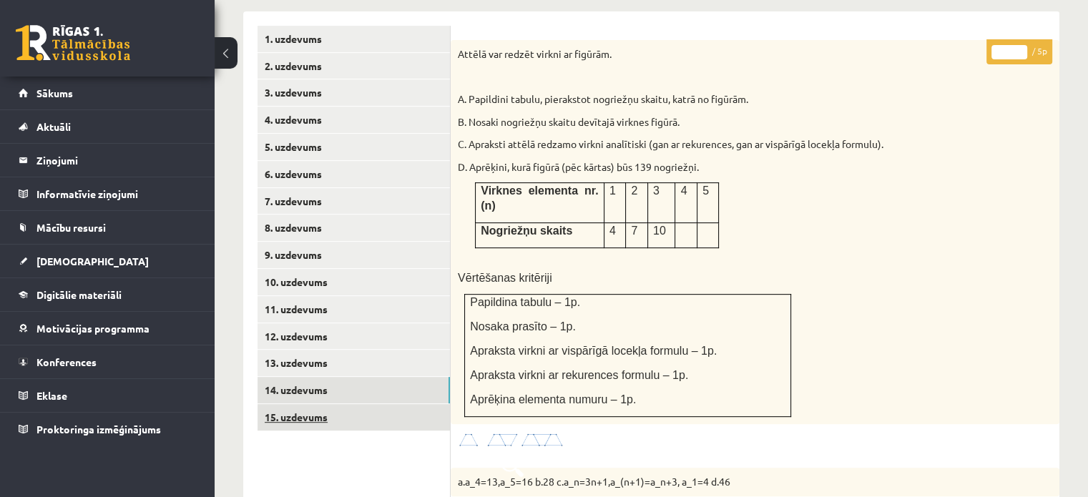
click at [416, 404] on link "15. uzdevums" at bounding box center [353, 417] width 192 height 26
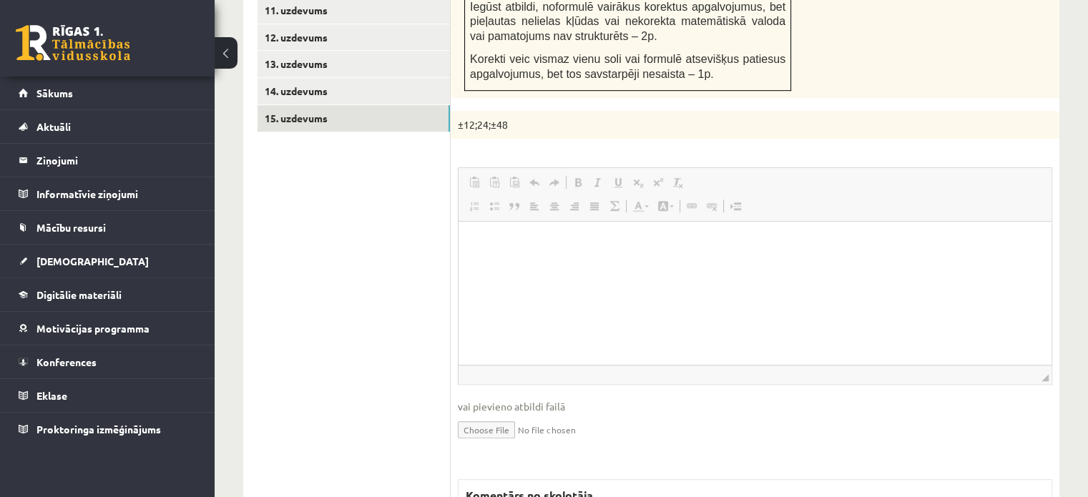
scroll to position [1169, 0]
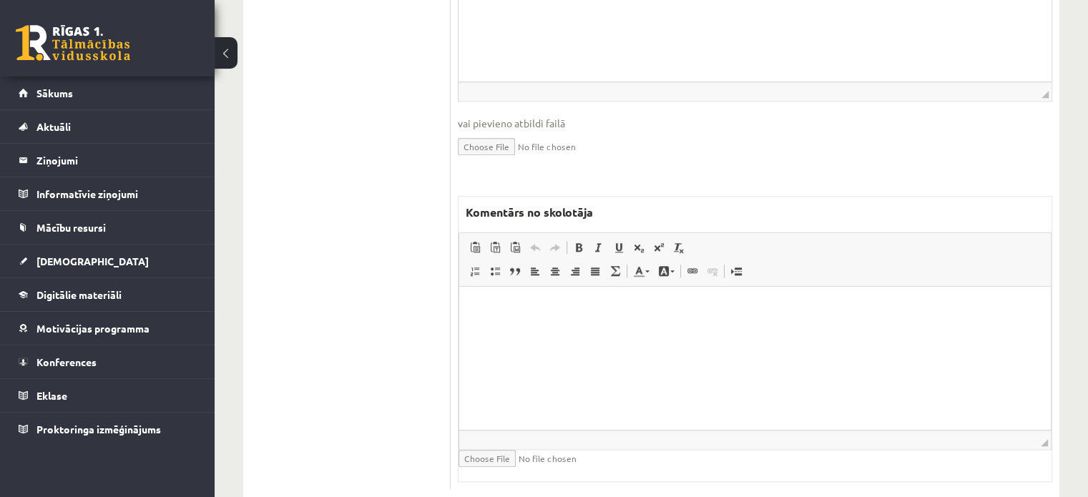
click at [494, 330] on html at bounding box center [755, 309] width 592 height 44
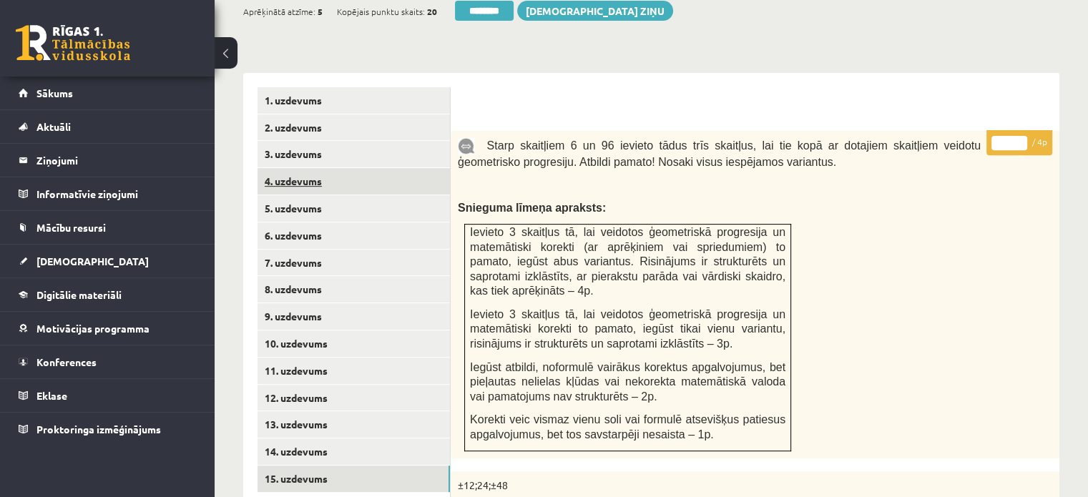
click at [377, 168] on link "4. uzdevums" at bounding box center [353, 181] width 192 height 26
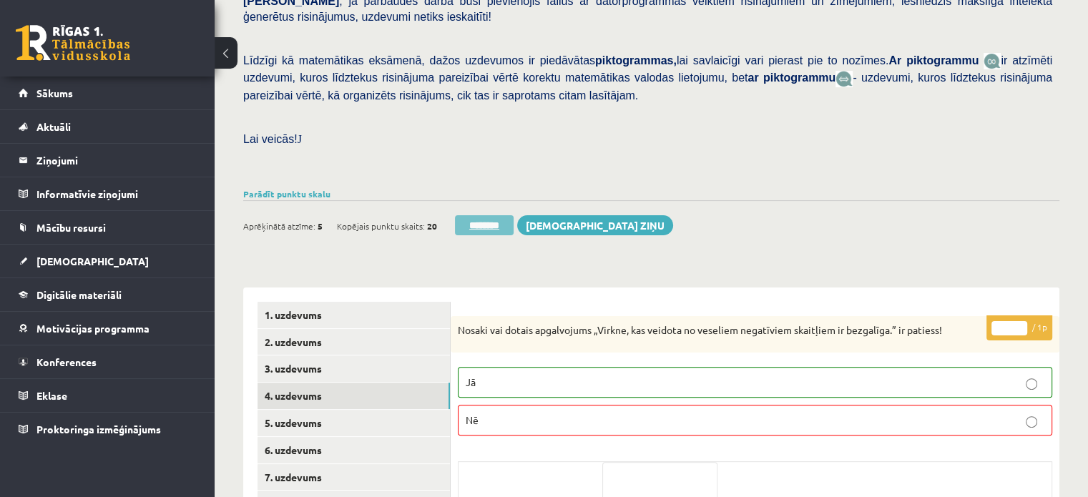
click at [491, 215] on input "********" at bounding box center [484, 225] width 59 height 20
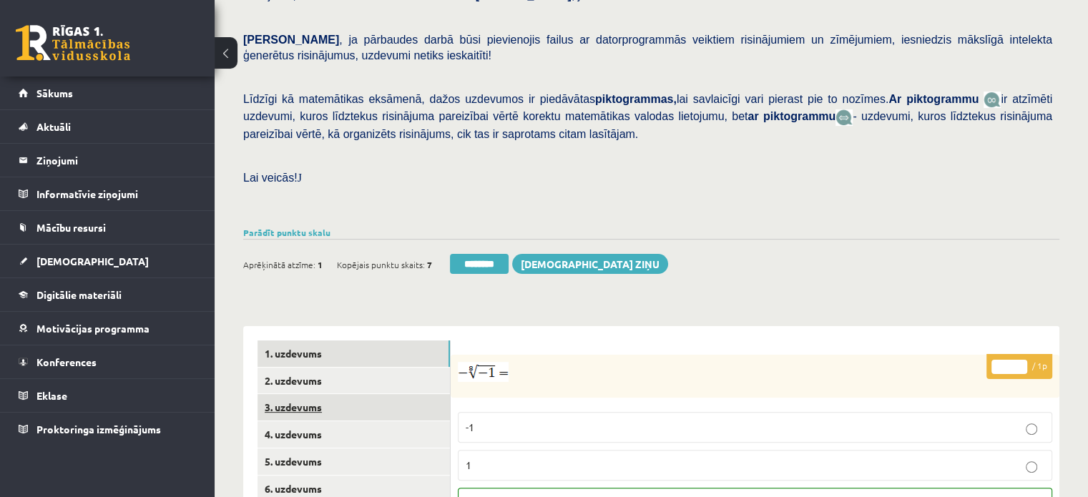
scroll to position [572, 0]
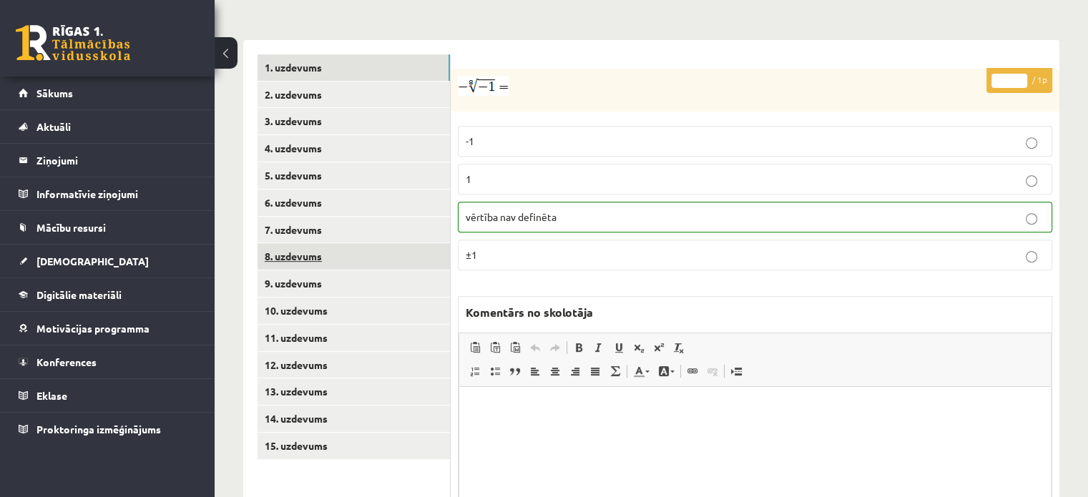
click at [405, 243] on link "8. uzdevums" at bounding box center [353, 256] width 192 height 26
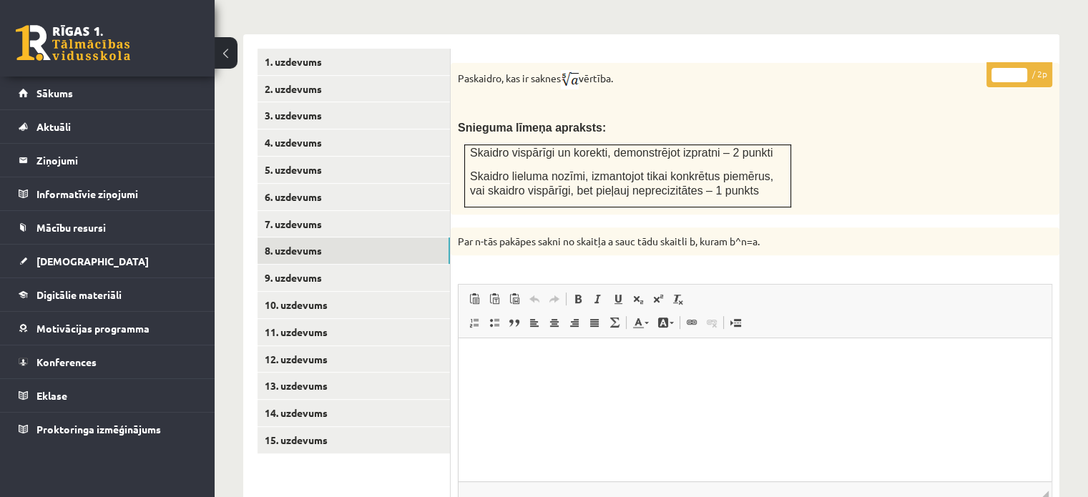
scroll to position [644, 0]
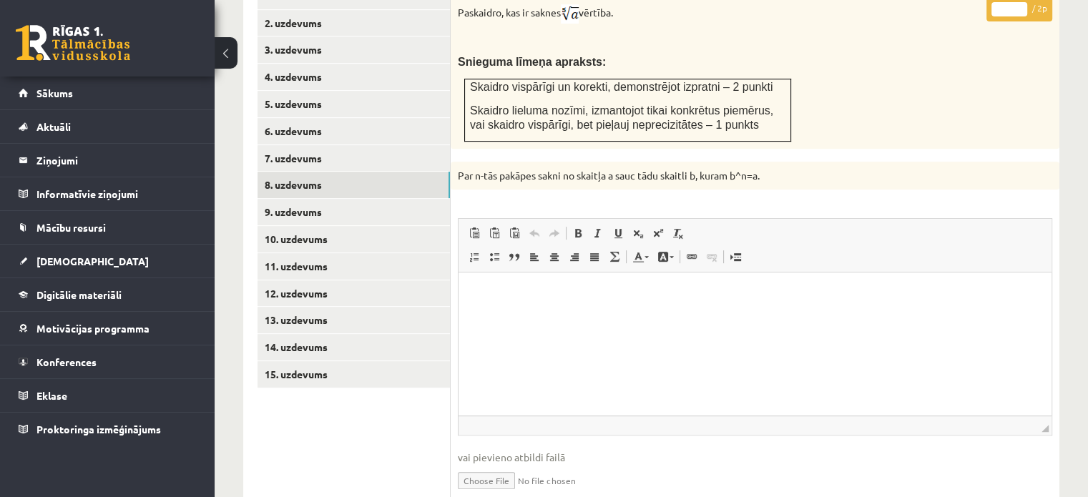
click at [504, 494] on link "Iesniegtā atbilde" at bounding box center [496, 501] width 77 height 15
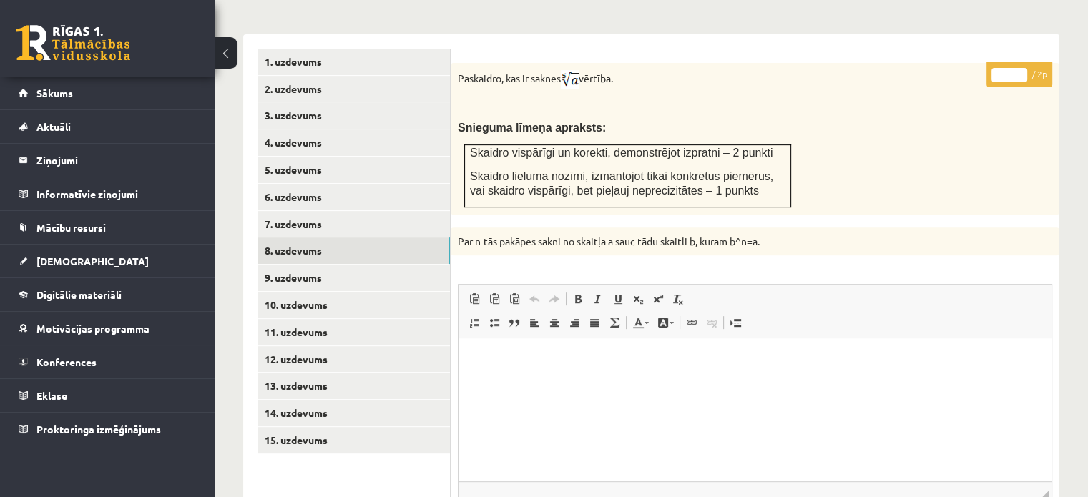
scroll to position [429, 0]
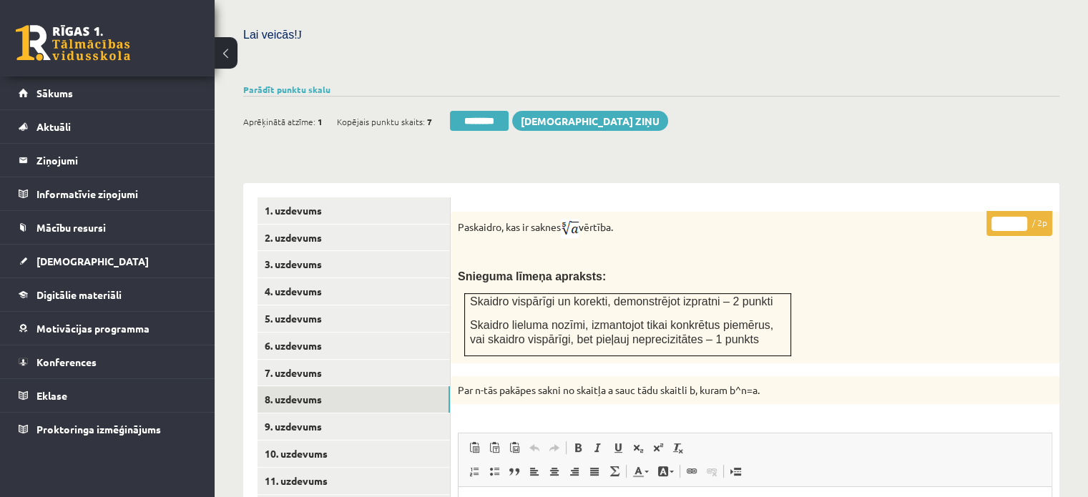
type input "*"
click at [1021, 217] on input "*" at bounding box center [1009, 224] width 36 height 14
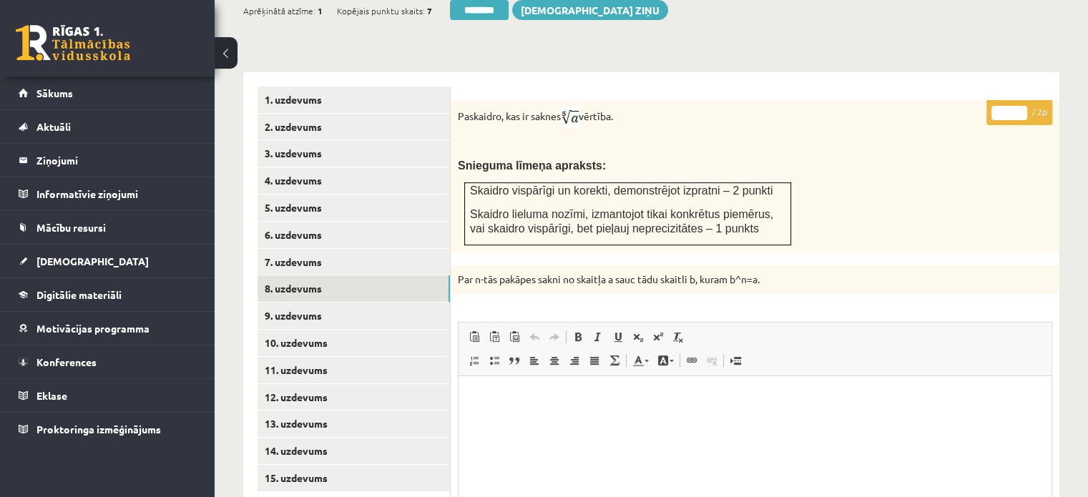
scroll to position [715, 0]
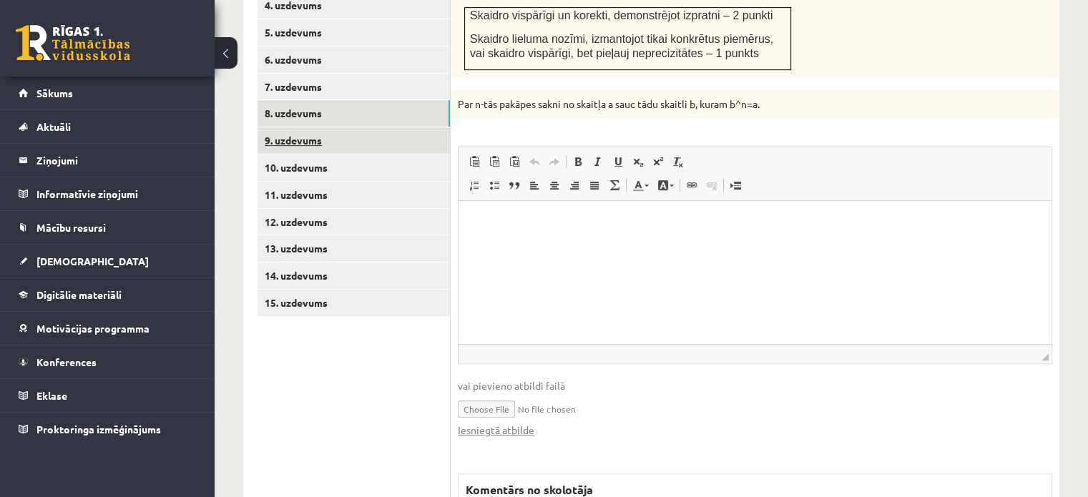
click at [436, 127] on link "9. uzdevums" at bounding box center [353, 140] width 192 height 26
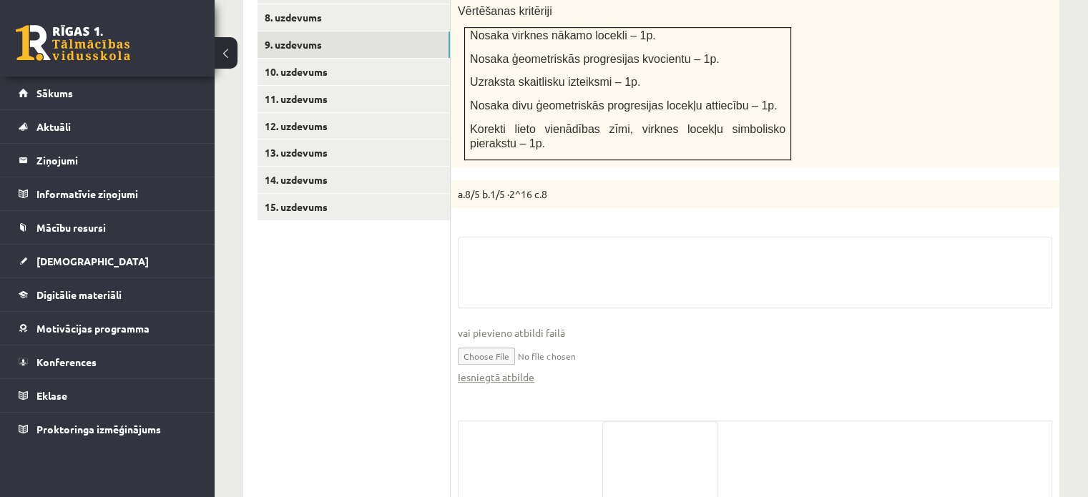
scroll to position [896, 0]
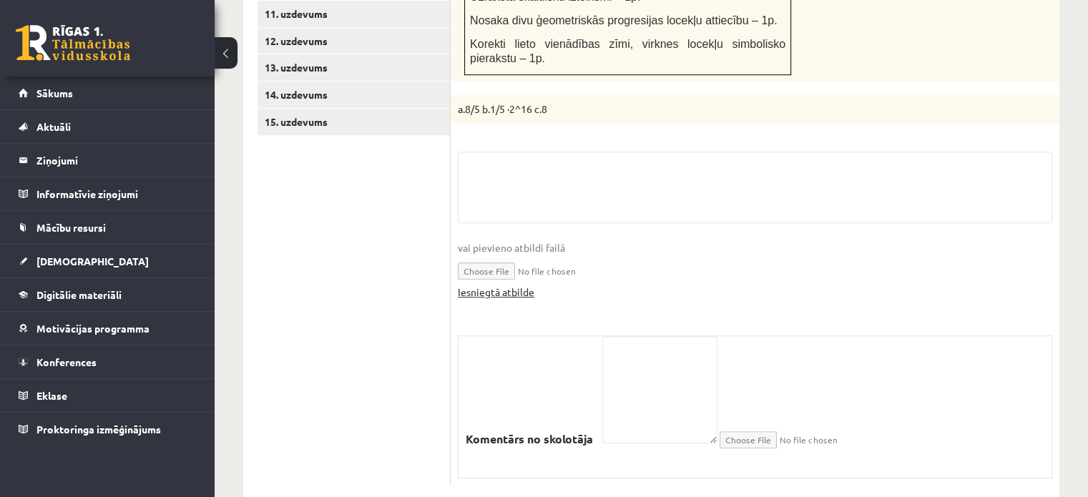
click at [526, 285] on link "Iesniegtā atbilde" at bounding box center [496, 292] width 77 height 15
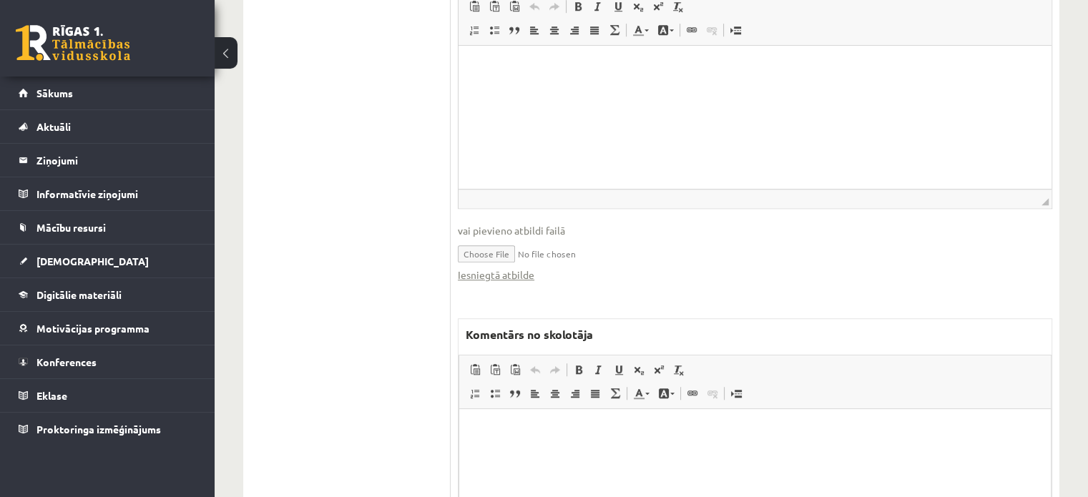
scroll to position [1179, 0]
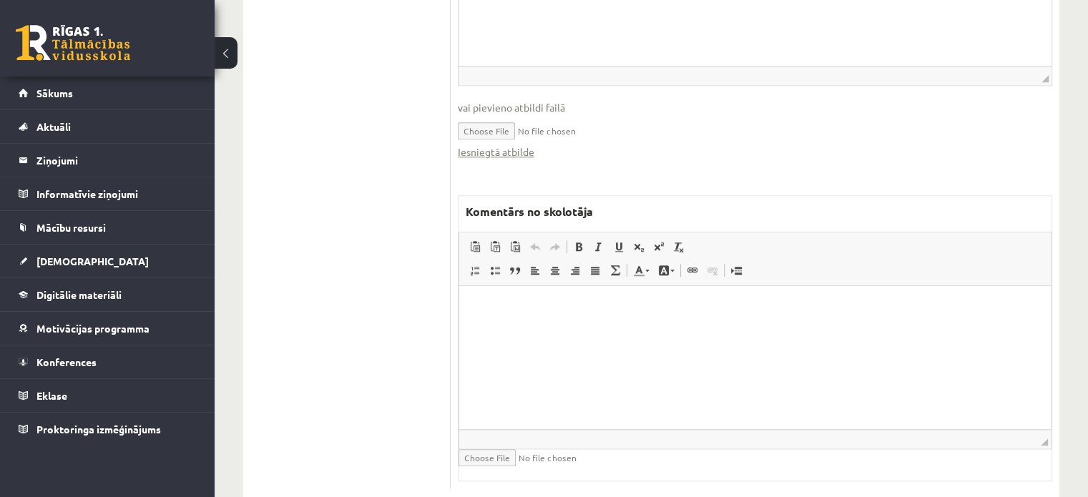
click at [646, 330] on html at bounding box center [755, 308] width 592 height 44
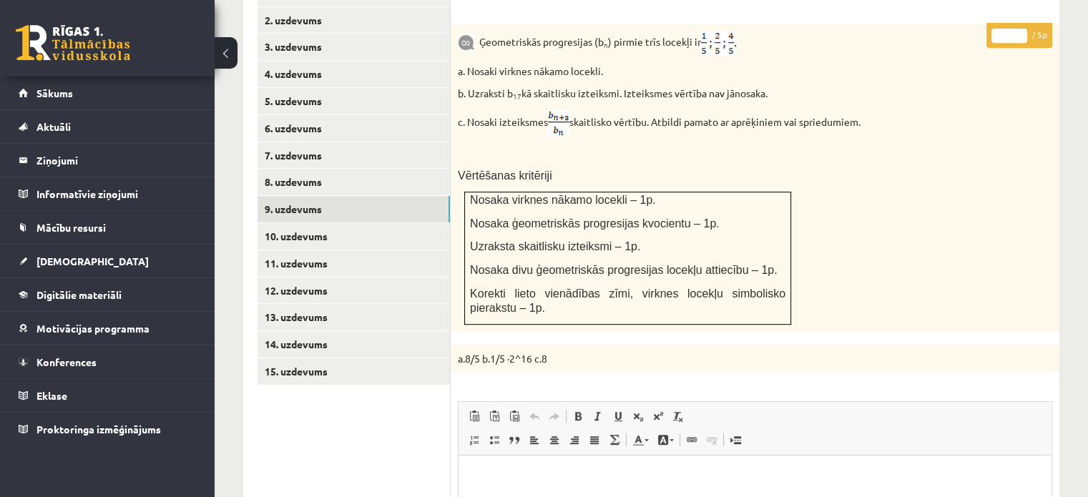
scroll to position [536, 0]
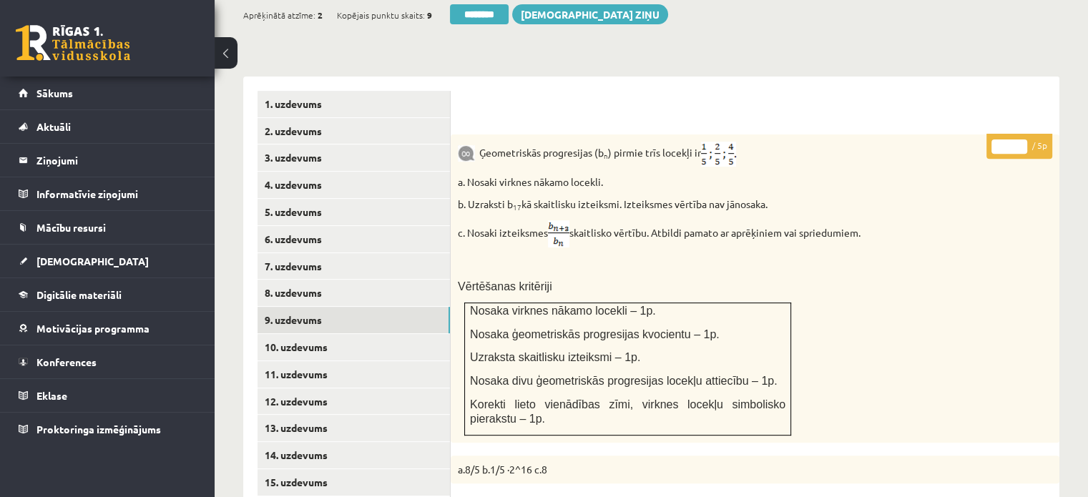
drag, startPoint x: 1007, startPoint y: 117, endPoint x: 984, endPoint y: 111, distance: 23.6
type input "*"
click at [346, 334] on link "10. uzdevums" at bounding box center [353, 347] width 192 height 26
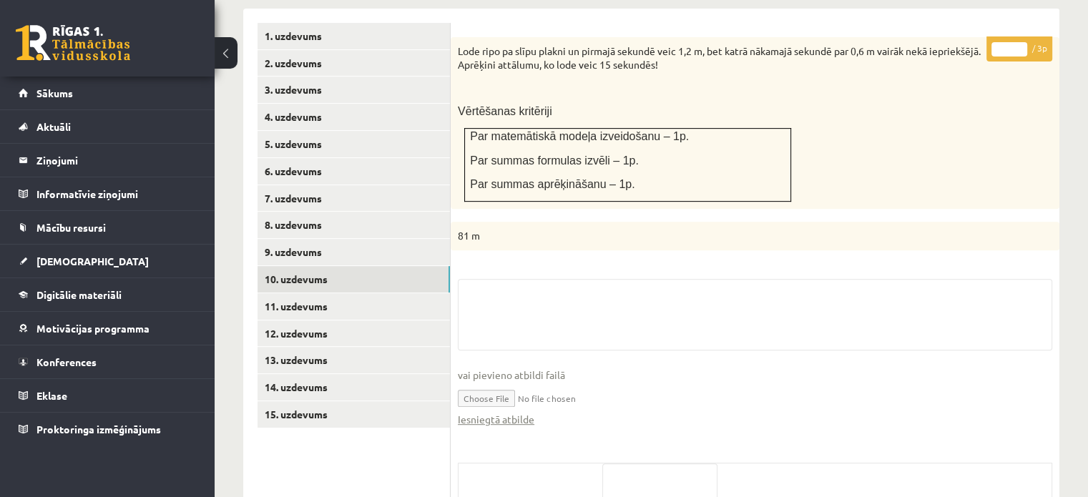
scroll to position [731, 0]
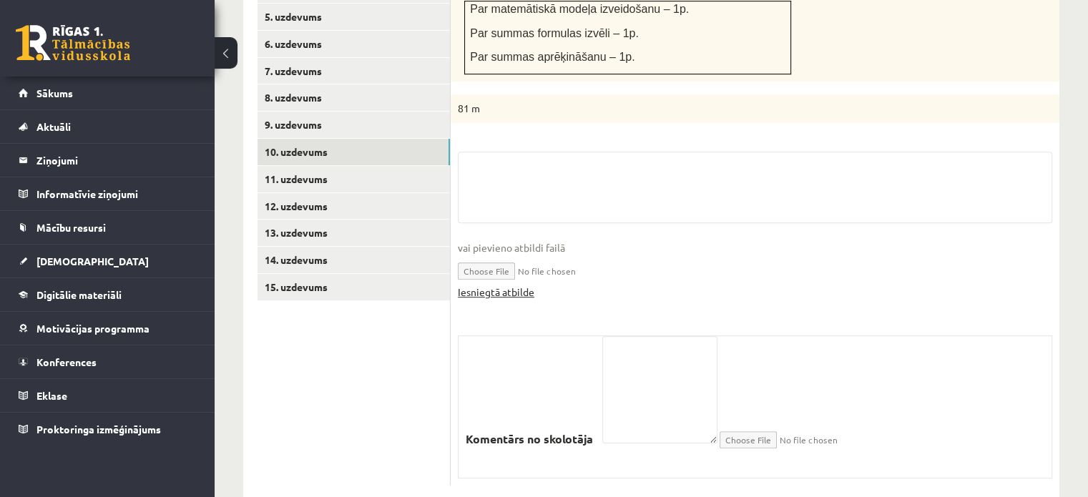
click at [500, 285] on link "Iesniegtā atbilde" at bounding box center [496, 292] width 77 height 15
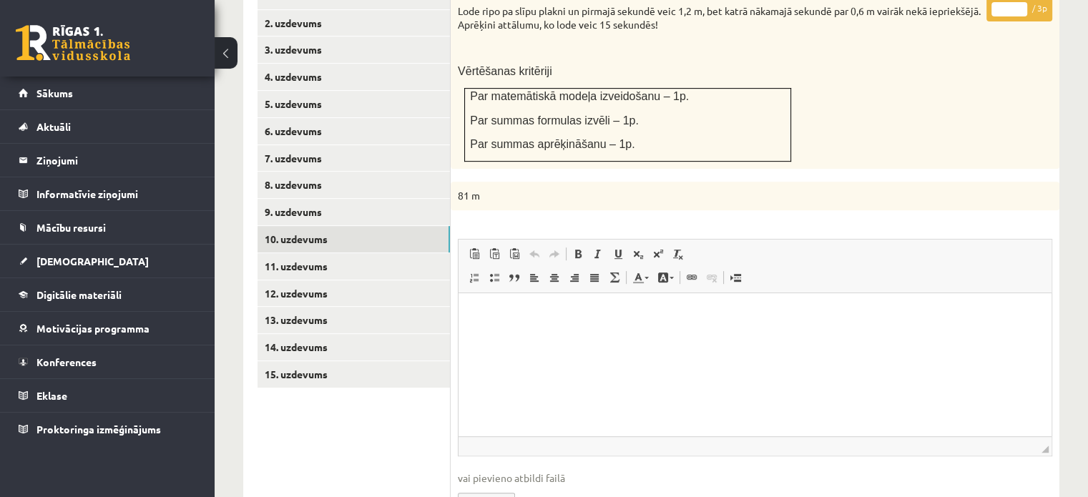
scroll to position [516, 0]
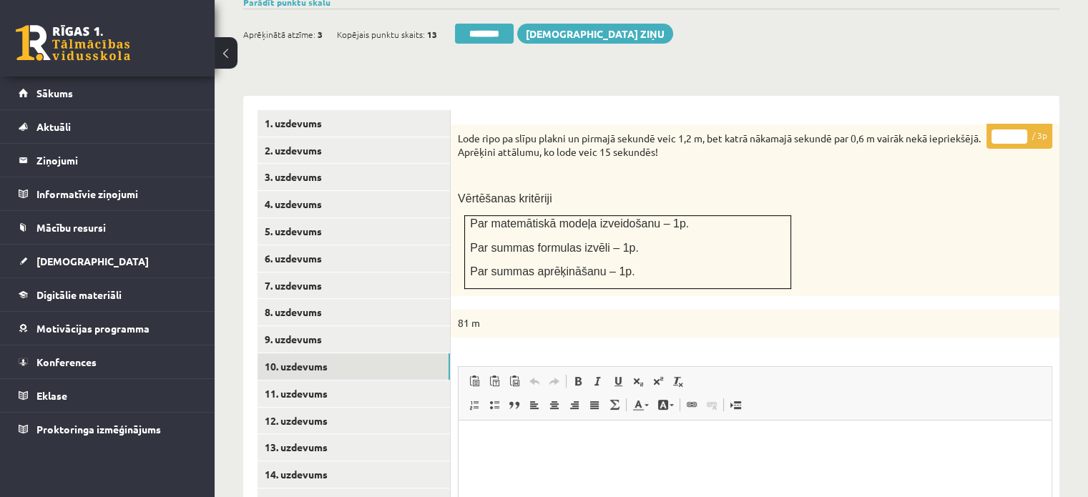
type input "*"
click at [1019, 129] on input "*" at bounding box center [1009, 136] width 36 height 14
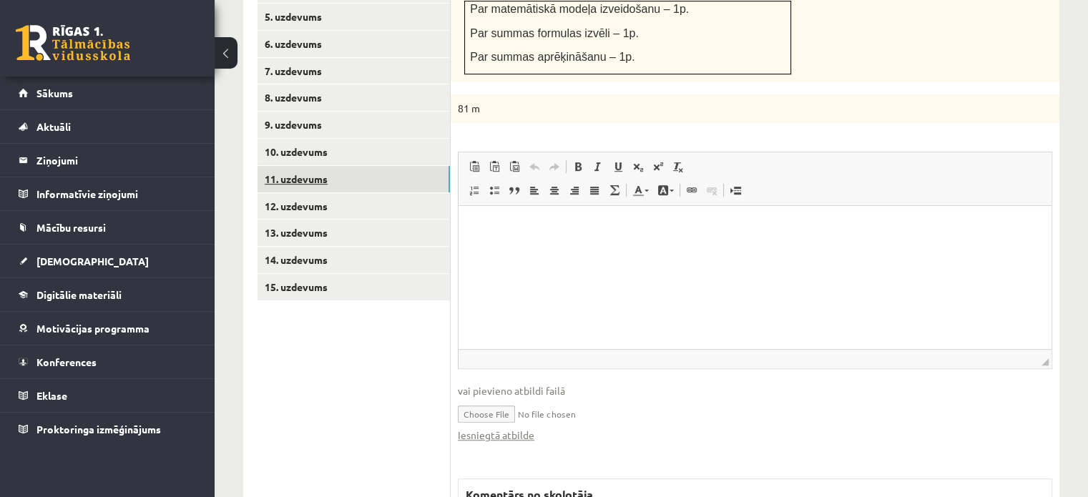
click at [394, 166] on link "11. uzdevums" at bounding box center [353, 179] width 192 height 26
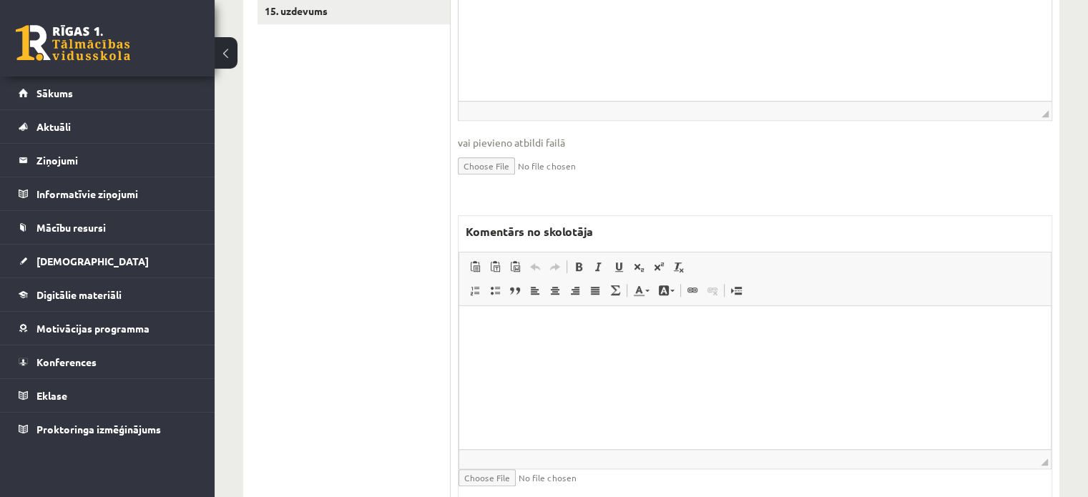
scroll to position [1026, 0]
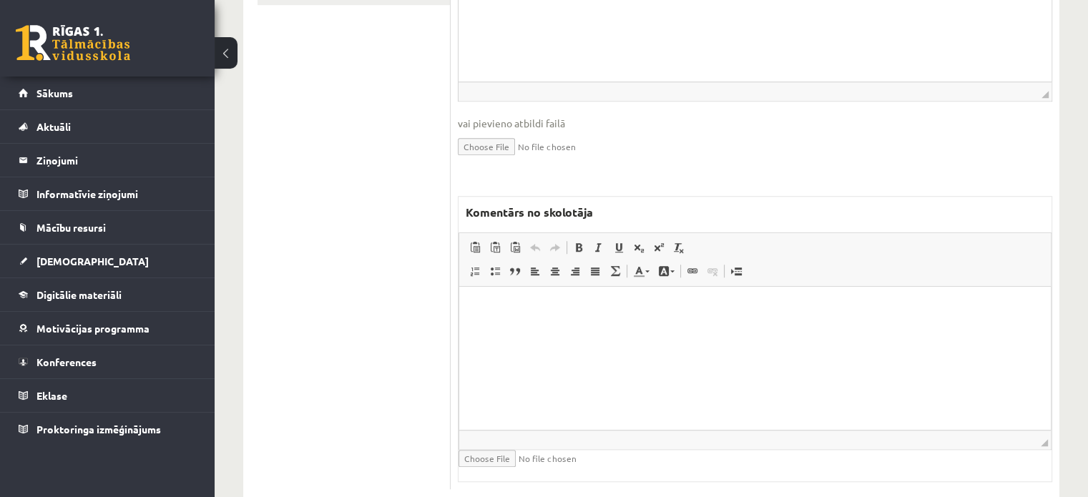
click at [534, 330] on html at bounding box center [755, 308] width 592 height 44
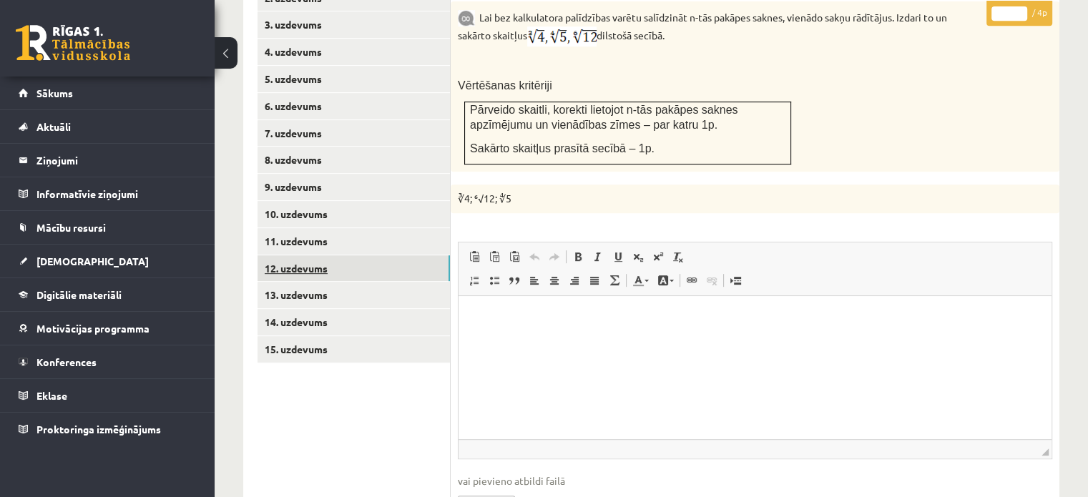
click at [386, 255] on link "12. uzdevums" at bounding box center [353, 268] width 192 height 26
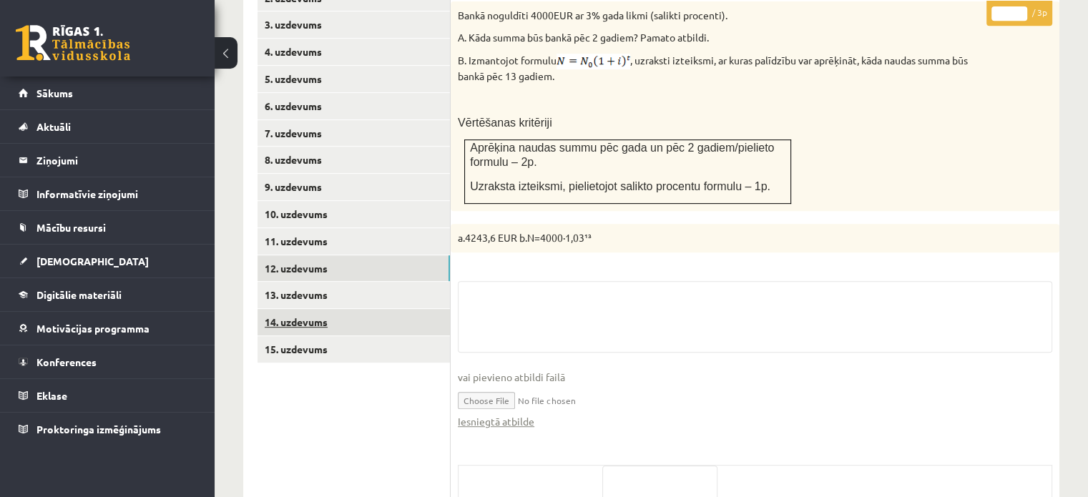
scroll to position [798, 0]
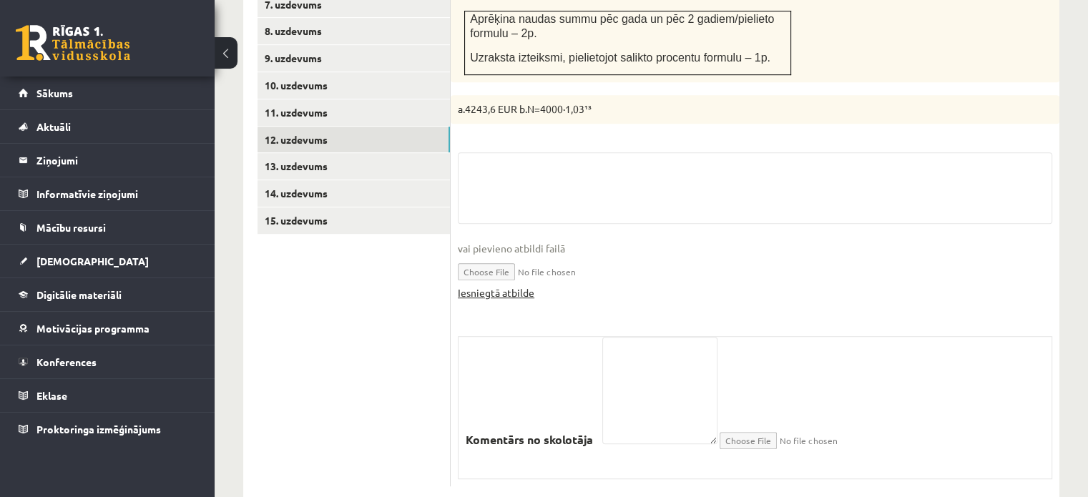
click at [501, 285] on link "Iesniegtā atbilde" at bounding box center [496, 292] width 77 height 15
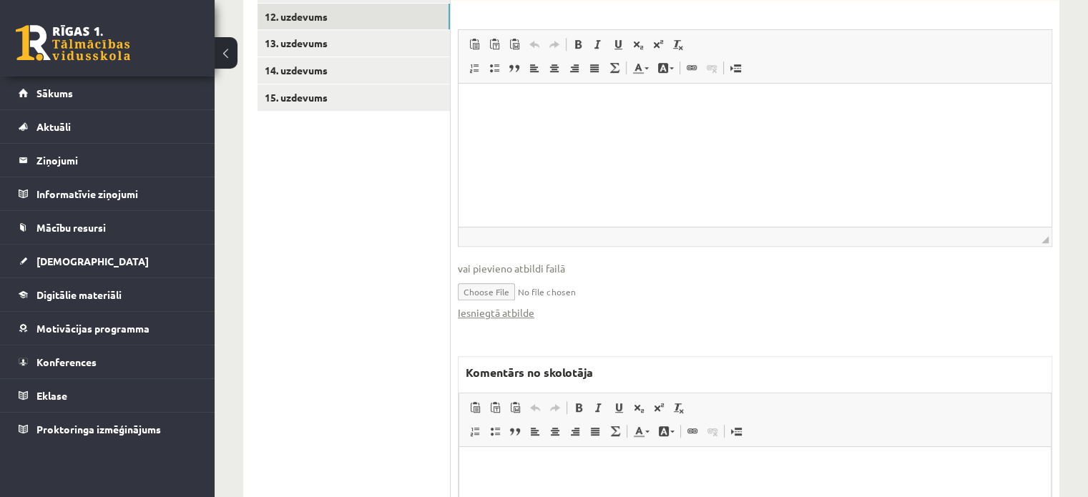
scroll to position [941, 0]
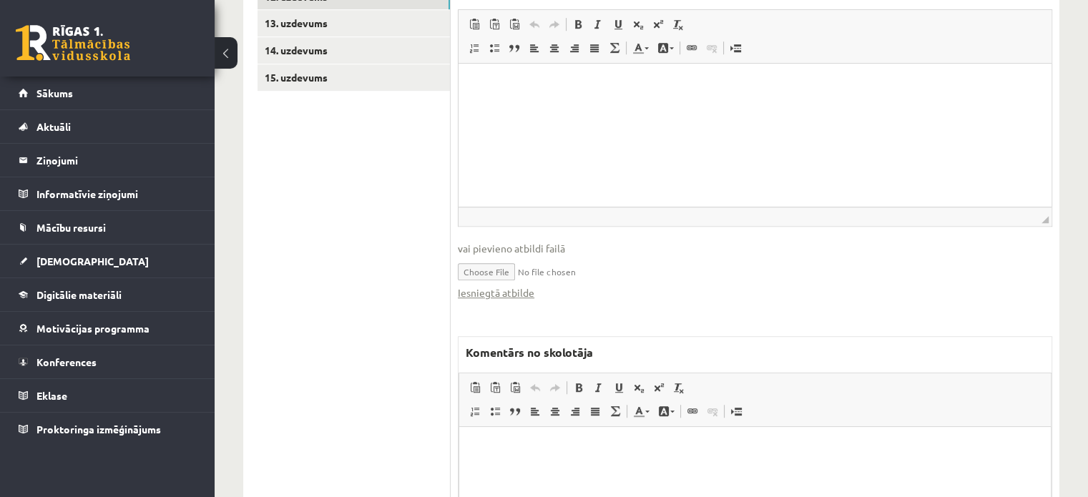
click at [556, 463] on html at bounding box center [755, 448] width 592 height 44
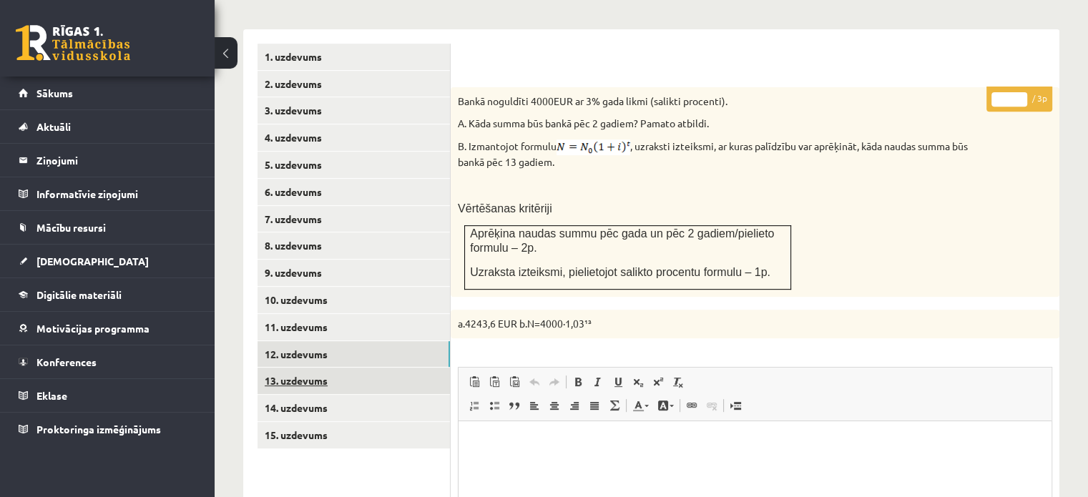
click at [421, 368] on link "13. uzdevums" at bounding box center [353, 381] width 192 height 26
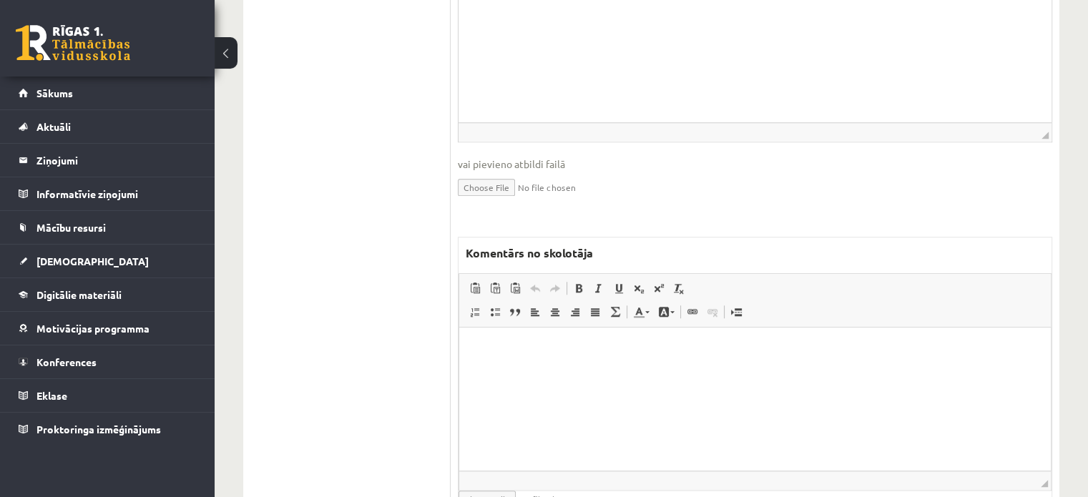
scroll to position [0, 0]
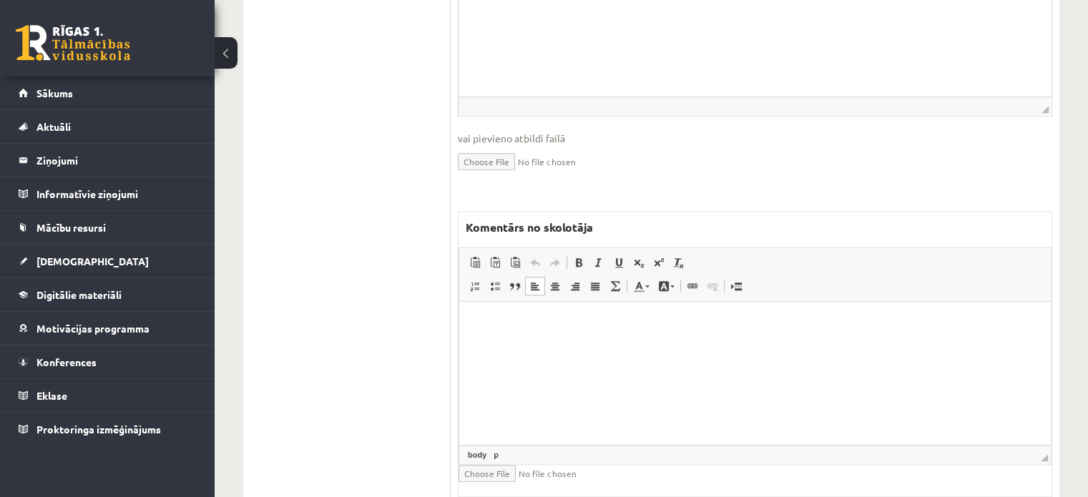
click at [528, 345] on html at bounding box center [755, 323] width 592 height 44
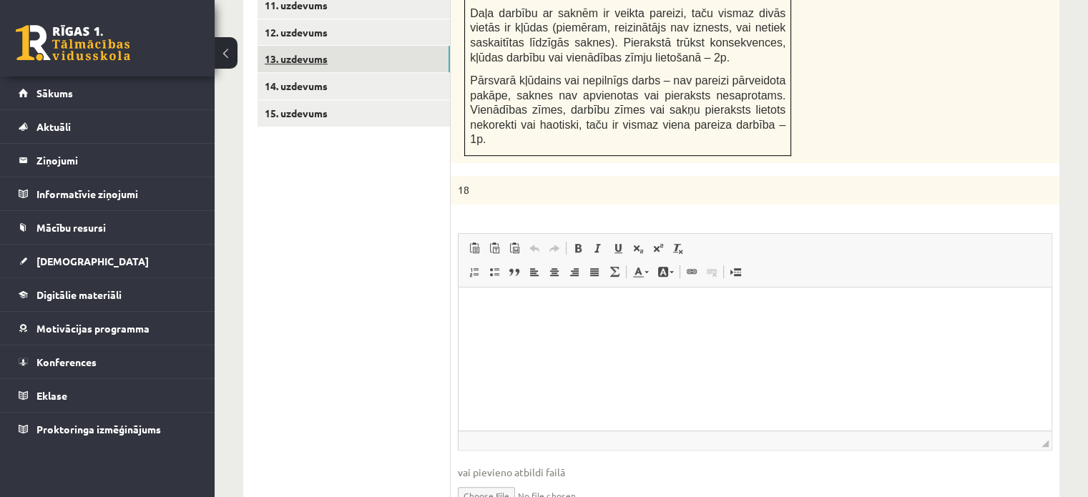
scroll to position [810, 0]
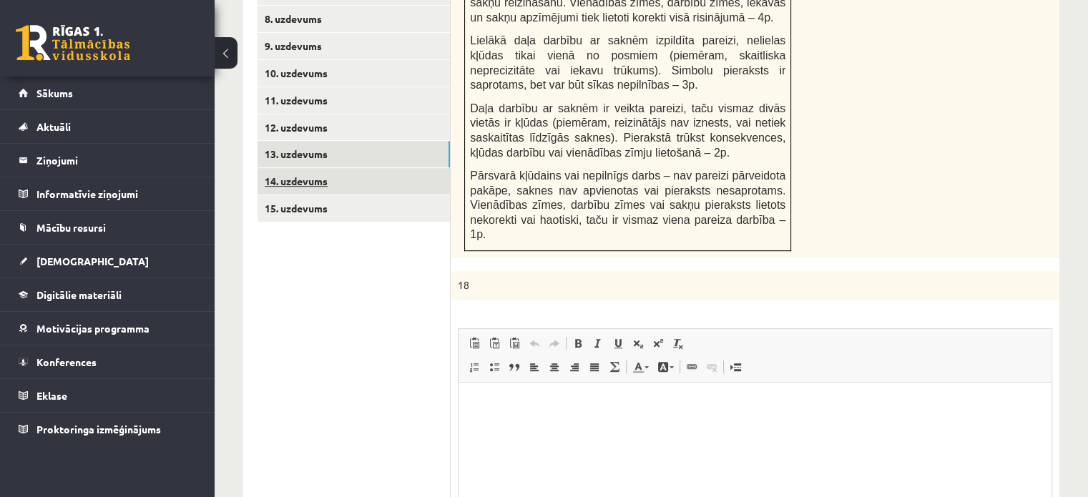
click at [427, 168] on link "14. uzdevums" at bounding box center [353, 181] width 192 height 26
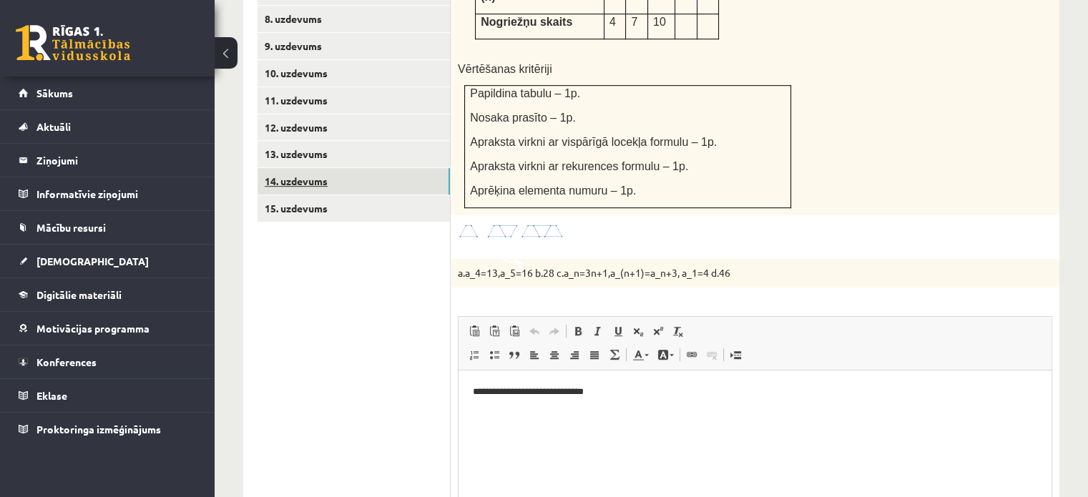
scroll to position [0, 0]
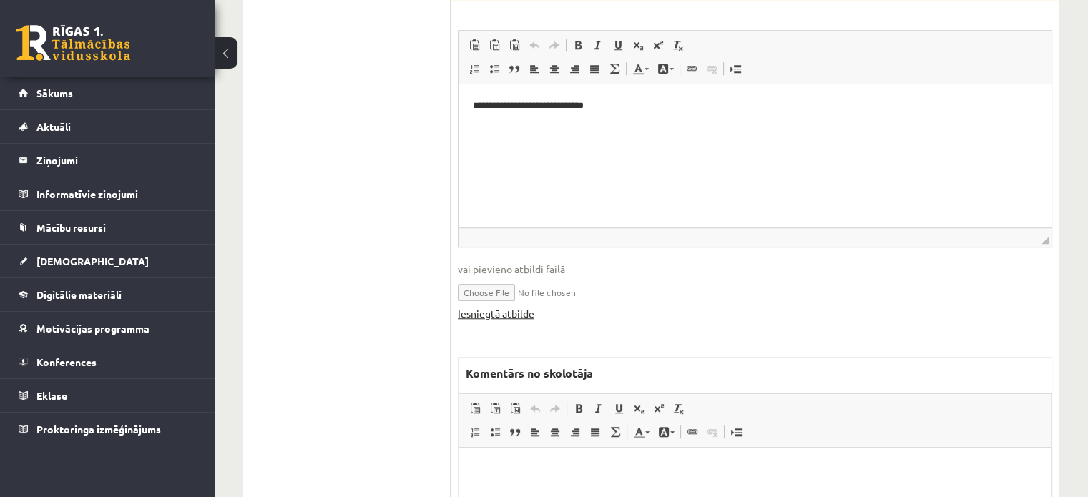
click at [511, 306] on link "Iesniegtā atbilde" at bounding box center [496, 313] width 77 height 15
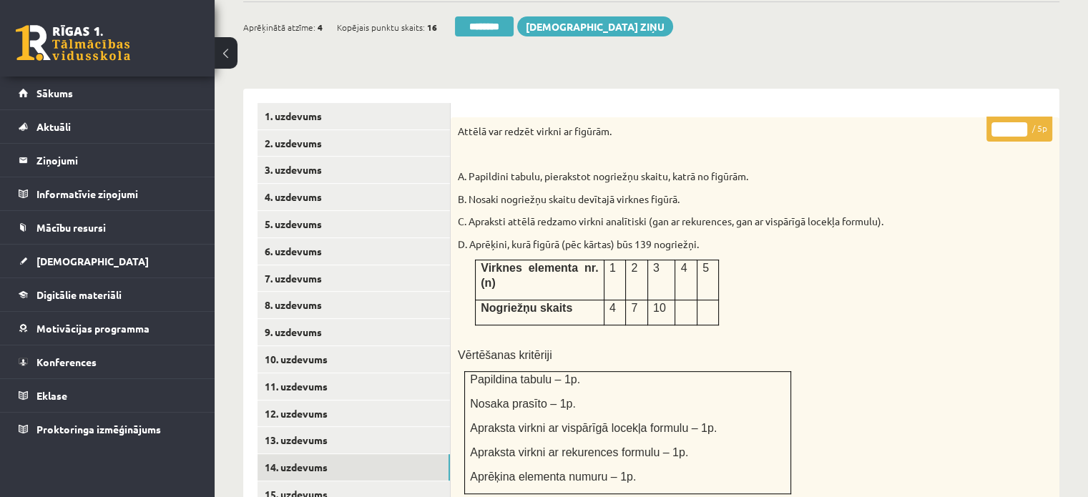
type input "*"
click at [1019, 122] on input "*" at bounding box center [1009, 129] width 36 height 14
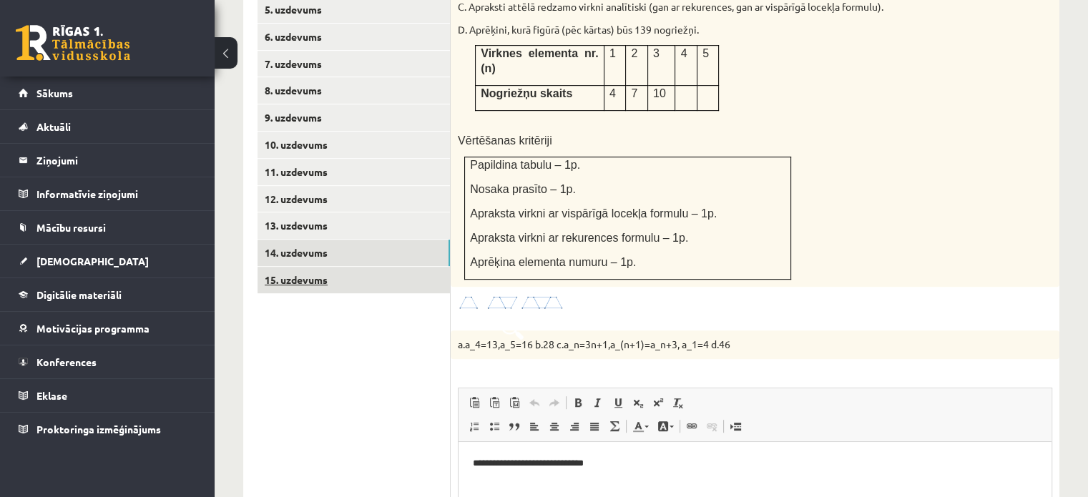
click at [398, 267] on link "15. uzdevums" at bounding box center [353, 280] width 192 height 26
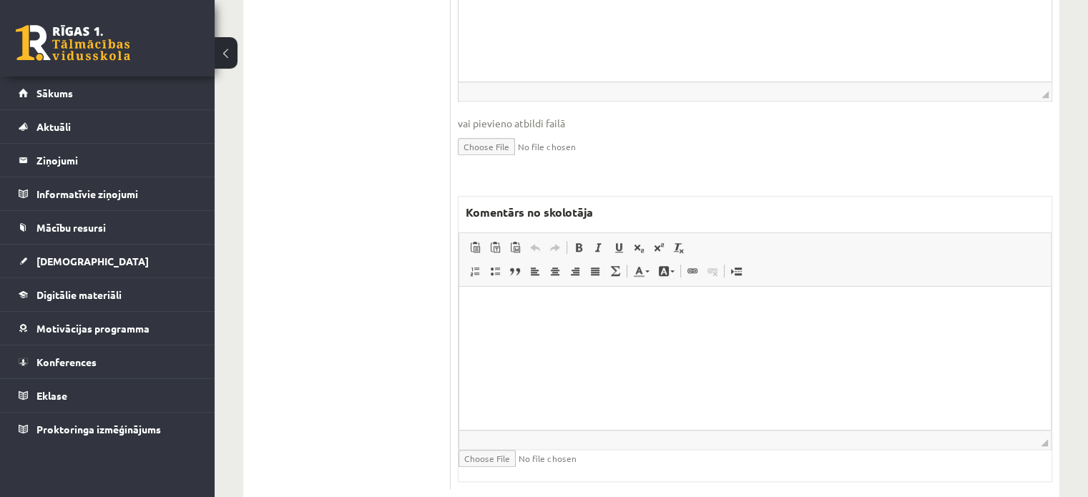
click at [539, 330] on html at bounding box center [755, 309] width 592 height 44
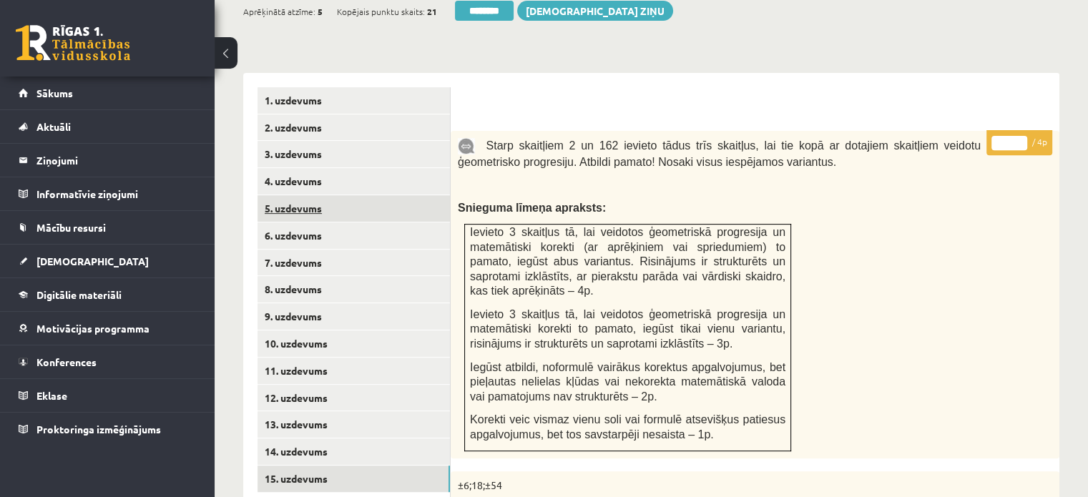
click at [425, 195] on link "5. uzdevums" at bounding box center [353, 208] width 192 height 26
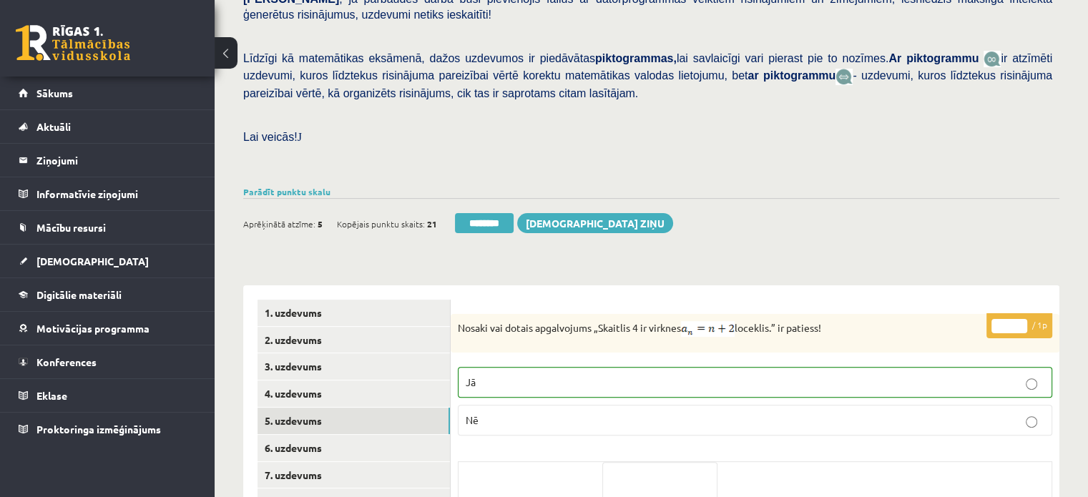
scroll to position [325, 0]
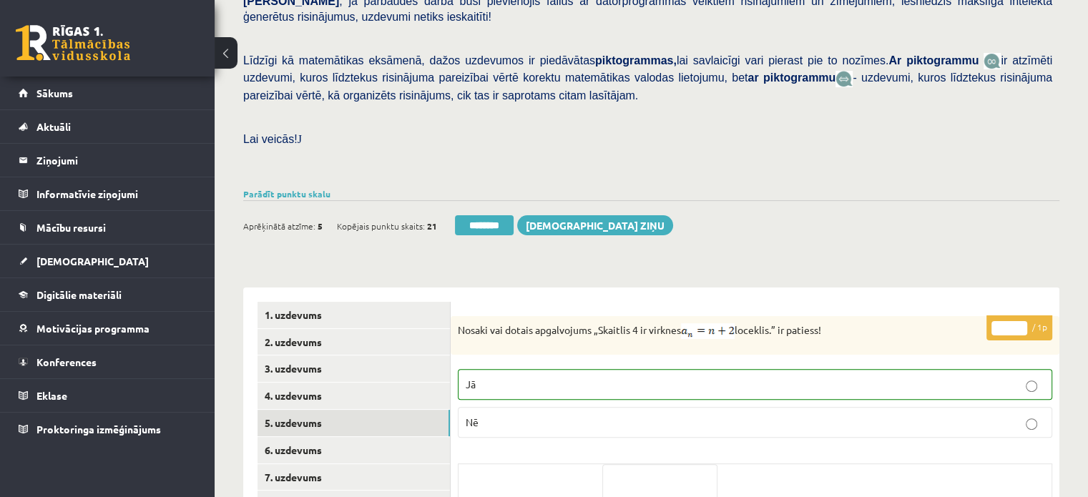
click at [493, 215] on input "********" at bounding box center [484, 225] width 59 height 20
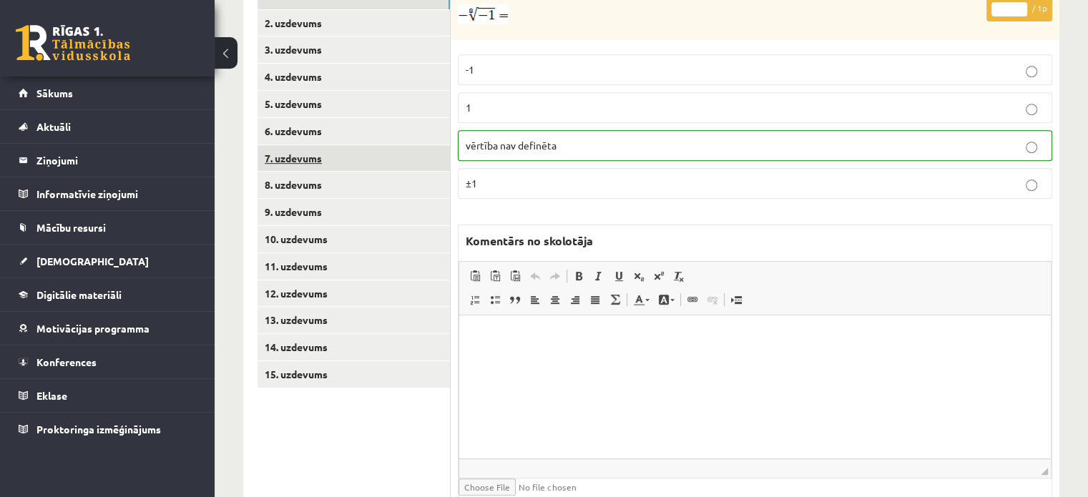
click at [391, 145] on link "7. uzdevums" at bounding box center [353, 158] width 192 height 26
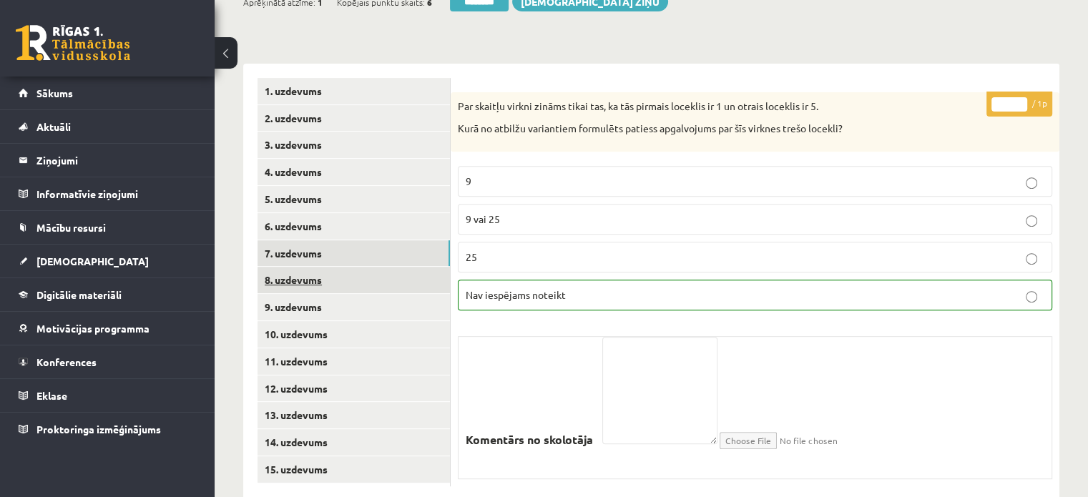
click at [392, 267] on link "8. uzdevums" at bounding box center [353, 280] width 192 height 26
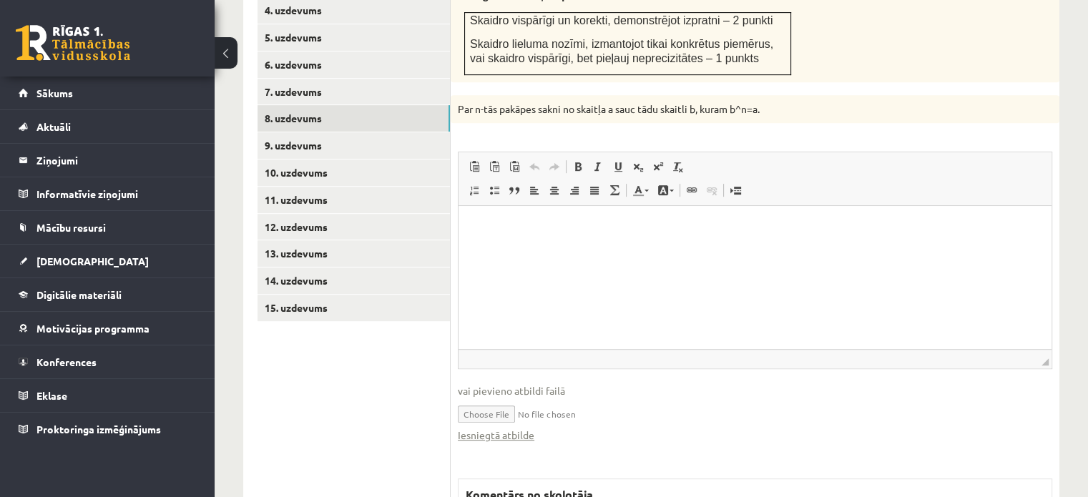
scroll to position [0, 0]
click at [517, 428] on link "Iesniegtā atbilde" at bounding box center [496, 435] width 77 height 15
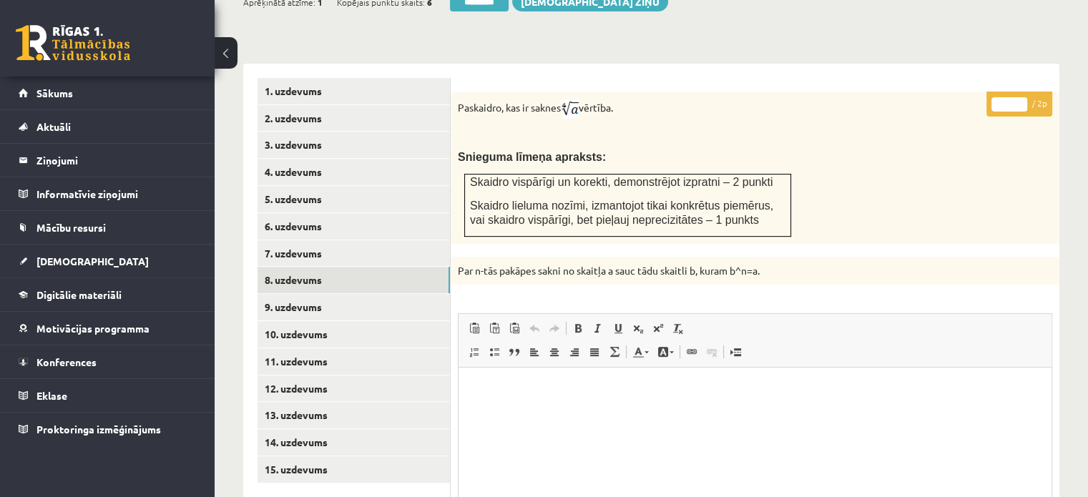
scroll to position [424, 0]
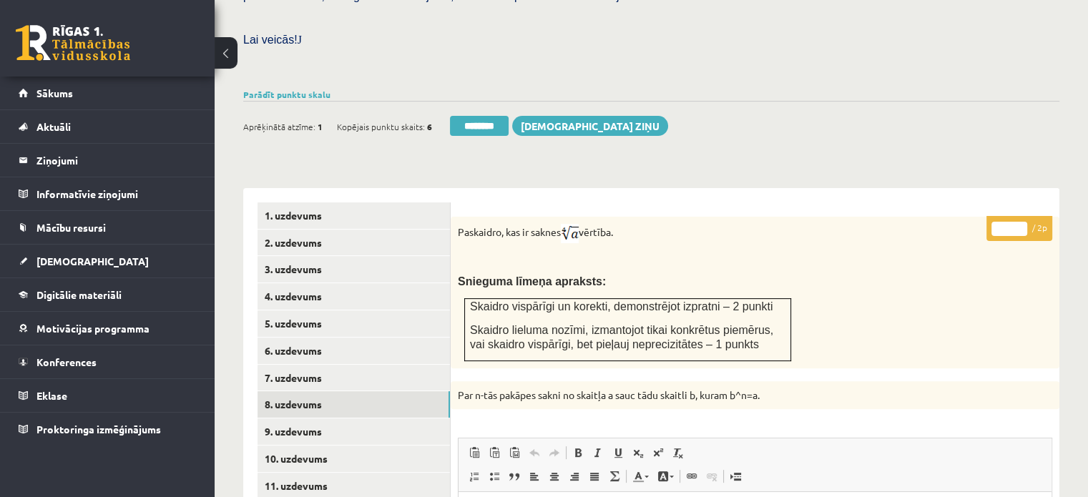
type input "*"
click at [1022, 222] on input "*" at bounding box center [1009, 229] width 36 height 14
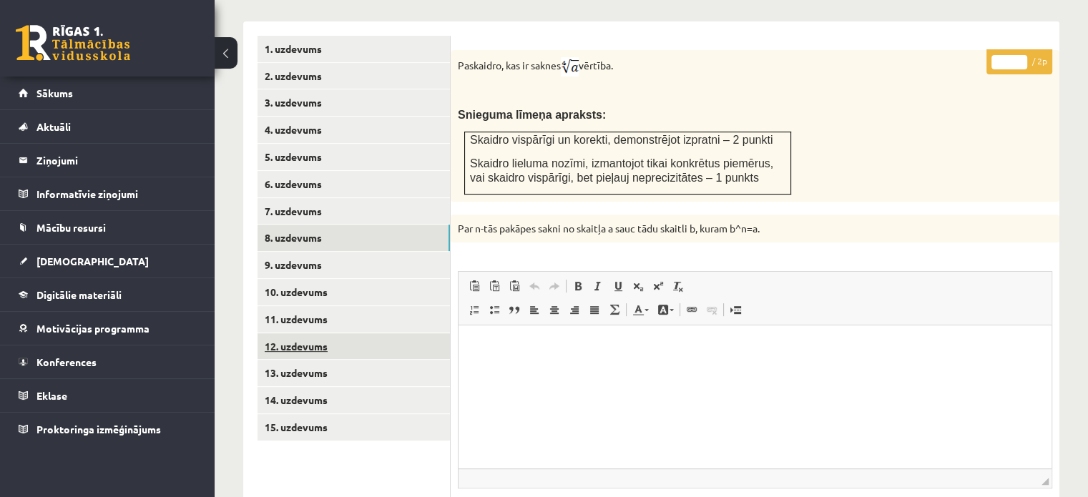
scroll to position [710, 0]
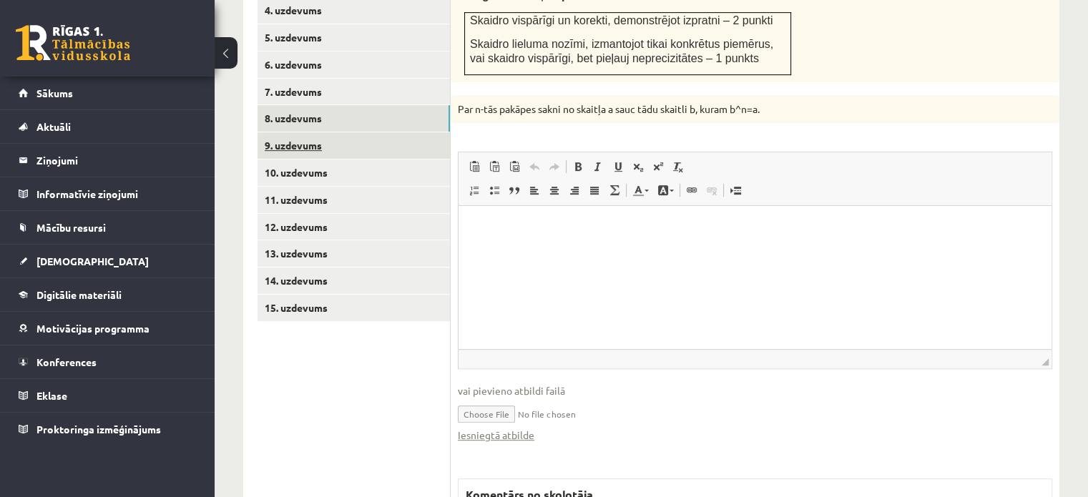
click at [403, 132] on link "9. uzdevums" at bounding box center [353, 145] width 192 height 26
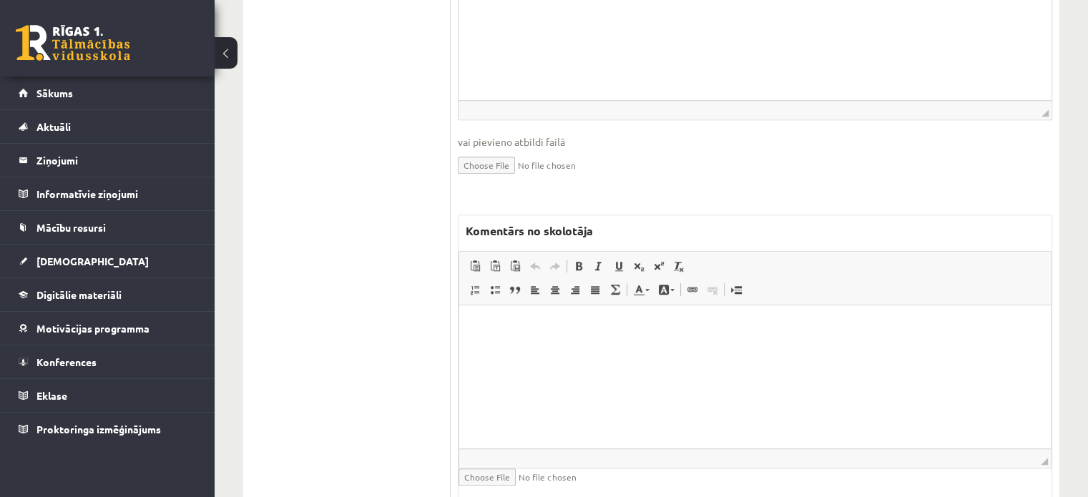
scroll to position [1164, 0]
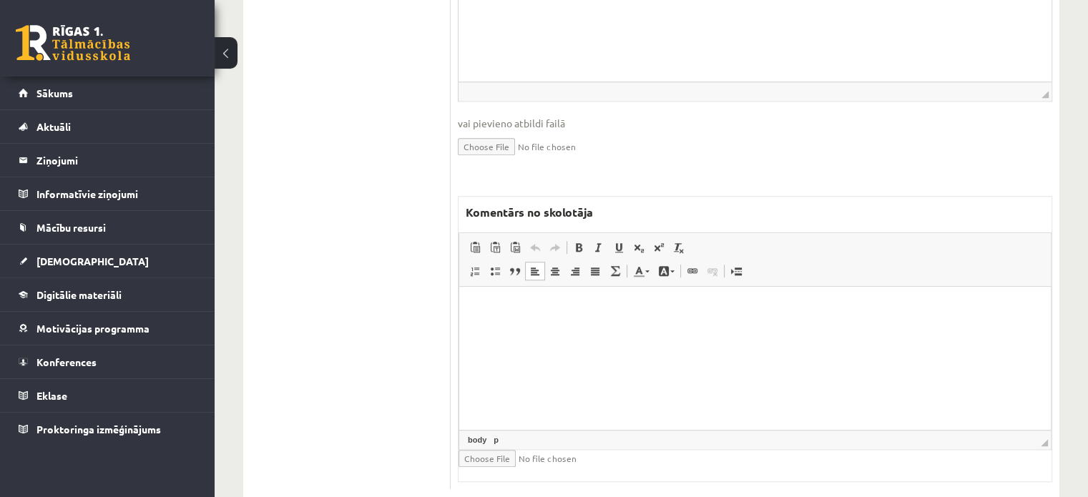
click at [548, 330] on html at bounding box center [755, 308] width 592 height 44
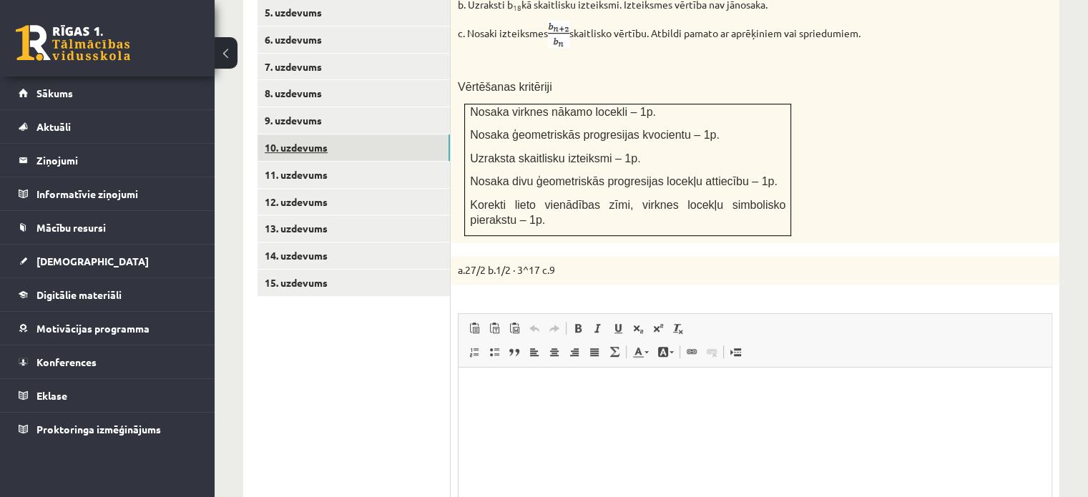
click at [432, 134] on link "10. uzdevums" at bounding box center [353, 147] width 192 height 26
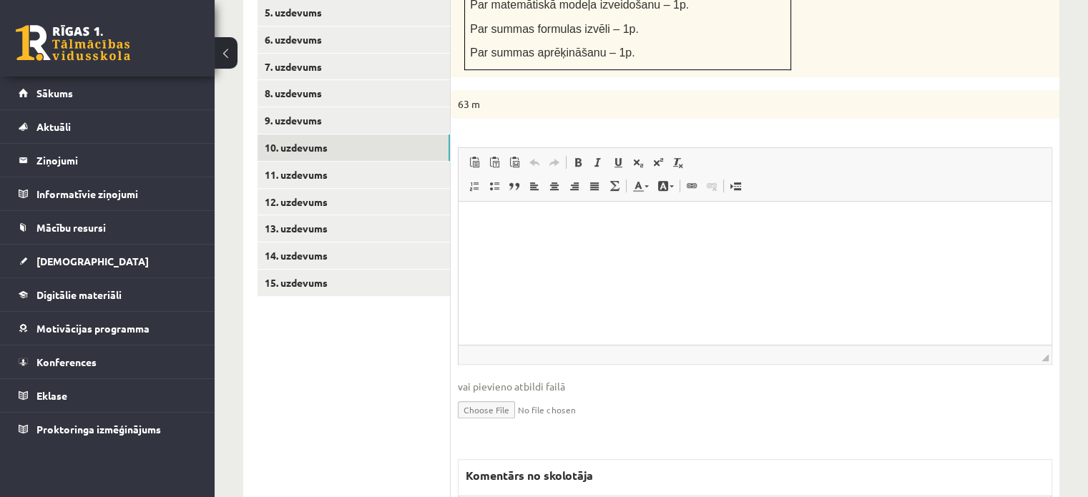
scroll to position [999, 0]
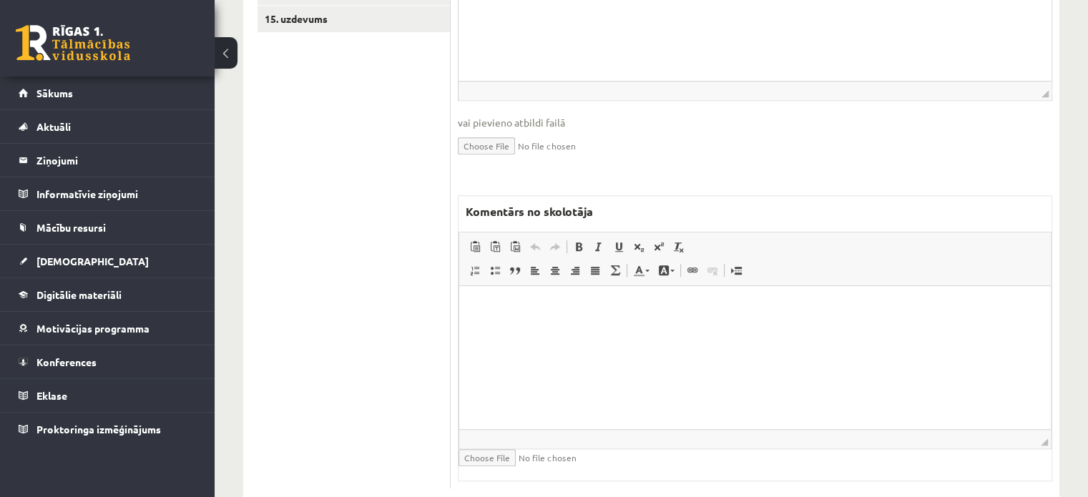
click at [556, 329] on html at bounding box center [755, 307] width 592 height 44
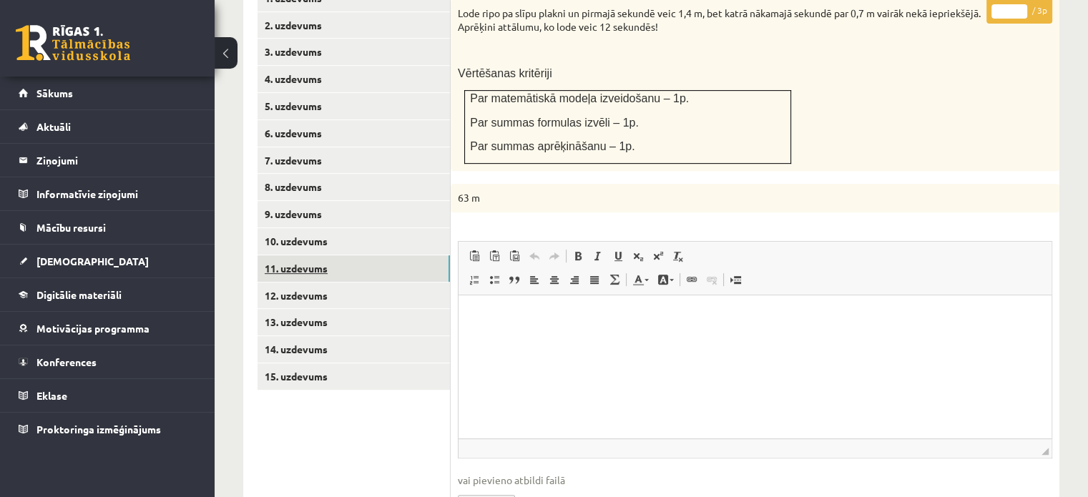
click at [429, 255] on link "11. uzdevums" at bounding box center [353, 268] width 192 height 26
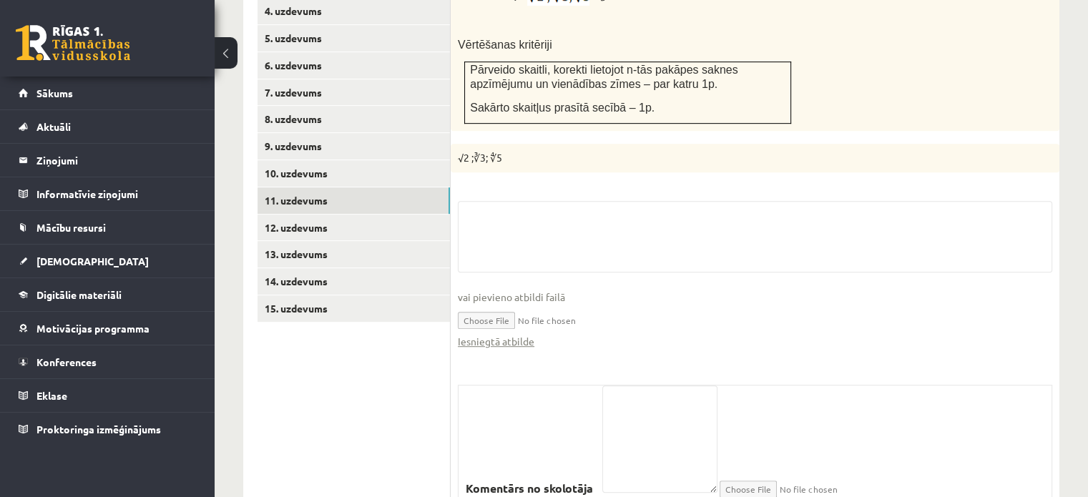
scroll to position [758, 0]
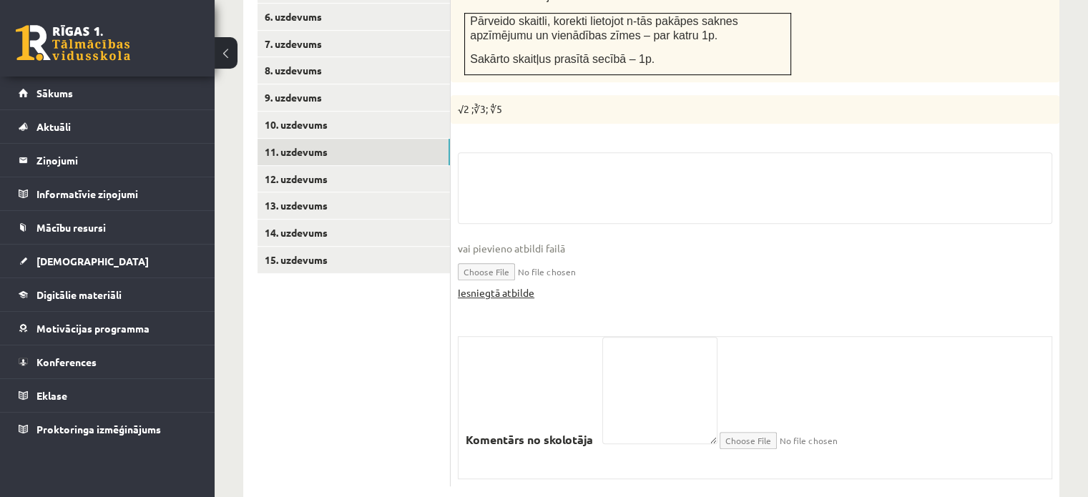
click at [521, 285] on link "Iesniegtā atbilde" at bounding box center [496, 292] width 77 height 15
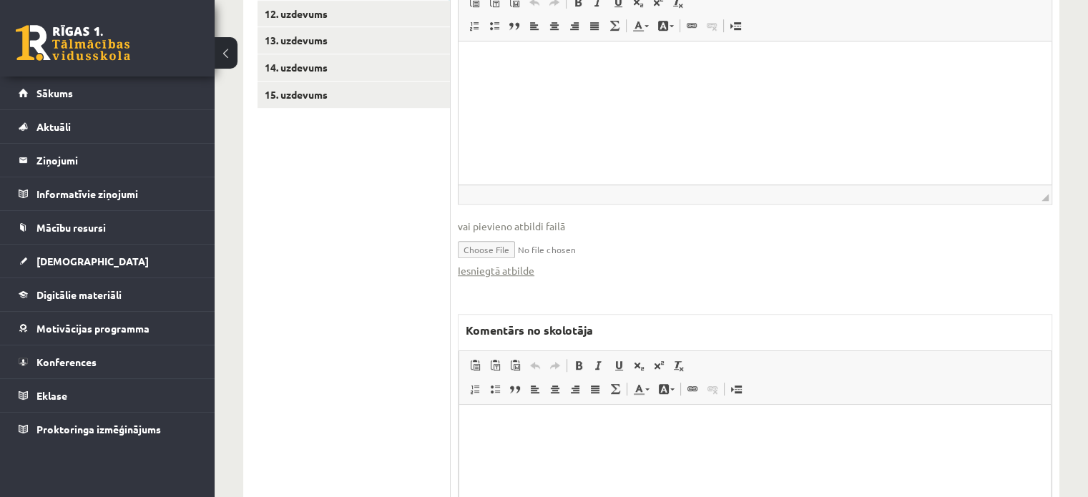
scroll to position [1041, 0]
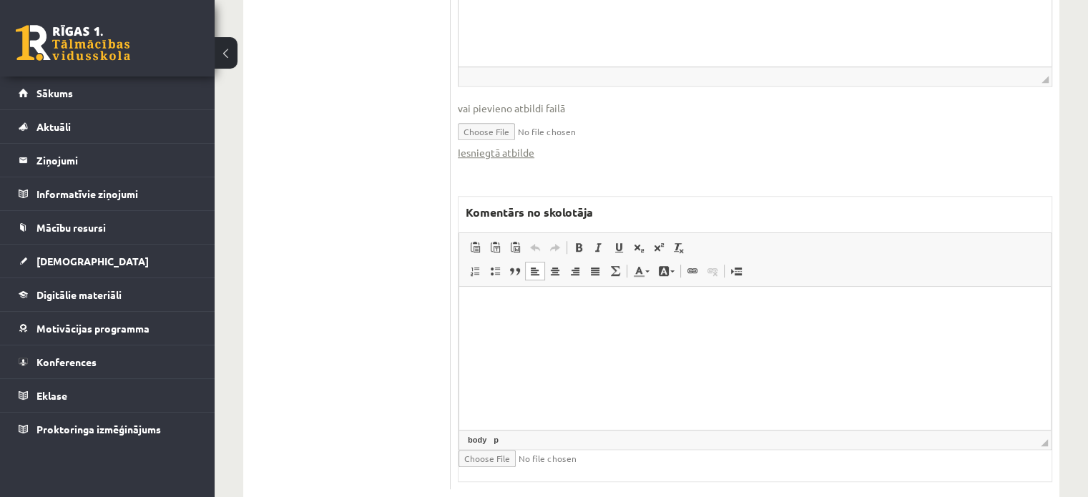
click at [525, 307] on p "Bagātinātā teksta redaktors, wiswyg-editor-47024814685260-1758185389-295" at bounding box center [755, 308] width 563 height 15
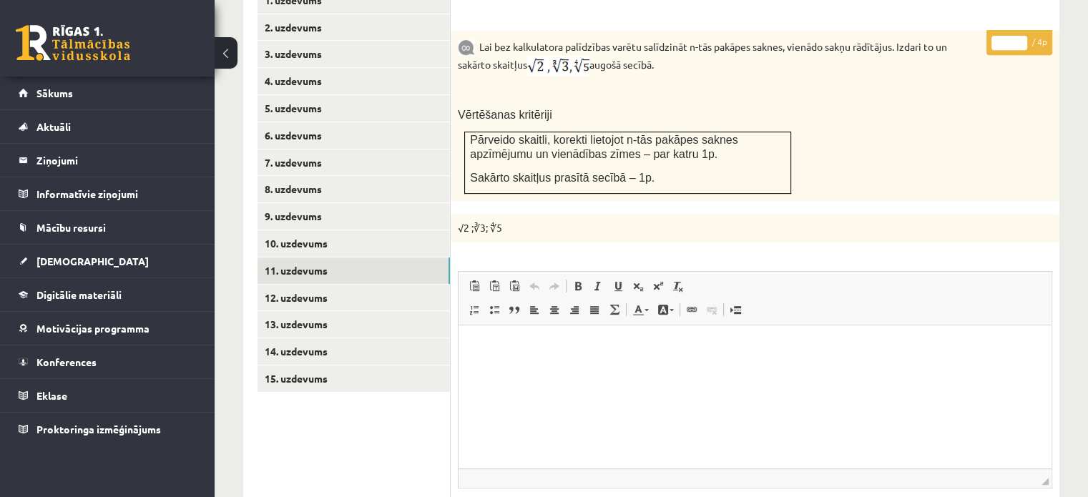
scroll to position [541, 0]
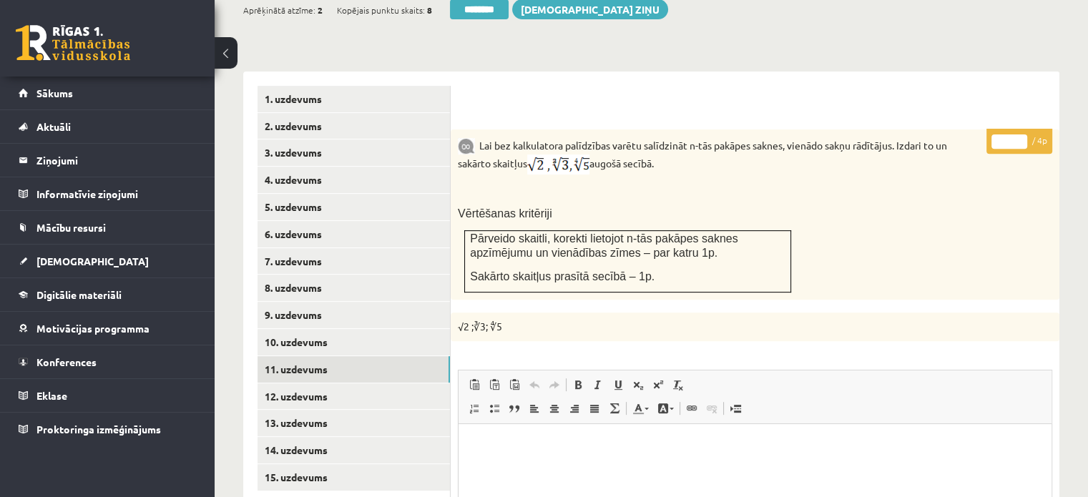
click at [1021, 134] on input "*" at bounding box center [1009, 141] width 36 height 14
type input "*"
click at [1021, 134] on input "*" at bounding box center [1009, 141] width 36 height 14
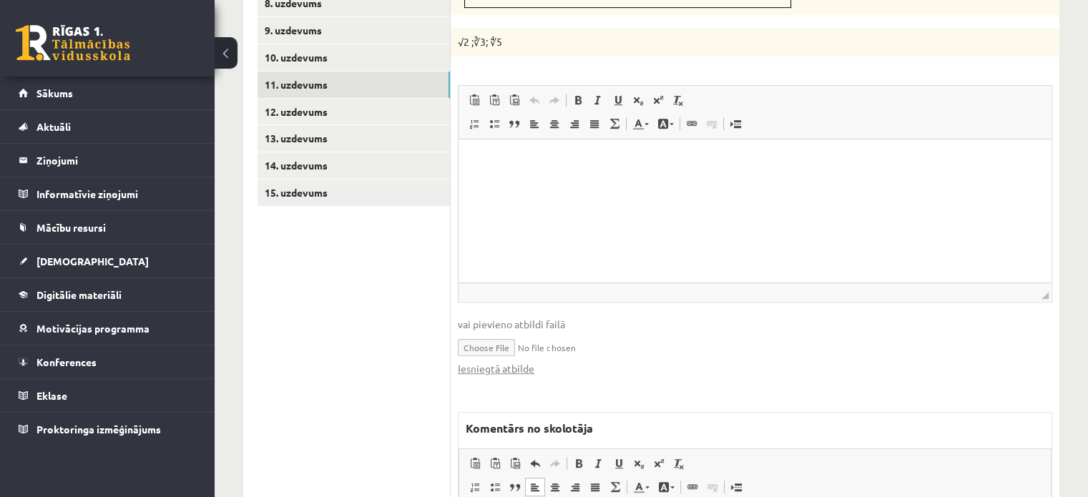
scroll to position [827, 0]
click at [418, 97] on link "12. uzdevums" at bounding box center [353, 110] width 192 height 26
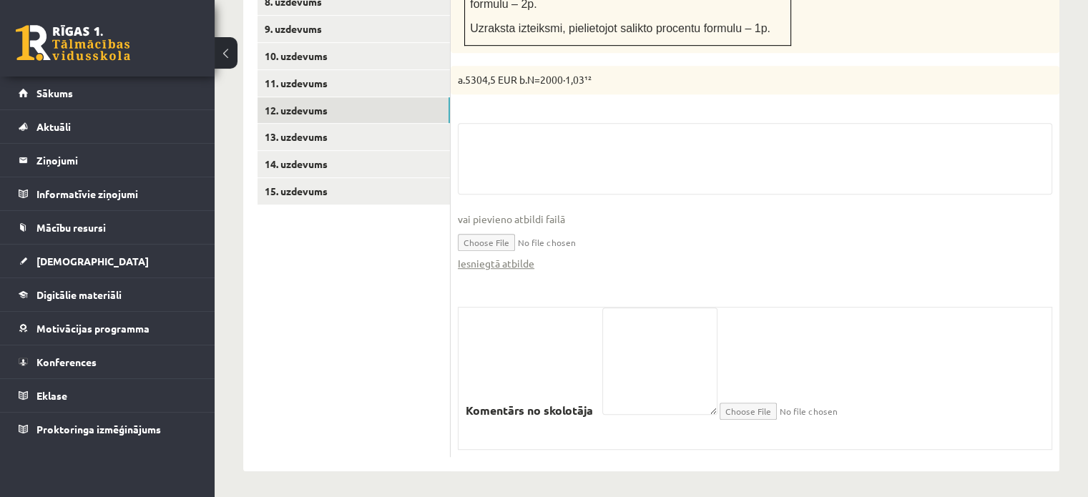
scroll to position [798, 0]
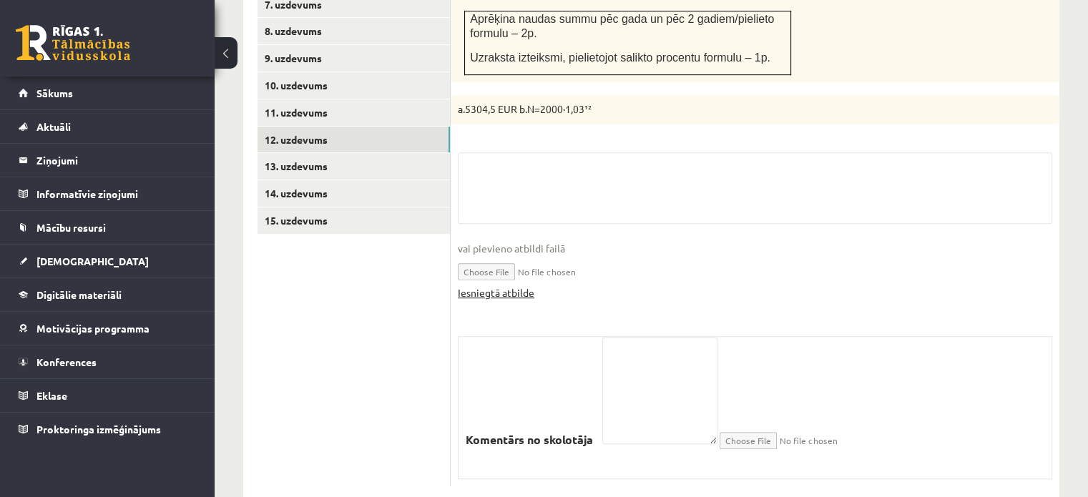
click at [528, 285] on link "Iesniegtā atbilde" at bounding box center [496, 292] width 77 height 15
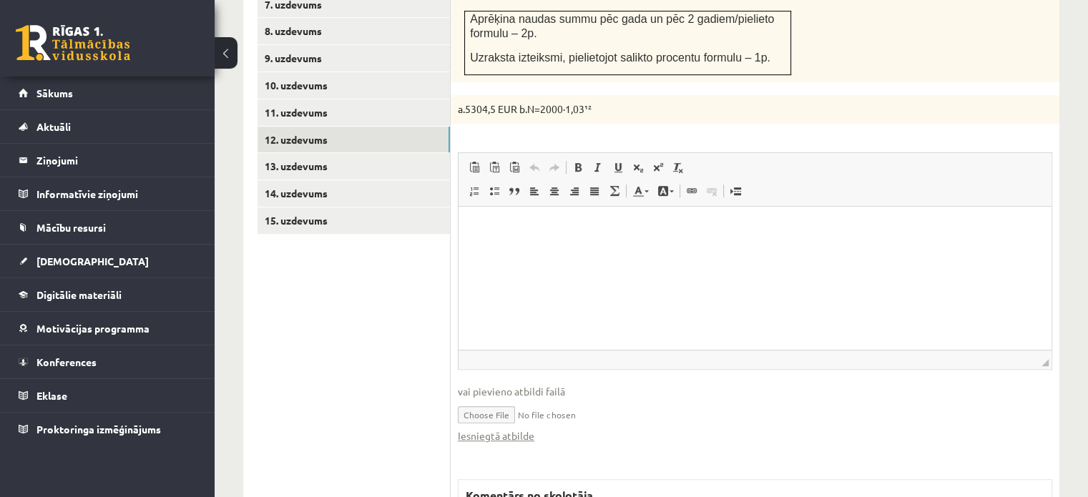
scroll to position [511, 0]
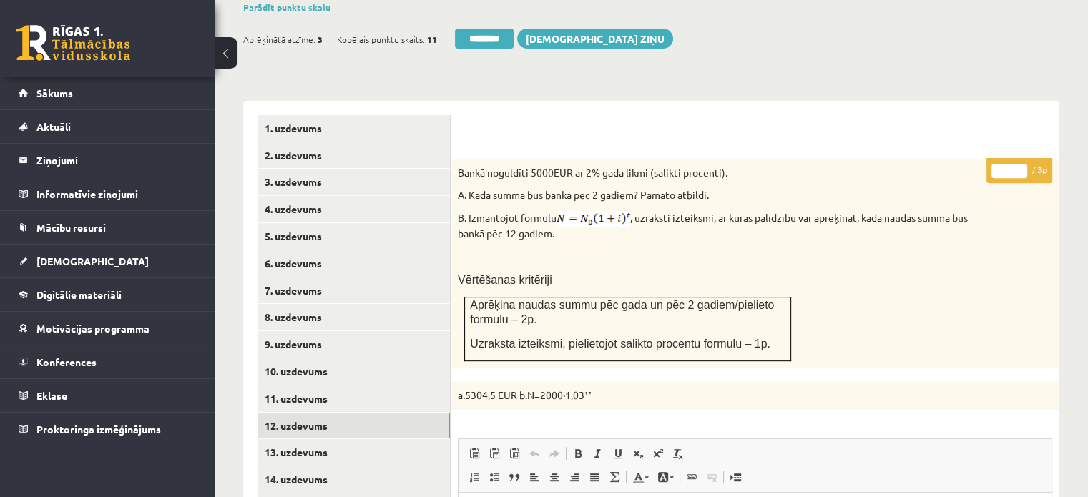
drag, startPoint x: 1023, startPoint y: 132, endPoint x: 789, endPoint y: 157, distance: 235.2
type input "*"
click at [1022, 164] on input "*" at bounding box center [1009, 171] width 36 height 14
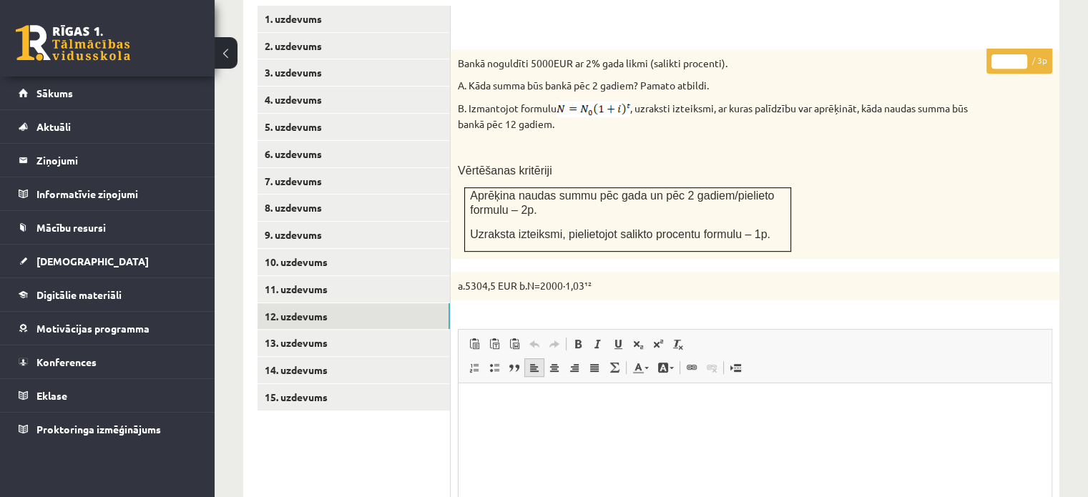
scroll to position [798, 0]
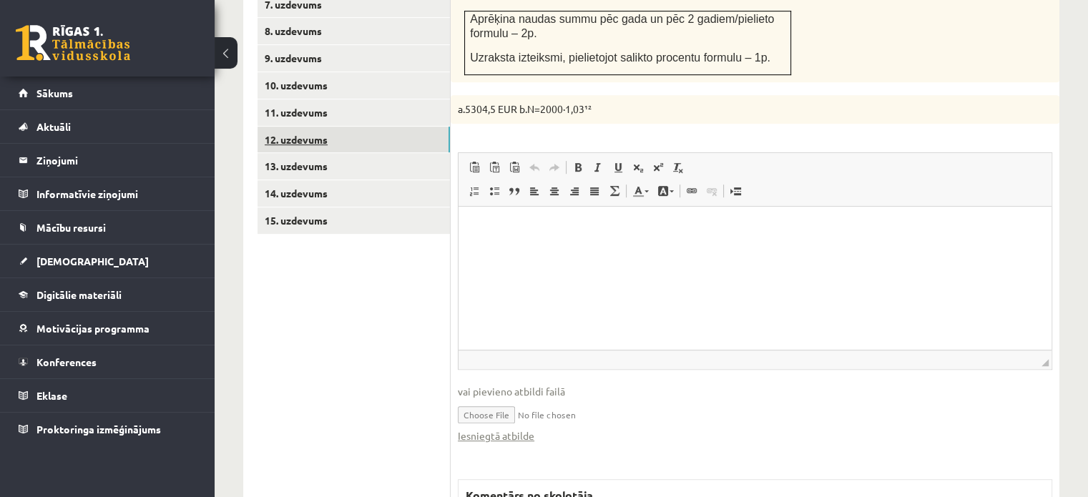
click at [435, 127] on link "12. uzdevums" at bounding box center [353, 140] width 192 height 26
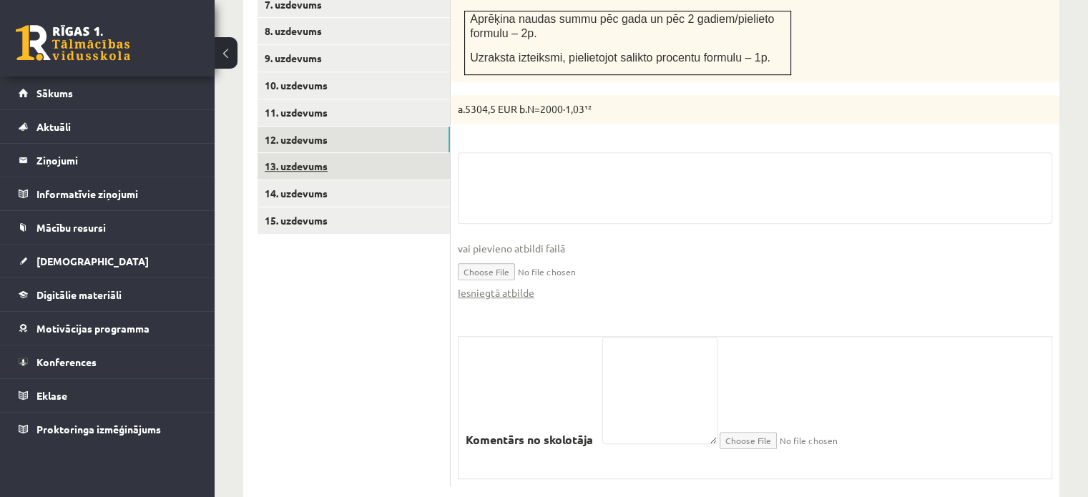
click at [435, 153] on link "13. uzdevums" at bounding box center [353, 166] width 192 height 26
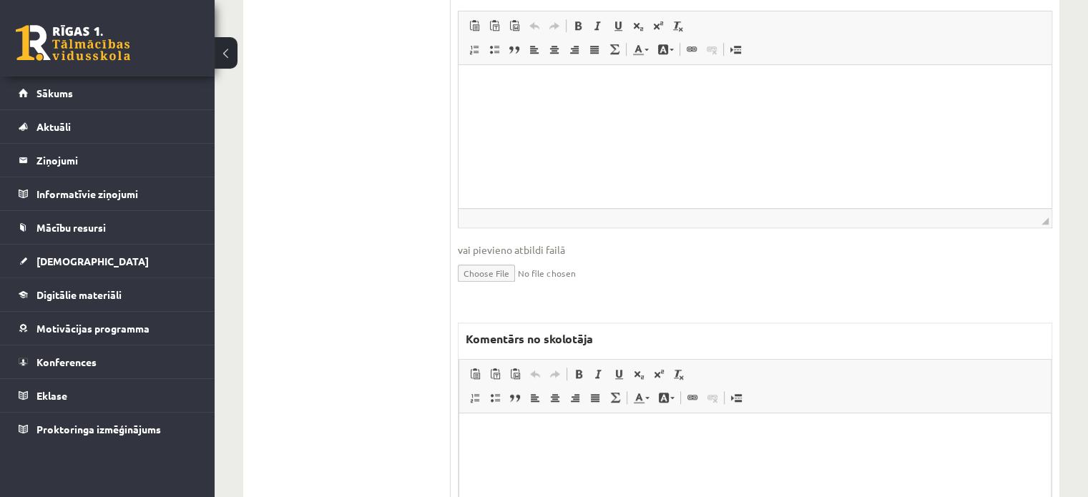
scroll to position [1239, 0]
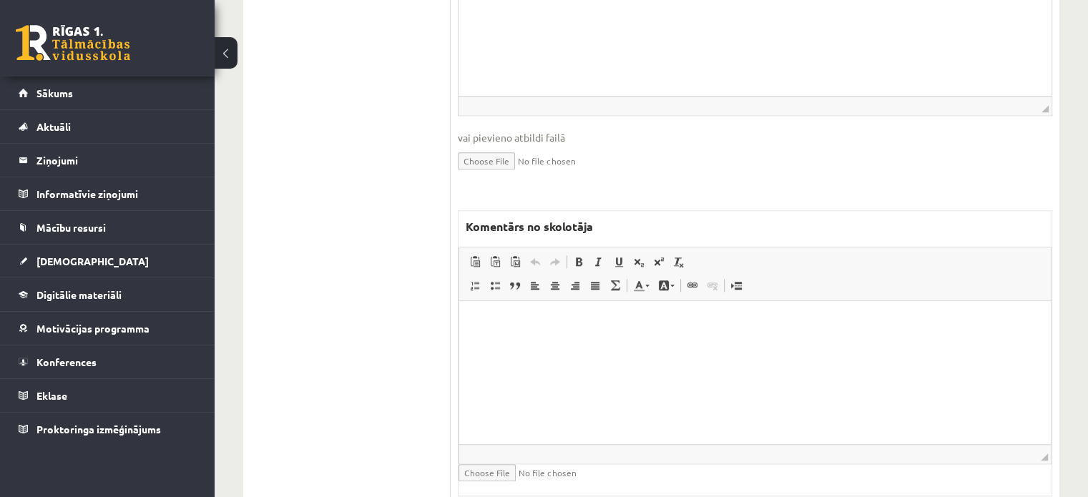
click at [615, 345] on html at bounding box center [755, 323] width 592 height 44
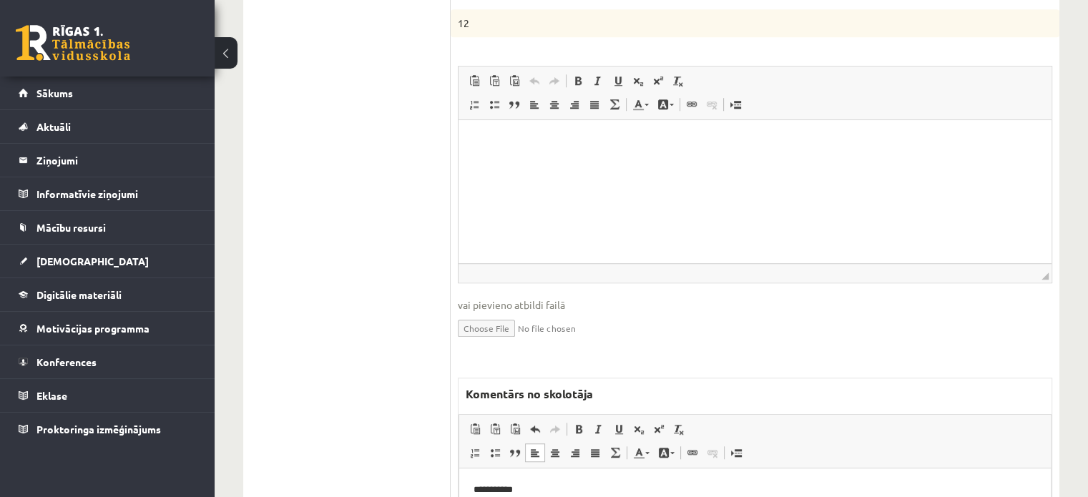
scroll to position [810, 0]
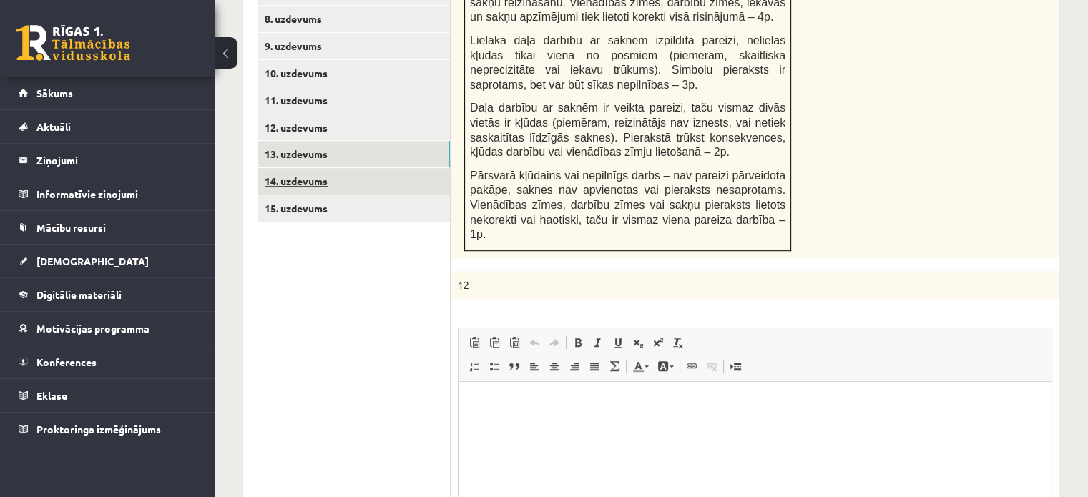
click at [315, 168] on link "14. uzdevums" at bounding box center [353, 181] width 192 height 26
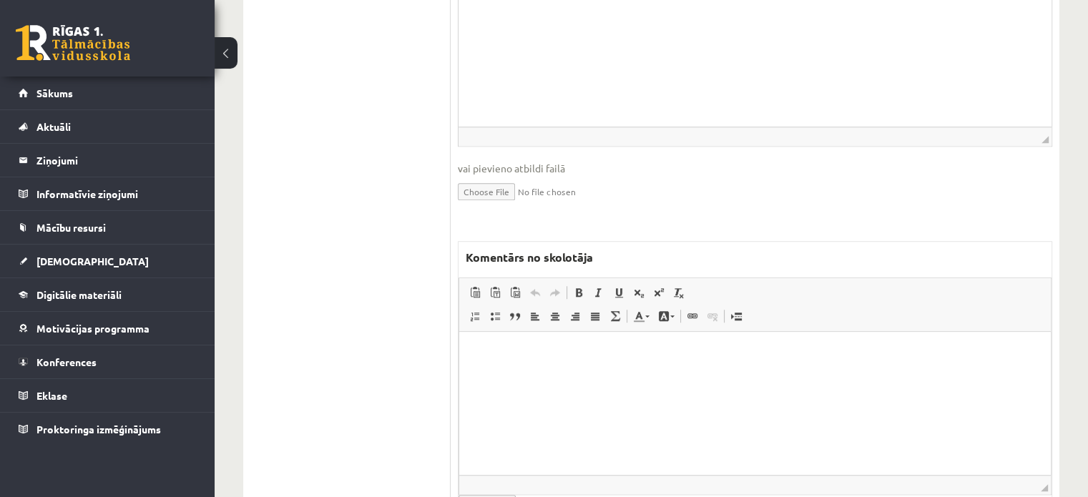
scroll to position [1227, 0]
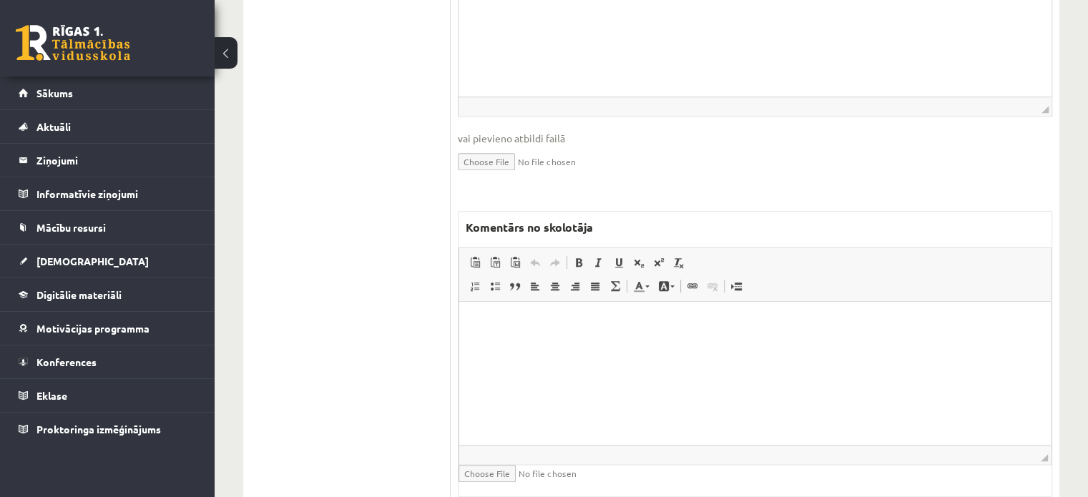
click at [514, 345] on html at bounding box center [755, 324] width 592 height 44
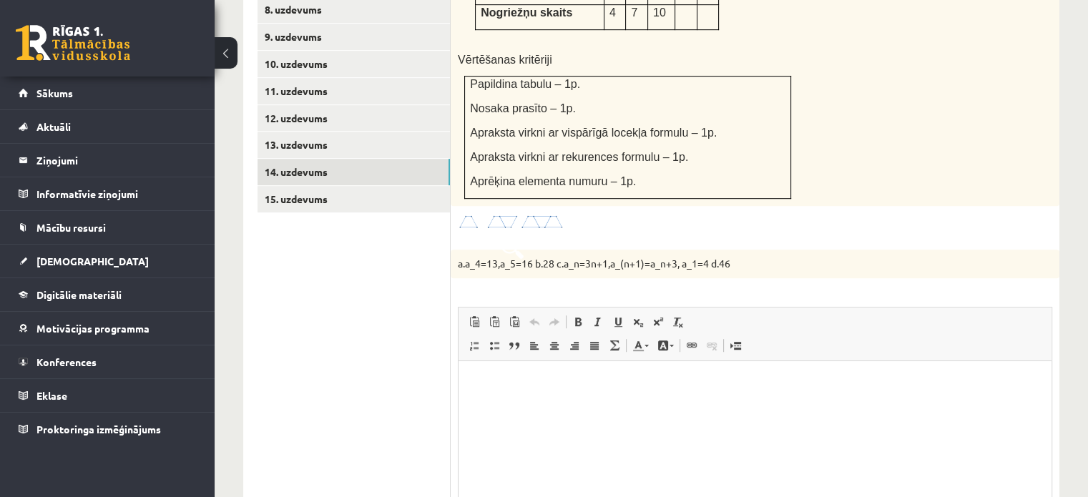
scroll to position [798, 0]
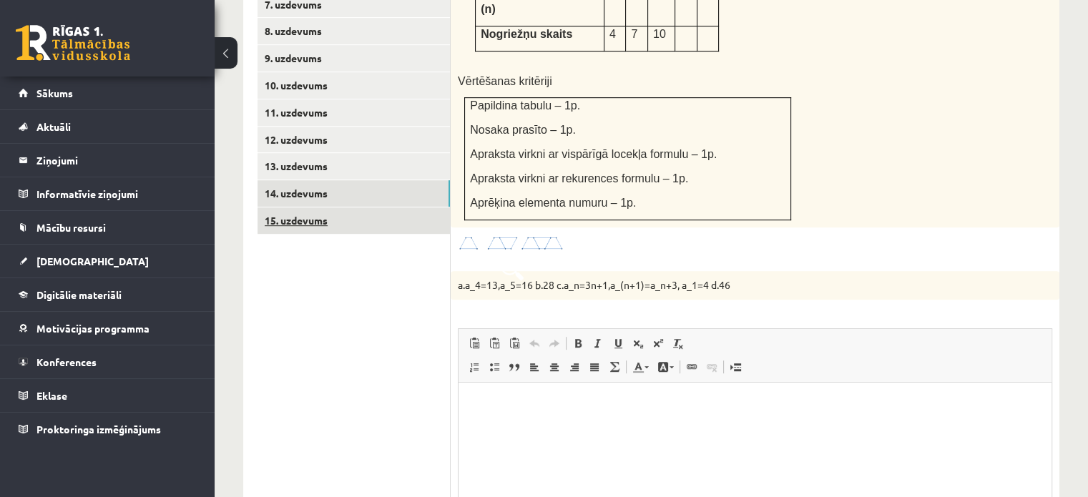
click at [410, 207] on link "15. uzdevums" at bounding box center [353, 220] width 192 height 26
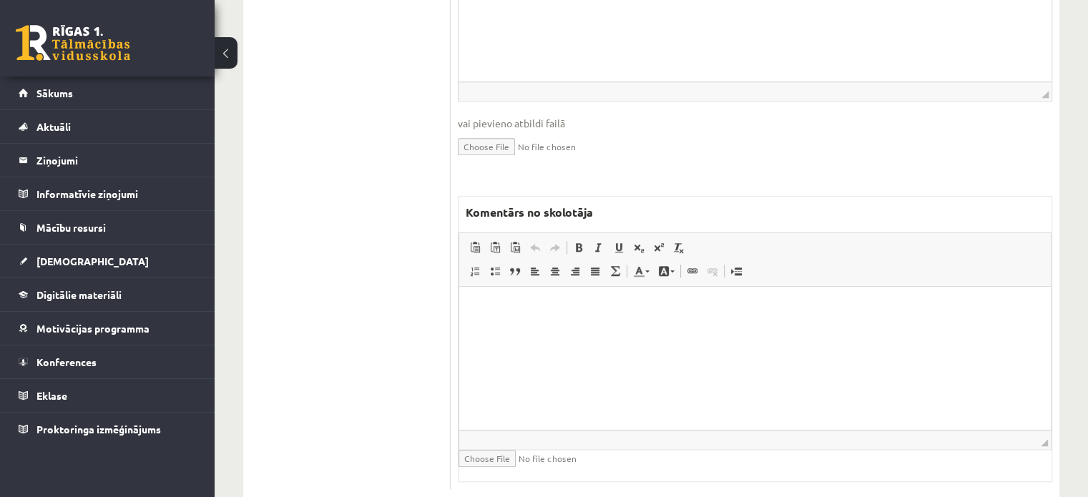
scroll to position [0, 0]
click at [509, 330] on html at bounding box center [755, 309] width 592 height 44
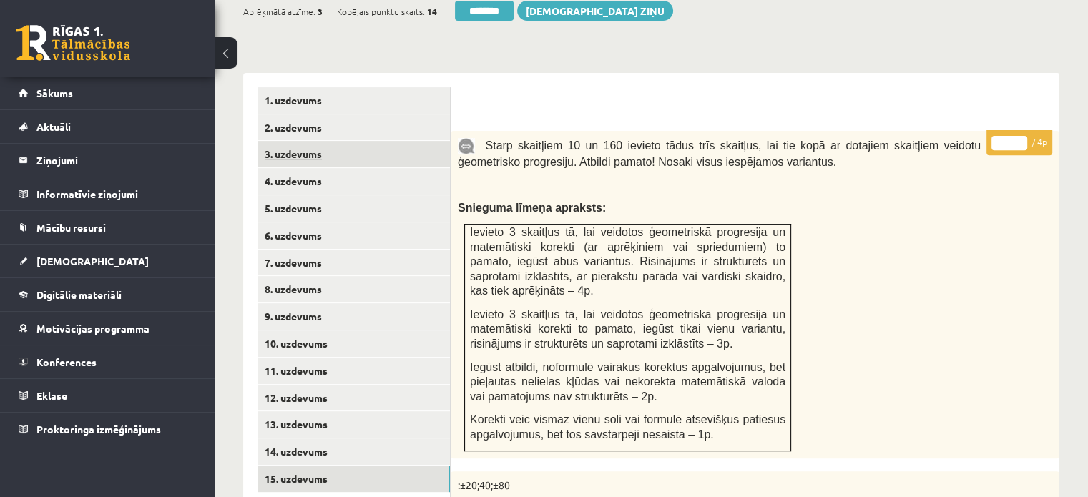
click at [411, 141] on link "3. uzdevums" at bounding box center [353, 154] width 192 height 26
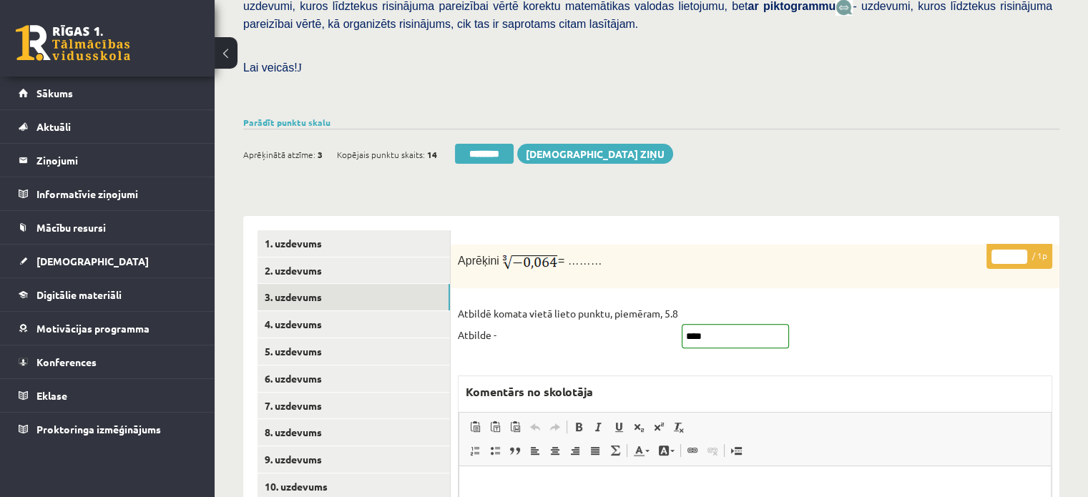
click at [404, 216] on div "1. uzdevums 2. uzdevums 3. uzdevums 4. uzdevums 5. uzdevums 6. uzdevums 7. uzde…" at bounding box center [346, 449] width 207 height 467
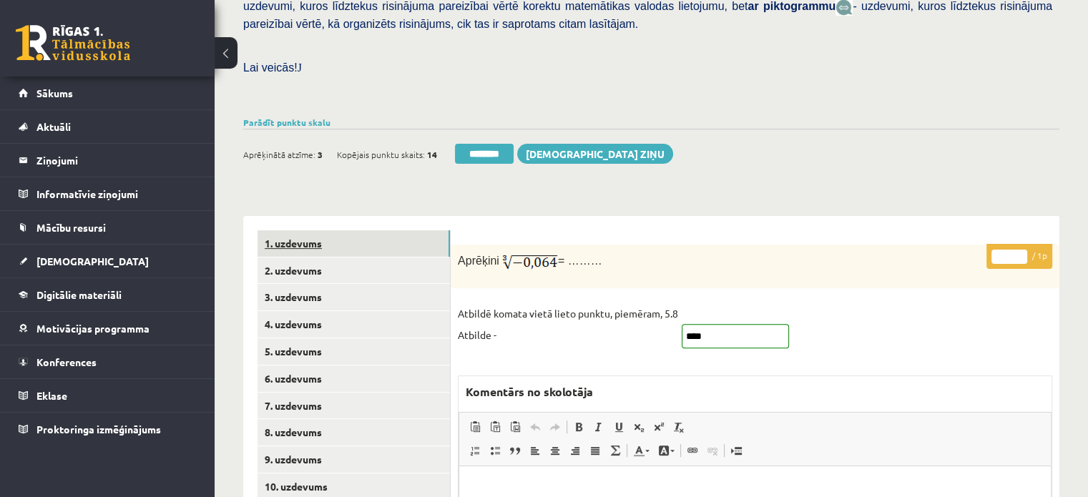
click at [402, 230] on link "1. uzdevums" at bounding box center [353, 243] width 192 height 26
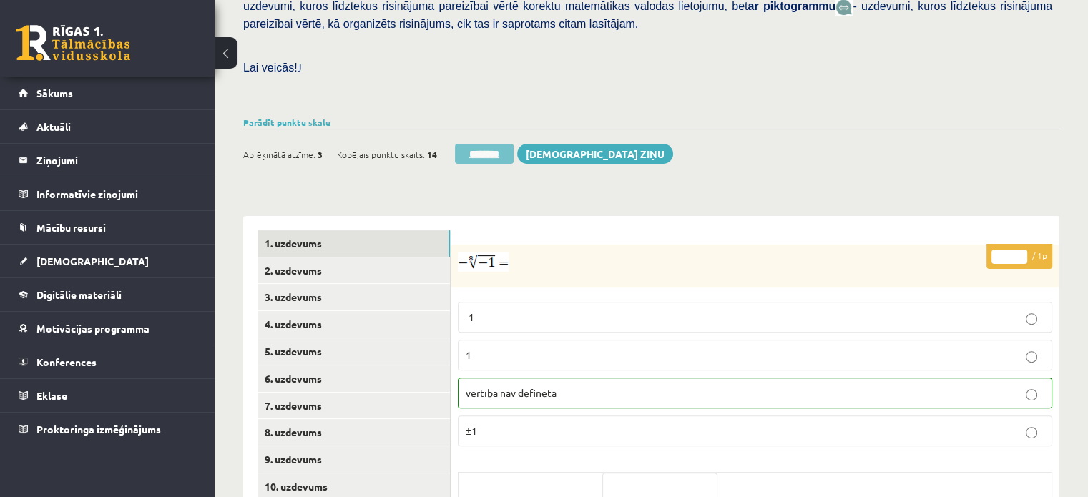
click at [486, 144] on input "********" at bounding box center [484, 154] width 59 height 20
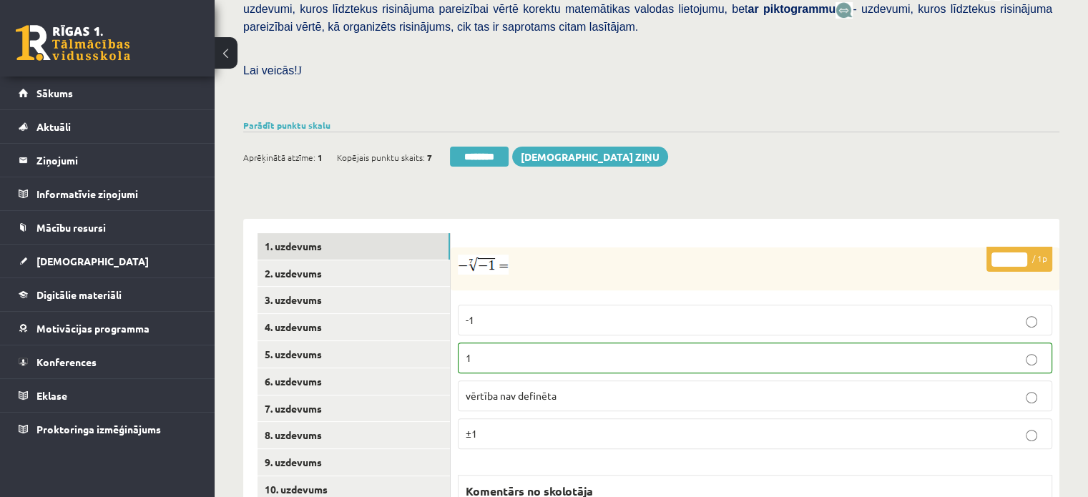
scroll to position [501, 0]
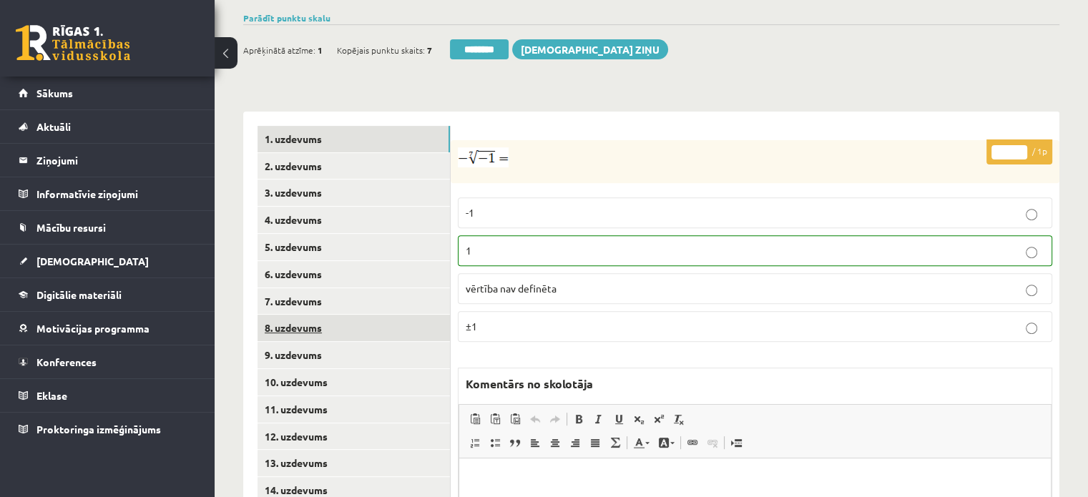
click at [334, 315] on link "8. uzdevums" at bounding box center [353, 328] width 192 height 26
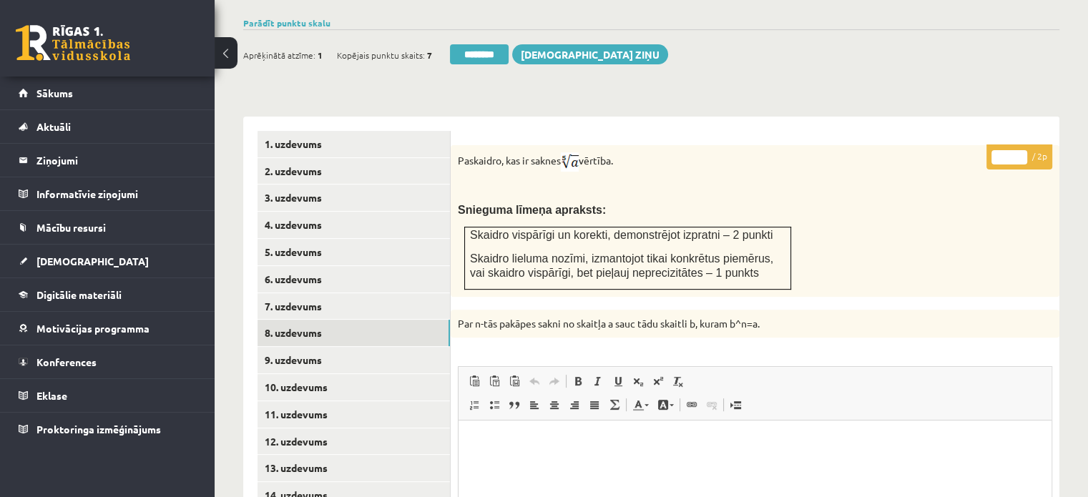
scroll to position [0, 0]
type input "*"
click at [1024, 150] on input "*" at bounding box center [1009, 157] width 36 height 14
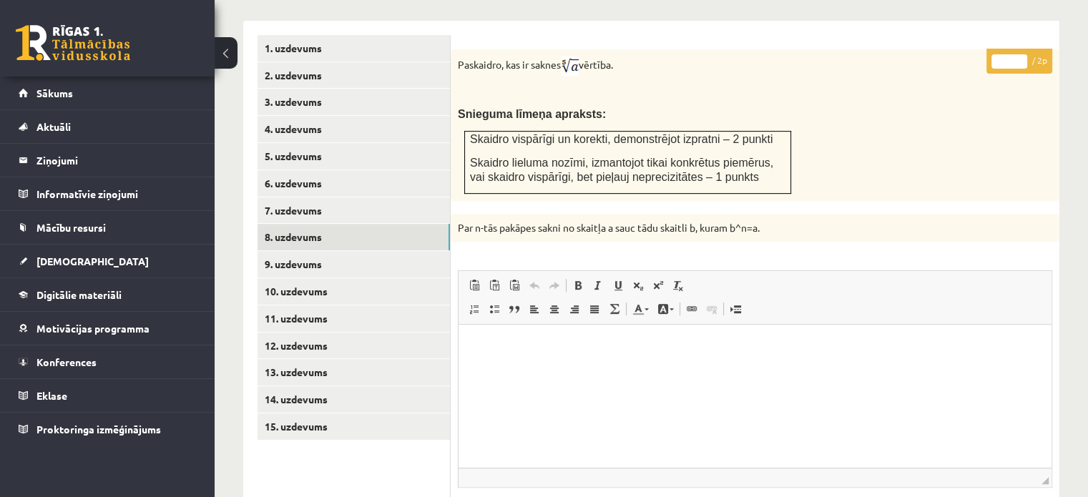
scroll to position [782, 0]
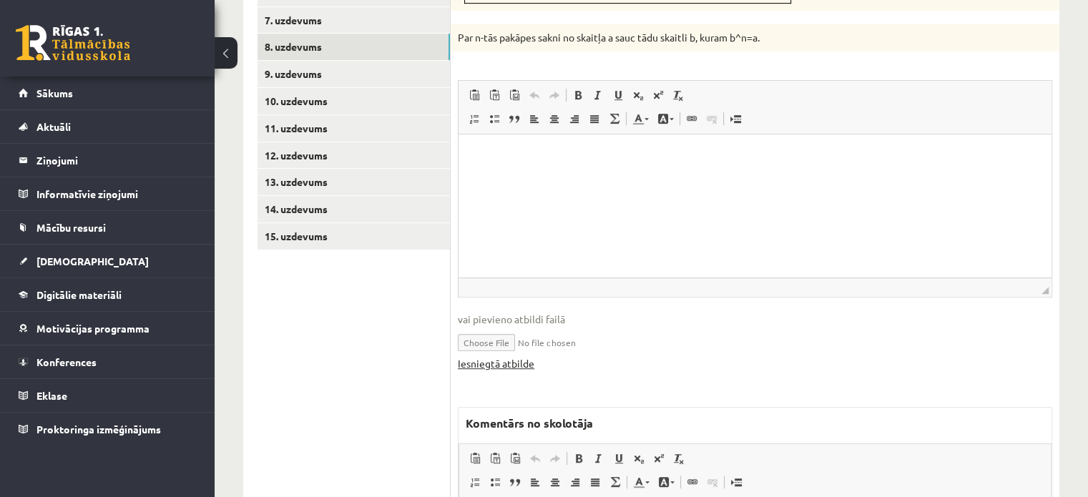
click at [510, 356] on link "Iesniegtā atbilde" at bounding box center [496, 363] width 77 height 15
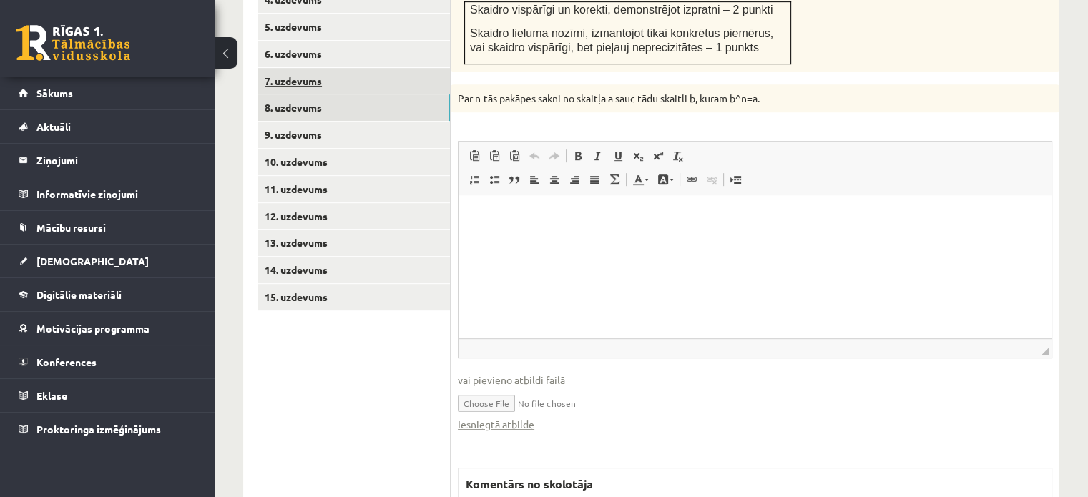
scroll to position [639, 0]
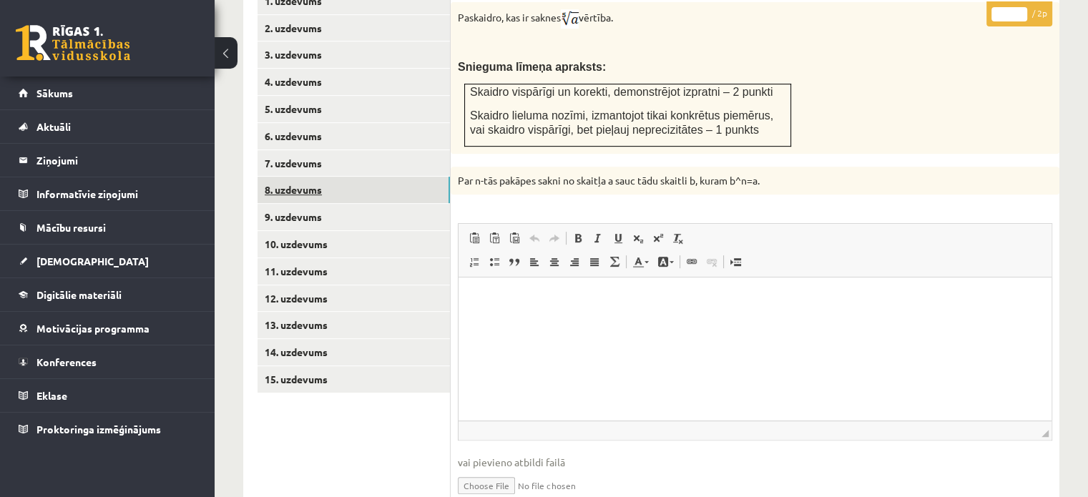
click at [404, 177] on link "8. uzdevums" at bounding box center [353, 190] width 192 height 26
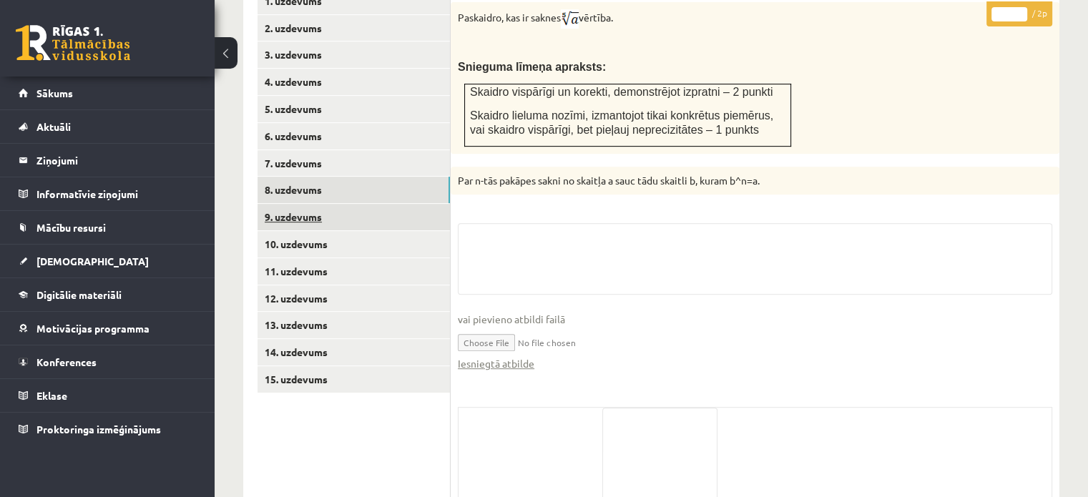
click at [404, 204] on link "9. uzdevums" at bounding box center [353, 217] width 192 height 26
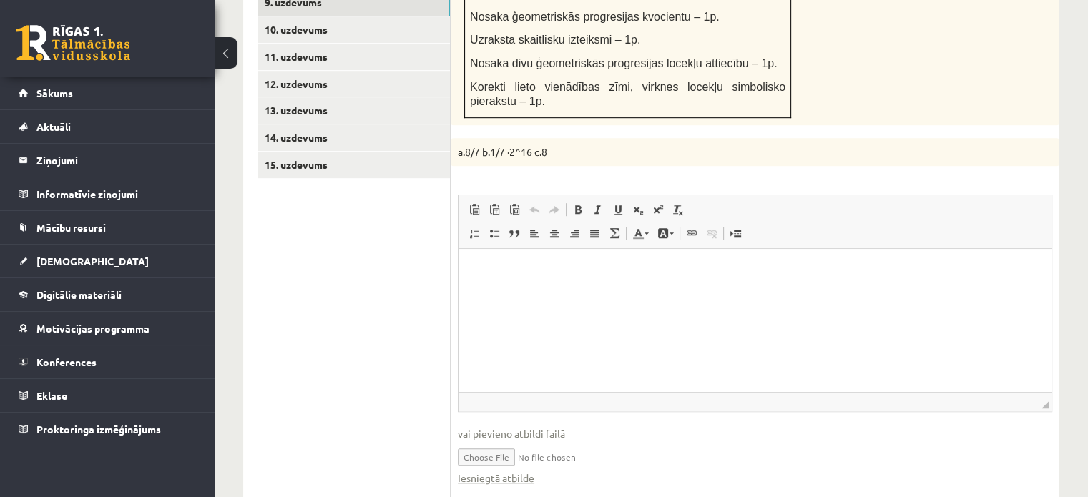
scroll to position [0, 0]
click at [511, 471] on link "Iesniegtā atbilde" at bounding box center [496, 478] width 77 height 15
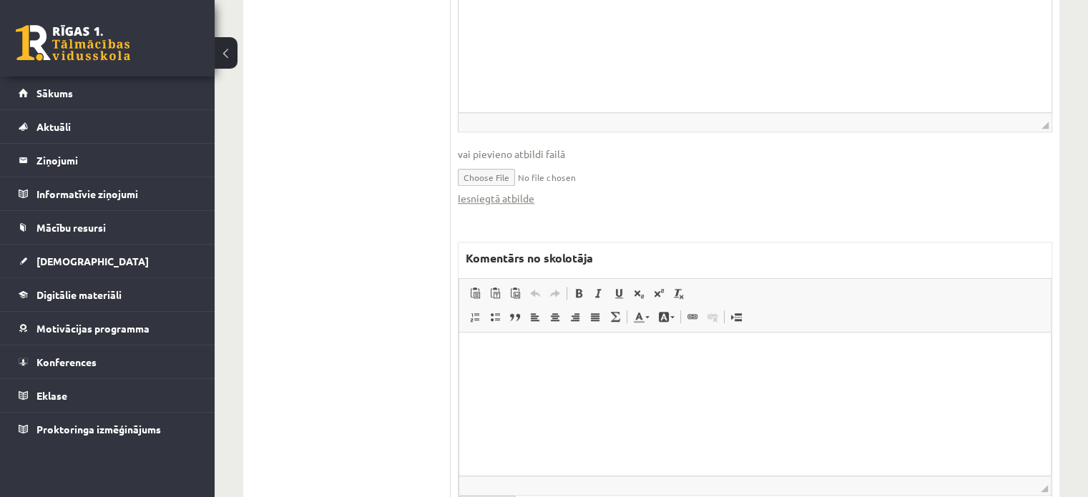
scroll to position [1139, 0]
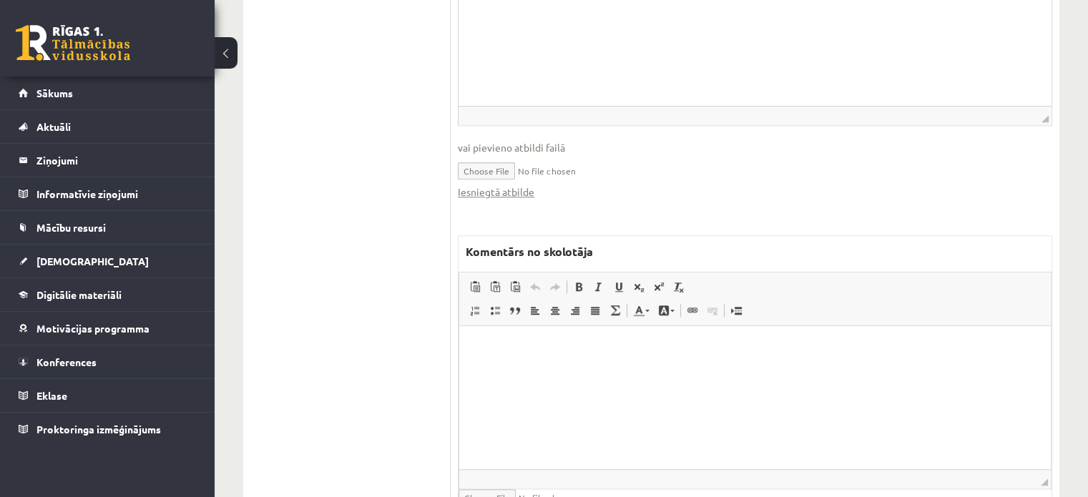
click at [591, 370] on html at bounding box center [755, 348] width 592 height 44
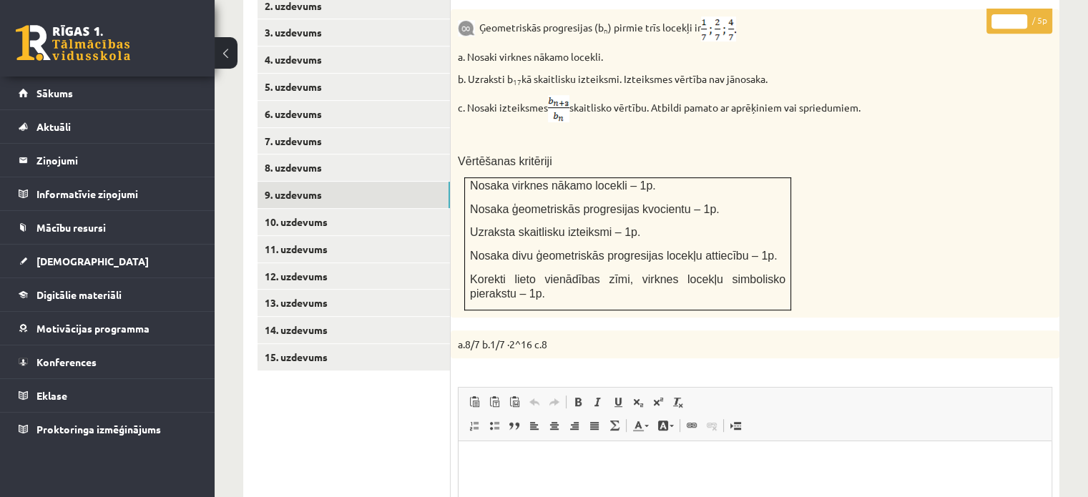
scroll to position [496, 0]
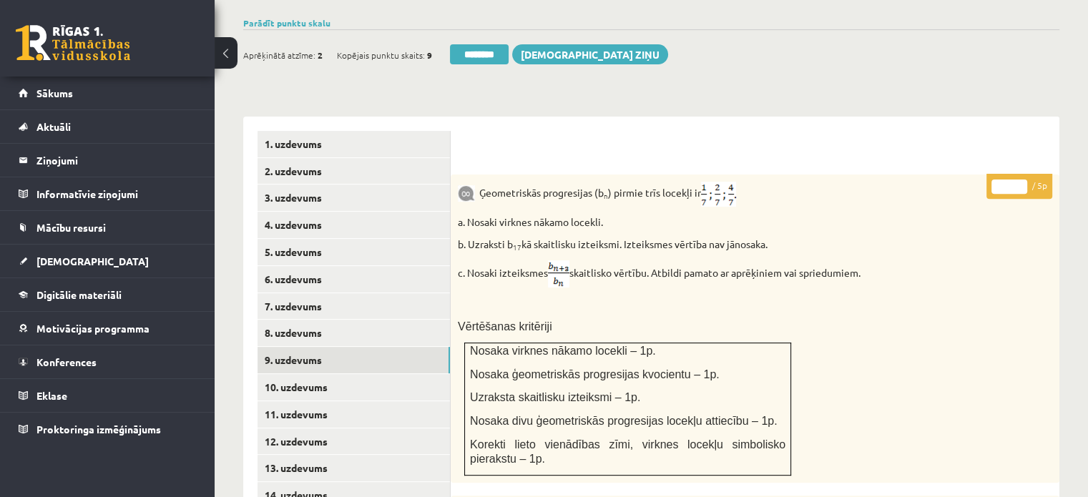
click at [1024, 180] on input "*" at bounding box center [1009, 187] width 36 height 14
type input "*"
click at [1024, 180] on input "*" at bounding box center [1009, 187] width 36 height 14
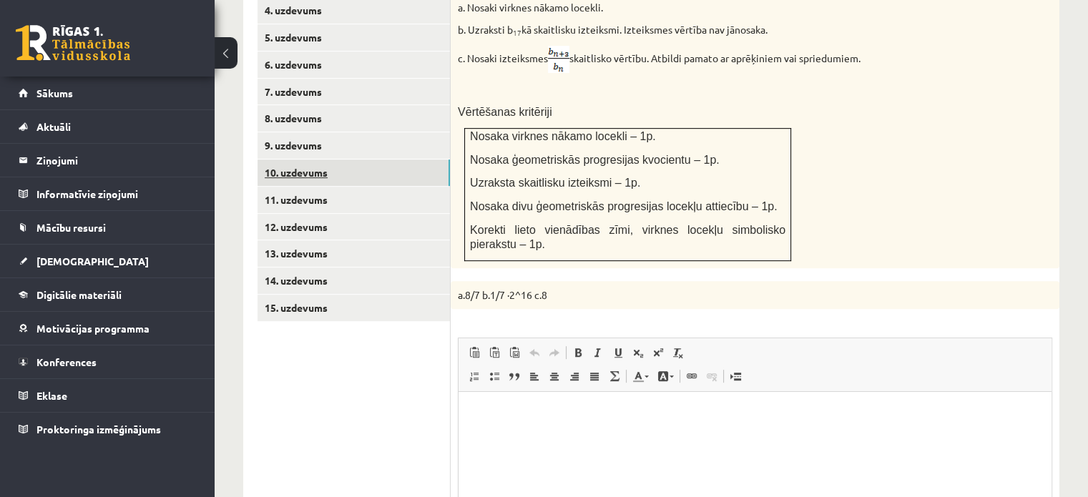
click at [436, 160] on link "10. uzdevums" at bounding box center [353, 173] width 192 height 26
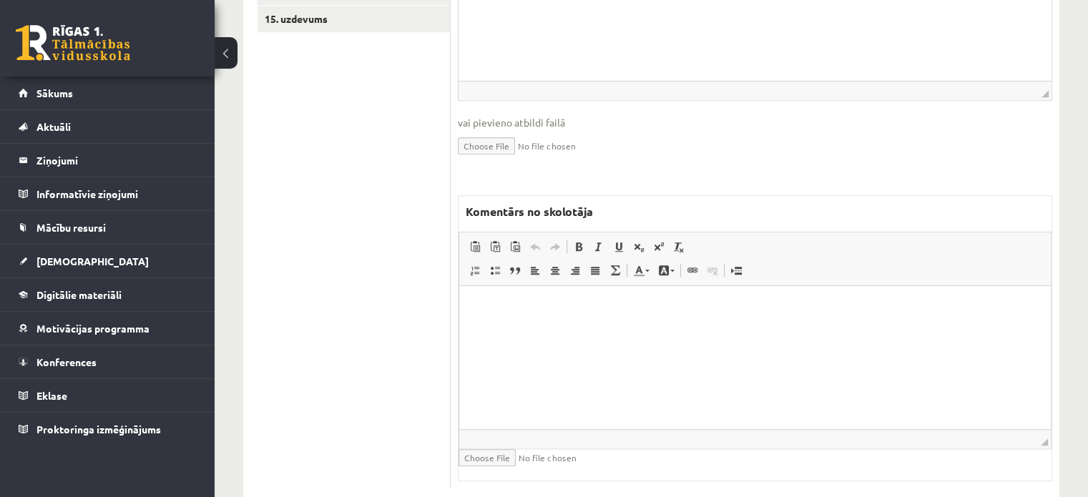
scroll to position [0, 0]
click at [536, 329] on html at bounding box center [755, 307] width 592 height 44
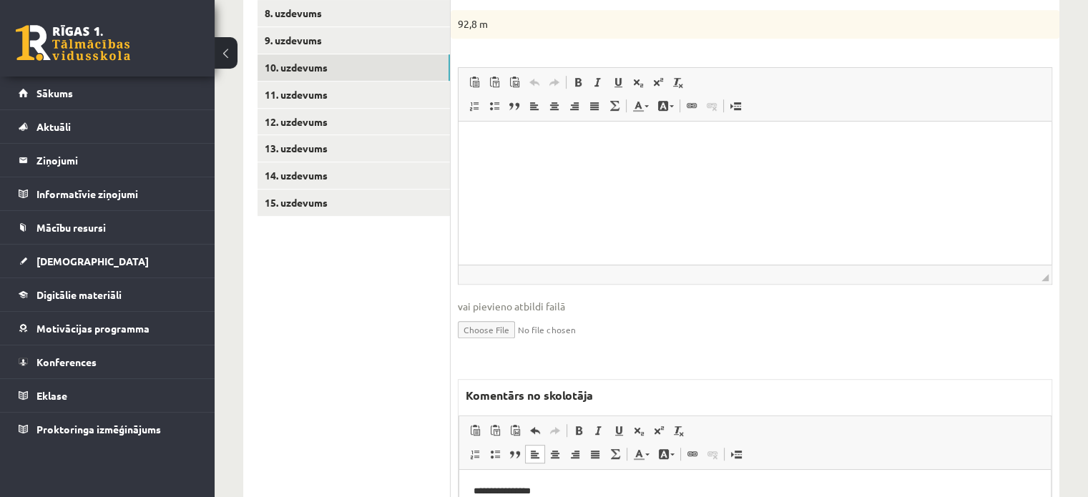
scroll to position [642, 0]
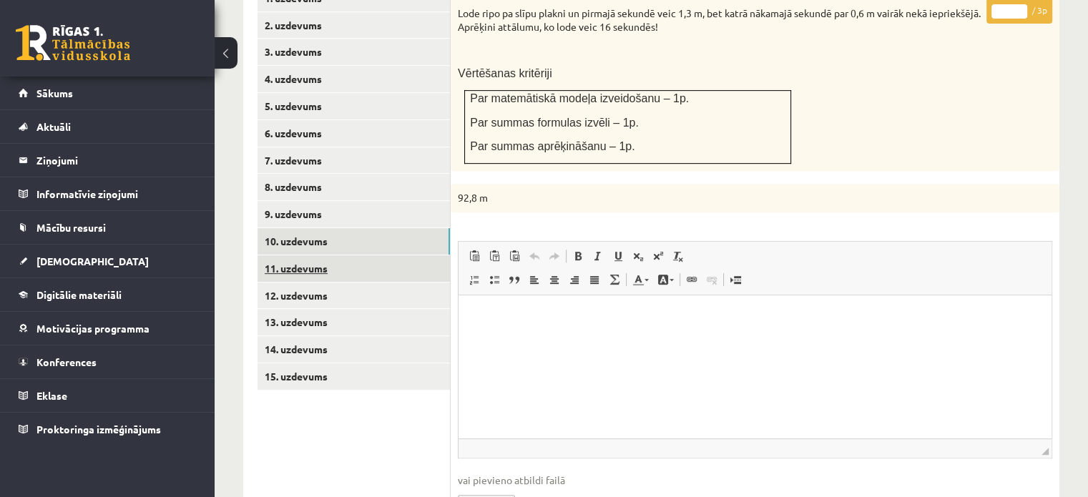
click at [426, 255] on link "11. uzdevums" at bounding box center [353, 268] width 192 height 26
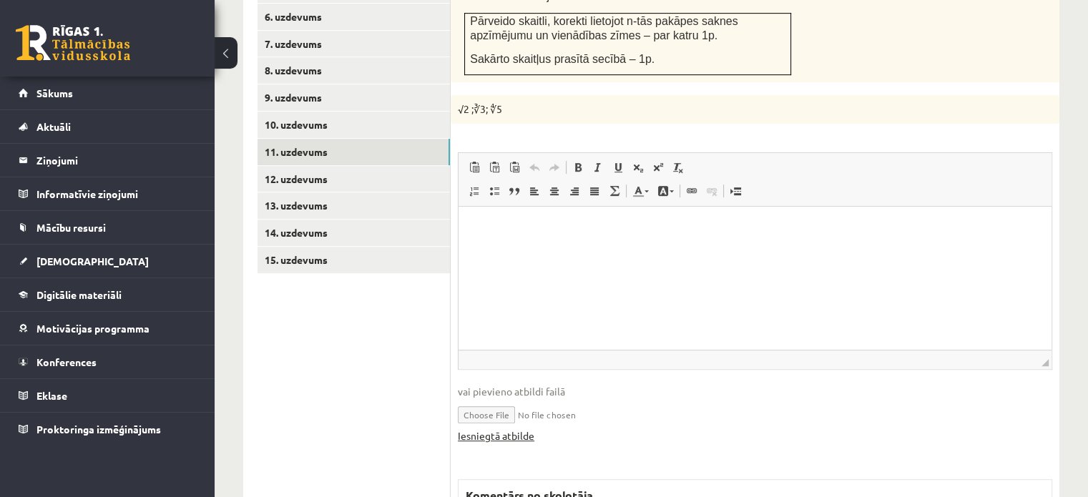
scroll to position [0, 0]
click at [521, 428] on link "Iesniegtā atbilde" at bounding box center [496, 435] width 77 height 15
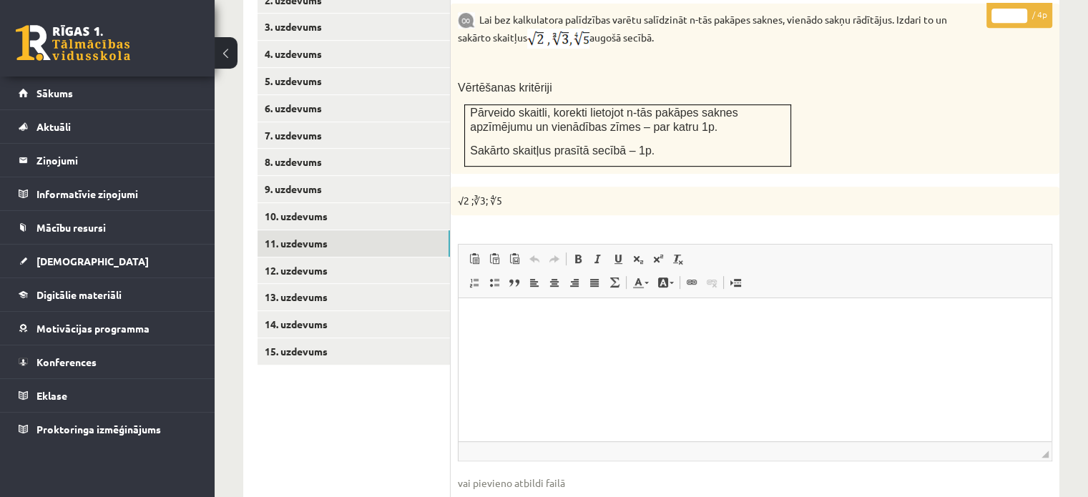
scroll to position [544, 0]
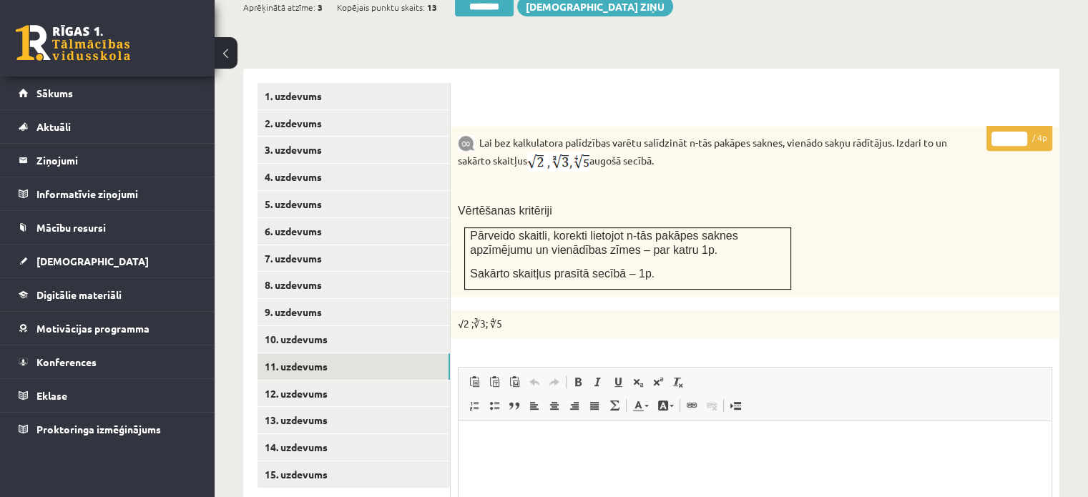
type input "*"
click at [1021, 132] on input "*" at bounding box center [1009, 139] width 36 height 14
click at [428, 381] on link "12. uzdevums" at bounding box center [353, 394] width 192 height 26
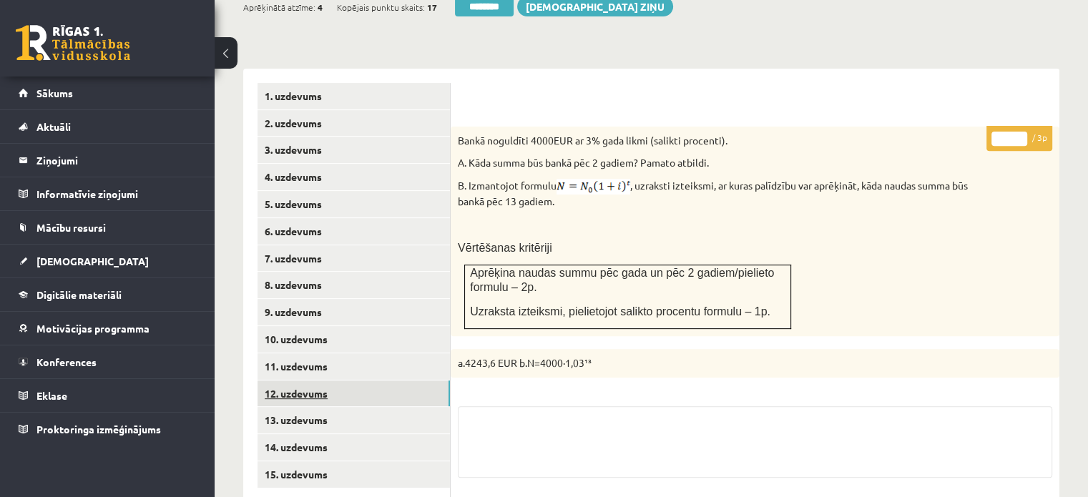
scroll to position [687, 0]
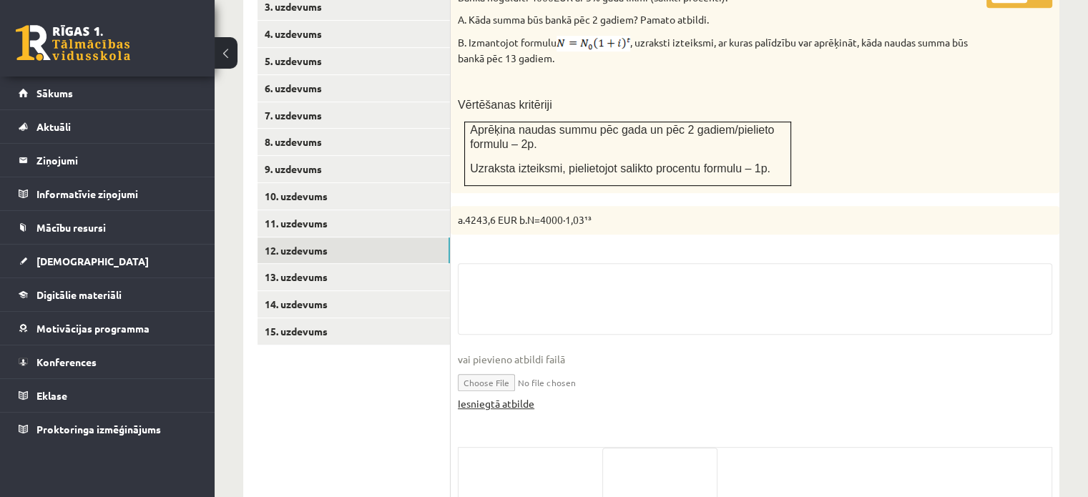
click at [497, 396] on link "Iesniegtā atbilde" at bounding box center [496, 403] width 77 height 15
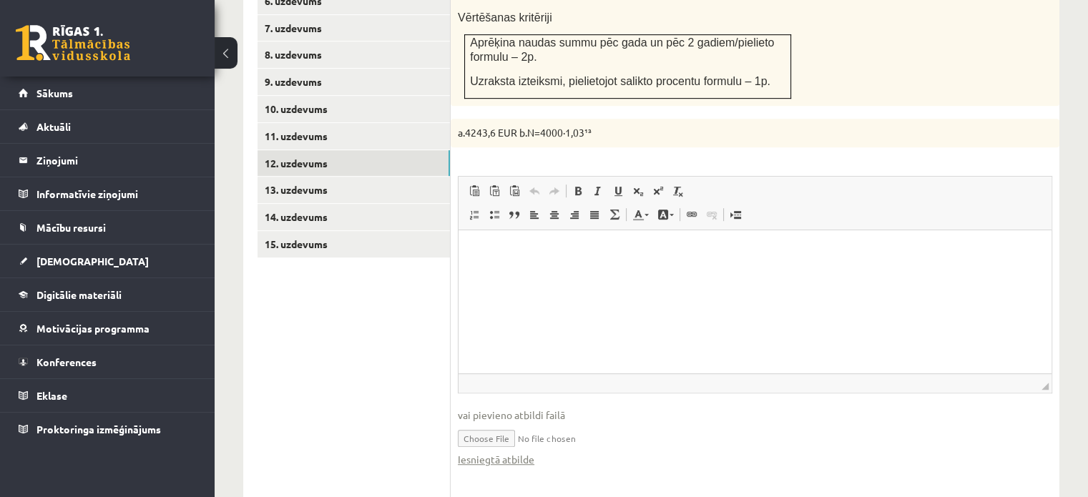
scroll to position [973, 0]
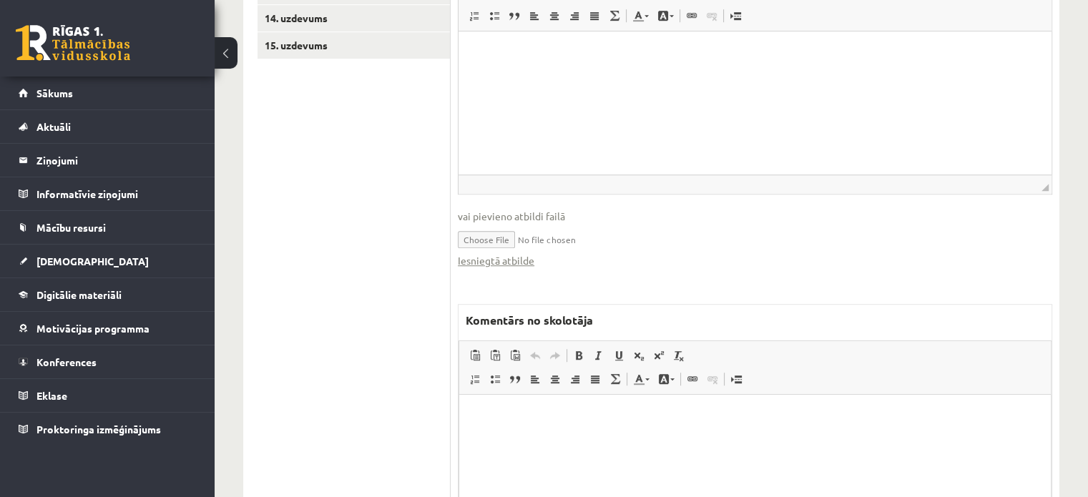
click at [656, 438] on html at bounding box center [755, 416] width 592 height 44
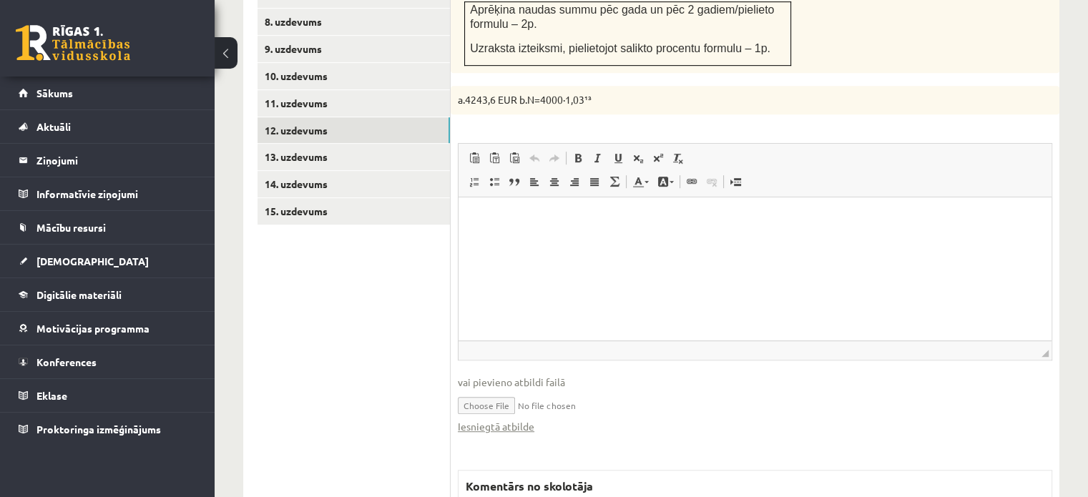
scroll to position [615, 0]
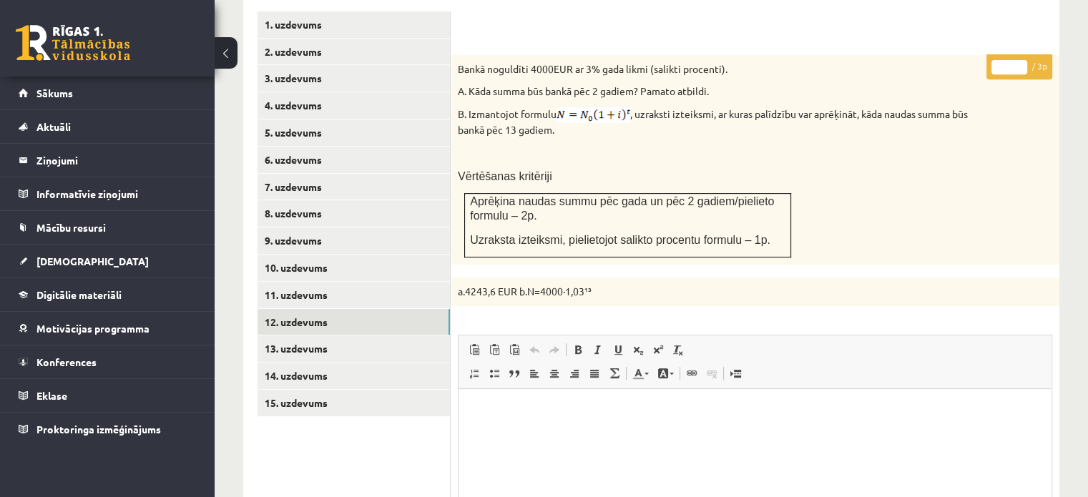
click at [1019, 60] on input "*" at bounding box center [1009, 67] width 36 height 14
type input "*"
click at [1020, 60] on input "*" at bounding box center [1009, 67] width 36 height 14
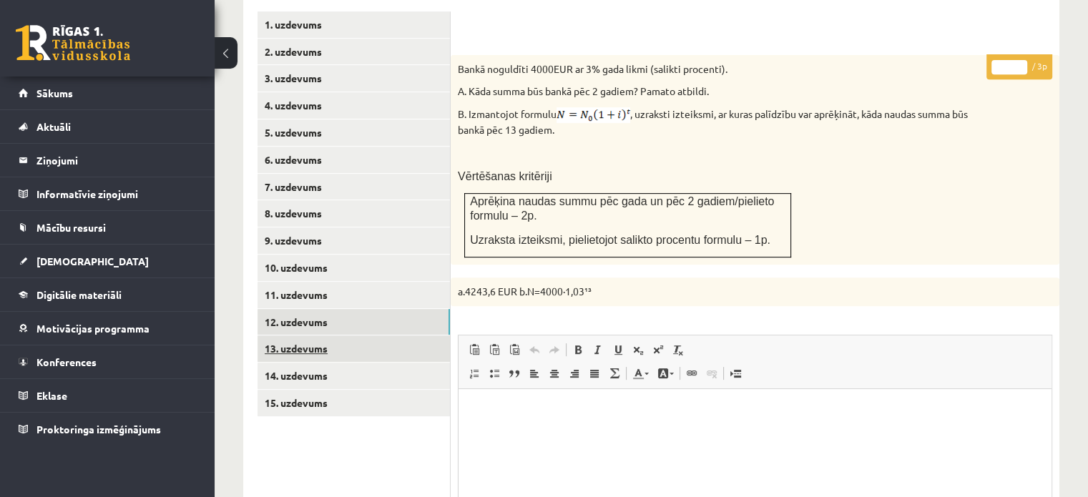
click at [421, 335] on link "13. uzdevums" at bounding box center [353, 348] width 192 height 26
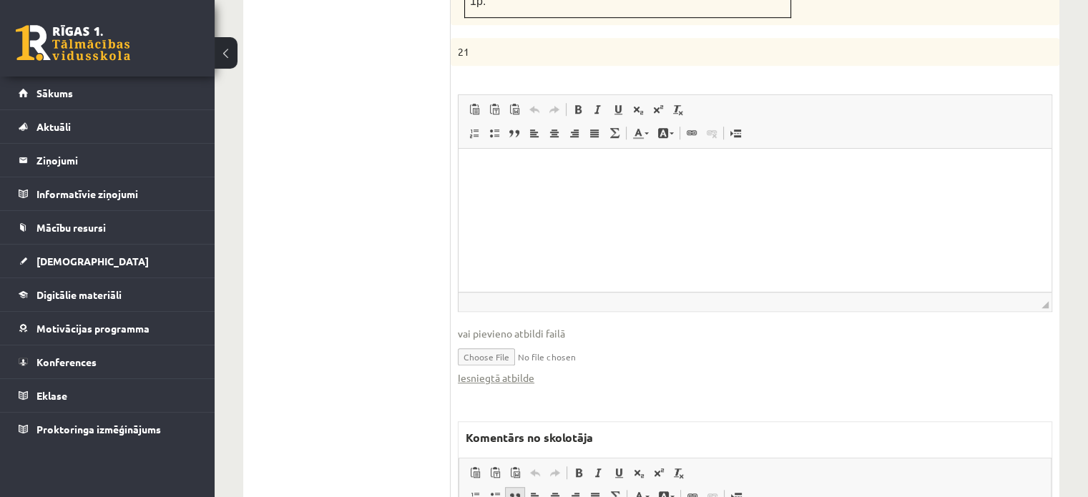
scroll to position [1044, 0]
click at [524, 367] on link "Iesniegtā atbilde" at bounding box center [496, 374] width 77 height 15
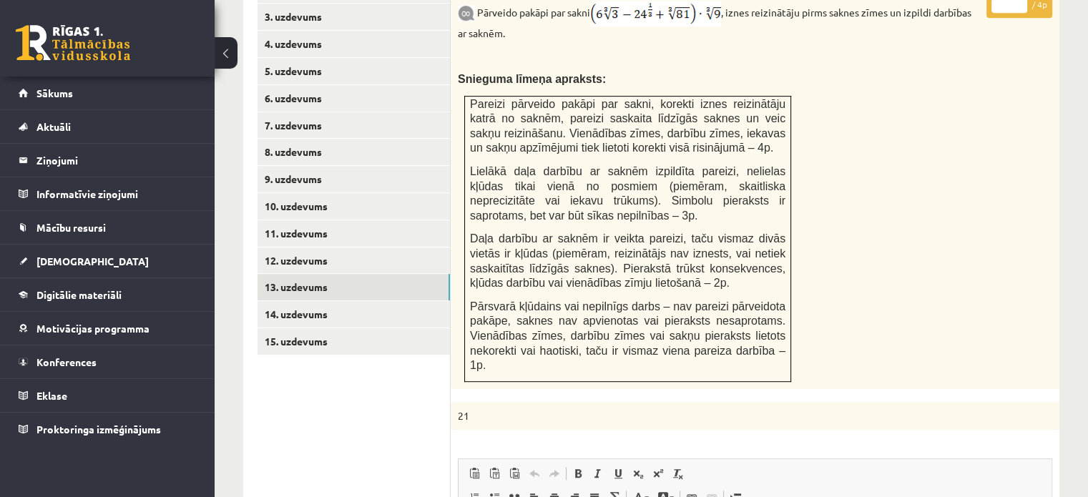
scroll to position [615, 0]
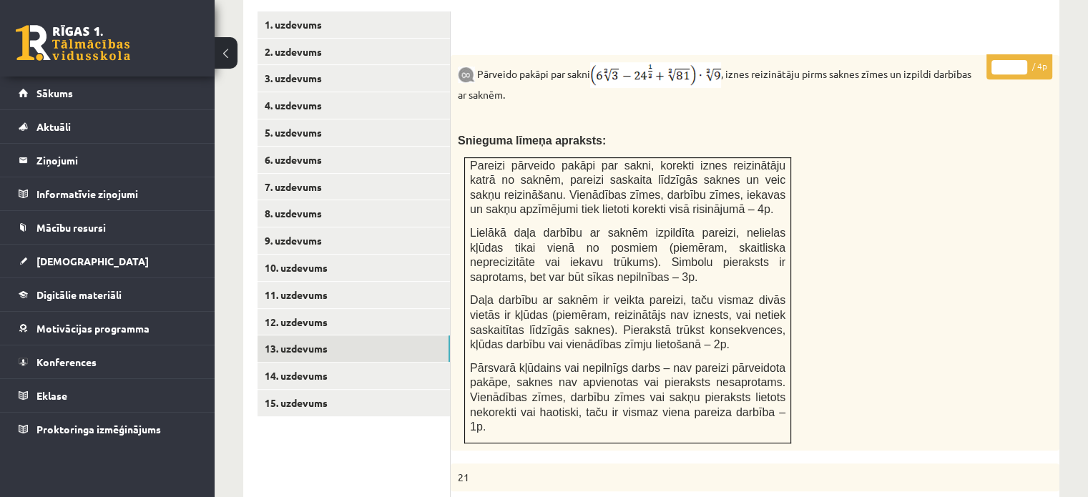
type input "*"
click at [1022, 60] on input "*" at bounding box center [1009, 67] width 36 height 14
click at [403, 363] on link "14. uzdevums" at bounding box center [353, 376] width 192 height 26
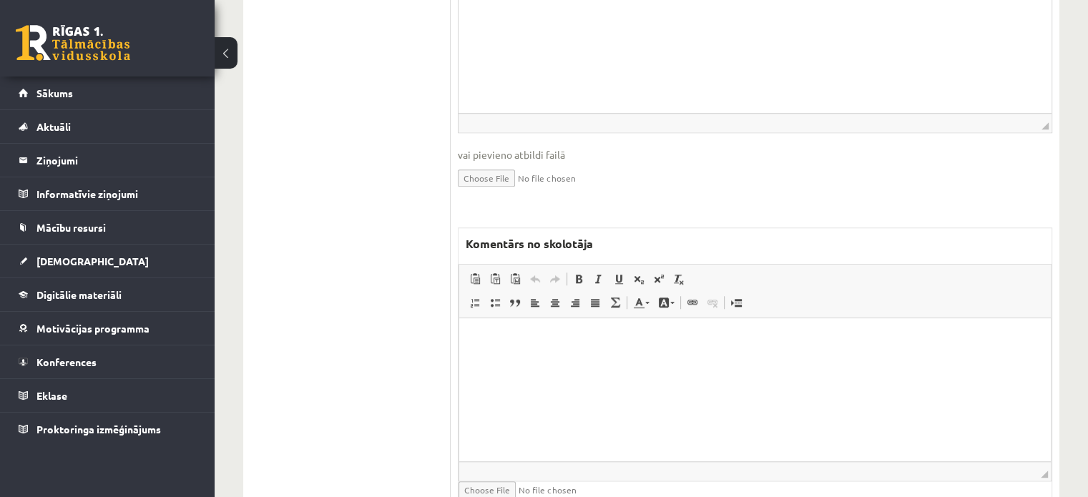
scroll to position [1250, 0]
click at [505, 360] on html at bounding box center [755, 338] width 592 height 44
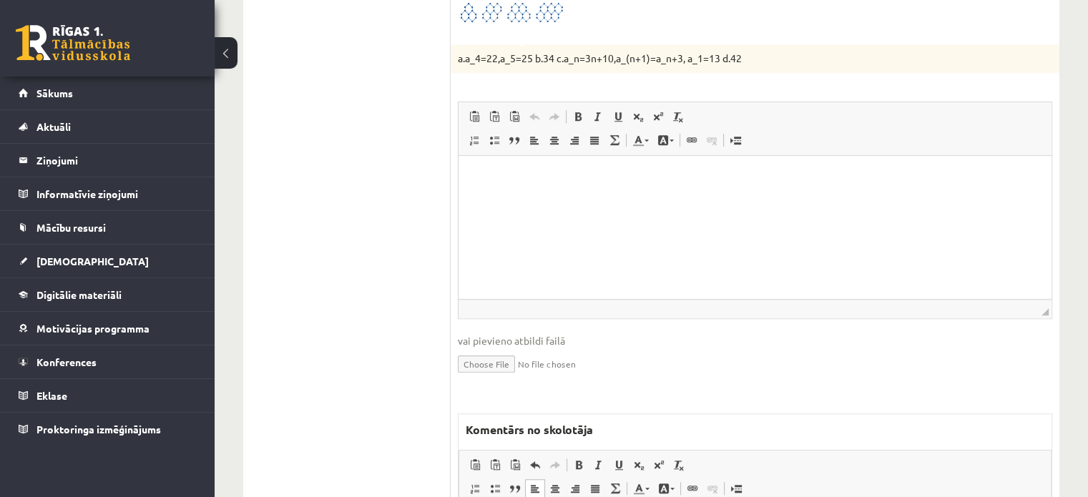
scroll to position [963, 0]
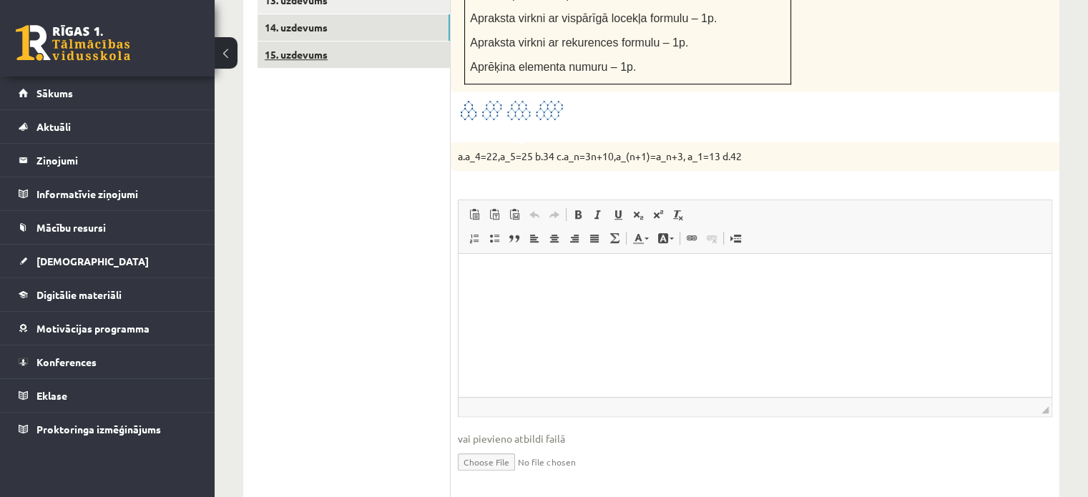
click at [369, 41] on link "15. uzdevums" at bounding box center [353, 54] width 192 height 26
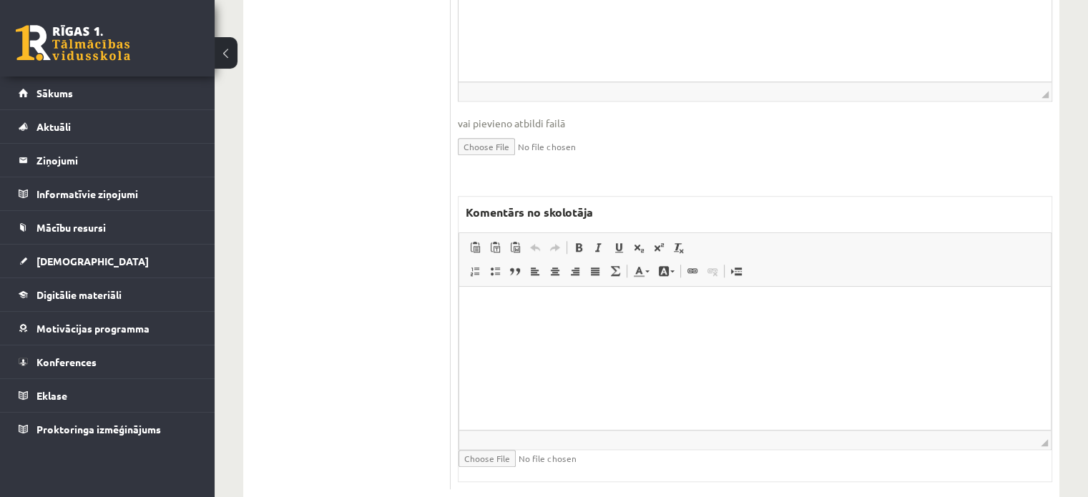
scroll to position [0, 0]
drag, startPoint x: 542, startPoint y: 327, endPoint x: 543, endPoint y: 318, distance: 9.3
click at [542, 322] on html at bounding box center [755, 309] width 592 height 44
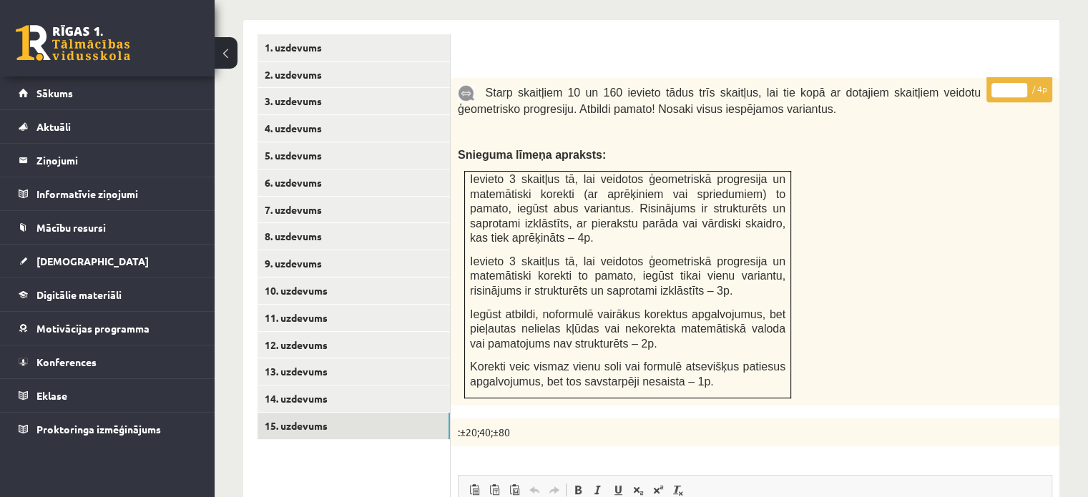
scroll to position [396, 0]
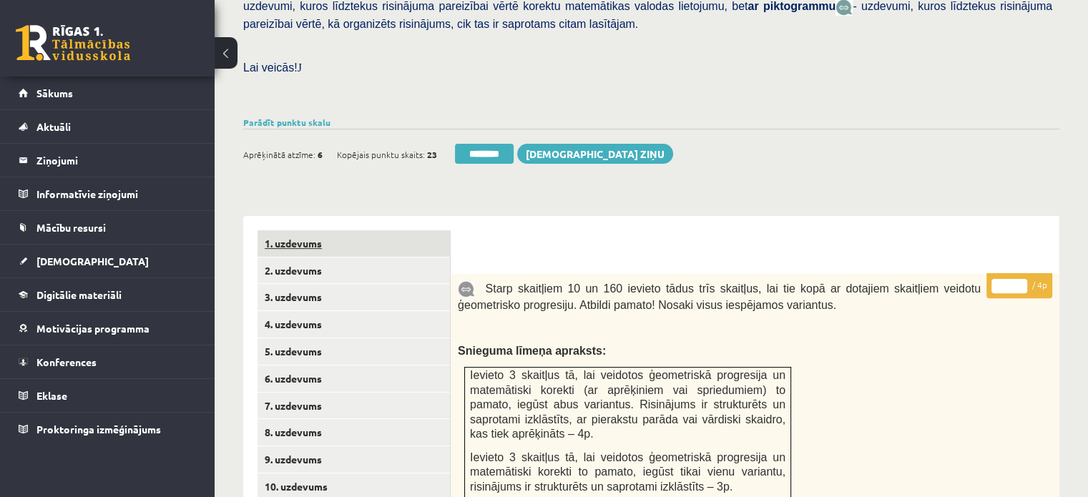
click at [382, 230] on link "1. uzdevums" at bounding box center [353, 243] width 192 height 26
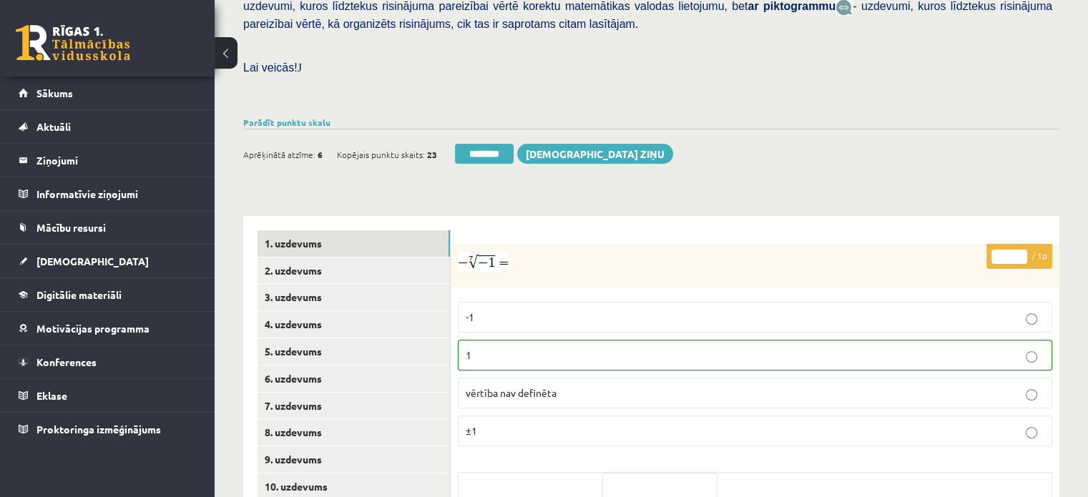
drag, startPoint x: 495, startPoint y: 129, endPoint x: 618, endPoint y: 55, distance: 143.8
click at [495, 144] on input "********" at bounding box center [484, 154] width 59 height 20
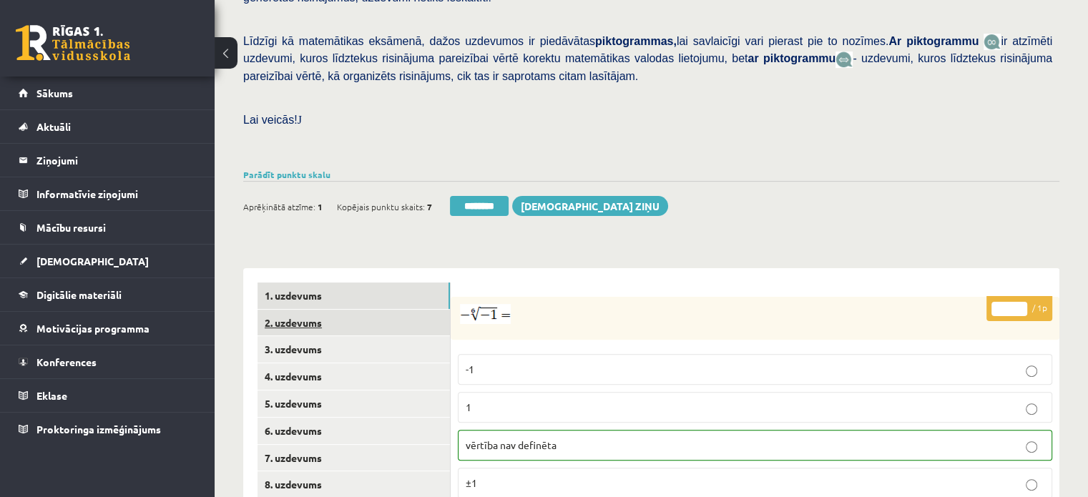
scroll to position [429, 0]
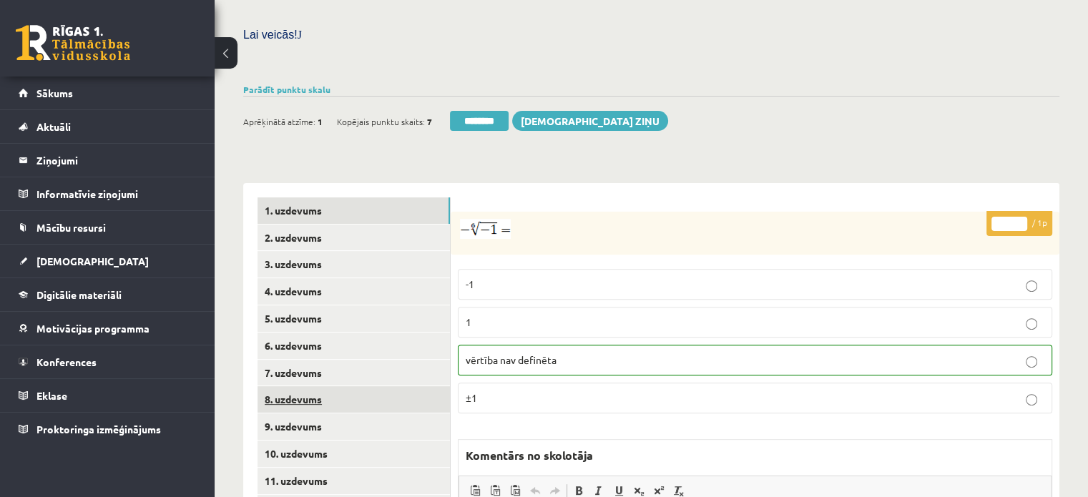
click at [380, 386] on link "8. uzdevums" at bounding box center [353, 399] width 192 height 26
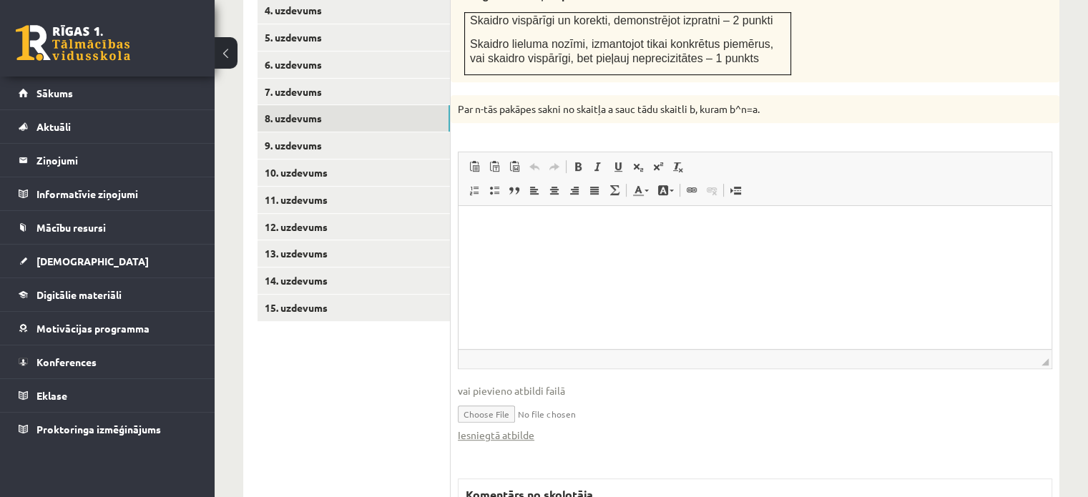
scroll to position [0, 0]
click at [526, 428] on link "Iesniegtā atbilde" at bounding box center [496, 435] width 77 height 15
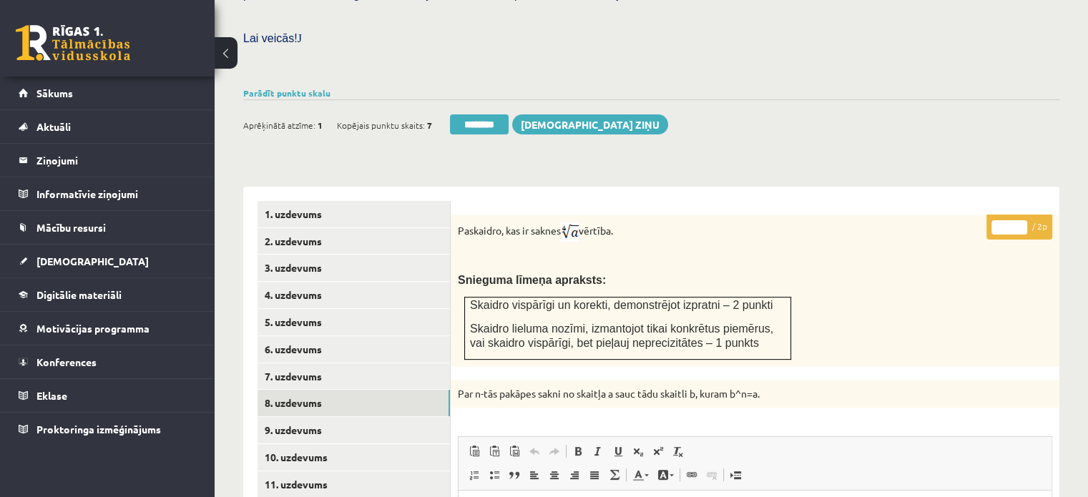
scroll to position [424, 0]
click at [1022, 222] on input "*" at bounding box center [1009, 229] width 36 height 14
type input "*"
click at [1022, 222] on input "*" at bounding box center [1009, 229] width 36 height 14
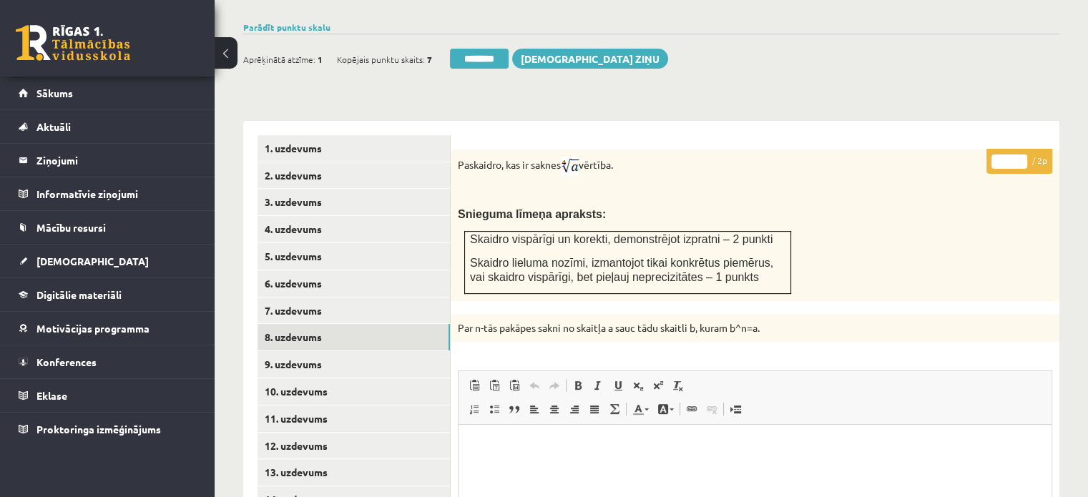
scroll to position [639, 0]
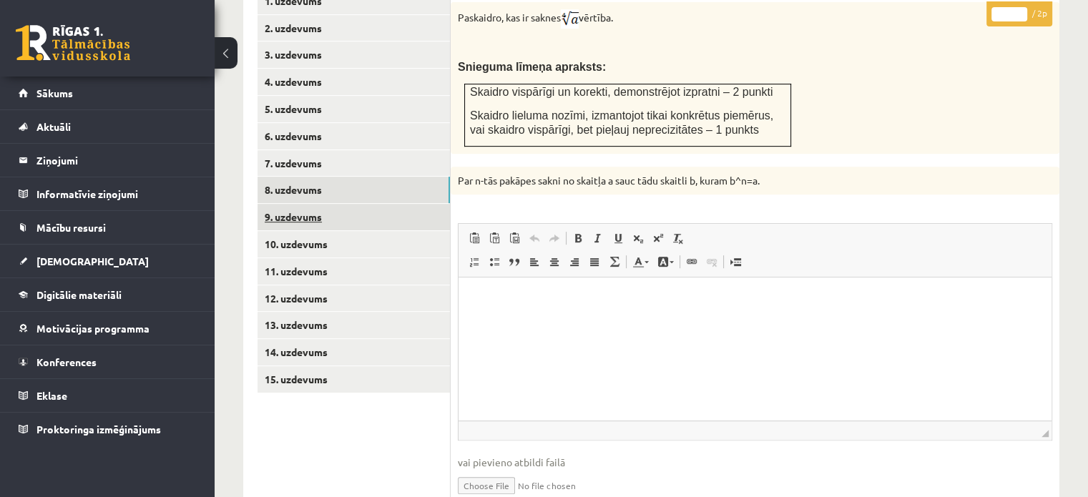
click at [434, 204] on link "9. uzdevums" at bounding box center [353, 217] width 192 height 26
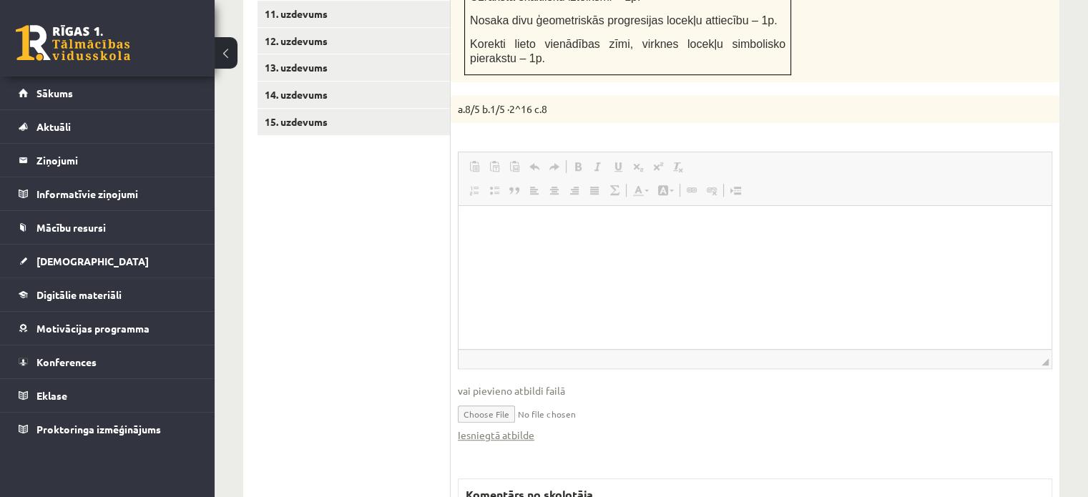
scroll to position [0, 0]
click at [522, 428] on link "Iesniegtā atbilde" at bounding box center [496, 435] width 77 height 15
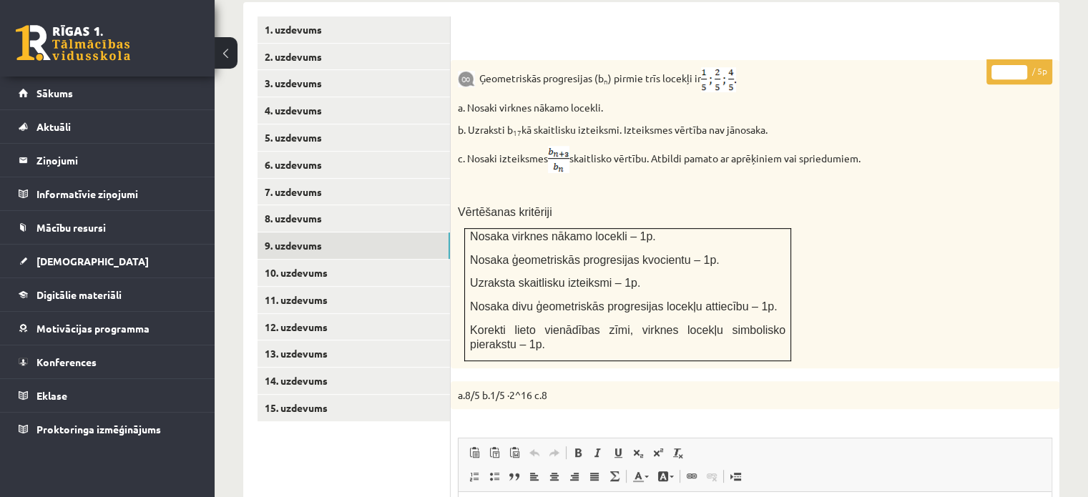
scroll to position [396, 0]
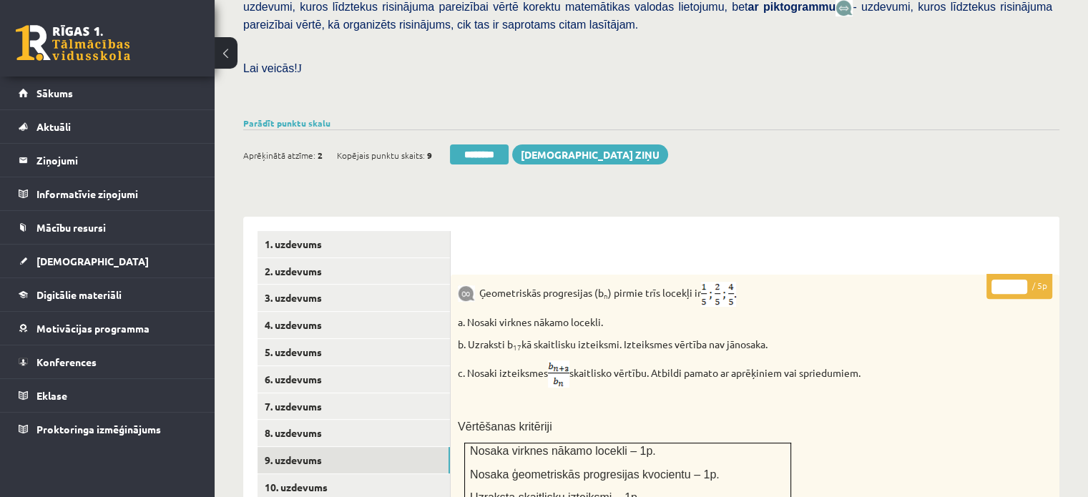
drag, startPoint x: 1020, startPoint y: 249, endPoint x: 772, endPoint y: 327, distance: 260.2
type input "*"
click at [1019, 280] on input "*" at bounding box center [1009, 287] width 36 height 14
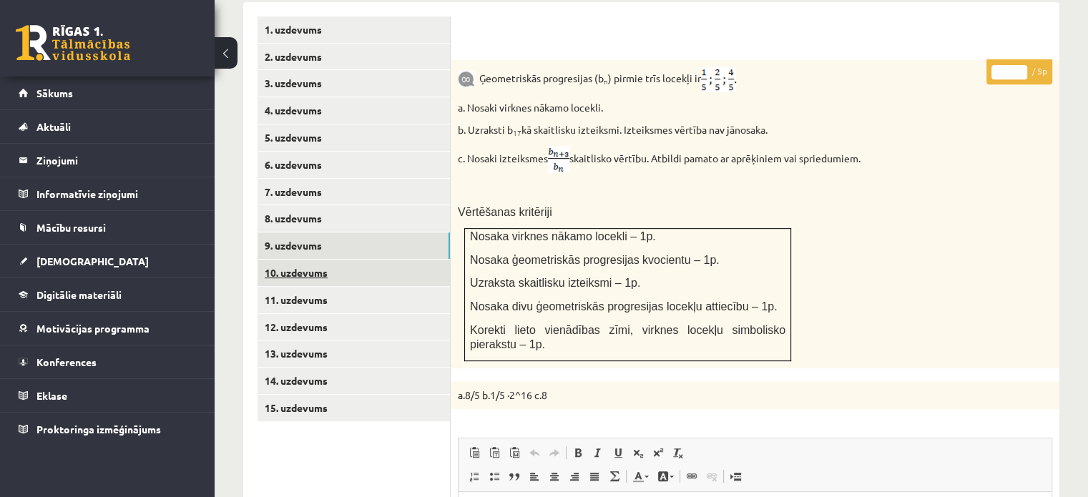
click at [406, 260] on link "10. uzdevums" at bounding box center [353, 273] width 192 height 26
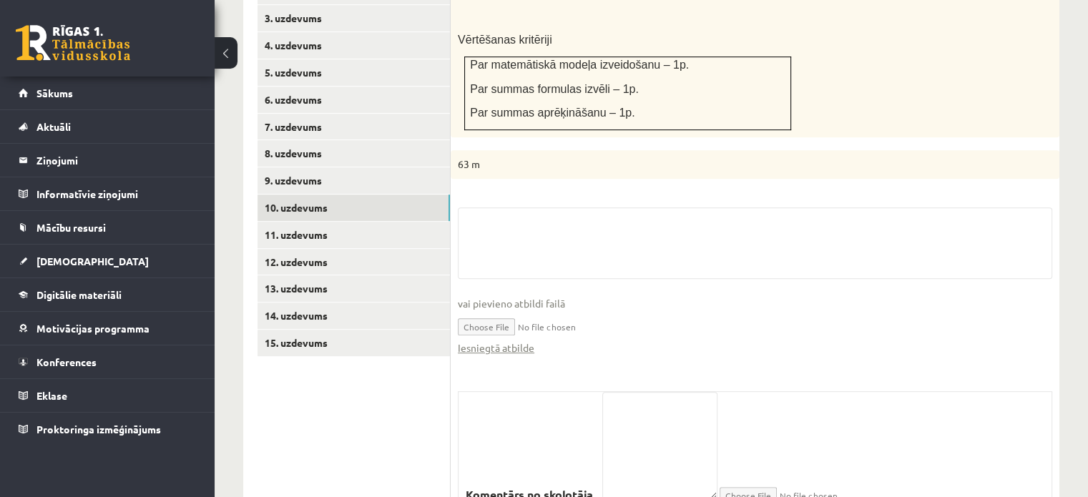
scroll to position [731, 0]
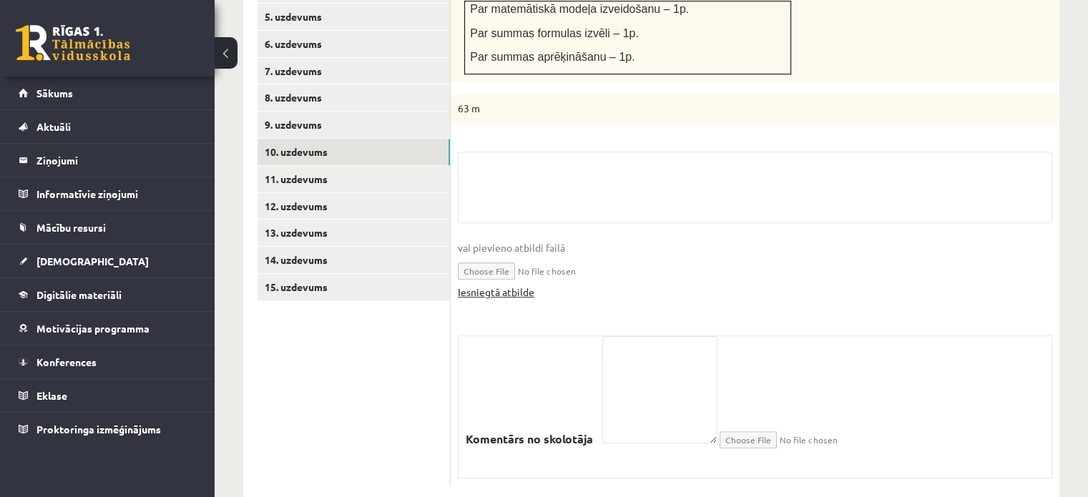
click at [531, 285] on link "Iesniegtā atbilde" at bounding box center [496, 292] width 77 height 15
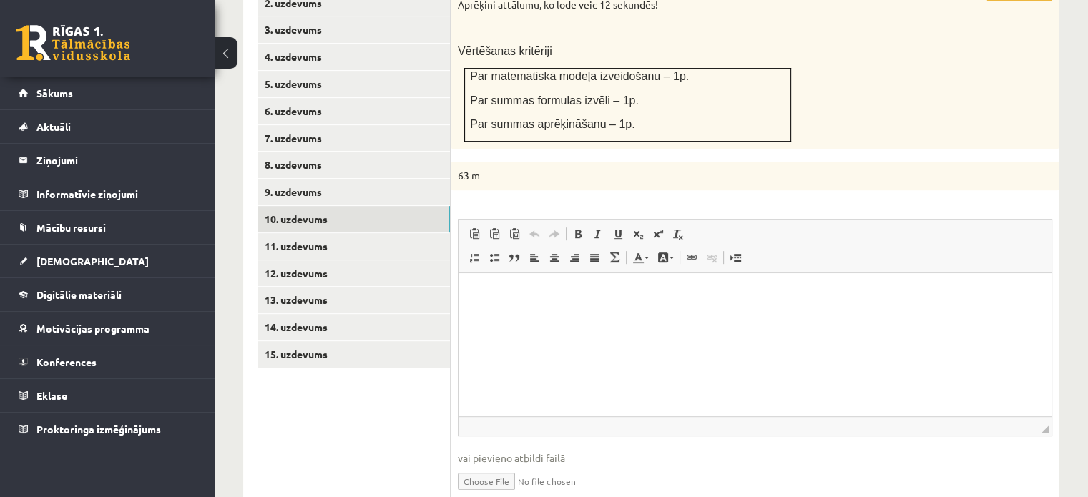
scroll to position [516, 0]
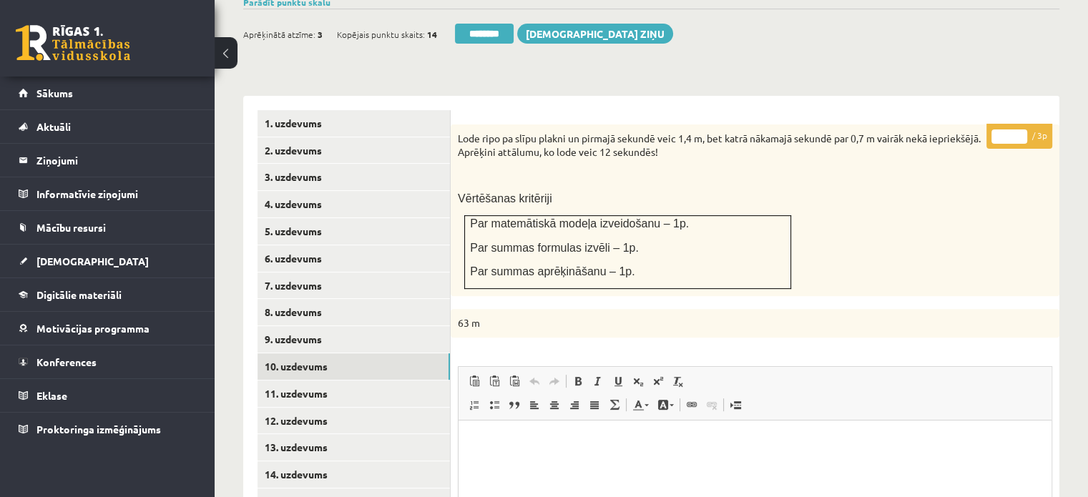
type input "*"
click at [1023, 129] on input "*" at bounding box center [1009, 136] width 36 height 14
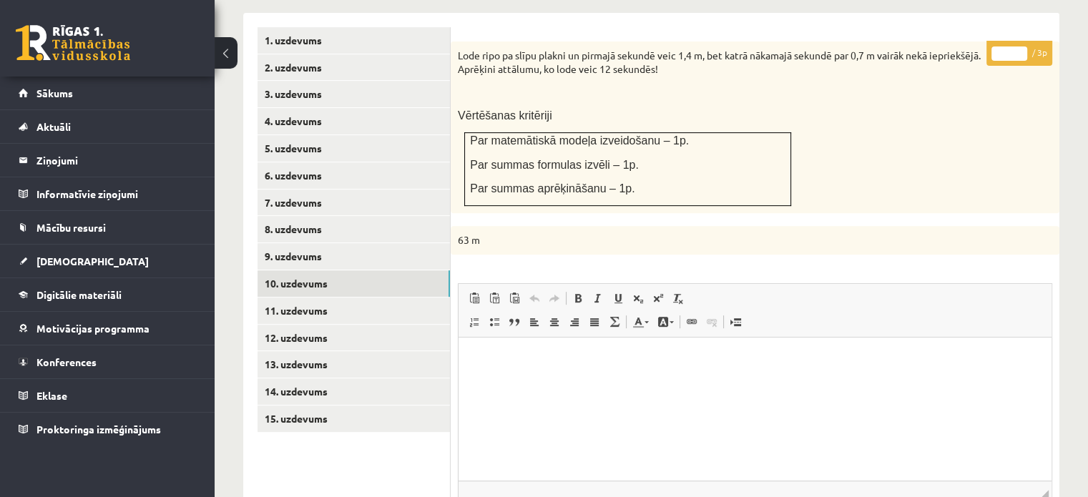
scroll to position [659, 0]
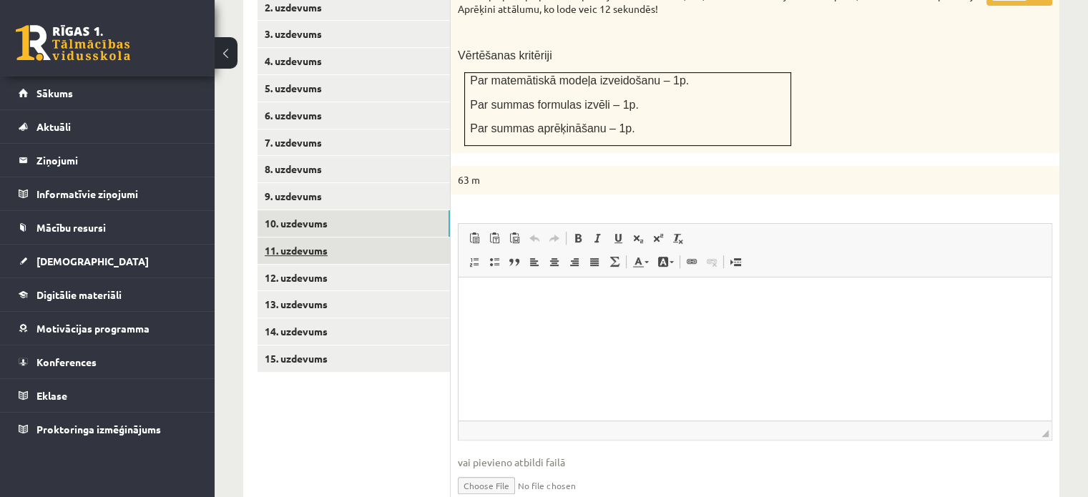
click at [447, 214] on div "**********" at bounding box center [651, 405] width 816 height 905
click at [447, 237] on link "11. uzdevums" at bounding box center [353, 250] width 192 height 26
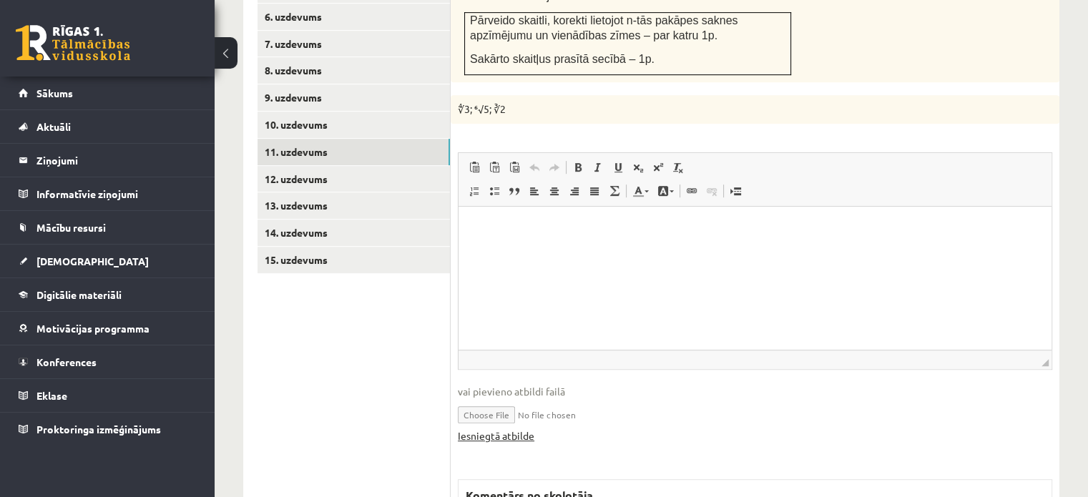
scroll to position [0, 0]
click at [514, 428] on link "Iesniegtā atbilde" at bounding box center [496, 435] width 77 height 15
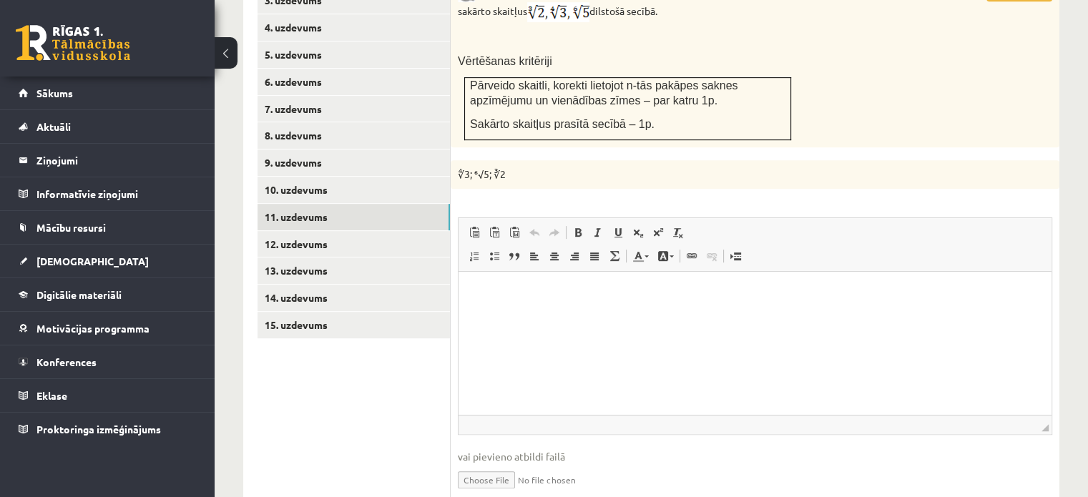
scroll to position [544, 0]
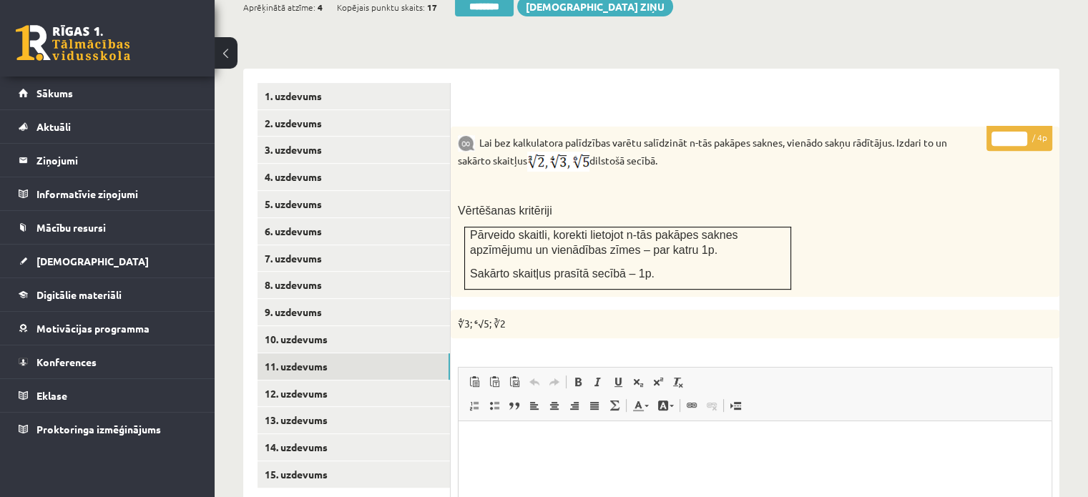
type input "*"
click at [1019, 132] on input "*" at bounding box center [1009, 139] width 36 height 14
click at [407, 381] on link "12. uzdevums" at bounding box center [353, 394] width 192 height 26
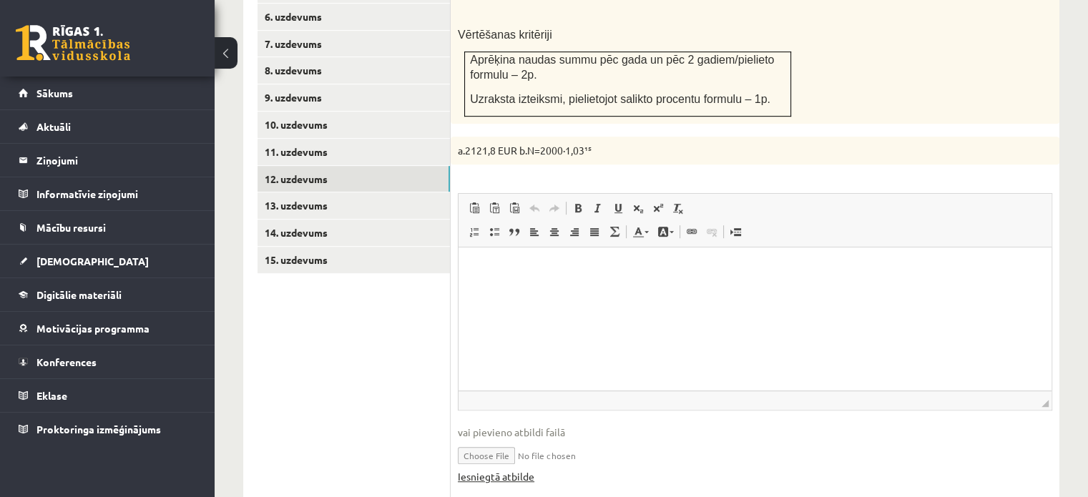
scroll to position [0, 0]
click at [495, 469] on link "Iesniegtā atbilde" at bounding box center [496, 476] width 77 height 15
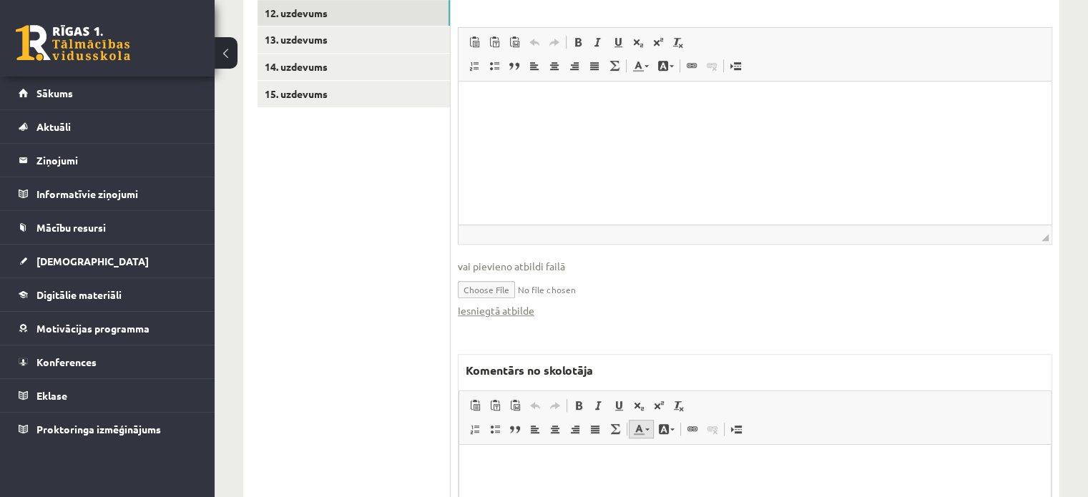
scroll to position [1044, 0]
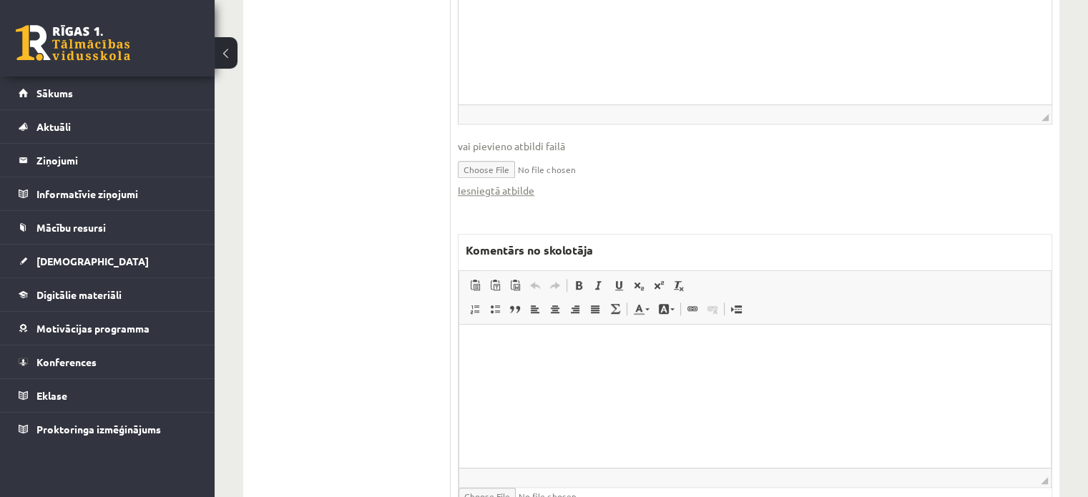
click at [611, 368] on html at bounding box center [755, 347] width 592 height 44
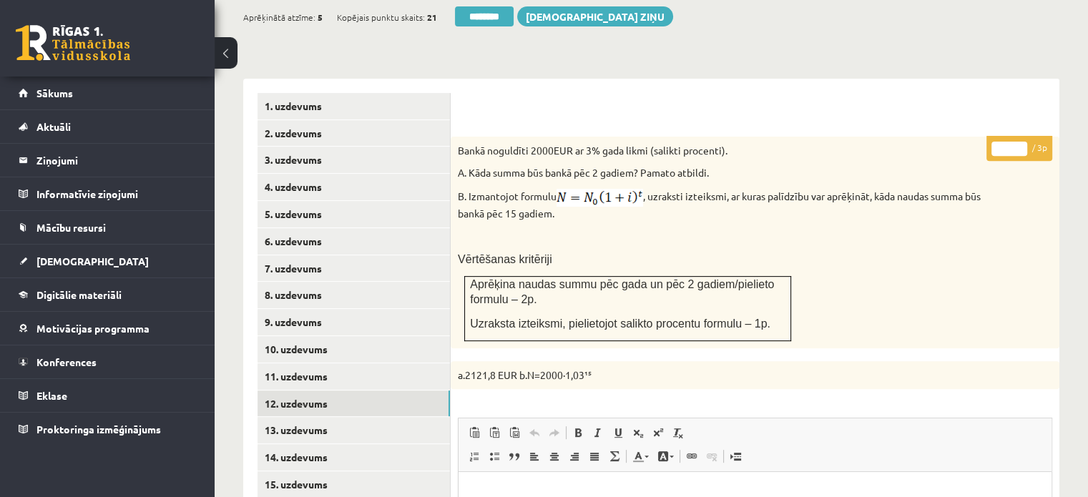
scroll to position [472, 0]
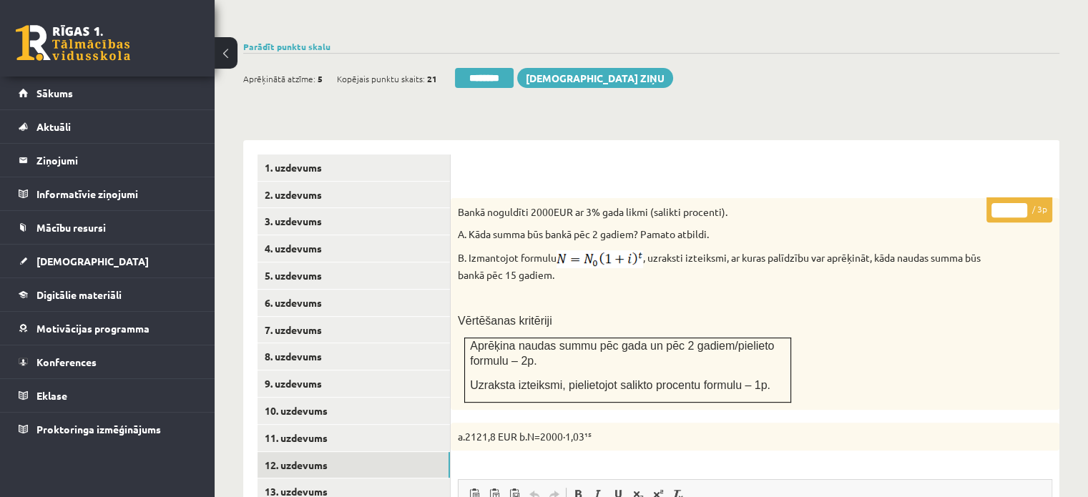
click at [1019, 203] on input "*" at bounding box center [1009, 210] width 36 height 14
type input "*"
click at [1019, 203] on input "*" at bounding box center [1009, 210] width 36 height 14
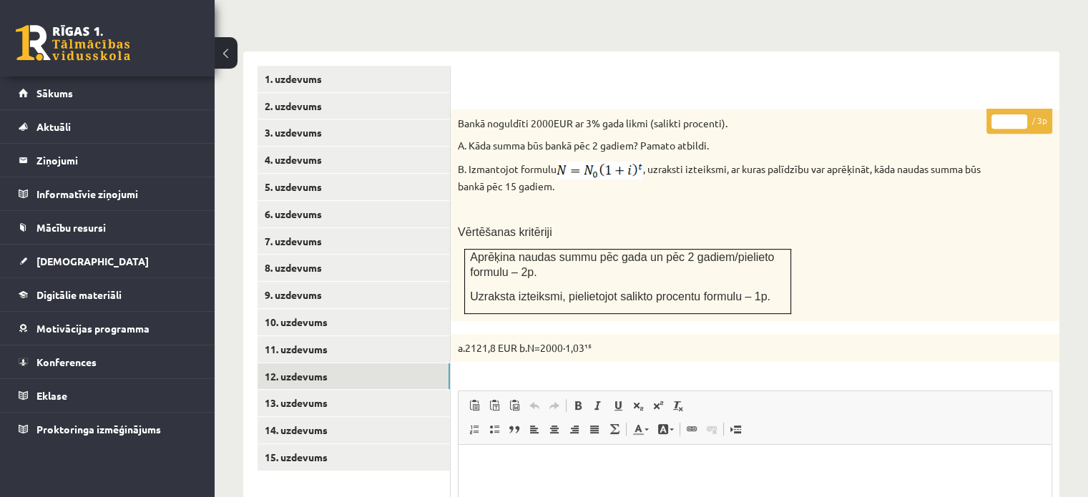
scroll to position [687, 0]
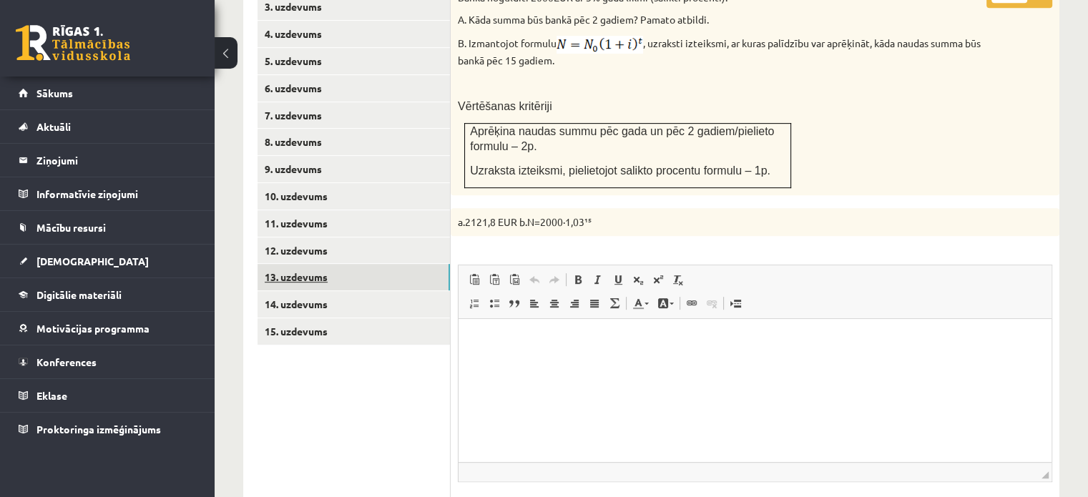
click at [432, 264] on link "13. uzdevums" at bounding box center [353, 277] width 192 height 26
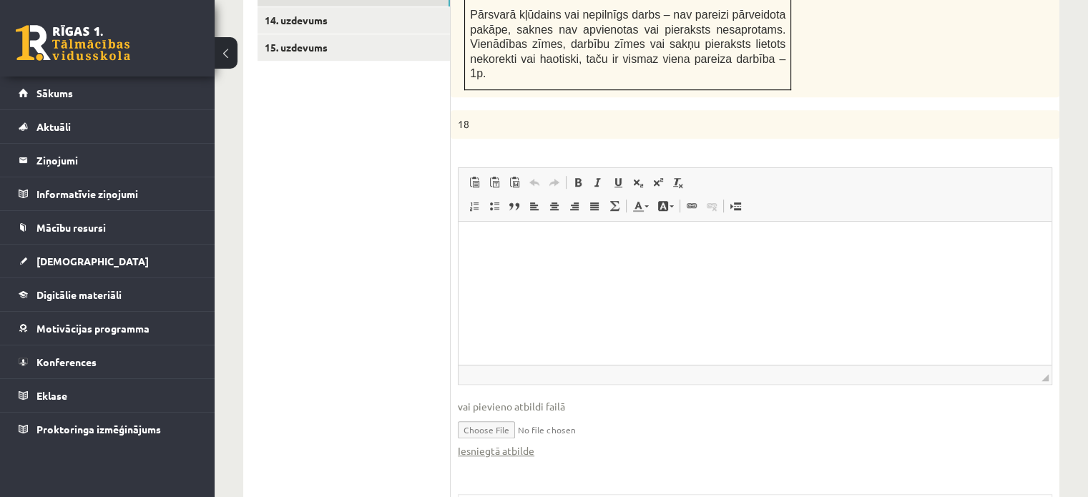
scroll to position [0, 0]
click at [514, 443] on link "Iesniegtā atbilde" at bounding box center [496, 450] width 77 height 15
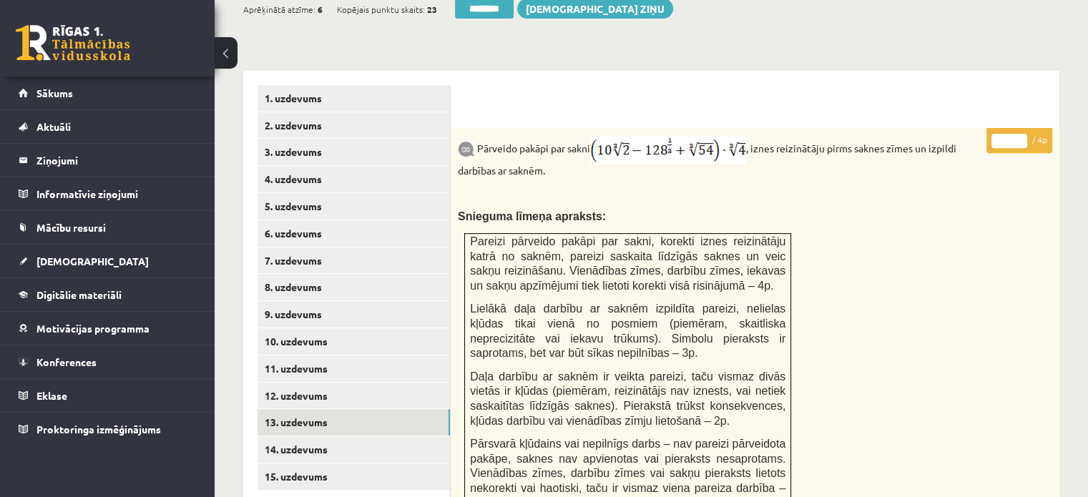
type input "*"
click at [1022, 134] on input "*" at bounding box center [1009, 141] width 36 height 14
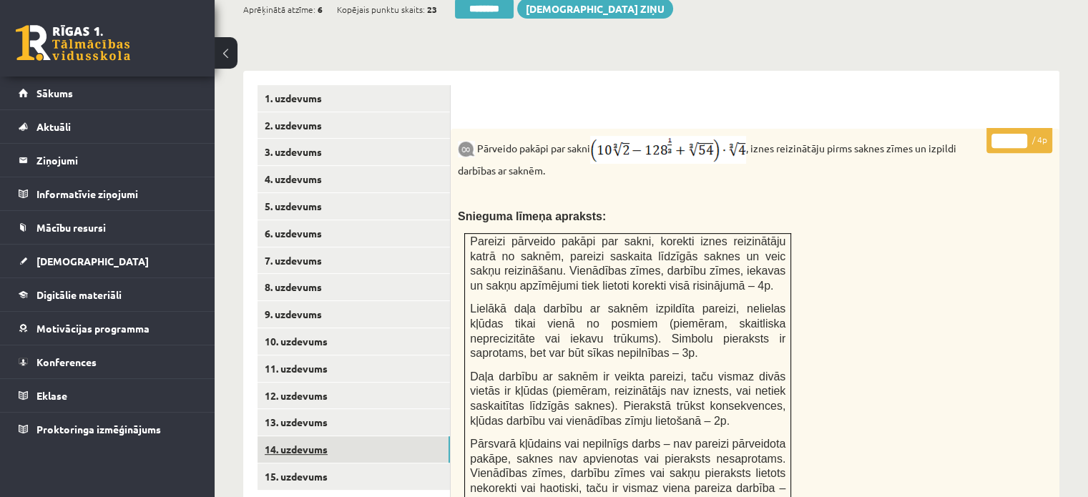
click at [407, 436] on link "14. uzdevums" at bounding box center [353, 449] width 192 height 26
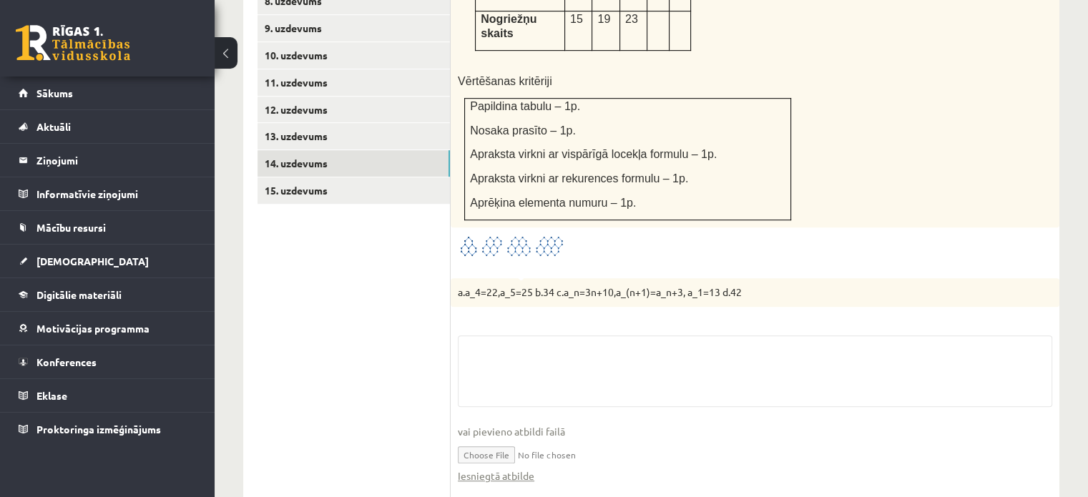
click at [506, 423] on fieldset "vai pievieno atbildi failā Iesniegtā atbilde" at bounding box center [755, 416] width 594 height 162
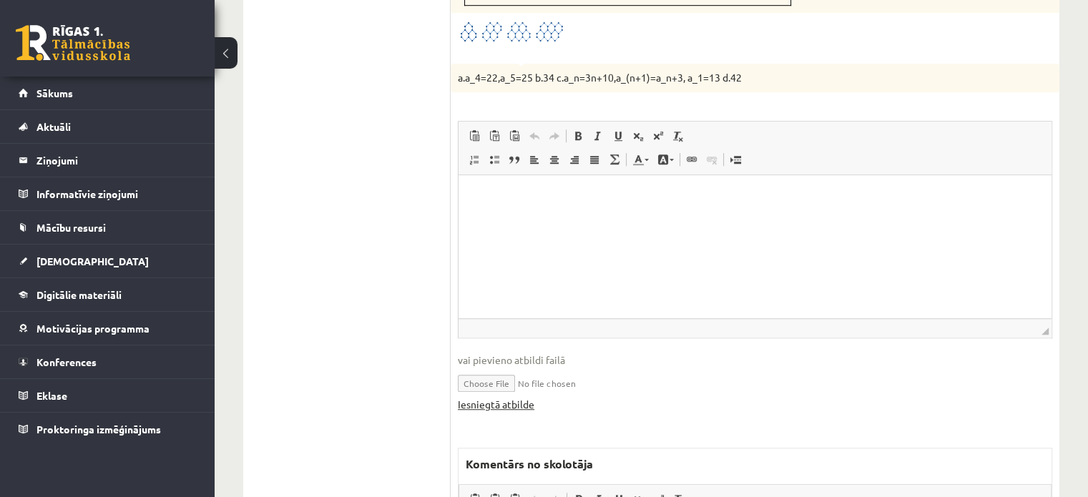
click at [501, 397] on link "Iesniegtā atbilde" at bounding box center [496, 404] width 77 height 15
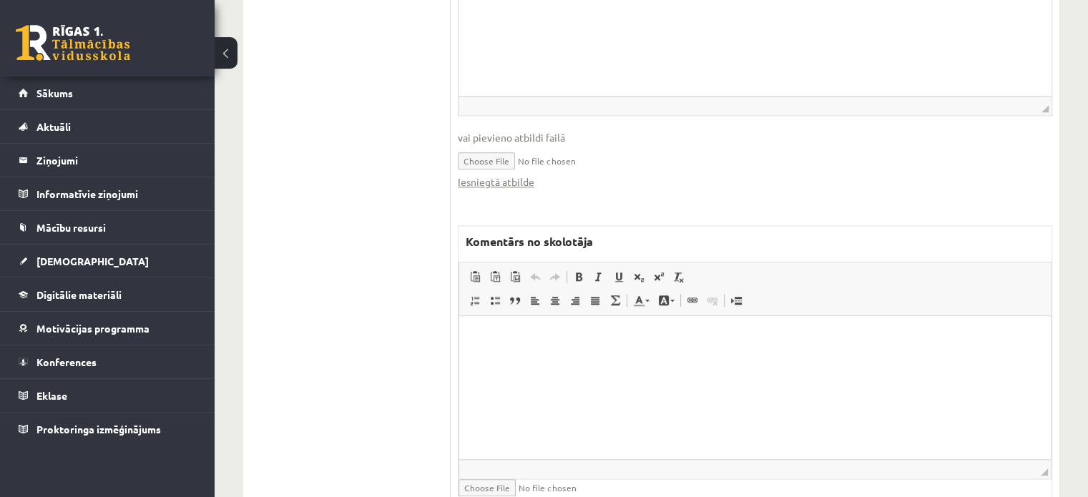
click at [654, 360] on html at bounding box center [755, 338] width 592 height 44
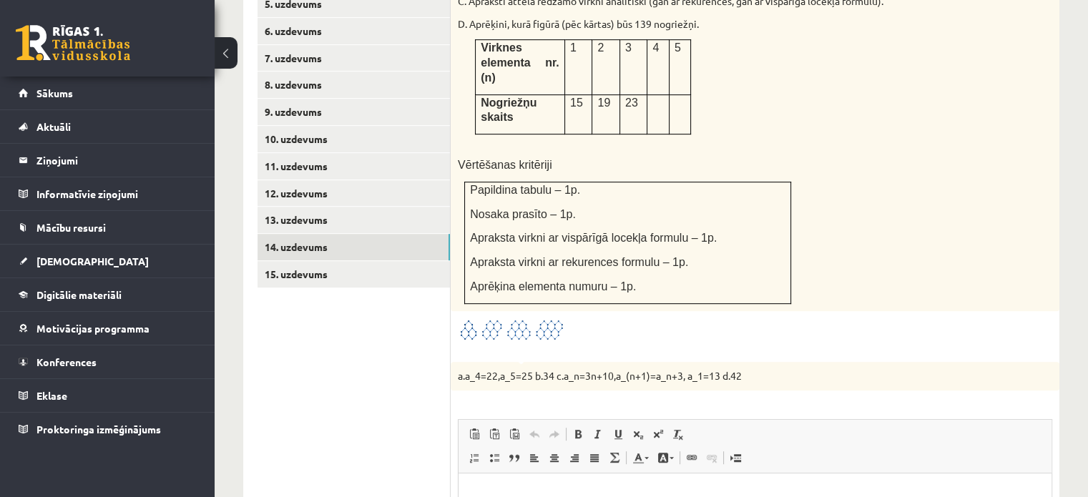
scroll to position [549, 0]
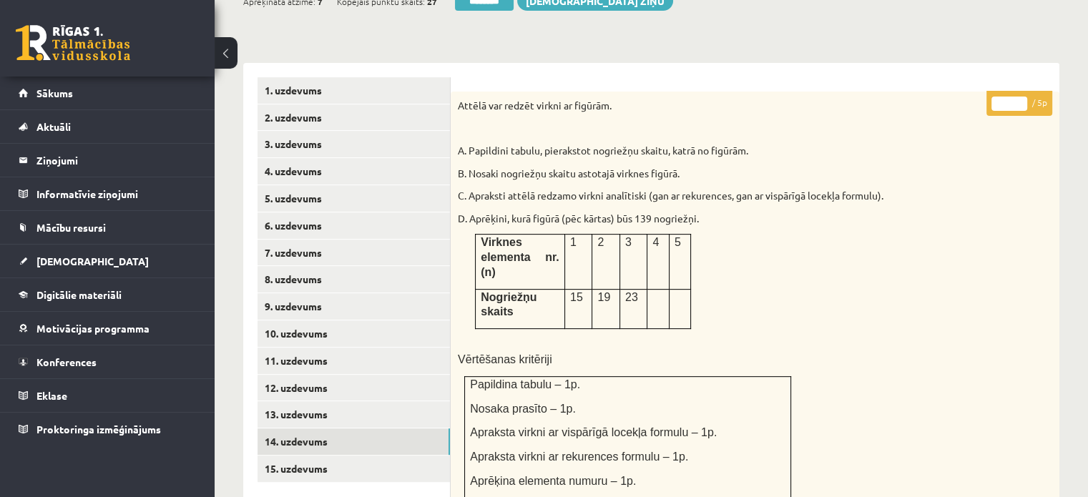
click at [1016, 97] on input "*" at bounding box center [1009, 104] width 36 height 14
type input "*"
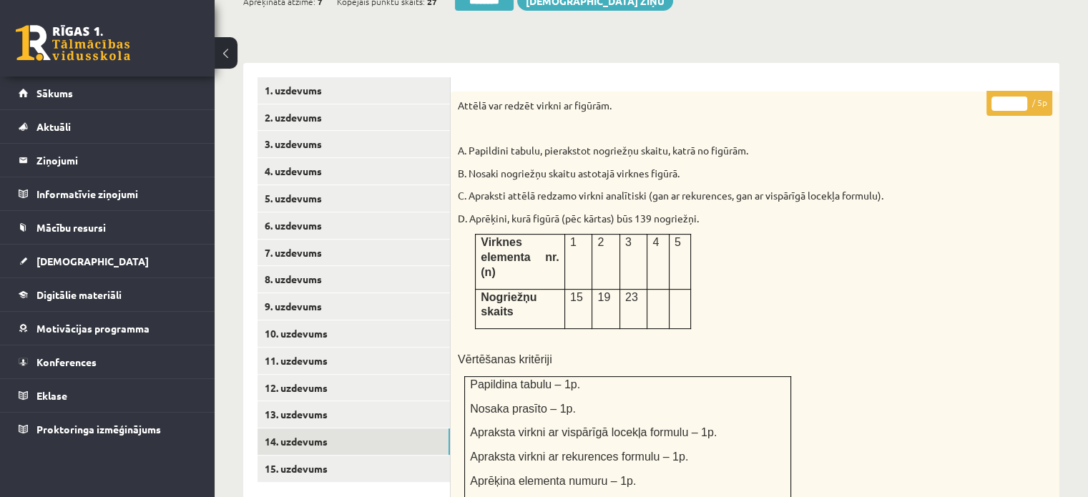
click at [1016, 97] on input "*" at bounding box center [1009, 104] width 36 height 14
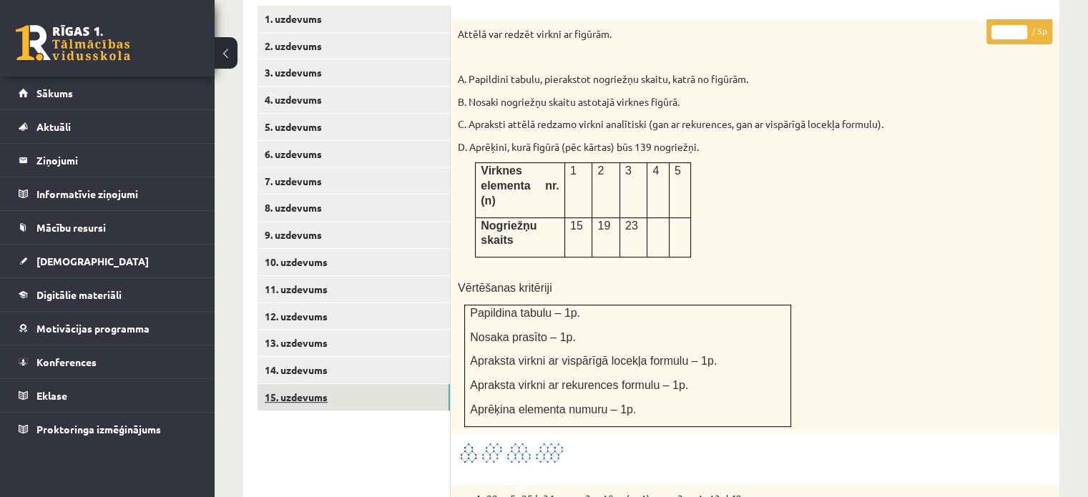
click at [424, 384] on link "15. uzdevums" at bounding box center [353, 397] width 192 height 26
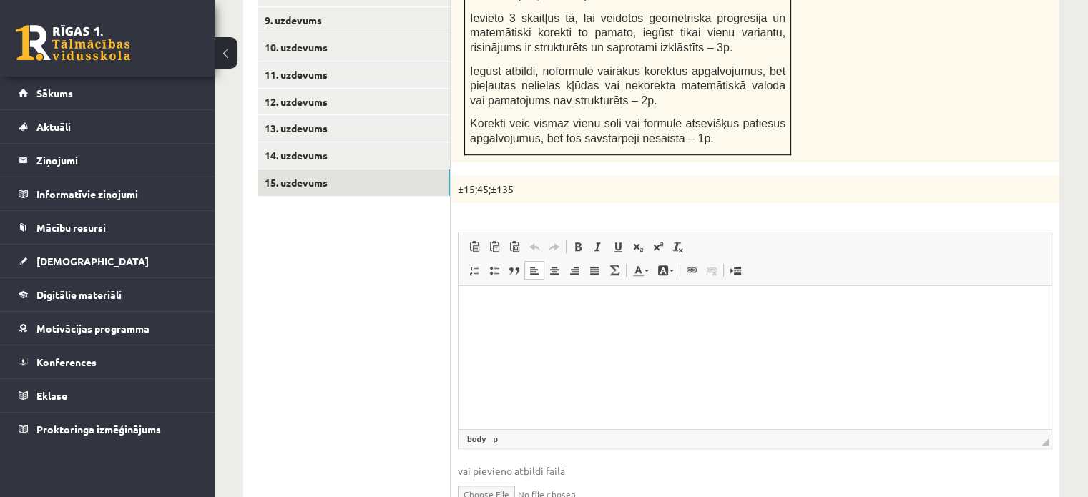
scroll to position [0, 0]
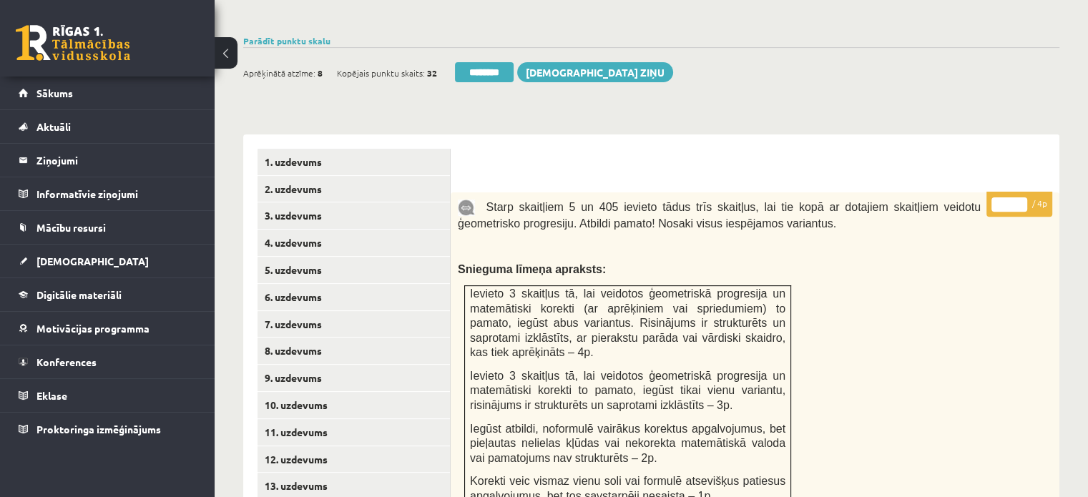
scroll to position [263, 0]
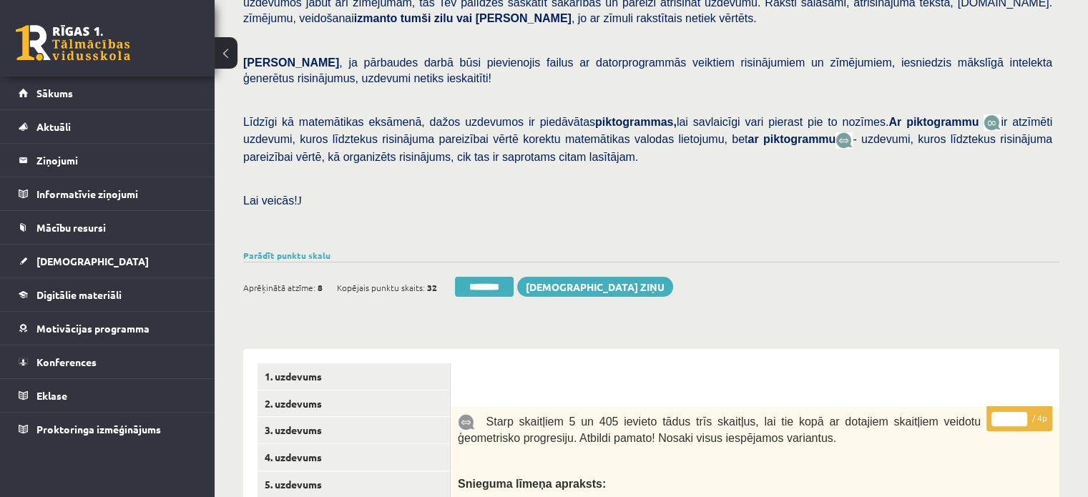
click at [1022, 412] on input "*" at bounding box center [1009, 419] width 36 height 14
type input "*"
click at [1022, 412] on input "*" at bounding box center [1009, 419] width 36 height 14
click at [400, 391] on link "2. uzdevums" at bounding box center [353, 404] width 192 height 26
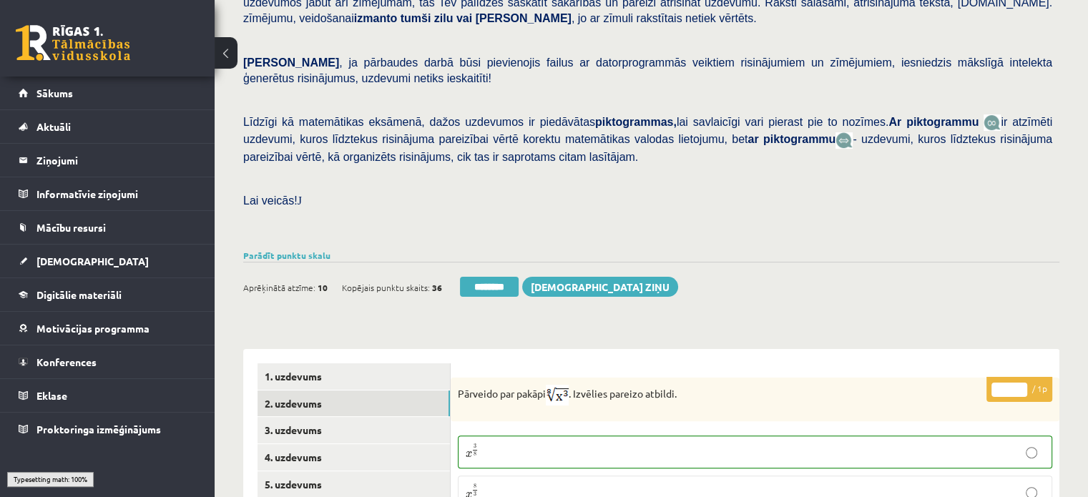
click at [484, 262] on div "Ieskaite saglabāta! Aprēķinātā atzīme: 10 Kopējais punktu skaits: 36 ******** S…" at bounding box center [651, 282] width 816 height 40
click at [493, 277] on input "********" at bounding box center [489, 287] width 59 height 20
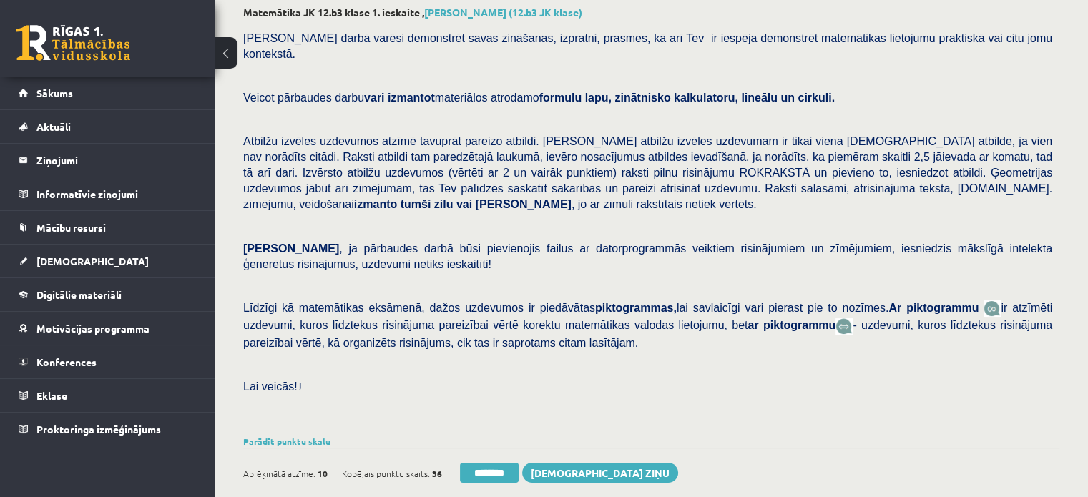
scroll to position [215, 0]
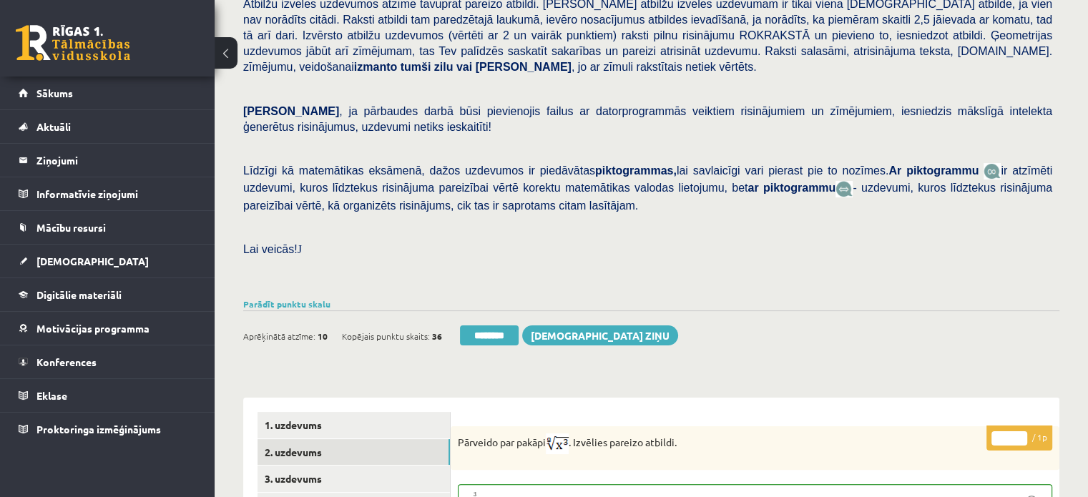
click at [504, 325] on div "Aprēķinātā atzīme: 10 Kopējais punktu skaits: 36 ******** Sūtīt ziņu" at bounding box center [460, 337] width 435 height 25
click at [501, 325] on input "********" at bounding box center [489, 335] width 59 height 20
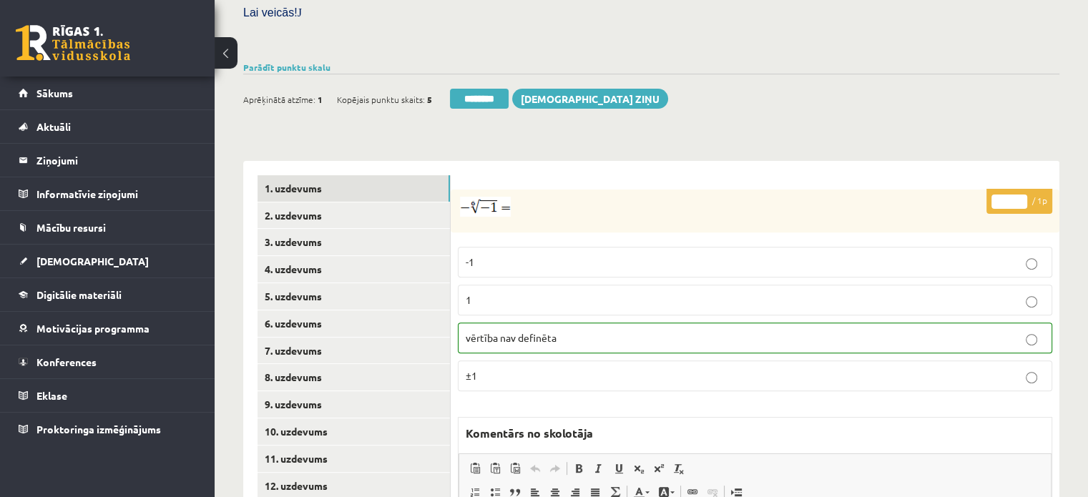
scroll to position [572, 0]
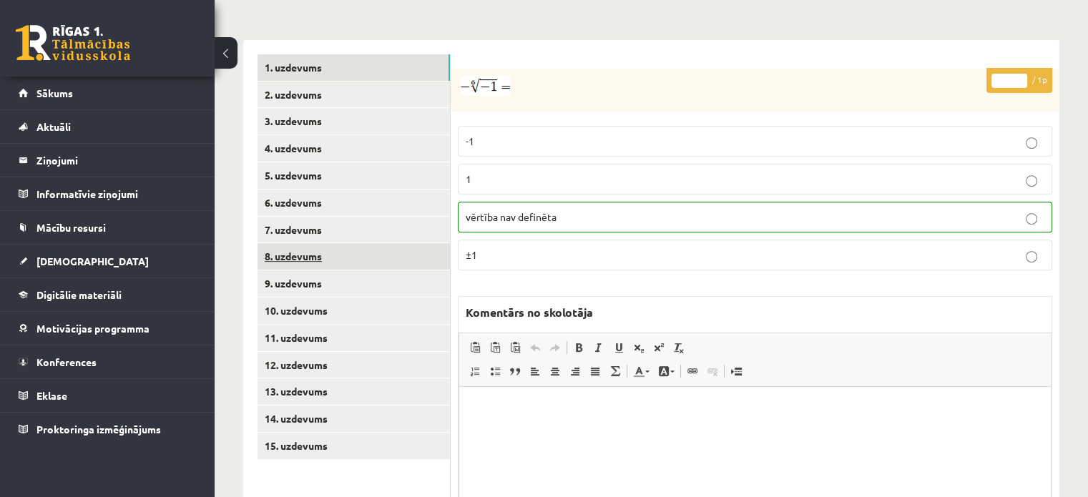
click at [429, 243] on link "8. uzdevums" at bounding box center [353, 256] width 192 height 26
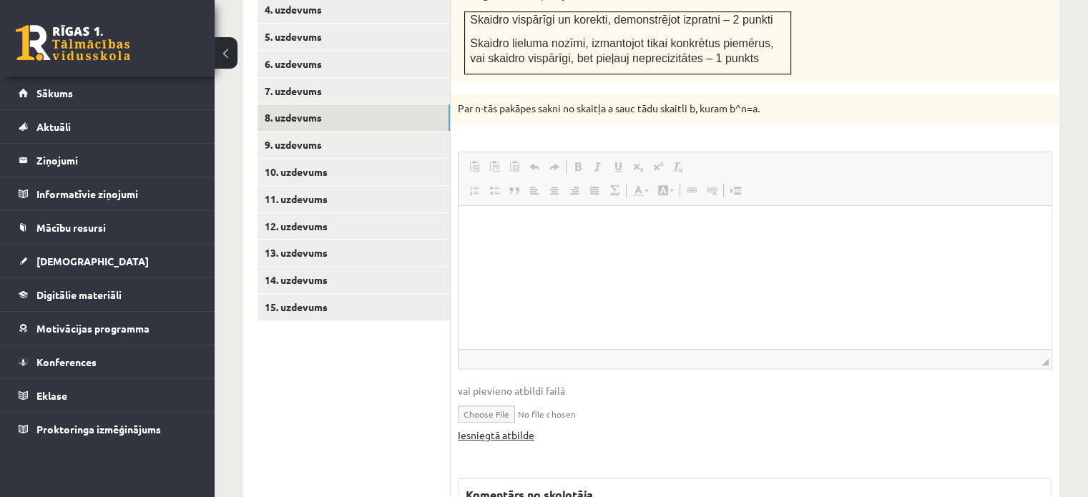
scroll to position [0, 0]
click at [515, 428] on link "Iesniegtā atbilde" at bounding box center [496, 435] width 77 height 15
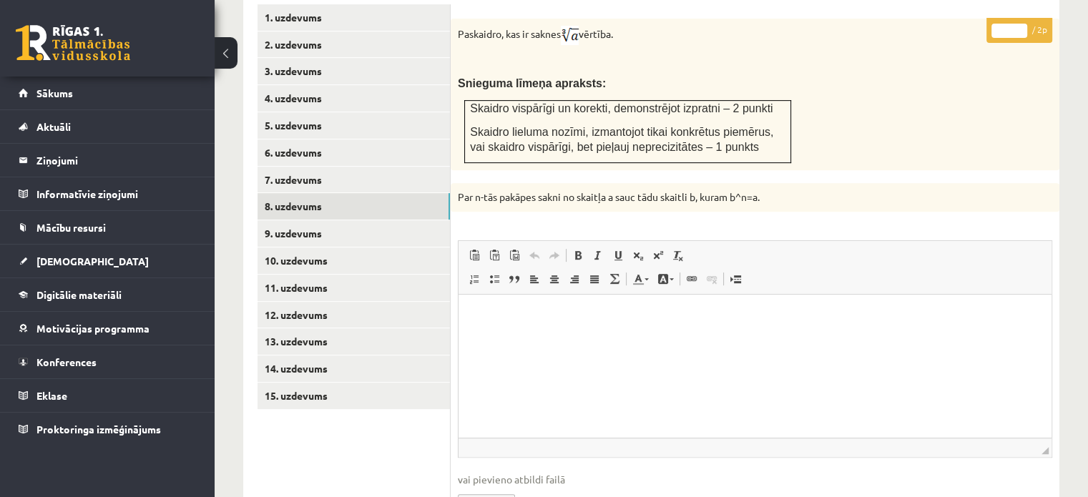
scroll to position [496, 0]
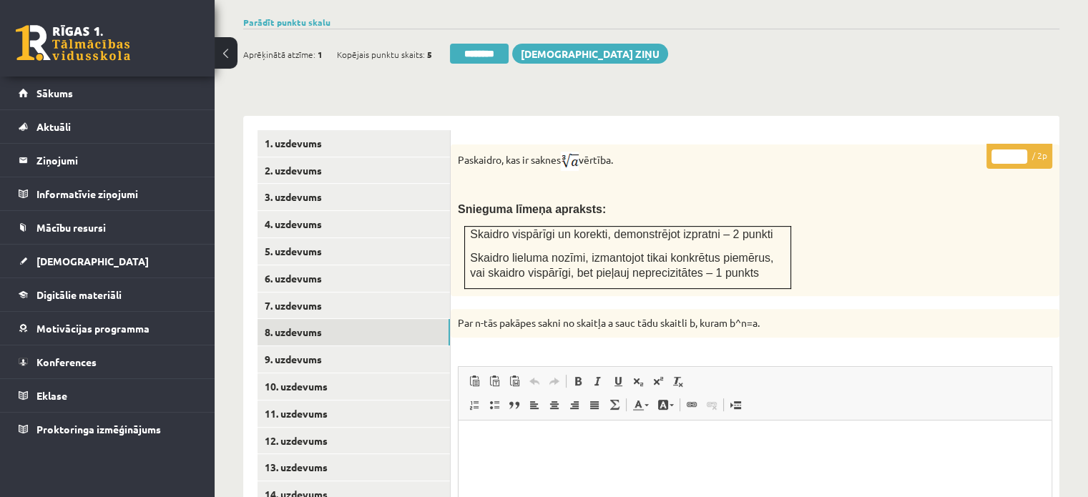
type input "*"
click at [1016, 149] on input "*" at bounding box center [1009, 156] width 36 height 14
click at [377, 346] on link "9. uzdevums" at bounding box center [353, 359] width 192 height 26
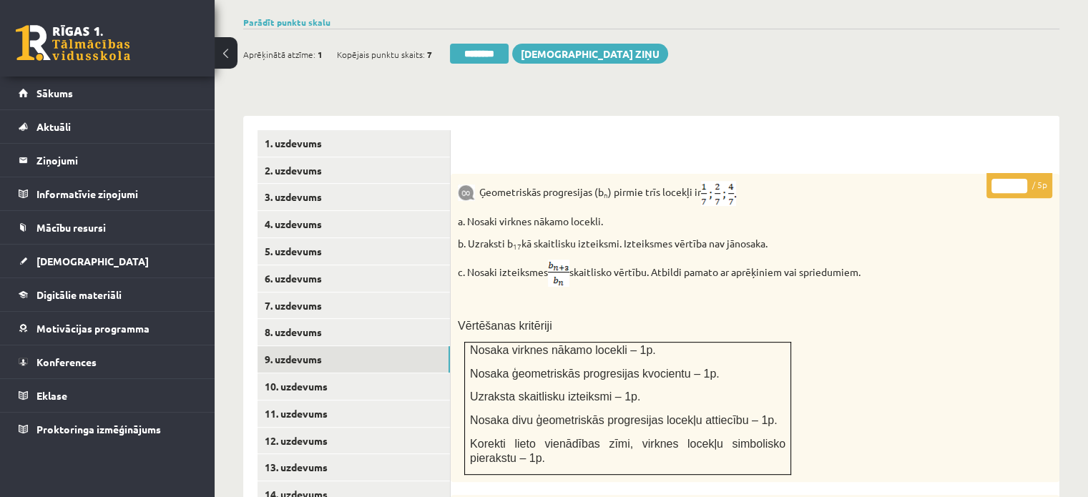
scroll to position [711, 0]
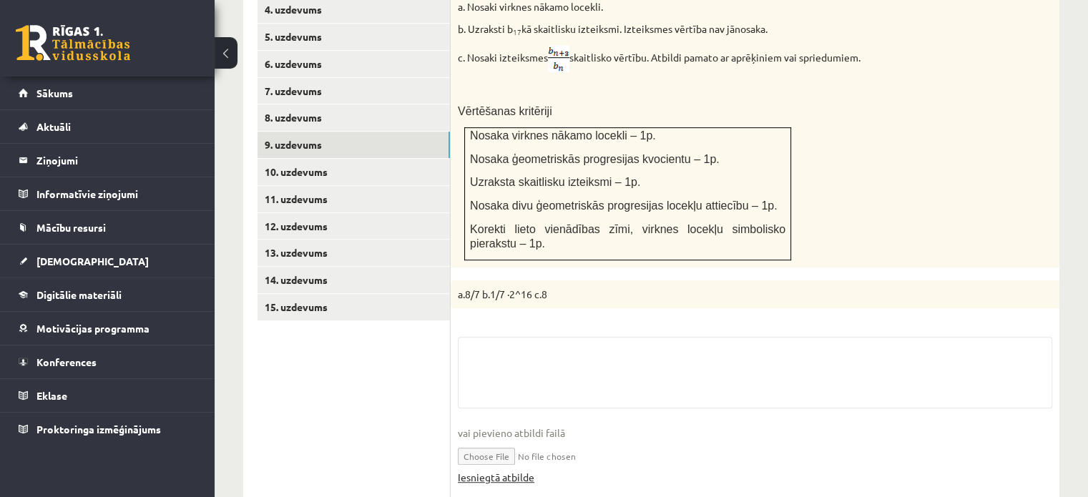
click at [502, 470] on link "Iesniegtā atbilde" at bounding box center [496, 477] width 77 height 15
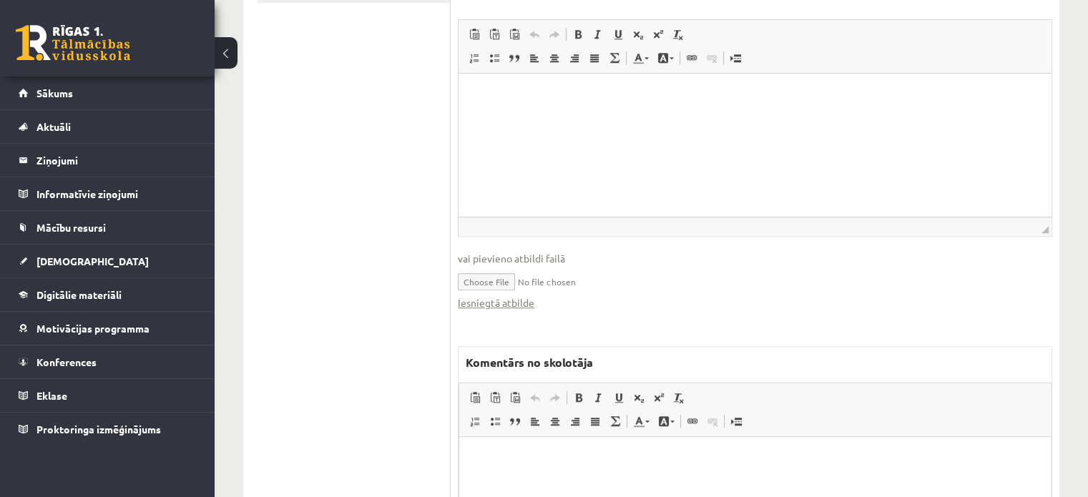
scroll to position [1140, 0]
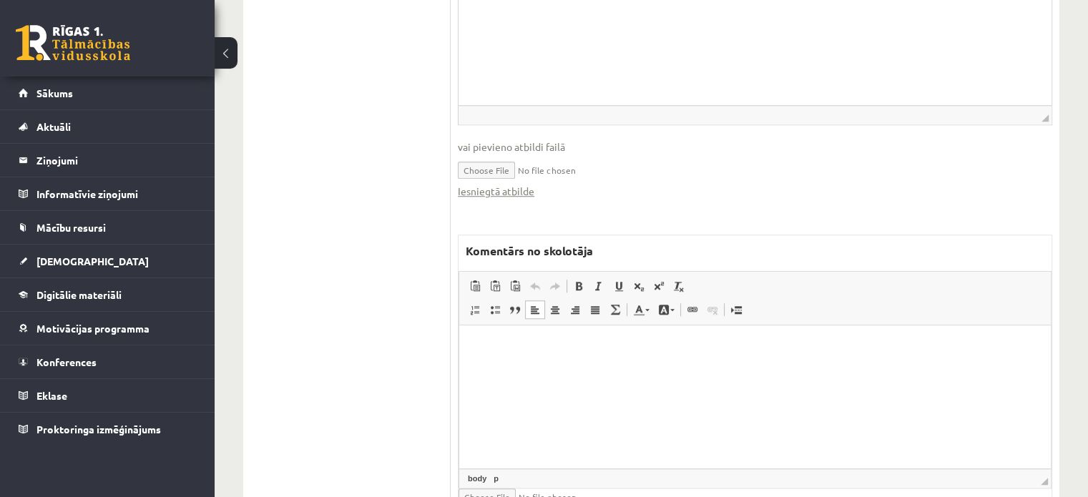
click at [583, 369] on html at bounding box center [755, 347] width 592 height 44
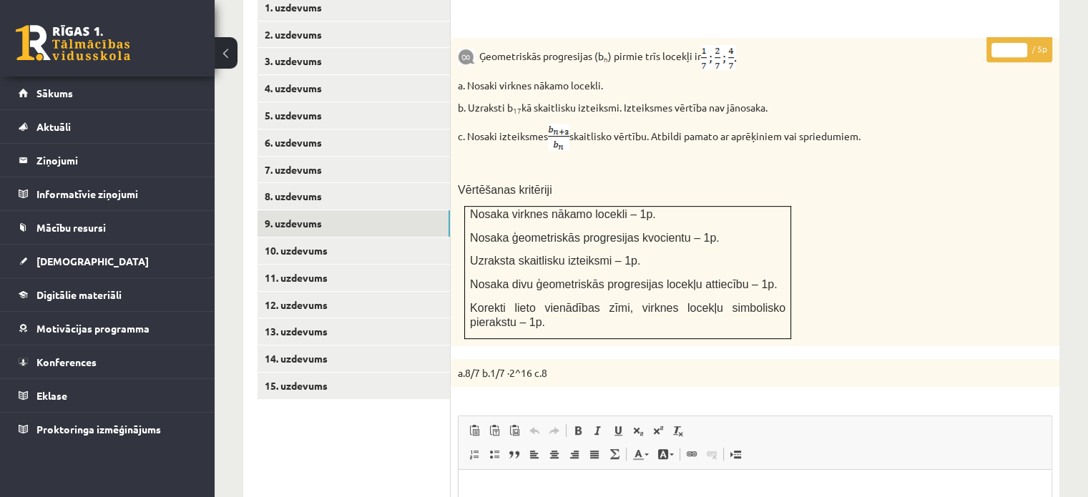
scroll to position [568, 0]
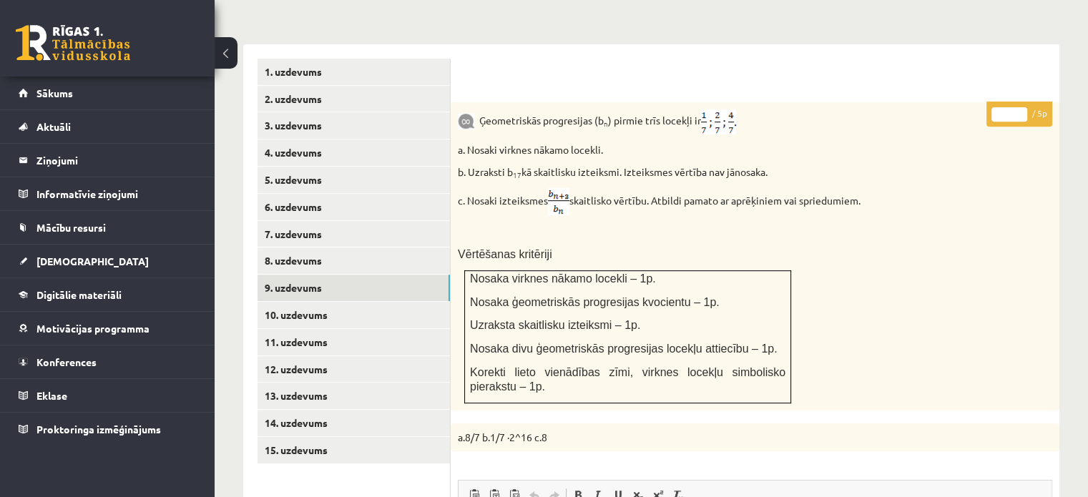
click at [1021, 107] on input "*" at bounding box center [1009, 114] width 36 height 14
type input "*"
click at [1021, 107] on input "*" at bounding box center [1009, 114] width 36 height 14
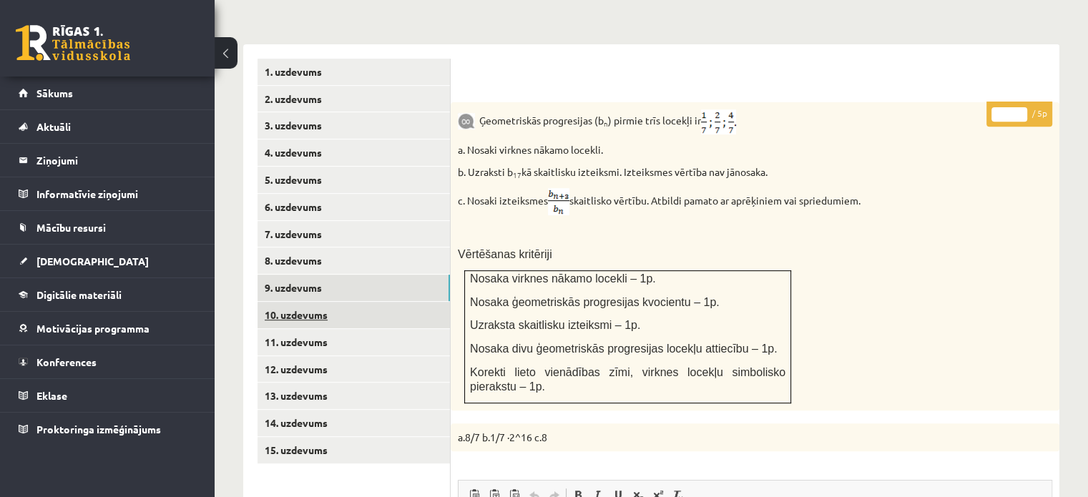
click at [371, 302] on link "10. uzdevums" at bounding box center [353, 315] width 192 height 26
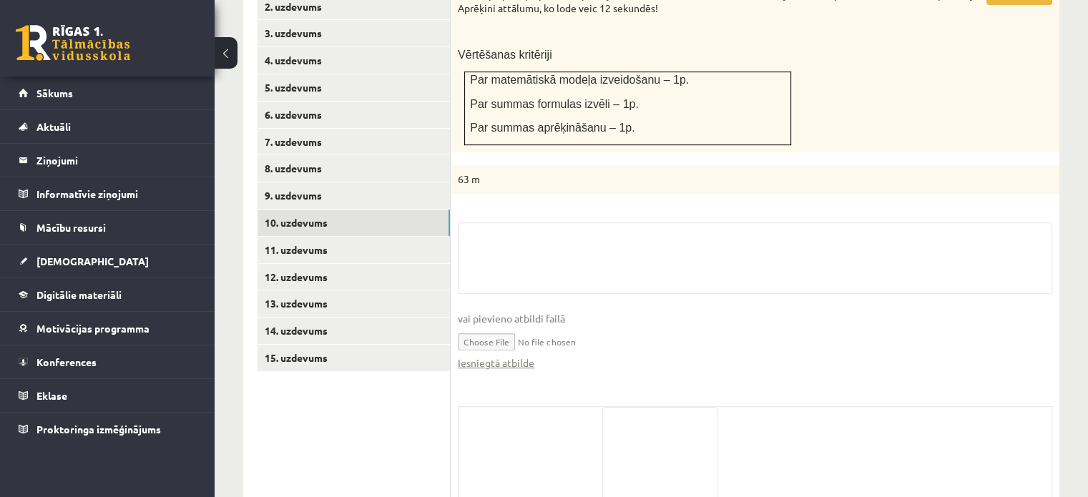
scroll to position [731, 0]
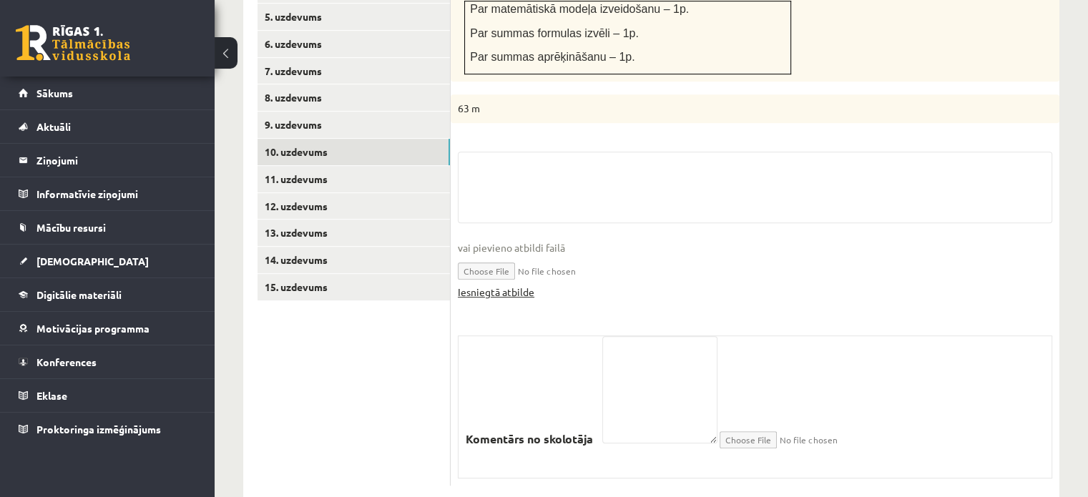
click at [493, 285] on link "Iesniegtā atbilde" at bounding box center [496, 292] width 77 height 15
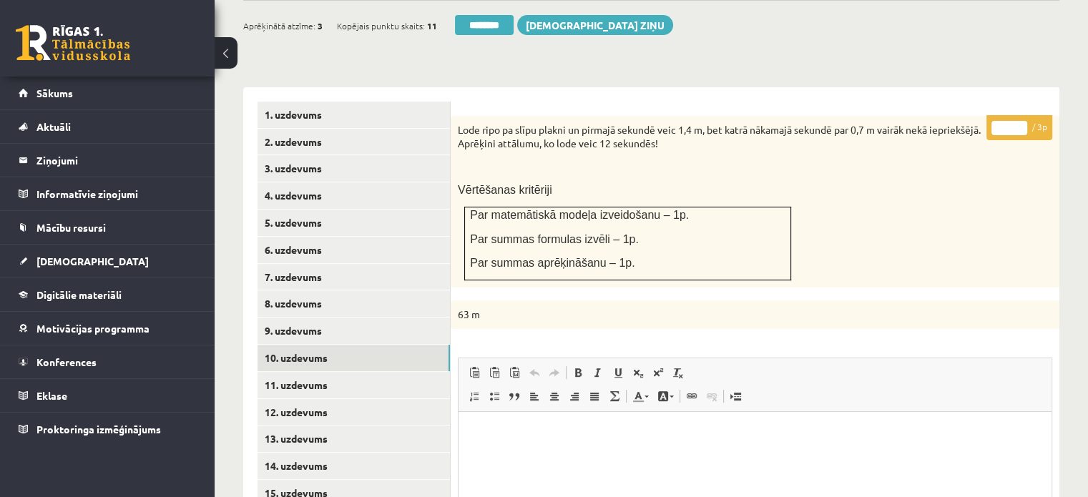
scroll to position [516, 0]
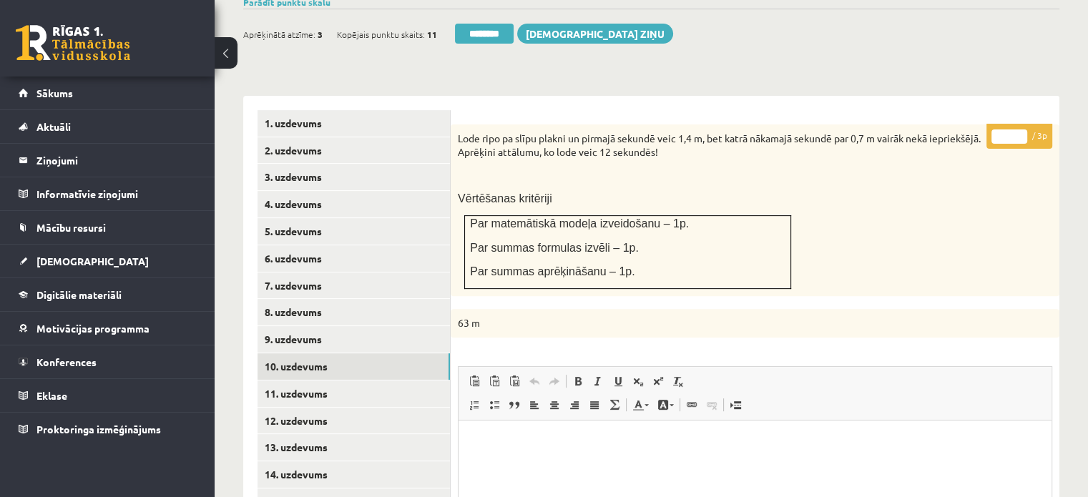
type input "*"
click at [1019, 129] on input "*" at bounding box center [1009, 136] width 36 height 14
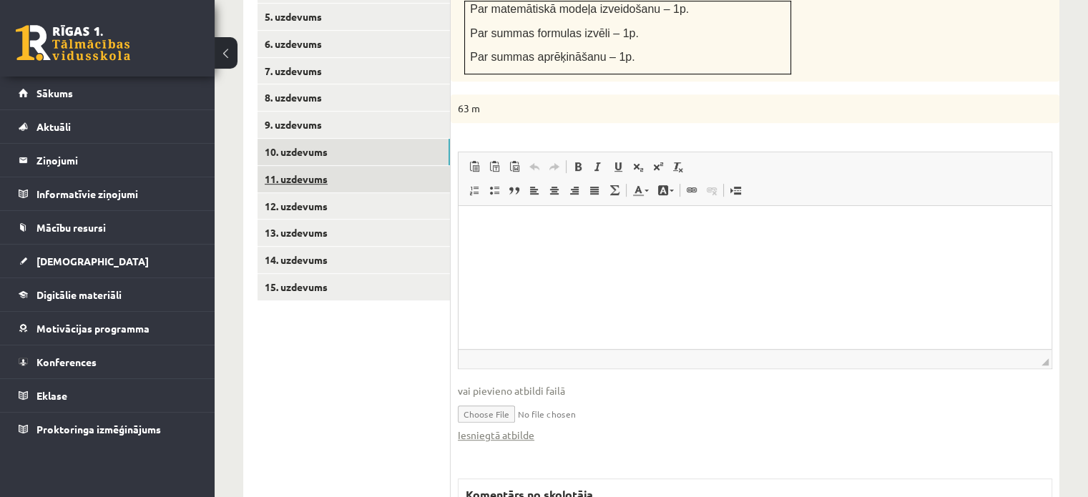
click at [408, 166] on link "11. uzdevums" at bounding box center [353, 179] width 192 height 26
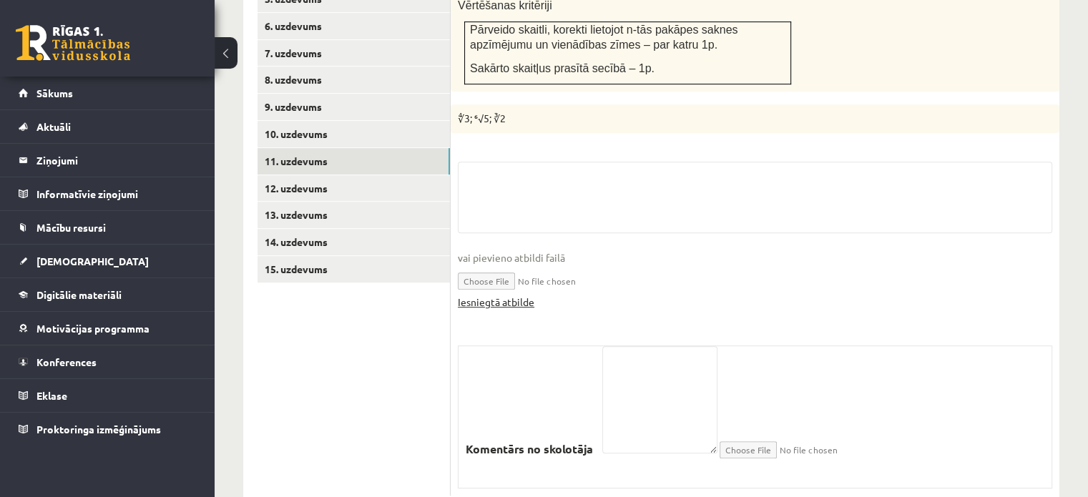
scroll to position [758, 0]
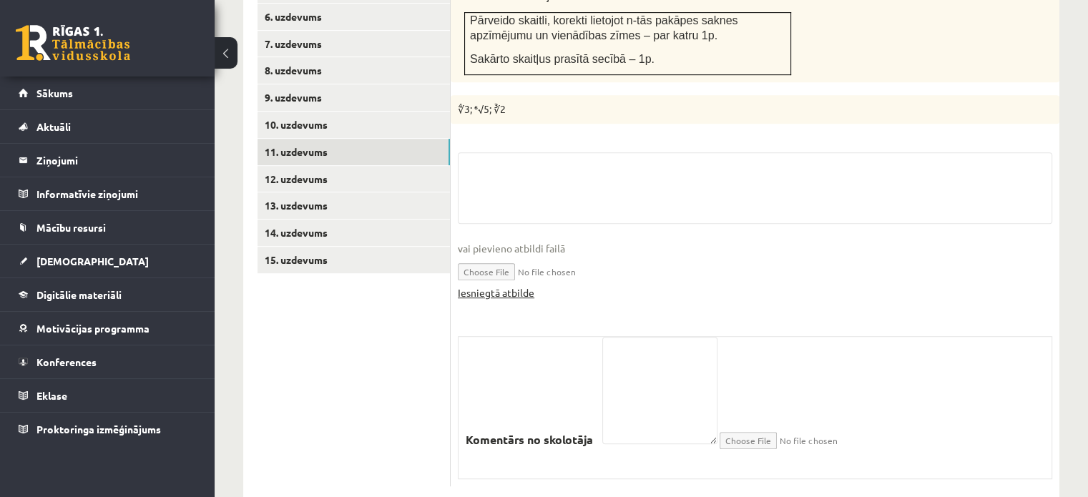
click at [481, 285] on link "Iesniegtā atbilde" at bounding box center [496, 292] width 77 height 15
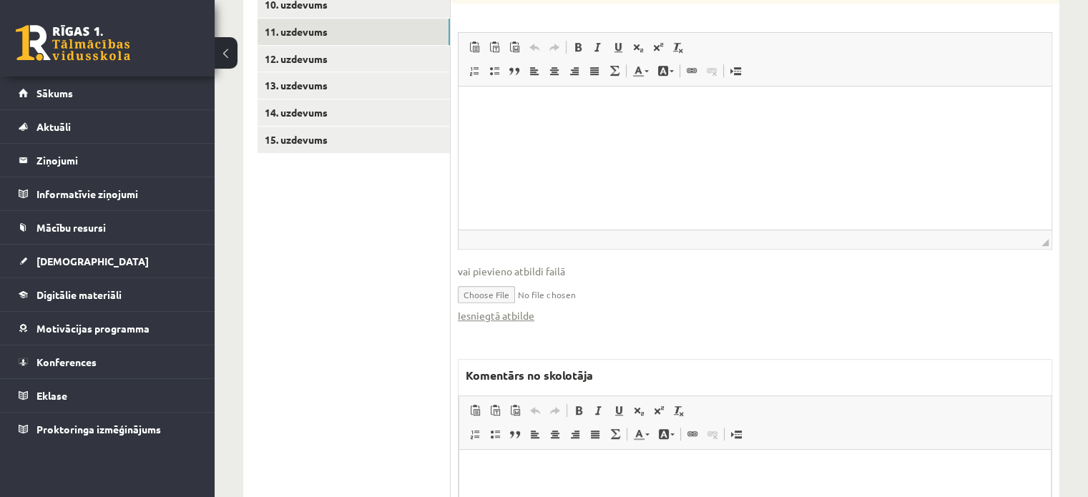
scroll to position [973, 0]
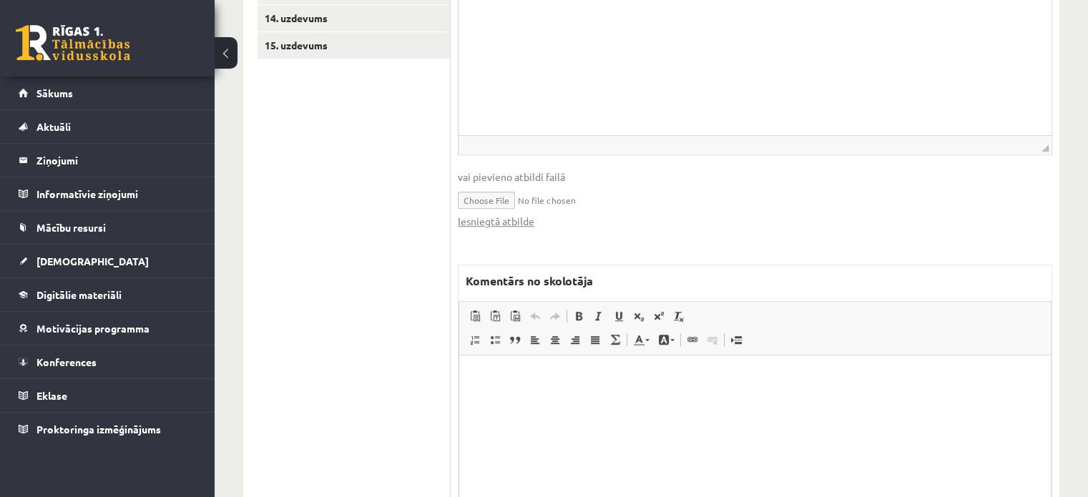
click at [612, 398] on html at bounding box center [755, 377] width 592 height 44
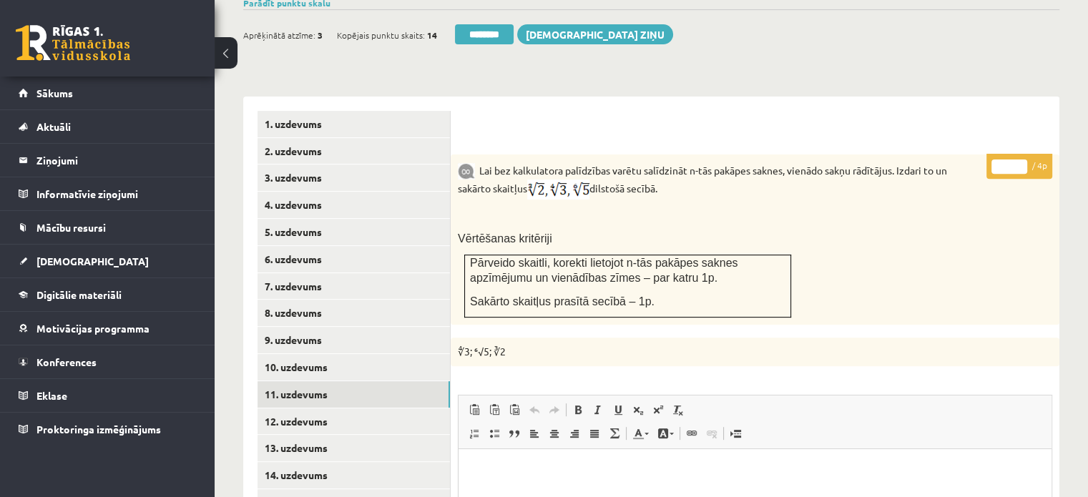
scroll to position [472, 0]
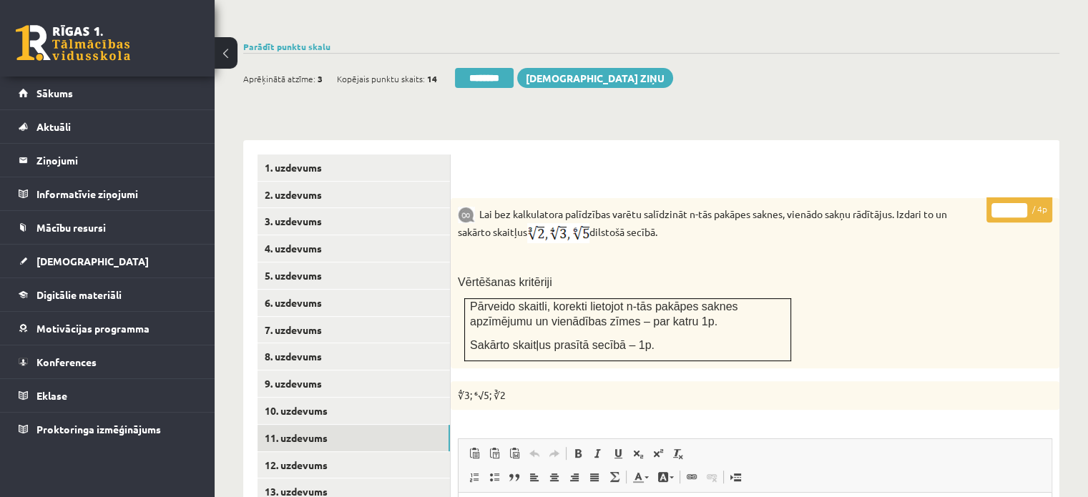
click at [1021, 203] on input "*" at bounding box center [1009, 210] width 36 height 14
type input "*"
click at [1021, 203] on input "*" at bounding box center [1009, 210] width 36 height 14
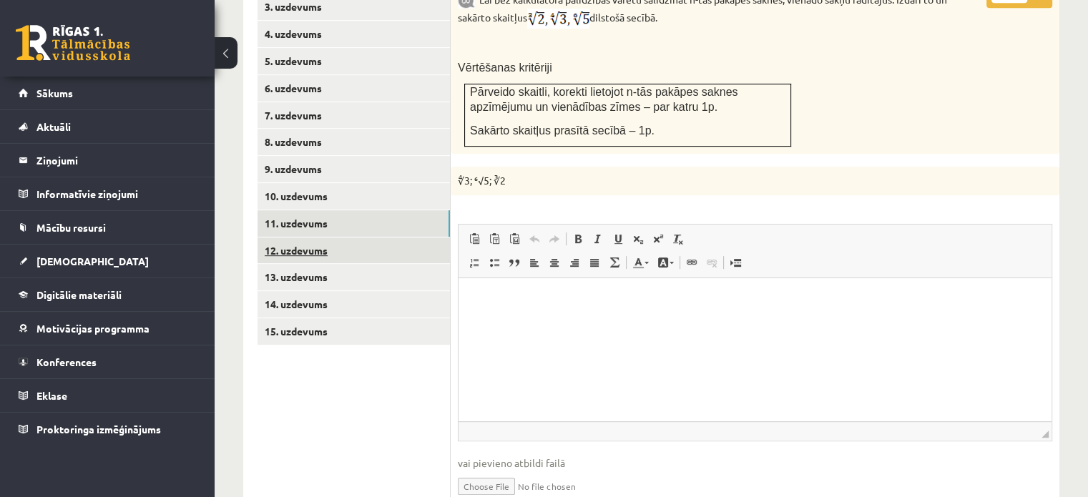
click at [403, 237] on link "12. uzdevums" at bounding box center [353, 250] width 192 height 26
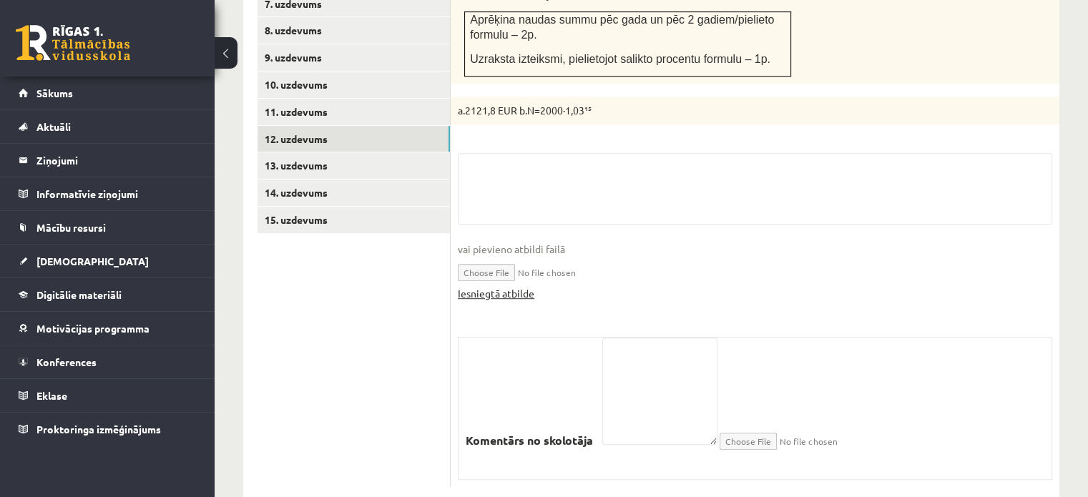
scroll to position [800, 0]
click at [512, 285] on link "Iesniegtā atbilde" at bounding box center [496, 292] width 77 height 15
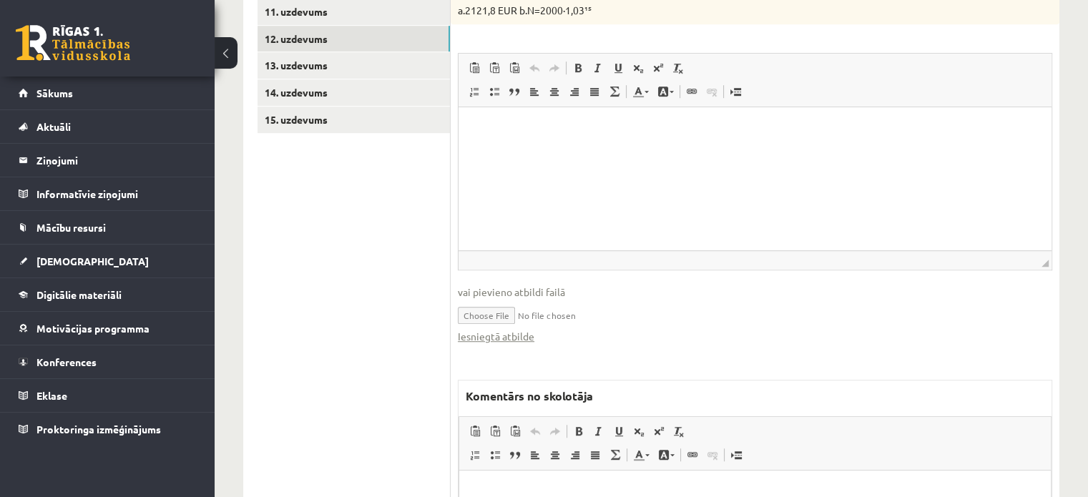
scroll to position [1083, 0]
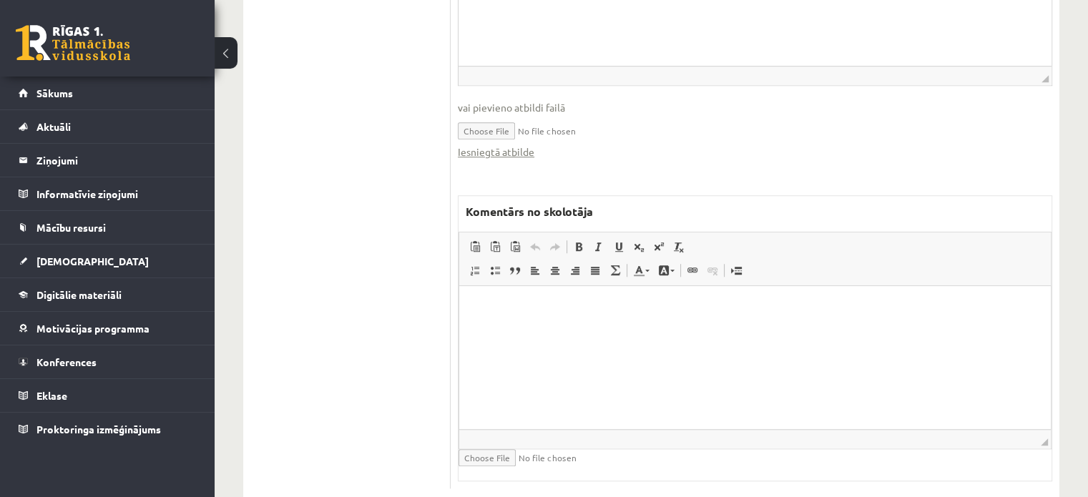
click at [536, 330] on html at bounding box center [755, 308] width 592 height 44
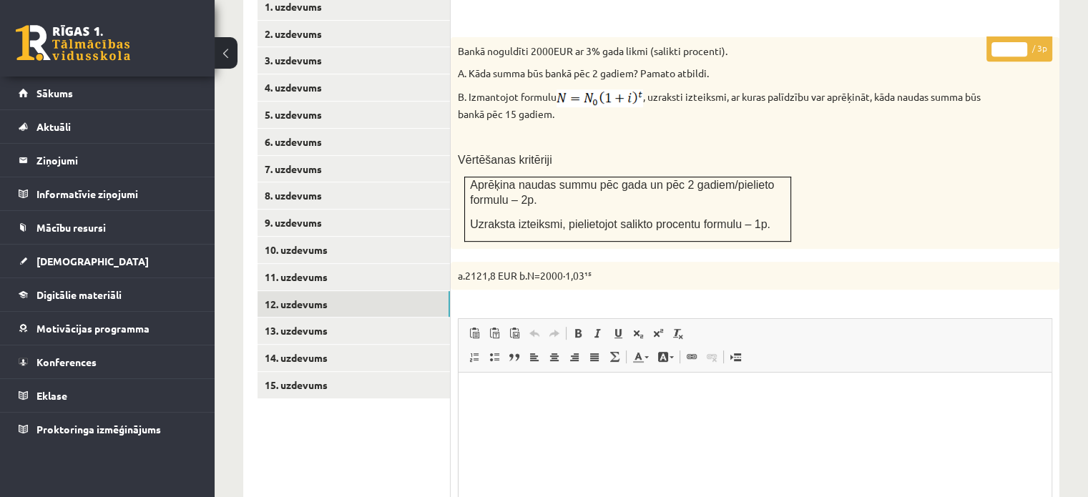
scroll to position [511, 0]
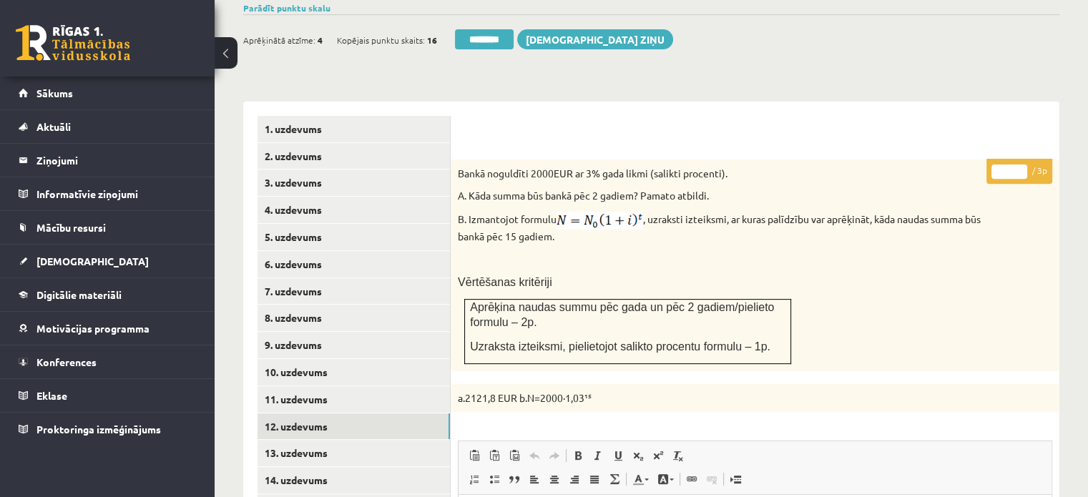
click at [1021, 165] on input "*" at bounding box center [1009, 172] width 36 height 14
type input "*"
click at [1021, 165] on input "*" at bounding box center [1009, 172] width 36 height 14
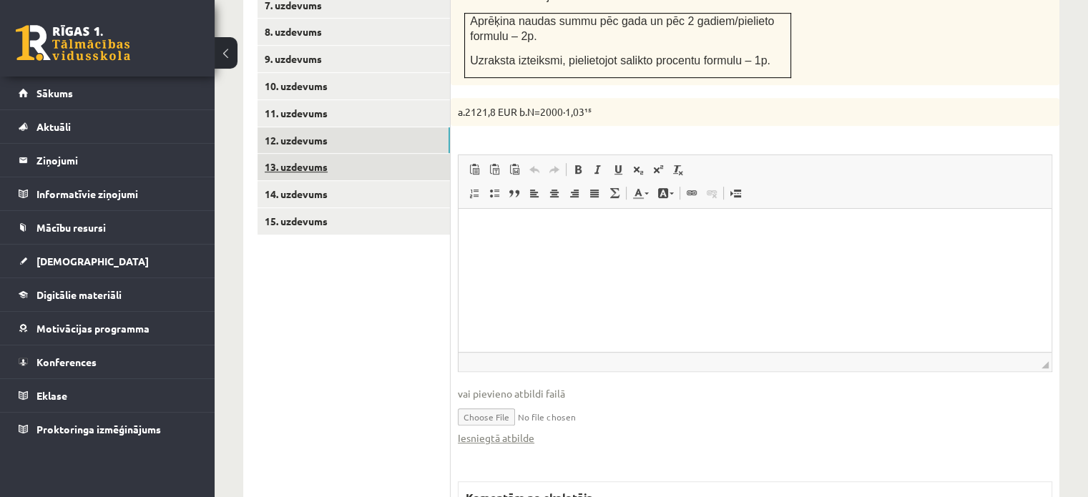
click at [378, 154] on link "13. uzdevums" at bounding box center [353, 167] width 192 height 26
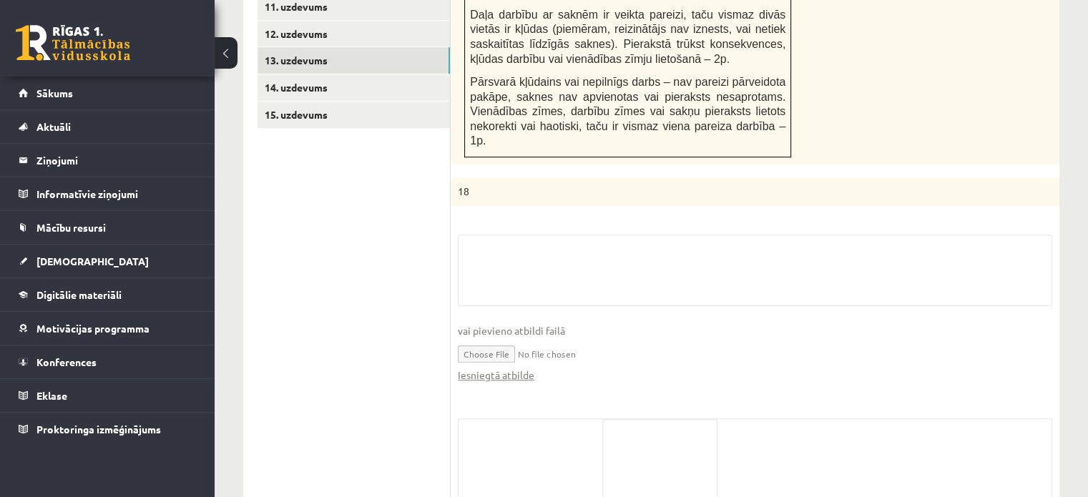
scroll to position [971, 0]
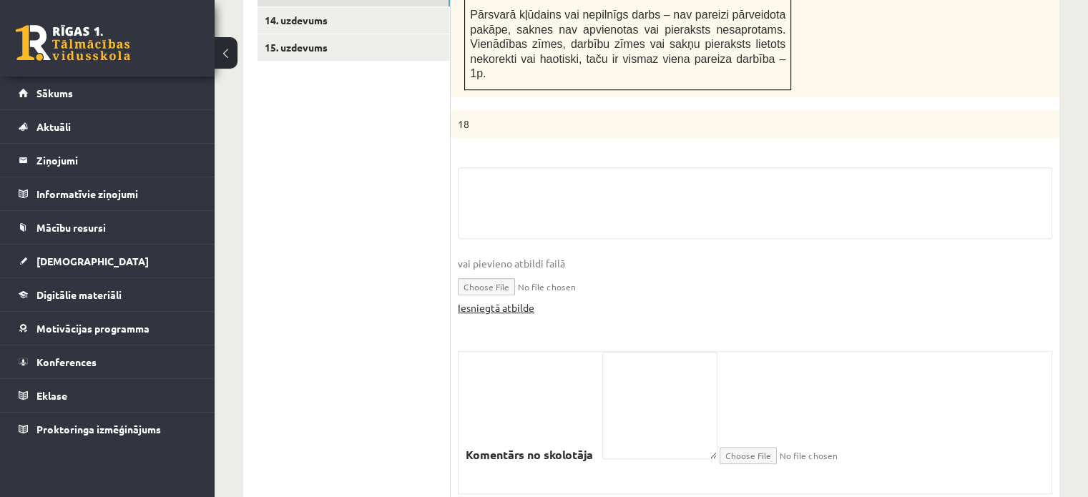
click at [516, 300] on link "Iesniegtā atbilde" at bounding box center [496, 307] width 77 height 15
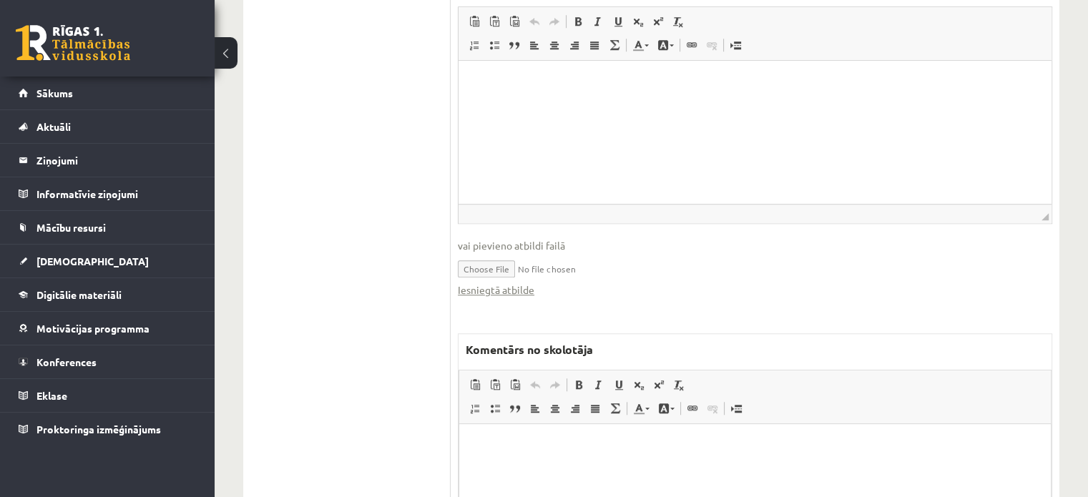
scroll to position [1254, 0]
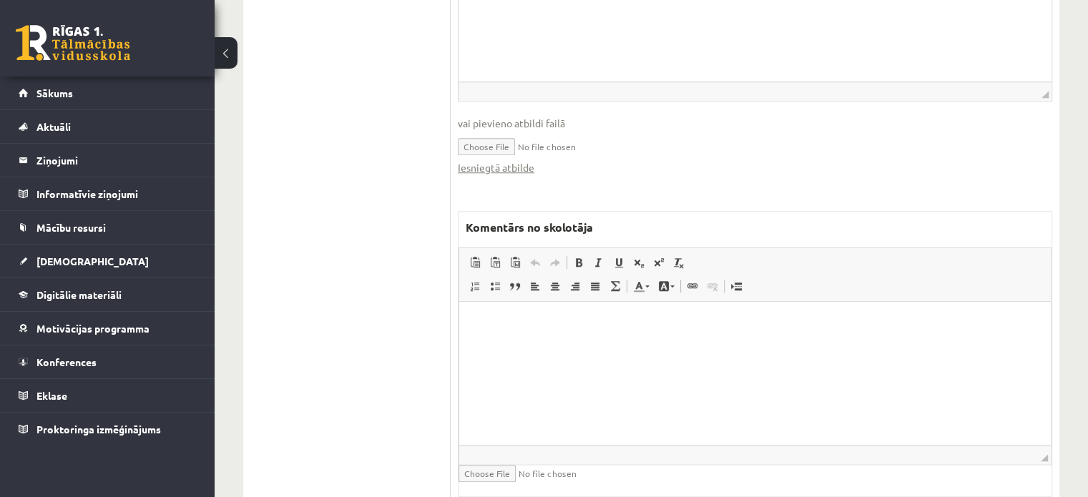
click at [662, 345] on html at bounding box center [755, 323] width 592 height 44
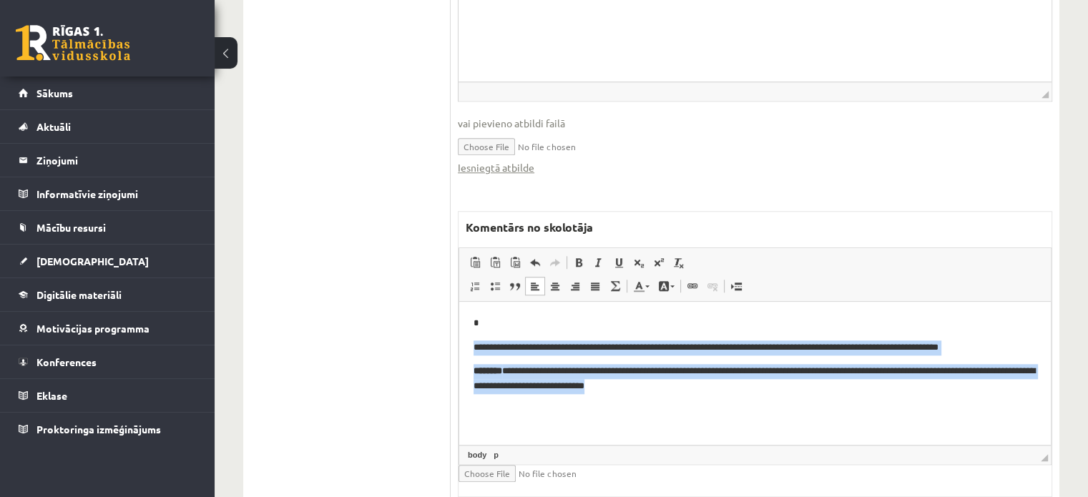
drag, startPoint x: 649, startPoint y: 376, endPoint x: 378, endPoint y: 338, distance: 273.0
click at [459, 338] on html "**********" at bounding box center [755, 354] width 592 height 107
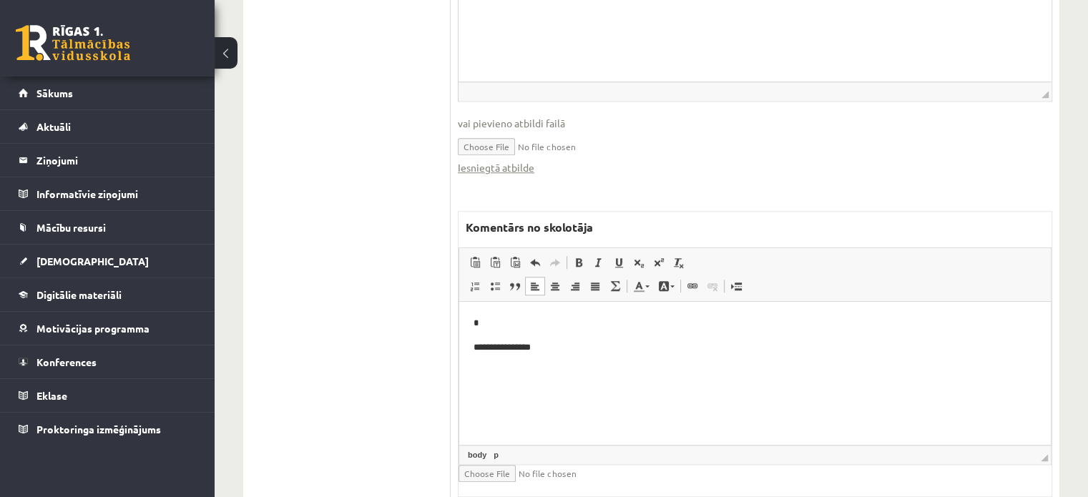
scroll to position [896, 0]
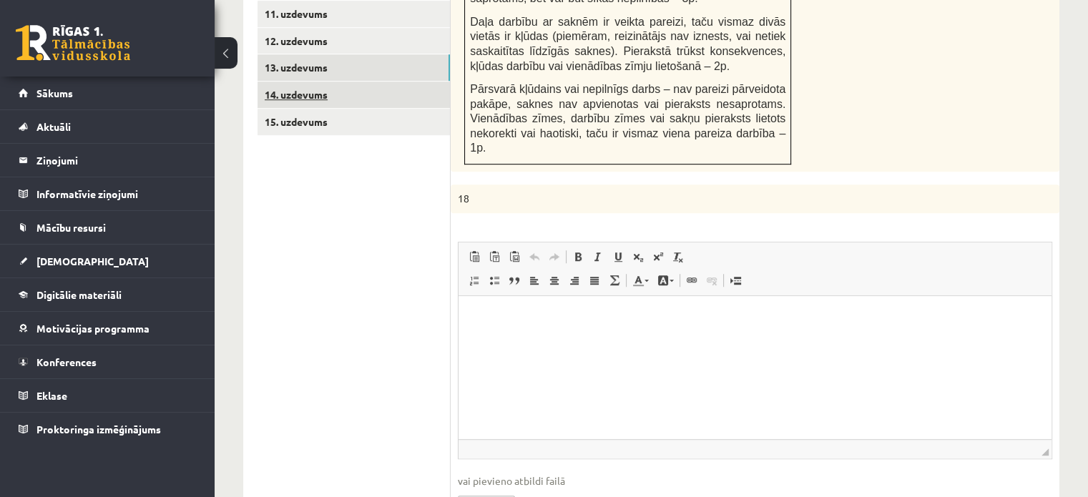
click at [392, 82] on link "14. uzdevums" at bounding box center [353, 95] width 192 height 26
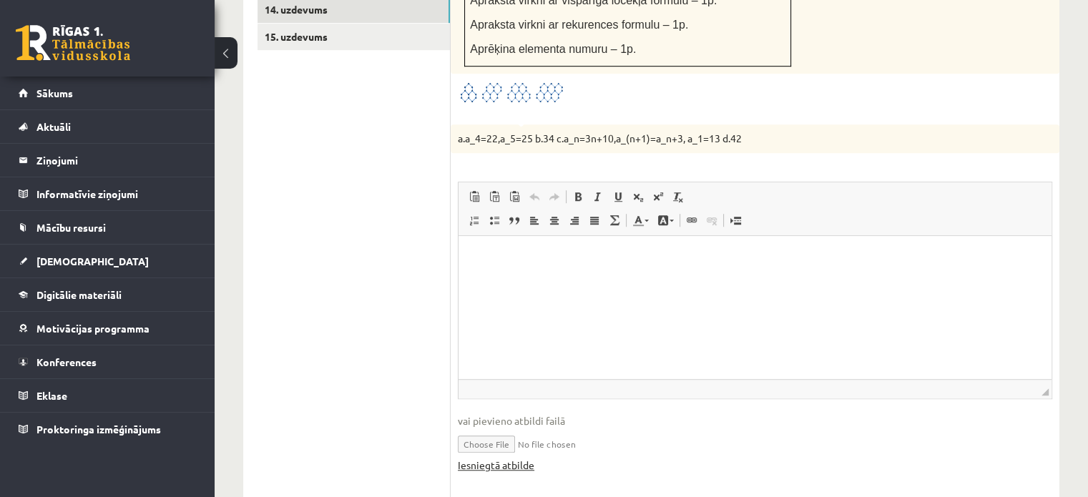
scroll to position [0, 0]
click at [521, 458] on link "Iesniegtā atbilde" at bounding box center [496, 465] width 77 height 15
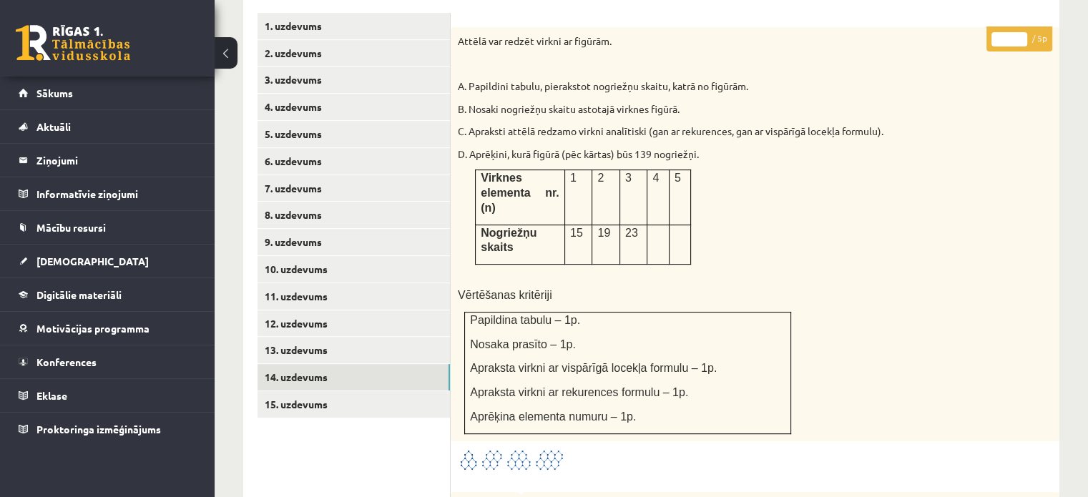
scroll to position [552, 0]
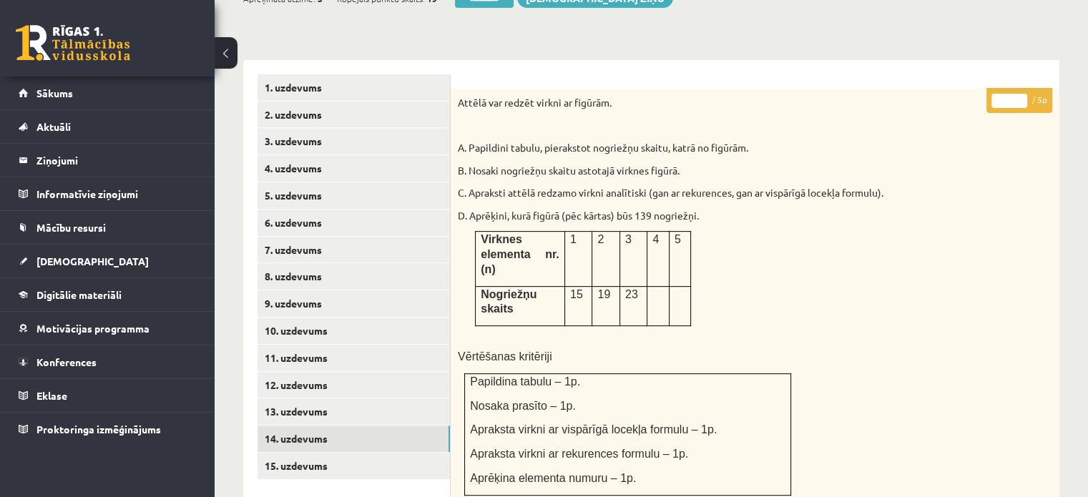
type input "*"
click at [1019, 94] on input "*" at bounding box center [1009, 101] width 36 height 14
click at [401, 453] on link "15. uzdevums" at bounding box center [353, 466] width 192 height 26
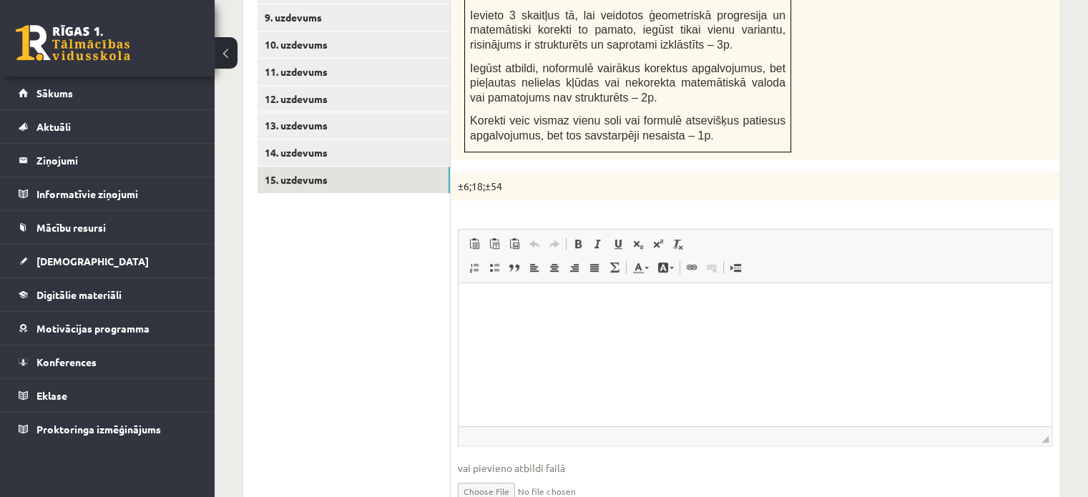
scroll to position [0, 0]
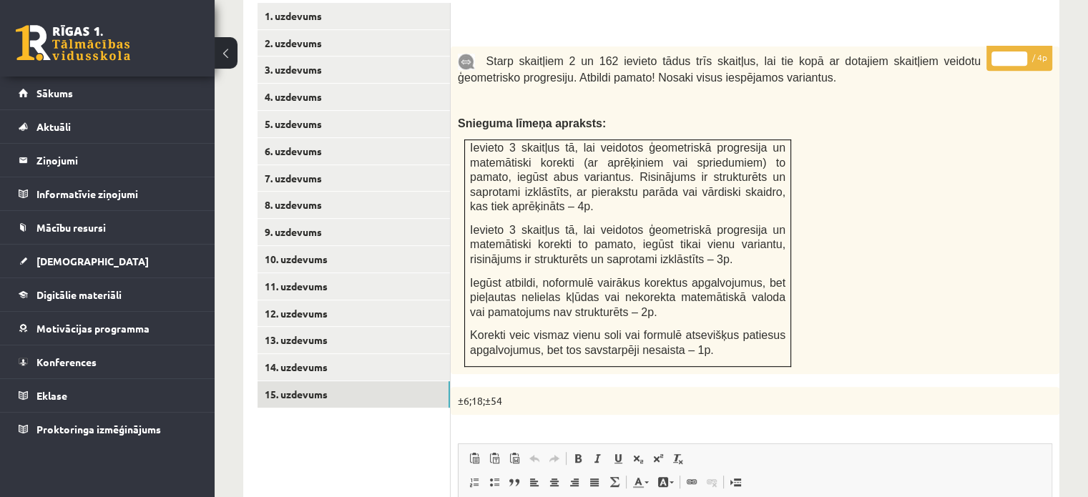
type input "*"
click at [1018, 51] on input "*" at bounding box center [1009, 58] width 36 height 14
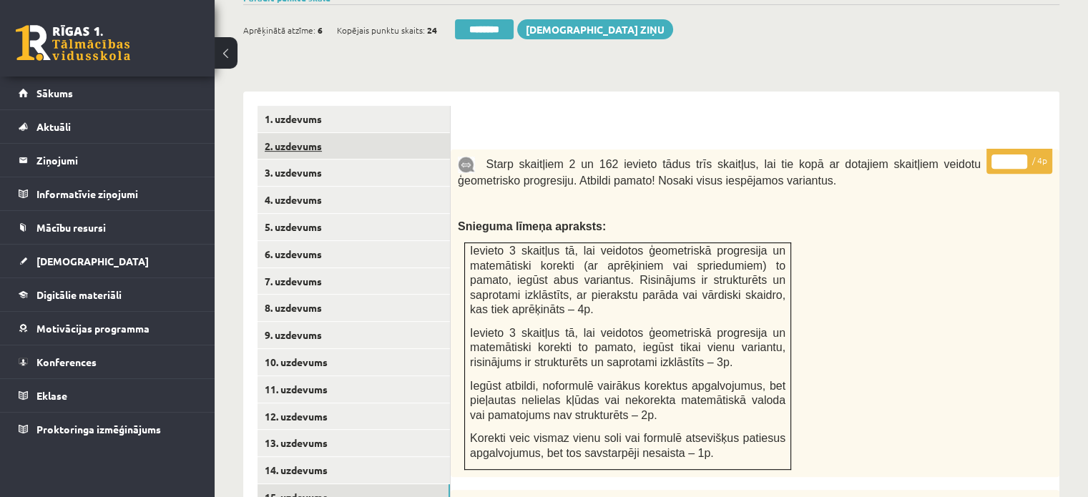
scroll to position [338, 0]
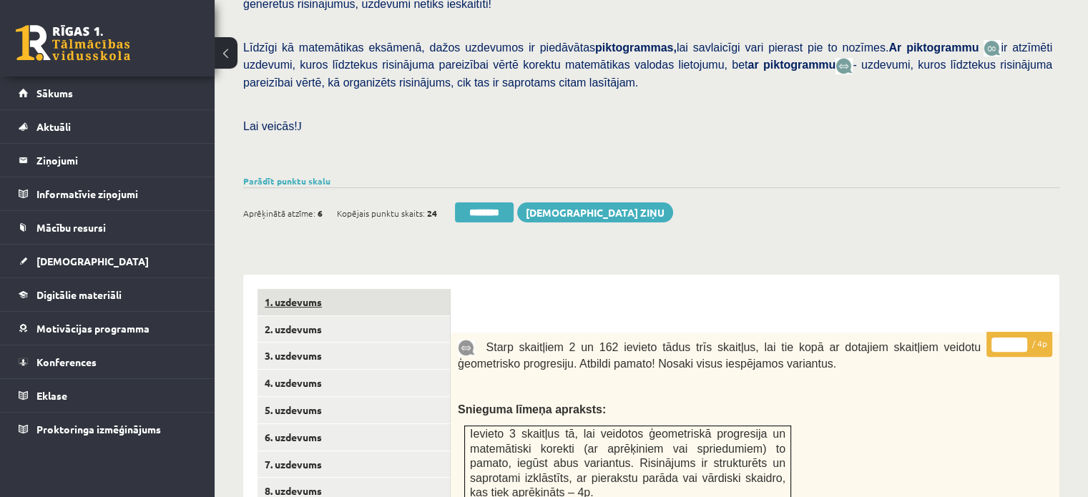
click at [366, 289] on link "1. uzdevums" at bounding box center [353, 302] width 192 height 26
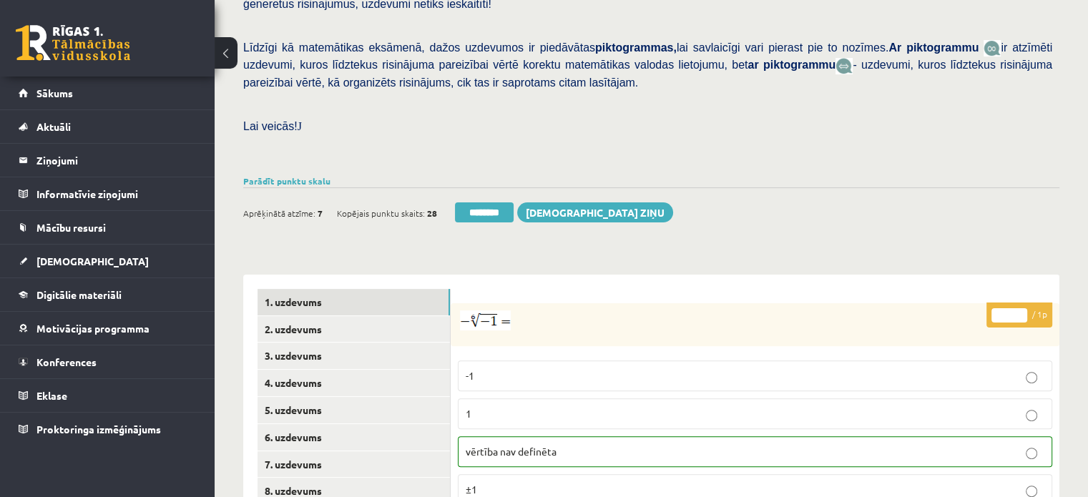
scroll to position [0, 0]
click at [514, 202] on input "********" at bounding box center [484, 212] width 59 height 20
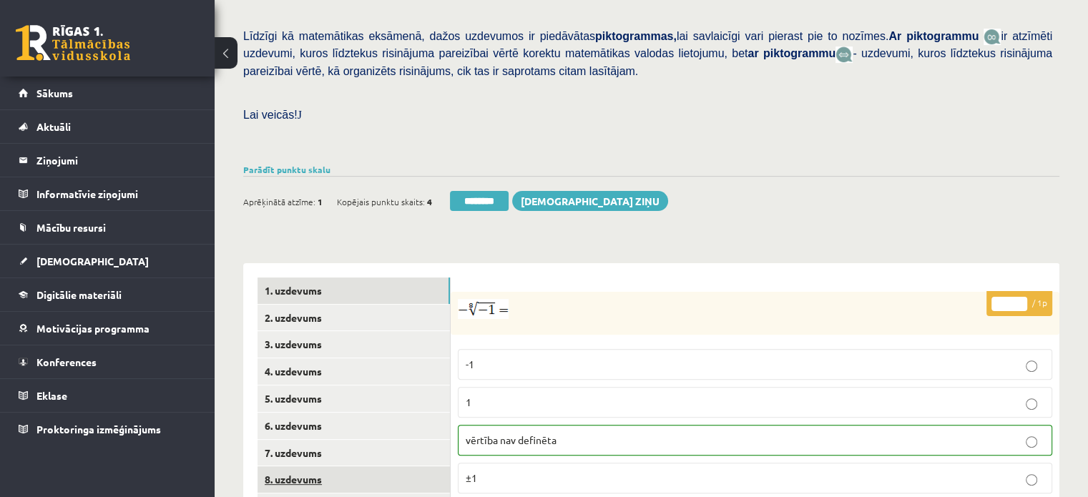
scroll to position [501, 0]
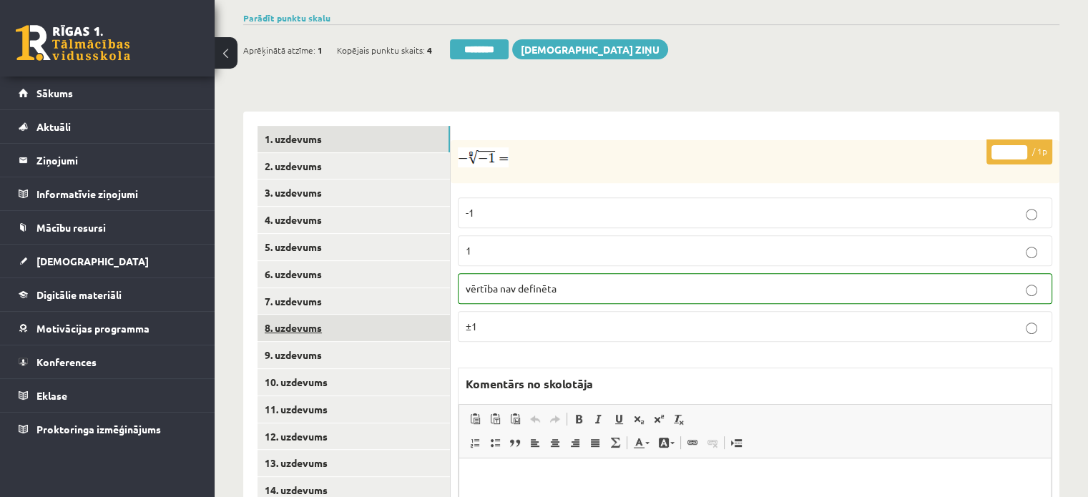
click at [393, 315] on link "8. uzdevums" at bounding box center [353, 328] width 192 height 26
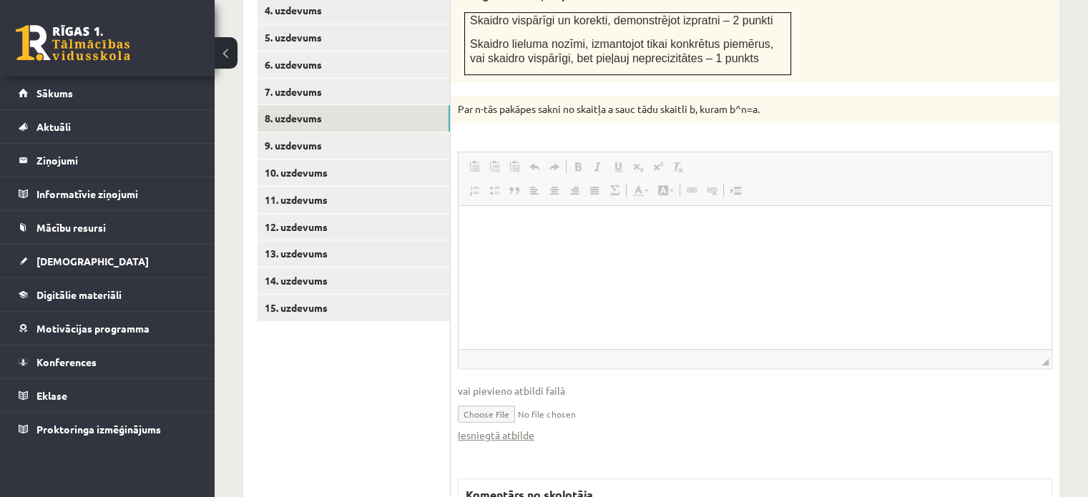
scroll to position [0, 0]
click at [512, 250] on html at bounding box center [754, 228] width 593 height 44
click at [530, 428] on link "Iesniegtā atbilde" at bounding box center [496, 435] width 77 height 15
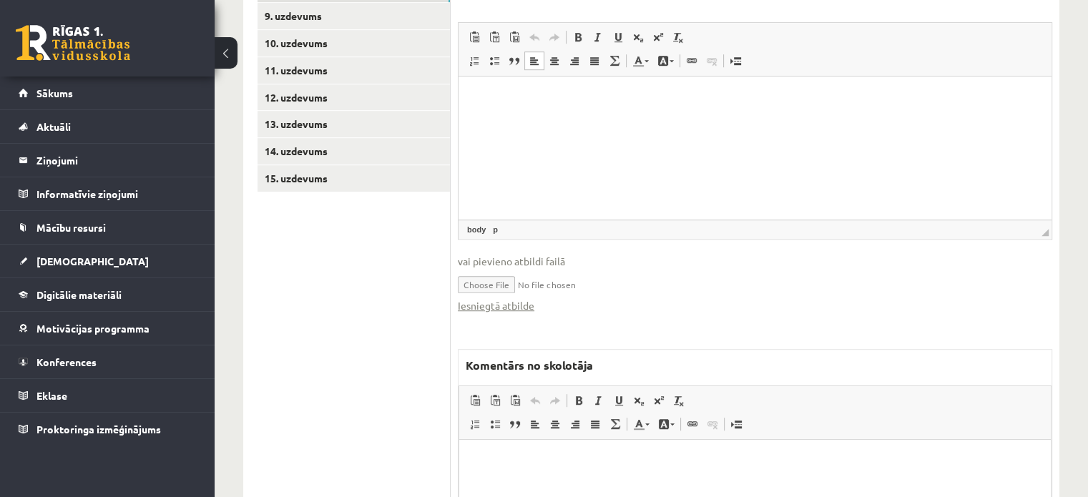
scroll to position [925, 0]
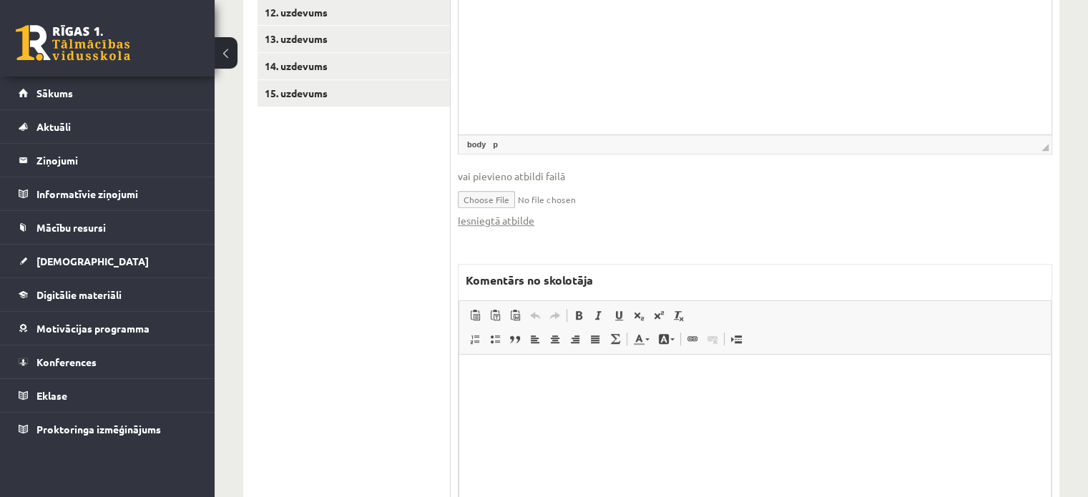
click at [538, 398] on html at bounding box center [755, 377] width 592 height 44
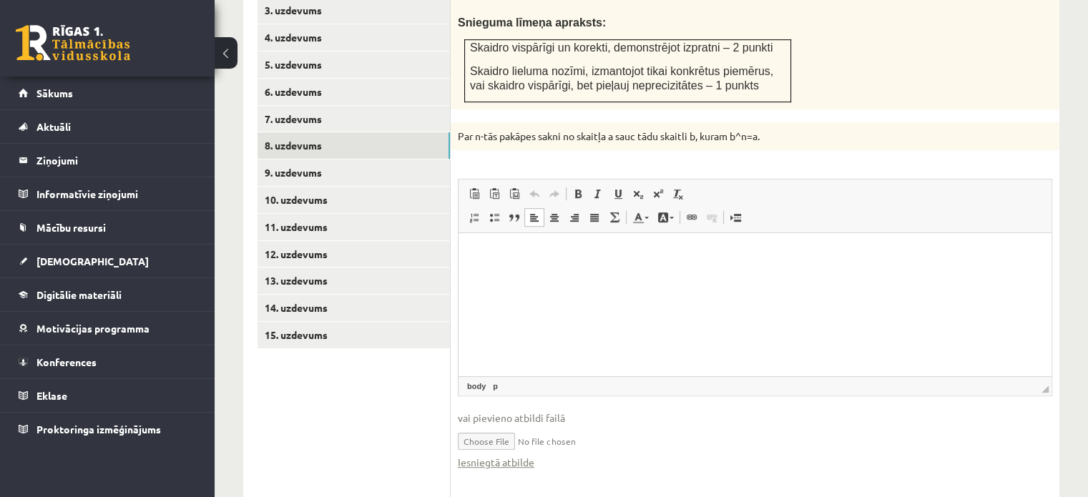
scroll to position [567, 0]
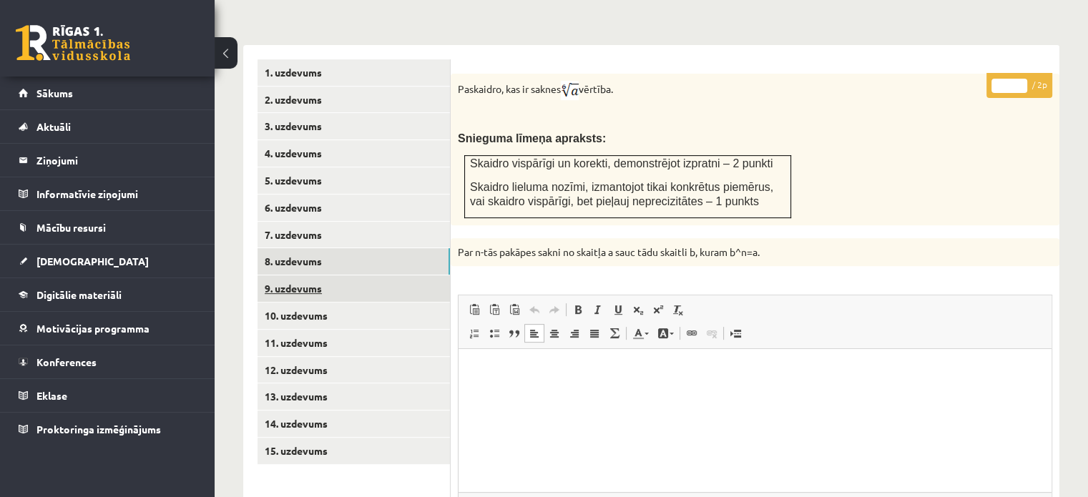
click at [438, 275] on link "9. uzdevums" at bounding box center [353, 288] width 192 height 26
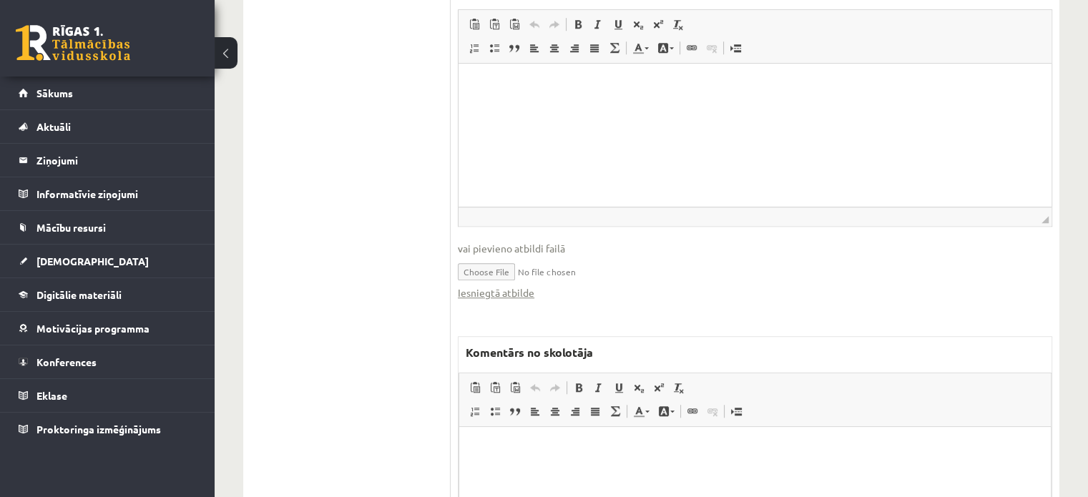
scroll to position [0, 0]
click at [524, 285] on link "Iesniegtā atbilde" at bounding box center [496, 292] width 77 height 15
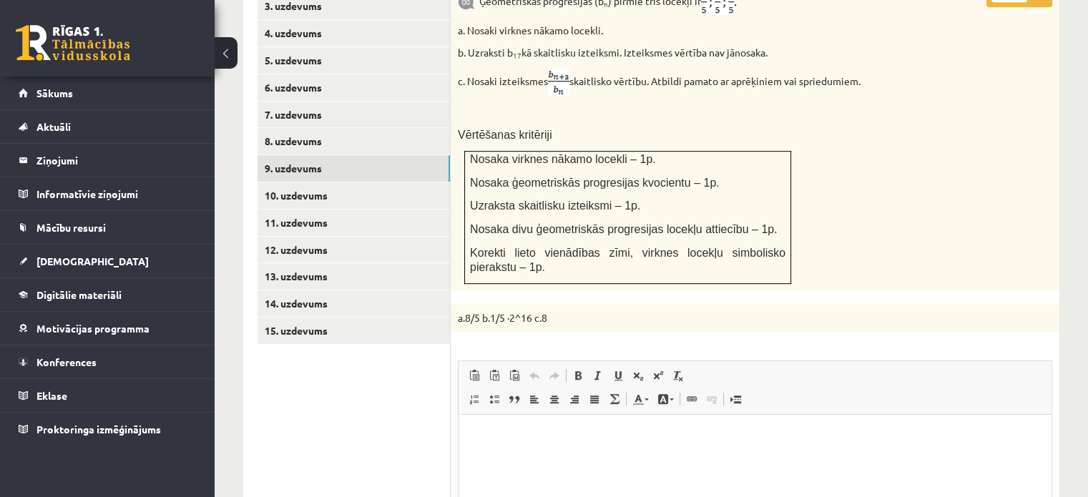
scroll to position [539, 0]
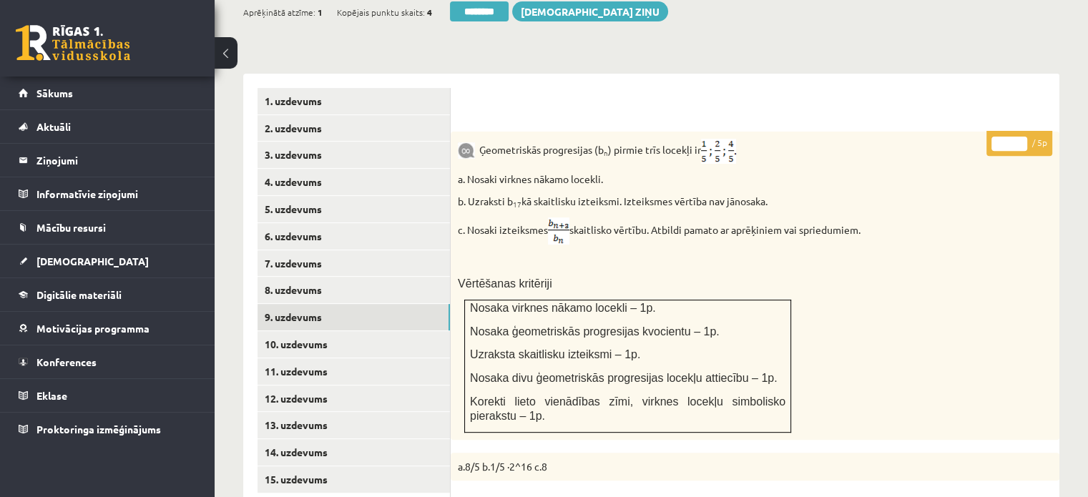
type input "*"
click at [1021, 137] on input "*" at bounding box center [1009, 144] width 36 height 14
click at [415, 331] on link "10. uzdevums" at bounding box center [353, 344] width 192 height 26
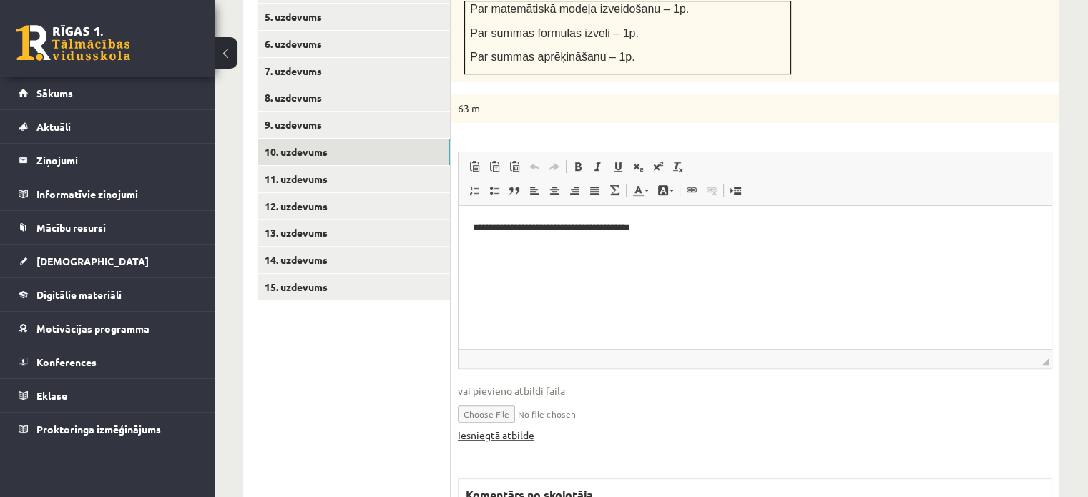
scroll to position [0, 0]
click at [525, 428] on link "Iesniegtā atbilde" at bounding box center [496, 435] width 77 height 15
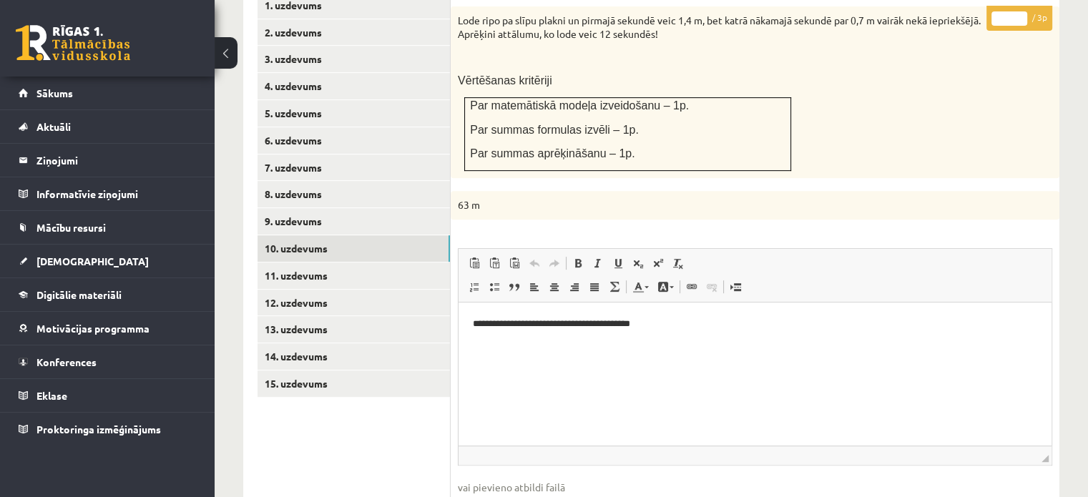
scroll to position [516, 0]
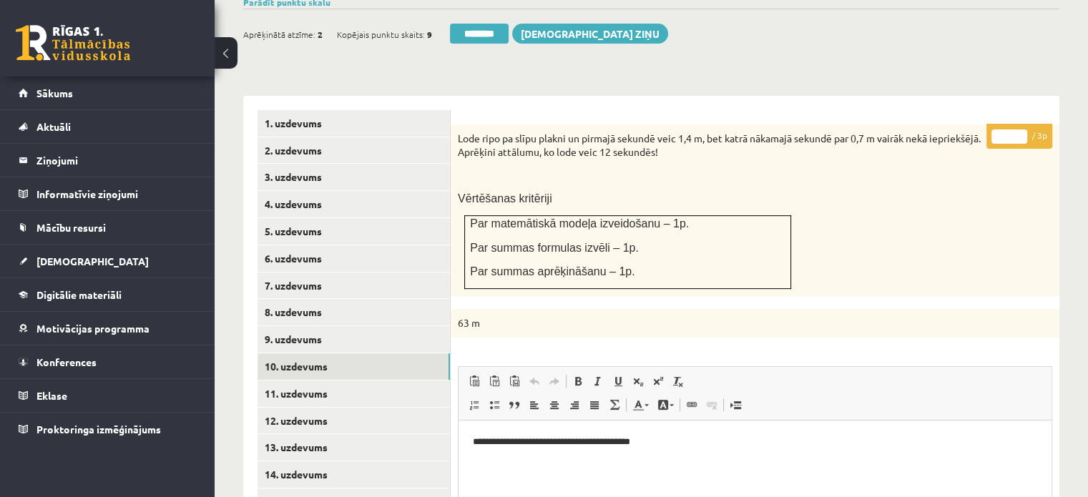
type input "*"
click at [1017, 129] on input "*" at bounding box center [1009, 136] width 36 height 14
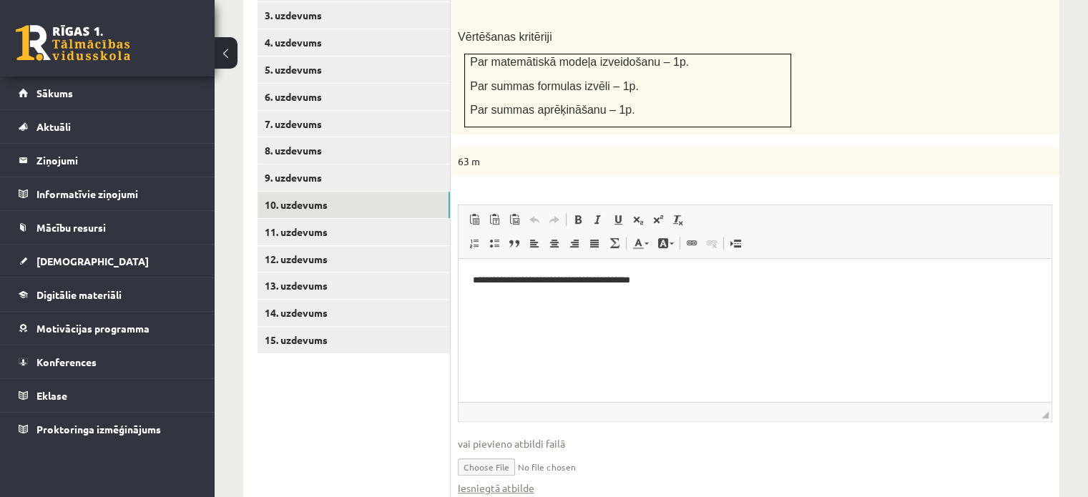
scroll to position [731, 0]
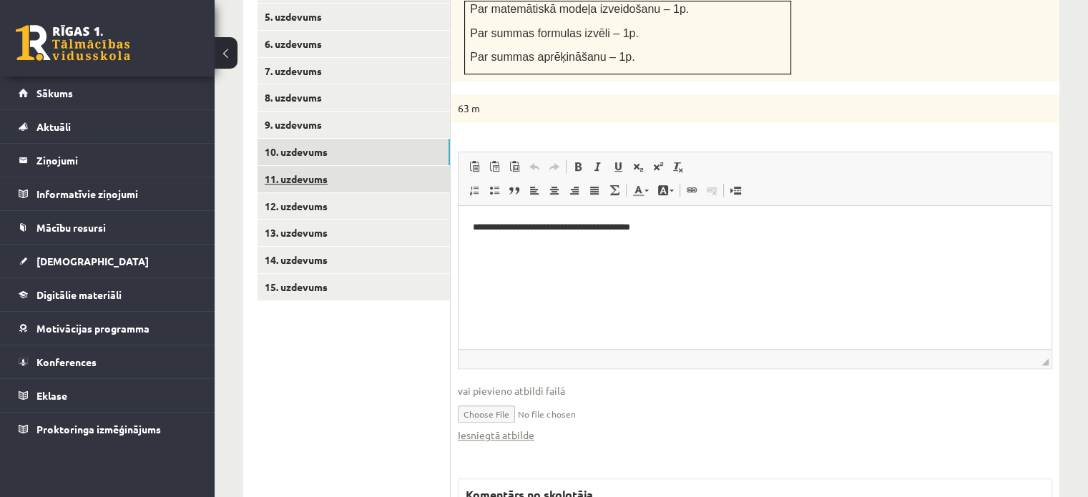
click at [431, 166] on link "11. uzdevums" at bounding box center [353, 179] width 192 height 26
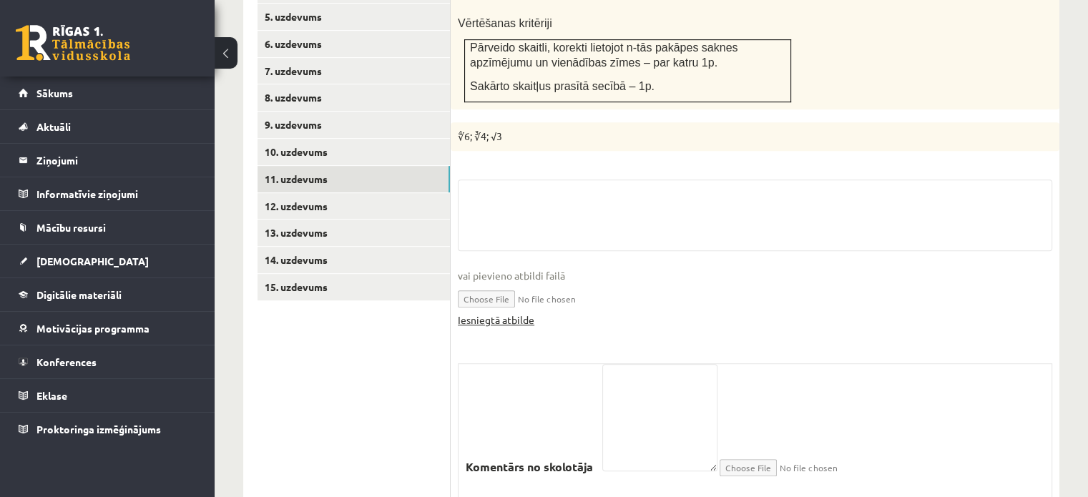
click at [522, 313] on link "Iesniegtā atbilde" at bounding box center [496, 320] width 77 height 15
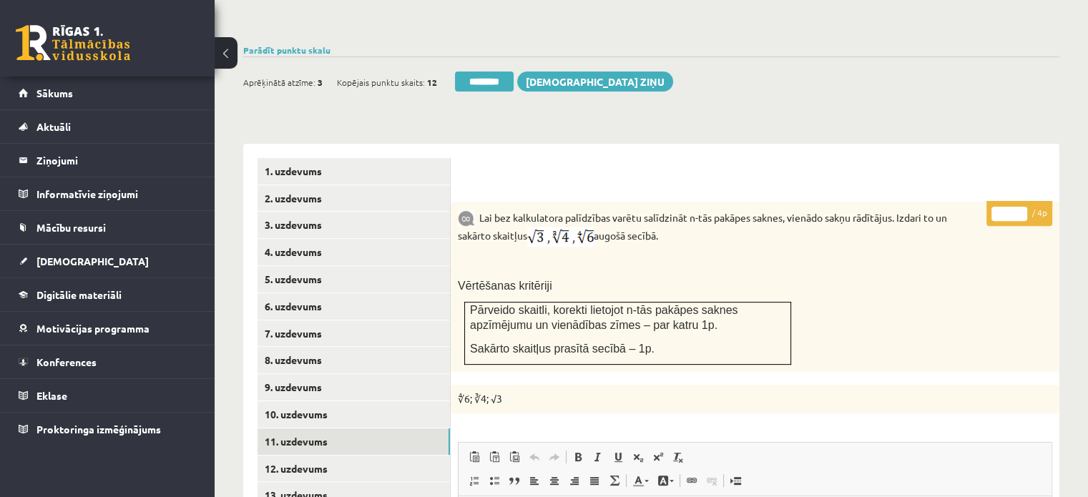
scroll to position [445, 0]
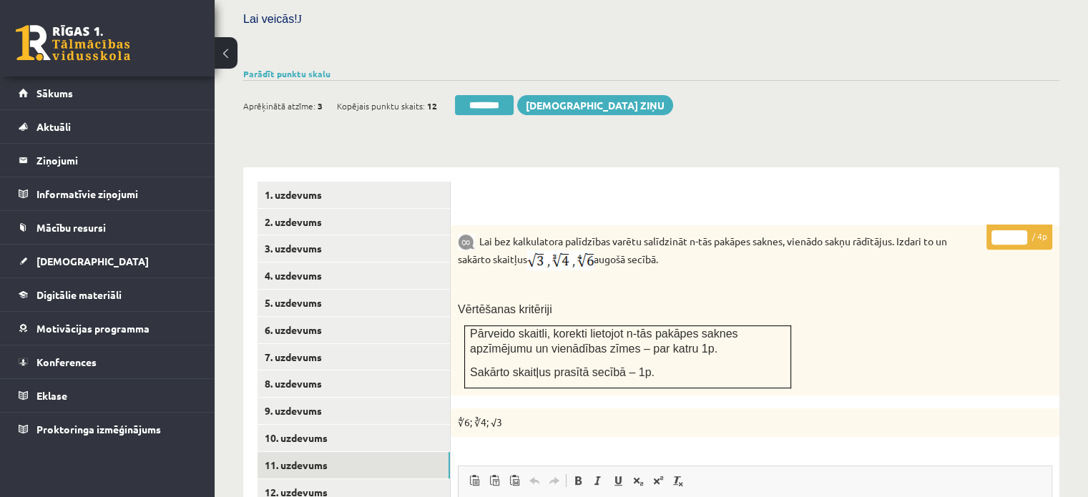
type input "*"
click at [1024, 230] on input "*" at bounding box center [1009, 237] width 36 height 14
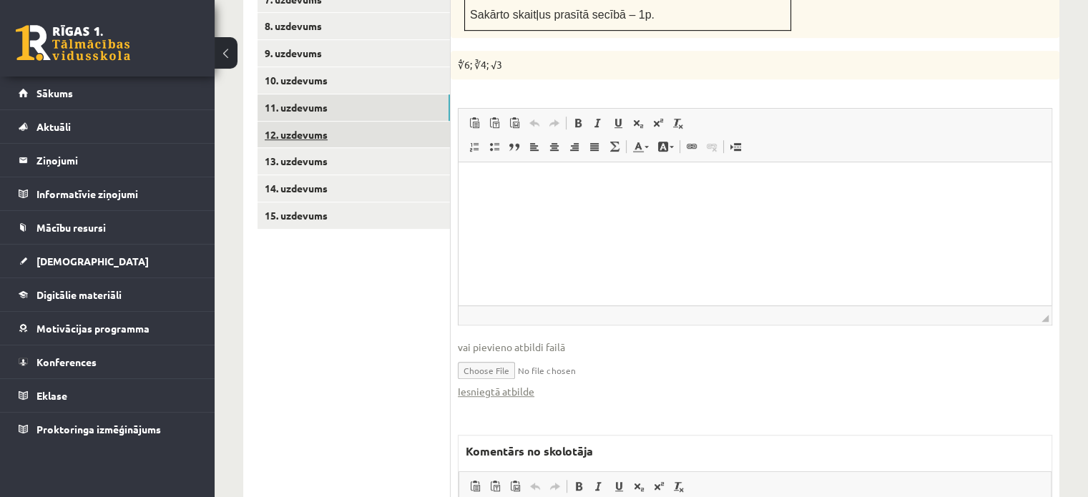
click at [431, 122] on link "12. uzdevums" at bounding box center [353, 135] width 192 height 26
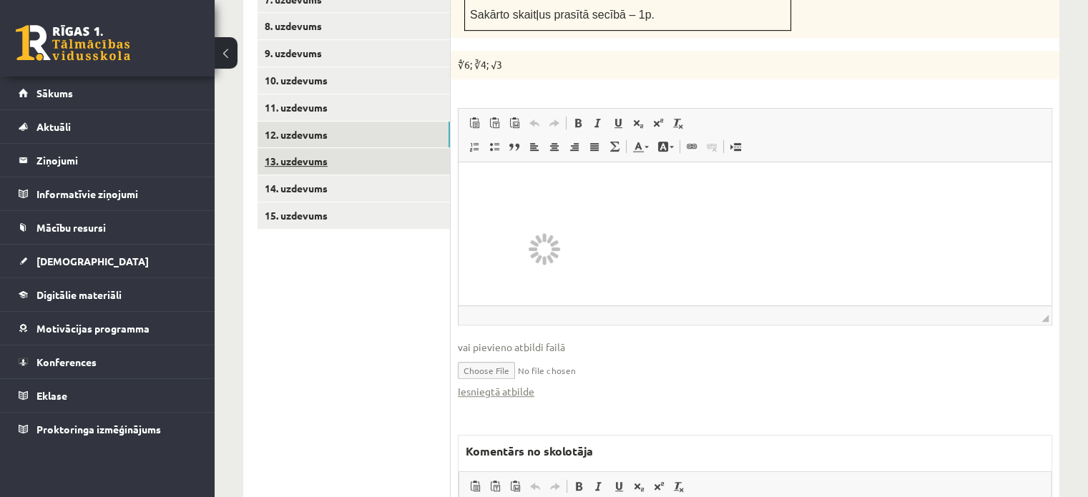
scroll to position [798, 0]
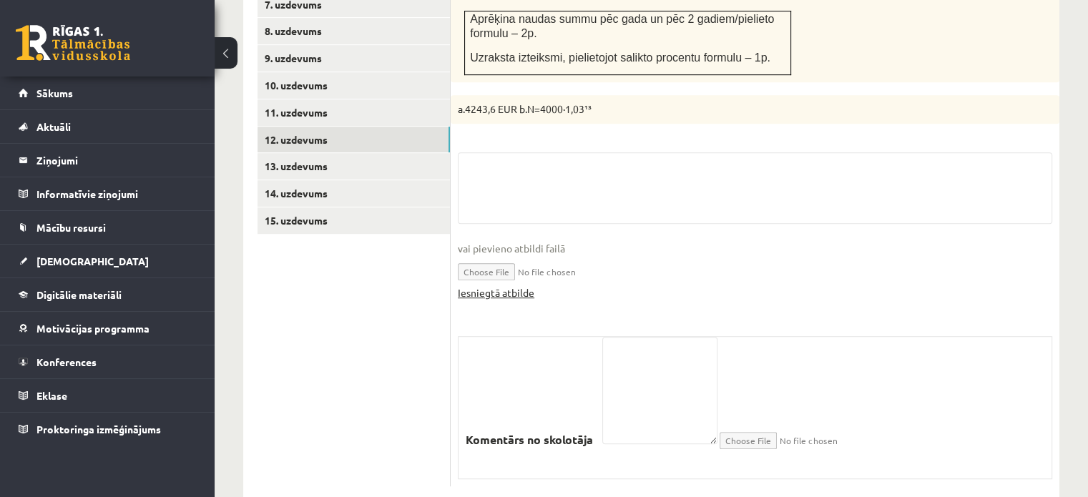
click at [508, 285] on link "Iesniegtā atbilde" at bounding box center [496, 292] width 77 height 15
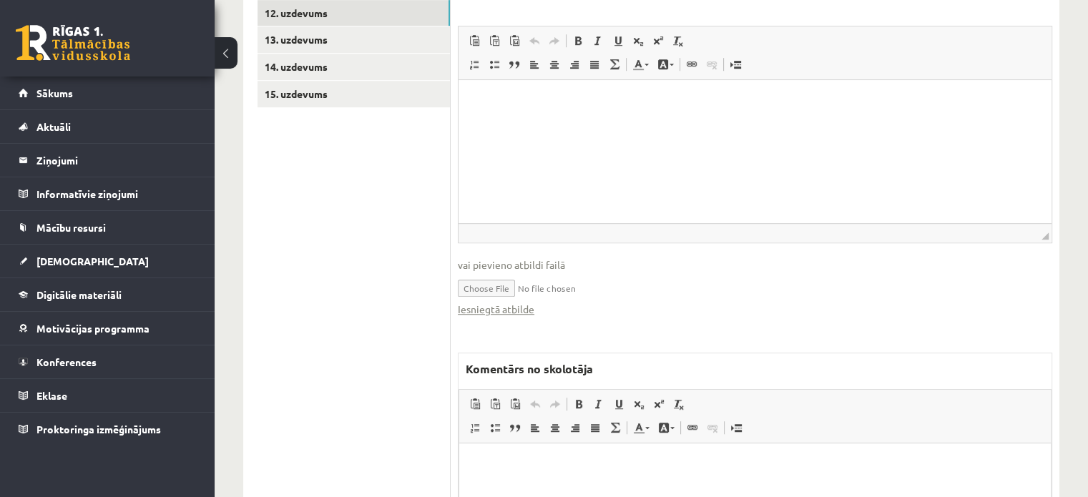
scroll to position [1012, 0]
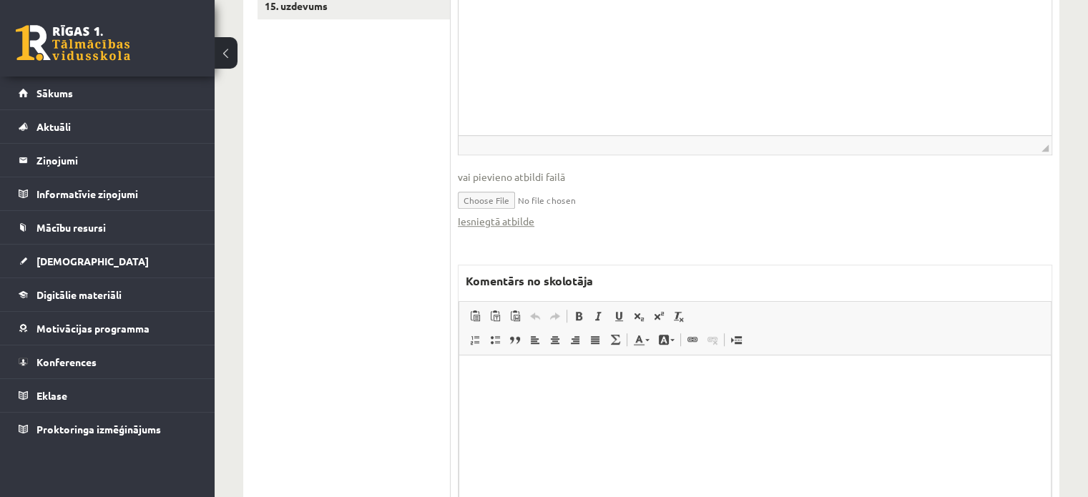
click at [611, 398] on html at bounding box center [755, 377] width 592 height 44
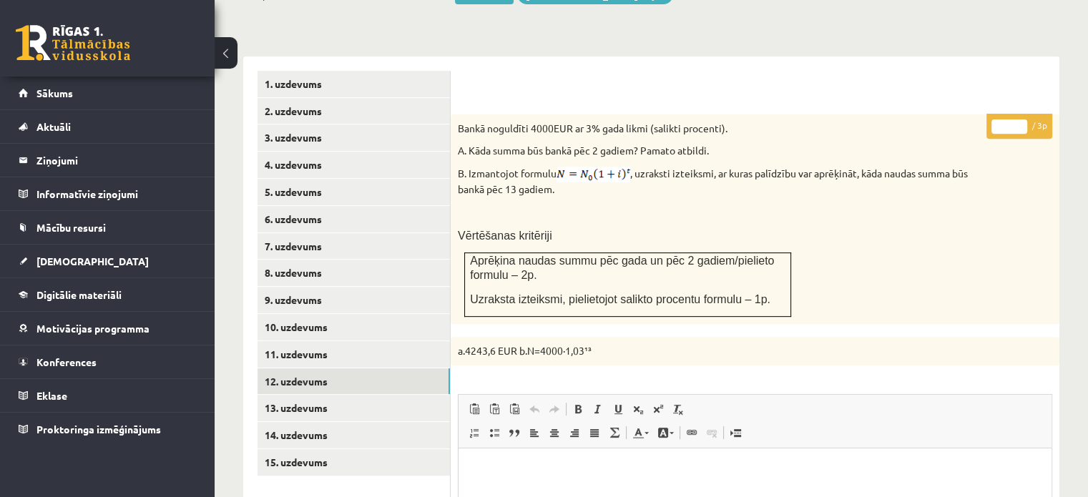
scroll to position [440, 0]
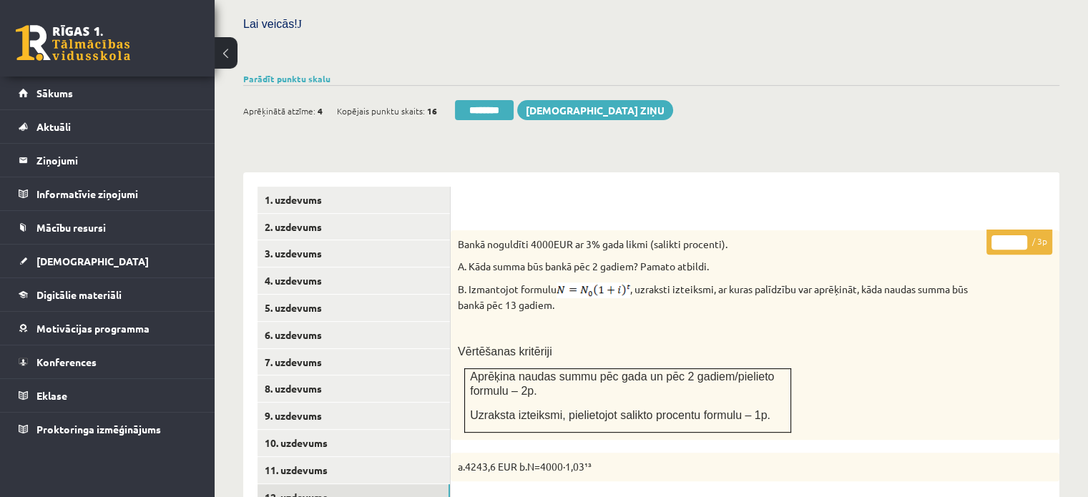
click at [1021, 235] on input "*" at bounding box center [1009, 242] width 36 height 14
type input "*"
click at [1021, 235] on input "*" at bounding box center [1009, 242] width 36 height 14
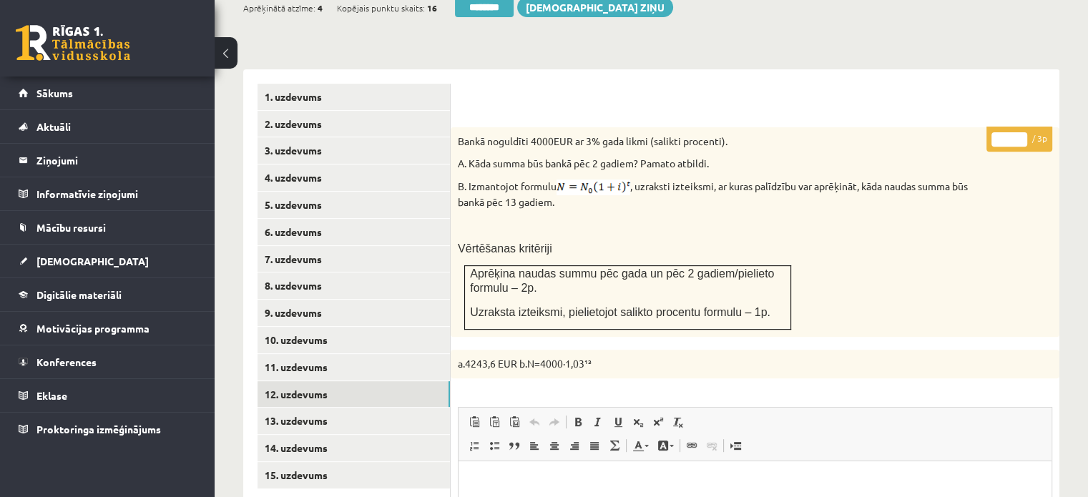
scroll to position [654, 0]
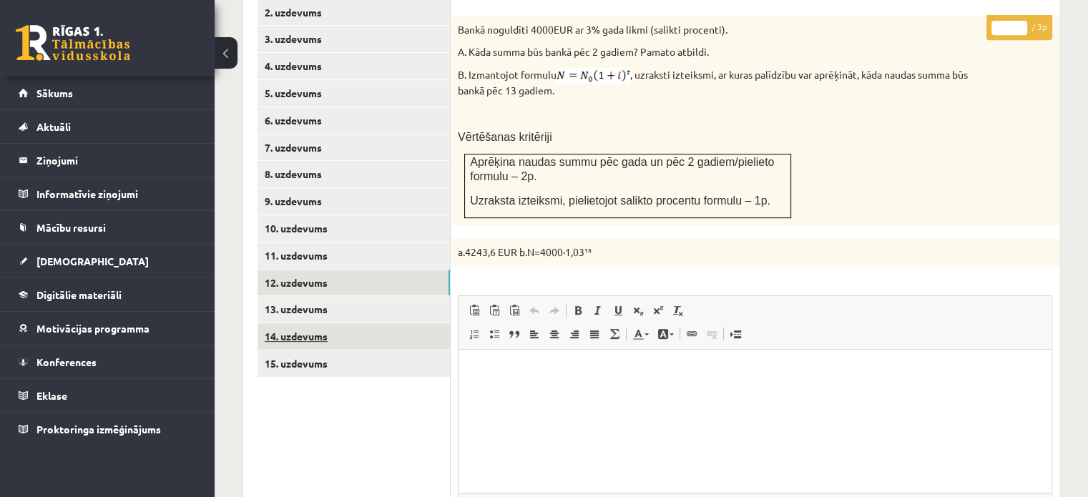
drag, startPoint x: 348, startPoint y: 277, endPoint x: 413, endPoint y: 303, distance: 70.0
click at [348, 296] on link "13. uzdevums" at bounding box center [353, 309] width 192 height 26
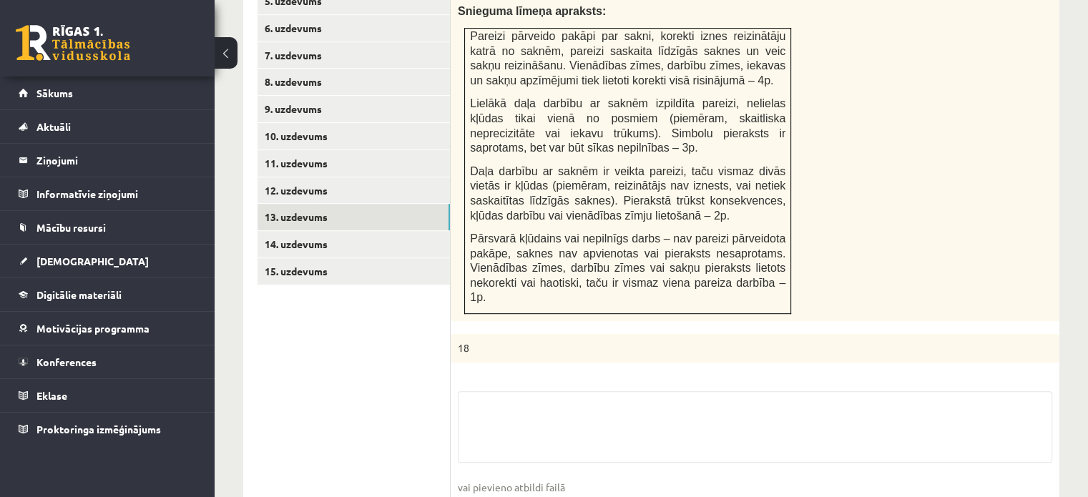
scroll to position [869, 0]
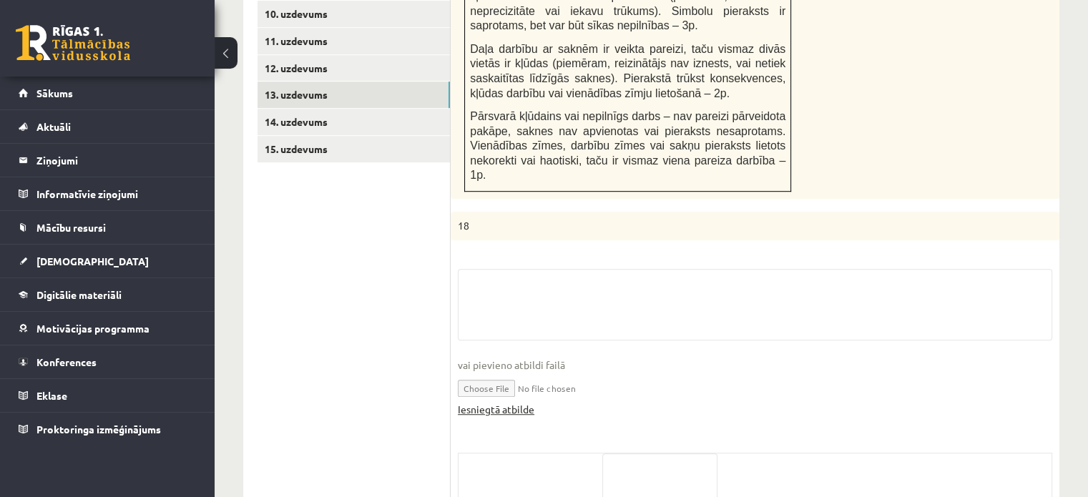
click at [500, 402] on link "Iesniegtā atbilde" at bounding box center [496, 409] width 77 height 15
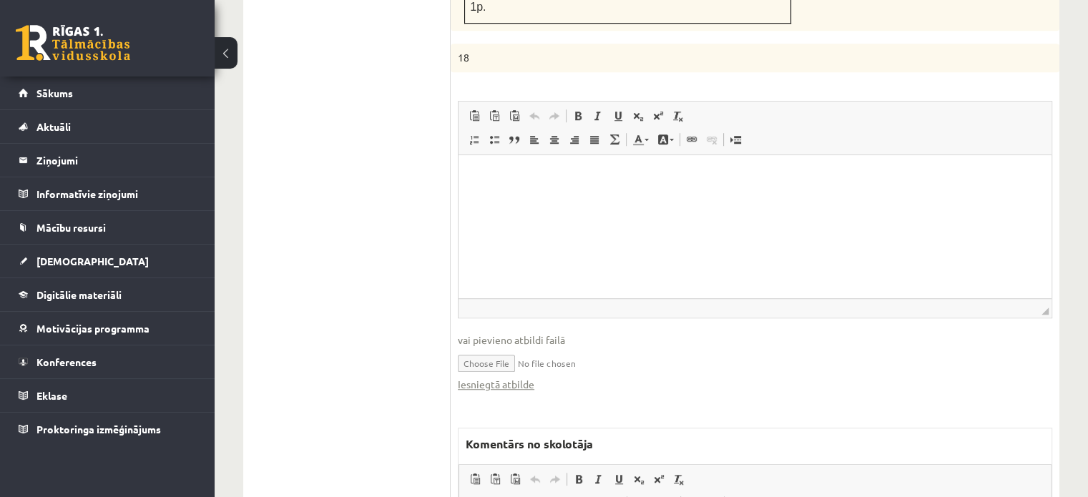
scroll to position [1155, 0]
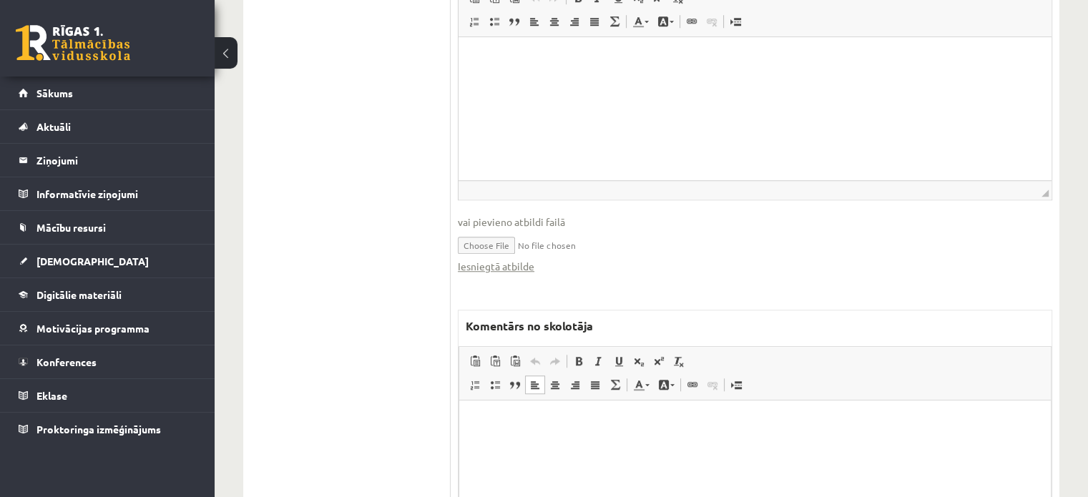
drag, startPoint x: 568, startPoint y: 431, endPoint x: 575, endPoint y: 435, distance: 8.3
click at [568, 431] on html at bounding box center [755, 422] width 592 height 44
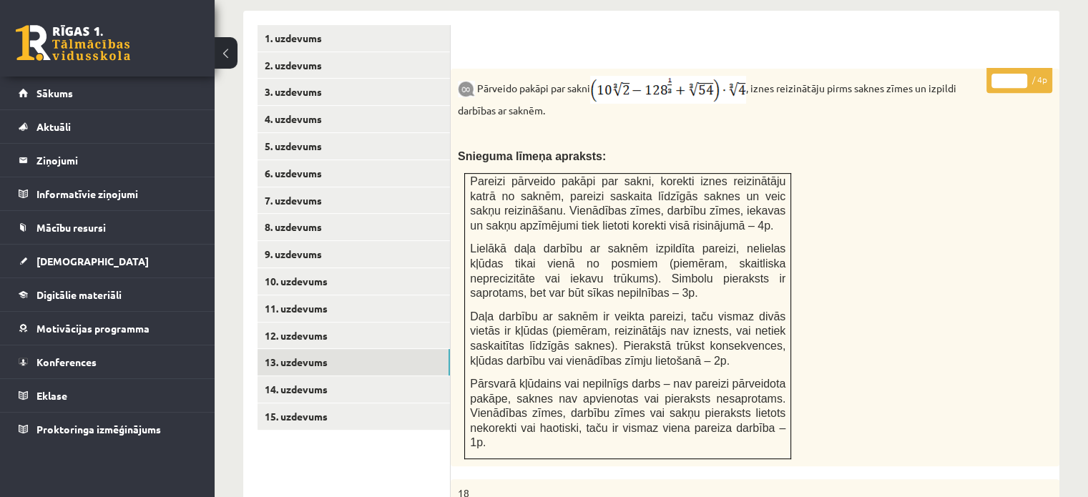
scroll to position [511, 0]
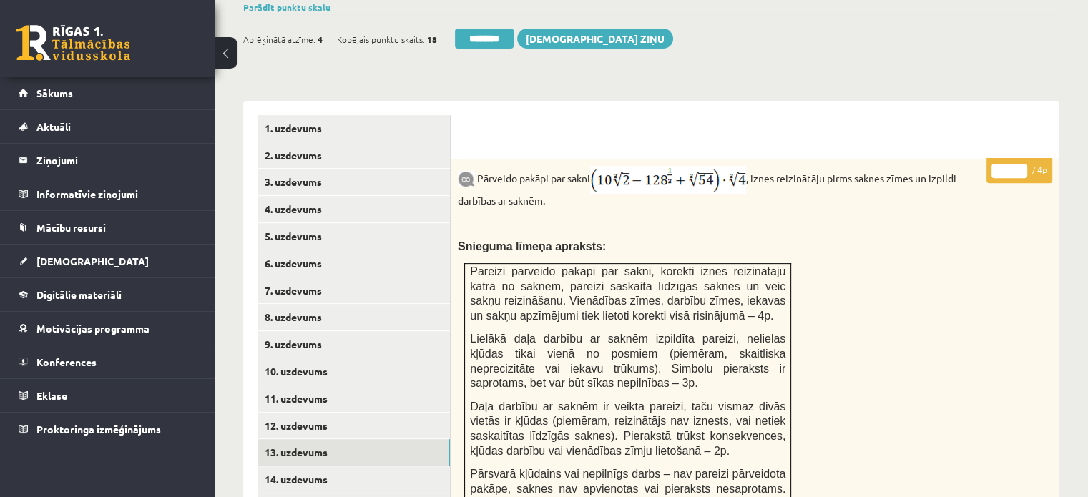
click at [1024, 164] on input "*" at bounding box center [1009, 171] width 36 height 14
type input "*"
click at [1024, 164] on input "*" at bounding box center [1009, 171] width 36 height 14
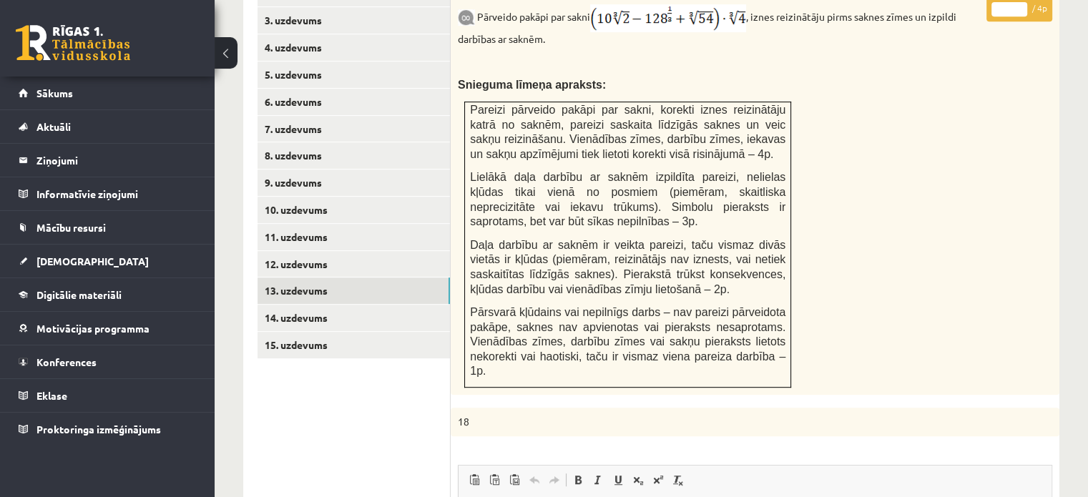
scroll to position [726, 0]
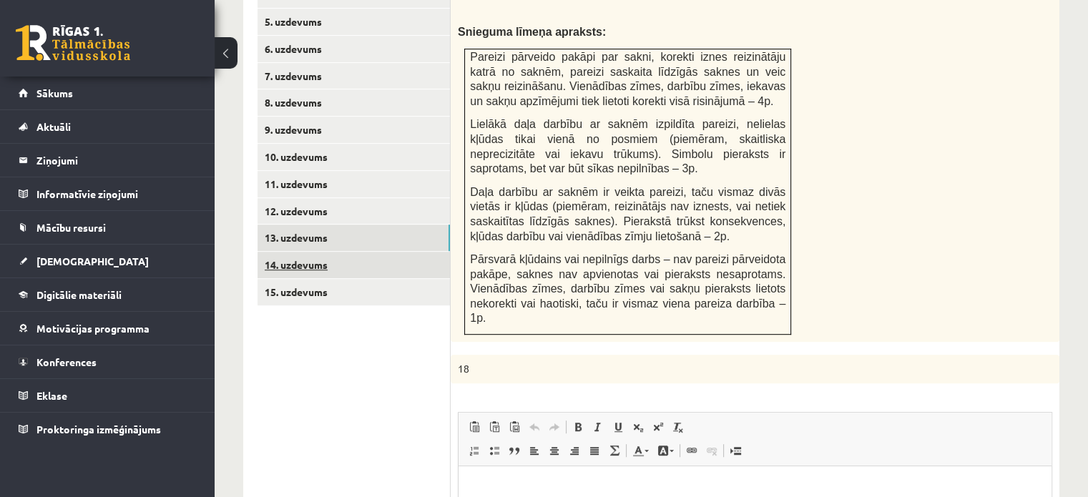
click at [406, 252] on link "14. uzdevums" at bounding box center [353, 265] width 192 height 26
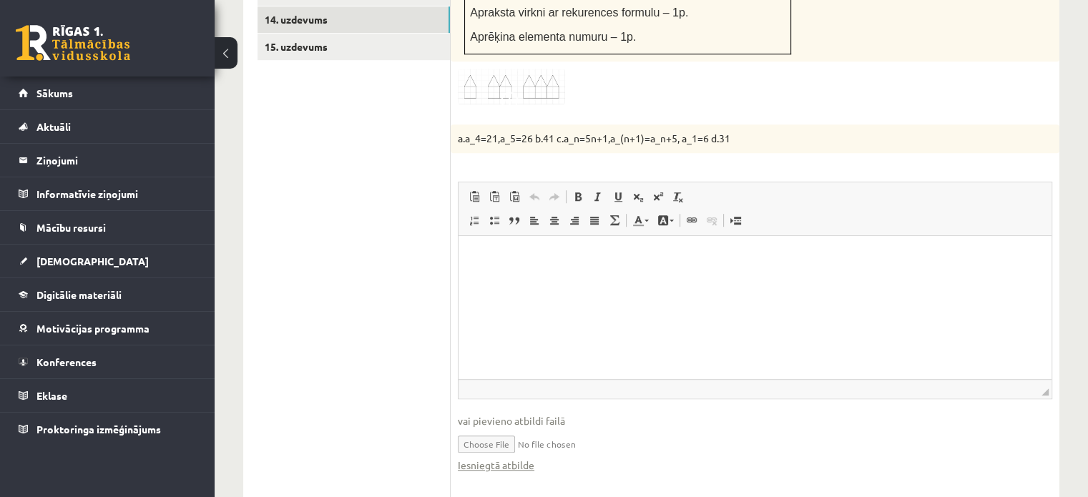
scroll to position [0, 0]
click at [528, 458] on link "Iesniegtā atbilde" at bounding box center [496, 465] width 77 height 15
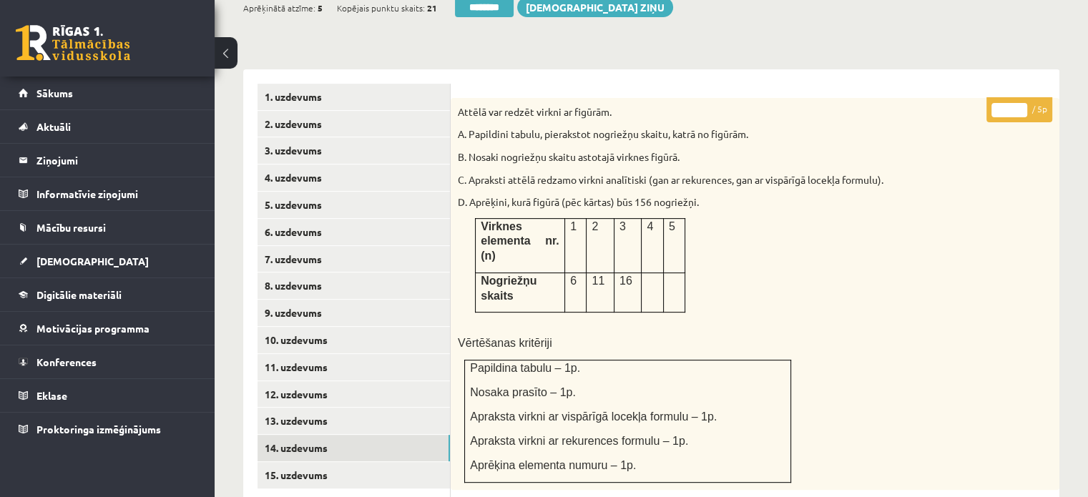
scroll to position [542, 0]
type input "*"
click at [1018, 104] on input "*" at bounding box center [1009, 111] width 36 height 14
click at [368, 463] on link "15. uzdevums" at bounding box center [353, 476] width 192 height 26
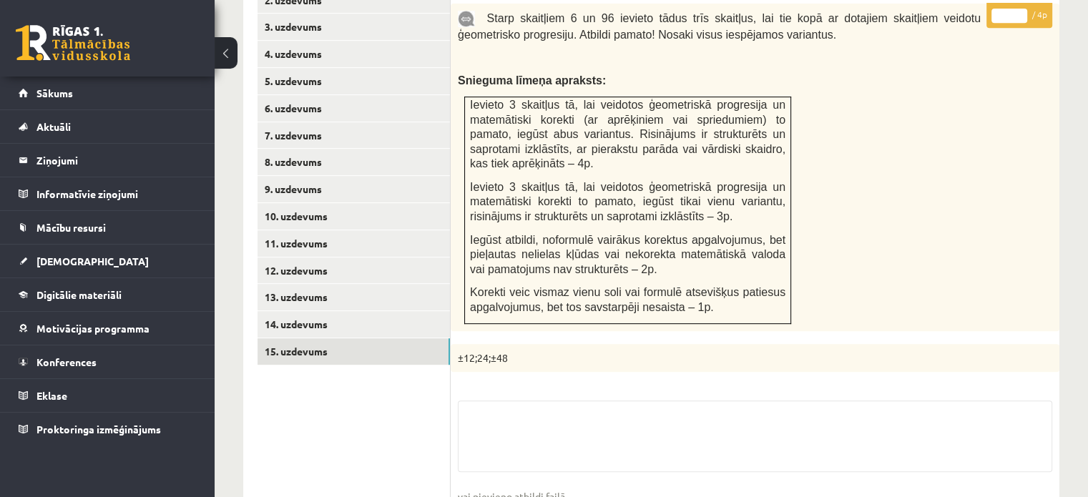
scroll to position [757, 0]
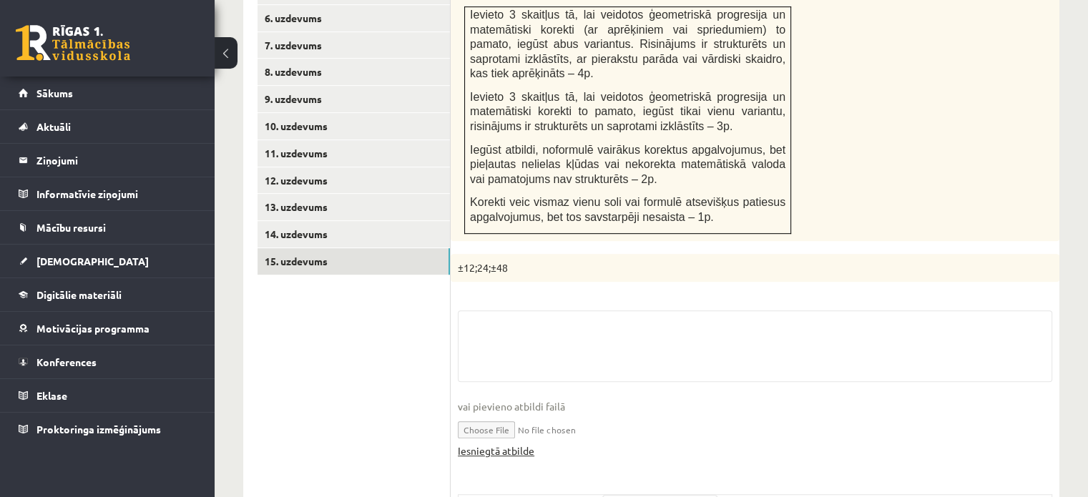
click at [495, 443] on link "Iesniegtā atbilde" at bounding box center [496, 450] width 77 height 15
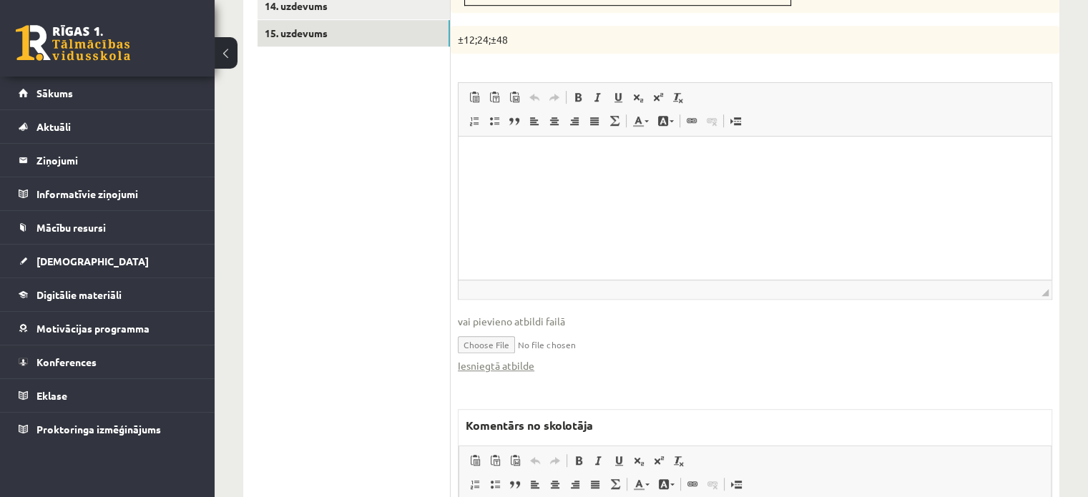
scroll to position [1043, 0]
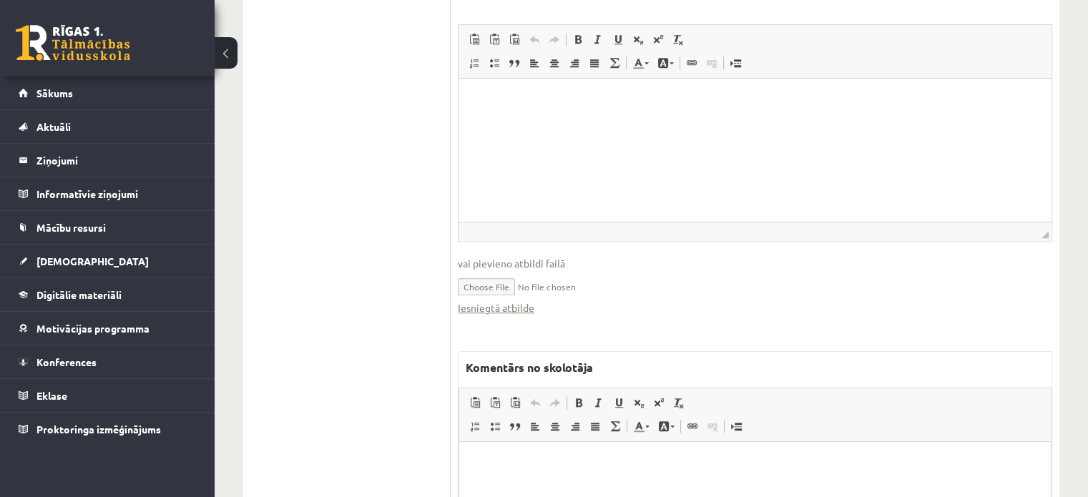
drag, startPoint x: 978, startPoint y: 848, endPoint x: 529, endPoint y: 456, distance: 597.2
click at [529, 456] on p "Bagātinātā teksta redaktors, wiswyg-editor-47024754610720-1758184735-360" at bounding box center [755, 463] width 563 height 15
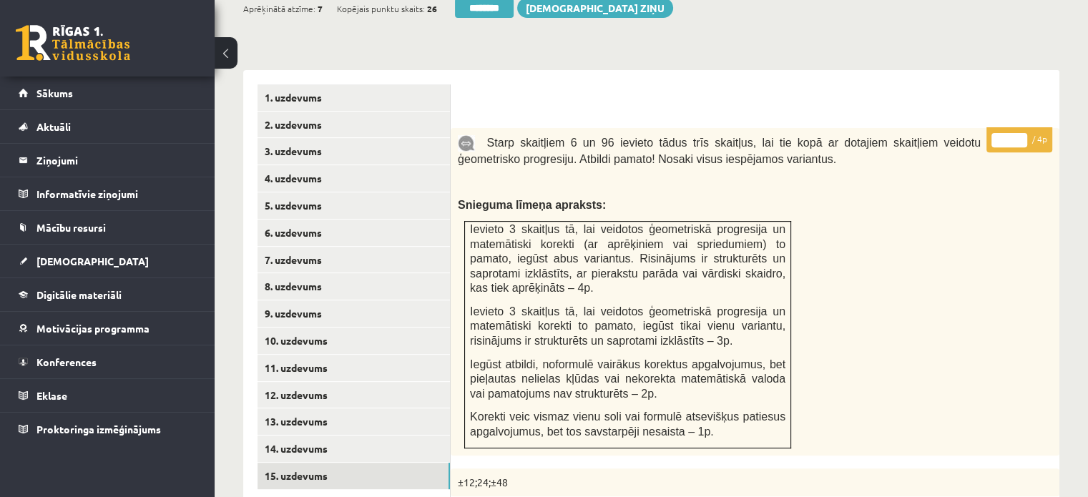
click at [1021, 133] on input "*" at bounding box center [1009, 140] width 36 height 14
type input "*"
click at [1021, 133] on input "*" at bounding box center [1009, 140] width 36 height 14
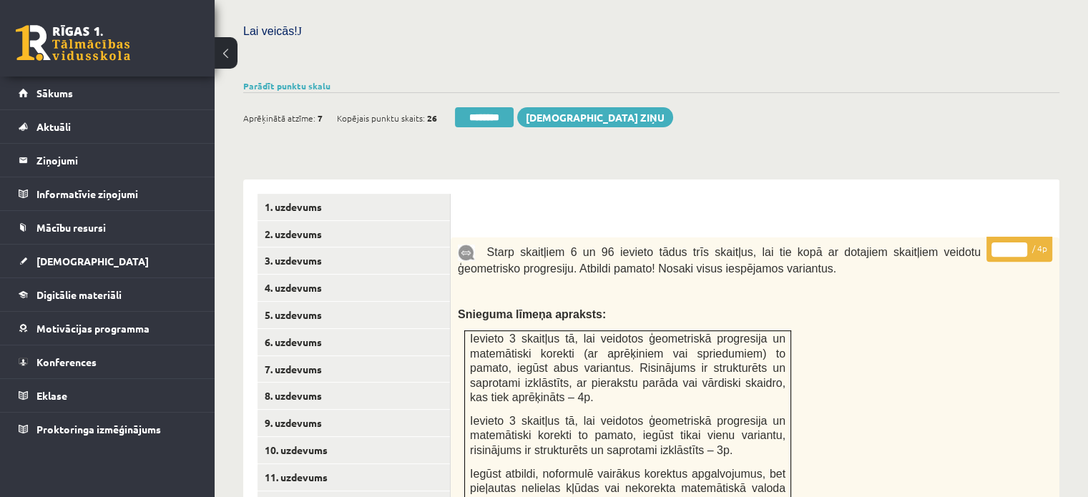
scroll to position [328, 0]
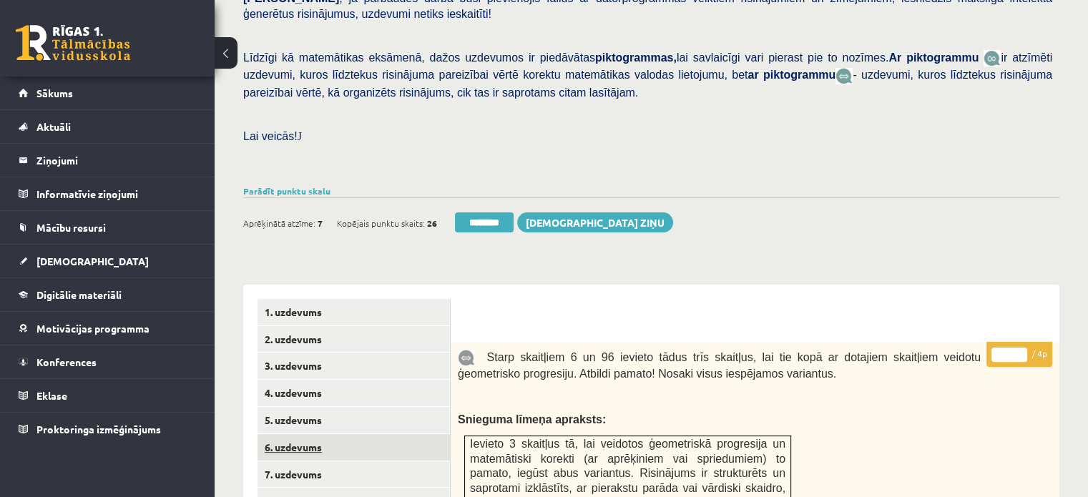
click at [382, 434] on link "6. uzdevums" at bounding box center [353, 447] width 192 height 26
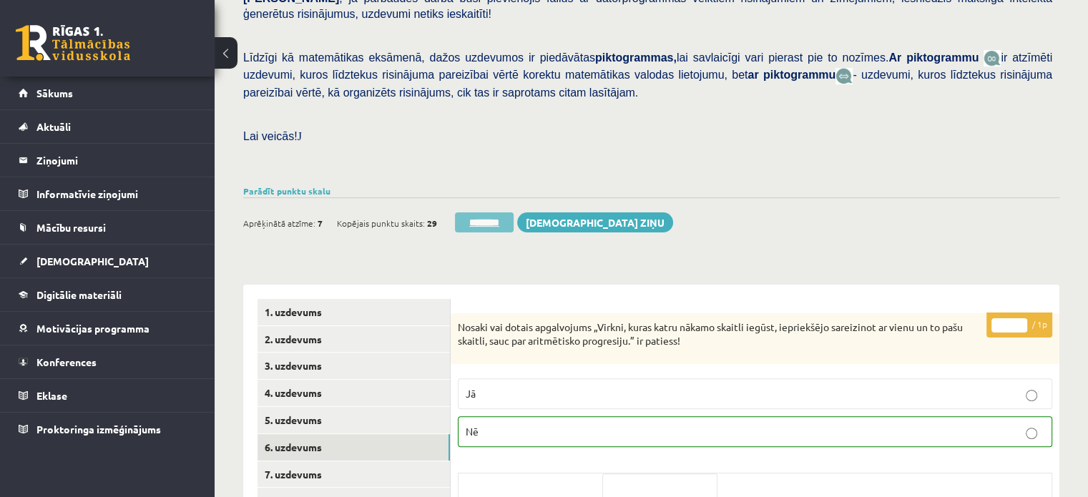
click at [472, 212] on input "********" at bounding box center [484, 222] width 59 height 20
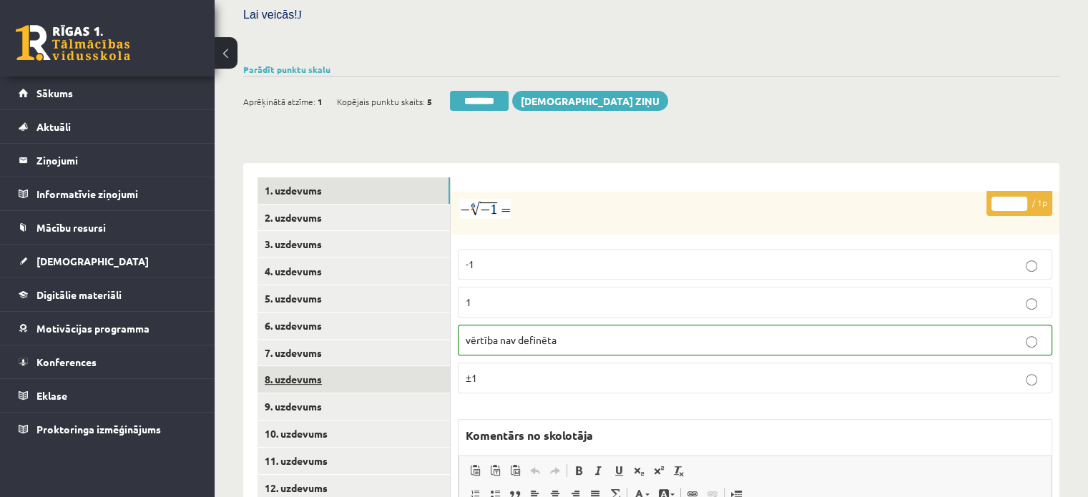
scroll to position [501, 0]
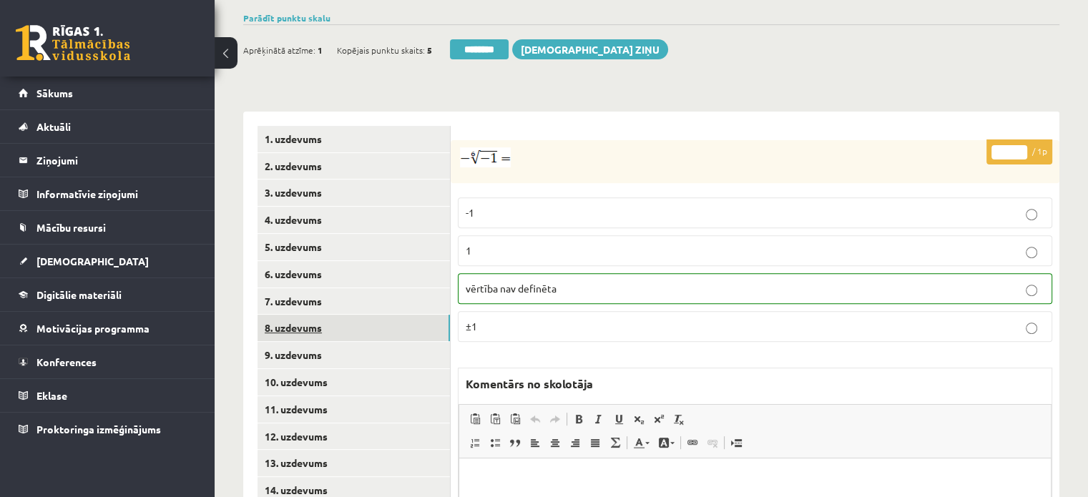
click at [345, 315] on link "8. uzdevums" at bounding box center [353, 328] width 192 height 26
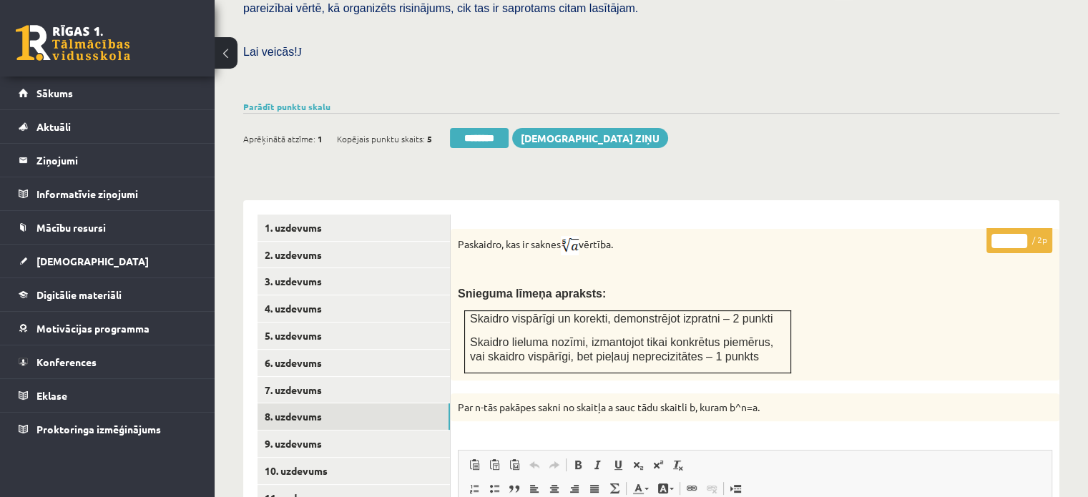
scroll to position [409, 0]
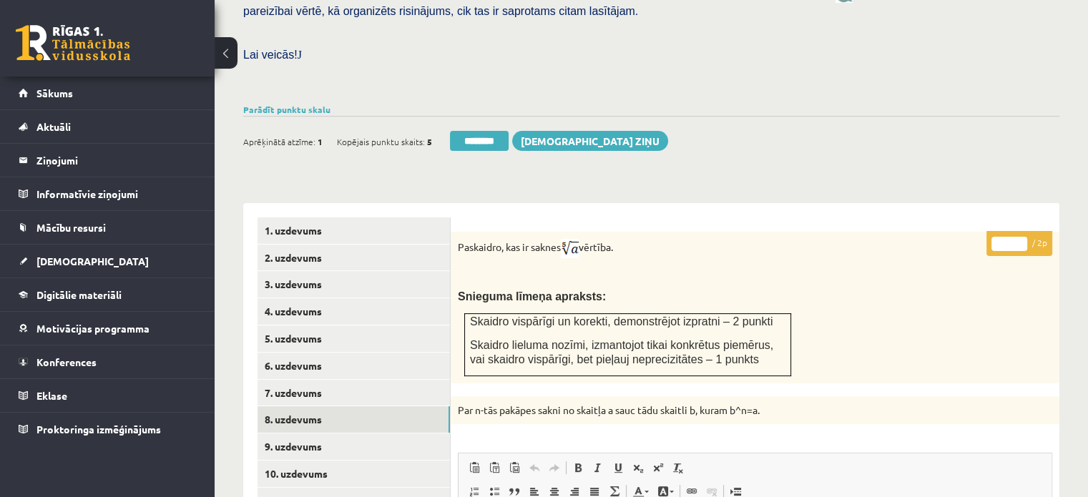
type input "*"
click at [1020, 237] on input "*" at bounding box center [1009, 244] width 36 height 14
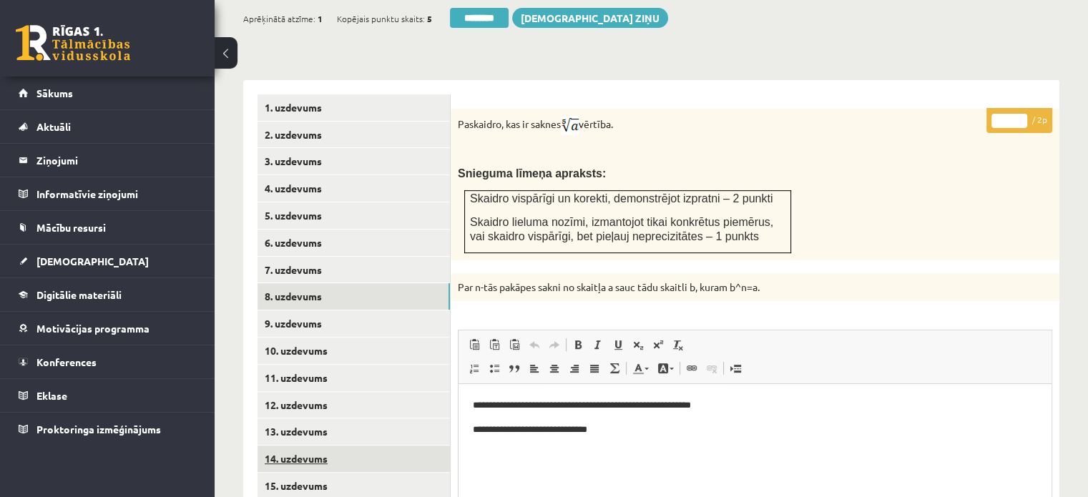
scroll to position [624, 0]
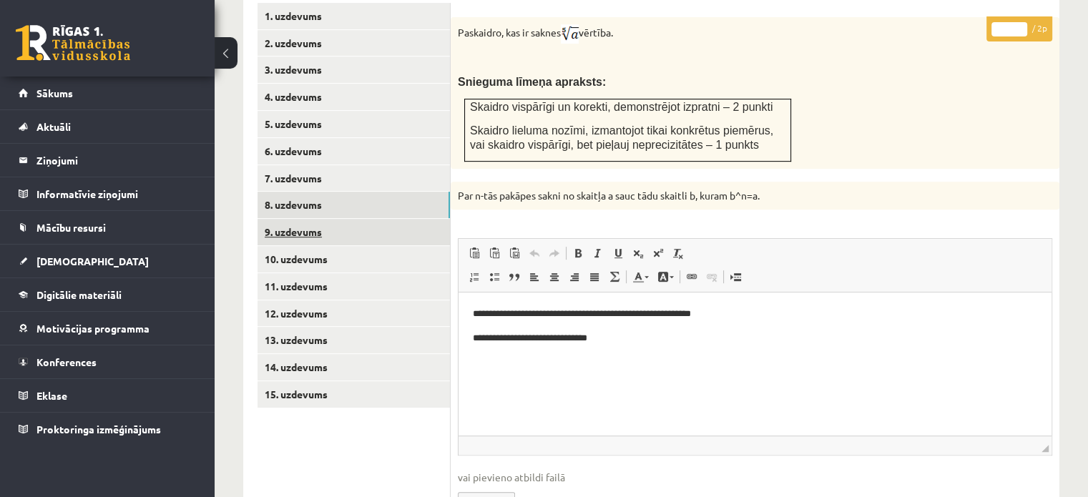
click at [312, 219] on link "9. uzdevums" at bounding box center [353, 232] width 192 height 26
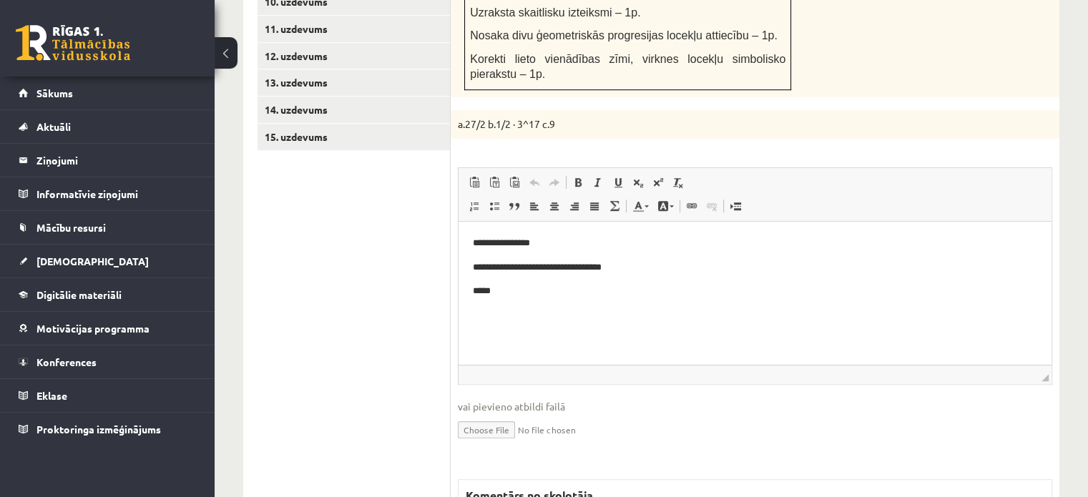
scroll to position [1164, 0]
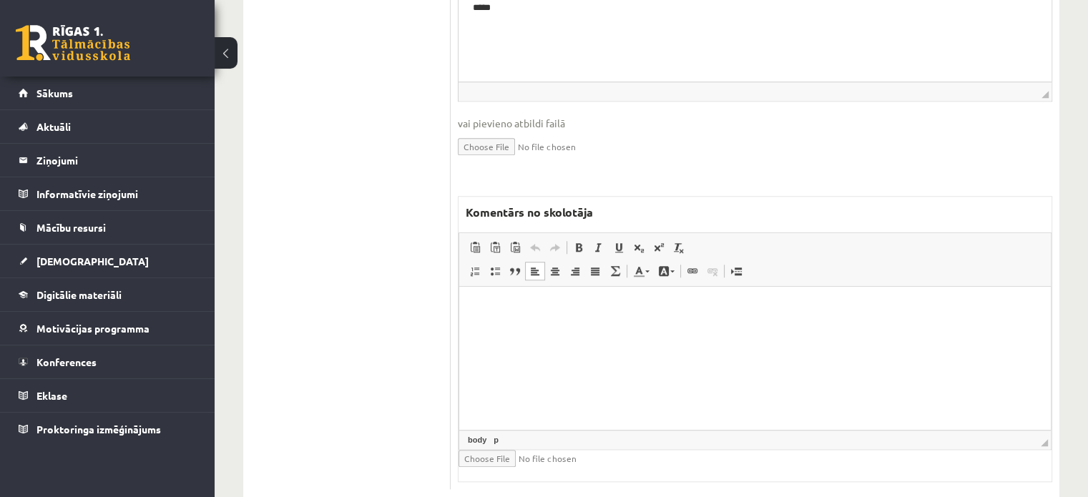
drag, startPoint x: 602, startPoint y: 377, endPoint x: 582, endPoint y: 365, distance: 23.7
click at [600, 330] on html at bounding box center [755, 308] width 592 height 44
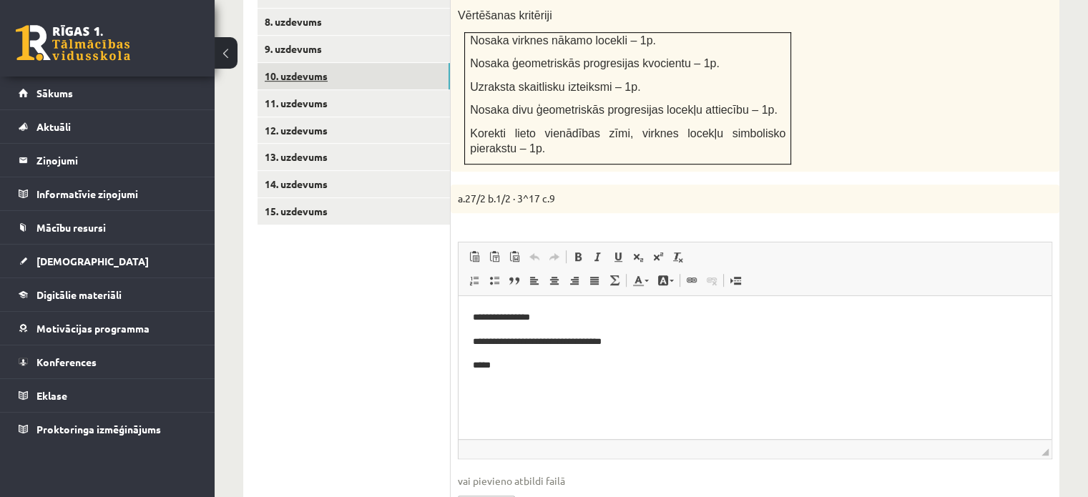
click at [360, 63] on link "10. uzdevums" at bounding box center [353, 76] width 192 height 26
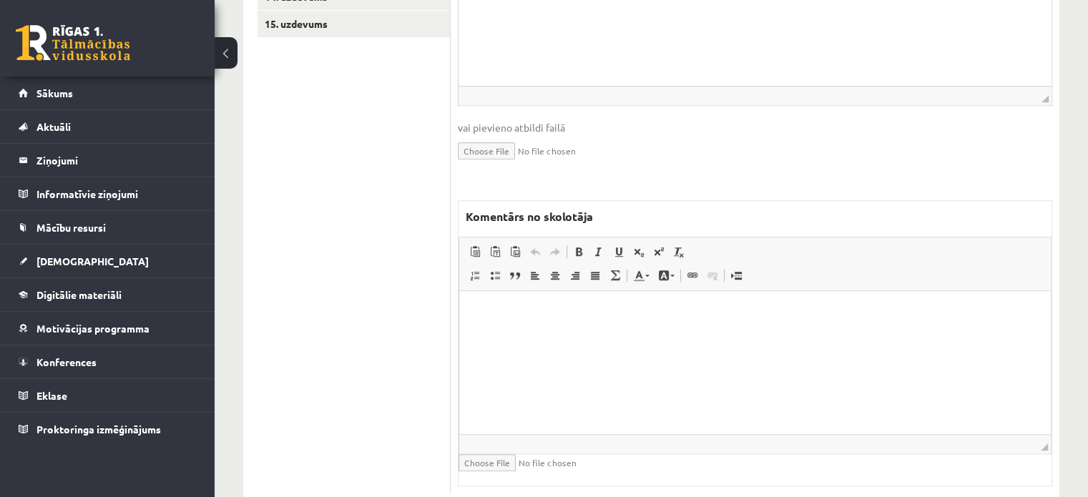
scroll to position [999, 0]
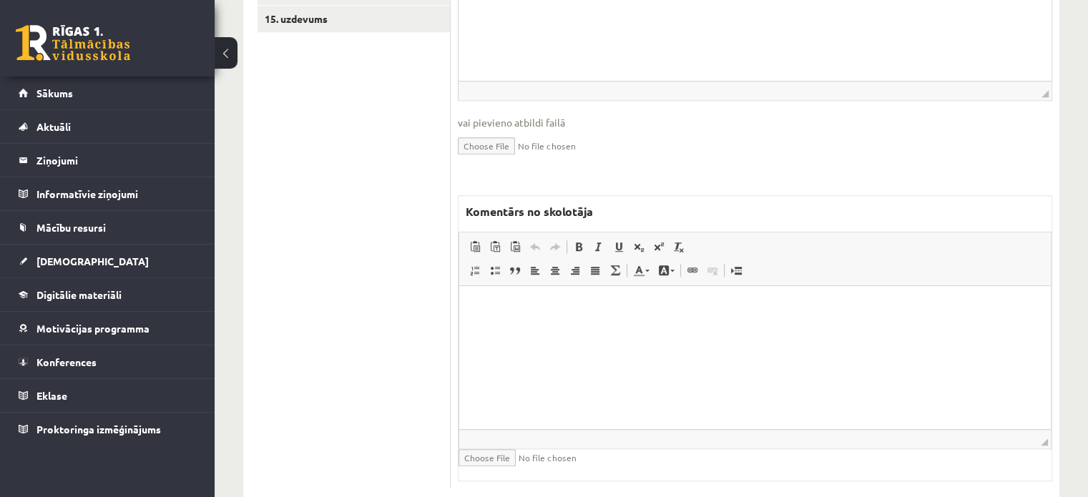
click at [513, 292] on html at bounding box center [755, 307] width 592 height 44
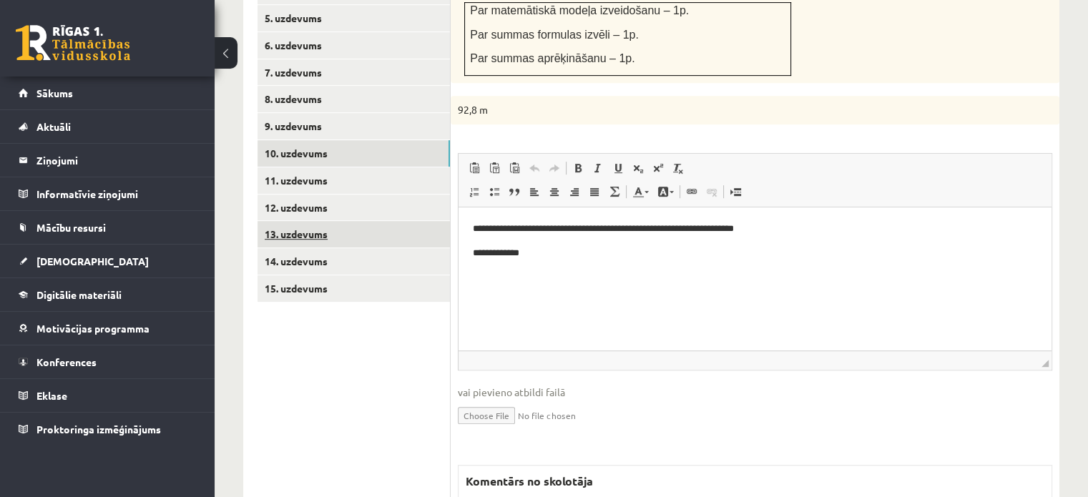
scroll to position [713, 0]
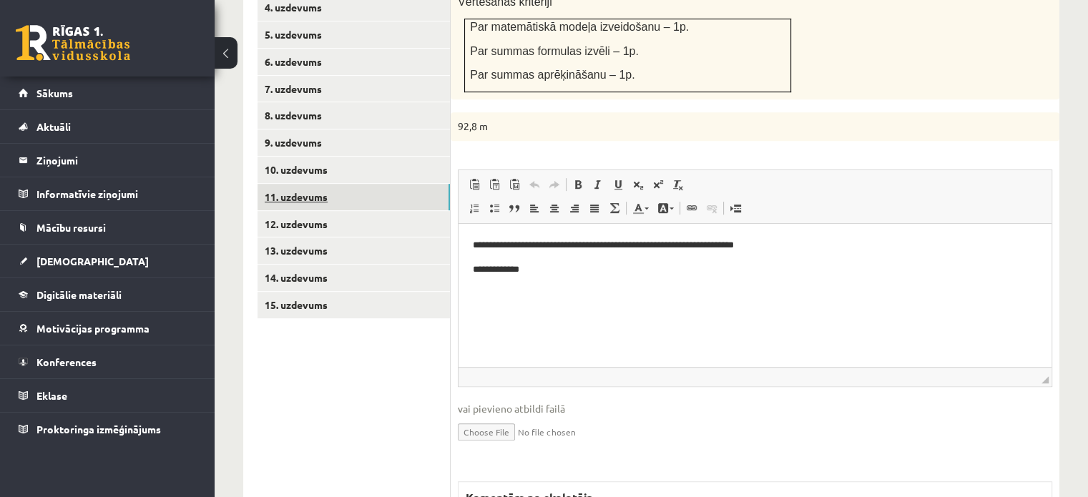
click at [396, 184] on link "11. uzdevums" at bounding box center [353, 197] width 192 height 26
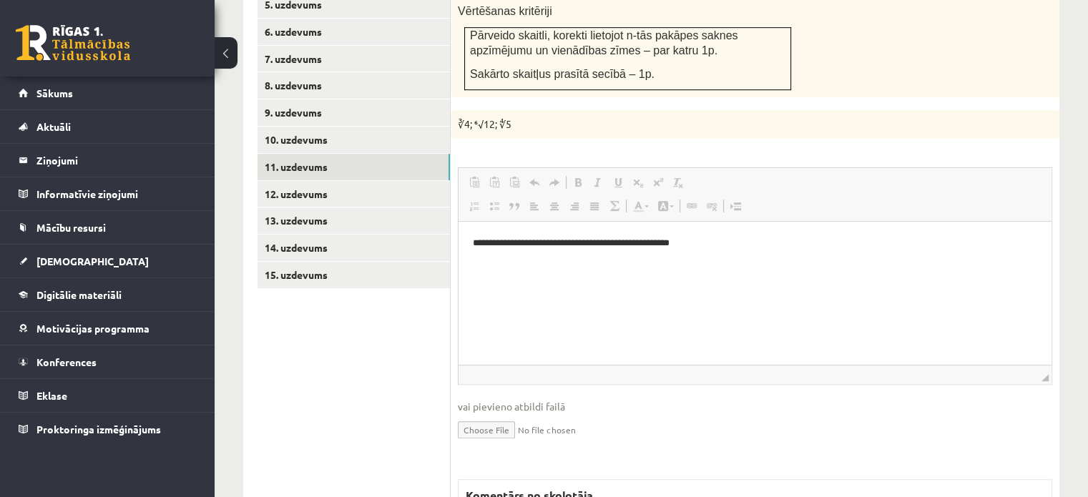
scroll to position [0, 0]
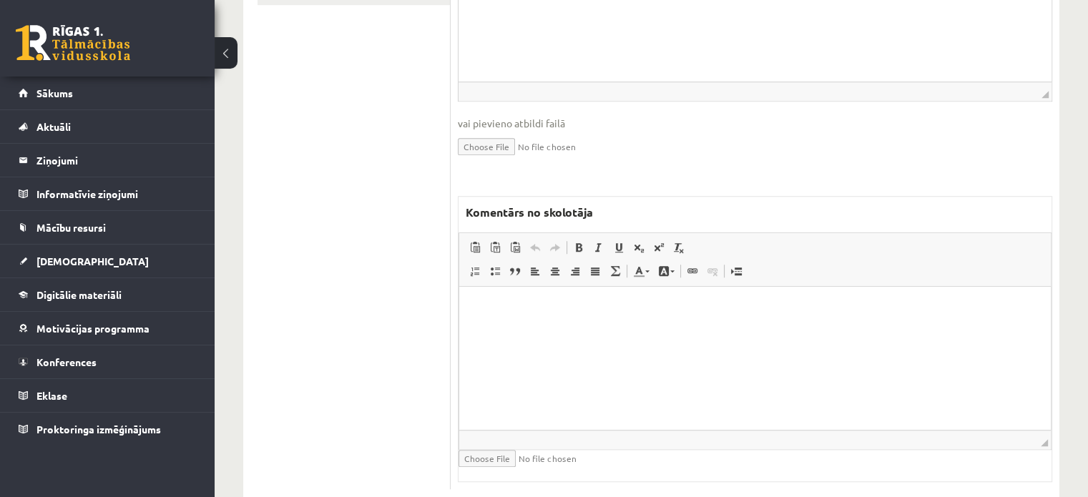
click at [571, 330] on html at bounding box center [755, 308] width 592 height 44
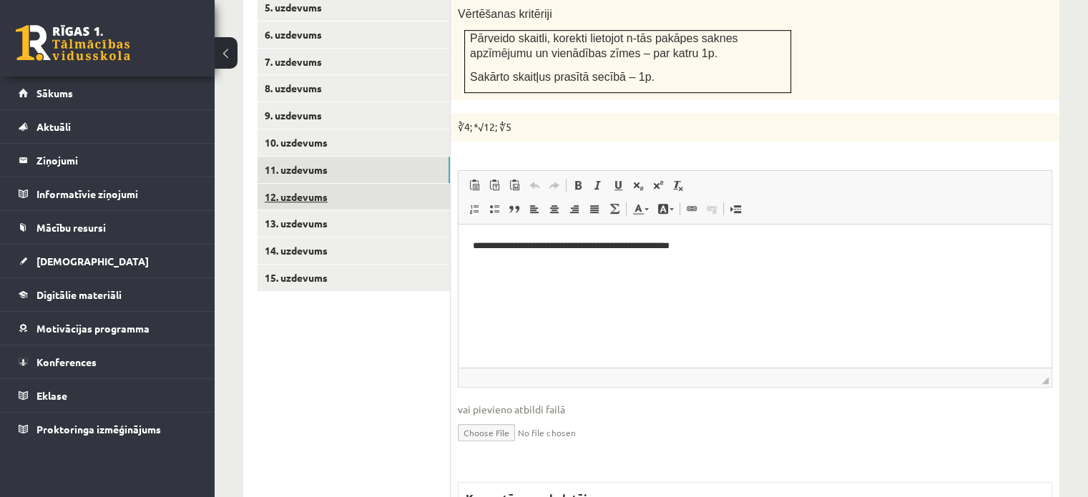
click at [407, 184] on link "12. uzdevums" at bounding box center [353, 197] width 192 height 26
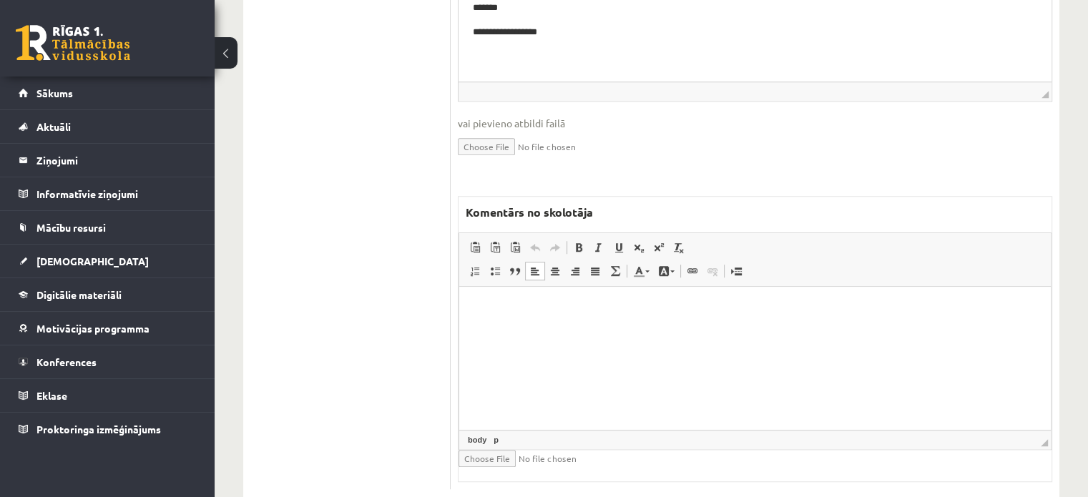
click at [559, 330] on html at bounding box center [755, 308] width 592 height 44
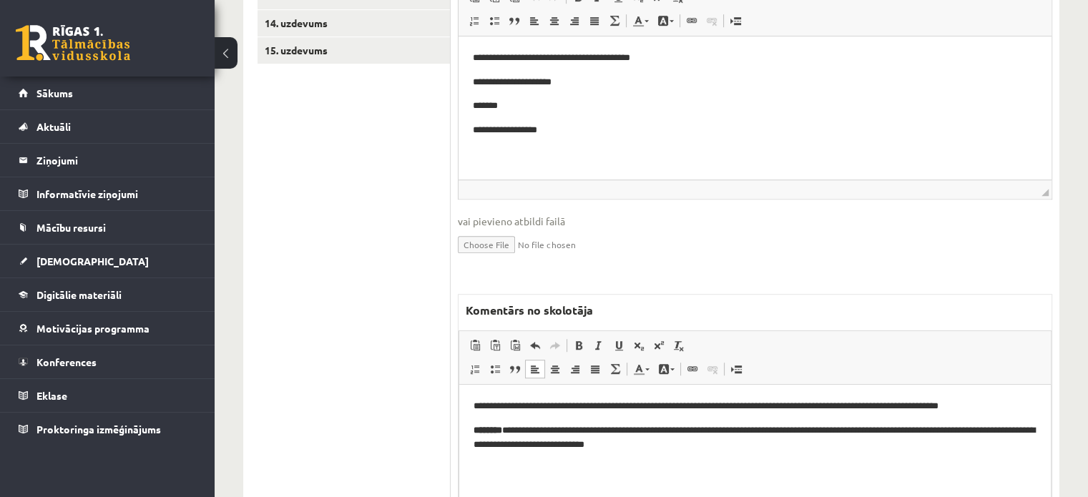
scroll to position [780, 0]
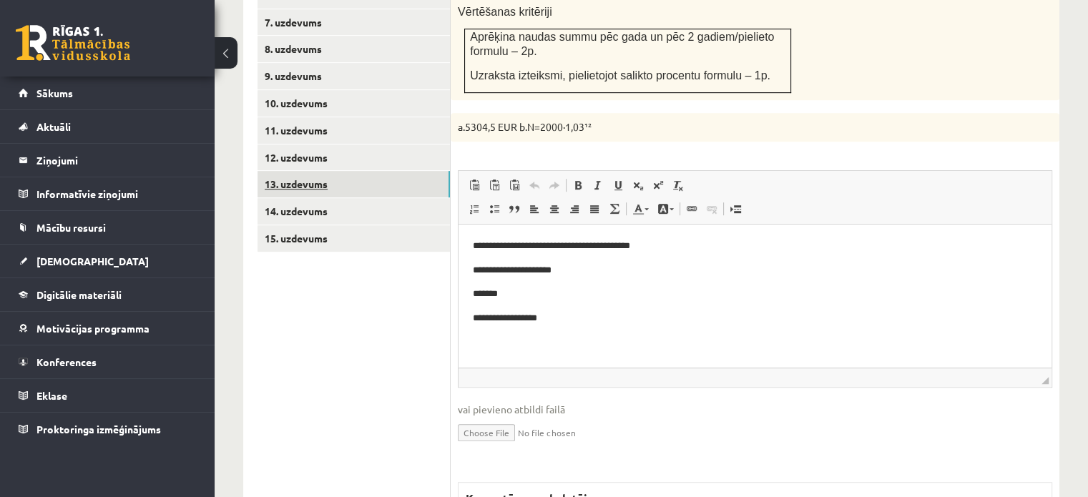
click at [384, 171] on link "13. uzdevums" at bounding box center [353, 184] width 192 height 26
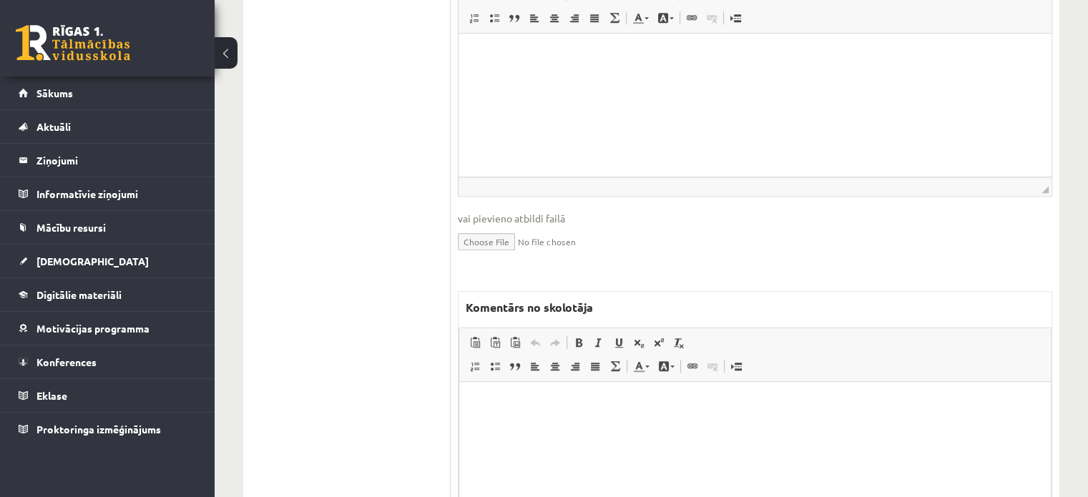
scroll to position [1170, 0]
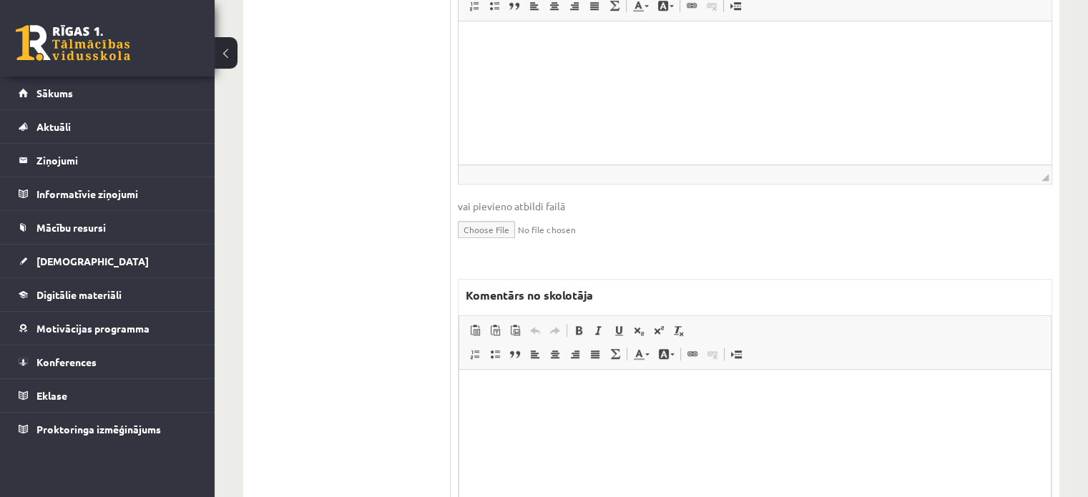
click at [548, 413] on html at bounding box center [755, 392] width 592 height 44
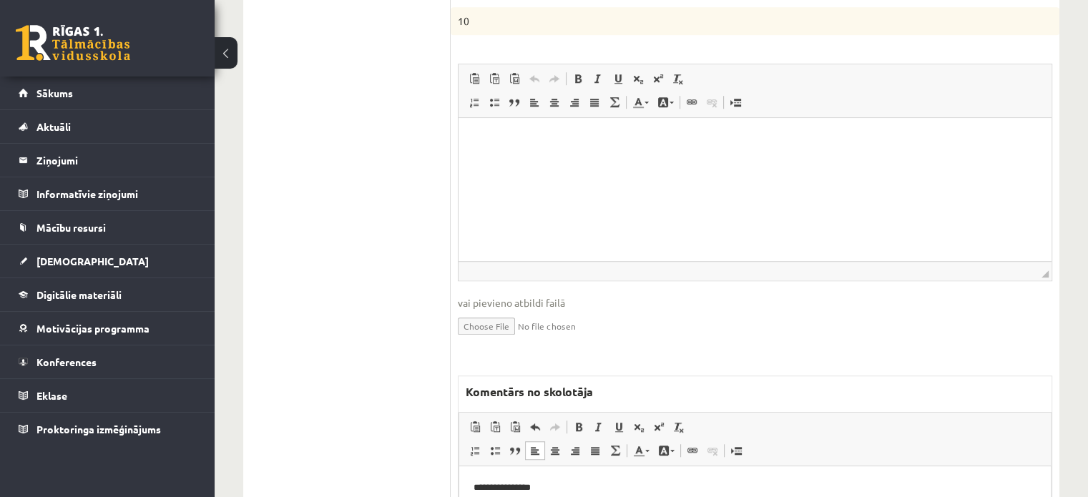
scroll to position [884, 0]
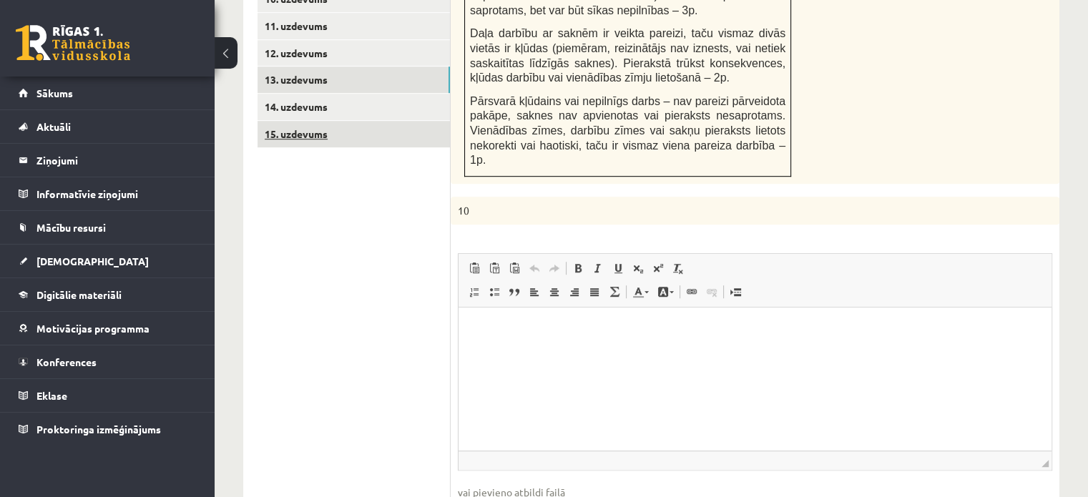
click at [438, 121] on link "15. uzdevums" at bounding box center [353, 134] width 192 height 26
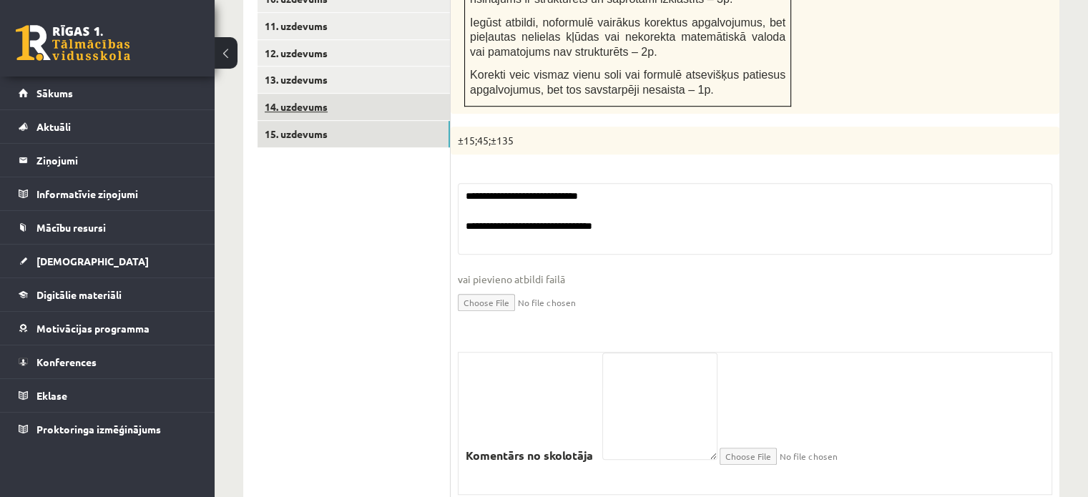
click at [443, 94] on link "14. uzdevums" at bounding box center [353, 107] width 192 height 26
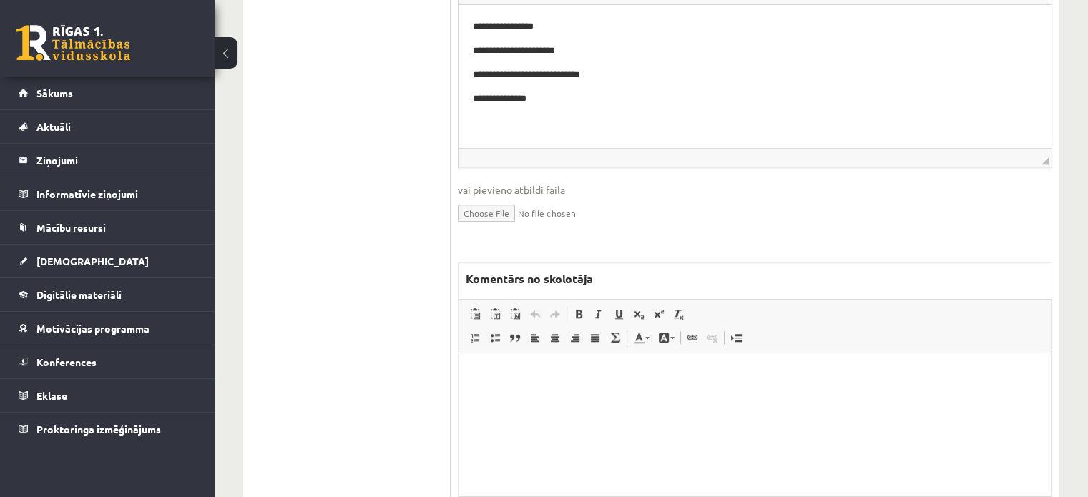
scroll to position [0, 0]
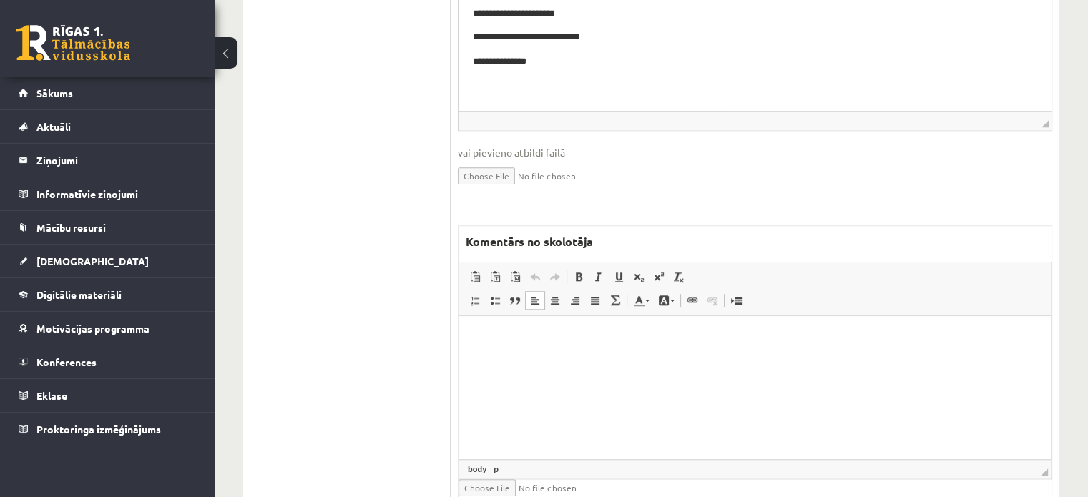
click at [579, 360] on html at bounding box center [755, 338] width 592 height 44
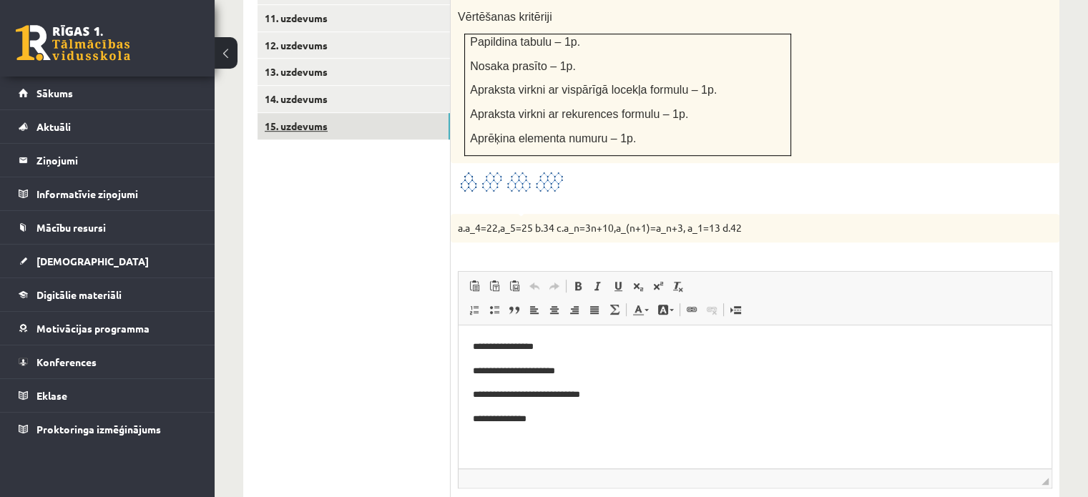
click at [398, 113] on link "15. uzdevums" at bounding box center [353, 126] width 192 height 26
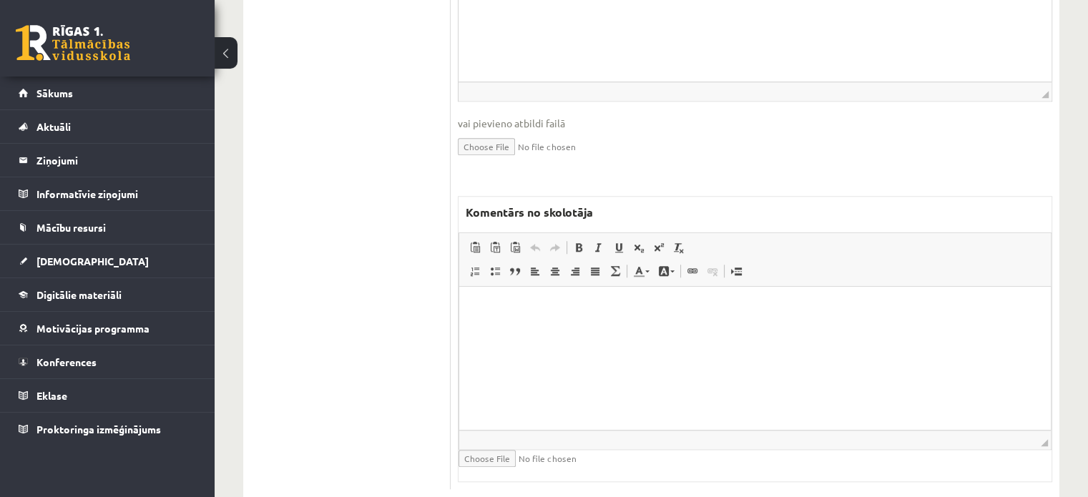
click at [634, 330] on html at bounding box center [755, 309] width 592 height 44
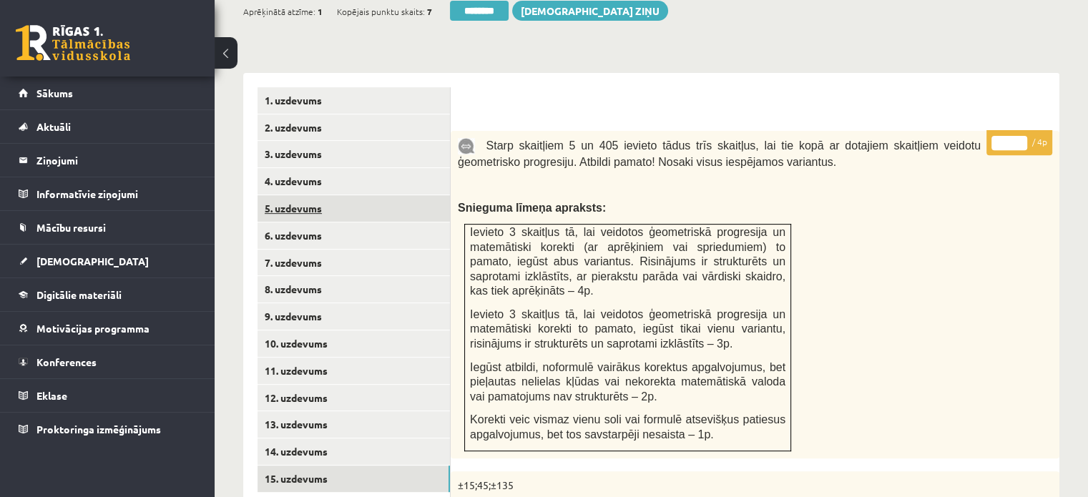
click at [366, 195] on link "5. uzdevums" at bounding box center [353, 208] width 192 height 26
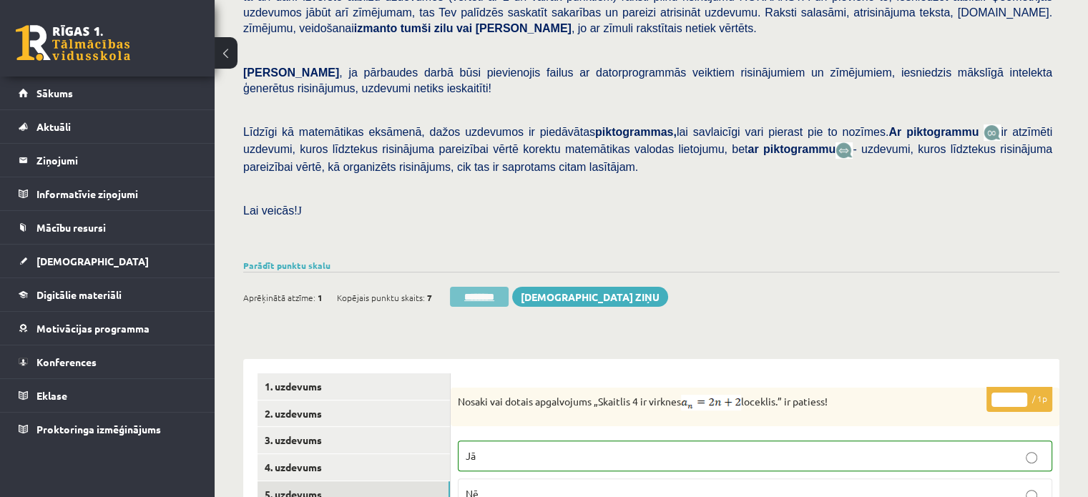
click at [470, 287] on input "********" at bounding box center [479, 297] width 59 height 20
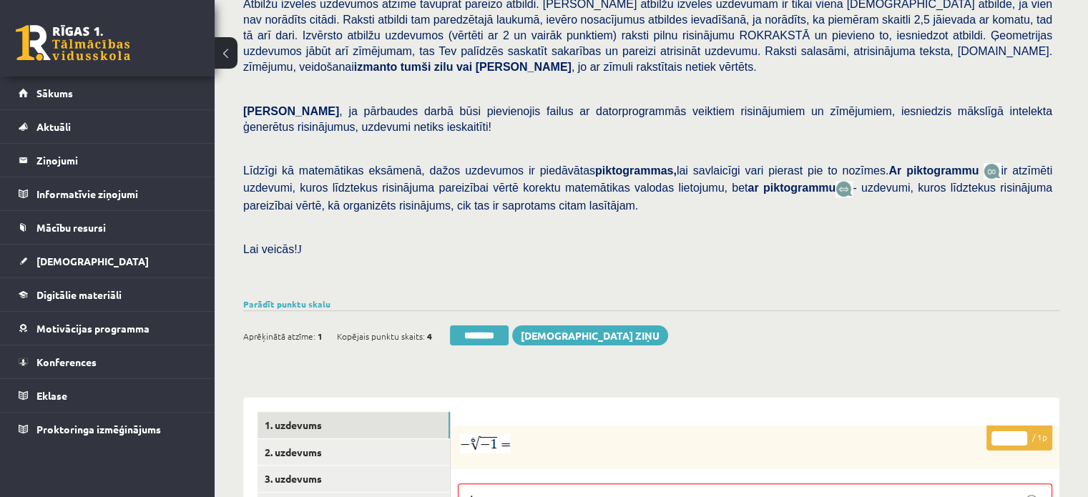
scroll to position [501, 0]
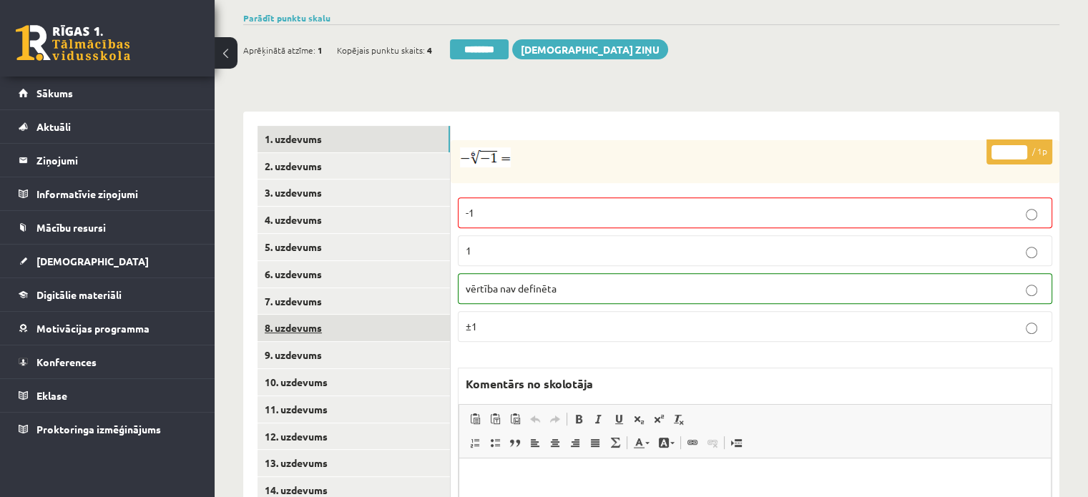
click at [368, 315] on link "8. uzdevums" at bounding box center [353, 328] width 192 height 26
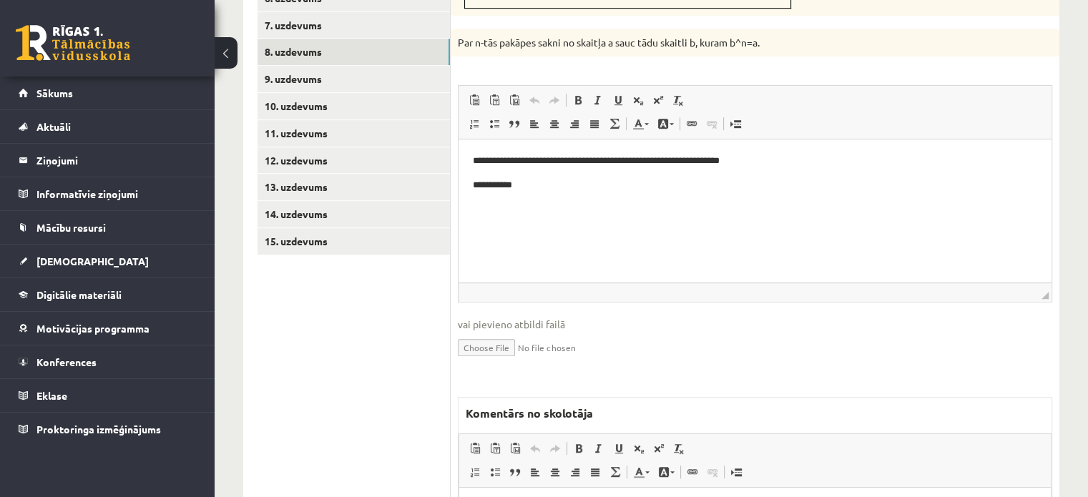
scroll to position [838, 0]
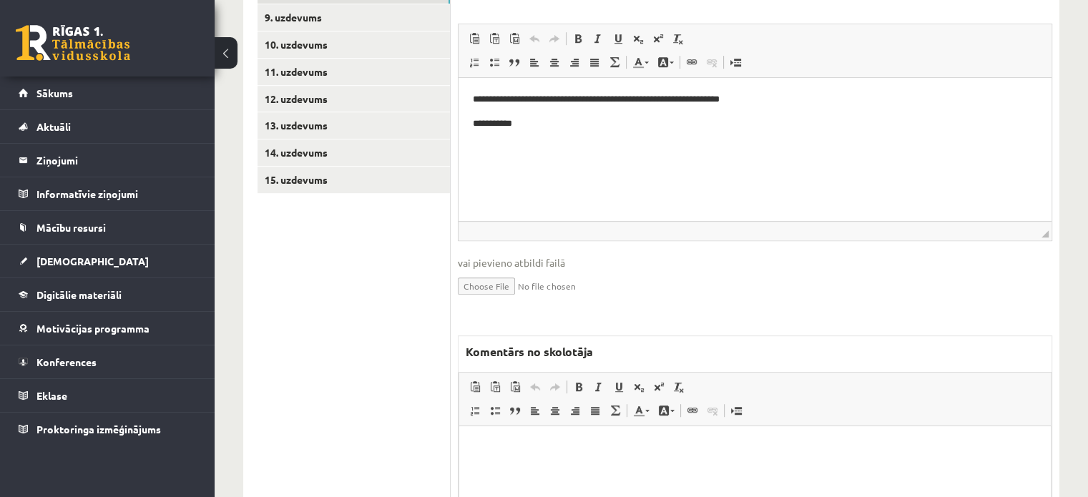
click at [526, 454] on p "Bagātinātā teksta redaktors, wiswyg-editor-47024886806320-1758184531-201" at bounding box center [755, 448] width 563 height 15
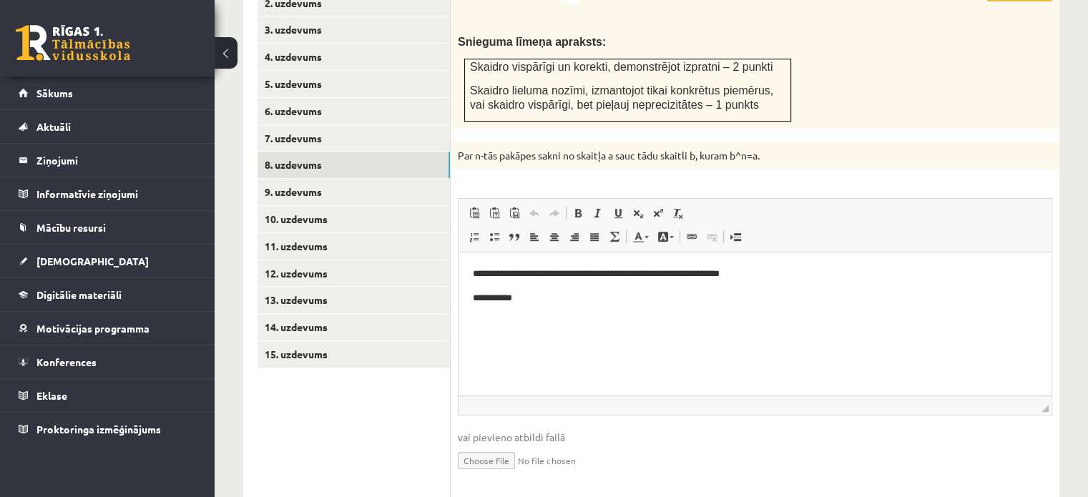
scroll to position [552, 0]
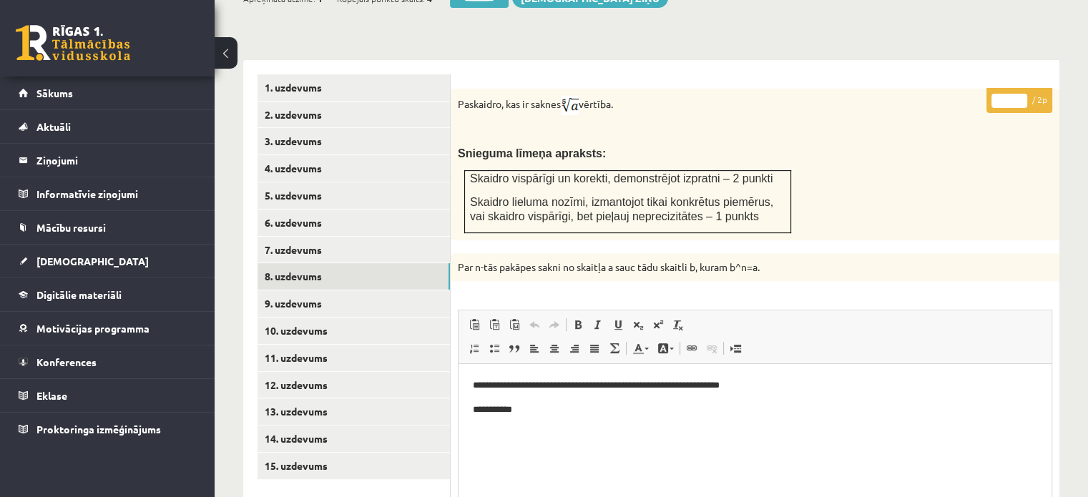
click at [1024, 94] on input "*" at bounding box center [1009, 101] width 36 height 14
type input "*"
click at [1024, 94] on input "*" at bounding box center [1009, 101] width 36 height 14
click at [371, 290] on link "9. uzdevums" at bounding box center [353, 303] width 192 height 26
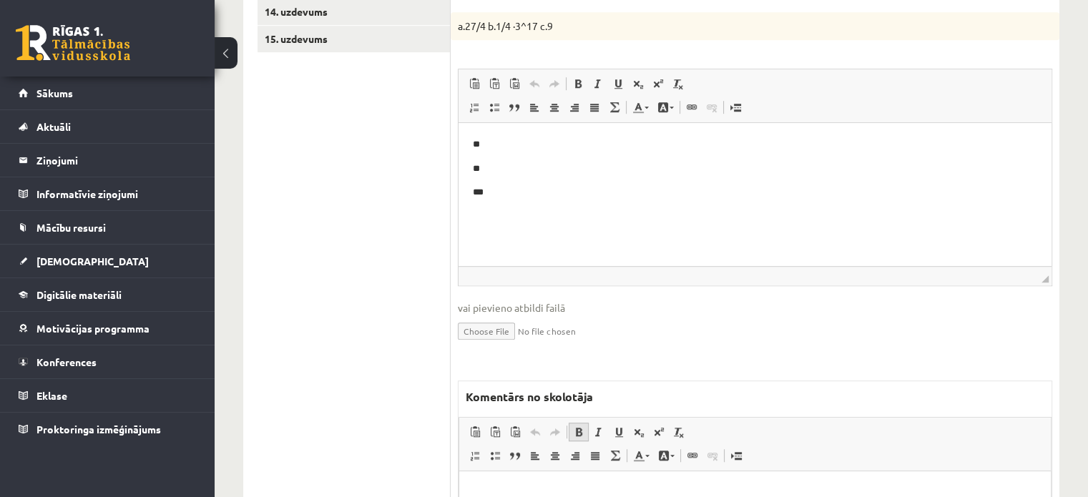
scroll to position [0, 0]
click at [576, 496] on p "Bagātinātā teksta redaktors, wiswyg-editor-47024946981140-1758184552-745" at bounding box center [755, 491] width 563 height 15
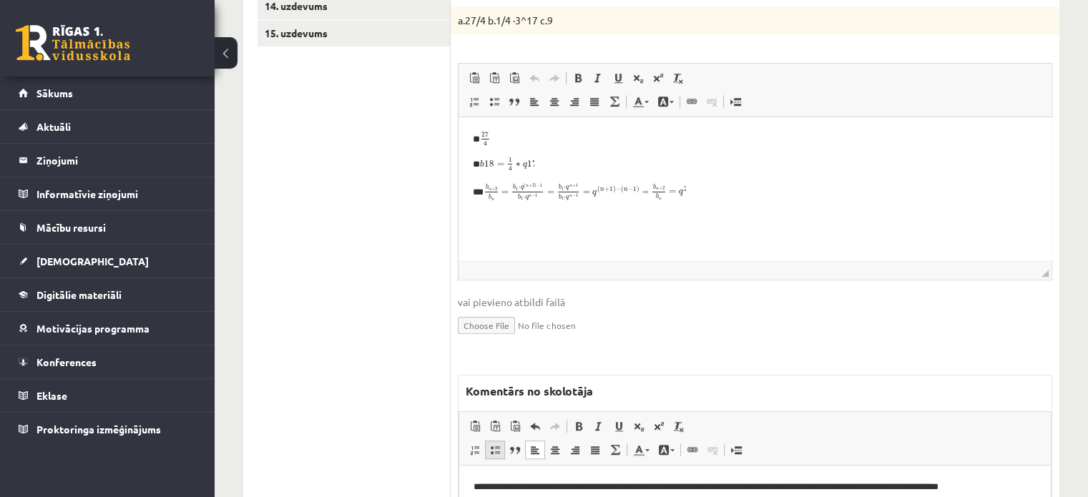
scroll to position [699, 0]
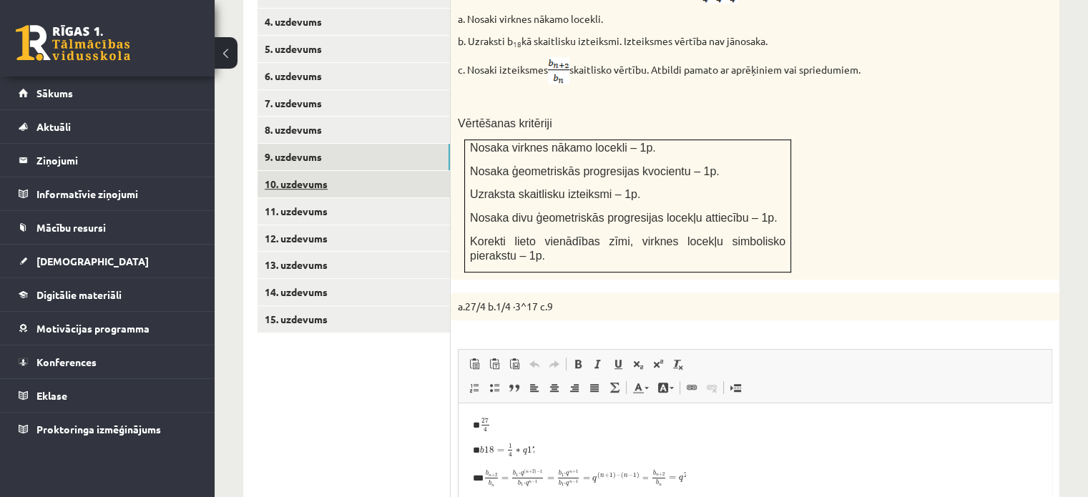
click at [353, 171] on link "10. uzdevums" at bounding box center [353, 184] width 192 height 26
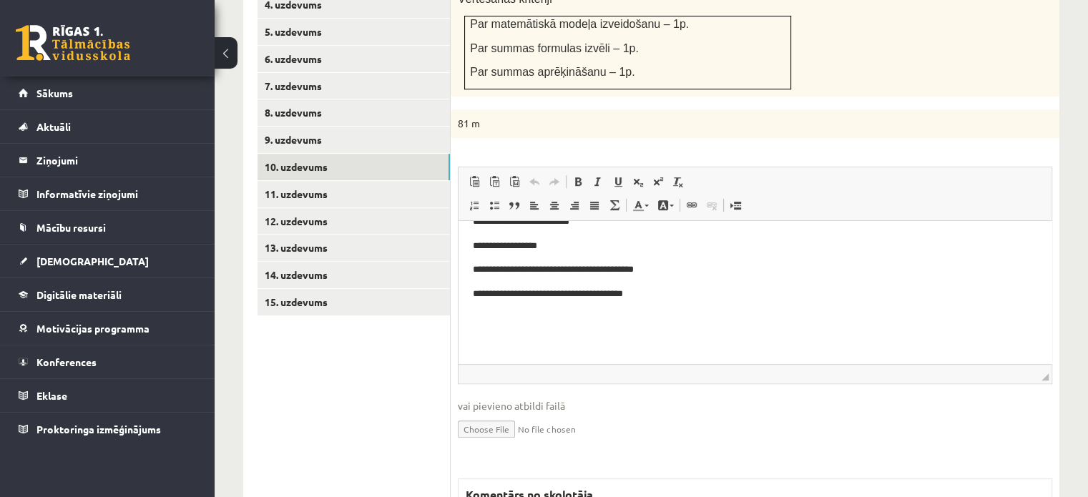
scroll to position [0, 0]
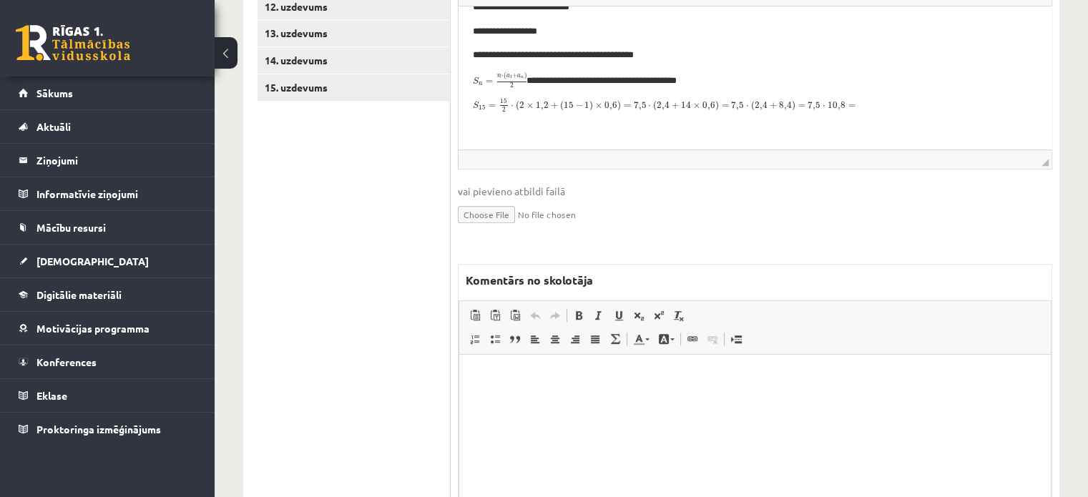
click at [556, 392] on html at bounding box center [755, 377] width 592 height 44
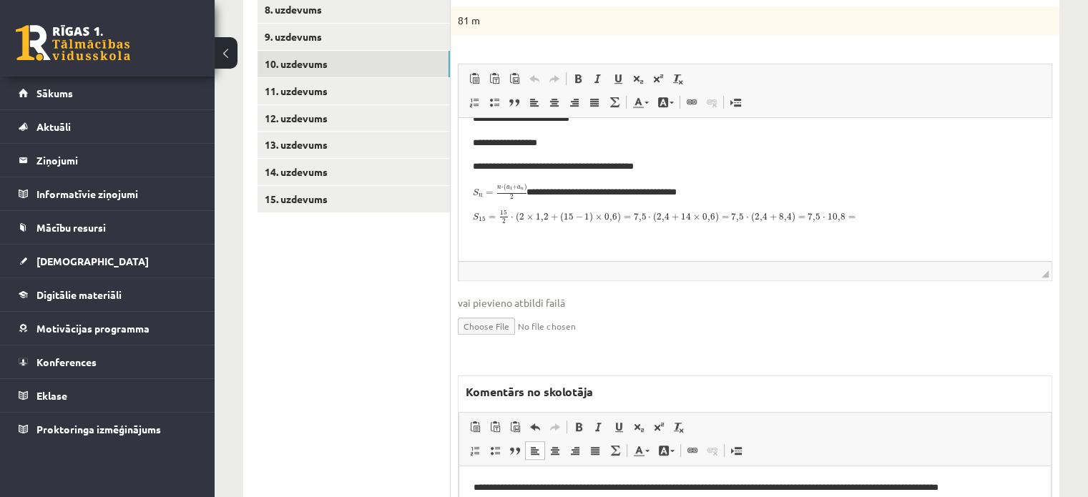
scroll to position [716, 0]
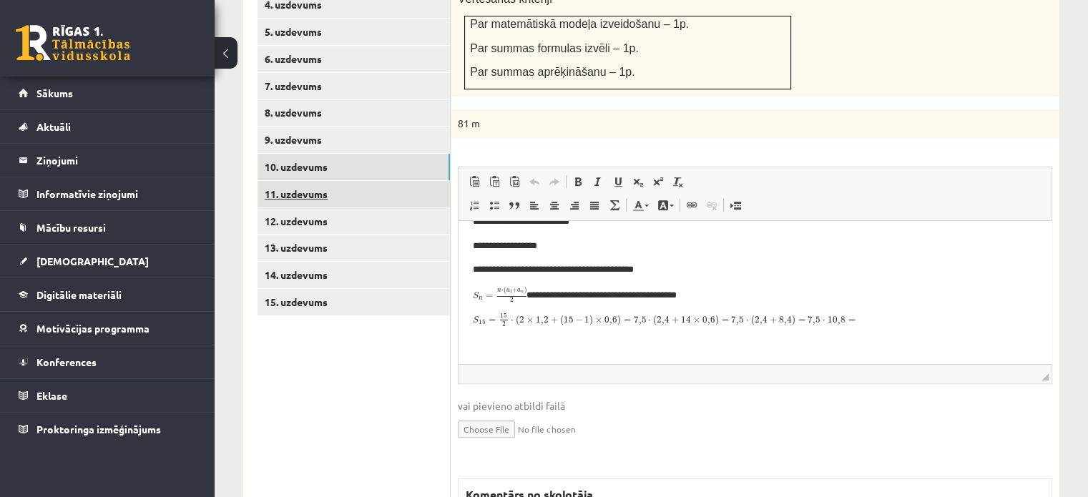
click at [348, 181] on link "11. uzdevums" at bounding box center [353, 194] width 192 height 26
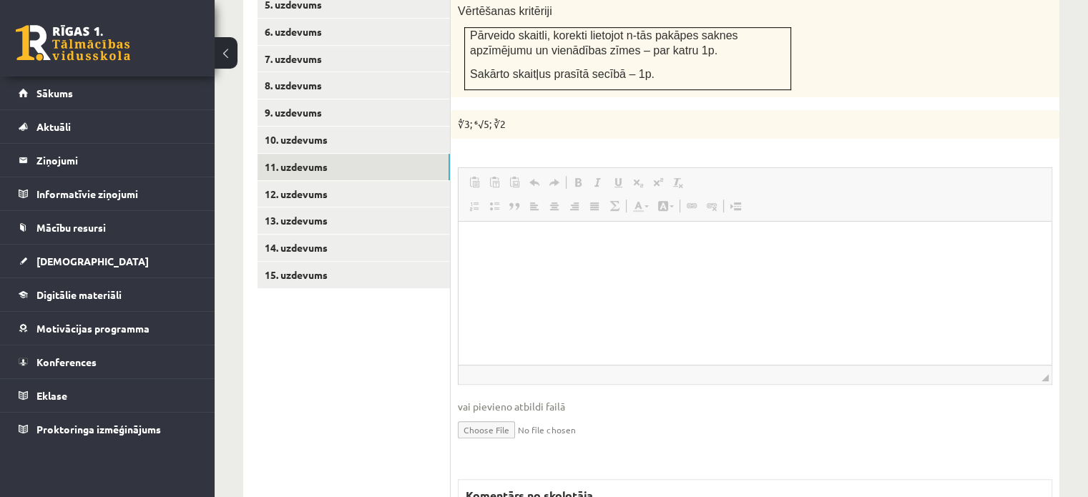
scroll to position [0, 0]
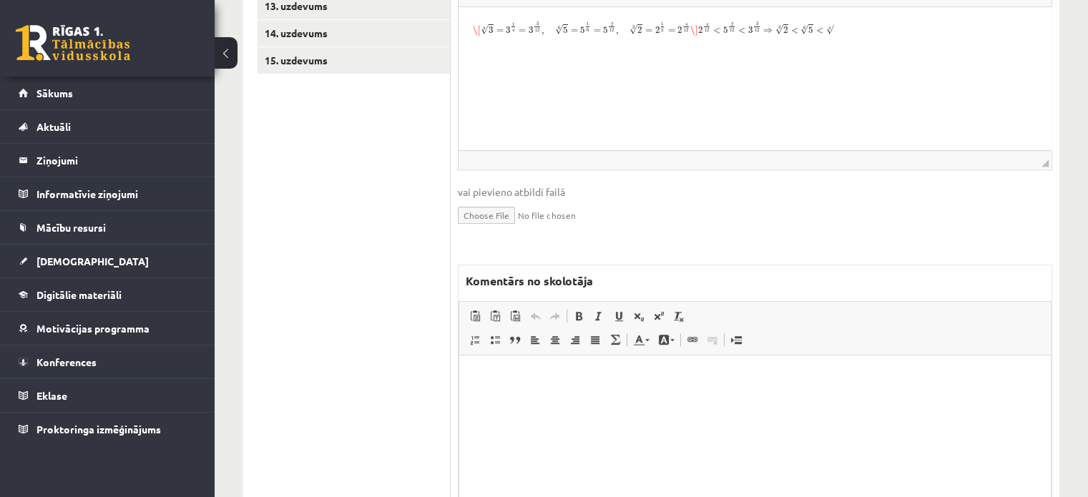
click at [644, 398] on html at bounding box center [755, 377] width 592 height 44
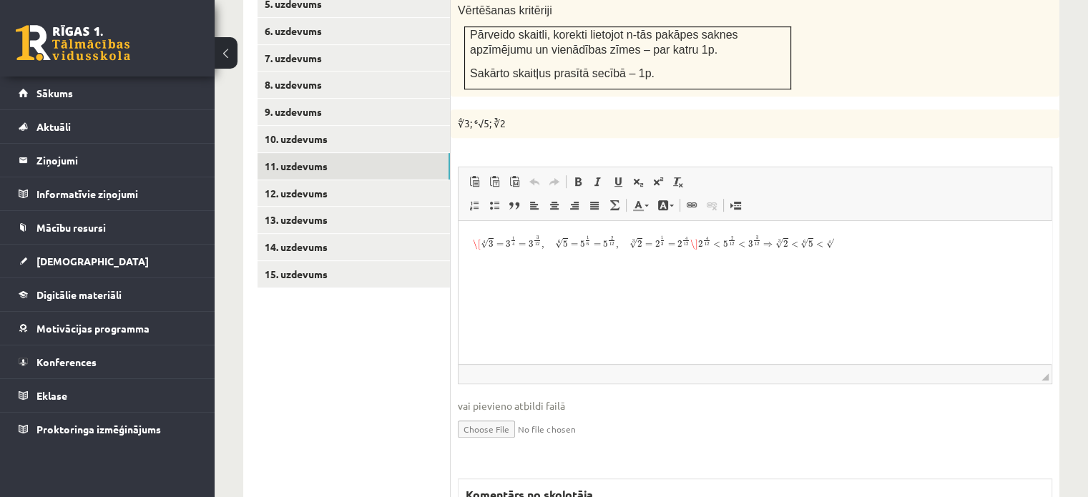
scroll to position [743, 0]
click at [369, 181] on link "12. uzdevums" at bounding box center [353, 194] width 192 height 26
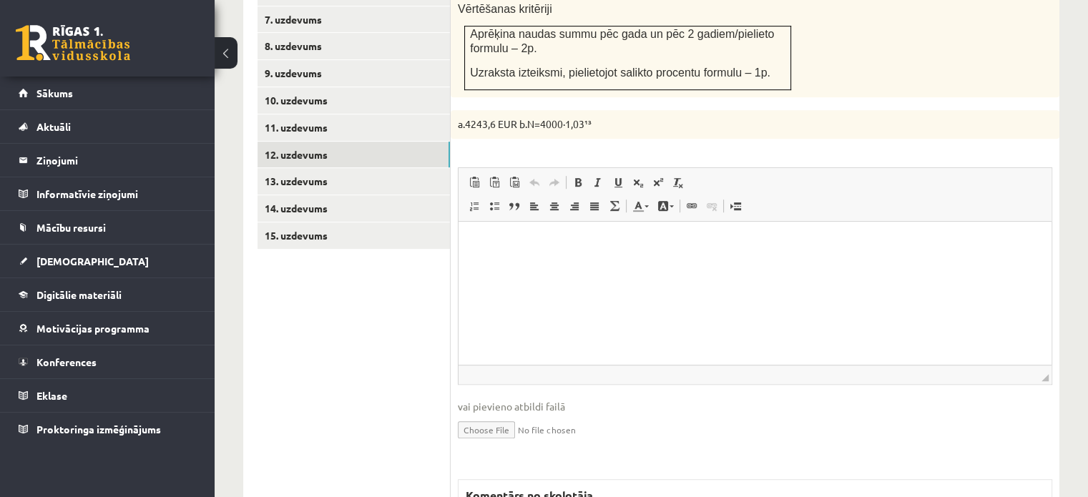
scroll to position [0, 0]
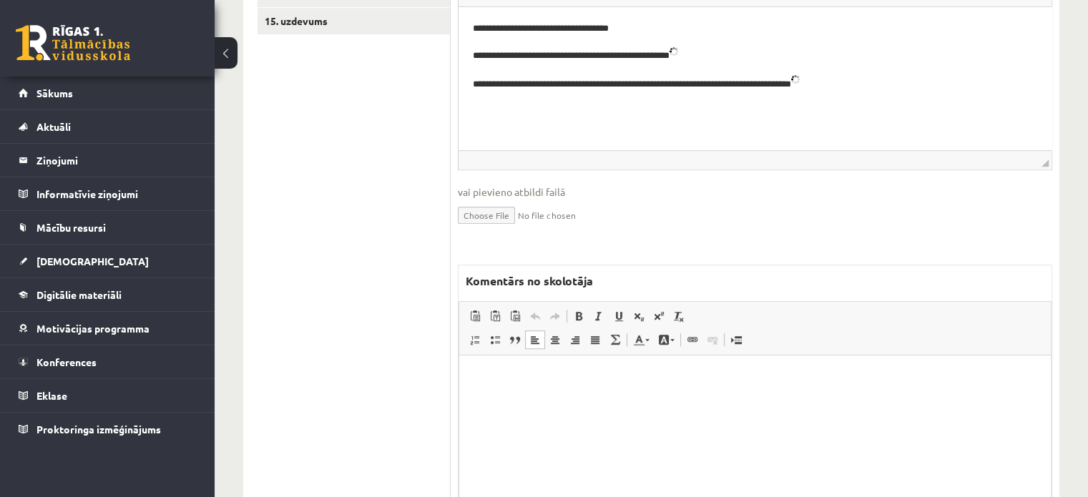
click at [537, 398] on html at bounding box center [755, 377] width 592 height 44
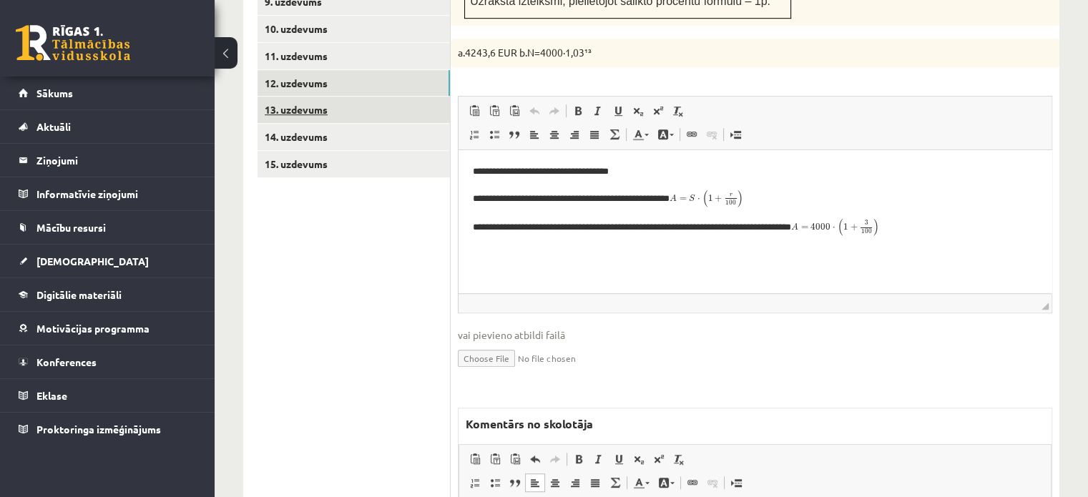
click at [389, 97] on link "13. uzdevums" at bounding box center [353, 110] width 192 height 26
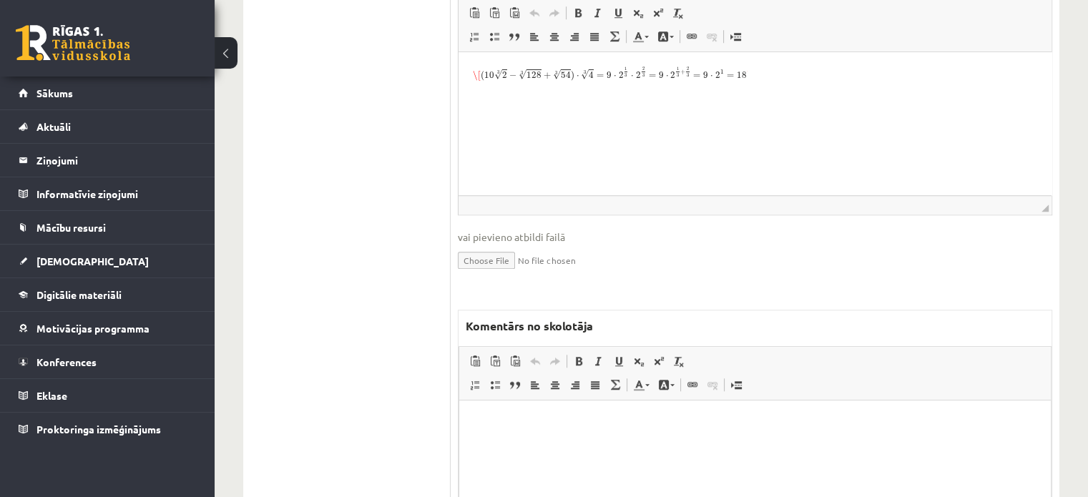
click at [585, 443] on html at bounding box center [755, 422] width 592 height 44
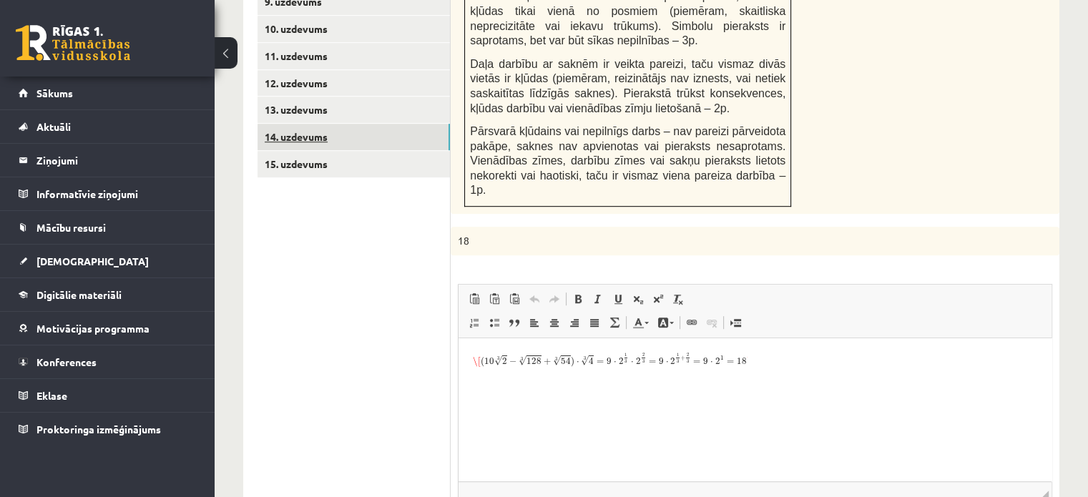
click at [396, 124] on link "14. uzdevums" at bounding box center [353, 137] width 192 height 26
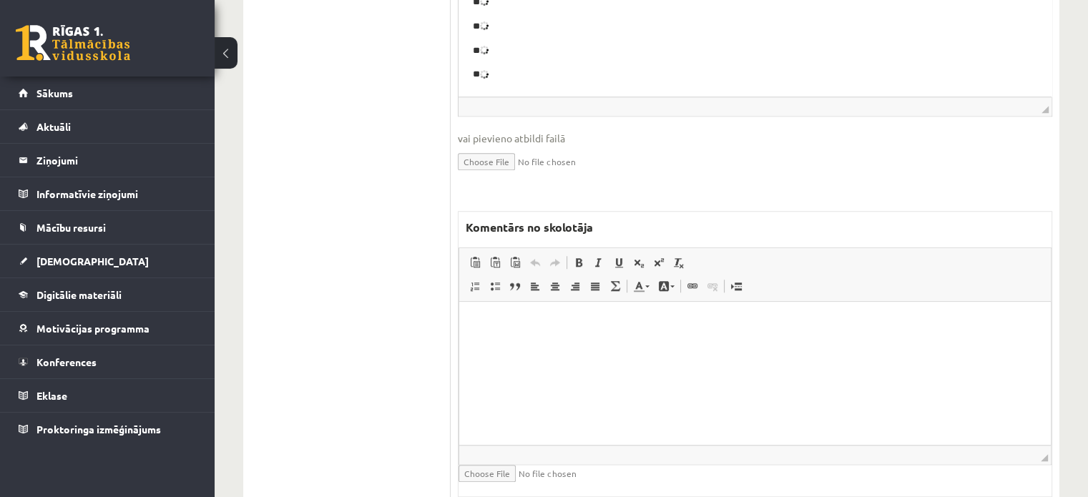
click at [542, 345] on html at bounding box center [755, 323] width 592 height 44
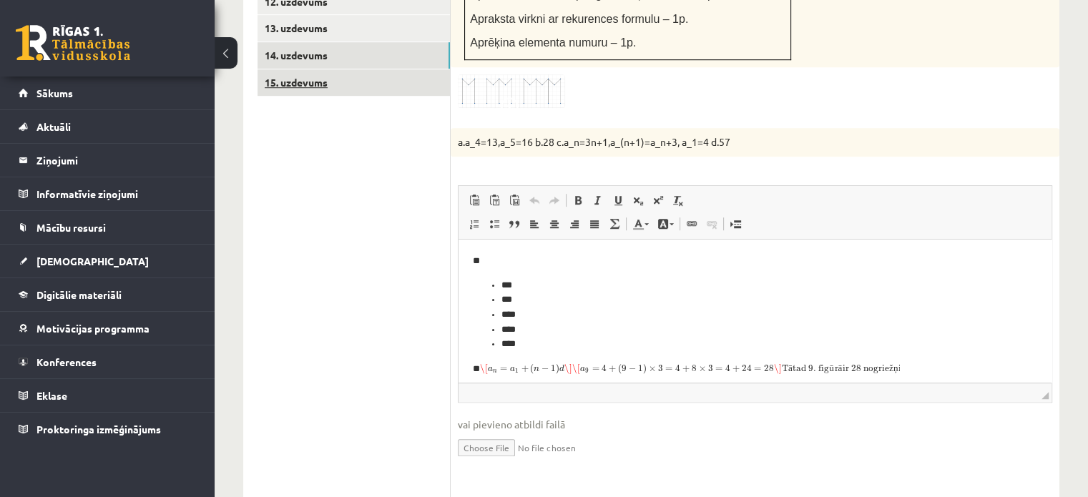
click at [364, 69] on link "15. uzdevums" at bounding box center [353, 82] width 192 height 26
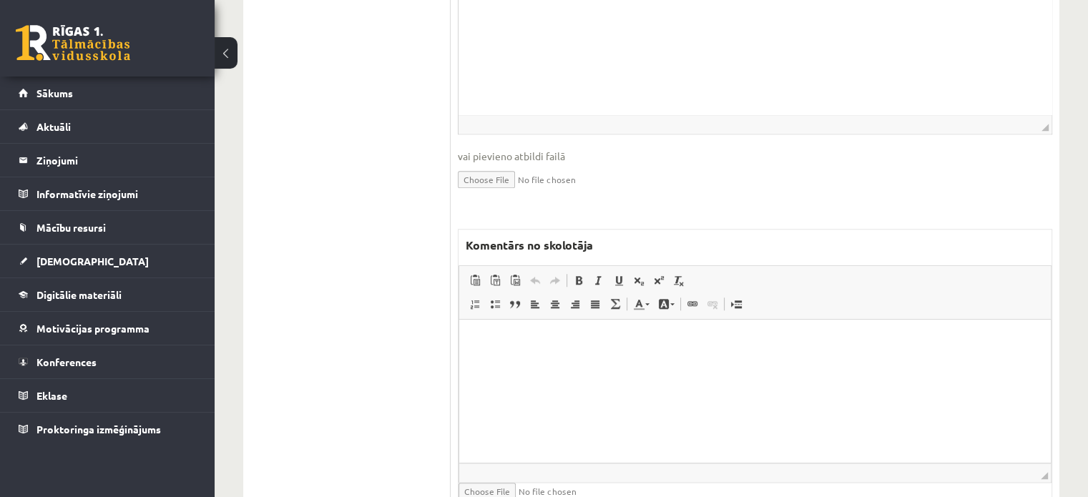
click at [547, 363] on html at bounding box center [755, 342] width 592 height 44
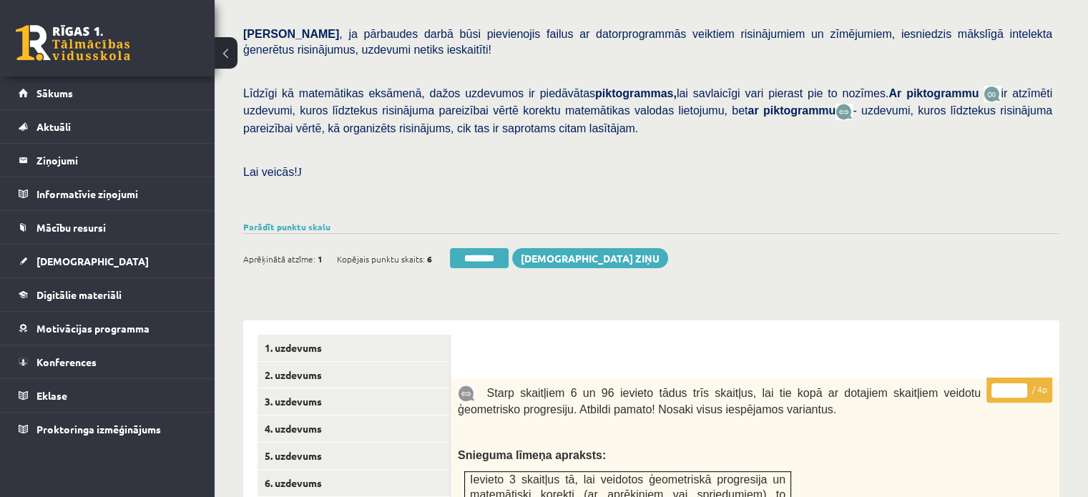
click at [378, 335] on link "1. uzdevums" at bounding box center [353, 348] width 192 height 26
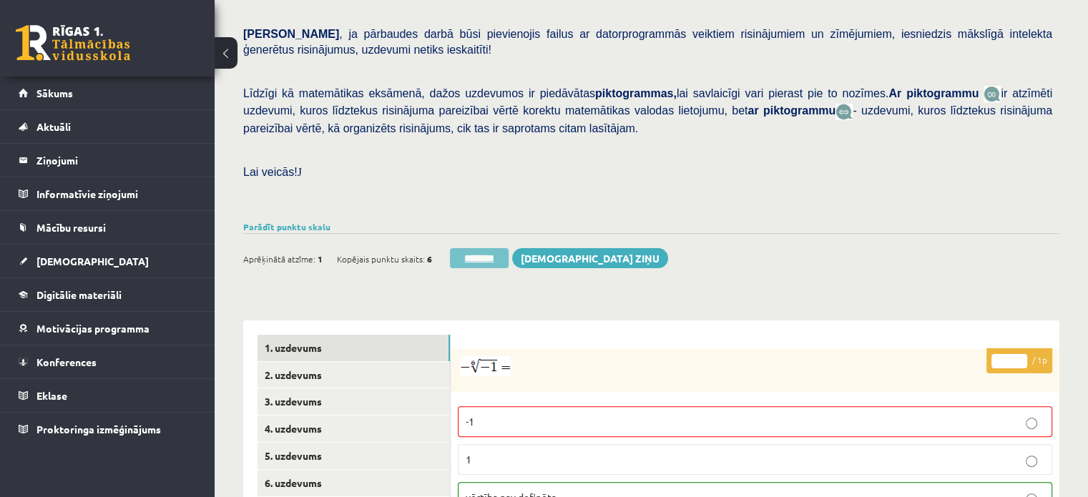
click at [474, 248] on input "********" at bounding box center [479, 258] width 59 height 20
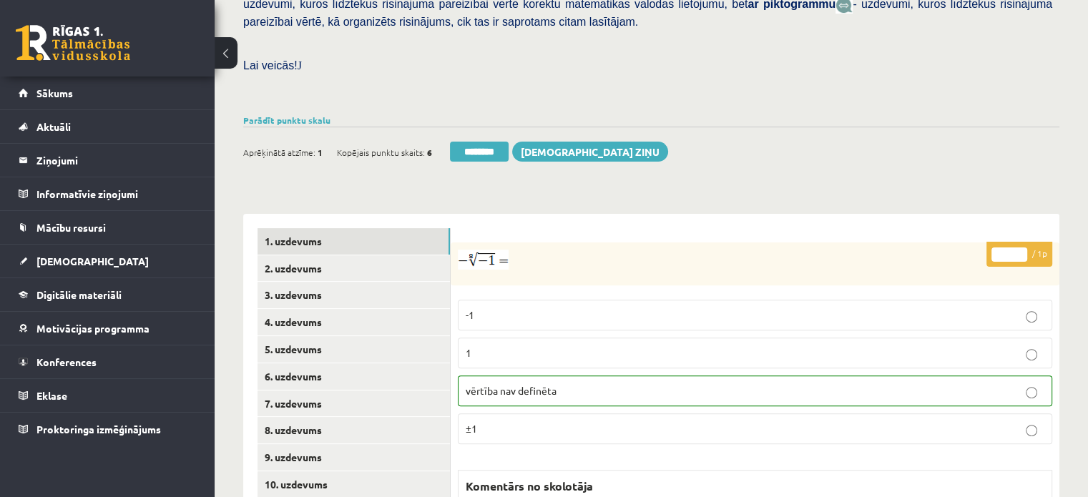
scroll to position [501, 0]
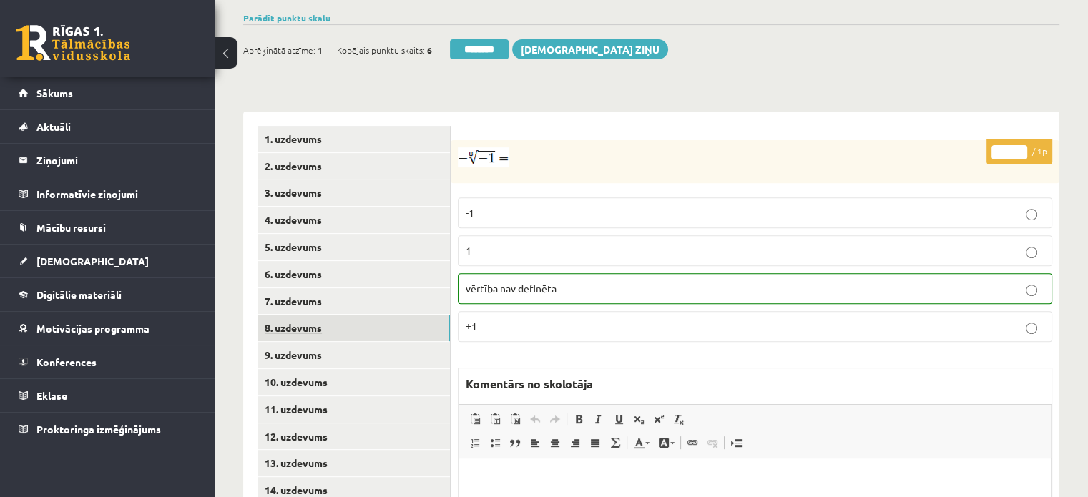
click at [379, 315] on link "8. uzdevums" at bounding box center [353, 328] width 192 height 26
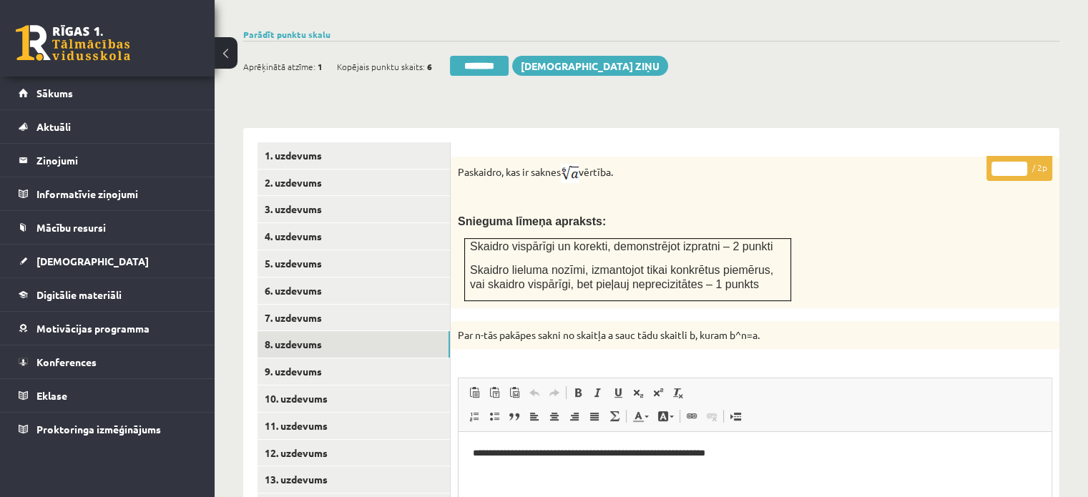
scroll to position [481, 0]
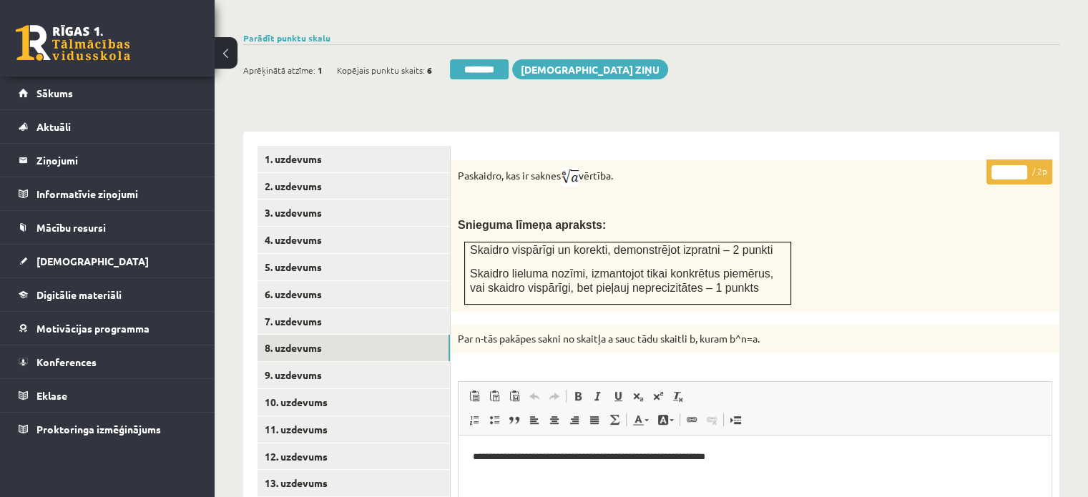
click at [1024, 165] on input "*" at bounding box center [1009, 172] width 36 height 14
type input "*"
click at [1024, 165] on input "*" at bounding box center [1009, 172] width 36 height 14
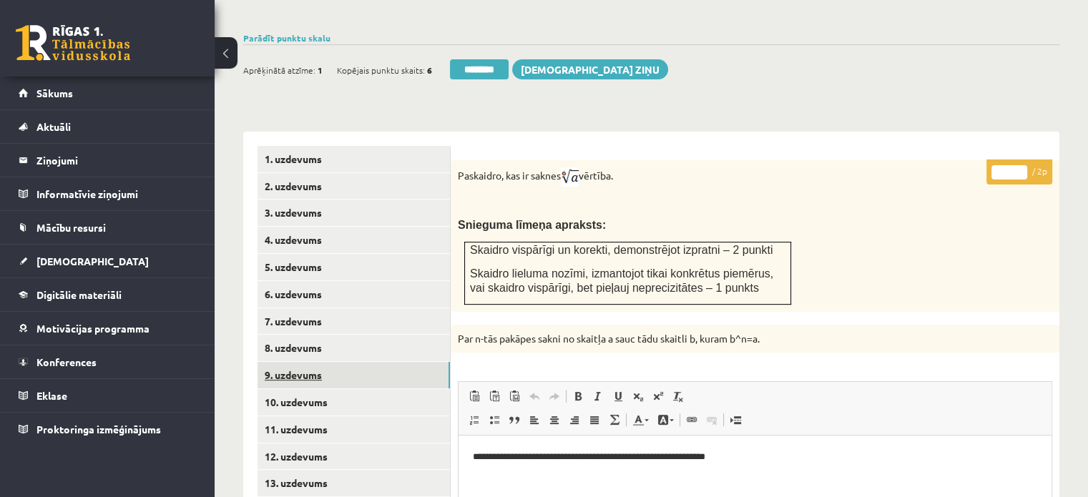
click at [402, 362] on link "9. uzdevums" at bounding box center [353, 375] width 192 height 26
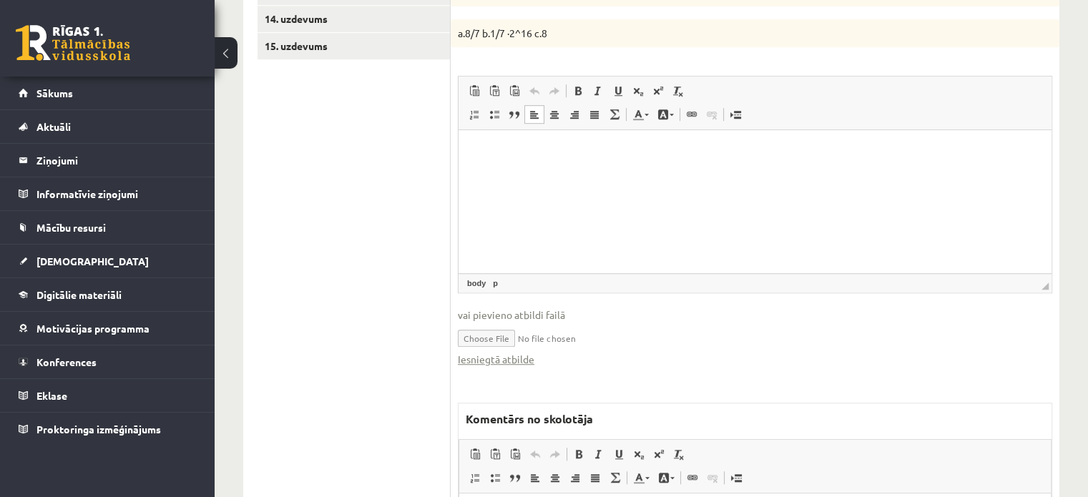
scroll to position [981, 0]
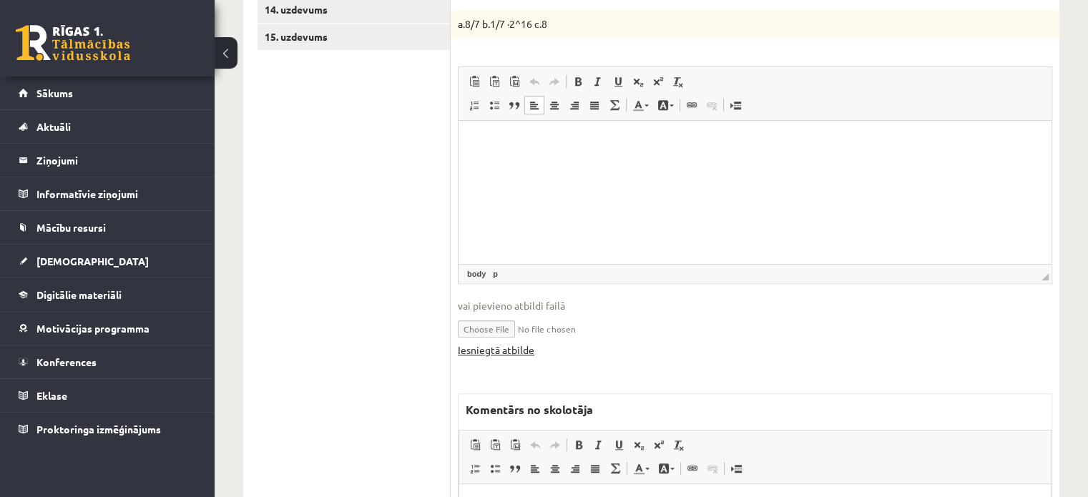
click at [515, 343] on link "Iesniegtā atbilde" at bounding box center [496, 350] width 77 height 15
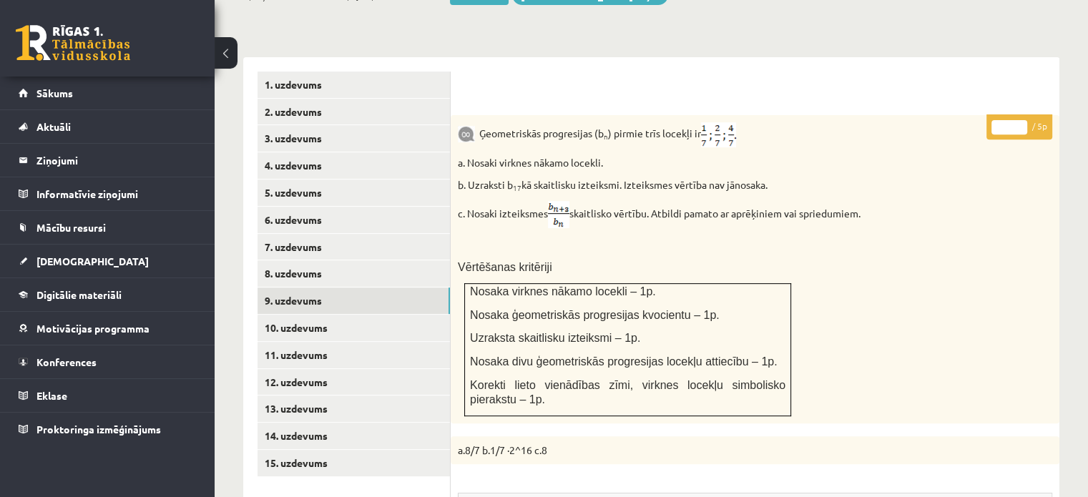
scroll to position [552, 0]
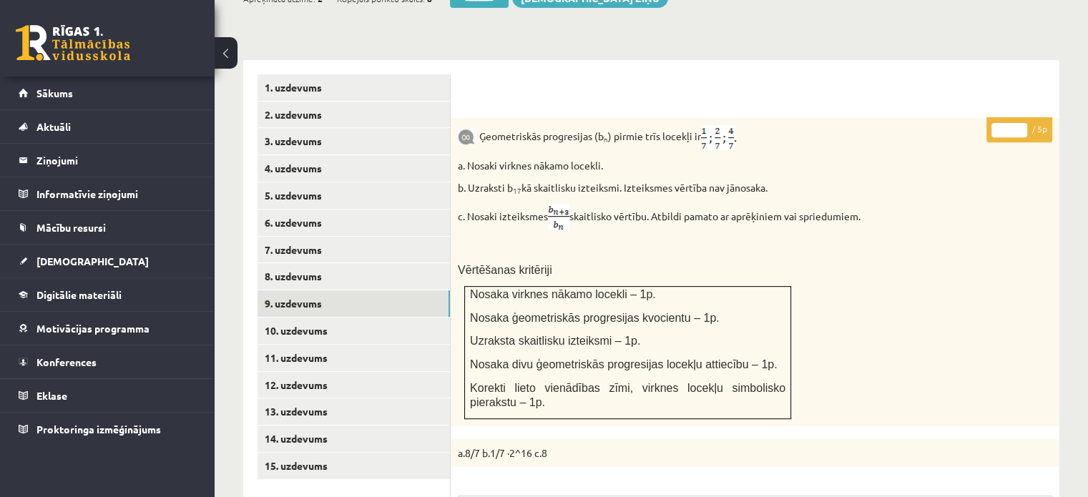
click at [1024, 123] on input "*" at bounding box center [1009, 130] width 36 height 14
type input "*"
click at [1022, 123] on input "*" at bounding box center [1009, 130] width 36 height 14
click at [406, 318] on link "10. uzdevums" at bounding box center [353, 331] width 192 height 26
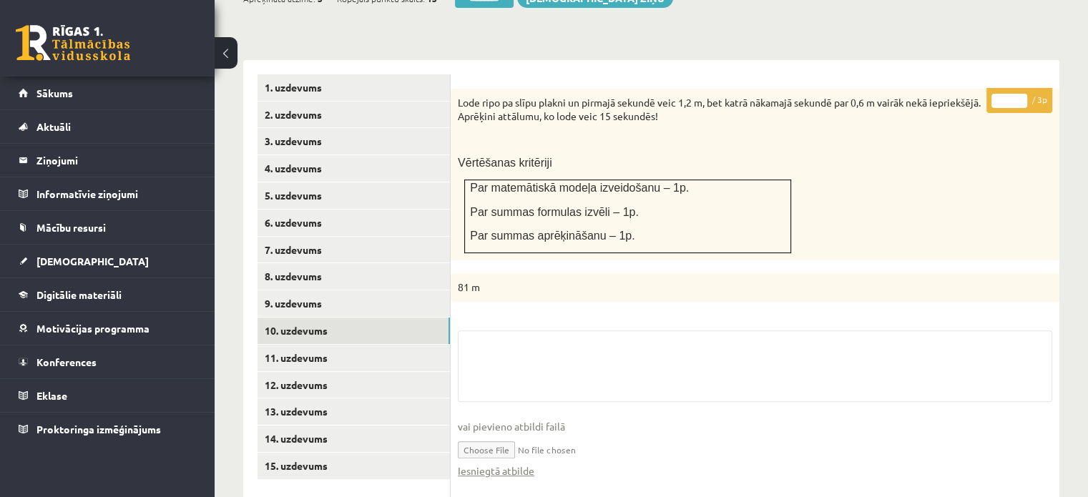
scroll to position [731, 0]
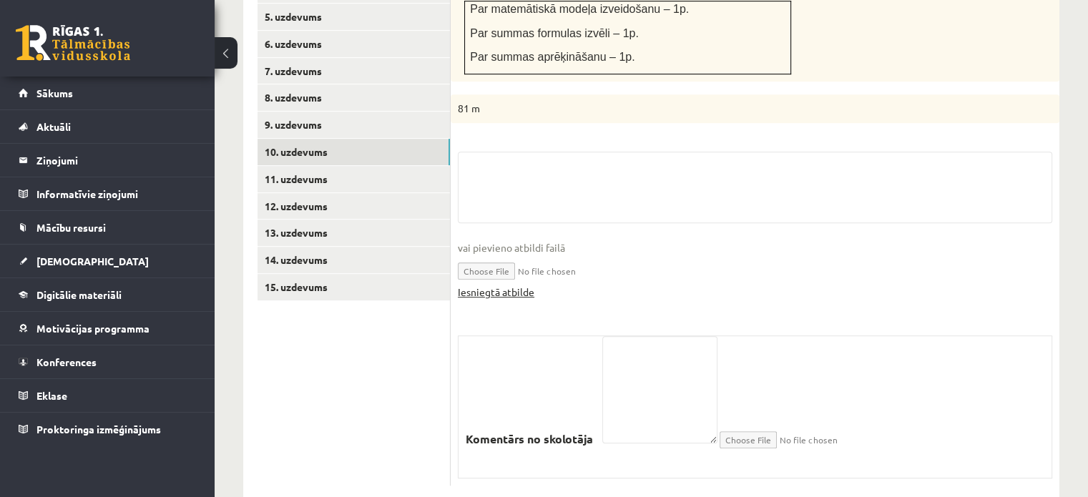
click at [521, 285] on link "Iesniegtā atbilde" at bounding box center [496, 292] width 77 height 15
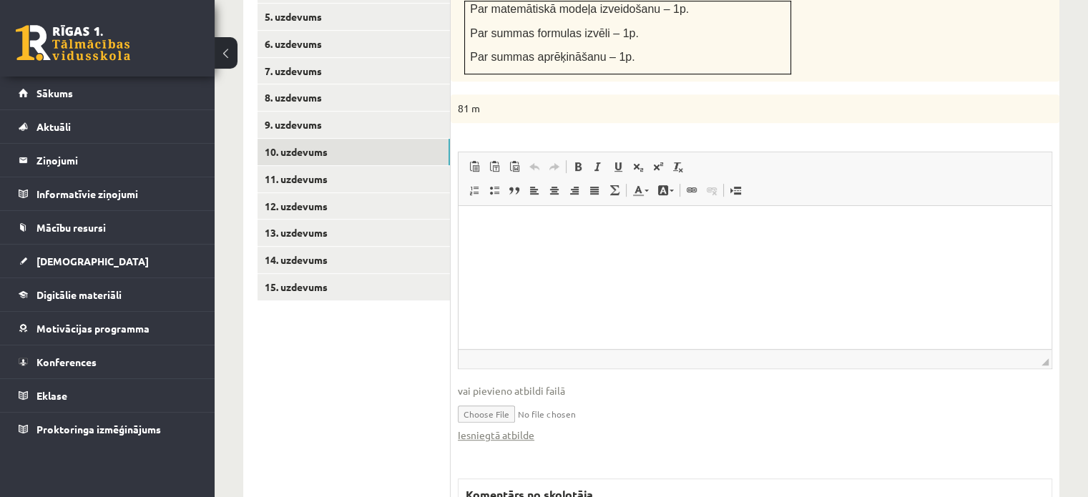
scroll to position [516, 0]
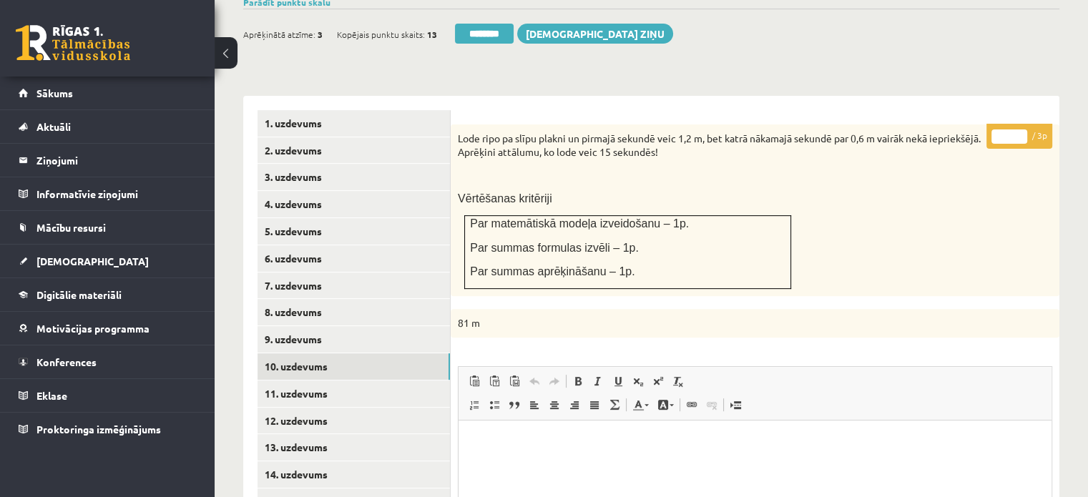
type input "*"
click at [1019, 129] on input "*" at bounding box center [1009, 136] width 36 height 14
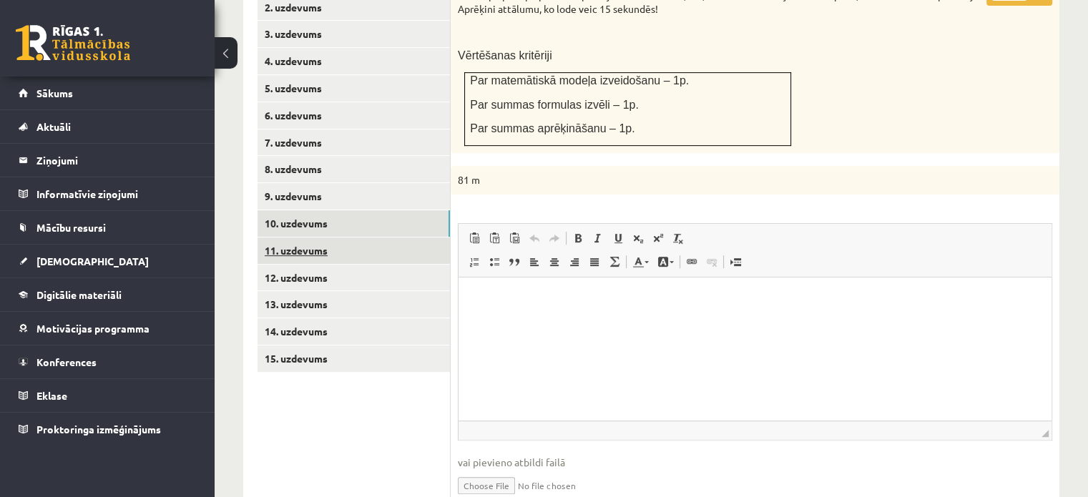
click at [422, 237] on link "11. uzdevums" at bounding box center [353, 250] width 192 height 26
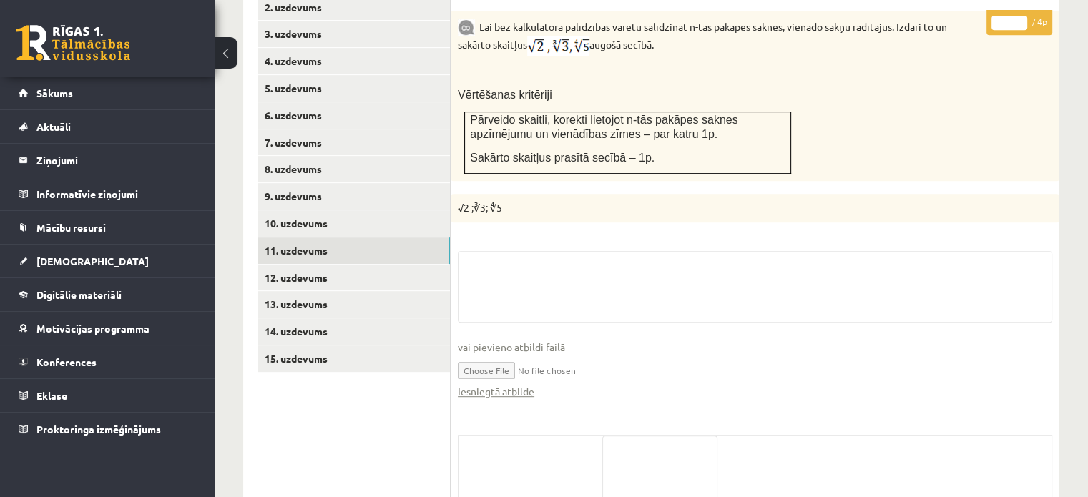
scroll to position [758, 0]
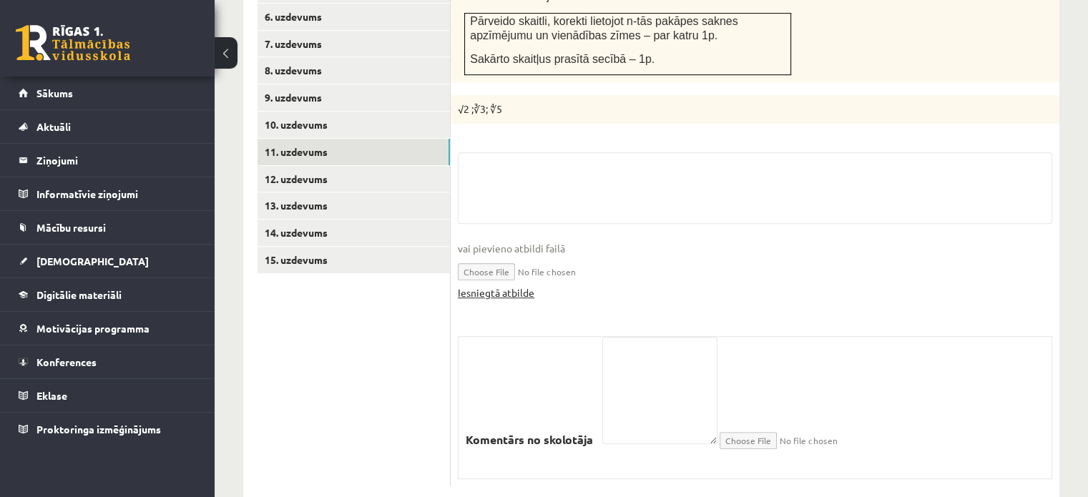
click at [509, 285] on link "Iesniegtā atbilde" at bounding box center [496, 292] width 77 height 15
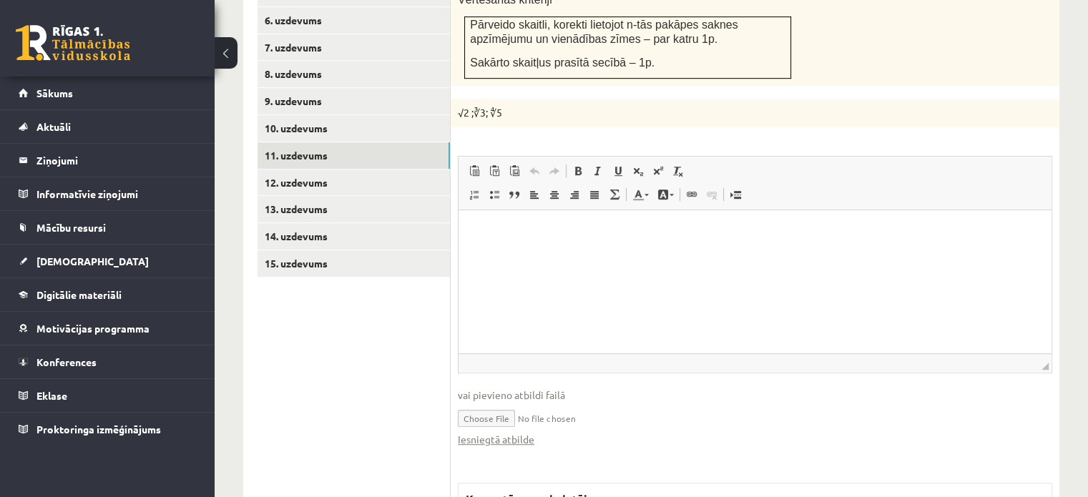
scroll to position [544, 0]
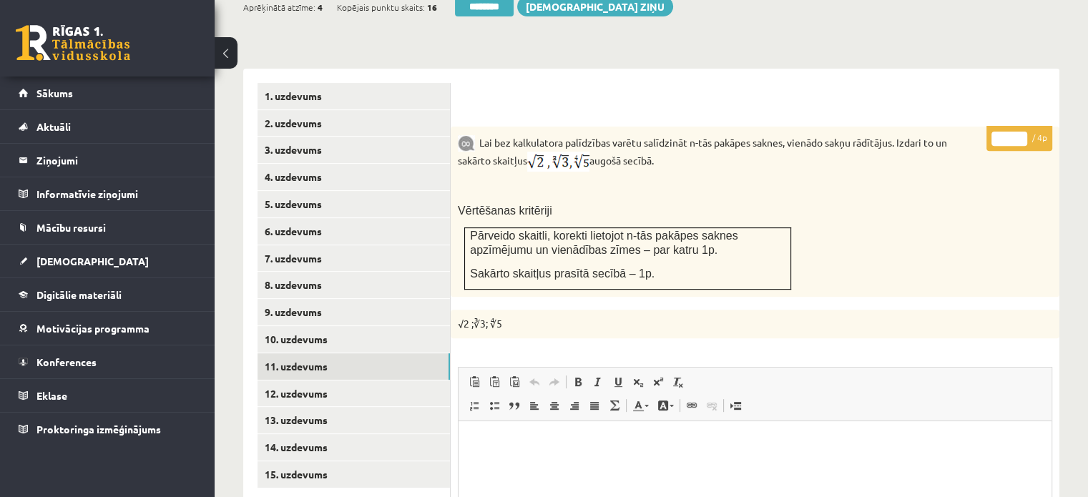
click at [1024, 126] on p "* / 4p" at bounding box center [1019, 138] width 66 height 25
type input "*"
click at [1022, 132] on input "*" at bounding box center [1009, 139] width 36 height 14
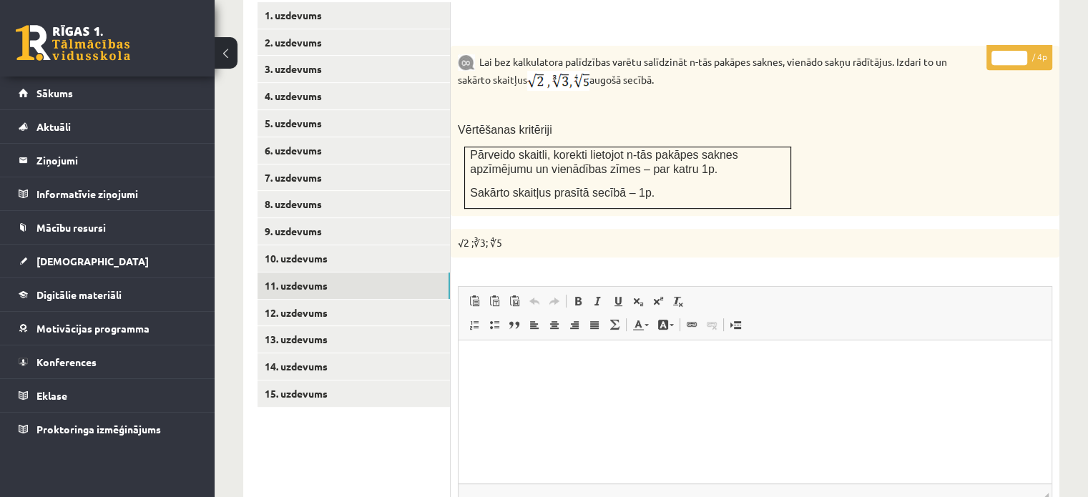
scroll to position [687, 0]
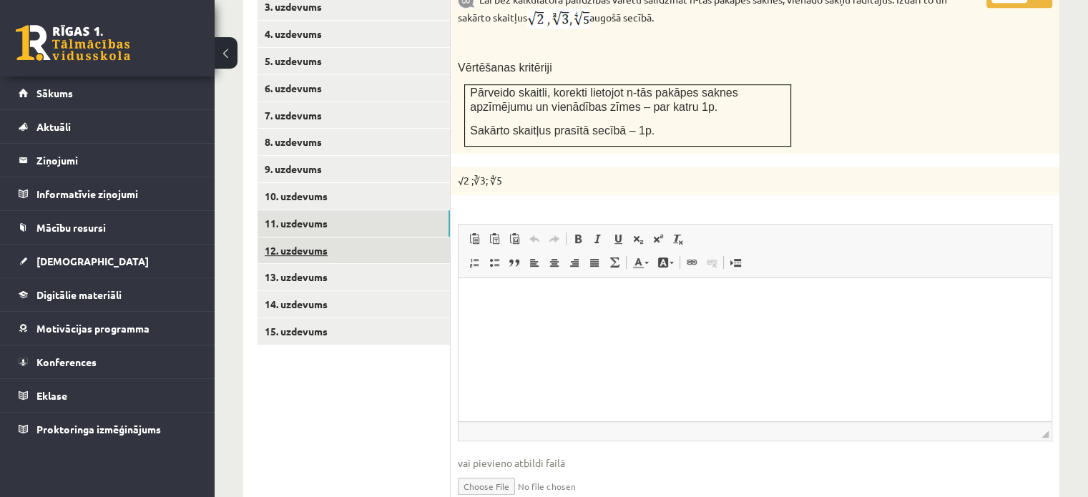
click at [421, 237] on link "12. uzdevums" at bounding box center [353, 250] width 192 height 26
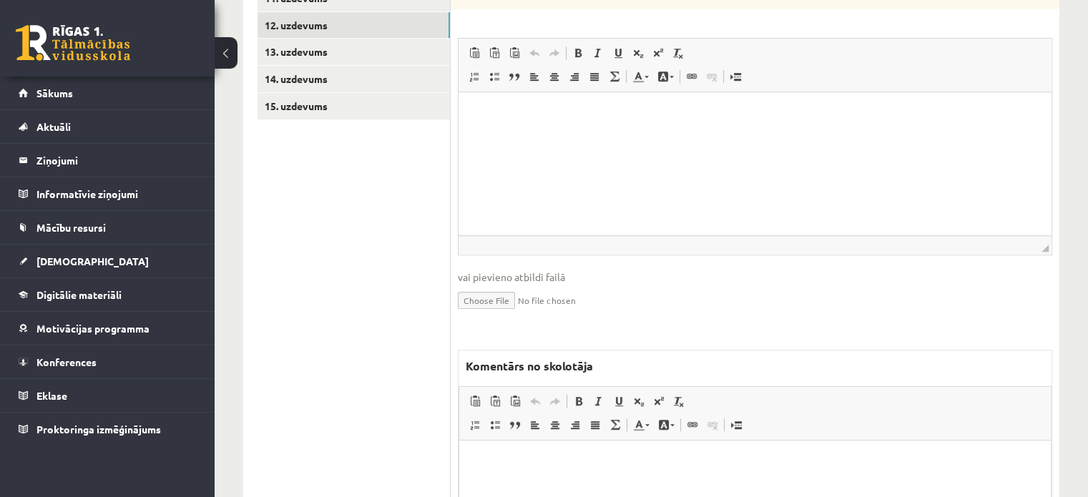
scroll to position [997, 0]
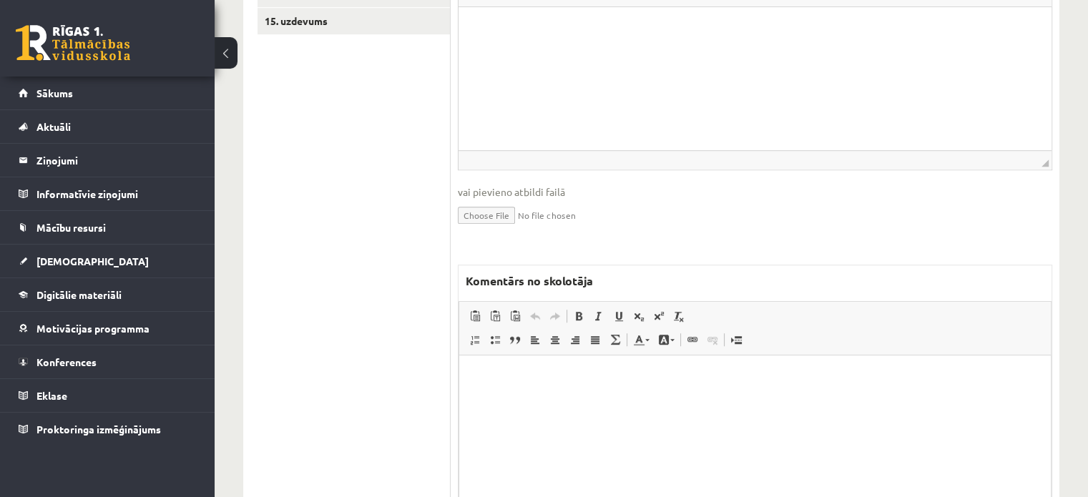
click at [524, 398] on html at bounding box center [755, 377] width 592 height 44
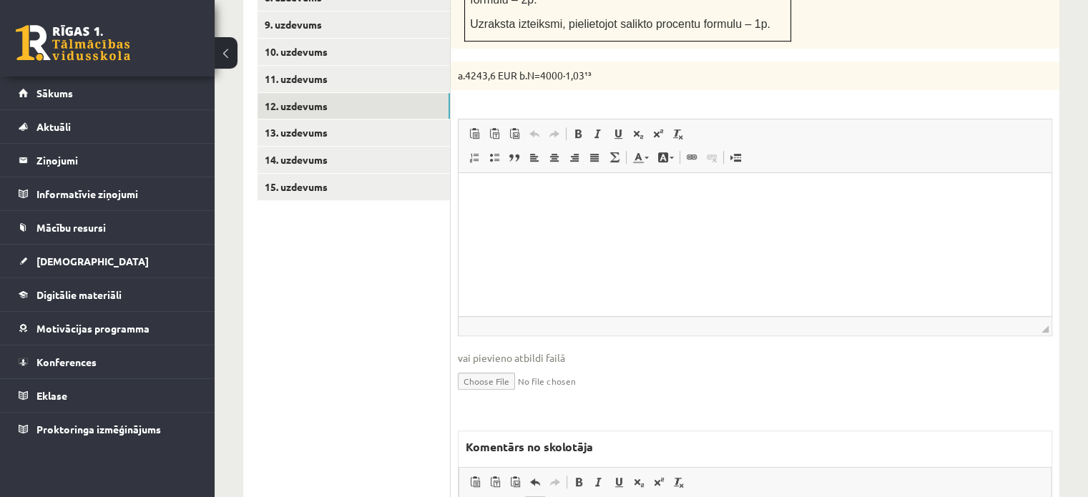
scroll to position [711, 0]
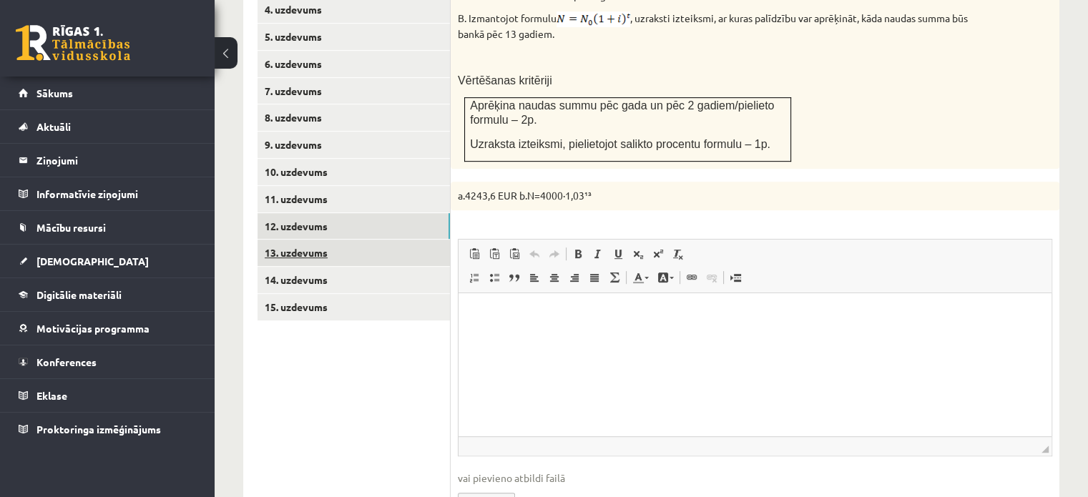
click at [414, 240] on link "13. uzdevums" at bounding box center [353, 253] width 192 height 26
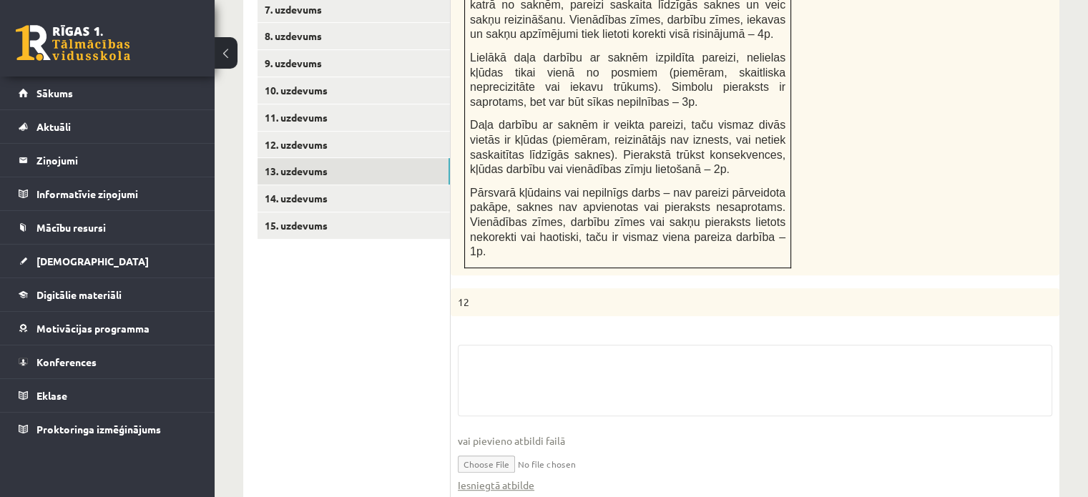
scroll to position [854, 0]
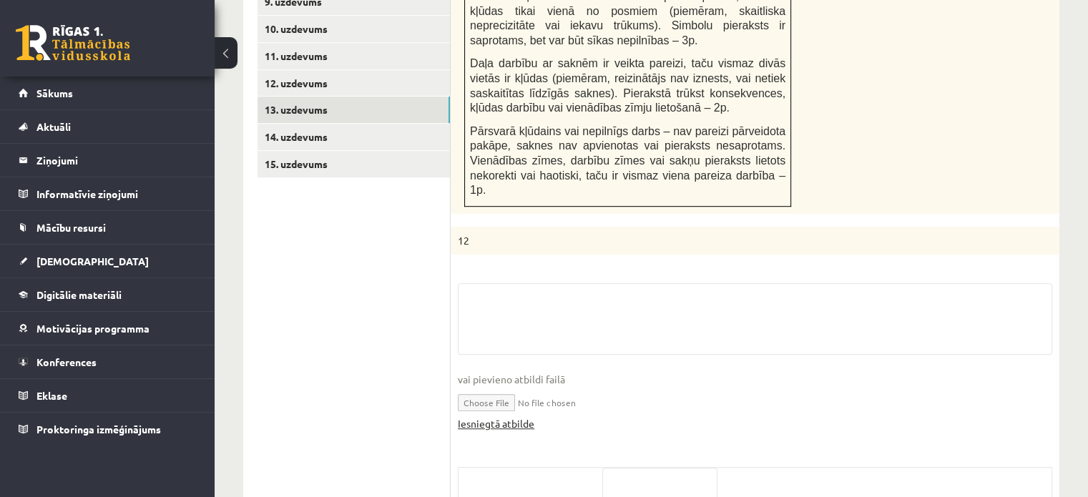
click at [508, 416] on link "Iesniegtā atbilde" at bounding box center [496, 423] width 77 height 15
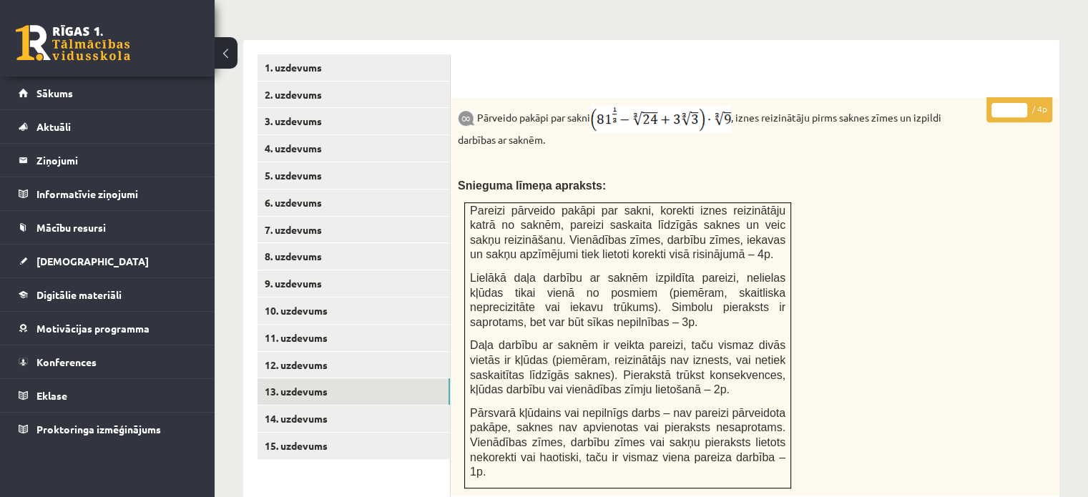
scroll to position [568, 0]
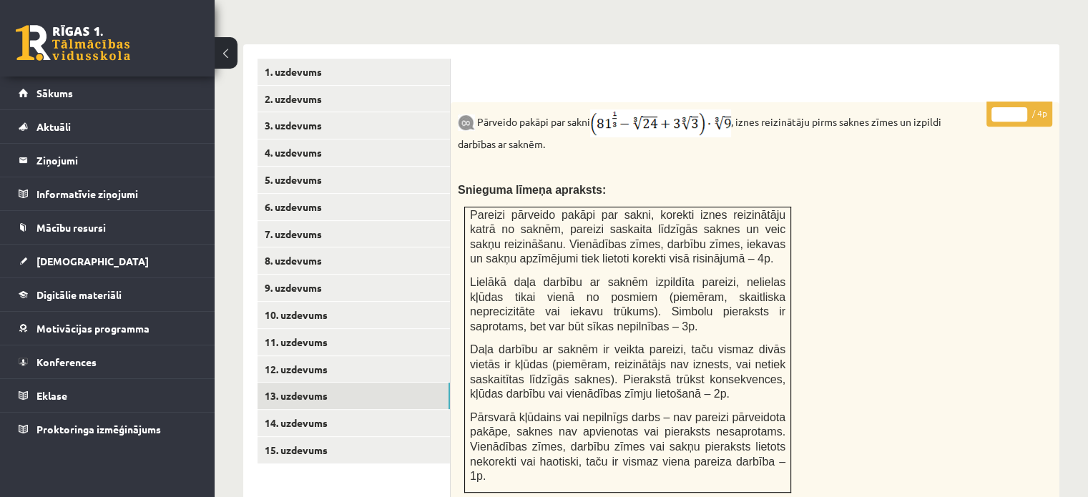
click at [1022, 107] on input "*" at bounding box center [1009, 114] width 36 height 14
type input "*"
click at [1022, 107] on input "*" at bounding box center [1009, 114] width 36 height 14
click at [423, 410] on link "14. uzdevums" at bounding box center [353, 423] width 192 height 26
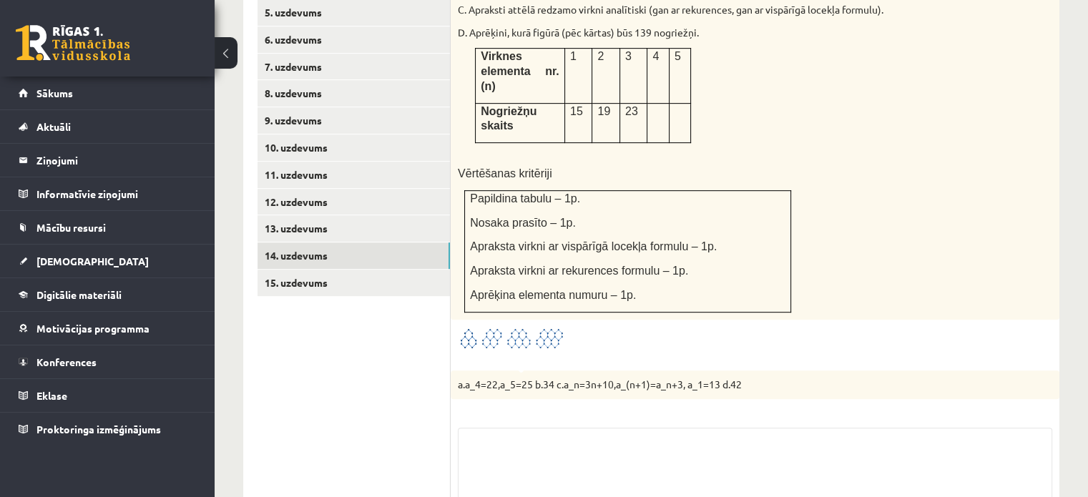
scroll to position [854, 0]
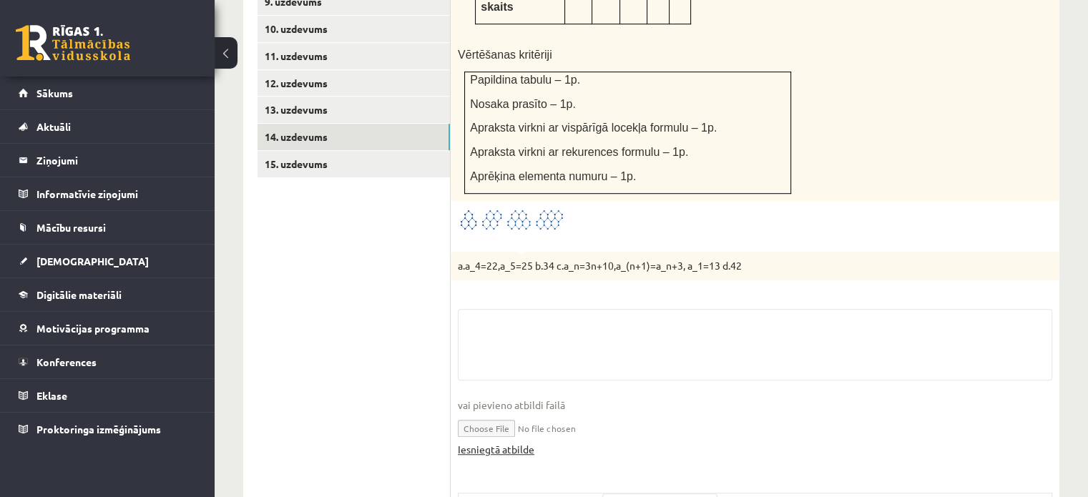
click at [521, 442] on link "Iesniegtā atbilde" at bounding box center [496, 449] width 77 height 15
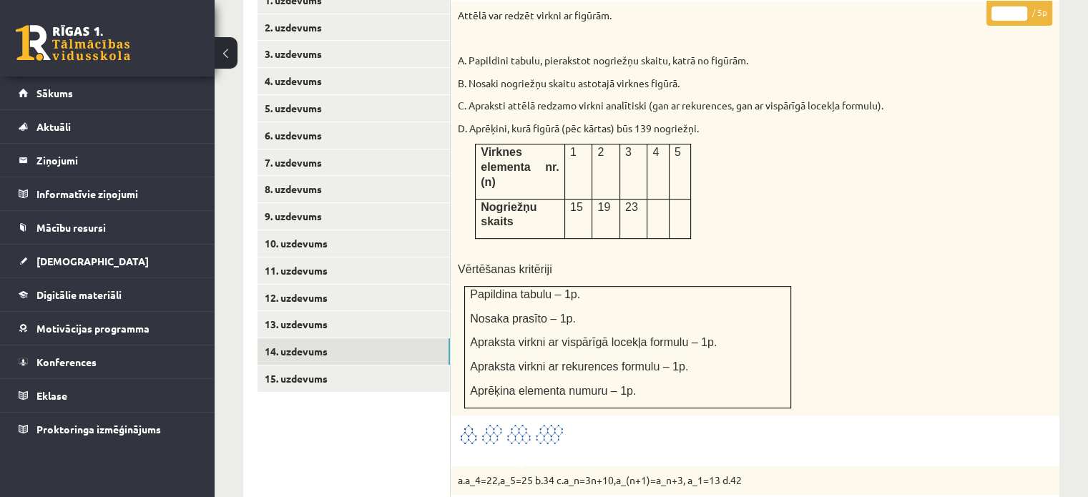
scroll to position [0, 0]
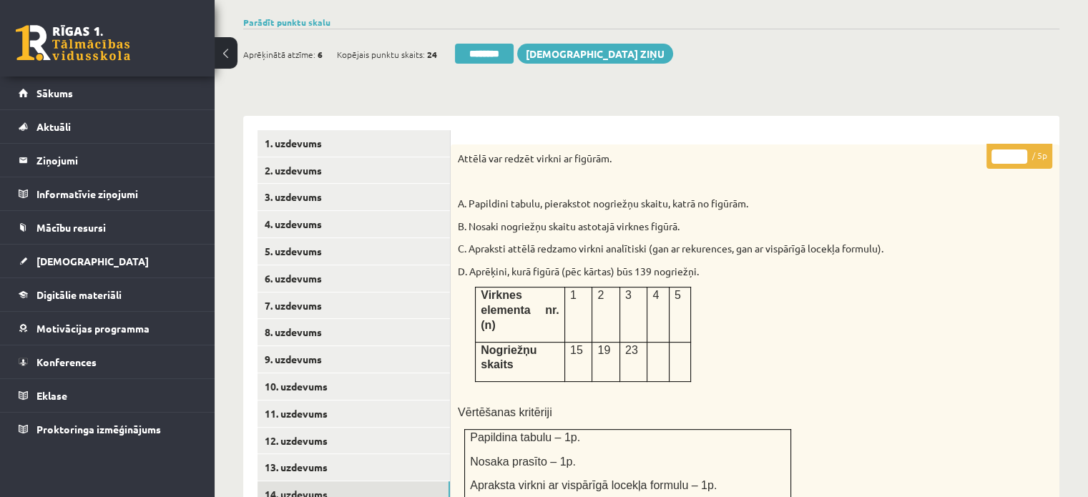
type input "*"
click at [1024, 149] on input "*" at bounding box center [1009, 156] width 36 height 14
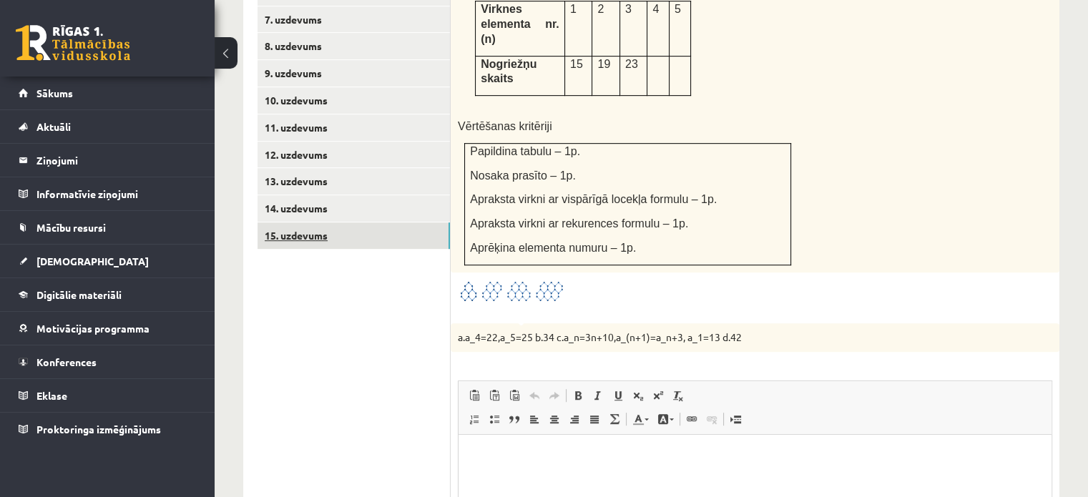
click at [386, 222] on link "15. uzdevums" at bounding box center [353, 235] width 192 height 26
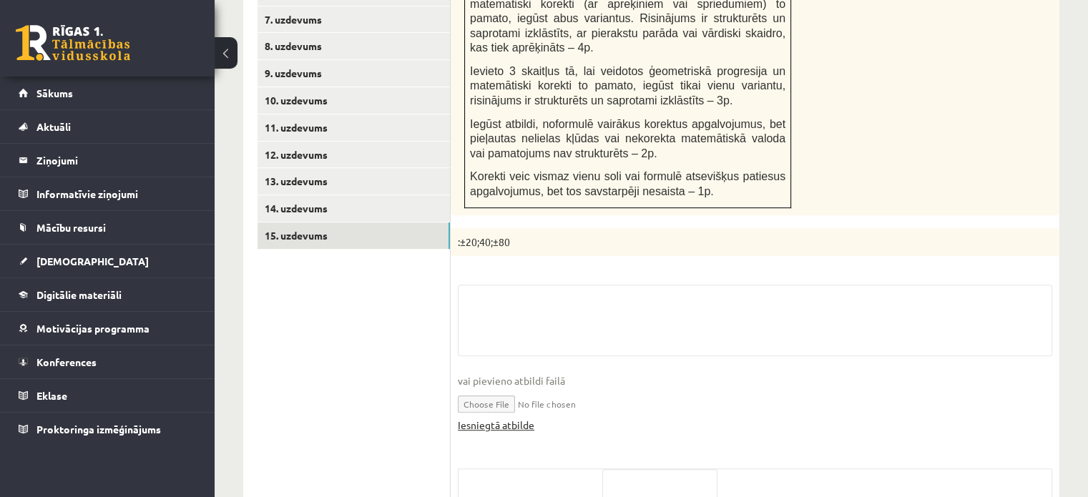
click at [526, 418] on link "Iesniegtā atbilde" at bounding box center [496, 425] width 77 height 15
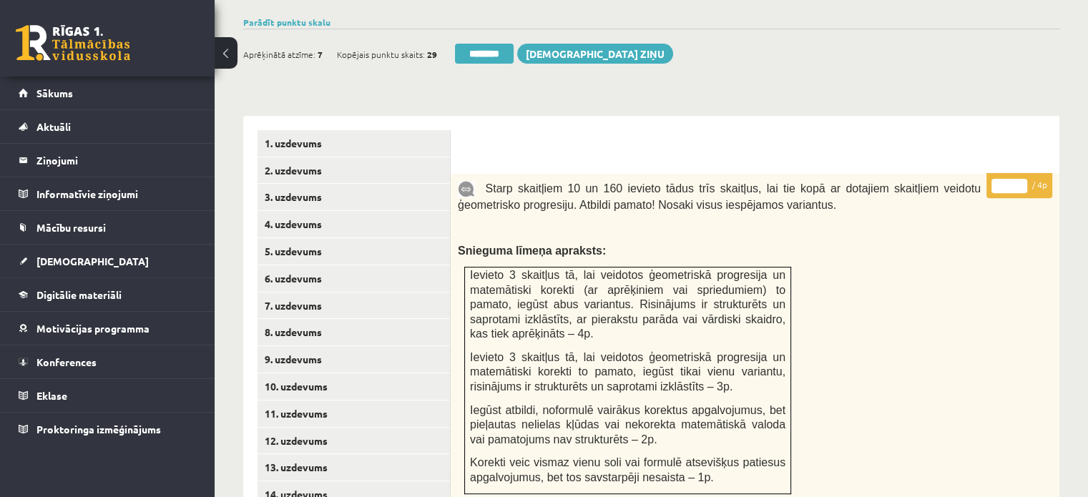
type input "*"
click at [1021, 179] on input "*" at bounding box center [1009, 186] width 36 height 14
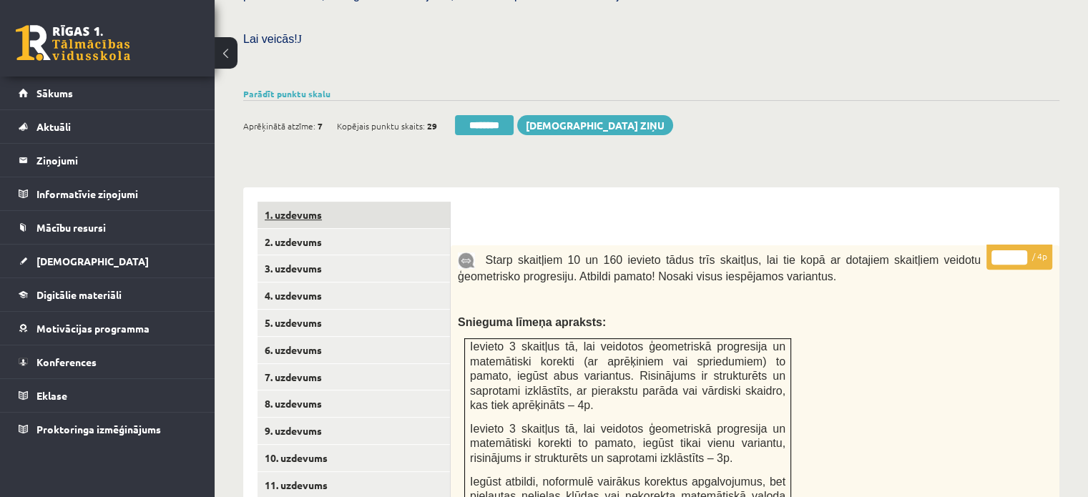
click at [394, 202] on link "1. uzdevums" at bounding box center [353, 215] width 192 height 26
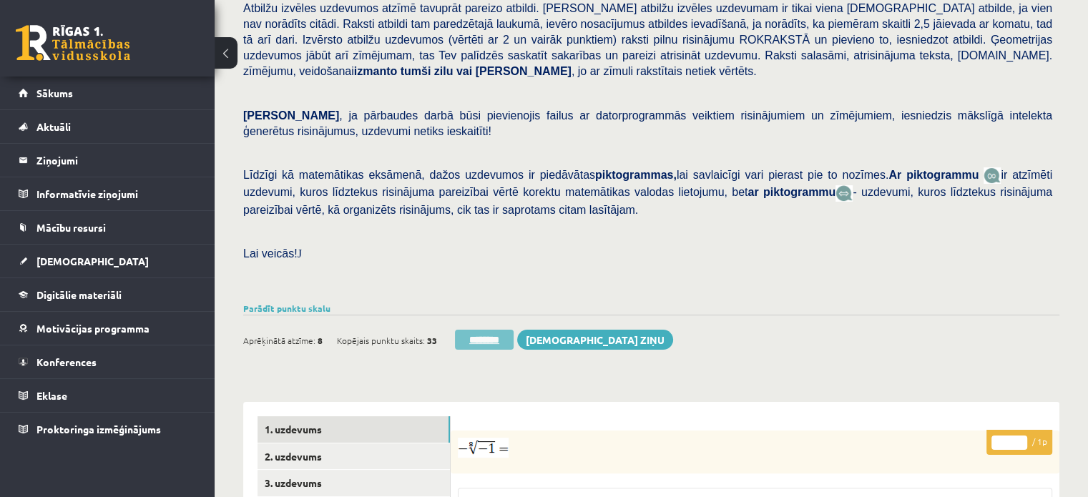
click at [478, 330] on input "********" at bounding box center [484, 340] width 59 height 20
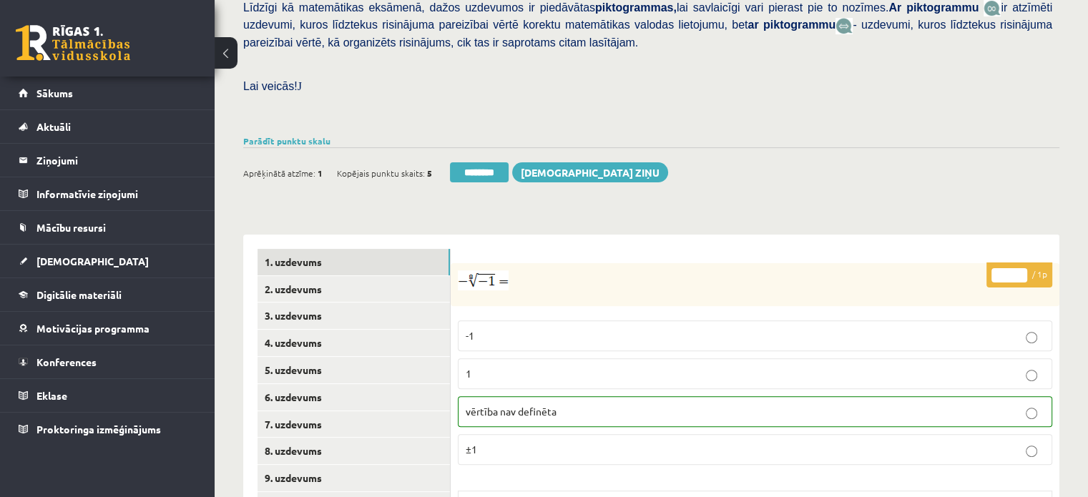
scroll to position [572, 0]
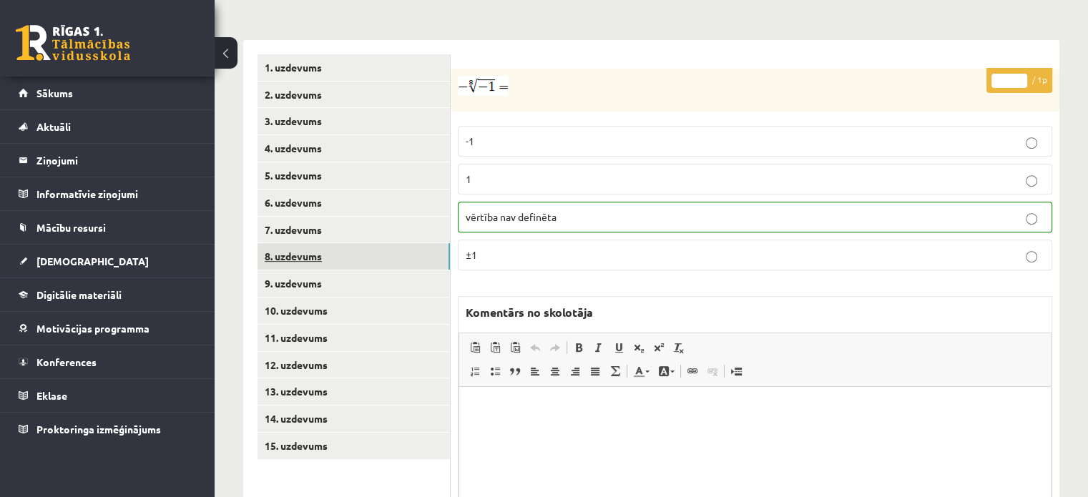
click at [402, 243] on link "8. uzdevums" at bounding box center [353, 256] width 192 height 26
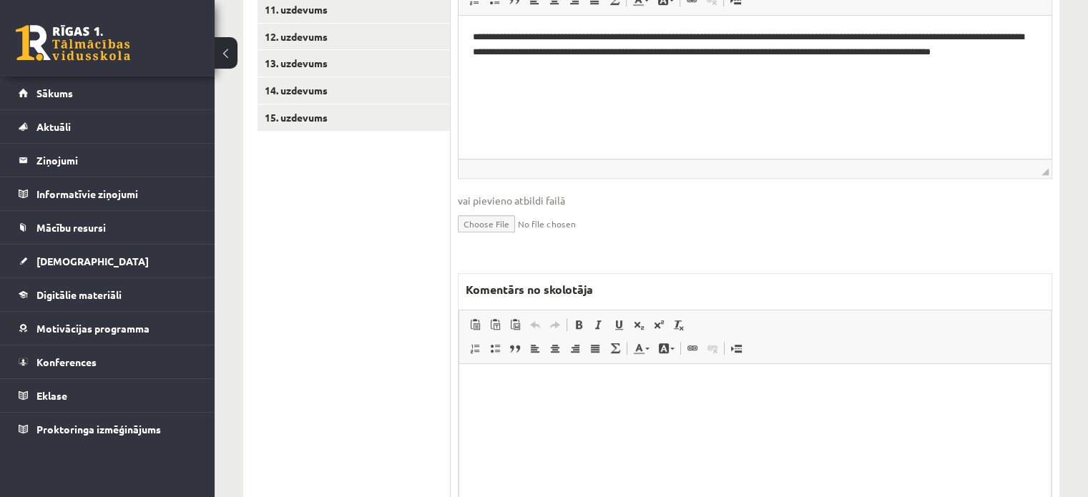
scroll to position [910, 0]
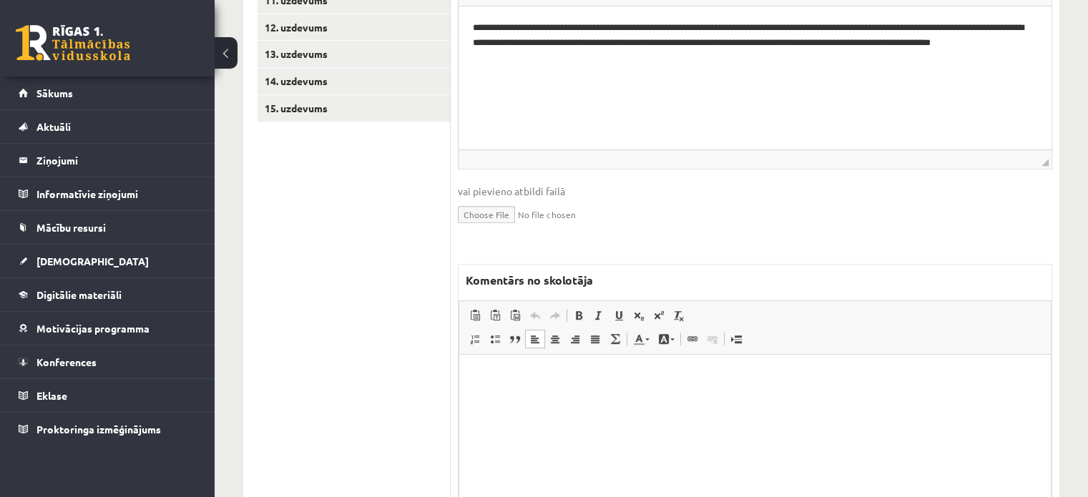
click at [619, 398] on html at bounding box center [755, 377] width 592 height 44
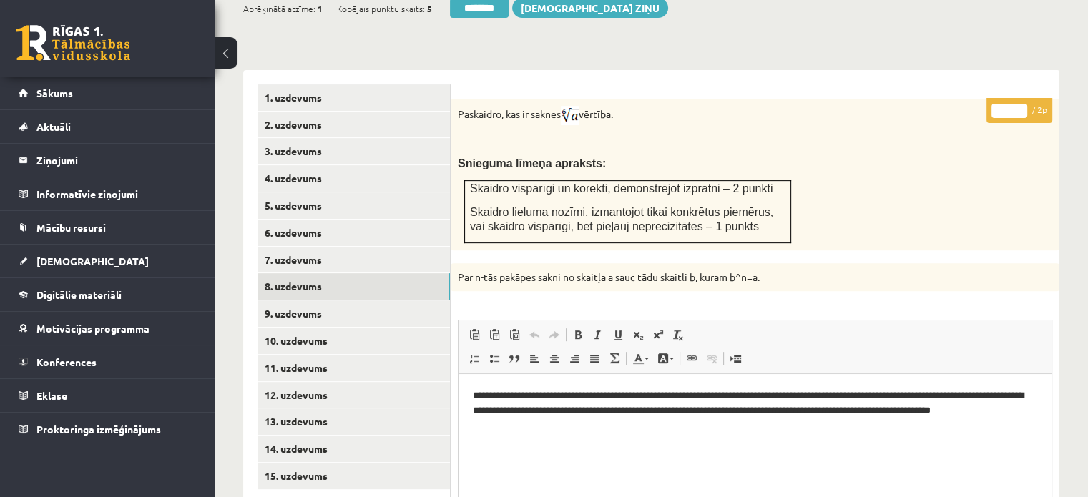
scroll to position [409, 0]
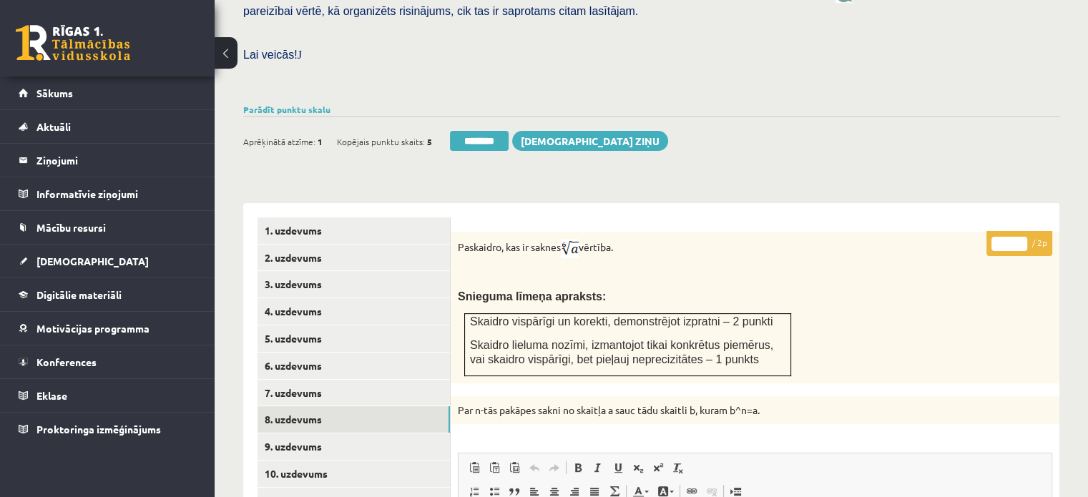
type input "*"
click at [1019, 237] on input "*" at bounding box center [1009, 244] width 36 height 14
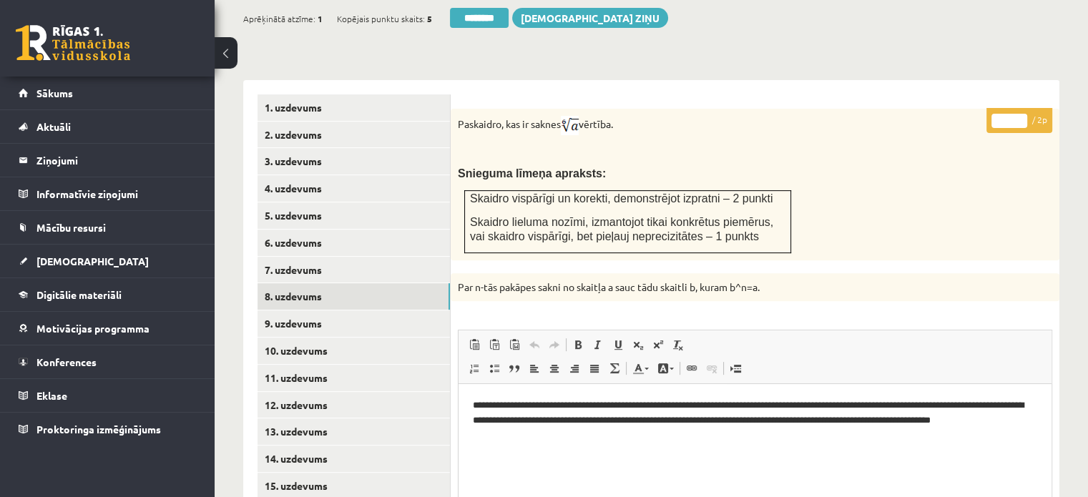
scroll to position [624, 0]
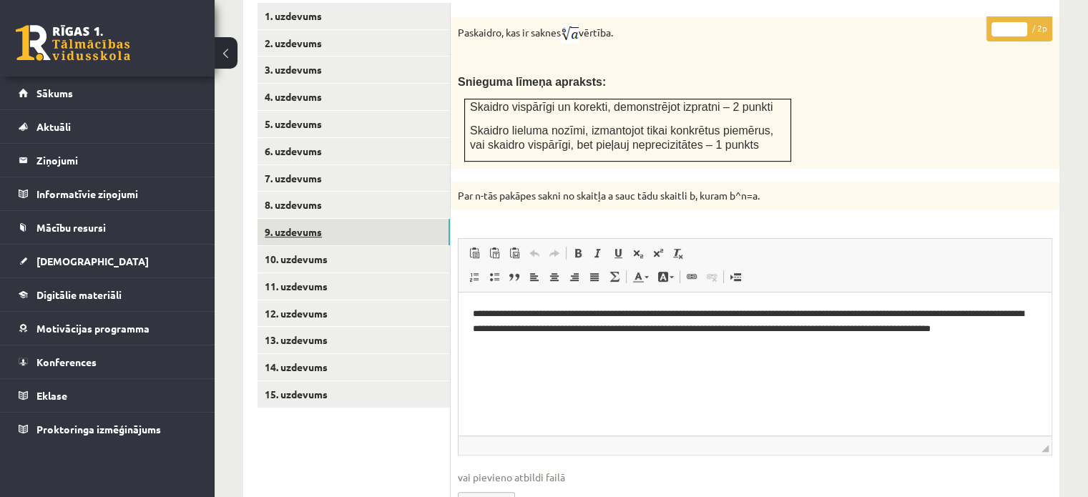
click at [438, 219] on link "9. uzdevums" at bounding box center [353, 232] width 192 height 26
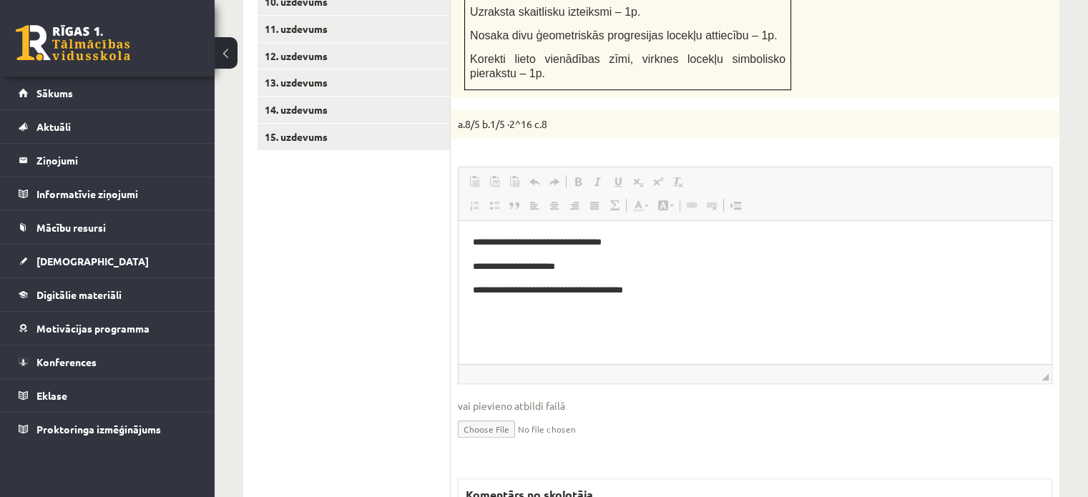
scroll to position [0, 0]
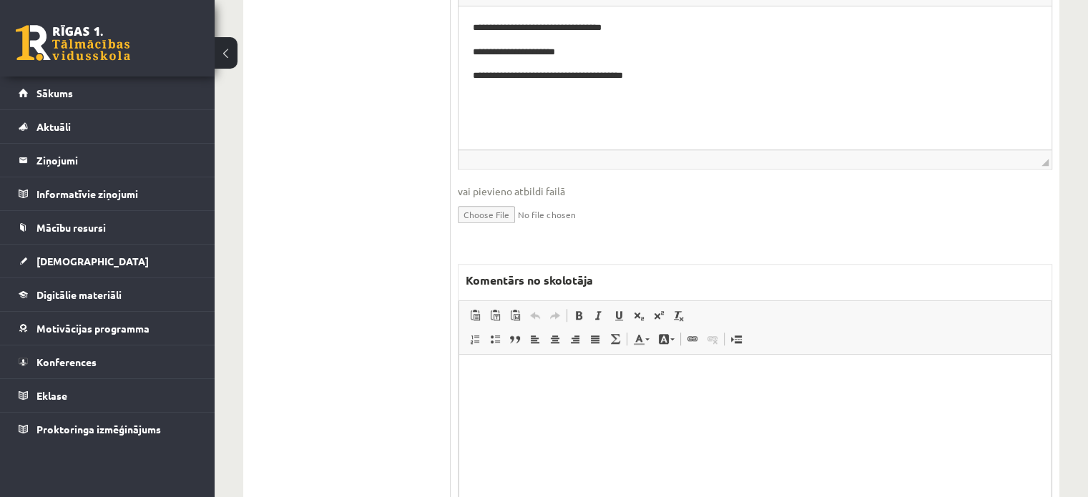
click at [577, 398] on html at bounding box center [755, 377] width 592 height 44
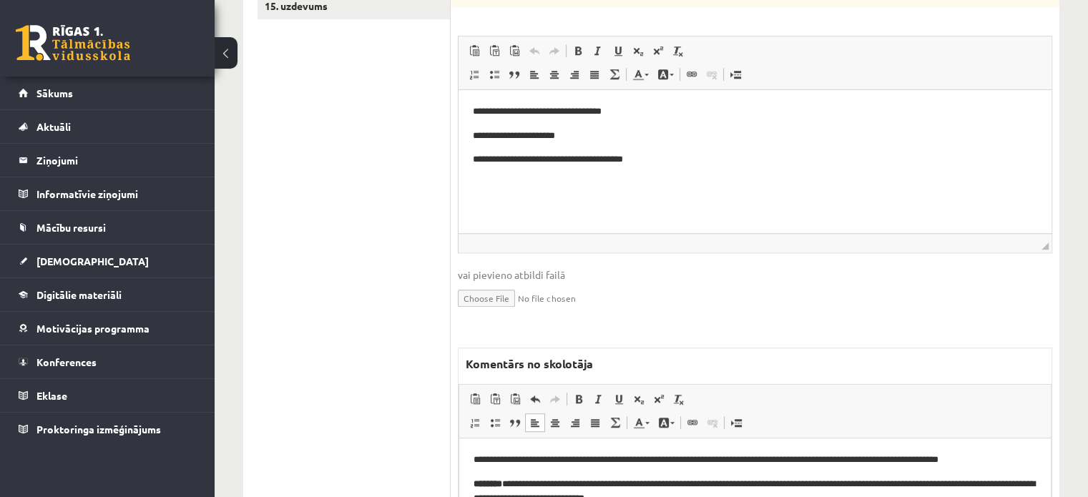
scroll to position [810, 0]
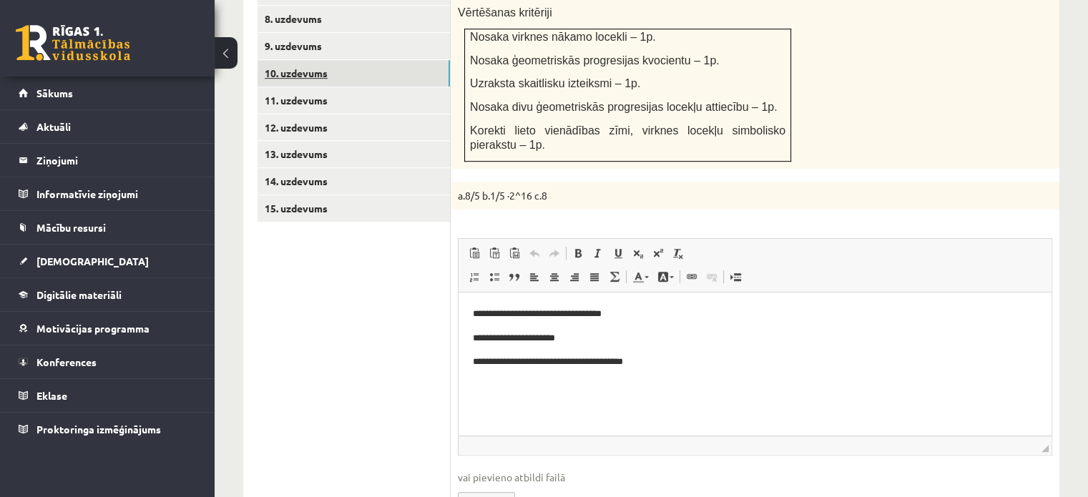
click at [412, 60] on link "10. uzdevums" at bounding box center [353, 73] width 192 height 26
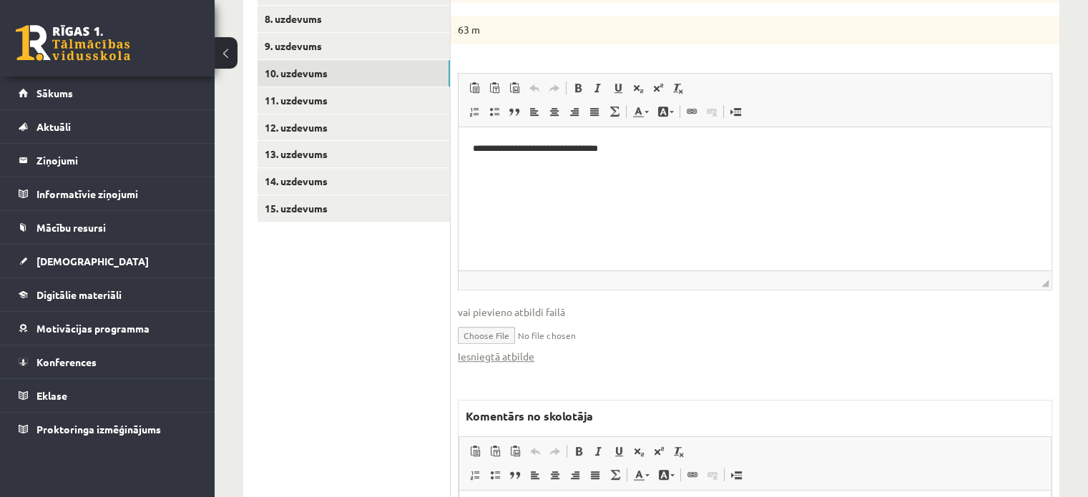
scroll to position [0, 0]
click at [512, 349] on link "Iesniegtā atbilde" at bounding box center [496, 356] width 77 height 15
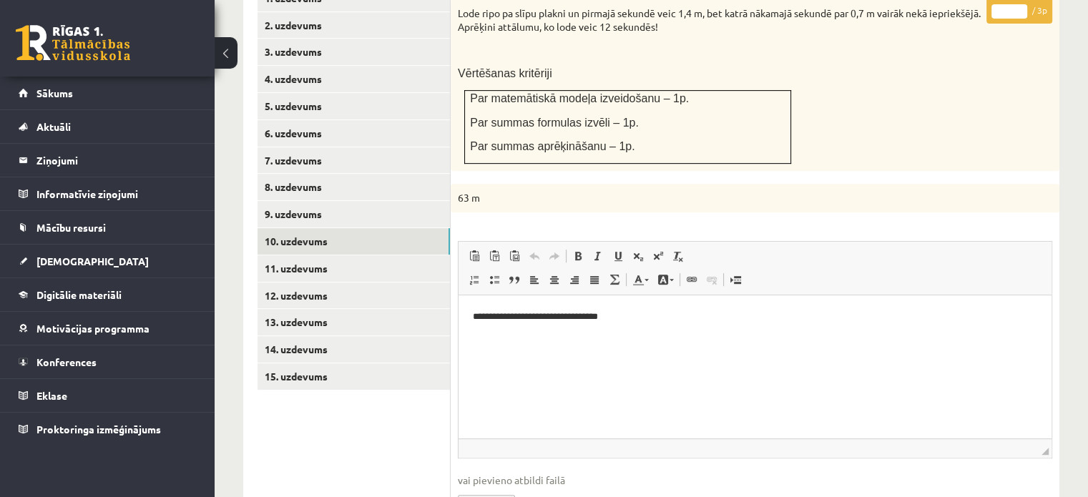
scroll to position [524, 0]
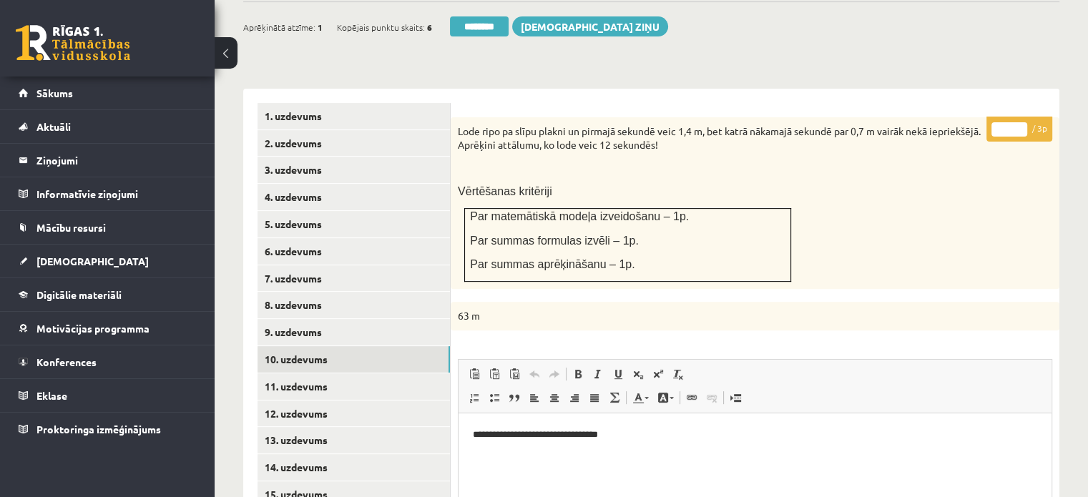
type input "*"
click at [1019, 122] on input "*" at bounding box center [1009, 129] width 36 height 14
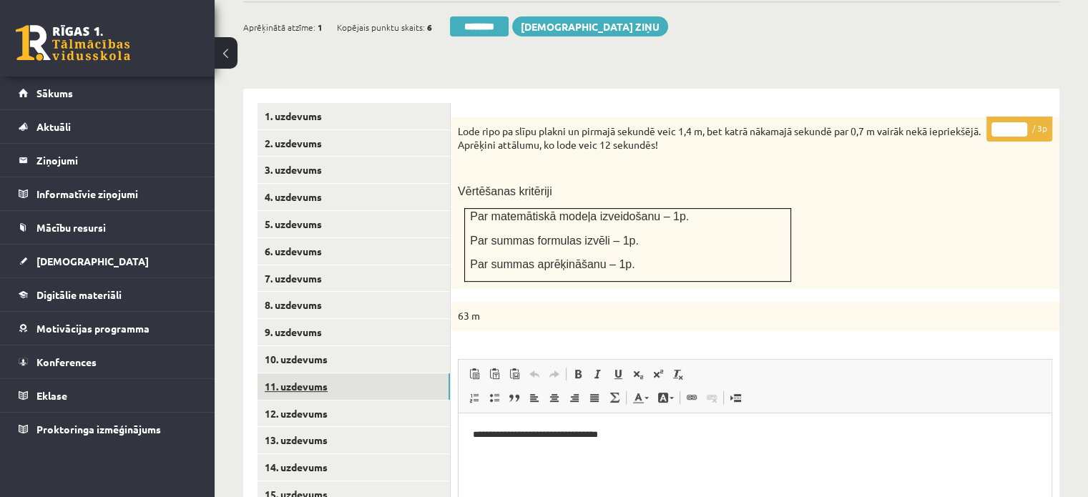
click at [432, 373] on link "11. uzdevums" at bounding box center [353, 386] width 192 height 26
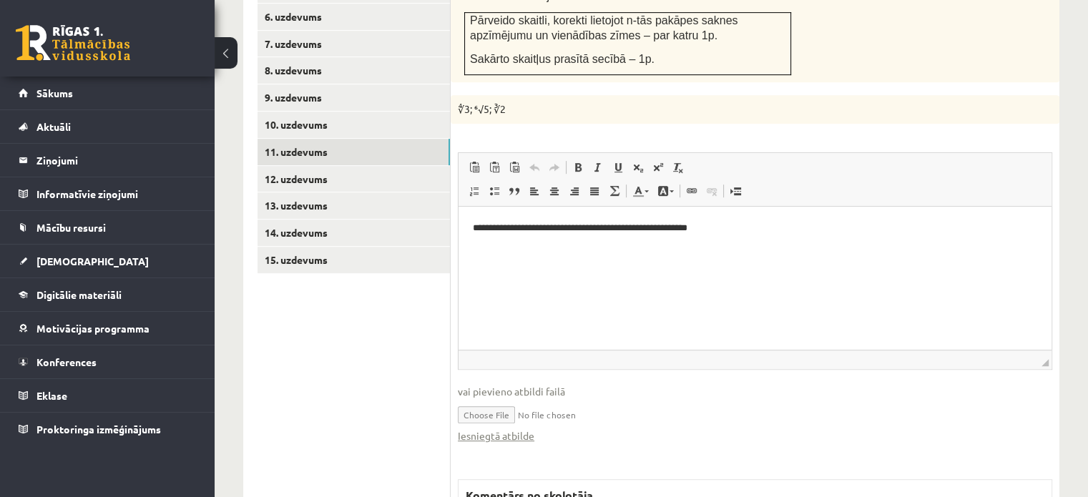
scroll to position [0, 0]
click at [512, 428] on link "Iesniegtā atbilde" at bounding box center [496, 435] width 77 height 15
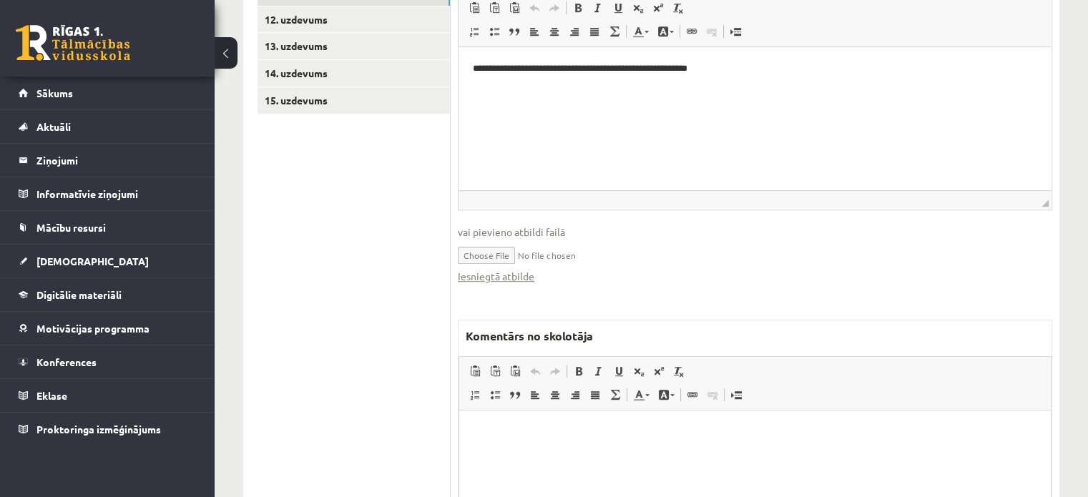
scroll to position [1041, 0]
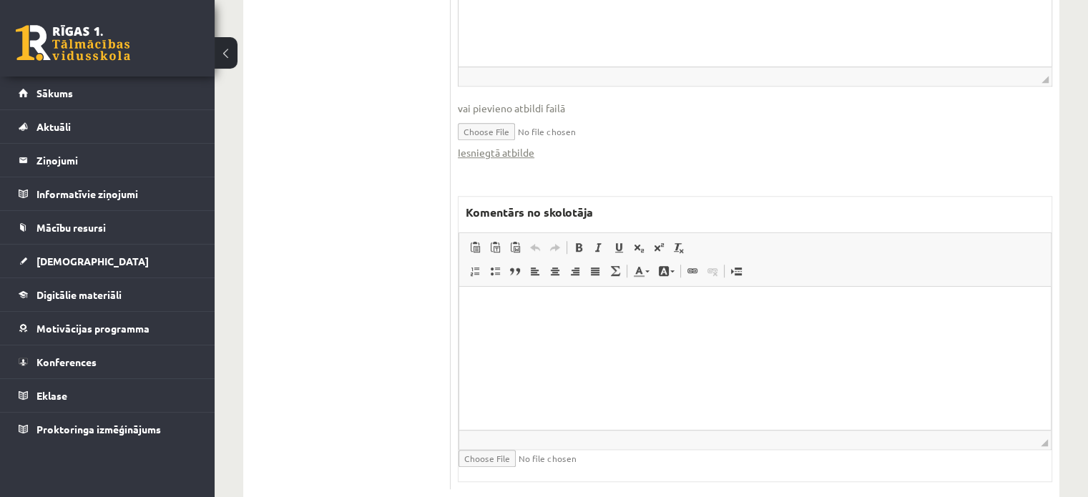
click at [614, 330] on html at bounding box center [755, 308] width 592 height 44
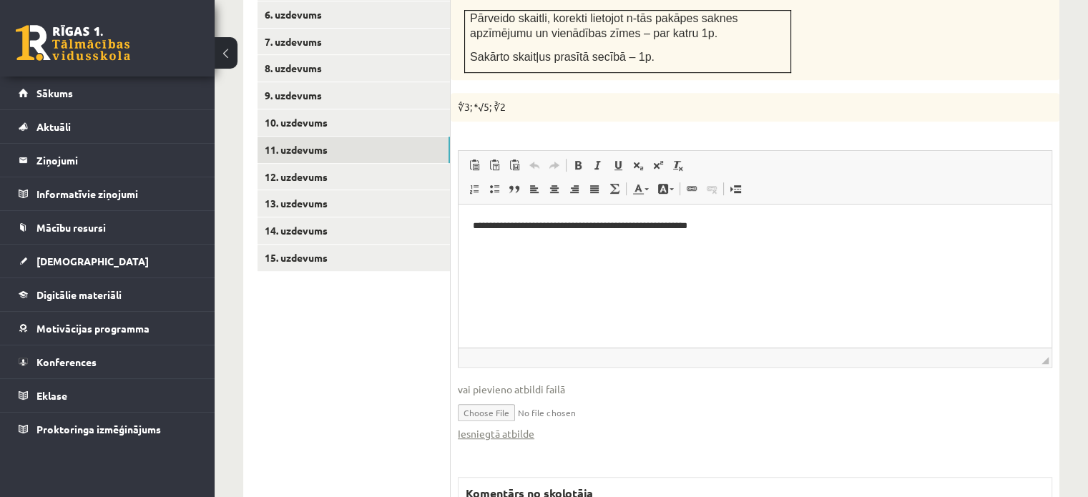
scroll to position [684, 0]
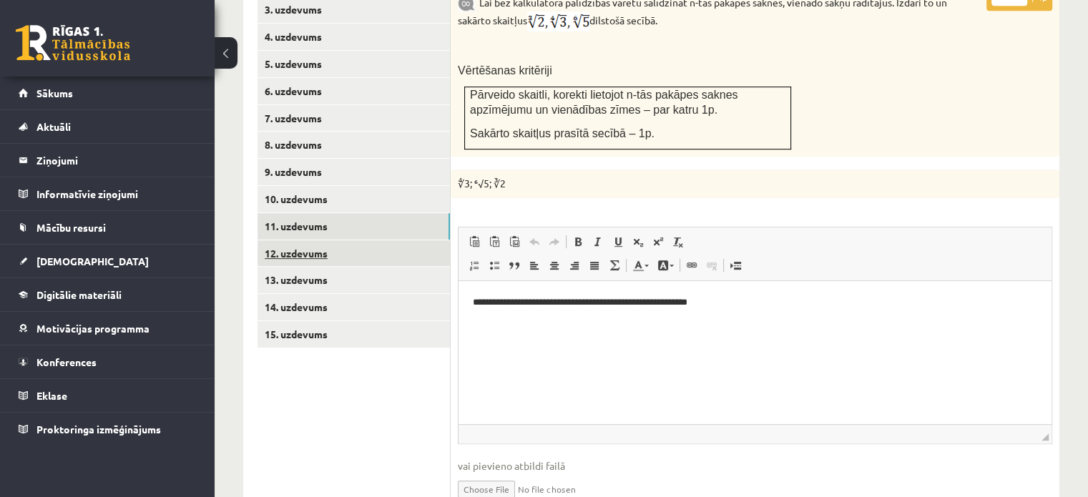
click at [426, 240] on link "12. uzdevums" at bounding box center [353, 253] width 192 height 26
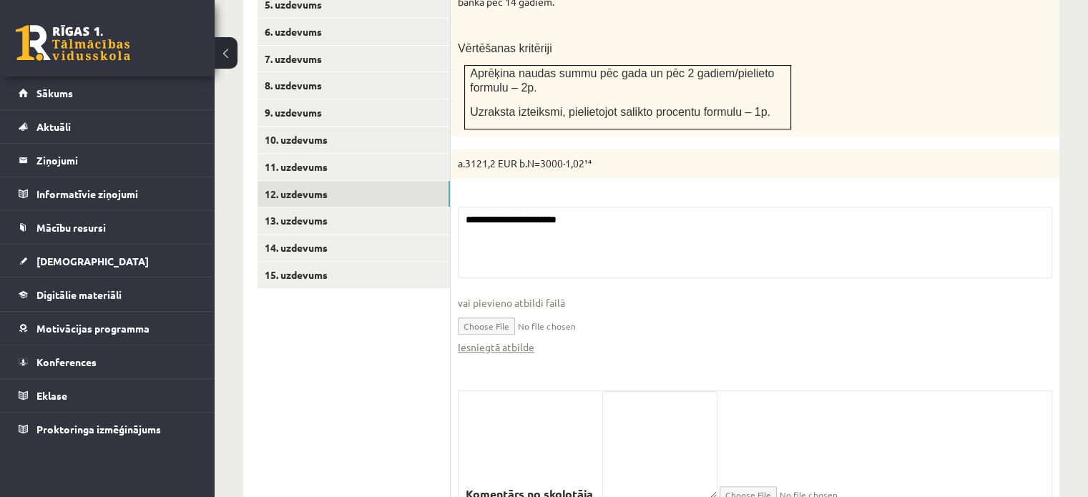
scroll to position [798, 0]
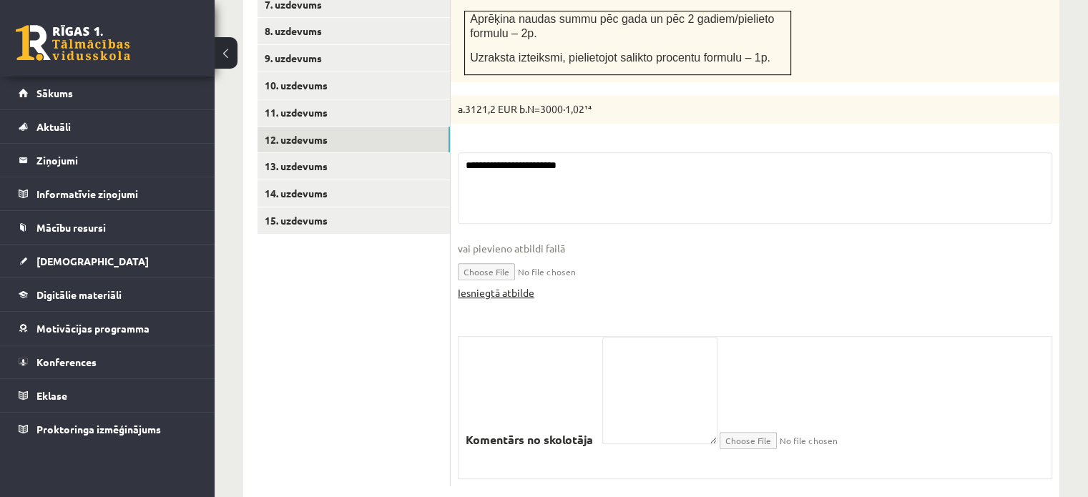
click at [532, 285] on link "Iesniegtā atbilde" at bounding box center [496, 292] width 77 height 15
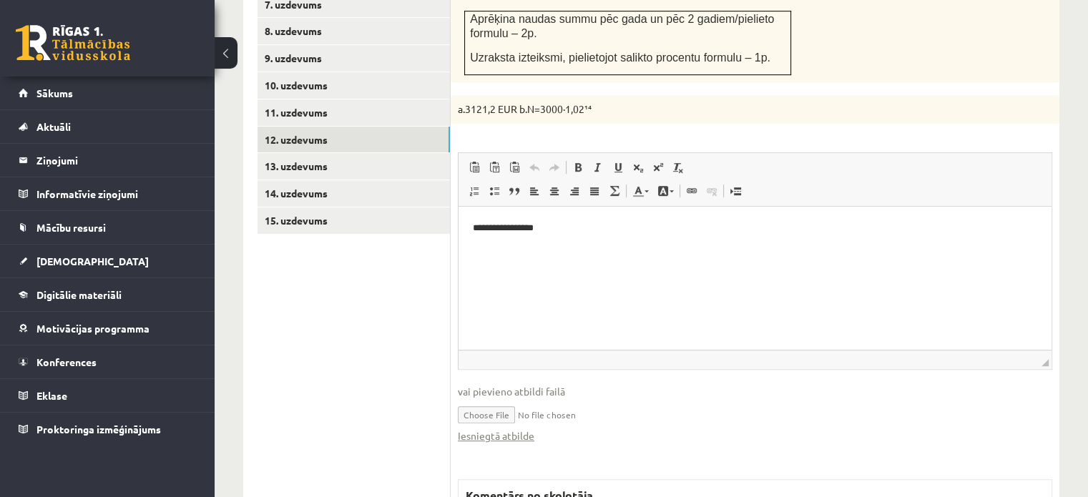
scroll to position [1012, 0]
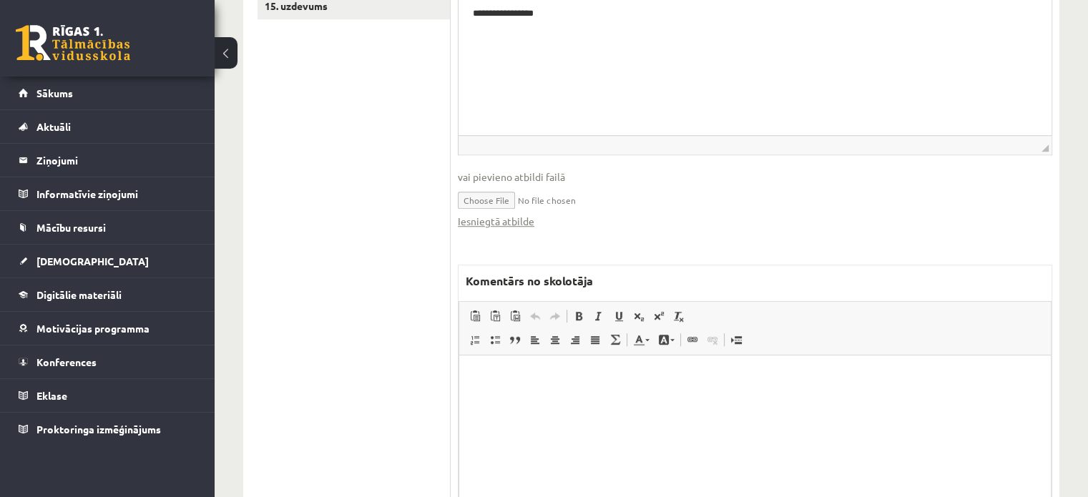
click at [642, 379] on p "Bagātinātā teksta redaktors, wiswyg-editor-47024970467680-1758184389-352" at bounding box center [755, 376] width 563 height 15
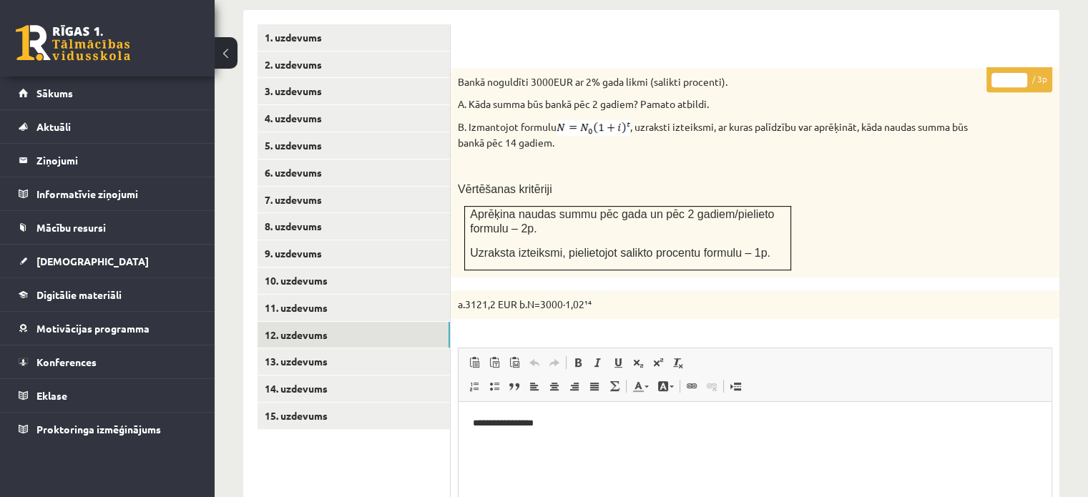
scroll to position [511, 0]
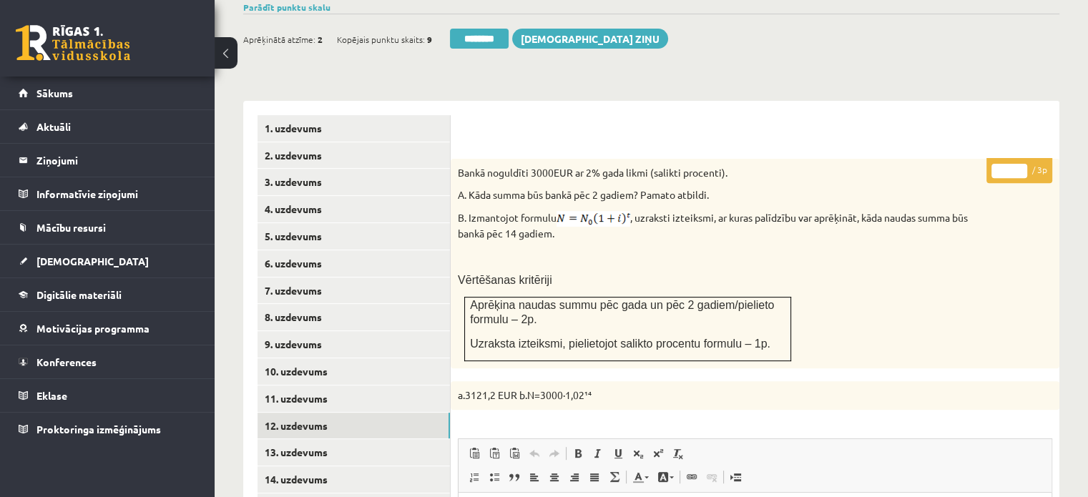
click at [1021, 164] on input "*" at bounding box center [1009, 171] width 36 height 14
type input "*"
click at [1021, 164] on input "*" at bounding box center [1009, 171] width 36 height 14
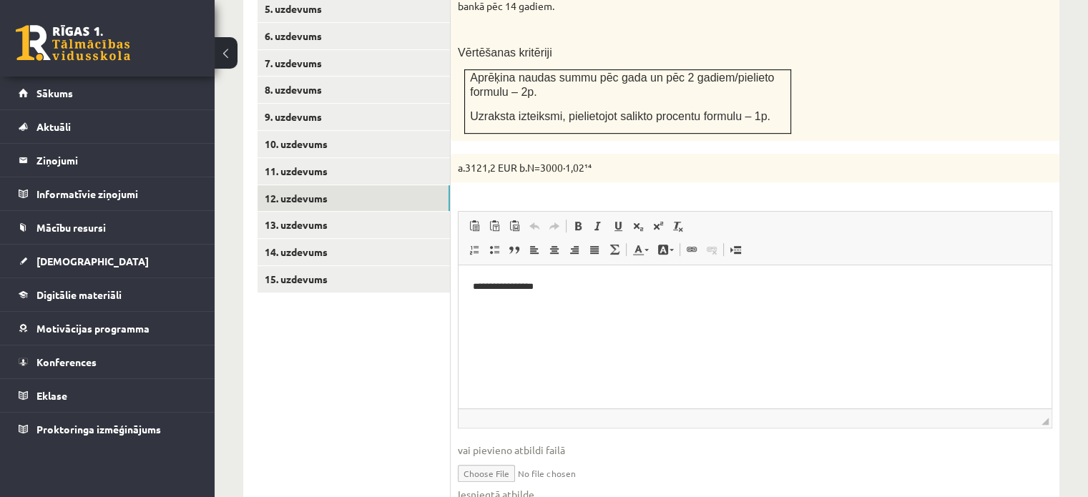
scroll to position [798, 0]
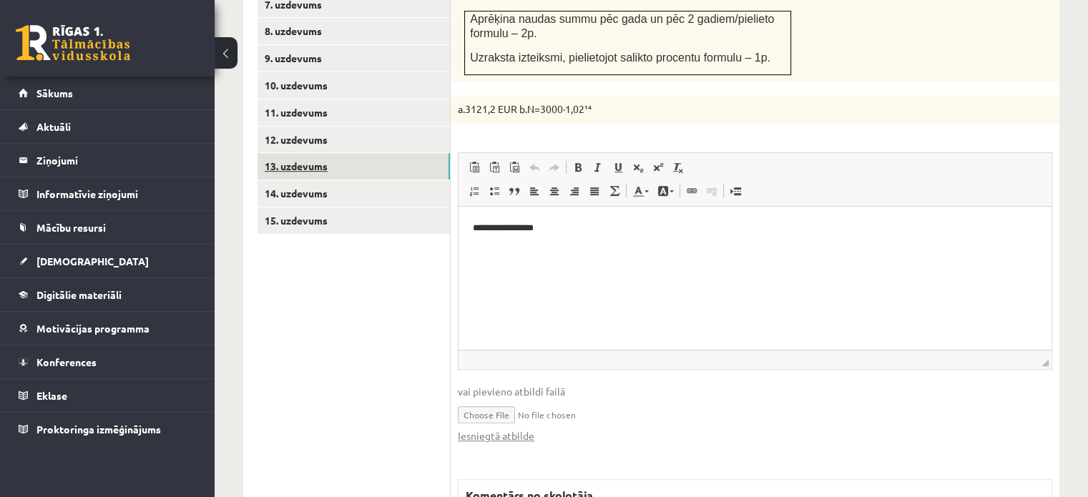
click at [378, 153] on link "13. uzdevums" at bounding box center [353, 166] width 192 height 26
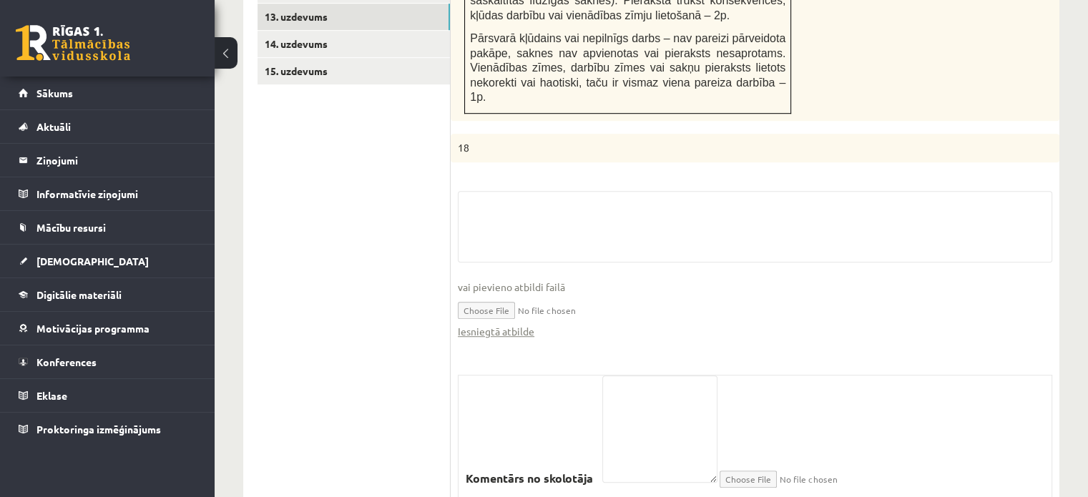
scroll to position [0, 0]
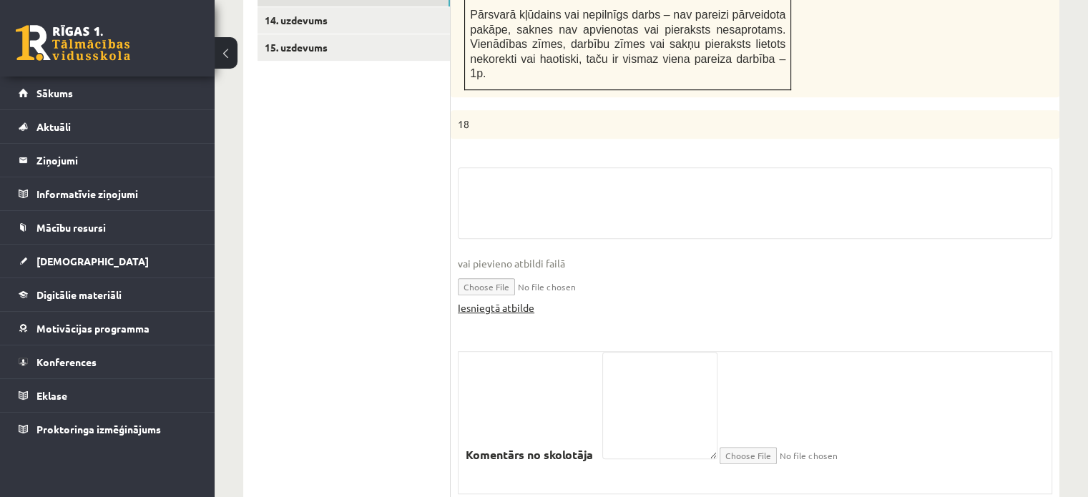
click at [518, 300] on link "Iesniegtā atbilde" at bounding box center [496, 307] width 77 height 15
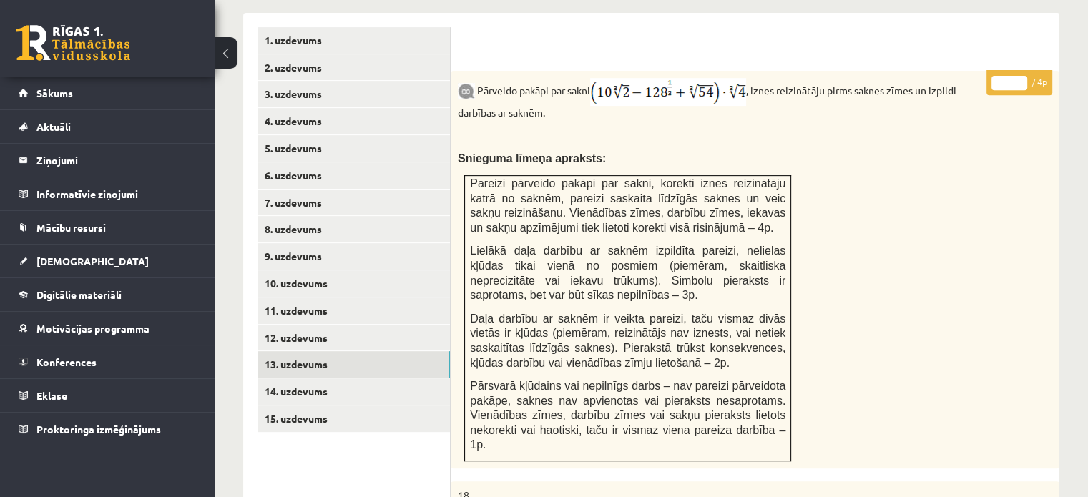
scroll to position [470, 0]
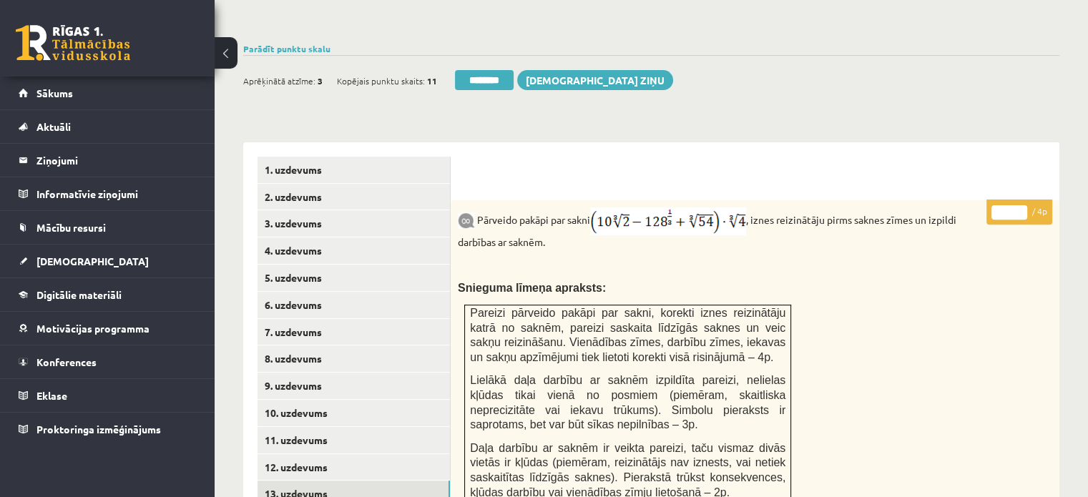
type input "*"
click at [1020, 205] on input "*" at bounding box center [1009, 212] width 36 height 14
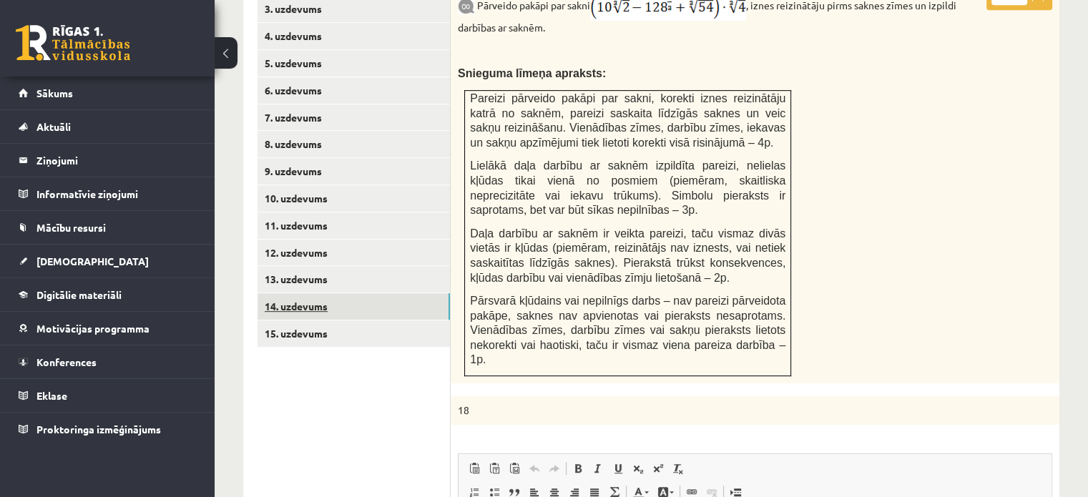
click at [339, 293] on link "14. uzdevums" at bounding box center [353, 306] width 192 height 26
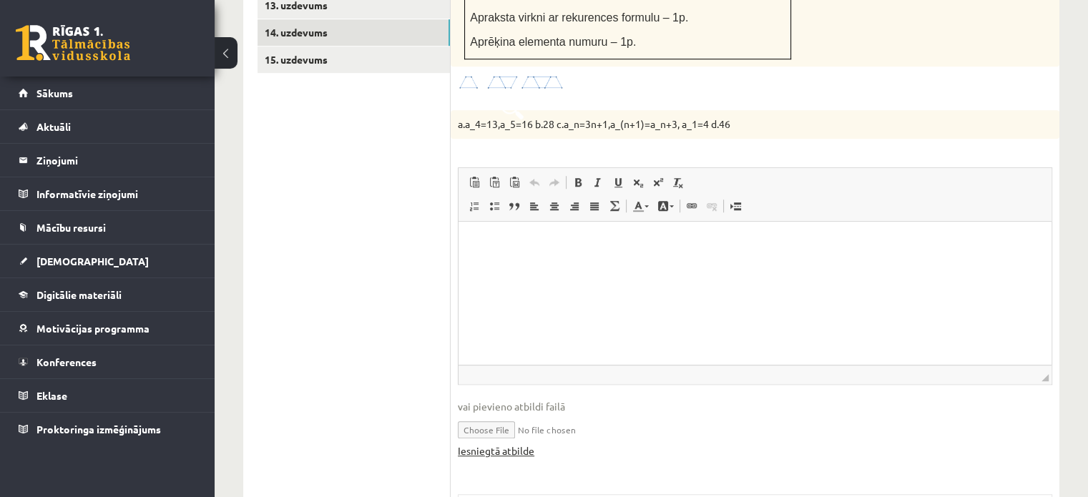
scroll to position [0, 0]
click at [498, 443] on link "Iesniegtā atbilde" at bounding box center [496, 450] width 77 height 15
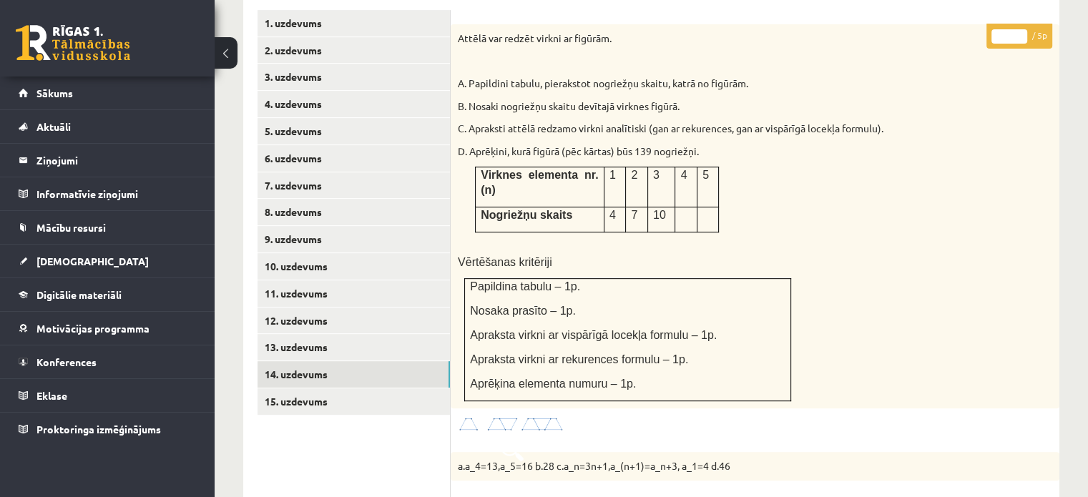
scroll to position [529, 0]
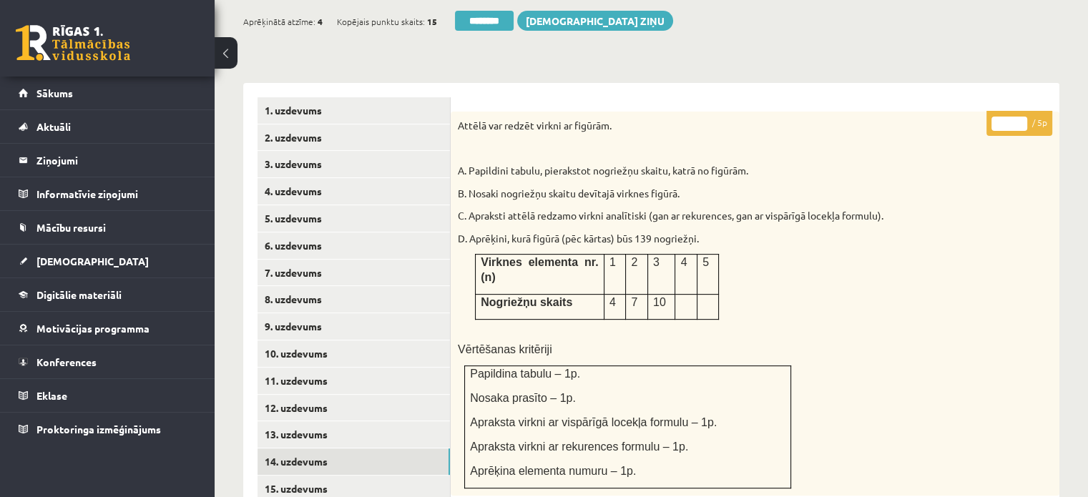
type input "*"
click at [1021, 117] on input "*" at bounding box center [1009, 124] width 36 height 14
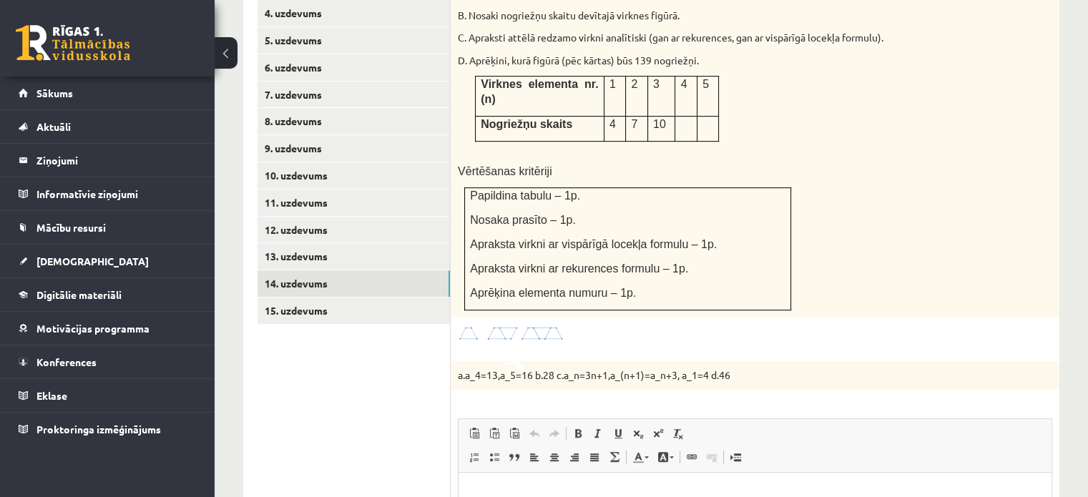
scroll to position [815, 0]
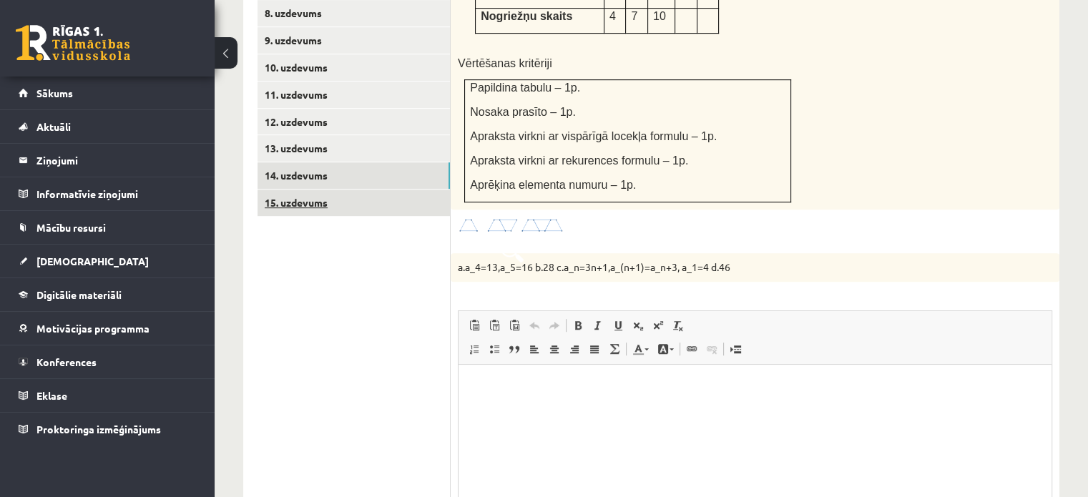
click at [411, 190] on link "15. uzdevums" at bounding box center [353, 203] width 192 height 26
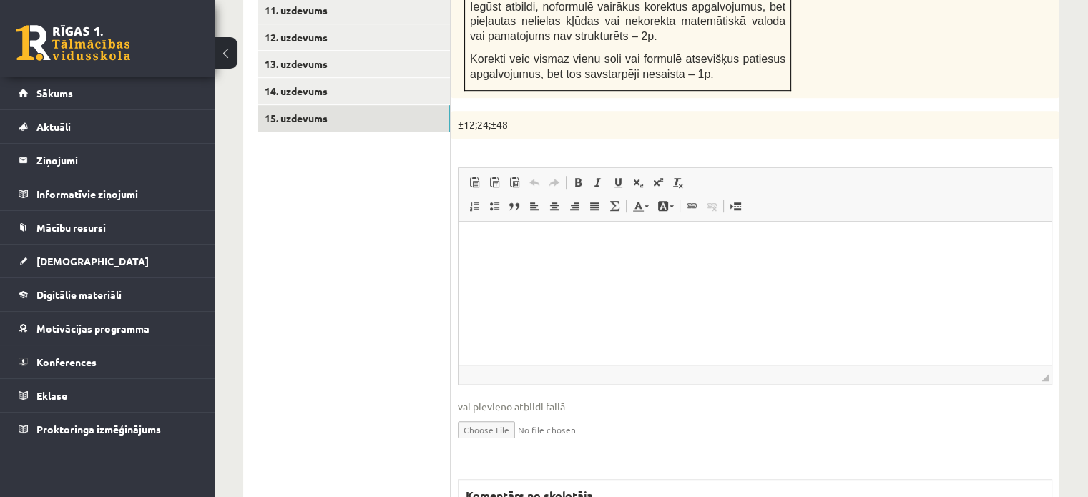
scroll to position [1114, 0]
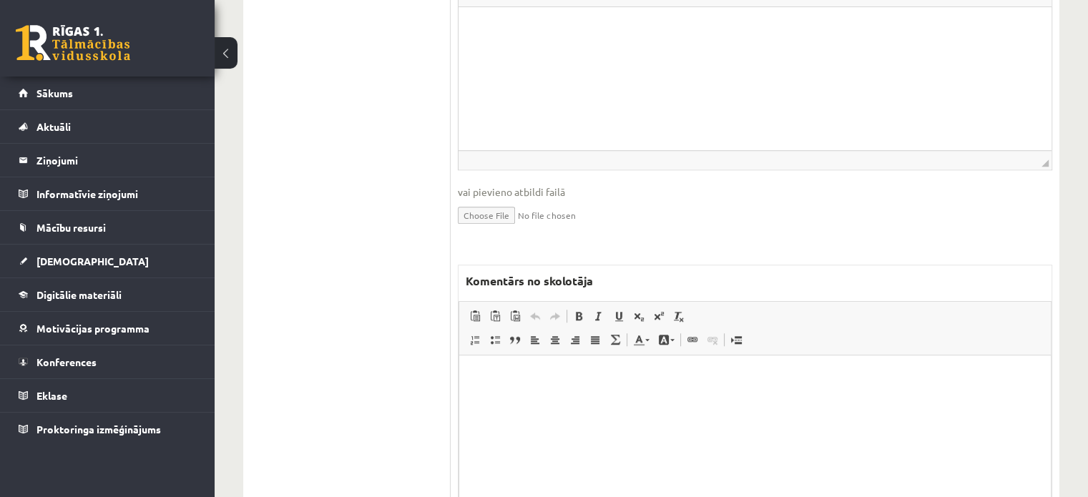
click at [529, 386] on html at bounding box center [755, 377] width 592 height 44
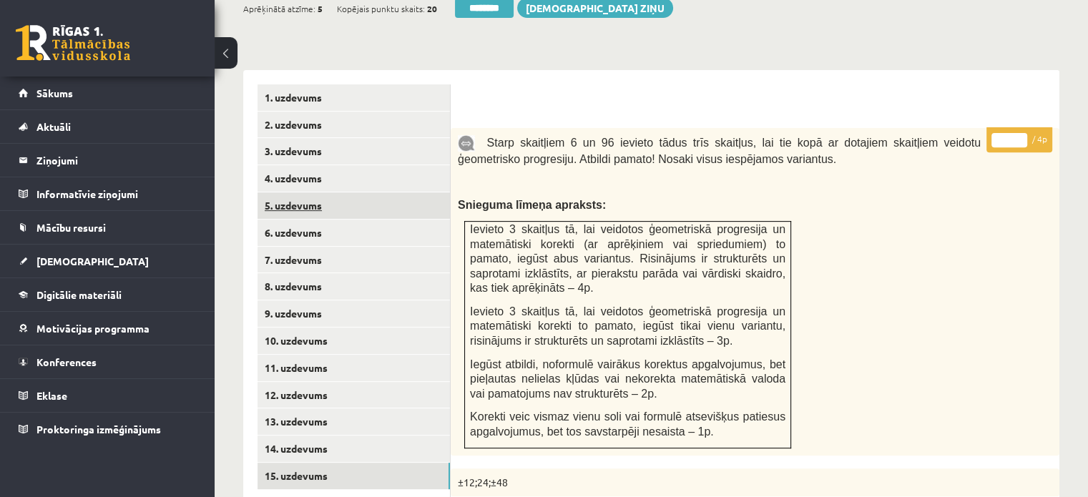
click at [341, 192] on link "5. uzdevums" at bounding box center [353, 205] width 192 height 26
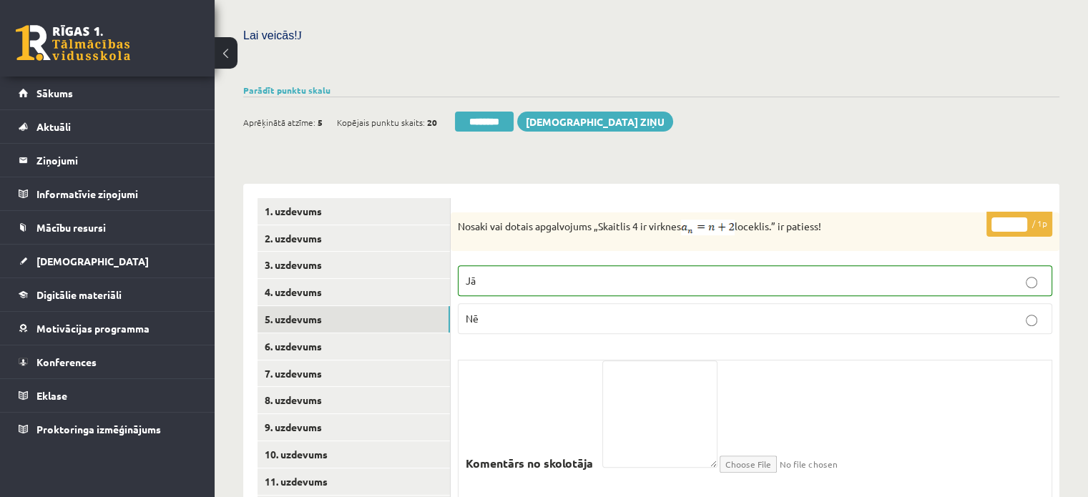
scroll to position [328, 0]
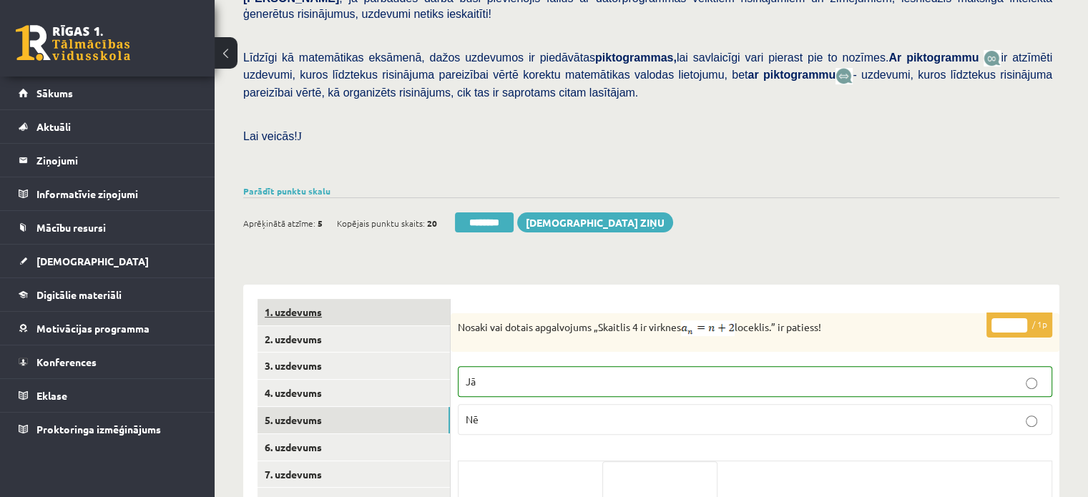
click at [360, 299] on link "1. uzdevums" at bounding box center [353, 312] width 192 height 26
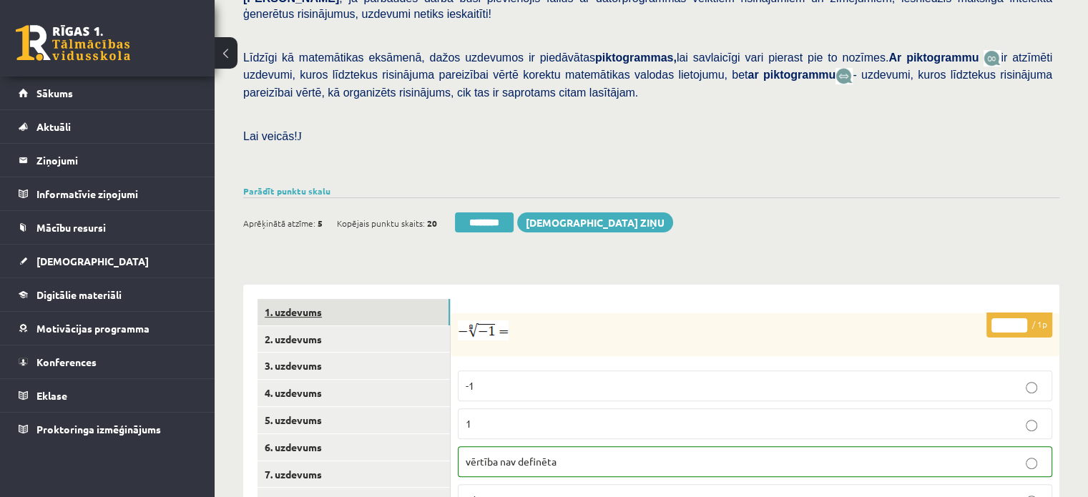
scroll to position [0, 0]
click at [373, 299] on link "1. uzdevums" at bounding box center [353, 312] width 192 height 26
click at [466, 212] on input "********" at bounding box center [484, 222] width 59 height 20
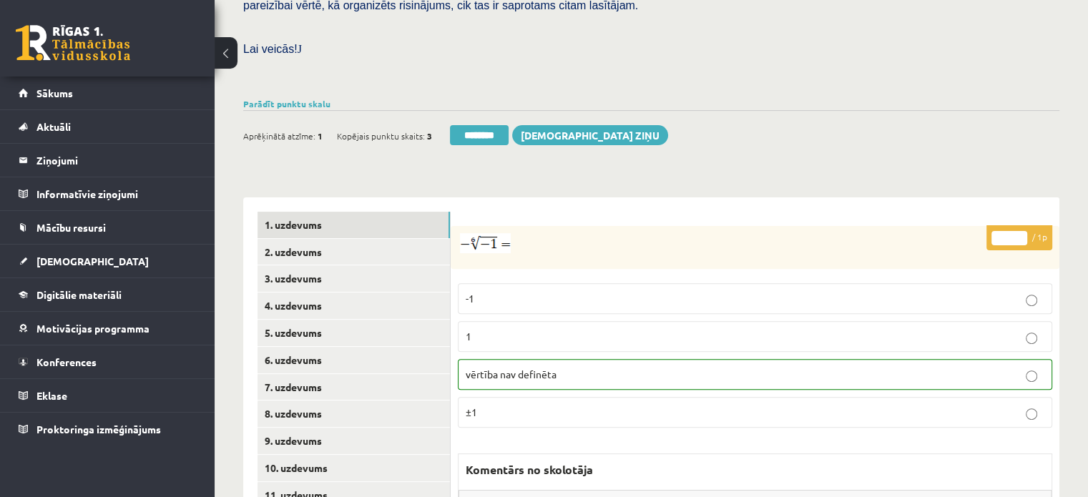
scroll to position [501, 0]
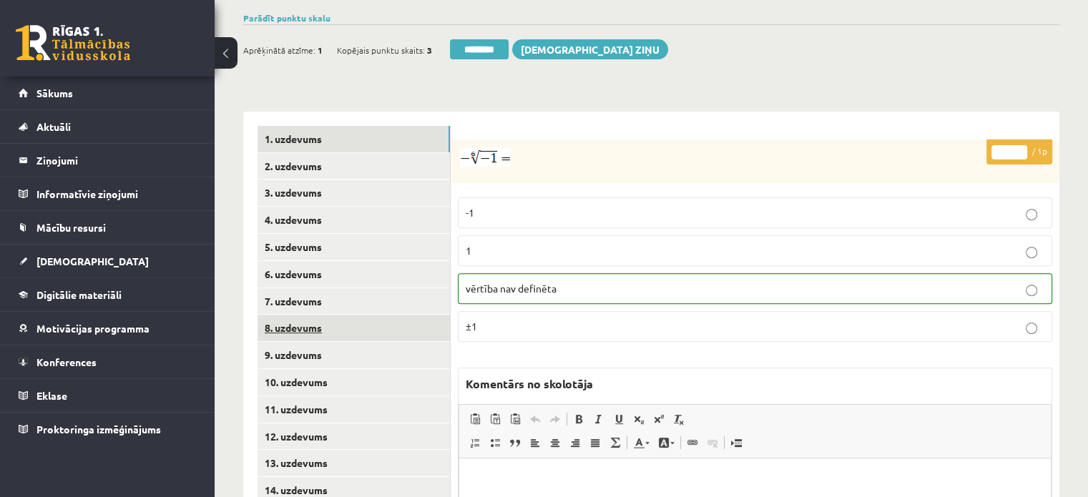
click at [343, 315] on link "8. uzdevums" at bounding box center [353, 328] width 192 height 26
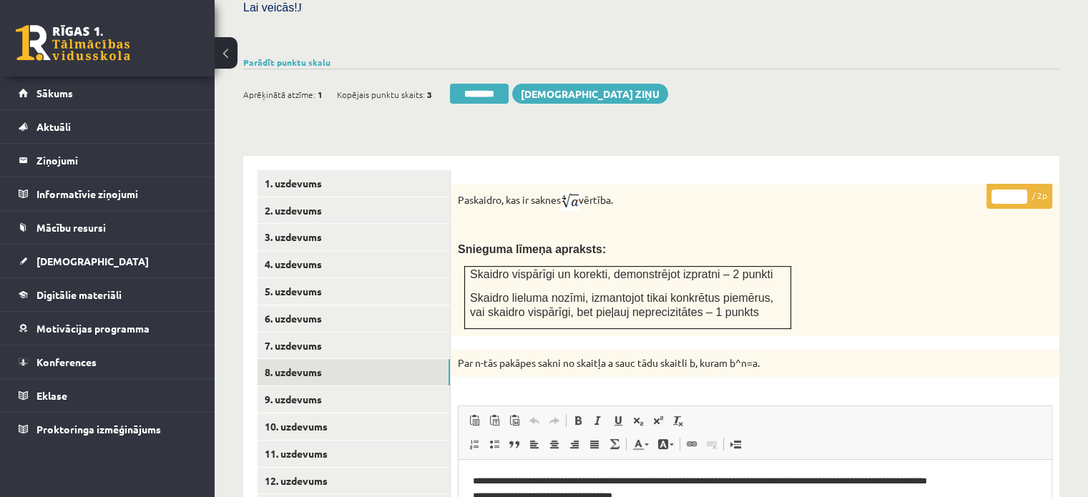
scroll to position [481, 0]
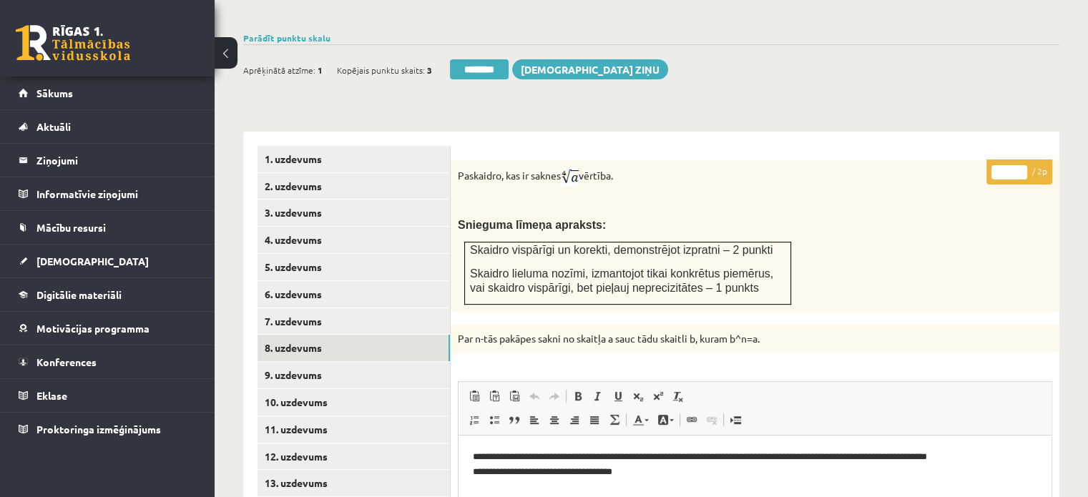
type input "*"
click at [1022, 165] on input "*" at bounding box center [1009, 172] width 36 height 14
click at [415, 362] on link "9. uzdevums" at bounding box center [353, 375] width 192 height 26
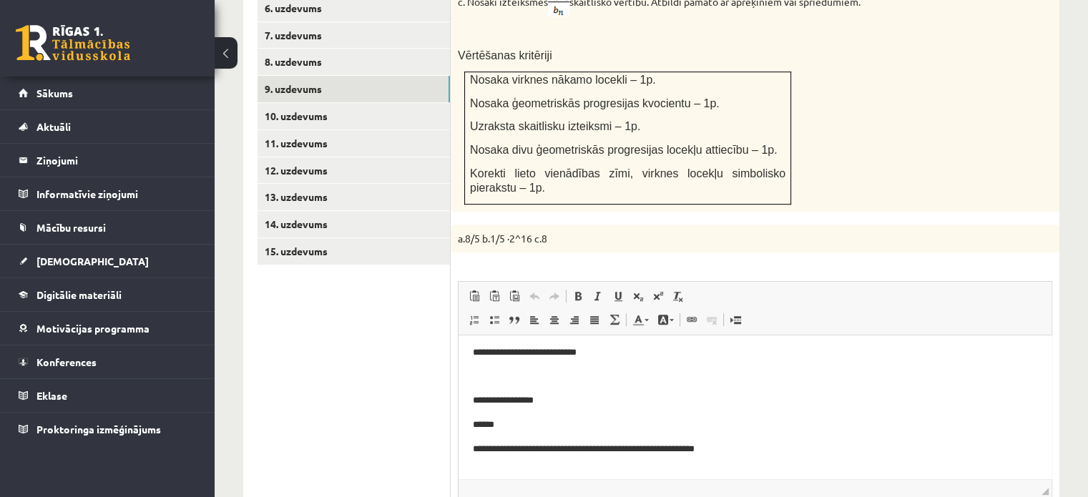
scroll to position [263, 0]
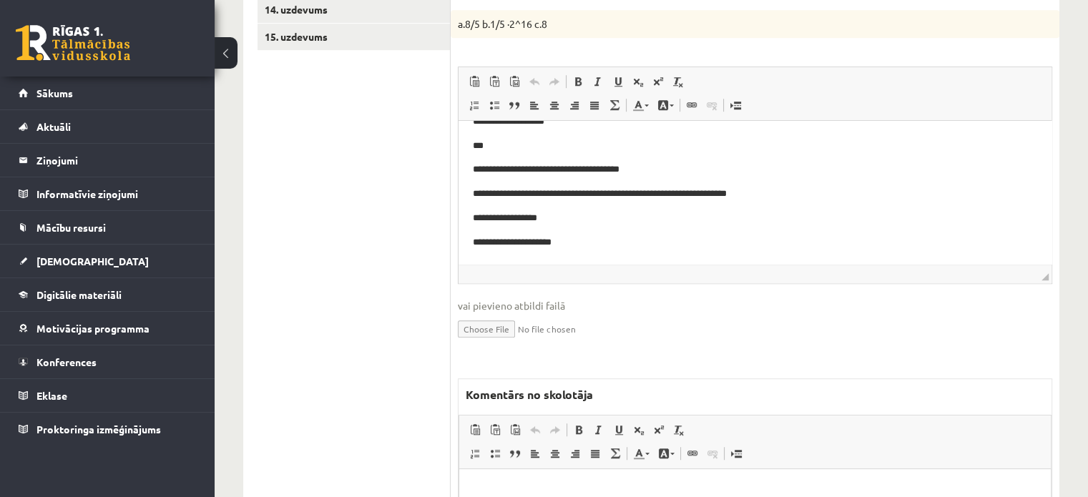
click at [531, 487] on p "Bagātinātā teksta redaktors, wiswyg-editor-47024876154400-1758184311-356" at bounding box center [755, 491] width 563 height 15
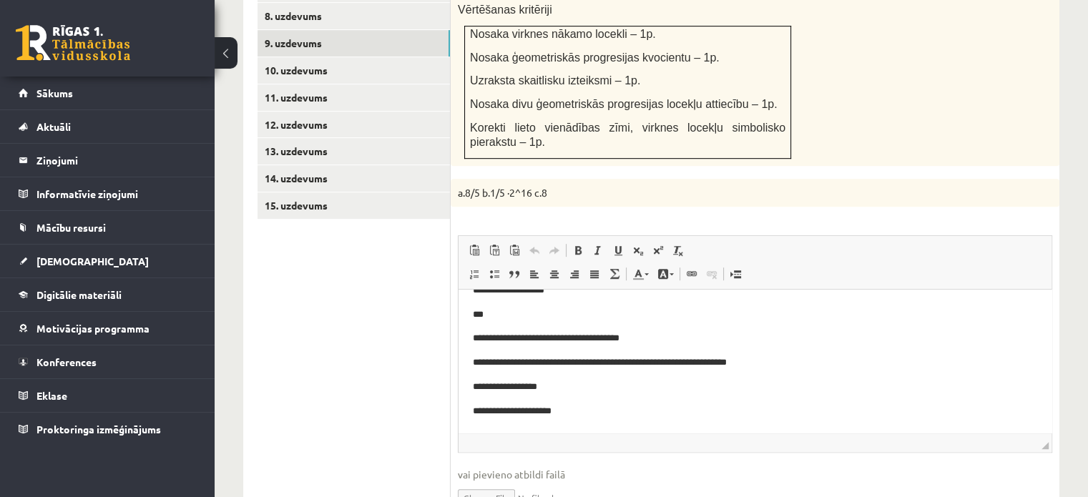
scroll to position [699, 0]
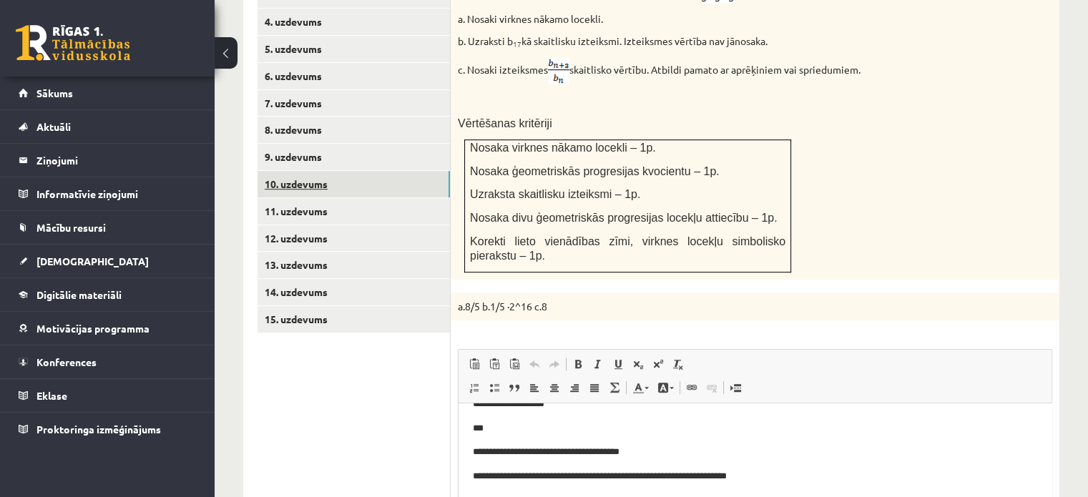
click at [401, 171] on link "10. uzdevums" at bounding box center [353, 184] width 192 height 26
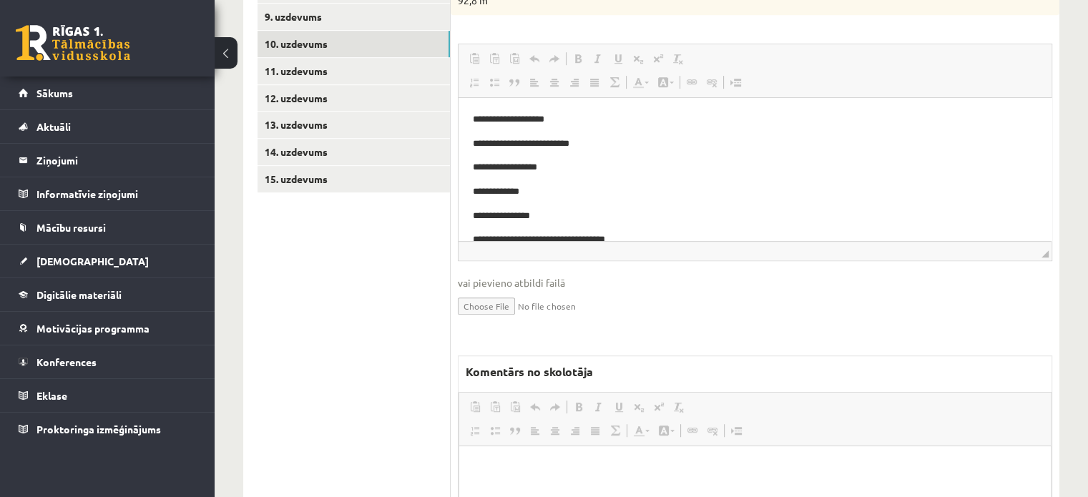
scroll to position [0, 0]
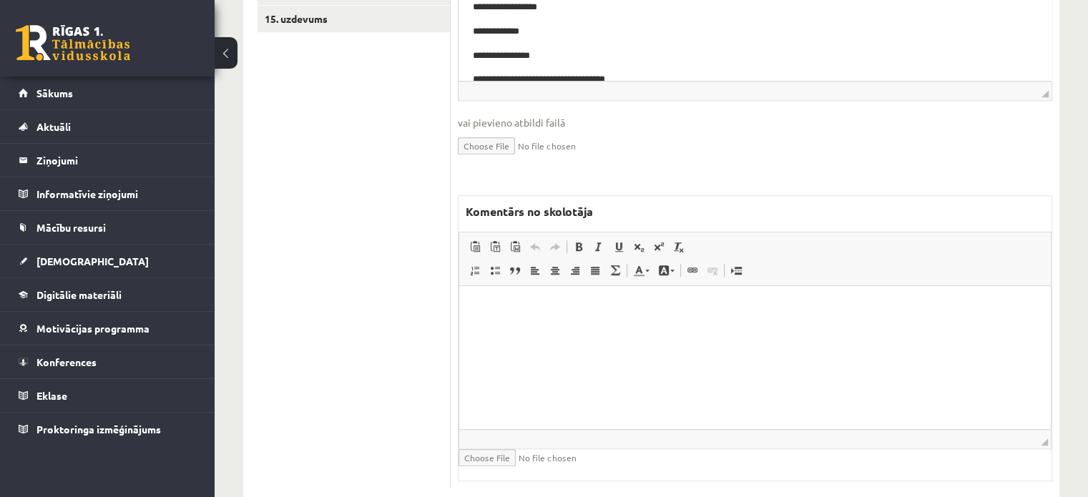
click at [565, 329] on html at bounding box center [755, 307] width 592 height 44
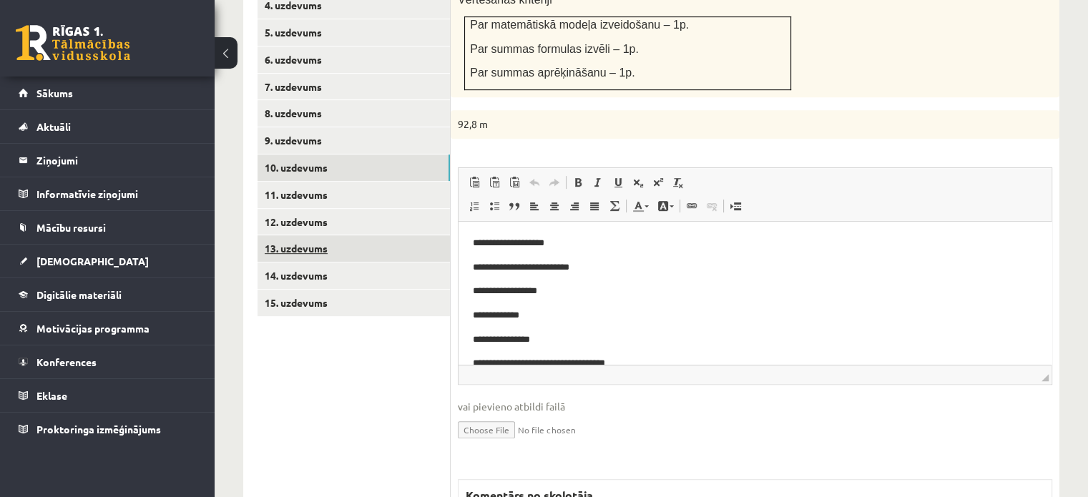
scroll to position [713, 0]
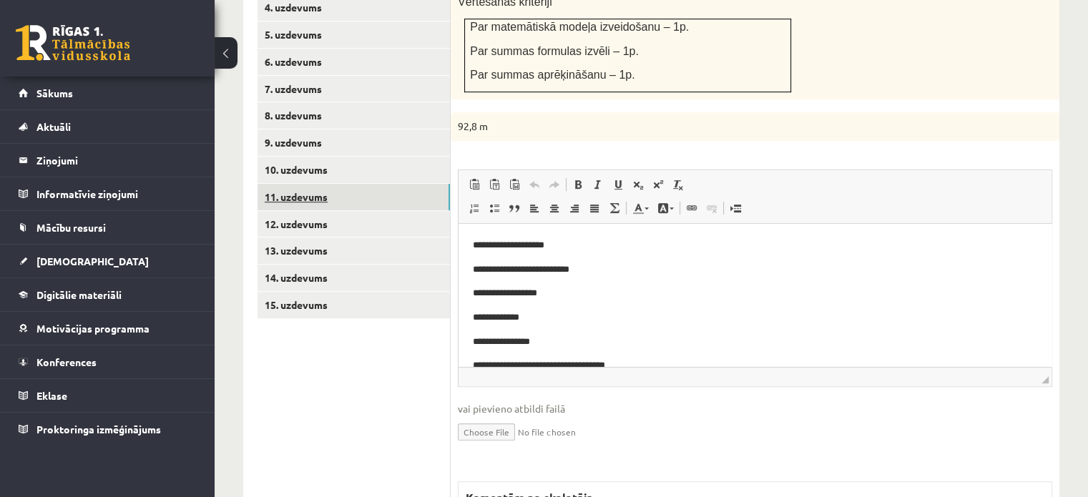
click at [358, 184] on link "11. uzdevums" at bounding box center [353, 197] width 192 height 26
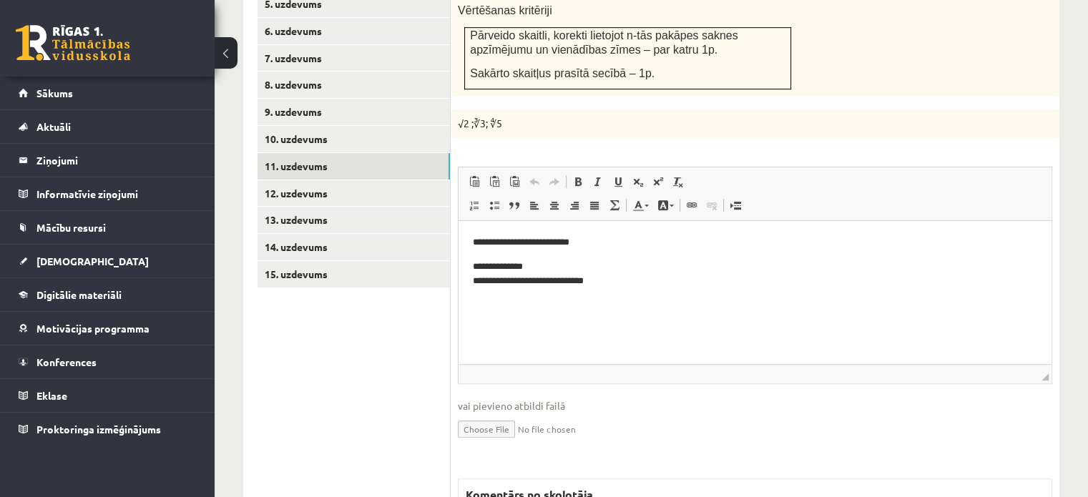
scroll to position [0, 0]
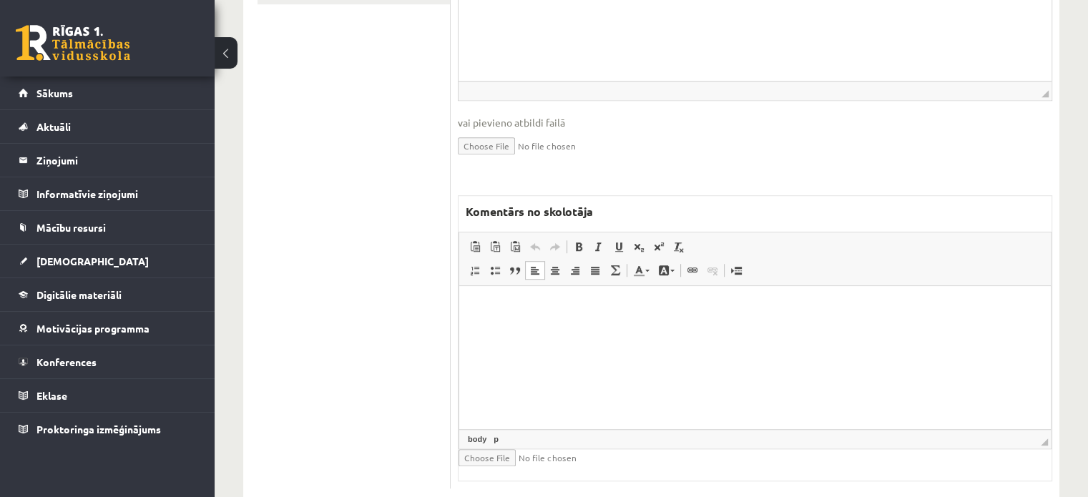
click at [582, 330] on html at bounding box center [755, 308] width 592 height 44
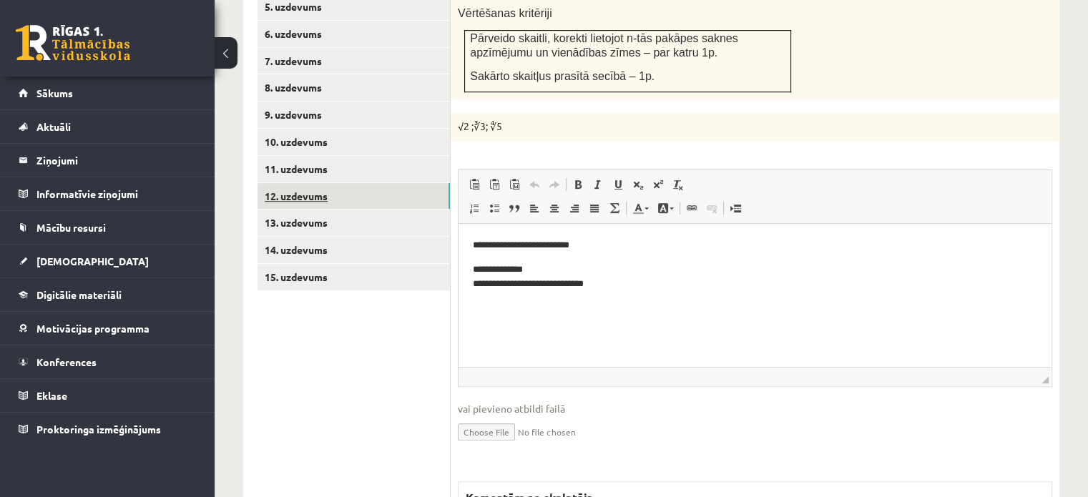
click at [369, 183] on link "12. uzdevums" at bounding box center [353, 196] width 192 height 26
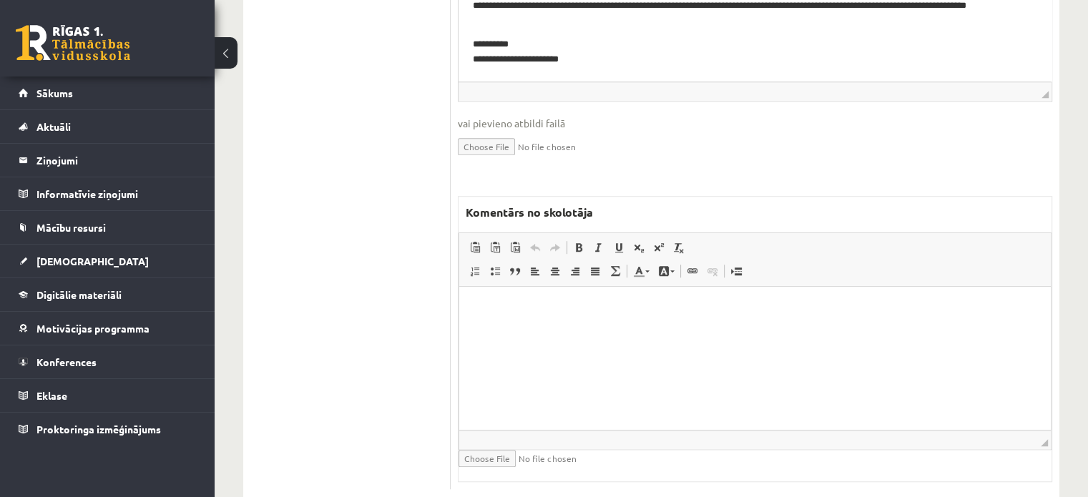
click at [555, 330] on html at bounding box center [755, 308] width 592 height 44
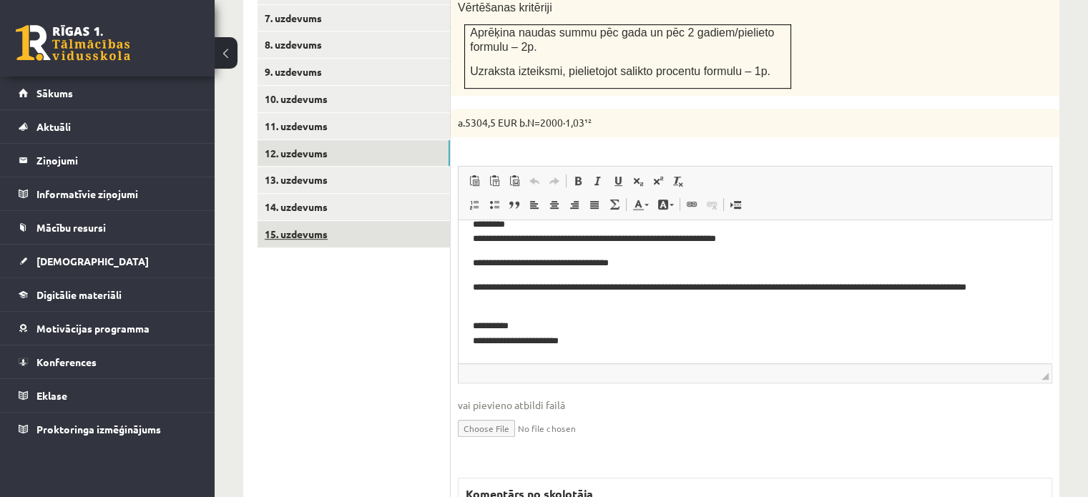
scroll to position [780, 0]
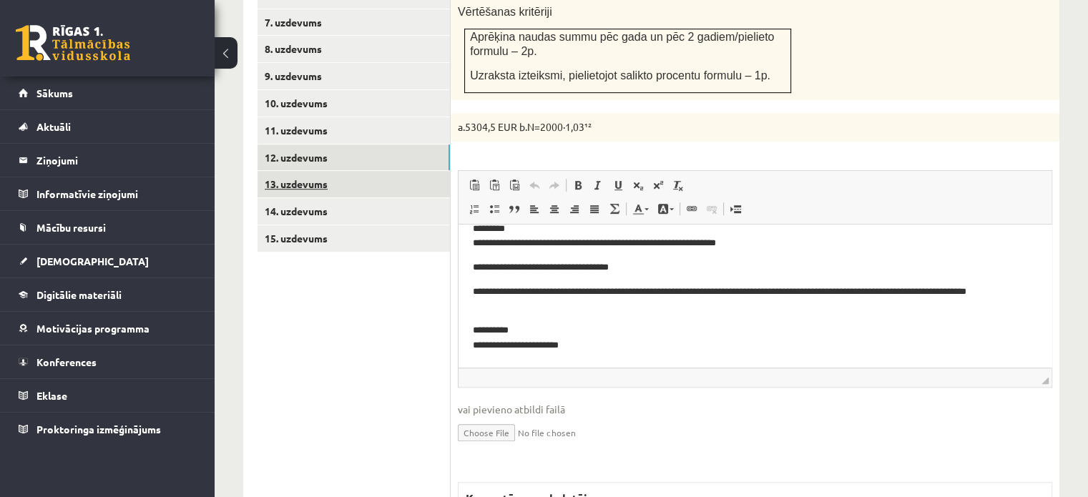
click at [353, 171] on link "13. uzdevums" at bounding box center [353, 184] width 192 height 26
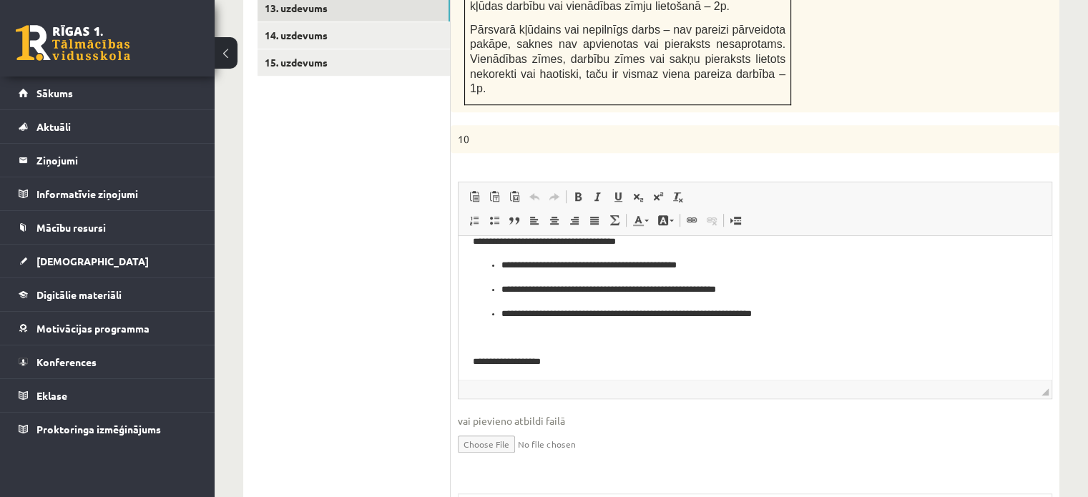
scroll to position [462, 0]
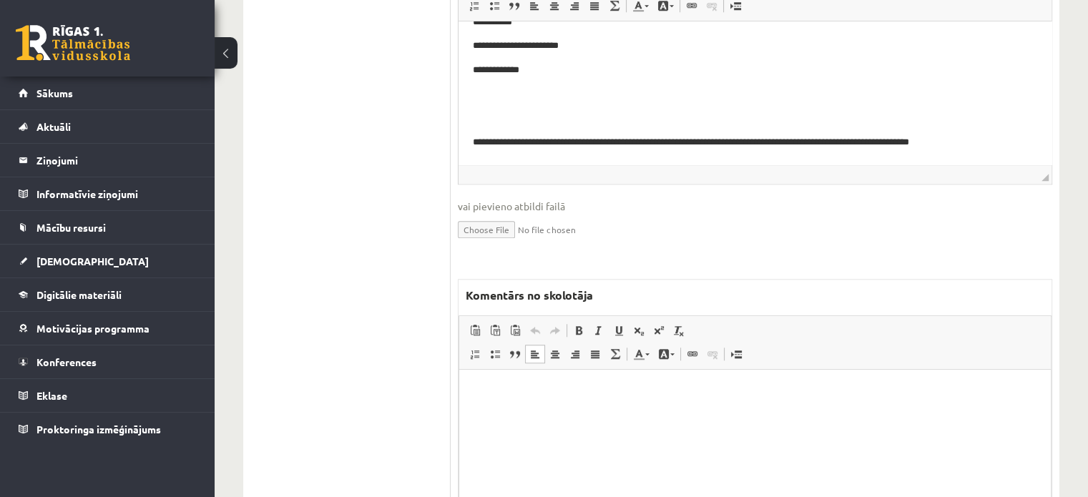
click at [541, 413] on html at bounding box center [755, 392] width 592 height 44
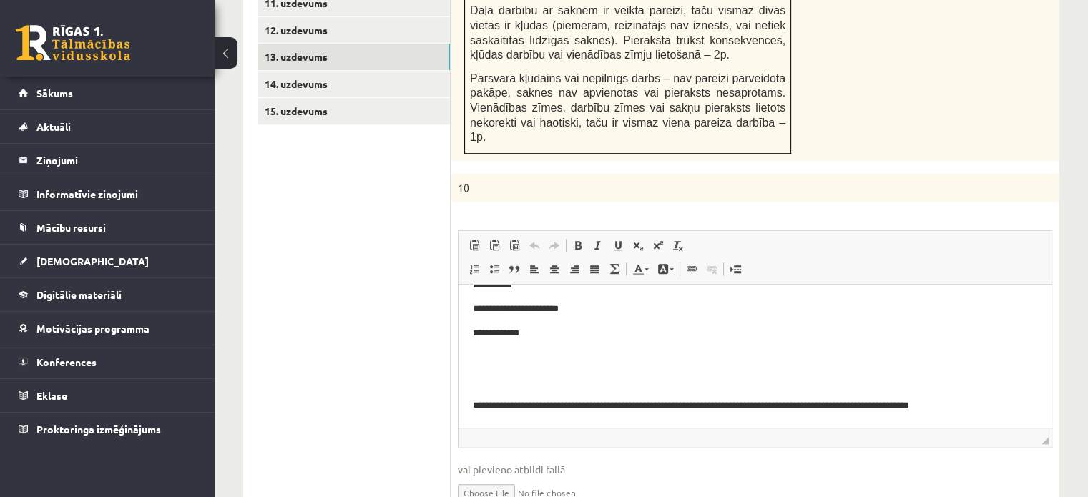
scroll to position [884, 0]
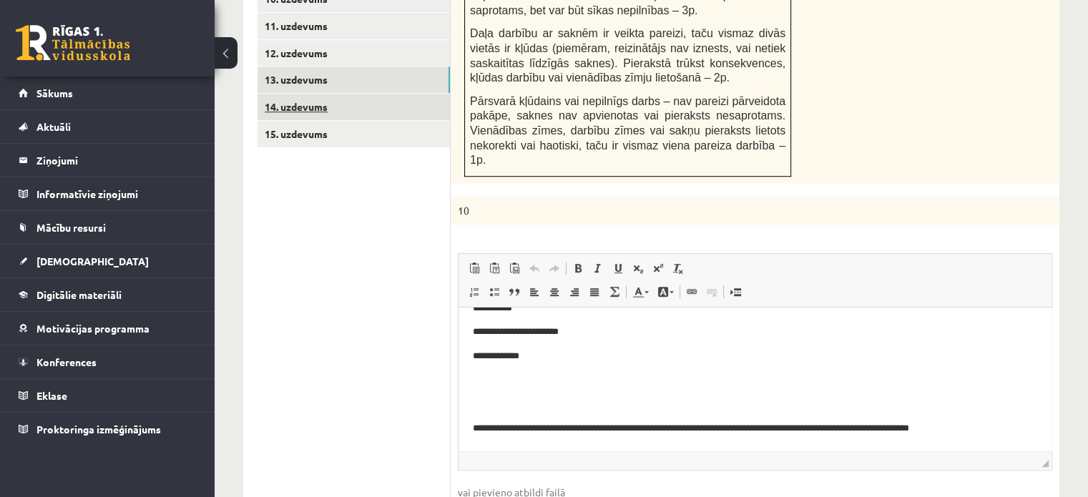
click at [383, 94] on link "14. uzdevums" at bounding box center [353, 107] width 192 height 26
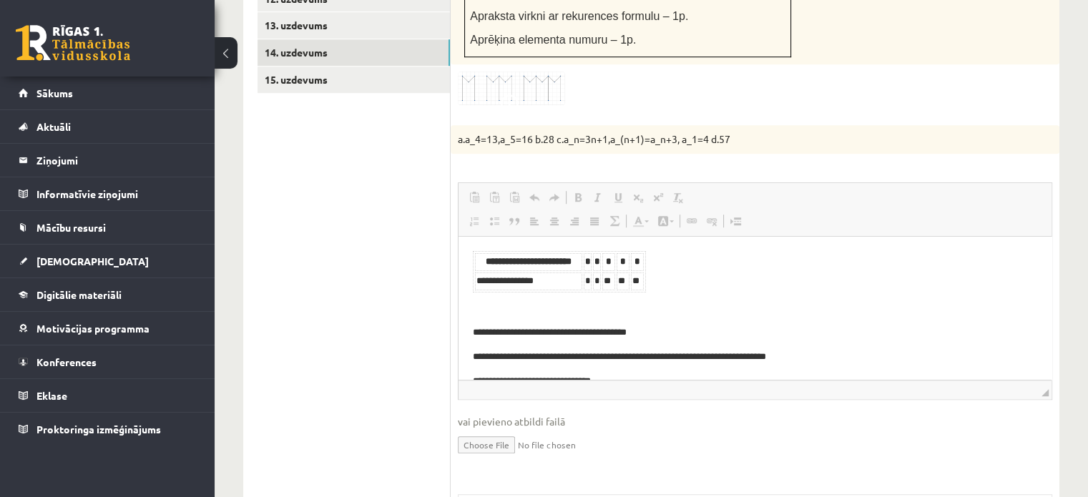
scroll to position [0, 0]
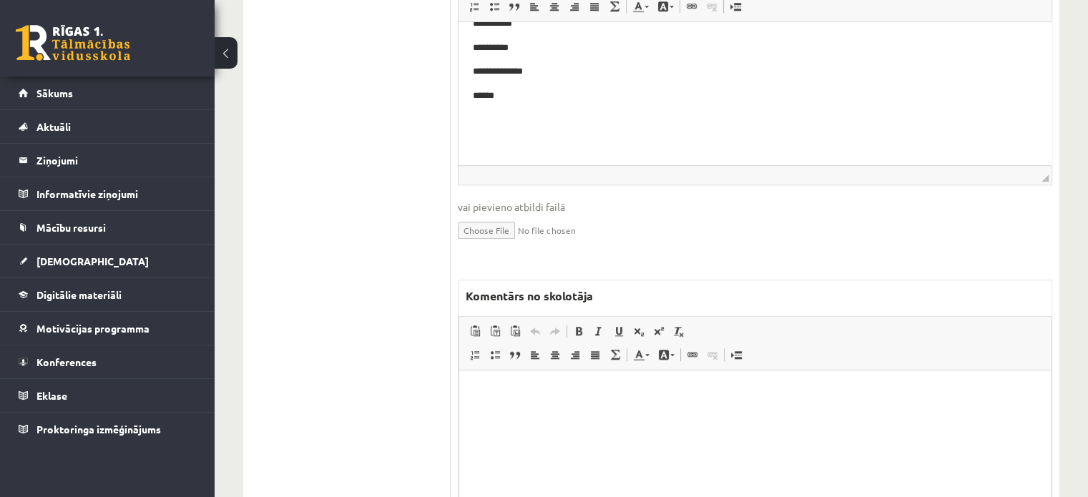
click at [619, 413] on html at bounding box center [755, 392] width 592 height 44
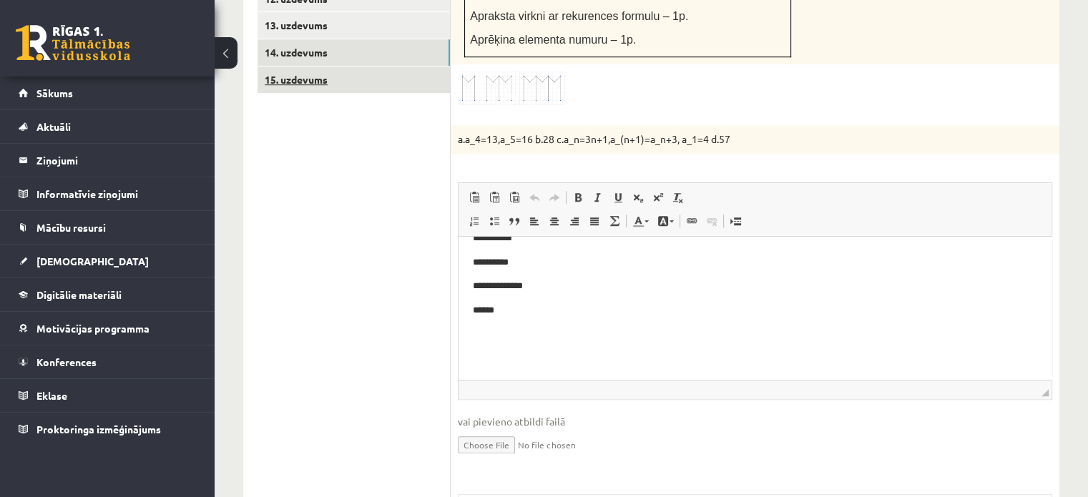
click at [358, 67] on link "15. uzdevums" at bounding box center [353, 80] width 192 height 26
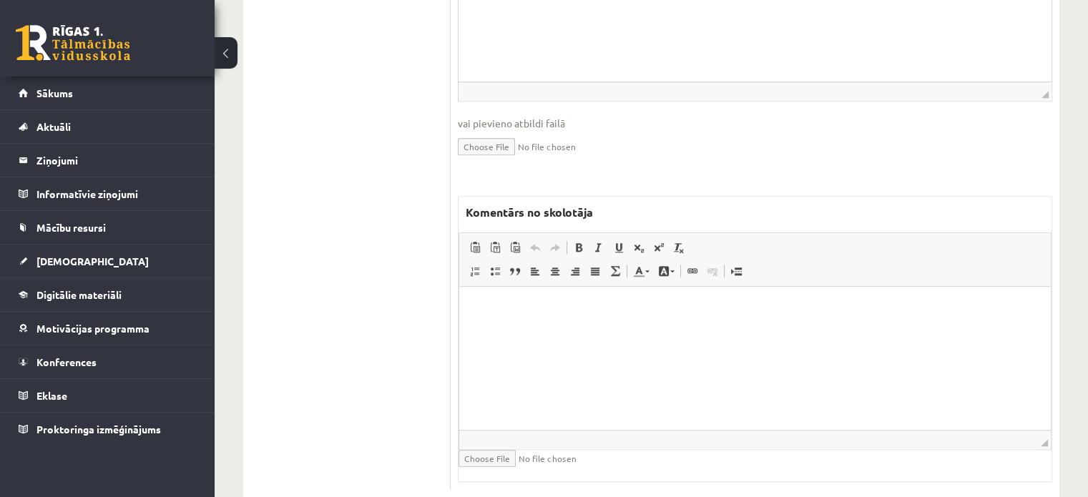
click at [585, 330] on html at bounding box center [755, 309] width 592 height 44
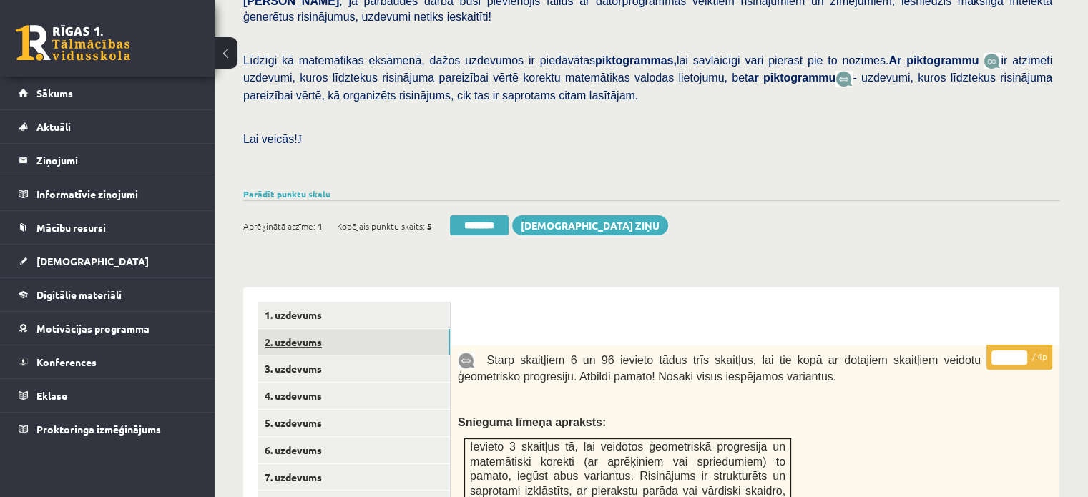
click at [381, 329] on link "2. uzdevums" at bounding box center [353, 342] width 192 height 26
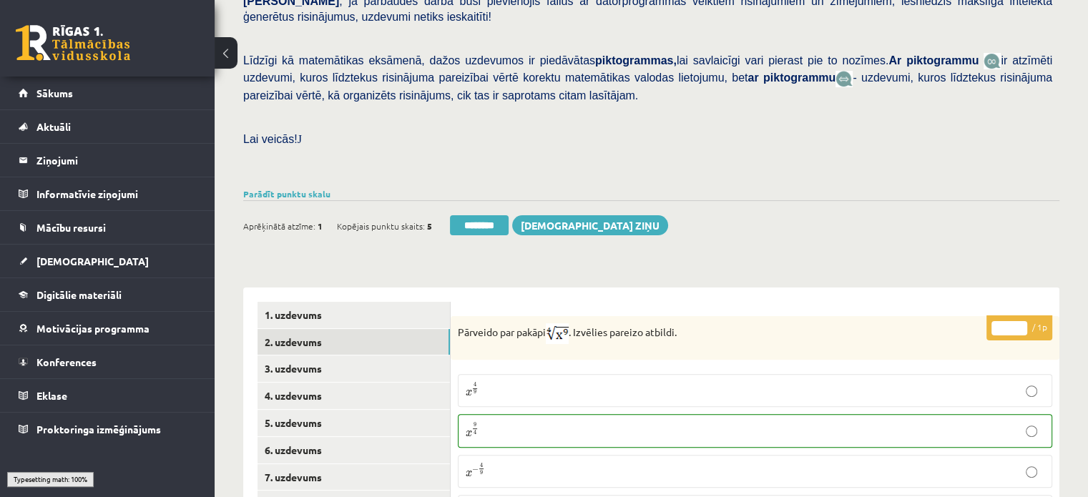
click at [474, 215] on input "********" at bounding box center [479, 225] width 59 height 20
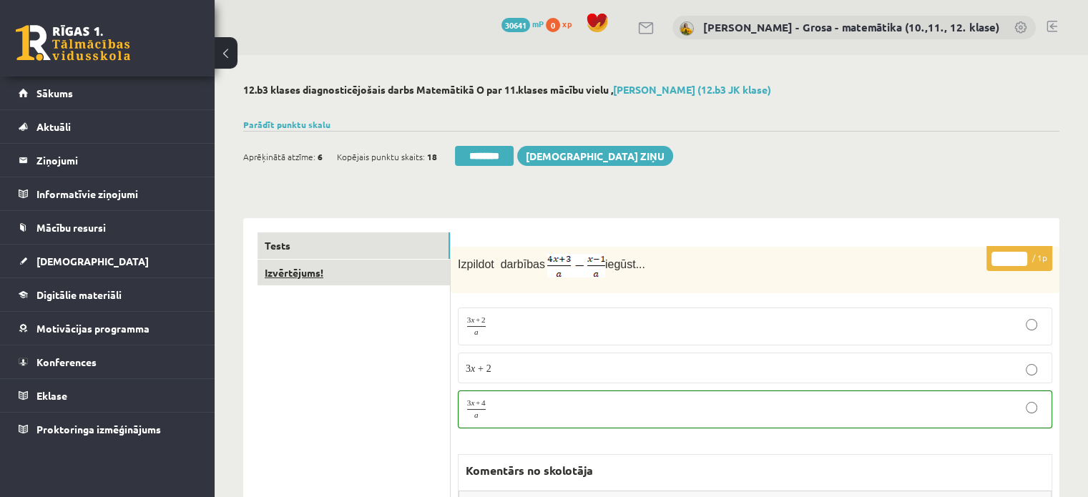
click at [370, 277] on link "Izvērtējums!" at bounding box center [353, 273] width 192 height 26
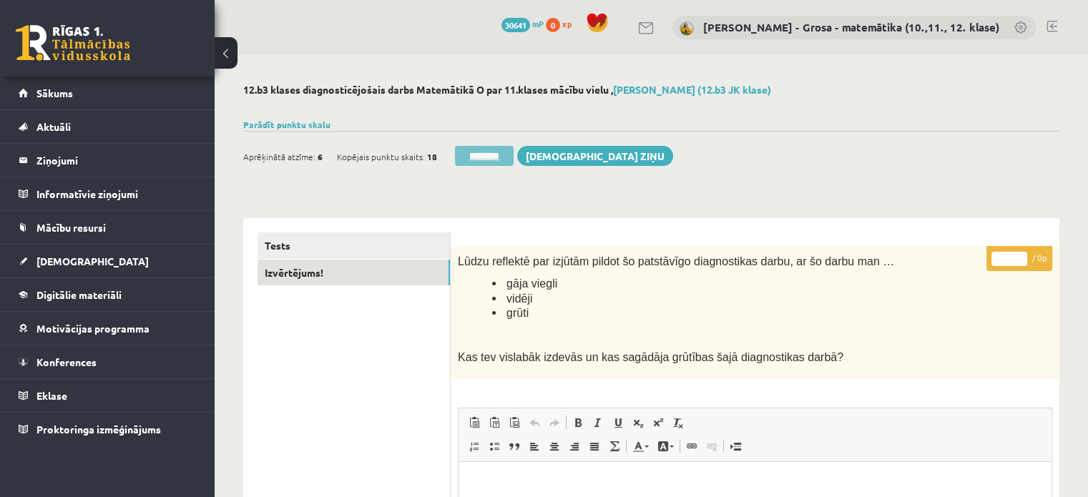
click at [478, 152] on input "********" at bounding box center [484, 156] width 59 height 20
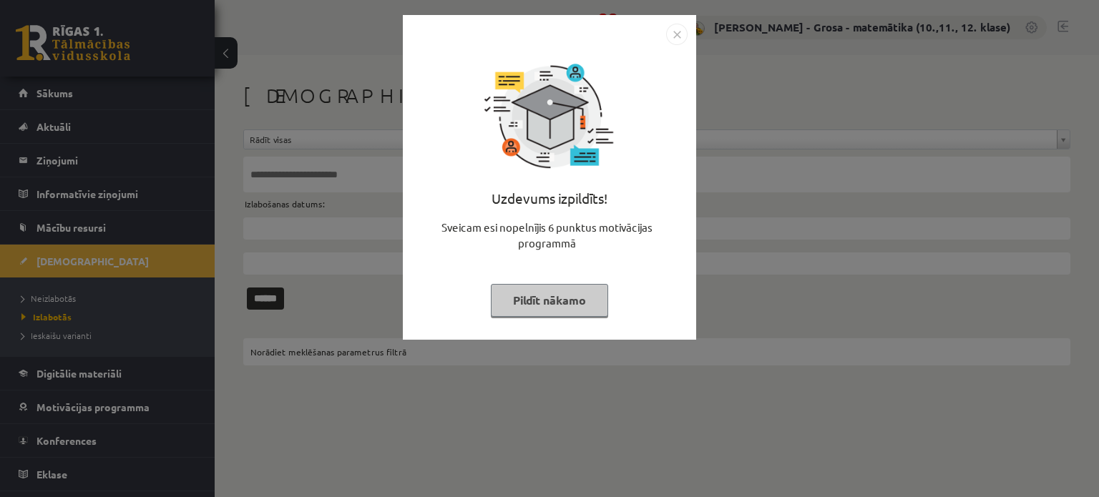
drag, startPoint x: 583, startPoint y: 298, endPoint x: 797, endPoint y: 185, distance: 241.9
click at [585, 293] on button "Pildīt nākamo" at bounding box center [549, 300] width 117 height 33
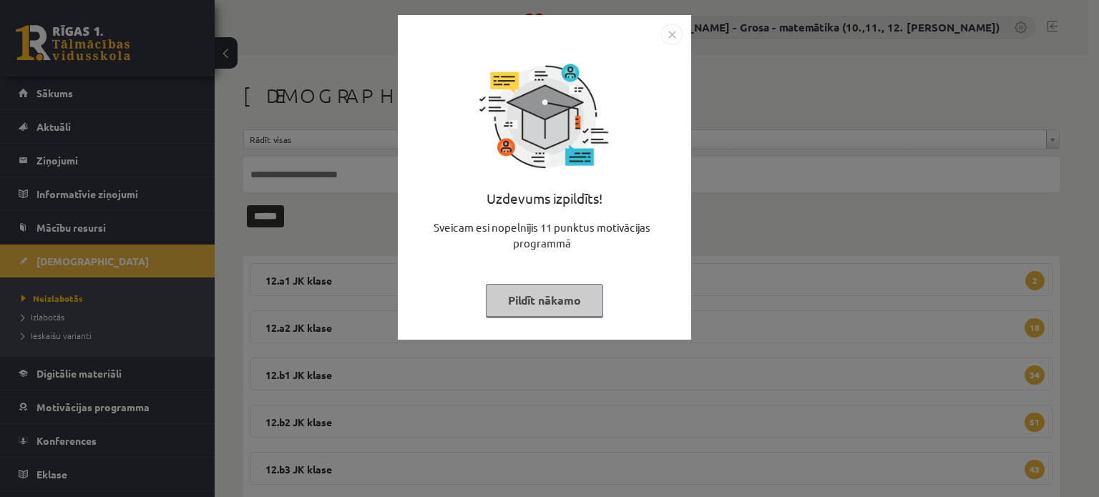
click at [531, 300] on button "Pildīt nākamo" at bounding box center [544, 300] width 117 height 33
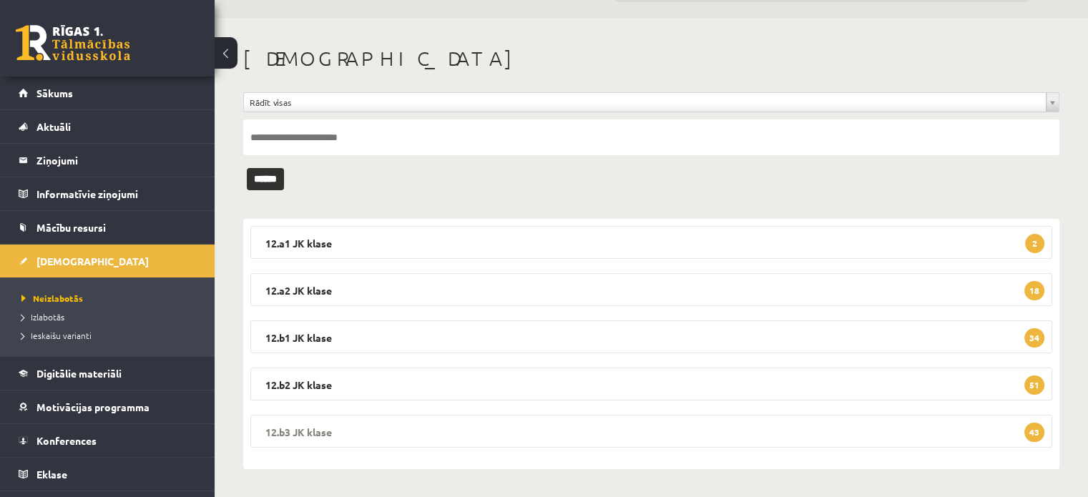
click at [472, 415] on legend "12.b3 [PERSON_NAME] 43" at bounding box center [651, 431] width 802 height 33
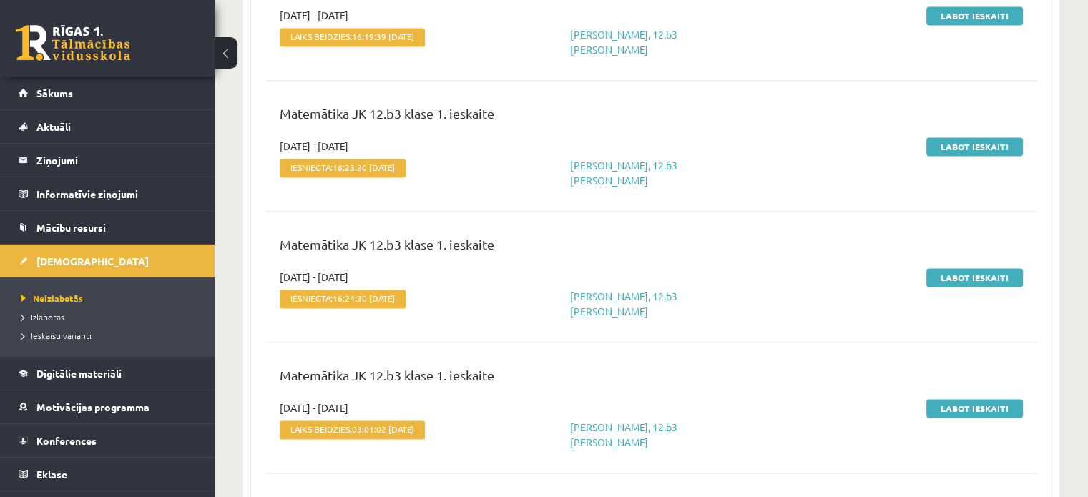
scroll to position [2111, 0]
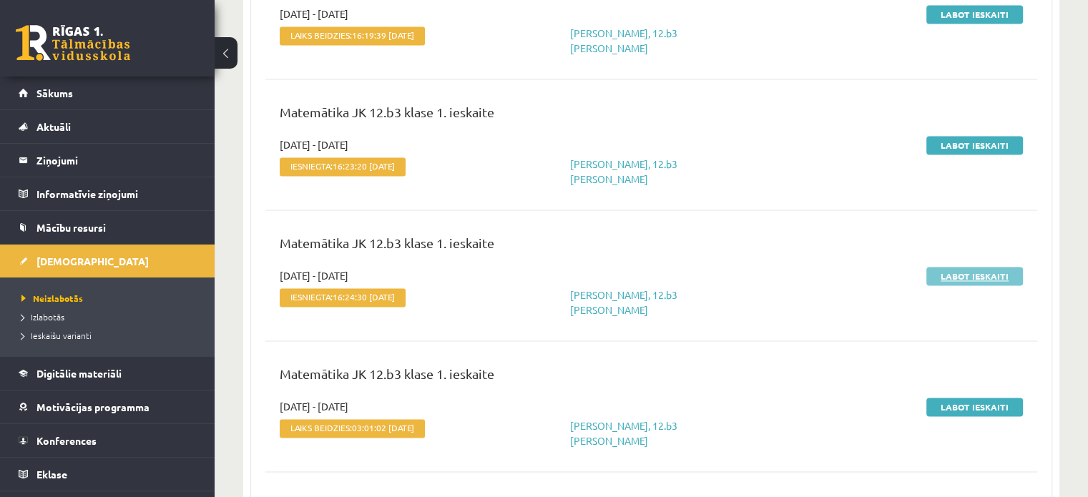
click at [974, 267] on link "Labot ieskaiti" at bounding box center [974, 276] width 97 height 19
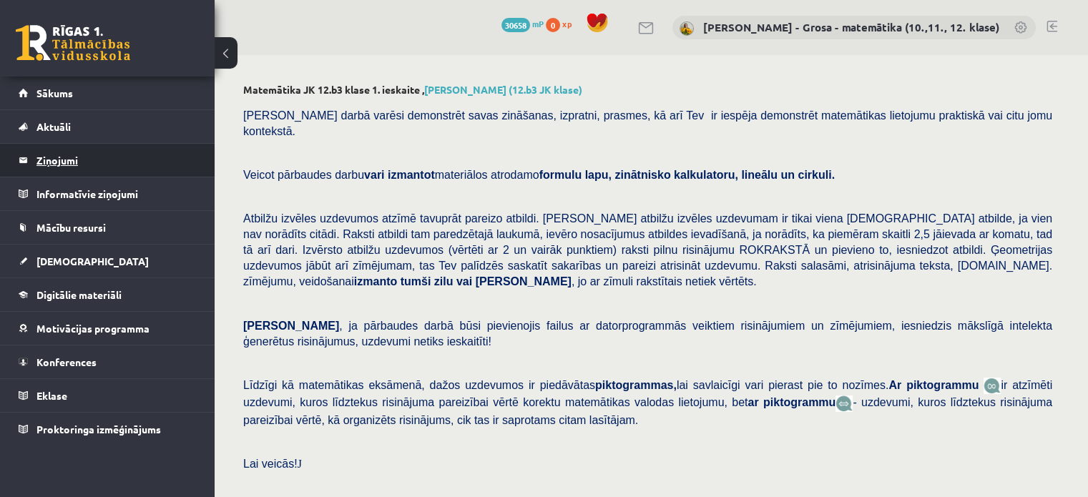
click at [109, 148] on legend "Ziņojumi 0" at bounding box center [116, 160] width 160 height 33
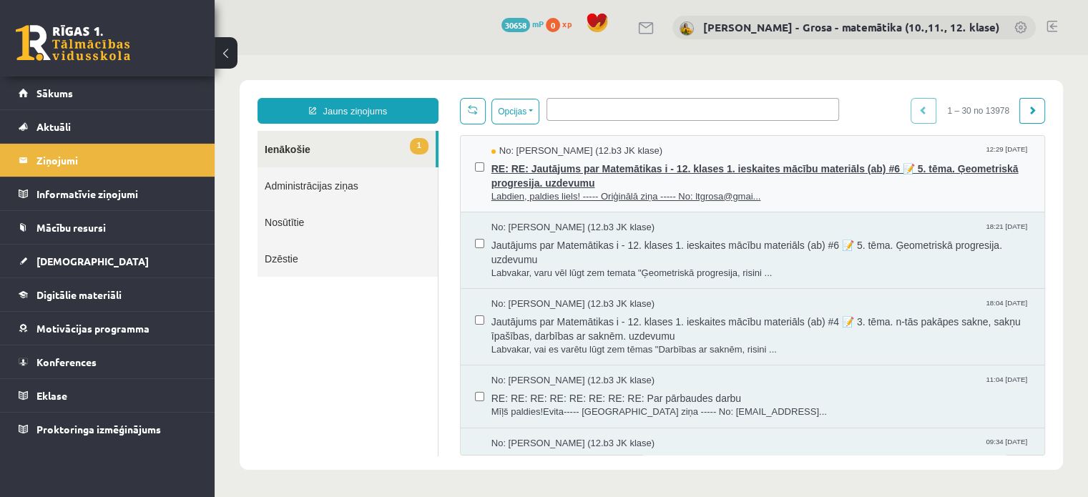
click at [782, 171] on span "RE: RE: Jautājums par Matemātikas i - 12. klases 1. ieskaites mācību materiāls …" at bounding box center [760, 174] width 539 height 32
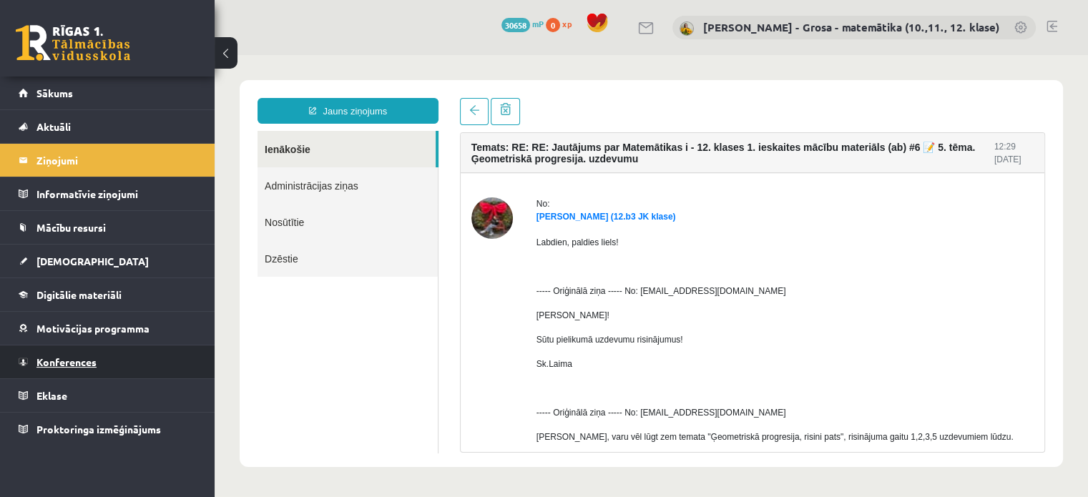
click at [88, 355] on span "Konferences" at bounding box center [66, 361] width 60 height 13
